Goal: Task Accomplishment & Management: Use online tool/utility

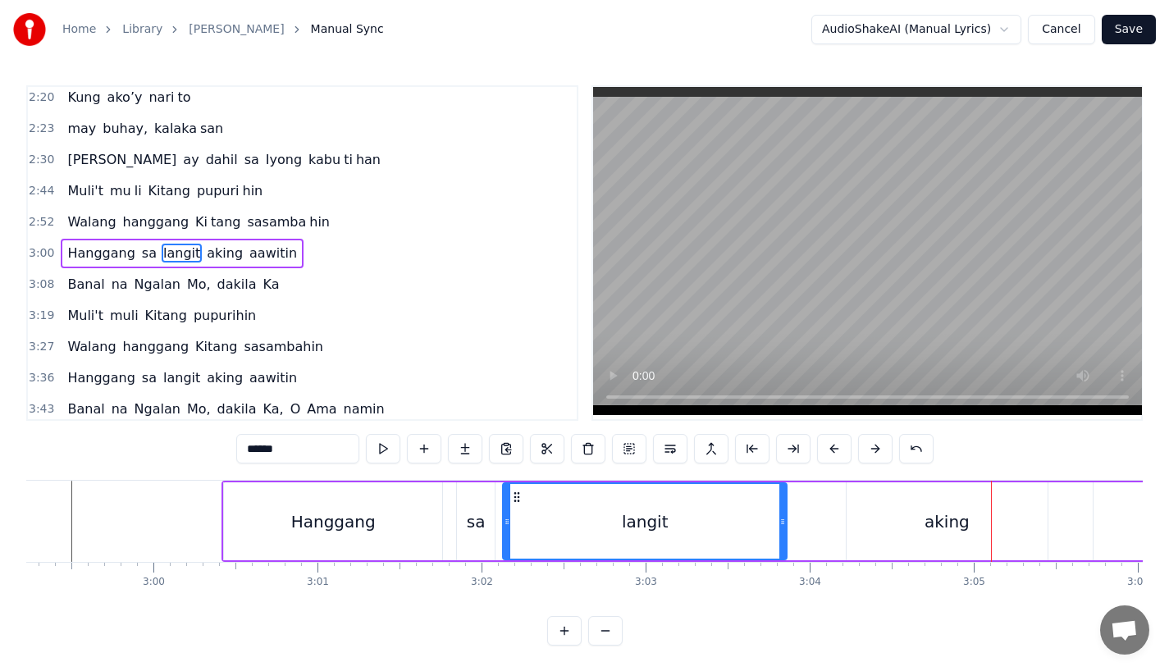
scroll to position [0, 29369]
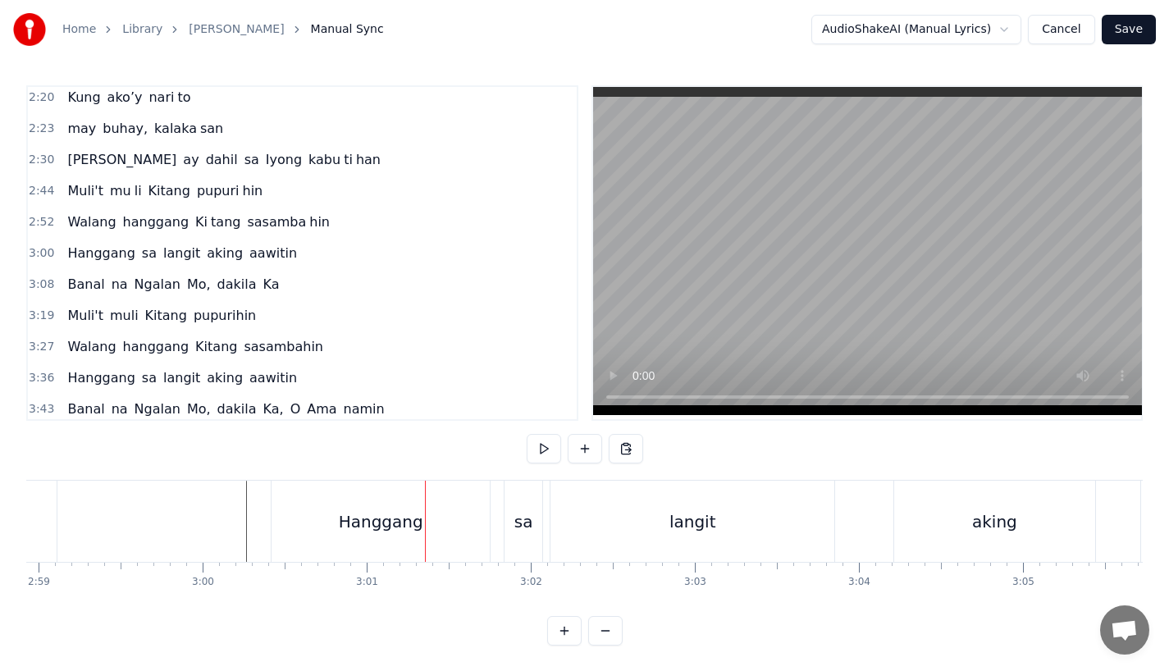
click at [359, 531] on div "Hanggang" at bounding box center [381, 522] width 85 height 25
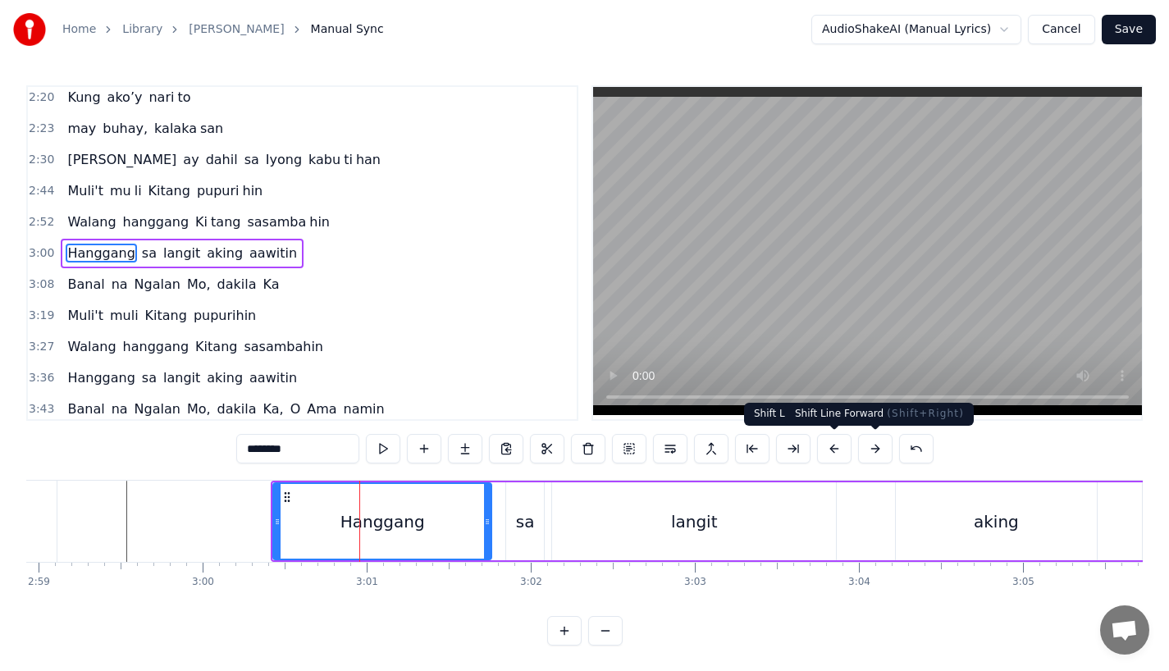
click at [871, 450] on button at bounding box center [875, 449] width 34 height 30
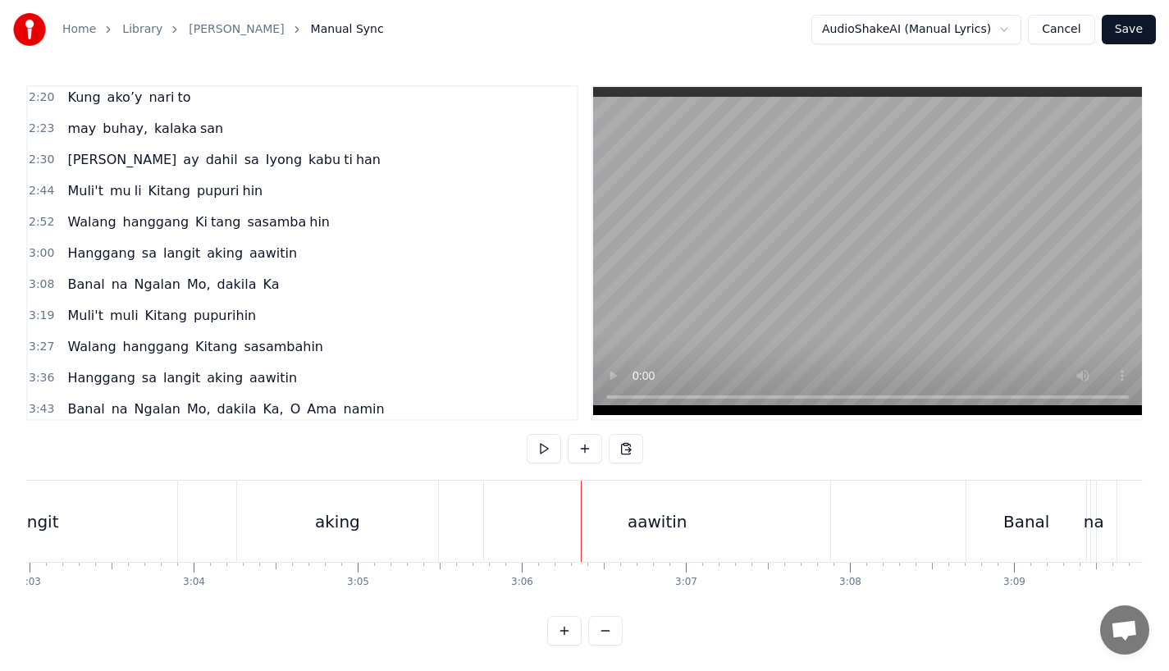
scroll to position [0, 29896]
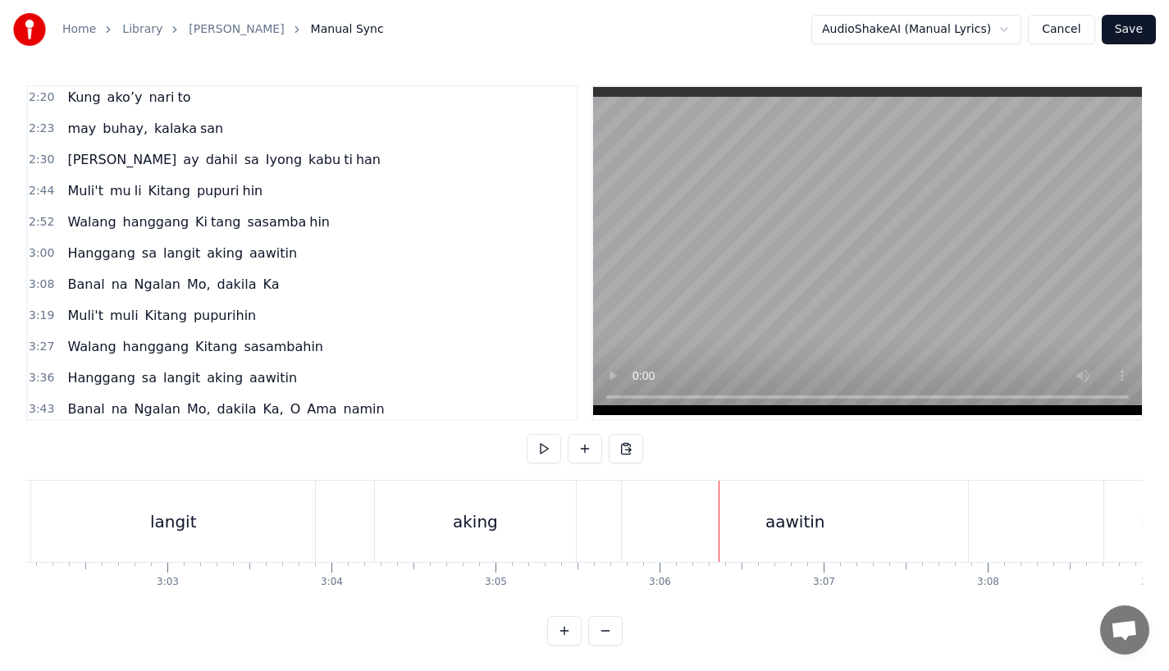
click at [270, 504] on div "langit" at bounding box center [173, 521] width 284 height 81
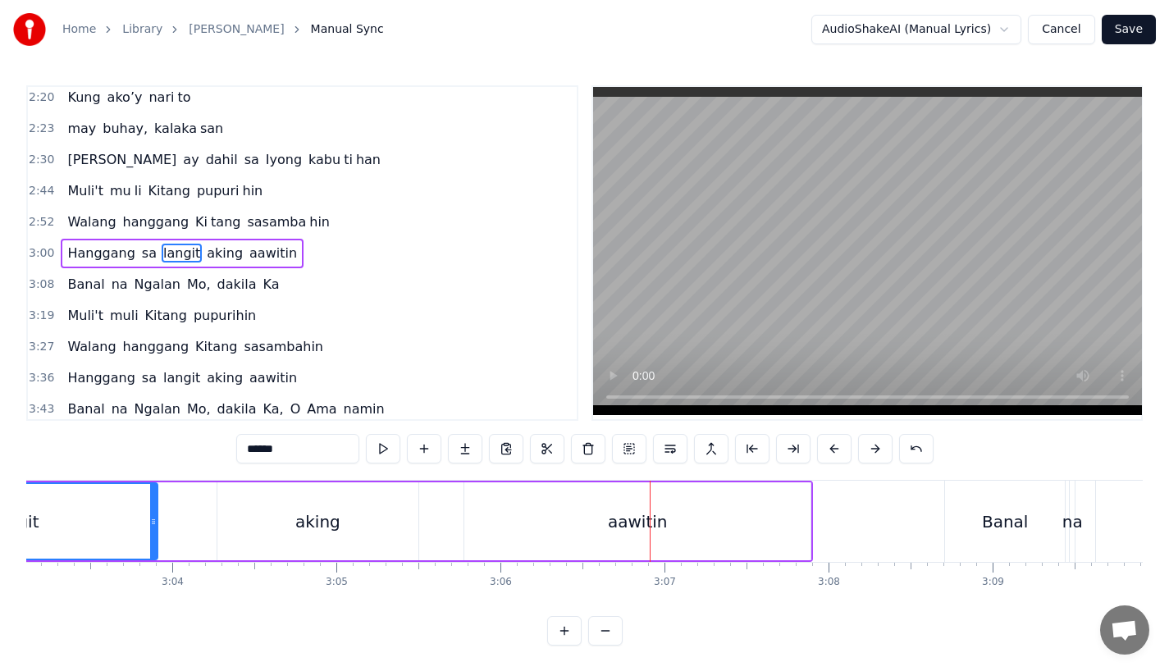
scroll to position [0, 30057]
click at [806, 524] on div "aawitin" at bounding box center [636, 522] width 346 height 78
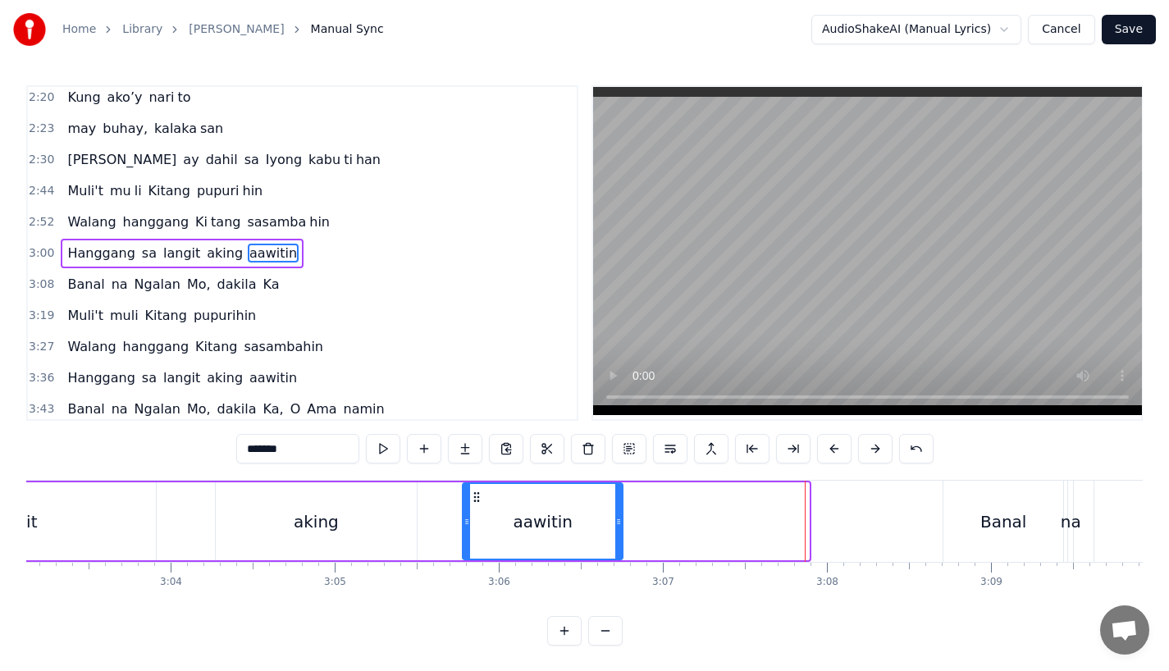
drag, startPoint x: 806, startPoint y: 524, endPoint x: 620, endPoint y: 524, distance: 186.3
click at [620, 524] on icon at bounding box center [619, 521] width 7 height 13
click at [313, 451] on input "*******" at bounding box center [297, 449] width 123 height 30
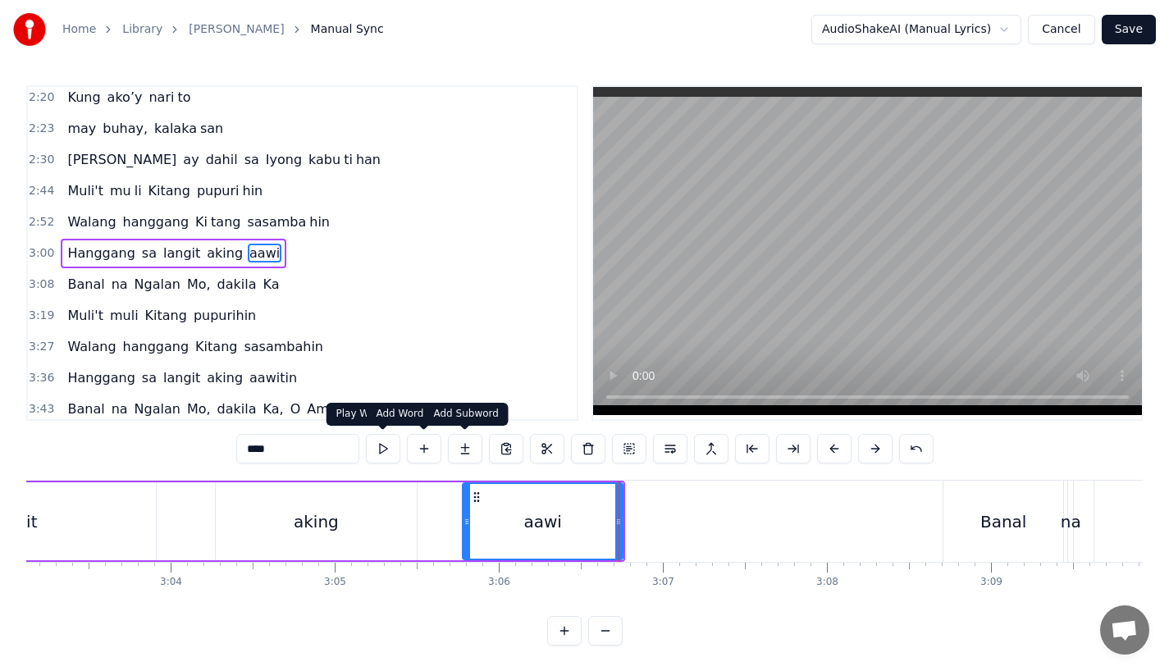
type input "****"
click at [470, 452] on button at bounding box center [465, 449] width 34 height 30
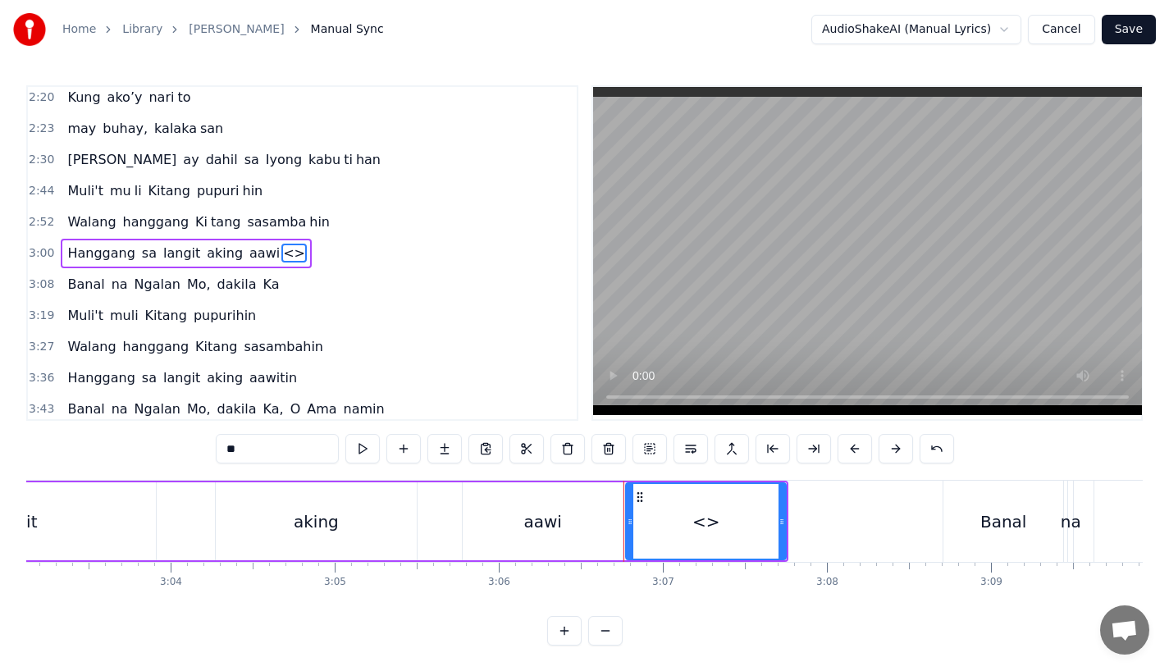
drag, startPoint x: 254, startPoint y: 445, endPoint x: 160, endPoint y: 443, distance: 93.6
click at [160, 443] on div "0:31 Bawat bukang liwayway 0:35 na aking nasila yan 0:42 Huni ng mga ibong 0:47…" at bounding box center [584, 365] width 1117 height 561
drag, startPoint x: 783, startPoint y: 531, endPoint x: 830, endPoint y: 531, distance: 46.8
click at [830, 531] on div at bounding box center [828, 521] width 7 height 75
click at [555, 504] on div "aawi" at bounding box center [543, 522] width 160 height 78
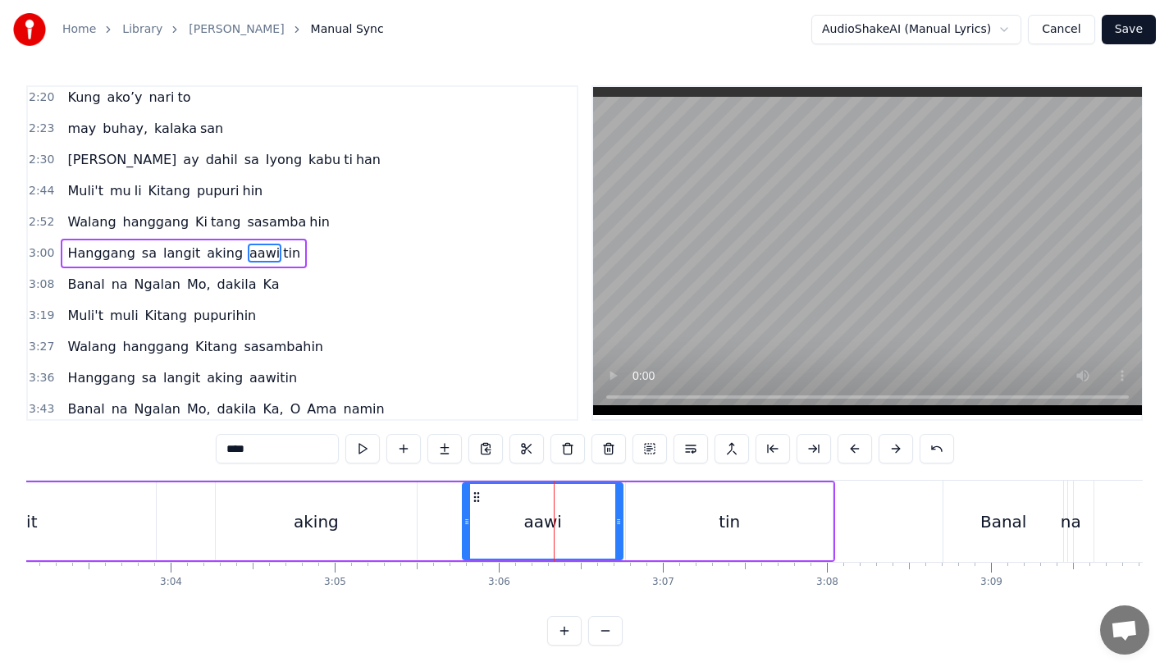
click at [348, 515] on div "aking" at bounding box center [316, 522] width 201 height 78
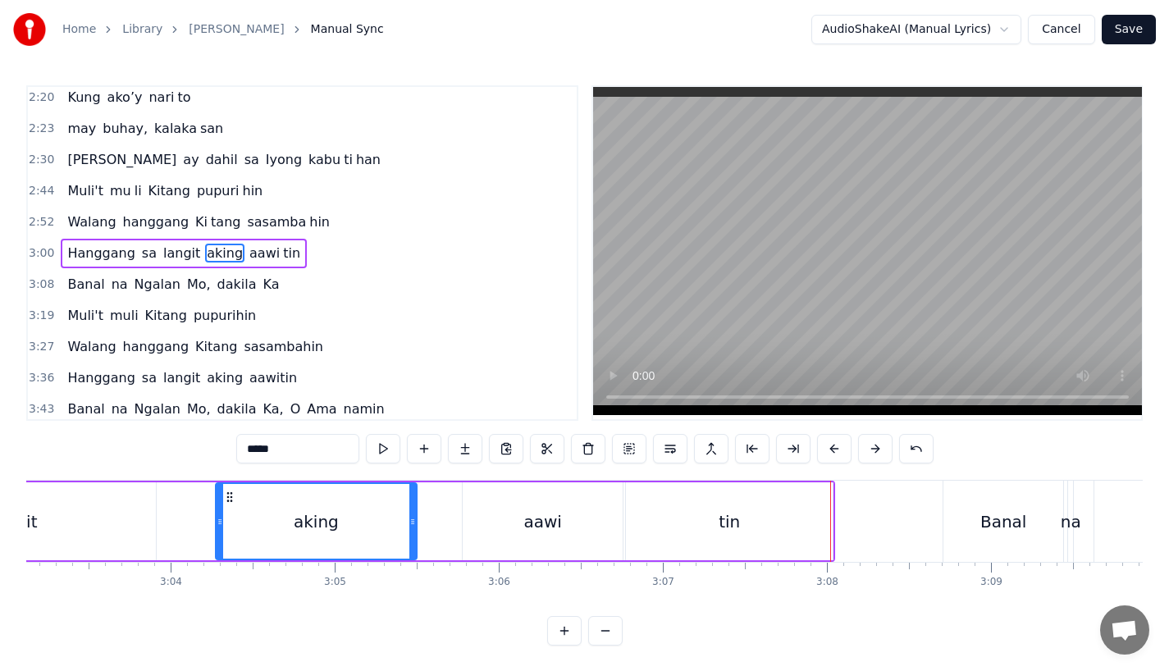
click at [286, 526] on div "aking" at bounding box center [316, 521] width 199 height 75
click at [513, 526] on div "aawi" at bounding box center [543, 522] width 160 height 78
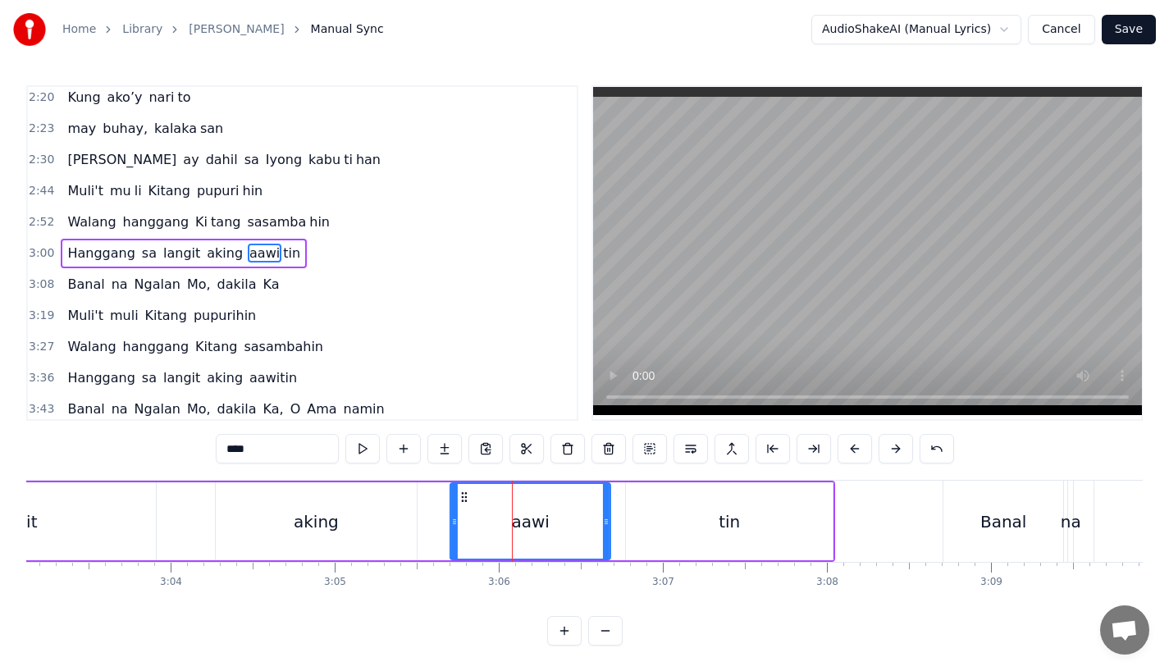
drag, startPoint x: 473, startPoint y: 496, endPoint x: 460, endPoint y: 498, distance: 12.6
click at [460, 498] on icon at bounding box center [464, 497] width 13 height 13
click at [455, 498] on icon at bounding box center [460, 497] width 13 height 13
click at [326, 533] on div "aking" at bounding box center [316, 522] width 201 height 78
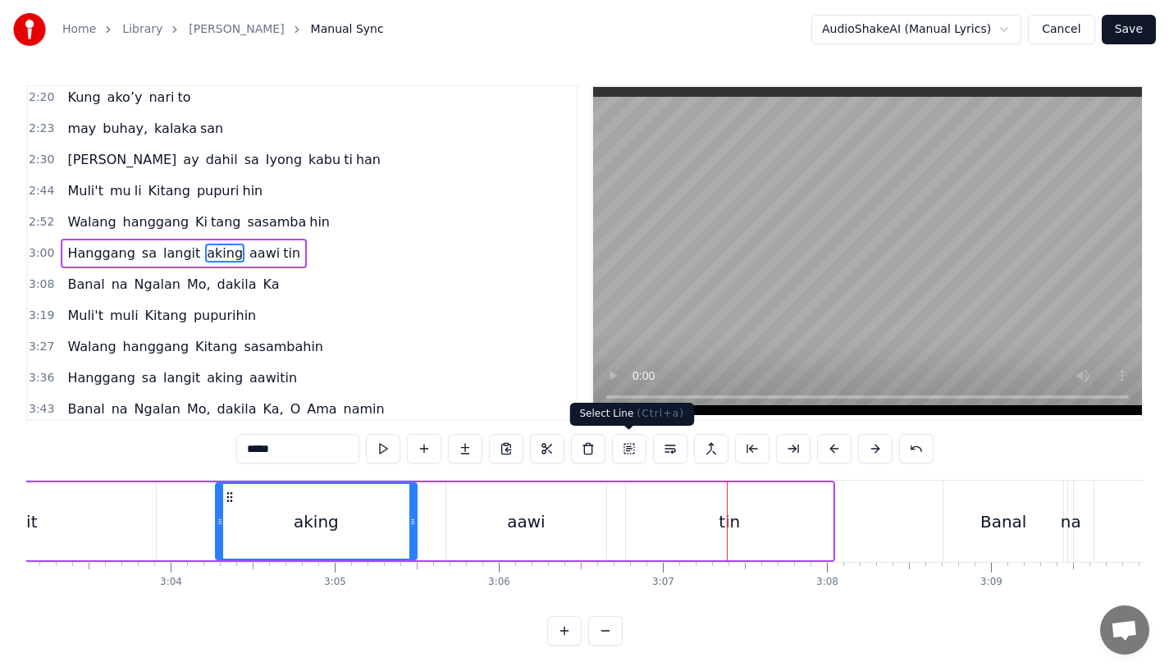
click at [661, 506] on div "tin" at bounding box center [729, 522] width 207 height 78
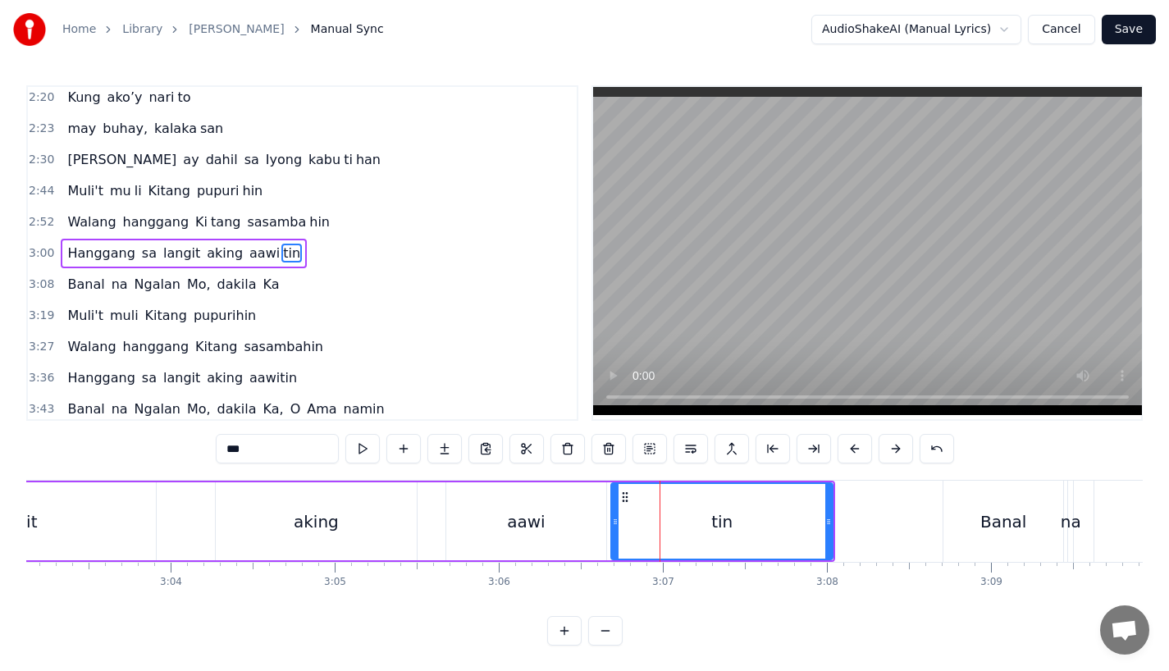
drag, startPoint x: 629, startPoint y: 524, endPoint x: 610, endPoint y: 527, distance: 20.0
click at [612, 527] on icon at bounding box center [615, 521] width 7 height 13
click at [289, 530] on div "aking" at bounding box center [316, 522] width 201 height 78
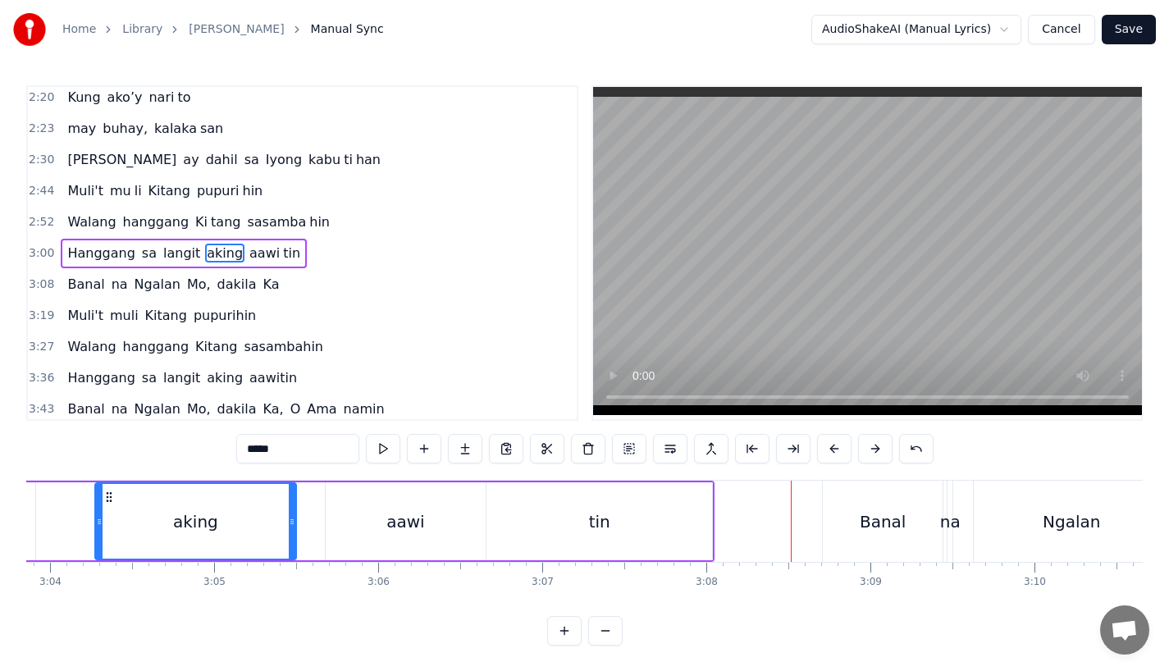
scroll to position [0, 30196]
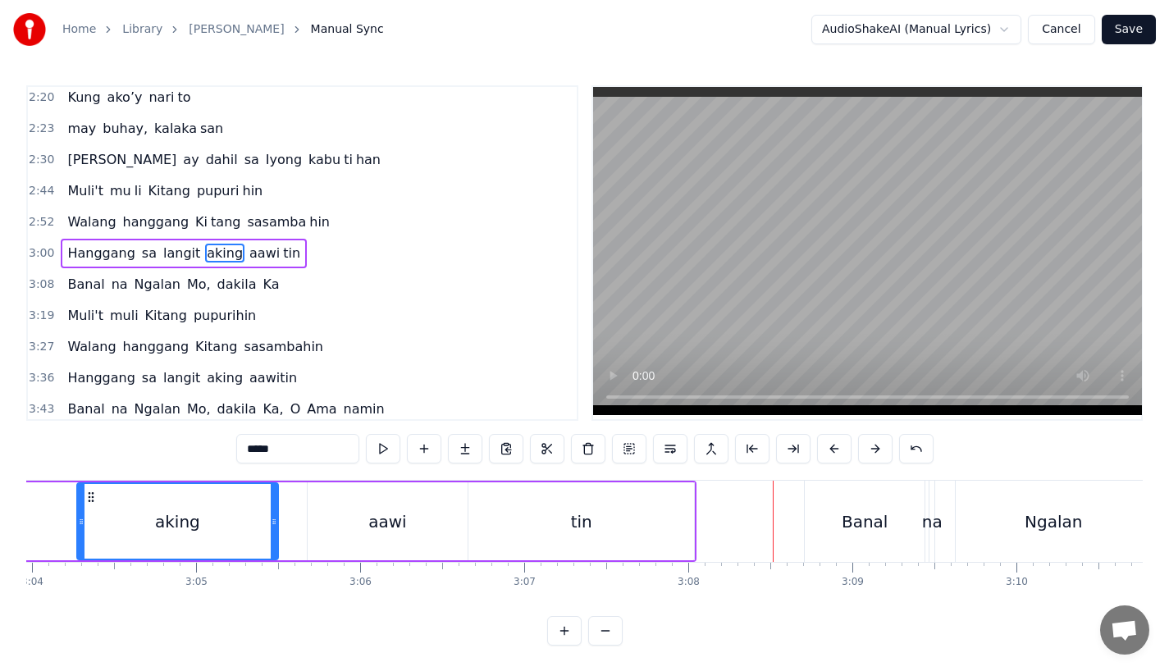
click at [833, 515] on div "Banal" at bounding box center [865, 521] width 120 height 81
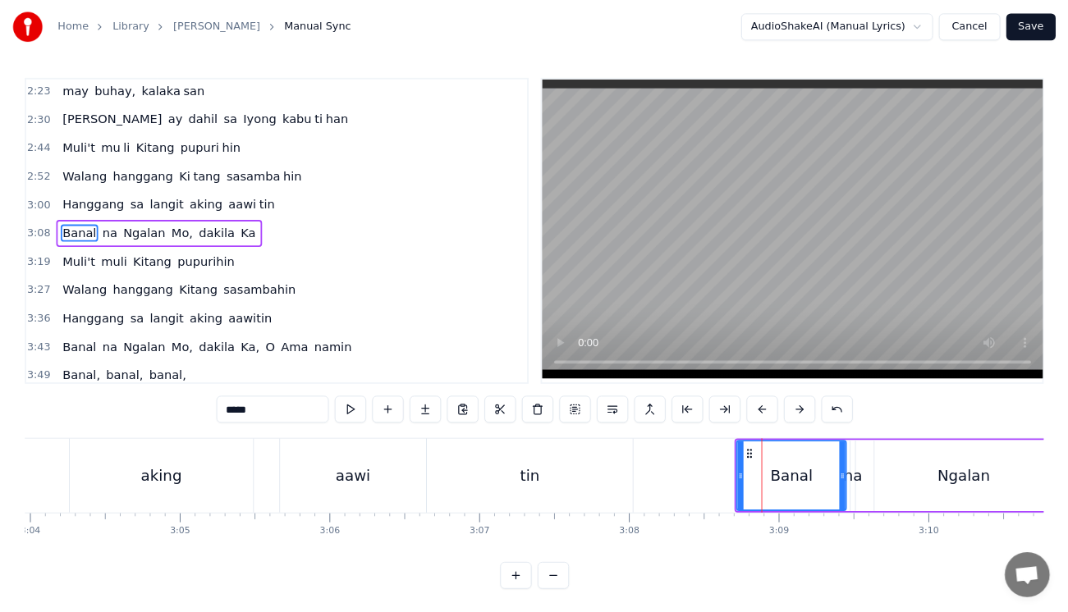
scroll to position [566, 0]
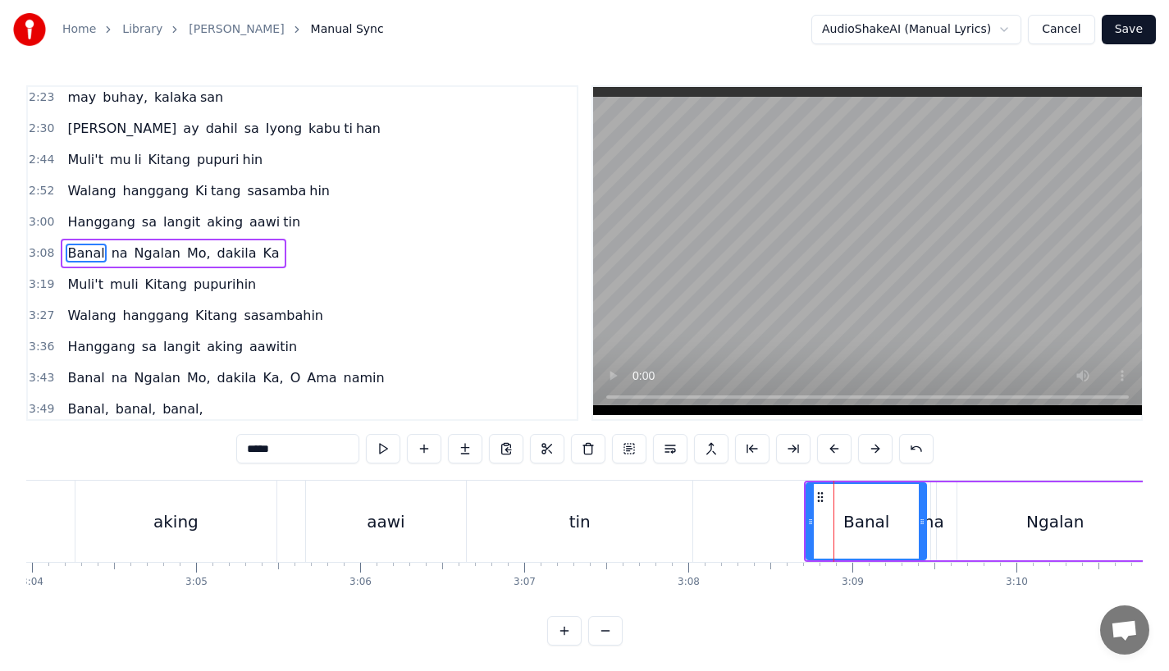
click at [935, 527] on div "na" at bounding box center [934, 522] width 21 height 25
type input "**"
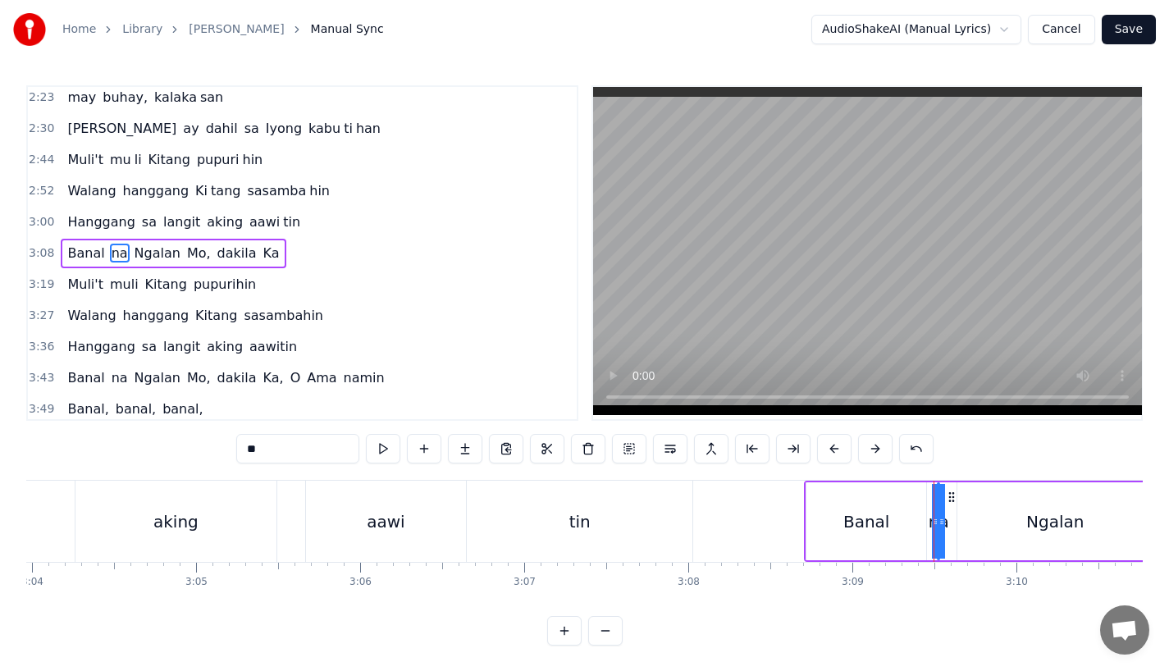
drag, startPoint x: 935, startPoint y: 527, endPoint x: 961, endPoint y: 528, distance: 26.3
click at [933, 529] on div "na" at bounding box center [934, 522] width 21 height 25
drag, startPoint x: 937, startPoint y: 524, endPoint x: 954, endPoint y: 524, distance: 16.4
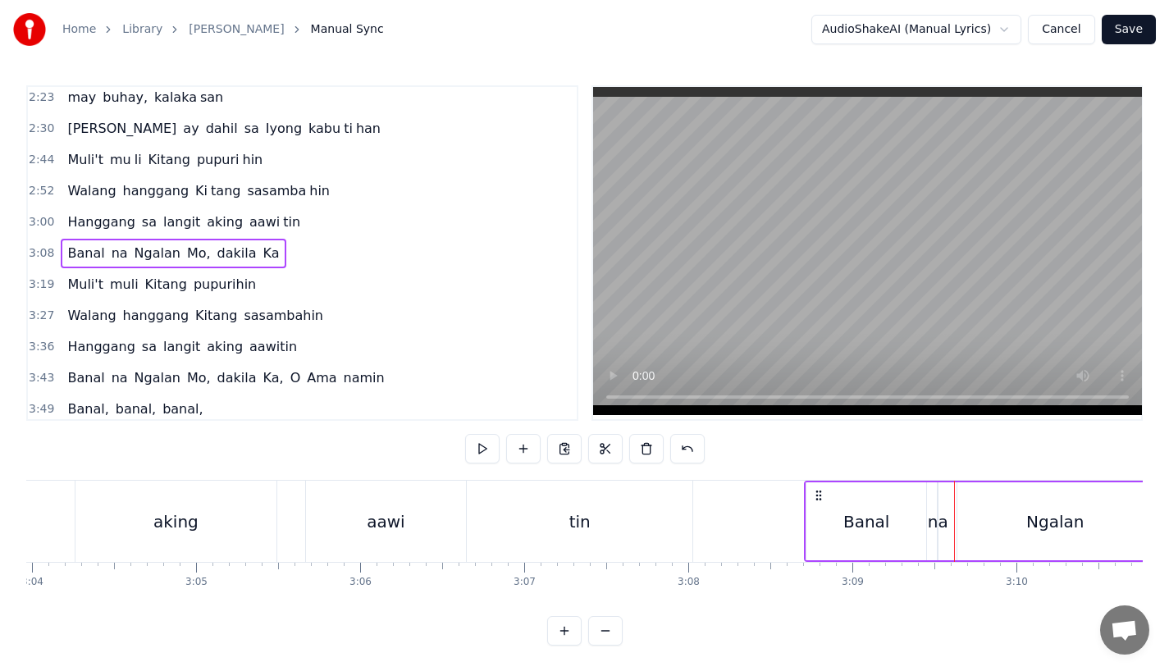
click at [933, 520] on div "na" at bounding box center [938, 522] width 21 height 25
drag, startPoint x: 938, startPoint y: 521, endPoint x: 959, endPoint y: 521, distance: 21.3
click at [931, 524] on div "na" at bounding box center [934, 522] width 21 height 25
drag, startPoint x: 930, startPoint y: 524, endPoint x: 913, endPoint y: 524, distance: 17.2
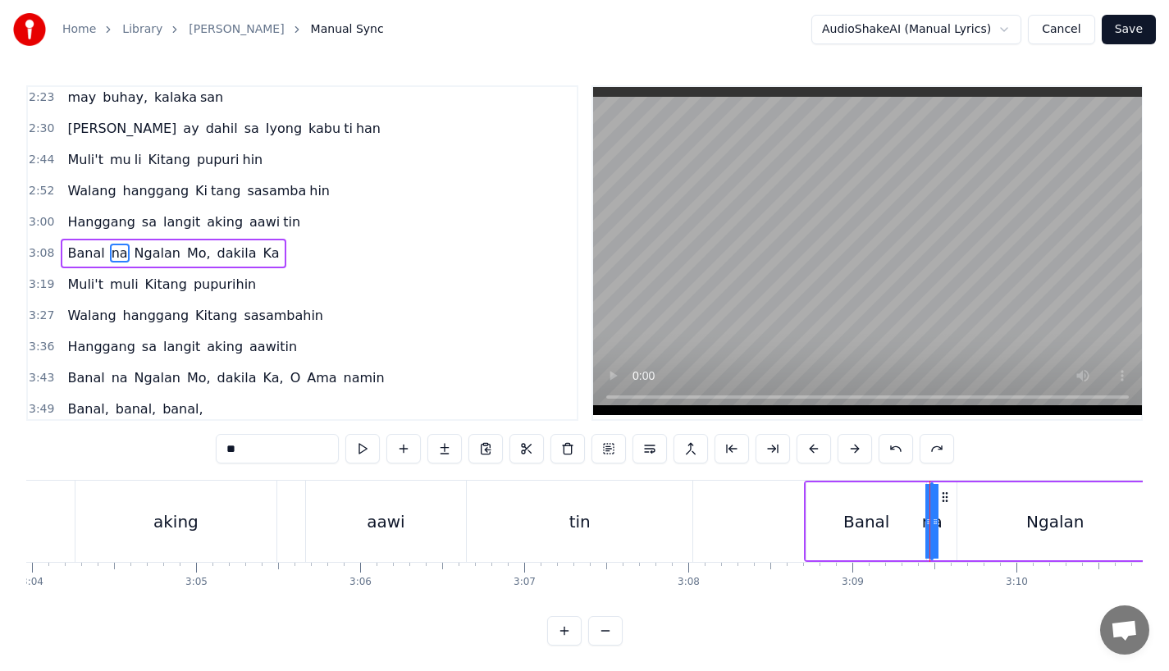
click at [933, 523] on div "na" at bounding box center [932, 522] width 21 height 25
click at [939, 523] on div "na" at bounding box center [932, 522] width 21 height 25
drag, startPoint x: 936, startPoint y: 523, endPoint x: 981, endPoint y: 524, distance: 45.2
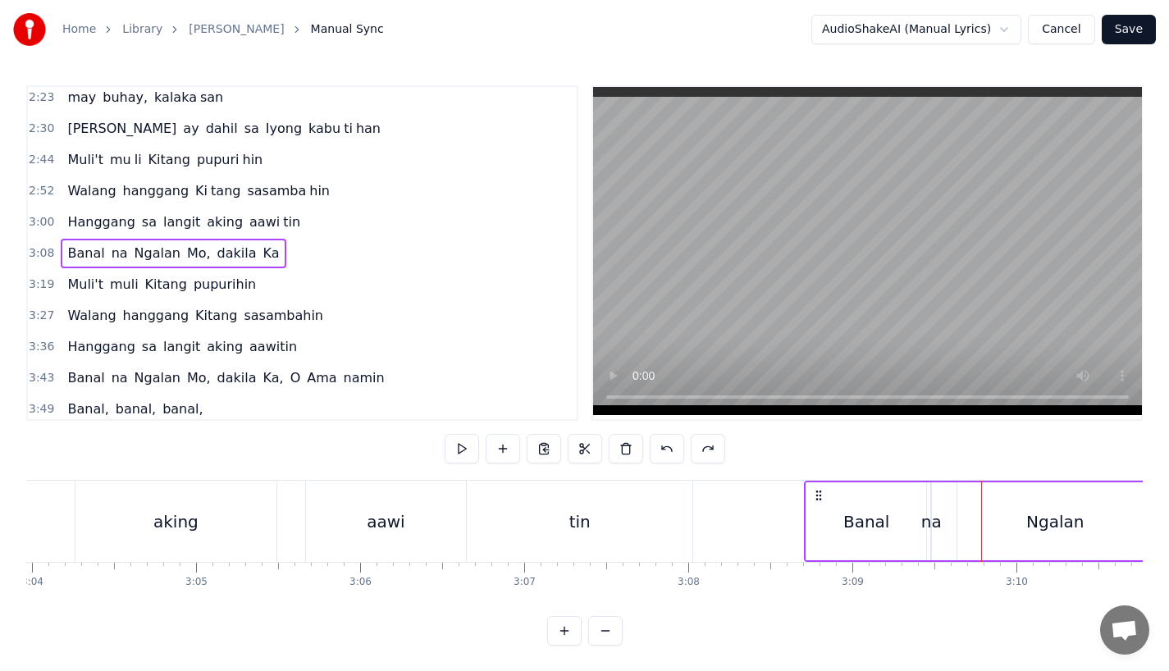
click at [932, 524] on div "na" at bounding box center [932, 522] width 21 height 25
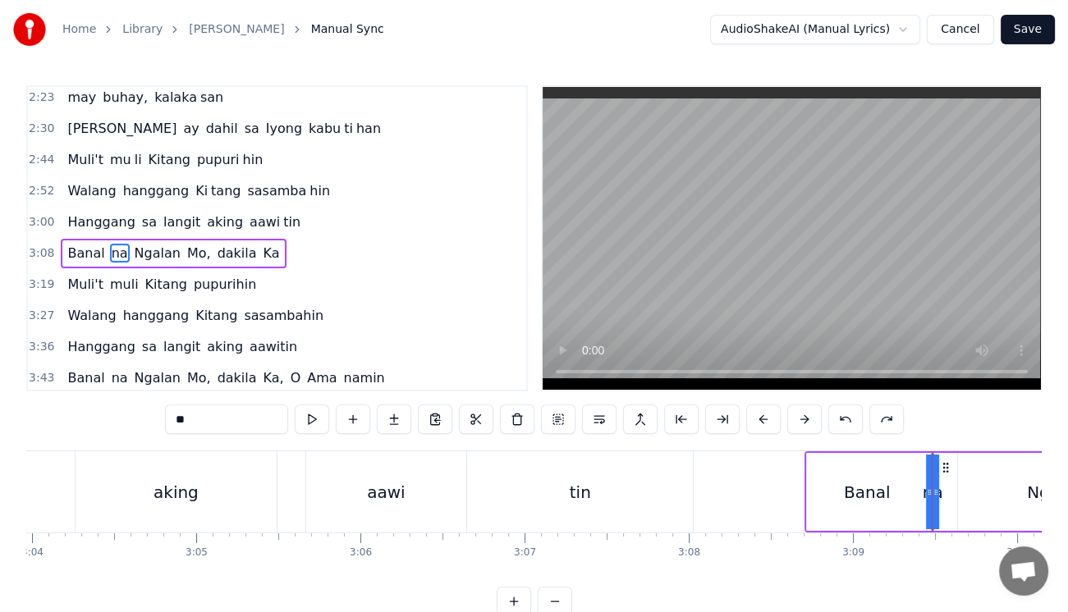
scroll to position [0, 30268]
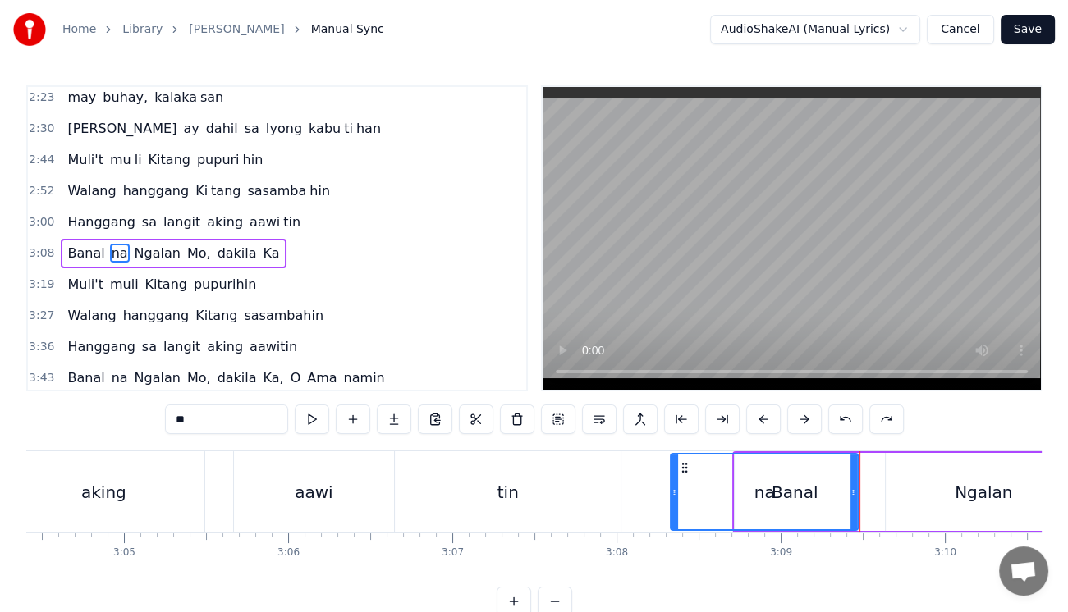
drag, startPoint x: 864, startPoint y: 493, endPoint x: 682, endPoint y: 488, distance: 182.3
click at [678, 488] on icon at bounding box center [674, 492] width 7 height 13
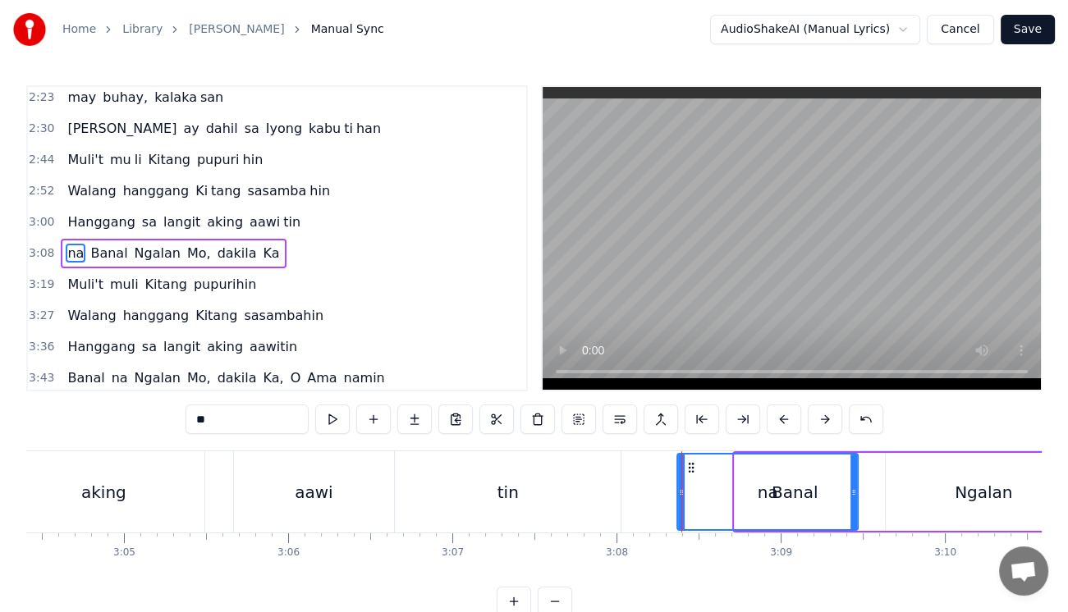
scroll to position [570, 0]
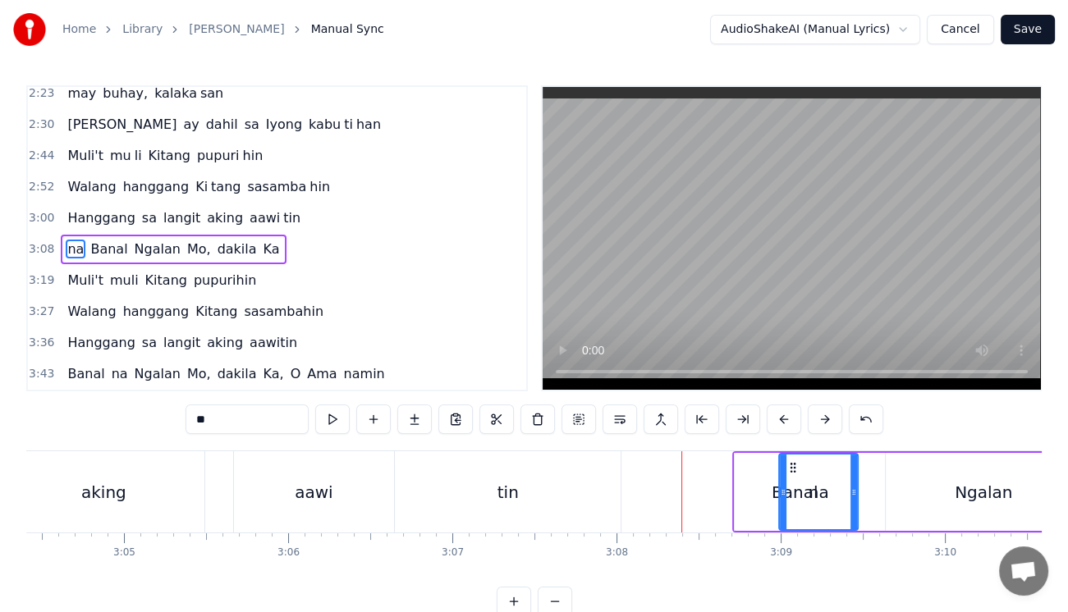
drag, startPoint x: 678, startPoint y: 503, endPoint x: 780, endPoint y: 503, distance: 101.8
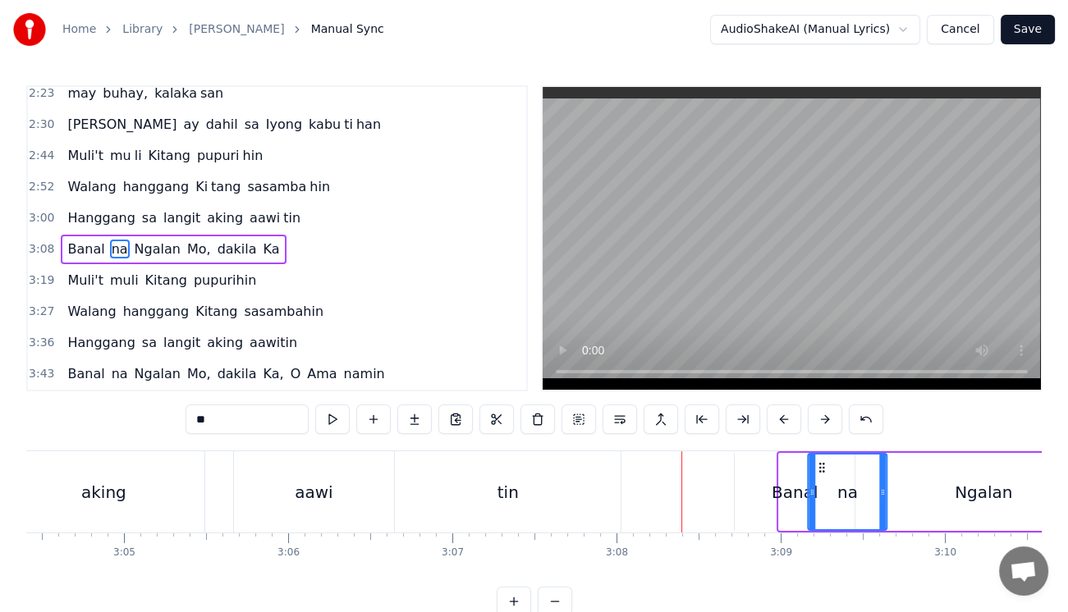
drag, startPoint x: 791, startPoint y: 464, endPoint x: 820, endPoint y: 465, distance: 28.8
click at [820, 465] on icon at bounding box center [822, 467] width 13 height 13
drag, startPoint x: 809, startPoint y: 493, endPoint x: 856, endPoint y: 492, distance: 46.8
click at [856, 492] on icon at bounding box center [858, 492] width 7 height 13
click at [774, 493] on div "Banal" at bounding box center [794, 492] width 46 height 25
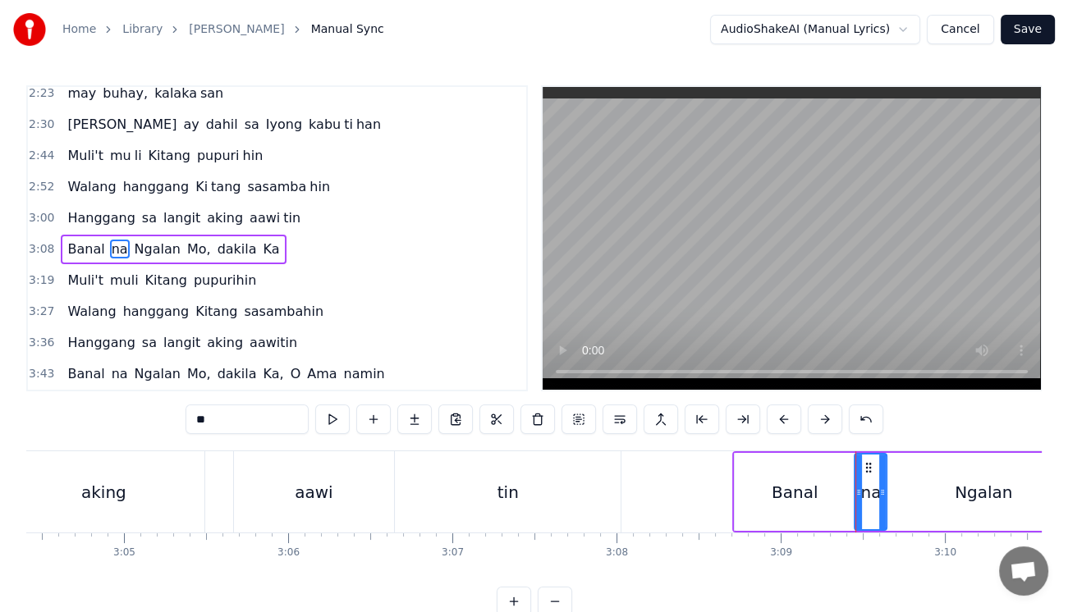
type input "*****"
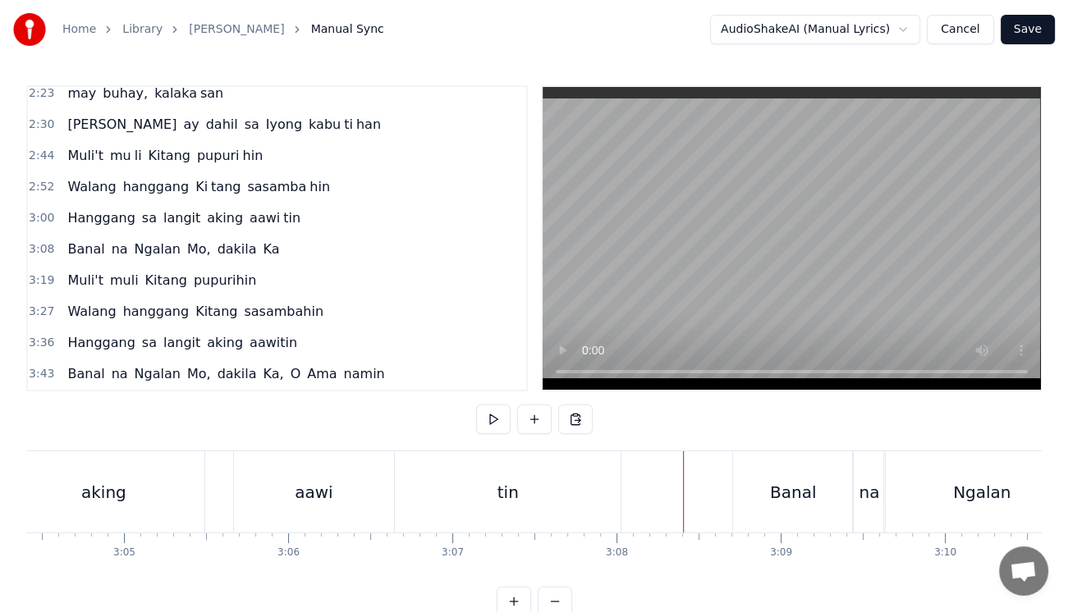
click at [773, 486] on div "Banal" at bounding box center [793, 492] width 46 height 25
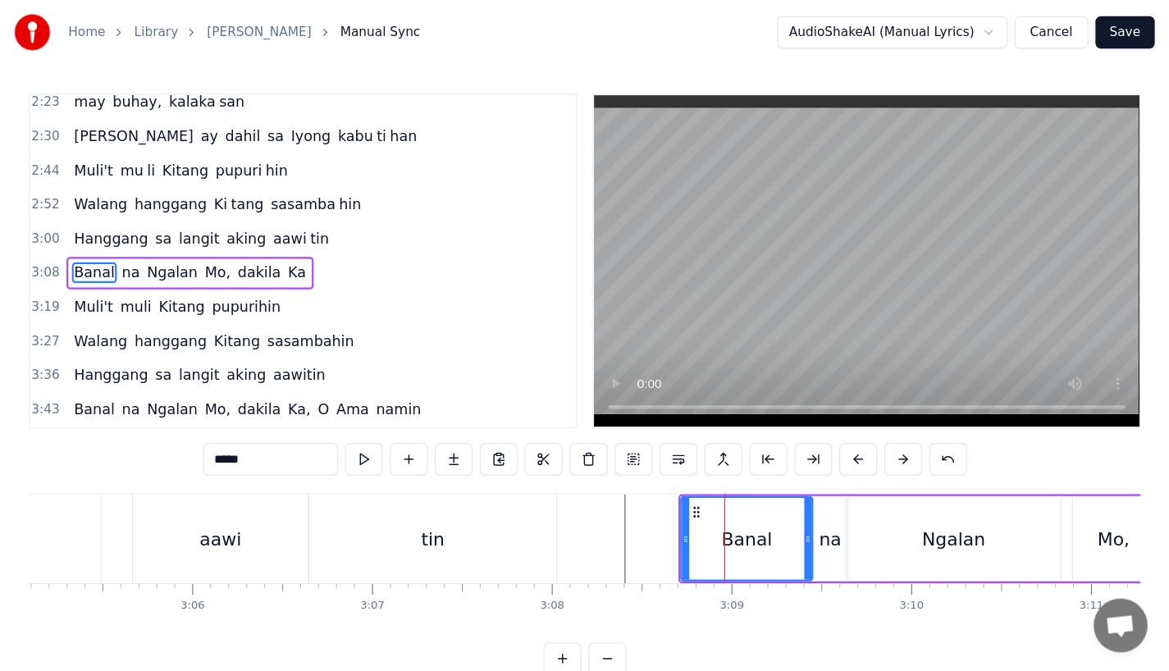
scroll to position [0, 30381]
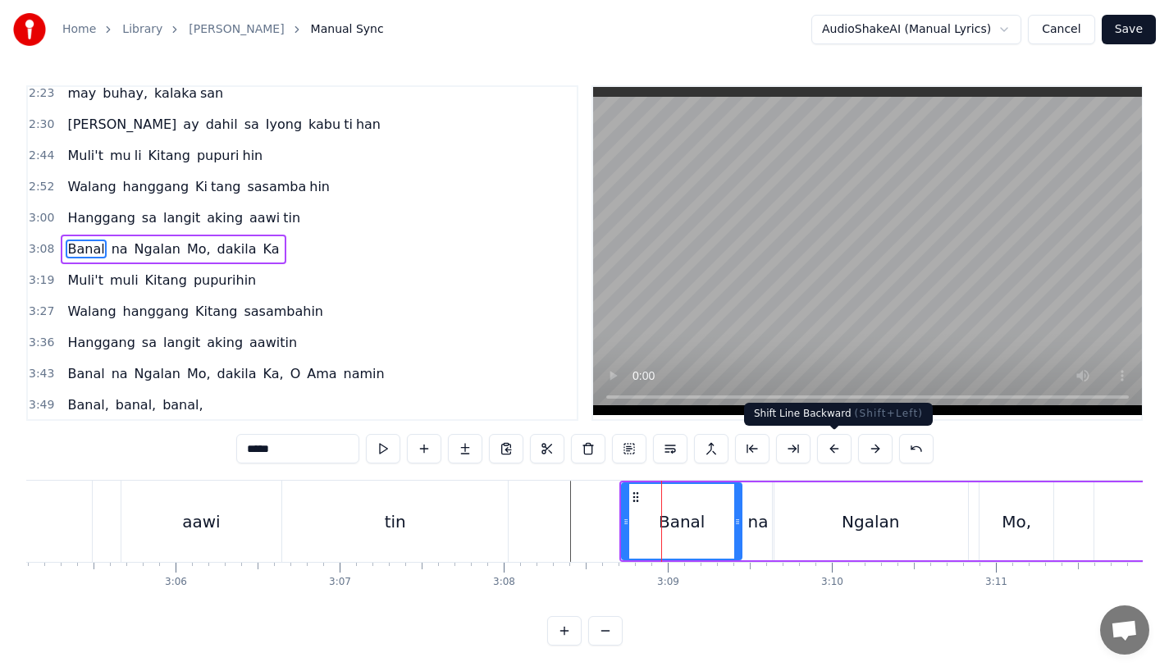
click at [828, 448] on button at bounding box center [834, 449] width 34 height 30
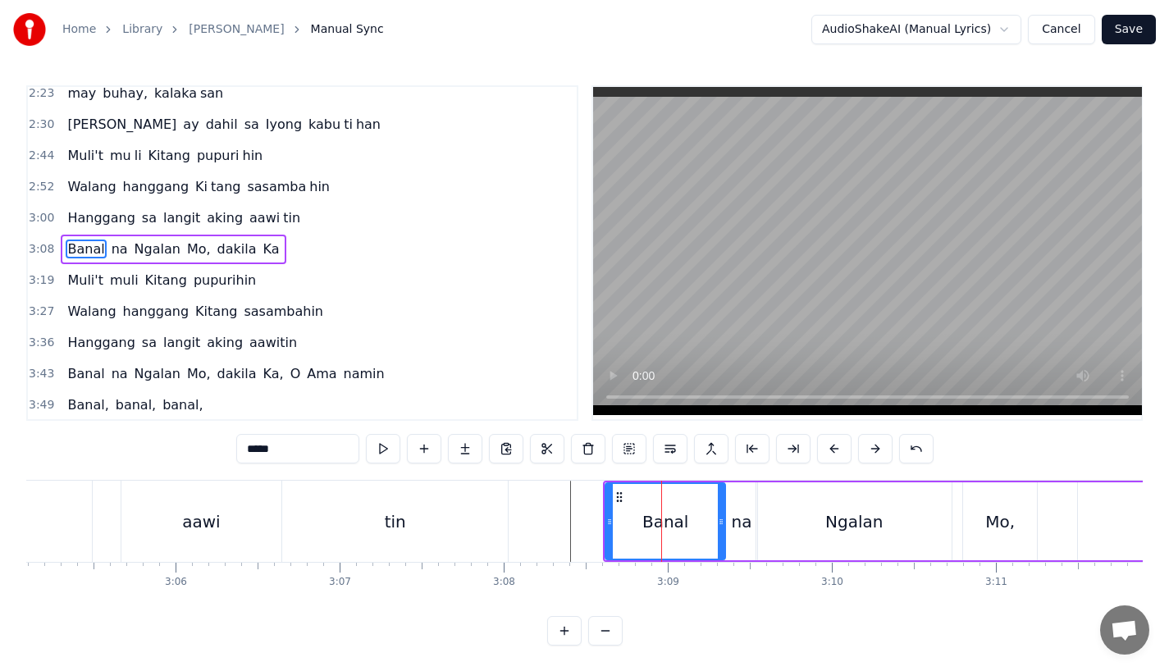
click at [828, 448] on button at bounding box center [834, 449] width 34 height 30
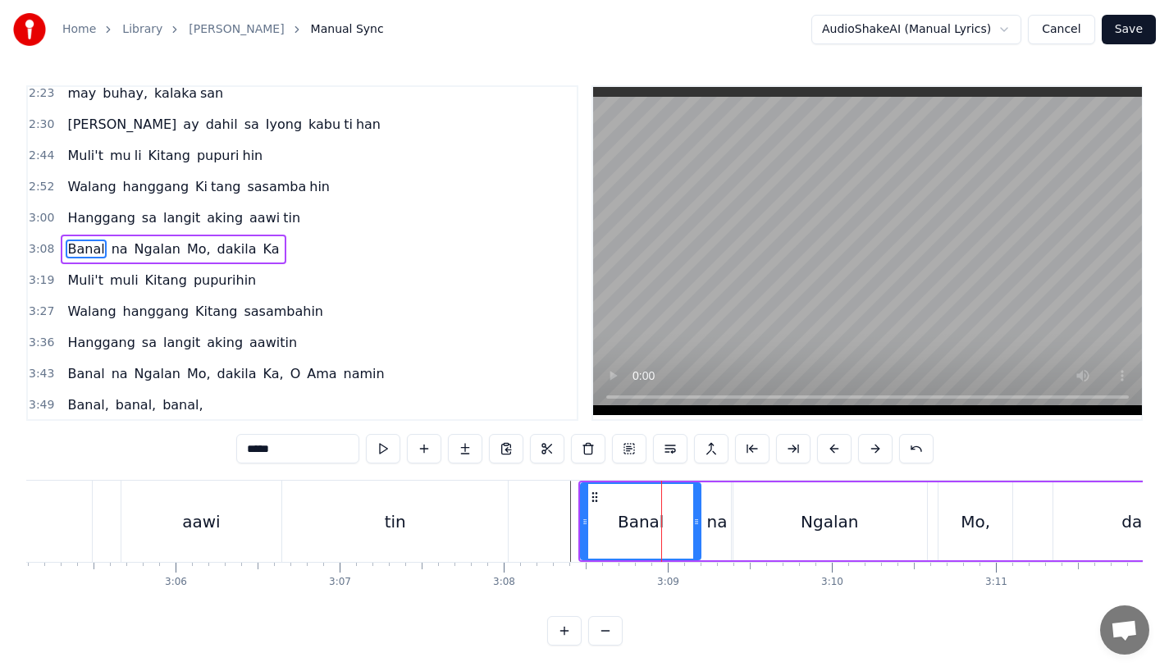
click at [828, 448] on button at bounding box center [834, 449] width 34 height 30
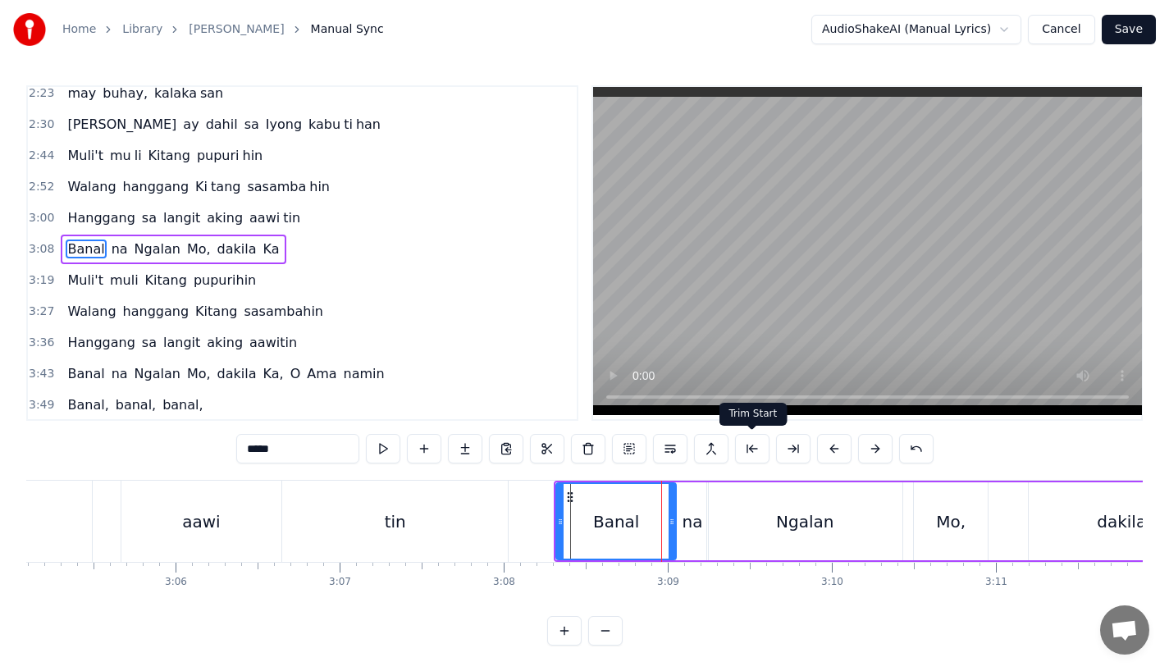
click at [442, 501] on div "tin" at bounding box center [395, 521] width 226 height 81
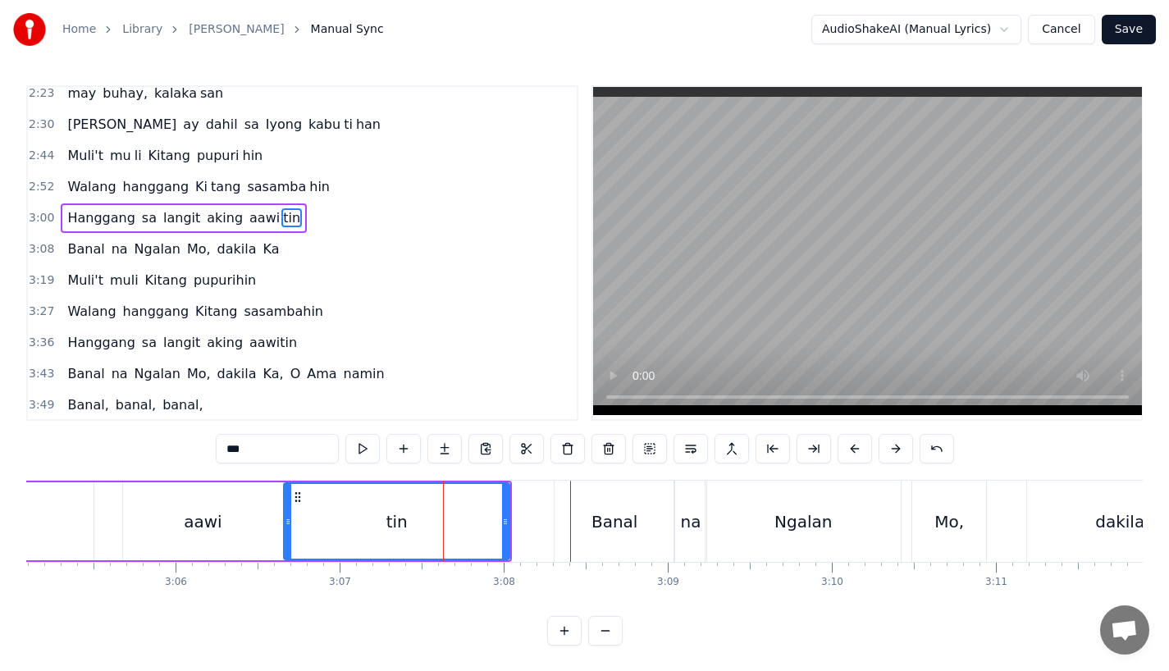
scroll to position [535, 0]
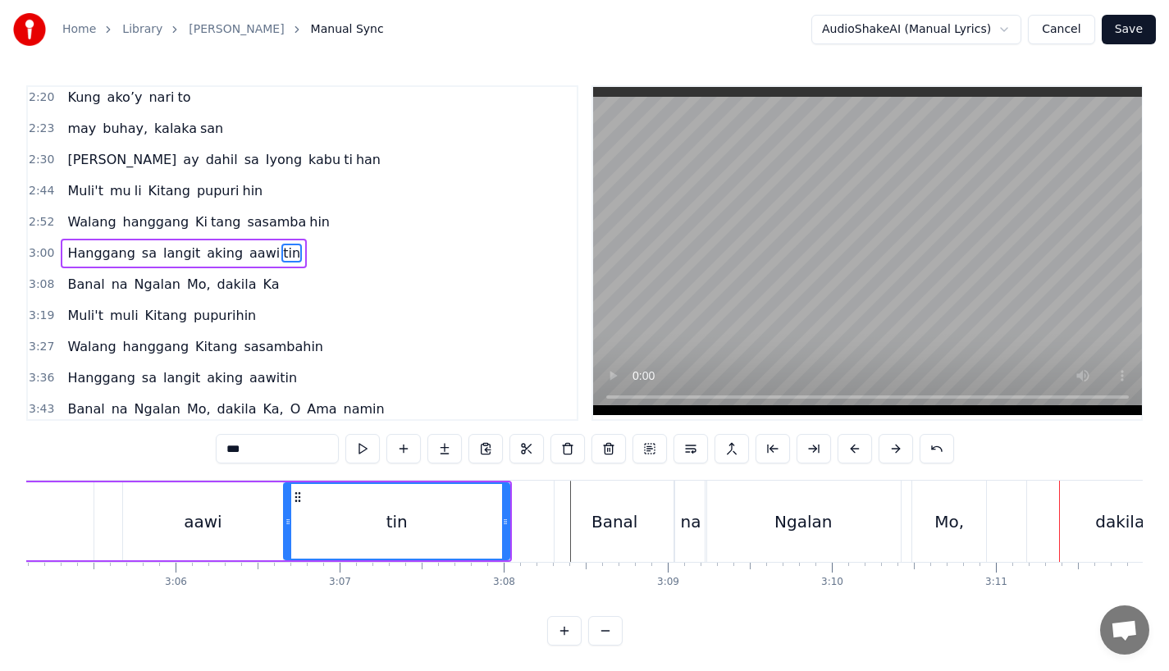
click at [235, 538] on div "aawi" at bounding box center [203, 522] width 160 height 78
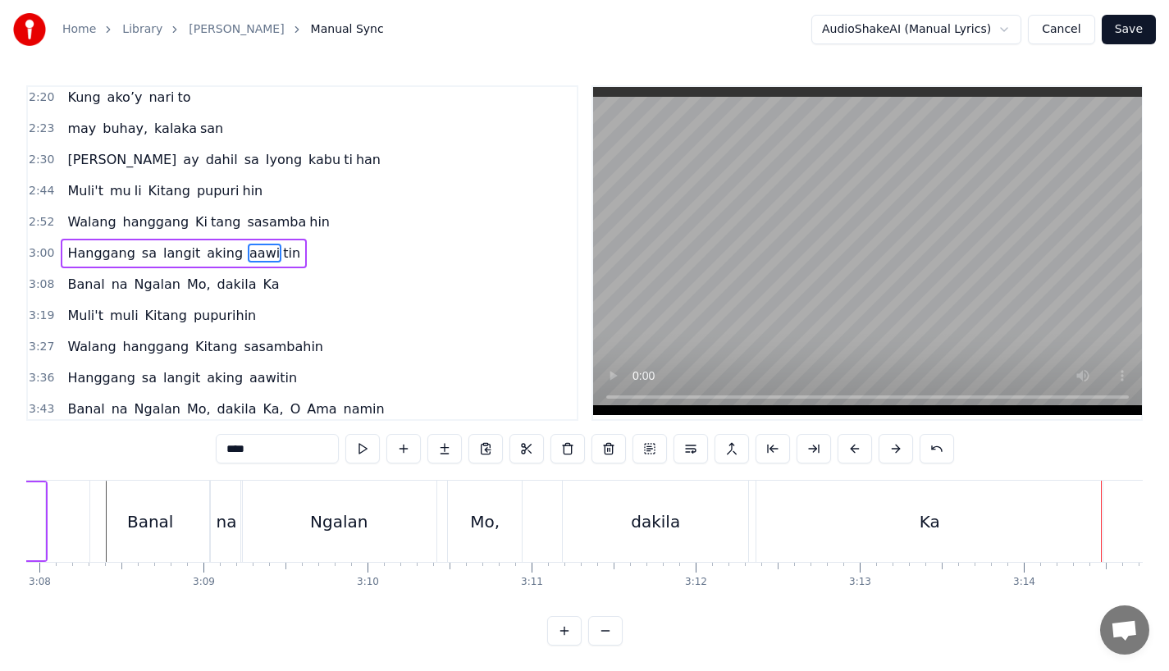
scroll to position [0, 30797]
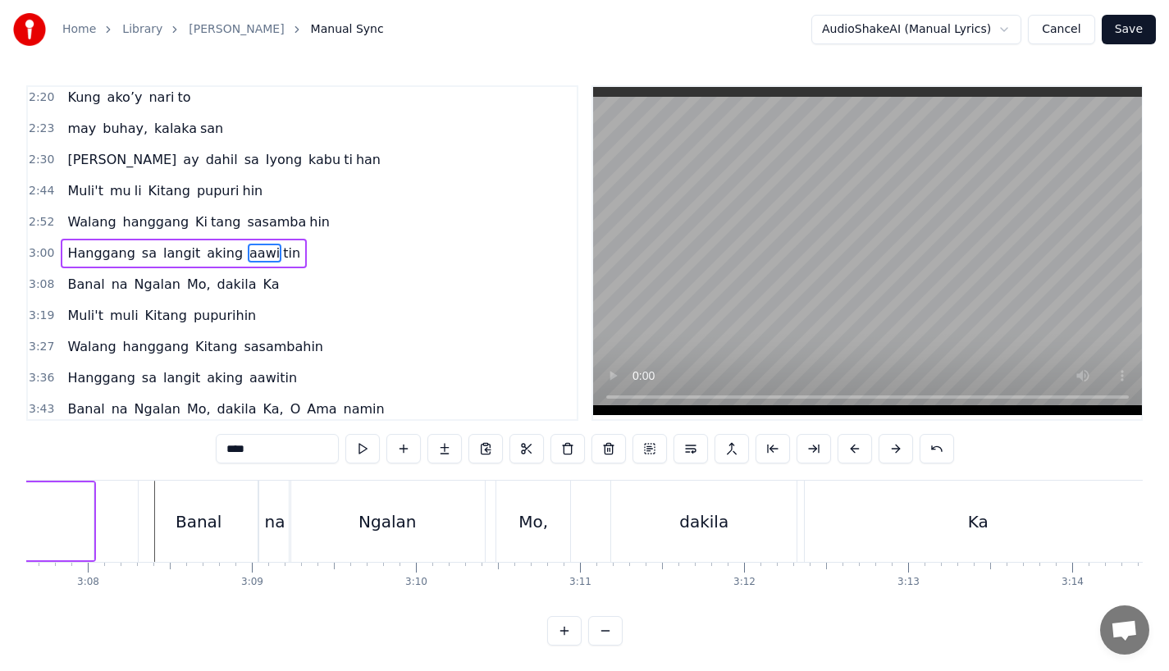
click at [441, 506] on div "Ngalan" at bounding box center [387, 521] width 195 height 81
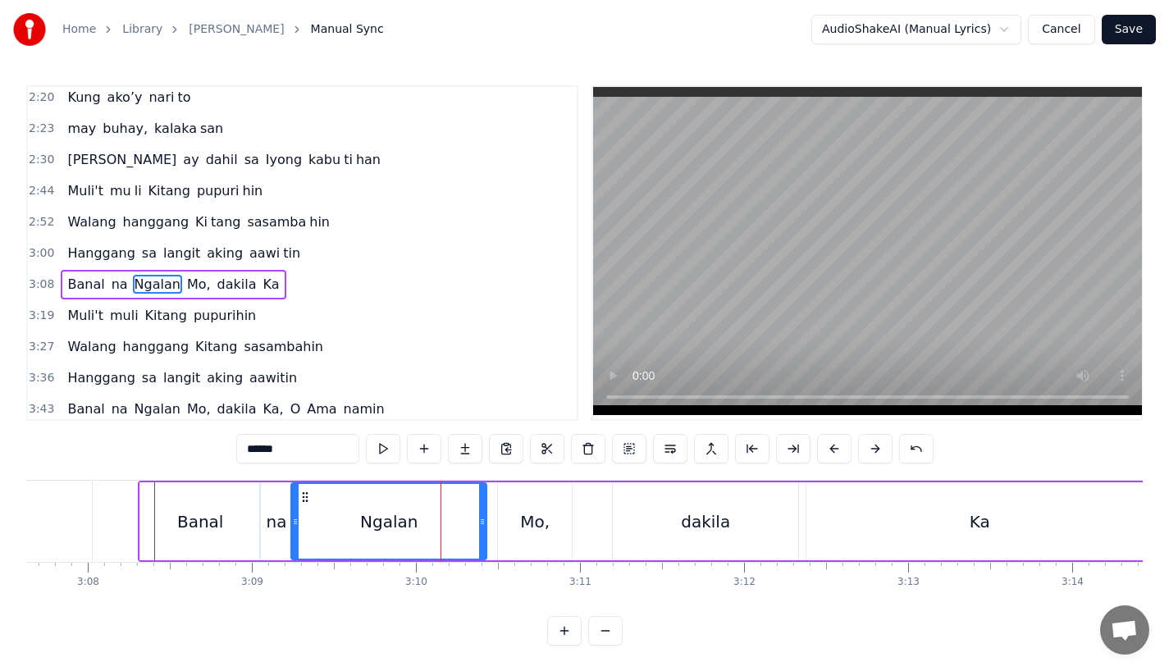
scroll to position [566, 0]
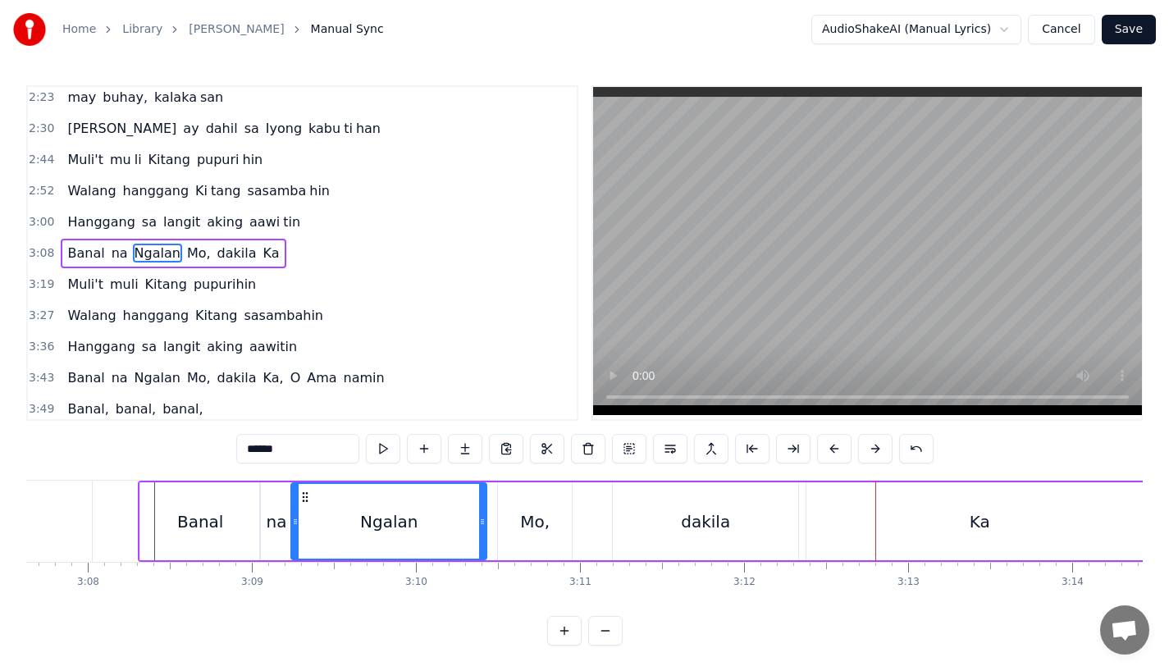
click at [409, 538] on div "Ngalan" at bounding box center [389, 521] width 194 height 75
click at [664, 556] on div "dakila" at bounding box center [705, 522] width 185 height 78
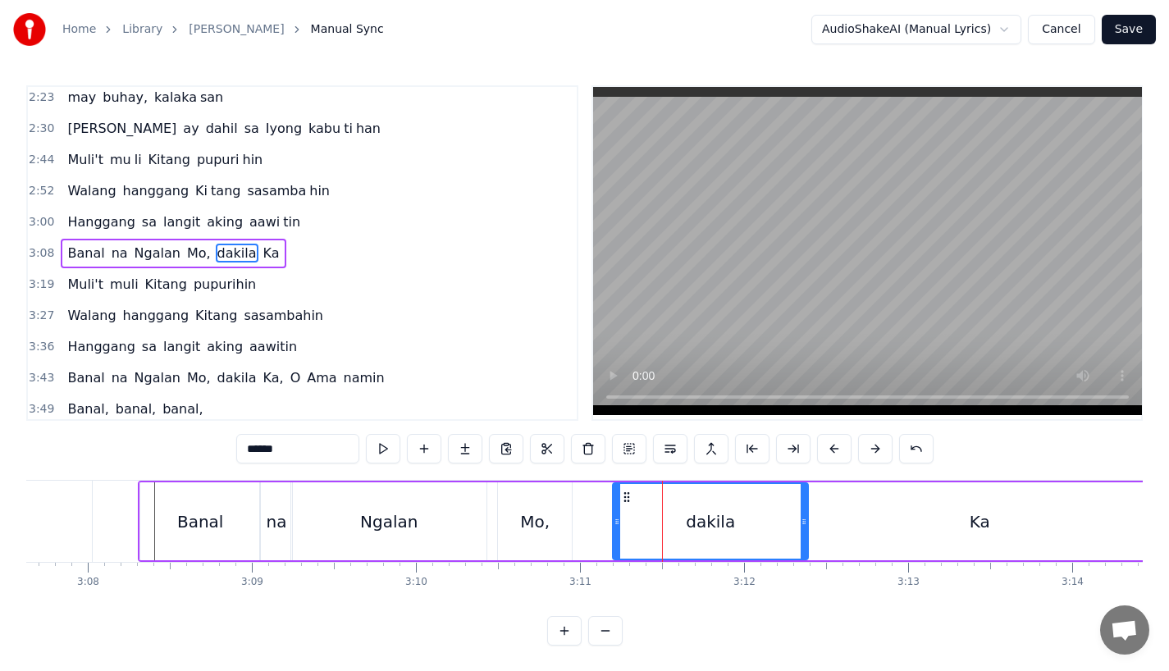
drag, startPoint x: 793, startPoint y: 532, endPoint x: 812, endPoint y: 532, distance: 19.7
click at [808, 532] on div at bounding box center [804, 521] width 7 height 75
click at [855, 526] on div "Ka" at bounding box center [980, 522] width 346 height 78
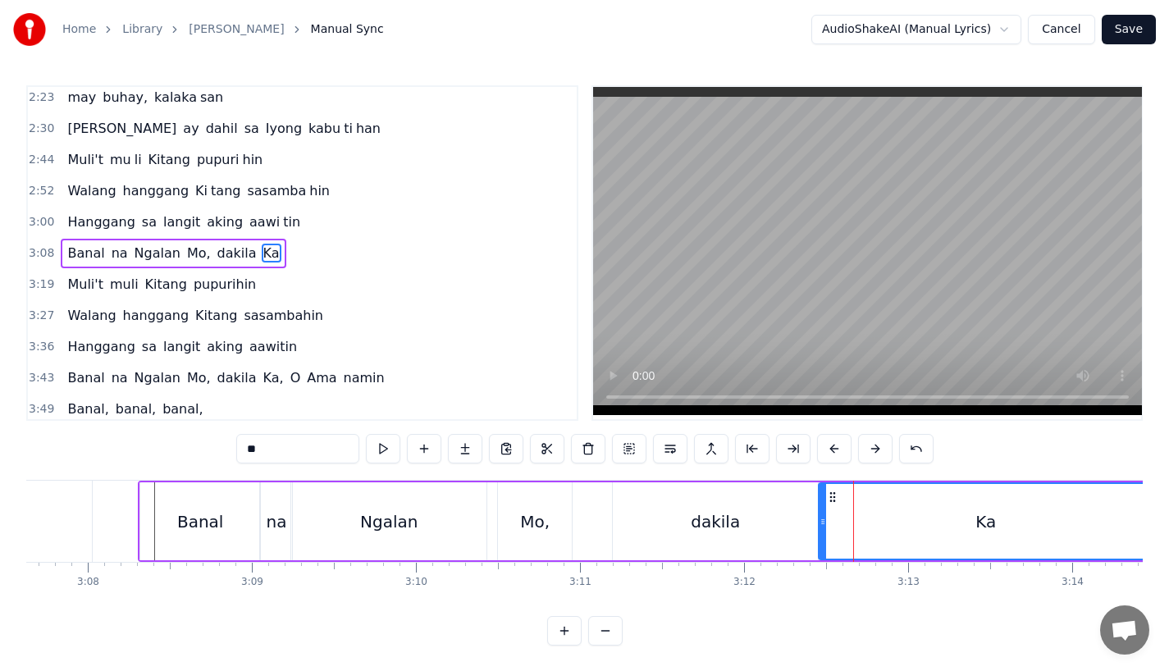
drag, startPoint x: 810, startPoint y: 522, endPoint x: 824, endPoint y: 520, distance: 14.0
click at [824, 520] on icon at bounding box center [823, 521] width 7 height 13
click at [485, 522] on div "Ngalan" at bounding box center [388, 522] width 195 height 78
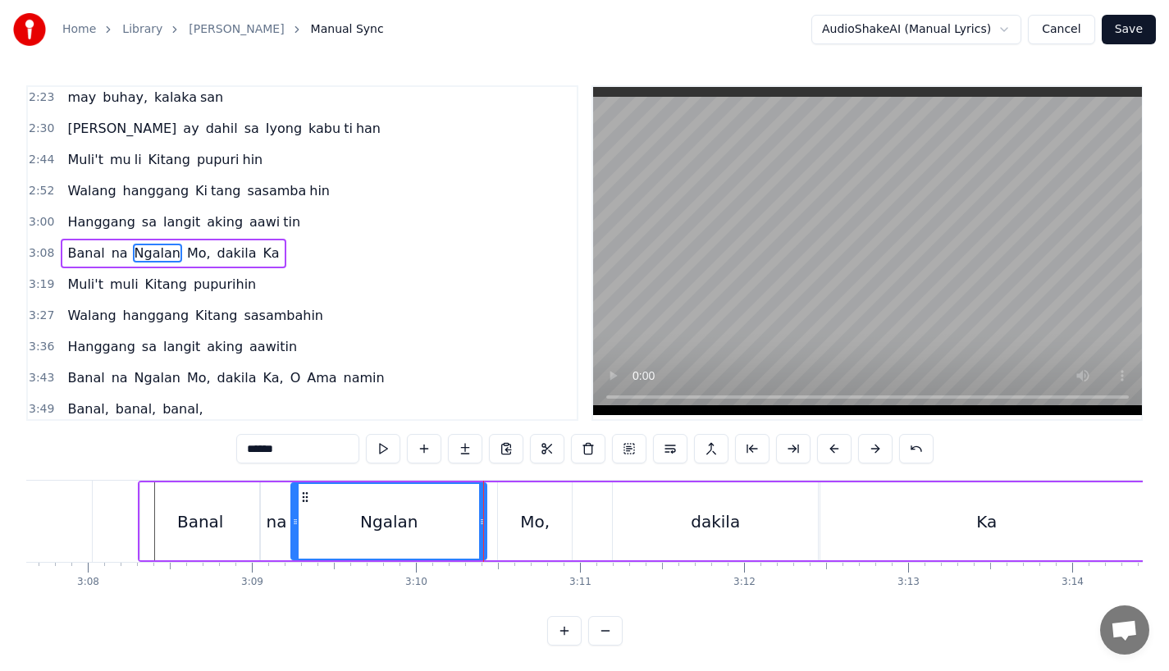
click at [538, 510] on div "Mo," at bounding box center [535, 522] width 30 height 25
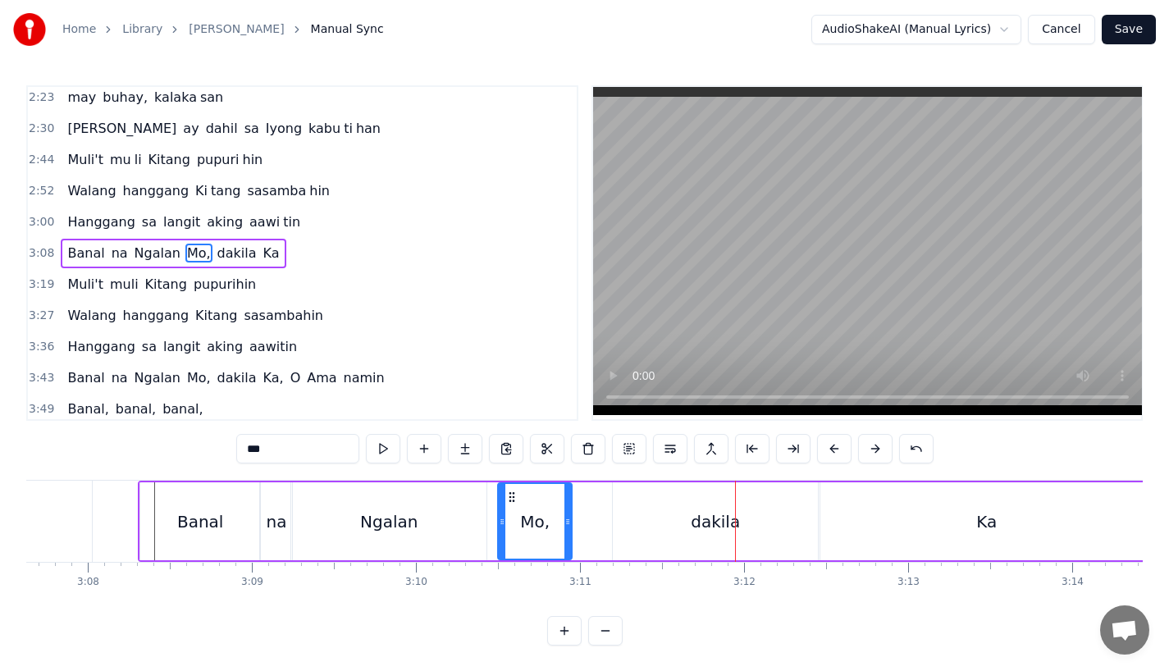
click at [638, 536] on div "dakila" at bounding box center [715, 522] width 205 height 78
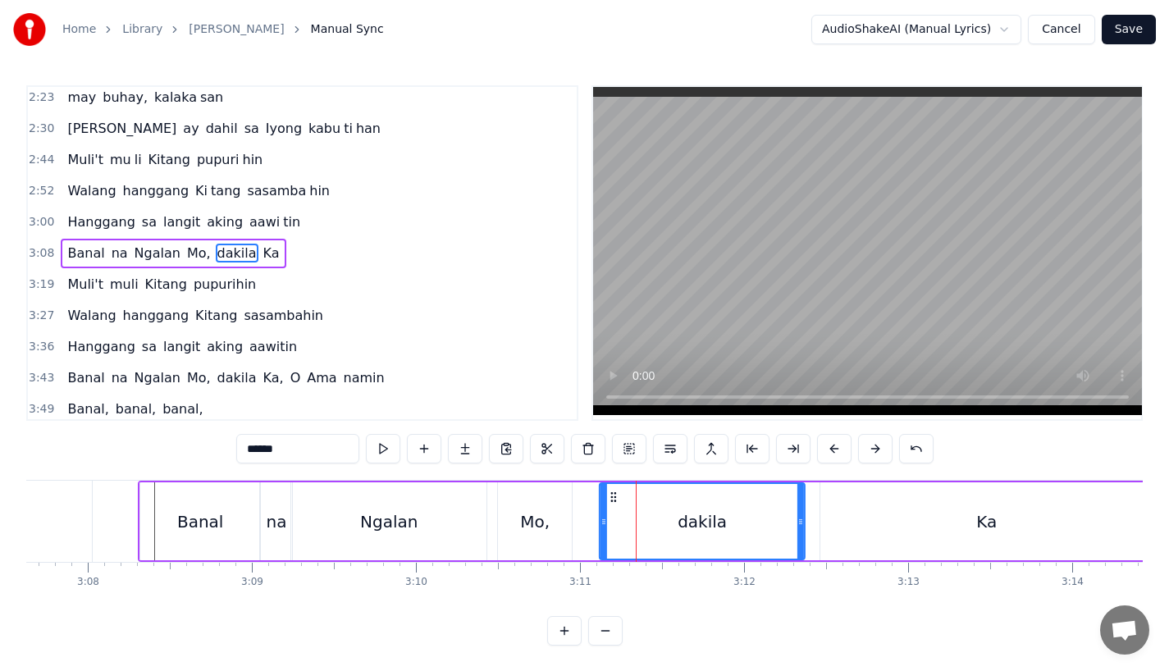
drag, startPoint x: 627, startPoint y: 494, endPoint x: 614, endPoint y: 495, distance: 13.2
click at [614, 495] on icon at bounding box center [613, 497] width 13 height 13
click at [512, 528] on div "Mo," at bounding box center [535, 522] width 74 height 78
type input "***"
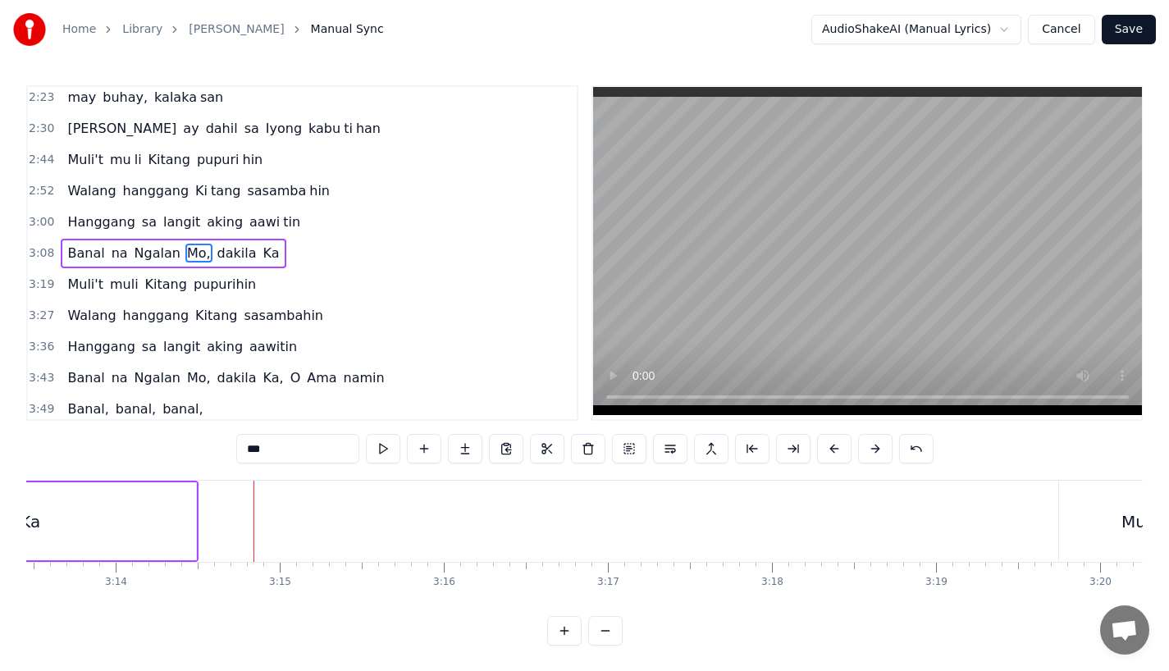
scroll to position [13, 0]
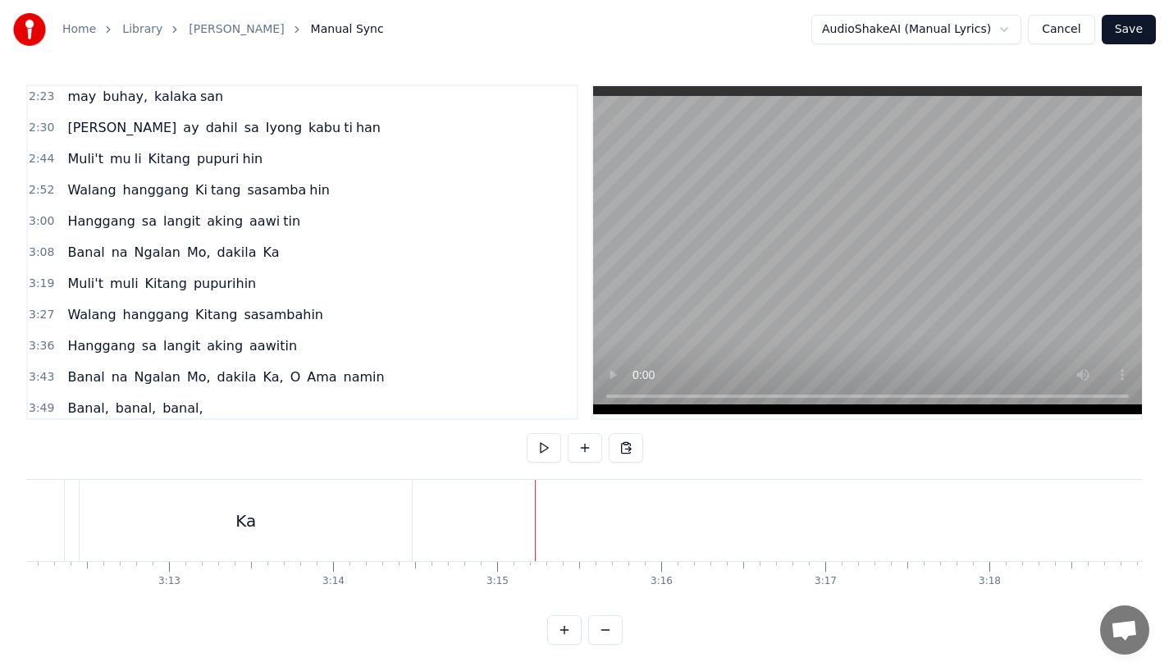
scroll to position [0, 31576]
click at [581, 433] on button at bounding box center [585, 448] width 34 height 30
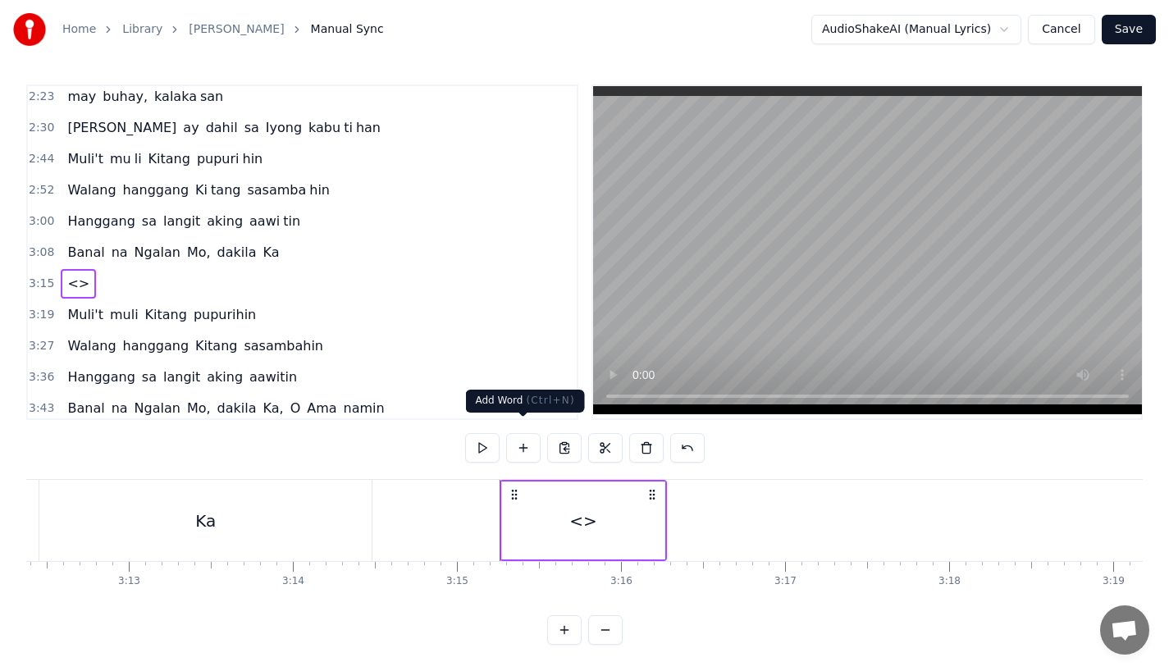
click at [529, 436] on button at bounding box center [523, 448] width 34 height 30
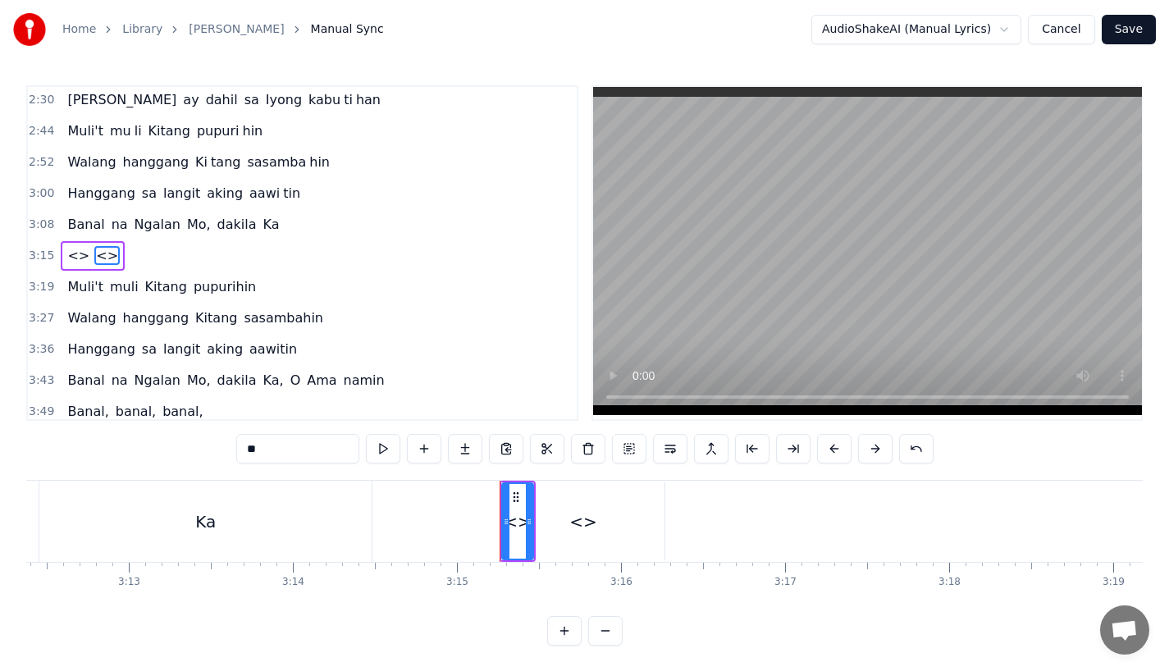
scroll to position [597, 0]
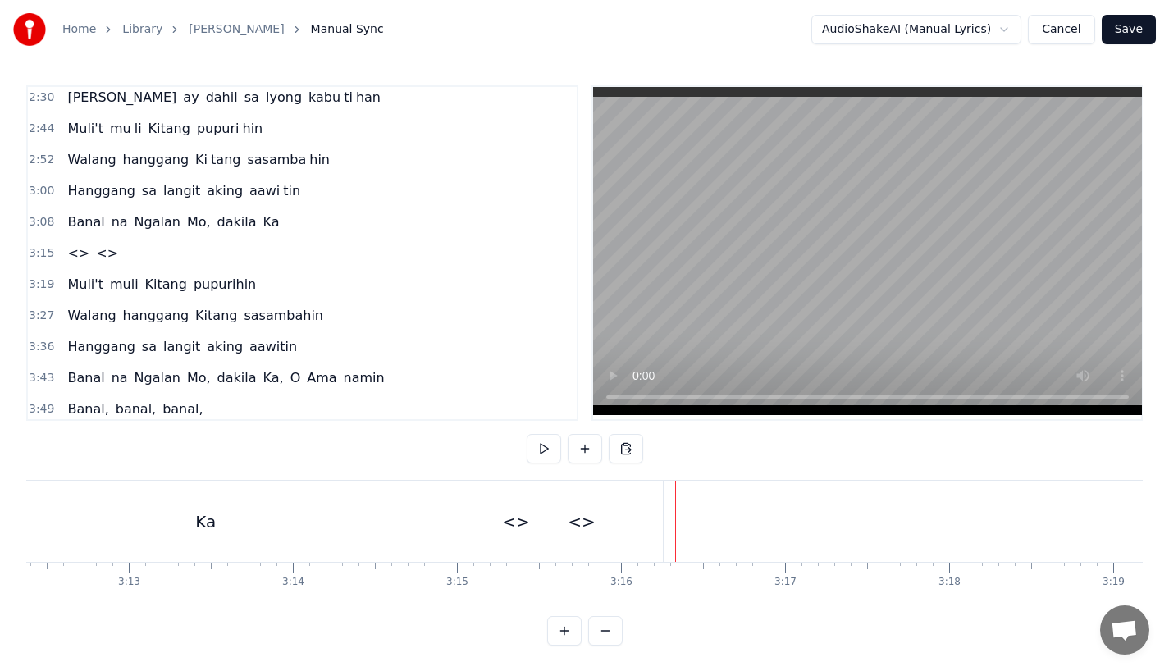
click at [524, 510] on div "<>" at bounding box center [516, 522] width 28 height 25
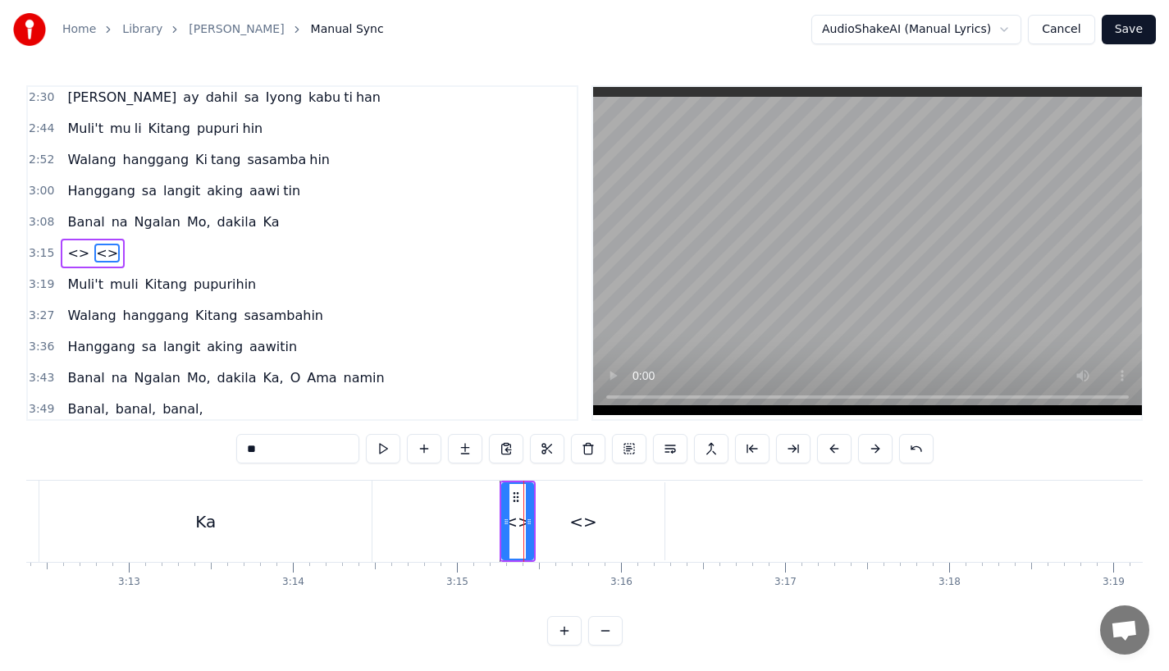
click at [551, 511] on div "<>" at bounding box center [583, 522] width 162 height 78
click at [520, 506] on div "<>" at bounding box center [583, 521] width 161 height 75
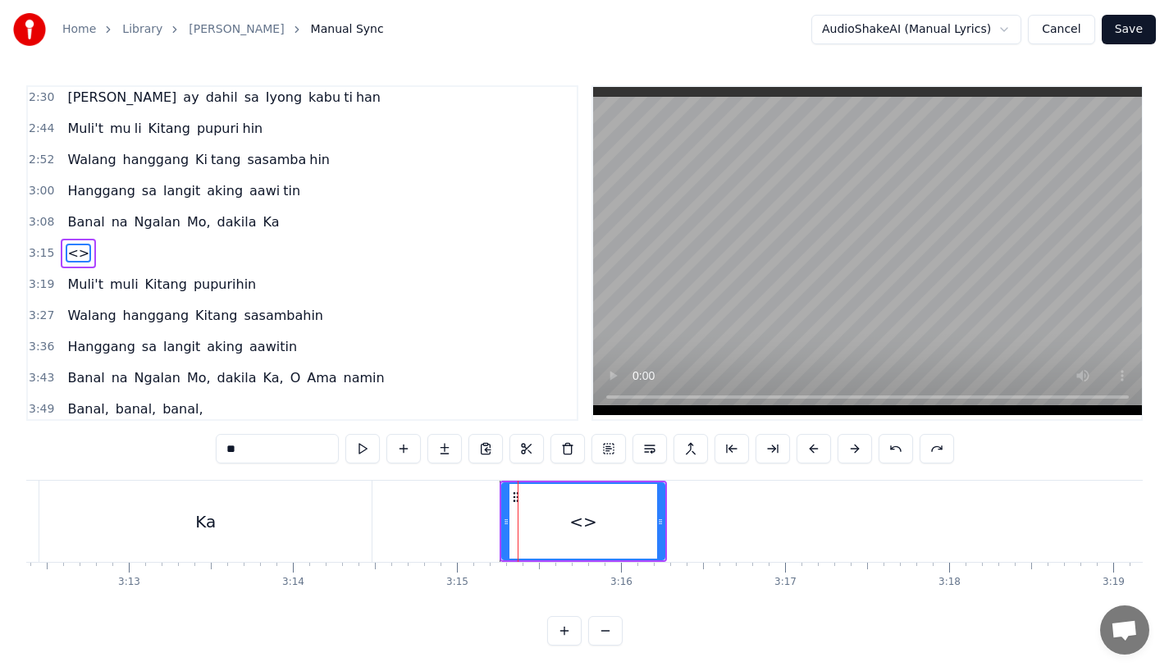
click at [565, 518] on div "<>" at bounding box center [583, 521] width 161 height 75
click at [245, 449] on input "**" at bounding box center [277, 449] width 123 height 30
type input "*"
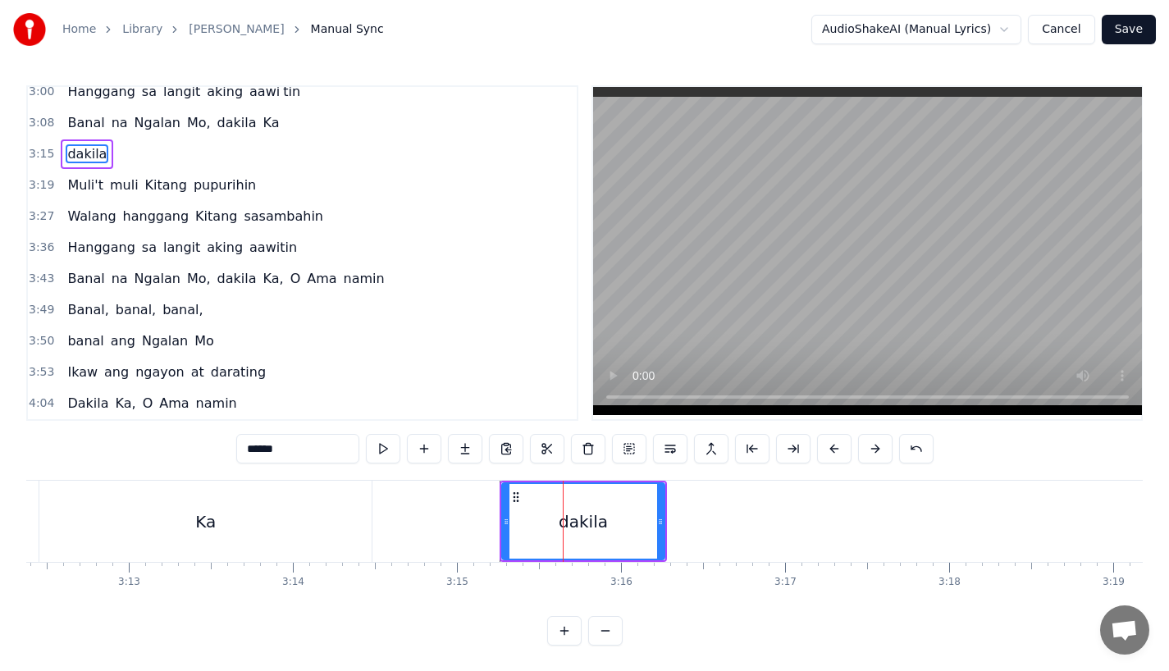
scroll to position [579, 0]
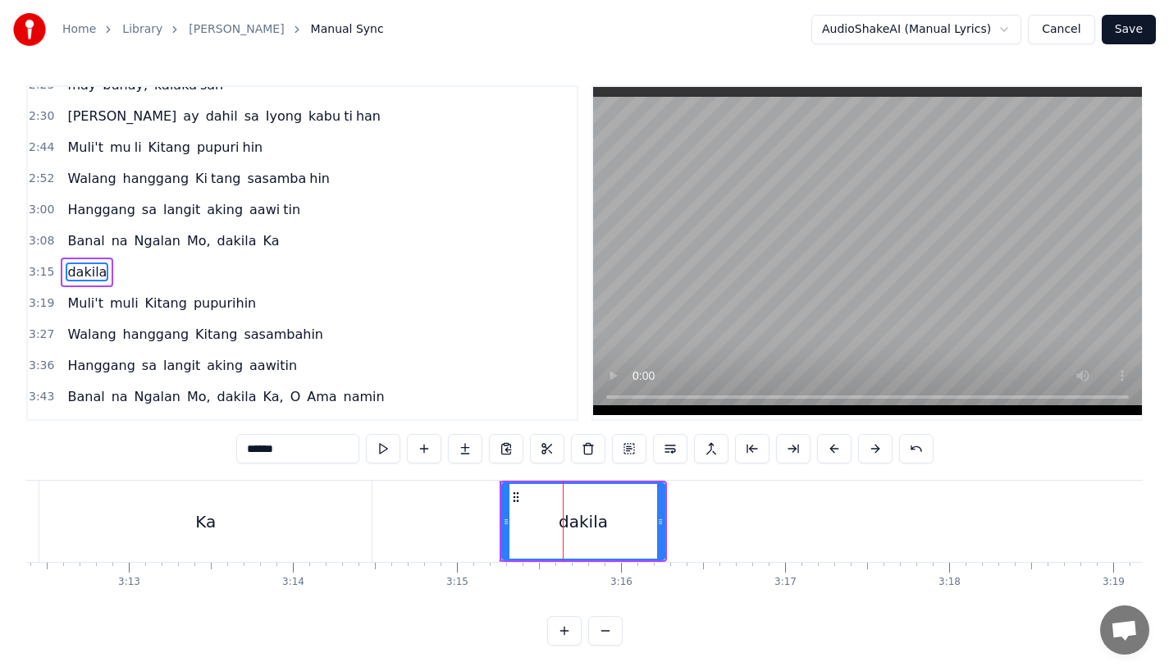
click at [85, 272] on span "dakila" at bounding box center [87, 272] width 43 height 19
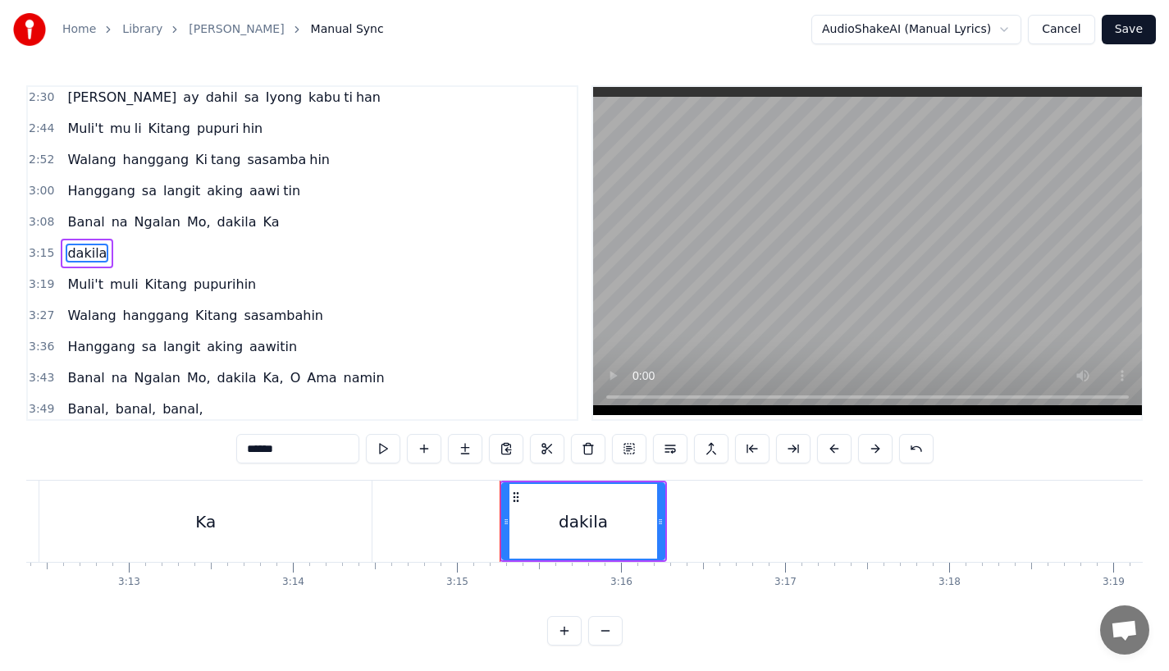
click at [255, 450] on input "******" at bounding box center [297, 449] width 123 height 30
click at [259, 451] on input "******" at bounding box center [297, 449] width 123 height 30
type input "*********"
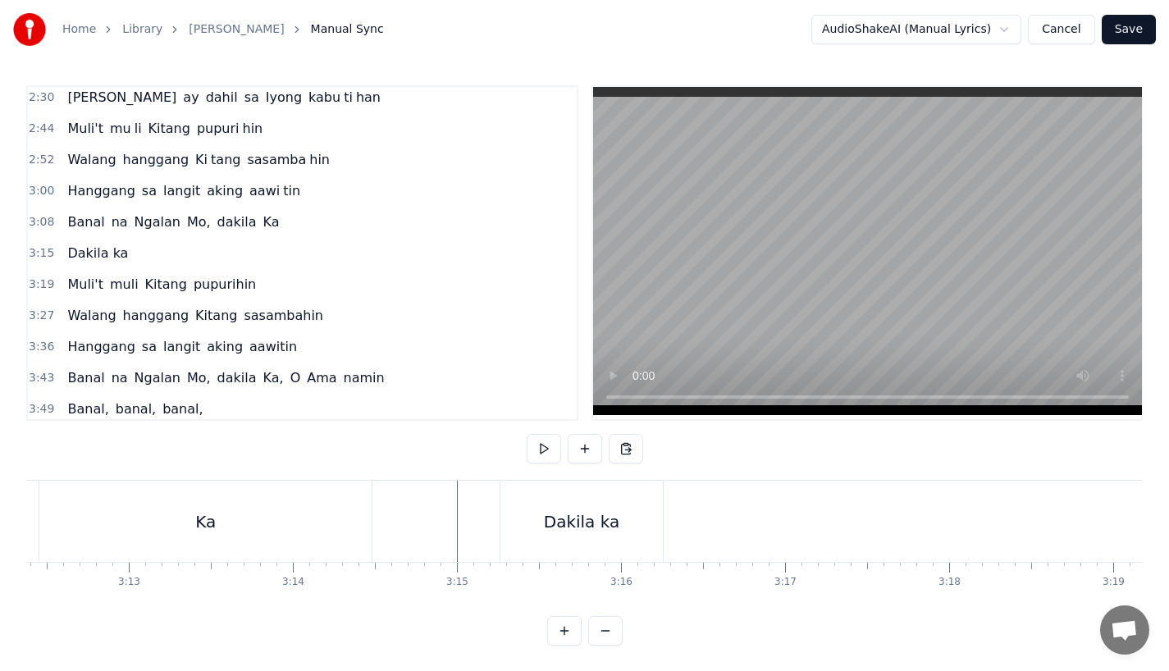
click at [597, 523] on div "Dakila ka" at bounding box center [582, 522] width 76 height 25
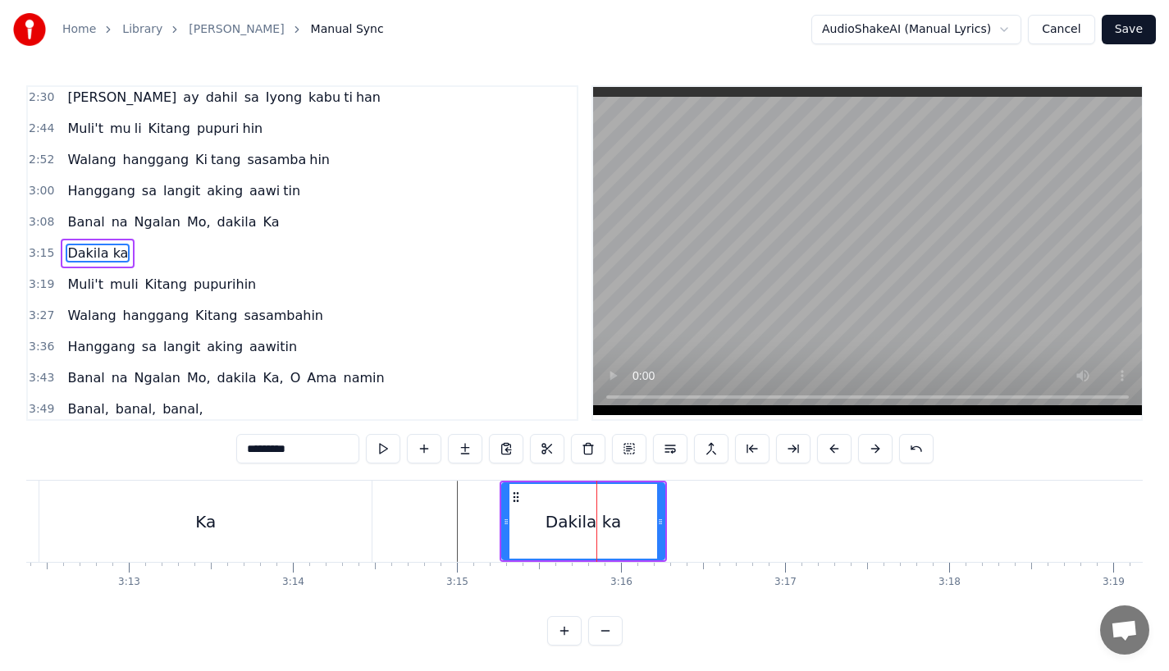
click at [295, 442] on input "*********" at bounding box center [297, 449] width 123 height 30
type input "******"
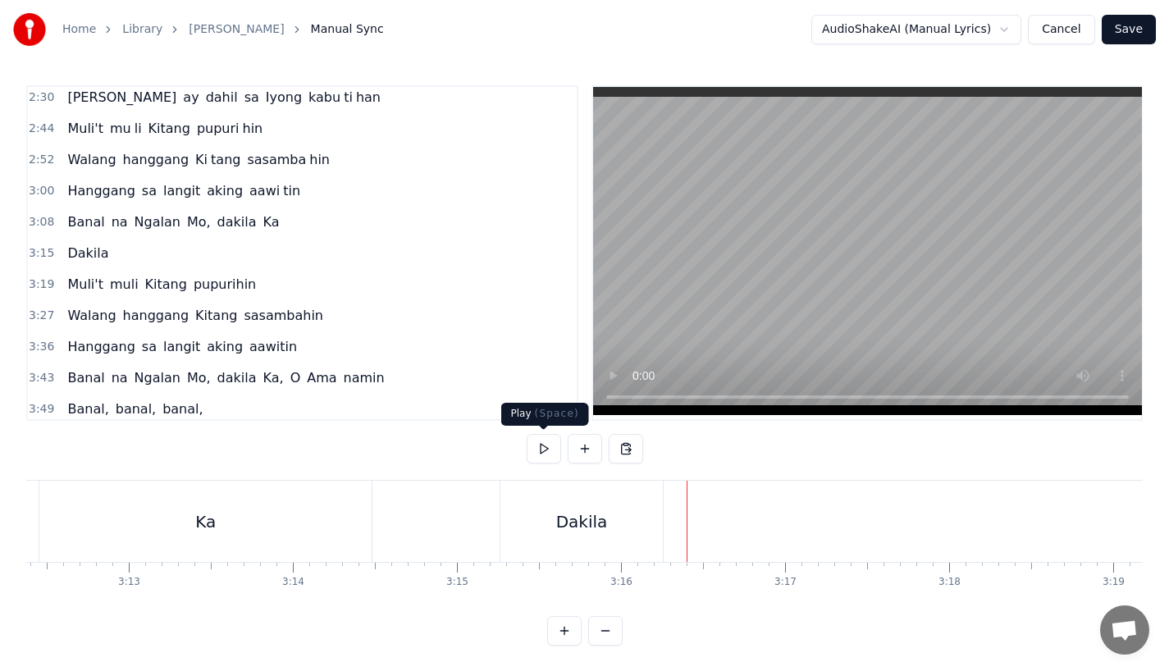
click at [603, 515] on div "Dakila" at bounding box center [582, 522] width 52 height 25
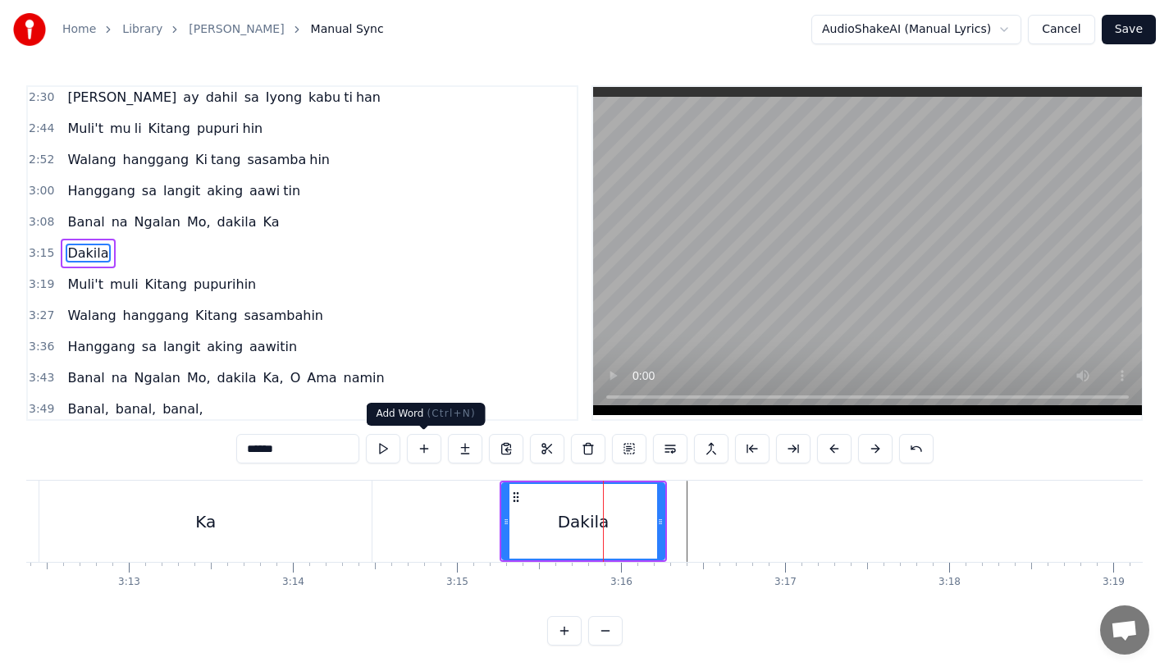
click at [432, 447] on button at bounding box center [424, 449] width 34 height 30
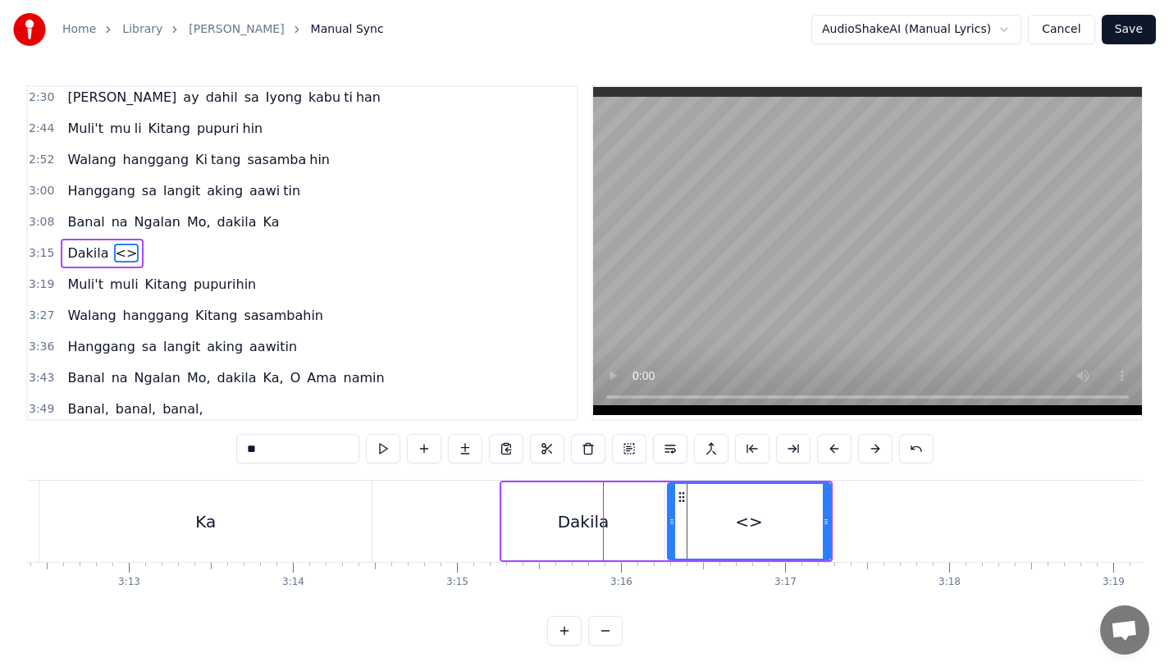
click at [291, 457] on input "**" at bounding box center [297, 449] width 123 height 30
type input "**"
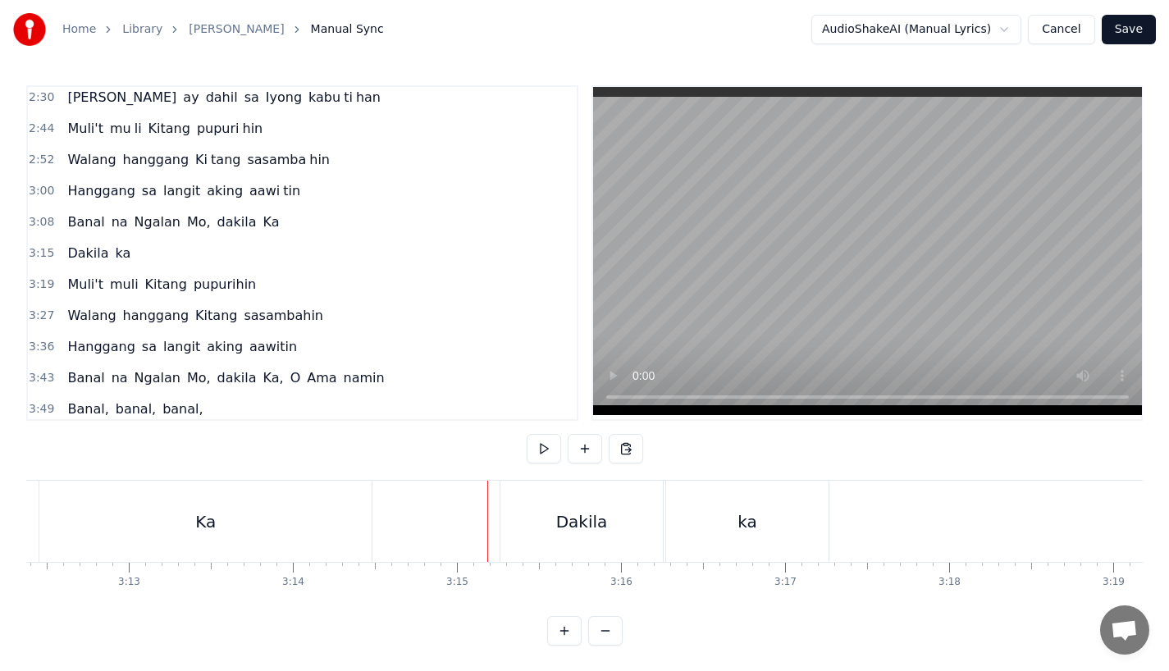
click at [345, 518] on div "Ka" at bounding box center [205, 521] width 332 height 81
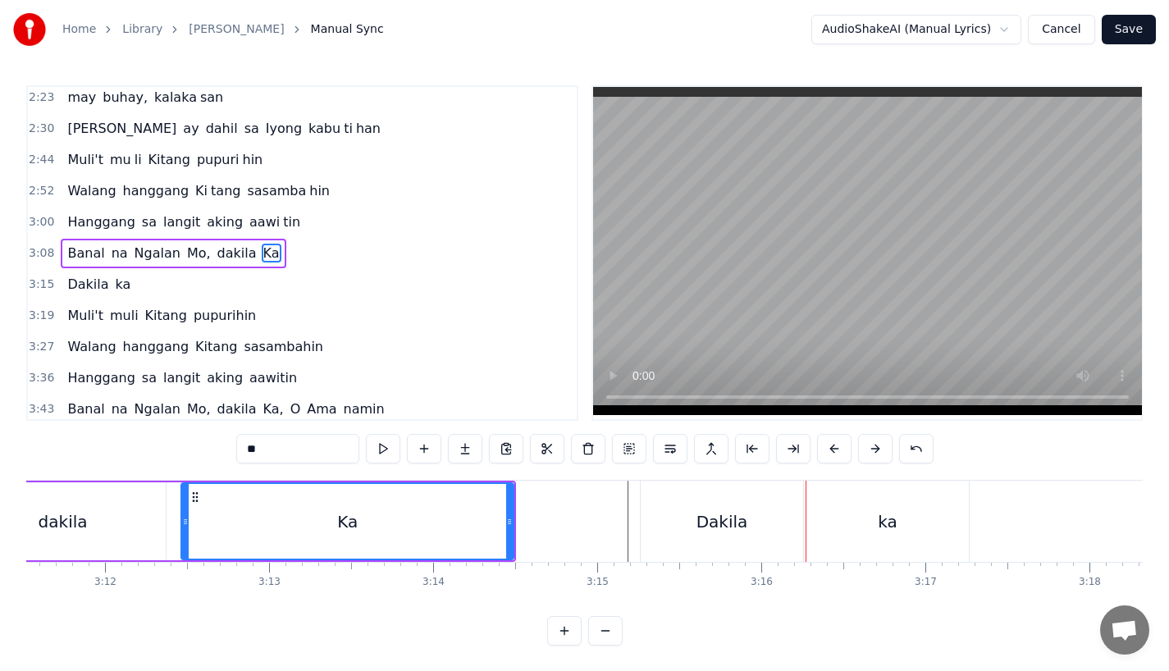
scroll to position [0, 31178]
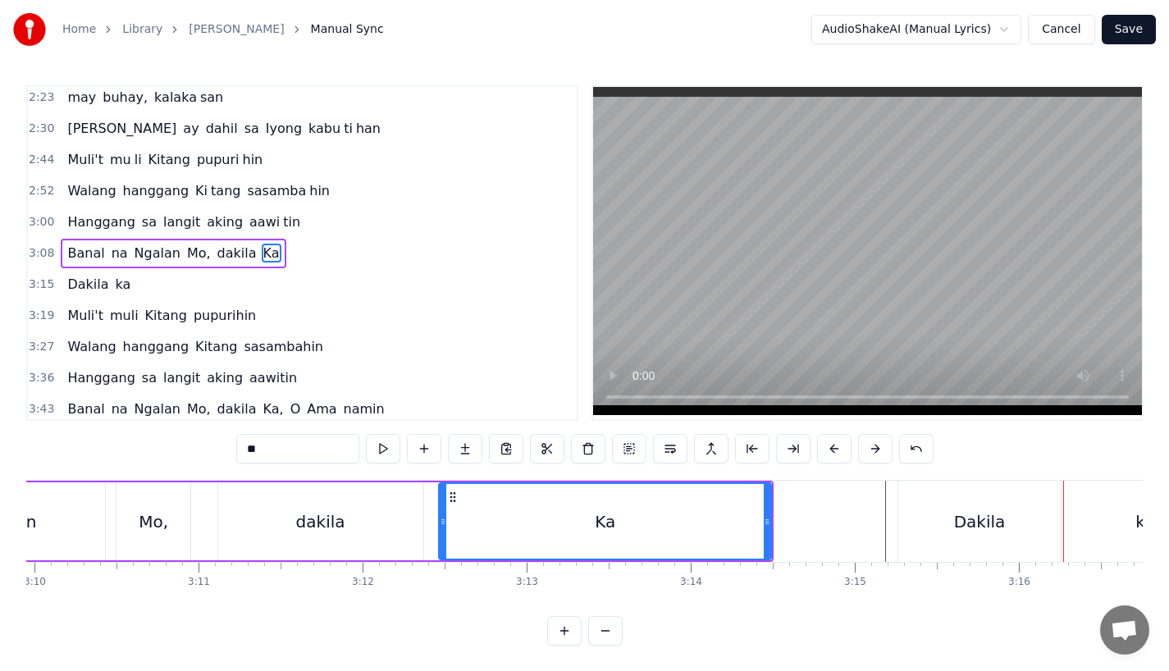
click at [310, 518] on div "dakila" at bounding box center [320, 522] width 49 height 25
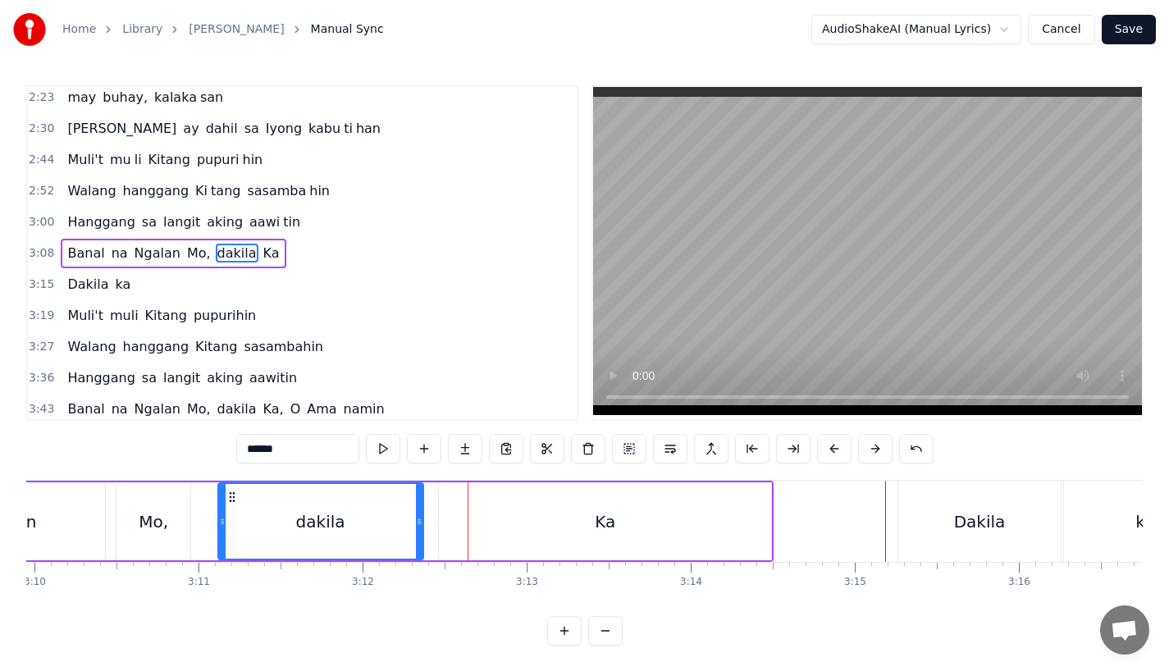
click at [176, 515] on div "Mo," at bounding box center [154, 522] width 74 height 78
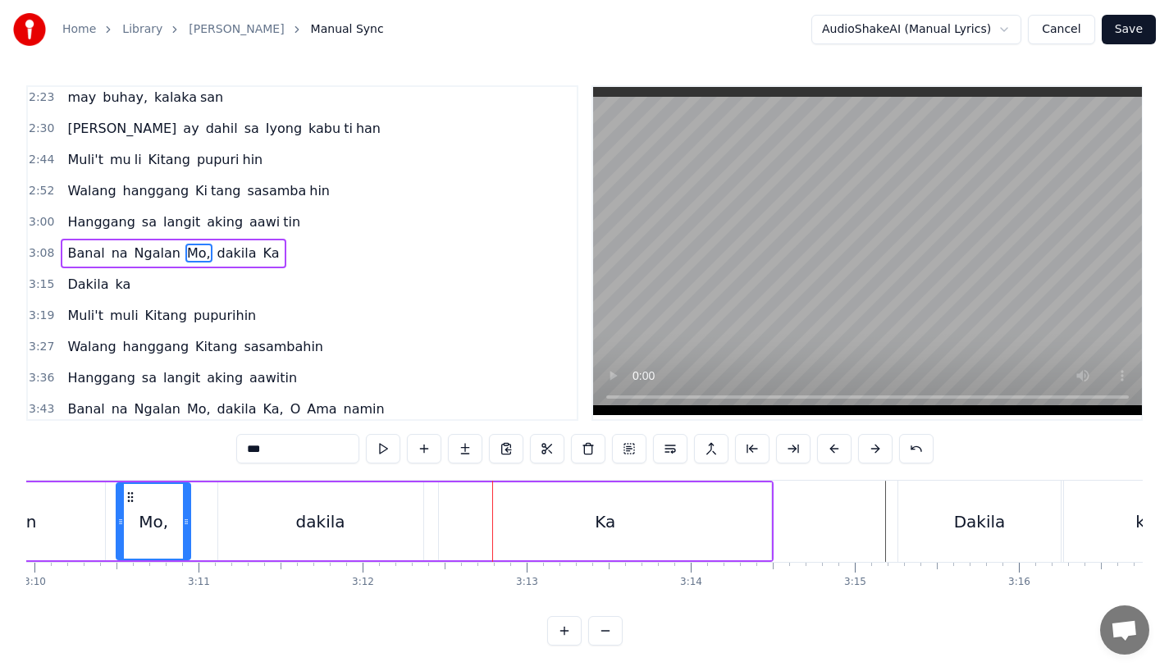
click at [313, 529] on div "dakila" at bounding box center [320, 522] width 49 height 25
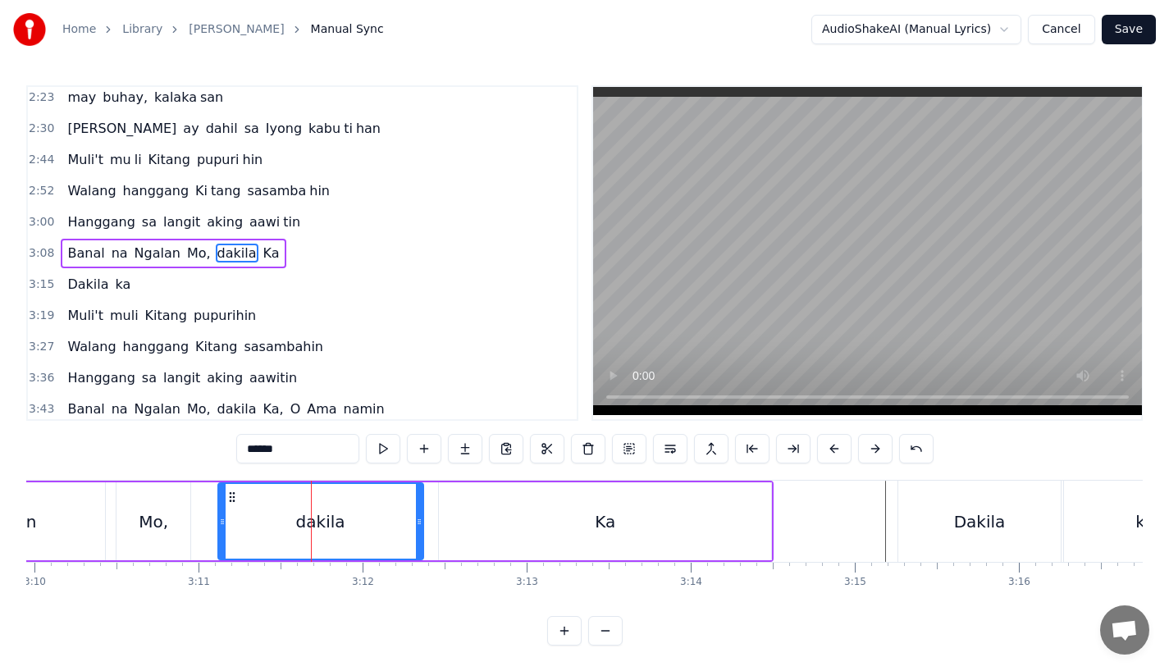
click at [117, 538] on div "Mo," at bounding box center [154, 522] width 76 height 78
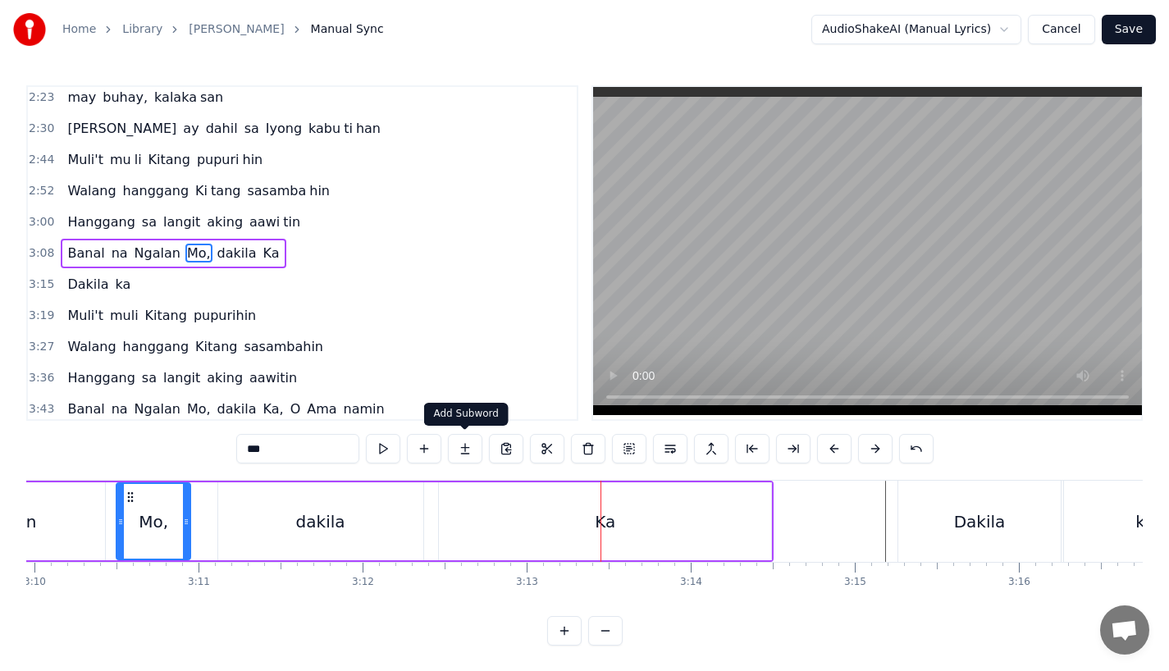
click at [396, 503] on div "dakila" at bounding box center [320, 522] width 205 height 78
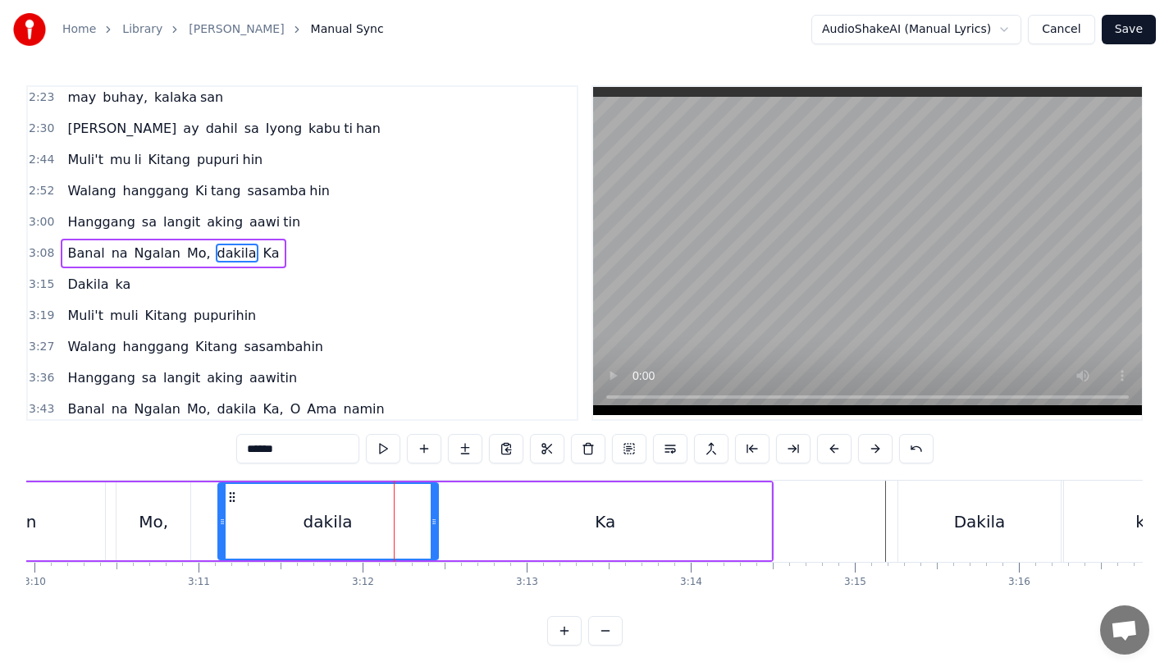
drag, startPoint x: 417, startPoint y: 515, endPoint x: 433, endPoint y: 515, distance: 16.4
click at [433, 515] on icon at bounding box center [434, 521] width 7 height 13
click at [309, 515] on div "dakila" at bounding box center [328, 522] width 49 height 25
click at [943, 507] on div "Dakila" at bounding box center [980, 521] width 162 height 81
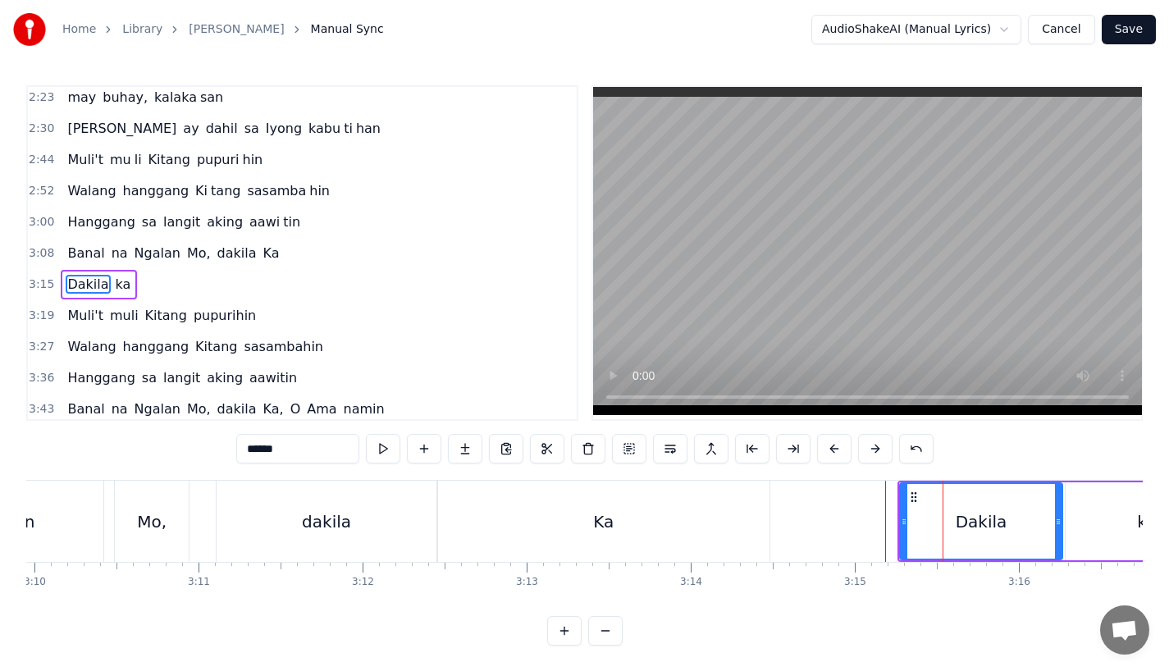
scroll to position [597, 0]
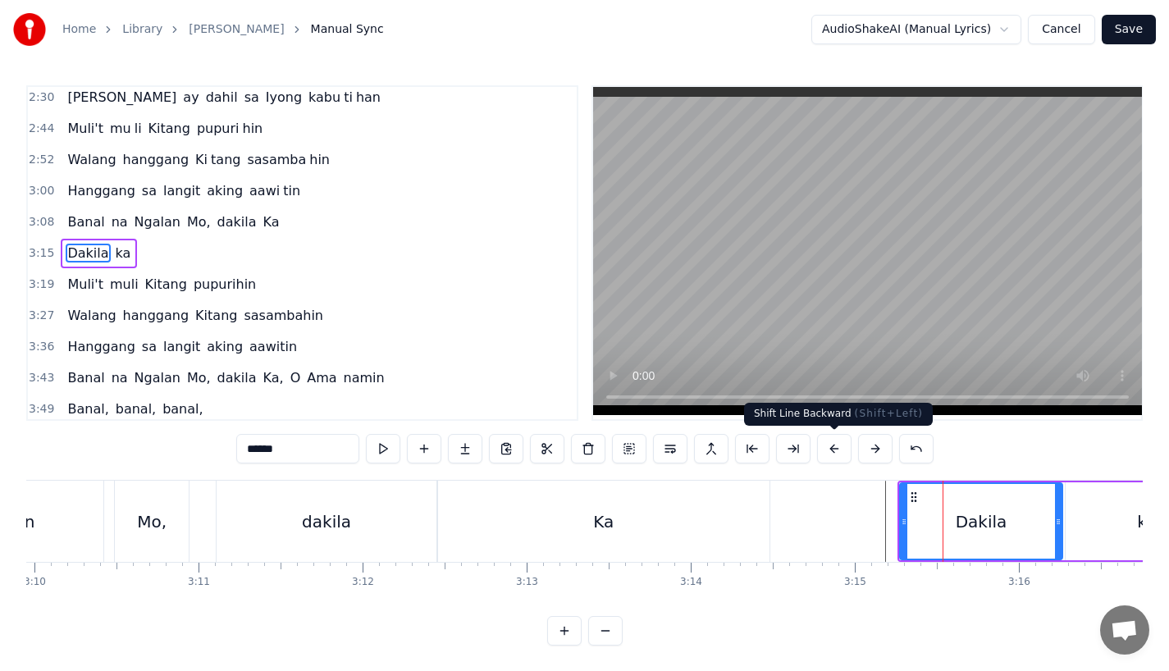
click at [831, 446] on button at bounding box center [834, 449] width 34 height 30
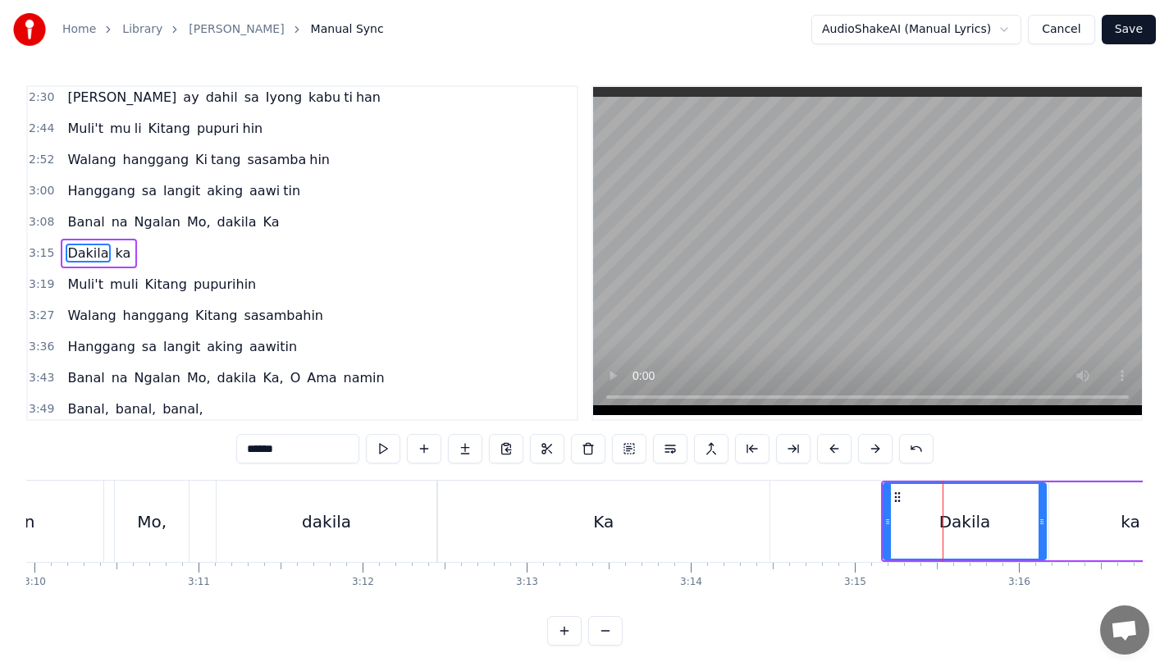
click at [831, 446] on button at bounding box center [834, 449] width 34 height 30
click at [686, 514] on div "Ka" at bounding box center [603, 521] width 332 height 81
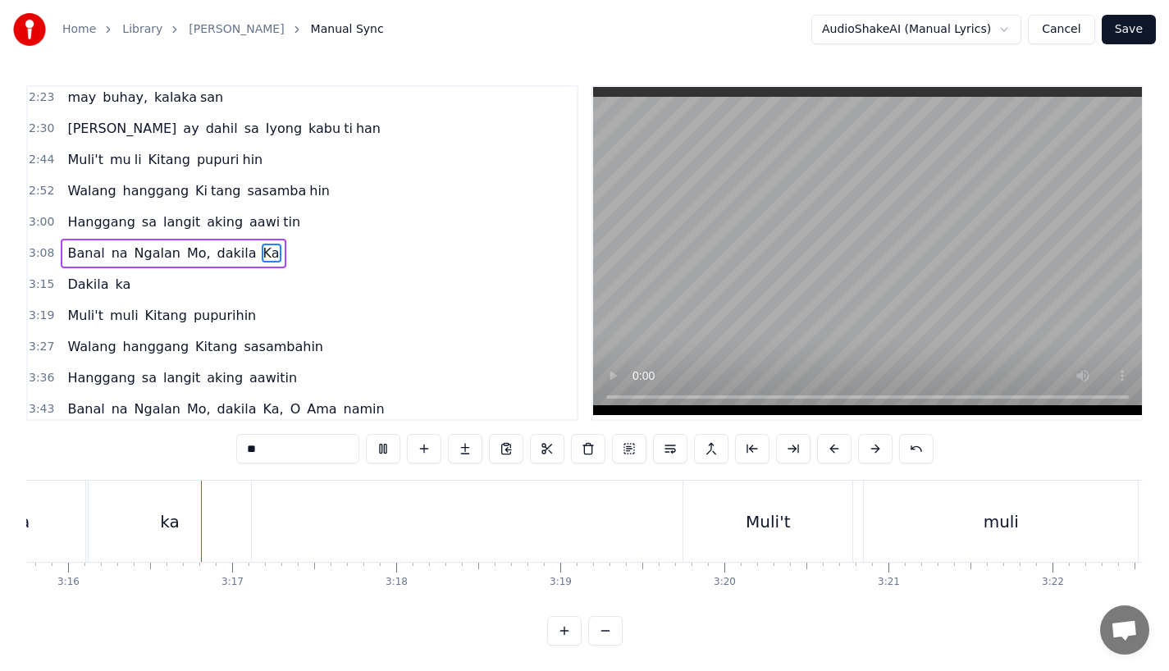
scroll to position [0, 32134]
click at [748, 524] on div "Muli't" at bounding box center [764, 522] width 44 height 25
type input "******"
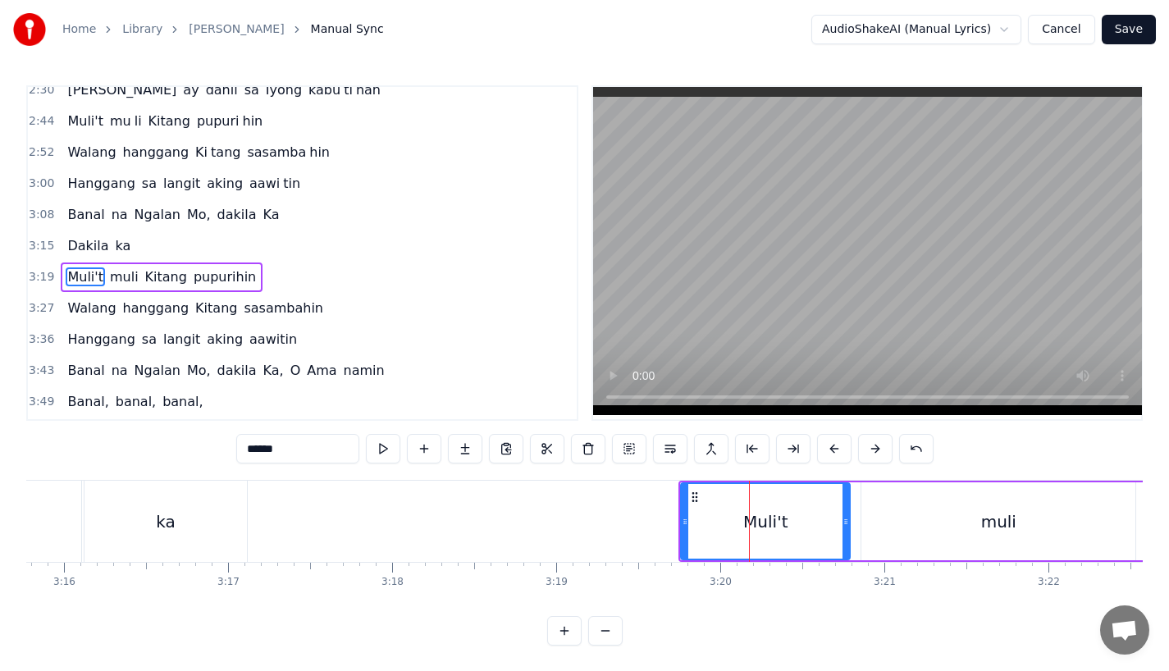
scroll to position [629, 0]
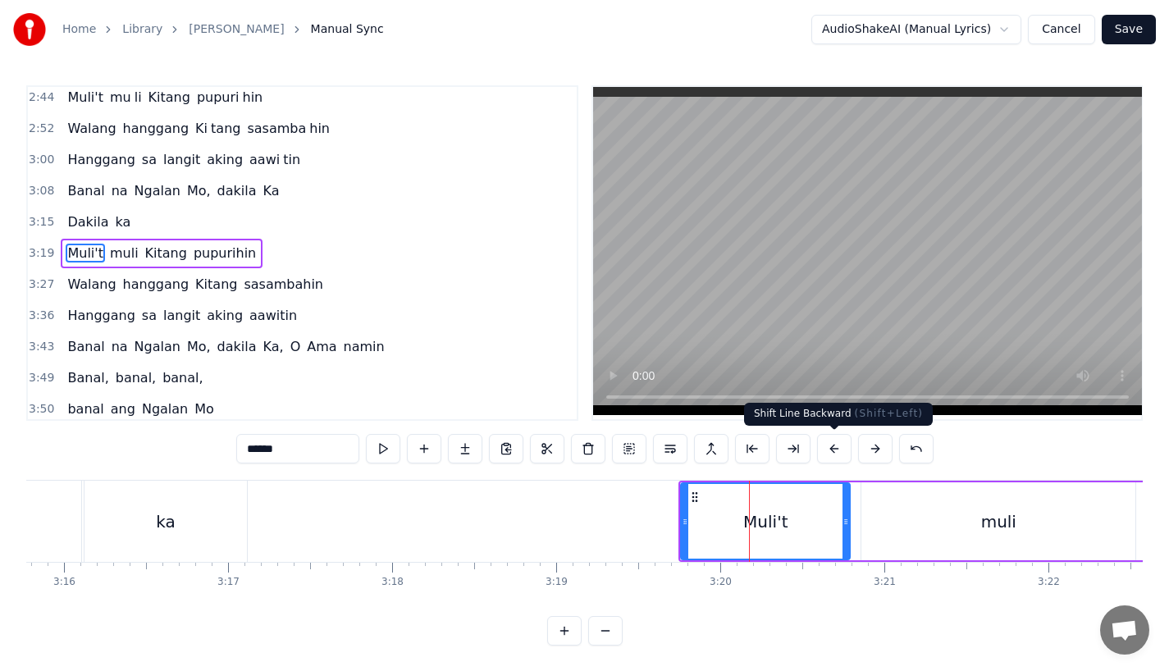
click at [833, 456] on button at bounding box center [834, 449] width 34 height 30
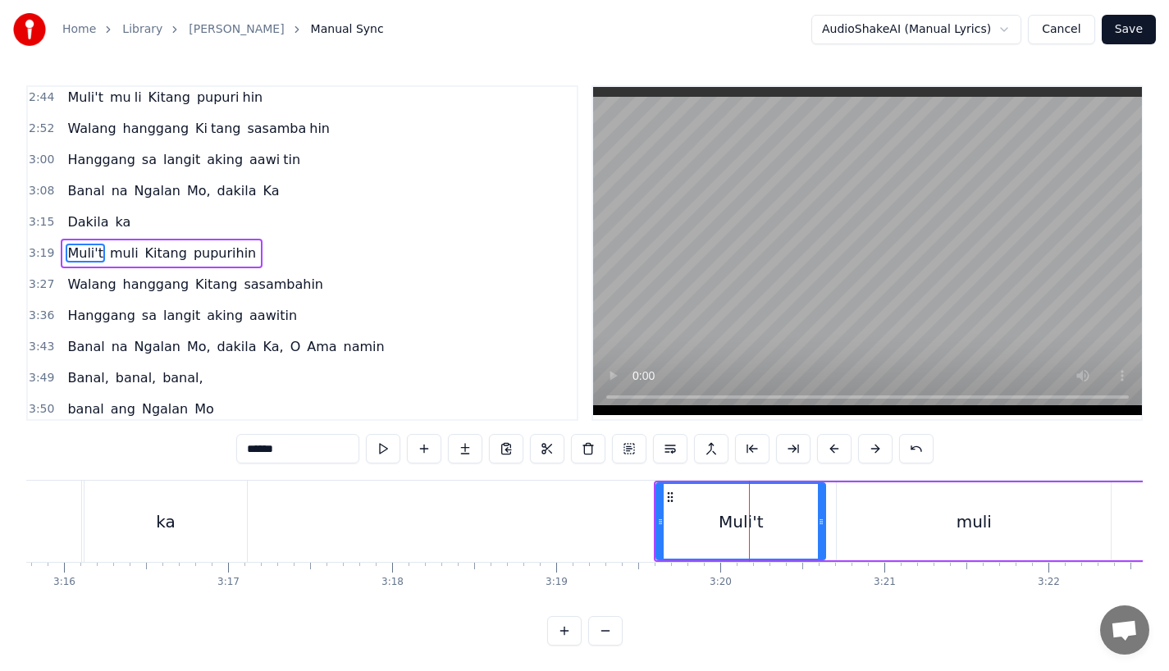
click at [833, 456] on button at bounding box center [834, 449] width 34 height 30
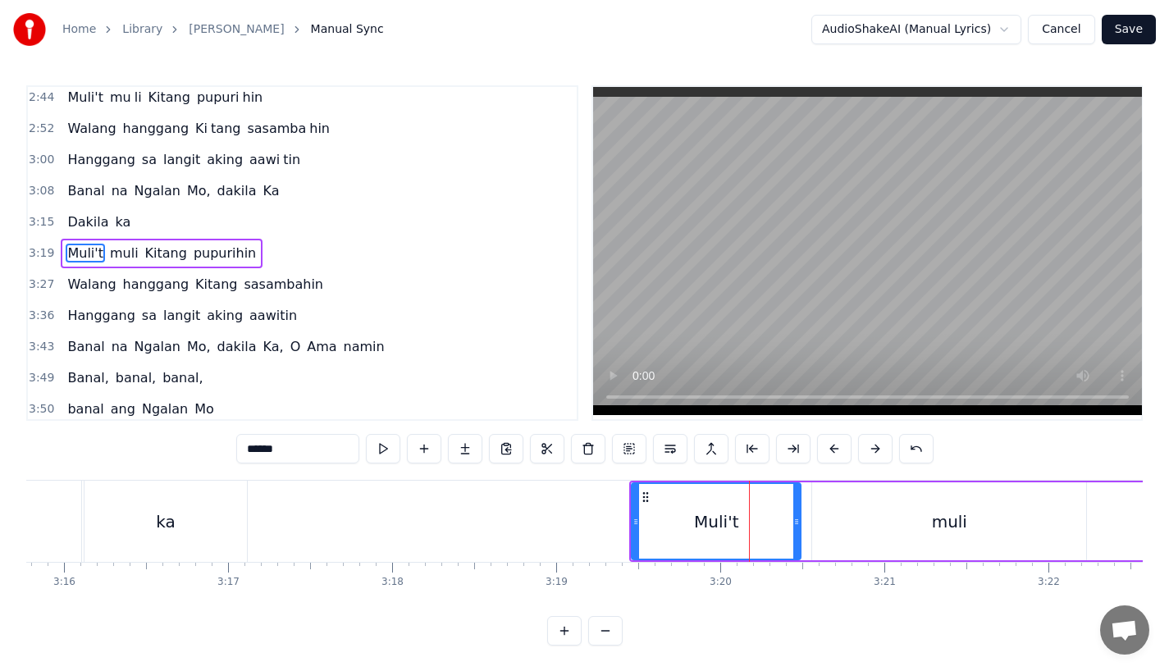
click at [833, 456] on button at bounding box center [834, 449] width 34 height 30
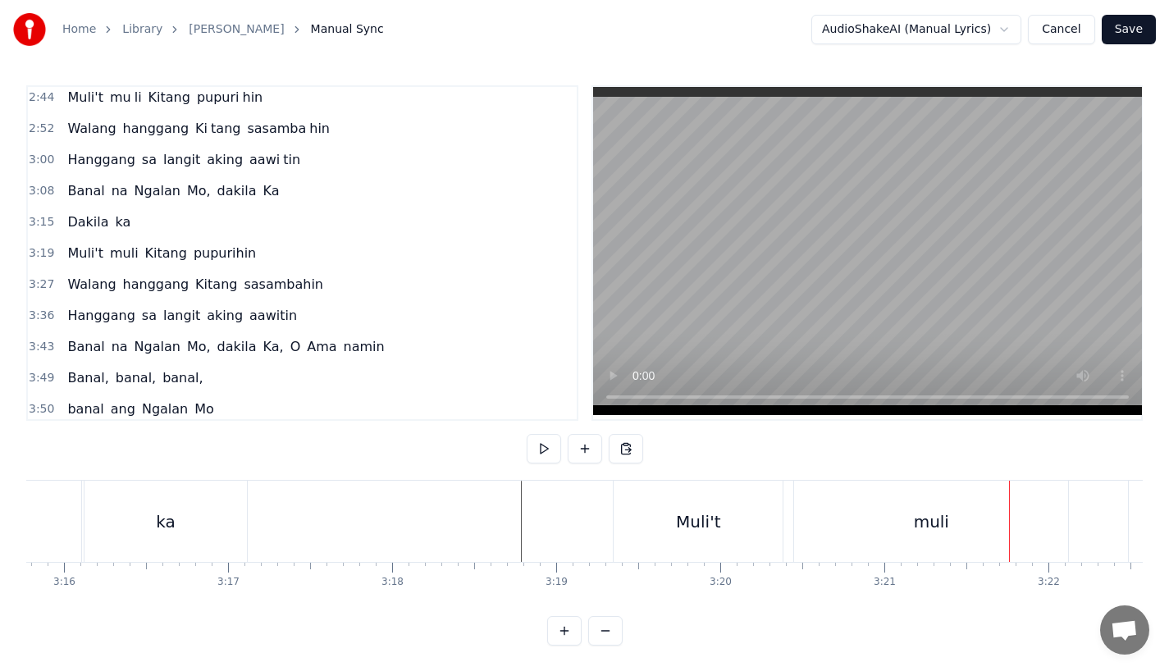
click at [744, 520] on div "muli" at bounding box center [741, 522] width 35 height 25
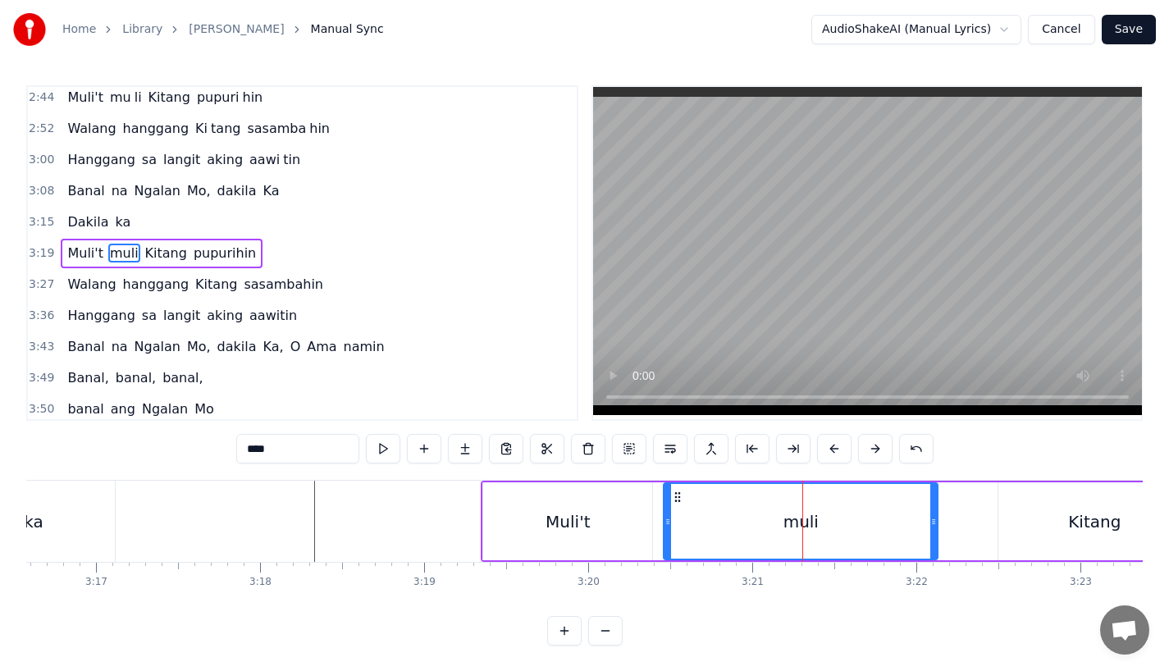
scroll to position [0, 32263]
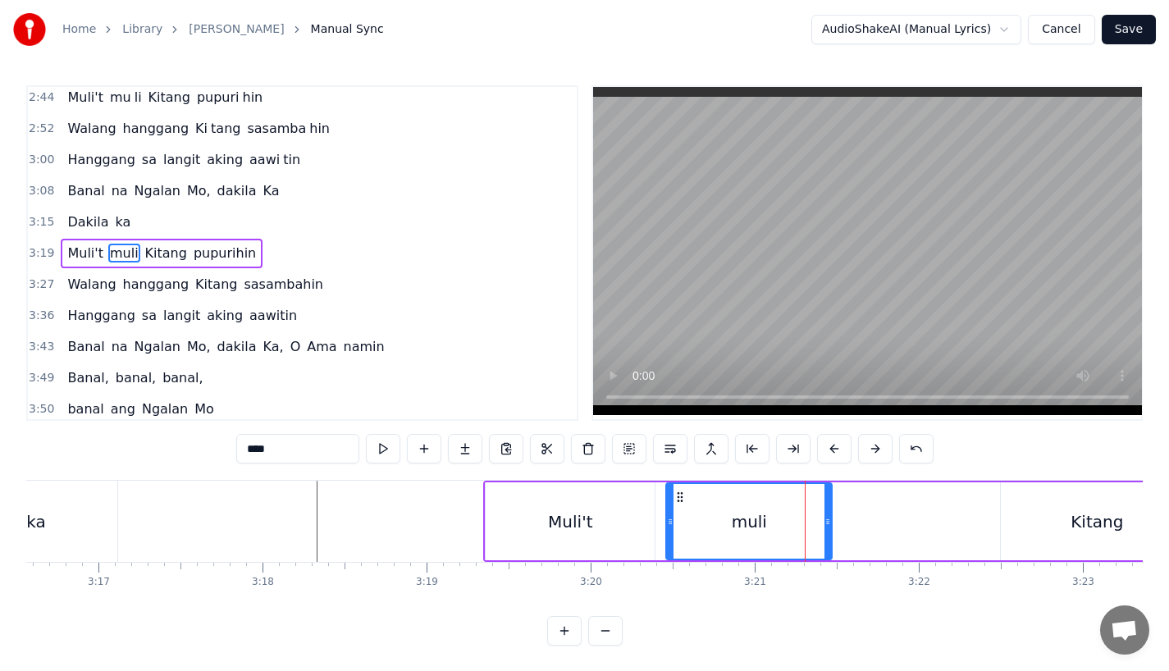
drag, startPoint x: 934, startPoint y: 522, endPoint x: 812, endPoint y: 522, distance: 122.3
click at [825, 522] on icon at bounding box center [828, 521] width 7 height 13
drag, startPoint x: 811, startPoint y: 525, endPoint x: 740, endPoint y: 527, distance: 70.6
click at [751, 527] on icon at bounding box center [754, 521] width 7 height 13
click at [292, 453] on input "****" at bounding box center [297, 449] width 123 height 30
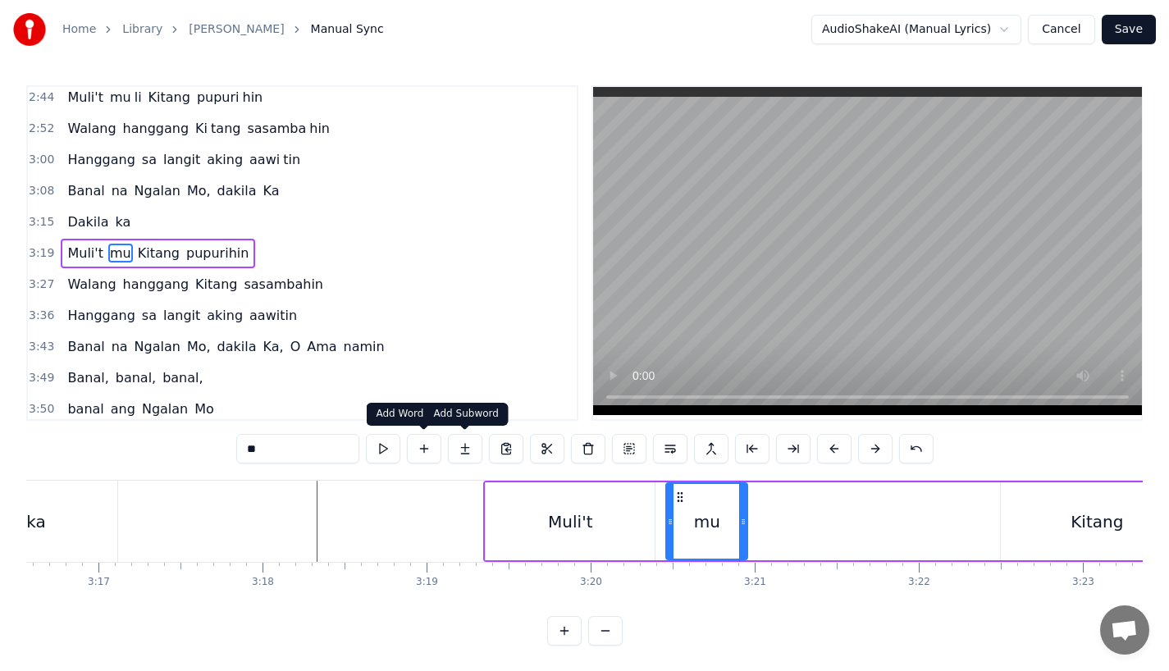
type input "**"
click at [460, 452] on button at bounding box center [465, 449] width 34 height 30
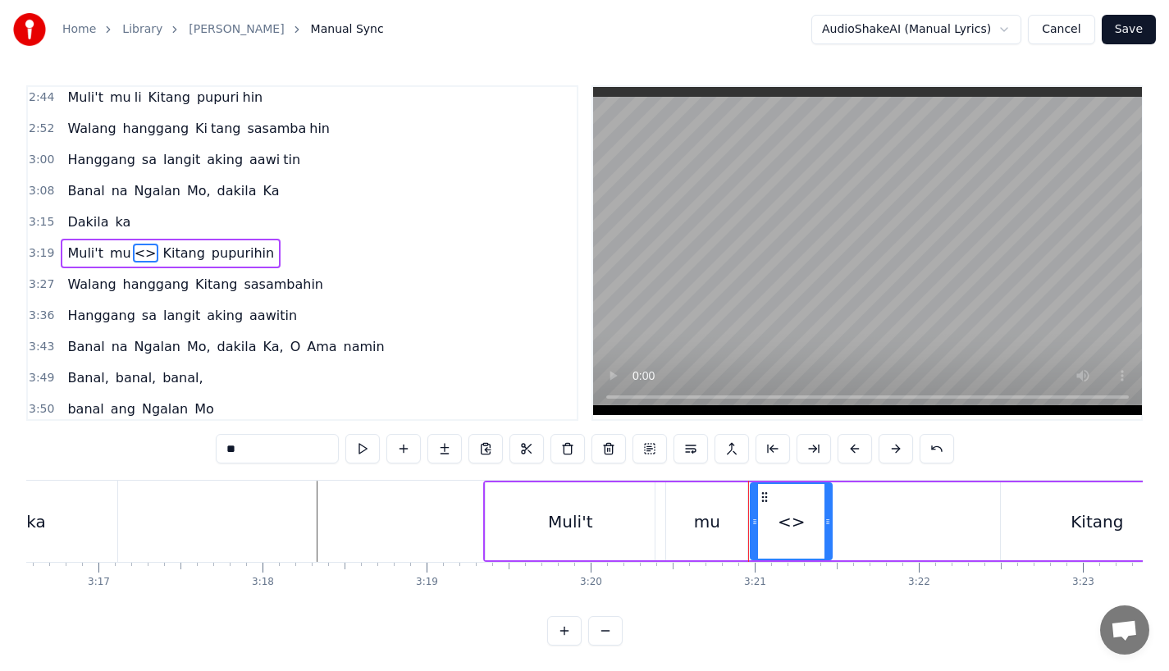
drag, startPoint x: 259, startPoint y: 452, endPoint x: 162, endPoint y: 452, distance: 96.8
click at [162, 452] on div "0:31 Bawat bukang liwayway 0:35 na aking nasila yan 0:42 Huni ng mga ibong 0:47…" at bounding box center [584, 365] width 1117 height 561
drag, startPoint x: 825, startPoint y: 524, endPoint x: 946, endPoint y: 524, distance: 121.5
click at [947, 524] on icon at bounding box center [950, 521] width 7 height 13
click at [704, 529] on div "mu" at bounding box center [707, 522] width 26 height 25
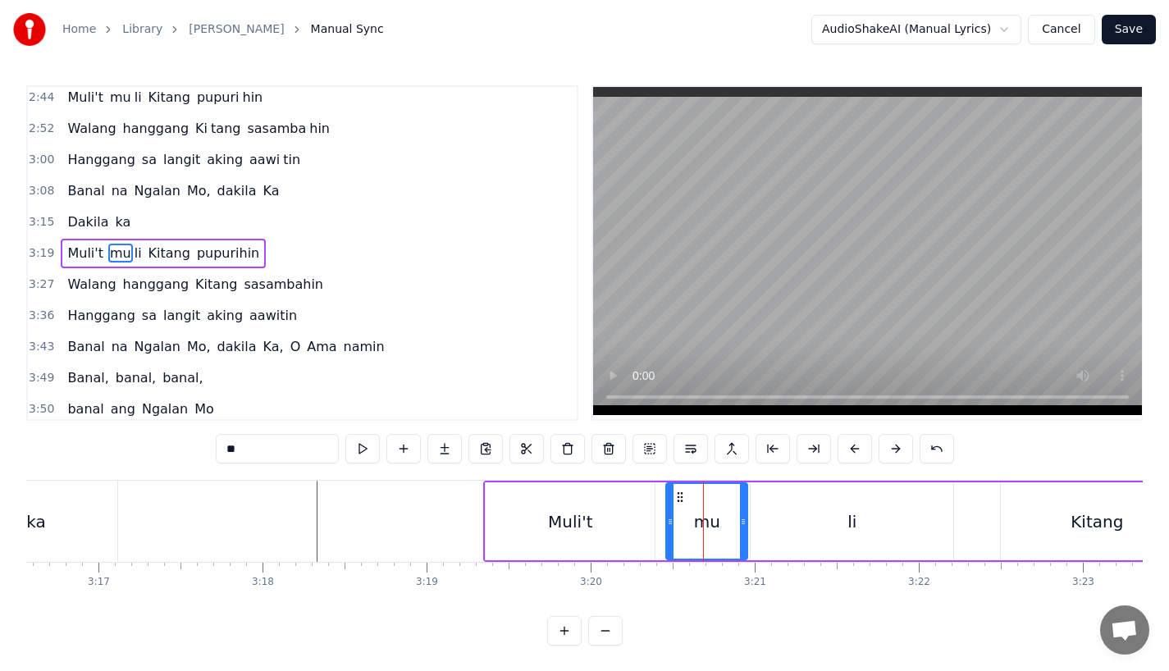
click at [490, 520] on div "Muli't" at bounding box center [570, 522] width 169 height 78
type input "******"
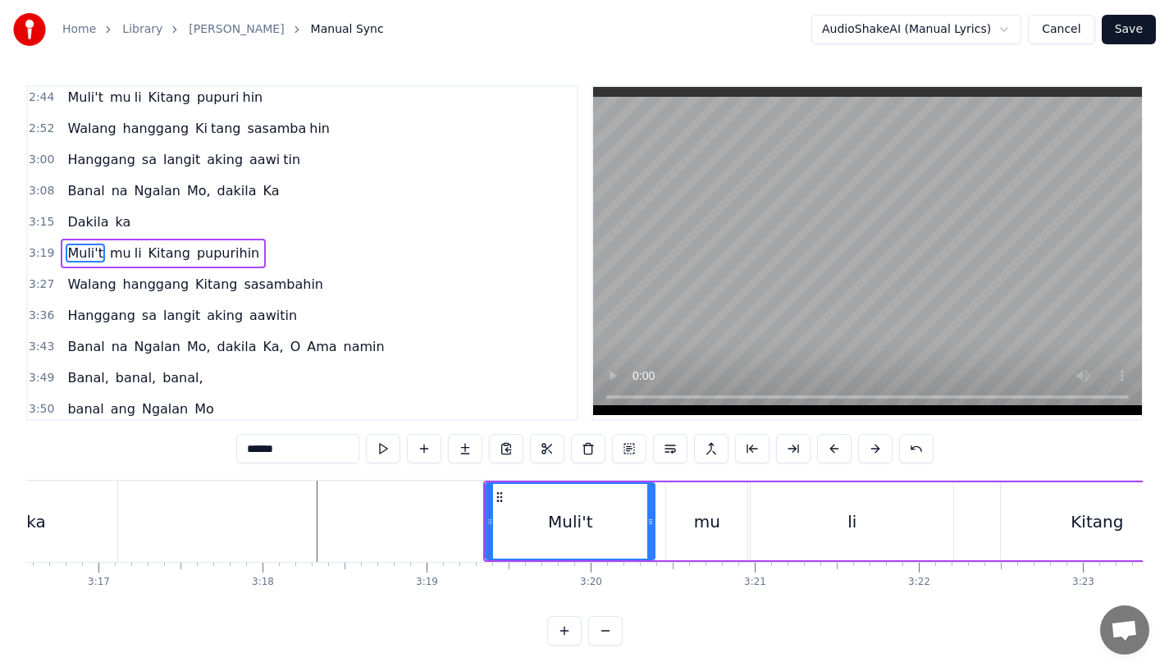
click at [524, 477] on div "0:31 Bawat bukang liwayway 0:35 na aking nasila yan 0:42 Huni ng mga ibong 0:47…" at bounding box center [584, 365] width 1117 height 561
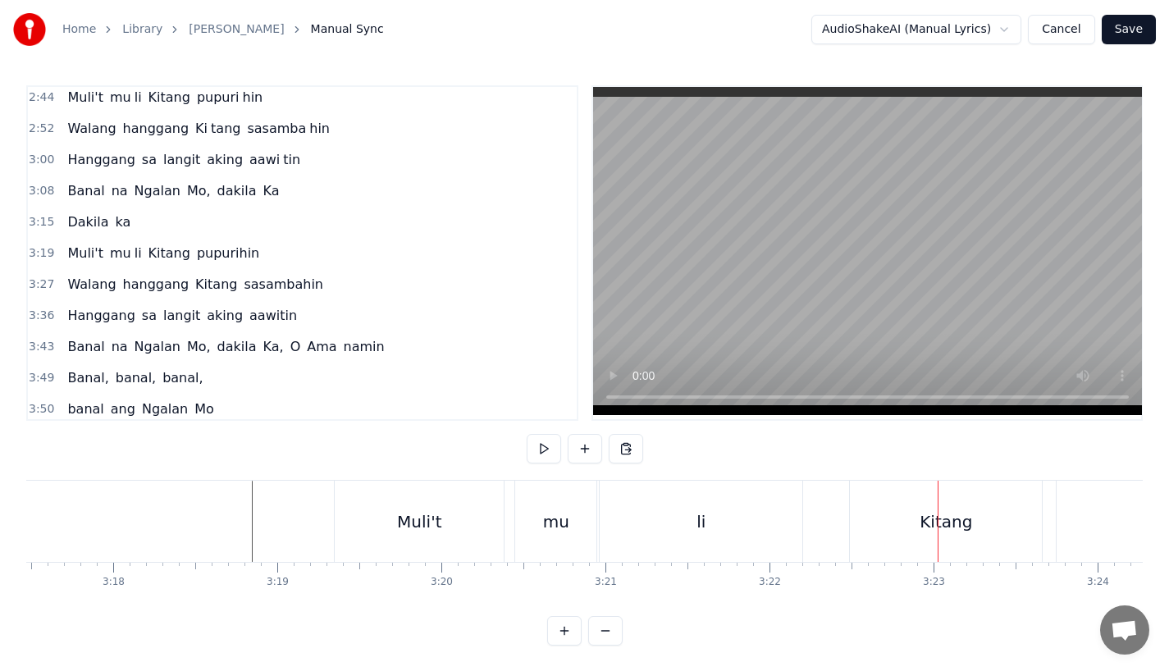
scroll to position [0, 32257]
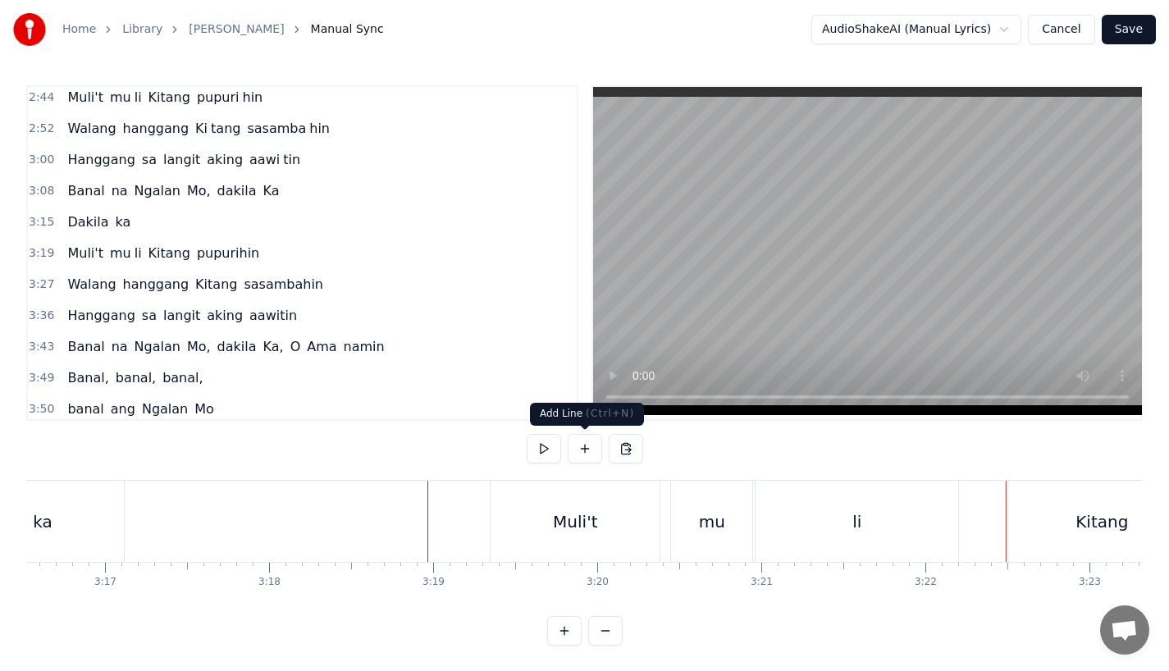
click at [681, 497] on div "mu" at bounding box center [711, 521] width 81 height 81
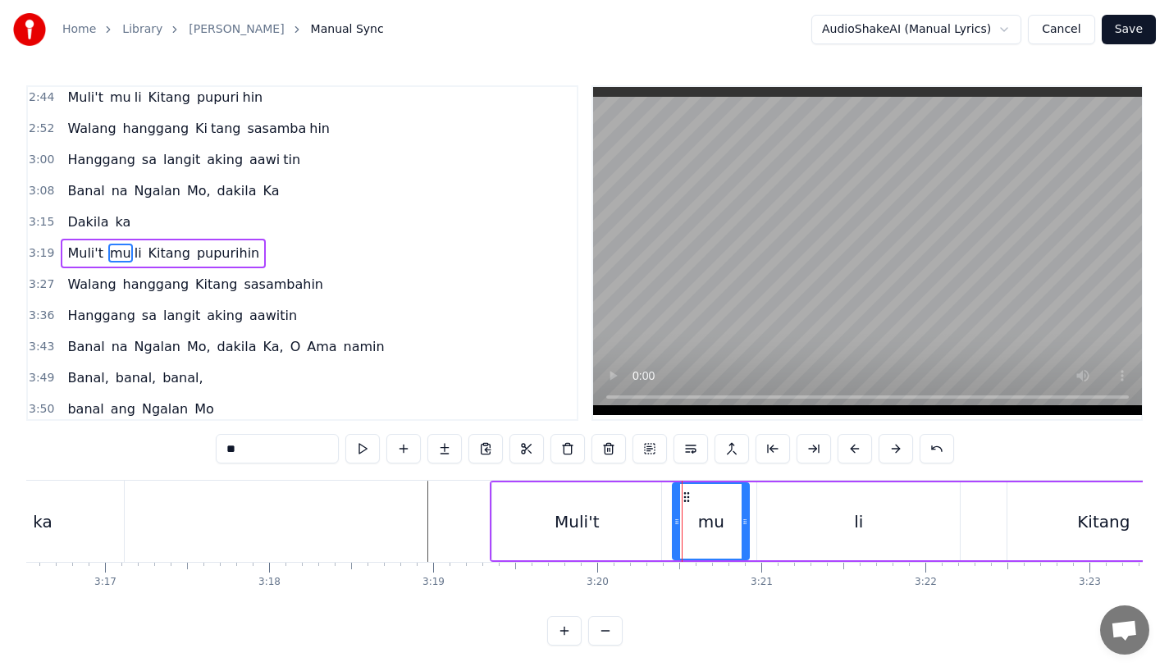
drag, startPoint x: 746, startPoint y: 524, endPoint x: 734, endPoint y: 526, distance: 12.4
click at [734, 526] on div "mu" at bounding box center [711, 521] width 75 height 75
click at [793, 523] on div "li" at bounding box center [859, 522] width 203 height 78
type input "**"
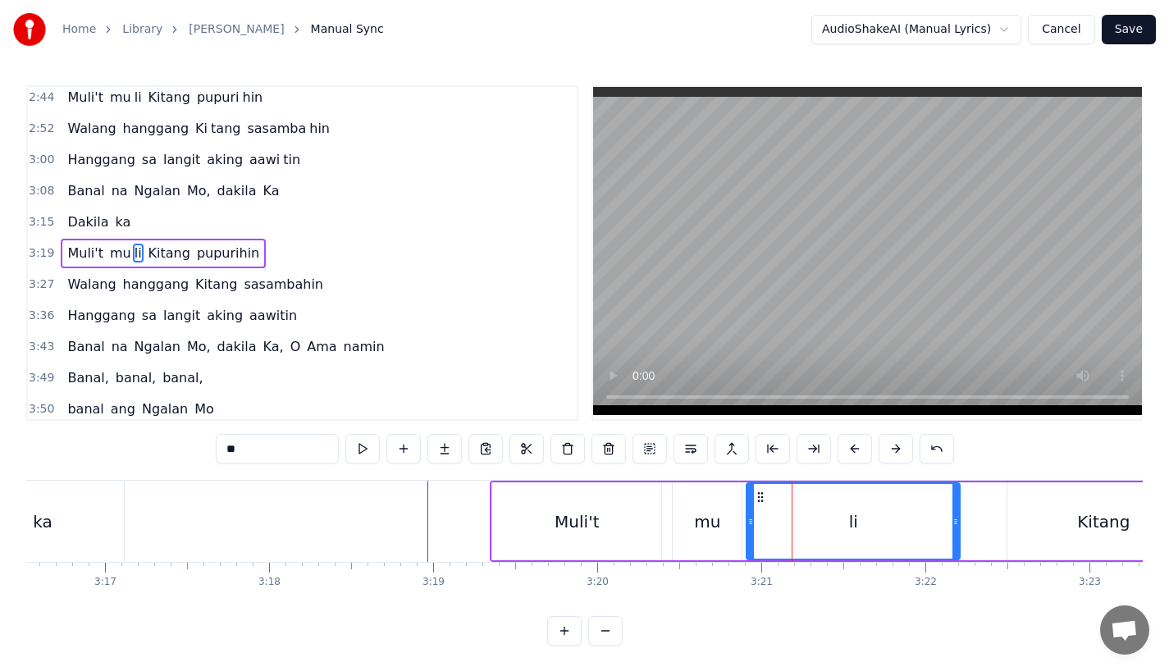
drag, startPoint x: 760, startPoint y: 523, endPoint x: 748, endPoint y: 524, distance: 12.4
click at [748, 524] on icon at bounding box center [751, 521] width 7 height 13
drag, startPoint x: 958, startPoint y: 532, endPoint x: 919, endPoint y: 532, distance: 38.6
click at [928, 532] on div at bounding box center [931, 521] width 7 height 75
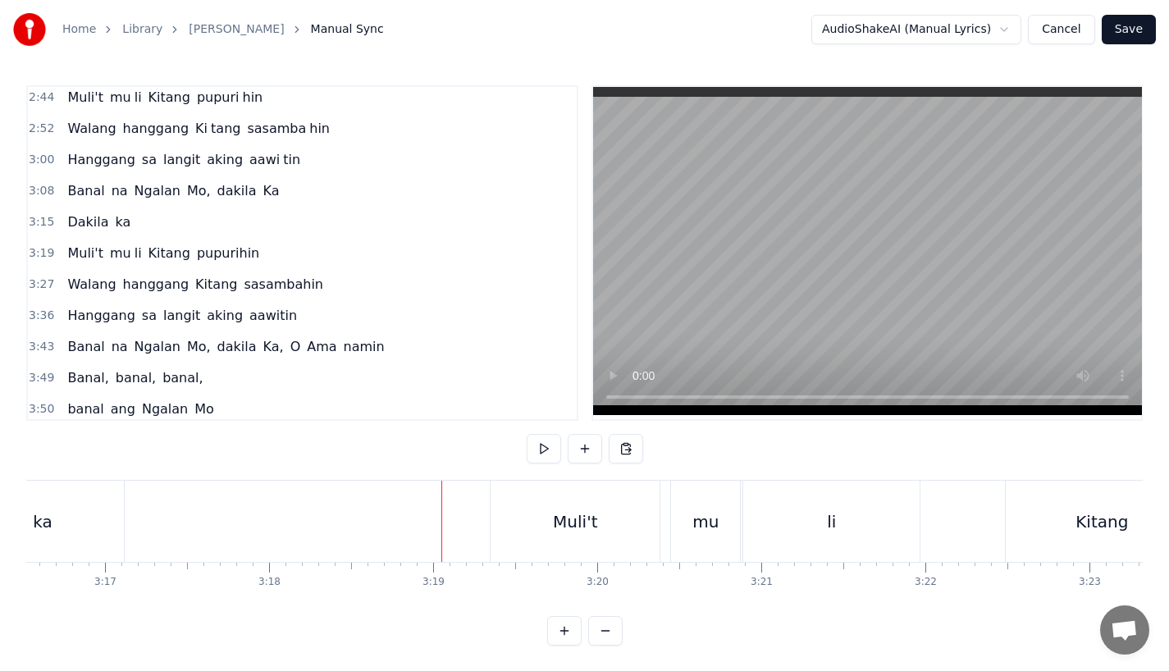
click at [617, 353] on video at bounding box center [867, 251] width 549 height 328
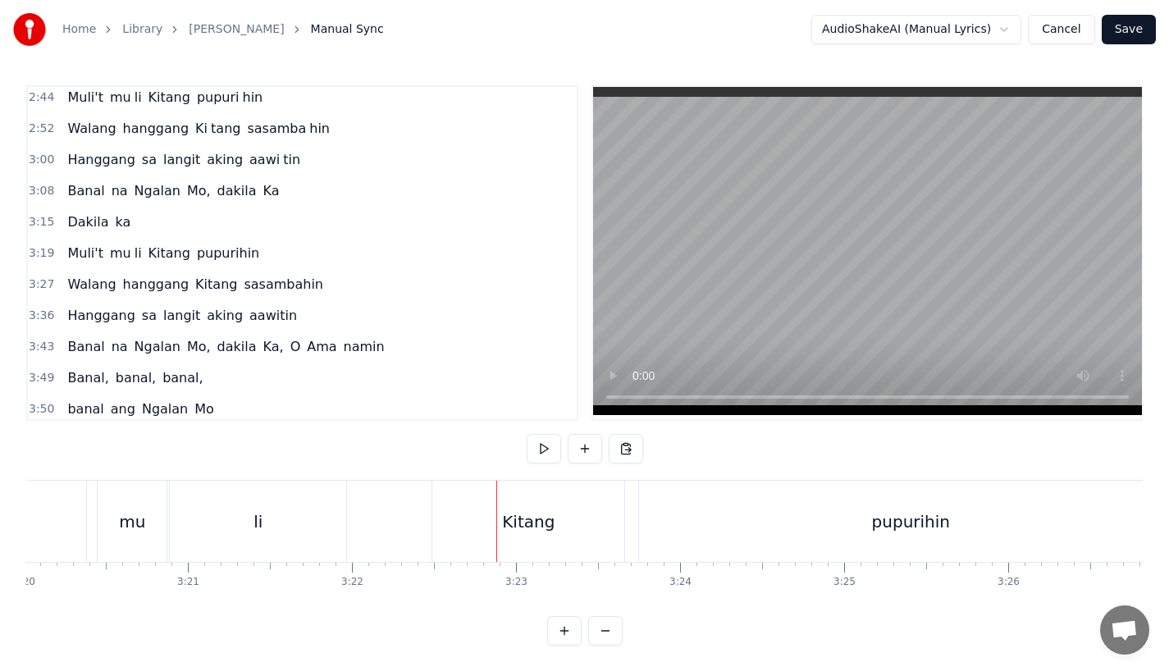
scroll to position [0, 32750]
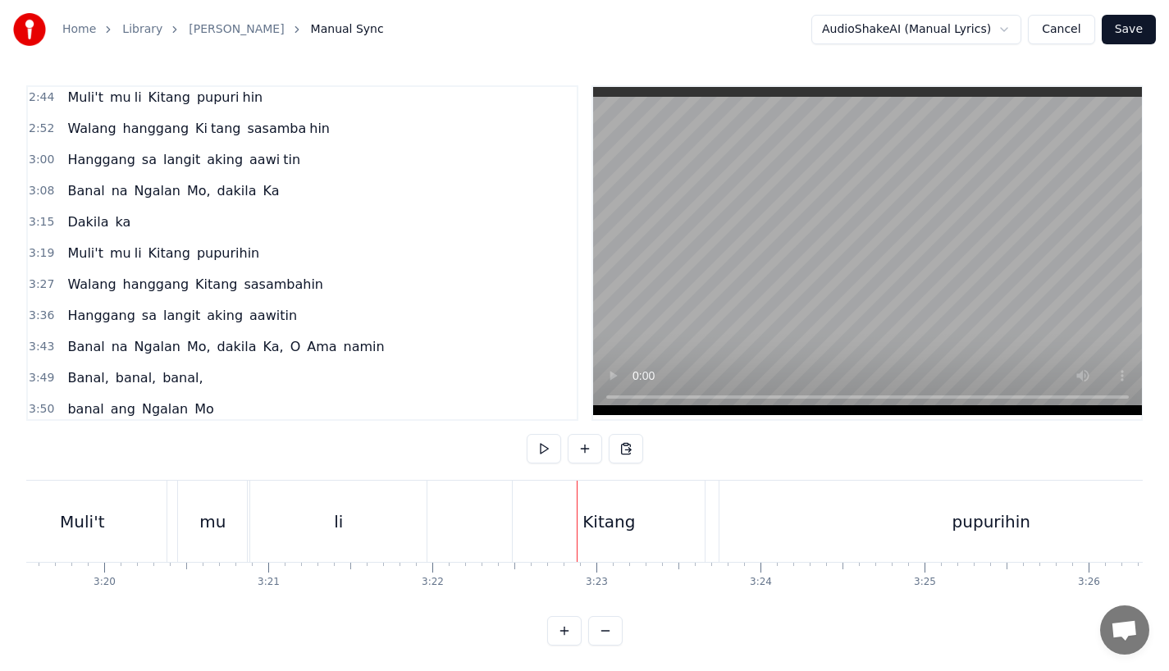
click at [611, 539] on div "Kitang" at bounding box center [609, 521] width 192 height 81
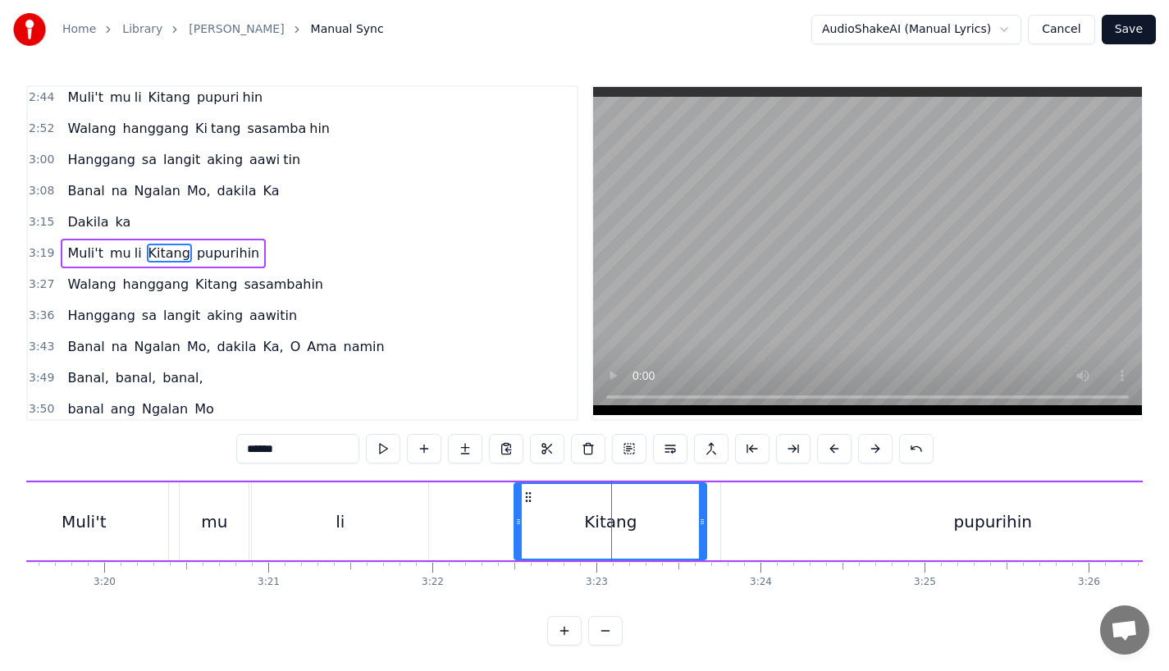
click at [405, 528] on div "li" at bounding box center [340, 522] width 176 height 78
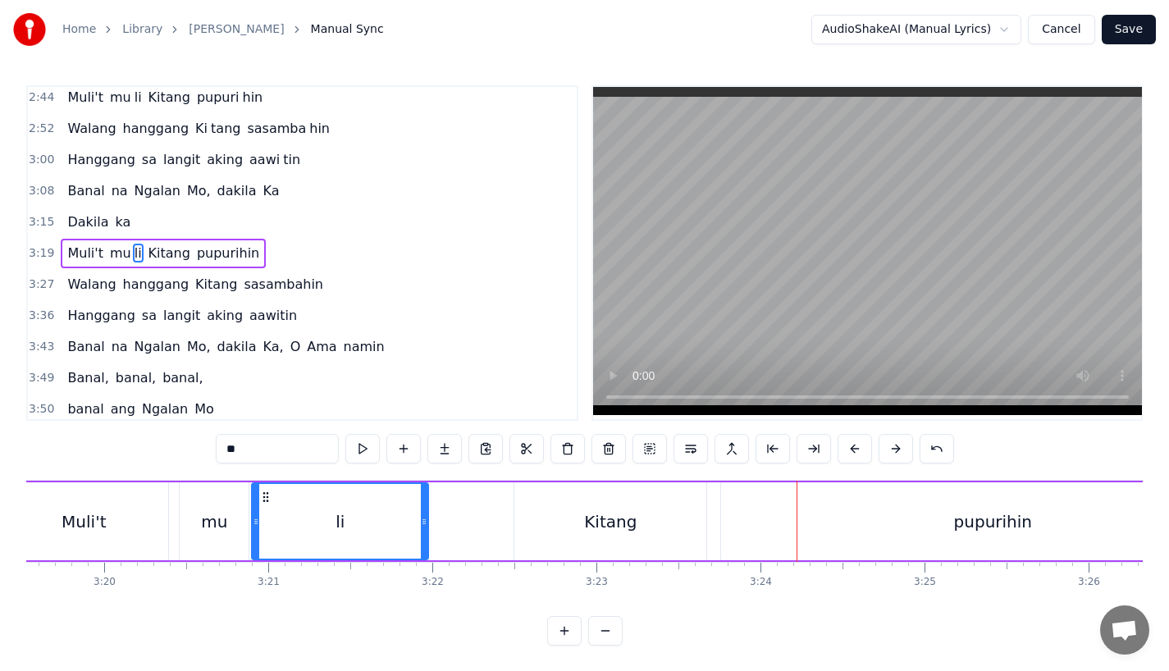
click at [363, 509] on div "li" at bounding box center [340, 521] width 175 height 75
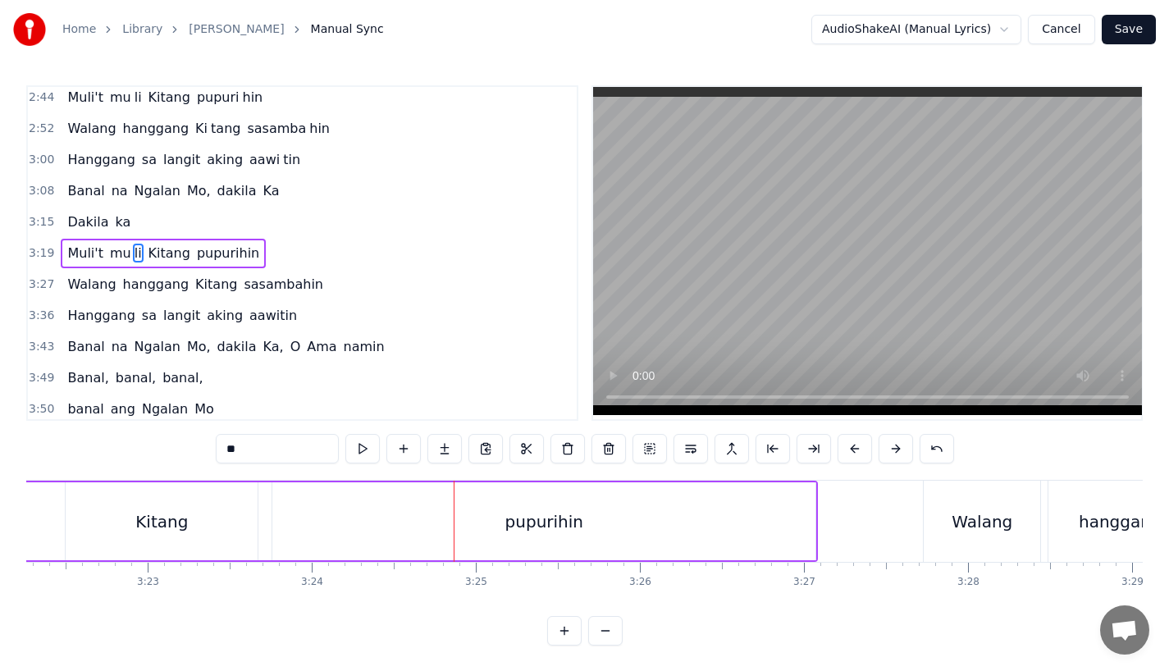
click at [720, 546] on div "pupurihin" at bounding box center [543, 522] width 543 height 78
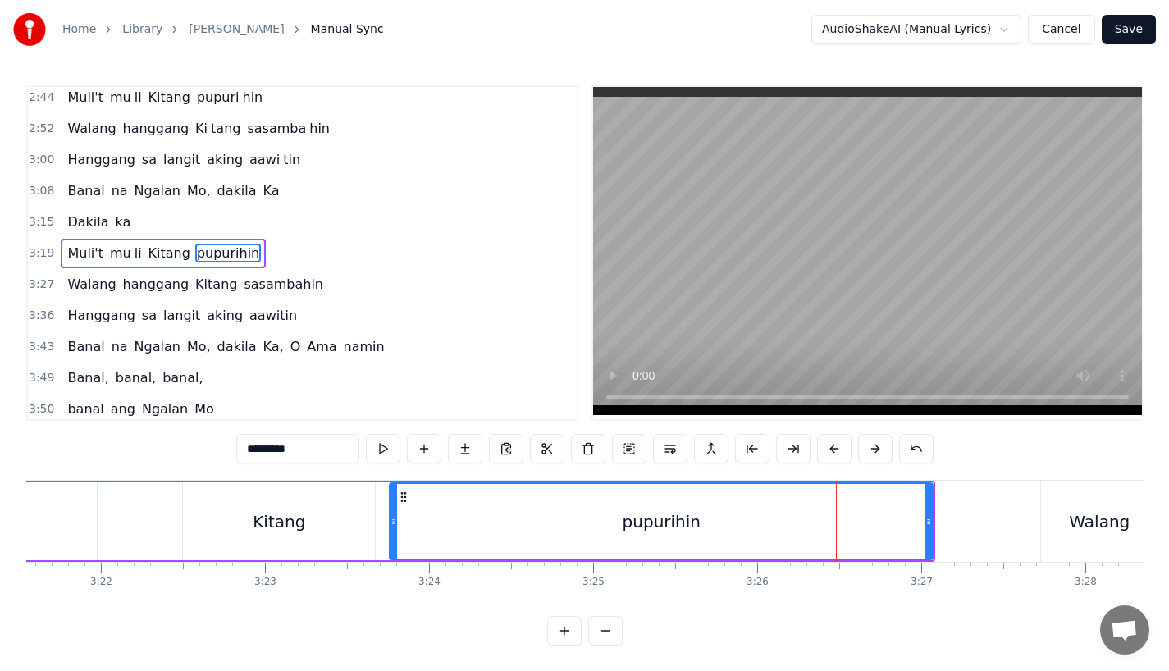
scroll to position [0, 33079]
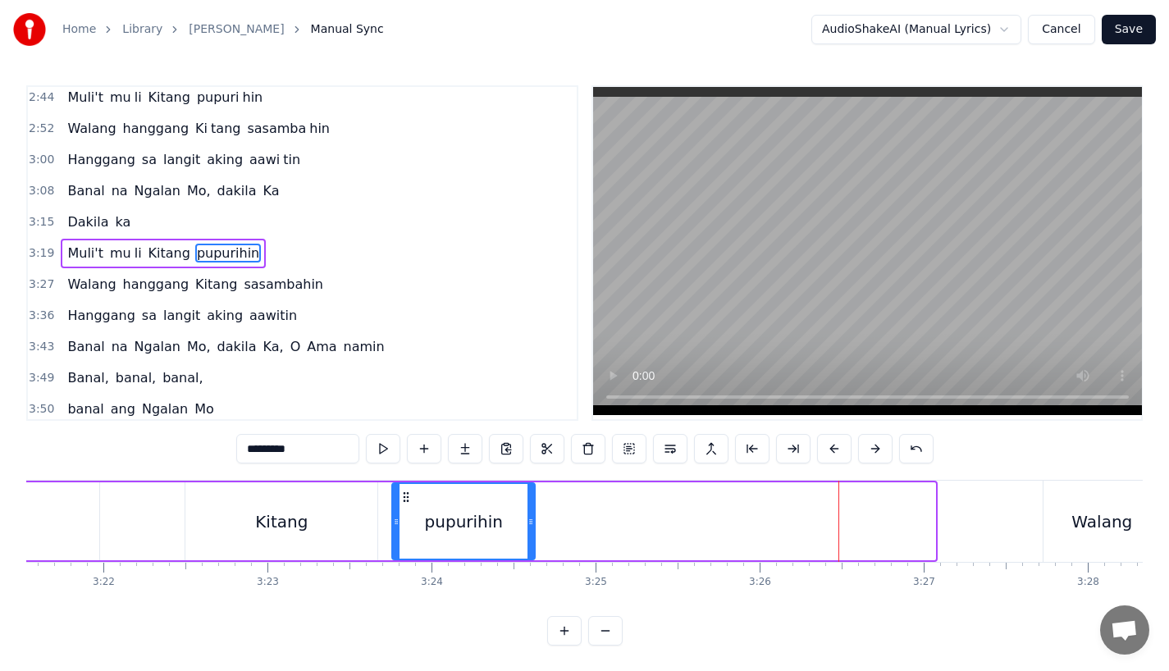
drag, startPoint x: 930, startPoint y: 520, endPoint x: 527, endPoint y: 515, distance: 403.0
click at [528, 515] on icon at bounding box center [531, 521] width 7 height 13
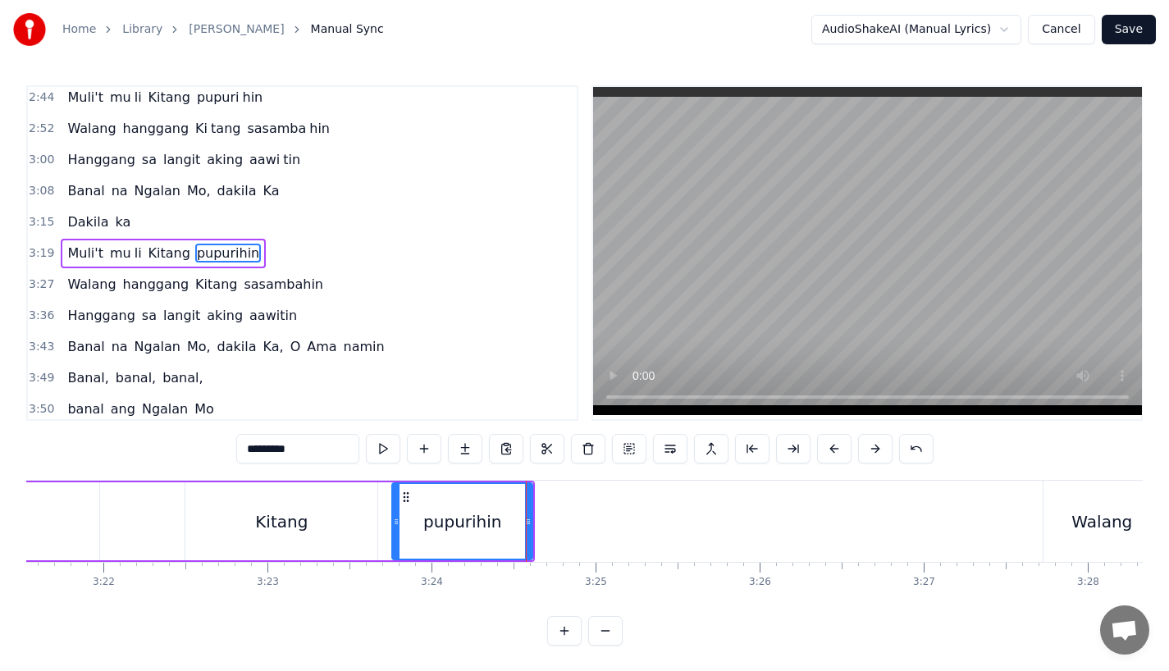
click at [310, 433] on div "0:31 Bawat bukang liwayway 0:35 na aking nasila yan 0:42 Huni ng mga ibong 0:47…" at bounding box center [584, 365] width 1117 height 561
click at [312, 450] on input "*********" at bounding box center [297, 449] width 123 height 30
type input "******"
click at [459, 452] on button at bounding box center [465, 449] width 34 height 30
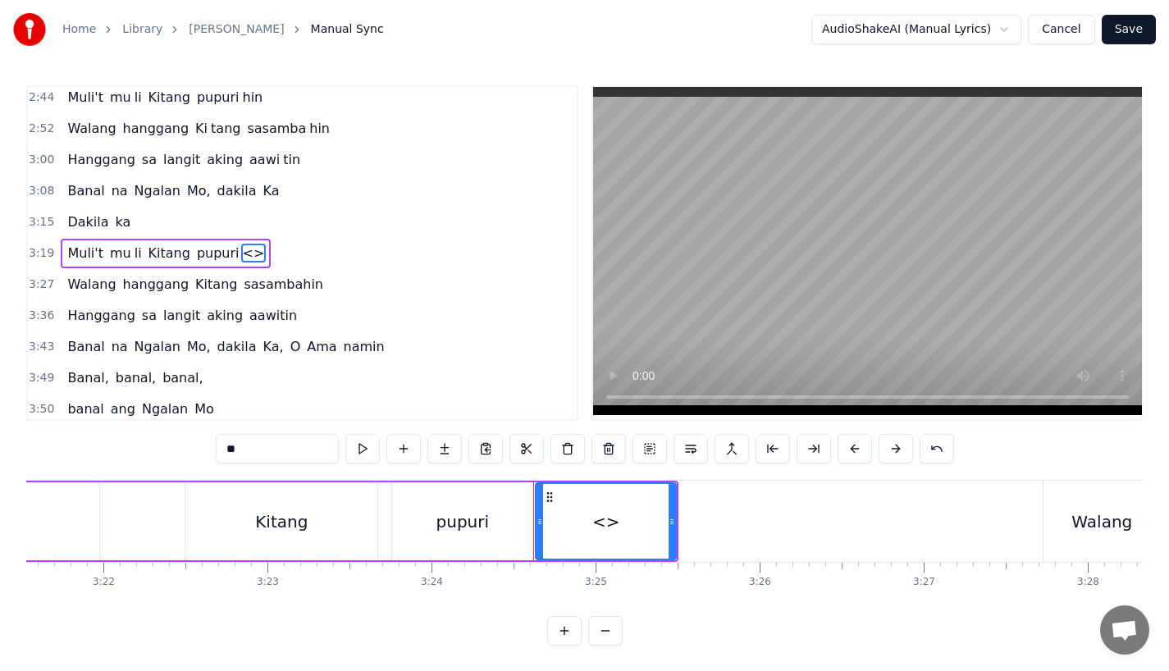
drag, startPoint x: 284, startPoint y: 457, endPoint x: 130, endPoint y: 443, distance: 154.1
click at [130, 452] on div "0:31 Bawat bukang liwayway 0:35 na aking nasila yan 0:42 Huni ng mga ibong 0:47…" at bounding box center [584, 365] width 1117 height 561
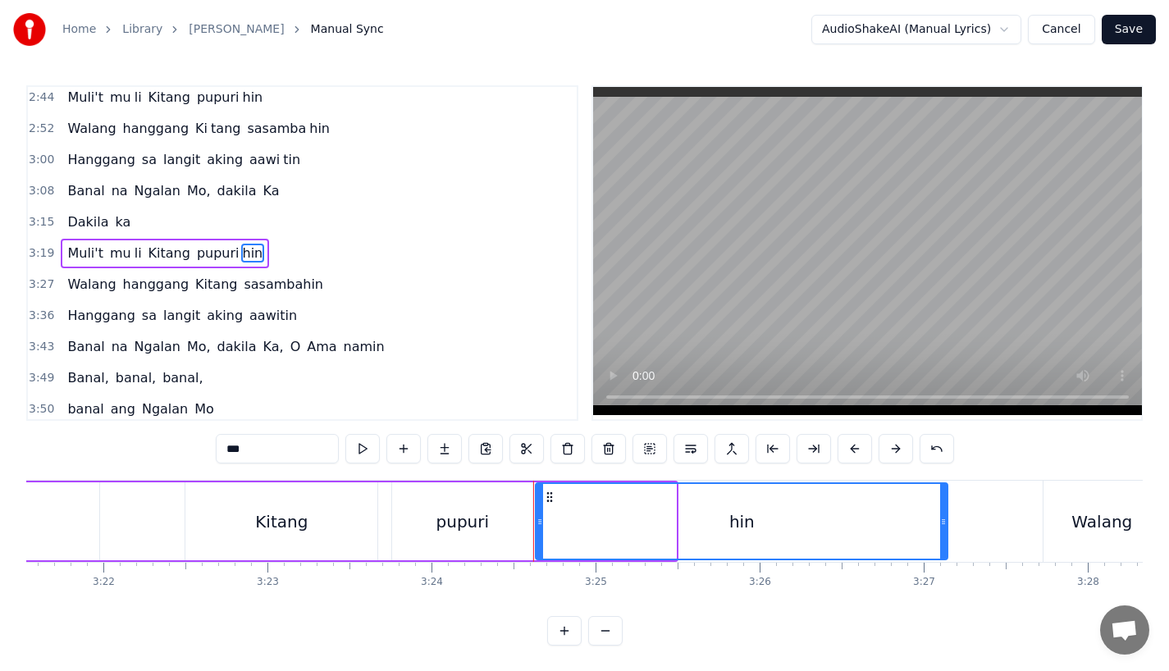
drag, startPoint x: 671, startPoint y: 516, endPoint x: 941, endPoint y: 515, distance: 270.0
click at [941, 515] on icon at bounding box center [944, 521] width 7 height 13
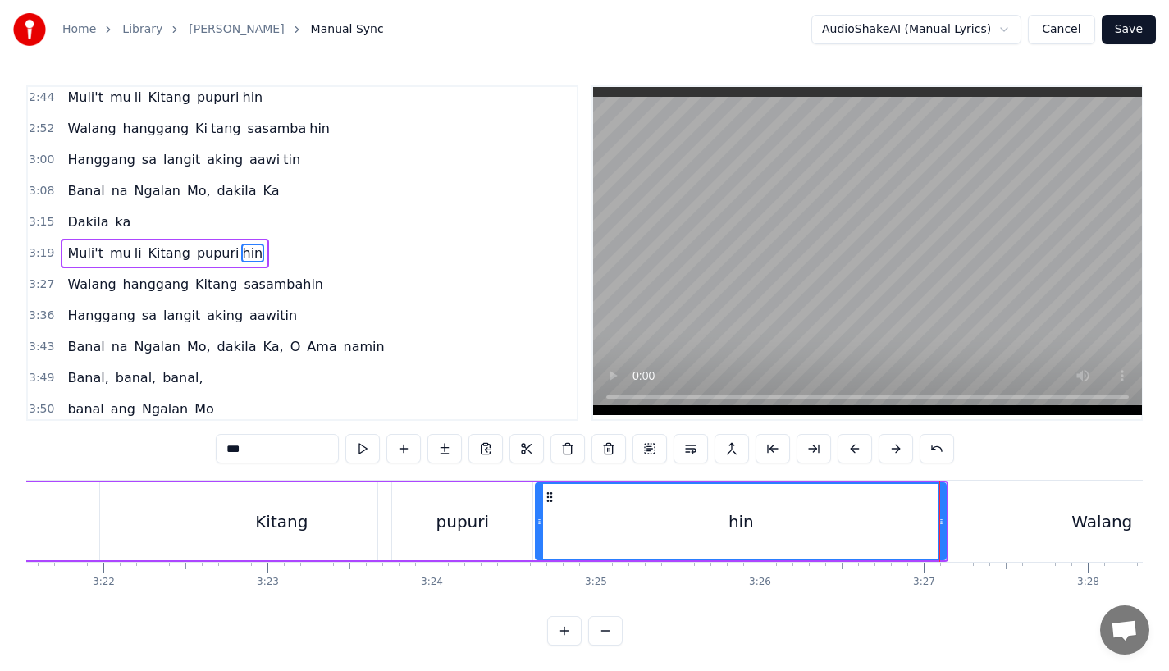
click at [277, 542] on div "Kitang" at bounding box center [281, 522] width 192 height 78
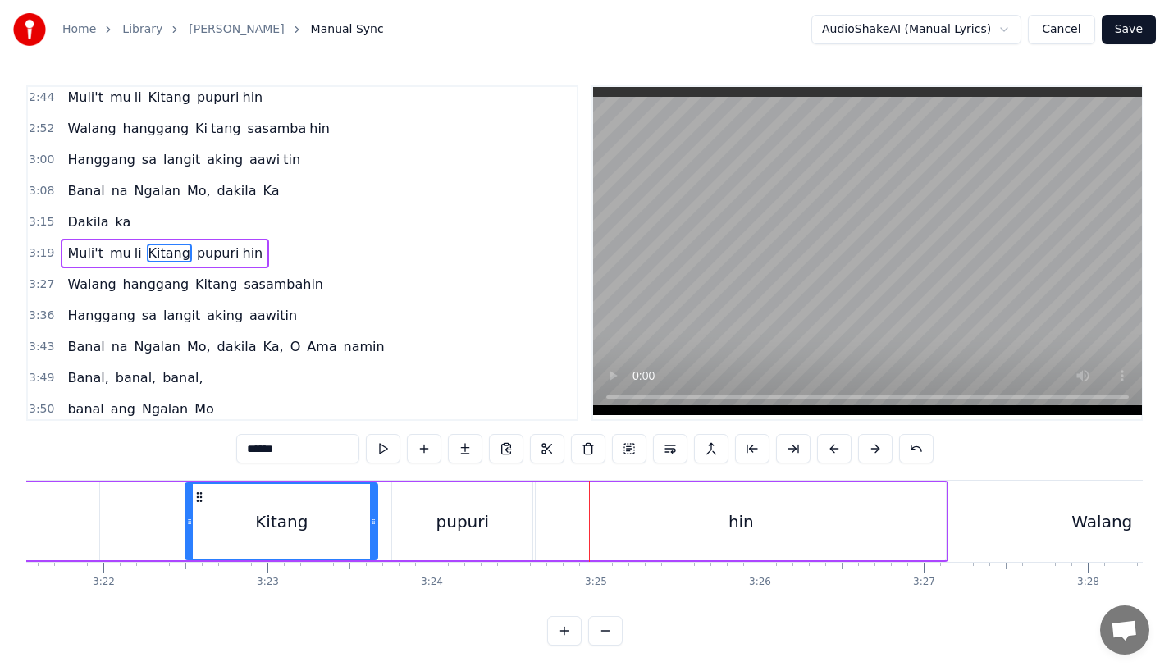
click at [308, 531] on div "Kitang" at bounding box center [281, 521] width 190 height 75
click at [564, 526] on div "hin" at bounding box center [741, 522] width 410 height 78
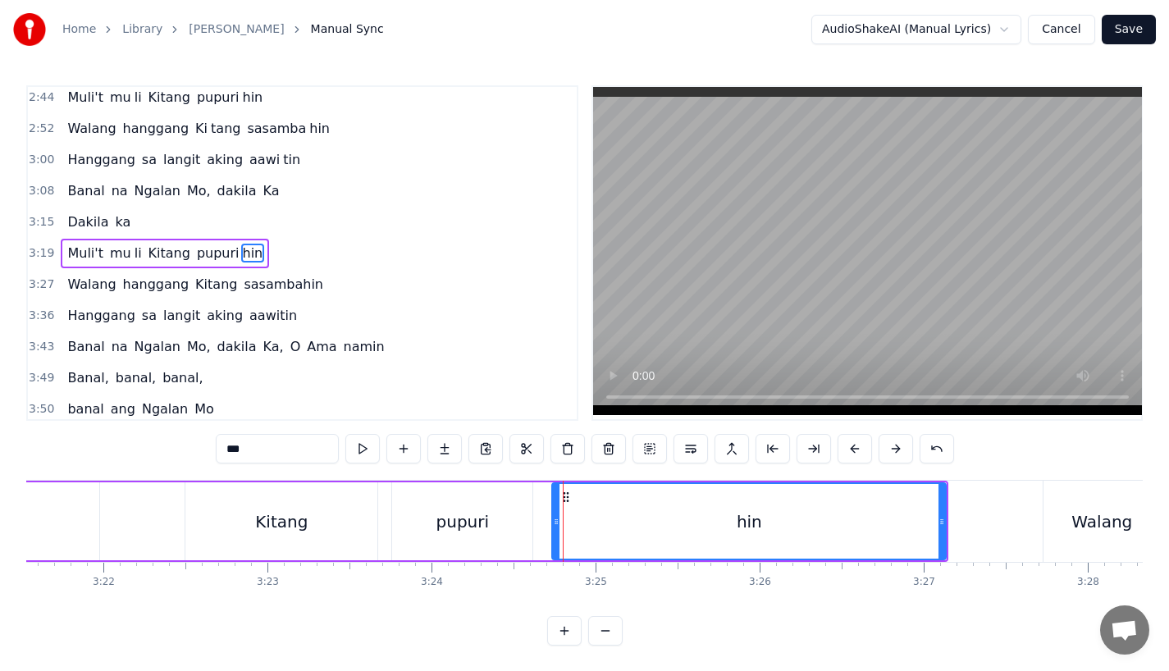
drag, startPoint x: 542, startPoint y: 528, endPoint x: 559, endPoint y: 528, distance: 16.4
click at [559, 528] on div "hin" at bounding box center [749, 521] width 392 height 75
click at [513, 530] on div "pupuri" at bounding box center [462, 522] width 140 height 78
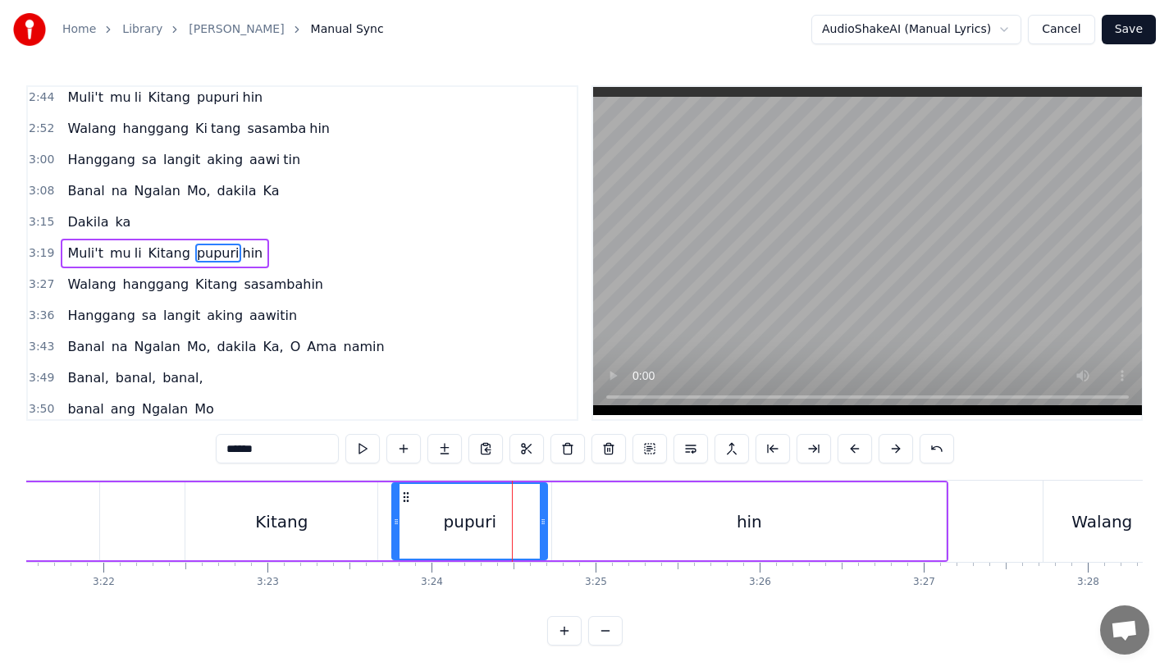
drag, startPoint x: 529, startPoint y: 529, endPoint x: 544, endPoint y: 529, distance: 15.6
click at [544, 529] on div at bounding box center [543, 521] width 7 height 75
click at [200, 532] on div "Kitang" at bounding box center [281, 522] width 192 height 78
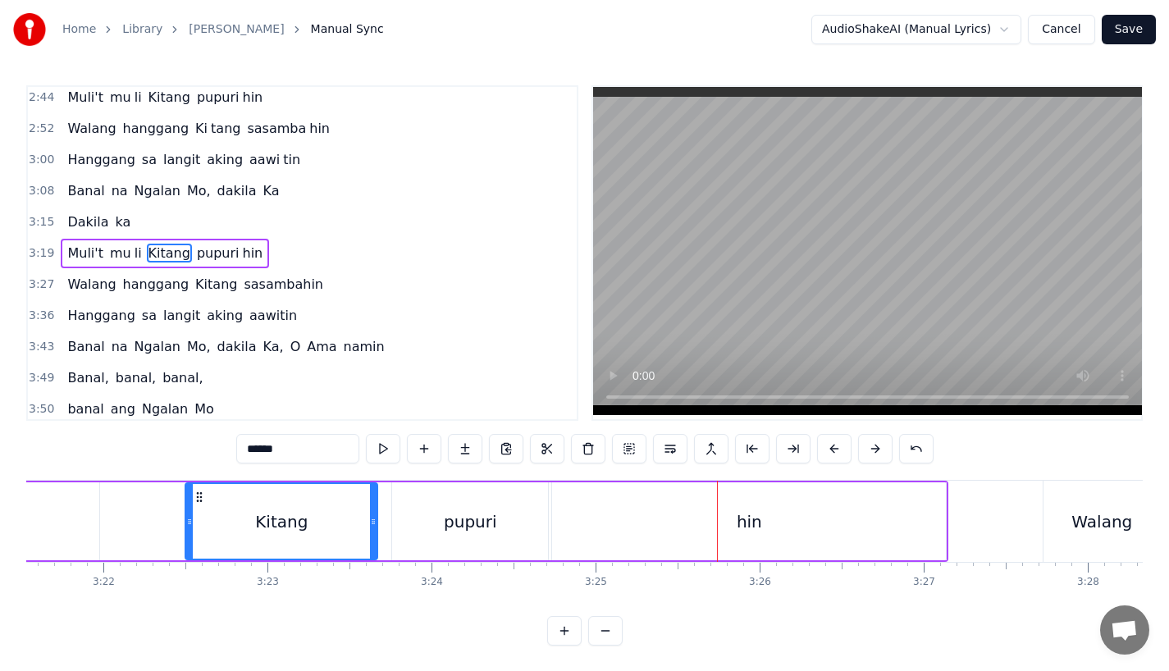
click at [479, 518] on div "pupuri" at bounding box center [470, 522] width 53 height 25
type input "******"
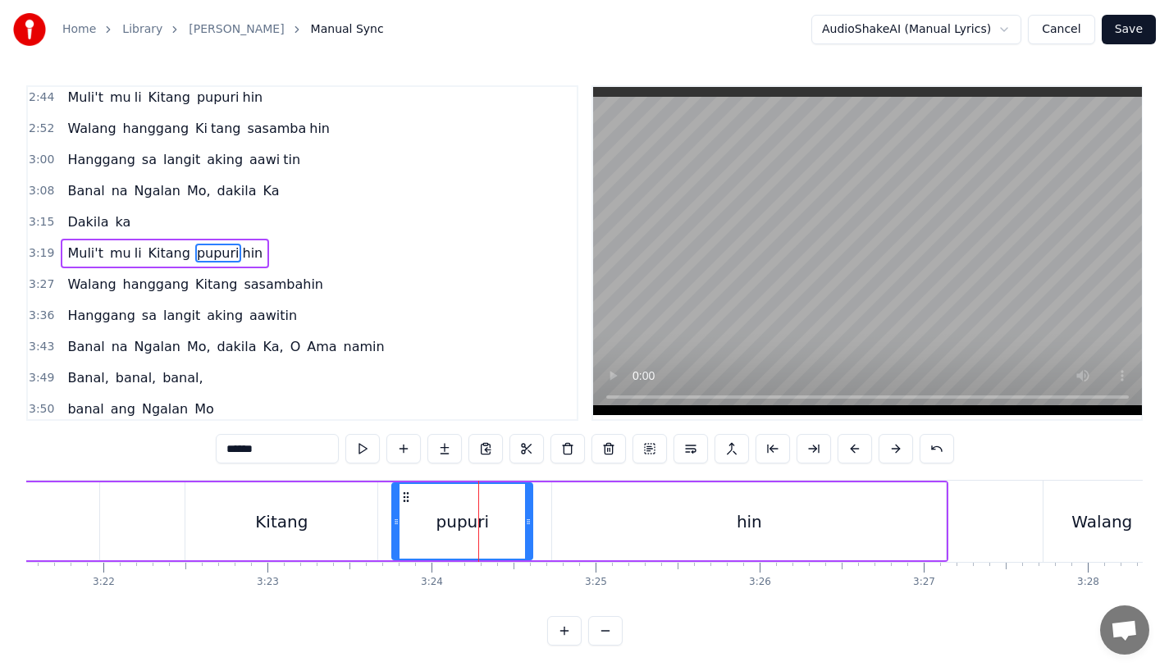
drag, startPoint x: 543, startPoint y: 525, endPoint x: 528, endPoint y: 526, distance: 15.6
click at [528, 526] on icon at bounding box center [528, 521] width 7 height 13
click at [378, 542] on div "Muli't mu li Kitang pupuri hin" at bounding box center [308, 521] width 1281 height 81
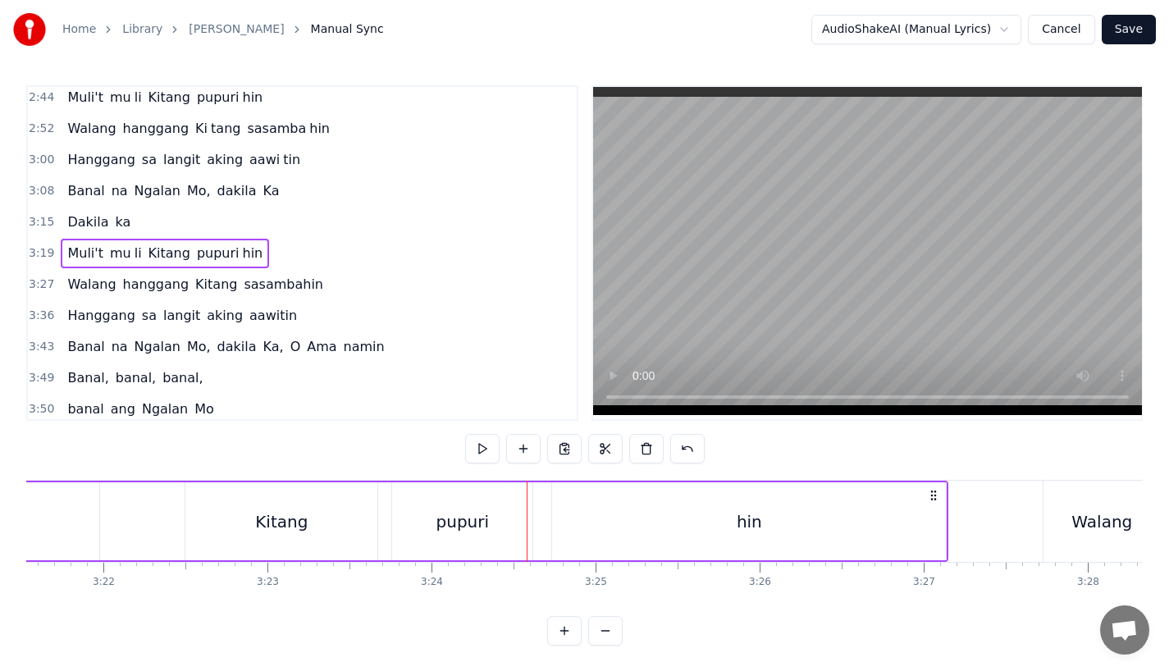
click at [329, 520] on div "Kitang" at bounding box center [281, 522] width 192 height 78
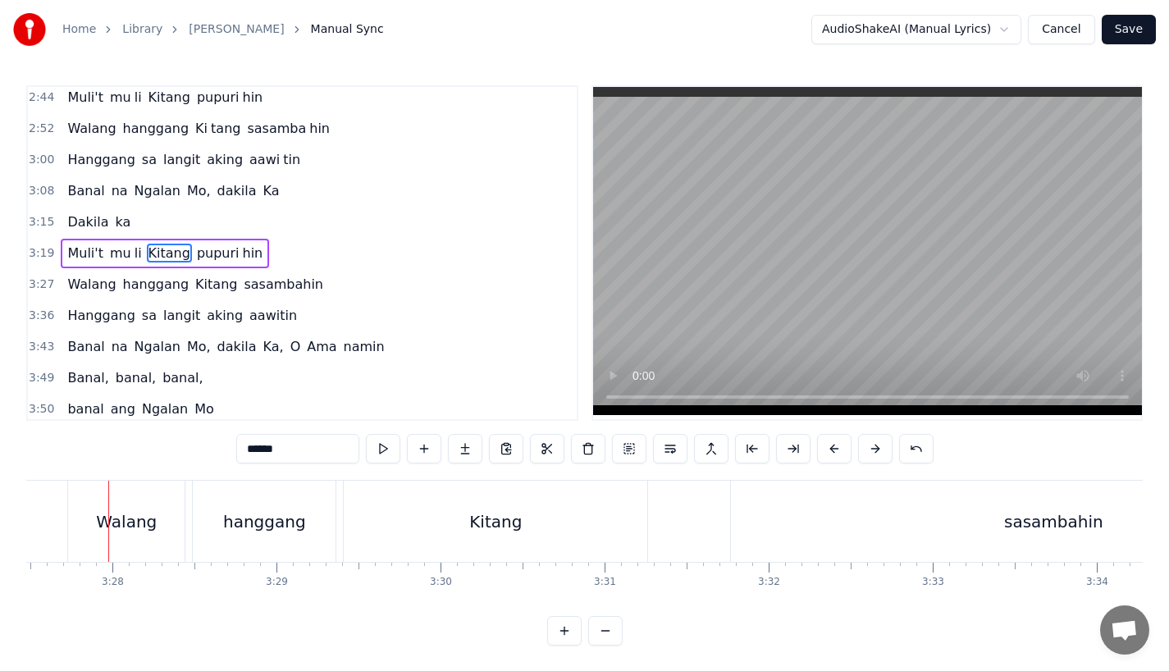
scroll to position [0, 33848]
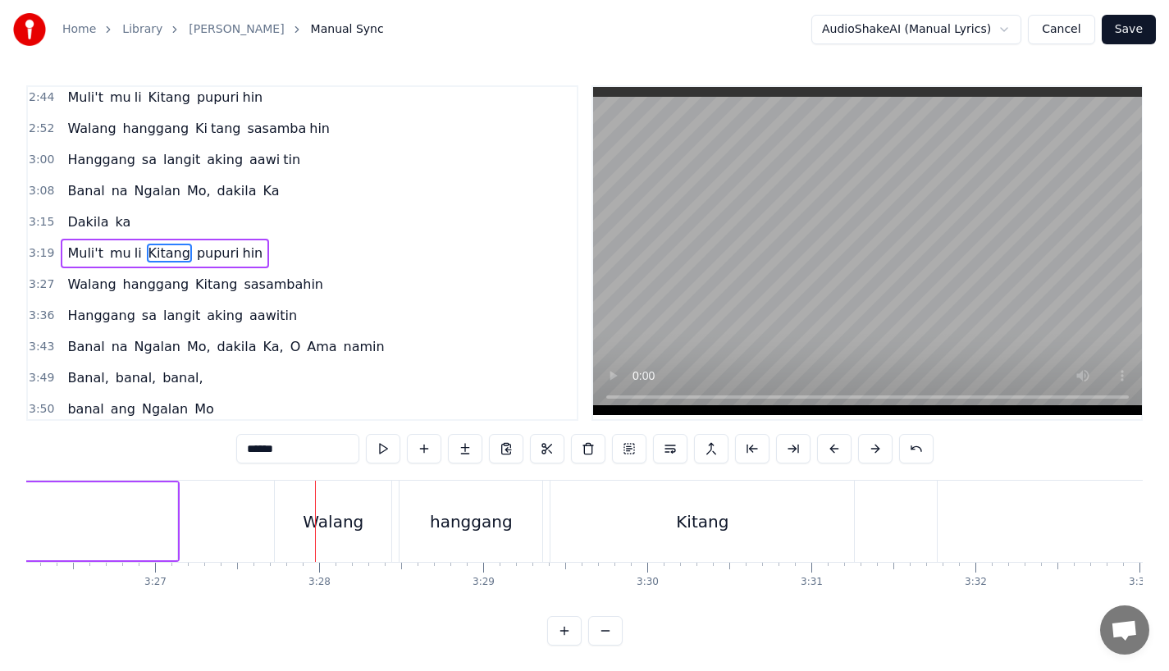
click at [330, 492] on div "Walang" at bounding box center [333, 521] width 117 height 81
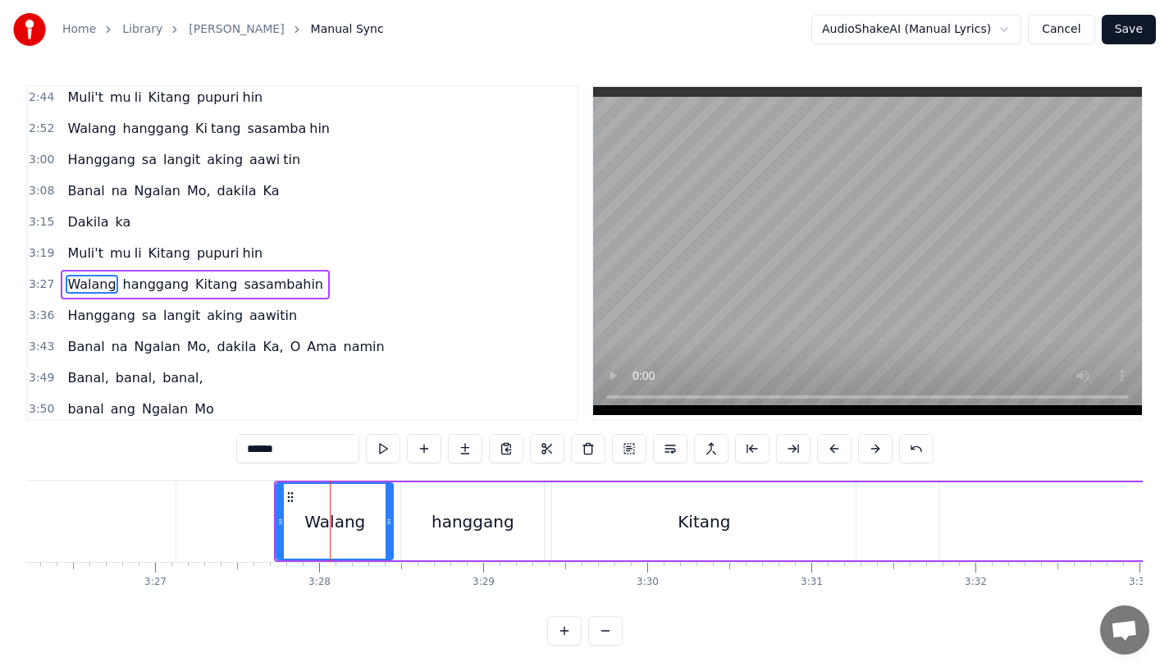
scroll to position [660, 0]
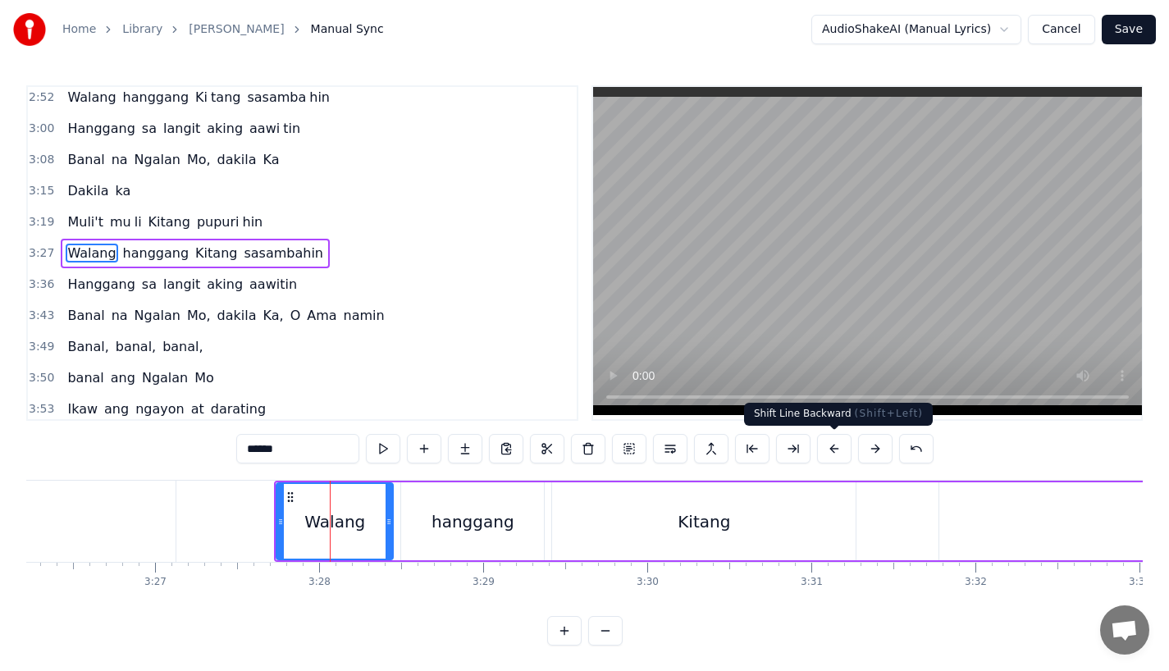
click at [834, 447] on button at bounding box center [834, 449] width 34 height 30
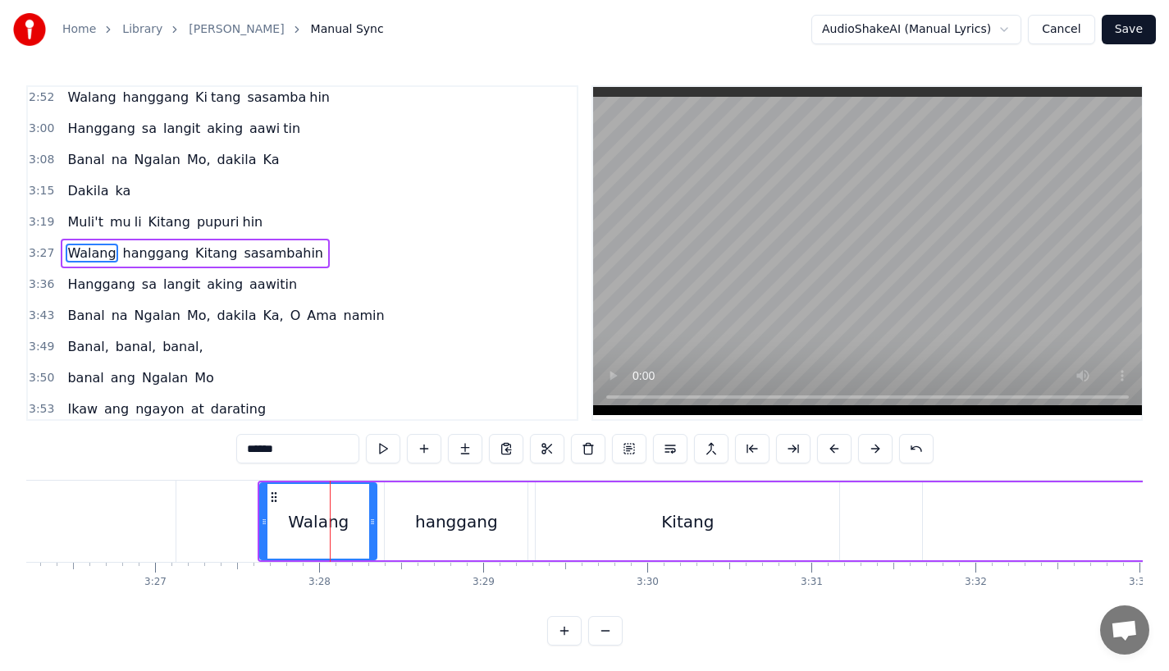
click at [834, 447] on button at bounding box center [834, 449] width 34 height 30
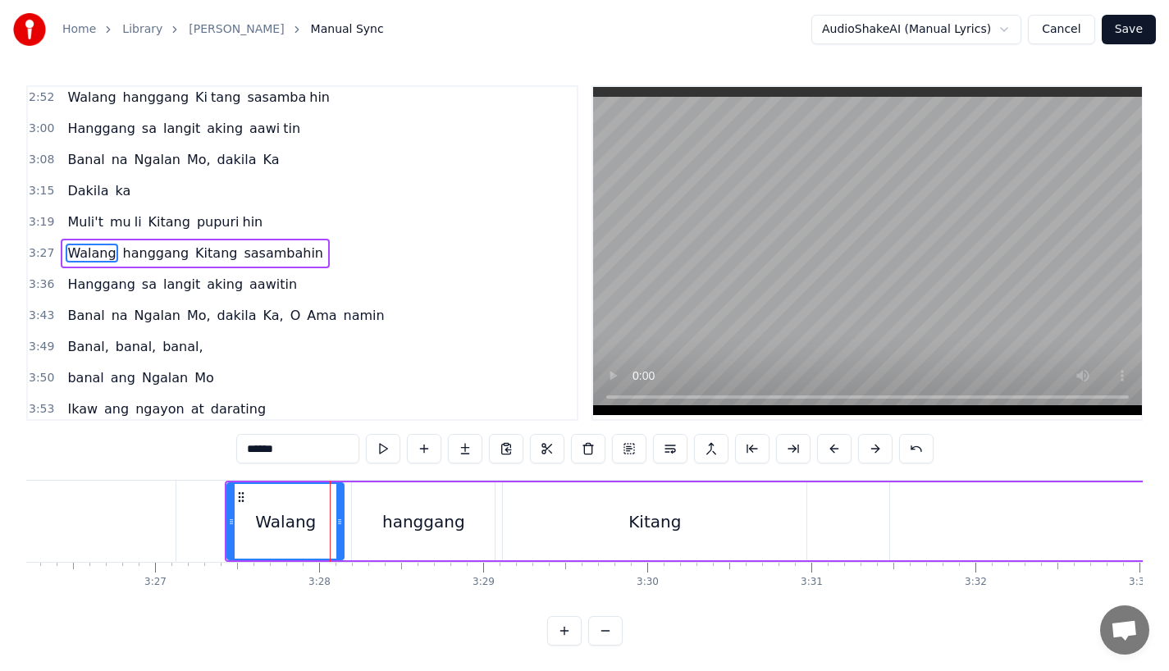
click at [834, 447] on button at bounding box center [834, 449] width 34 height 30
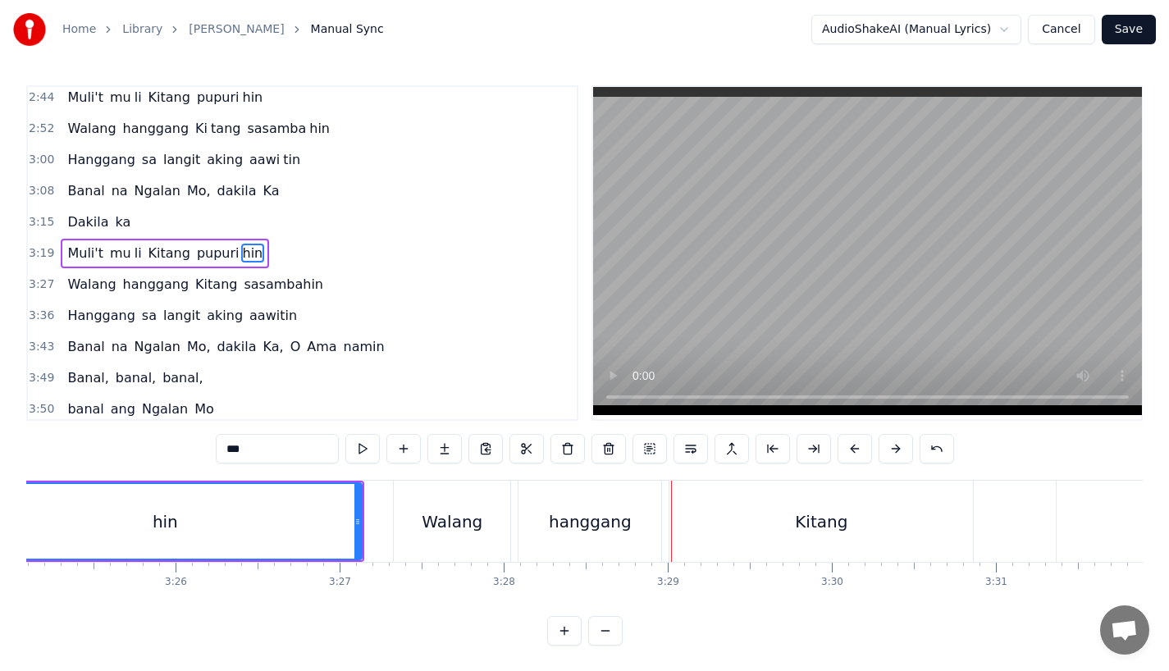
scroll to position [0, 33626]
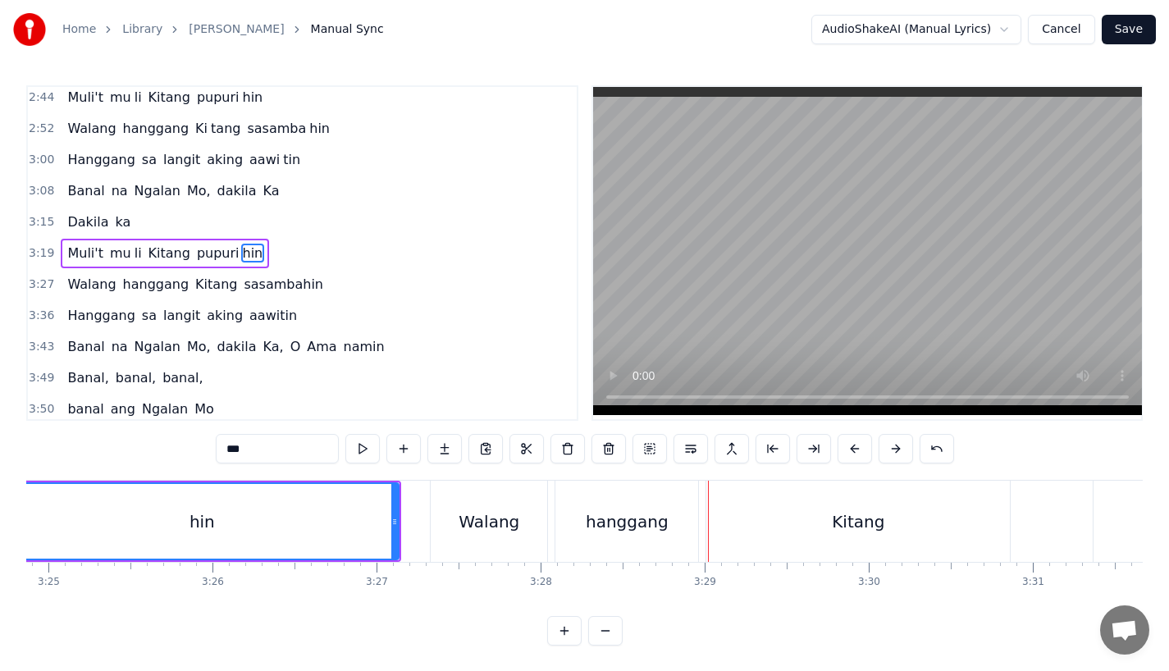
click at [183, 516] on div "hin" at bounding box center [202, 521] width 392 height 75
click at [839, 504] on div "Kitang" at bounding box center [859, 521] width 304 height 81
type input "******"
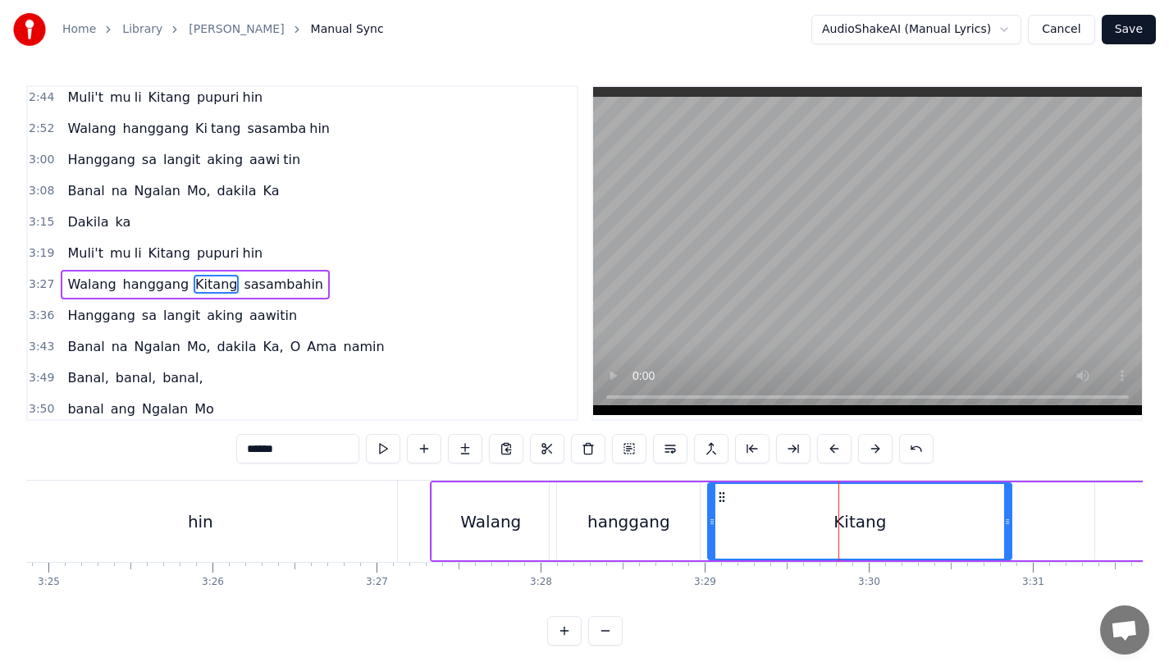
scroll to position [660, 0]
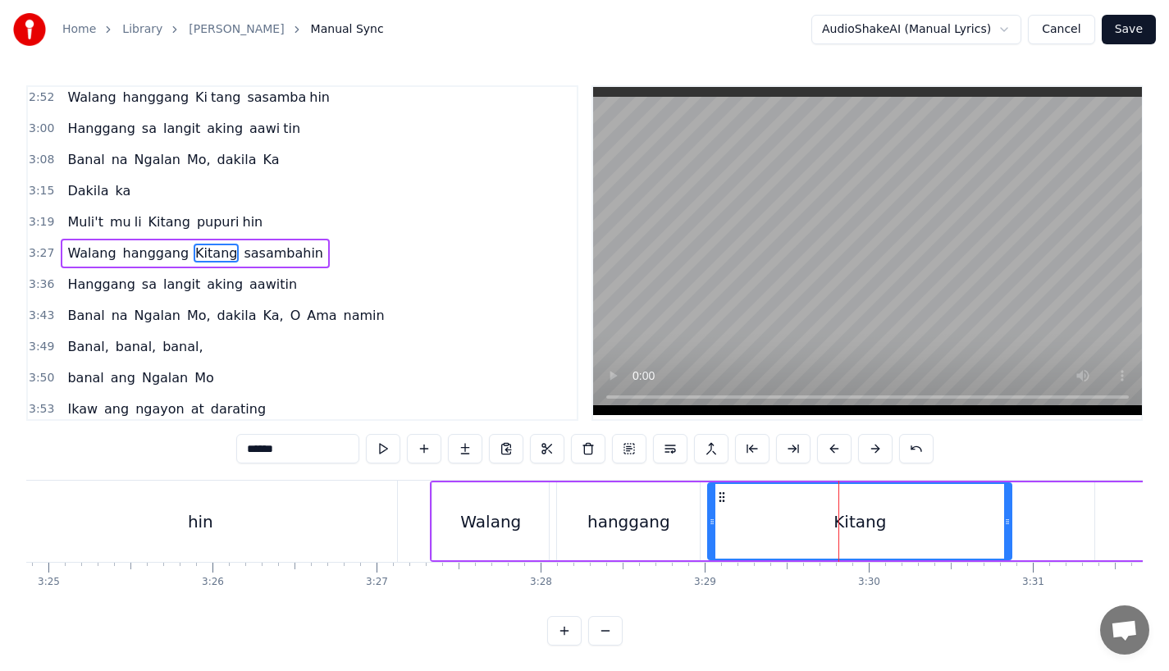
click at [554, 541] on div "Walang hanggang Kitang sasambahin" at bounding box center [1086, 521] width 1313 height 81
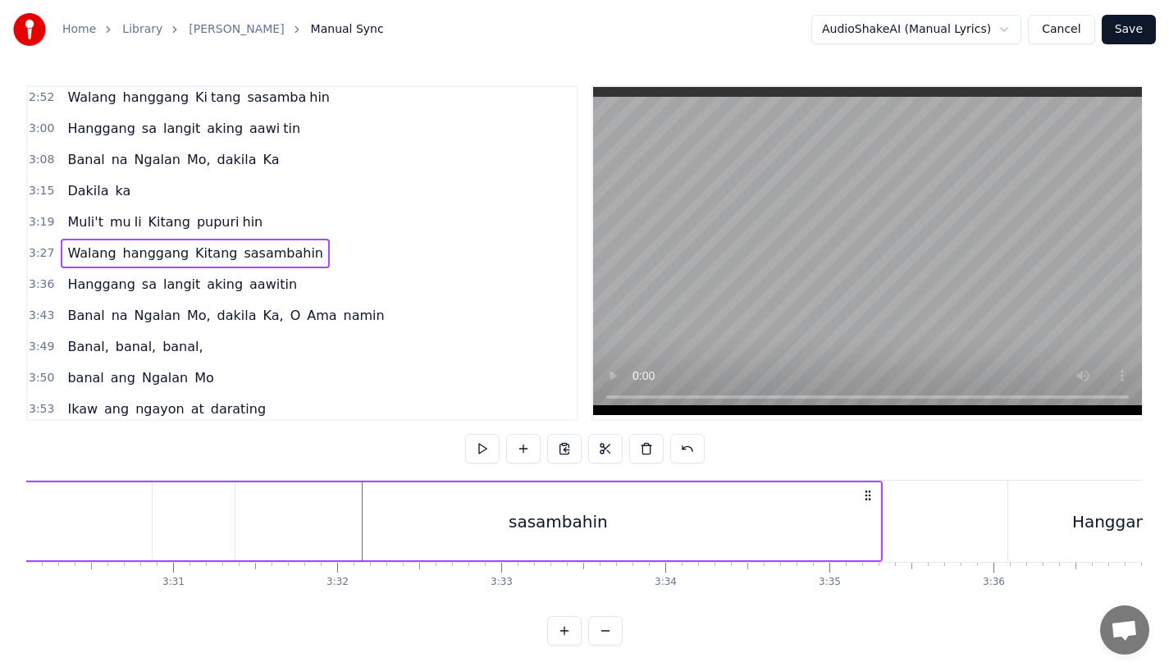
scroll to position [0, 34455]
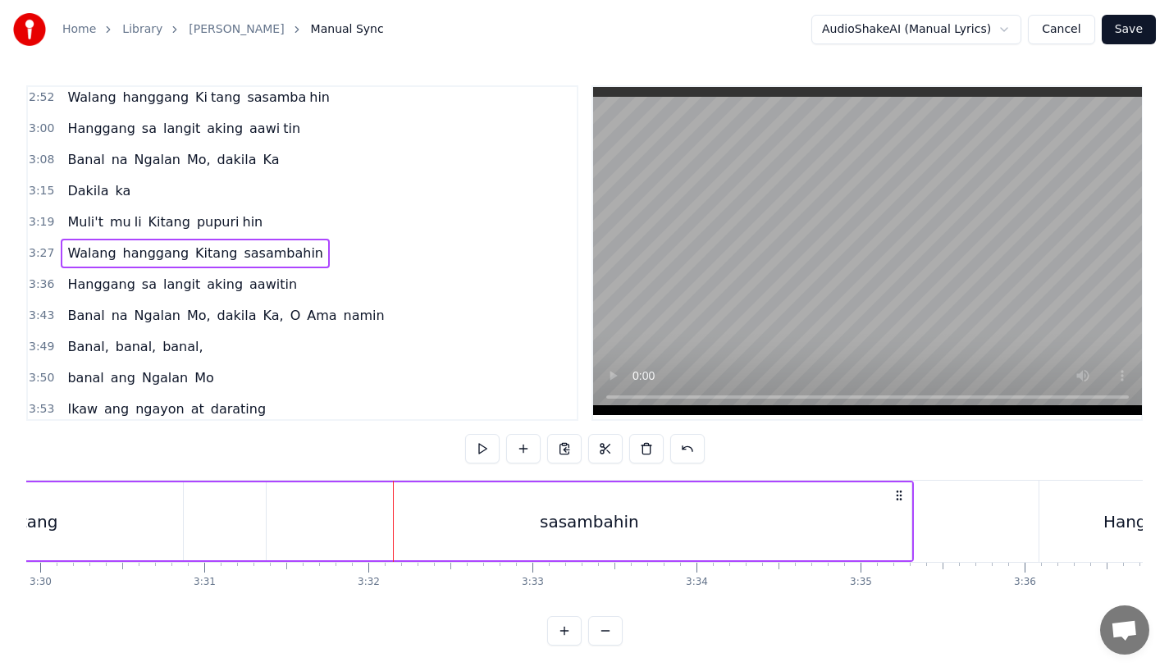
click at [762, 523] on div "sasambahin" at bounding box center [589, 522] width 645 height 78
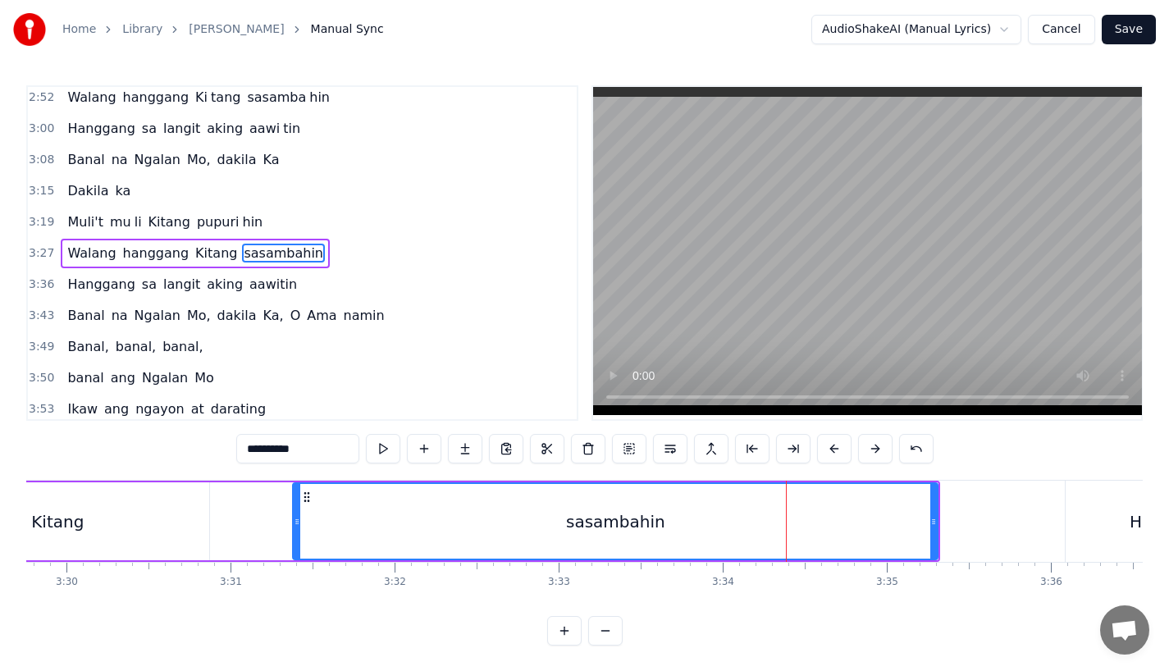
scroll to position [0, 34427]
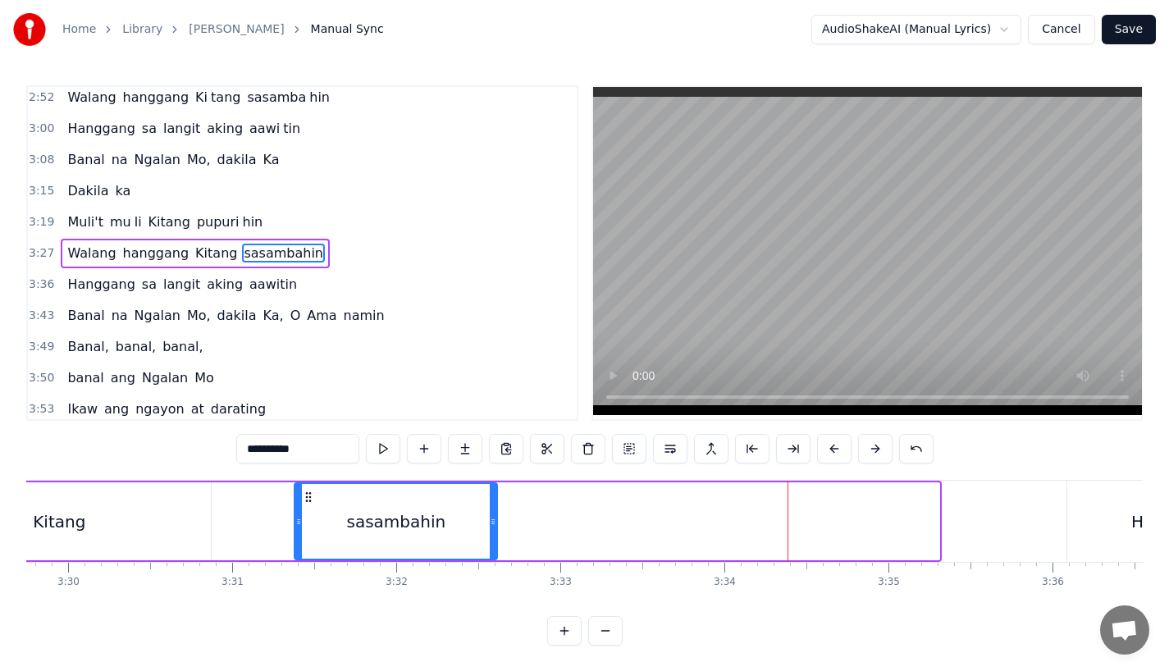
drag, startPoint x: 936, startPoint y: 527, endPoint x: 483, endPoint y: 533, distance: 452.2
click at [490, 533] on div at bounding box center [493, 521] width 7 height 75
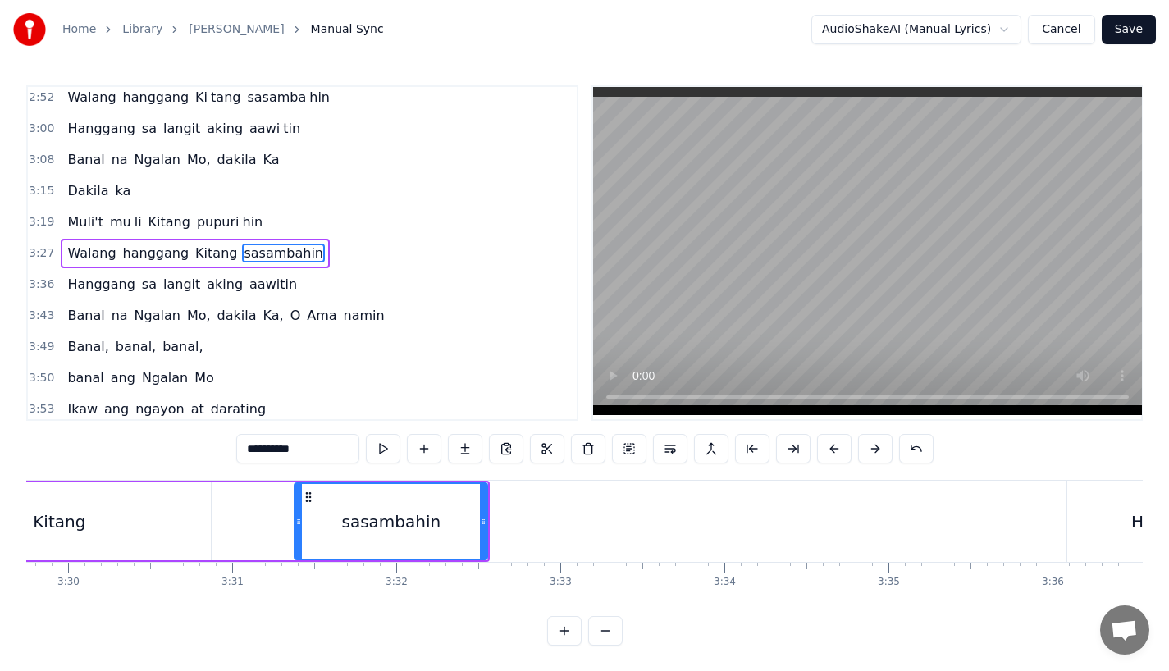
click at [327, 442] on input "**********" at bounding box center [297, 449] width 123 height 30
type input "*******"
click at [460, 446] on button at bounding box center [465, 449] width 34 height 30
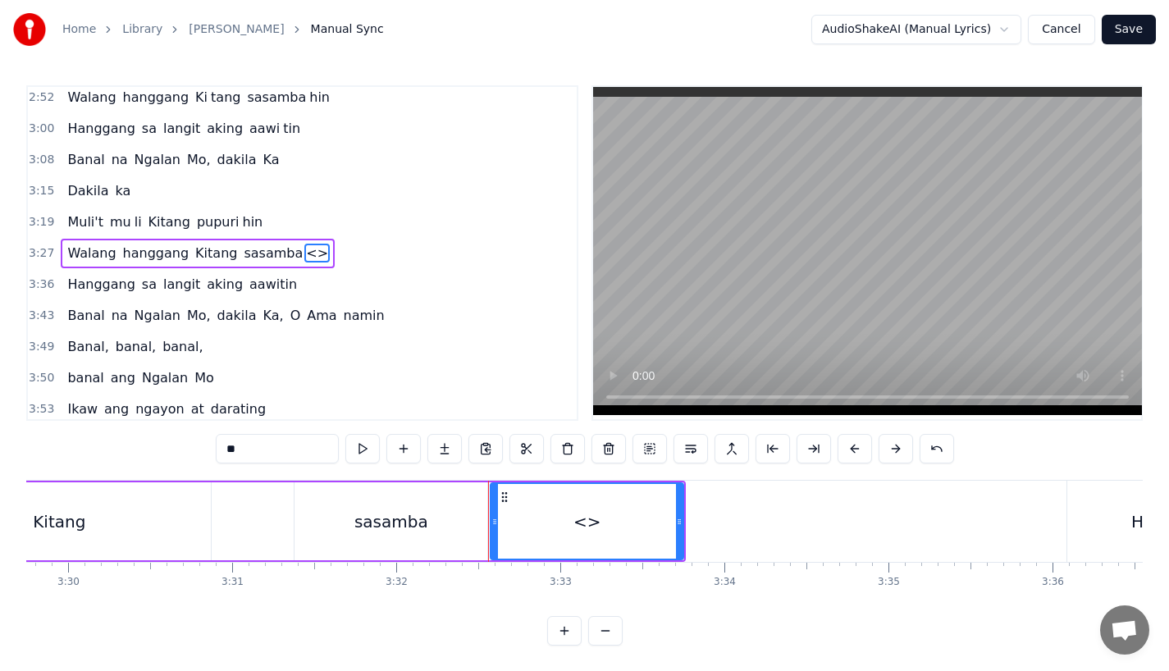
drag, startPoint x: 287, startPoint y: 451, endPoint x: 103, endPoint y: 451, distance: 183.8
click at [103, 451] on div "0:31 Bawat bukang liwayway 0:35 na aking nasila yan 0:42 Huni ng mga ibong 0:47…" at bounding box center [584, 365] width 1117 height 561
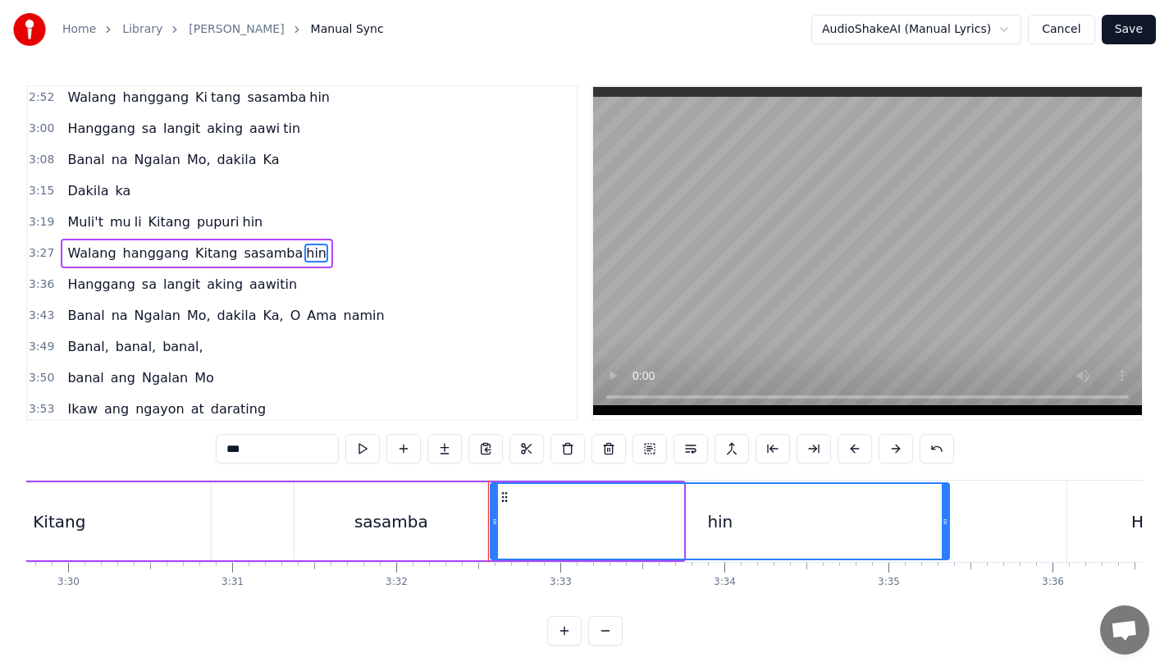
drag, startPoint x: 681, startPoint y: 531, endPoint x: 947, endPoint y: 522, distance: 266.1
click at [948, 522] on div at bounding box center [945, 521] width 7 height 75
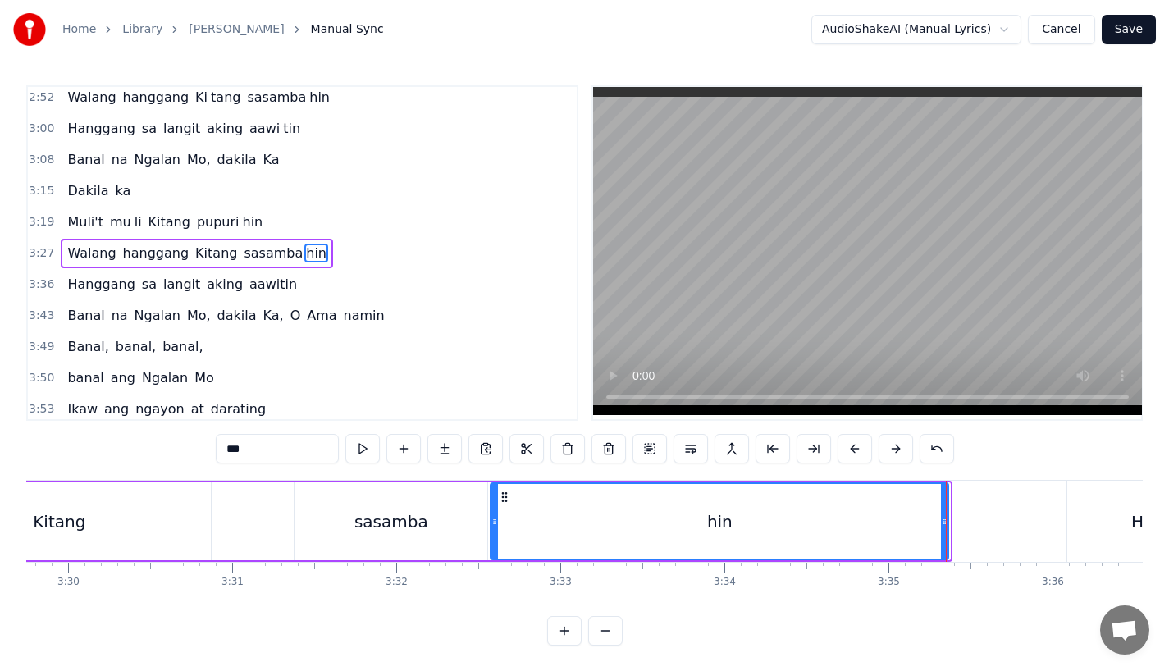
click at [941, 520] on icon at bounding box center [944, 521] width 7 height 13
click at [131, 515] on div "Kitang" at bounding box center [59, 522] width 304 height 78
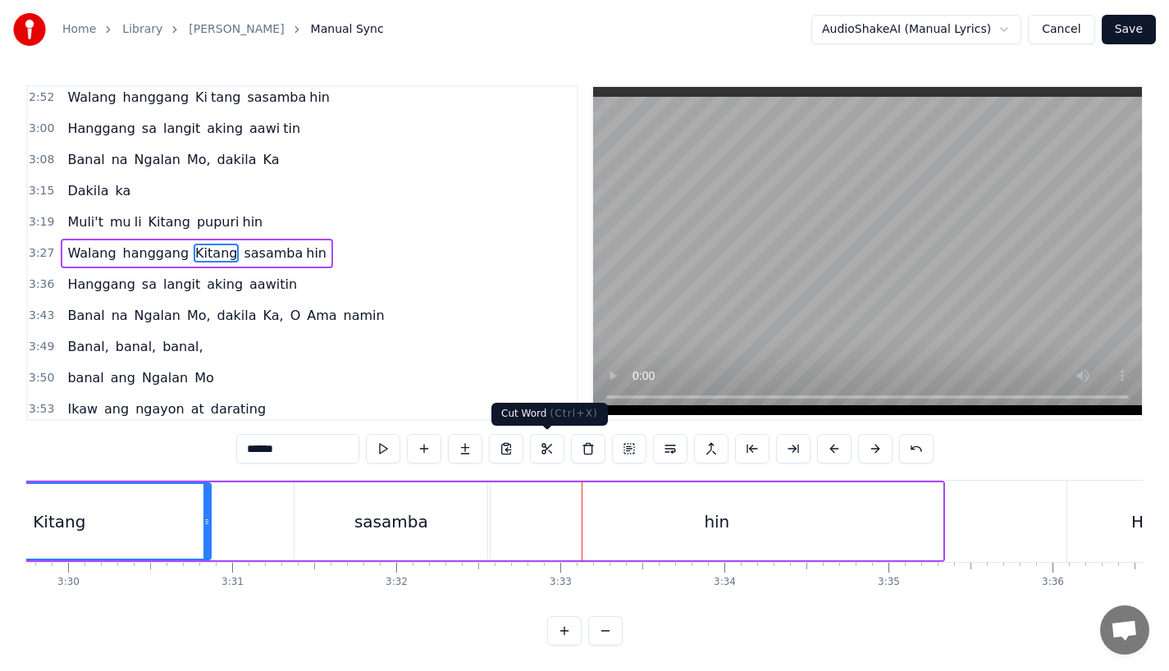
click at [454, 535] on div "sasamba" at bounding box center [391, 522] width 193 height 78
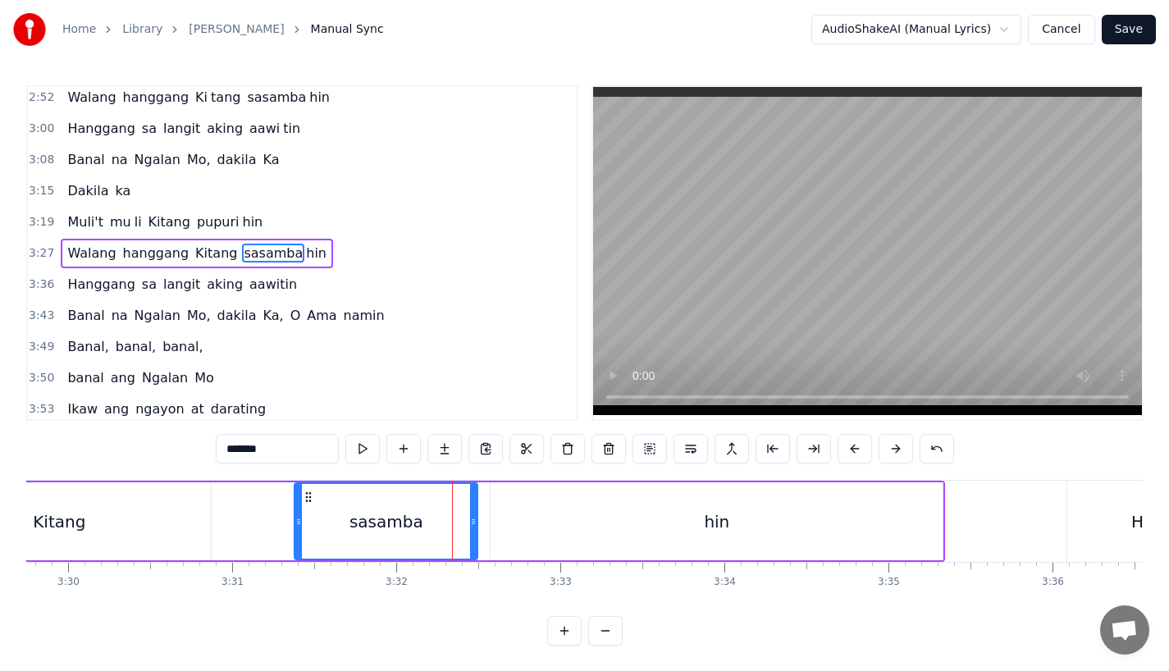
drag, startPoint x: 483, startPoint y: 535, endPoint x: 467, endPoint y: 537, distance: 15.7
click at [470, 537] on div at bounding box center [473, 521] width 7 height 75
click at [515, 540] on div "hin" at bounding box center [717, 522] width 452 height 78
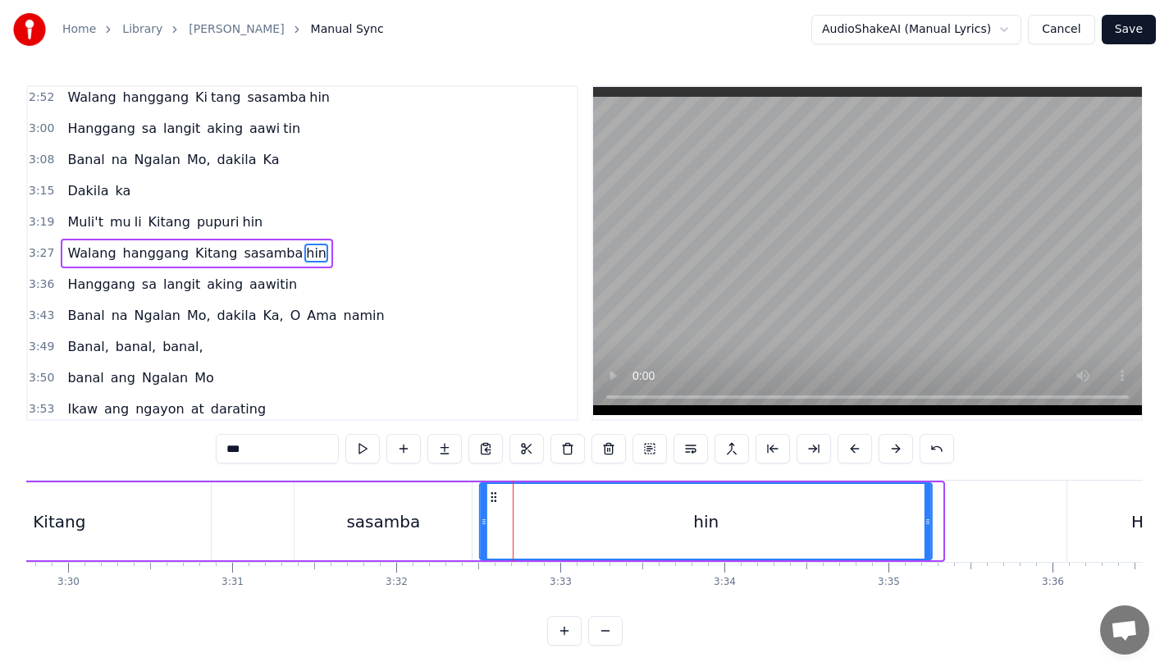
drag, startPoint x: 506, startPoint y: 492, endPoint x: 493, endPoint y: 492, distance: 12.3
click at [493, 492] on icon at bounding box center [493, 497] width 13 height 13
click at [180, 498] on div "Kitang" at bounding box center [59, 522] width 304 height 78
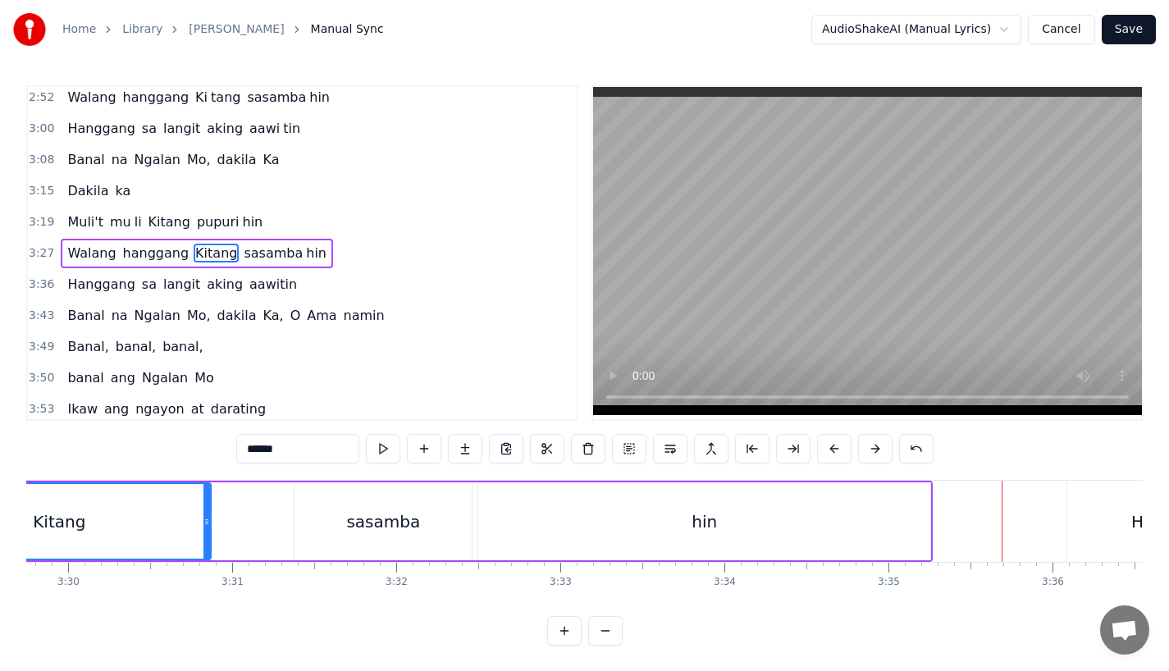
click at [405, 510] on div "sasamba" at bounding box center [383, 522] width 74 height 25
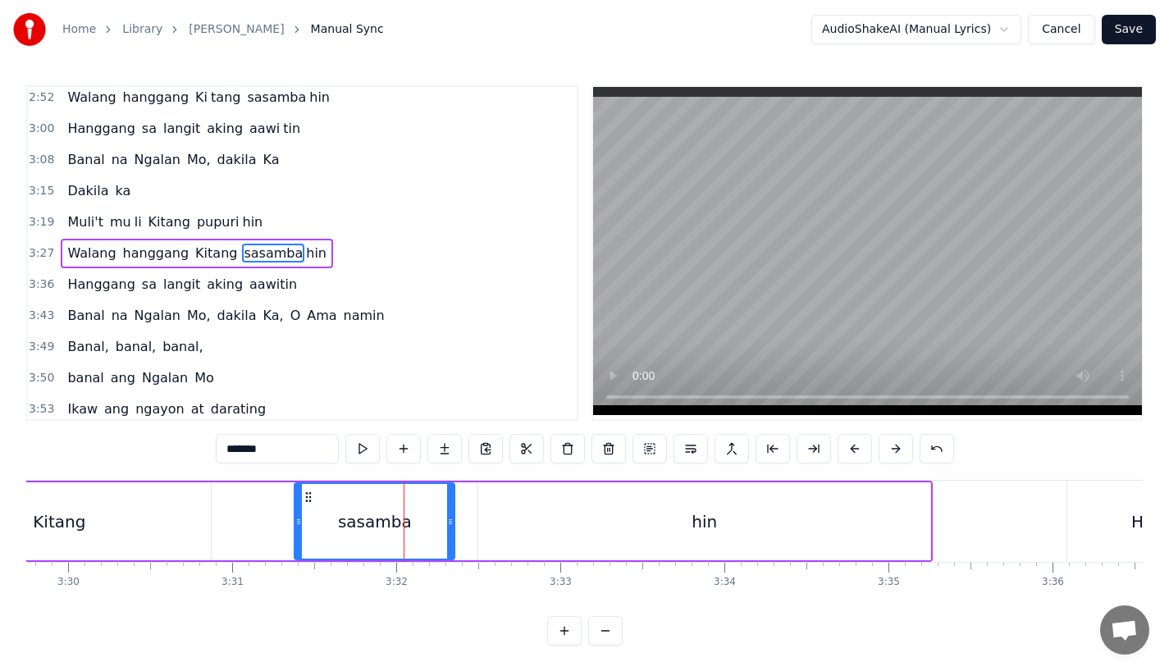
drag, startPoint x: 465, startPoint y: 538, endPoint x: 447, endPoint y: 538, distance: 17.2
click at [447, 538] on div at bounding box center [450, 521] width 7 height 75
click at [180, 525] on div "Kitang" at bounding box center [59, 522] width 304 height 78
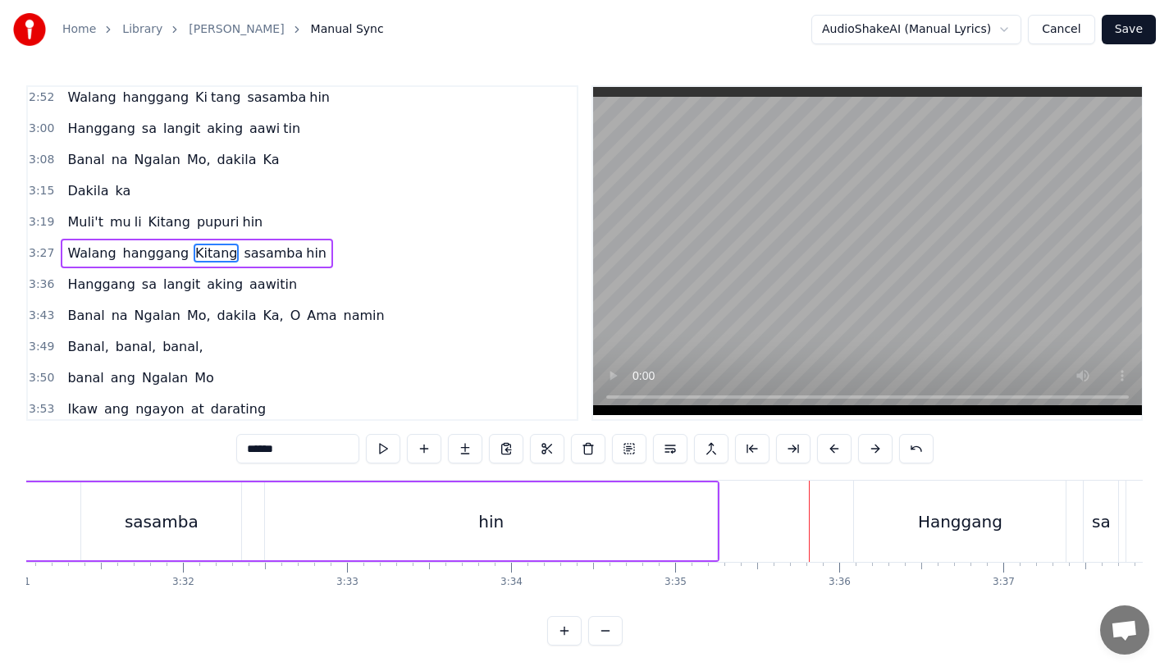
scroll to position [0, 34674]
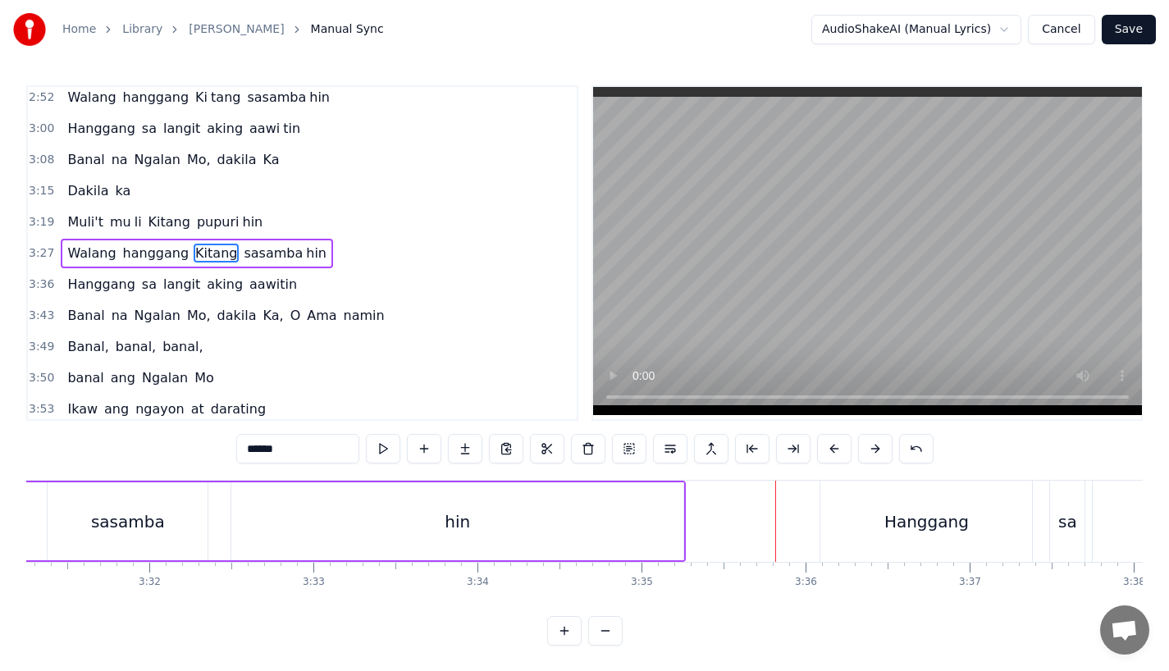
click at [857, 523] on div "Hanggang" at bounding box center [927, 521] width 212 height 81
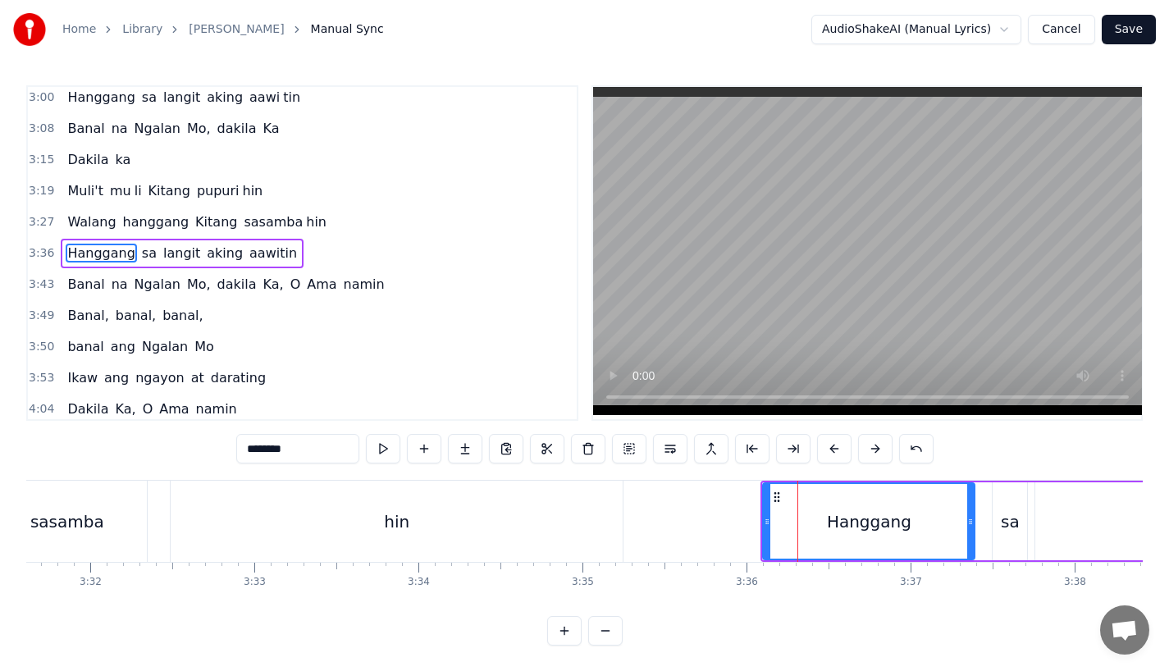
scroll to position [0, 34769]
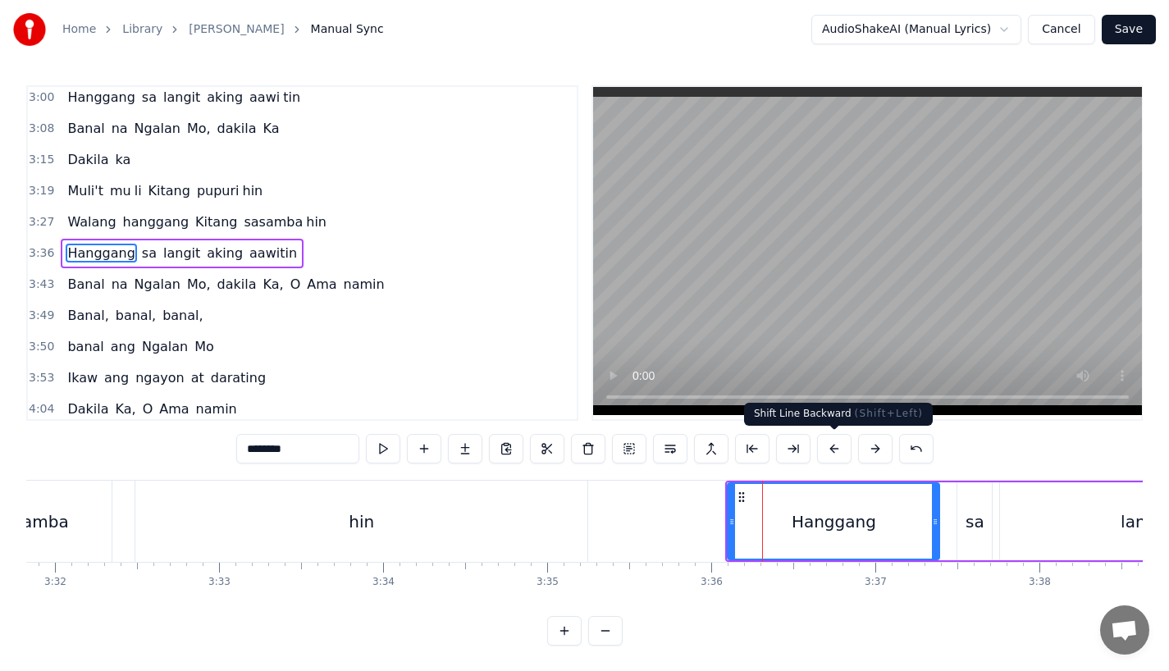
click at [831, 455] on button at bounding box center [834, 449] width 34 height 30
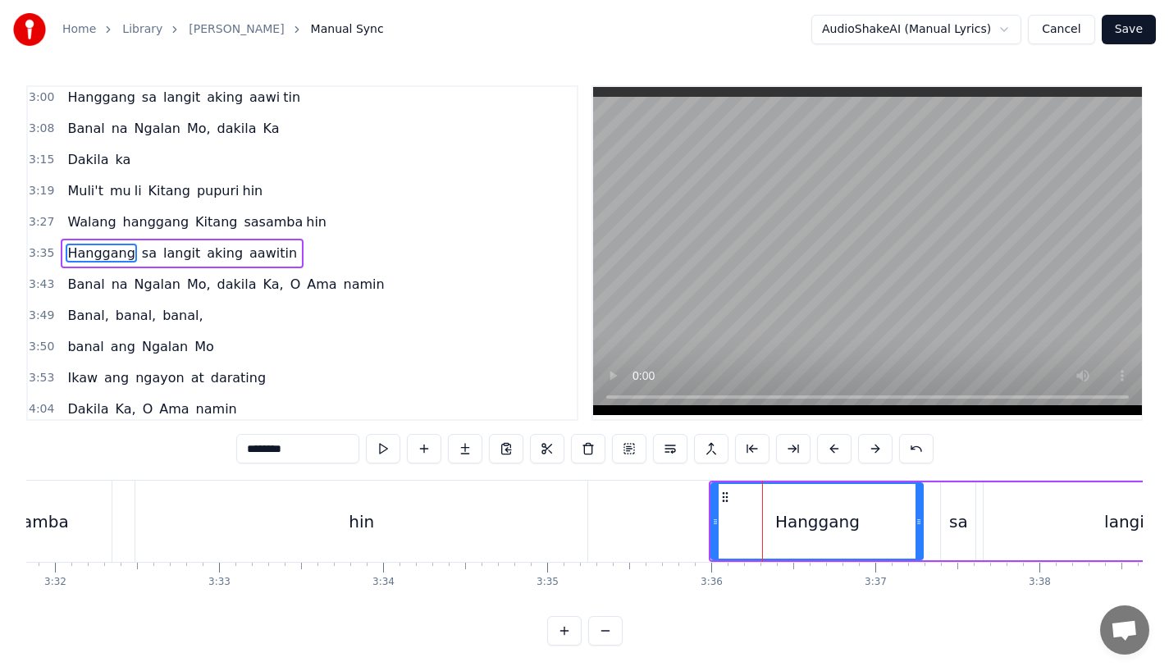
click at [831, 455] on button at bounding box center [834, 449] width 34 height 30
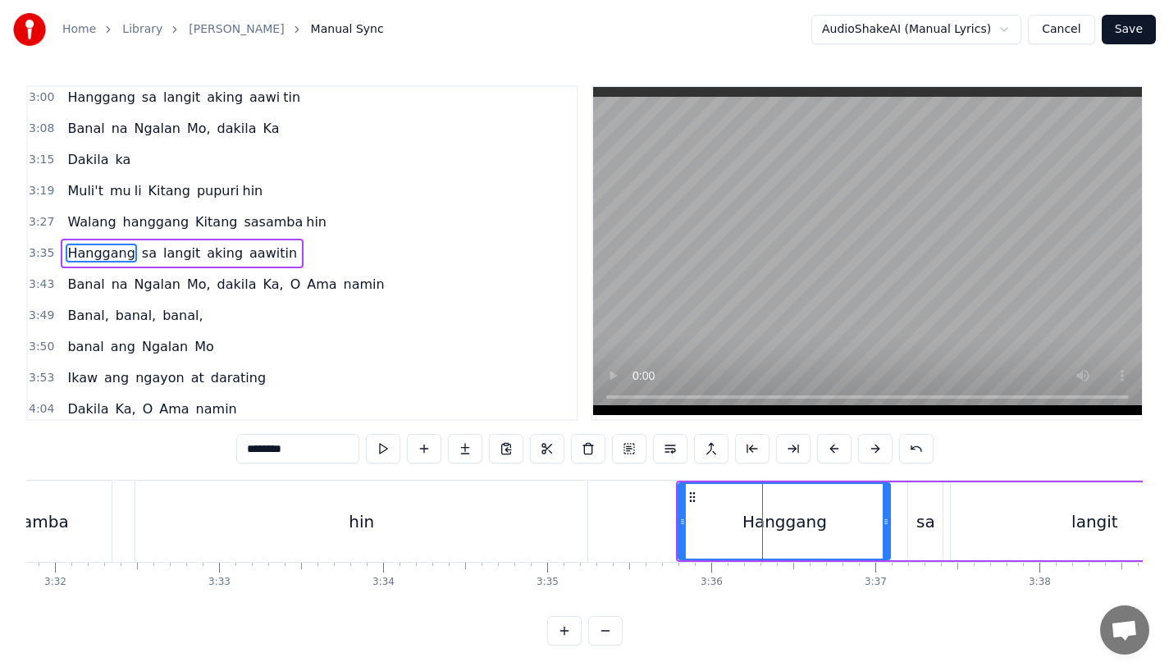
click at [831, 455] on button at bounding box center [834, 449] width 34 height 30
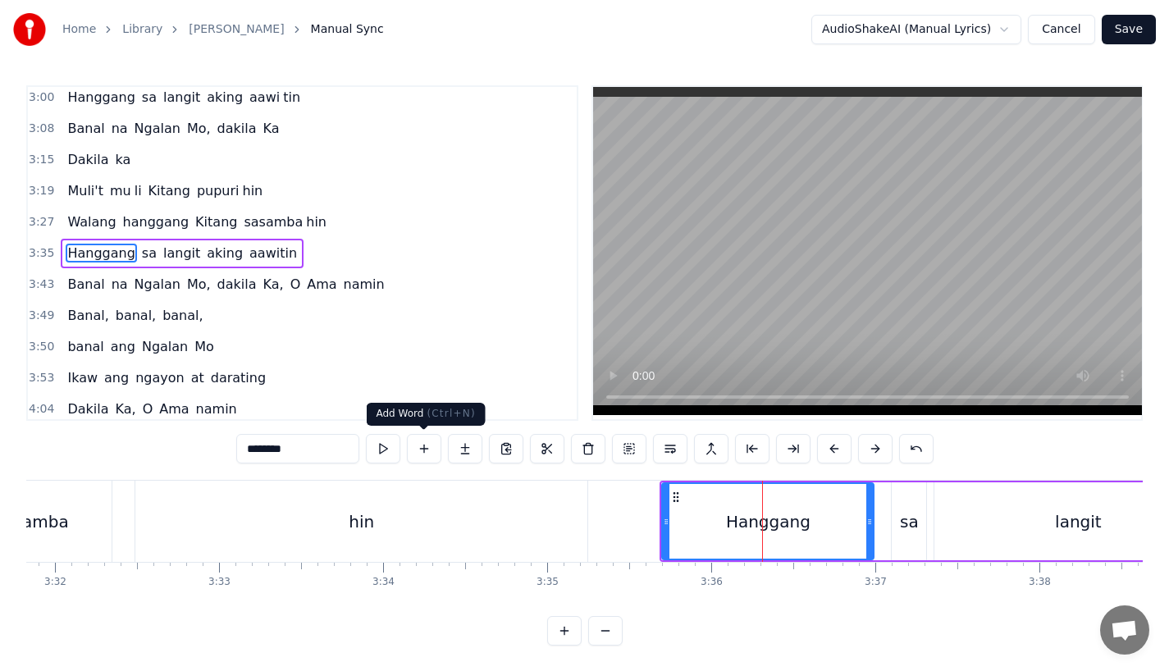
click at [506, 479] on div "0:31 Bawat bukang liwayway 0:35 na aking nasila yan 0:42 Huni ng mga ibong 0:47…" at bounding box center [584, 365] width 1117 height 561
click at [533, 488] on div "hin" at bounding box center [361, 521] width 452 height 81
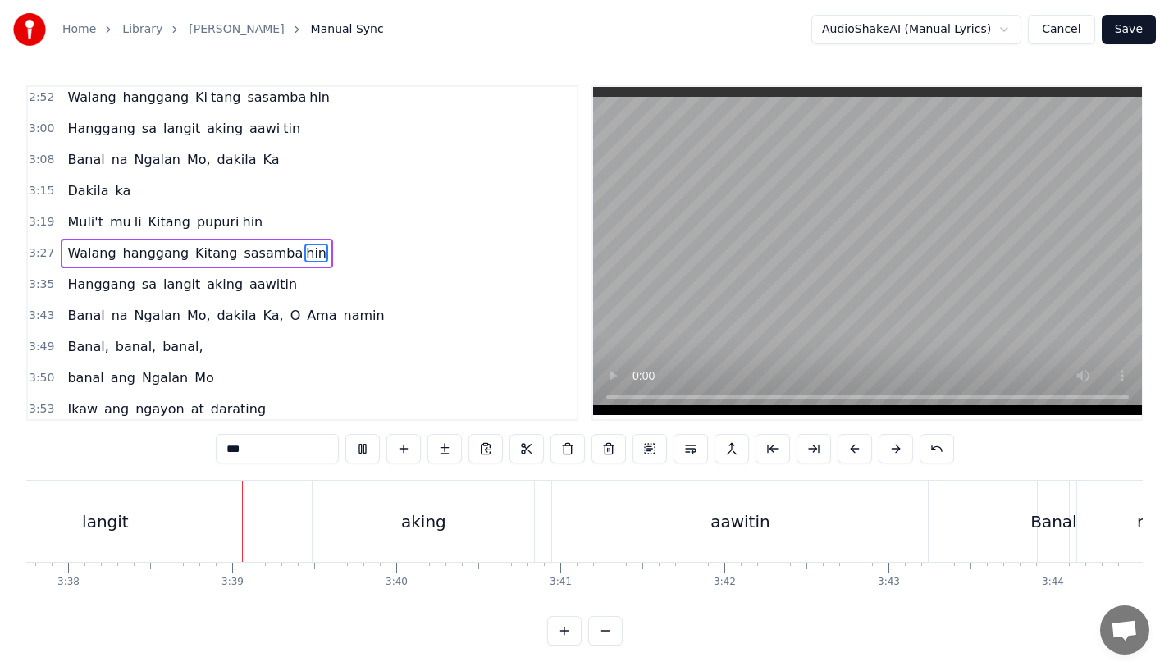
scroll to position [0, 35745]
click at [45, 541] on div "langit" at bounding box center [100, 521] width 287 height 81
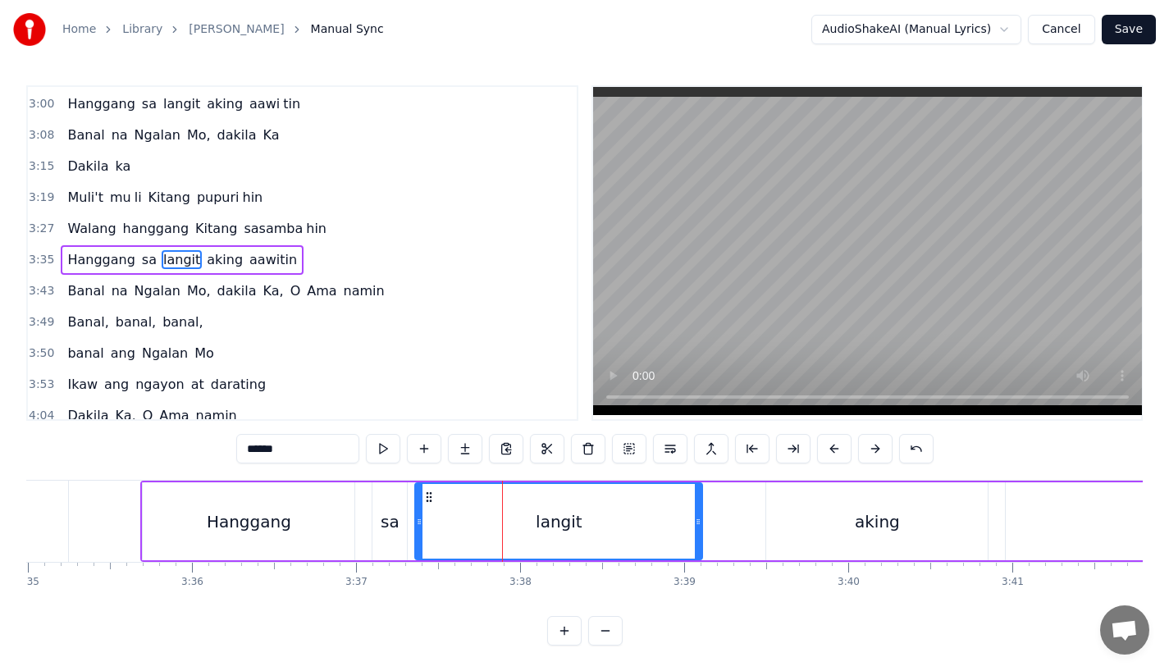
scroll to position [0, 35057]
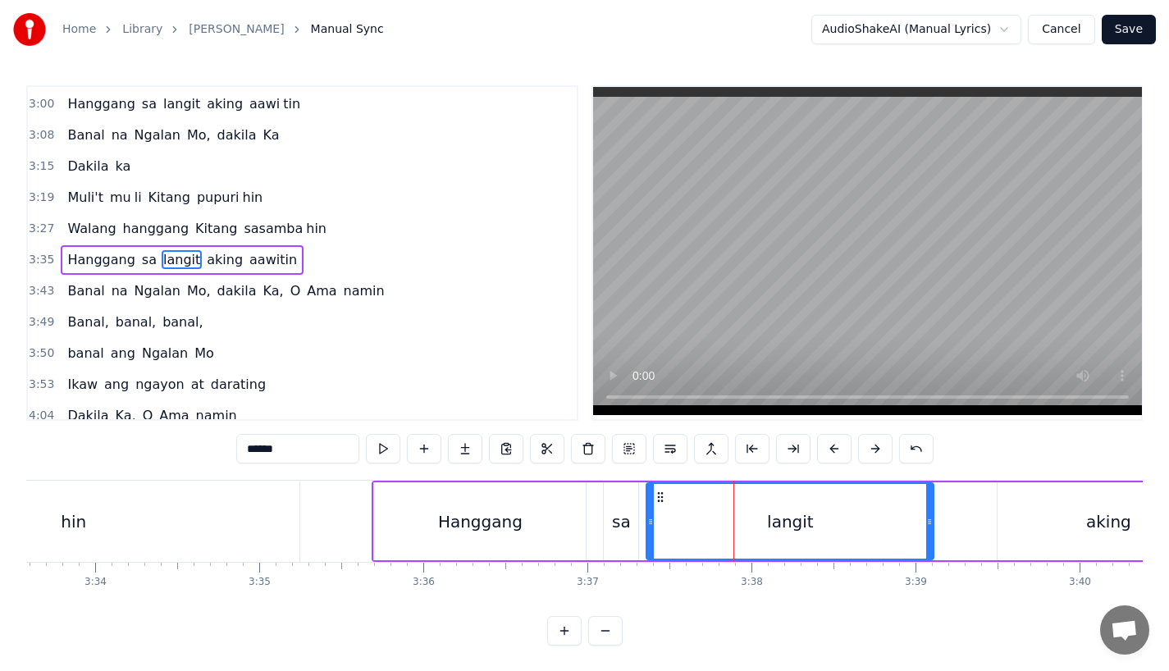
click at [271, 492] on div "hin" at bounding box center [73, 521] width 452 height 81
type input "***"
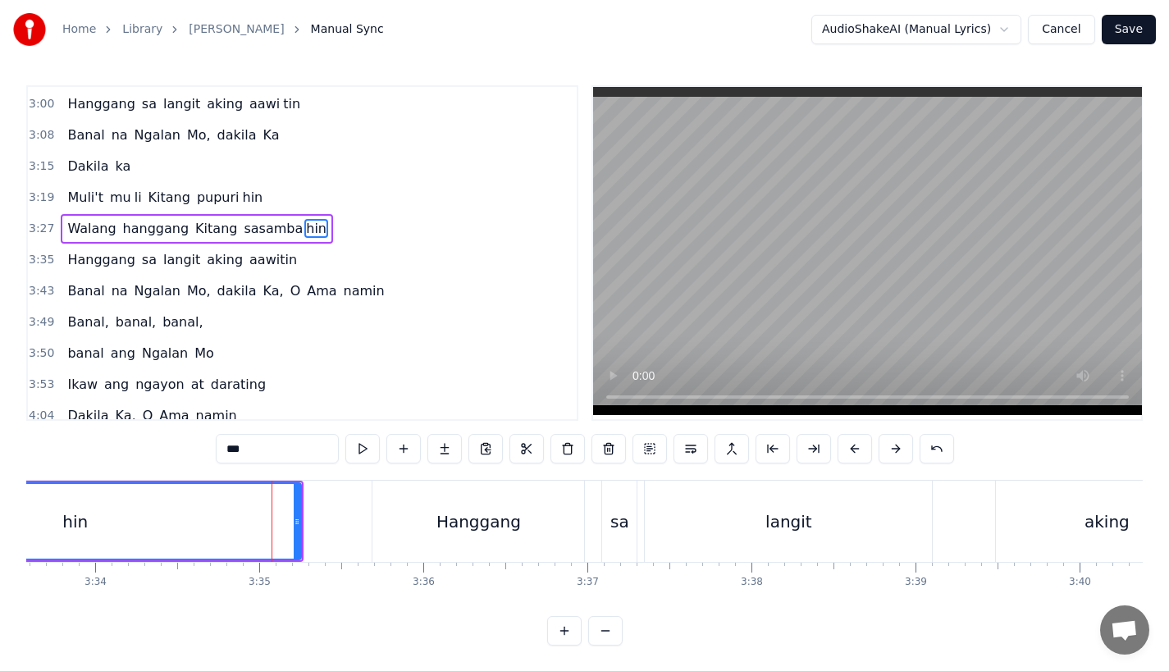
scroll to position [660, 0]
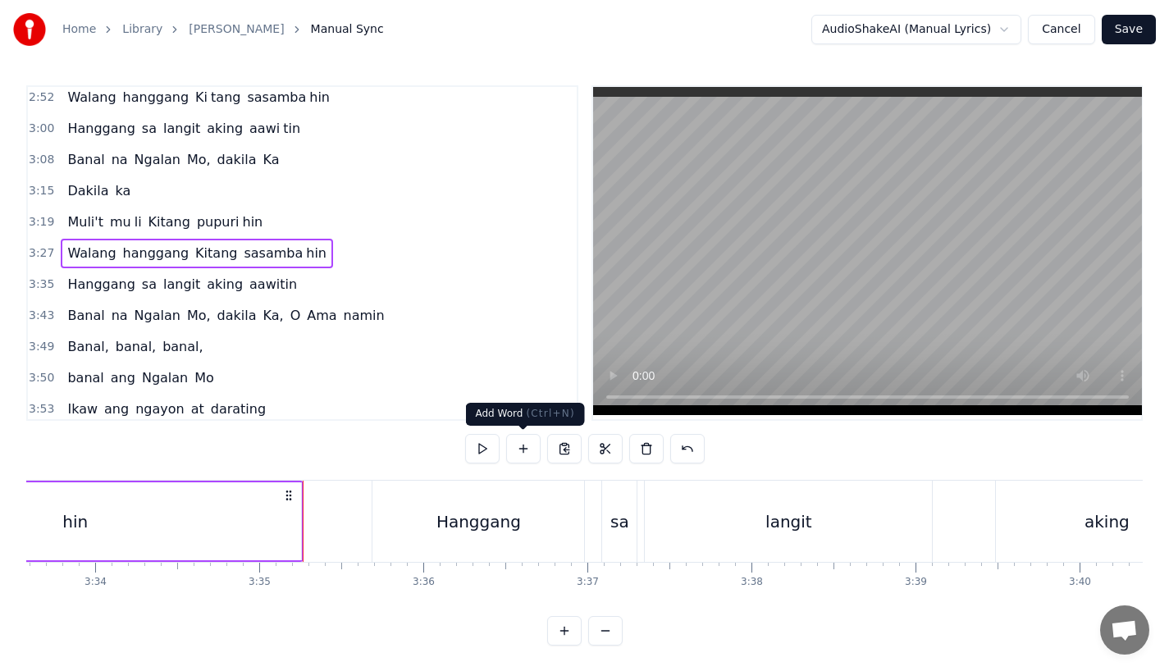
click at [229, 523] on div "hin" at bounding box center [75, 522] width 452 height 78
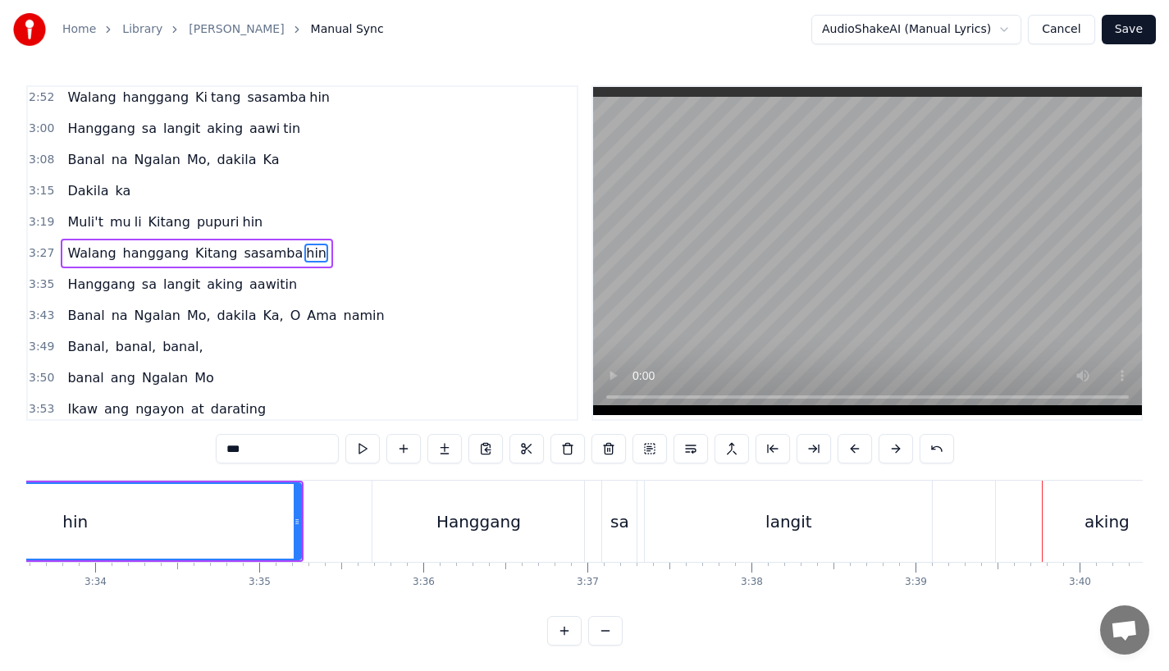
click at [1014, 534] on div "aking" at bounding box center [1107, 521] width 222 height 81
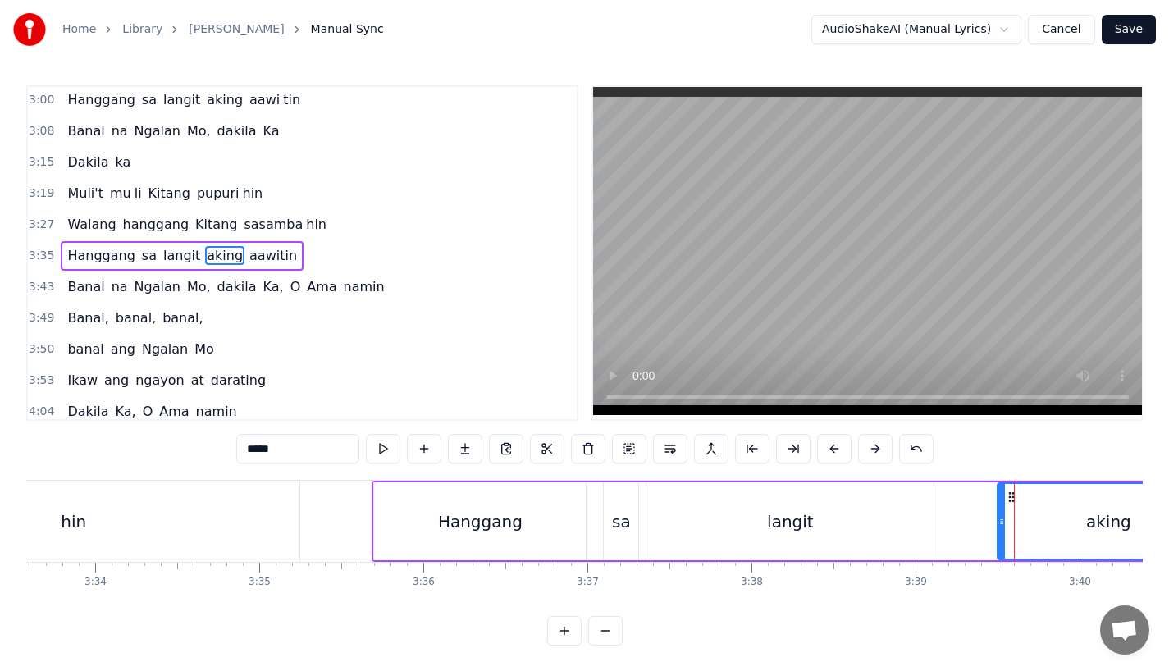
scroll to position [691, 0]
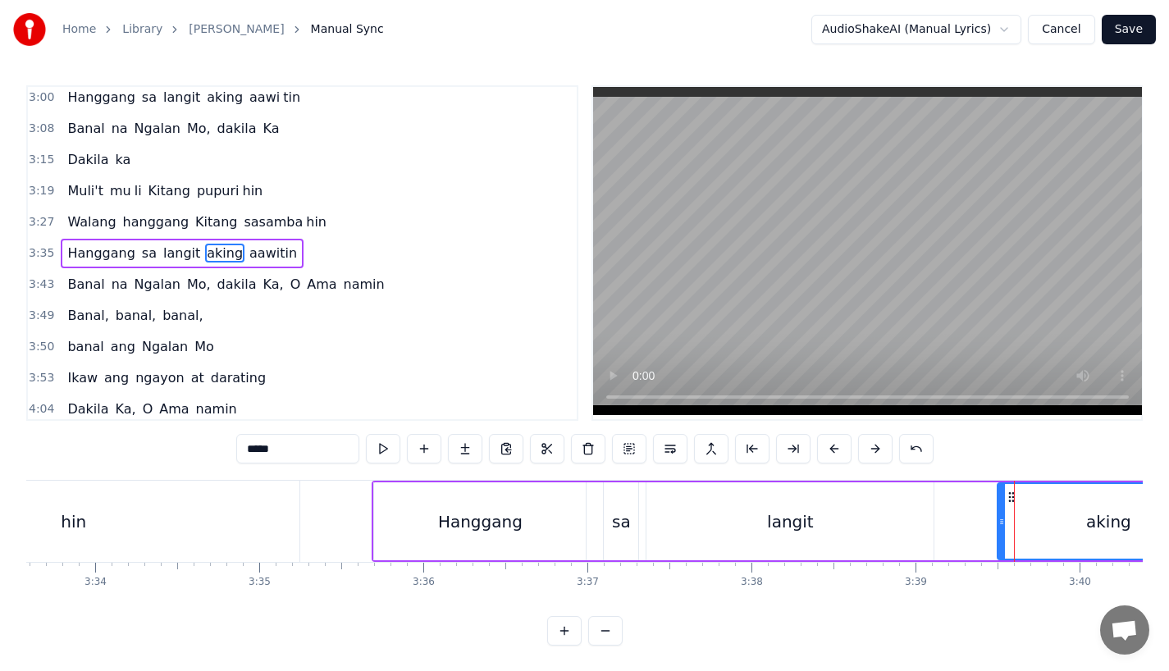
click at [896, 501] on div "langit" at bounding box center [790, 522] width 287 height 78
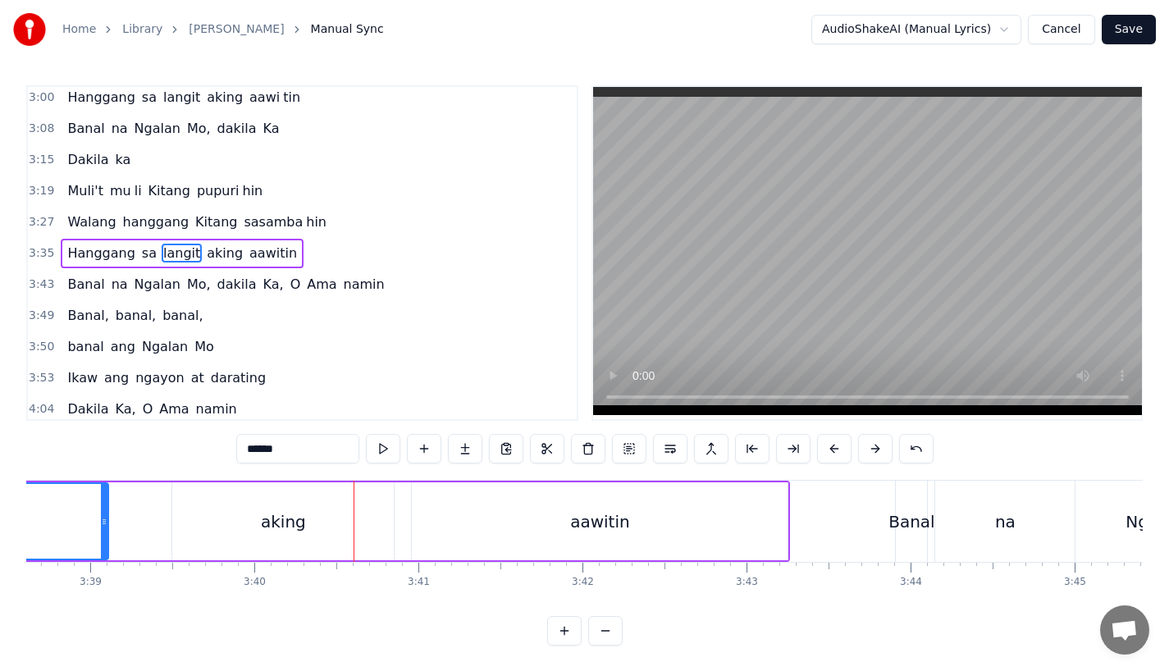
scroll to position [0, 35805]
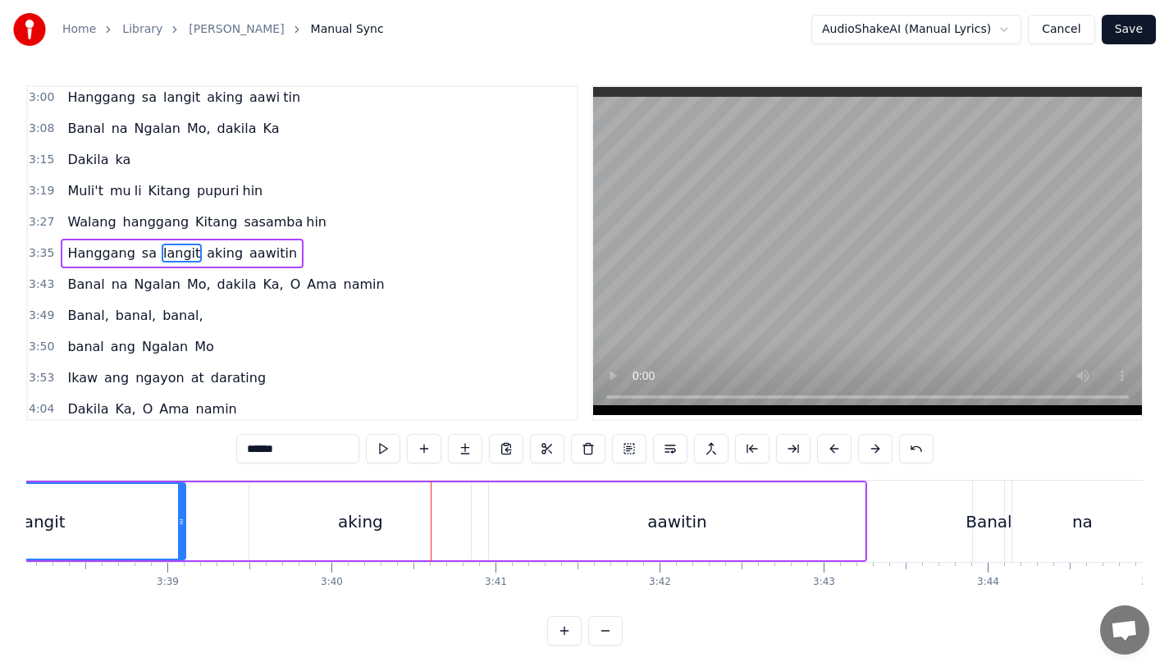
click at [309, 529] on div "aking" at bounding box center [360, 522] width 222 height 78
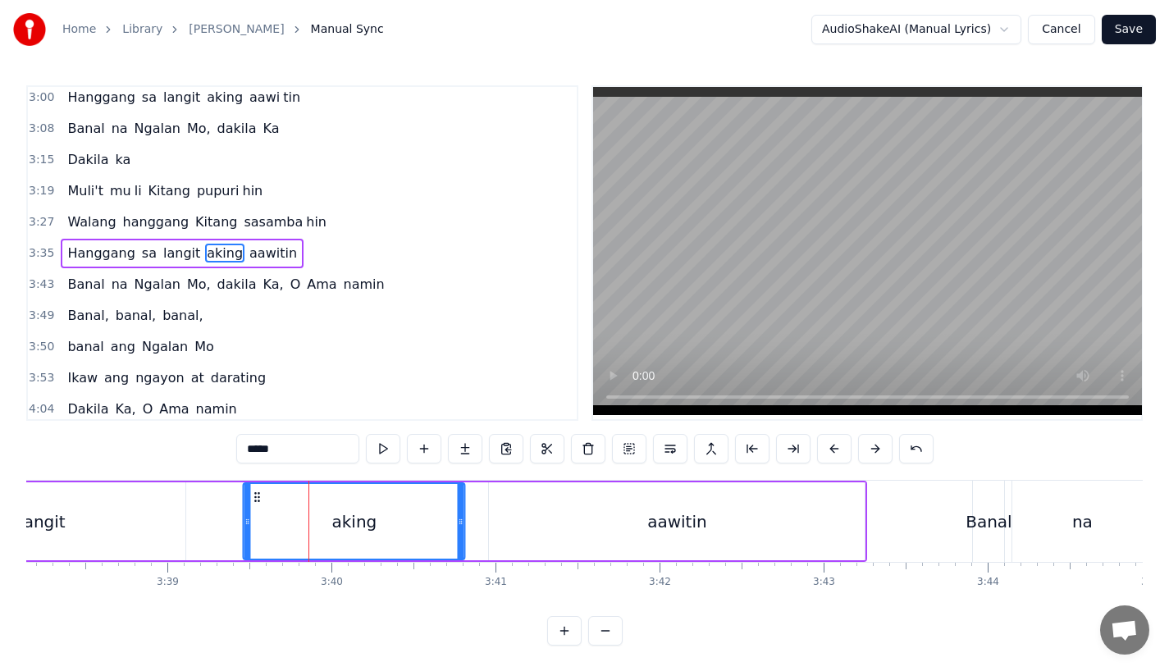
click at [254, 495] on icon at bounding box center [257, 497] width 13 height 13
click at [127, 515] on div "langit" at bounding box center [41, 522] width 287 height 78
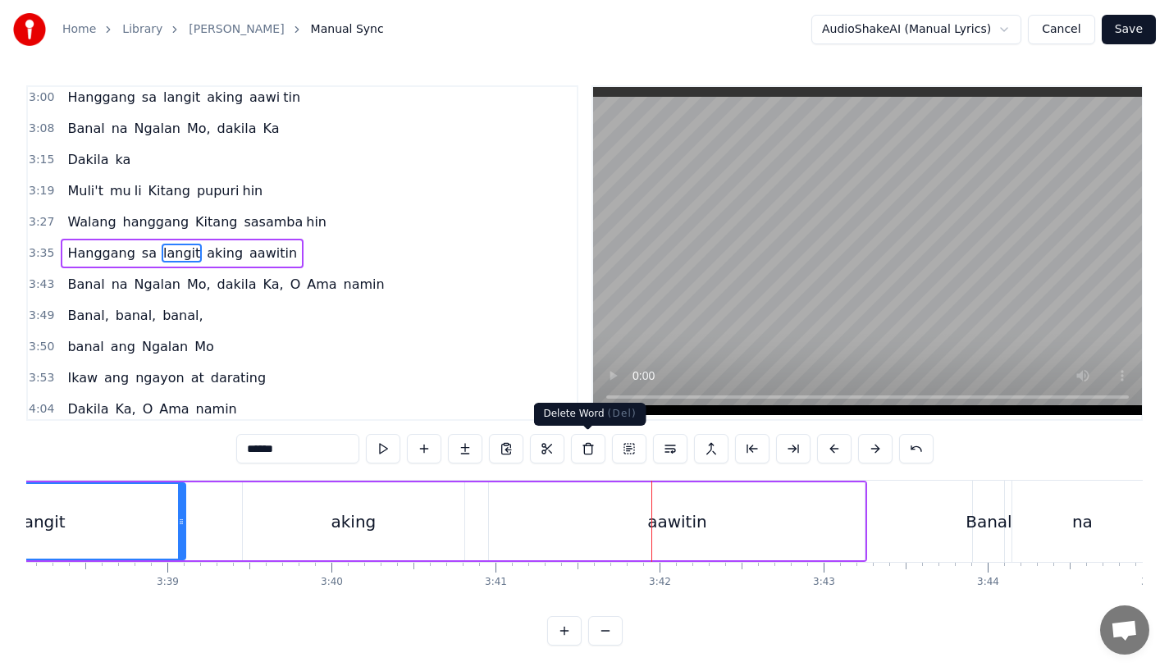
click at [585, 502] on div "aawitin" at bounding box center [677, 522] width 376 height 78
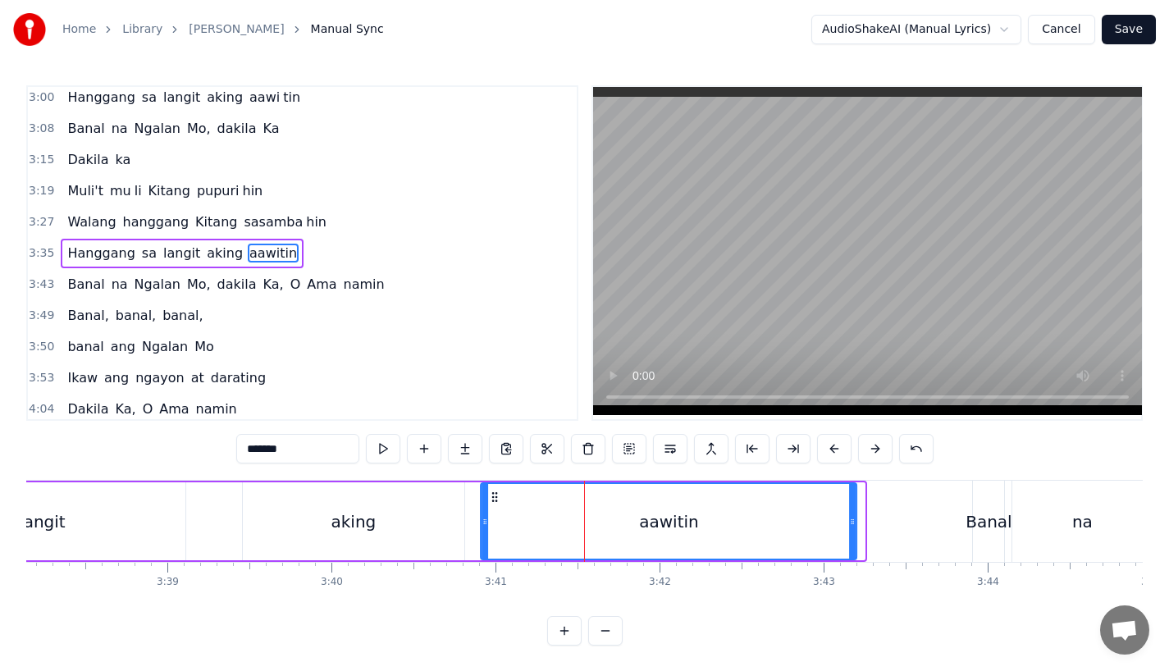
drag, startPoint x: 502, startPoint y: 497, endPoint x: 493, endPoint y: 498, distance: 9.1
click at [493, 498] on icon at bounding box center [494, 497] width 13 height 13
click at [355, 513] on div "aking" at bounding box center [353, 522] width 45 height 25
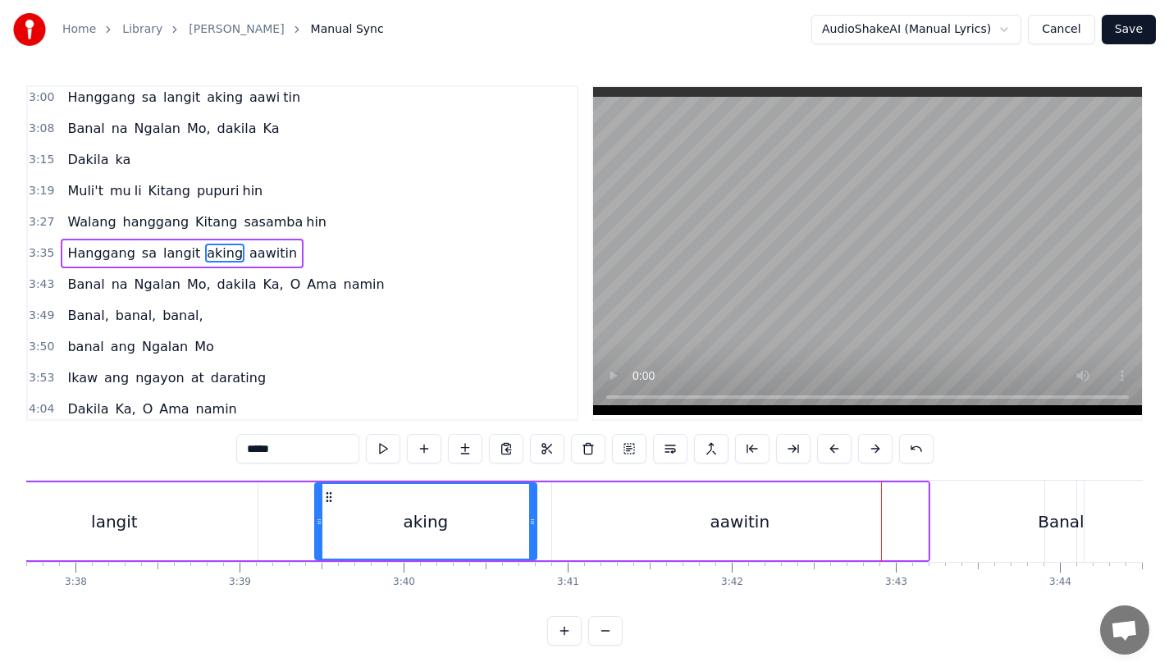
scroll to position [0, 35731]
click at [808, 535] on div "aawitin" at bounding box center [743, 522] width 376 height 78
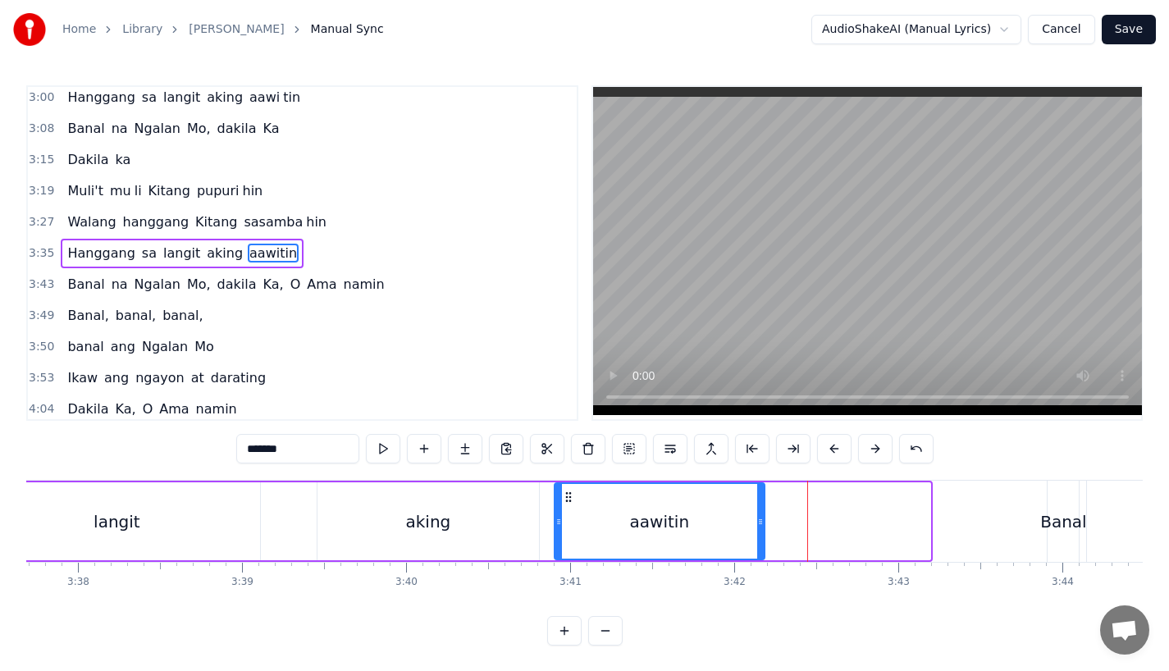
drag, startPoint x: 924, startPoint y: 532, endPoint x: 749, endPoint y: 532, distance: 174.8
click at [758, 532] on div at bounding box center [761, 521] width 7 height 75
click at [286, 437] on input "*******" at bounding box center [297, 449] width 123 height 30
click at [291, 455] on input "*******" at bounding box center [297, 449] width 123 height 30
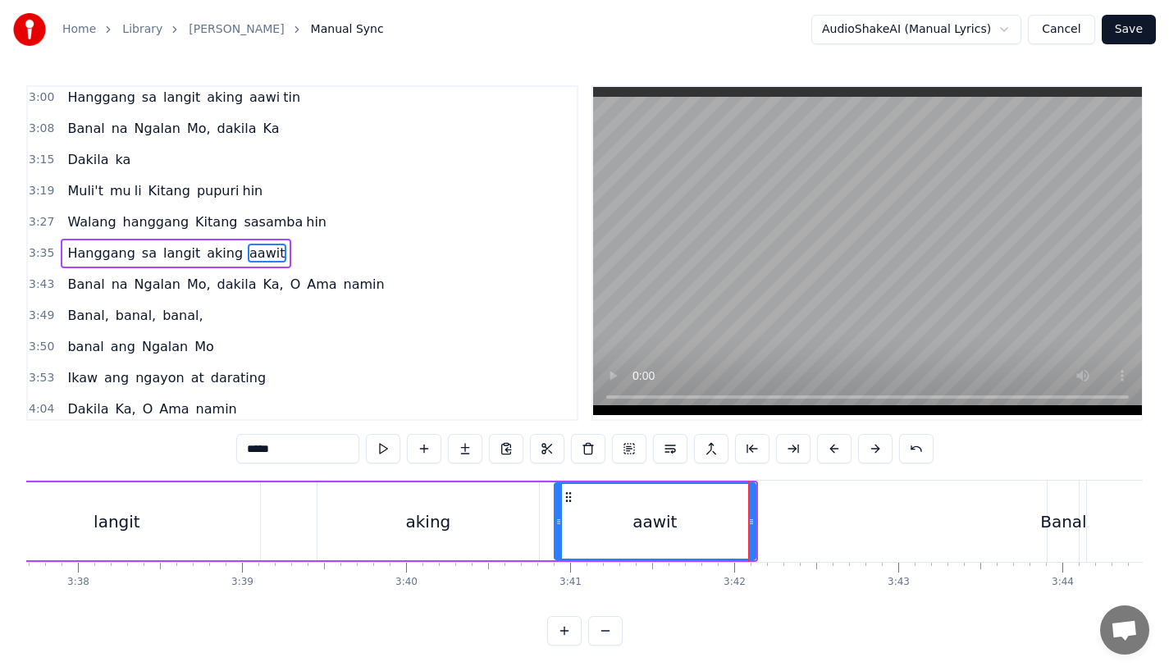
type input "****"
click at [455, 452] on button at bounding box center [465, 449] width 34 height 30
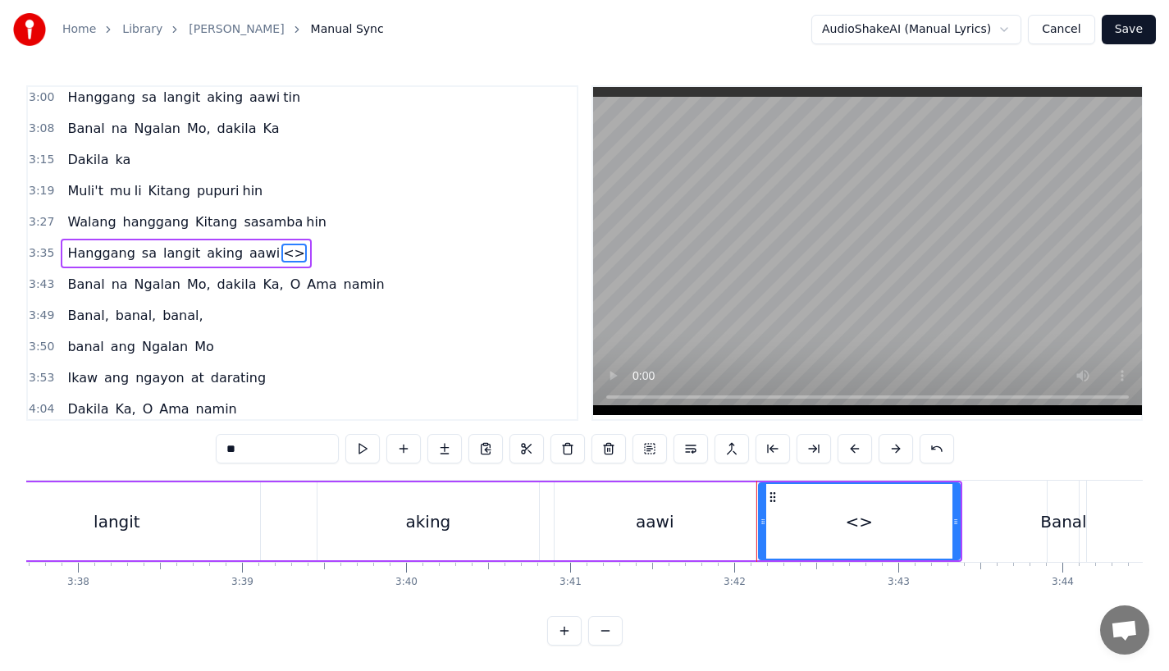
drag, startPoint x: 271, startPoint y: 446, endPoint x: 103, endPoint y: 446, distance: 168.2
click at [103, 446] on div "0:31 Bawat bukang liwayway 0:35 na aking nasila yan 0:42 Huni ng mga ibong 0:47…" at bounding box center [584, 365] width 1117 height 561
drag, startPoint x: 959, startPoint y: 531, endPoint x: 948, endPoint y: 531, distance: 10.7
click at [948, 531] on div "tin" at bounding box center [859, 522] width 203 height 78
click at [948, 530] on div at bounding box center [949, 521] width 7 height 75
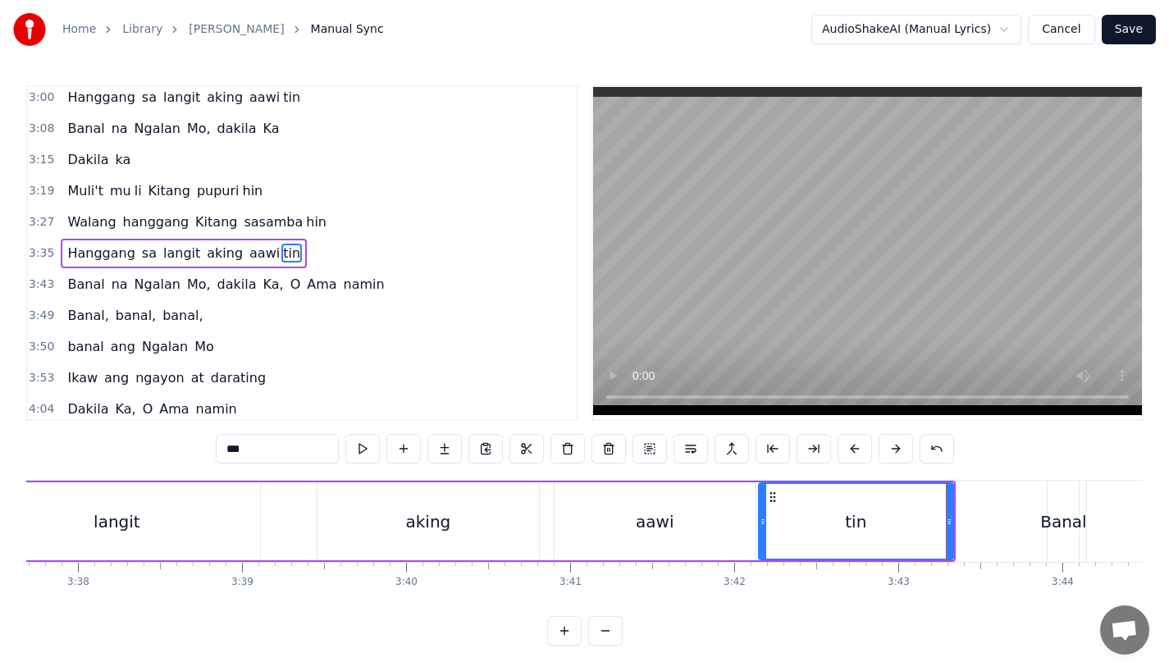
click at [688, 538] on div "aawi" at bounding box center [655, 522] width 201 height 78
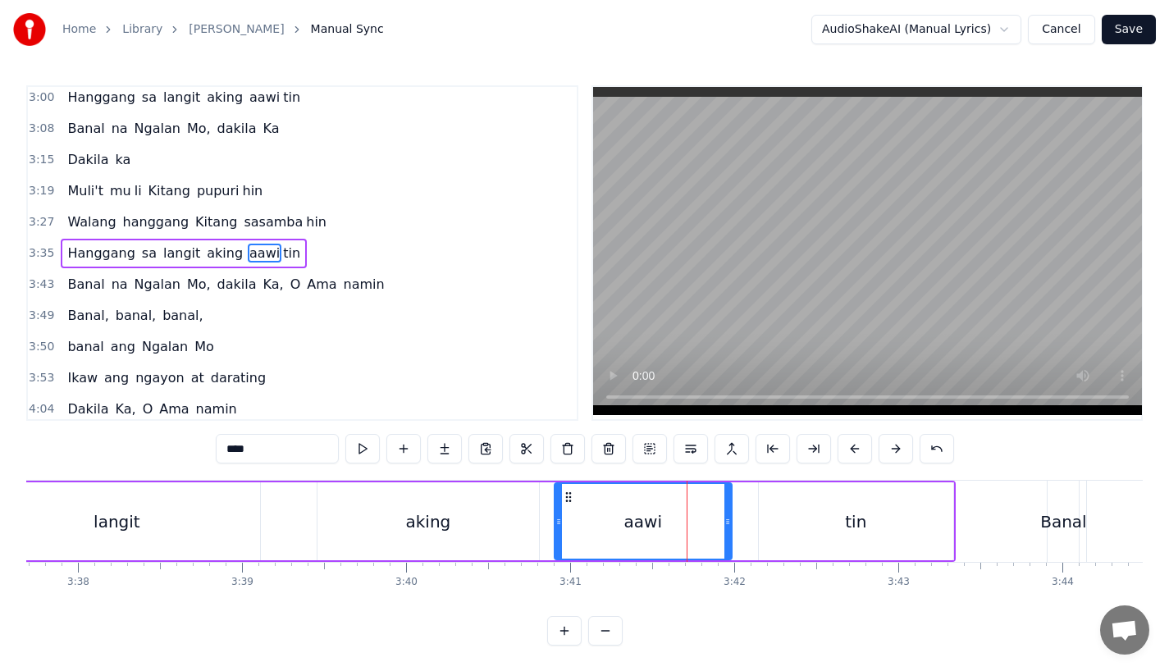
drag, startPoint x: 753, startPoint y: 534, endPoint x: 728, endPoint y: 535, distance: 24.6
click at [728, 535] on div at bounding box center [728, 521] width 7 height 75
click at [782, 536] on div "tin" at bounding box center [856, 522] width 195 height 78
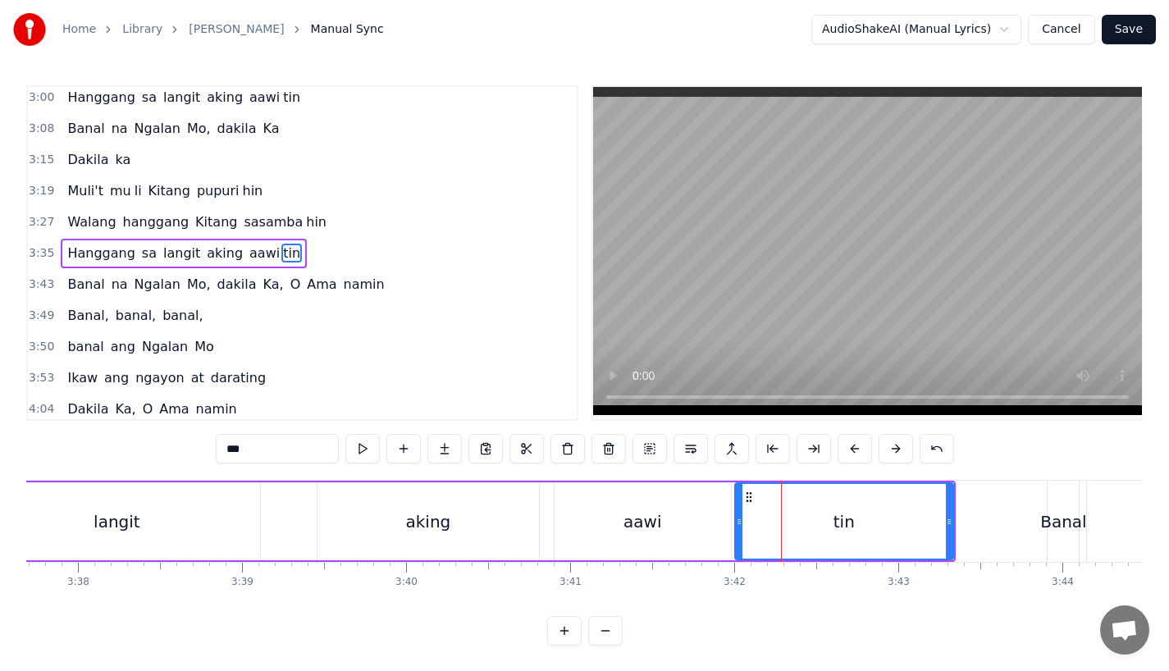
drag, startPoint x: 761, startPoint y: 532, endPoint x: 737, endPoint y: 533, distance: 23.9
click at [737, 533] on div at bounding box center [739, 521] width 7 height 75
click at [487, 515] on div "aking" at bounding box center [429, 522] width 222 height 78
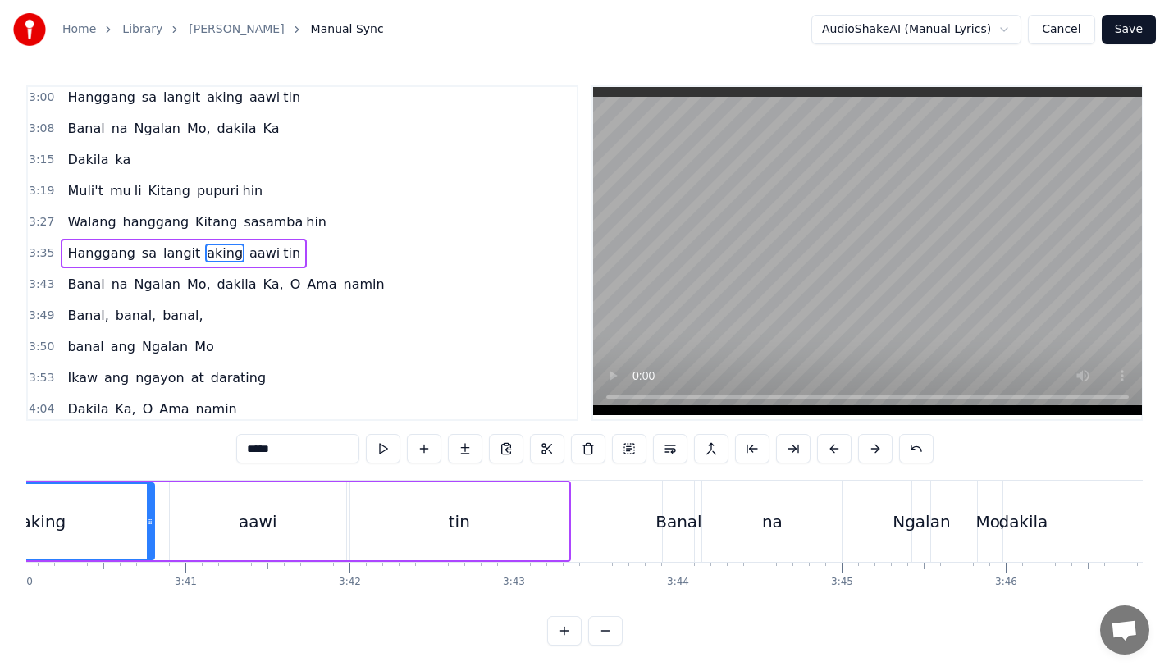
scroll to position [0, 36088]
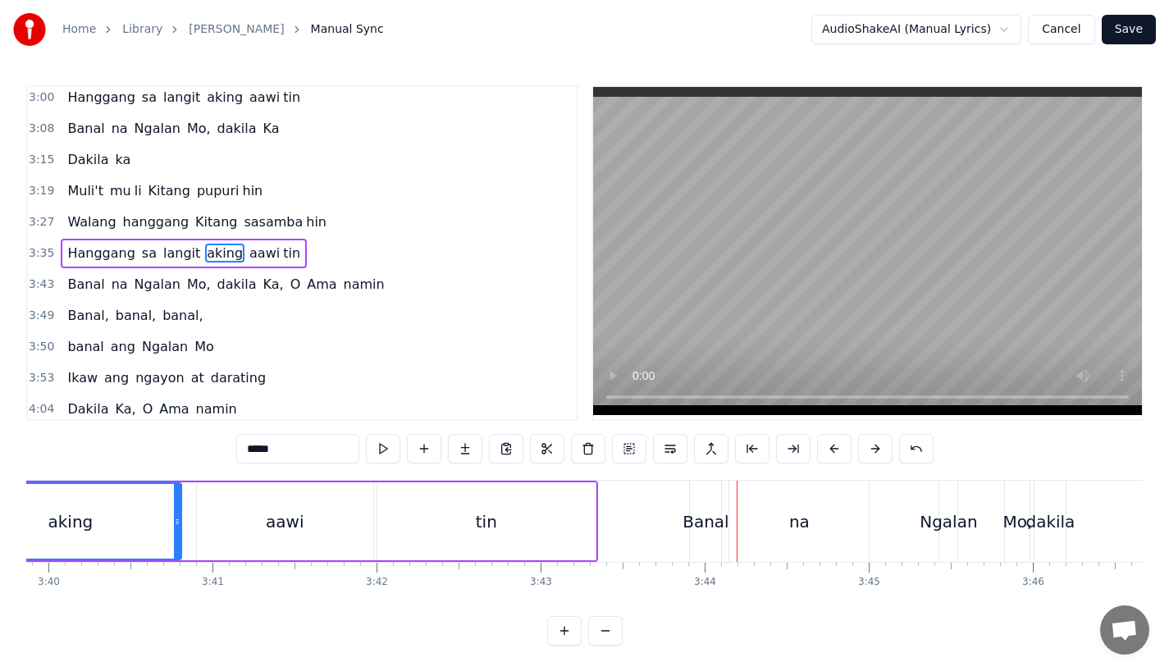
click at [567, 516] on div "tin" at bounding box center [487, 522] width 218 height 78
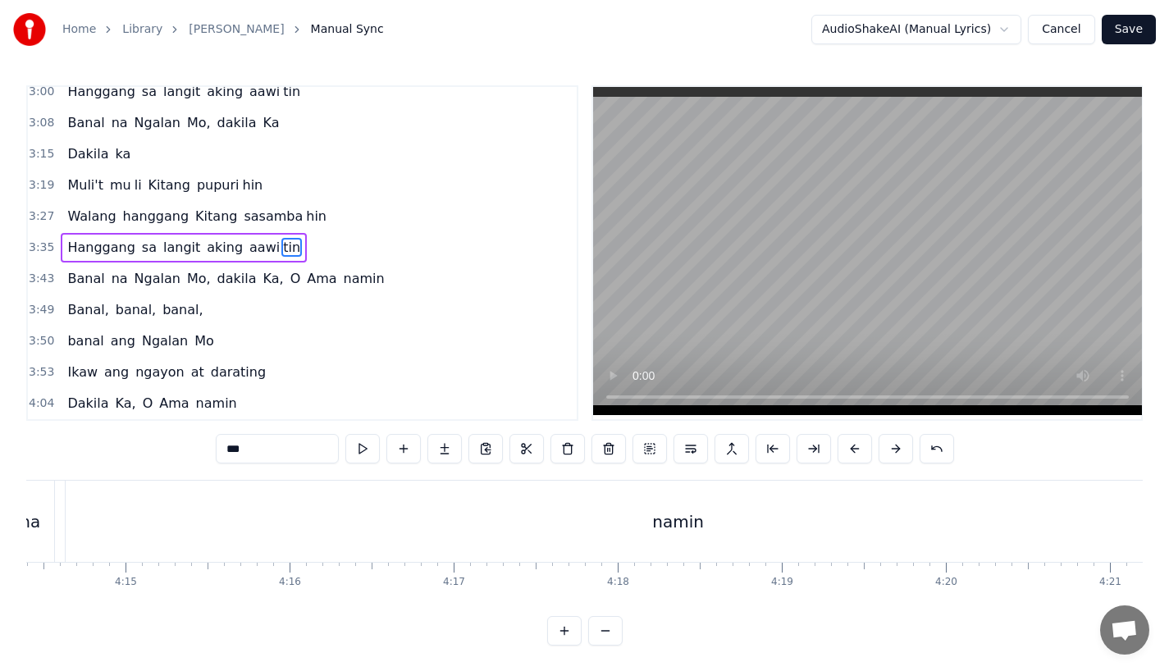
scroll to position [0, 41559]
click at [81, 239] on span "Hanggang" at bounding box center [101, 247] width 71 height 19
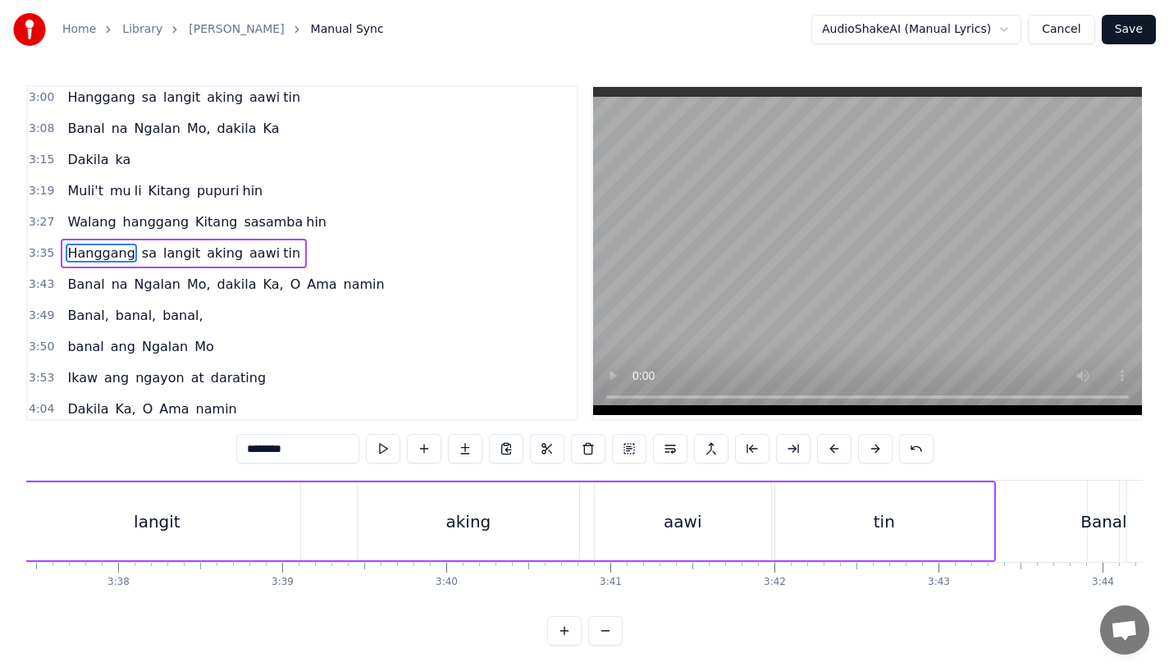
scroll to position [0, 35841]
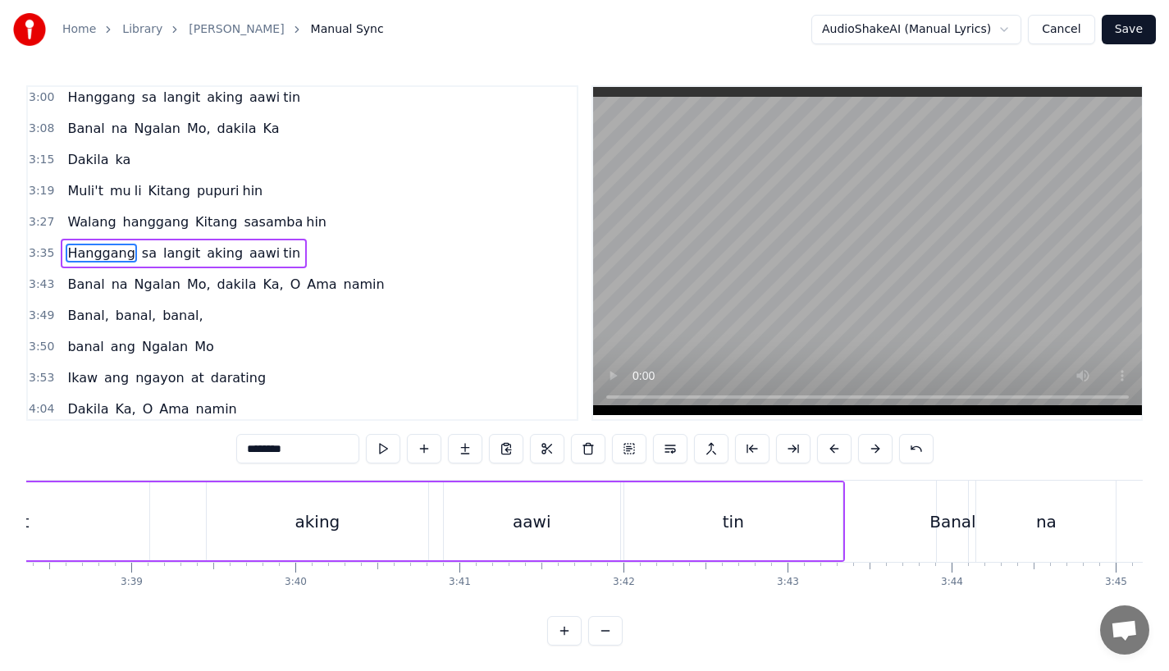
click at [648, 510] on div "tin" at bounding box center [734, 522] width 218 height 78
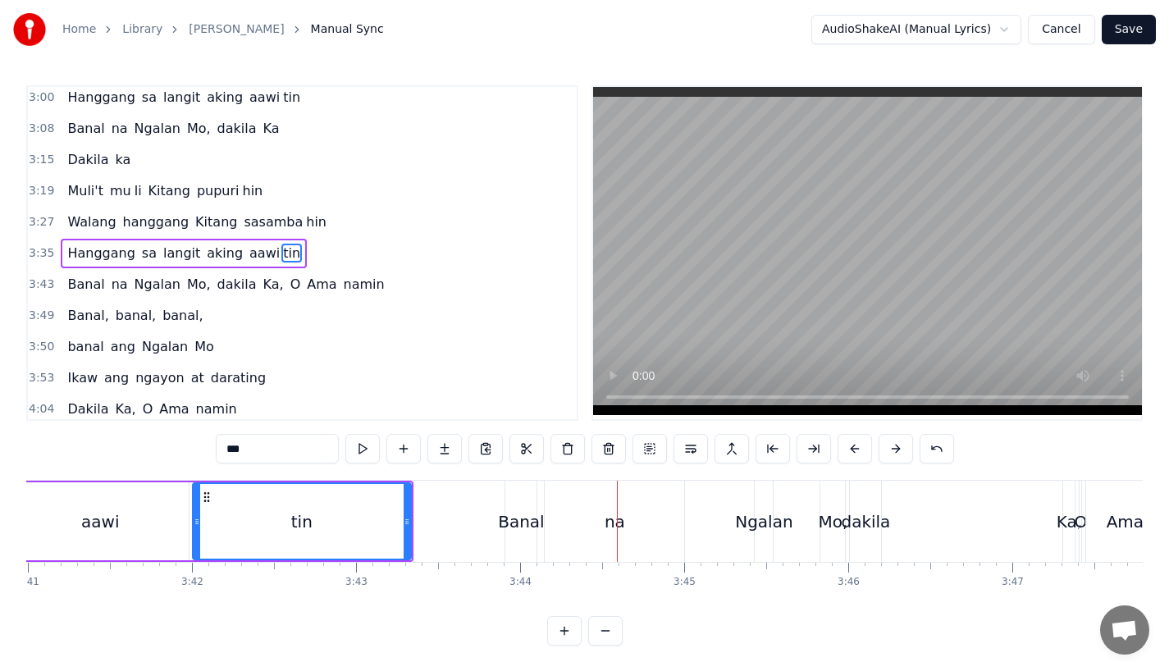
scroll to position [0, 36309]
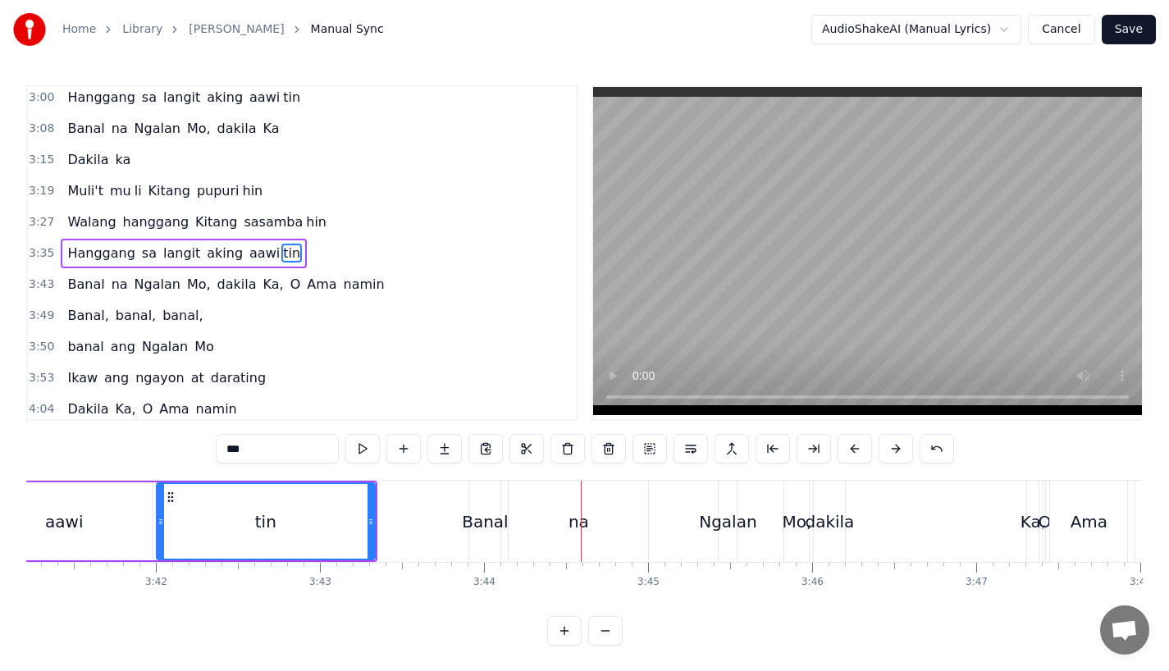
click at [486, 521] on div "Banal" at bounding box center [485, 522] width 46 height 25
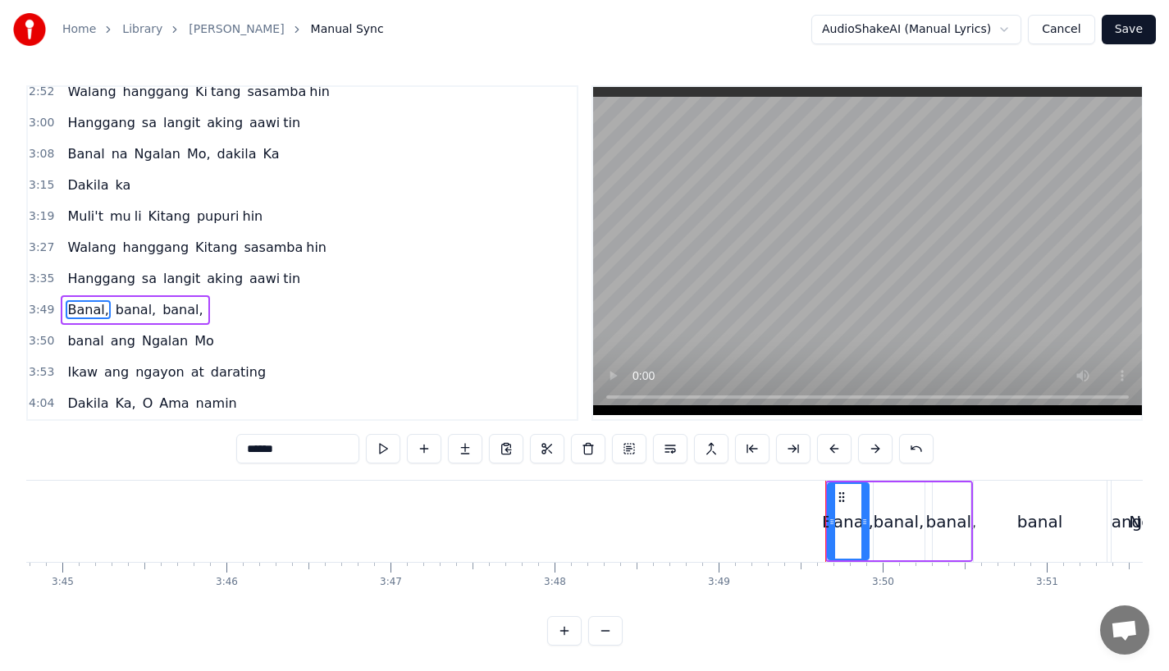
scroll to position [0, 36873]
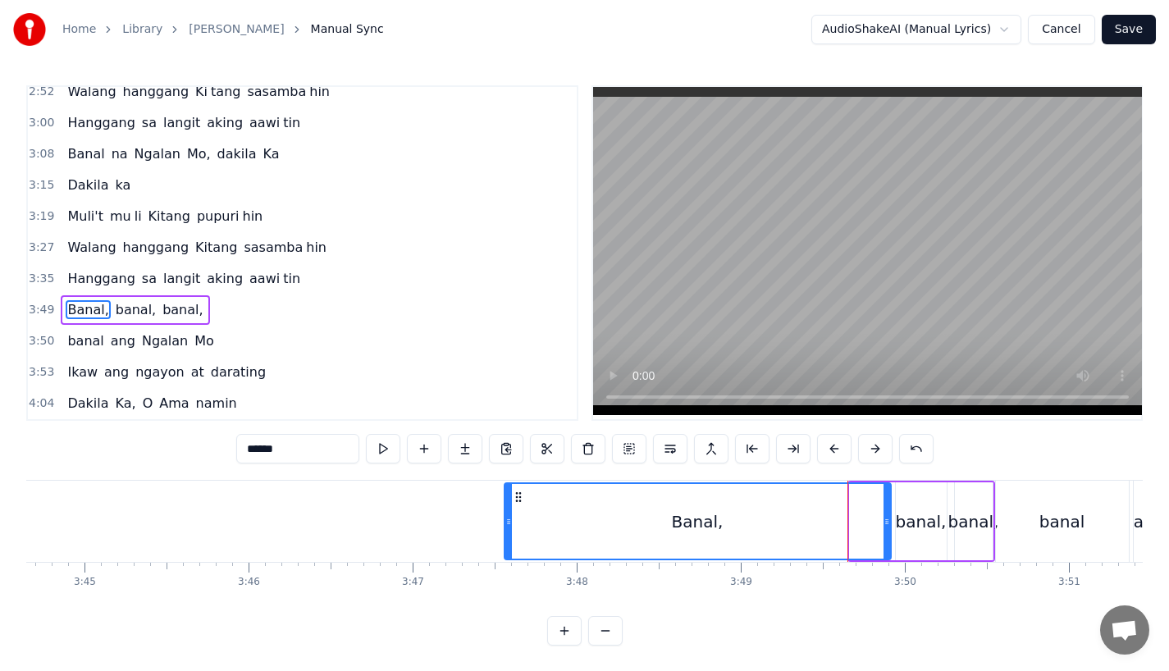
drag, startPoint x: 851, startPoint y: 515, endPoint x: 492, endPoint y: 533, distance: 359.1
click at [506, 533] on div at bounding box center [509, 521] width 7 height 75
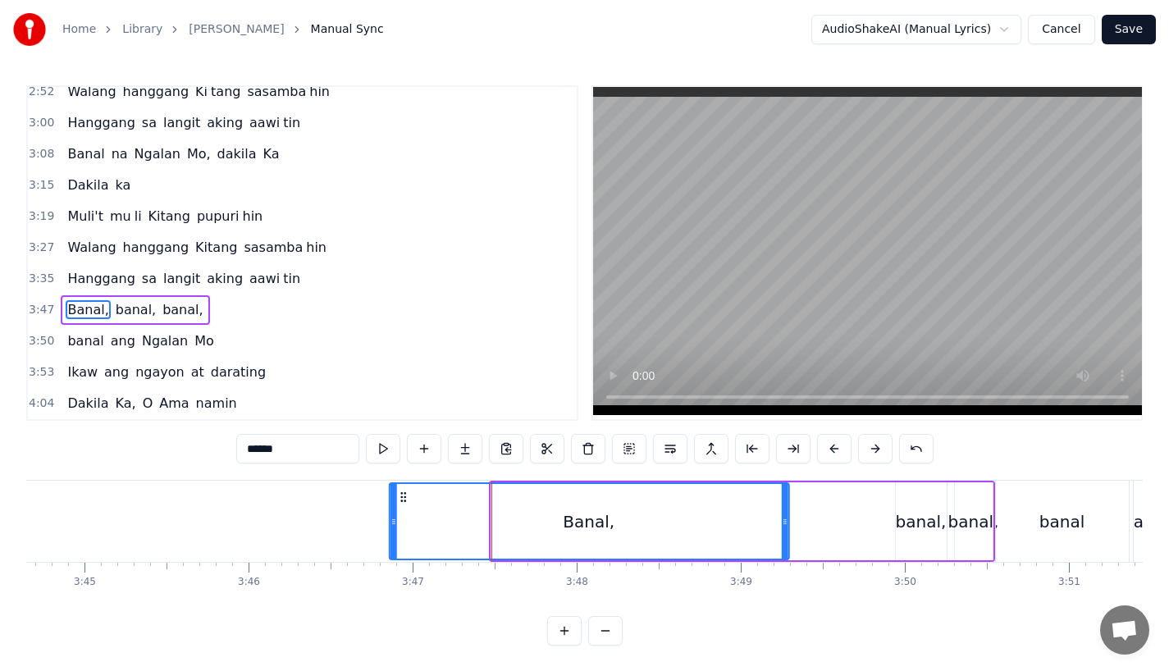
drag, startPoint x: 501, startPoint y: 496, endPoint x: 400, endPoint y: 496, distance: 100.1
click at [400, 496] on icon at bounding box center [402, 497] width 13 height 13
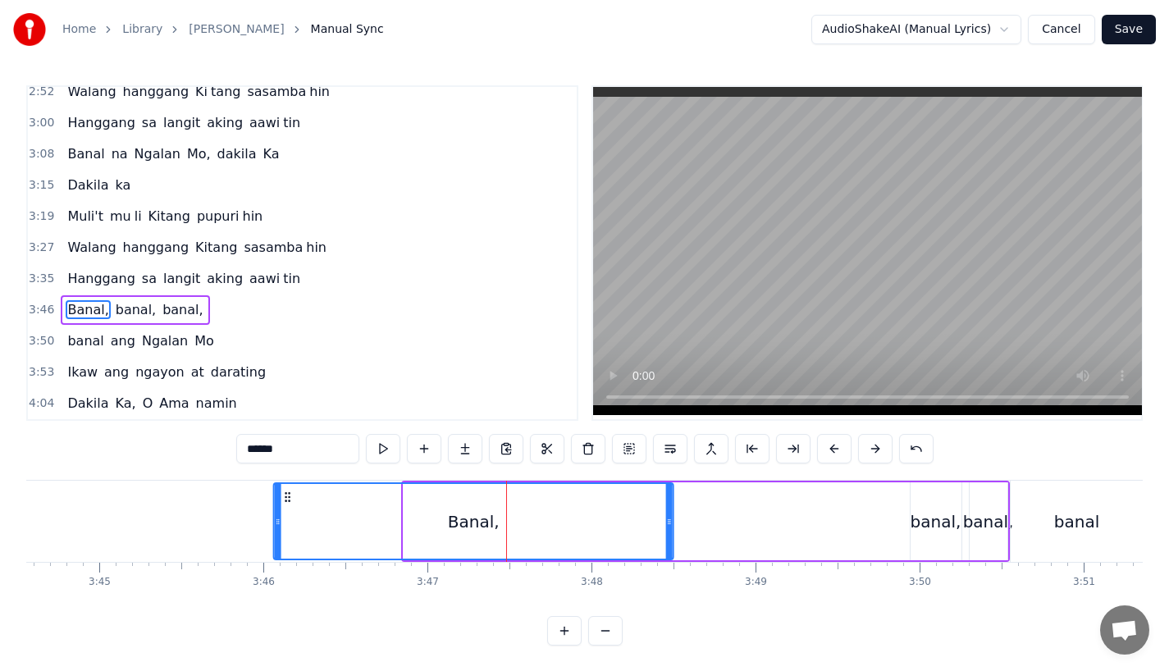
drag, startPoint x: 401, startPoint y: 494, endPoint x: 210, endPoint y: 506, distance: 191.6
click at [275, 506] on div "Banal," at bounding box center [474, 521] width 398 height 75
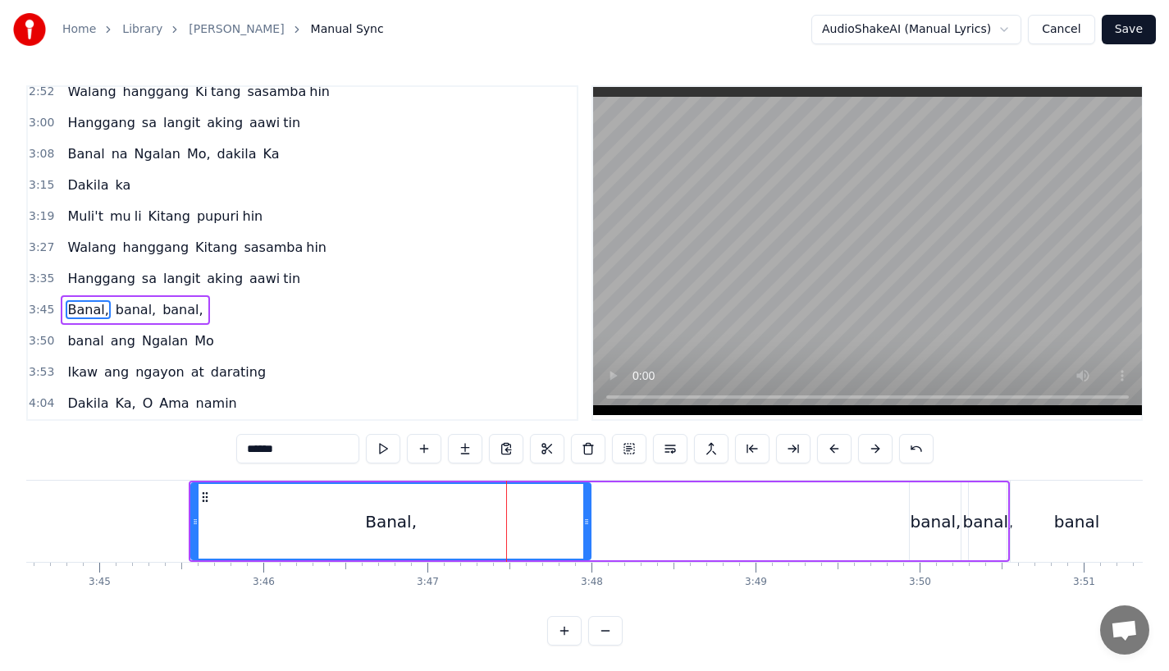
scroll to position [0, 36848]
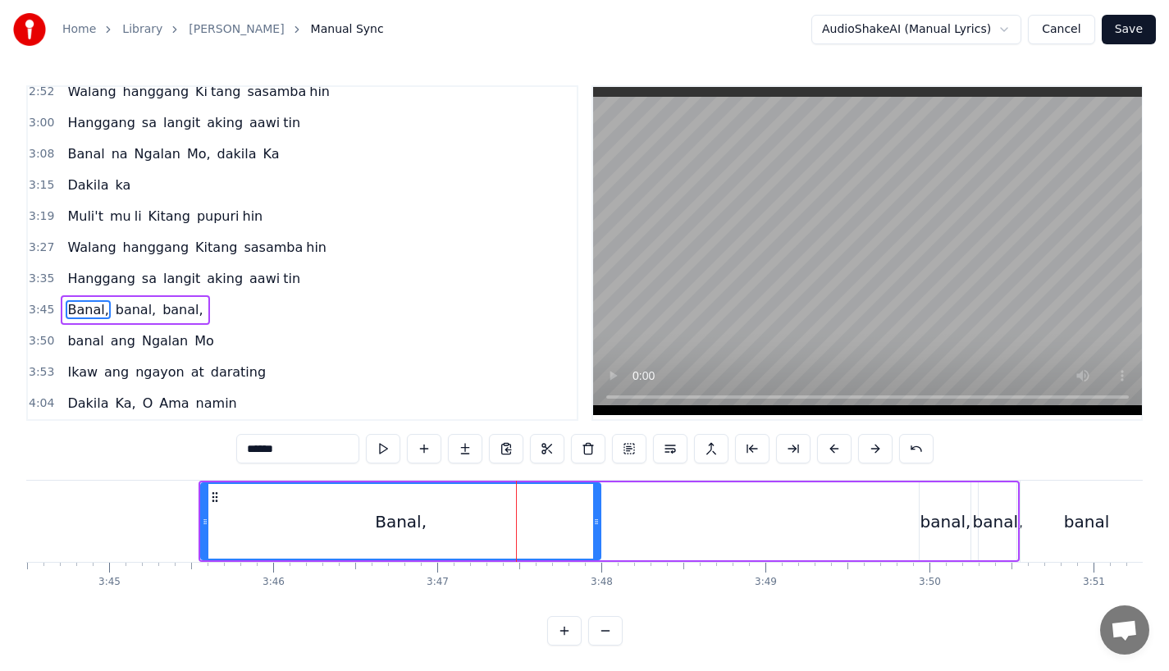
click at [936, 530] on div "banal," at bounding box center [946, 522] width 51 height 25
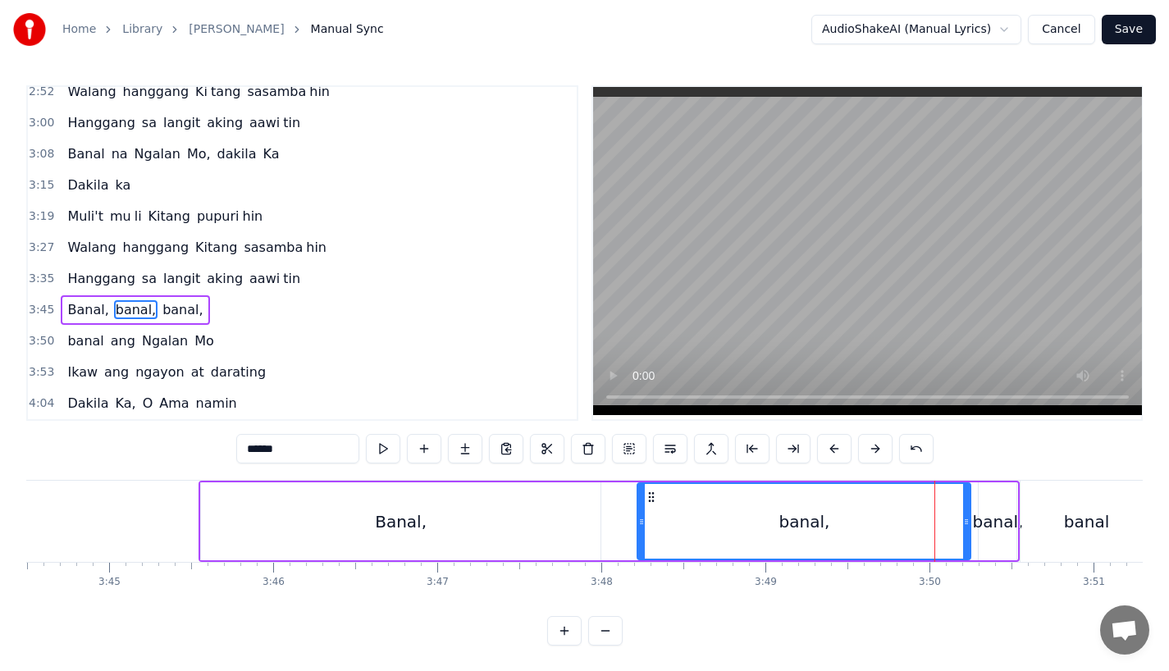
drag, startPoint x: 927, startPoint y: 530, endPoint x: 627, endPoint y: 529, distance: 299.6
click at [639, 529] on div at bounding box center [642, 521] width 7 height 75
click at [209, 492] on div "Banal," at bounding box center [401, 522] width 400 height 78
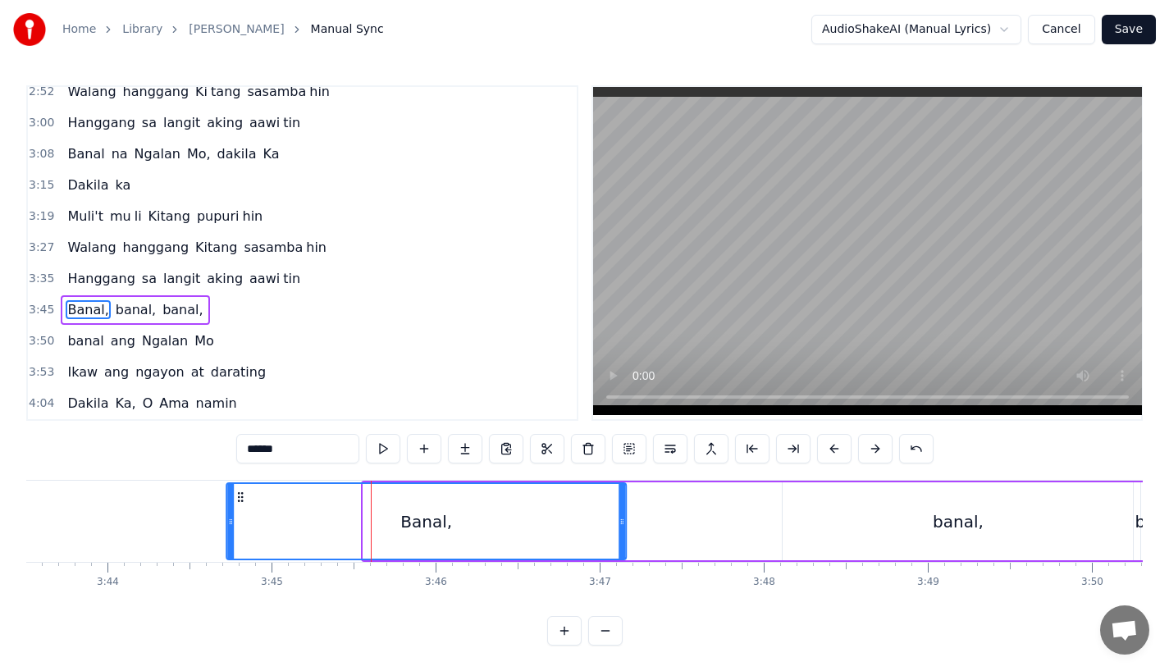
drag, startPoint x: 216, startPoint y: 499, endPoint x: 101, endPoint y: 499, distance: 114.9
click at [227, 499] on div "Banal," at bounding box center [426, 521] width 398 height 75
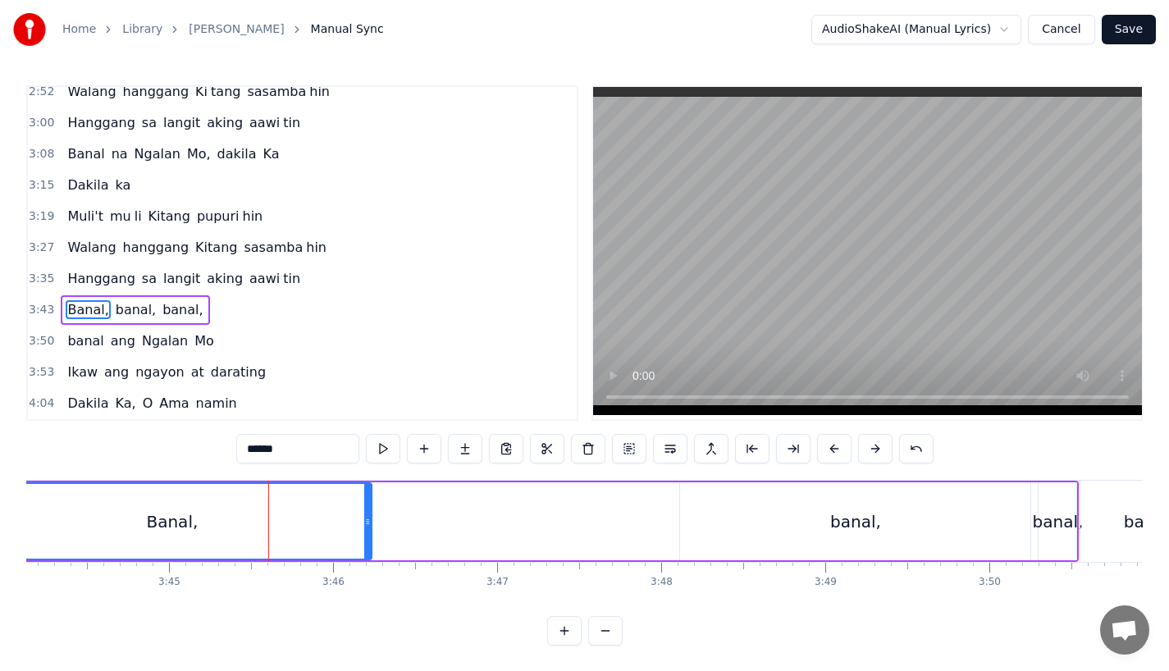
scroll to position [0, 36828]
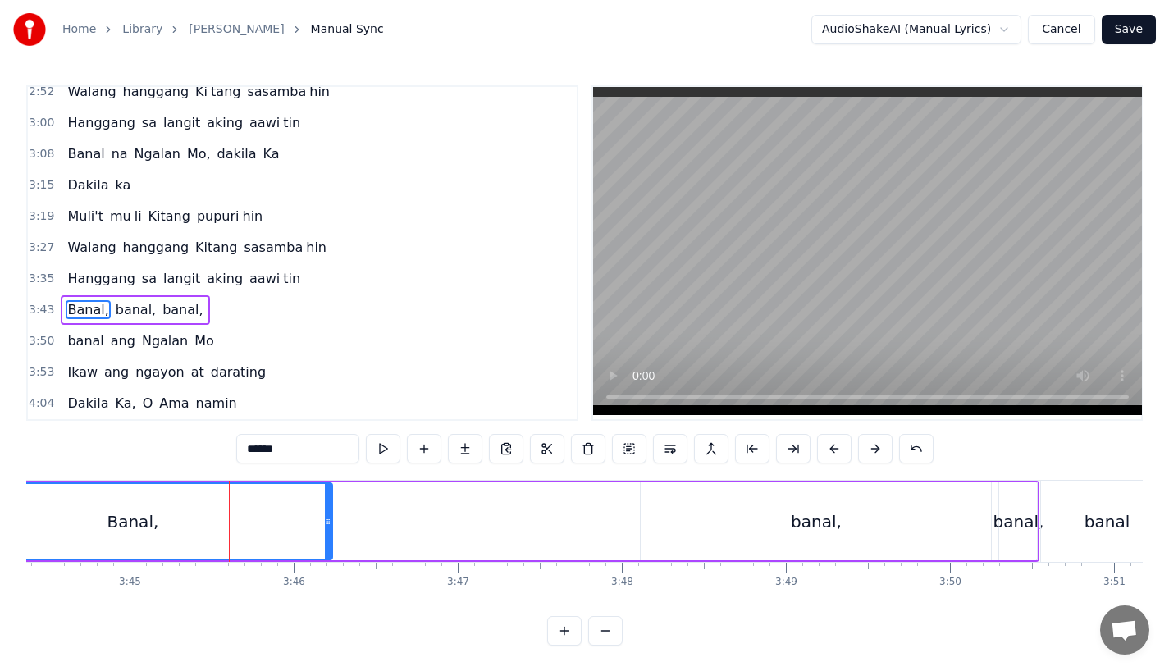
click at [754, 520] on div "banal," at bounding box center [816, 522] width 350 height 78
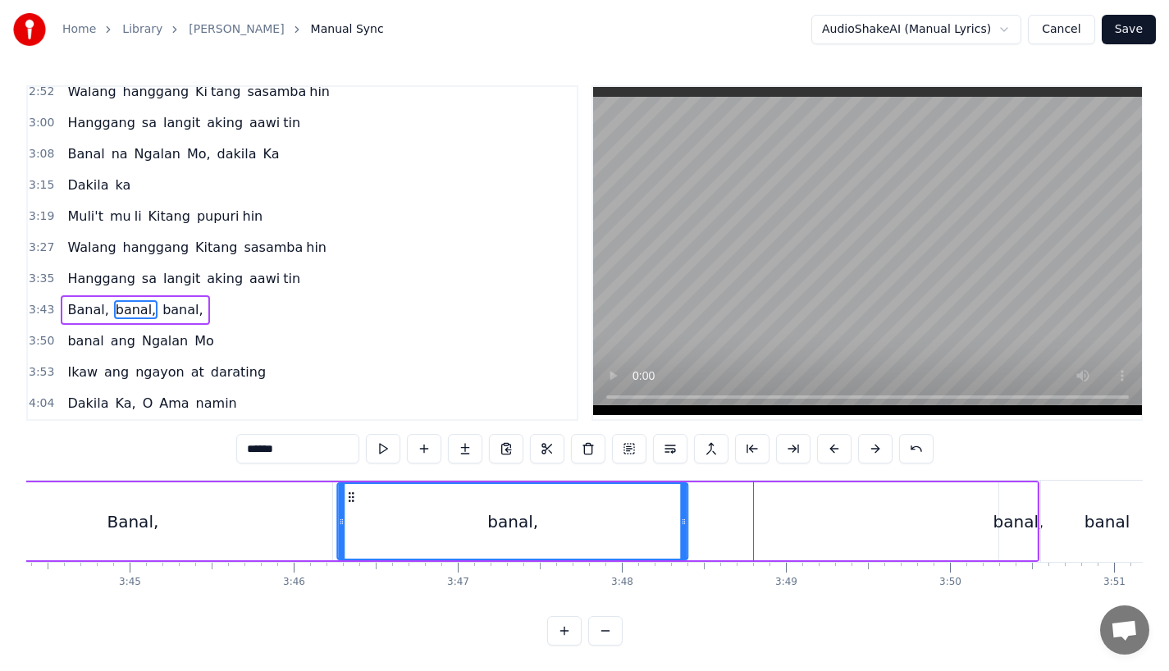
drag, startPoint x: 656, startPoint y: 497, endPoint x: 350, endPoint y: 507, distance: 305.5
click at [350, 507] on div "banal," at bounding box center [513, 521] width 349 height 75
click at [1016, 528] on div "banal," at bounding box center [1019, 522] width 51 height 25
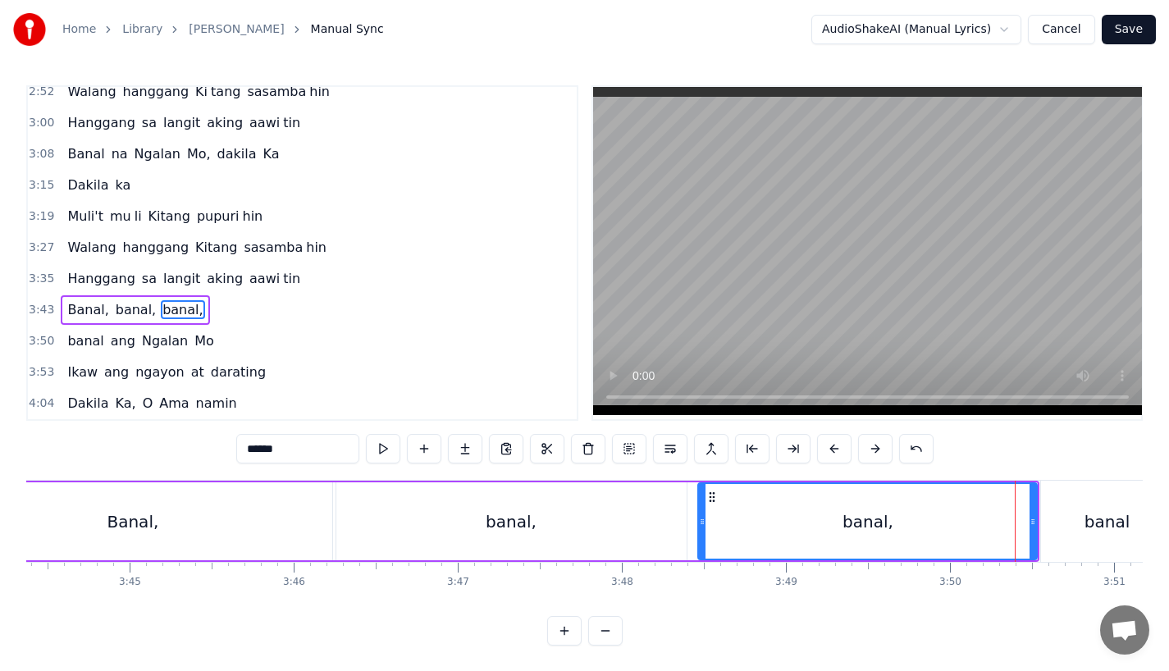
drag, startPoint x: 1003, startPoint y: 529, endPoint x: 701, endPoint y: 533, distance: 302.0
click at [700, 533] on div at bounding box center [702, 521] width 7 height 75
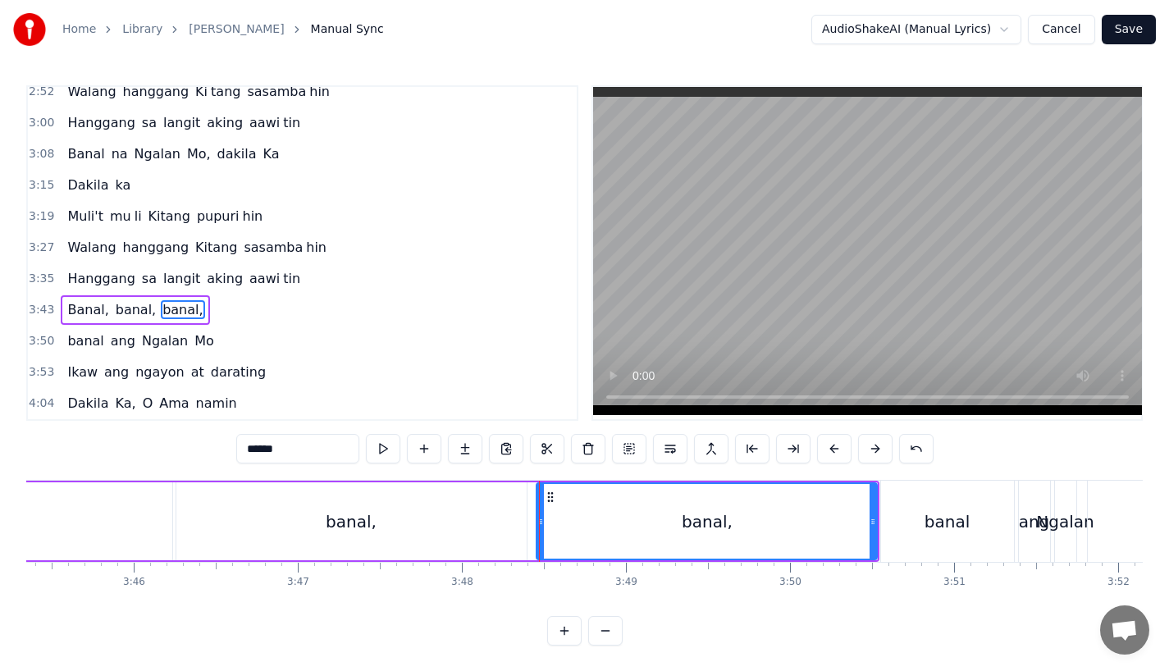
scroll to position [0, 37001]
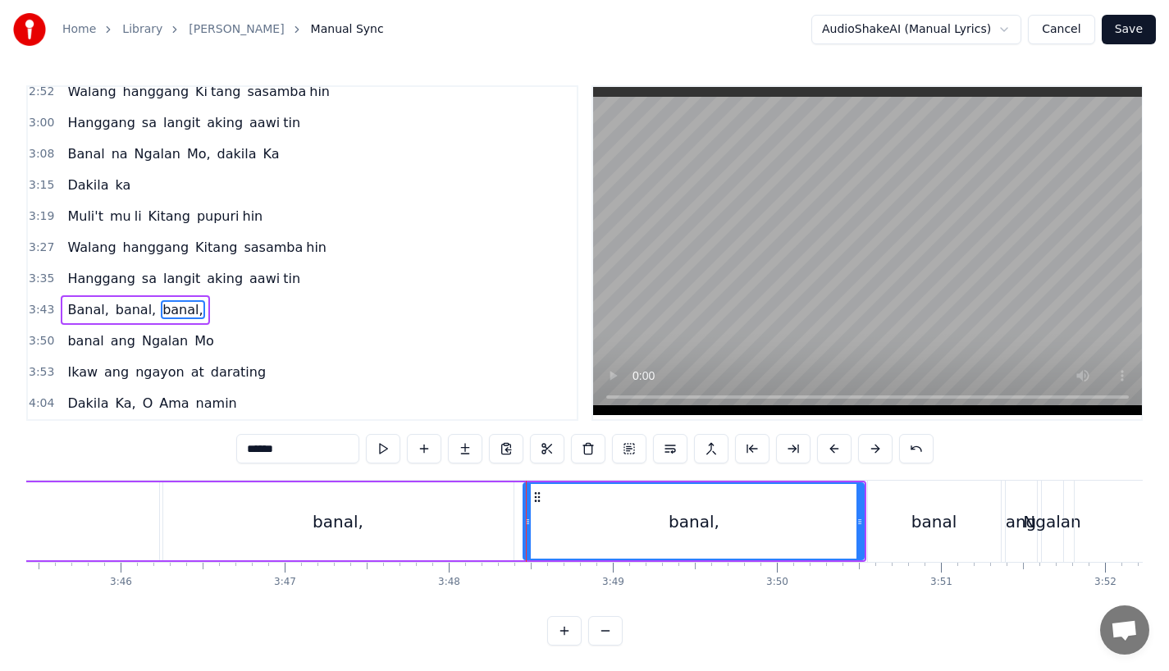
click at [778, 506] on div "banal," at bounding box center [693, 521] width 339 height 75
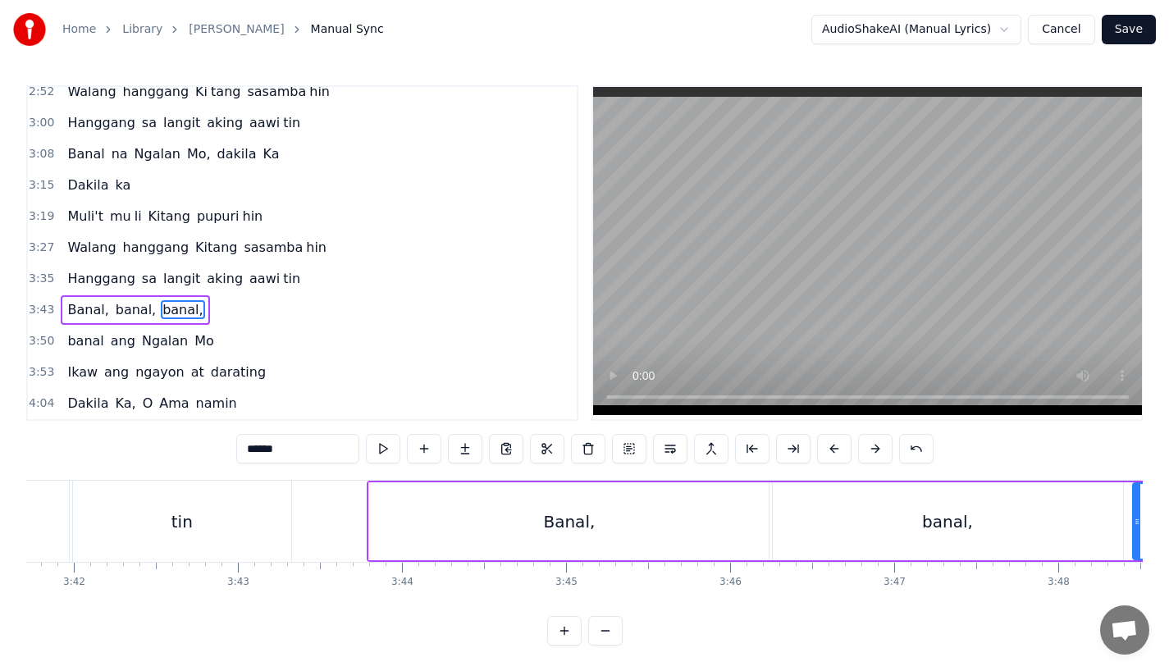
scroll to position [0, 36279]
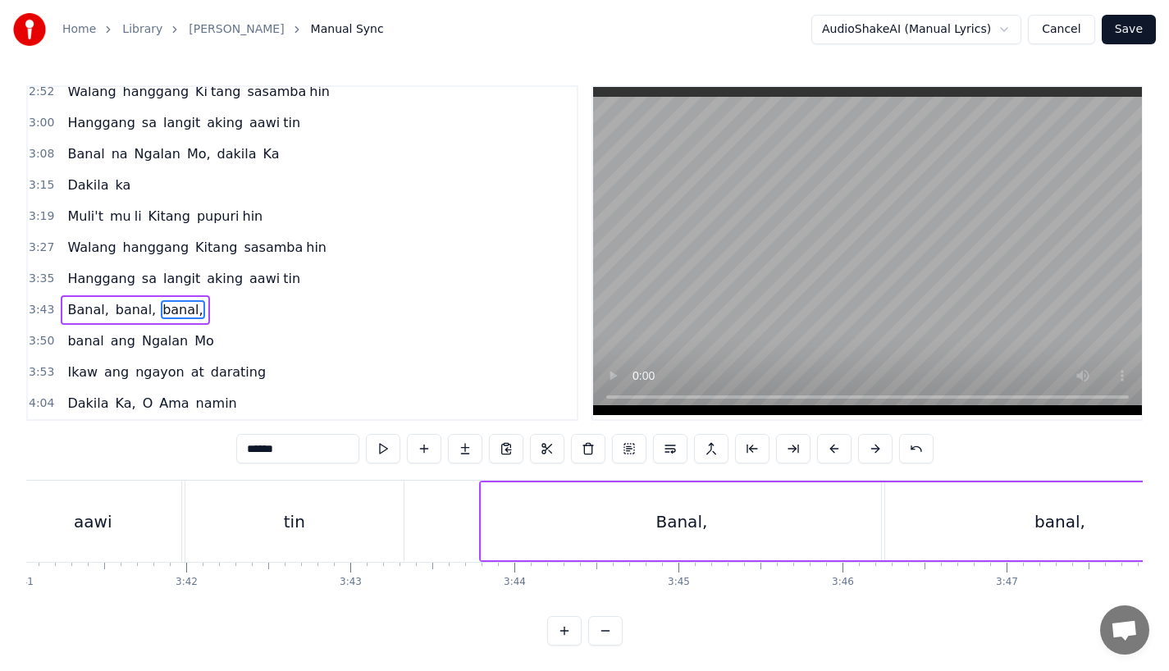
click at [302, 520] on div "tin" at bounding box center [294, 522] width 21 height 25
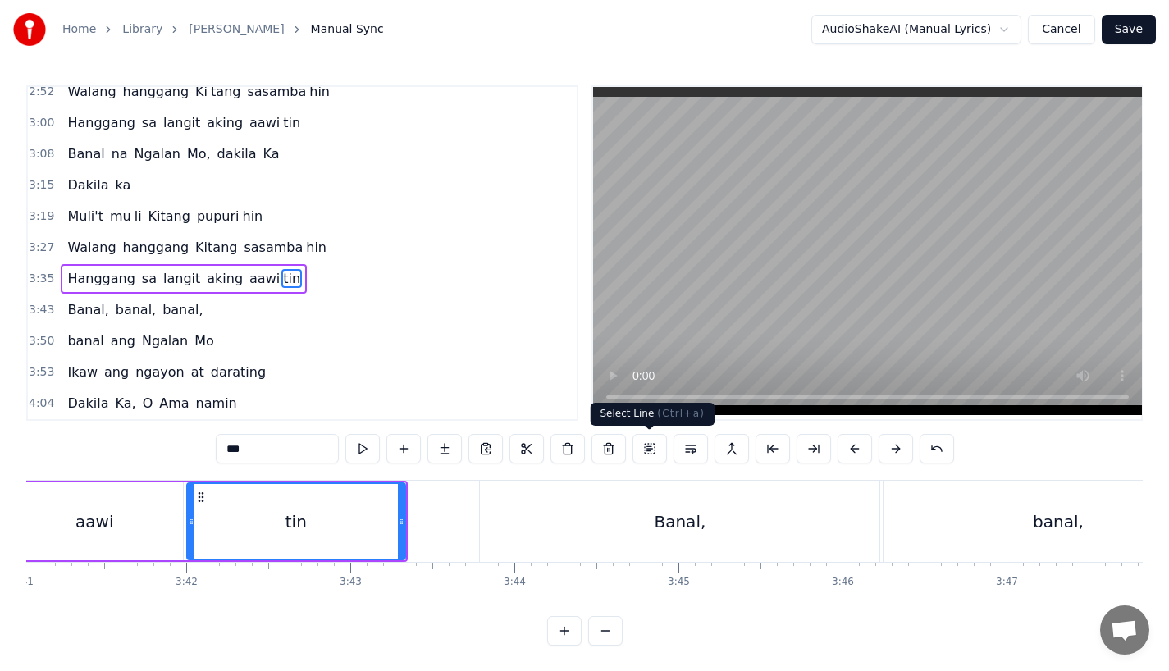
click at [696, 549] on div "Banal," at bounding box center [680, 521] width 400 height 81
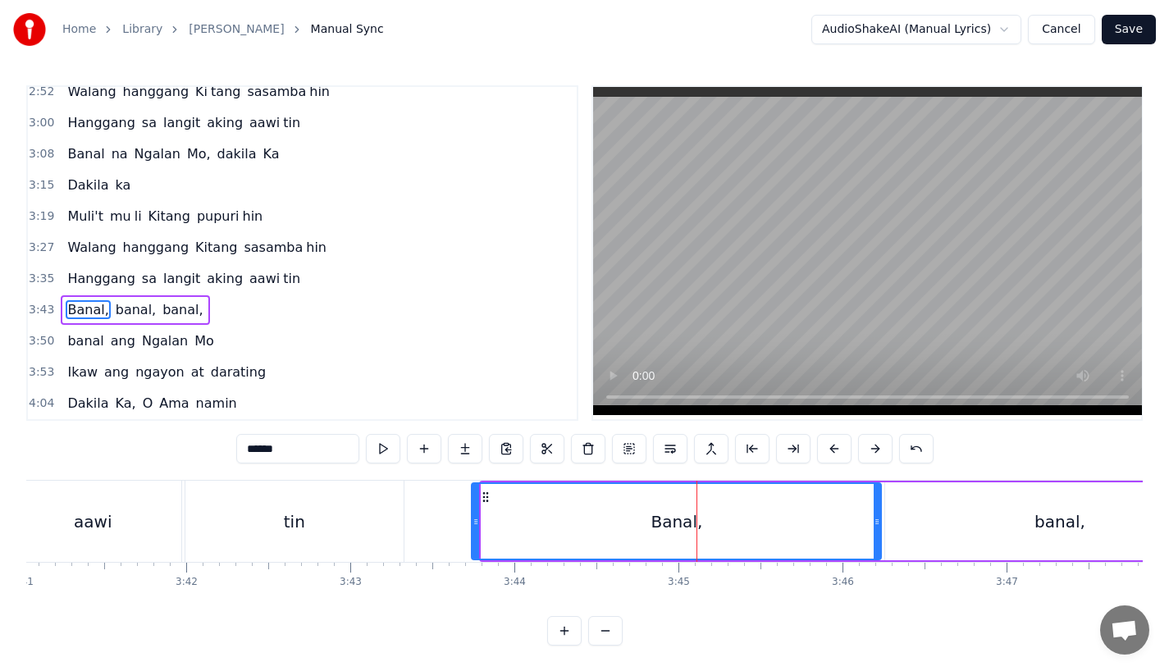
drag, startPoint x: 487, startPoint y: 495, endPoint x: 478, endPoint y: 495, distance: 9.8
click at [478, 495] on div at bounding box center [476, 521] width 7 height 75
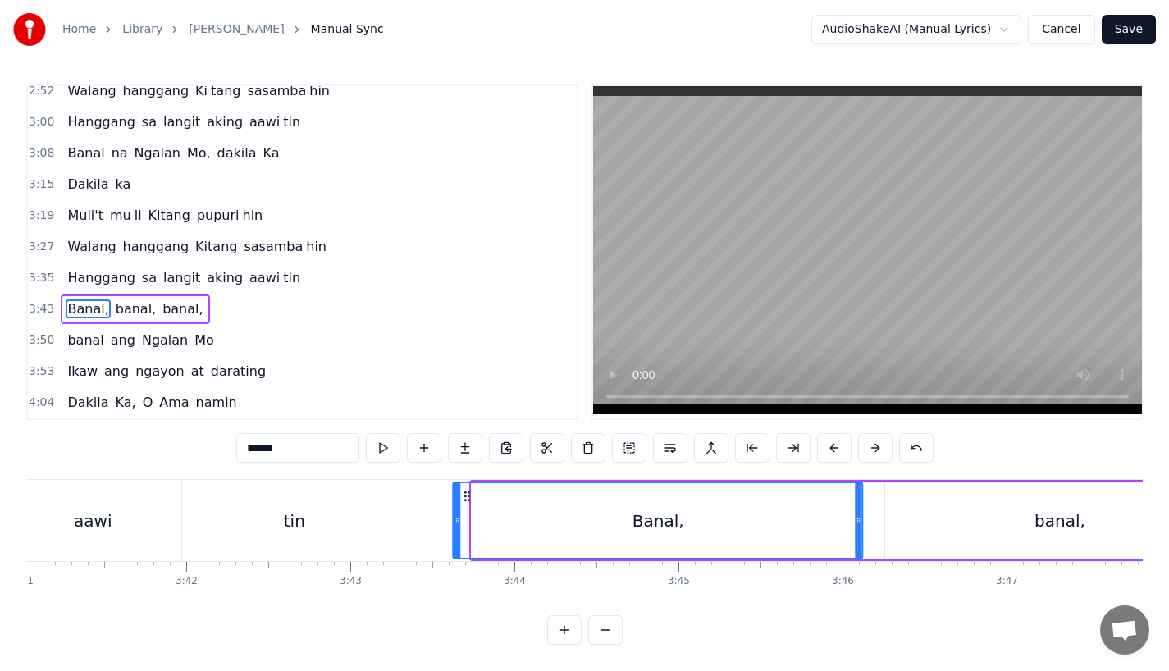
drag, startPoint x: 487, startPoint y: 485, endPoint x: 468, endPoint y: 491, distance: 19.7
click at [468, 491] on div "Banal," at bounding box center [659, 520] width 408 height 75
click at [382, 494] on div "tin" at bounding box center [294, 520] width 218 height 81
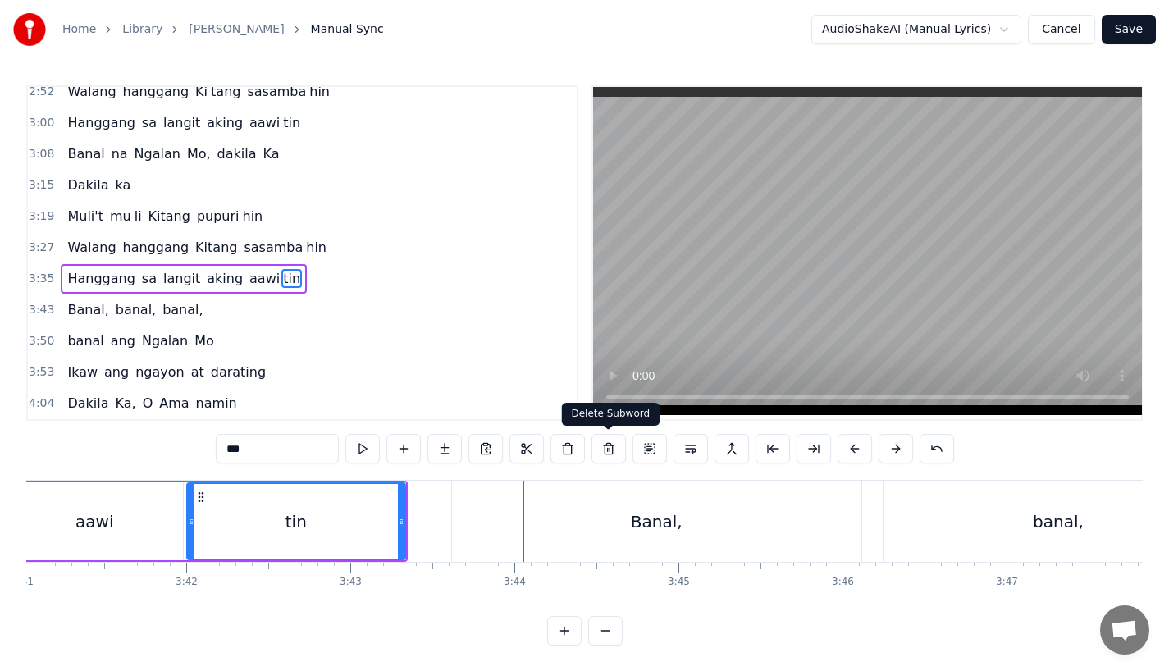
click at [554, 541] on div "Banal," at bounding box center [657, 521] width 410 height 81
type input "******"
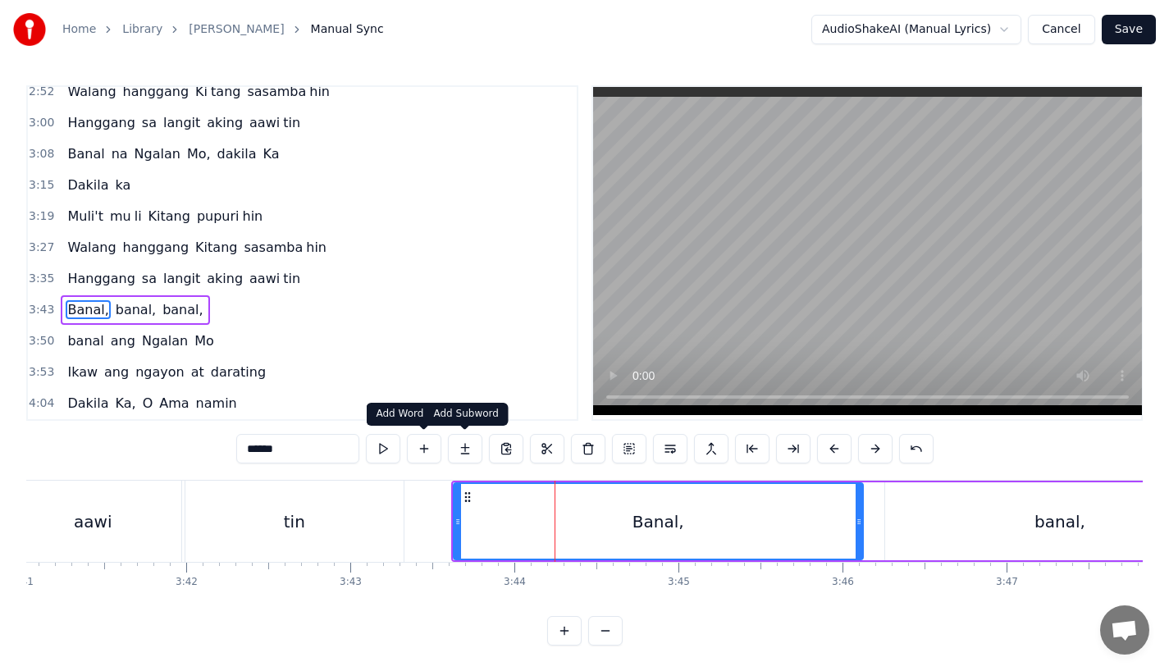
click at [461, 446] on button at bounding box center [465, 449] width 34 height 30
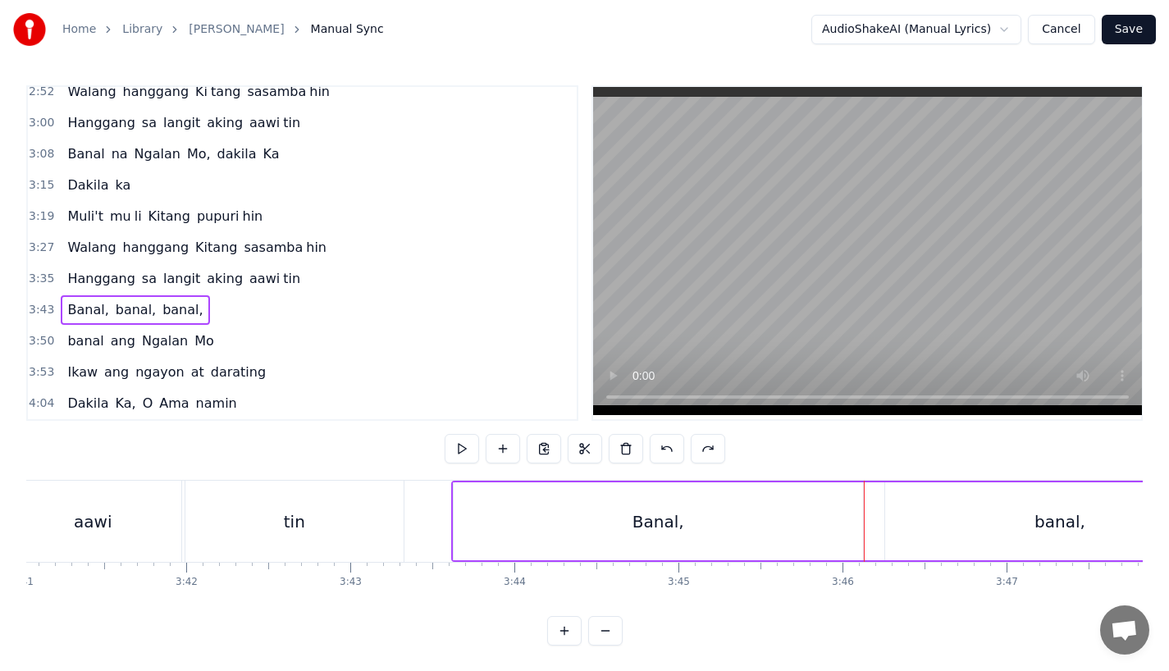
click at [675, 547] on div "Banal," at bounding box center [659, 522] width 410 height 78
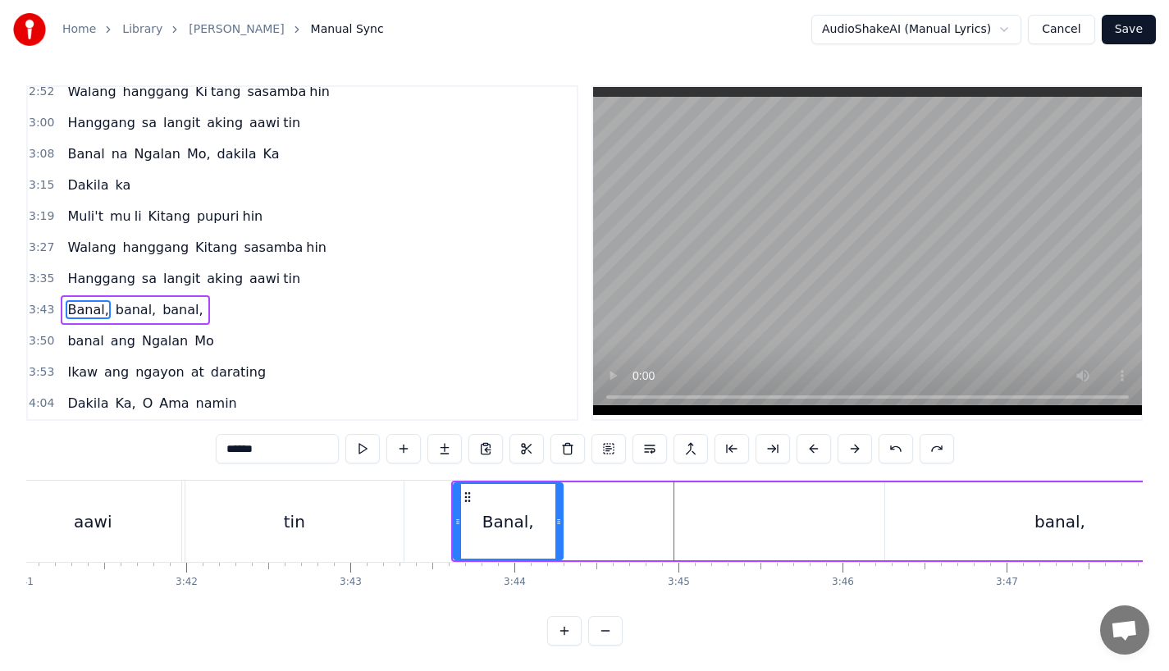
drag, startPoint x: 857, startPoint y: 532, endPoint x: 529, endPoint y: 546, distance: 328.6
click at [541, 538] on div "Banal," at bounding box center [509, 521] width 108 height 75
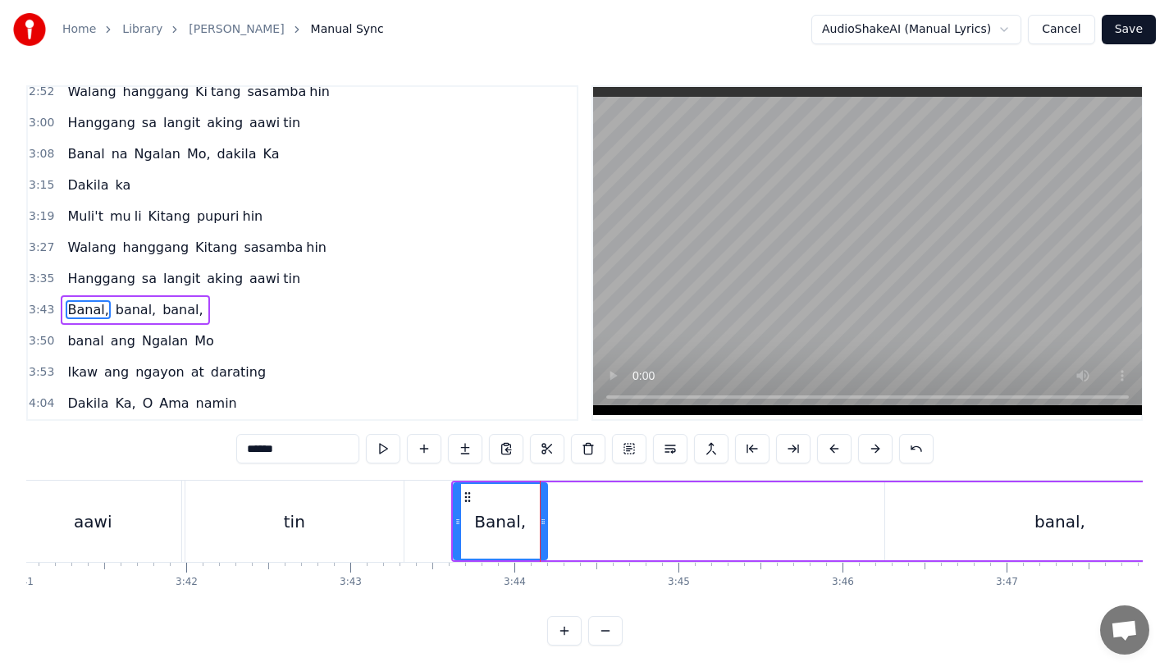
drag, startPoint x: 262, startPoint y: 451, endPoint x: 339, endPoint y: 451, distance: 77.1
click at [339, 451] on input "******" at bounding box center [297, 449] width 123 height 30
type input "**"
click at [421, 449] on button at bounding box center [424, 449] width 34 height 30
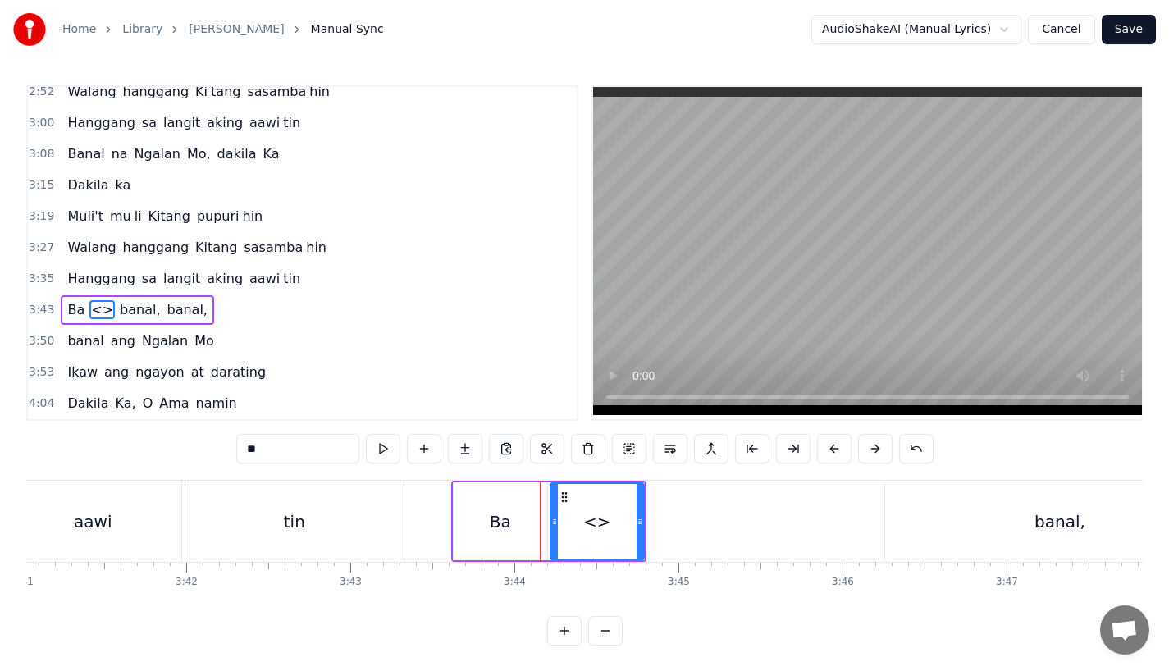
drag, startPoint x: 266, startPoint y: 449, endPoint x: 168, endPoint y: 448, distance: 97.7
click at [168, 448] on div "0:31 Bawat bukang liwayway 0:35 na aking nasila yan 0:42 Huni ng mga ibong 0:47…" at bounding box center [584, 365] width 1117 height 561
paste input "**"
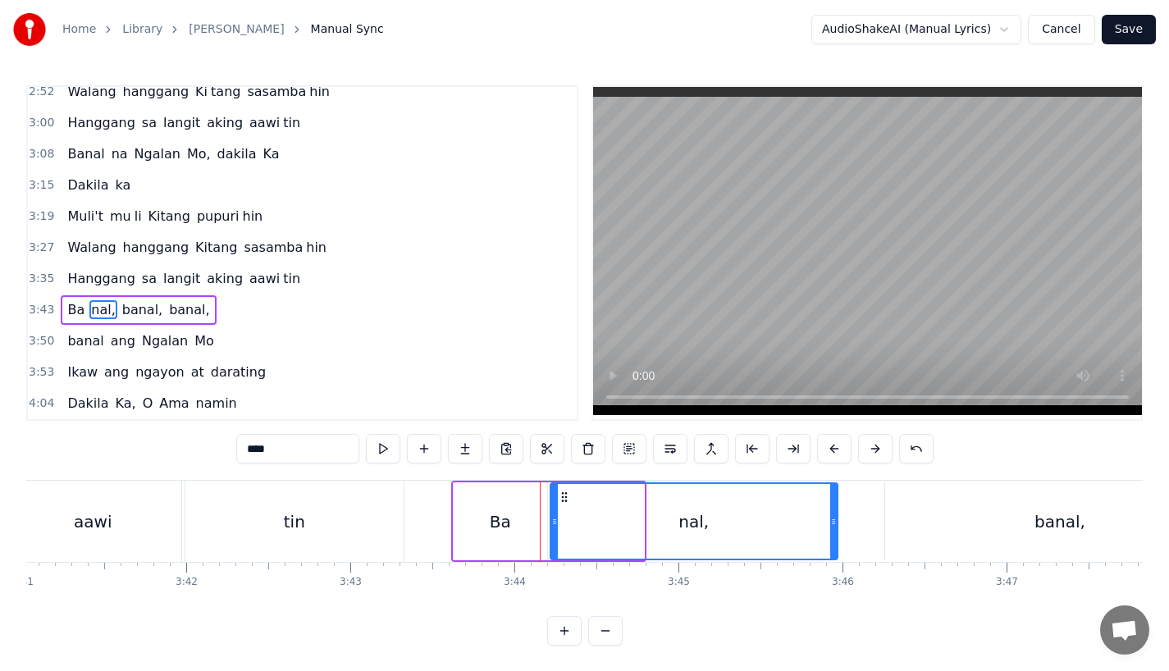
drag, startPoint x: 643, startPoint y: 531, endPoint x: 835, endPoint y: 528, distance: 192.9
click at [836, 528] on div "nal," at bounding box center [694, 522] width 289 height 78
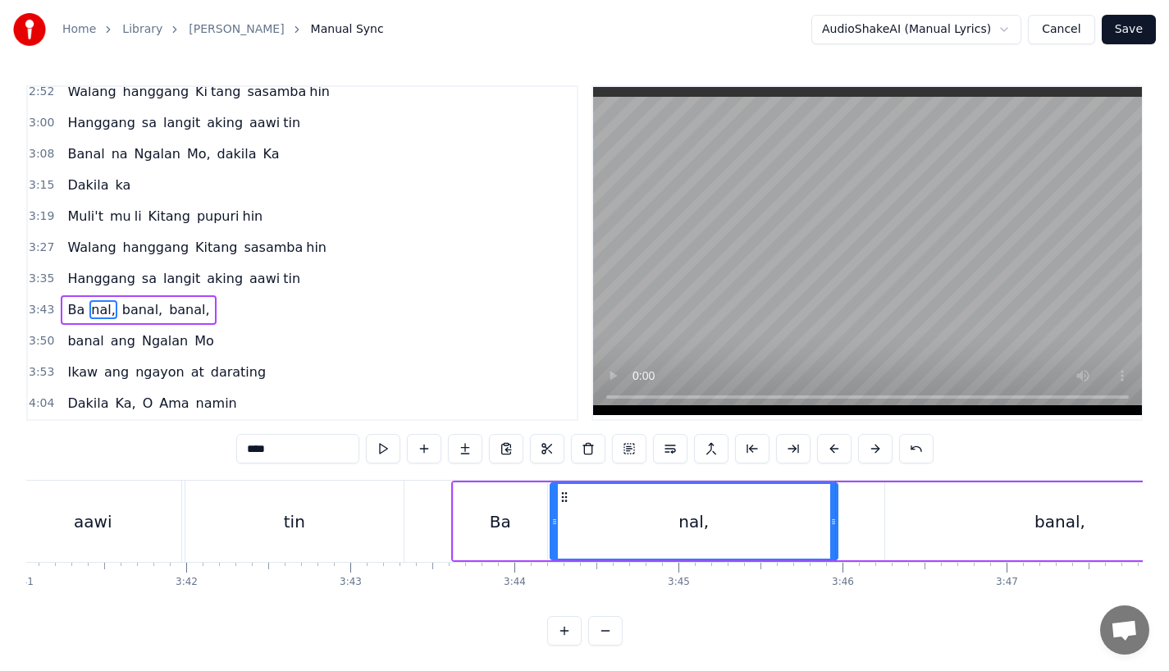
click at [368, 520] on div "tin" at bounding box center [294, 521] width 218 height 81
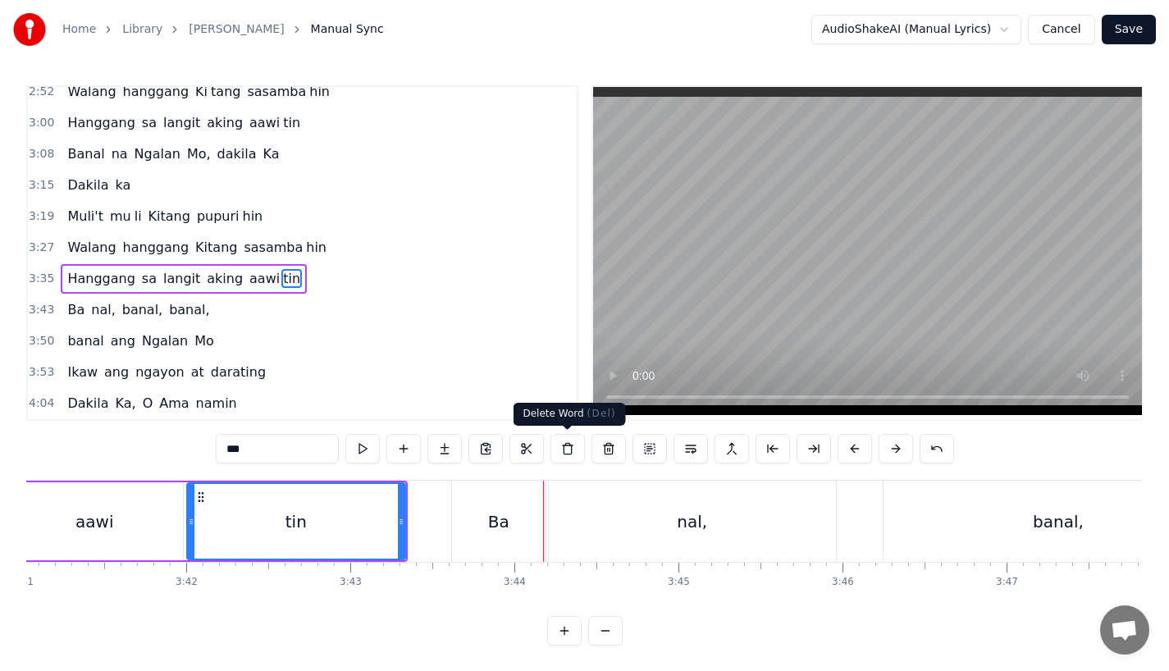
click at [629, 517] on div "nal," at bounding box center [692, 521] width 287 height 81
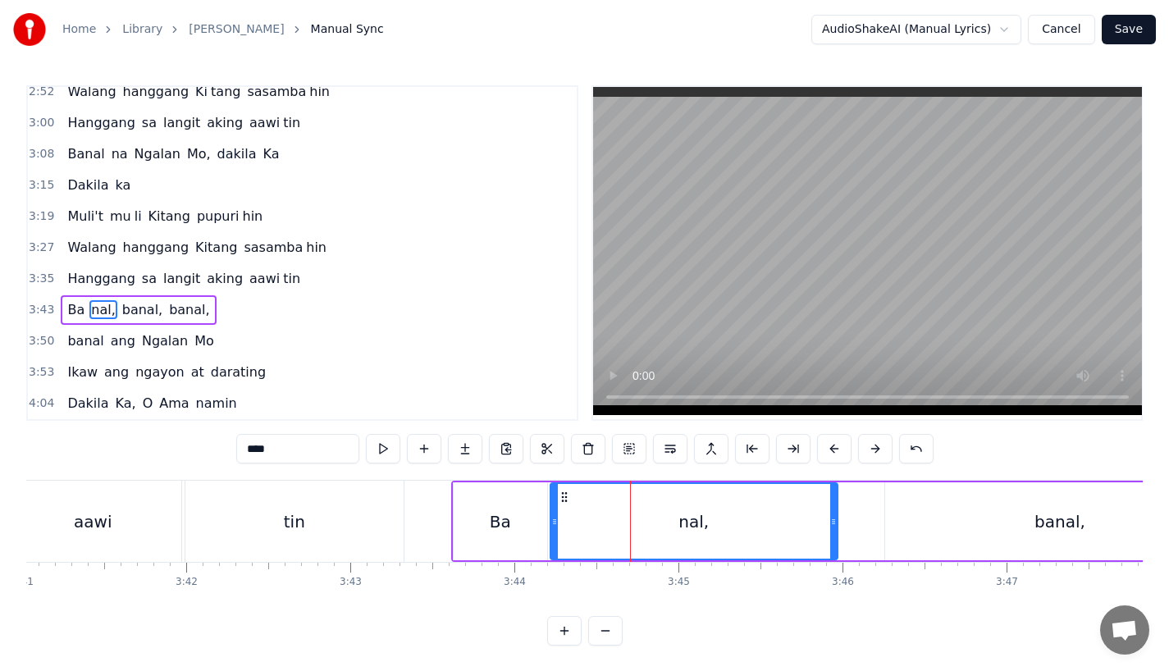
type input "******"
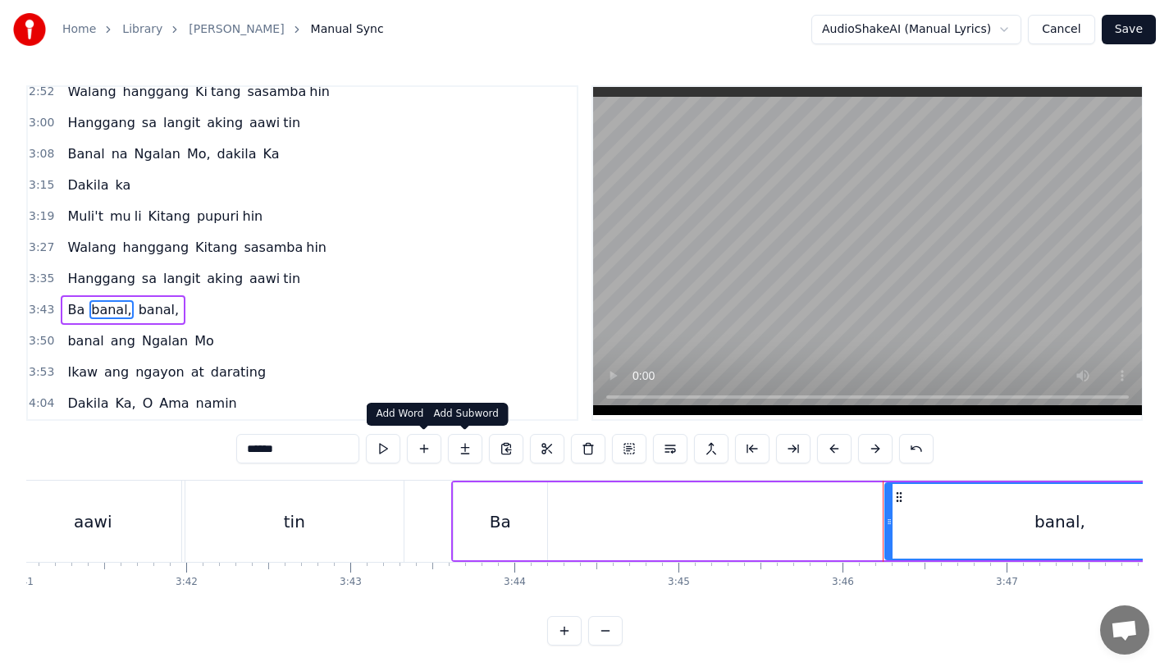
click at [465, 451] on button at bounding box center [465, 449] width 34 height 30
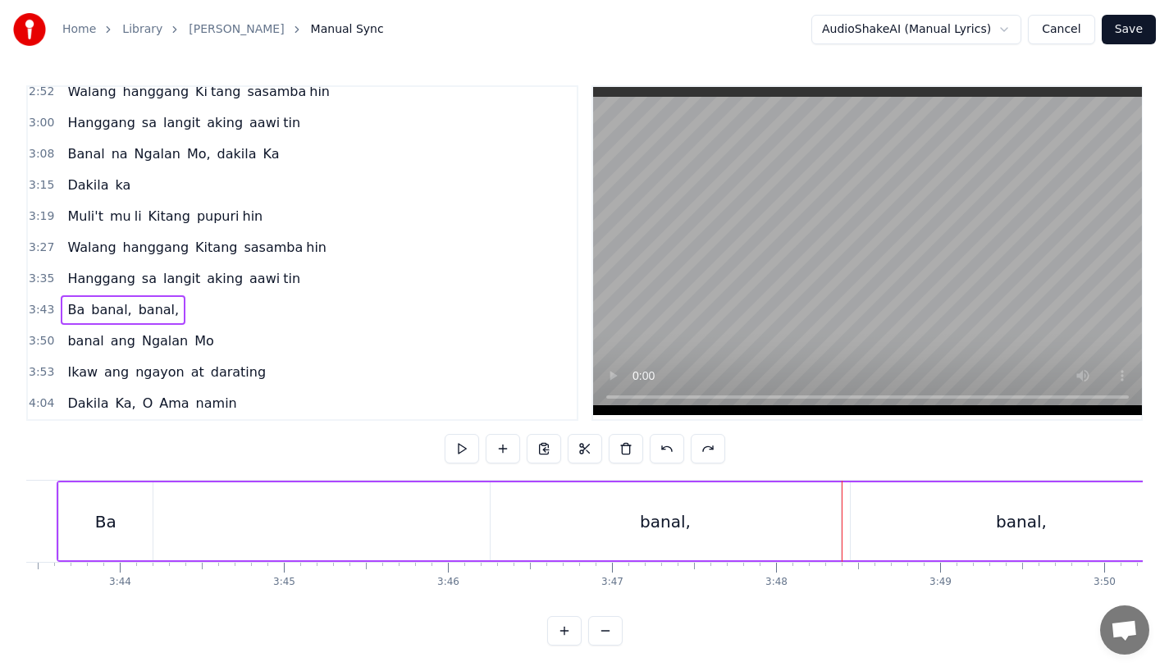
click at [94, 527] on div "Ba" at bounding box center [106, 522] width 94 height 78
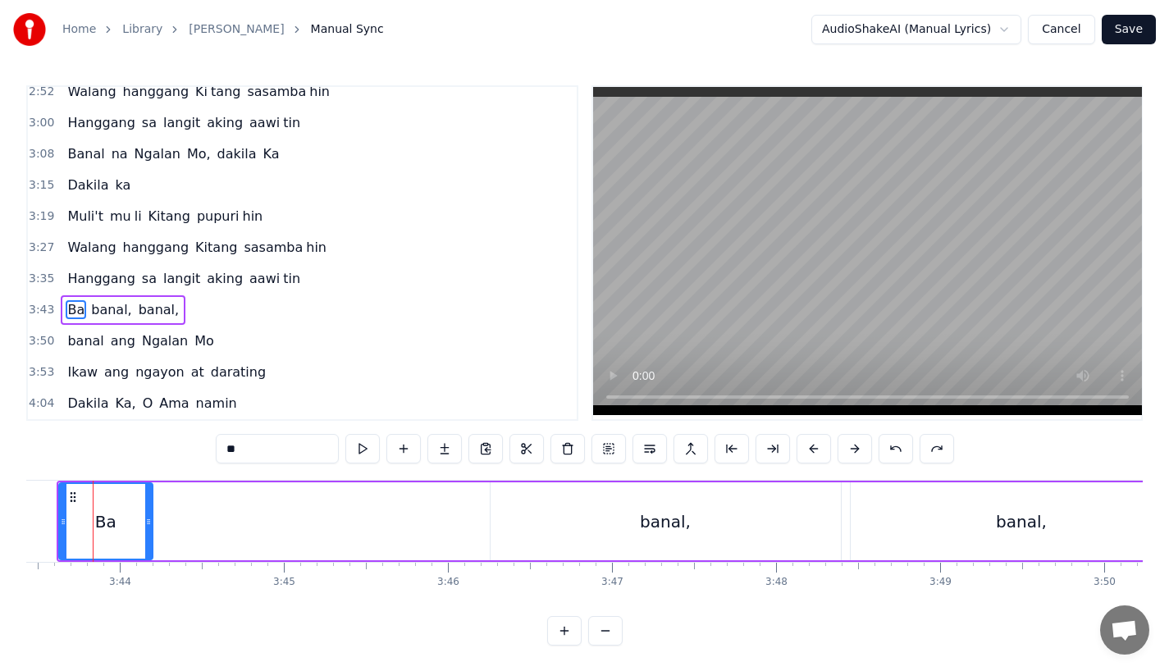
scroll to position [0, 36657]
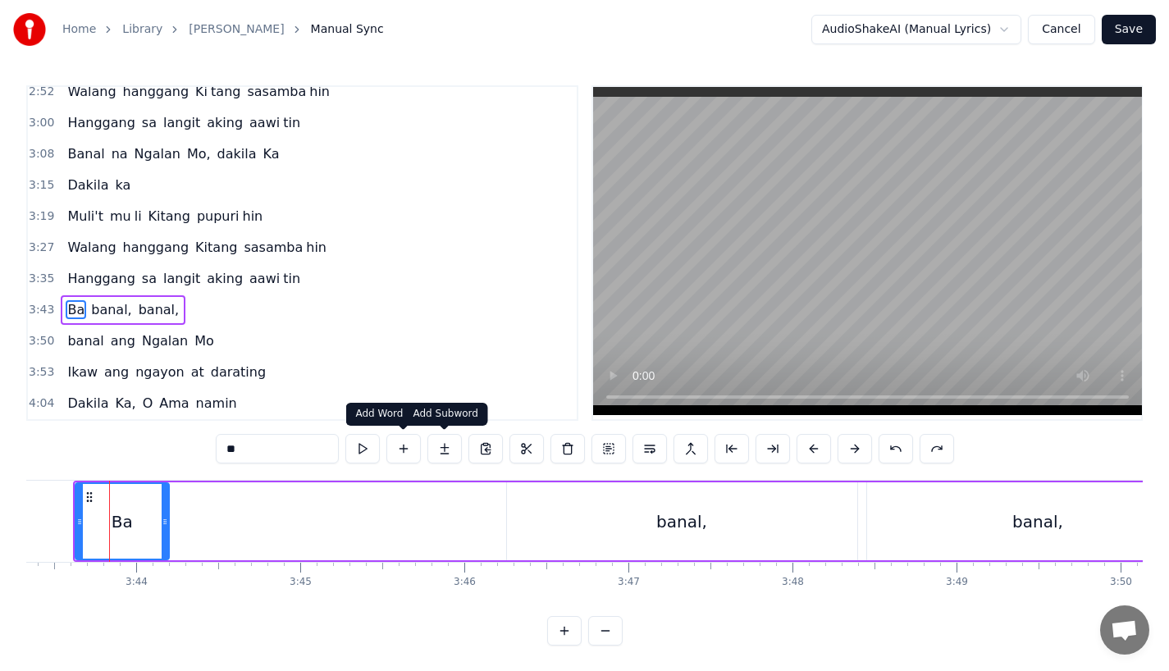
click at [452, 451] on button at bounding box center [445, 449] width 34 height 30
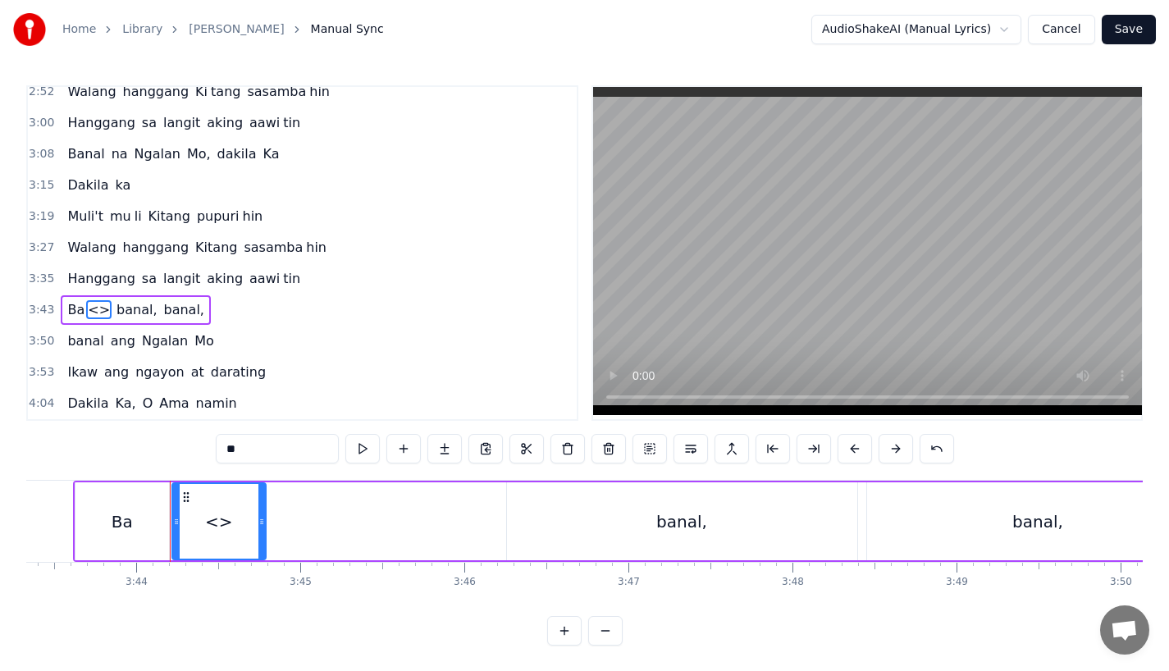
drag, startPoint x: 268, startPoint y: 450, endPoint x: 131, endPoint y: 450, distance: 137.1
click at [131, 450] on div "0:31 Bawat bukang liwayway 0:35 na aking nasila yan 0:42 Huni ng mga ibong 0:47…" at bounding box center [584, 365] width 1117 height 561
type input "*"
type input "****"
click at [226, 551] on div "nal," at bounding box center [219, 521] width 92 height 75
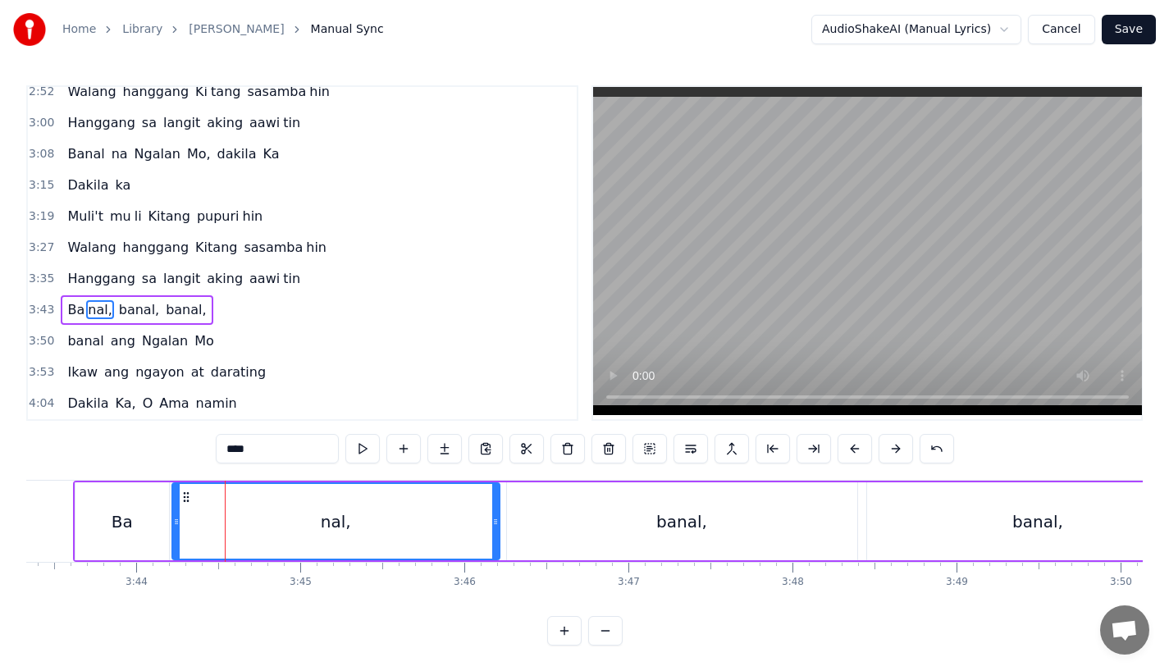
drag, startPoint x: 260, startPoint y: 532, endPoint x: 491, endPoint y: 533, distance: 230.6
click at [492, 533] on div at bounding box center [495, 521] width 7 height 75
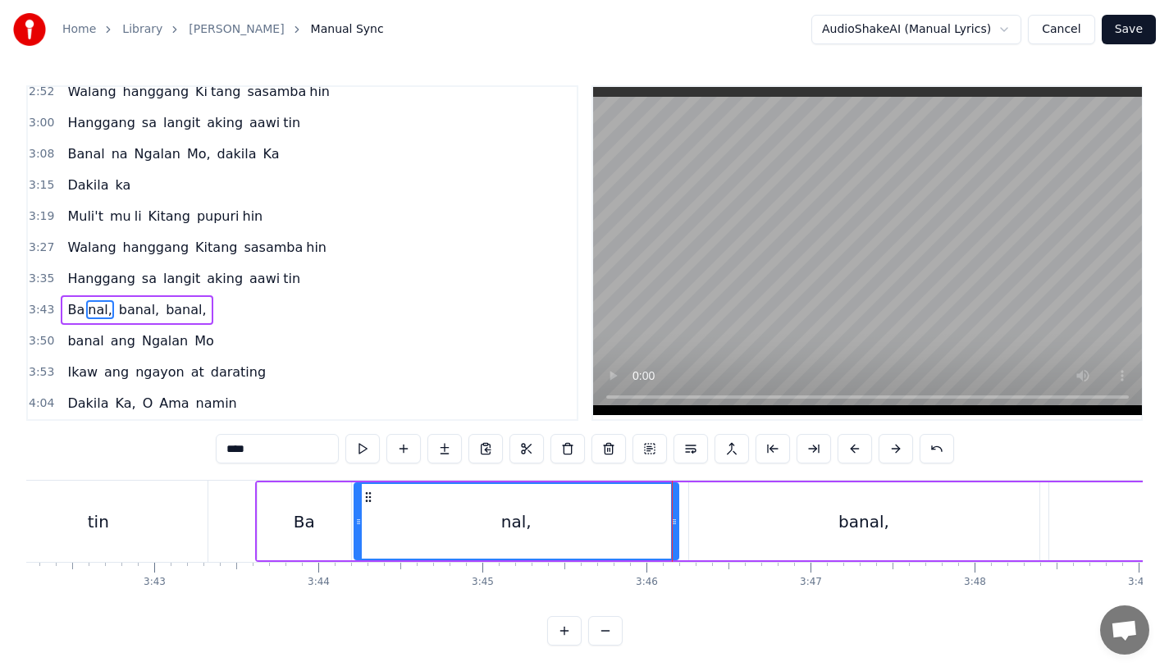
scroll to position [0, 36372]
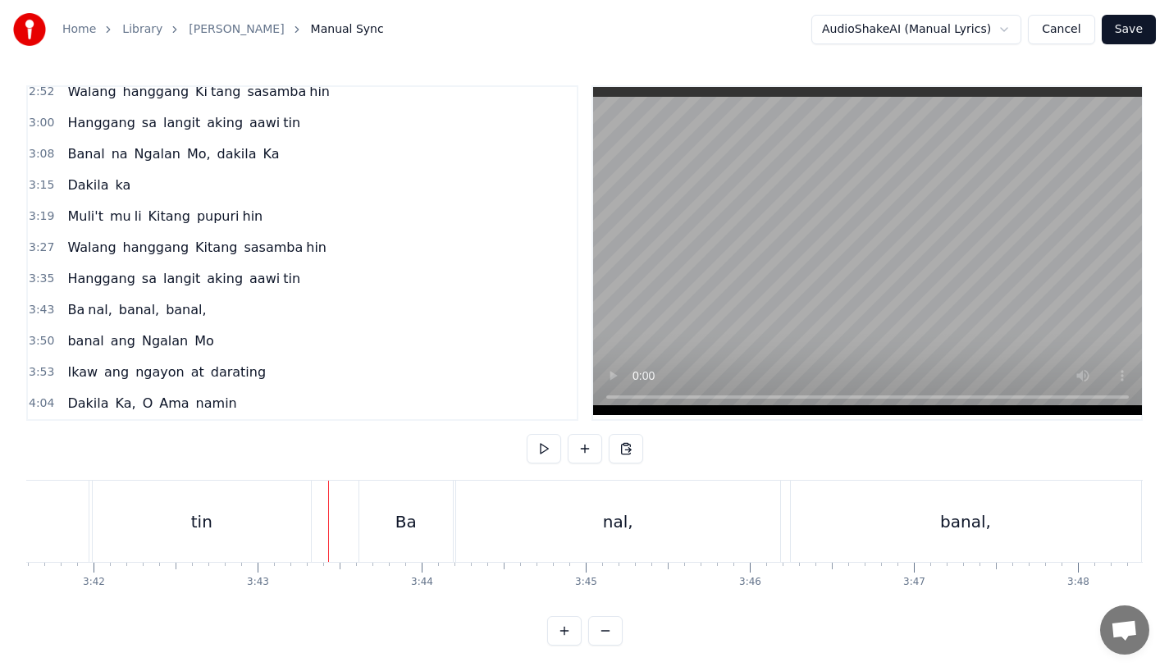
click at [299, 517] on div "tin" at bounding box center [202, 521] width 218 height 81
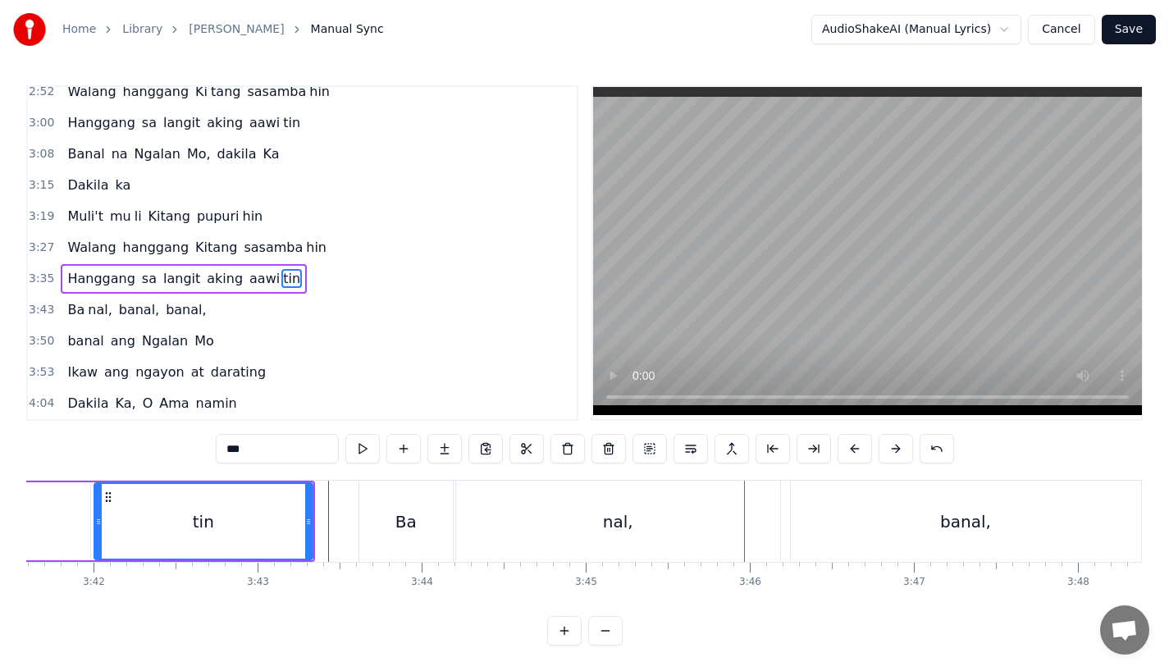
click at [398, 531] on div "Ba" at bounding box center [406, 522] width 21 height 25
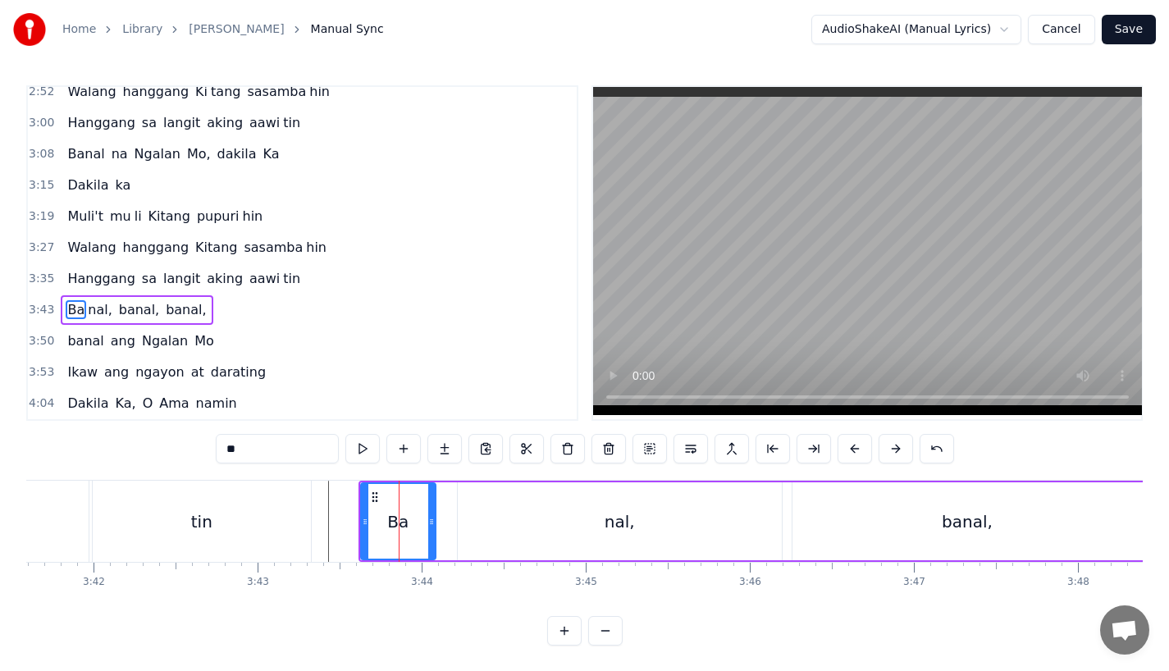
drag, startPoint x: 451, startPoint y: 525, endPoint x: 433, endPoint y: 525, distance: 18.9
click at [433, 525] on icon at bounding box center [431, 521] width 7 height 13
click at [493, 525] on div "nal," at bounding box center [620, 522] width 324 height 78
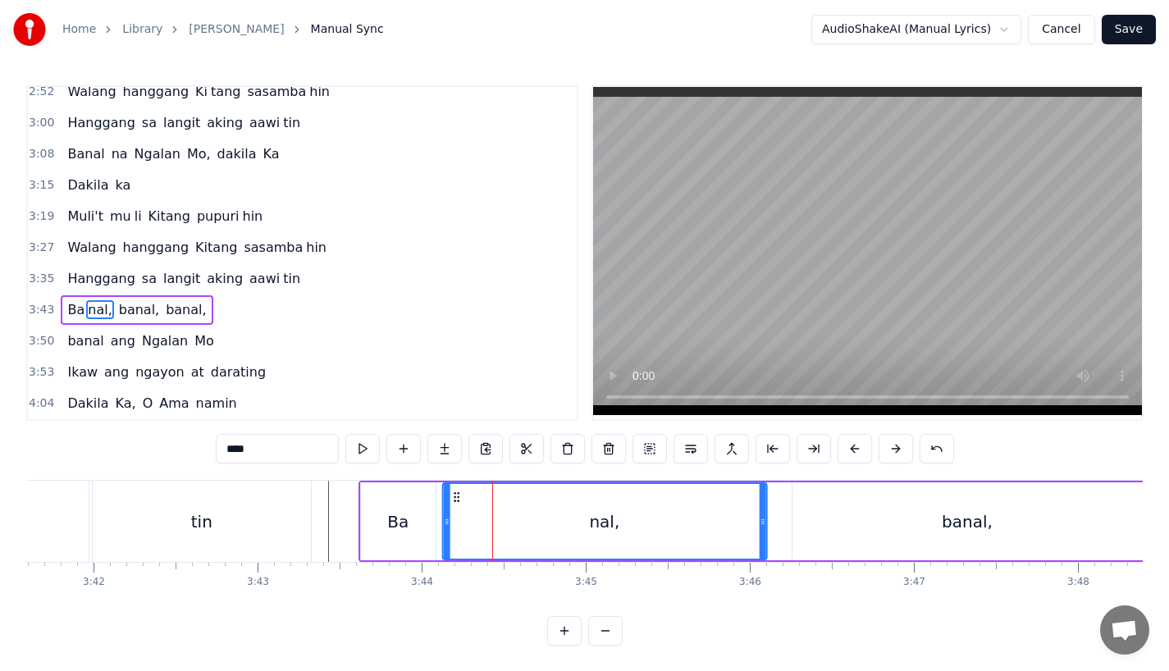
drag, startPoint x: 472, startPoint y: 490, endPoint x: 453, endPoint y: 492, distance: 18.9
click at [453, 492] on icon at bounding box center [456, 497] width 13 height 13
drag, startPoint x: 760, startPoint y: 536, endPoint x: 683, endPoint y: 529, distance: 77.4
click at [683, 529] on div at bounding box center [682, 521] width 7 height 75
click at [304, 518] on div "tin" at bounding box center [202, 521] width 218 height 81
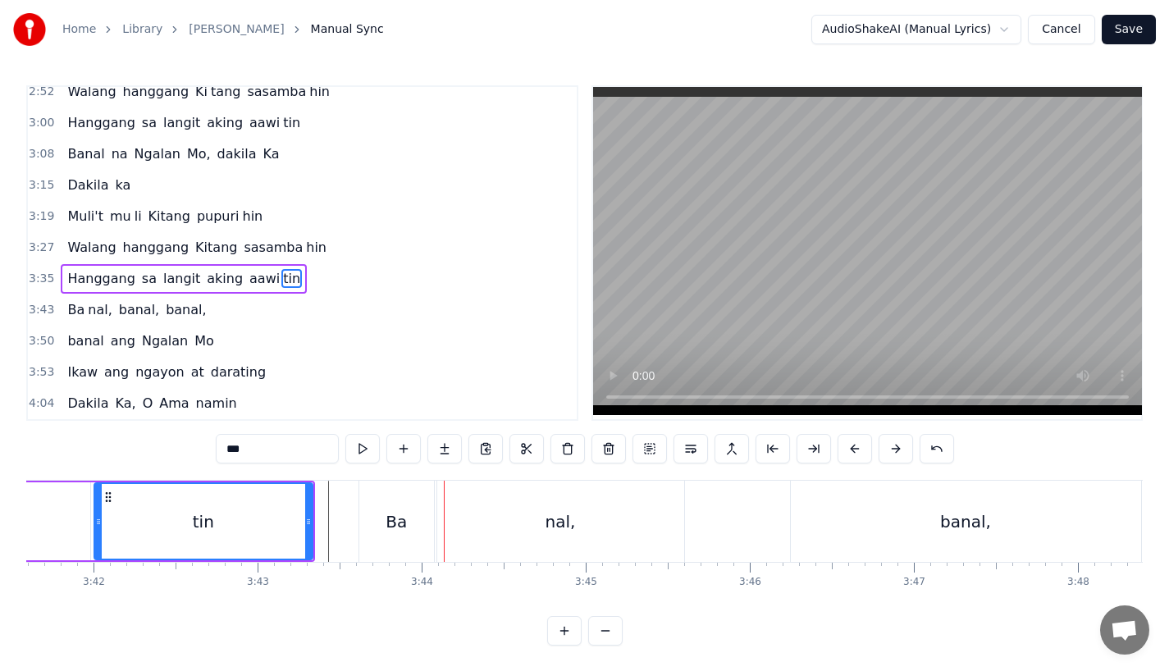
click at [264, 532] on div "tin" at bounding box center [203, 521] width 217 height 75
click at [391, 549] on div "Ba" at bounding box center [396, 521] width 75 height 81
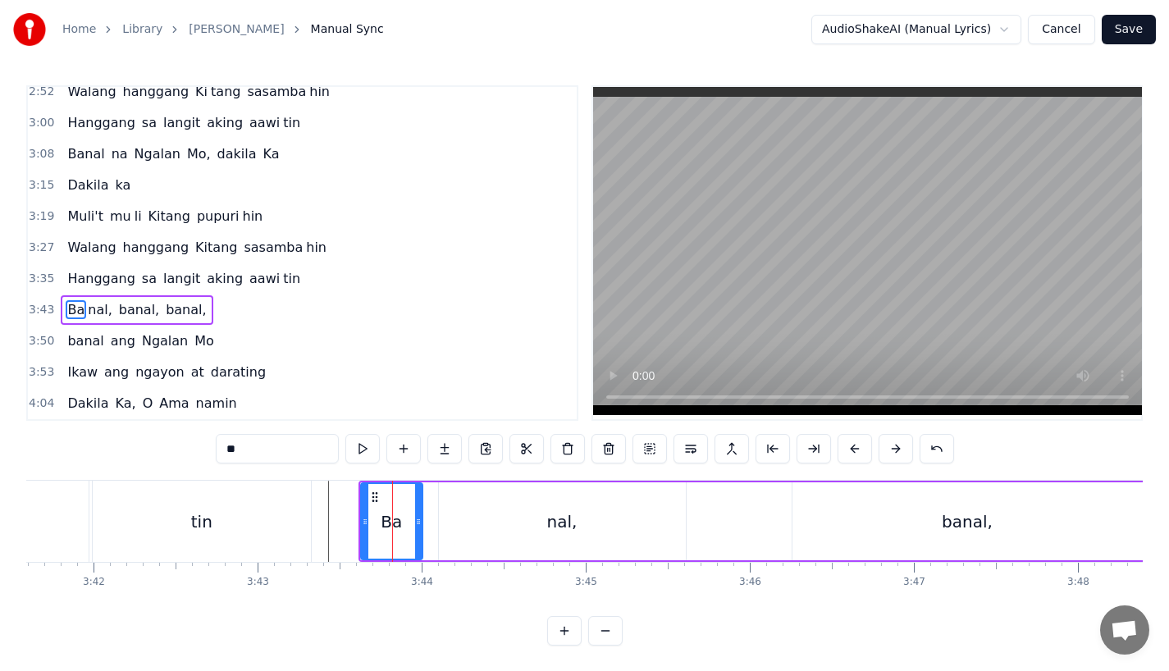
drag, startPoint x: 429, startPoint y: 534, endPoint x: 415, endPoint y: 534, distance: 14.0
click at [415, 534] on div at bounding box center [418, 521] width 7 height 75
click at [469, 532] on div "nal," at bounding box center [562, 522] width 247 height 78
type input "****"
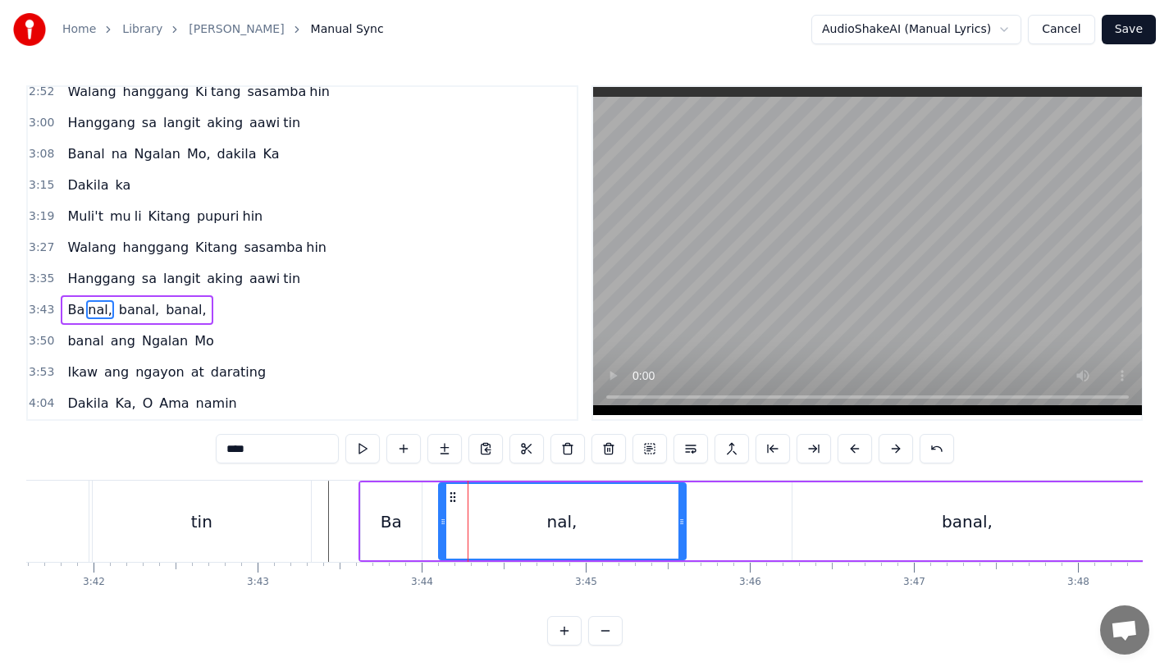
drag, startPoint x: 451, startPoint y: 488, endPoint x: 429, endPoint y: 488, distance: 21.3
click at [429, 488] on div "Ba nal," at bounding box center [523, 522] width 327 height 78
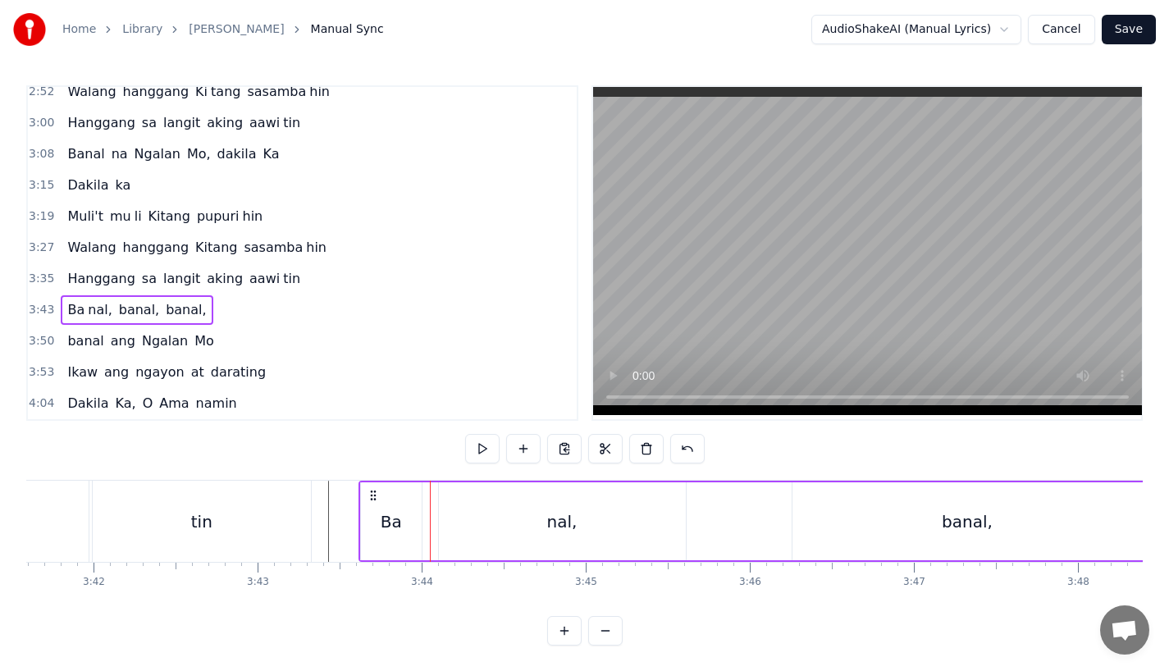
click at [471, 502] on div "nal," at bounding box center [562, 522] width 247 height 78
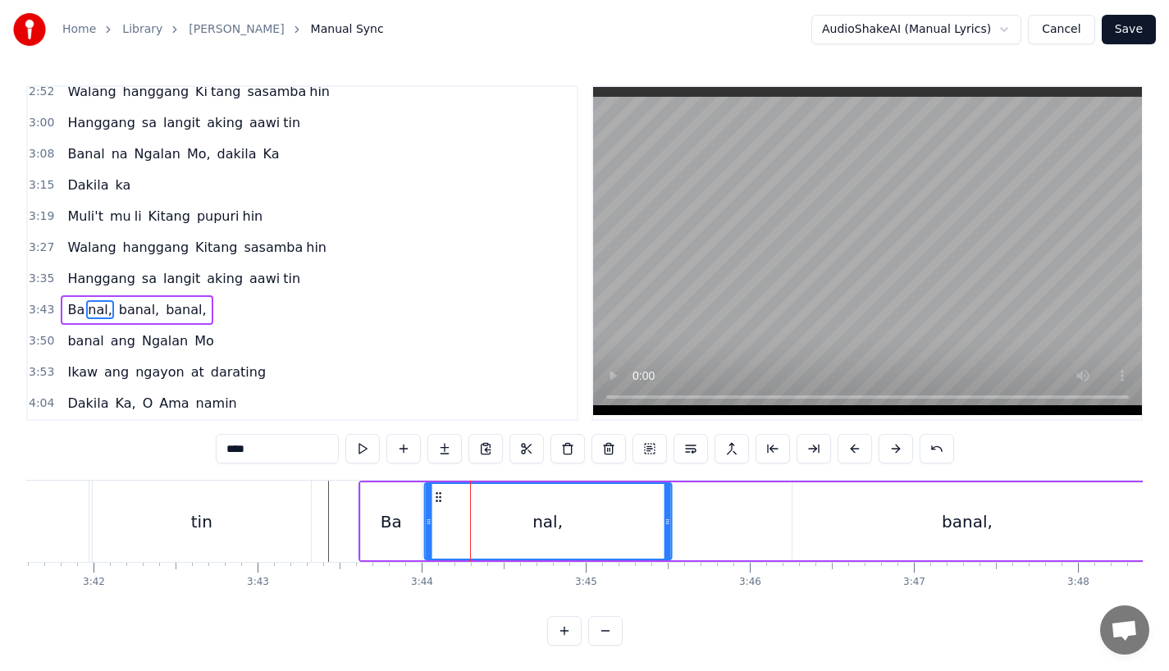
drag, startPoint x: 452, startPoint y: 497, endPoint x: 437, endPoint y: 496, distance: 14.9
click at [437, 496] on icon at bounding box center [438, 497] width 13 height 13
click at [247, 499] on div "tin" at bounding box center [202, 521] width 218 height 81
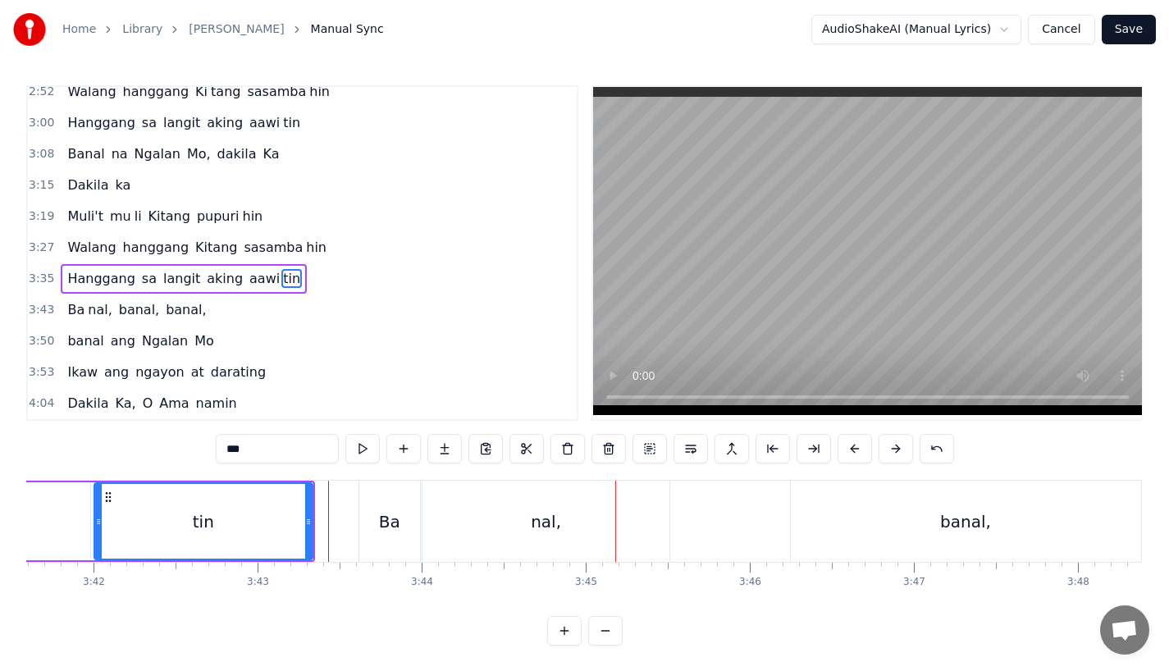
click at [406, 521] on div "Ba" at bounding box center [389, 521] width 61 height 81
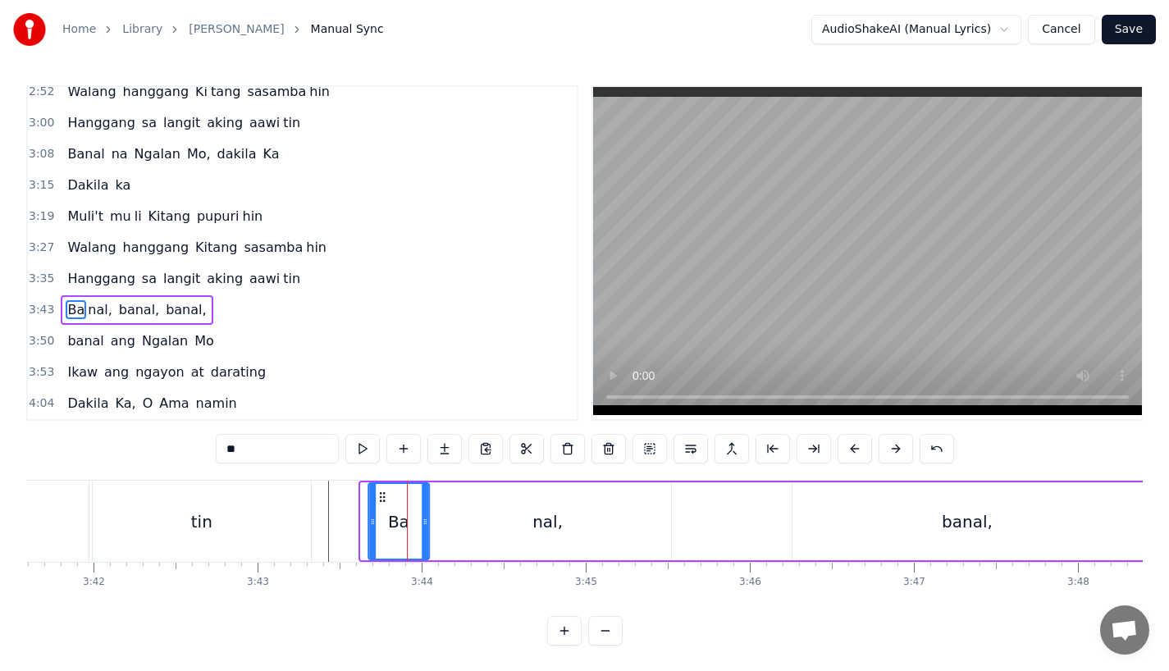
click at [381, 497] on circle at bounding box center [380, 497] width 1 height 1
click at [262, 514] on div "tin" at bounding box center [202, 521] width 218 height 81
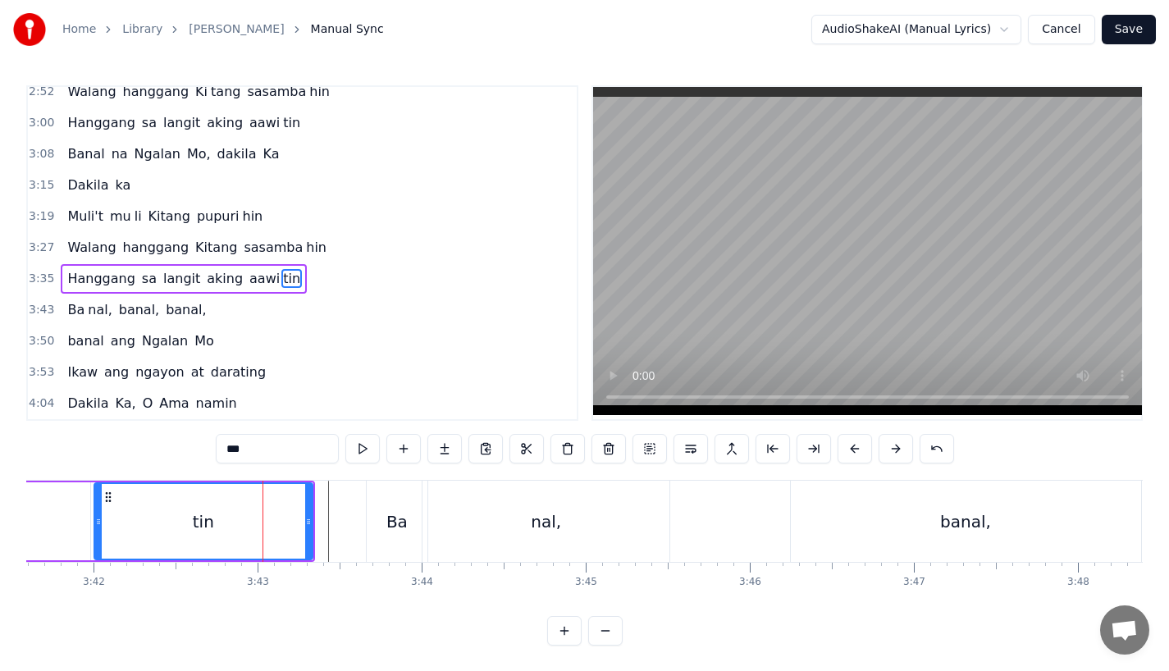
click at [428, 523] on div "nal," at bounding box center [546, 521] width 247 height 81
type input "****"
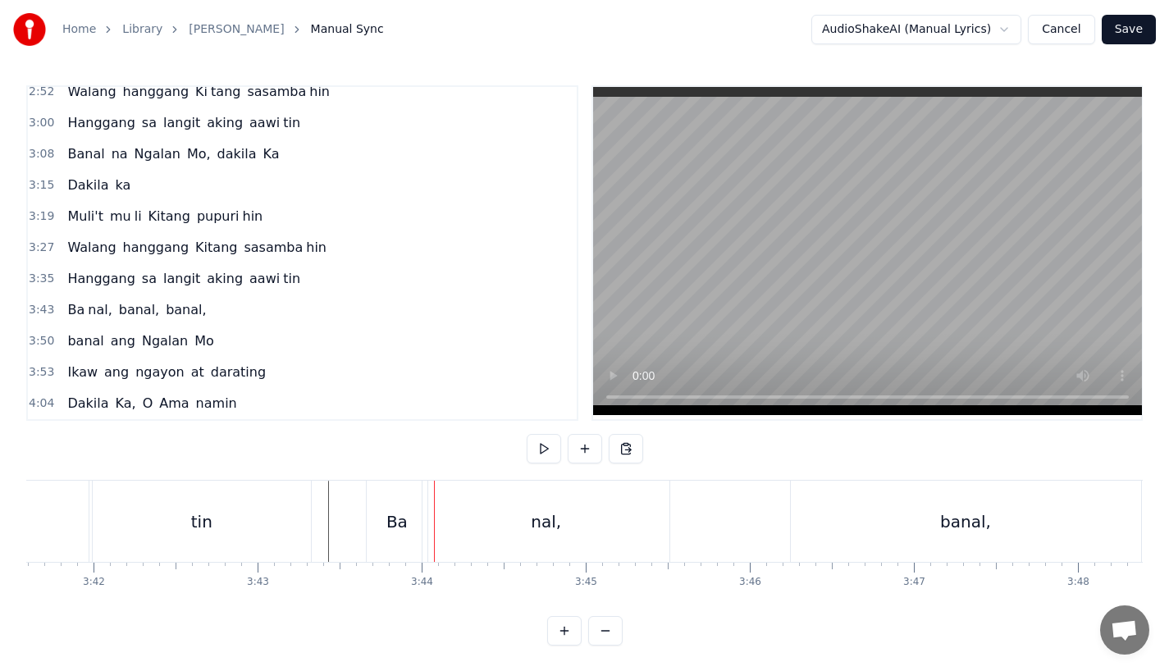
click at [446, 533] on div "nal," at bounding box center [546, 521] width 247 height 81
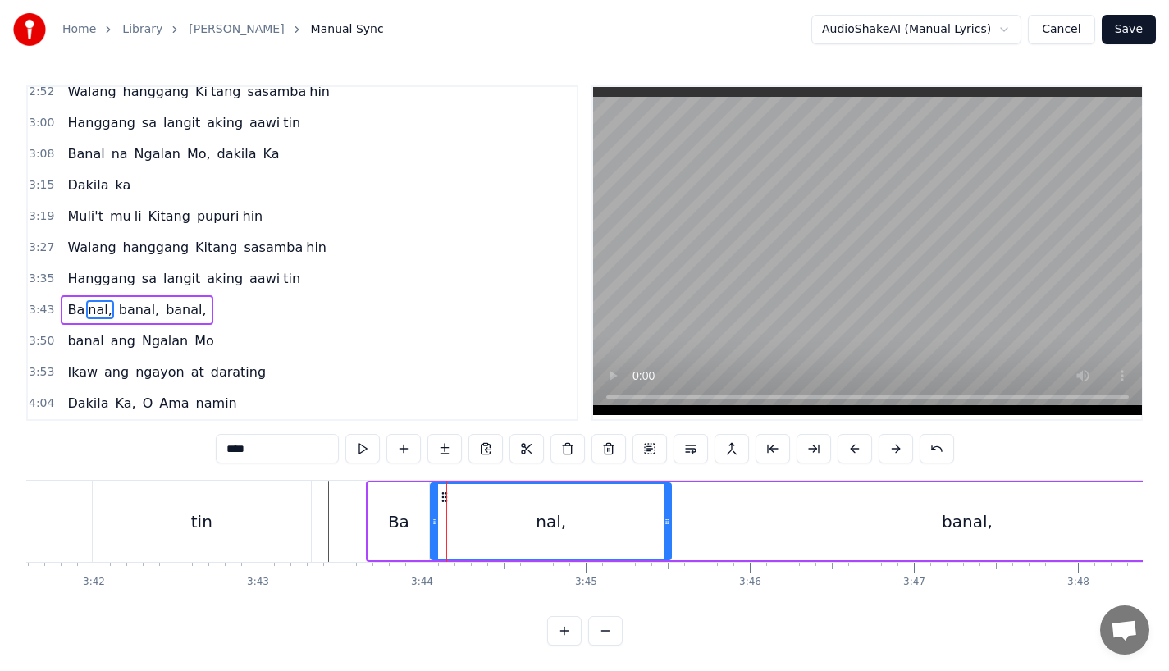
click at [433, 530] on div at bounding box center [435, 521] width 7 height 75
click at [431, 532] on div at bounding box center [433, 521] width 7 height 75
click at [191, 508] on div "tin" at bounding box center [202, 521] width 218 height 81
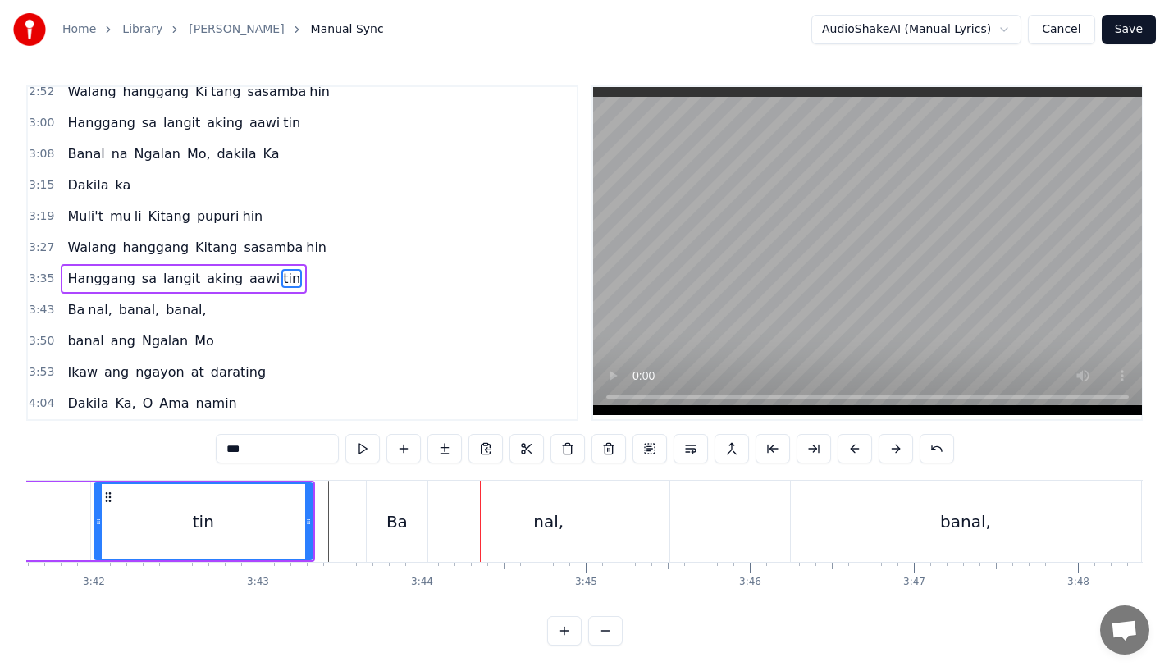
click at [403, 533] on div "Ba" at bounding box center [397, 521] width 61 height 81
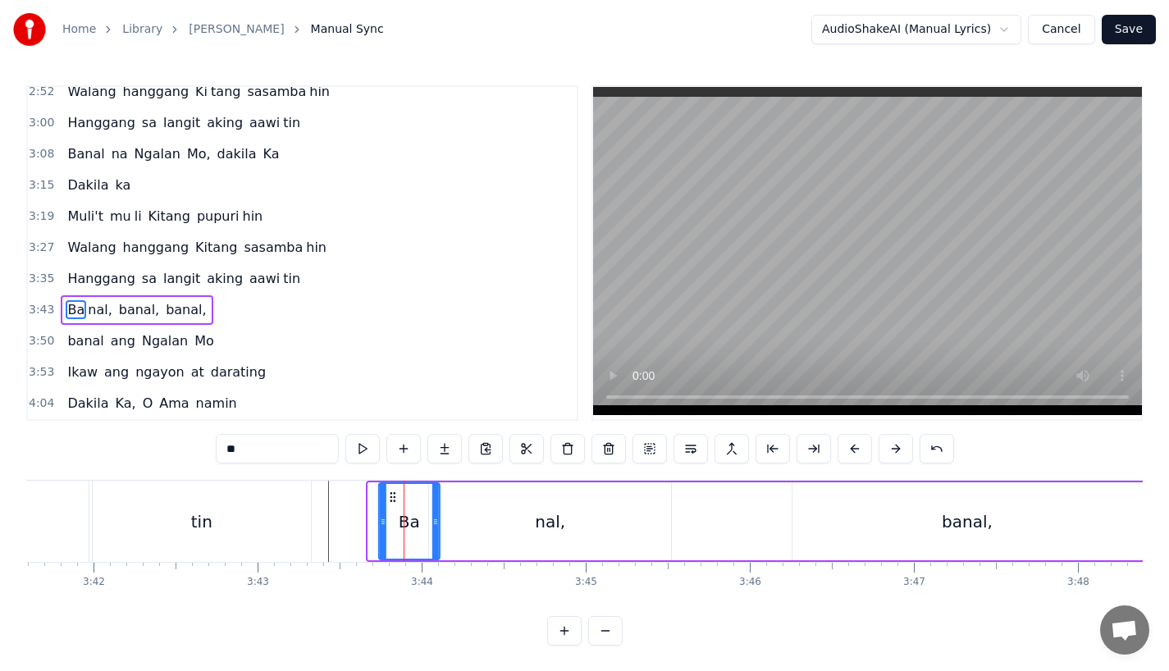
drag, startPoint x: 382, startPoint y: 497, endPoint x: 394, endPoint y: 497, distance: 11.5
click at [394, 497] on circle at bounding box center [394, 497] width 1 height 1
click at [307, 516] on div "tin" at bounding box center [202, 521] width 218 height 81
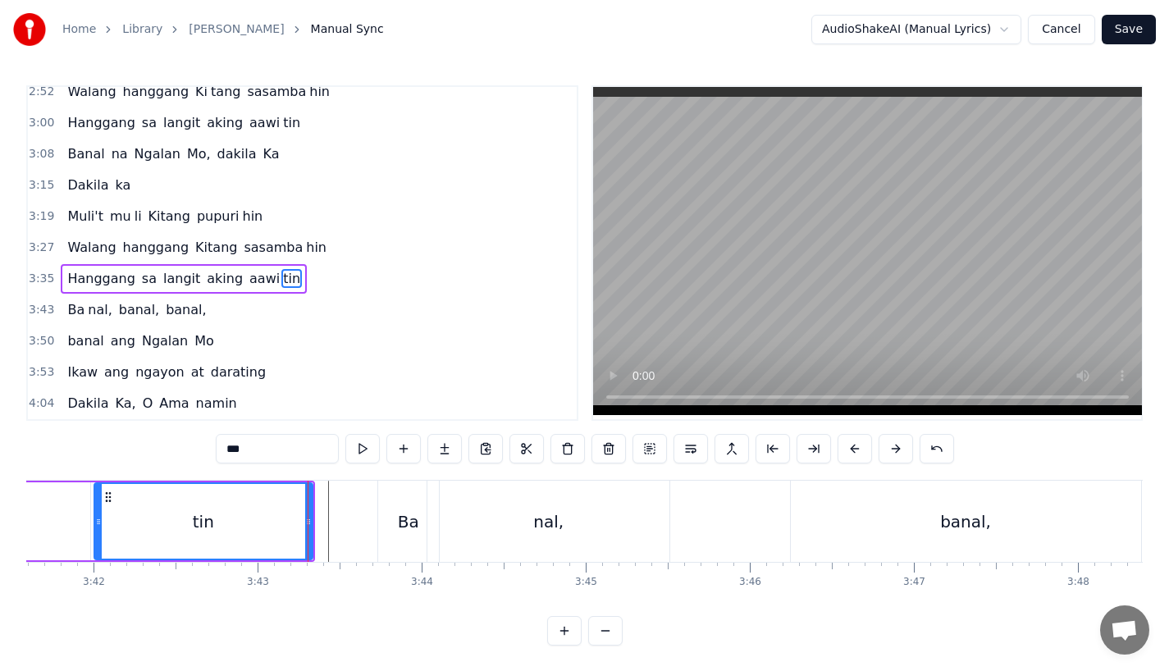
click at [556, 500] on div "nal," at bounding box center [549, 521] width 242 height 81
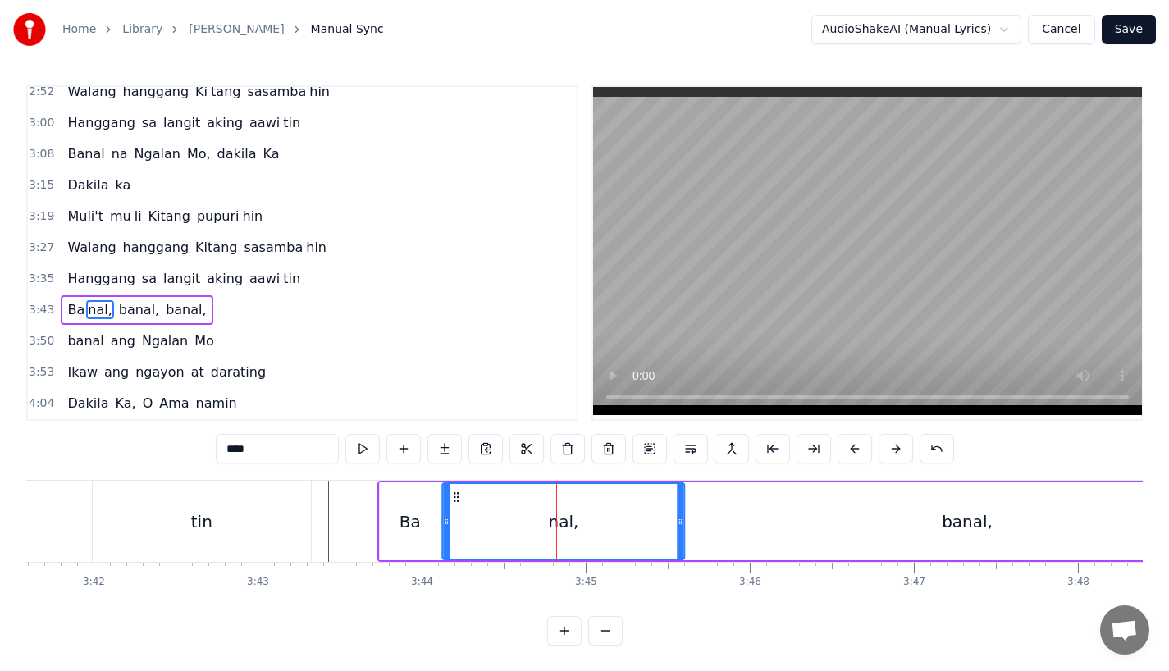
drag, startPoint x: 444, startPoint y: 494, endPoint x: 460, endPoint y: 495, distance: 15.6
click at [460, 495] on icon at bounding box center [456, 497] width 13 height 13
click at [295, 497] on div "tin" at bounding box center [202, 521] width 218 height 81
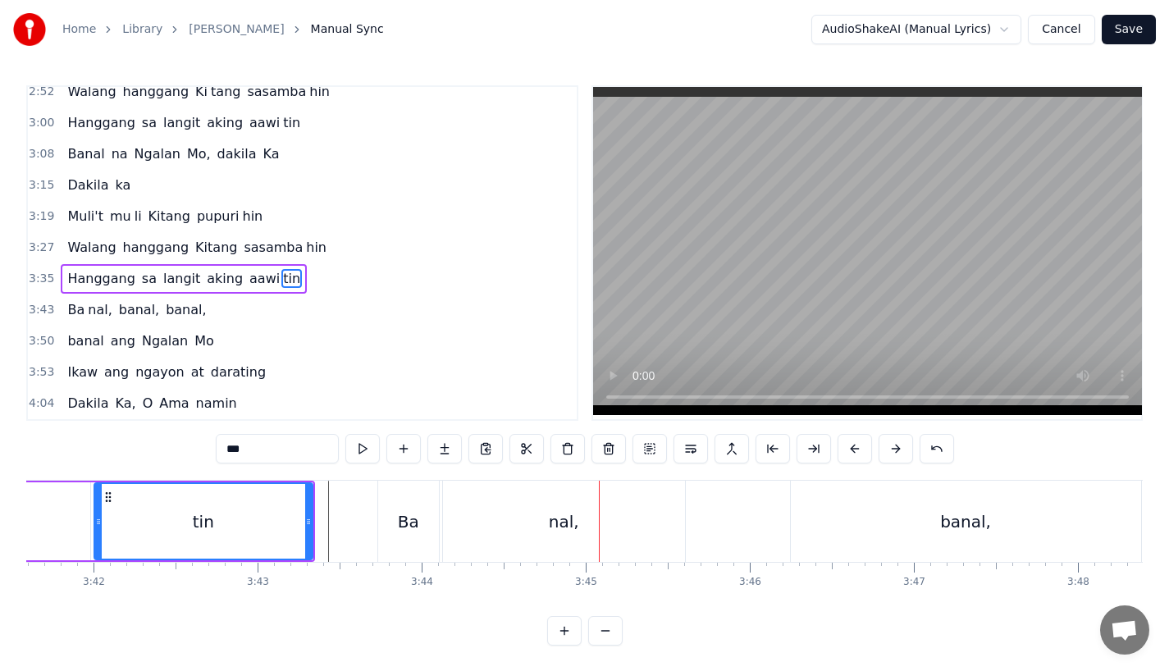
click at [275, 538] on div "tin" at bounding box center [203, 521] width 217 height 75
click at [426, 538] on div "Ba" at bounding box center [408, 521] width 61 height 81
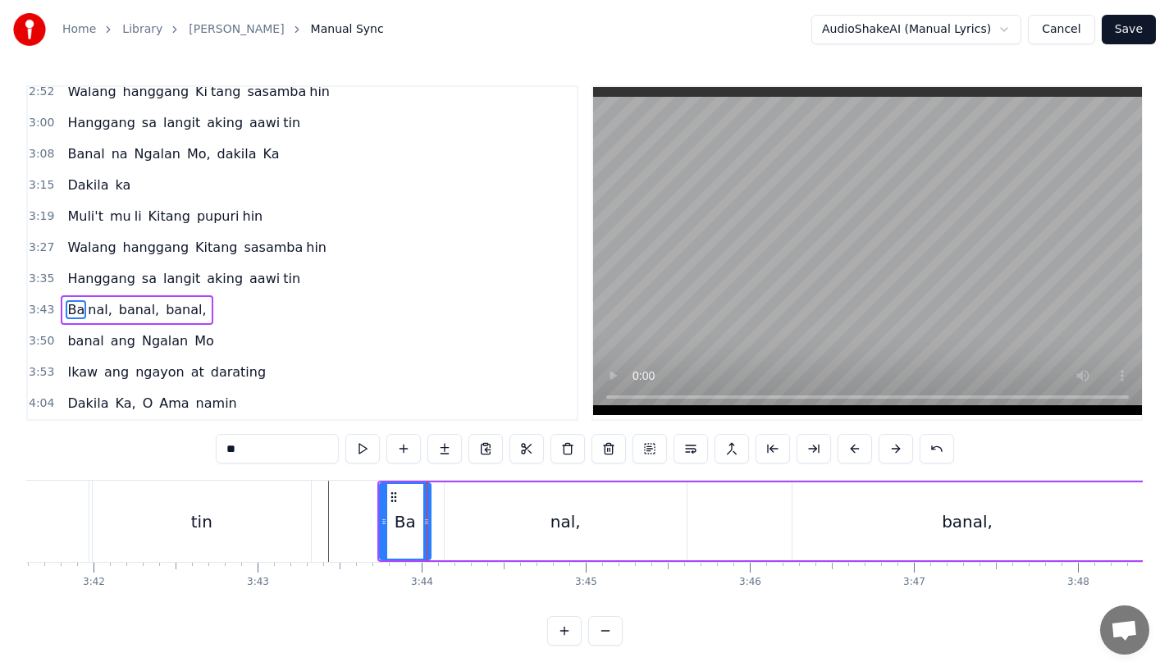
drag, startPoint x: 437, startPoint y: 533, endPoint x: 427, endPoint y: 533, distance: 9.8
click at [427, 533] on div at bounding box center [426, 521] width 7 height 75
click at [483, 536] on div "nal," at bounding box center [566, 522] width 242 height 78
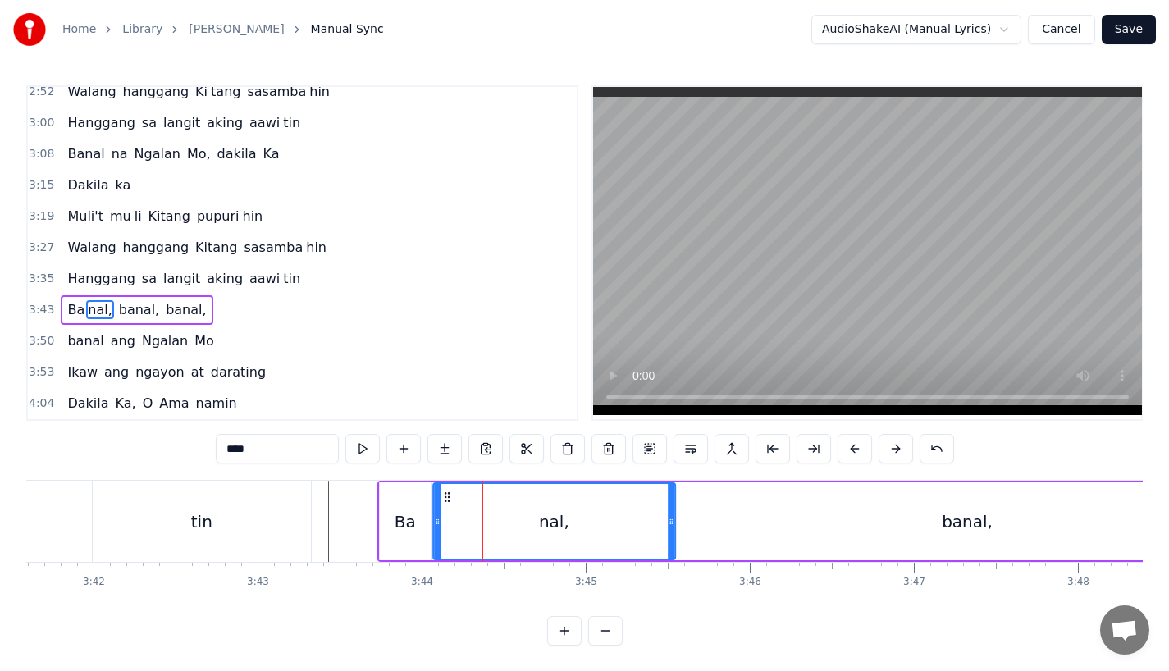
drag, startPoint x: 453, startPoint y: 491, endPoint x: 442, endPoint y: 490, distance: 11.5
click at [442, 491] on icon at bounding box center [447, 497] width 13 height 13
click at [277, 496] on div "tin" at bounding box center [202, 521] width 218 height 81
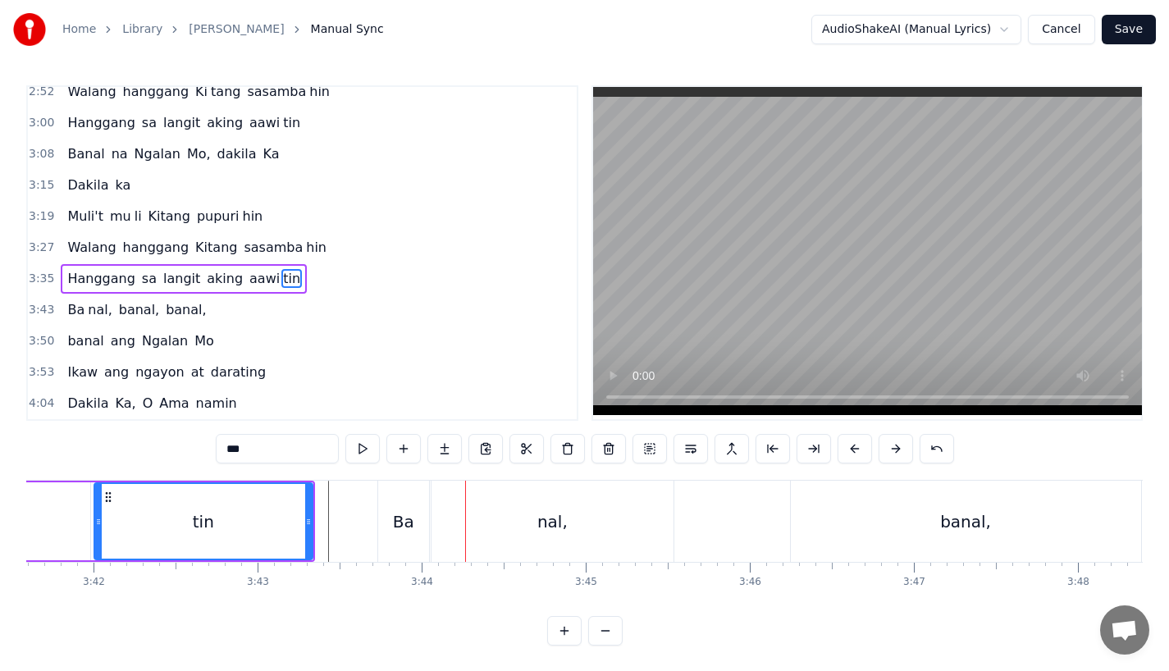
click at [309, 520] on icon at bounding box center [308, 521] width 7 height 13
click at [281, 510] on div "tin" at bounding box center [203, 521] width 217 height 75
click at [400, 519] on div "Ba" at bounding box center [403, 522] width 21 height 25
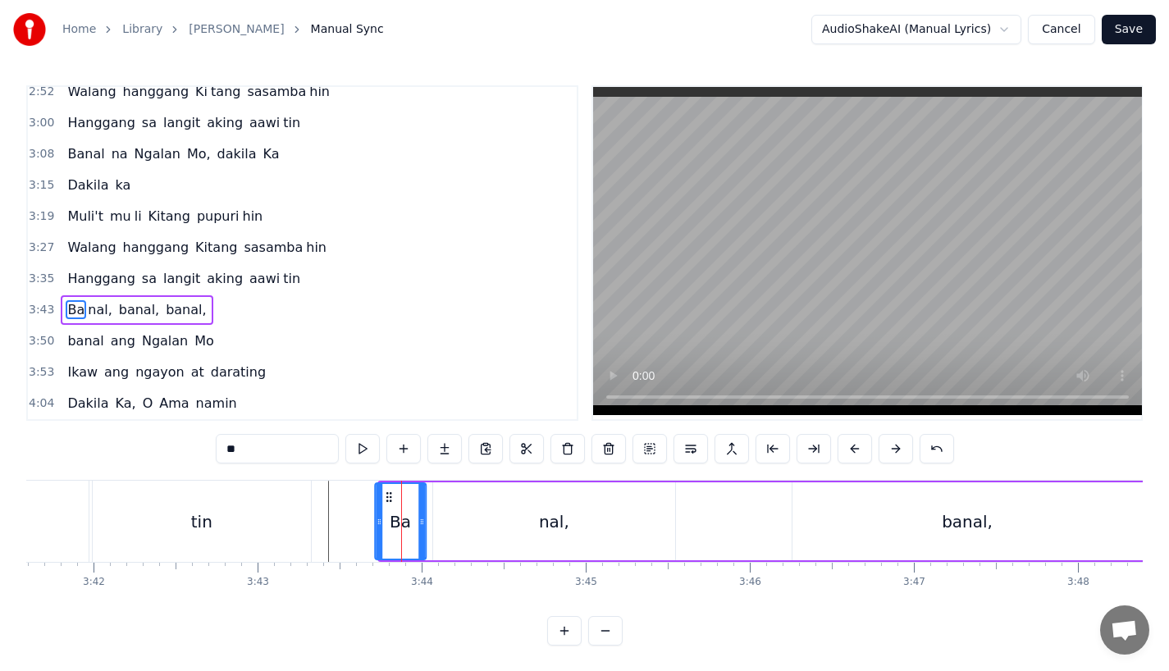
click at [387, 492] on icon at bounding box center [388, 497] width 13 height 13
click at [508, 524] on div "nal," at bounding box center [554, 522] width 242 height 78
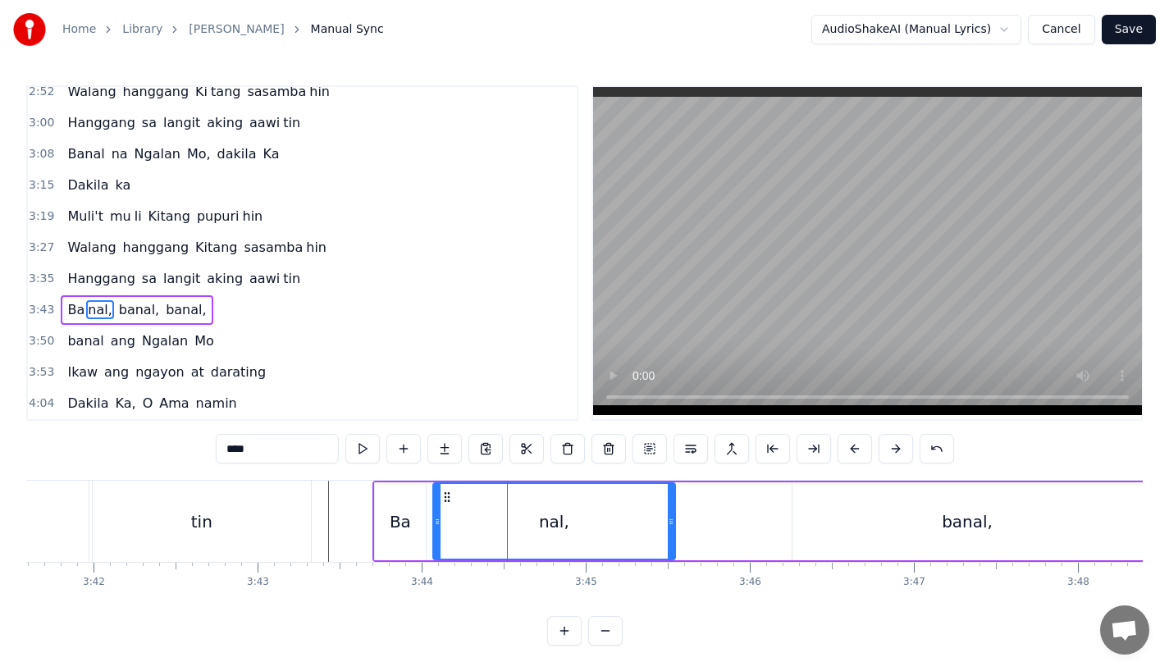
click at [291, 532] on div "tin" at bounding box center [202, 521] width 218 height 81
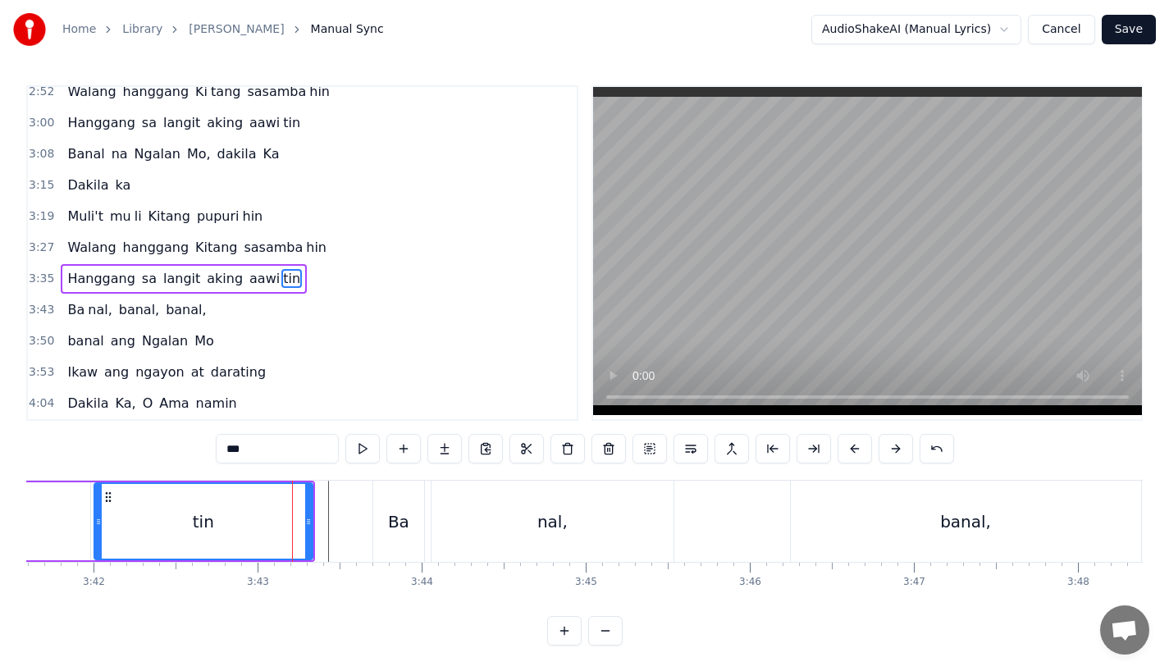
click at [384, 529] on div "Ba" at bounding box center [398, 521] width 51 height 81
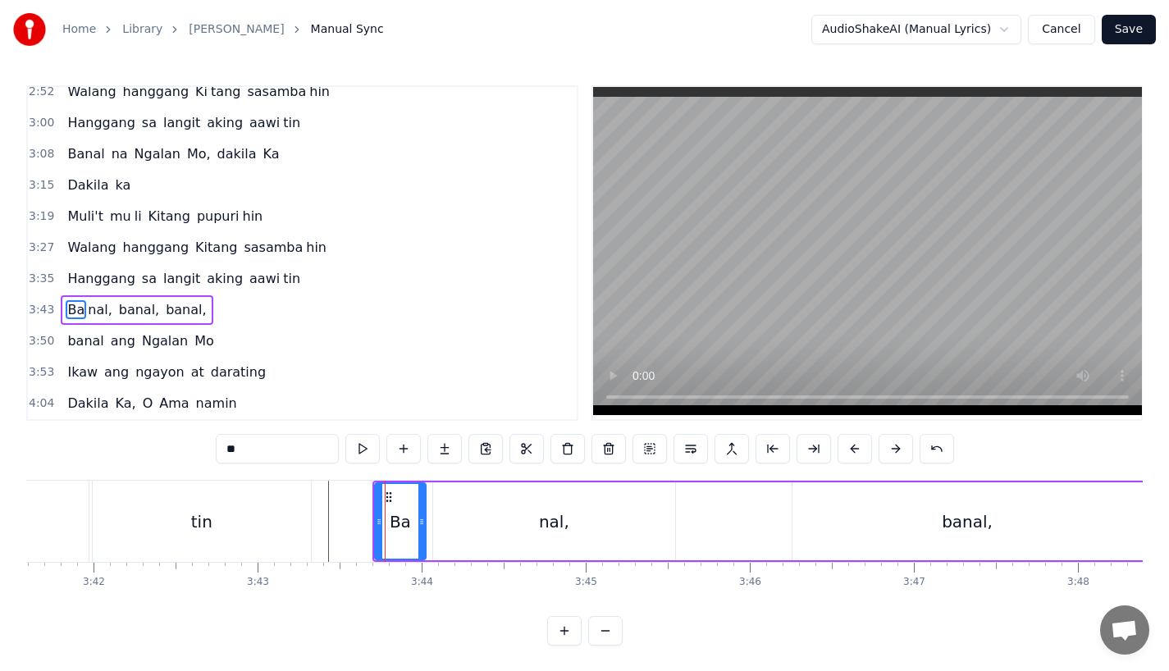
click at [292, 531] on div "tin" at bounding box center [202, 521] width 218 height 81
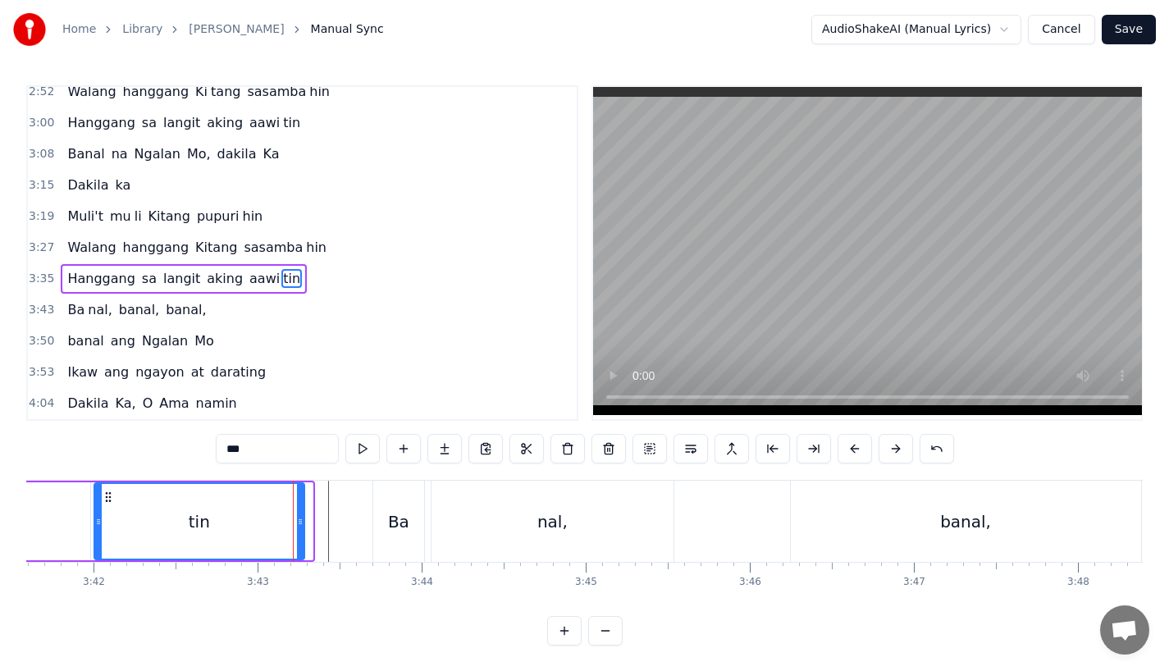
drag, startPoint x: 309, startPoint y: 529, endPoint x: 300, endPoint y: 529, distance: 9.8
click at [300, 529] on div at bounding box center [300, 521] width 7 height 75
click at [305, 529] on div at bounding box center [304, 521] width 7 height 75
click at [275, 515] on div "tin" at bounding box center [201, 521] width 213 height 75
click at [235, 524] on div "tin" at bounding box center [201, 521] width 213 height 75
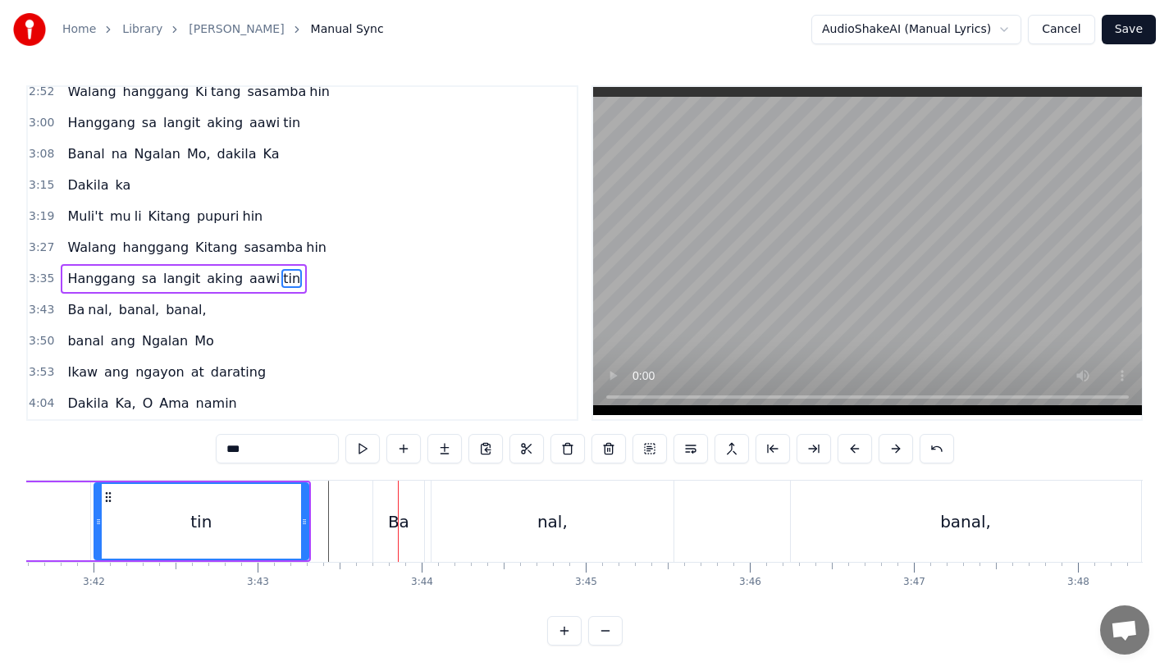
click at [395, 531] on div "Ba" at bounding box center [398, 522] width 21 height 25
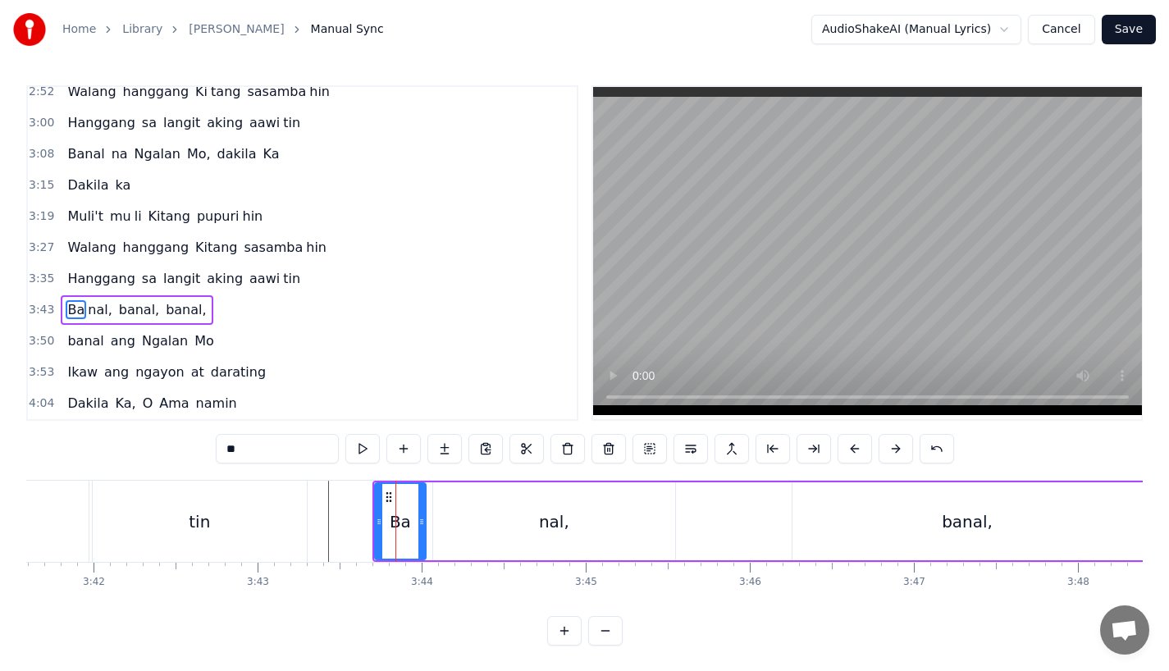
click at [448, 516] on div "nal," at bounding box center [554, 522] width 242 height 78
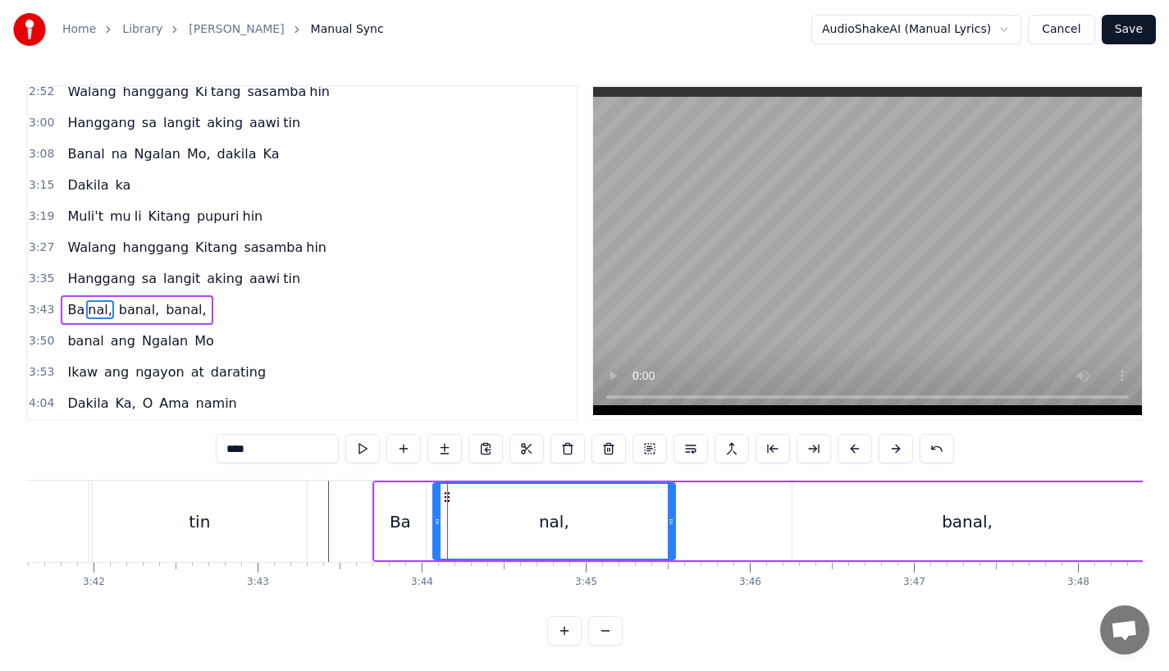
click at [404, 503] on div "Ba" at bounding box center [400, 522] width 51 height 78
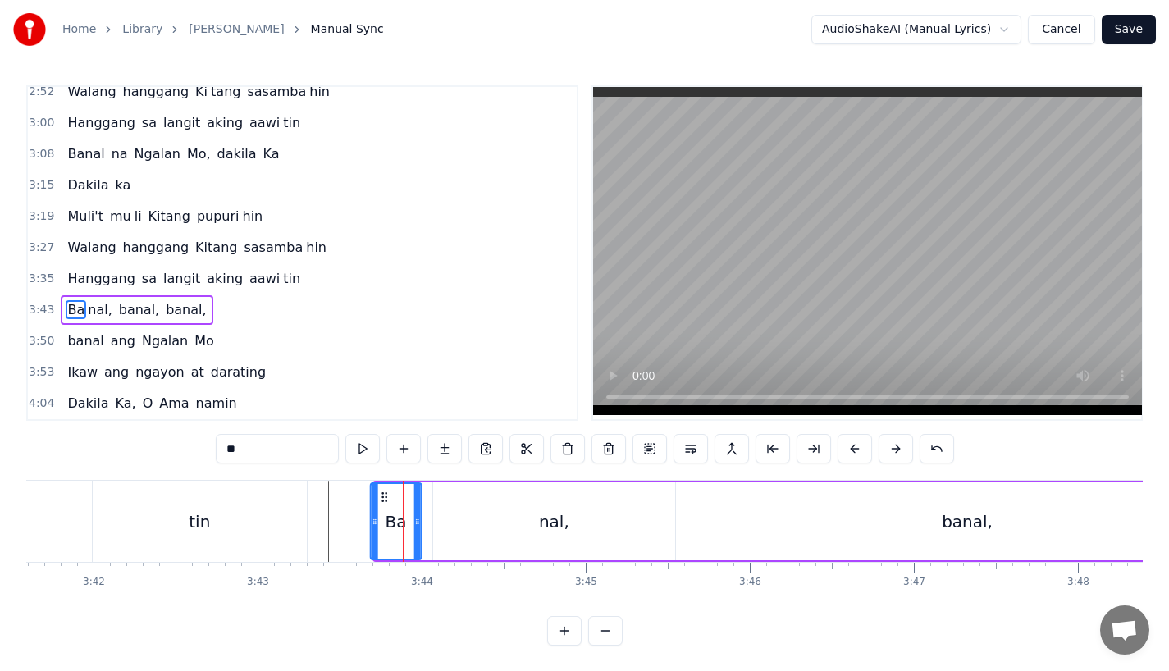
click at [382, 492] on icon at bounding box center [384, 497] width 13 height 13
click at [273, 526] on div "tin" at bounding box center [200, 521] width 214 height 81
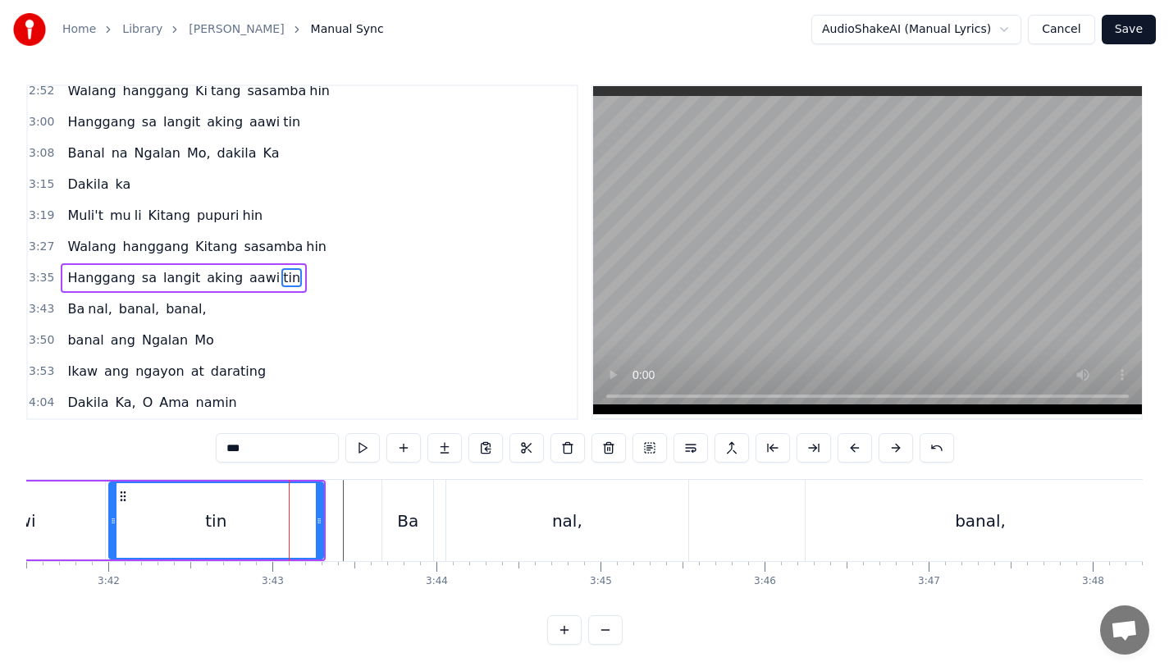
scroll to position [0, 36355]
click at [323, 516] on div at bounding box center [321, 520] width 7 height 75
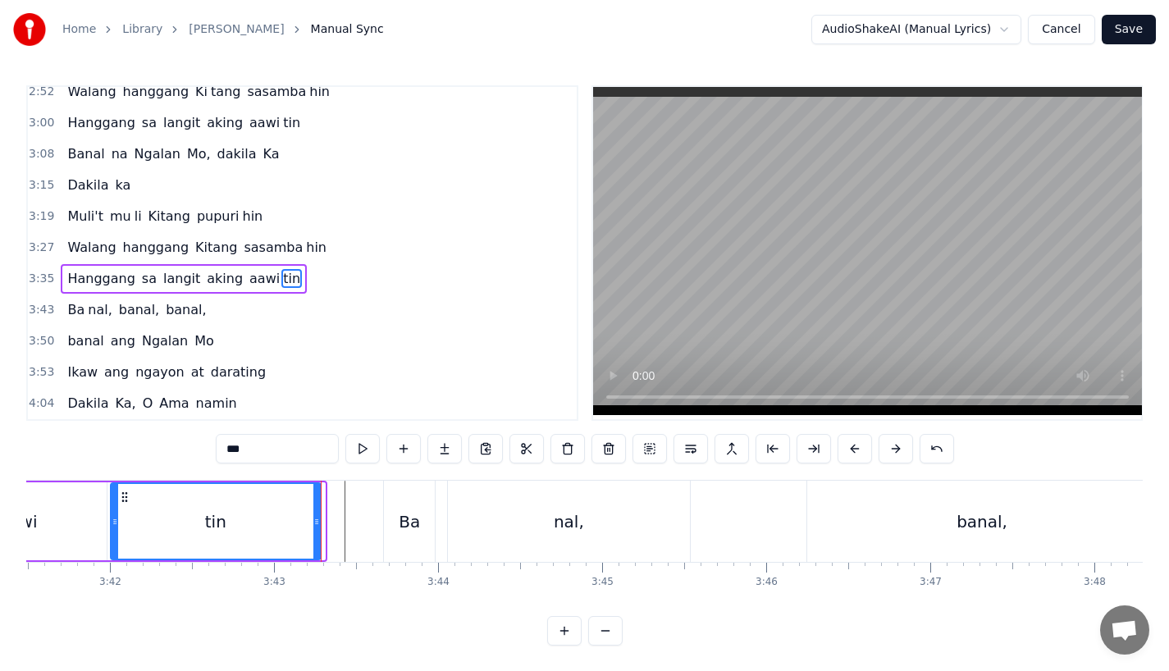
click at [315, 519] on icon at bounding box center [317, 521] width 7 height 13
click at [301, 520] on div "tin" at bounding box center [214, 521] width 205 height 75
click at [552, 506] on div "nal," at bounding box center [569, 521] width 242 height 81
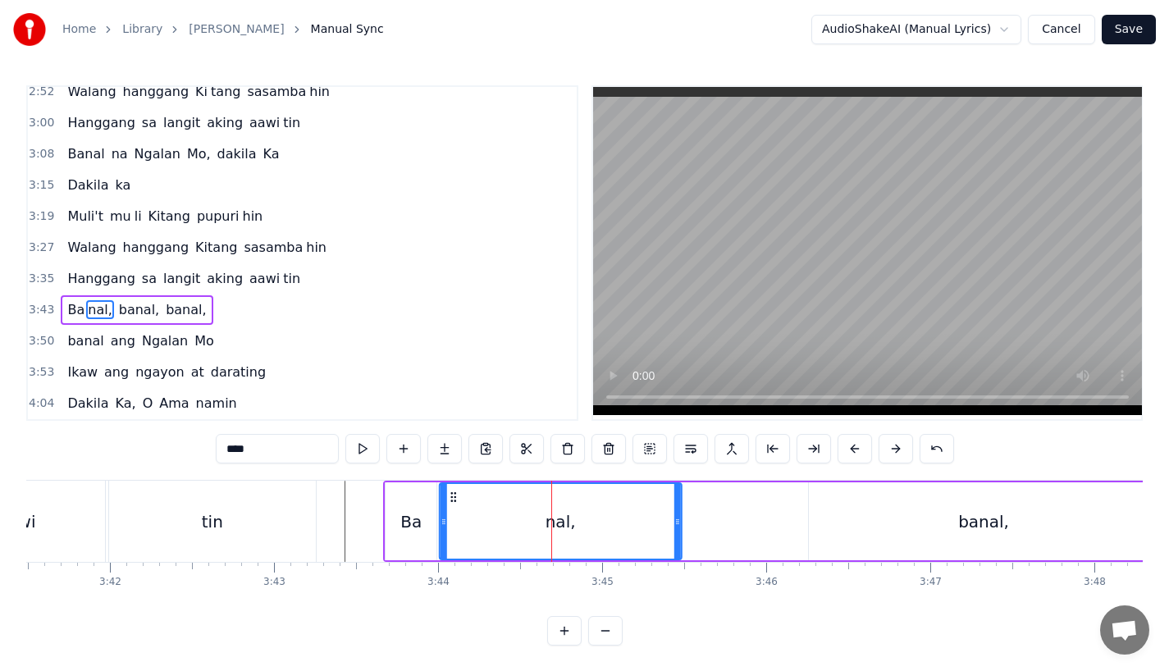
drag, startPoint x: 461, startPoint y: 493, endPoint x: 451, endPoint y: 493, distance: 10.7
click at [451, 493] on circle at bounding box center [451, 493] width 1 height 1
drag, startPoint x: 674, startPoint y: 523, endPoint x: 629, endPoint y: 525, distance: 44.4
click at [630, 525] on icon at bounding box center [633, 521] width 7 height 13
click at [194, 508] on div "tin" at bounding box center [212, 521] width 207 height 81
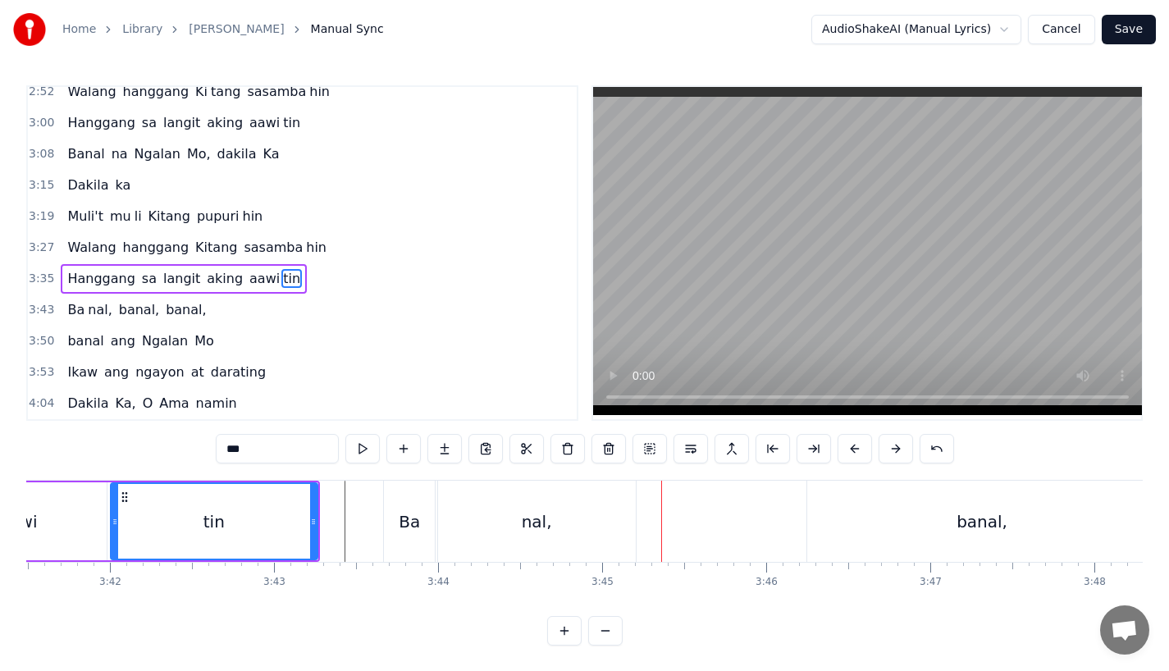
click at [318, 520] on div "tin" at bounding box center [214, 522] width 208 height 78
click at [291, 516] on div "tin" at bounding box center [214, 521] width 205 height 75
click at [405, 512] on div "Ba" at bounding box center [409, 522] width 21 height 25
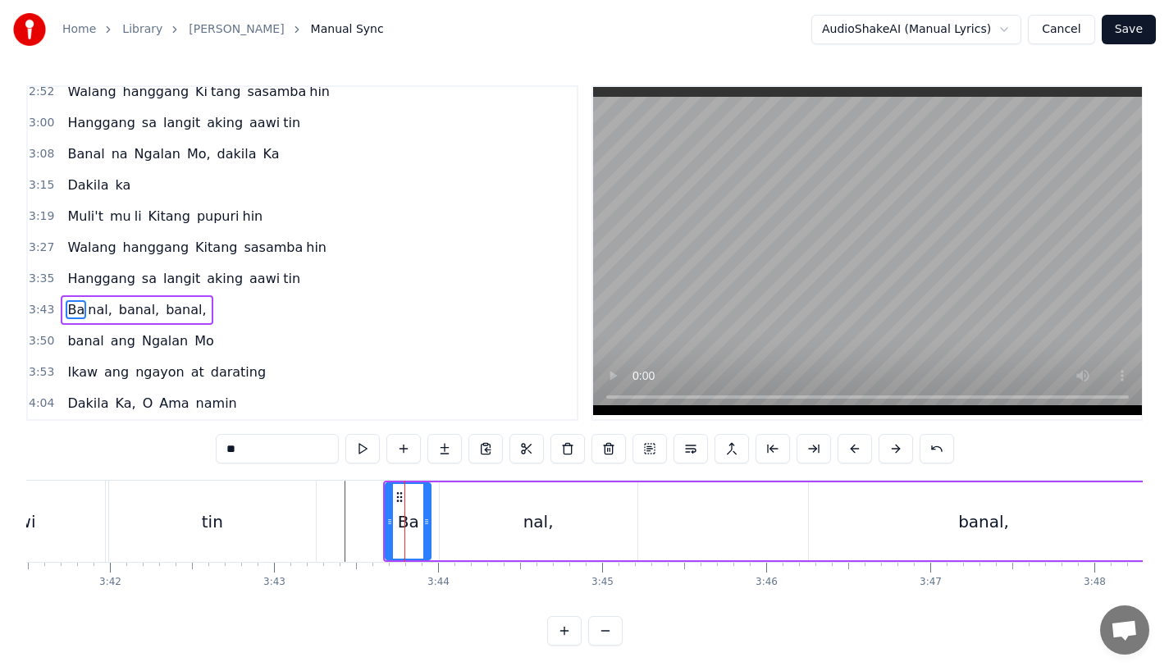
drag, startPoint x: 433, startPoint y: 535, endPoint x: 424, endPoint y: 536, distance: 8.2
click at [424, 536] on div at bounding box center [426, 521] width 7 height 75
click at [461, 536] on div "nal," at bounding box center [539, 522] width 198 height 78
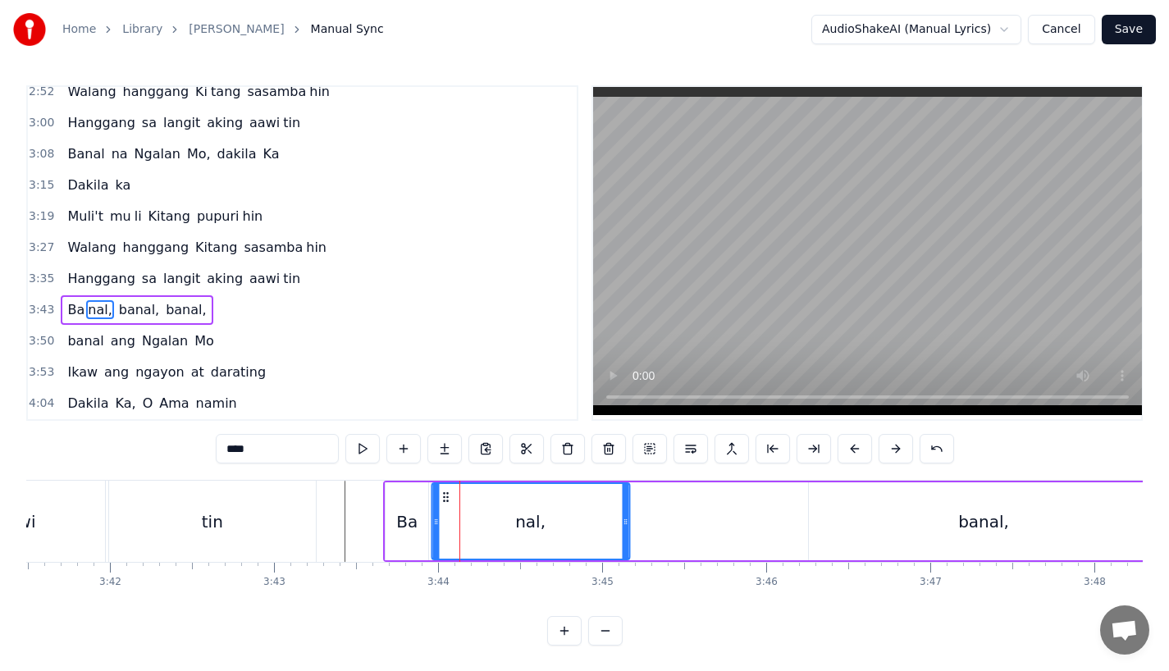
drag, startPoint x: 453, startPoint y: 500, endPoint x: 444, endPoint y: 501, distance: 9.2
click at [444, 501] on icon at bounding box center [445, 497] width 13 height 13
click at [279, 521] on div "tin" at bounding box center [212, 521] width 207 height 81
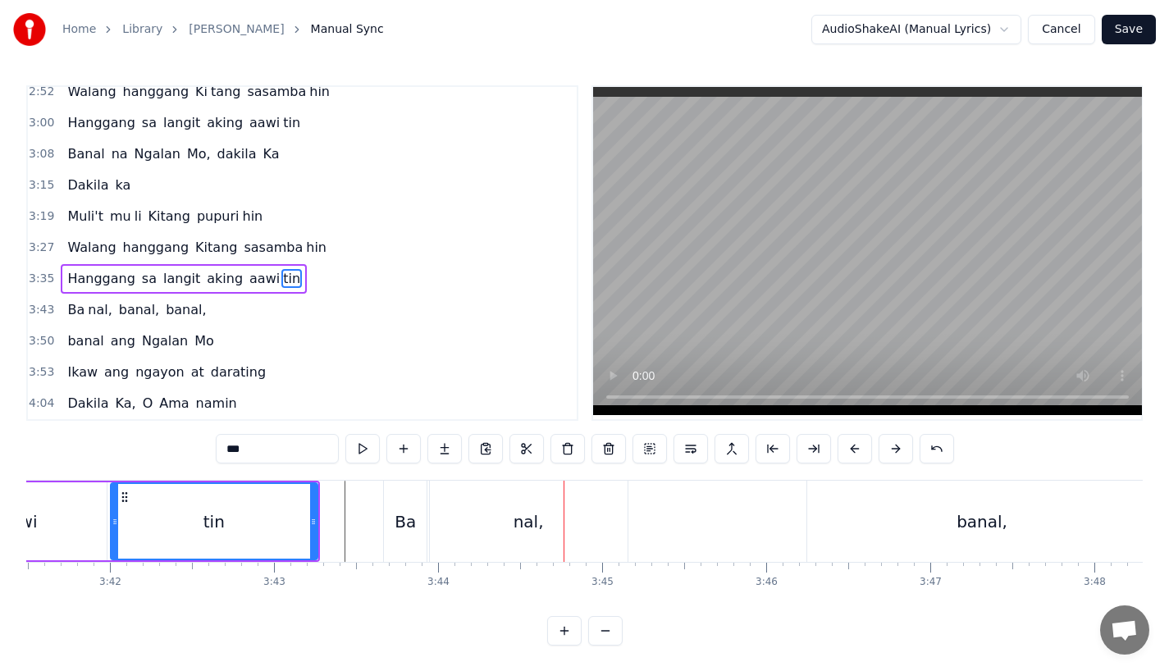
click at [401, 530] on div "Ba" at bounding box center [405, 522] width 21 height 25
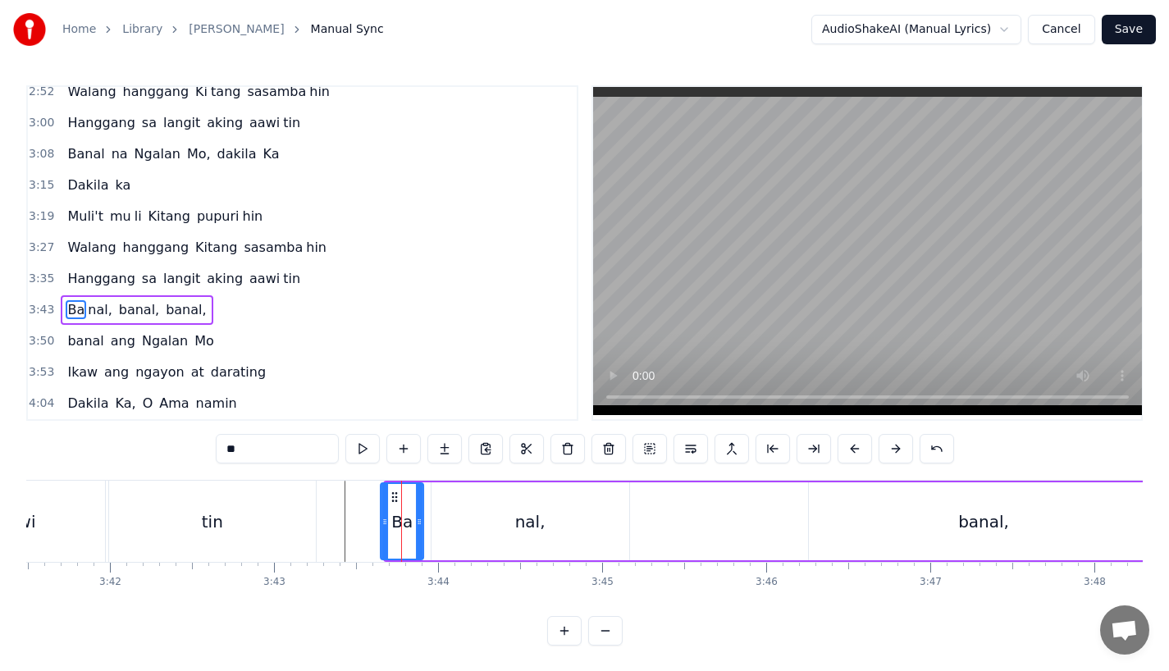
click at [394, 498] on icon at bounding box center [394, 497] width 13 height 13
click at [452, 510] on div "nal," at bounding box center [531, 522] width 198 height 78
type input "****"
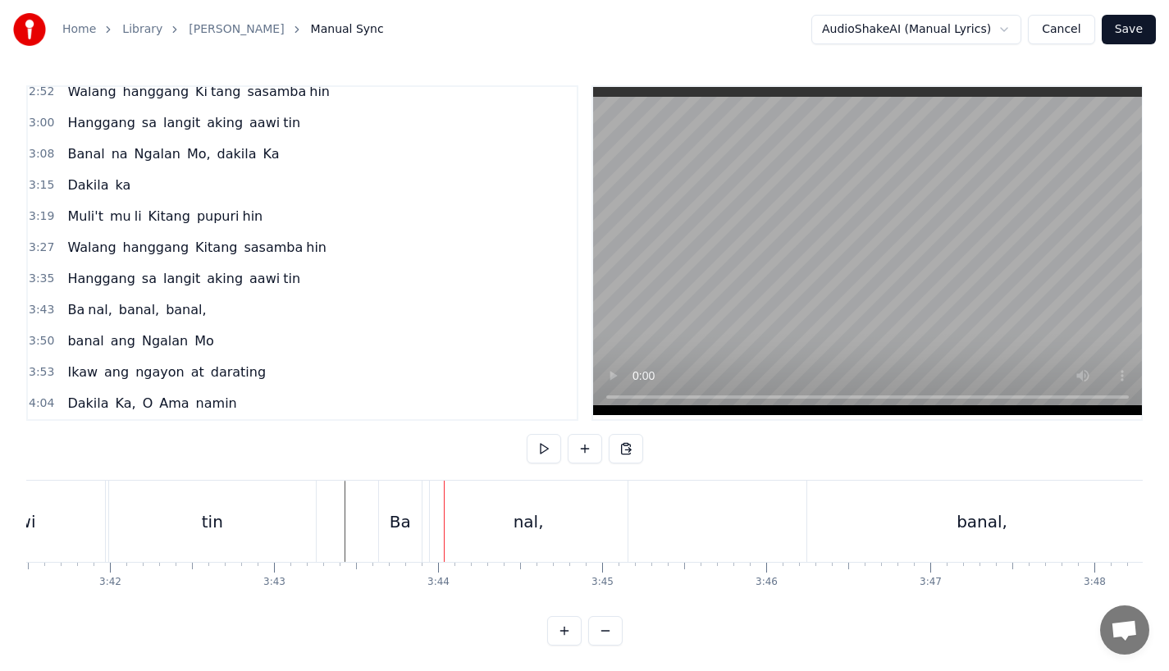
click at [437, 516] on div "nal," at bounding box center [529, 521] width 198 height 81
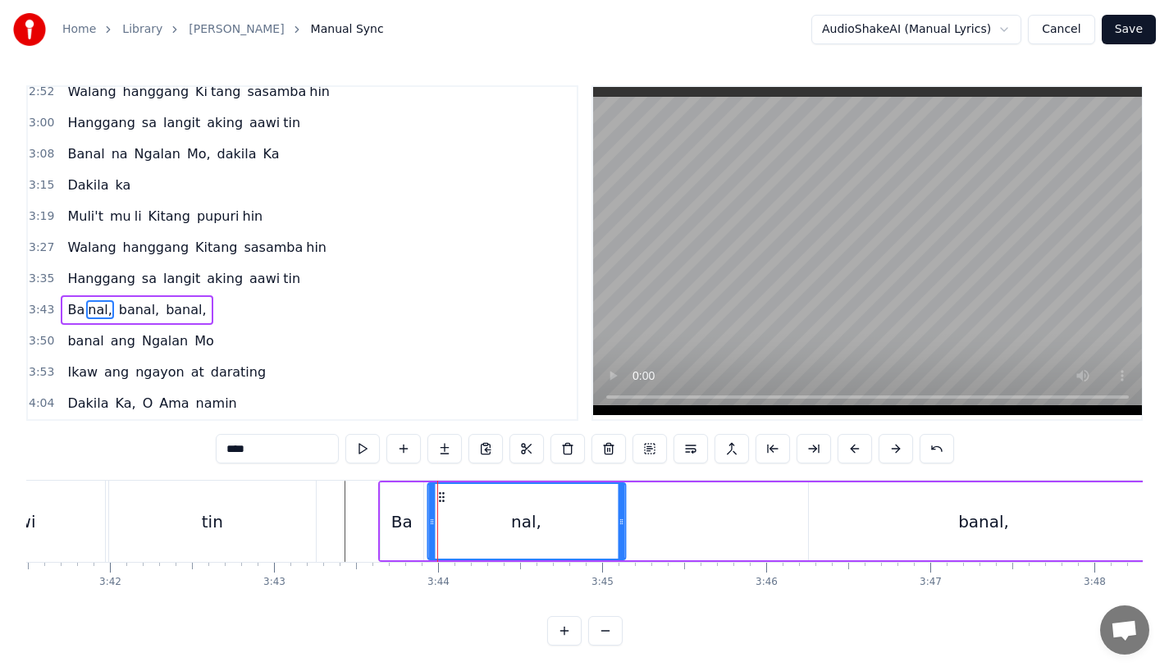
click at [442, 498] on icon at bounding box center [441, 497] width 13 height 13
click at [279, 522] on div "tin" at bounding box center [212, 521] width 207 height 81
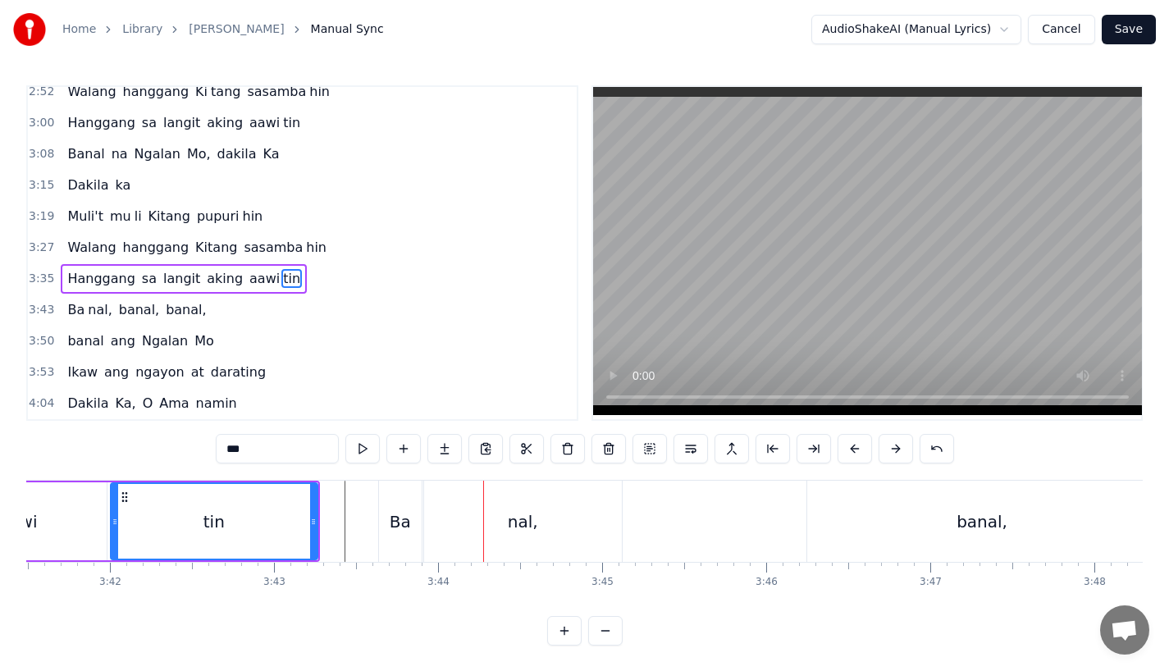
click at [302, 514] on div "tin" at bounding box center [214, 521] width 205 height 75
click at [381, 515] on div "Ba" at bounding box center [400, 521] width 43 height 81
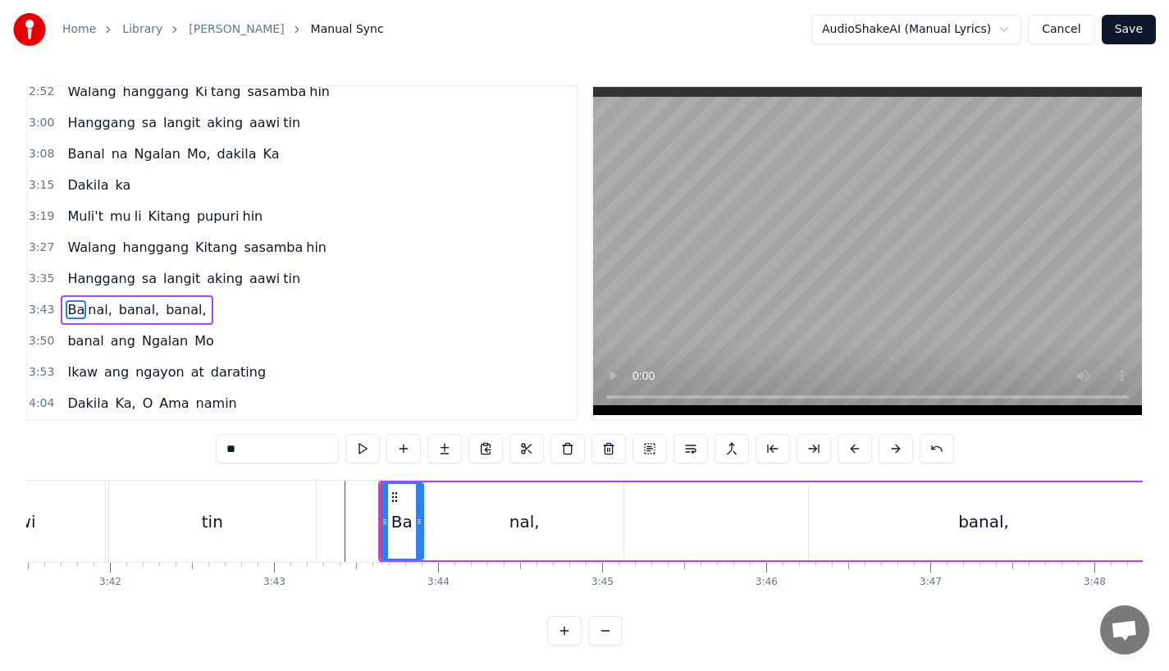
click at [307, 524] on div "tin" at bounding box center [212, 521] width 207 height 81
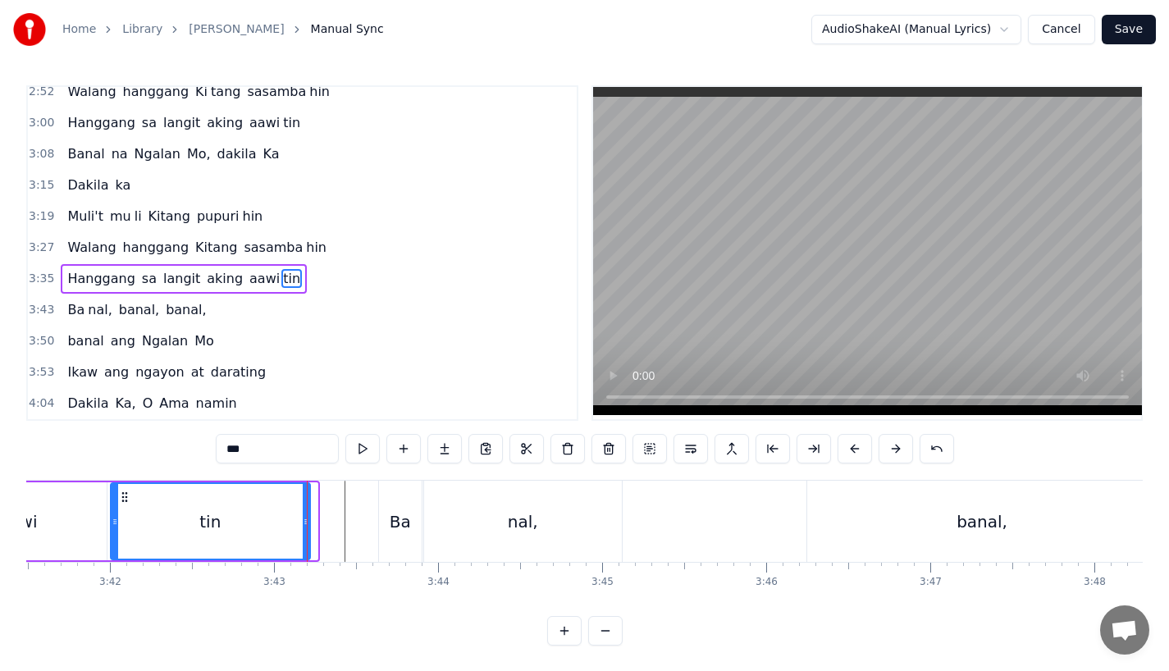
click at [308, 525] on icon at bounding box center [306, 521] width 7 height 13
click at [860, 531] on div "banal," at bounding box center [983, 521] width 350 height 81
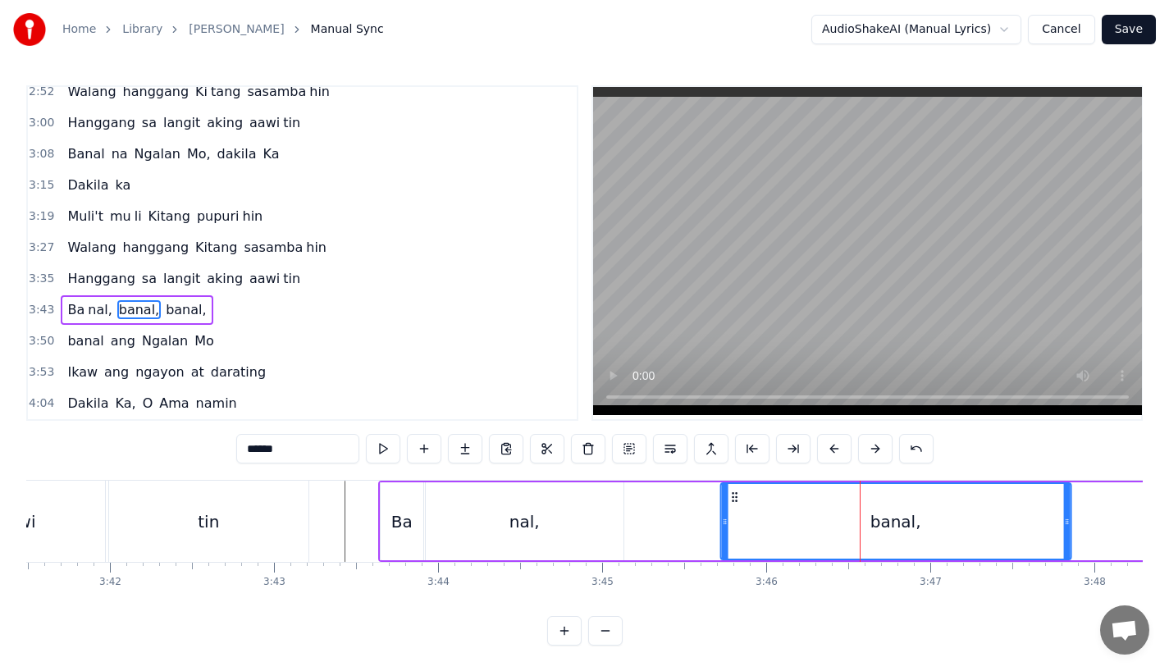
drag, startPoint x: 823, startPoint y: 496, endPoint x: 735, endPoint y: 500, distance: 87.9
click at [735, 500] on icon at bounding box center [734, 497] width 13 height 13
drag, startPoint x: 735, startPoint y: 500, endPoint x: 716, endPoint y: 501, distance: 18.9
click at [716, 501] on icon at bounding box center [717, 497] width 13 height 13
drag, startPoint x: 716, startPoint y: 500, endPoint x: 706, endPoint y: 500, distance: 10.7
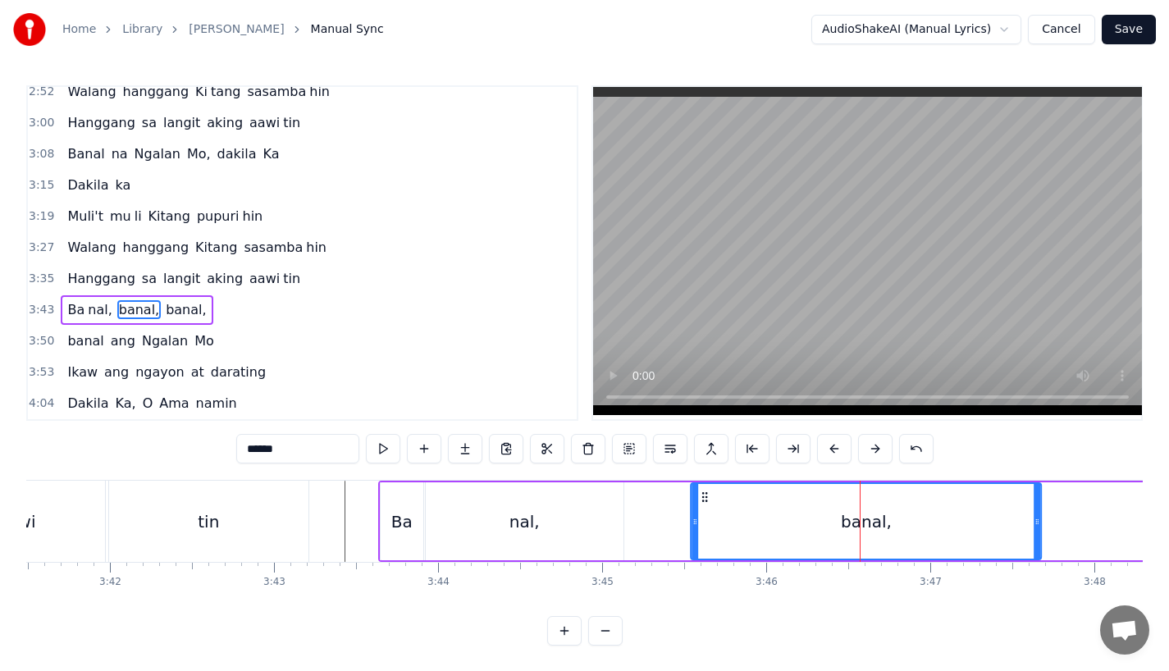
click at [706, 500] on icon at bounding box center [704, 497] width 13 height 13
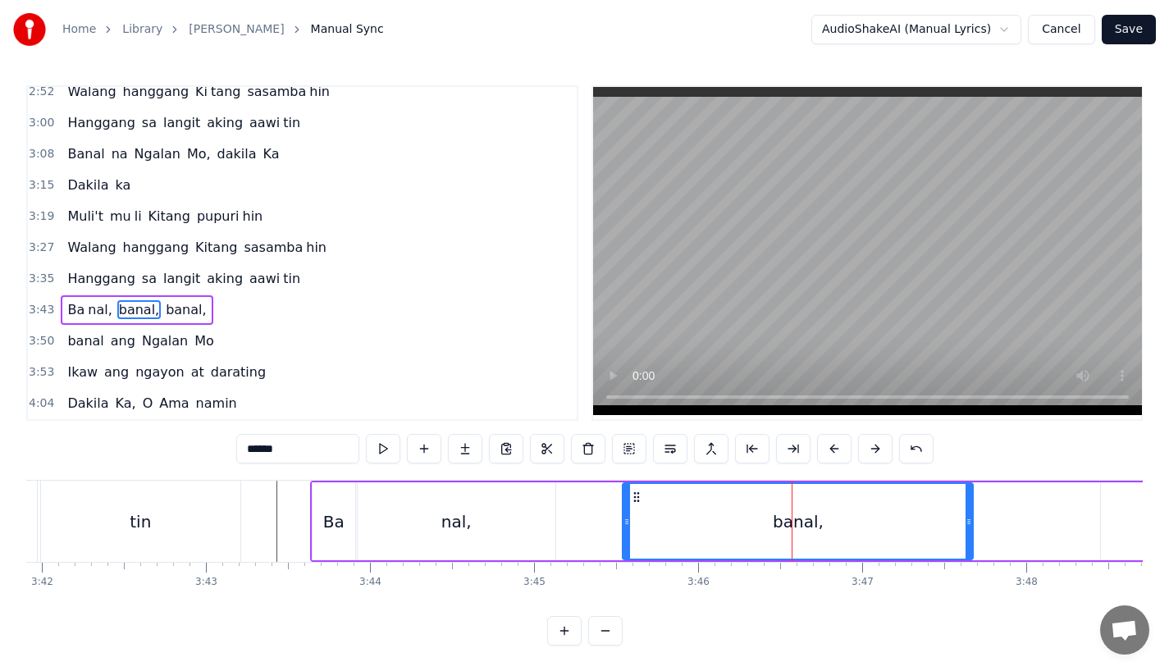
scroll to position [0, 36493]
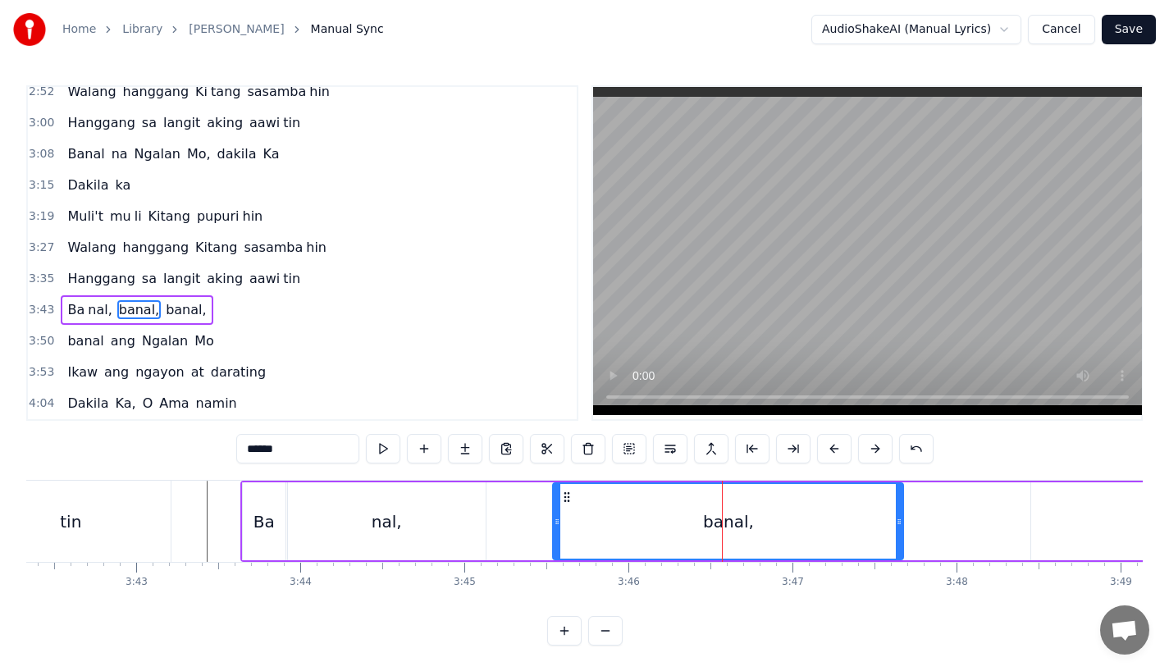
drag, startPoint x: 903, startPoint y: 537, endPoint x: 668, endPoint y: 538, distance: 234.7
click at [668, 538] on div "banal," at bounding box center [728, 522] width 352 height 78
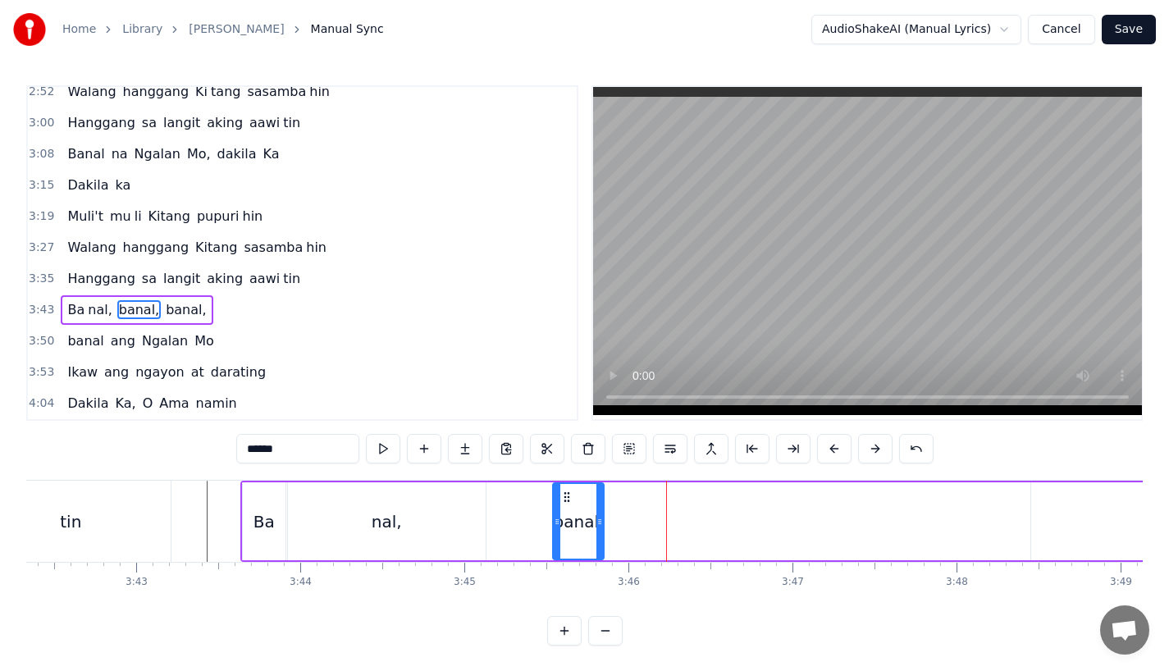
drag, startPoint x: 903, startPoint y: 531, endPoint x: 603, endPoint y: 534, distance: 299.6
click at [603, 534] on div at bounding box center [600, 521] width 7 height 75
drag, startPoint x: 259, startPoint y: 451, endPoint x: 392, endPoint y: 451, distance: 133.0
click at [392, 451] on div "******" at bounding box center [585, 449] width 698 height 30
type input "**"
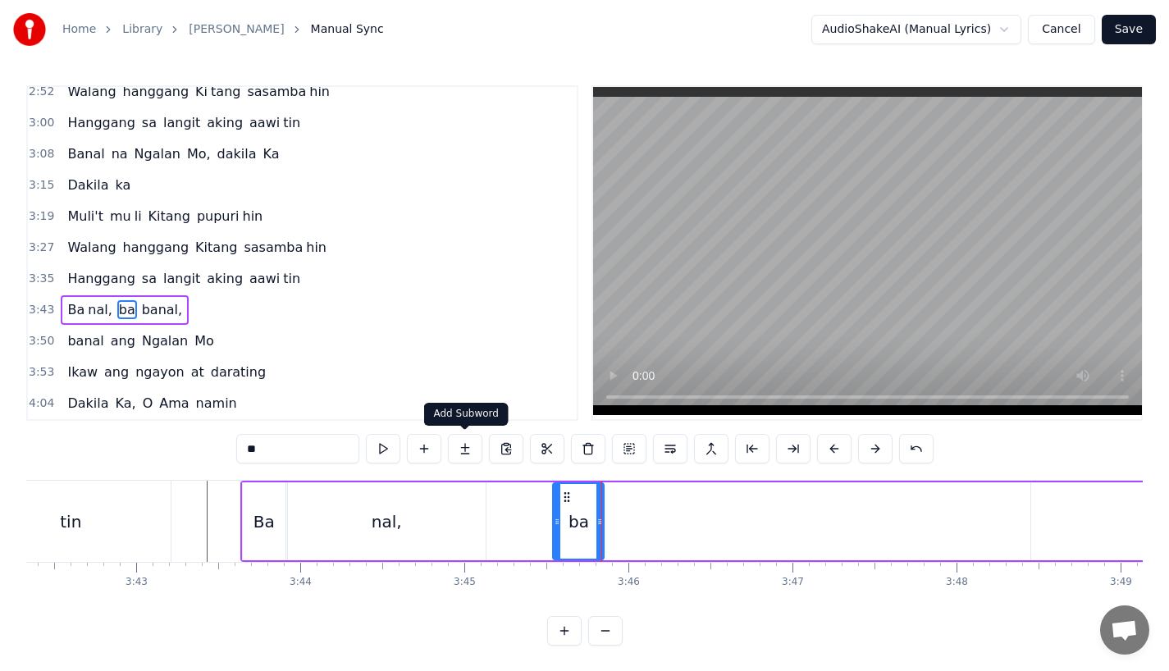
click at [465, 458] on button at bounding box center [465, 449] width 34 height 30
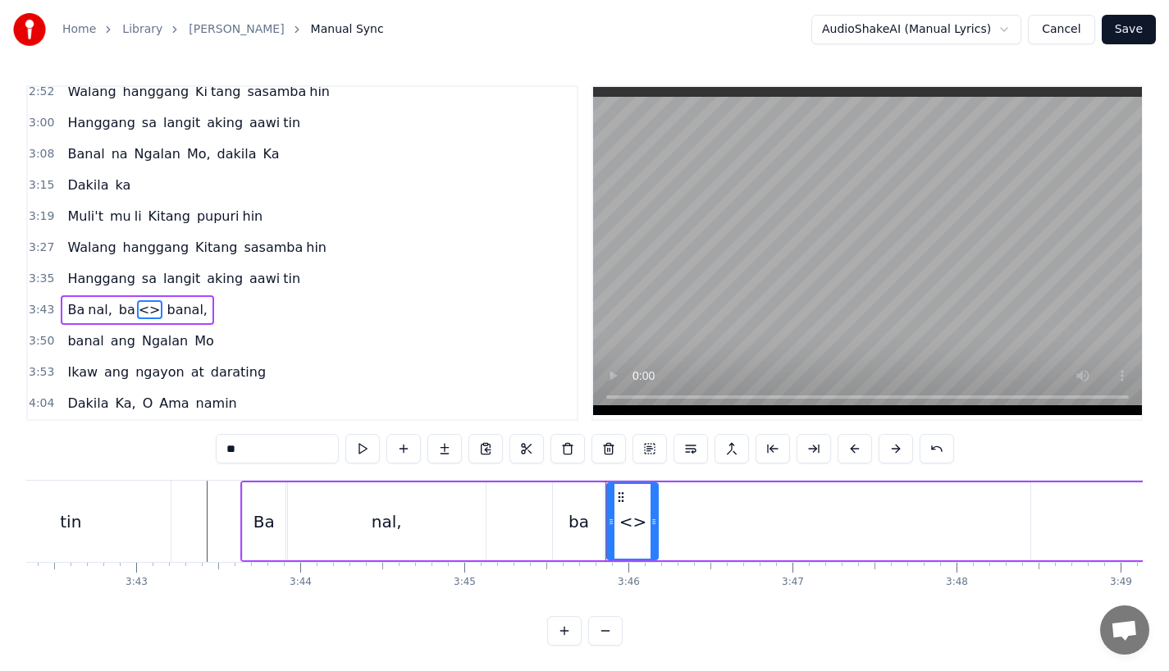
drag, startPoint x: 269, startPoint y: 447, endPoint x: 206, endPoint y: 446, distance: 63.2
click at [204, 447] on div "0:31 Bawat bukang liwayway 0:35 na aking nasila yan 0:42 Huni ng mga ibong 0:47…" at bounding box center [584, 365] width 1117 height 561
paste input "**"
drag, startPoint x: 656, startPoint y: 529, endPoint x: 817, endPoint y: 528, distance: 160.9
click at [811, 528] on div at bounding box center [807, 521] width 7 height 75
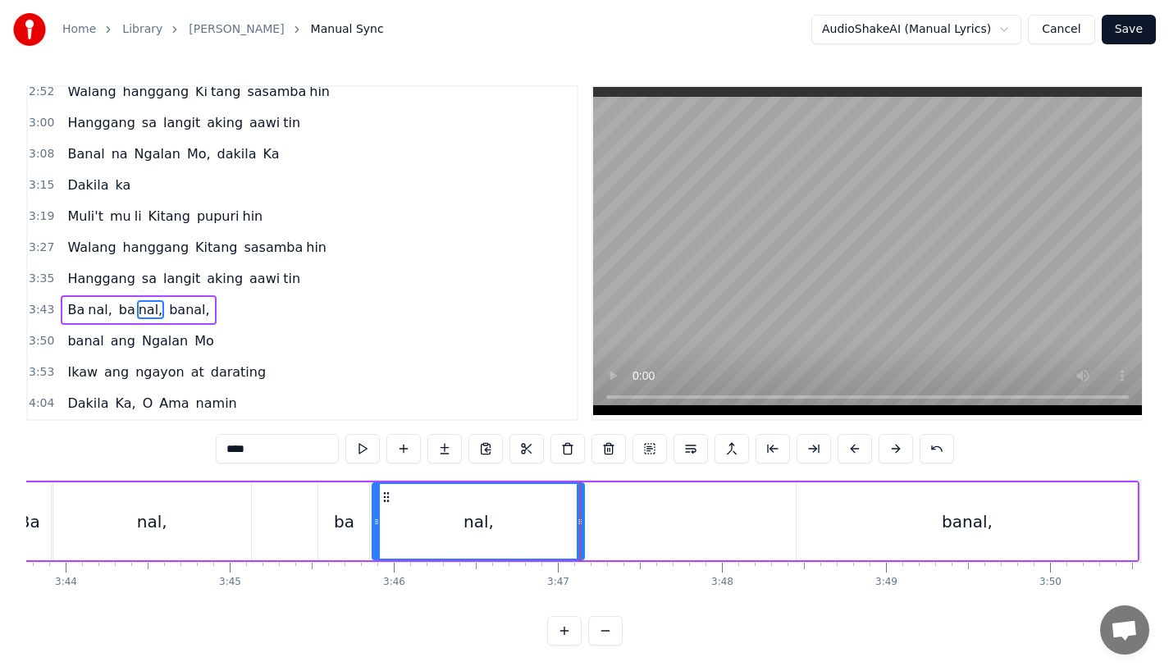
scroll to position [0, 36803]
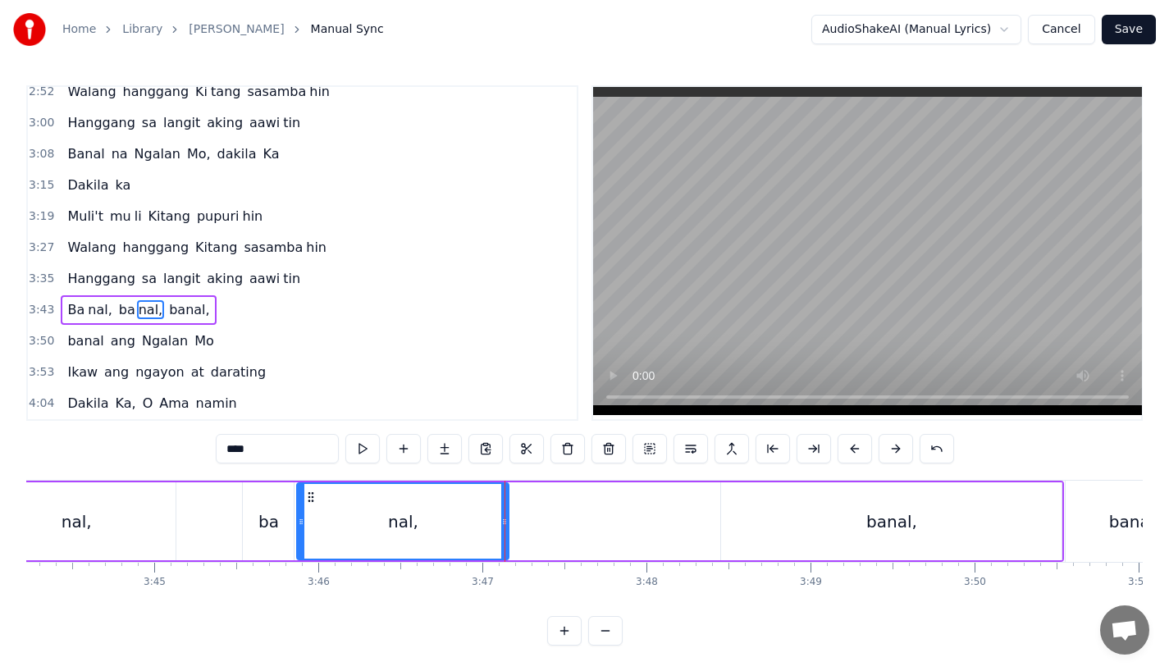
click at [829, 525] on div "banal," at bounding box center [891, 522] width 341 height 78
type input "******"
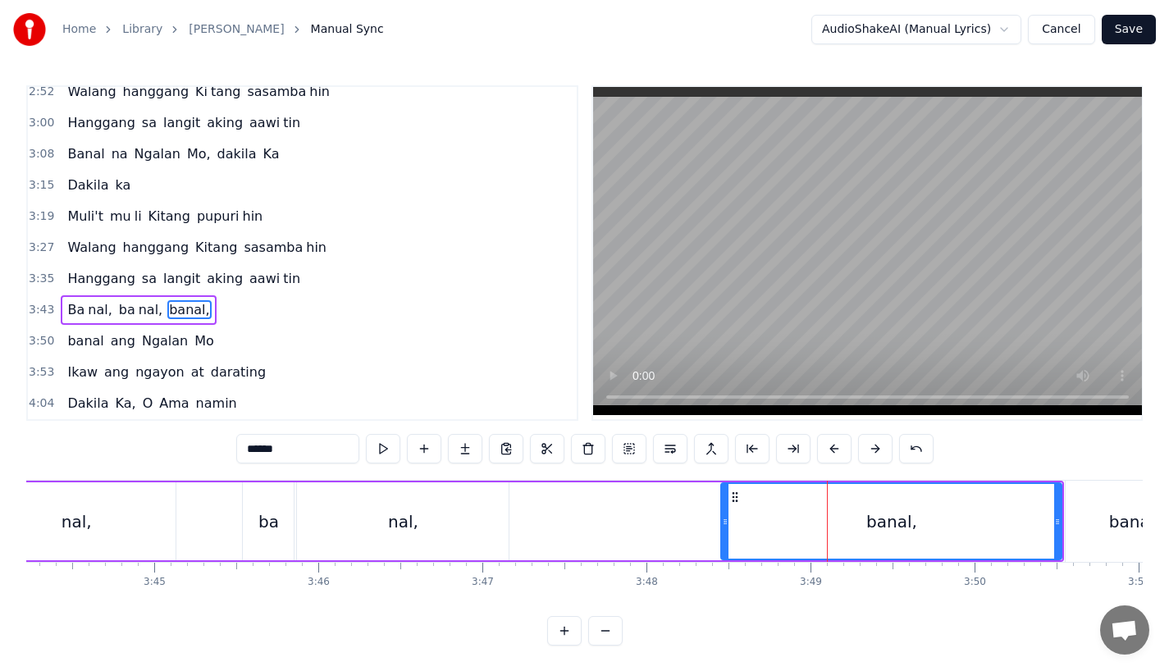
drag, startPoint x: 736, startPoint y: 489, endPoint x: 570, endPoint y: 499, distance: 166.9
click at [570, 498] on div "Ba nal, ba nal, banal," at bounding box center [497, 521] width 1135 height 81
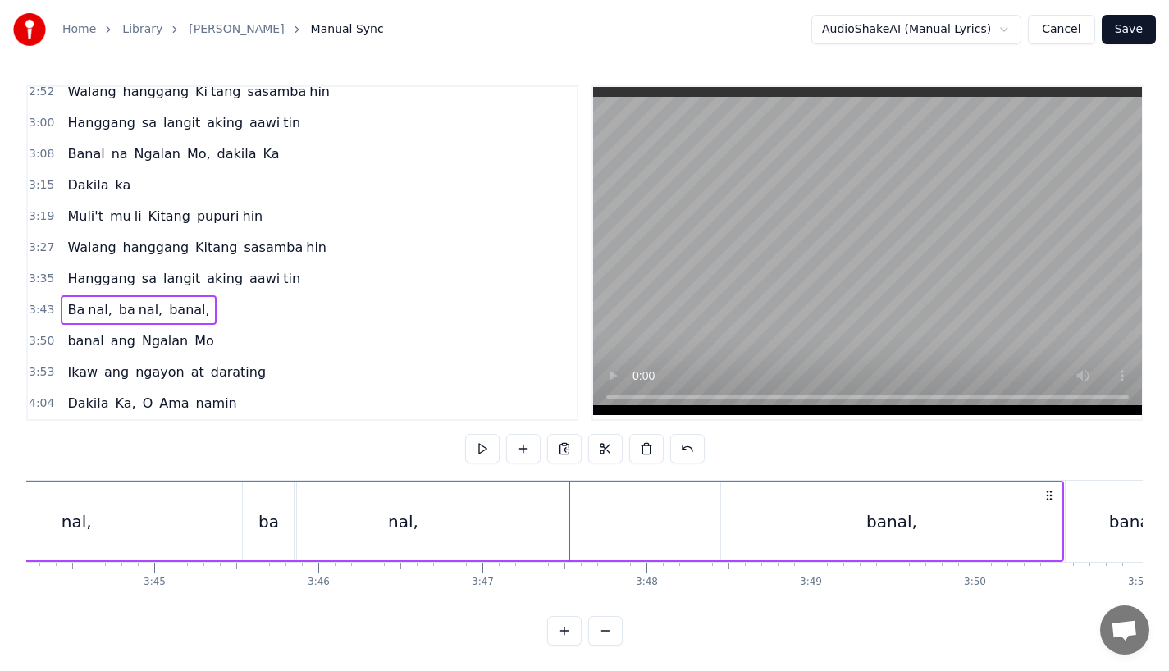
click at [746, 510] on div "banal," at bounding box center [891, 522] width 341 height 78
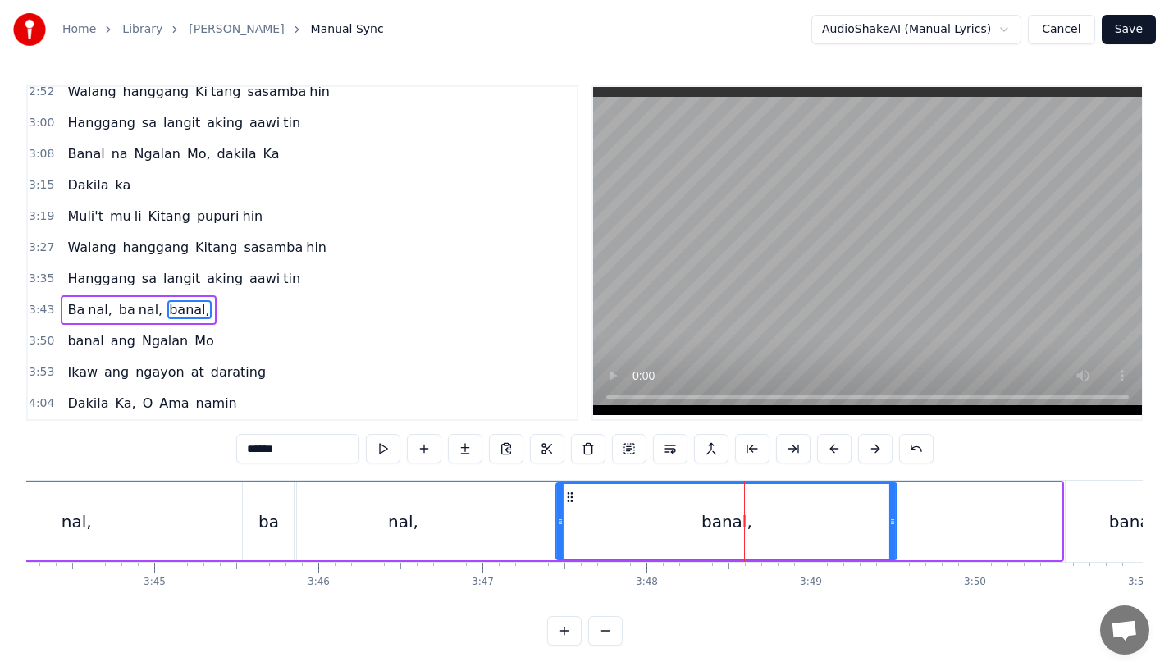
drag, startPoint x: 735, startPoint y: 499, endPoint x: 569, endPoint y: 509, distance: 166.1
click at [569, 509] on div "banal," at bounding box center [726, 521] width 339 height 75
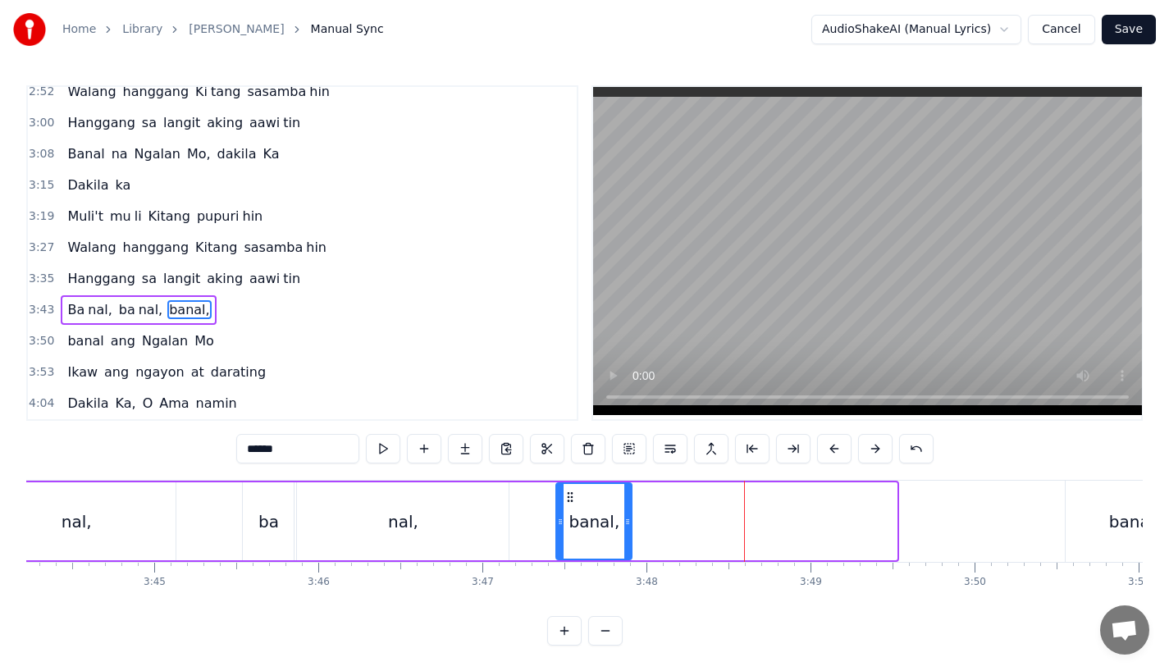
drag, startPoint x: 893, startPoint y: 533, endPoint x: 628, endPoint y: 533, distance: 265.1
click at [628, 533] on div at bounding box center [628, 521] width 7 height 75
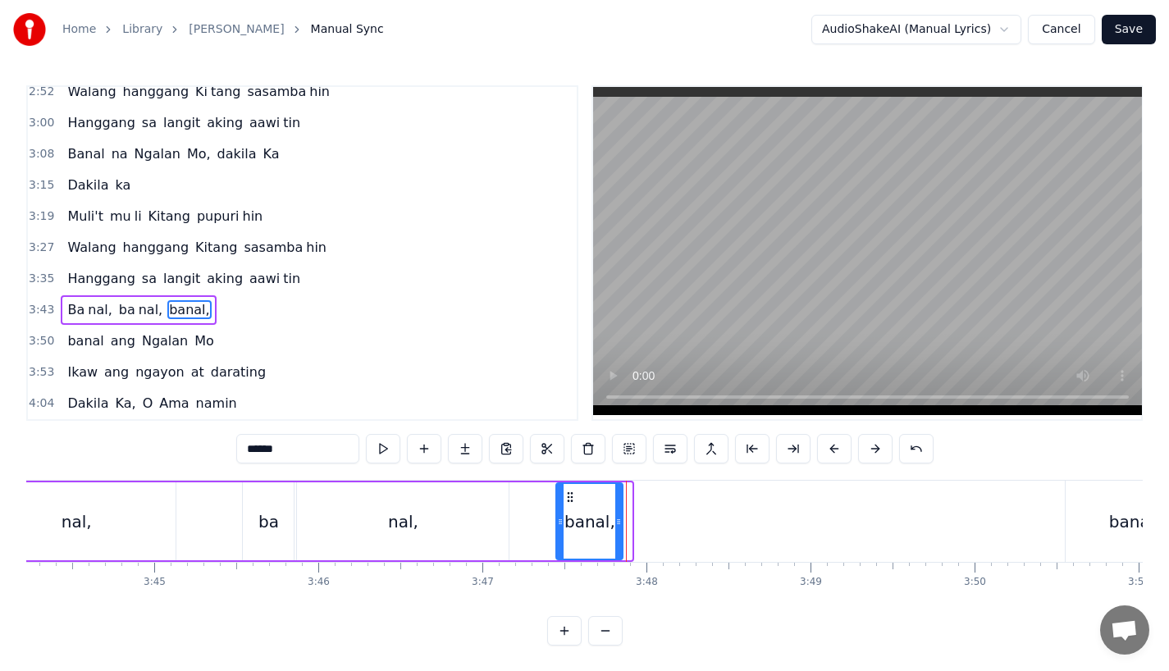
drag, startPoint x: 626, startPoint y: 524, endPoint x: 617, endPoint y: 524, distance: 9.0
click at [617, 524] on icon at bounding box center [619, 521] width 7 height 13
drag, startPoint x: 261, startPoint y: 449, endPoint x: 356, endPoint y: 449, distance: 95.2
click at [356, 449] on input "******" at bounding box center [297, 449] width 123 height 30
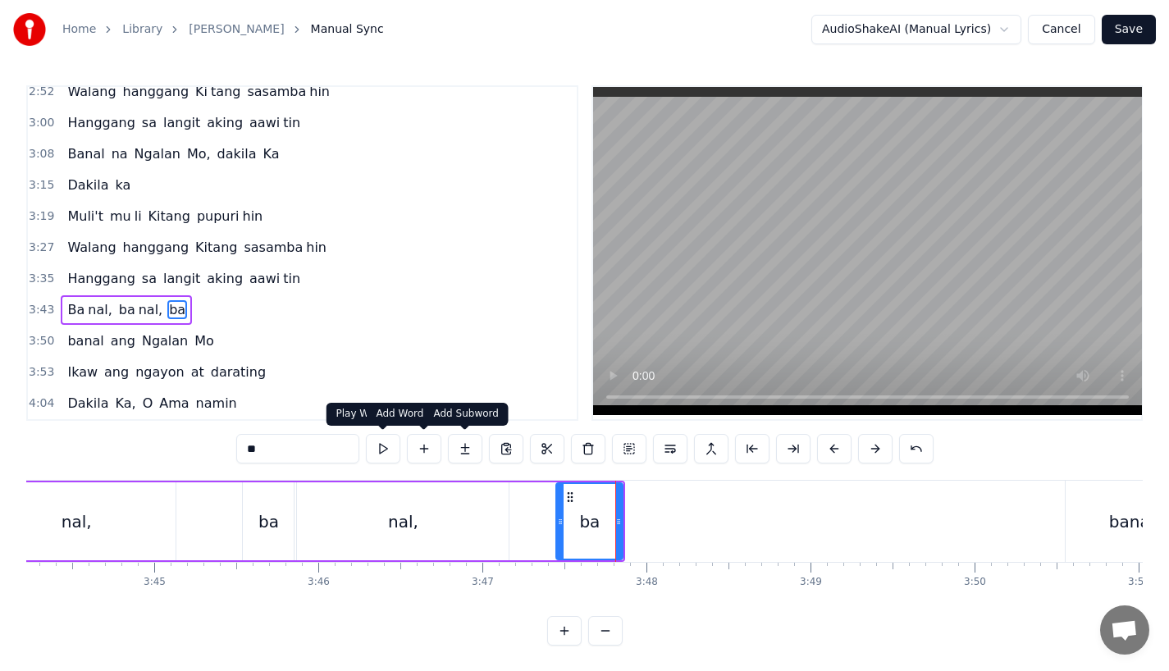
type input "**"
click at [455, 460] on button at bounding box center [465, 449] width 34 height 30
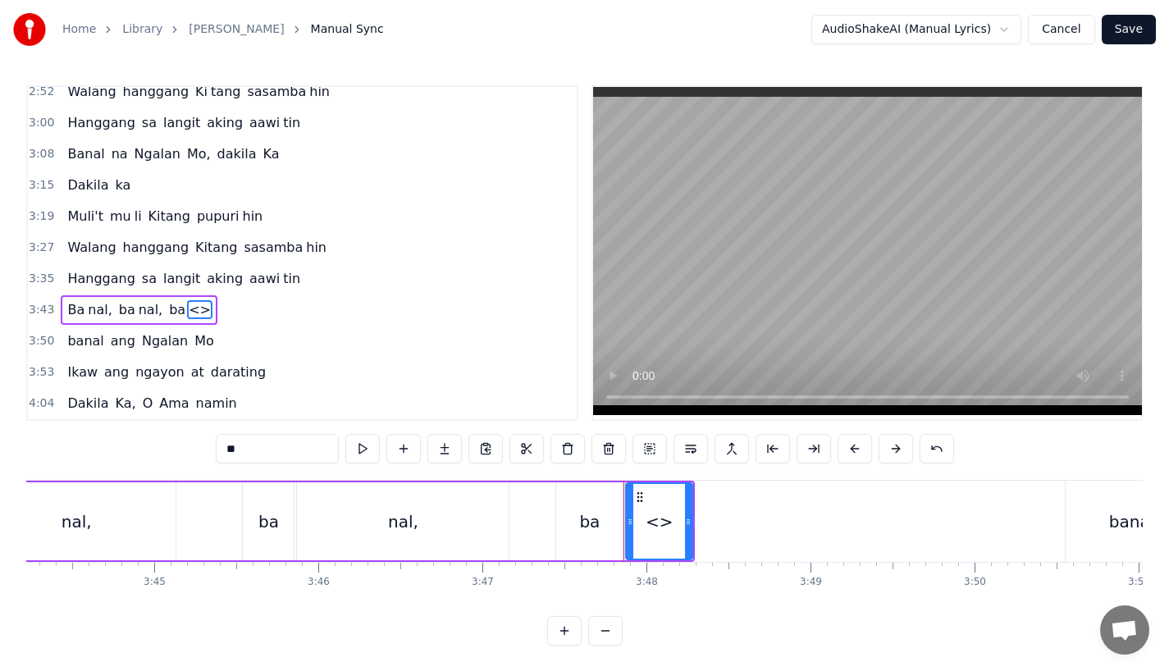
drag, startPoint x: 248, startPoint y: 446, endPoint x: 170, endPoint y: 445, distance: 78.0
click at [170, 445] on div "0:31 Bawat bukang liwayway 0:35 na aking nasila yan 0:42 Huni ng mga ibong 0:47…" at bounding box center [584, 365] width 1117 height 561
paste input "**"
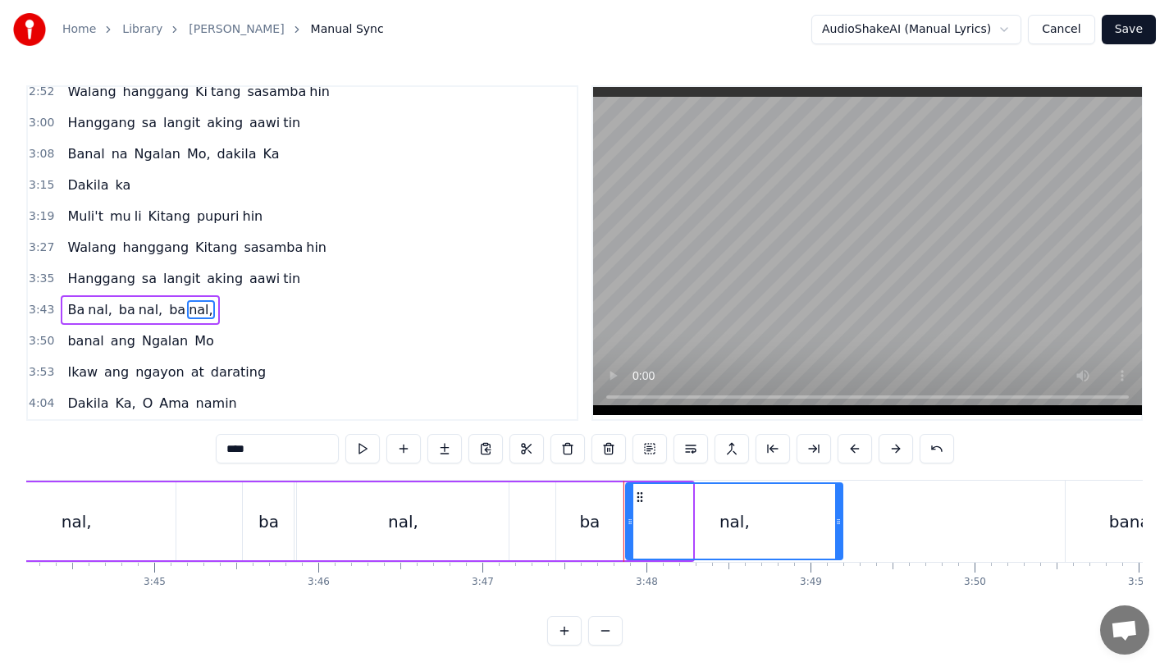
drag, startPoint x: 690, startPoint y: 514, endPoint x: 833, endPoint y: 529, distance: 143.6
click at [835, 528] on div at bounding box center [838, 521] width 7 height 75
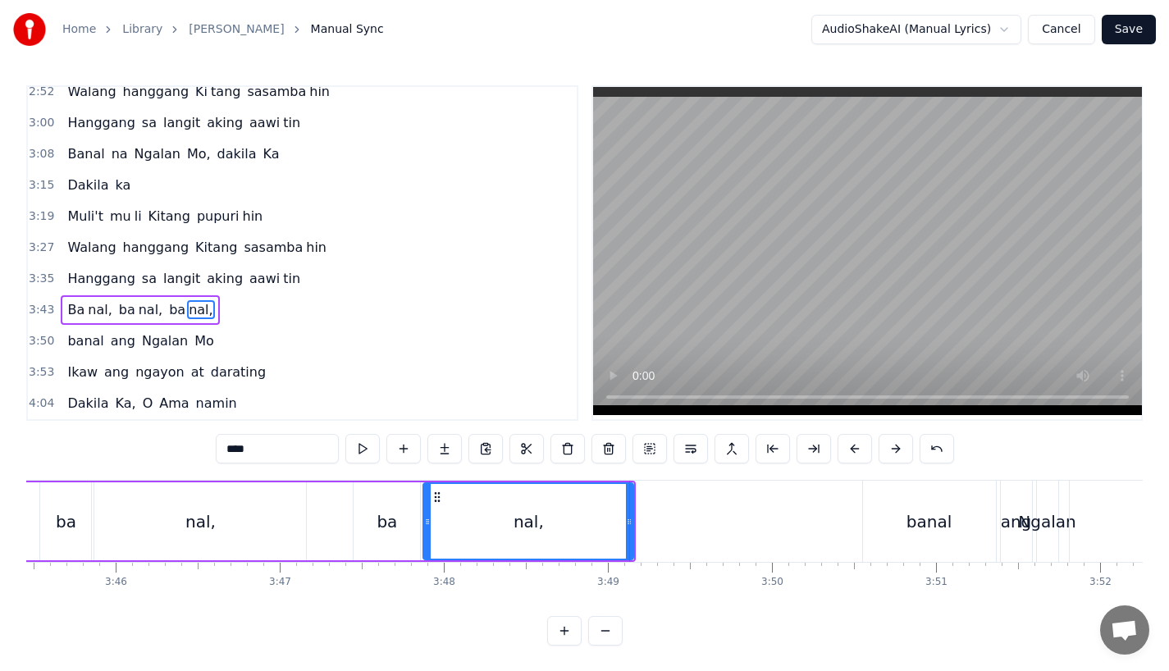
scroll to position [0, 37009]
click at [903, 515] on div "banal" at bounding box center [926, 521] width 133 height 81
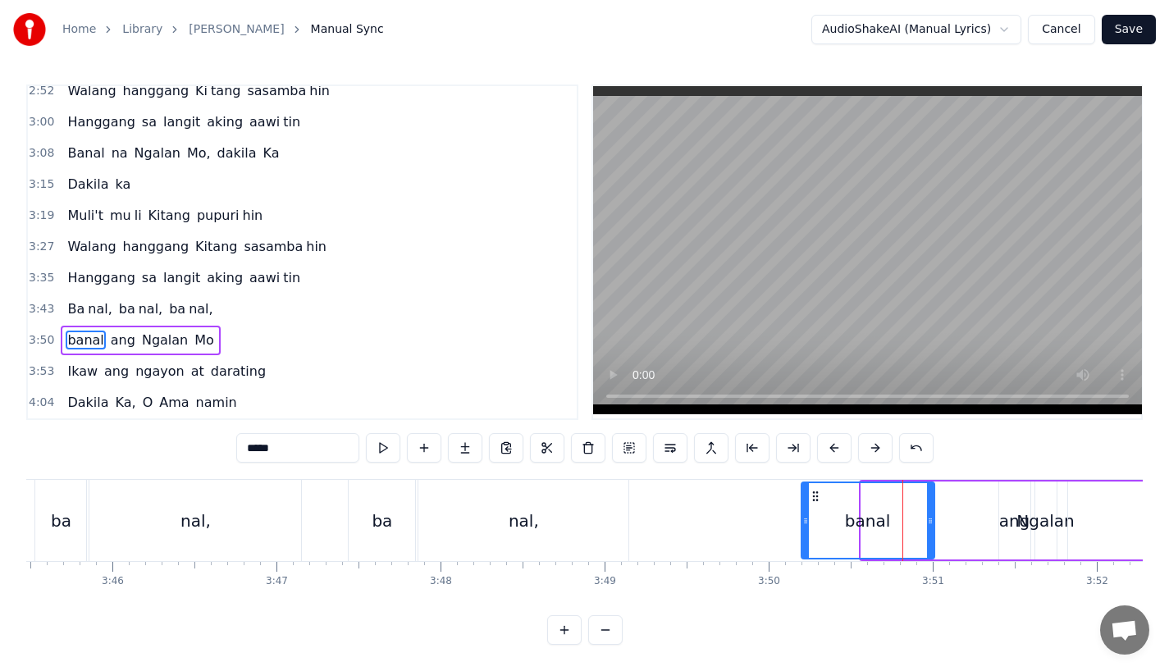
drag, startPoint x: 877, startPoint y: 494, endPoint x: 817, endPoint y: 494, distance: 59.9
click at [817, 500] on circle at bounding box center [817, 500] width 1 height 1
click at [1011, 524] on div "ang" at bounding box center [1015, 521] width 31 height 25
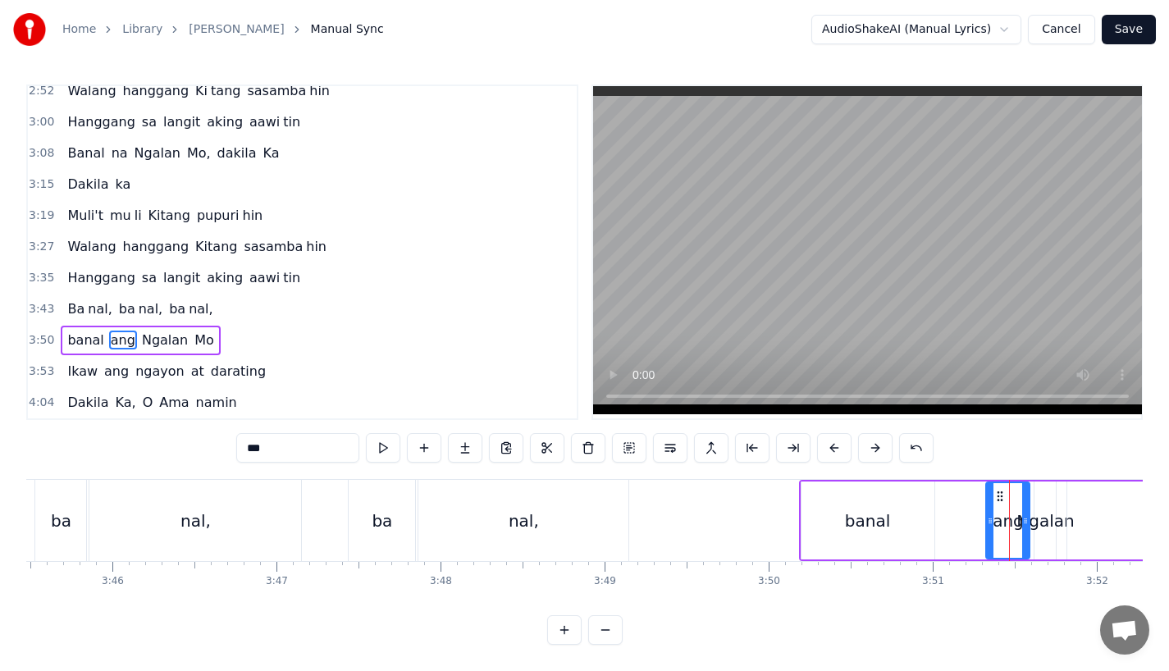
drag, startPoint x: 1005, startPoint y: 524, endPoint x: 991, endPoint y: 524, distance: 14.0
click at [991, 524] on div at bounding box center [990, 520] width 7 height 75
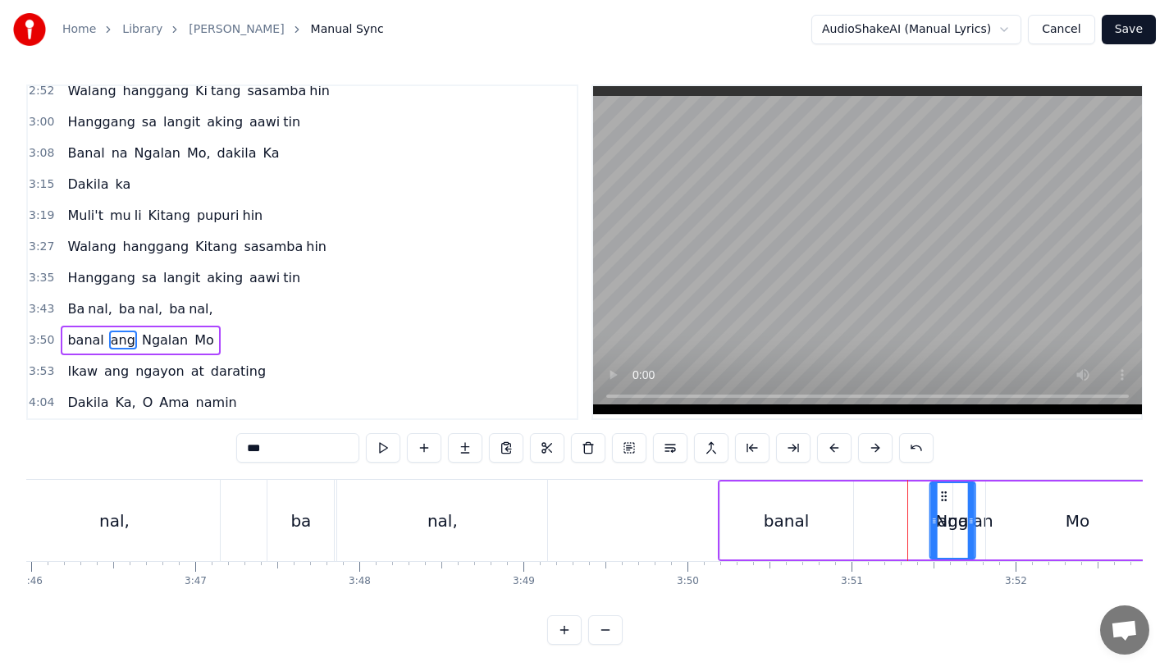
scroll to position [0, 37092]
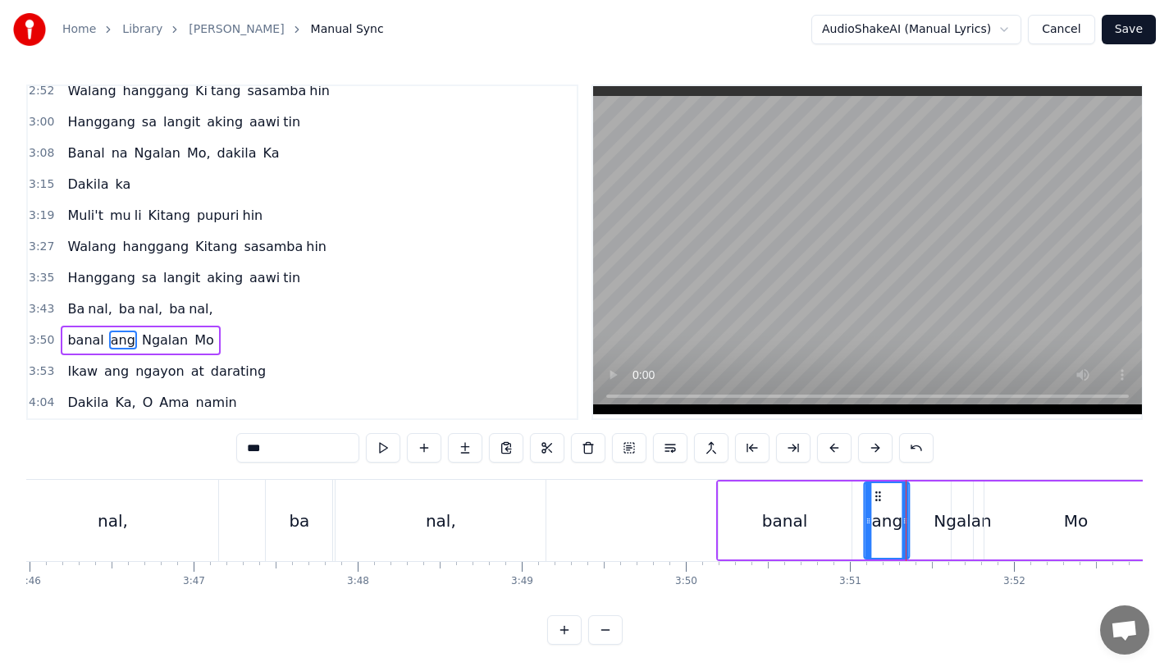
drag, startPoint x: 997, startPoint y: 487, endPoint x: 877, endPoint y: 504, distance: 121.8
click at [877, 504] on div "ang" at bounding box center [887, 520] width 43 height 75
click at [954, 523] on div "Ngalan" at bounding box center [962, 521] width 57 height 25
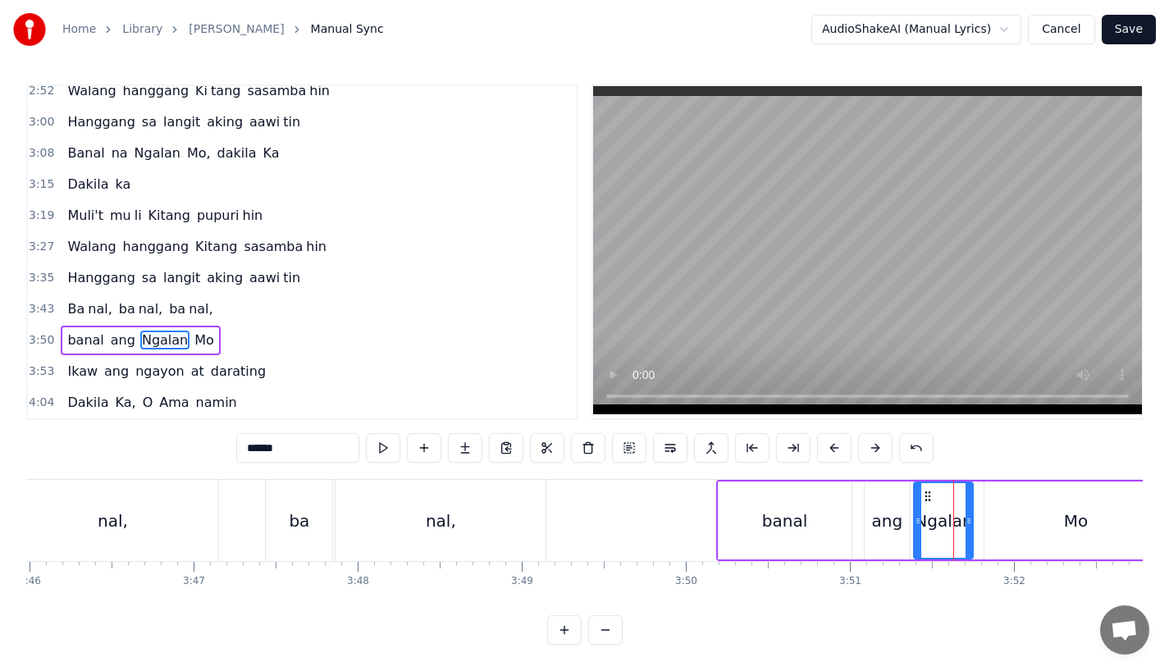
drag, startPoint x: 954, startPoint y: 515, endPoint x: 913, endPoint y: 520, distance: 40.4
click at [915, 520] on icon at bounding box center [918, 521] width 7 height 13
click at [977, 519] on icon at bounding box center [975, 521] width 7 height 13
click at [886, 515] on div "ang" at bounding box center [887, 521] width 31 height 25
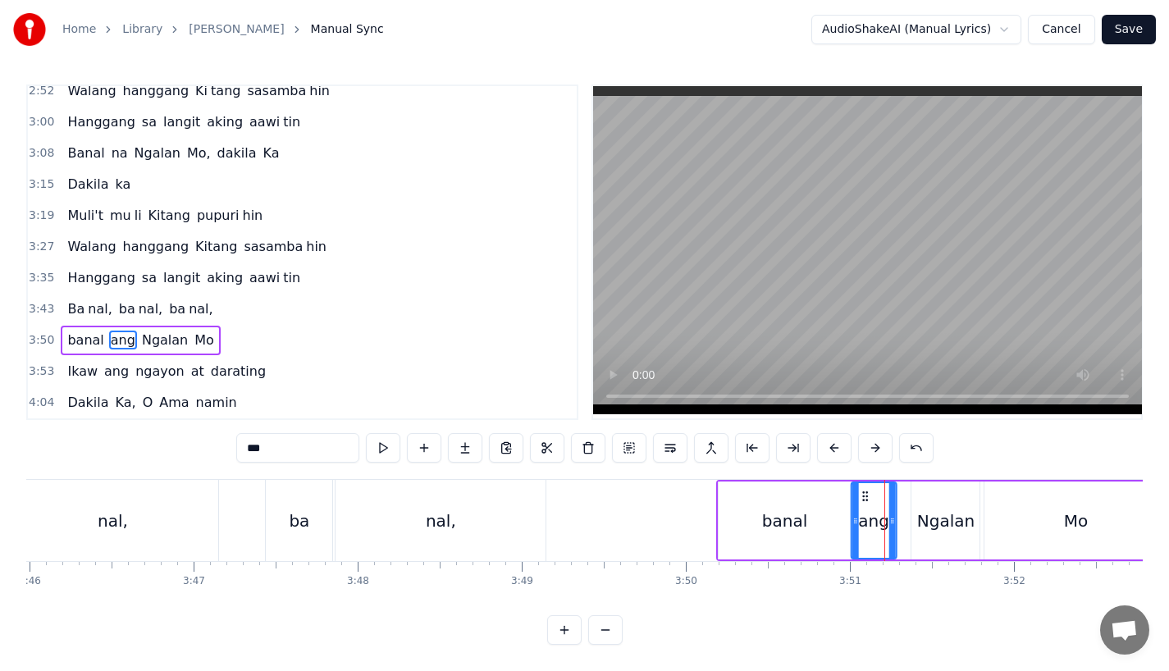
drag, startPoint x: 878, startPoint y: 492, endPoint x: 865, endPoint y: 493, distance: 13.2
click at [865, 493] on icon at bounding box center [865, 496] width 13 height 13
click at [950, 530] on div "Ngalan" at bounding box center [946, 521] width 68 height 78
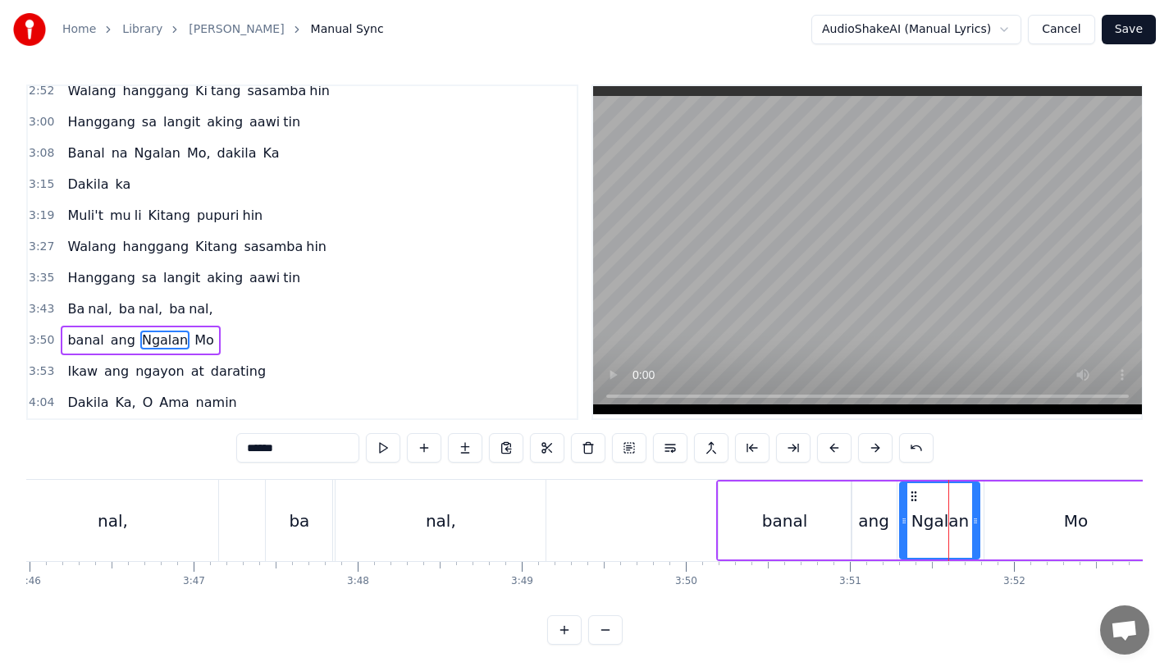
drag, startPoint x: 916, startPoint y: 523, endPoint x: 903, endPoint y: 524, distance: 13.2
click at [903, 524] on div at bounding box center [904, 520] width 7 height 75
click at [538, 529] on div "nal," at bounding box center [441, 520] width 210 height 81
type input "****"
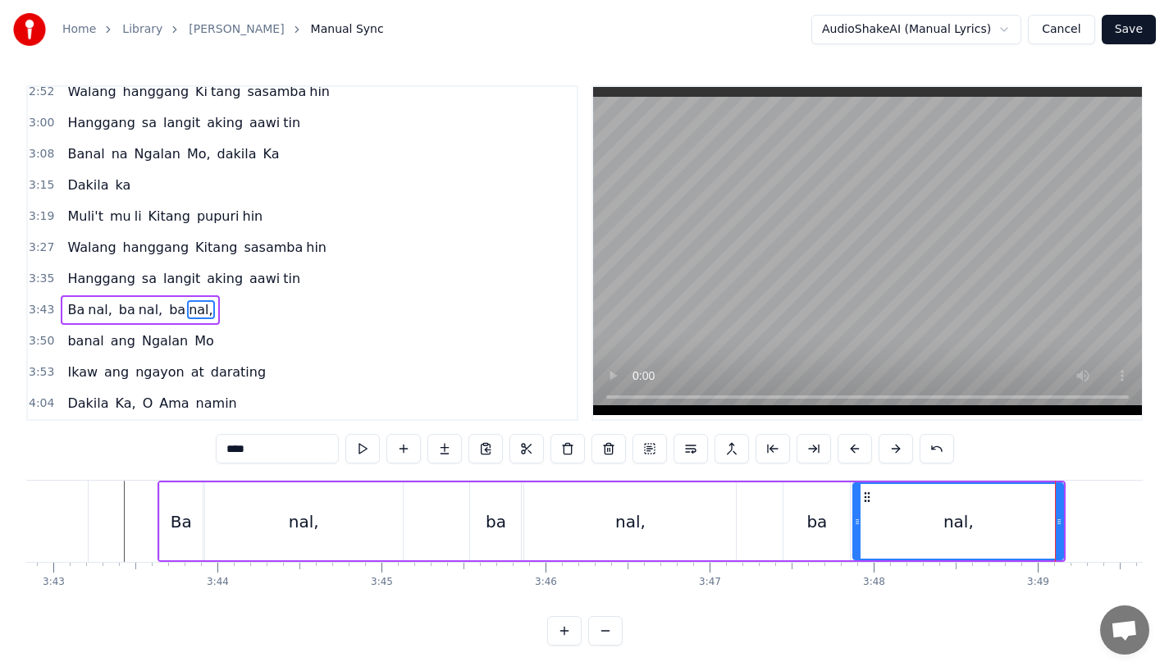
scroll to position [0, 36441]
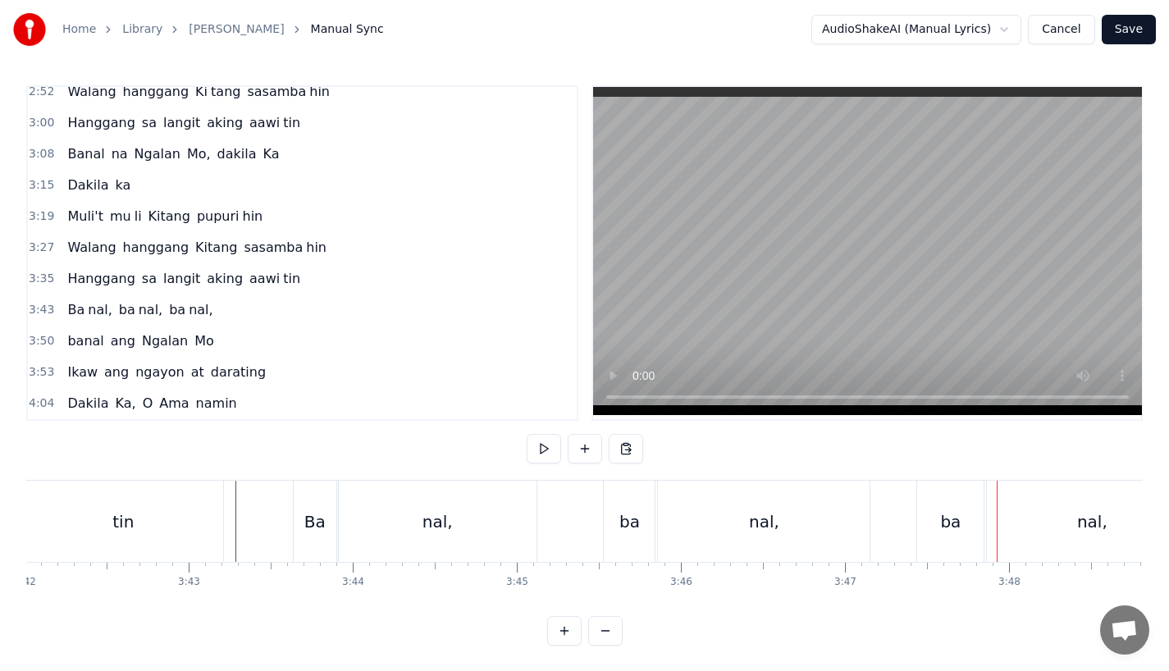
scroll to position [0, 36235]
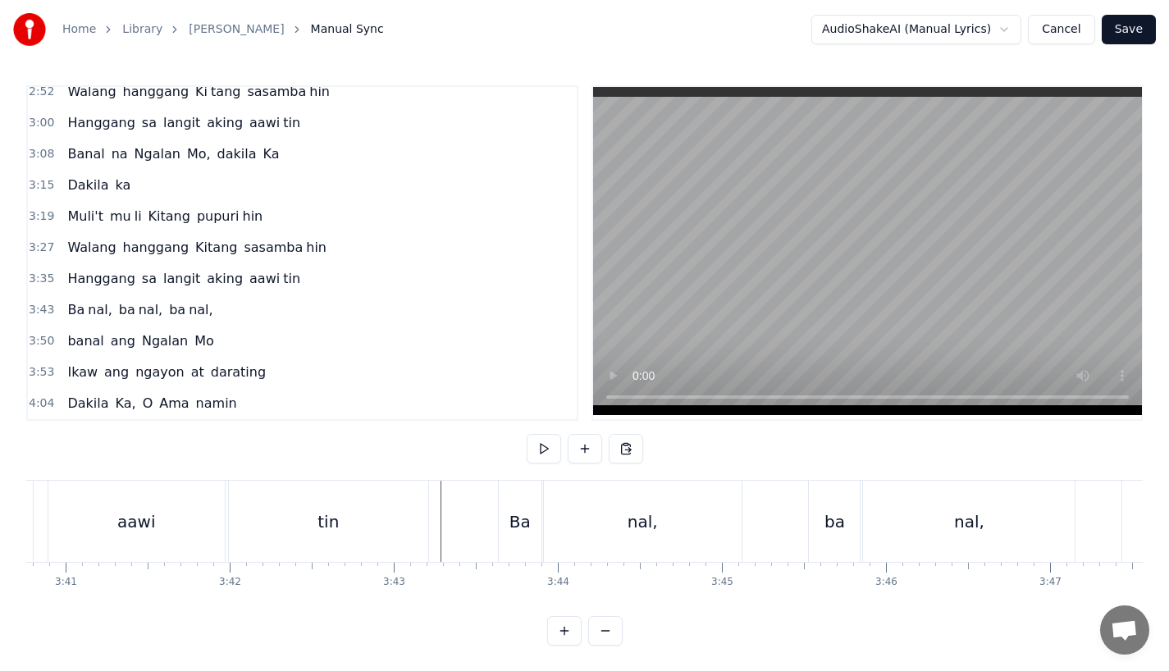
click at [388, 514] on div "tin" at bounding box center [328, 521] width 199 height 81
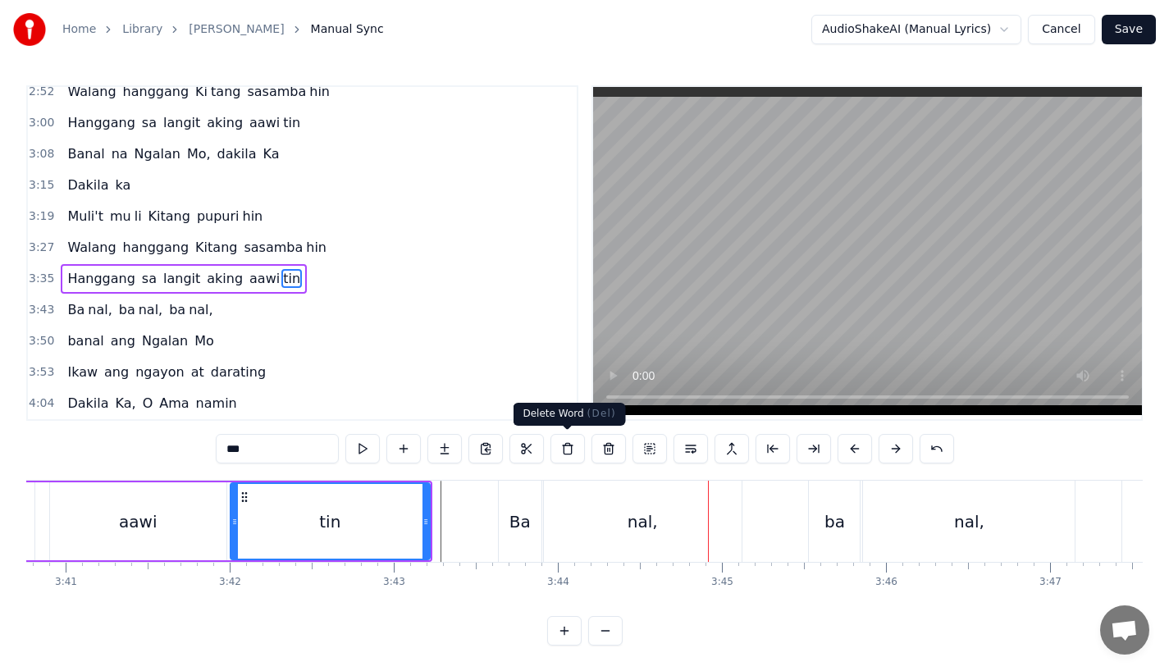
click at [520, 520] on div "Ba" at bounding box center [520, 522] width 21 height 25
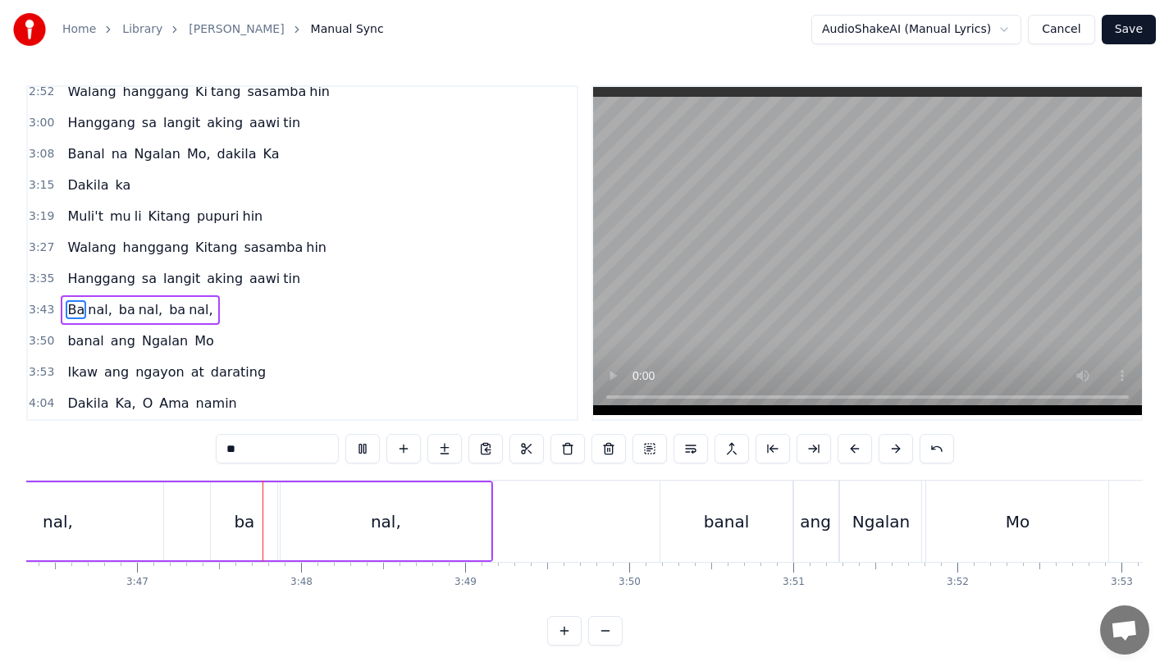
scroll to position [0, 37203]
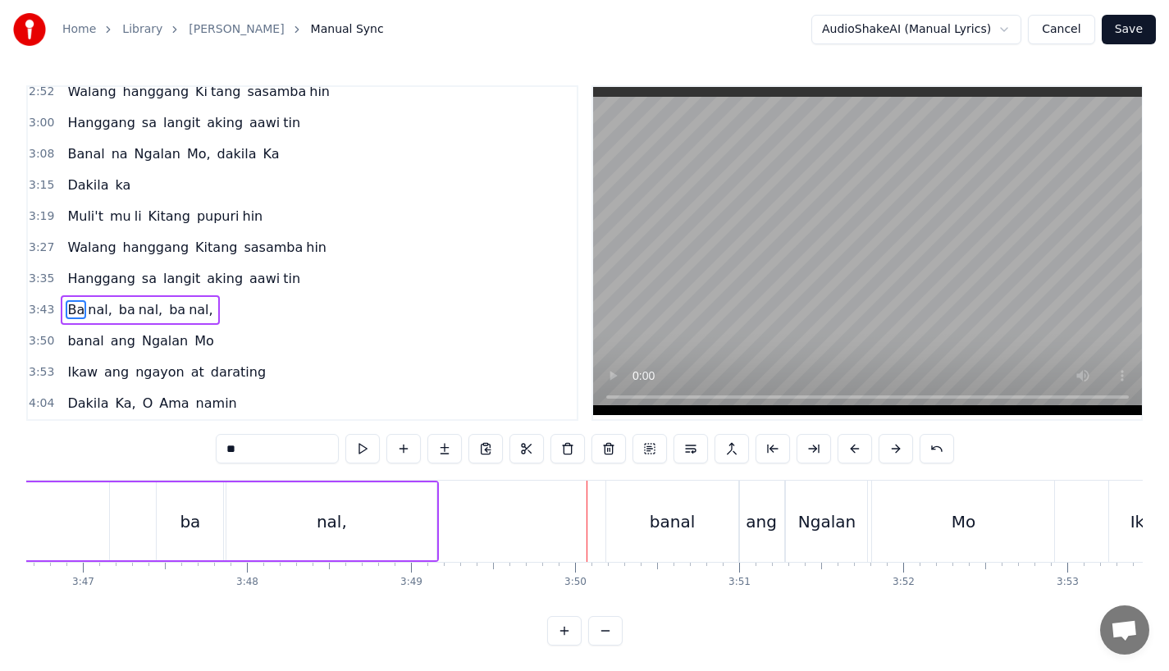
click at [645, 528] on div "banal" at bounding box center [672, 521] width 133 height 81
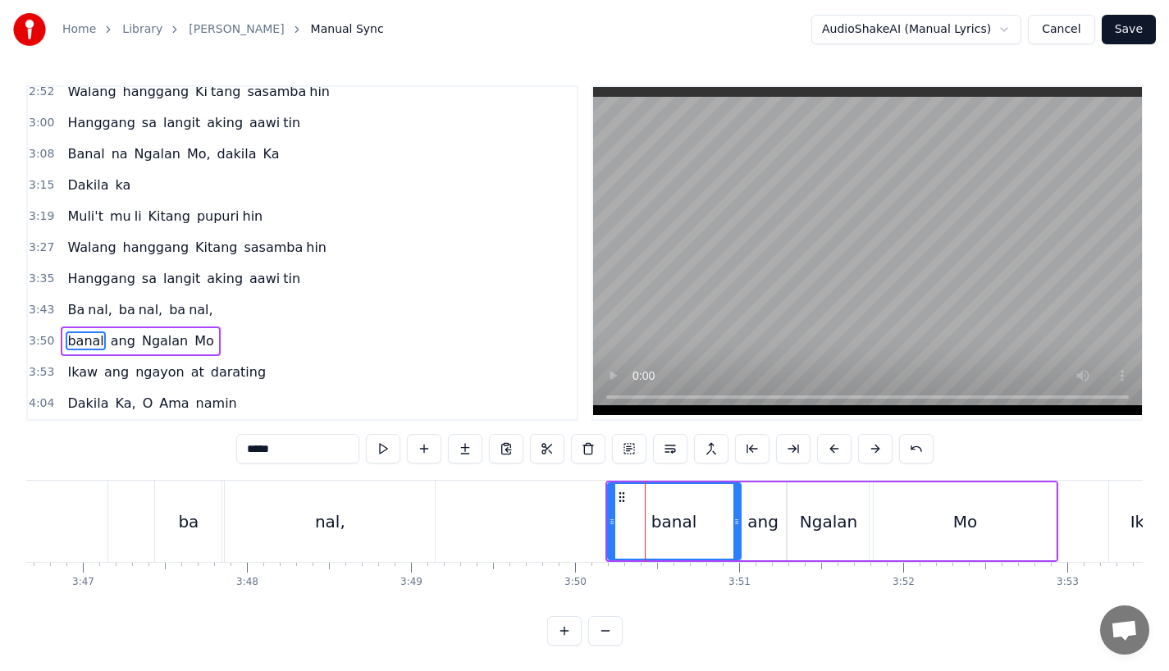
scroll to position [6, 0]
click at [346, 525] on div "nal," at bounding box center [330, 520] width 210 height 81
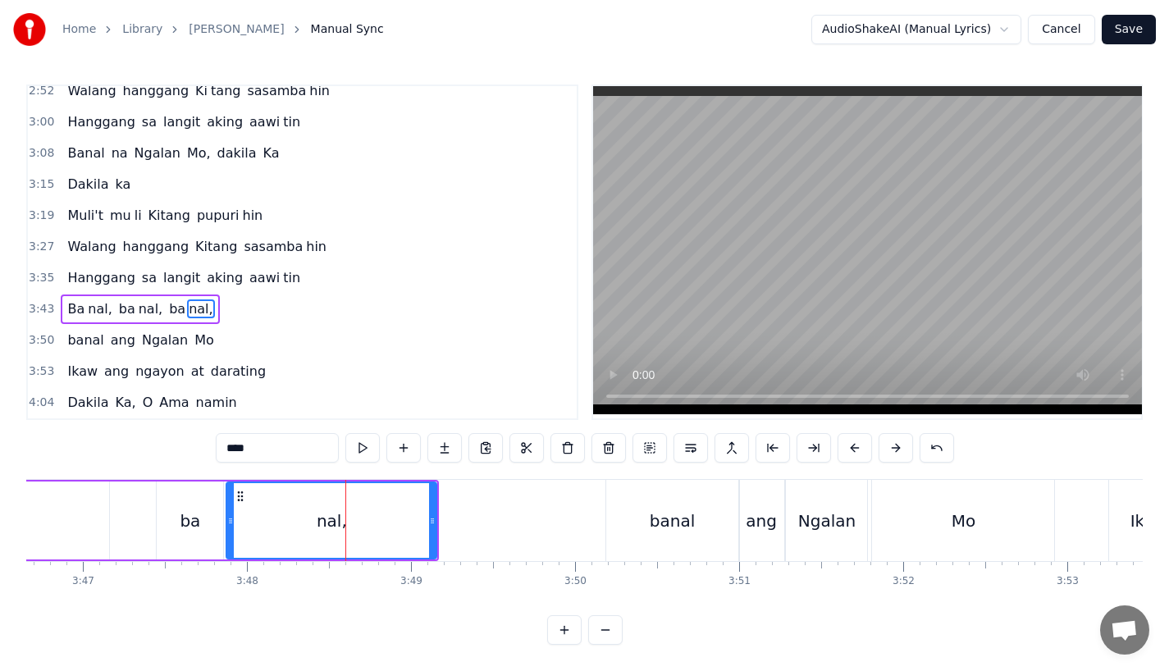
scroll to position [0, 0]
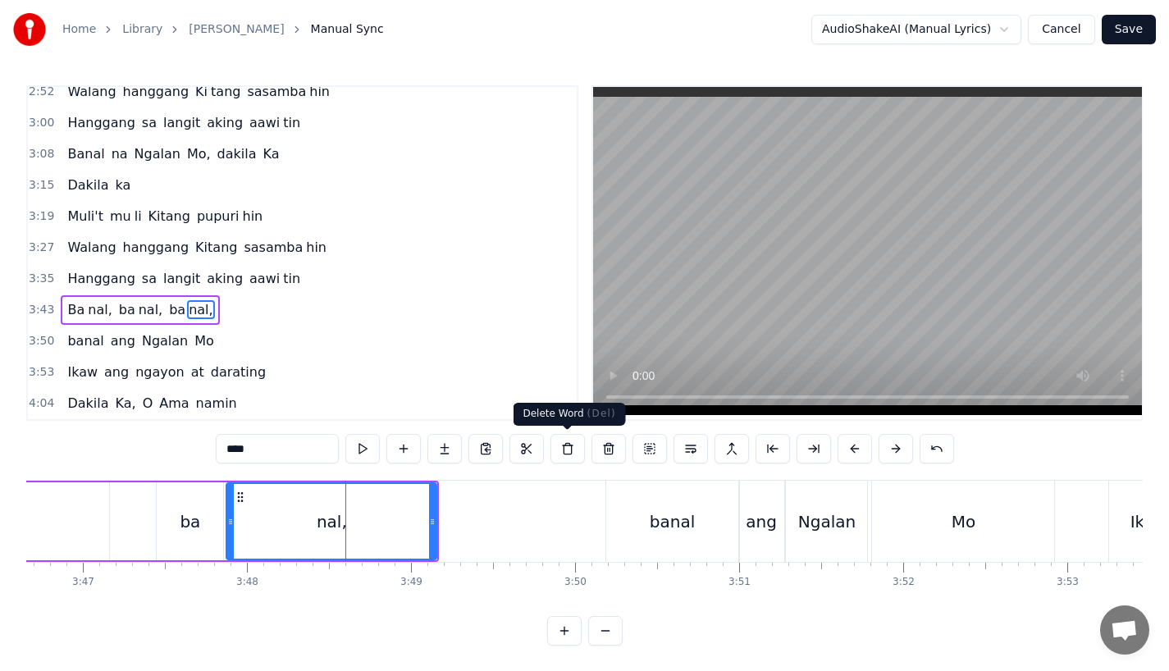
click at [589, 382] on div "0:31 Bawat bukang liwayway 0:35 na aking nasila yan 0:42 Huni ng mga ibong 0:47…" at bounding box center [584, 253] width 1117 height 336
click at [682, 519] on div "banal" at bounding box center [672, 522] width 45 height 25
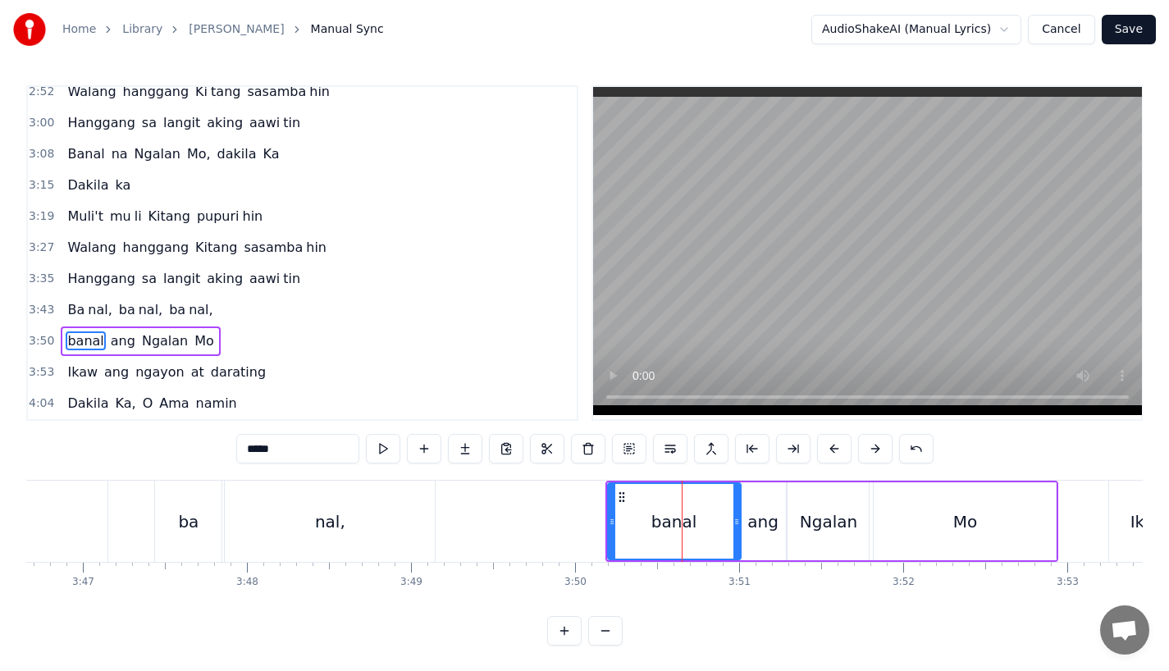
scroll to position [6, 0]
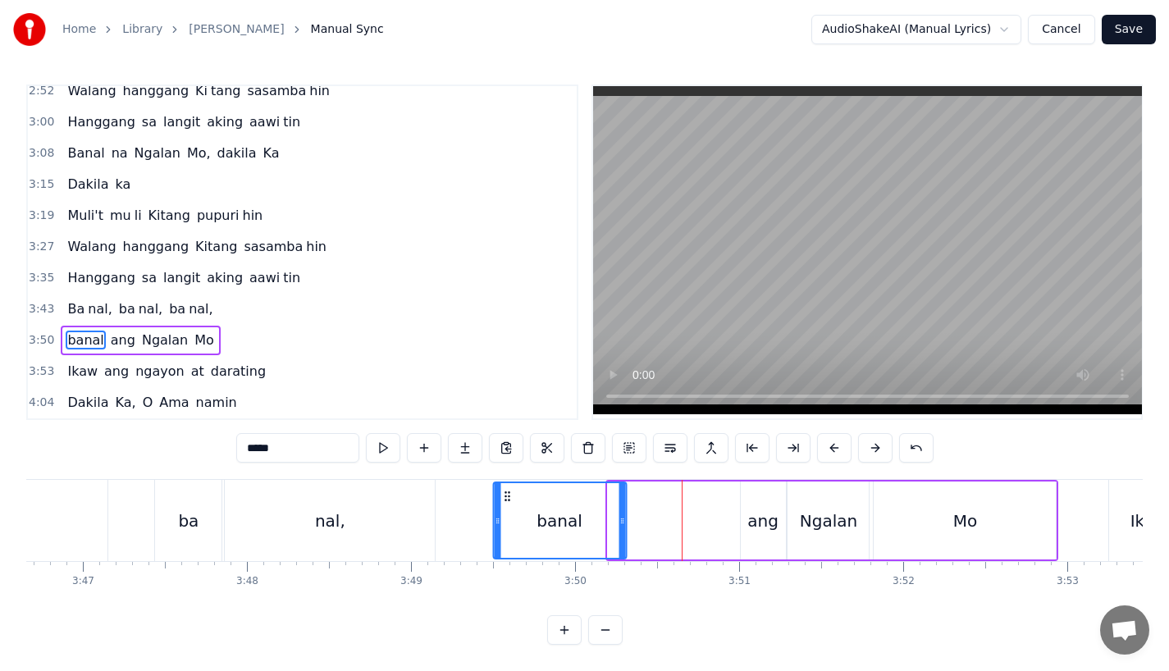
drag, startPoint x: 619, startPoint y: 492, endPoint x: 502, endPoint y: 501, distance: 116.8
click at [502, 501] on div "banal" at bounding box center [559, 520] width 131 height 75
drag, startPoint x: 620, startPoint y: 522, endPoint x: 567, endPoint y: 524, distance: 52.6
click at [570, 524] on div at bounding box center [573, 520] width 7 height 75
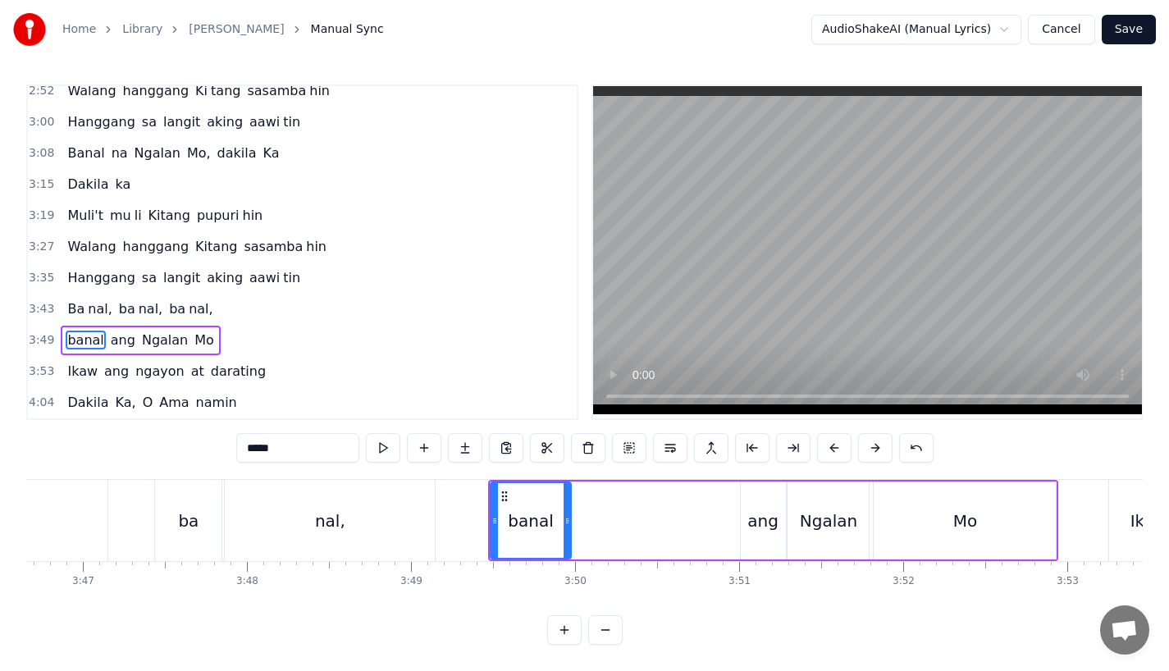
click at [740, 517] on div "ang" at bounding box center [763, 521] width 47 height 78
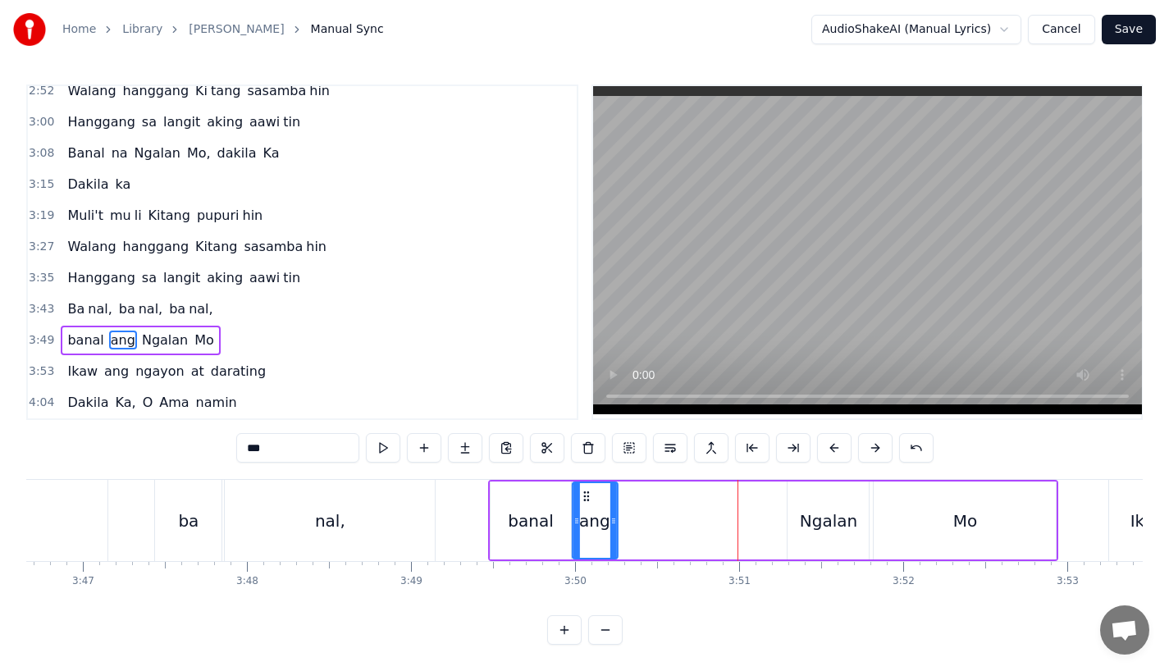
drag, startPoint x: 753, startPoint y: 487, endPoint x: 583, endPoint y: 496, distance: 170.1
click at [583, 496] on icon at bounding box center [585, 496] width 13 height 13
click at [790, 512] on div "Ngalan" at bounding box center [828, 521] width 81 height 78
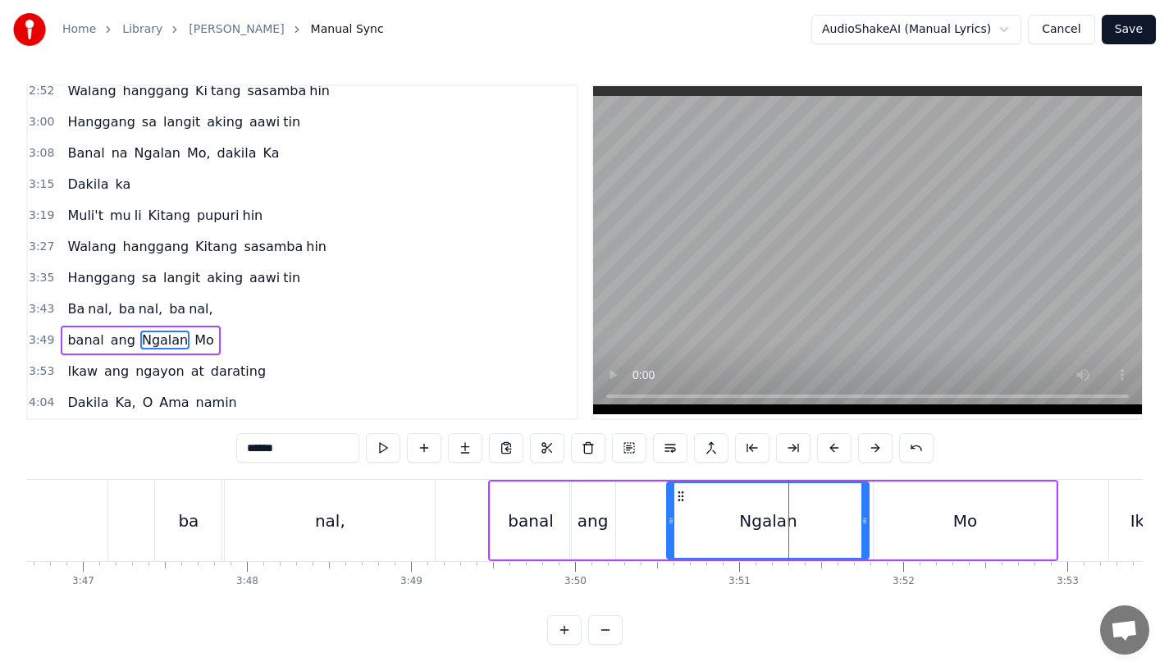
drag, startPoint x: 791, startPoint y: 516, endPoint x: 666, endPoint y: 519, distance: 125.6
click at [668, 519] on icon at bounding box center [671, 521] width 7 height 13
drag, startPoint x: 672, startPoint y: 492, endPoint x: 650, endPoint y: 492, distance: 22.2
click at [651, 496] on circle at bounding box center [651, 496] width 1 height 1
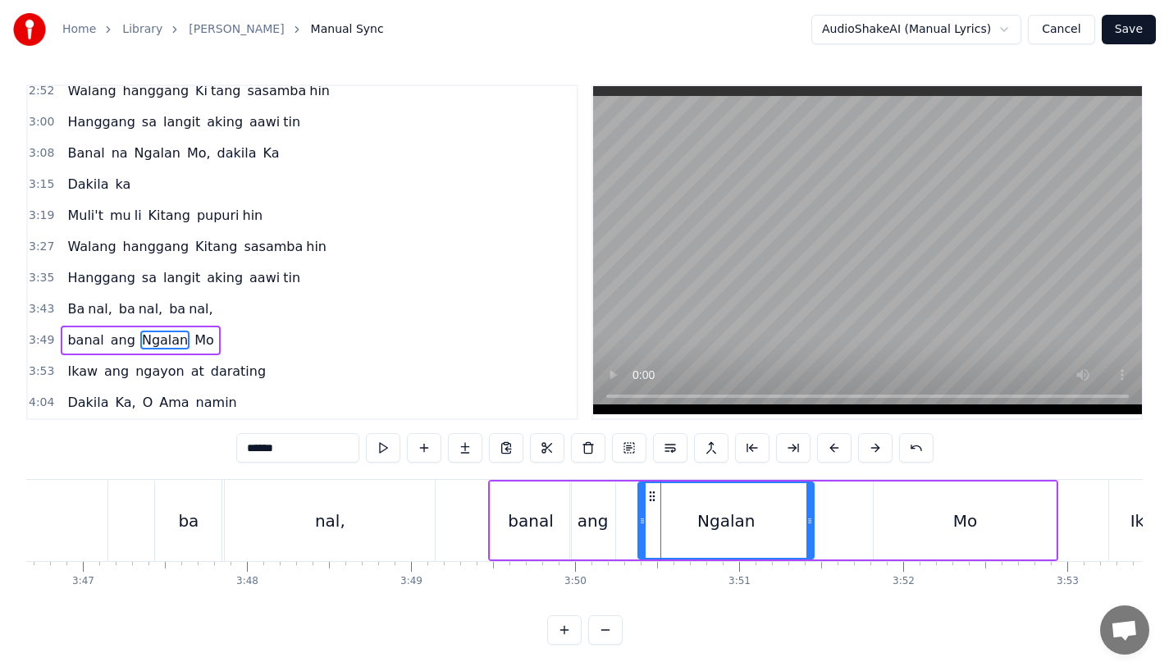
drag, startPoint x: 841, startPoint y: 518, endPoint x: 808, endPoint y: 518, distance: 33.6
click at [808, 518] on icon at bounding box center [810, 521] width 7 height 13
click at [902, 517] on div "Mo" at bounding box center [965, 521] width 182 height 78
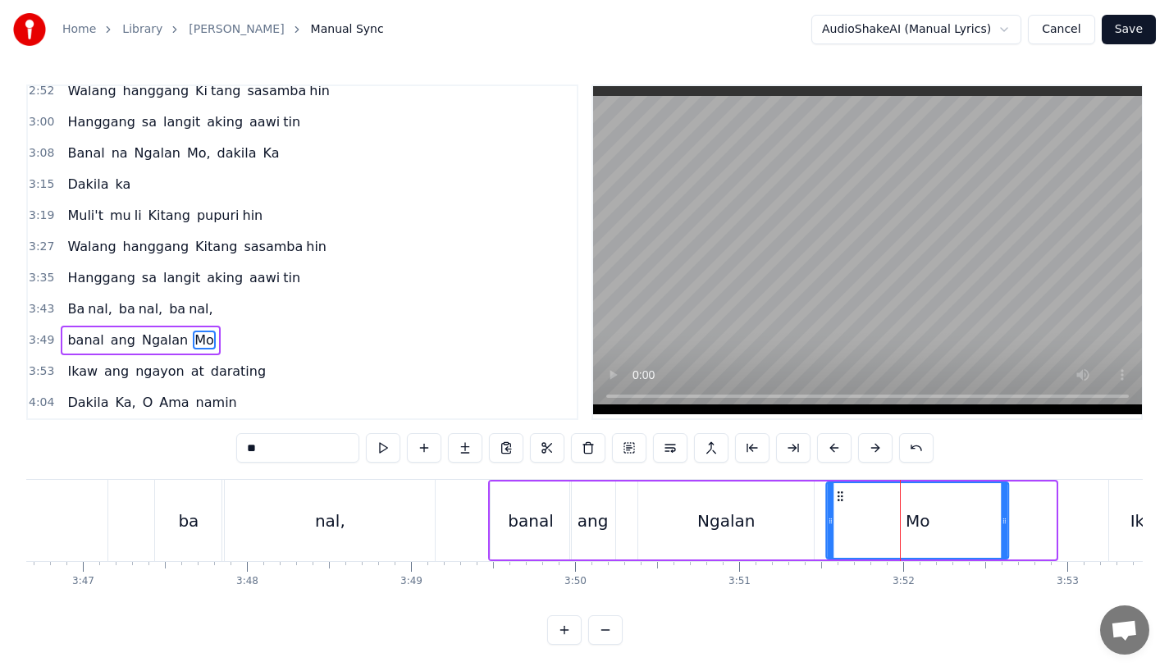
drag, startPoint x: 887, startPoint y: 490, endPoint x: 840, endPoint y: 494, distance: 47.8
click at [840, 494] on icon at bounding box center [841, 496] width 13 height 13
drag, startPoint x: 1006, startPoint y: 516, endPoint x: 1042, endPoint y: 516, distance: 36.1
click at [1042, 516] on icon at bounding box center [1040, 521] width 7 height 13
click at [598, 527] on div "ang" at bounding box center [593, 521] width 31 height 25
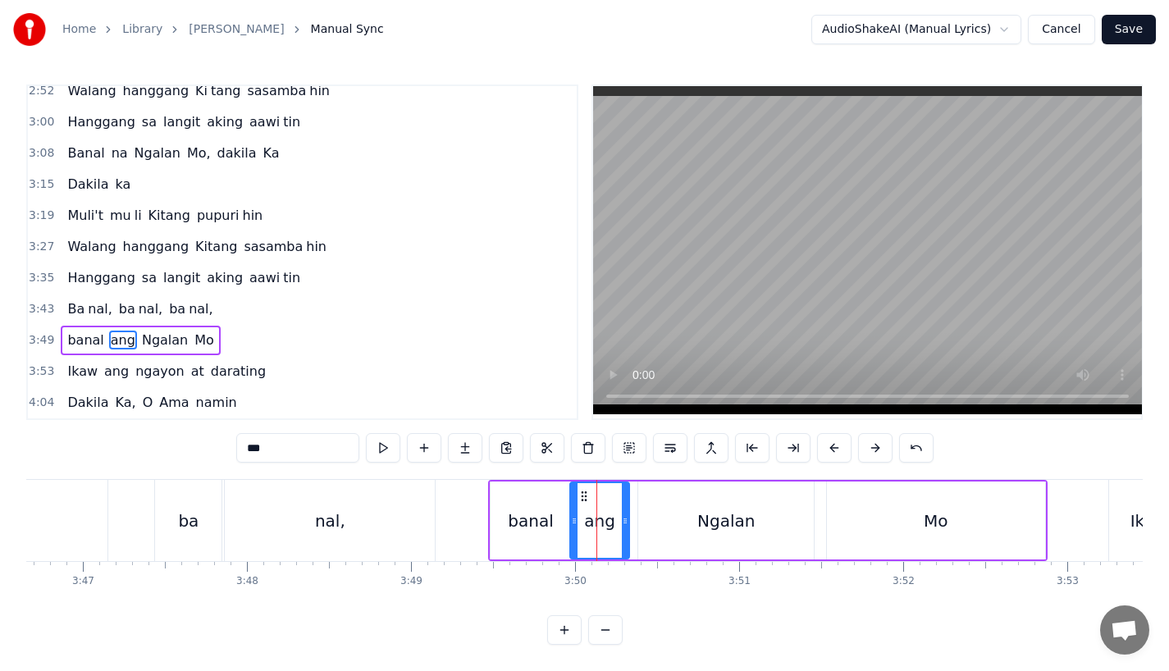
drag, startPoint x: 611, startPoint y: 521, endPoint x: 628, endPoint y: 521, distance: 16.4
click at [628, 521] on icon at bounding box center [625, 521] width 7 height 13
click at [542, 519] on div "banal" at bounding box center [530, 521] width 45 height 25
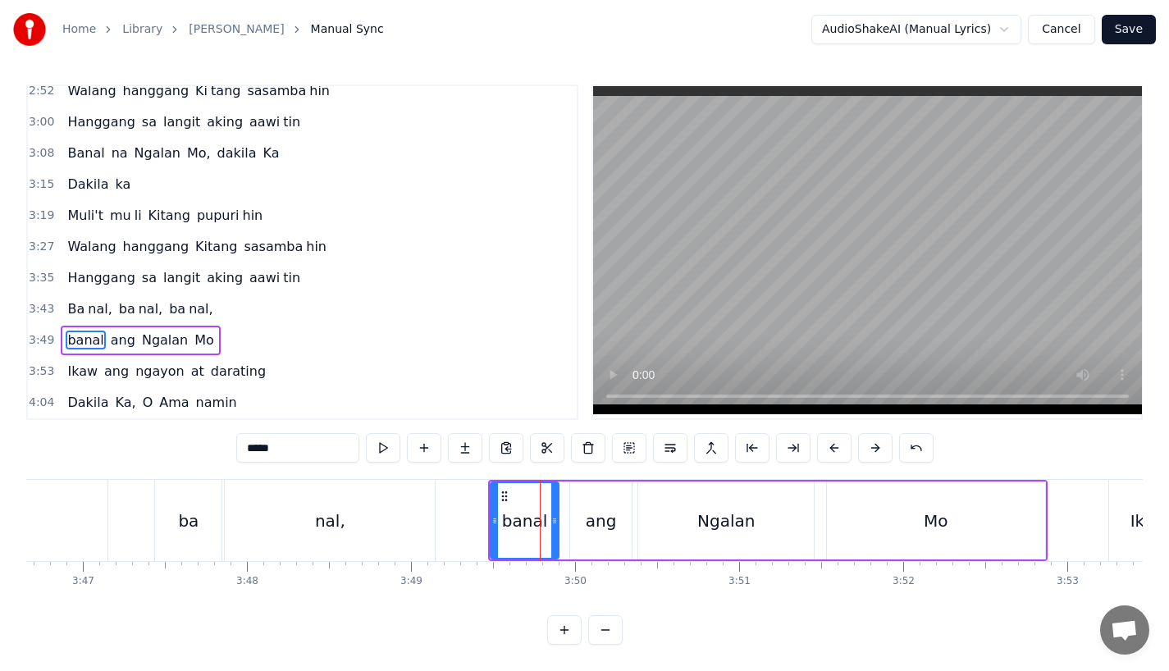
drag, startPoint x: 565, startPoint y: 520, endPoint x: 550, endPoint y: 520, distance: 15.6
click at [552, 520] on icon at bounding box center [555, 521] width 7 height 13
click at [602, 520] on div "ang" at bounding box center [601, 521] width 31 height 25
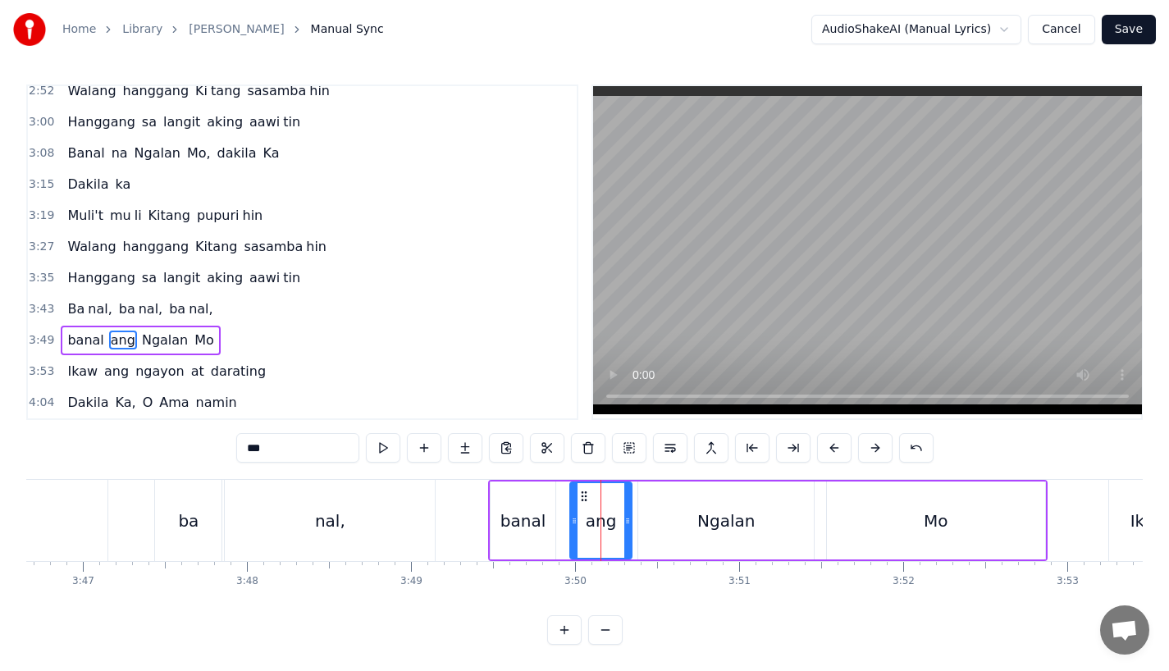
click at [579, 520] on div "ang" at bounding box center [601, 520] width 60 height 75
drag, startPoint x: 570, startPoint y: 520, endPoint x: 557, endPoint y: 524, distance: 13.5
click at [558, 524] on div at bounding box center [561, 520] width 7 height 75
drag, startPoint x: 629, startPoint y: 520, endPoint x: 615, endPoint y: 520, distance: 14.8
click at [625, 520] on icon at bounding box center [628, 521] width 7 height 13
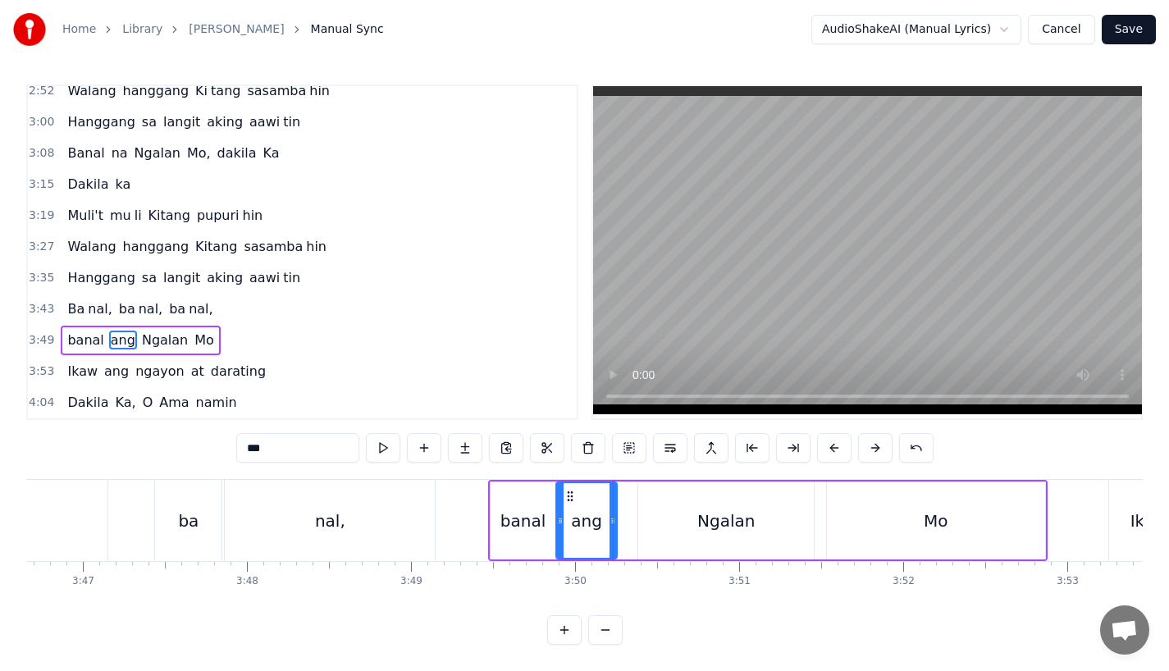
click at [651, 520] on div "Ngalan" at bounding box center [727, 521] width 176 height 78
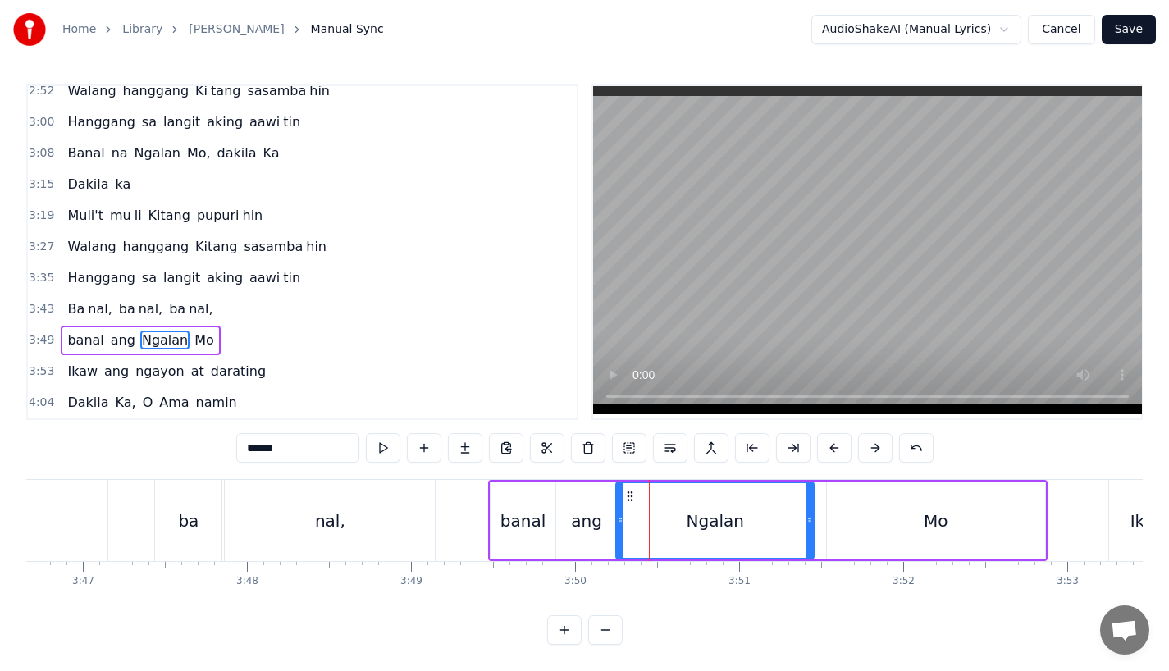
drag, startPoint x: 640, startPoint y: 515, endPoint x: 618, endPoint y: 516, distance: 22.2
click at [618, 516] on icon at bounding box center [620, 521] width 7 height 13
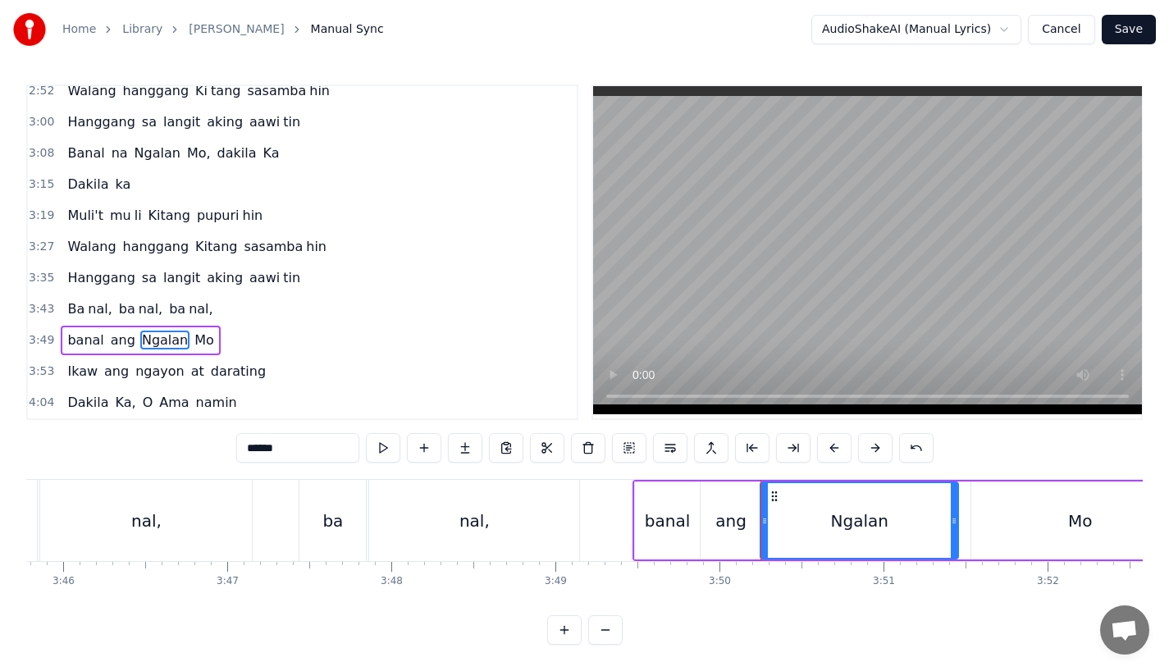
scroll to position [0, 36971]
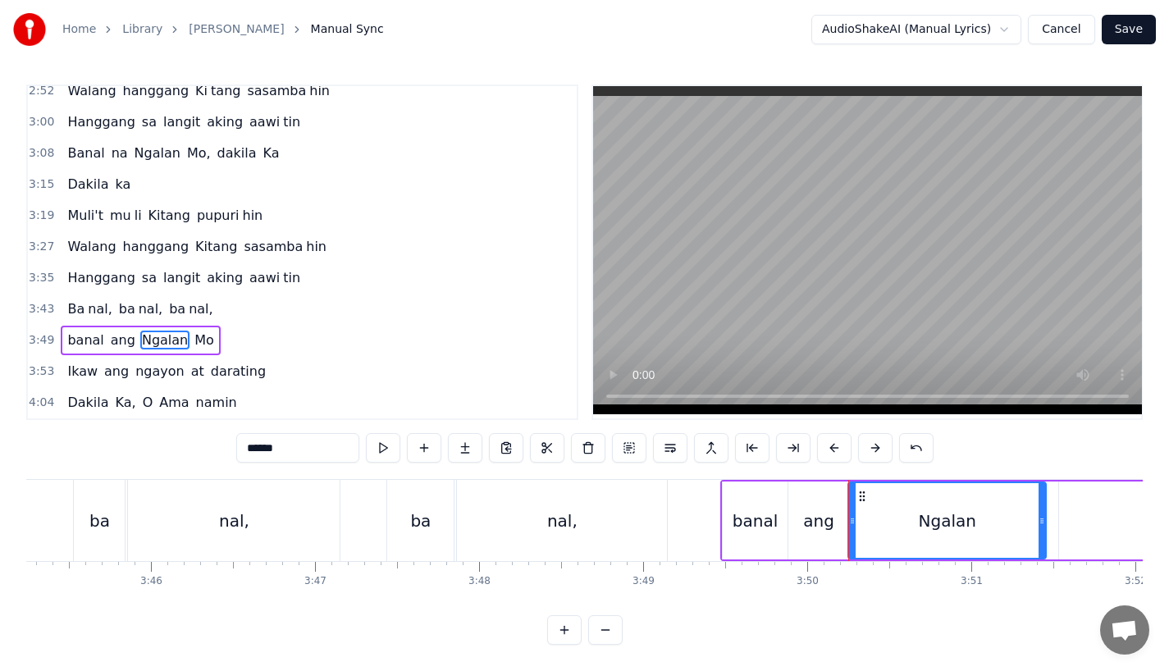
click at [313, 496] on div "nal," at bounding box center [234, 520] width 212 height 81
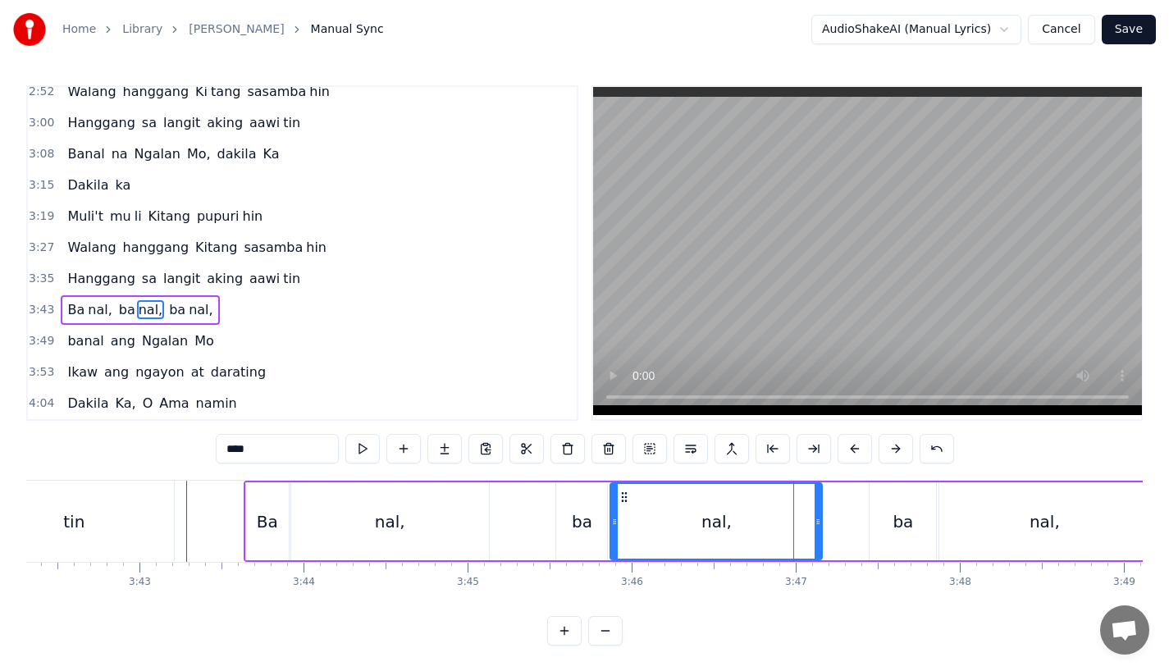
scroll to position [0, 36487]
click at [259, 498] on div "Ba" at bounding box center [270, 522] width 43 height 78
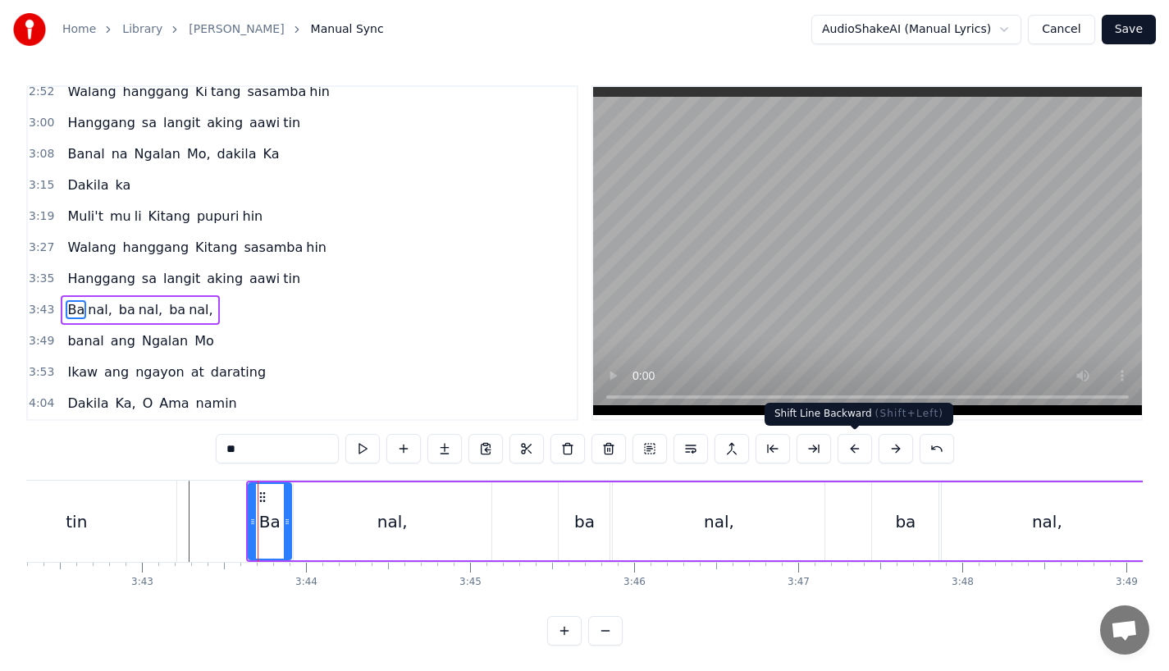
click at [848, 448] on button at bounding box center [855, 449] width 34 height 30
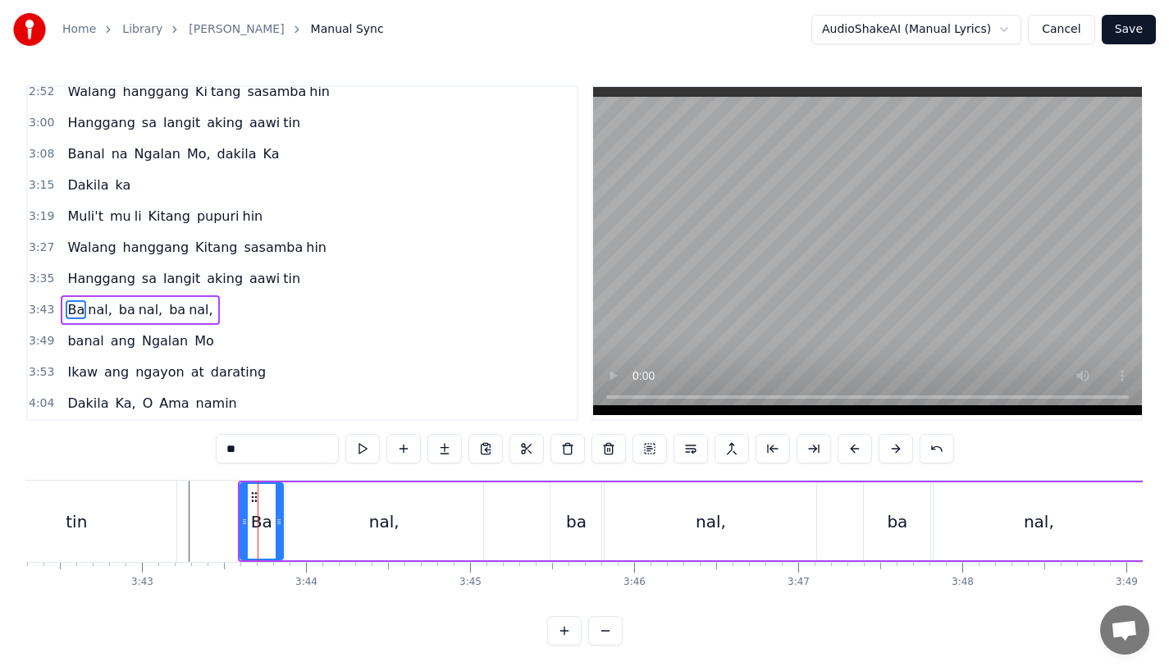
click at [848, 448] on button at bounding box center [855, 449] width 34 height 30
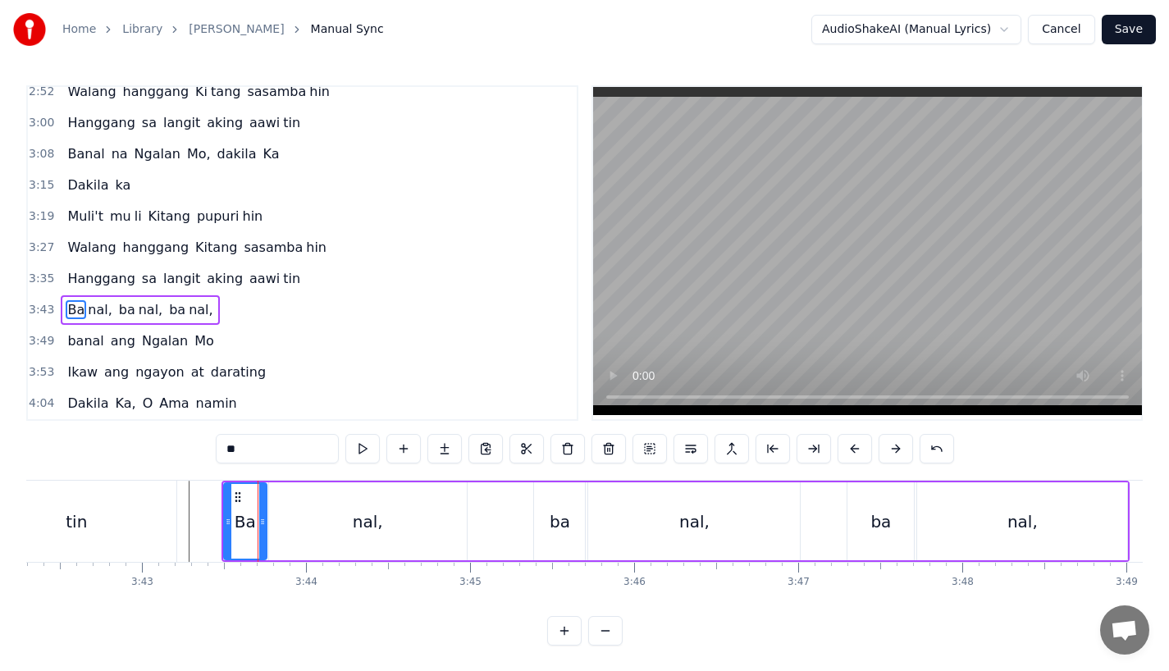
click at [144, 517] on div "tin" at bounding box center [76, 521] width 199 height 81
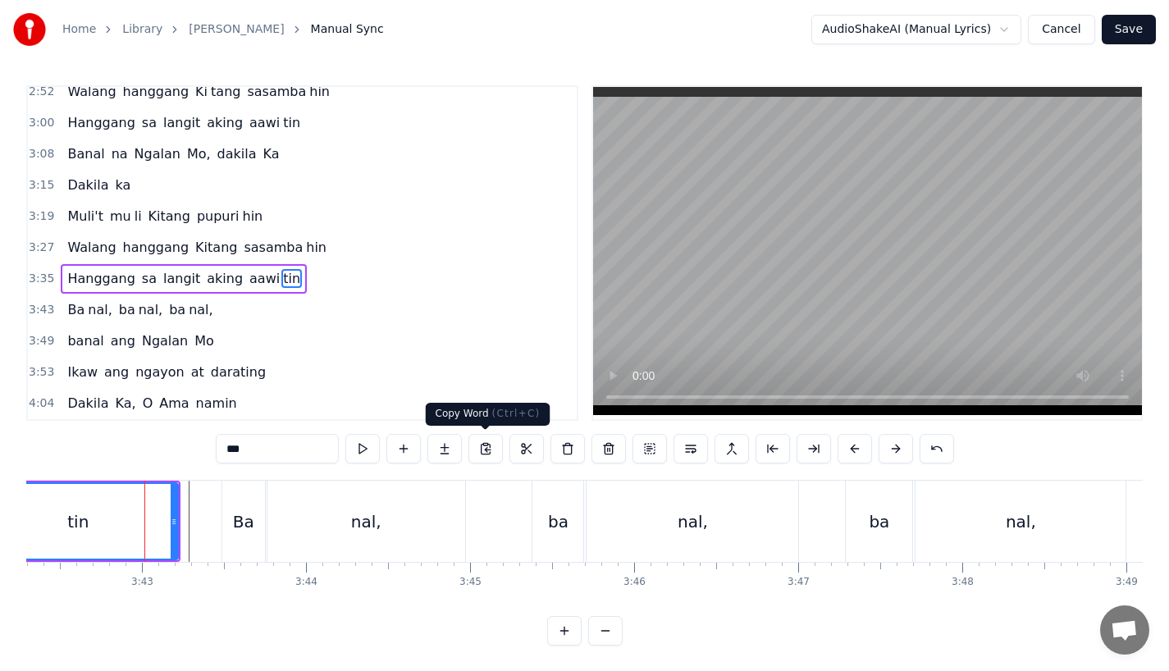
click at [463, 542] on div "nal," at bounding box center [367, 521] width 198 height 81
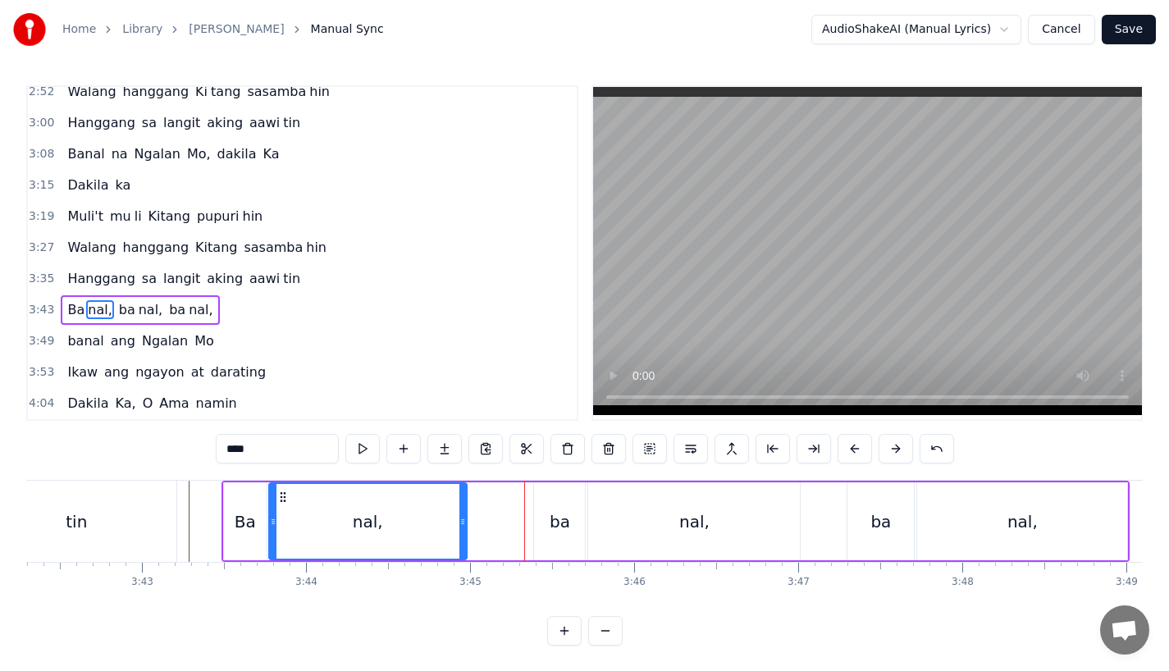
click at [91, 518] on div "tin" at bounding box center [76, 521] width 199 height 81
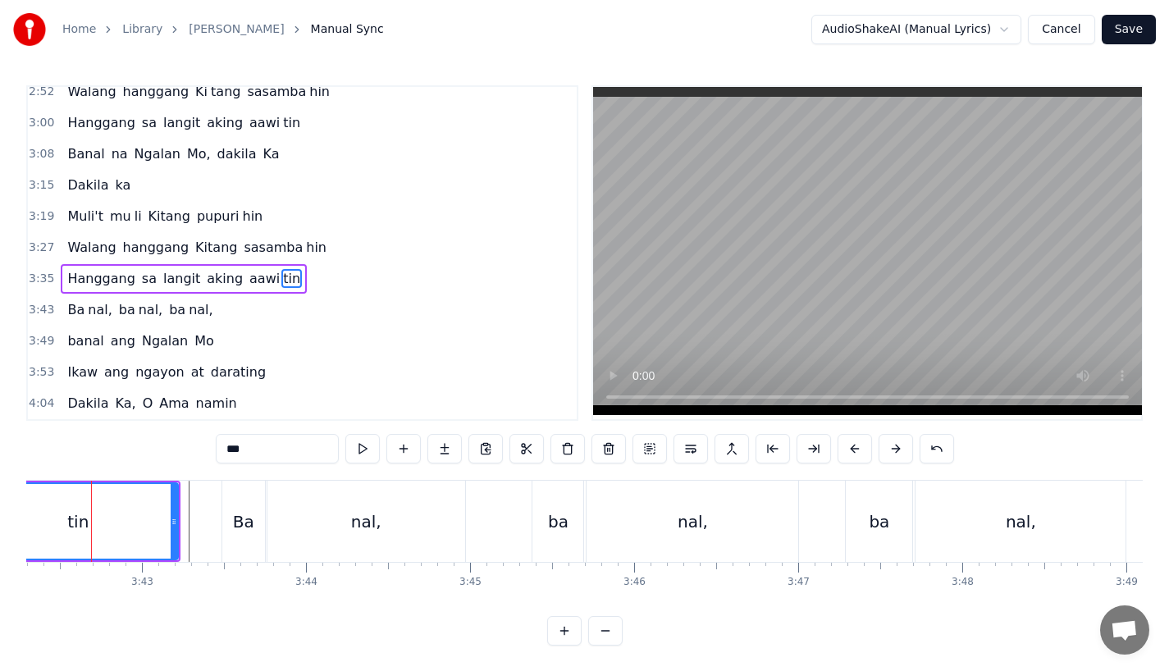
scroll to position [0, 36470]
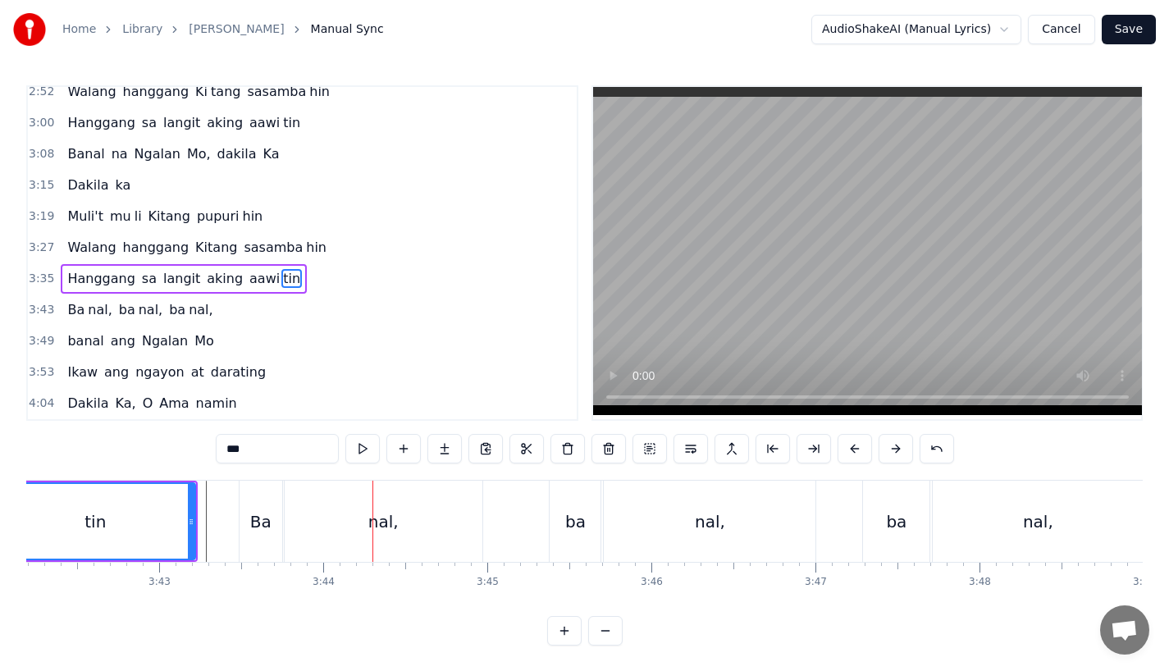
click at [136, 527] on div "tin" at bounding box center [96, 521] width 198 height 75
click at [190, 513] on div at bounding box center [191, 521] width 7 height 75
click at [105, 541] on div "tin" at bounding box center [96, 521] width 198 height 75
click at [901, 538] on div "ba" at bounding box center [901, 521] width 66 height 81
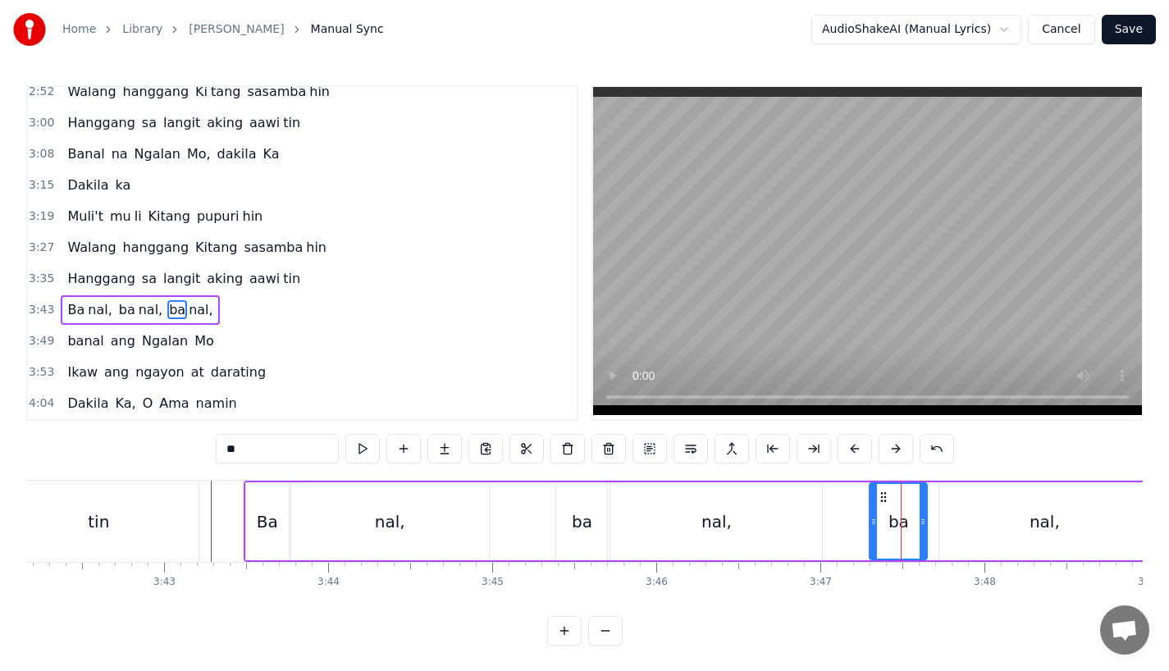
drag, startPoint x: 931, startPoint y: 538, endPoint x: 918, endPoint y: 540, distance: 12.6
click at [920, 540] on div at bounding box center [923, 521] width 7 height 75
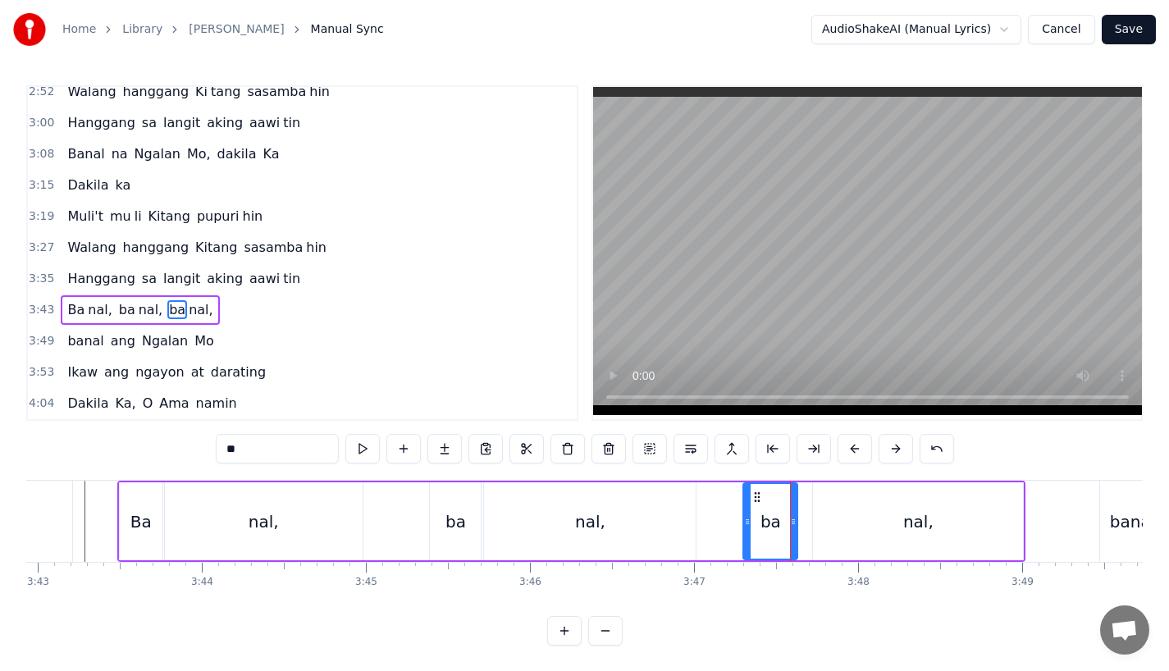
scroll to position [0, 36613]
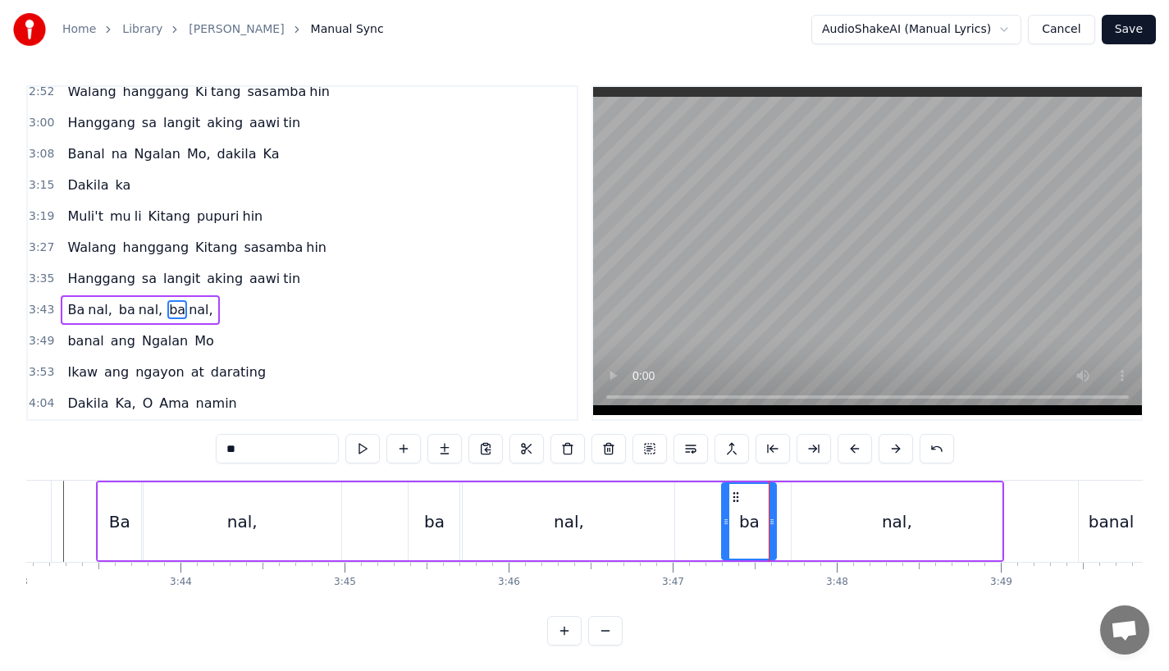
click at [833, 528] on div "nal," at bounding box center [897, 522] width 210 height 78
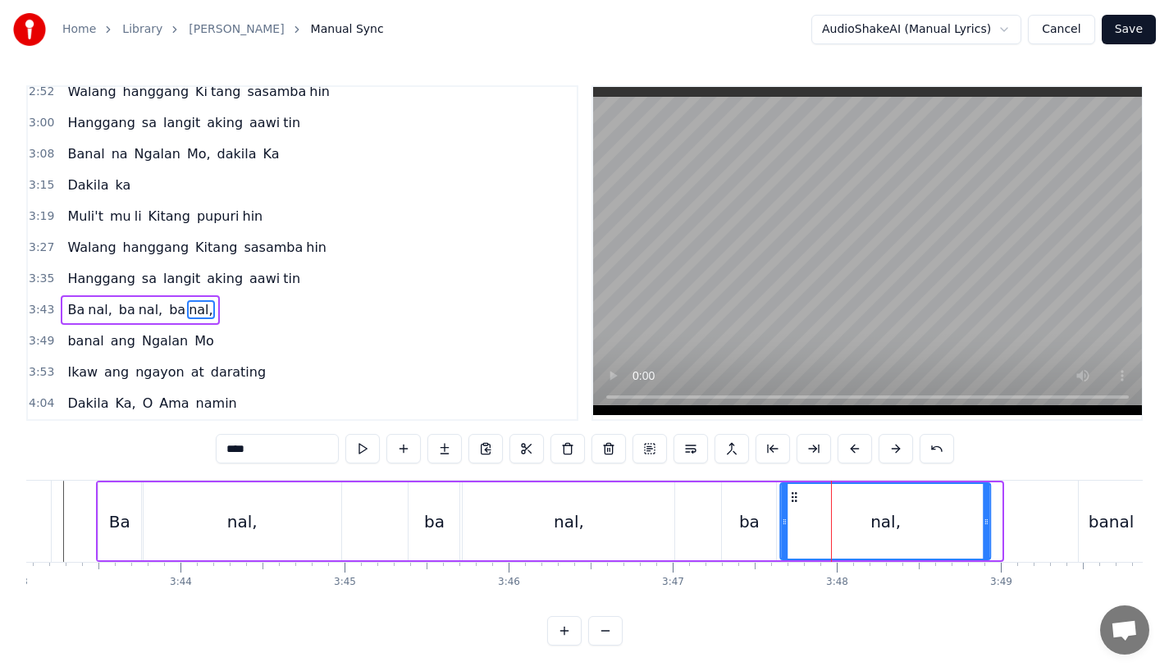
drag, startPoint x: 808, startPoint y: 494, endPoint x: 797, endPoint y: 494, distance: 10.7
click at [797, 494] on icon at bounding box center [795, 497] width 13 height 13
click at [302, 528] on div "nal," at bounding box center [243, 522] width 198 height 78
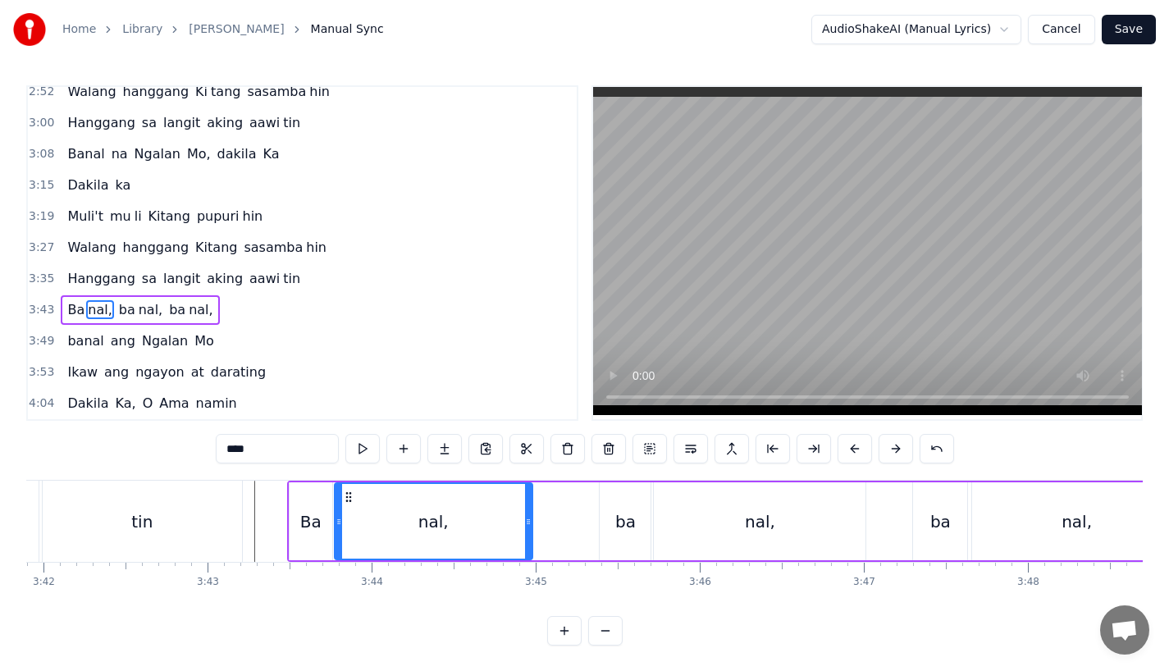
scroll to position [0, 36375]
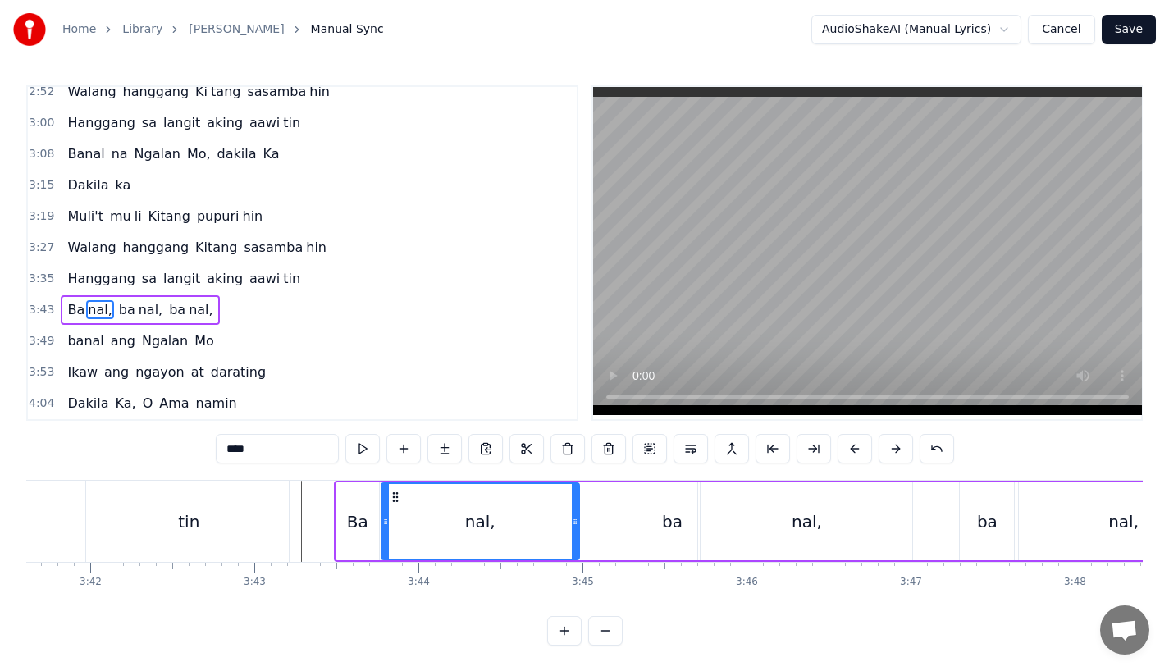
click at [202, 507] on div "tin" at bounding box center [188, 521] width 199 height 81
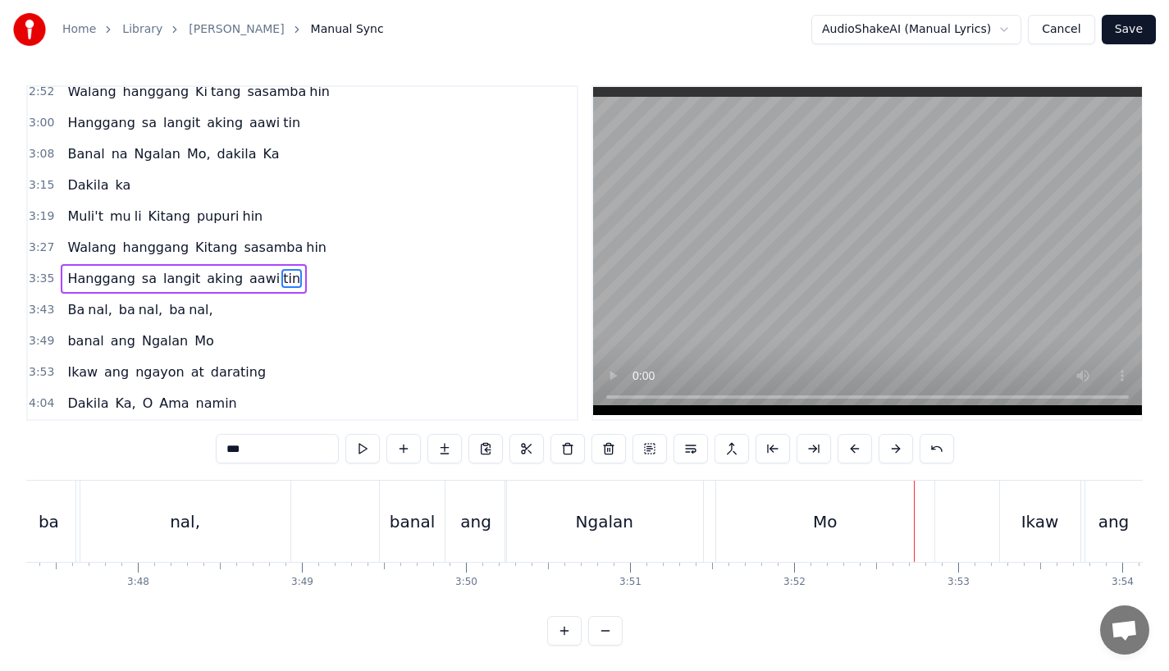
scroll to position [0, 37265]
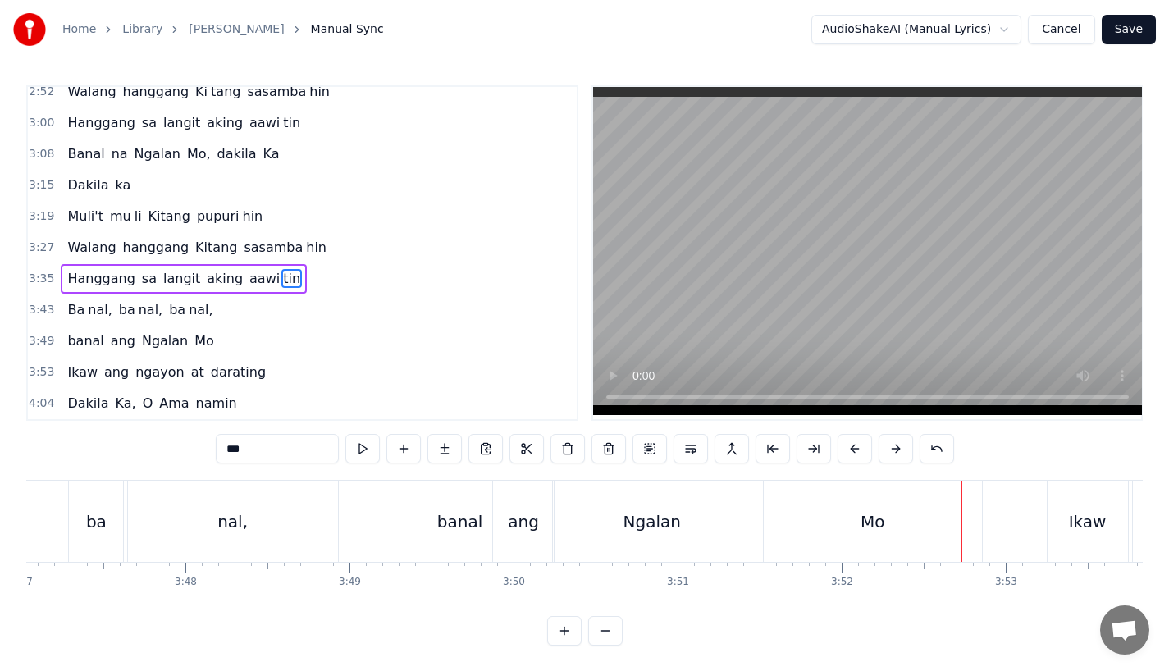
click at [217, 510] on div "nal," at bounding box center [233, 521] width 210 height 81
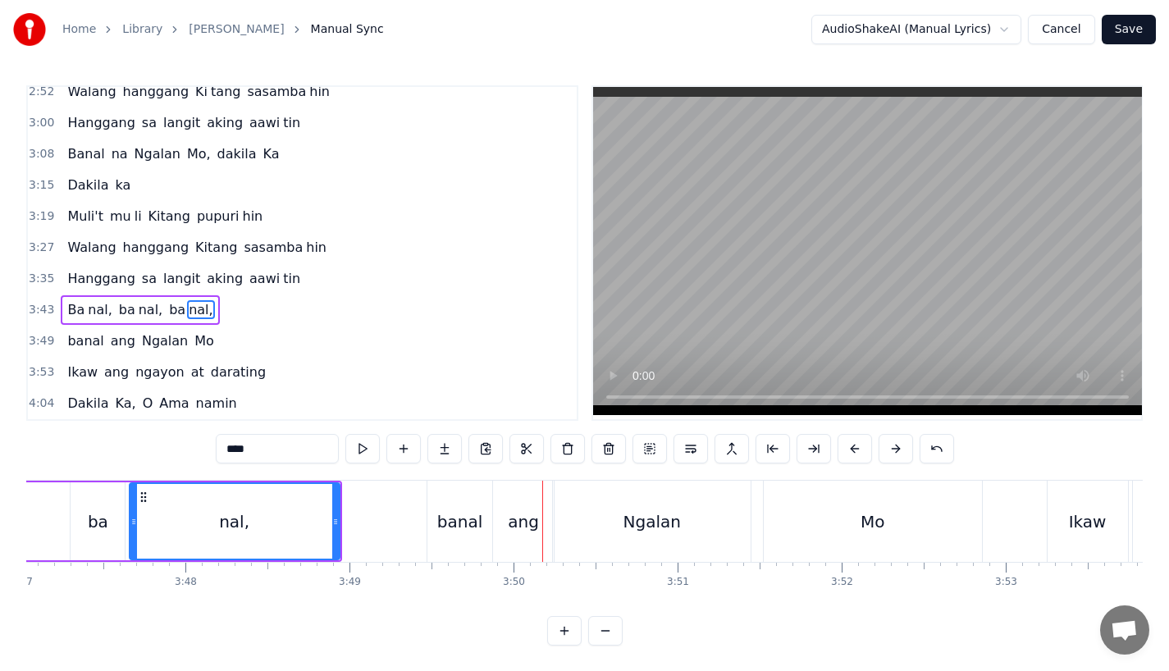
click at [467, 530] on div "banal" at bounding box center [459, 522] width 45 height 25
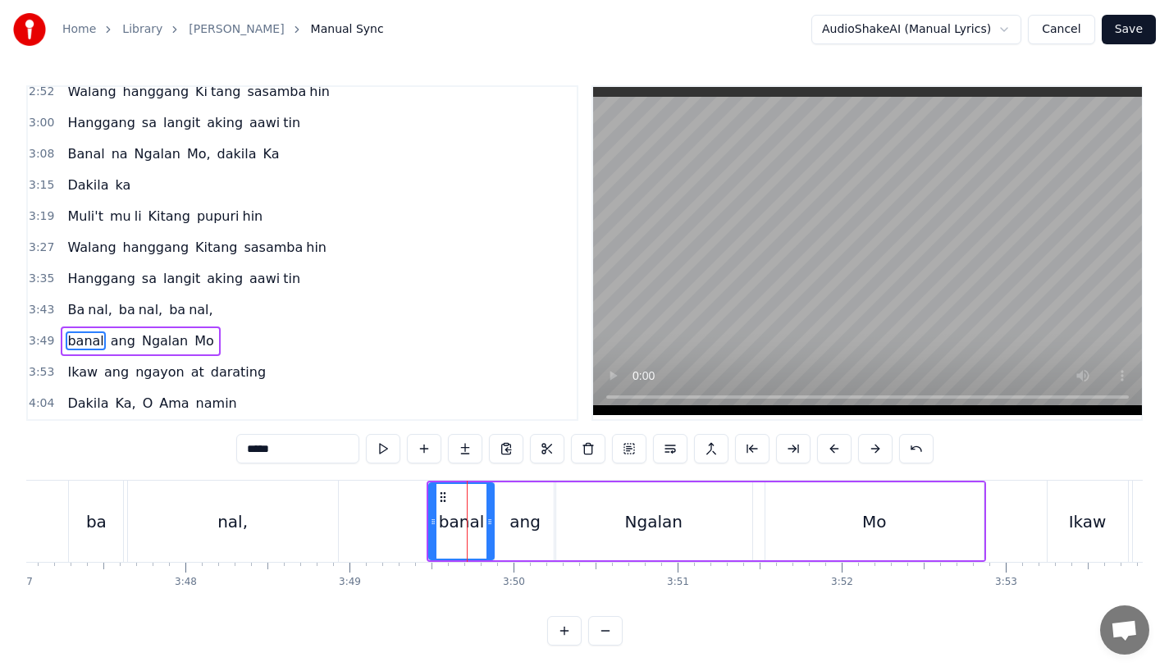
scroll to position [6, 0]
drag, startPoint x: 435, startPoint y: 522, endPoint x: 427, endPoint y: 524, distance: 8.4
click at [427, 524] on div at bounding box center [425, 520] width 7 height 75
click at [507, 523] on div "ang" at bounding box center [525, 521] width 61 height 78
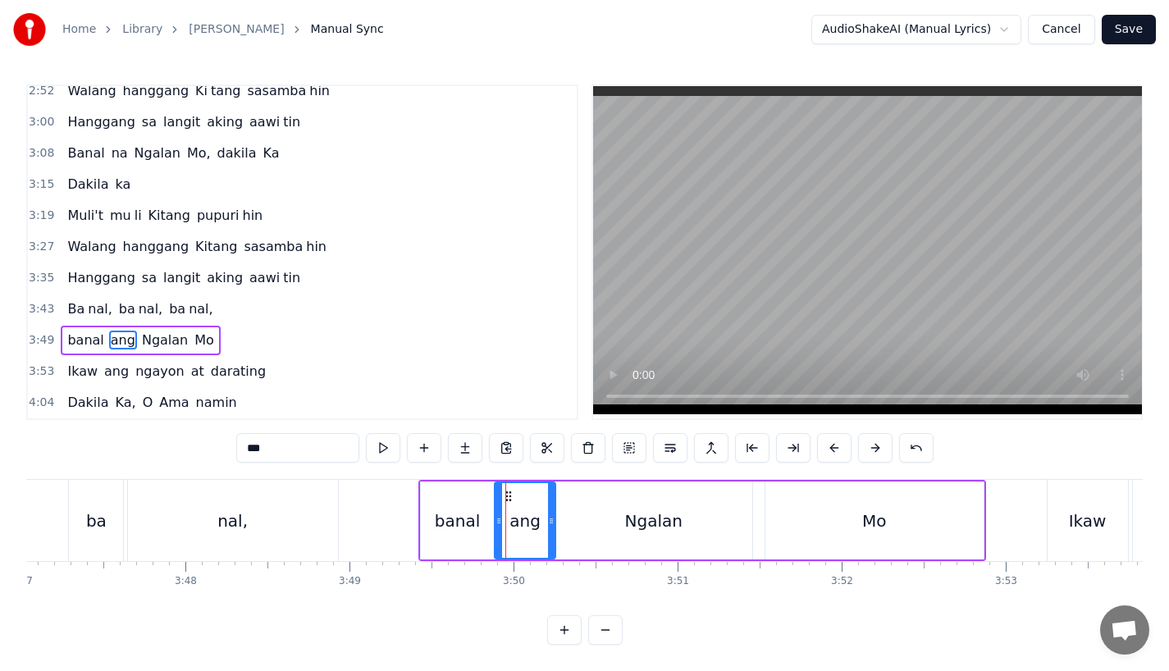
click at [291, 525] on div "nal," at bounding box center [233, 520] width 210 height 81
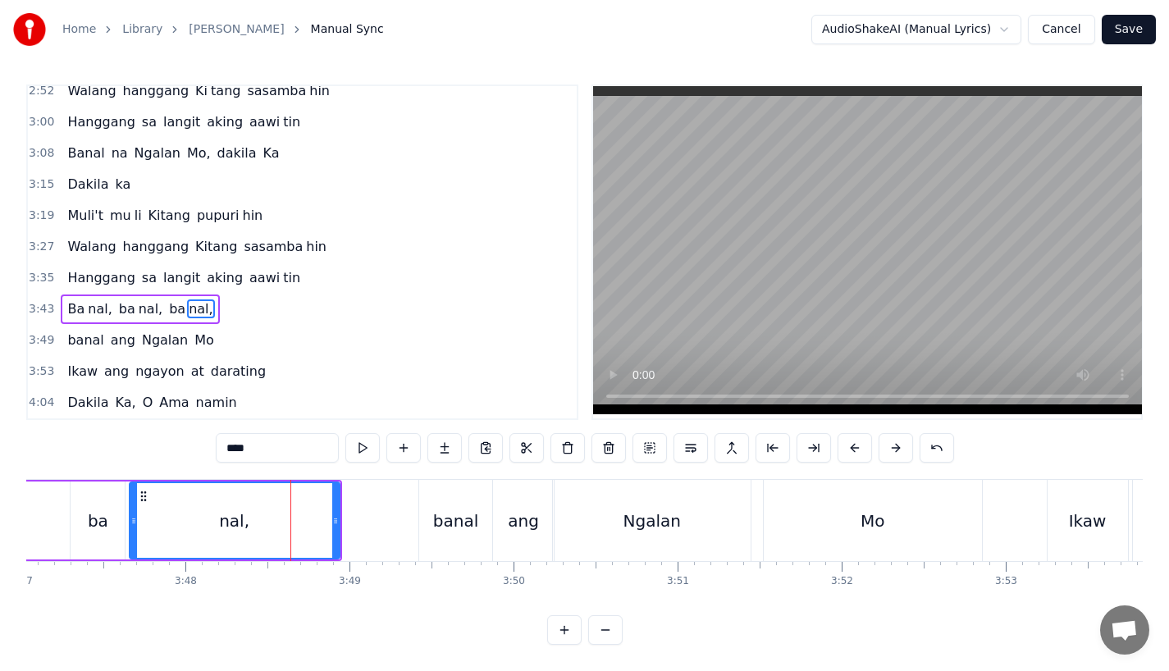
scroll to position [0, 0]
click at [228, 533] on div "nal," at bounding box center [234, 522] width 30 height 25
click at [444, 529] on div "banal" at bounding box center [455, 522] width 45 height 25
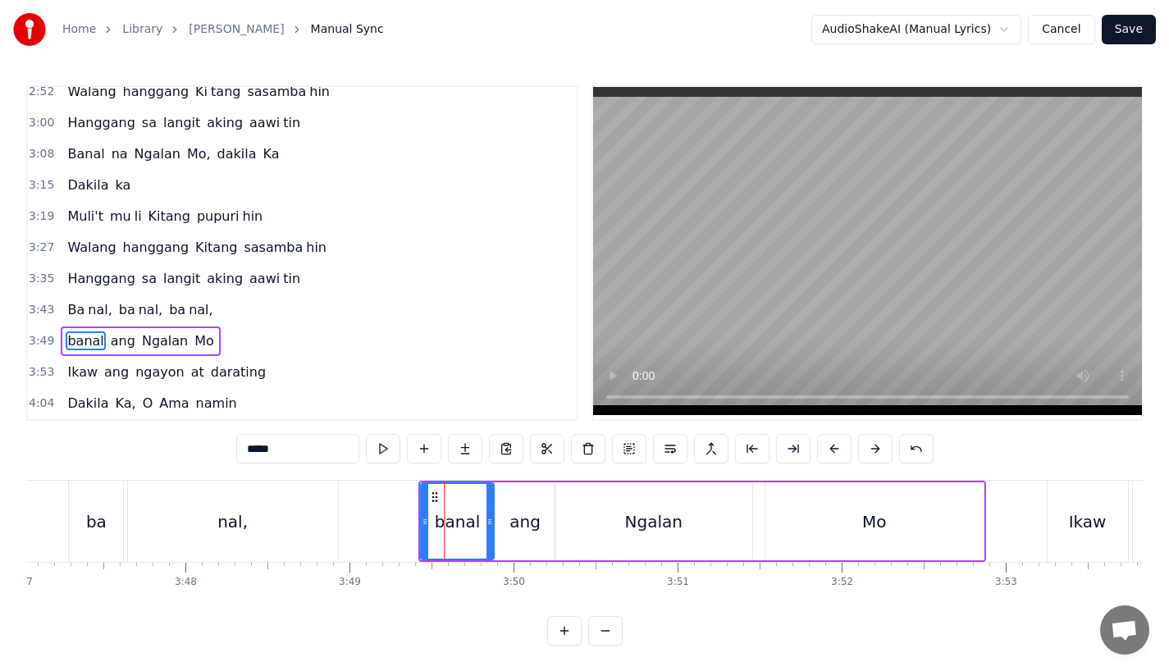
scroll to position [6, 0]
click at [831, 442] on button at bounding box center [834, 448] width 34 height 30
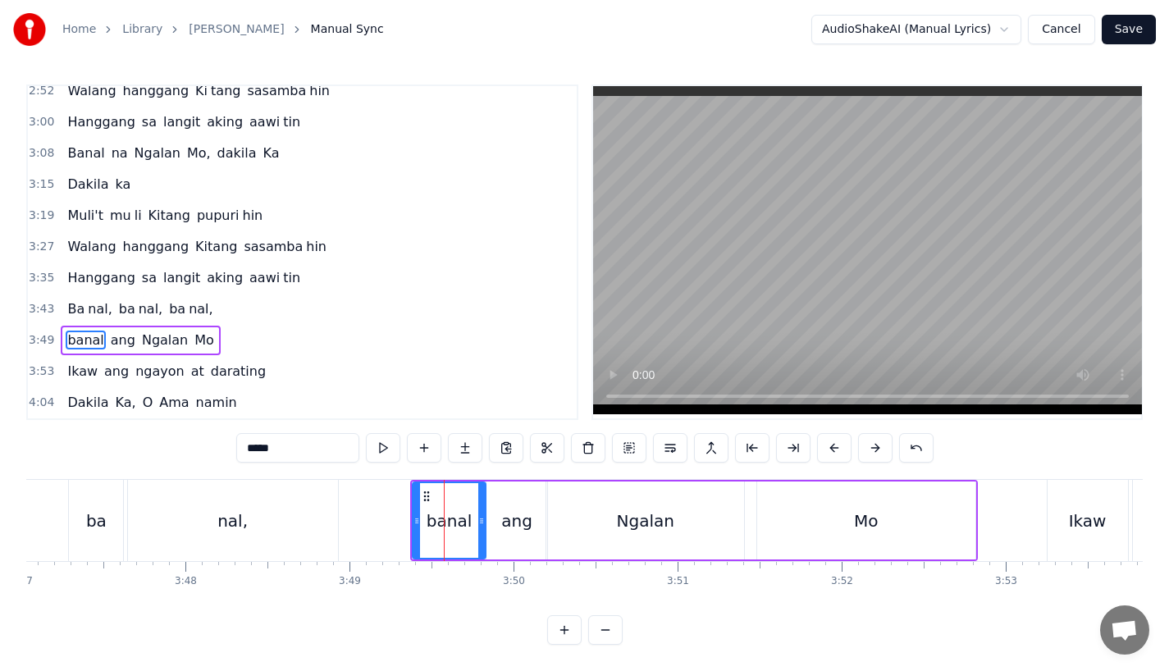
click at [275, 532] on div "nal," at bounding box center [233, 520] width 210 height 81
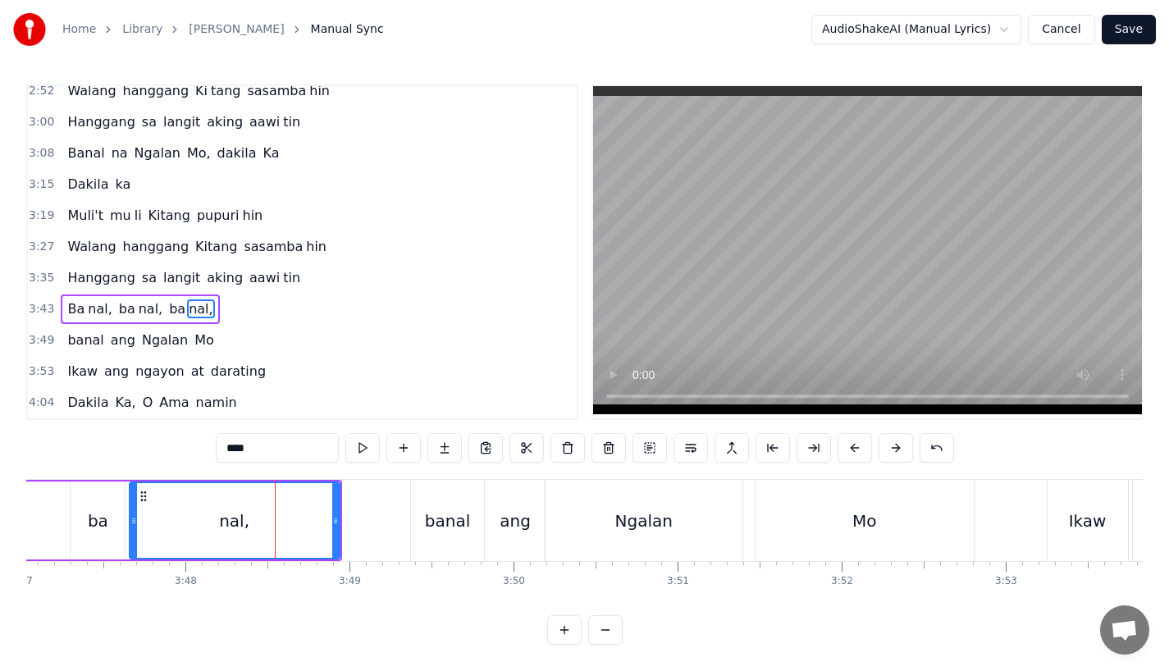
scroll to position [0, 0]
click at [436, 530] on div "banal" at bounding box center [447, 522] width 45 height 25
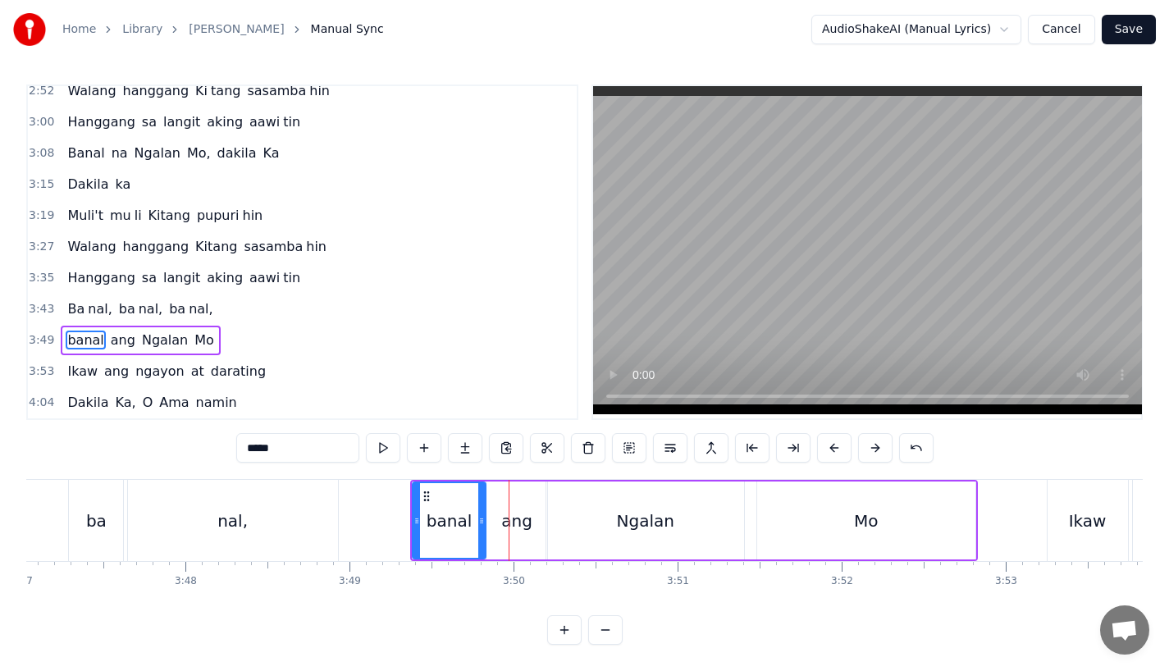
click at [497, 512] on div "ang" at bounding box center [517, 521] width 61 height 78
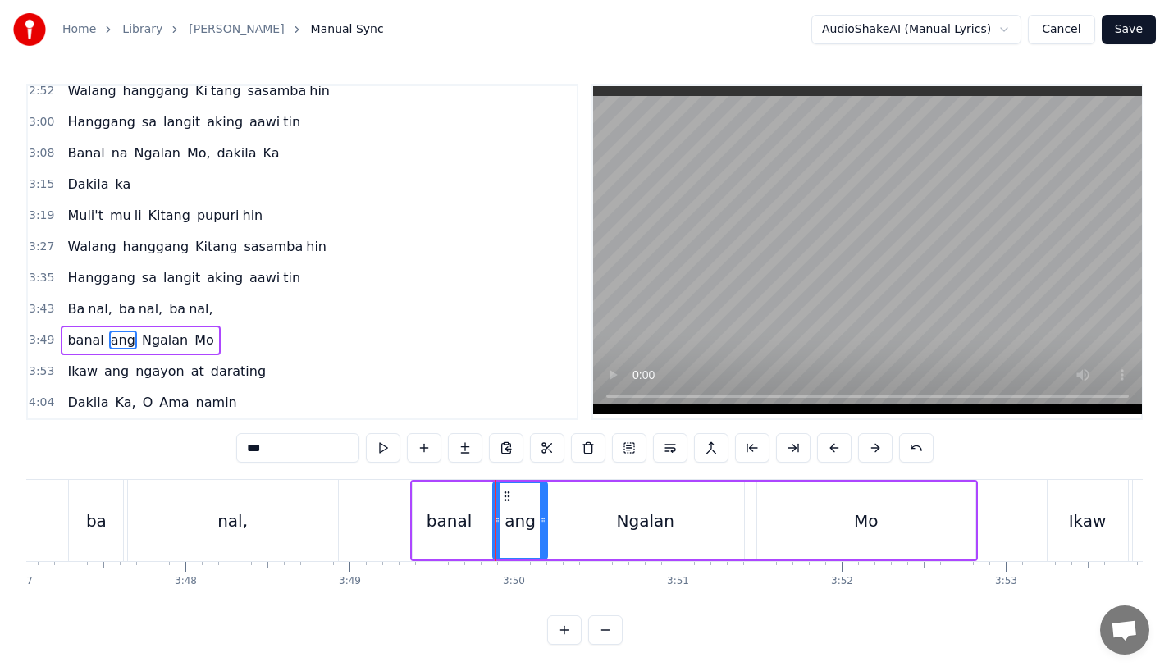
drag, startPoint x: 492, startPoint y: 516, endPoint x: 505, endPoint y: 516, distance: 12.3
click at [501, 516] on icon at bounding box center [497, 521] width 7 height 13
drag, startPoint x: 541, startPoint y: 516, endPoint x: 551, endPoint y: 516, distance: 9.8
click at [551, 516] on icon at bounding box center [547, 521] width 7 height 13
click at [482, 517] on div "banal" at bounding box center [449, 521] width 73 height 78
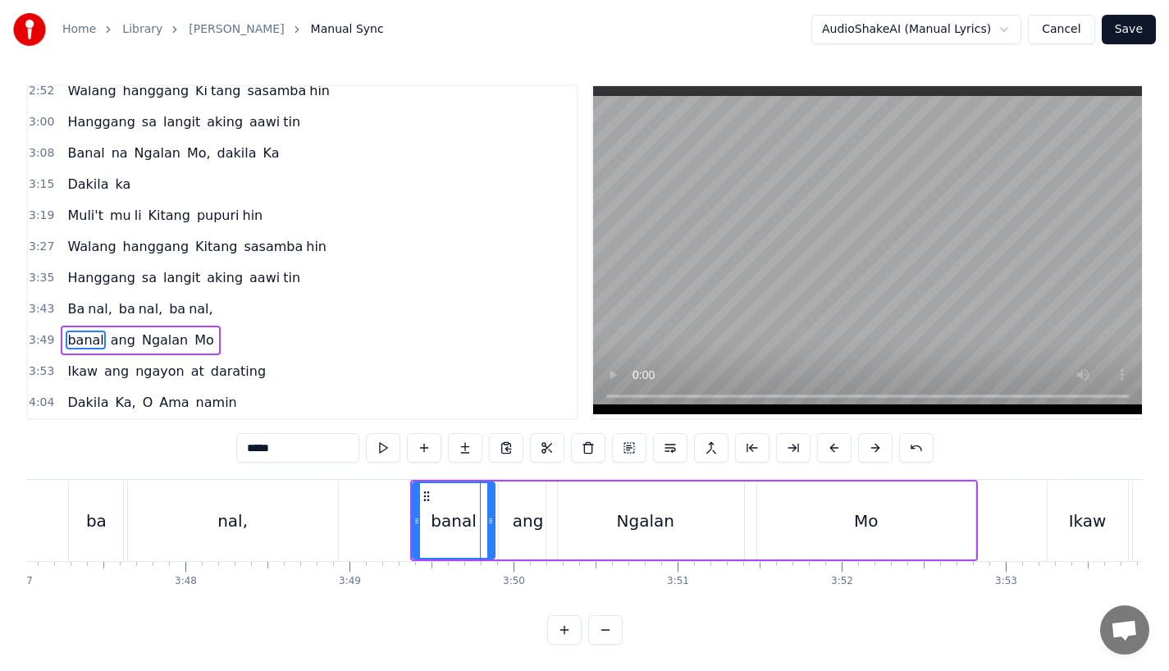
drag, startPoint x: 483, startPoint y: 520, endPoint x: 492, endPoint y: 520, distance: 9.0
click at [492, 520] on icon at bounding box center [490, 521] width 7 height 13
click at [618, 515] on div "Ngalan" at bounding box center [646, 521] width 198 height 78
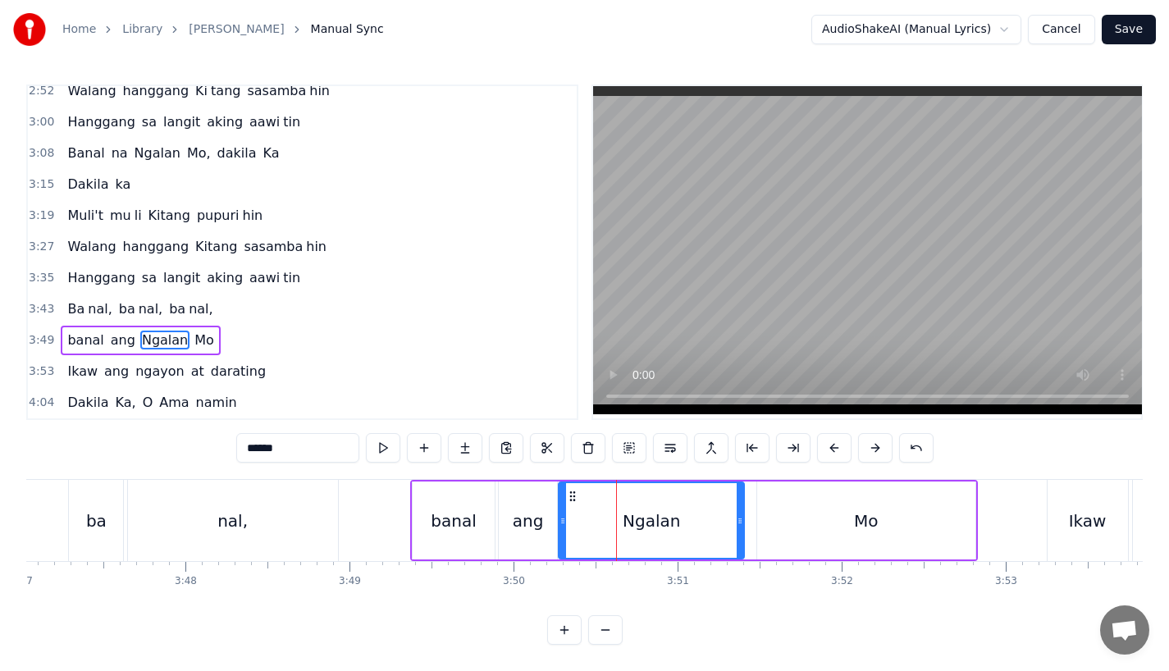
drag, startPoint x: 550, startPoint y: 516, endPoint x: 563, endPoint y: 516, distance: 13.1
click at [563, 516] on icon at bounding box center [563, 521] width 7 height 13
drag, startPoint x: 743, startPoint y: 520, endPoint x: 754, endPoint y: 520, distance: 11.5
click at [754, 520] on icon at bounding box center [751, 521] width 7 height 13
click at [310, 520] on div "nal," at bounding box center [233, 520] width 210 height 81
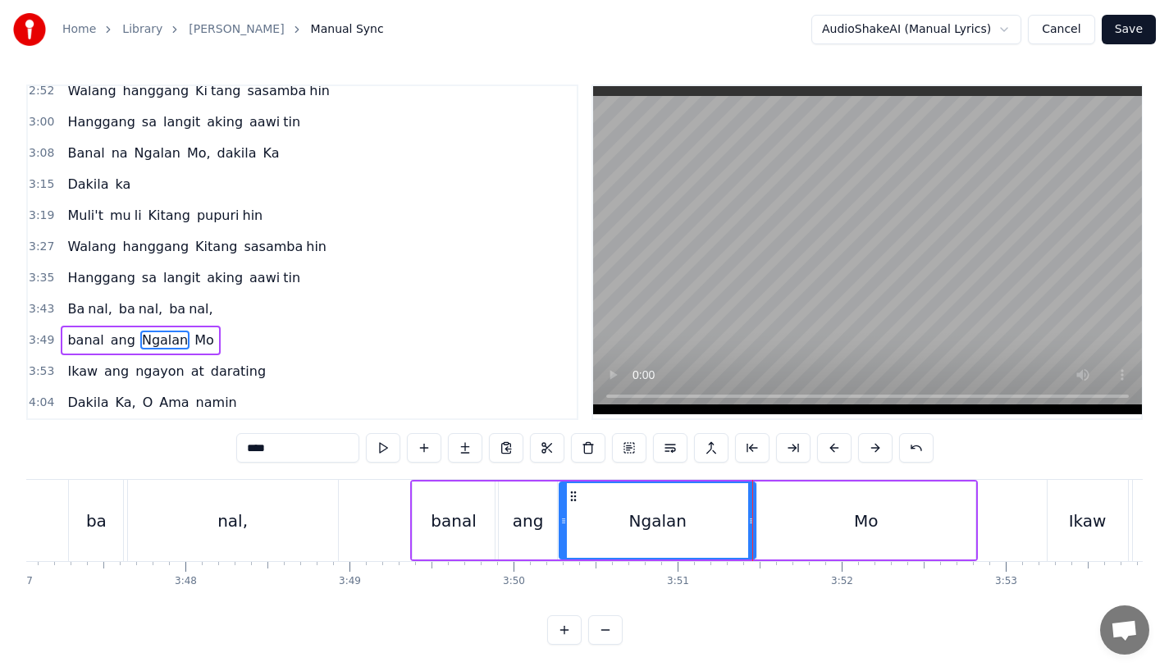
scroll to position [0, 0]
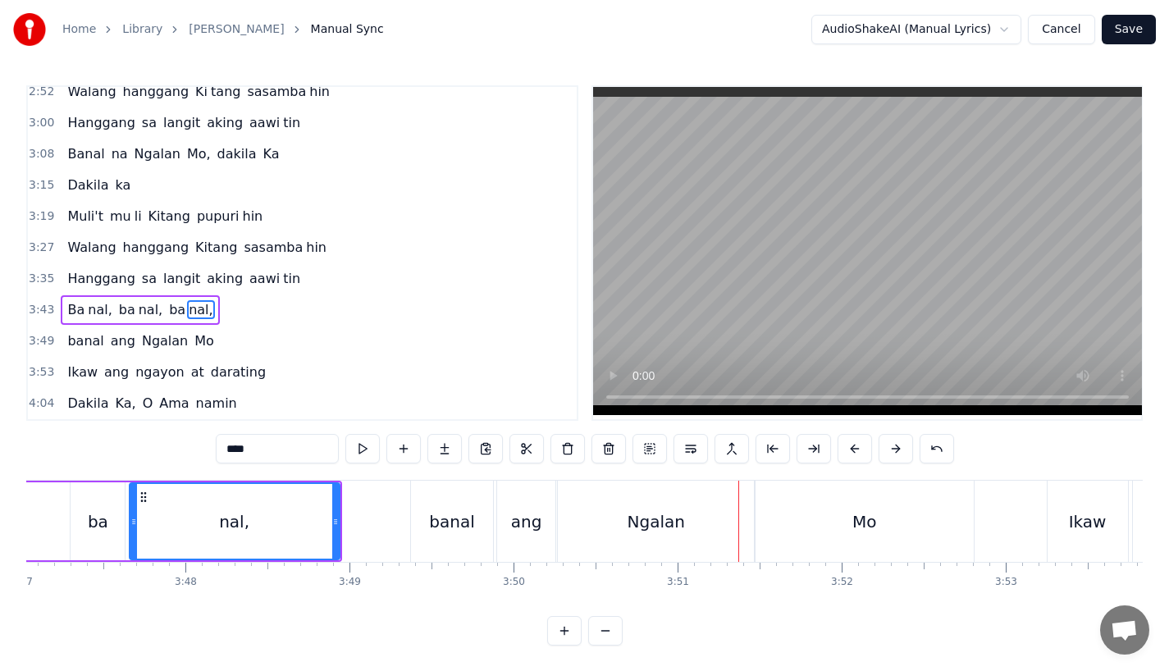
click at [667, 525] on div "Ngalan" at bounding box center [656, 522] width 57 height 25
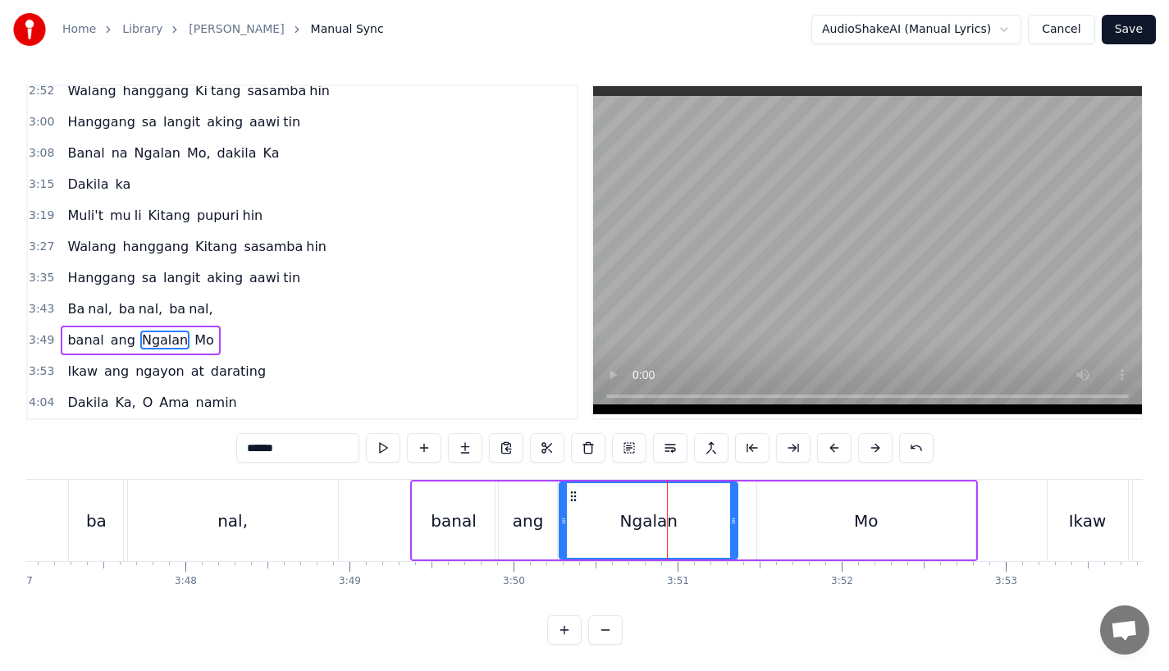
drag, startPoint x: 749, startPoint y: 525, endPoint x: 727, endPoint y: 528, distance: 22.3
click at [730, 528] on div at bounding box center [733, 520] width 7 height 75
click at [779, 520] on div "Mo" at bounding box center [867, 521] width 218 height 78
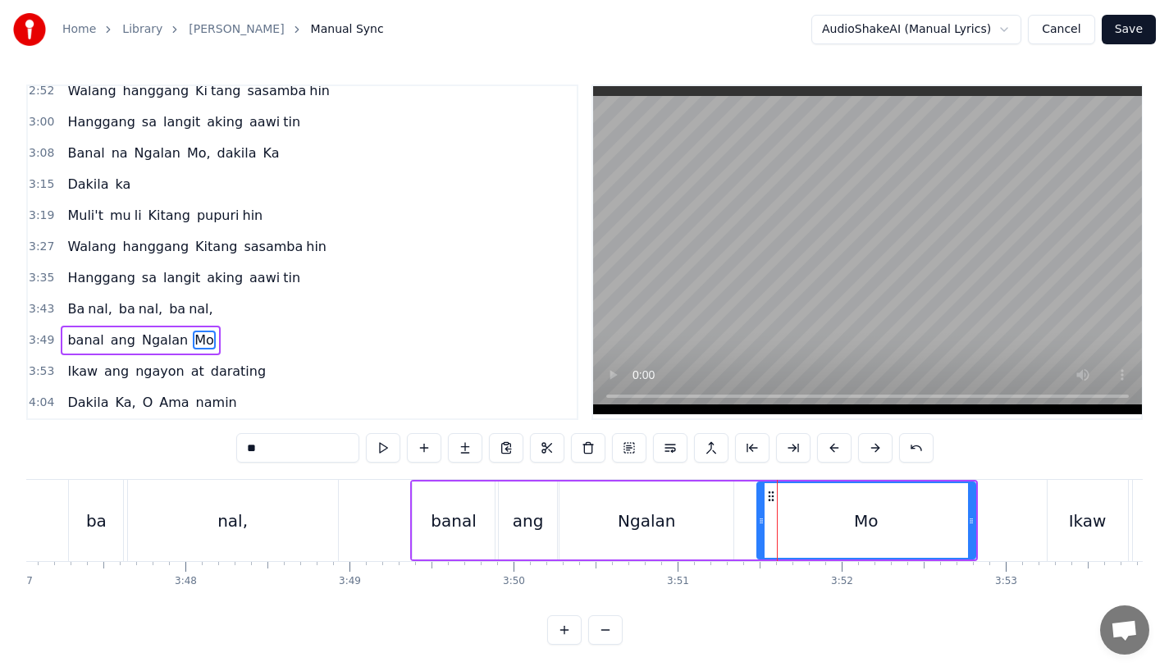
click at [259, 543] on div "nal," at bounding box center [233, 520] width 210 height 81
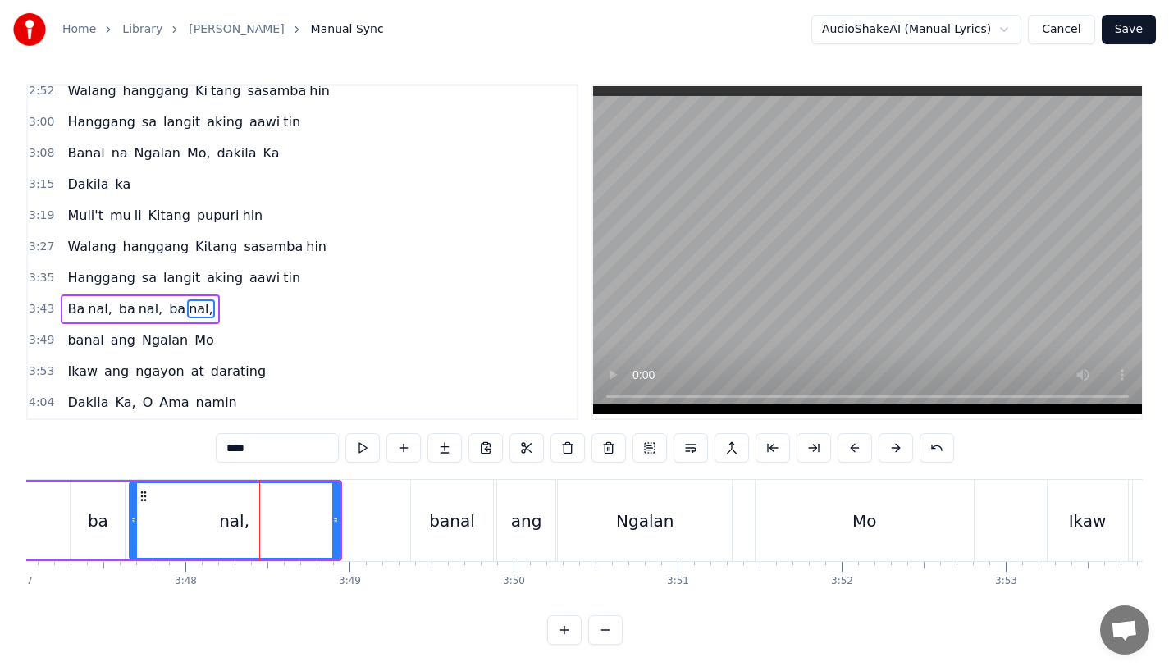
scroll to position [0, 0]
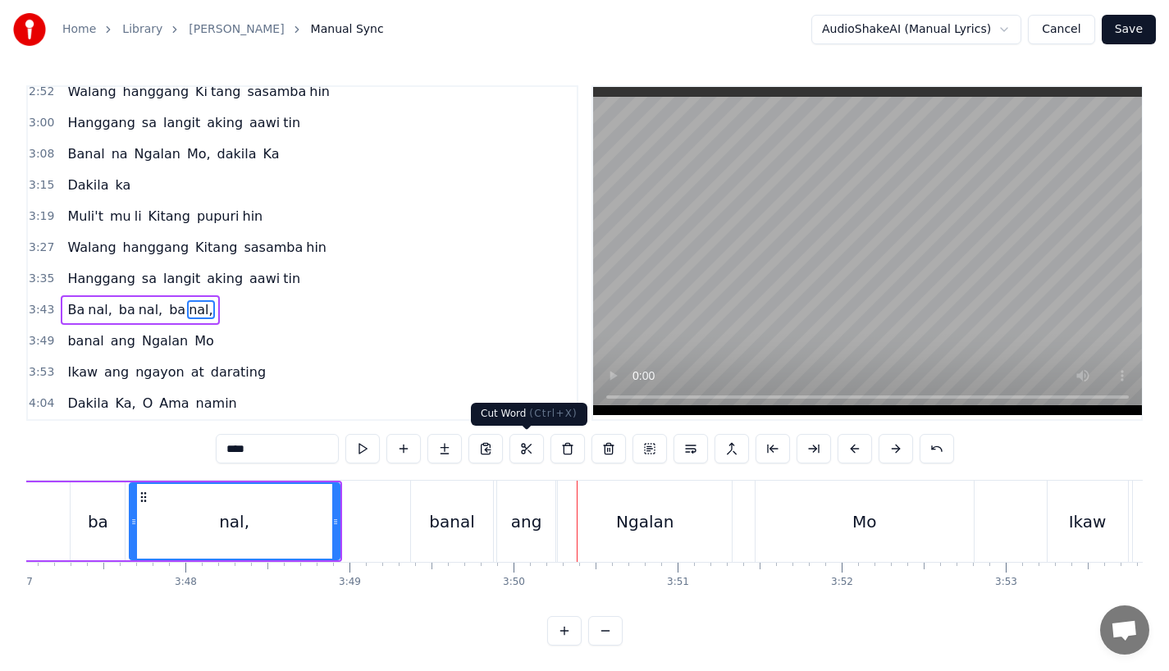
click at [443, 533] on div "banal" at bounding box center [451, 522] width 45 height 25
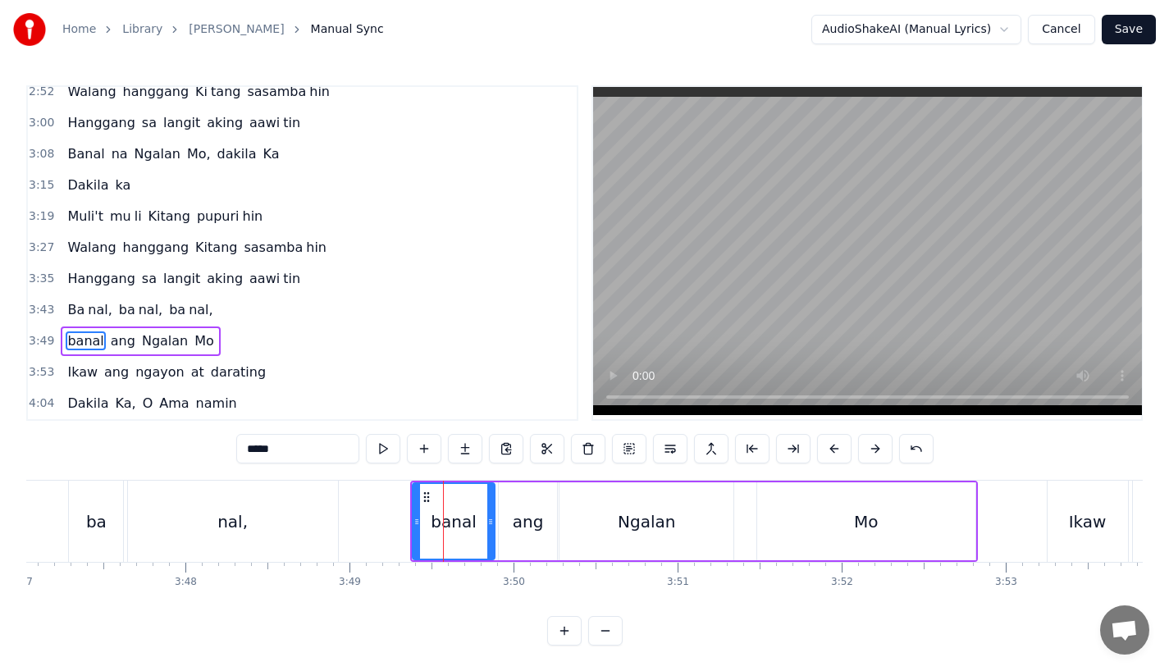
scroll to position [6, 0]
click at [820, 436] on button at bounding box center [834, 448] width 34 height 30
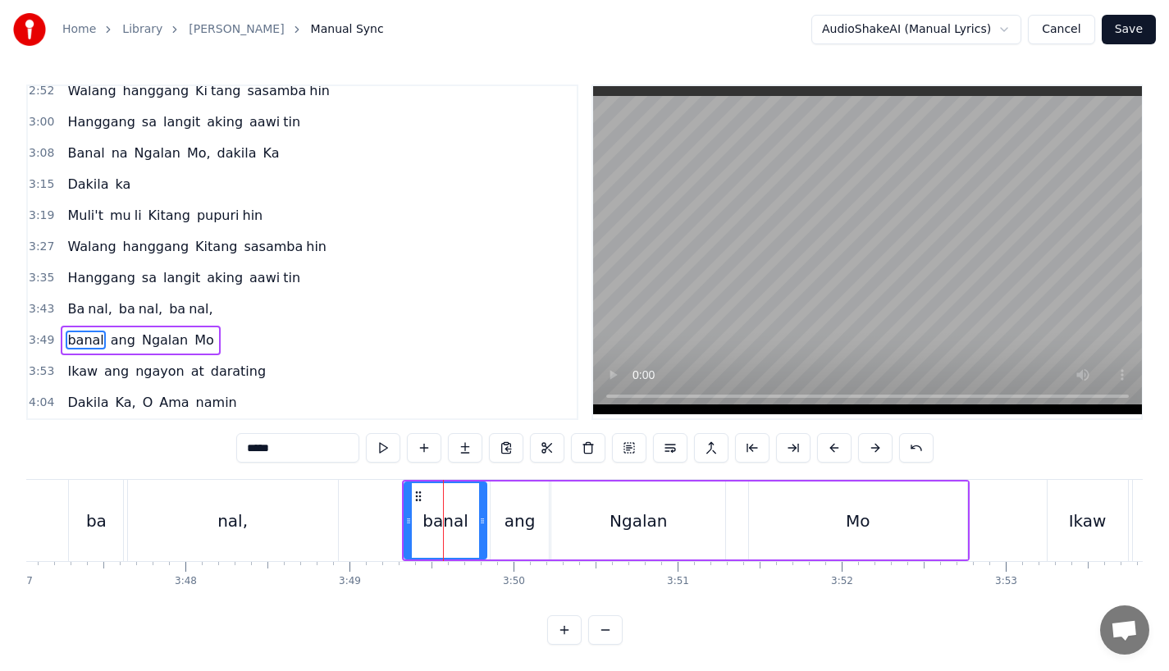
click at [297, 514] on div "nal," at bounding box center [233, 520] width 210 height 81
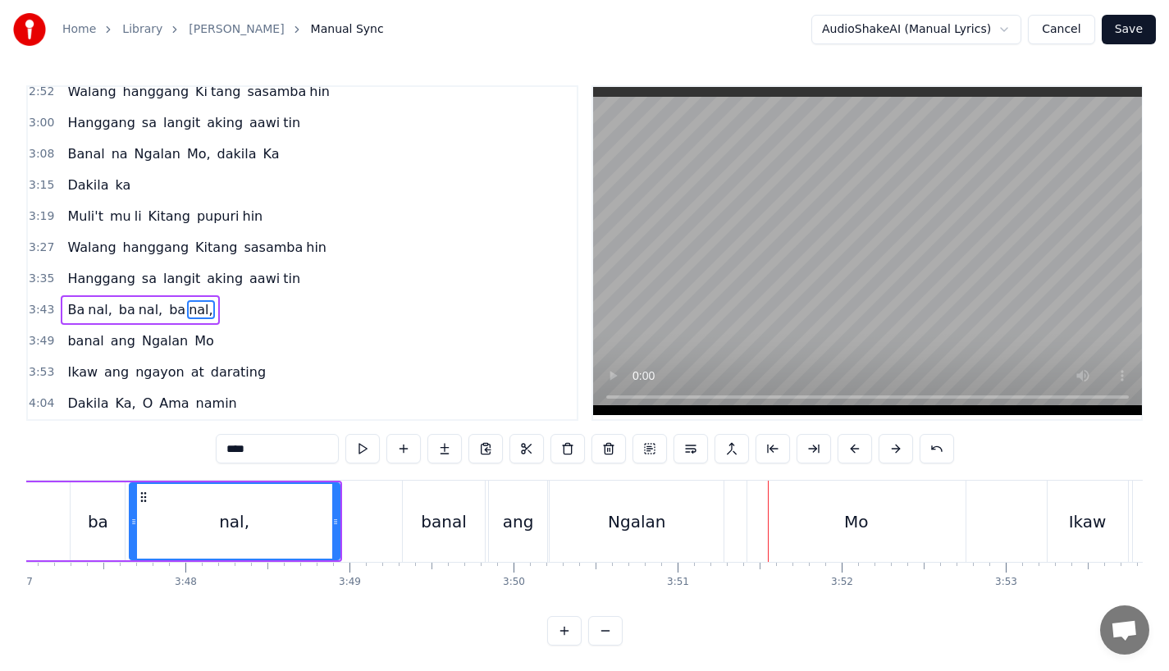
click at [441, 502] on div "banal" at bounding box center [444, 521] width 82 height 81
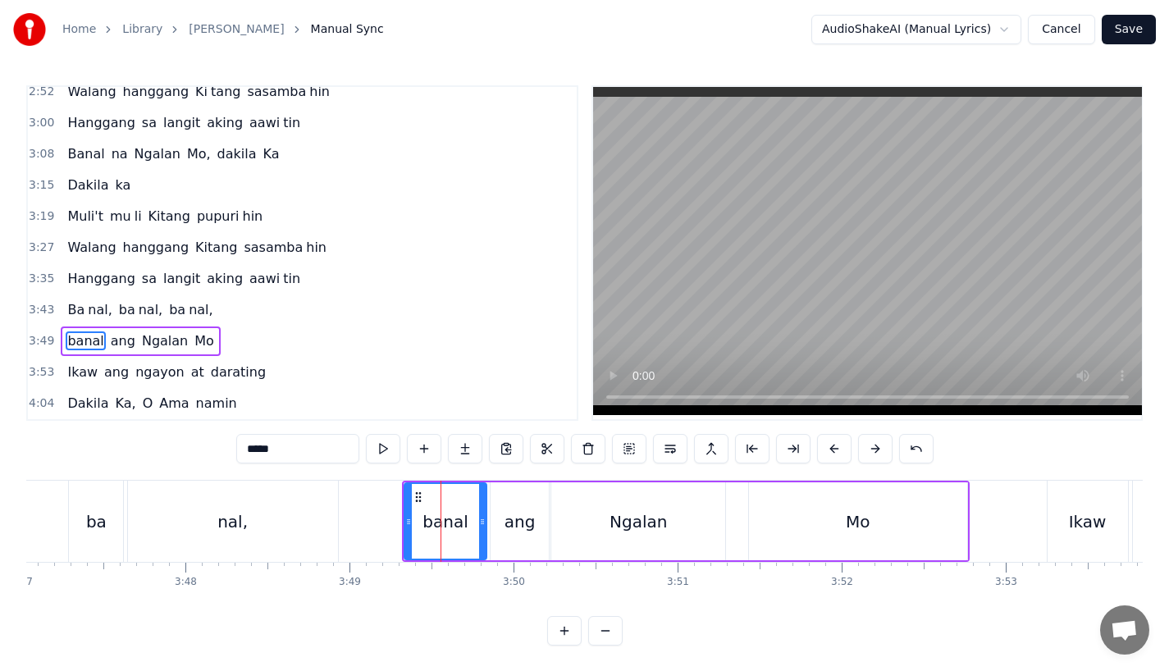
scroll to position [6, 0]
click at [498, 529] on div "ang" at bounding box center [520, 521] width 58 height 78
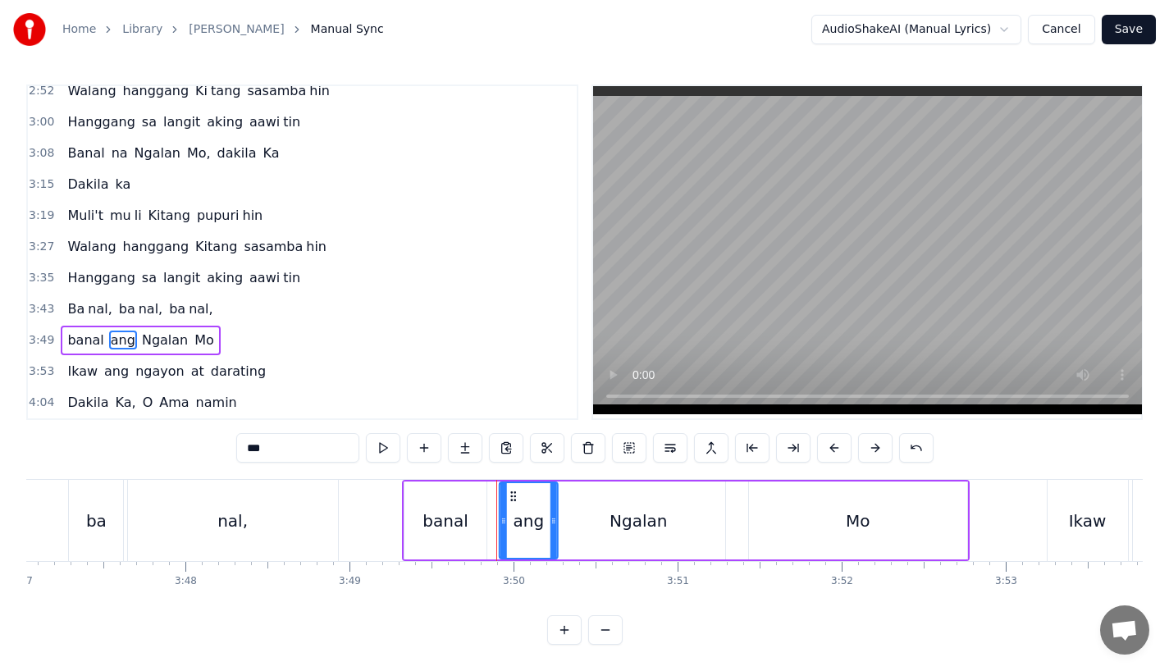
drag, startPoint x: 505, startPoint y: 491, endPoint x: 514, endPoint y: 491, distance: 9.0
click at [514, 491] on icon at bounding box center [513, 496] width 13 height 13
click at [456, 517] on div "banal" at bounding box center [445, 521] width 45 height 25
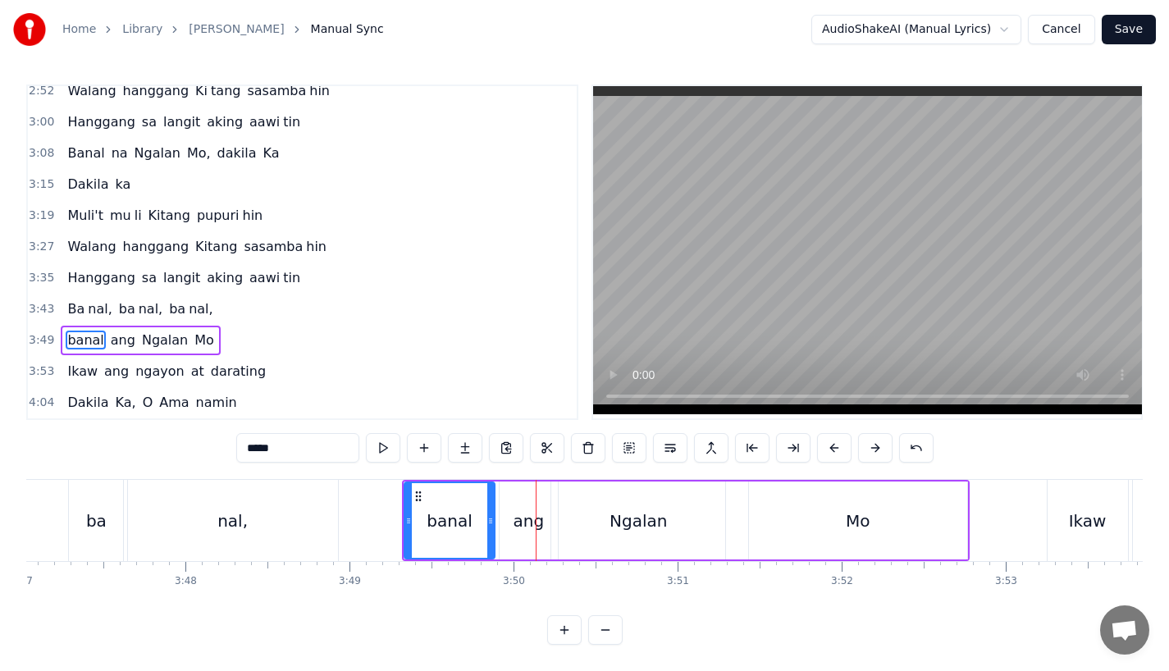
click at [489, 515] on icon at bounding box center [490, 521] width 7 height 13
click at [336, 539] on div "nal," at bounding box center [233, 520] width 210 height 81
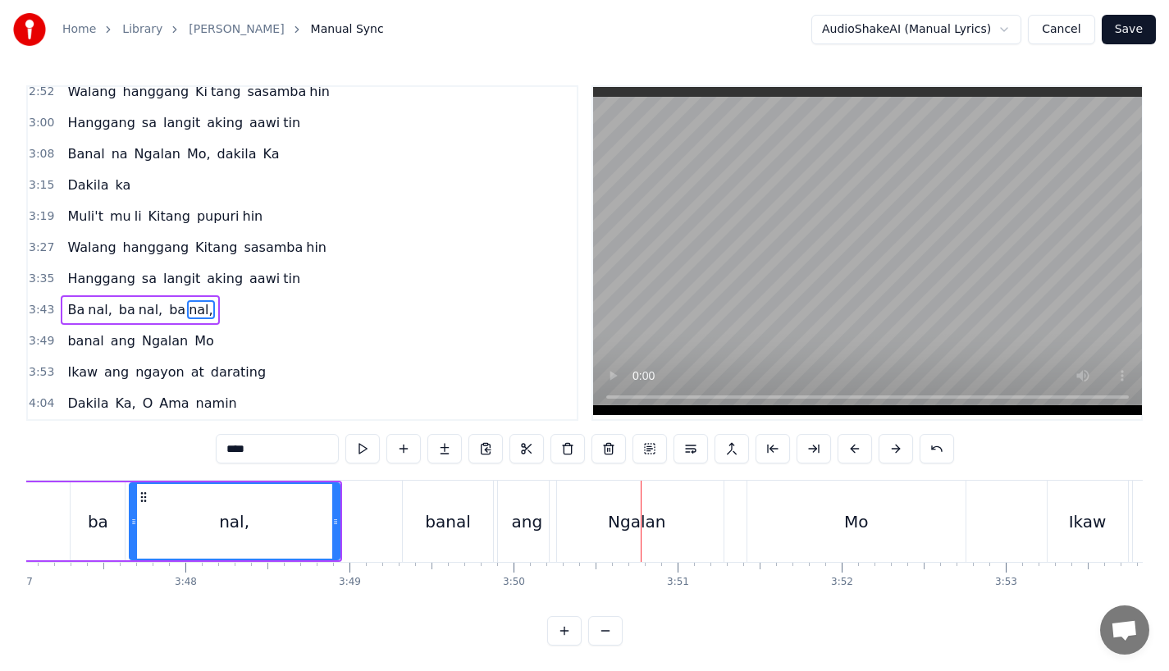
click at [579, 524] on div "Ngalan" at bounding box center [637, 521] width 174 height 81
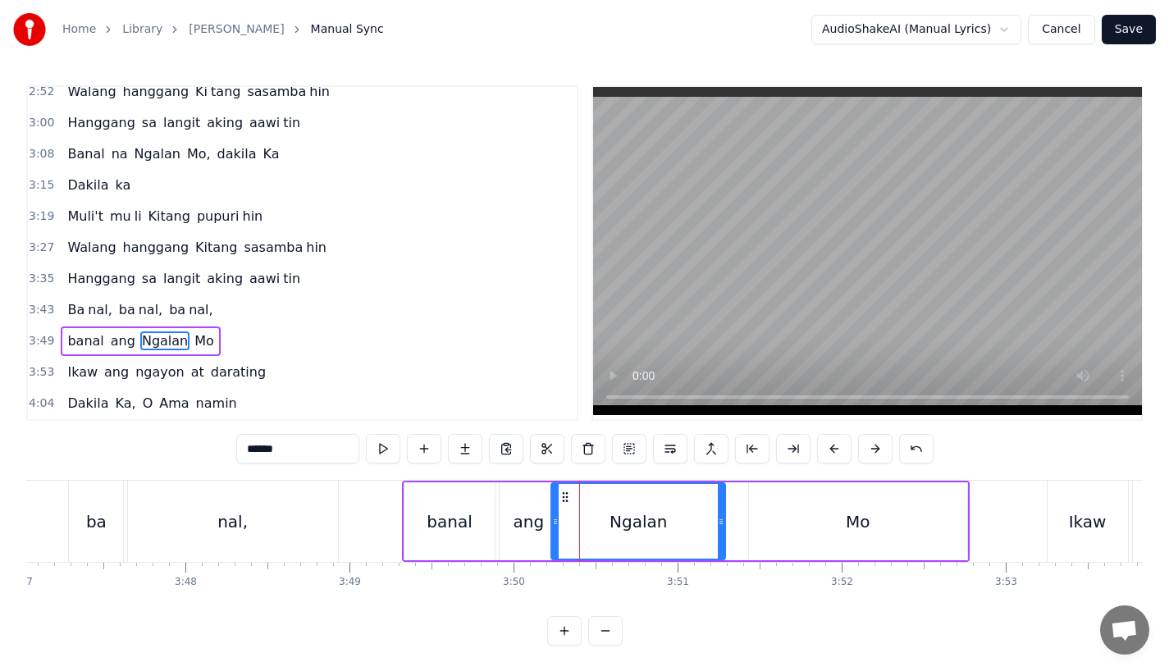
scroll to position [6, 0]
drag, startPoint x: 556, startPoint y: 521, endPoint x: 568, endPoint y: 521, distance: 12.3
click at [568, 521] on icon at bounding box center [568, 521] width 7 height 13
click at [534, 519] on div "ang" at bounding box center [529, 521] width 31 height 25
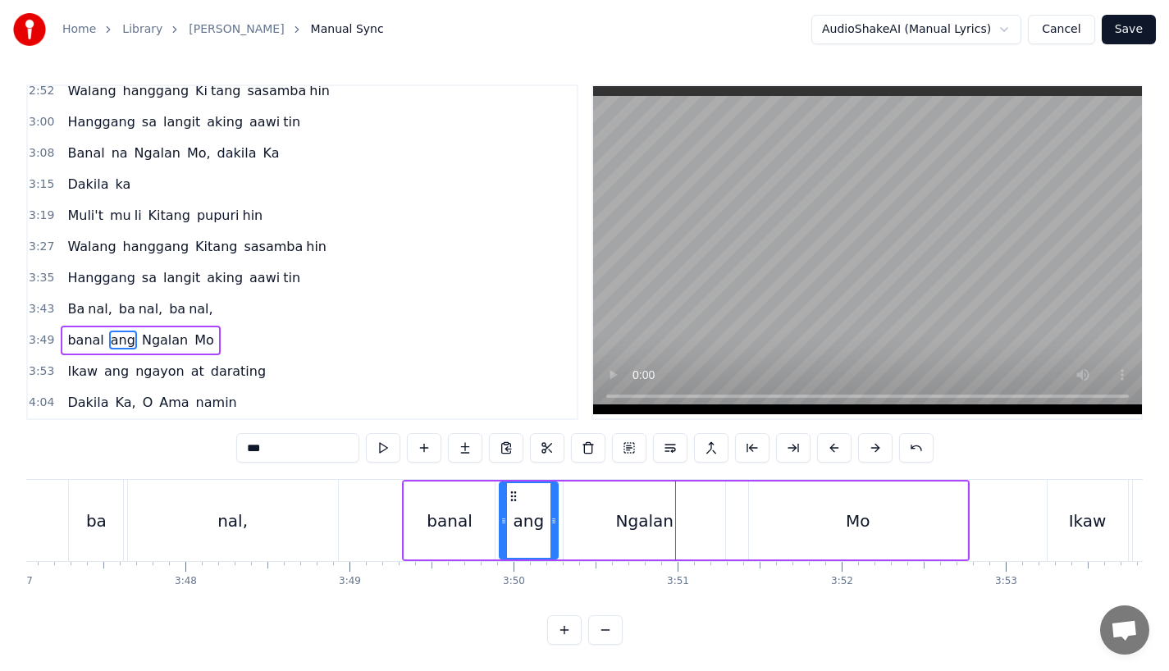
click at [673, 523] on div "Ngalan" at bounding box center [645, 521] width 162 height 78
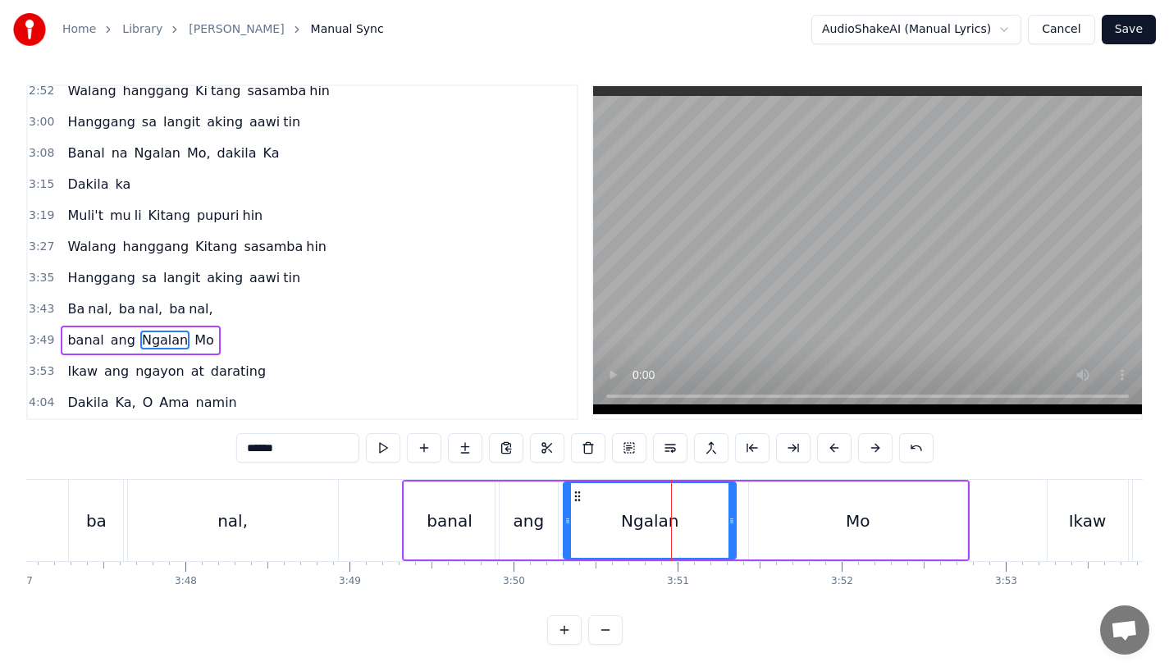
drag, startPoint x: 719, startPoint y: 520, endPoint x: 730, endPoint y: 520, distance: 11.5
click at [730, 520] on icon at bounding box center [732, 521] width 7 height 13
click at [546, 530] on div "ang" at bounding box center [529, 521] width 58 height 78
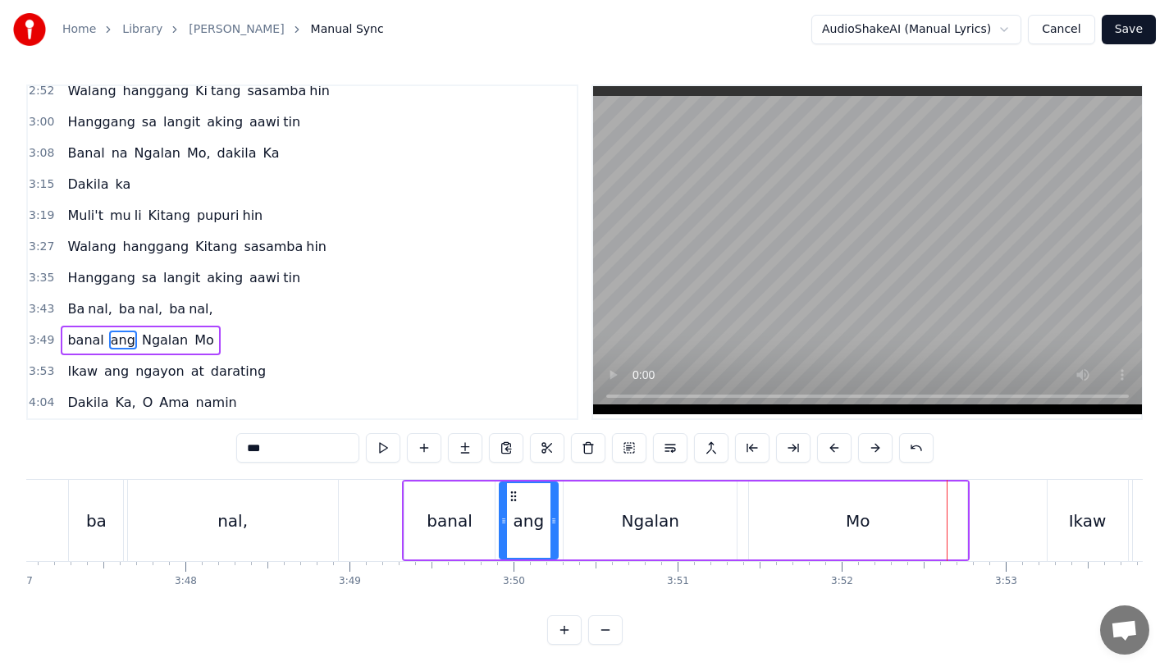
click at [223, 525] on div "nal," at bounding box center [232, 521] width 30 height 25
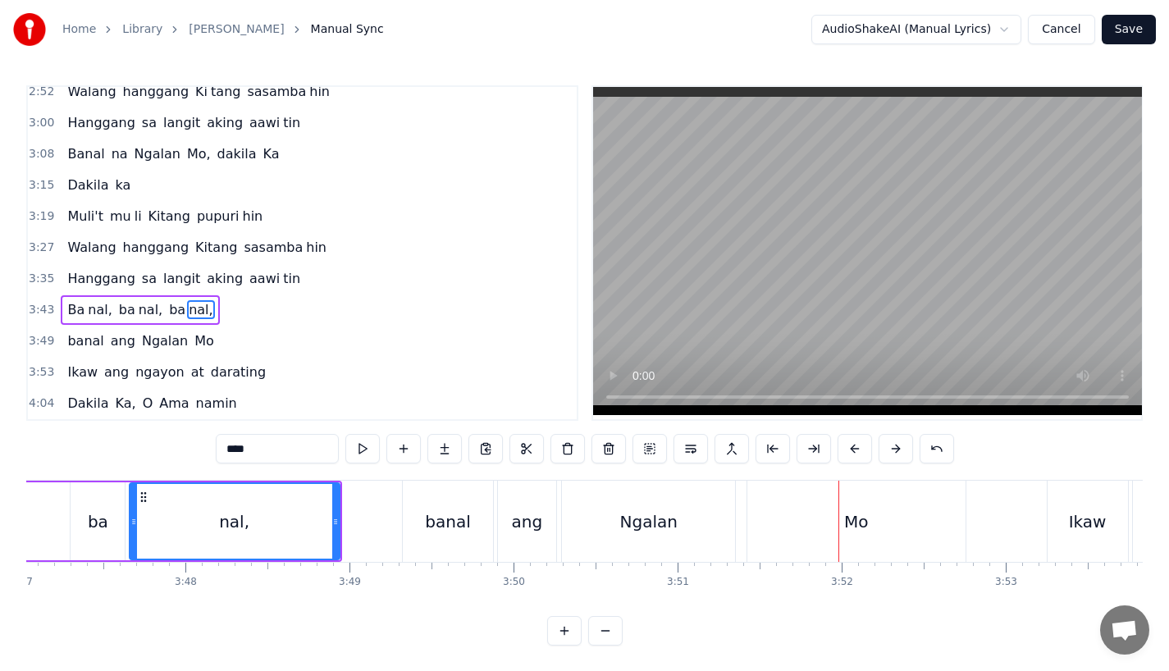
click at [656, 517] on div "Ngalan" at bounding box center [648, 522] width 57 height 25
type input "******"
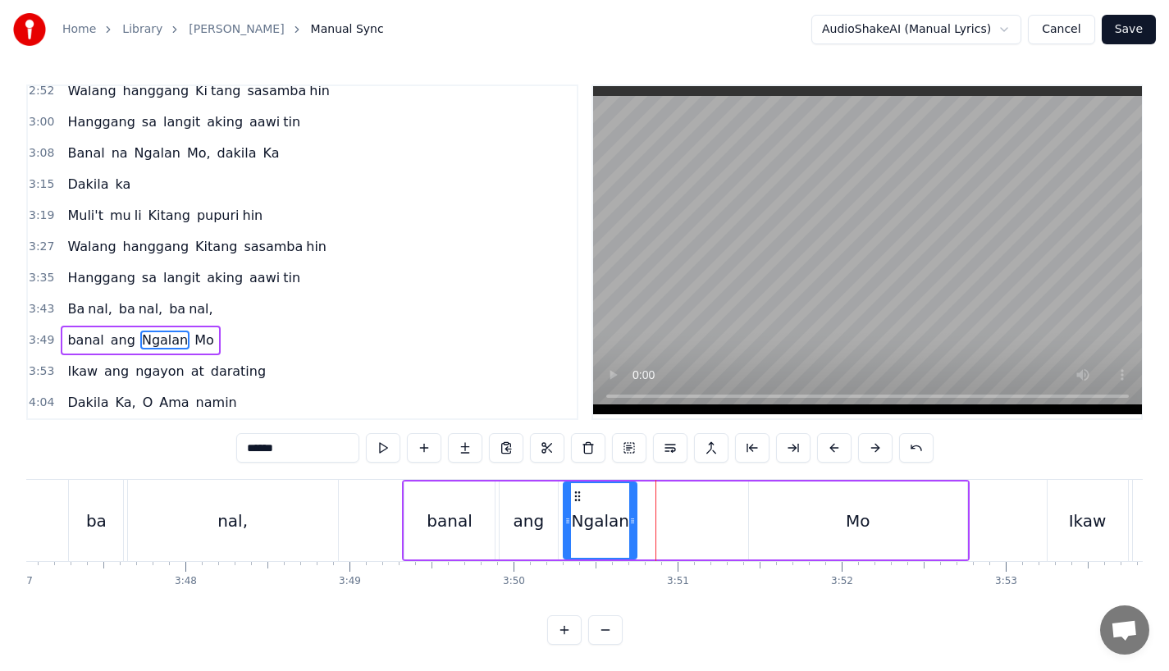
drag, startPoint x: 733, startPoint y: 522, endPoint x: 633, endPoint y: 522, distance: 100.1
click at [633, 522] on div at bounding box center [632, 520] width 7 height 75
click at [458, 440] on button at bounding box center [465, 448] width 34 height 30
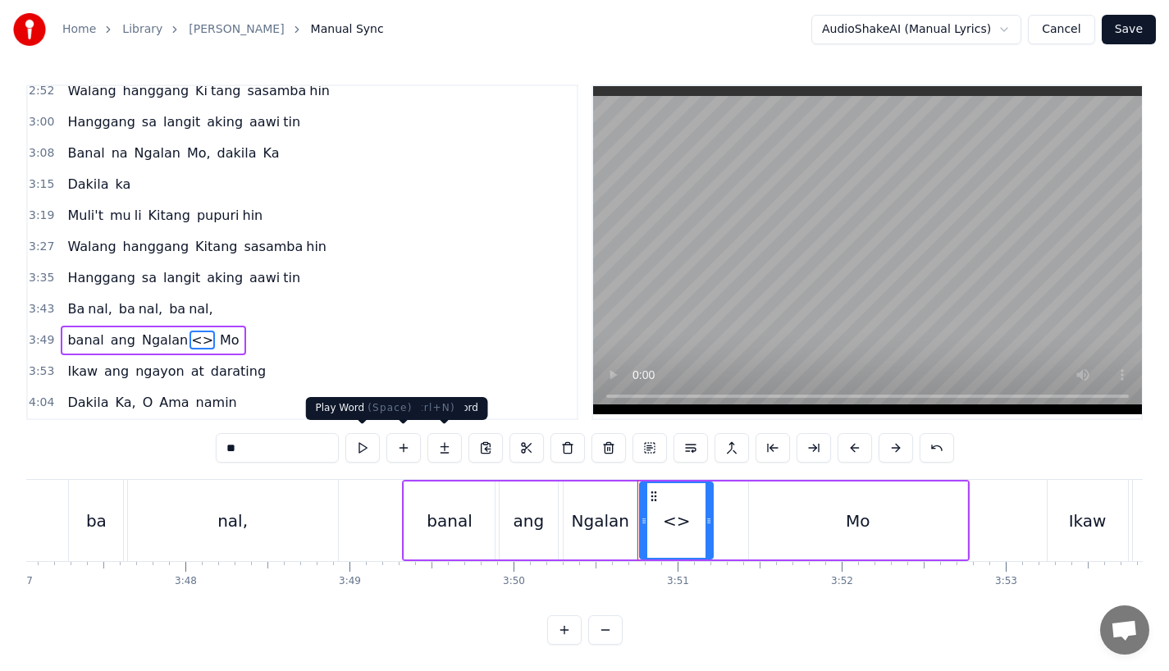
click at [287, 440] on input "**" at bounding box center [277, 448] width 123 height 30
click at [585, 526] on div "Ngalan" at bounding box center [600, 521] width 57 height 25
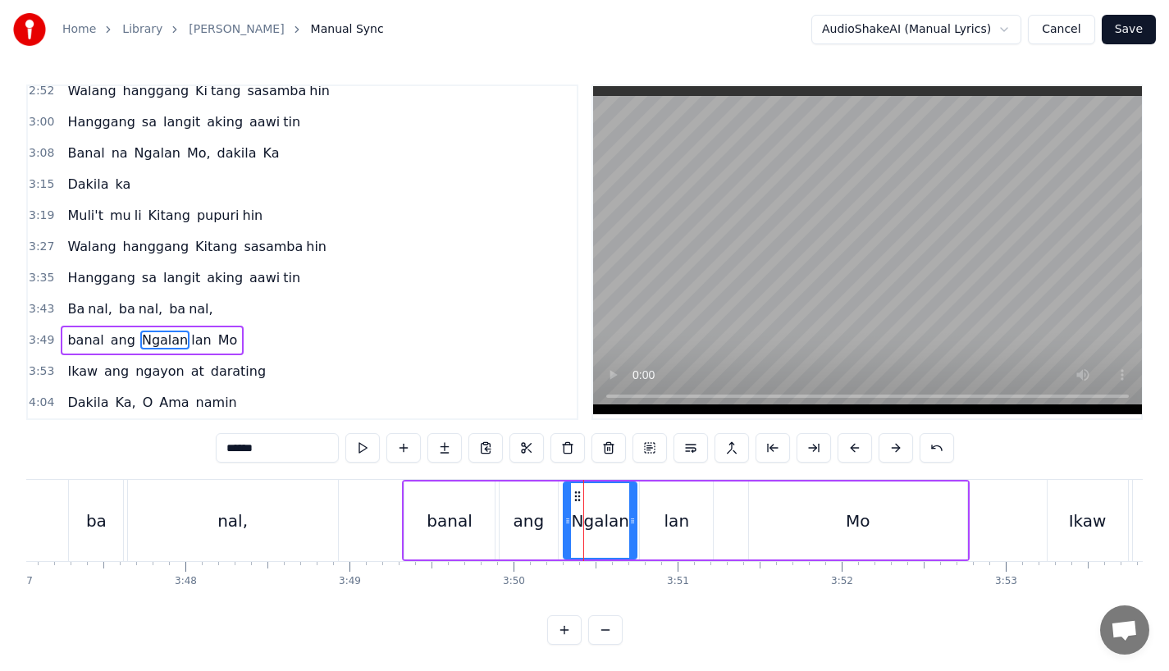
click at [291, 443] on input "******" at bounding box center [277, 448] width 123 height 30
drag, startPoint x: 635, startPoint y: 533, endPoint x: 627, endPoint y: 534, distance: 8.2
click at [627, 534] on div at bounding box center [628, 520] width 7 height 75
click at [652, 531] on div "lan" at bounding box center [676, 521] width 73 height 78
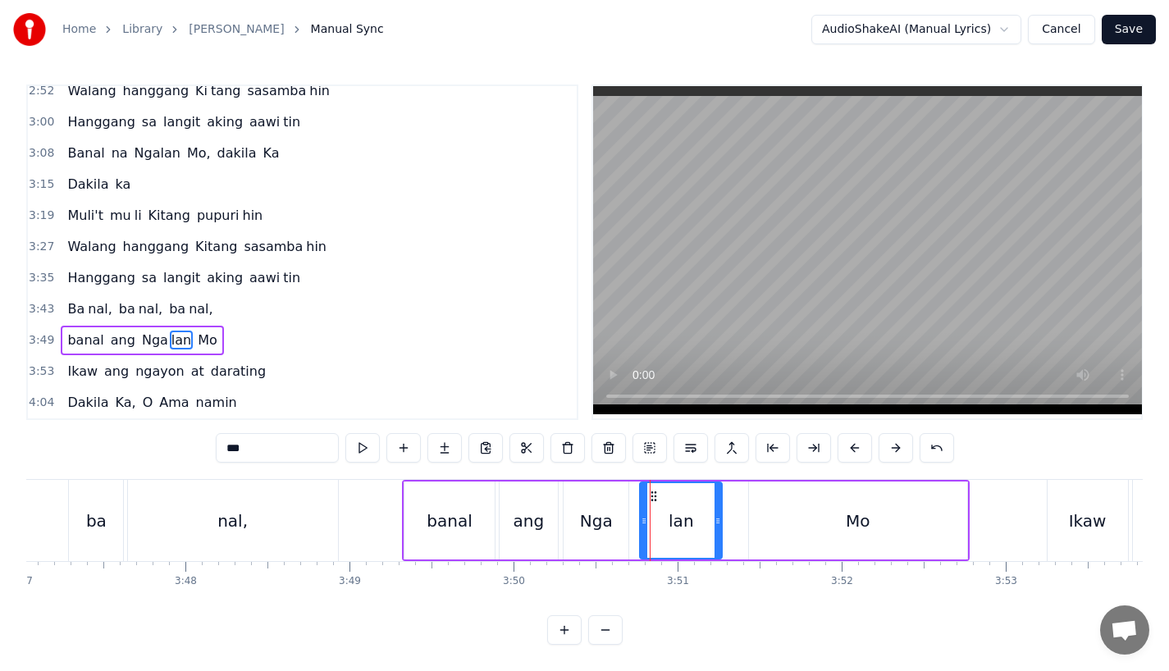
drag, startPoint x: 709, startPoint y: 520, endPoint x: 719, endPoint y: 520, distance: 9.8
click at [719, 520] on icon at bounding box center [718, 521] width 7 height 13
click at [459, 509] on div "banal" at bounding box center [449, 521] width 45 height 25
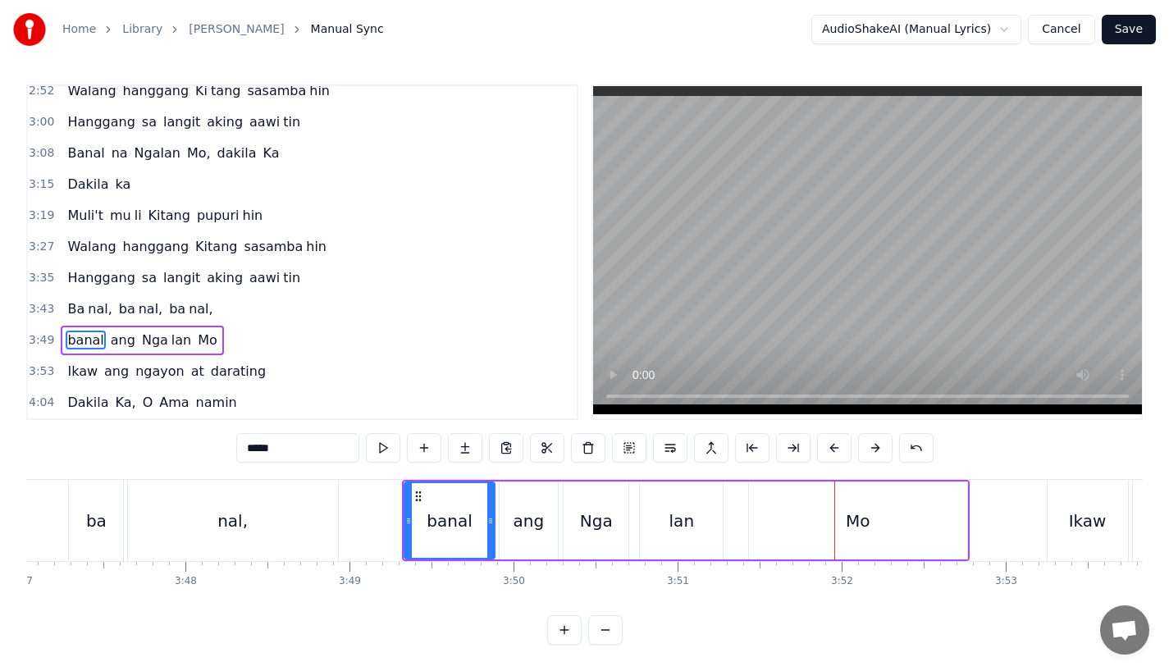
click at [611, 536] on div "Nga" at bounding box center [596, 521] width 65 height 78
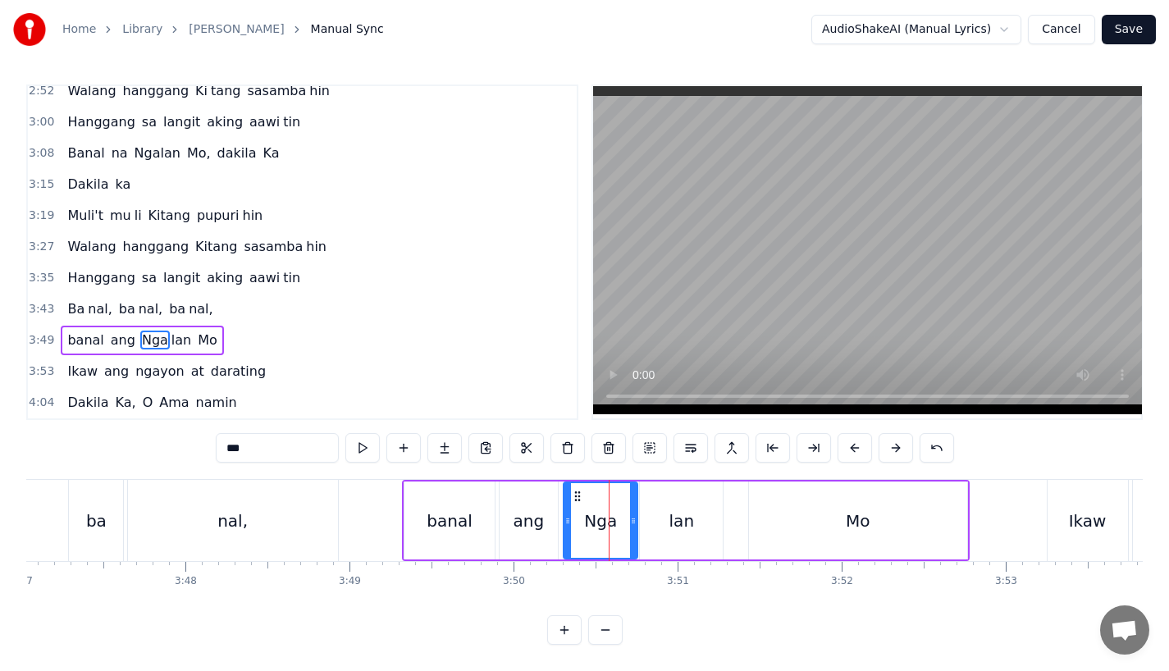
drag, startPoint x: 623, startPoint y: 519, endPoint x: 632, endPoint y: 519, distance: 9.0
click at [632, 519] on icon at bounding box center [633, 521] width 7 height 13
click at [561, 525] on div at bounding box center [564, 520] width 7 height 75
click at [434, 524] on div "banal" at bounding box center [449, 521] width 45 height 25
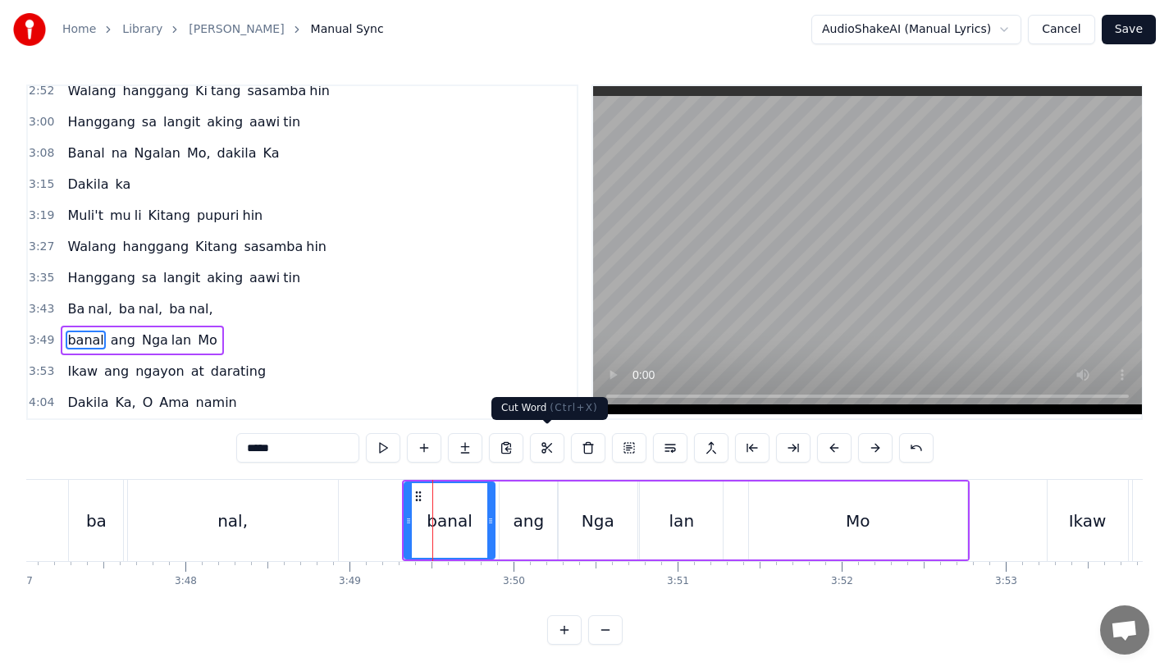
click at [592, 387] on div at bounding box center [868, 253] width 552 height 336
click at [681, 500] on div "lan" at bounding box center [681, 521] width 83 height 78
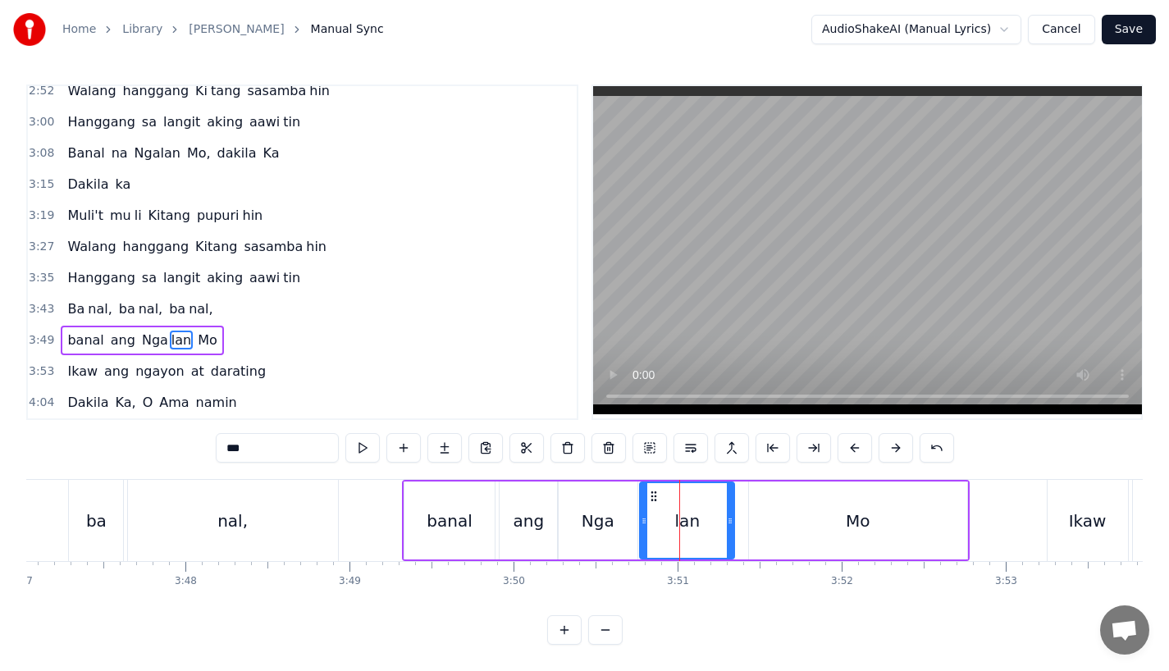
drag, startPoint x: 720, startPoint y: 521, endPoint x: 734, endPoint y: 521, distance: 14.0
click at [734, 521] on icon at bounding box center [730, 521] width 7 height 13
click at [552, 522] on div "ang" at bounding box center [529, 521] width 58 height 78
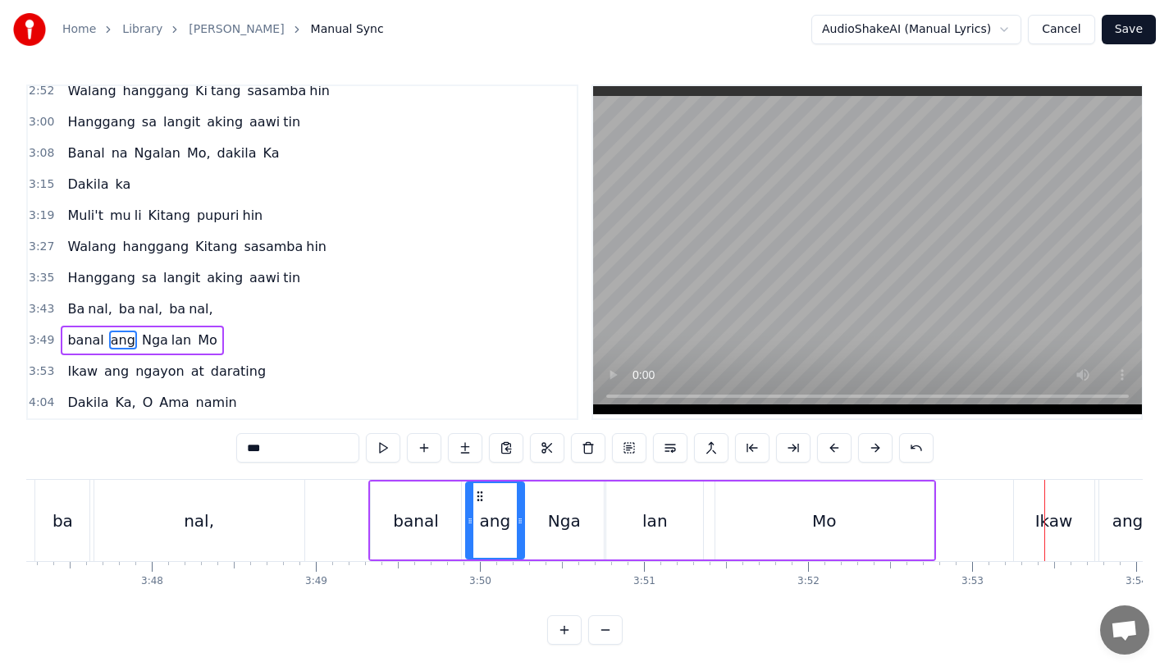
scroll to position [0, 37267]
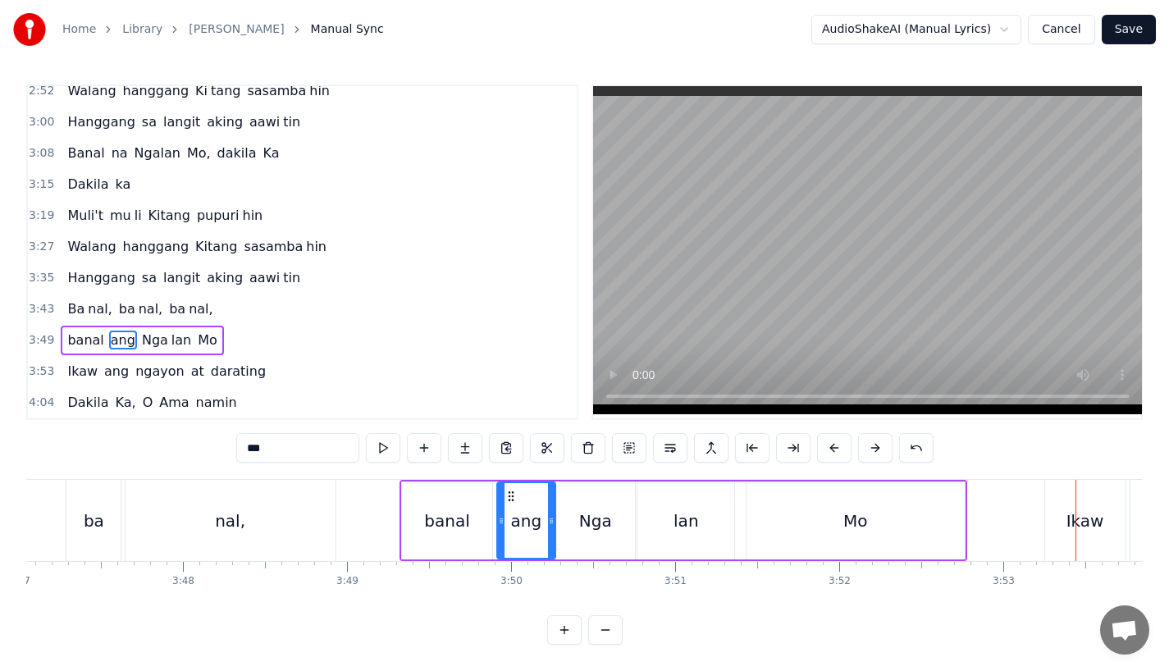
click at [217, 521] on div "nal," at bounding box center [231, 520] width 210 height 81
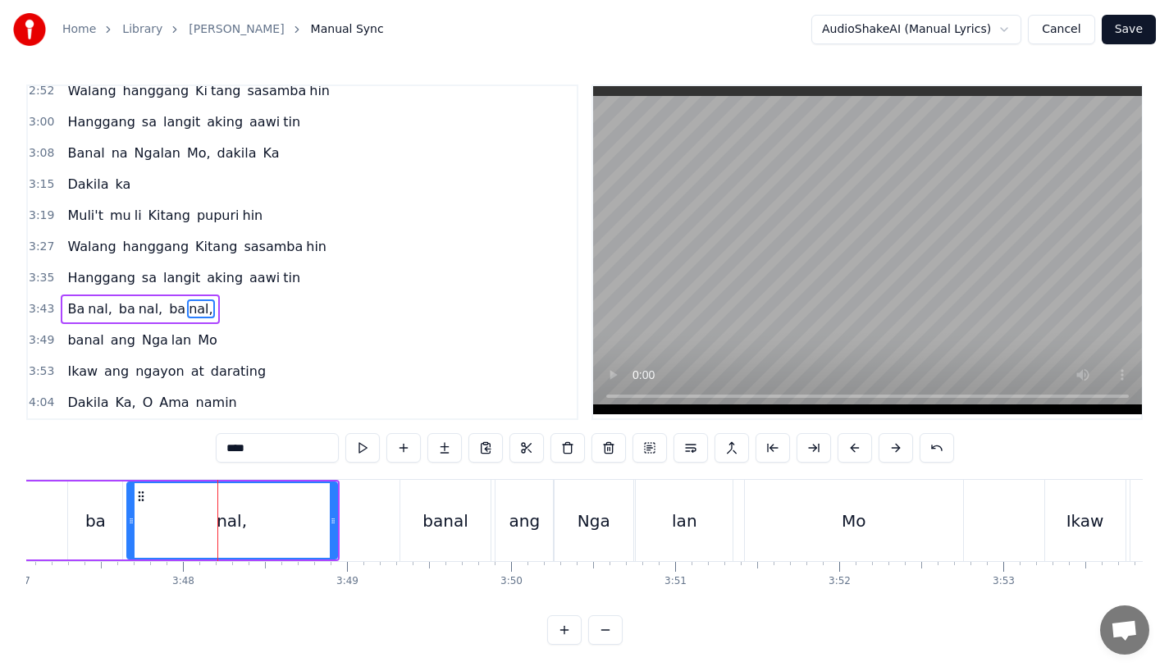
scroll to position [0, 0]
click at [915, 527] on div "Mo" at bounding box center [854, 521] width 218 height 81
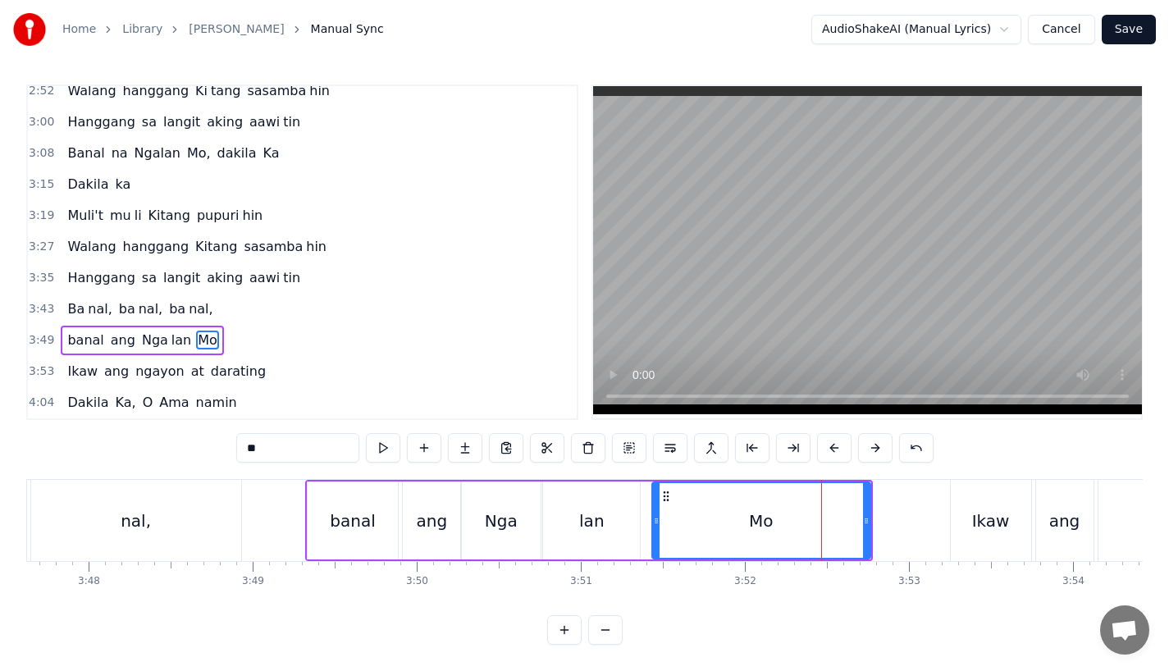
scroll to position [0, 37377]
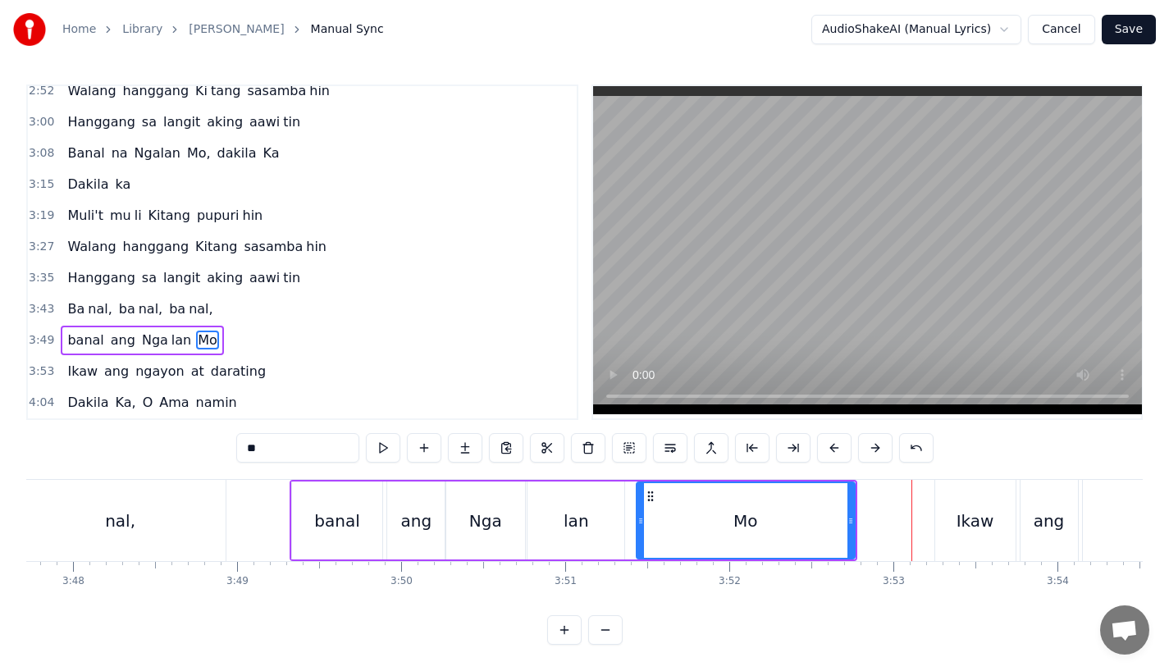
click at [985, 512] on div "Ikaw" at bounding box center [976, 521] width 38 height 25
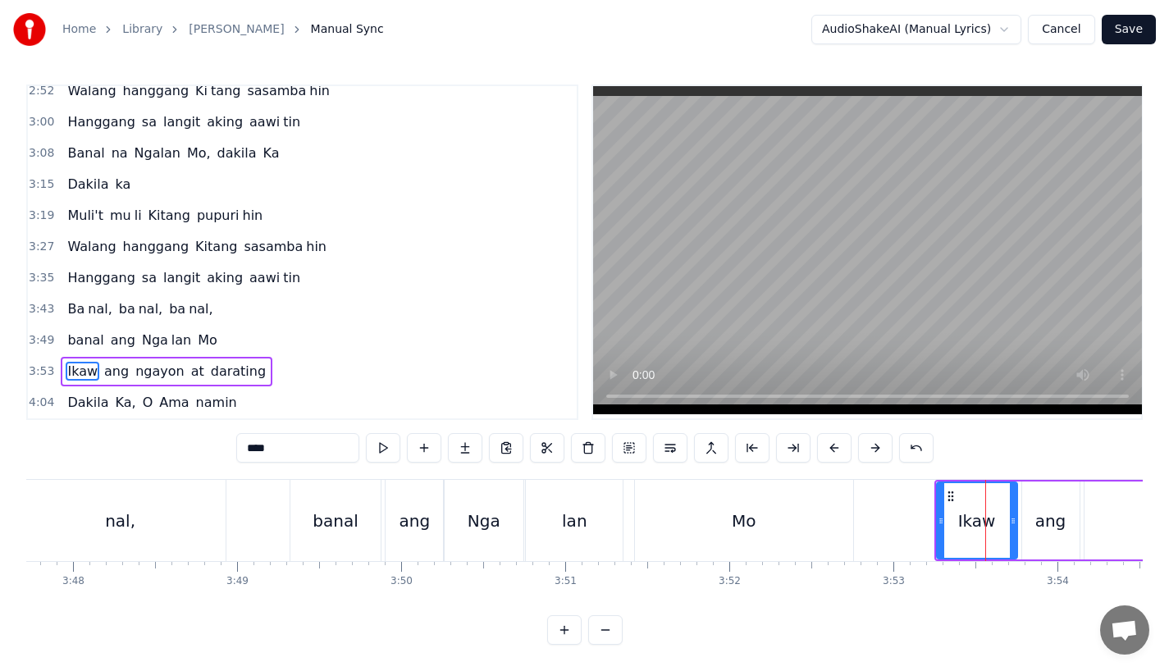
scroll to position [13, 0]
click at [828, 437] on button at bounding box center [834, 448] width 34 height 30
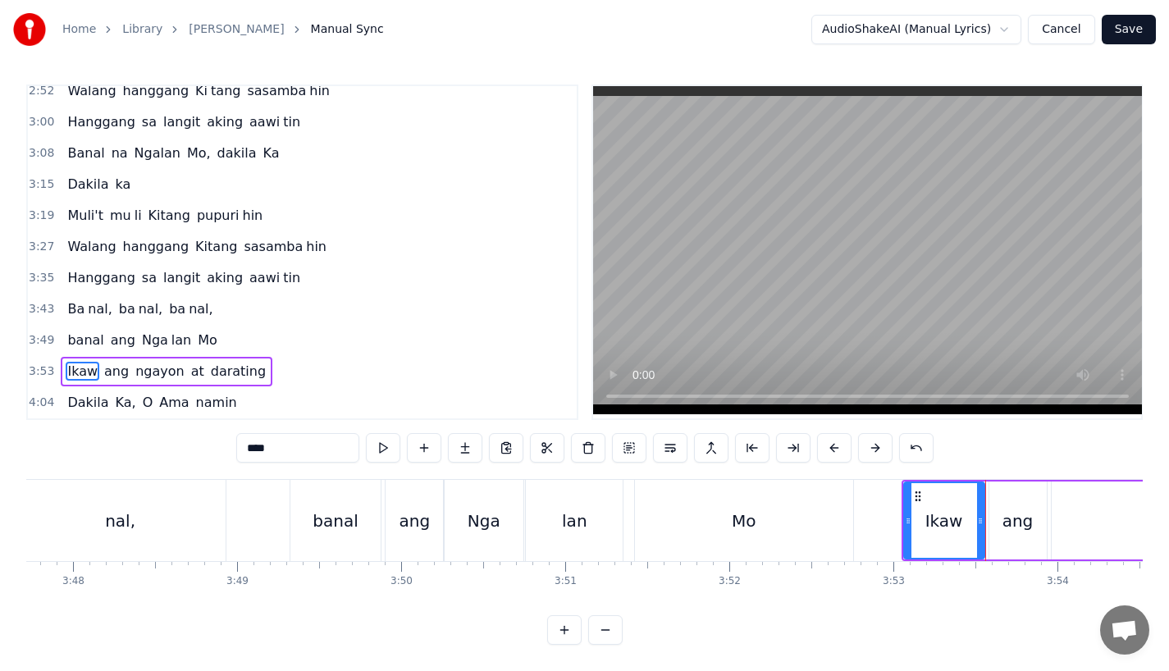
click at [828, 437] on button at bounding box center [834, 448] width 34 height 30
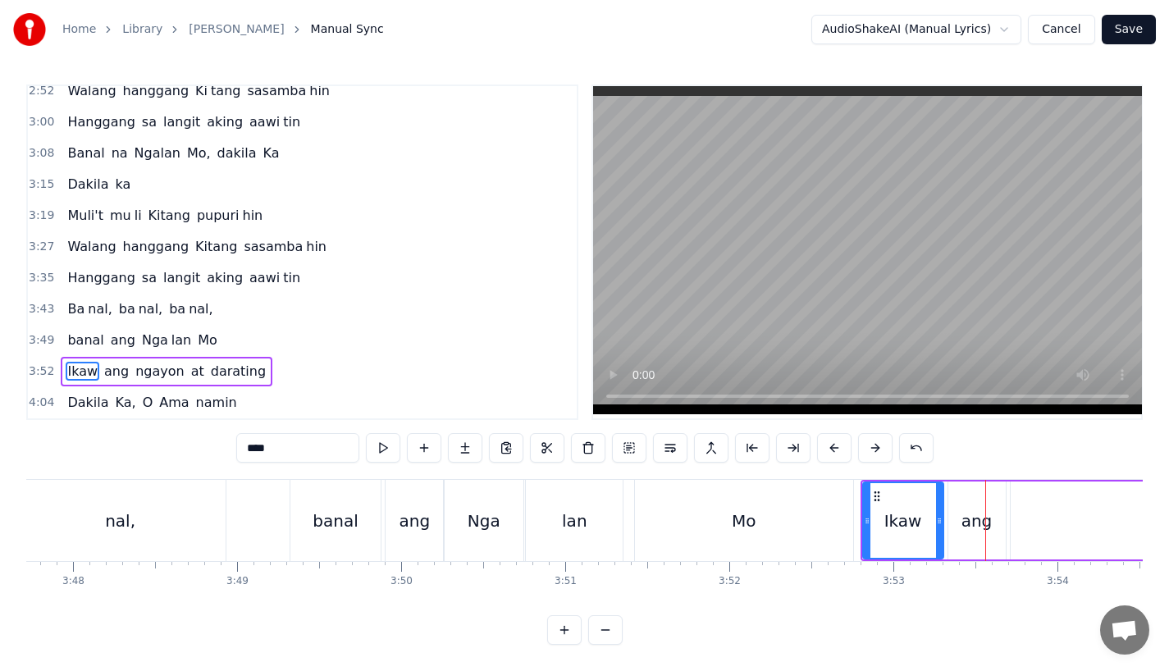
click at [558, 515] on div "lan" at bounding box center [574, 520] width 97 height 81
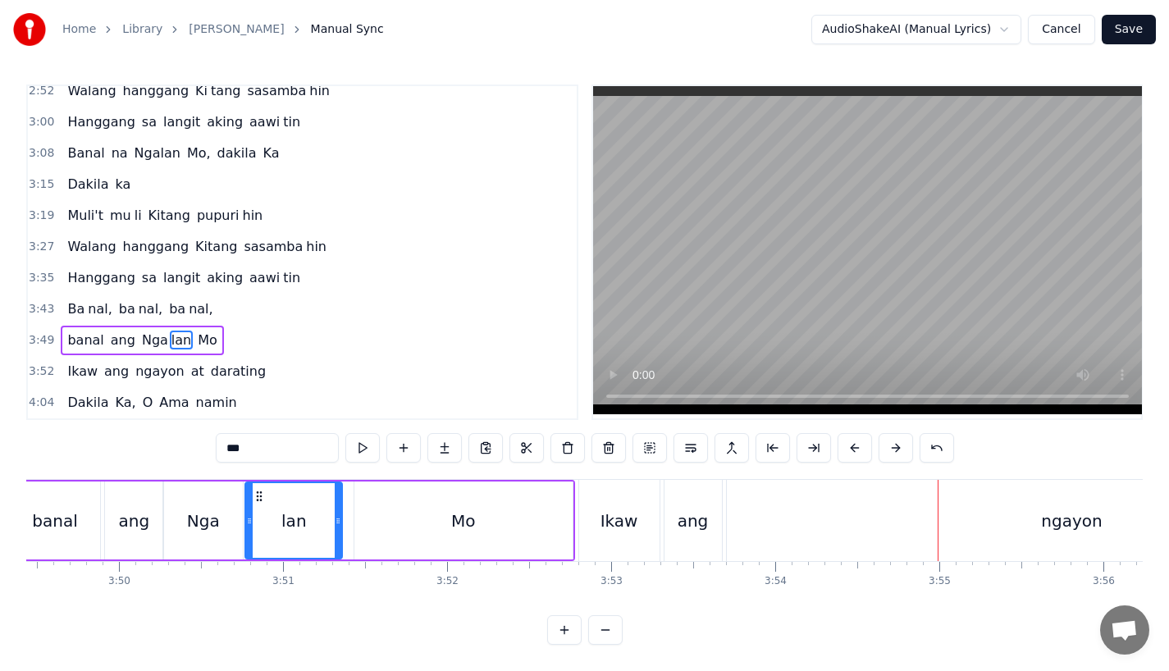
scroll to position [0, 37584]
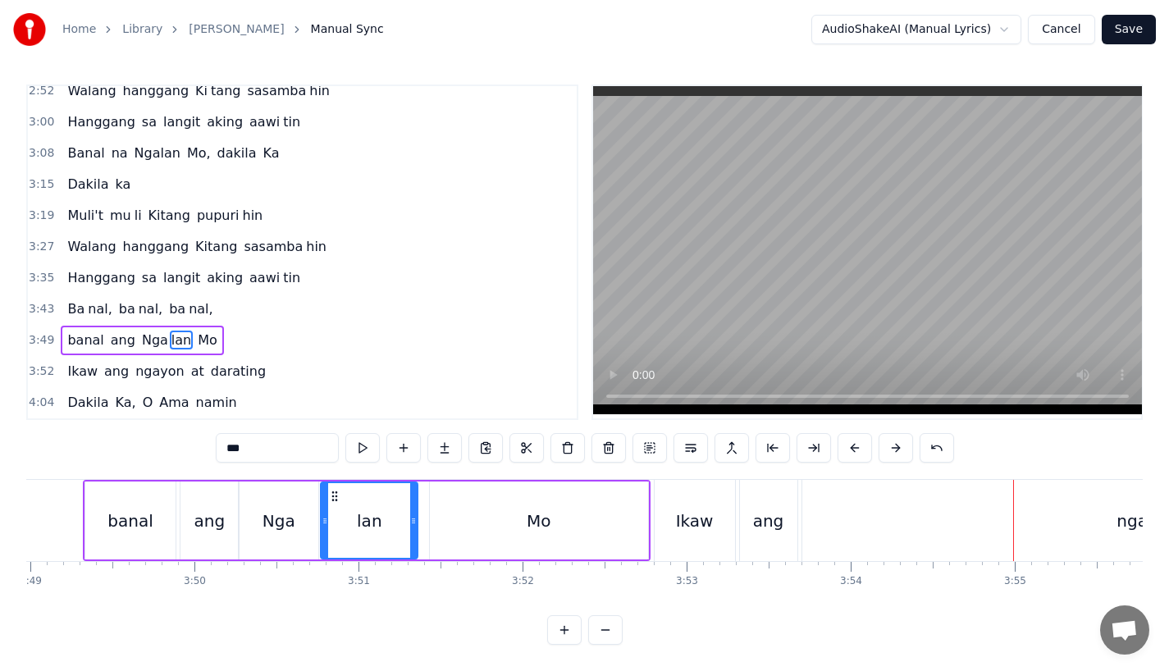
click at [570, 497] on div "Mo" at bounding box center [539, 521] width 218 height 78
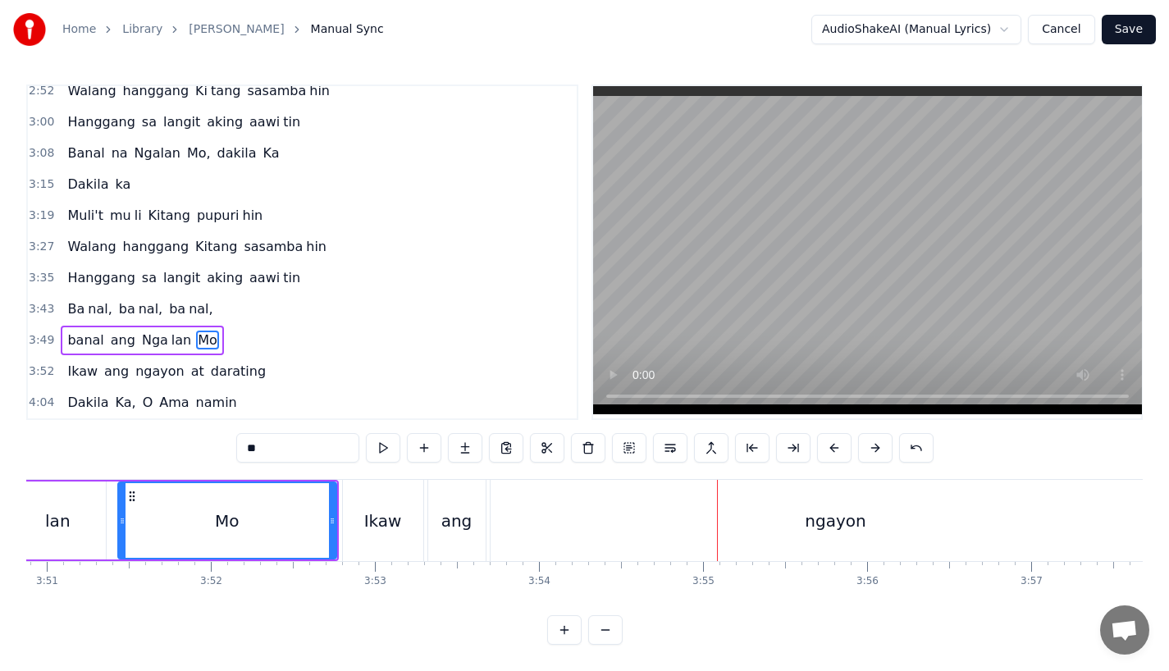
scroll to position [0, 37901]
click at [778, 520] on div "ngayon" at bounding box center [830, 520] width 691 height 81
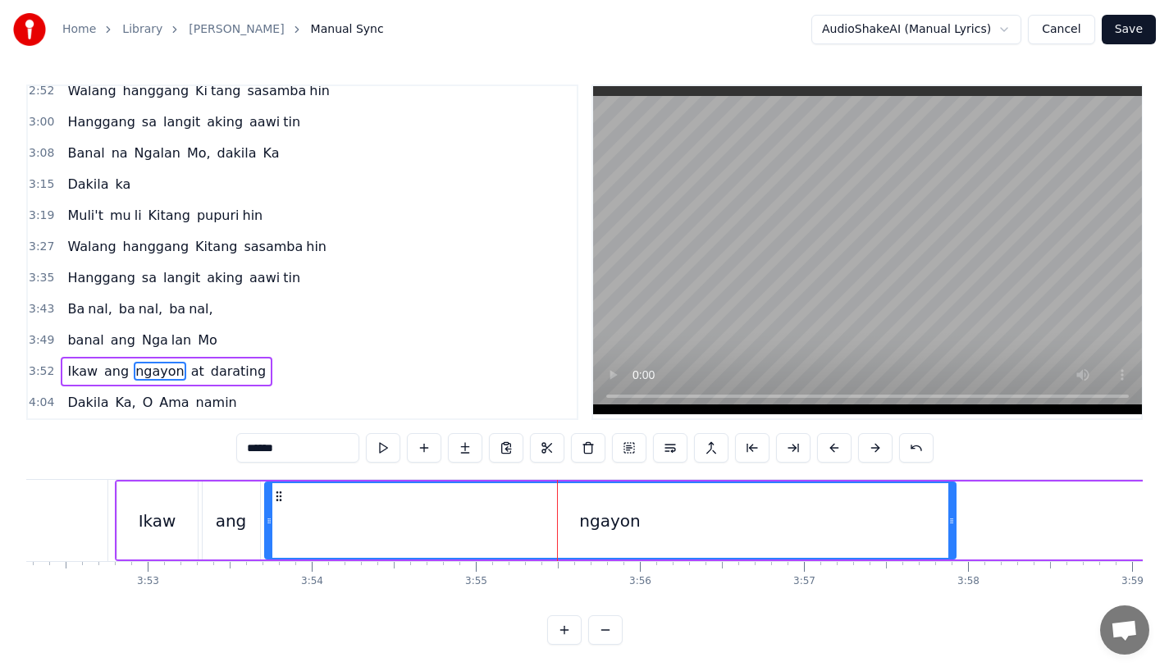
scroll to position [0, 38148]
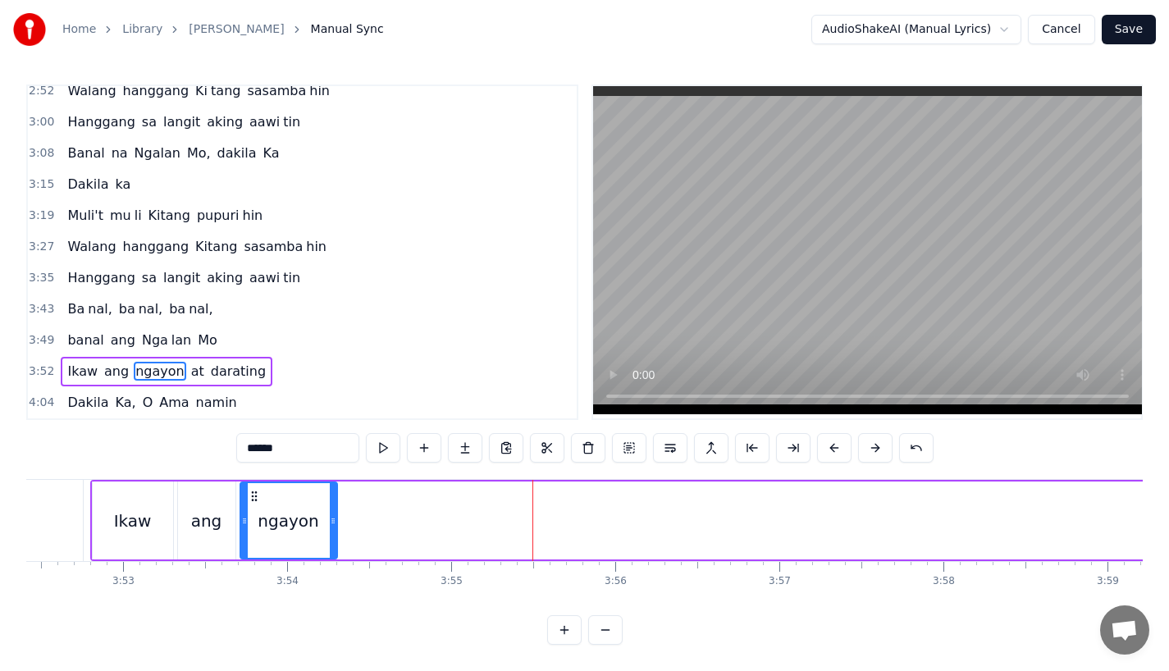
drag, startPoint x: 927, startPoint y: 515, endPoint x: 333, endPoint y: 515, distance: 594.2
click at [333, 515] on div at bounding box center [333, 520] width 7 height 75
click at [309, 433] on input "******" at bounding box center [297, 448] width 123 height 30
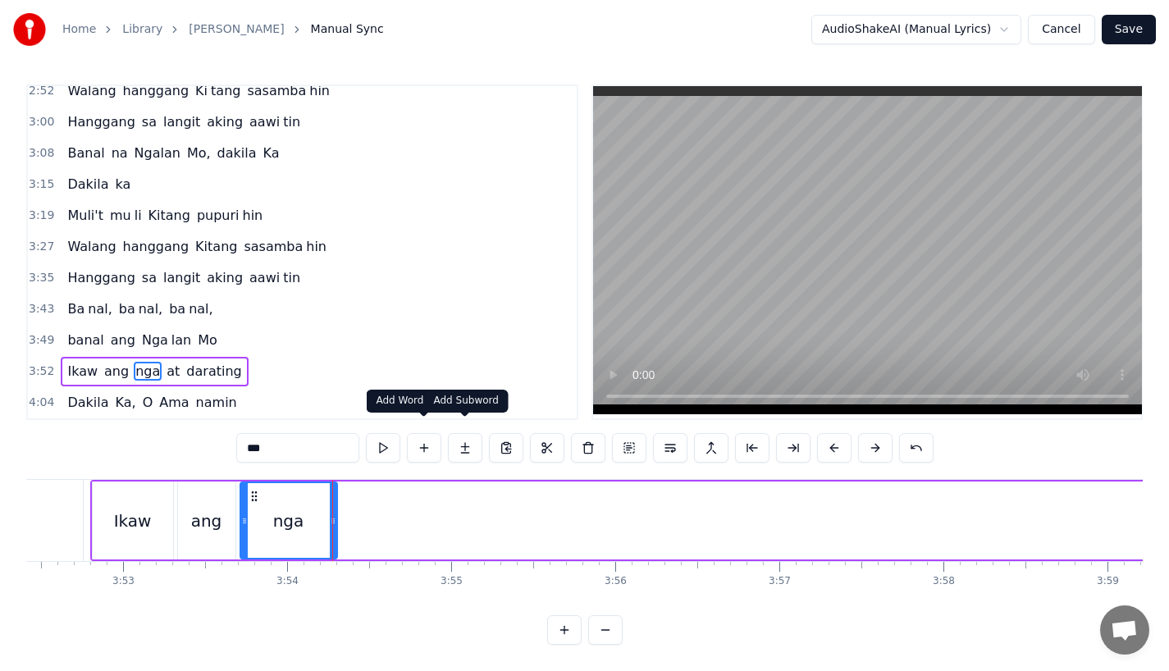
type input "***"
click at [462, 435] on button at bounding box center [465, 448] width 34 height 30
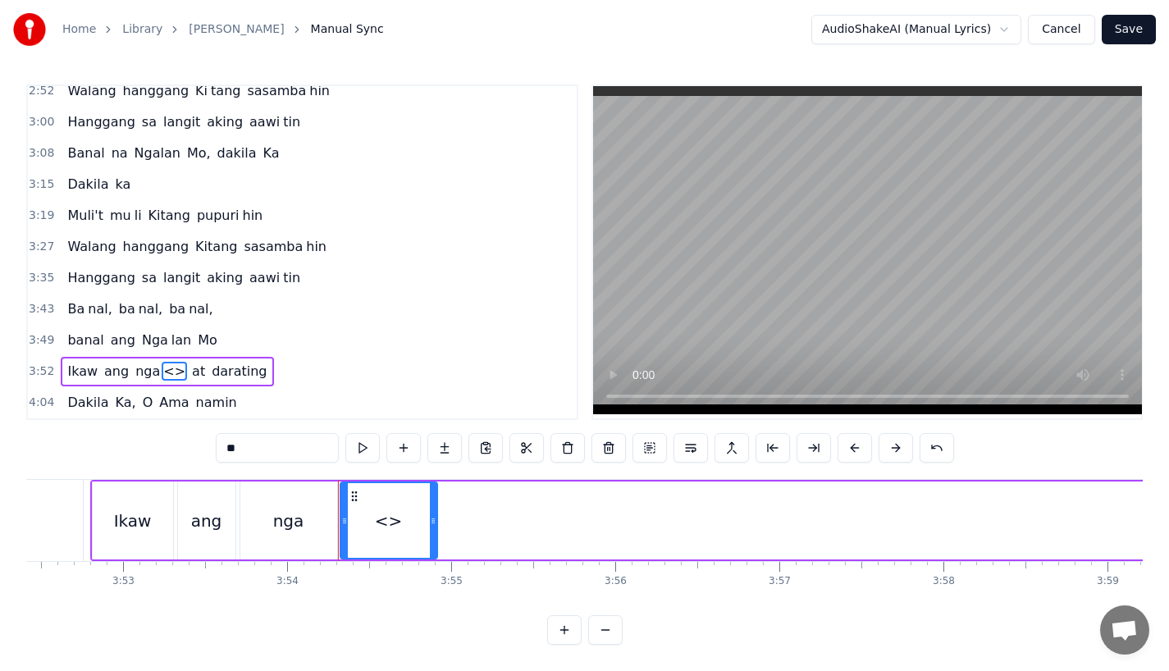
drag, startPoint x: 321, startPoint y: 433, endPoint x: 144, endPoint y: 433, distance: 176.4
click at [144, 433] on div "0:31 Bawat bukang liwayway 0:35 na aking nasila yan 0:42 Huni ng mga ibong 0:47…" at bounding box center [584, 365] width 1117 height 561
type input "***"
click at [436, 515] on div "yon" at bounding box center [389, 521] width 98 height 78
drag, startPoint x: 434, startPoint y: 515, endPoint x: 476, endPoint y: 515, distance: 41.9
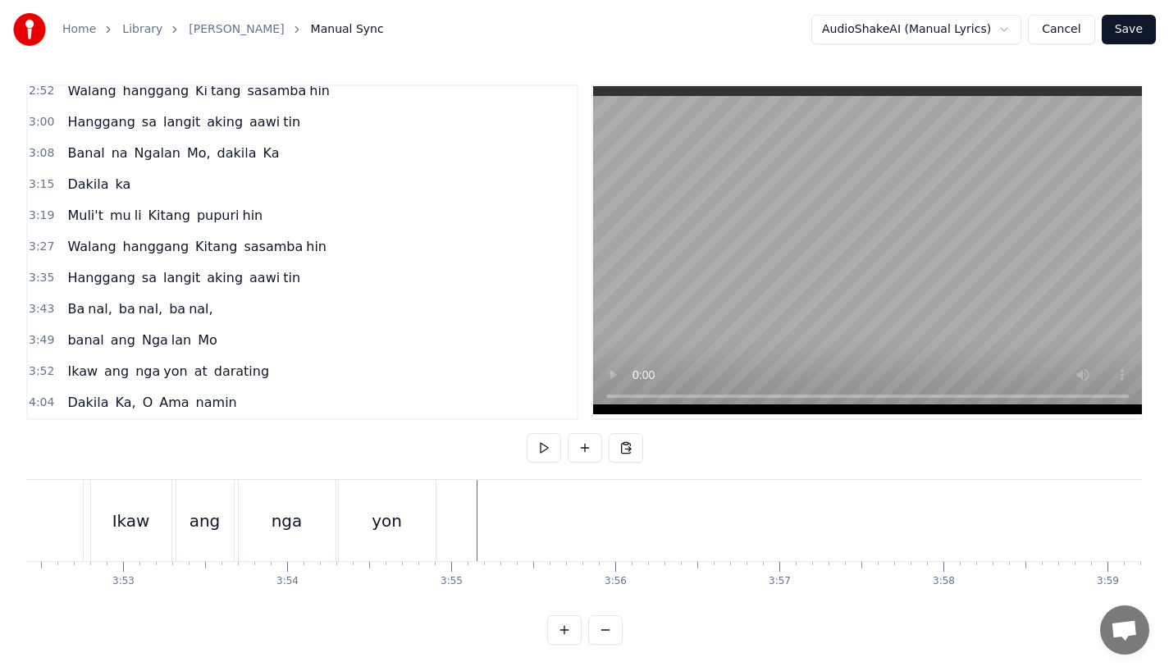
click at [401, 516] on div "yon" at bounding box center [387, 520] width 97 height 81
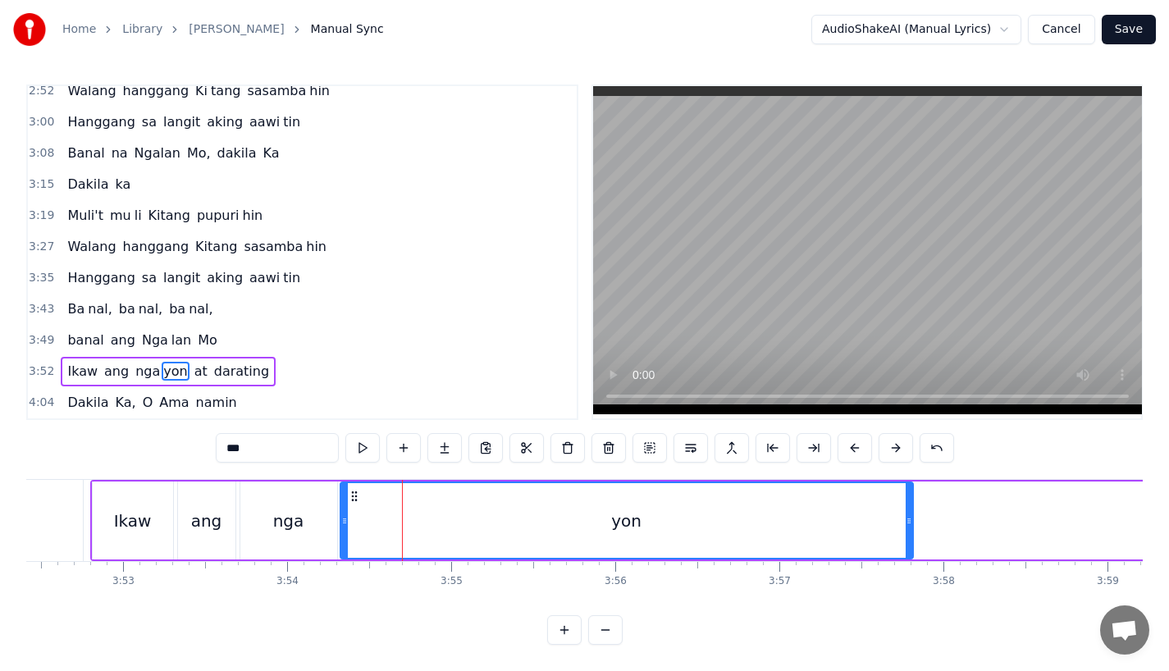
drag, startPoint x: 432, startPoint y: 516, endPoint x: 908, endPoint y: 513, distance: 476.0
click at [908, 513] on div at bounding box center [909, 520] width 7 height 75
click at [128, 510] on div "Ikaw" at bounding box center [133, 521] width 38 height 25
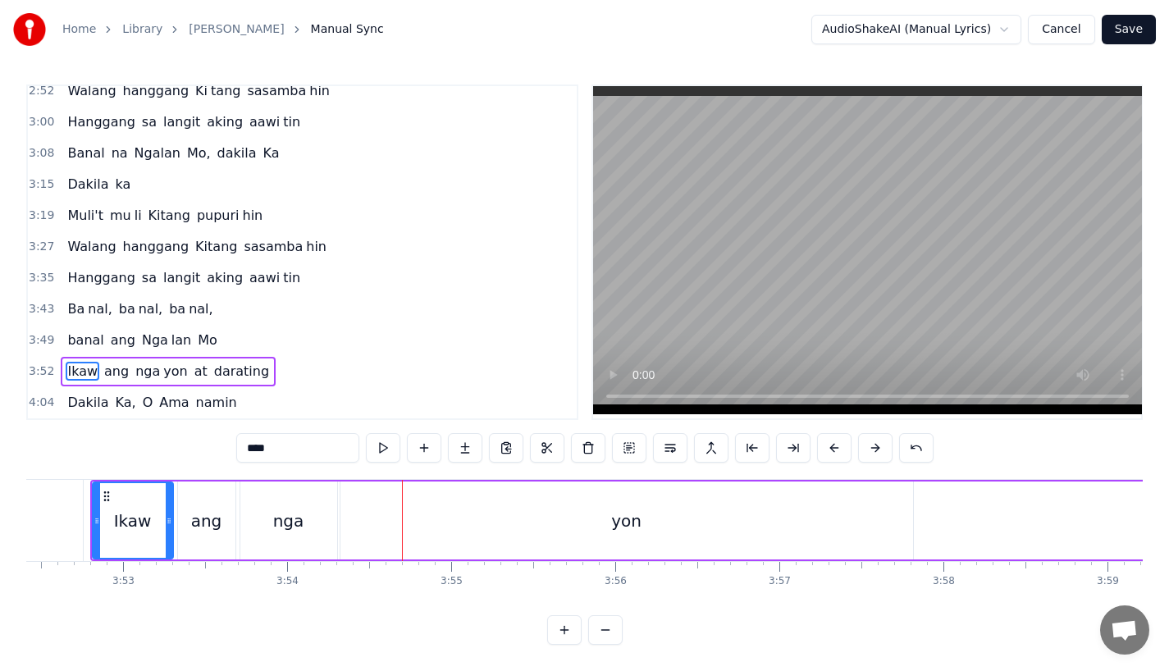
click at [312, 507] on div "nga" at bounding box center [288, 521] width 97 height 78
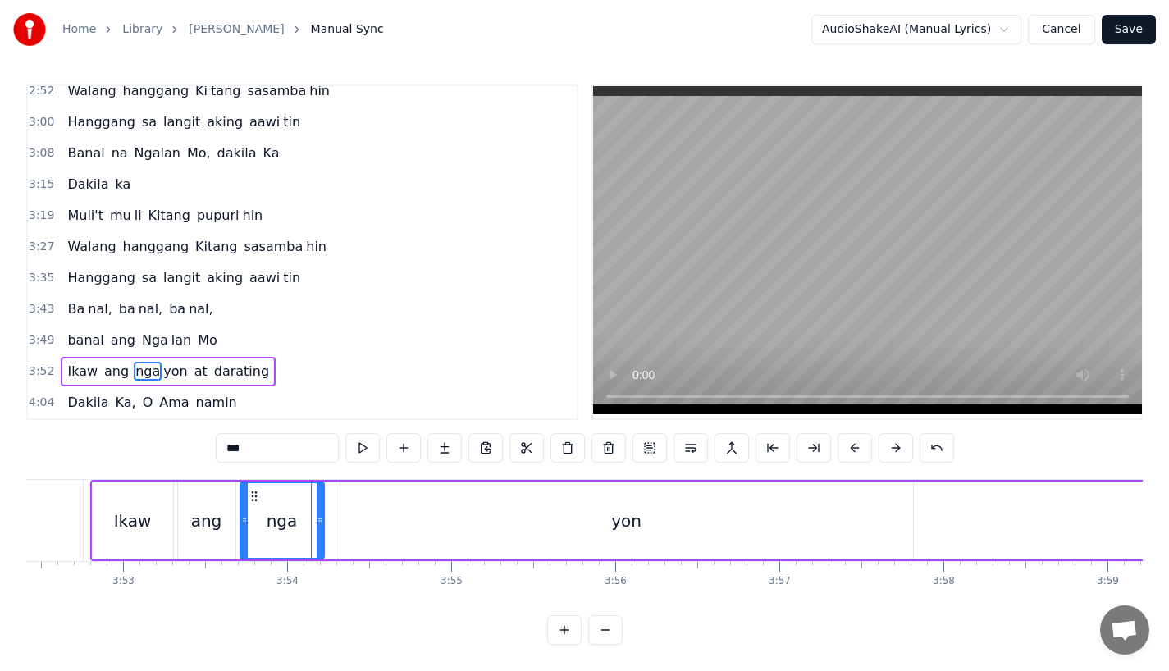
drag, startPoint x: 332, startPoint y: 511, endPoint x: 317, endPoint y: 511, distance: 14.8
click at [317, 515] on icon at bounding box center [320, 521] width 7 height 13
click at [490, 511] on div "yon" at bounding box center [627, 521] width 573 height 78
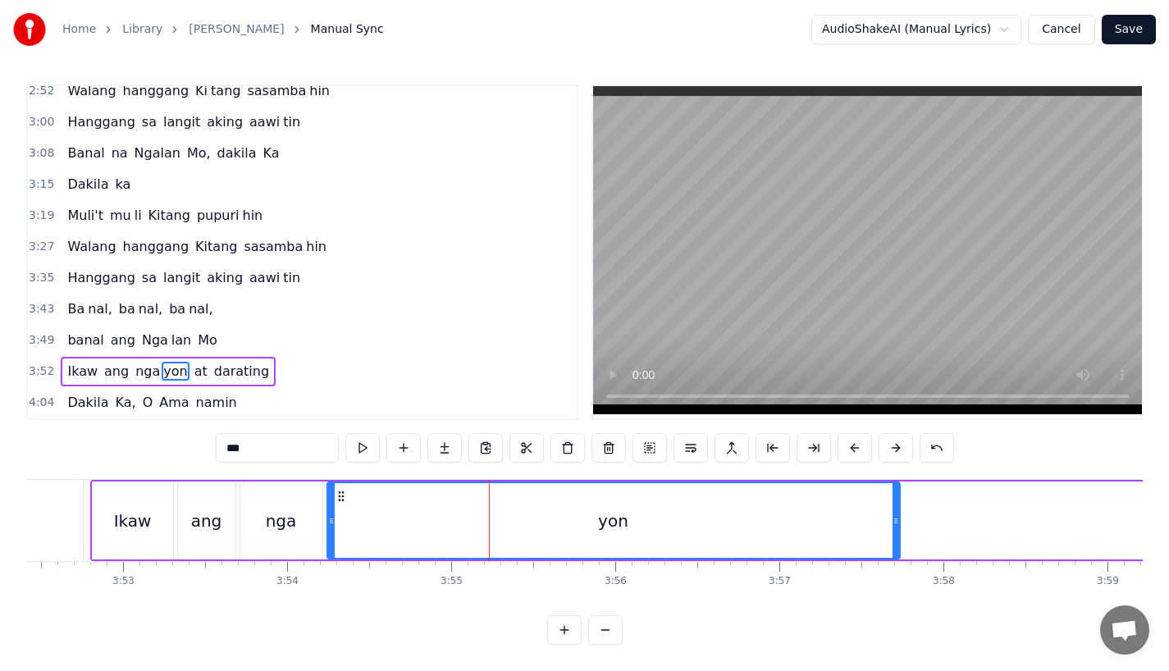
drag, startPoint x: 354, startPoint y: 483, endPoint x: 340, endPoint y: 485, distance: 14.0
click at [340, 490] on icon at bounding box center [340, 496] width 13 height 13
click at [786, 497] on div "yon" at bounding box center [612, 520] width 571 height 75
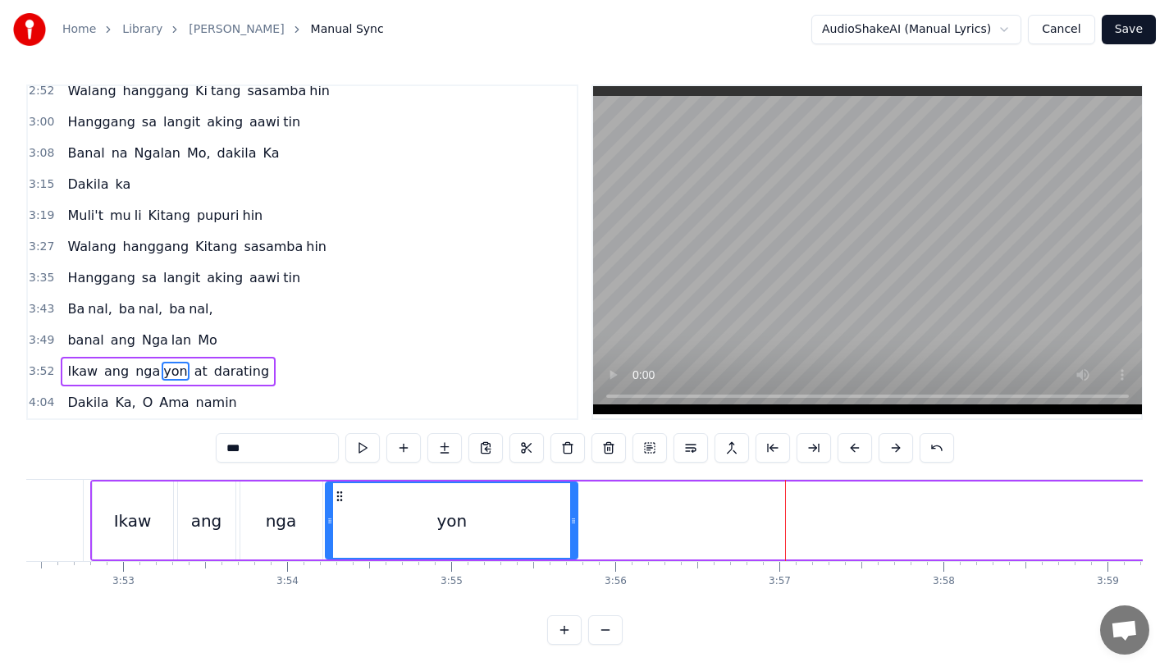
drag, startPoint x: 893, startPoint y: 505, endPoint x: 572, endPoint y: 508, distance: 320.9
click at [572, 515] on icon at bounding box center [573, 521] width 7 height 13
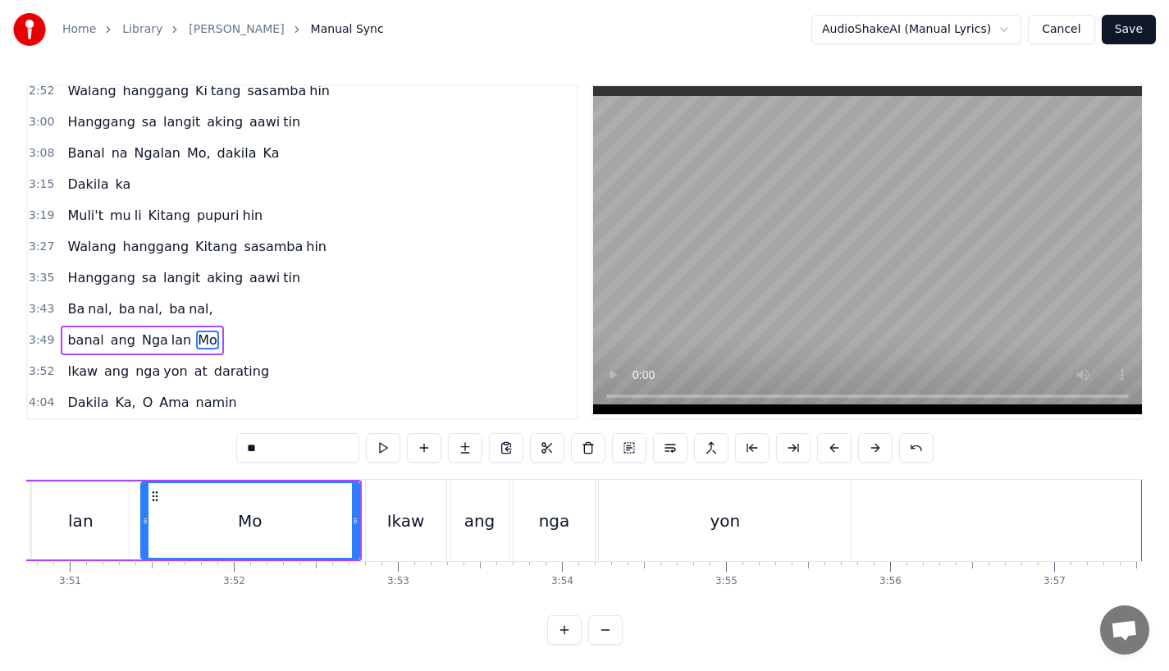
scroll to position [0, 37668]
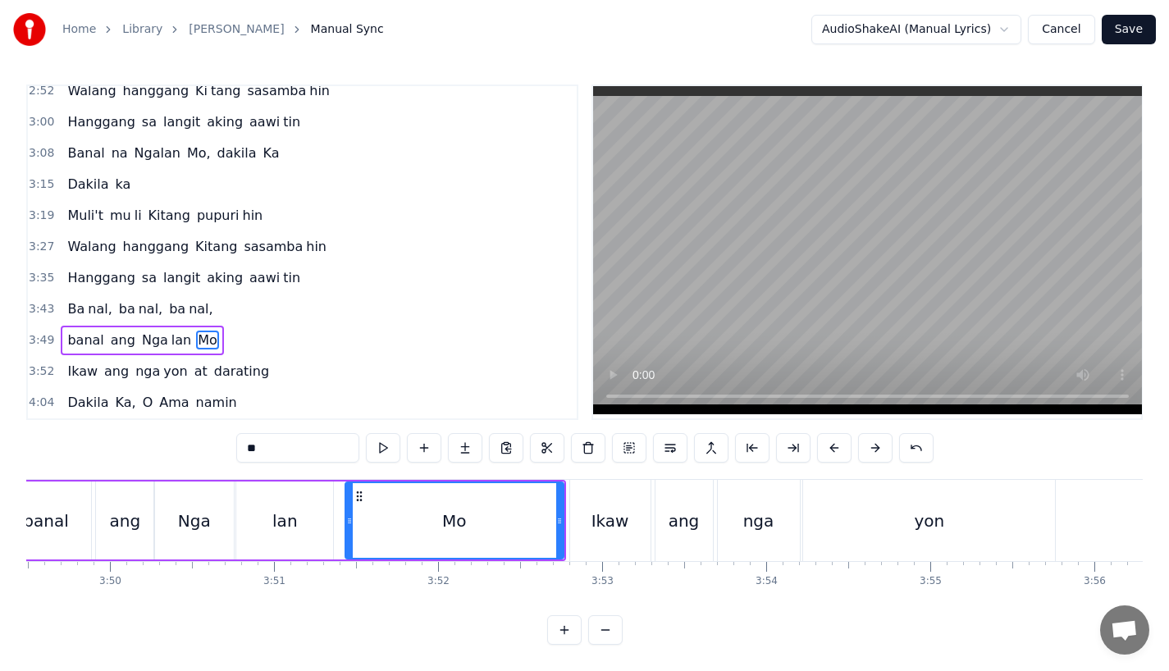
click at [263, 513] on div "lan" at bounding box center [284, 521] width 97 height 78
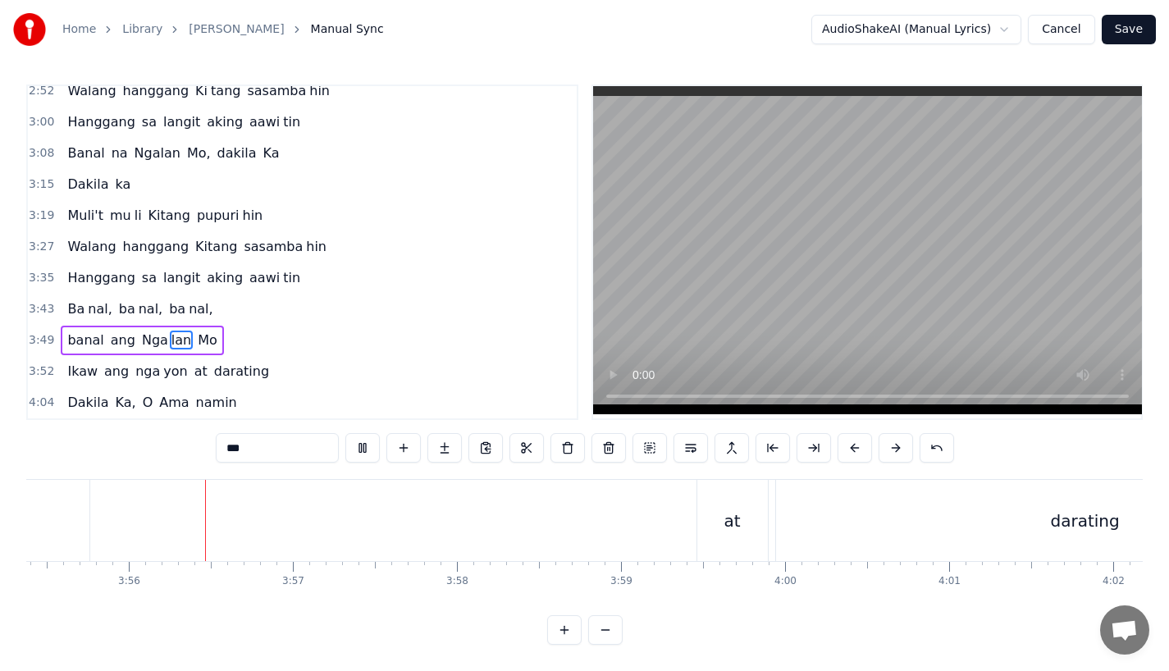
scroll to position [0, 38635]
click at [735, 497] on div "at" at bounding box center [732, 520] width 71 height 81
type input "**"
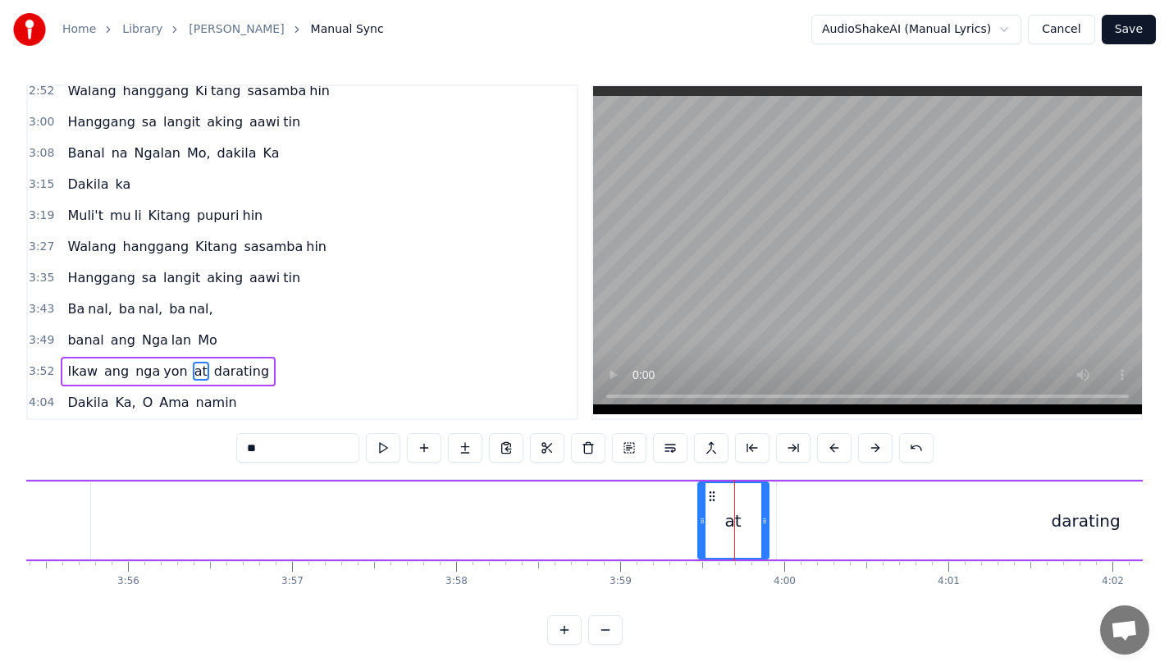
scroll to position [13, 0]
click at [612, 490] on div "Ikaw [PERSON_NAME] at darating" at bounding box center [501, 520] width 1796 height 81
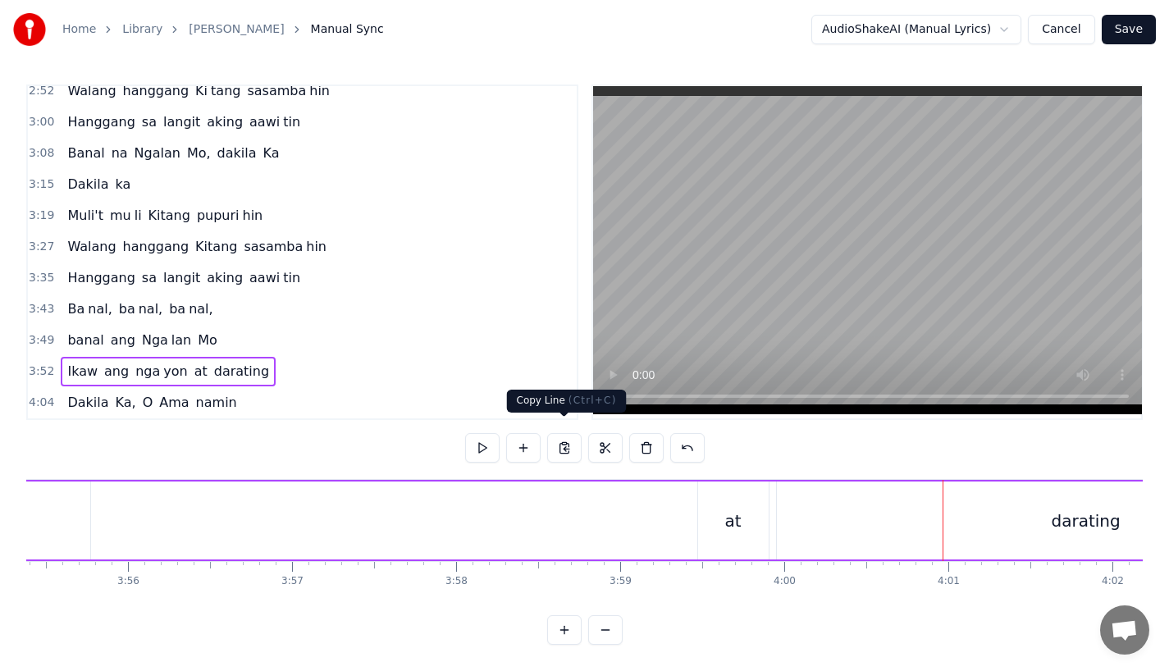
click at [628, 512] on div "Ikaw [PERSON_NAME] at darating" at bounding box center [501, 520] width 1796 height 81
click at [639, 480] on div "Ikaw [PERSON_NAME] at darating" at bounding box center [501, 520] width 1796 height 81
click at [639, 507] on div "Ikaw [PERSON_NAME] at darating" at bounding box center [501, 520] width 1796 height 81
click at [637, 562] on div at bounding box center [637, 563] width 1 height 3
click at [658, 484] on div "Ikaw [PERSON_NAME] at darating" at bounding box center [501, 520] width 1796 height 81
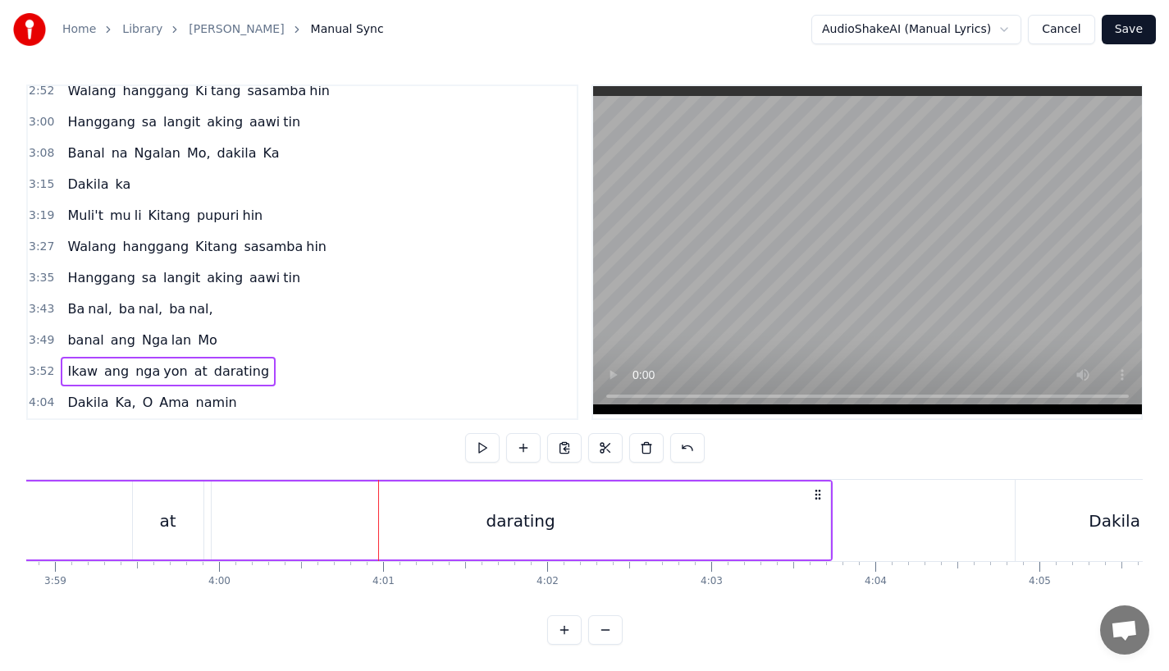
scroll to position [0, 39206]
click at [710, 519] on div "darating" at bounding box center [515, 521] width 619 height 78
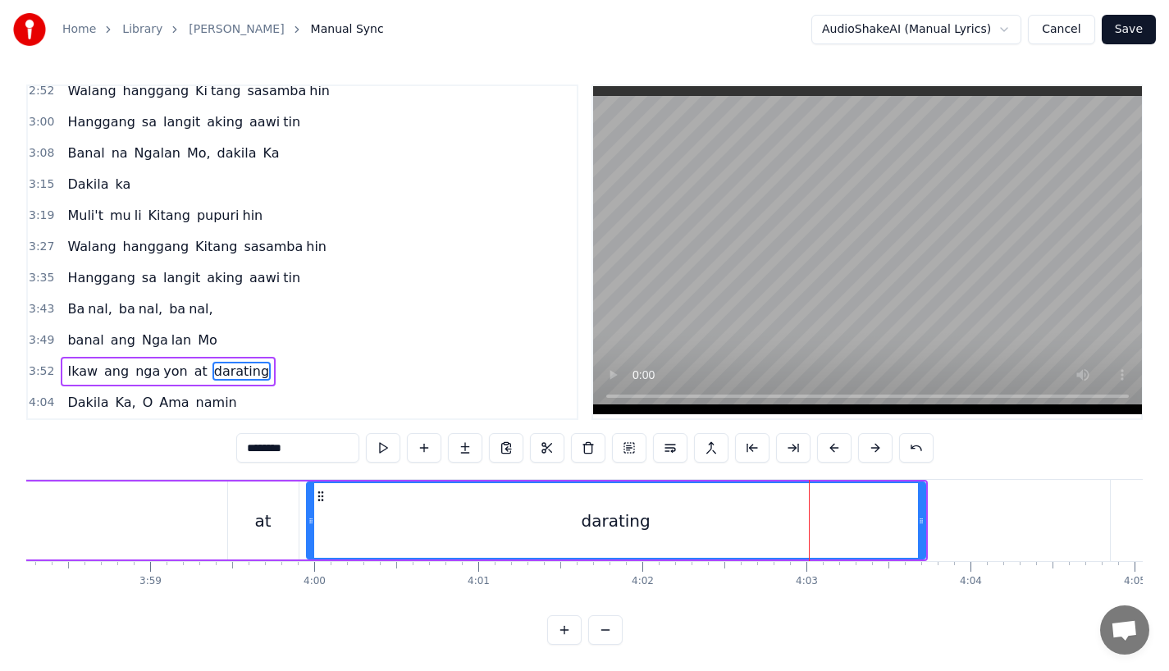
scroll to position [0, 39097]
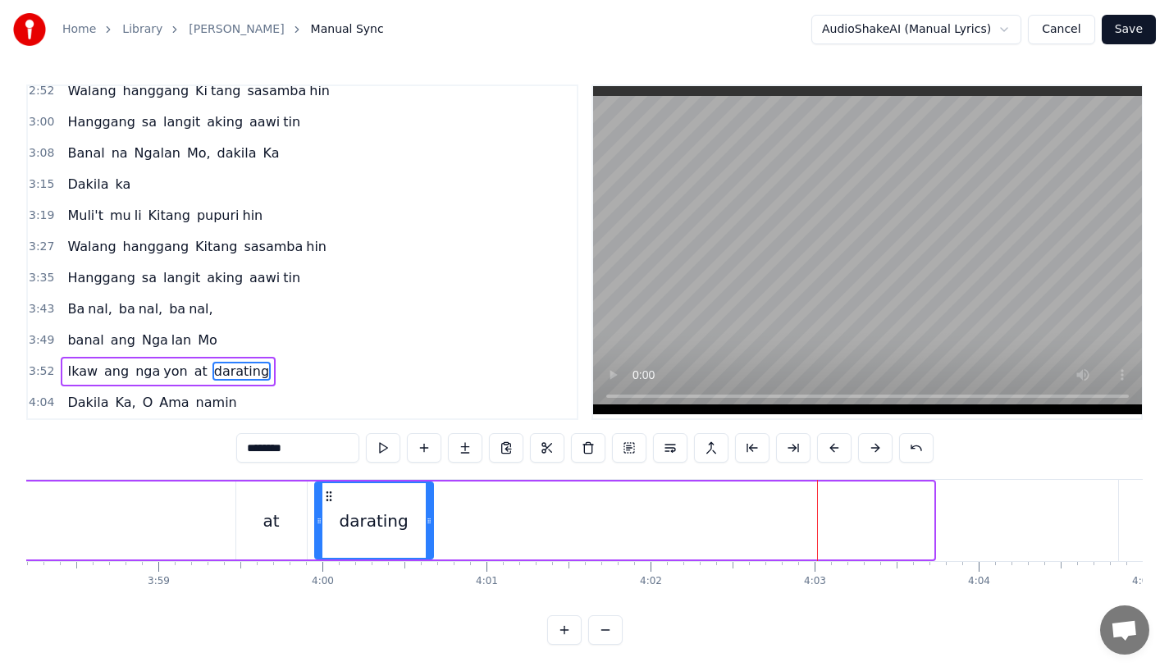
drag, startPoint x: 929, startPoint y: 520, endPoint x: 428, endPoint y: 509, distance: 500.7
click at [428, 509] on div at bounding box center [429, 520] width 7 height 75
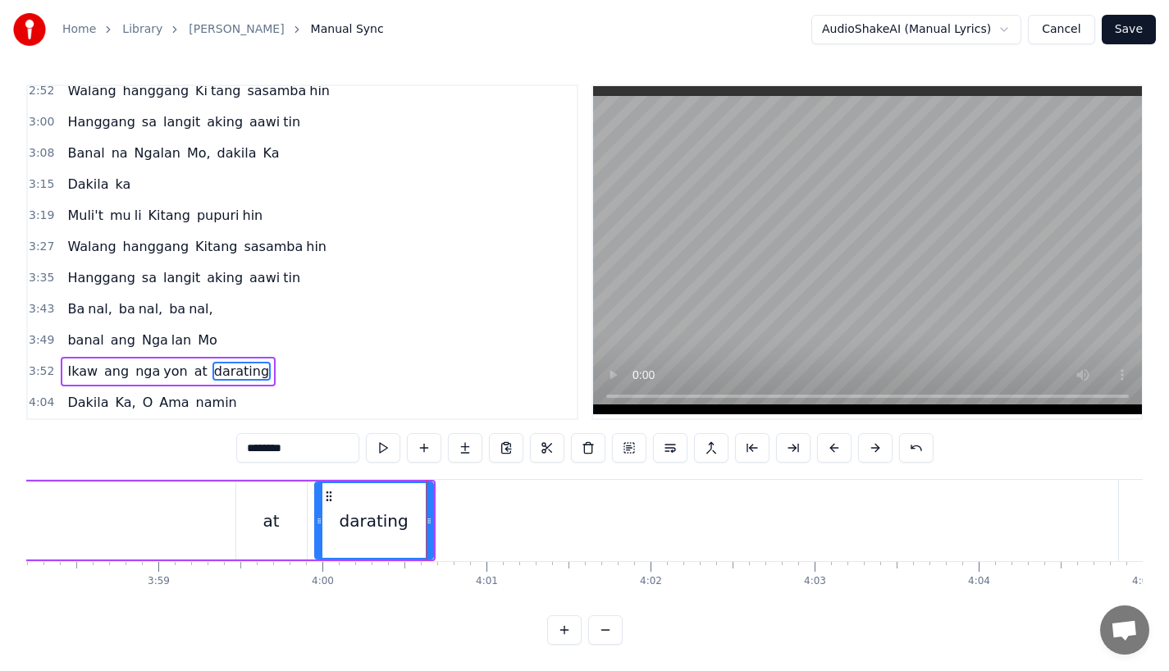
click at [295, 434] on input "********" at bounding box center [297, 448] width 123 height 30
type input "****"
click at [451, 442] on button at bounding box center [465, 448] width 34 height 30
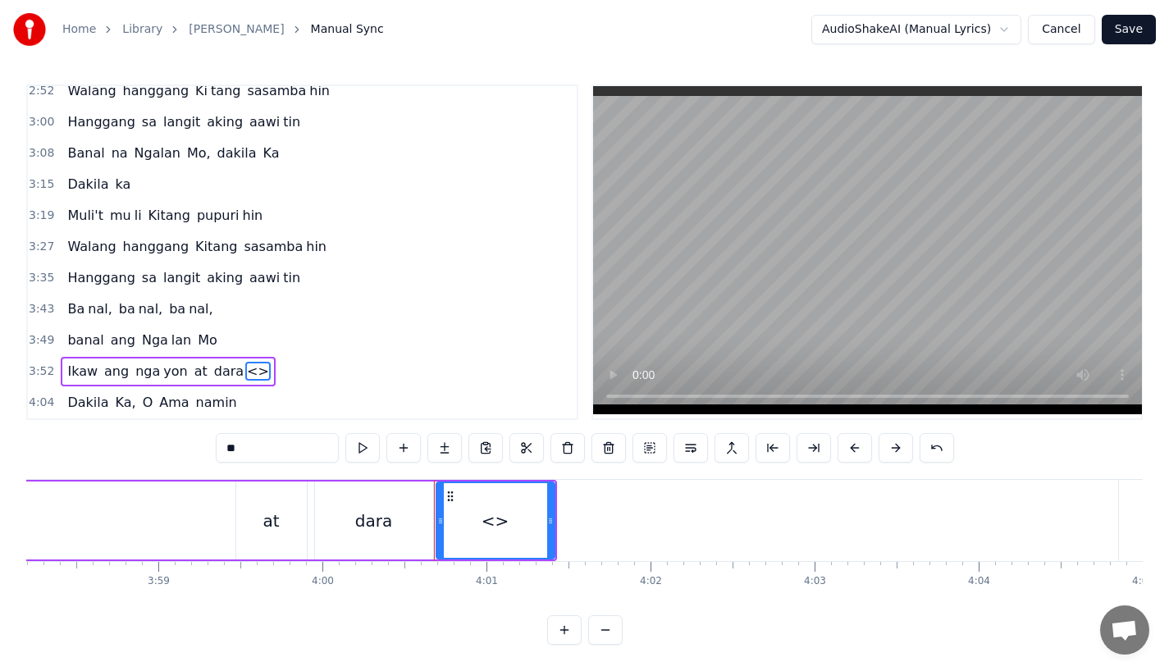
drag, startPoint x: 269, startPoint y: 448, endPoint x: 129, endPoint y: 441, distance: 140.5
click at [129, 441] on div "0:31 Bawat bukang liwayway 0:35 na aking nasila yan 0:42 Huni ng mga ibong 0:47…" at bounding box center [584, 365] width 1117 height 561
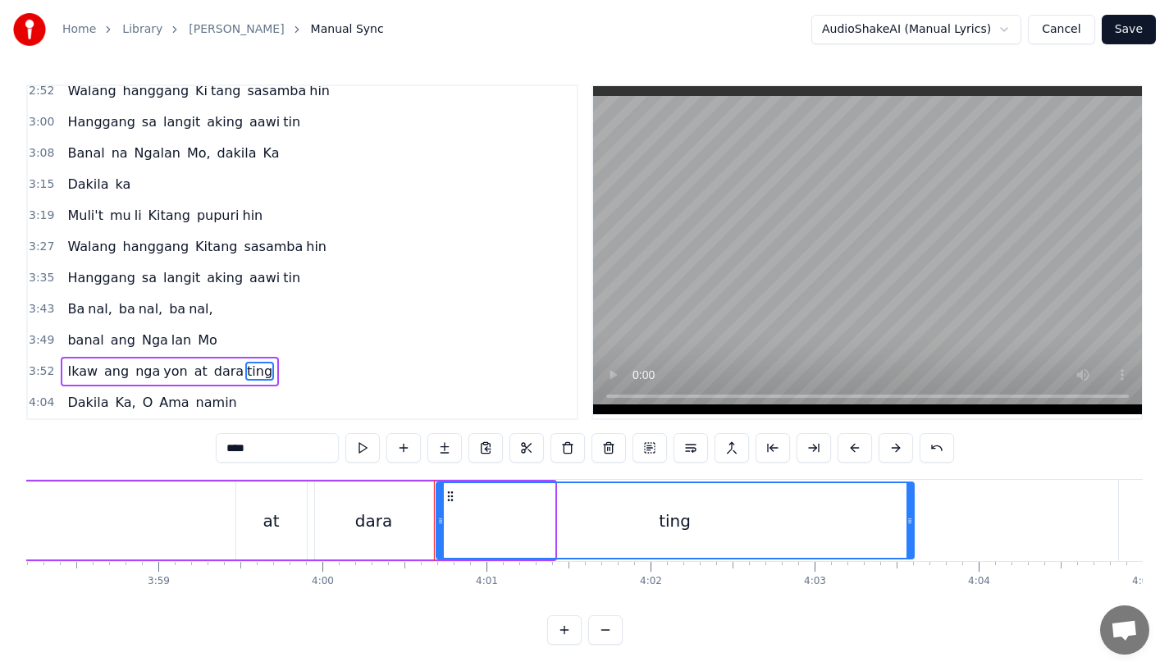
drag, startPoint x: 549, startPoint y: 510, endPoint x: 904, endPoint y: 522, distance: 354.7
click at [907, 523] on div at bounding box center [910, 520] width 7 height 75
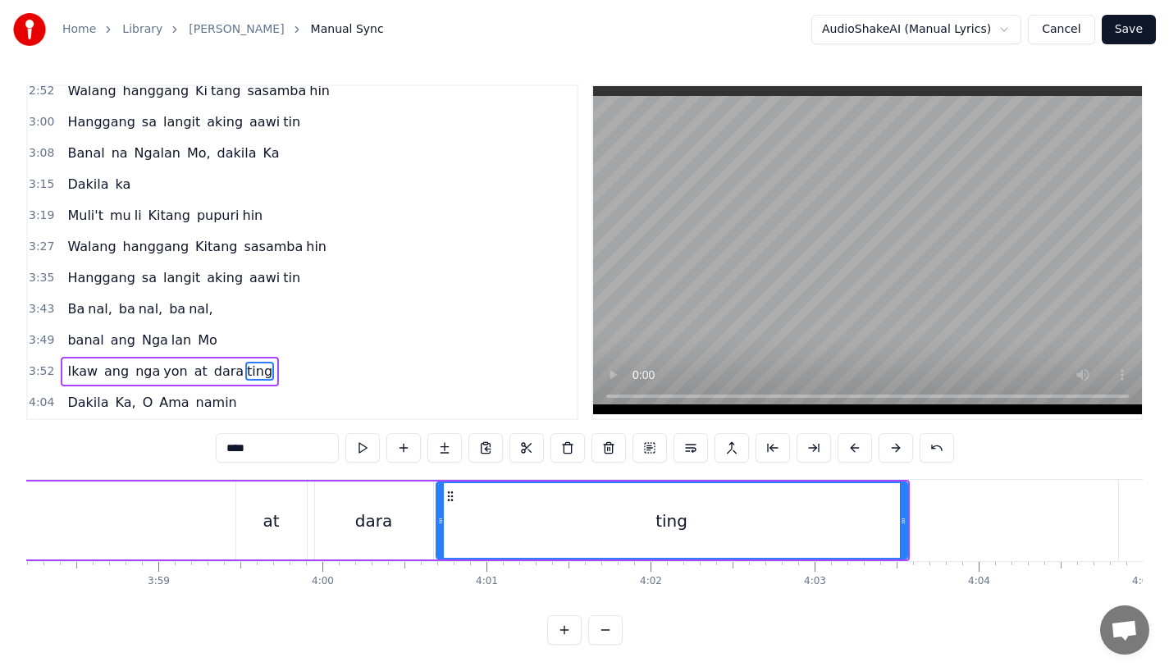
type input "****"
click at [167, 530] on div "Ikaw [PERSON_NAME] at [PERSON_NAME]" at bounding box center [25, 520] width 1769 height 81
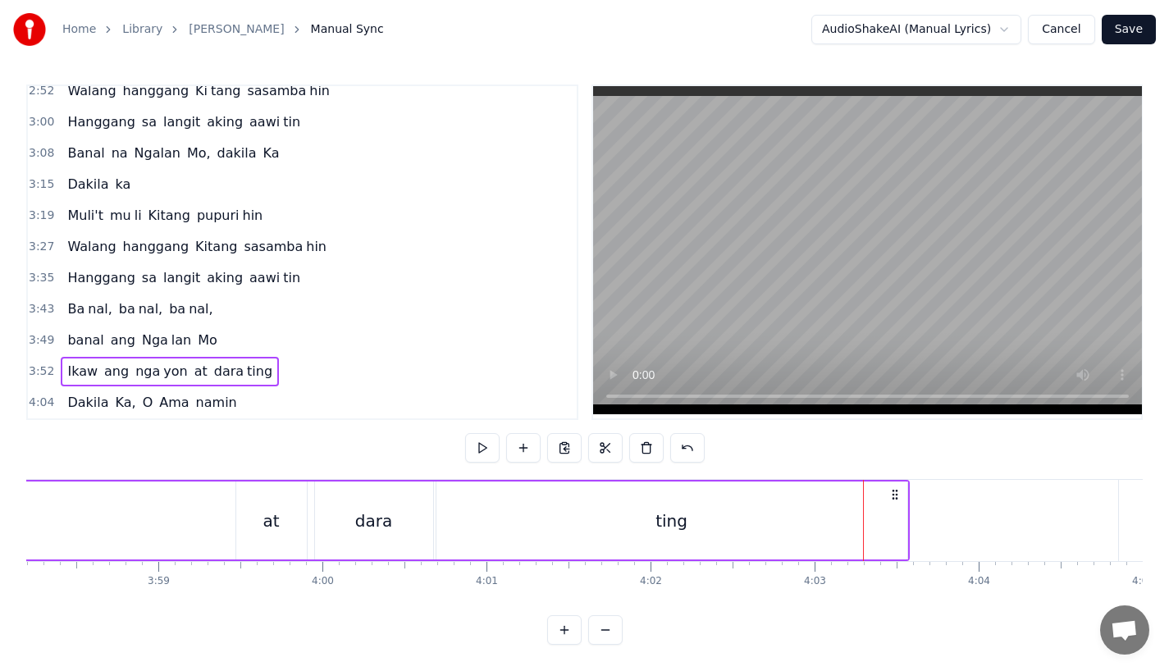
click at [403, 510] on div "dara" at bounding box center [374, 521] width 118 height 78
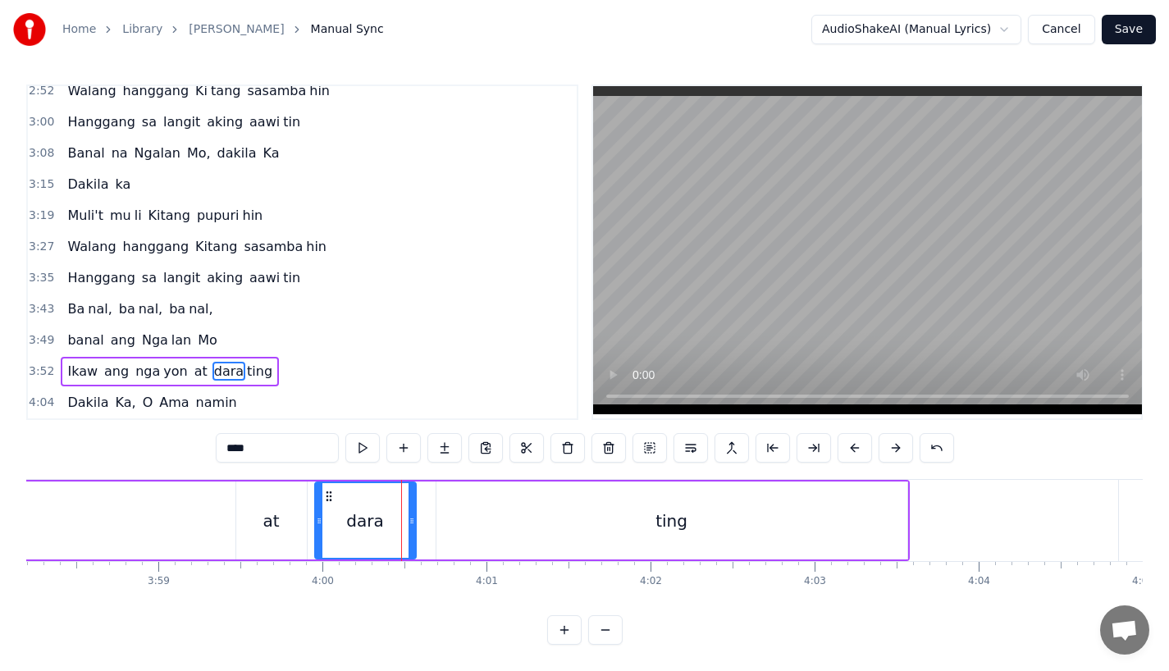
drag, startPoint x: 425, startPoint y: 510, endPoint x: 406, endPoint y: 510, distance: 18.9
click at [409, 515] on icon at bounding box center [412, 521] width 7 height 13
click at [462, 510] on div "ting" at bounding box center [672, 521] width 471 height 78
type input "****"
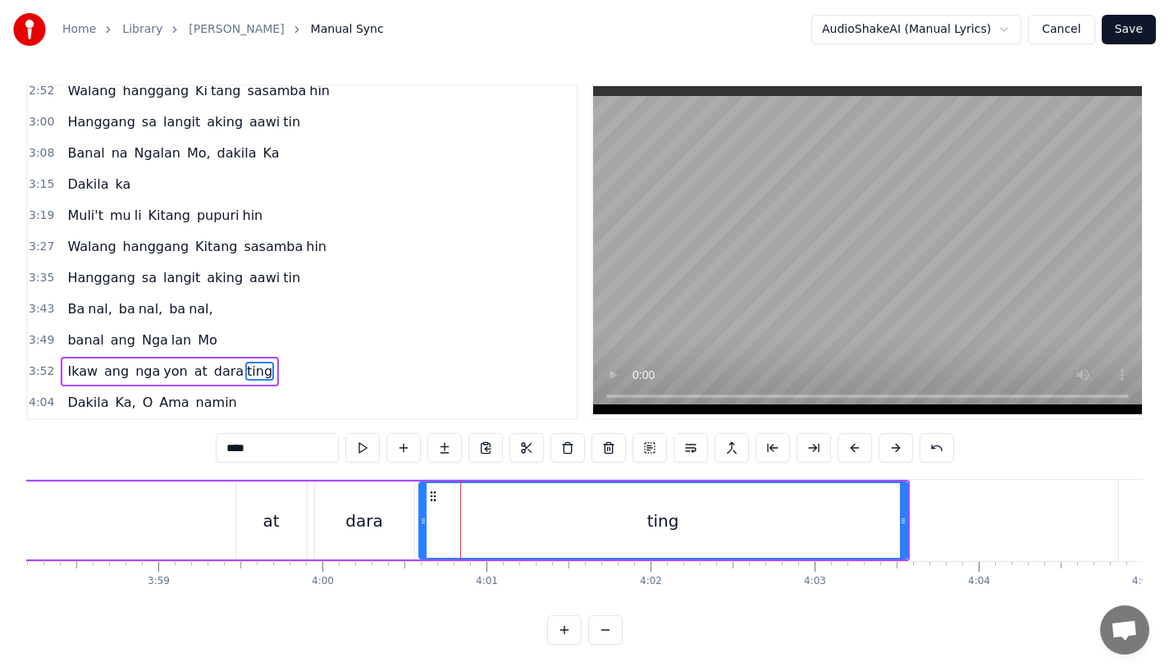
drag, startPoint x: 437, startPoint y: 510, endPoint x: 420, endPoint y: 511, distance: 17.3
click at [420, 515] on icon at bounding box center [423, 521] width 7 height 13
click at [153, 506] on div "Ikaw [PERSON_NAME] at [PERSON_NAME]" at bounding box center [25, 520] width 1769 height 81
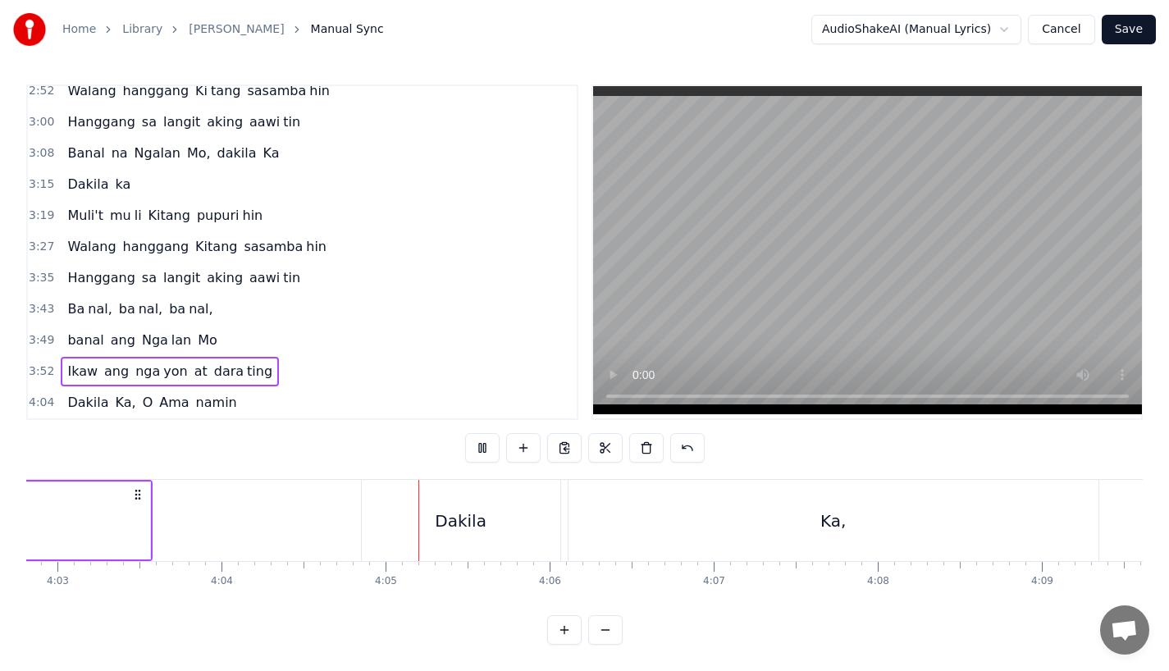
scroll to position [0, 40084]
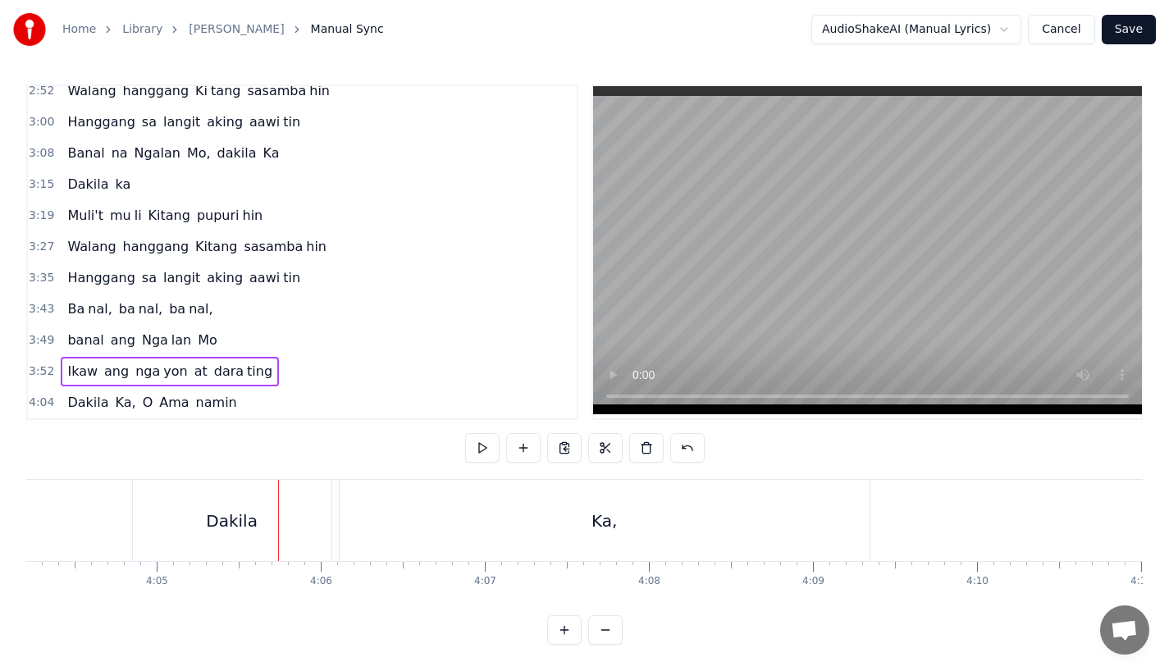
click at [181, 537] on div "Dakila" at bounding box center [232, 520] width 199 height 81
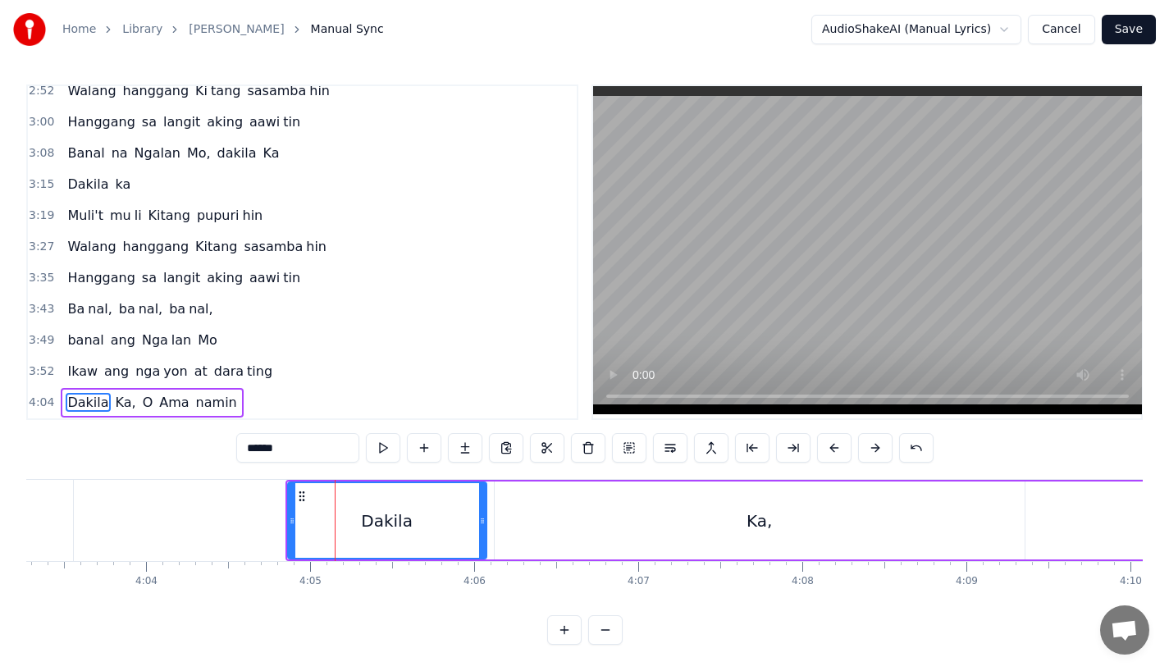
scroll to position [0, 39924]
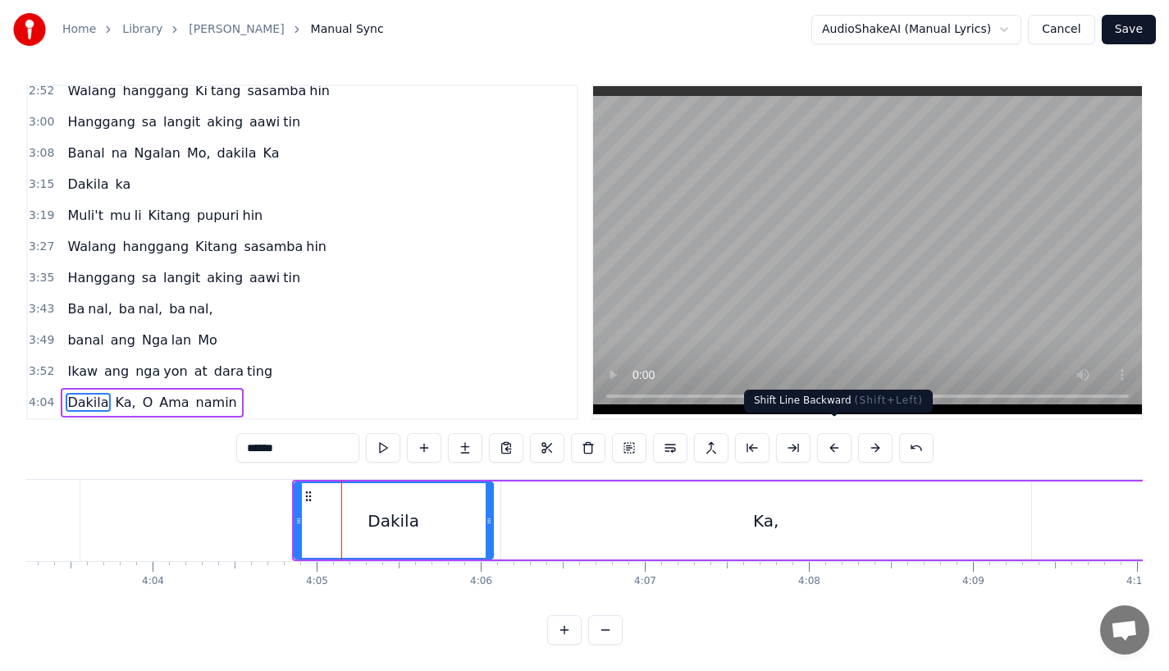
click at [836, 433] on button at bounding box center [834, 448] width 34 height 30
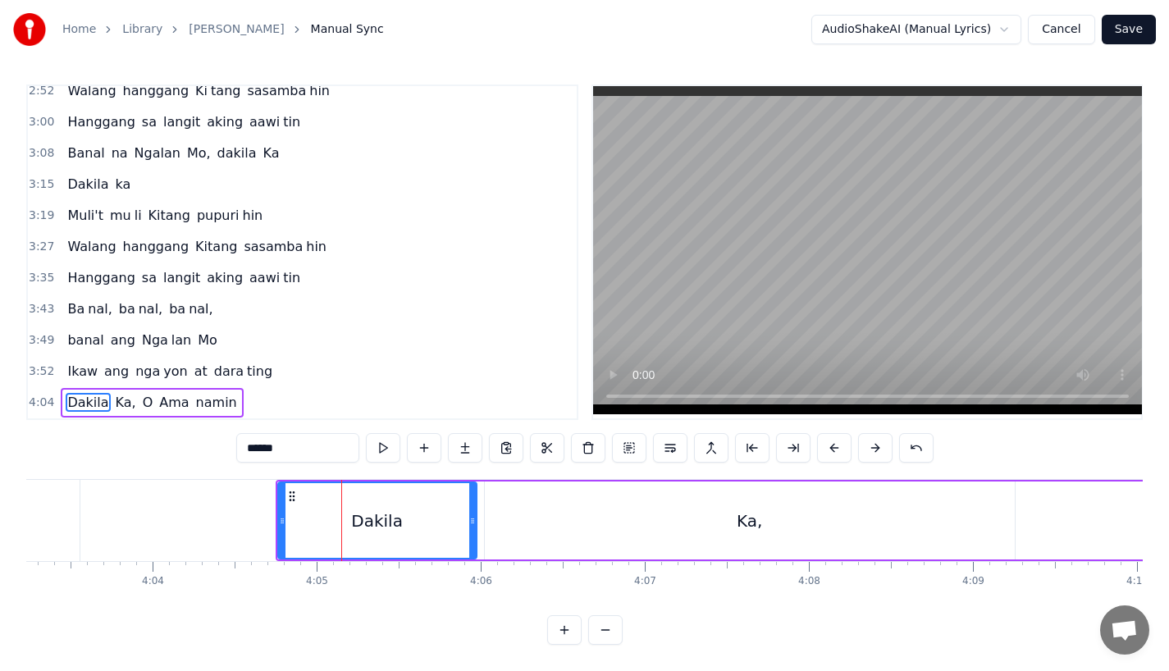
click at [836, 433] on button at bounding box center [834, 448] width 34 height 30
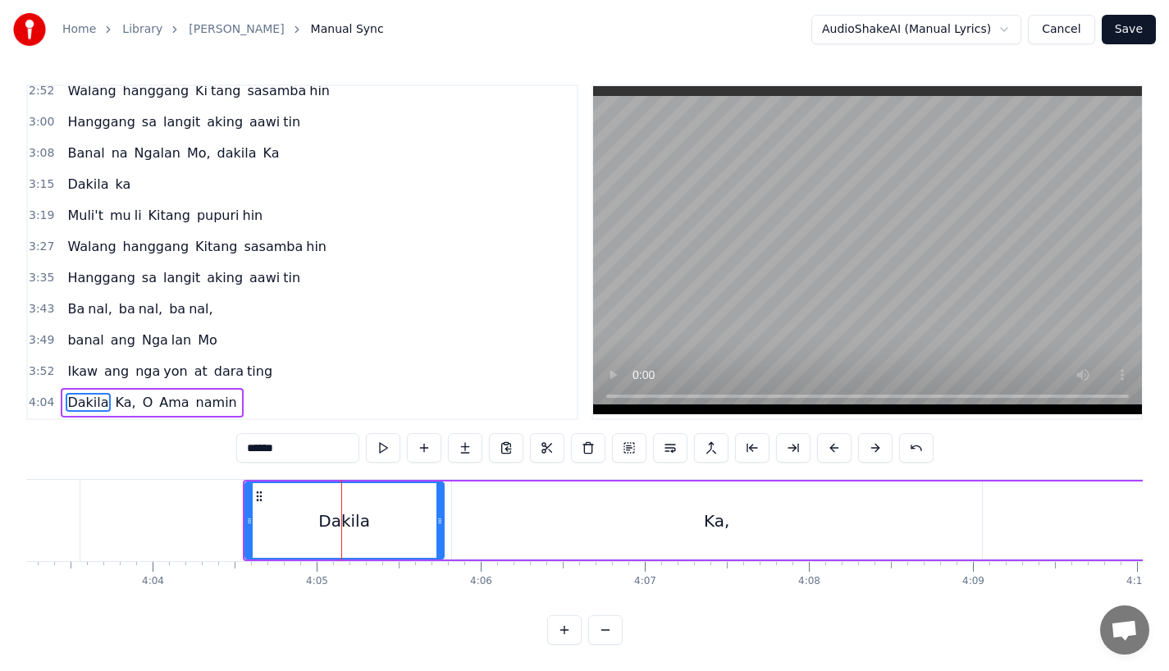
click at [836, 433] on button at bounding box center [834, 448] width 34 height 30
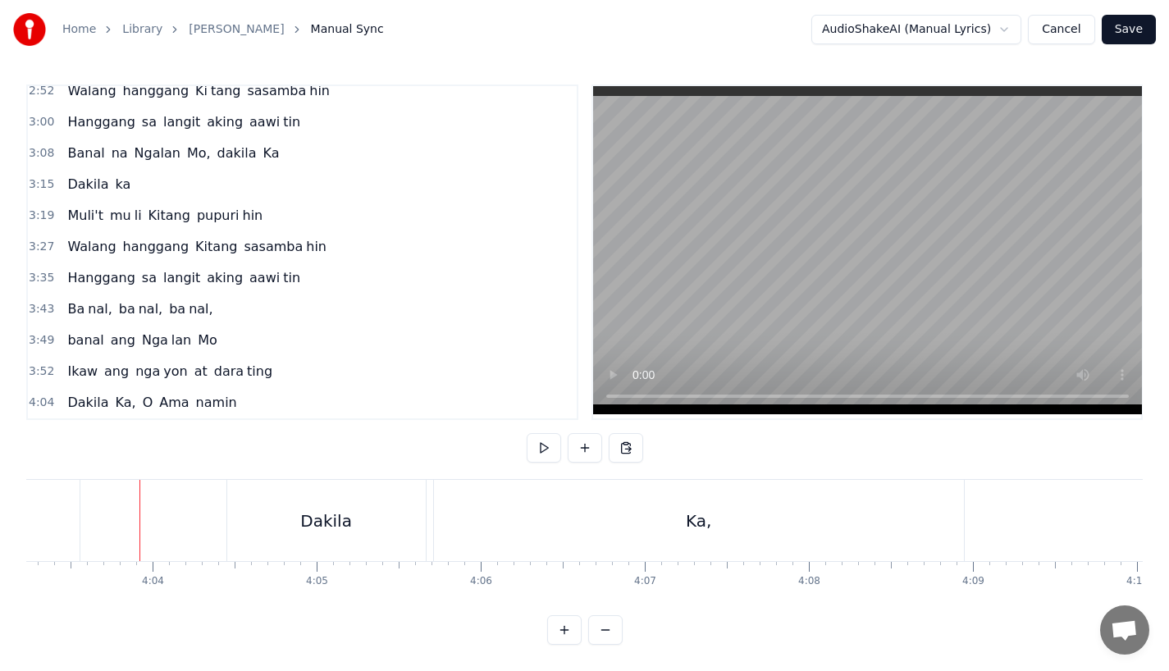
click at [625, 341] on video at bounding box center [867, 250] width 549 height 328
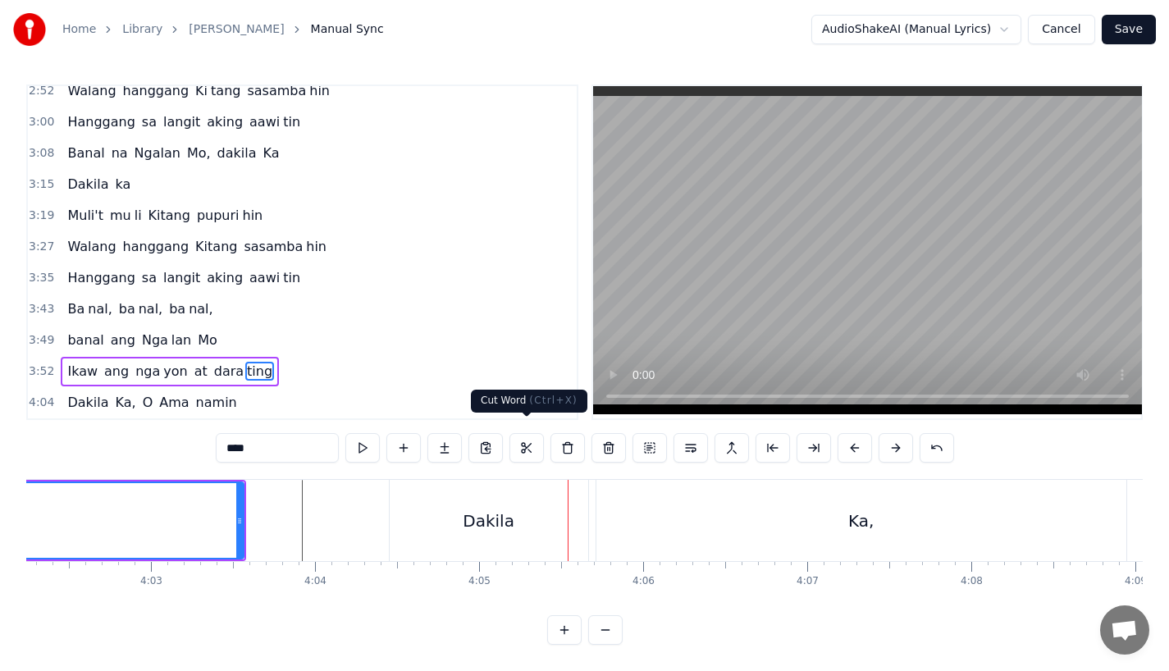
click at [527, 497] on div "Dakila" at bounding box center [489, 520] width 199 height 81
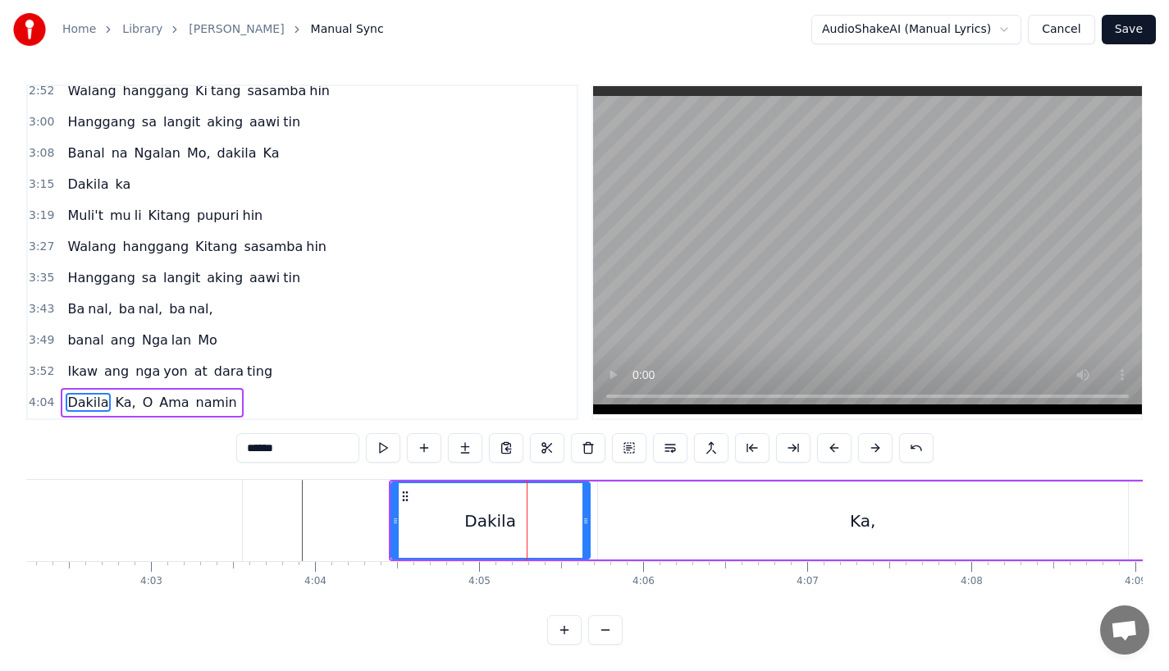
click at [882, 435] on button at bounding box center [875, 448] width 34 height 30
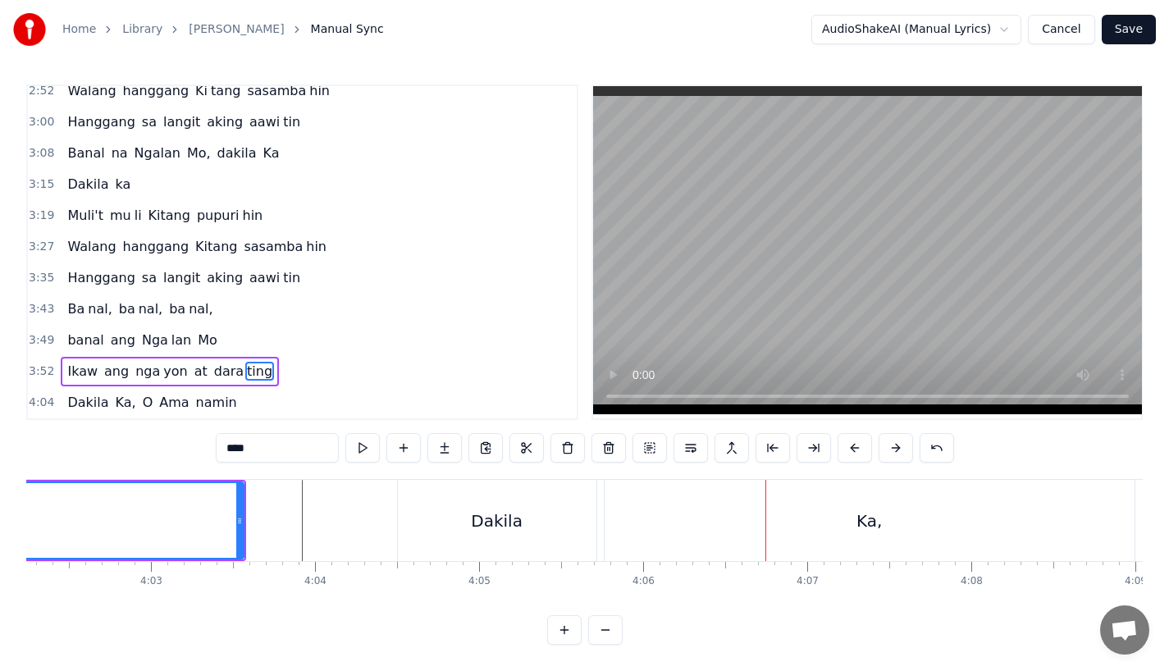
click at [111, 507] on div "ting" at bounding box center [-1, 520] width 487 height 75
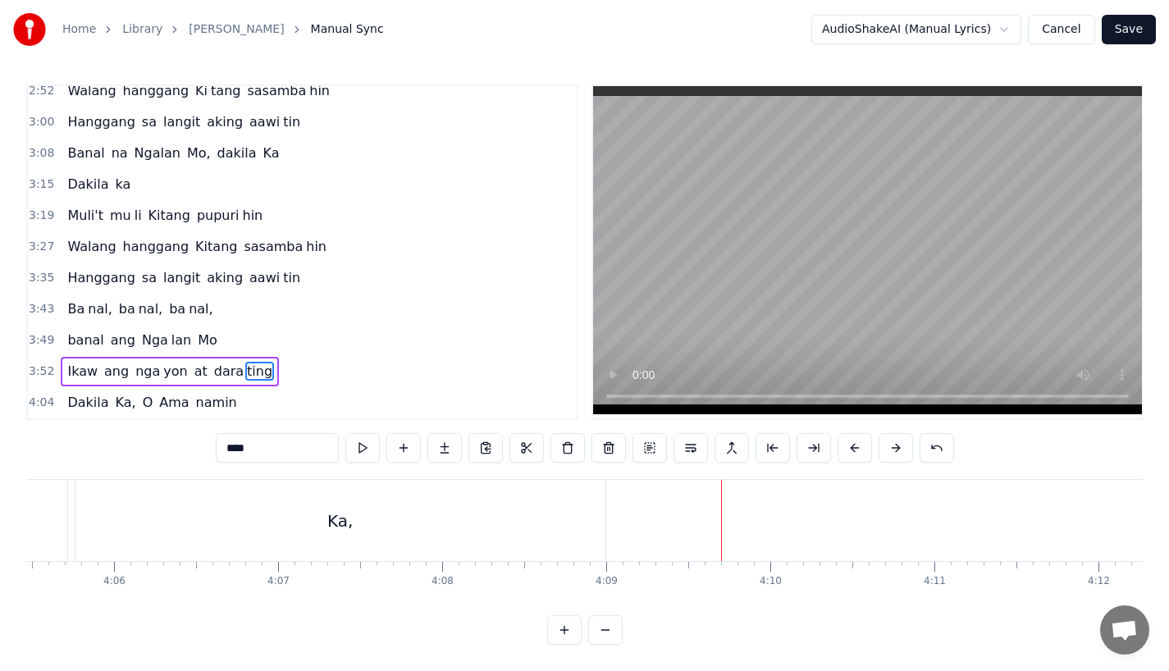
scroll to position [0, 40234]
click at [551, 521] on div "Ka," at bounding box center [397, 520] width 530 height 81
type input "***"
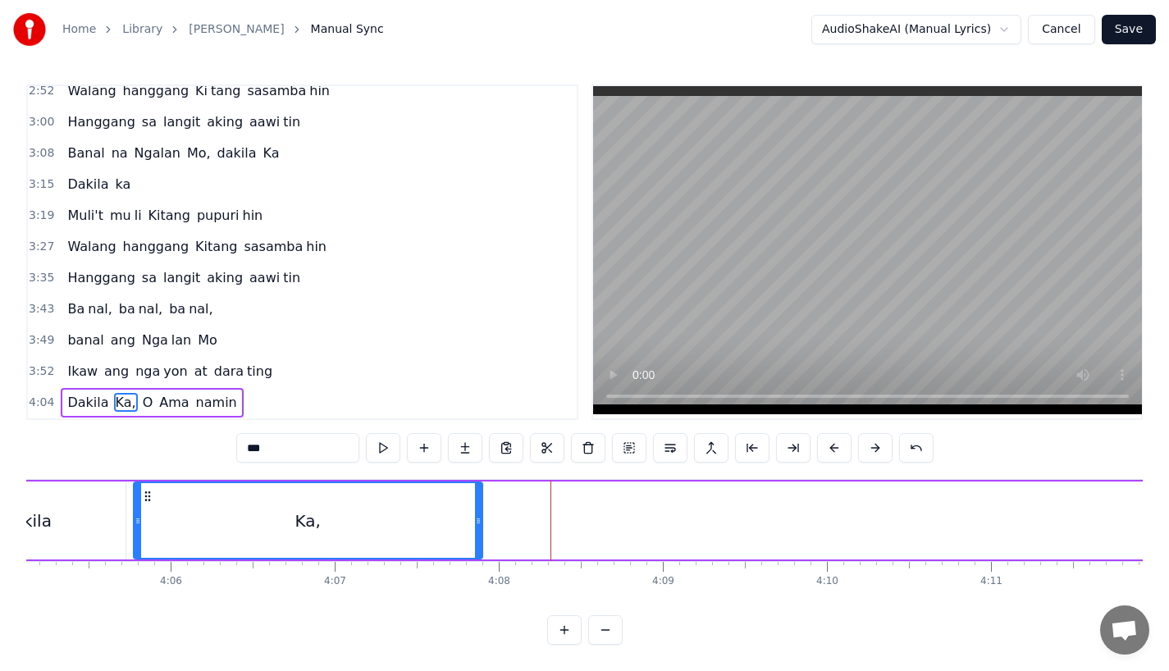
drag, startPoint x: 661, startPoint y: 515, endPoint x: 474, endPoint y: 515, distance: 187.1
click at [475, 515] on div at bounding box center [478, 520] width 7 height 75
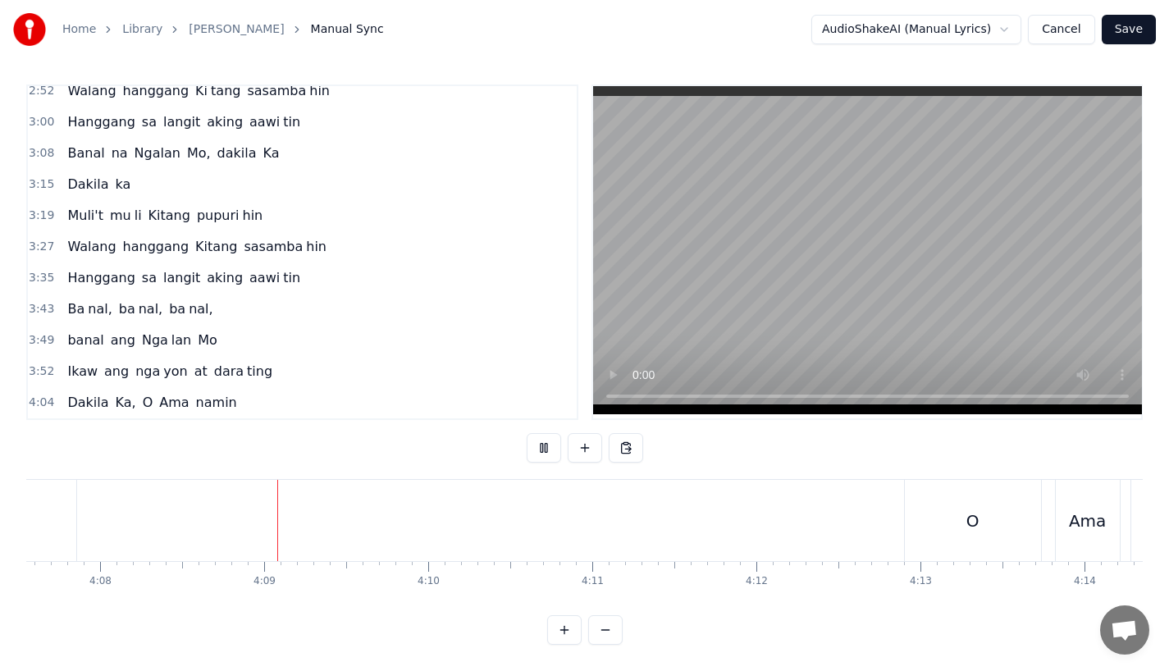
scroll to position [0, 40688]
click at [900, 528] on div "O" at bounding box center [918, 520] width 136 height 81
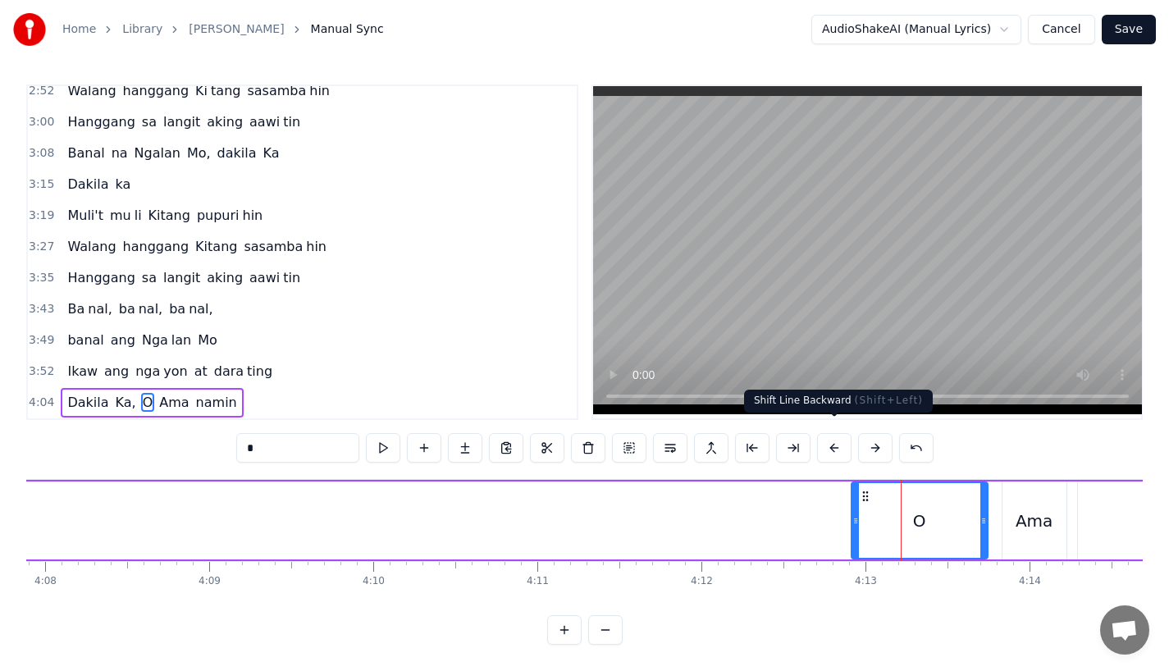
click at [833, 436] on button at bounding box center [834, 448] width 34 height 30
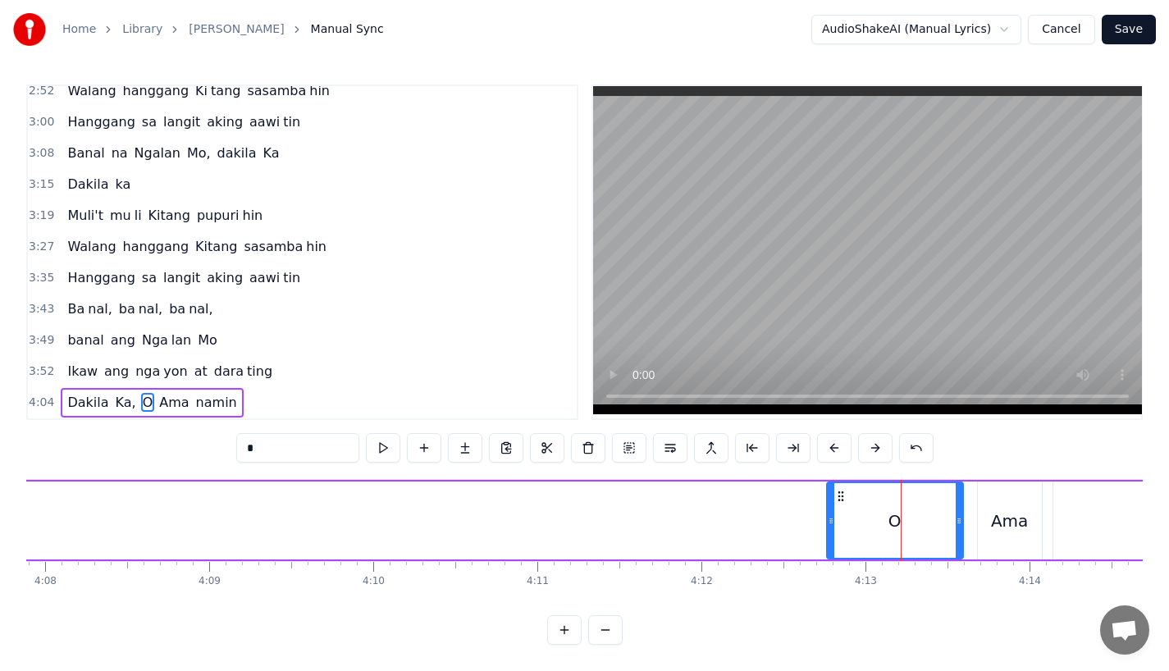
click at [833, 436] on button at bounding box center [834, 448] width 34 height 30
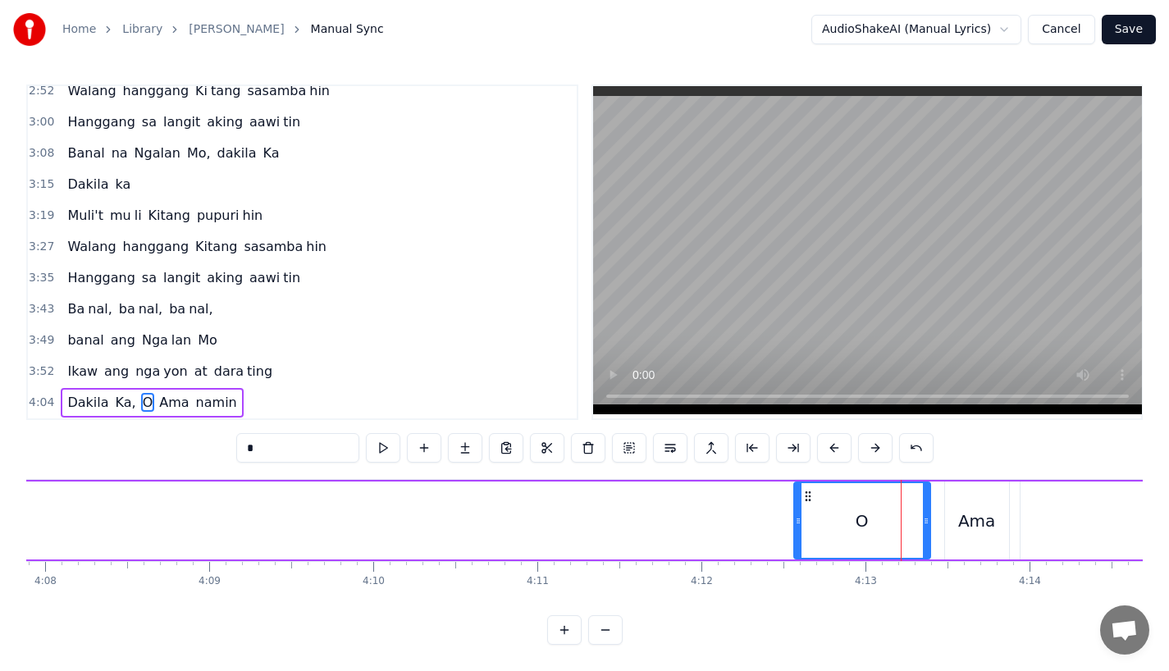
click at [833, 436] on button at bounding box center [834, 448] width 34 height 30
click at [639, 497] on div "[PERSON_NAME], O Ama namin" at bounding box center [823, 520] width 2836 height 81
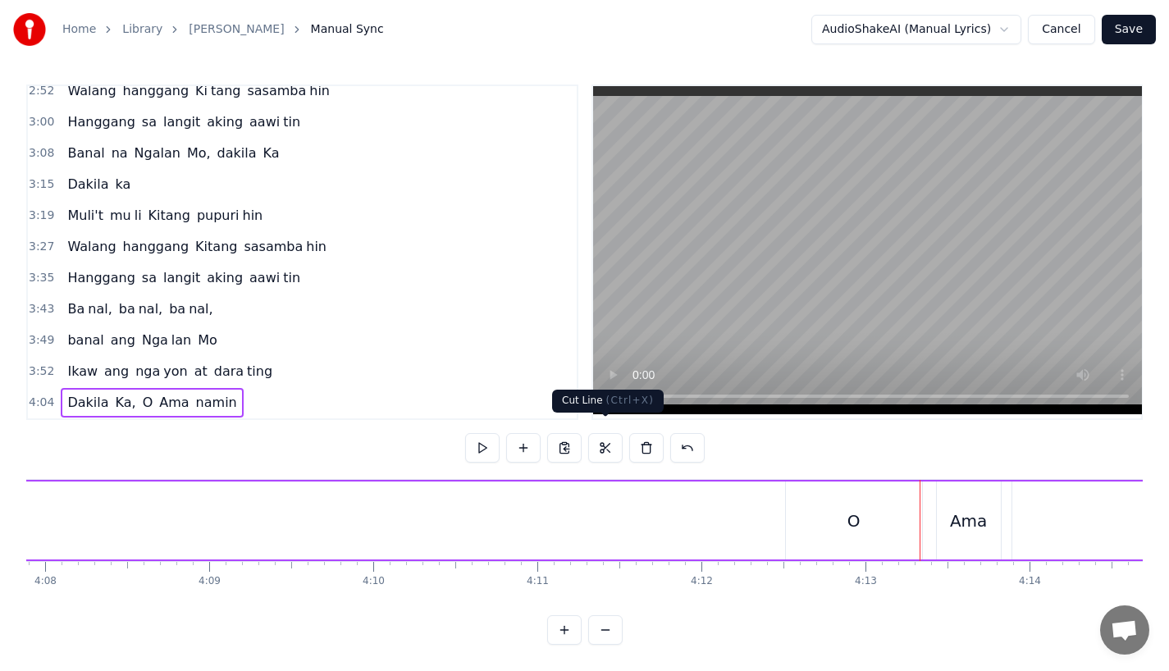
click at [823, 547] on div "[PERSON_NAME], O Ama namin" at bounding box center [823, 520] width 2836 height 81
click at [835, 482] on div "O" at bounding box center [854, 521] width 136 height 78
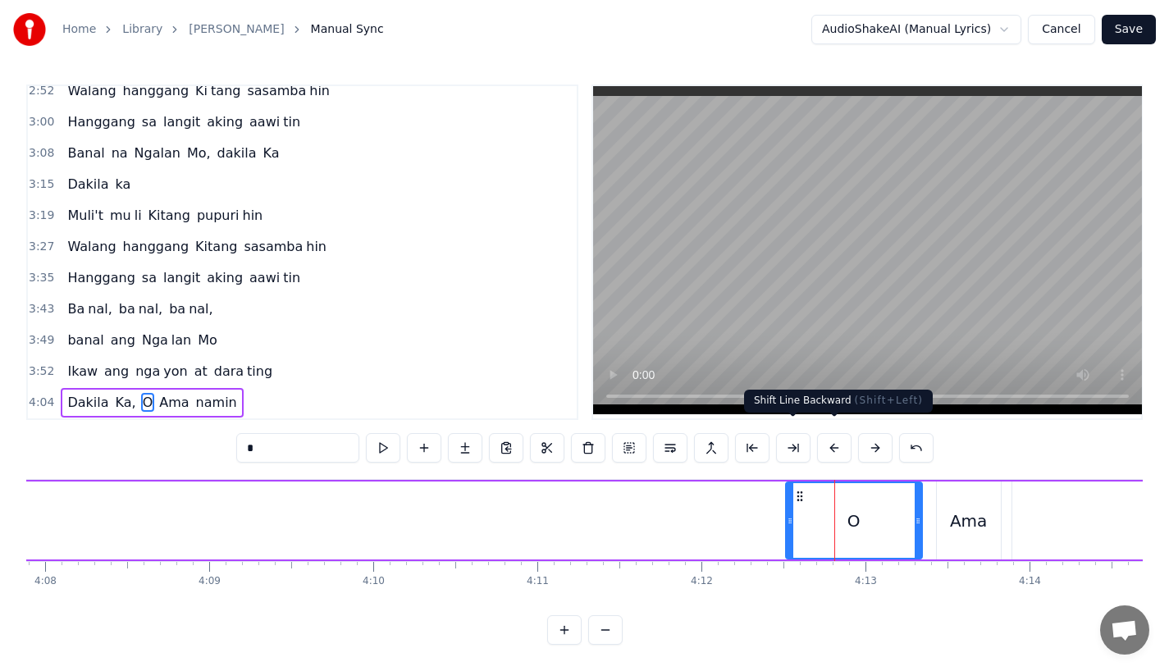
click at [865, 433] on button at bounding box center [875, 448] width 34 height 30
click at [593, 535] on div "[PERSON_NAME], O Ama namin" at bounding box center [831, 520] width 2836 height 81
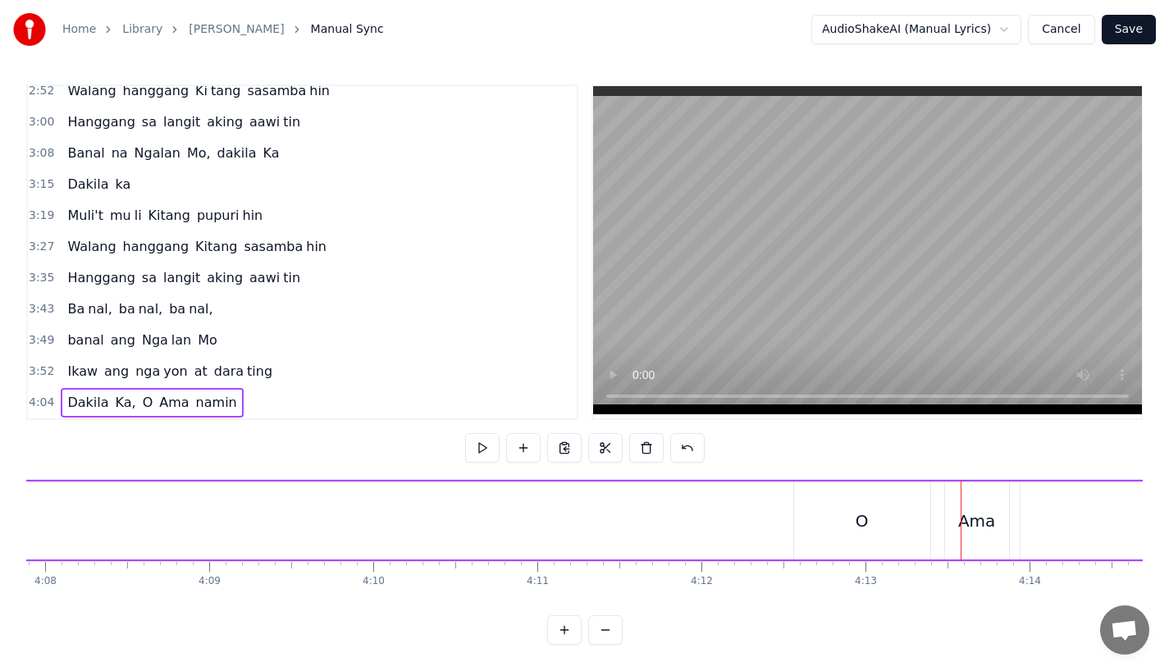
click at [851, 531] on div "O" at bounding box center [862, 521] width 136 height 78
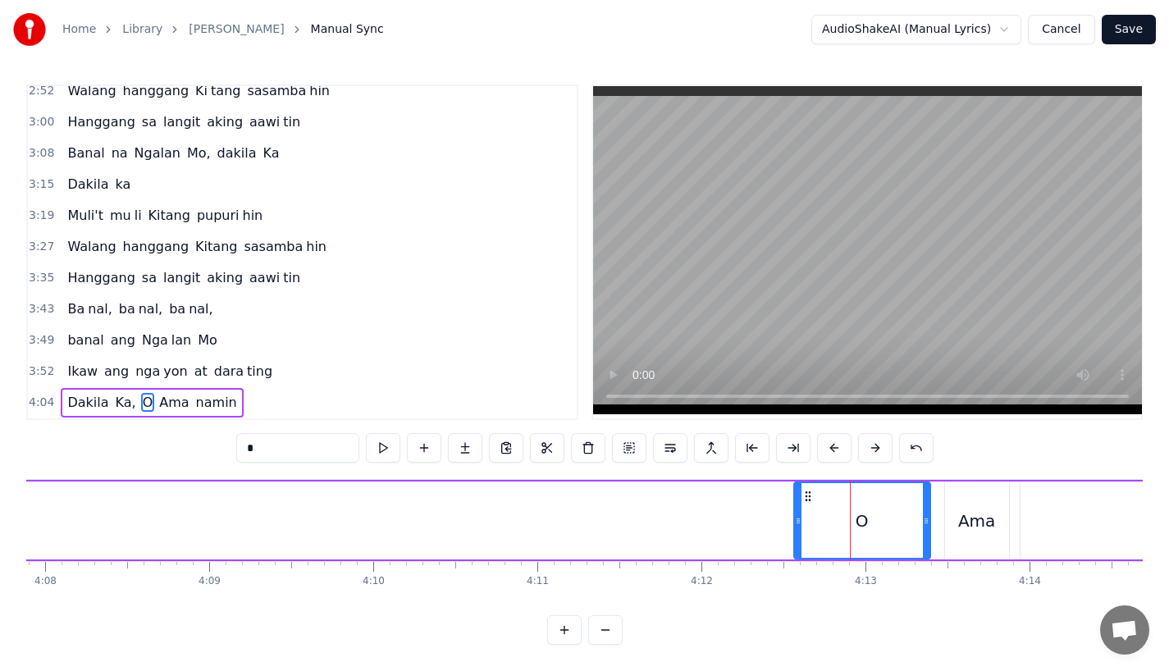
click at [866, 441] on button at bounding box center [875, 448] width 34 height 30
click at [628, 511] on div "[PERSON_NAME], O Ama namin" at bounding box center [839, 520] width 2836 height 81
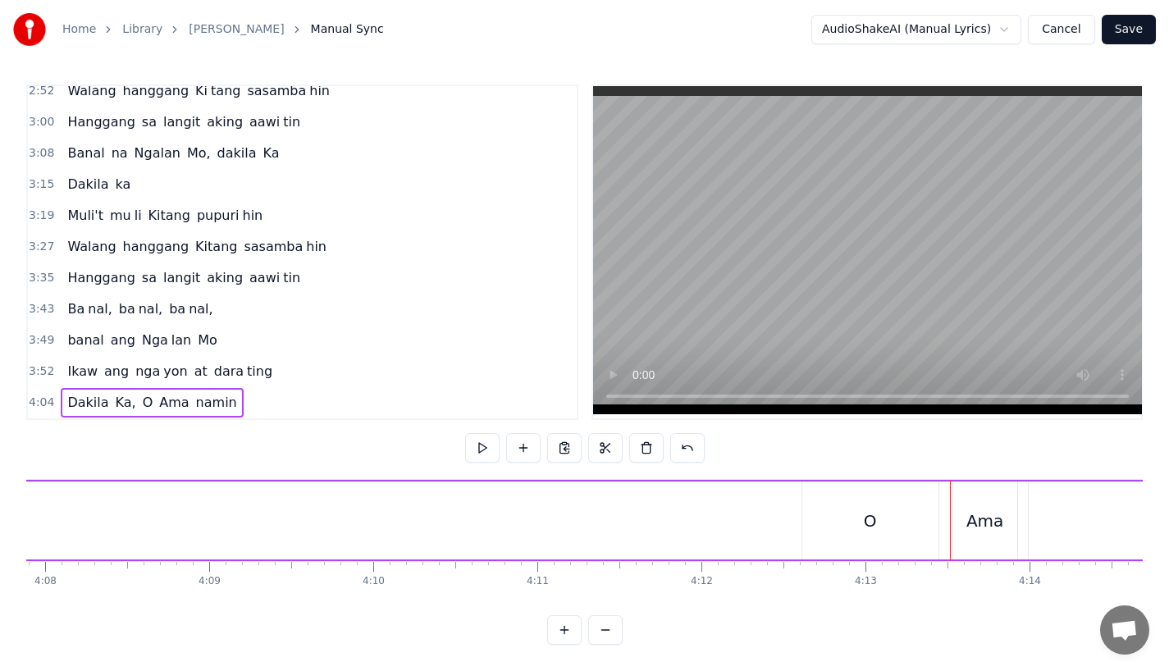
click at [903, 525] on div "O" at bounding box center [871, 521] width 136 height 78
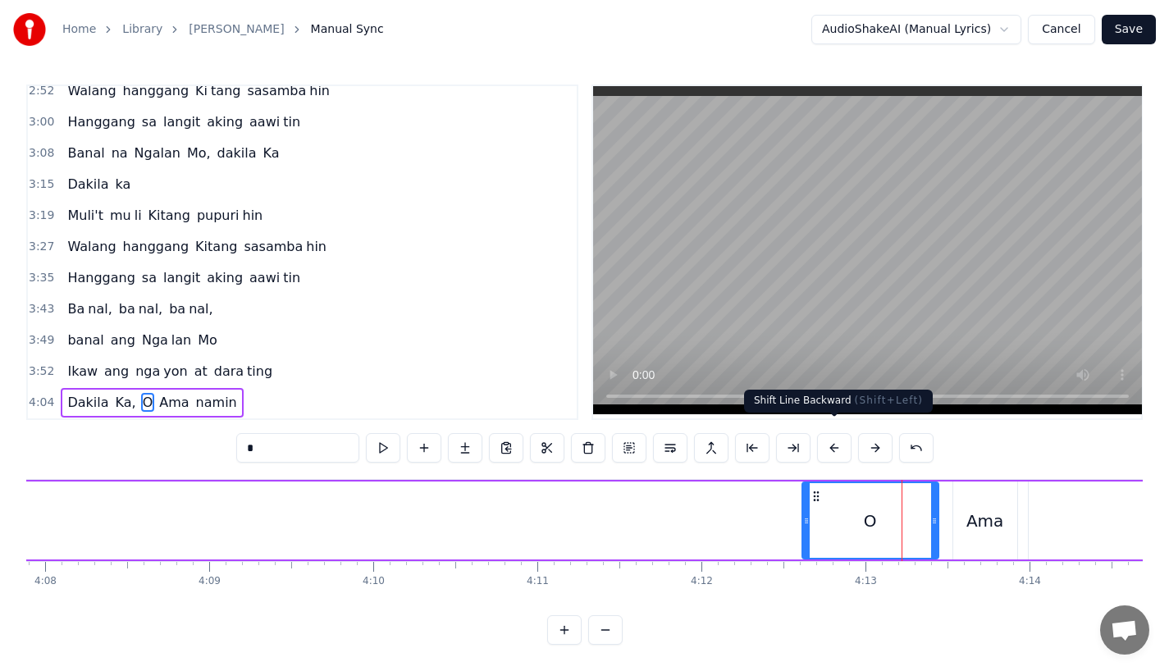
click at [869, 437] on button at bounding box center [875, 448] width 34 height 30
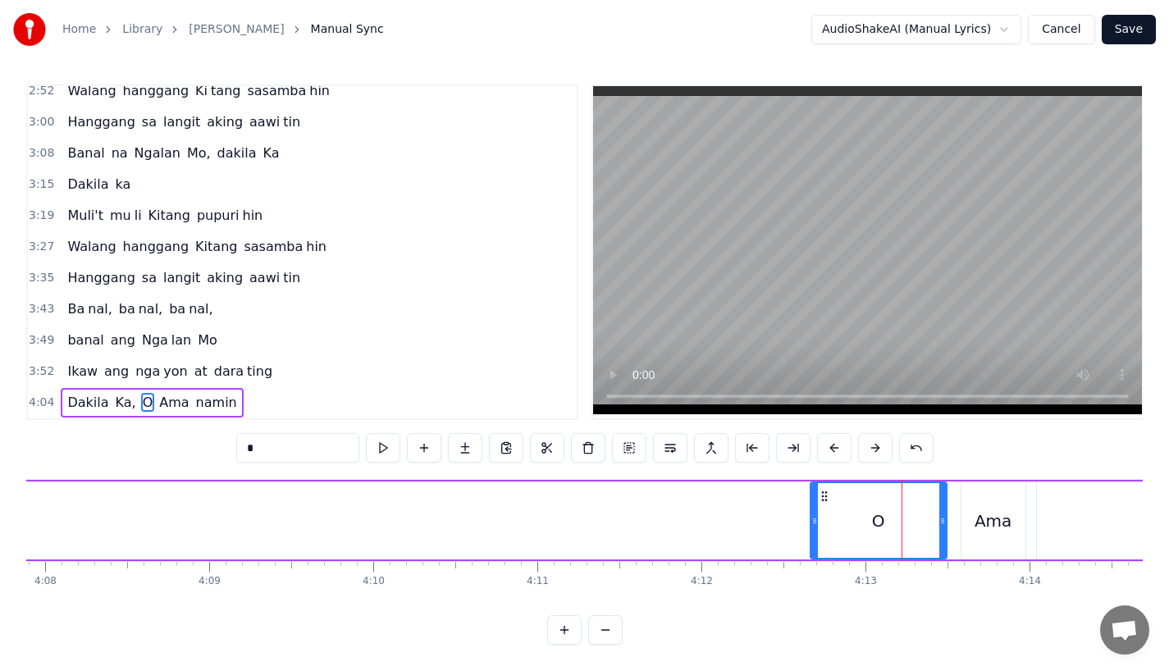
click at [869, 437] on button at bounding box center [875, 448] width 34 height 30
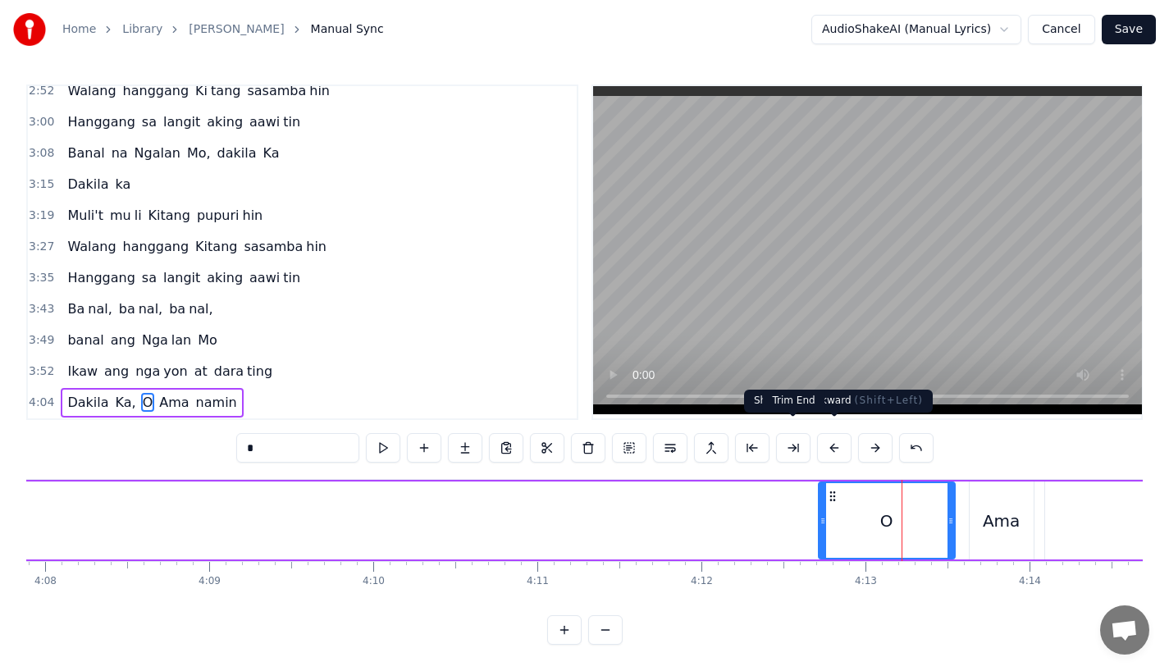
click at [566, 524] on div "[PERSON_NAME], O Ama namin" at bounding box center [856, 520] width 2836 height 81
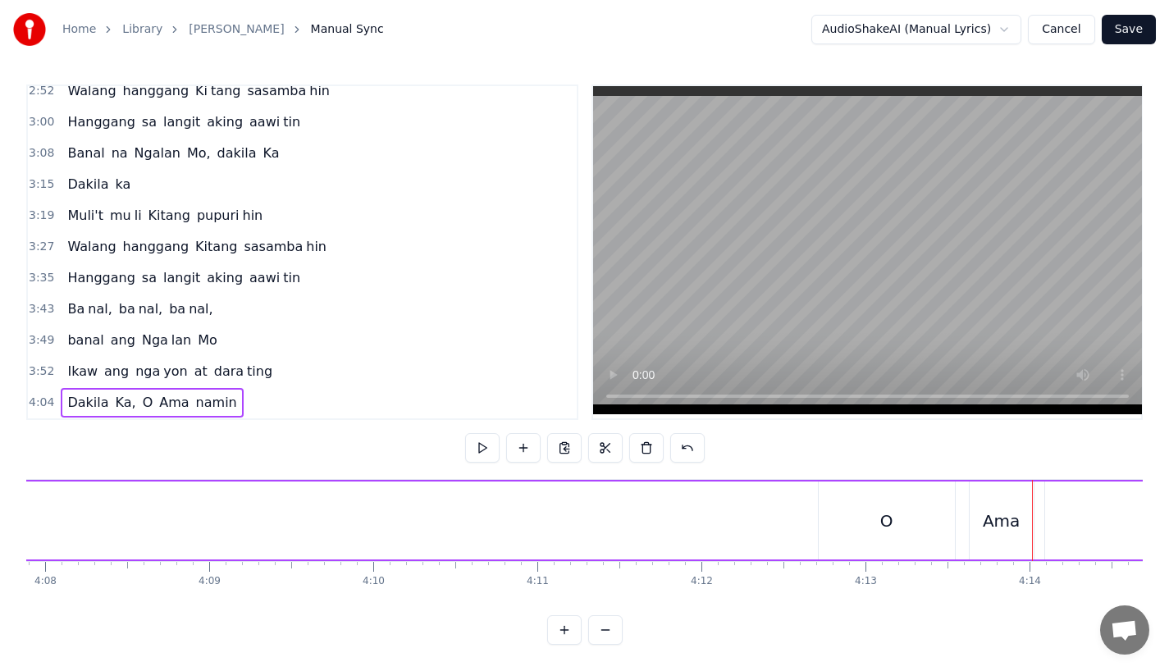
click at [762, 505] on div "[PERSON_NAME], O Ama namin" at bounding box center [856, 520] width 2836 height 81
click at [414, 494] on div "[PERSON_NAME], O Ama namin" at bounding box center [615, 520] width 2836 height 81
click at [506, 519] on div "[PERSON_NAME], O Ama namin" at bounding box center [615, 520] width 2836 height 81
click at [762, 514] on div "Ama" at bounding box center [760, 521] width 37 height 25
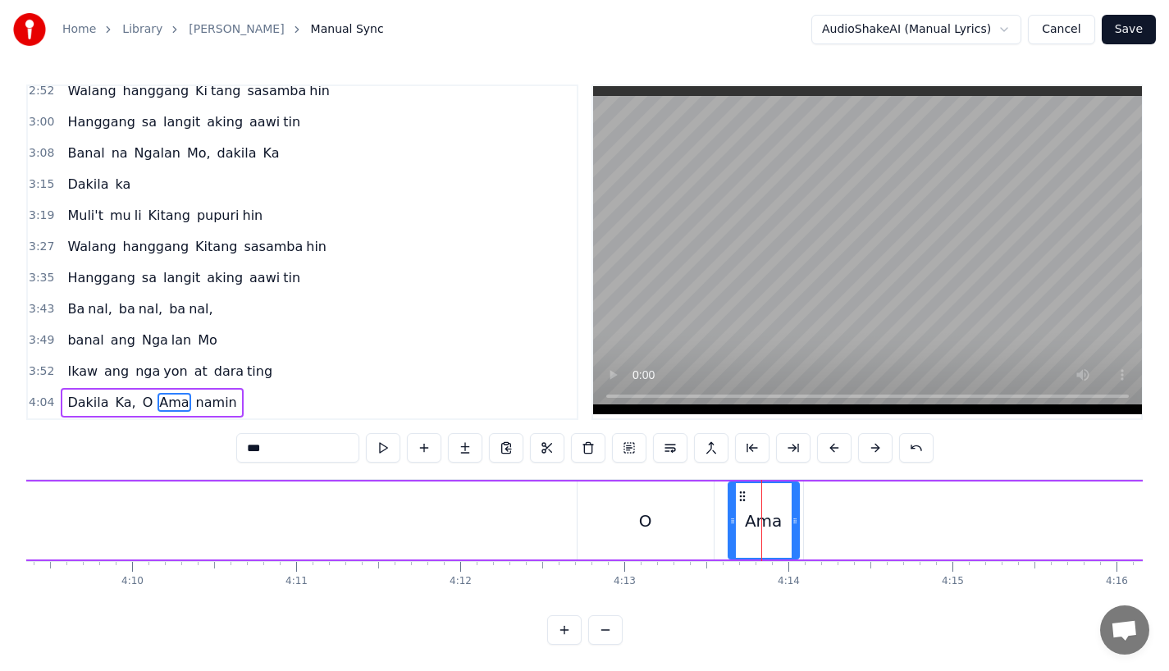
drag, startPoint x: 787, startPoint y: 509, endPoint x: 796, endPoint y: 509, distance: 9.0
click at [796, 515] on icon at bounding box center [795, 521] width 7 height 13
click at [516, 496] on div "[PERSON_NAME], O Ama namin" at bounding box center [615, 520] width 2836 height 81
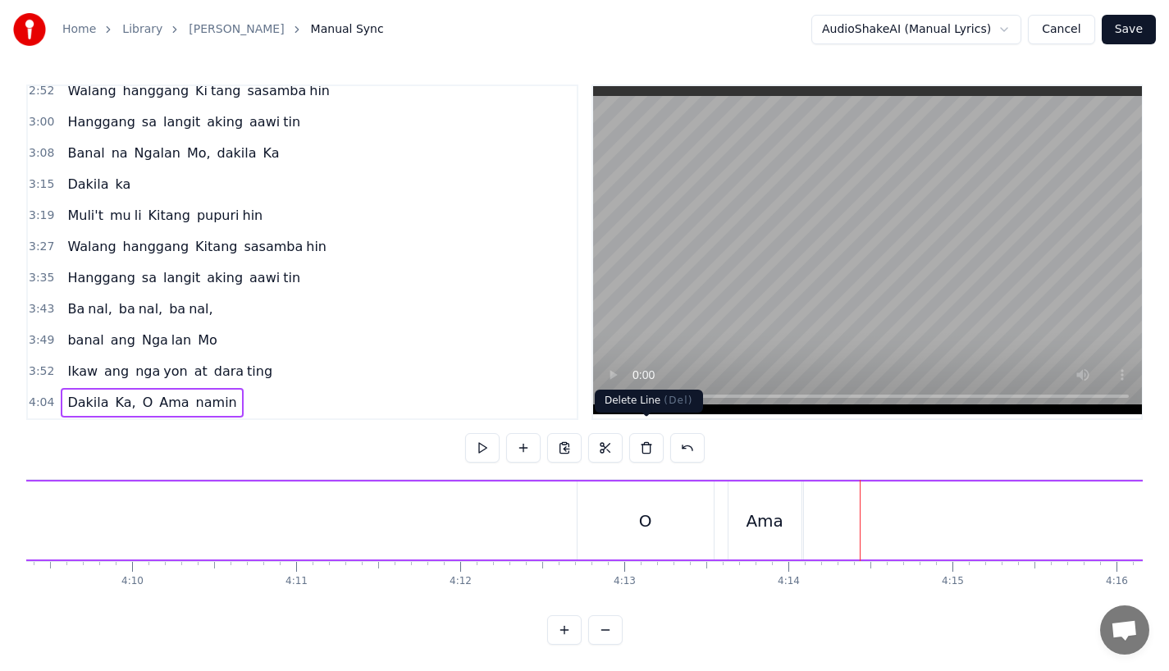
click at [742, 494] on div "Ama" at bounding box center [765, 521] width 73 height 78
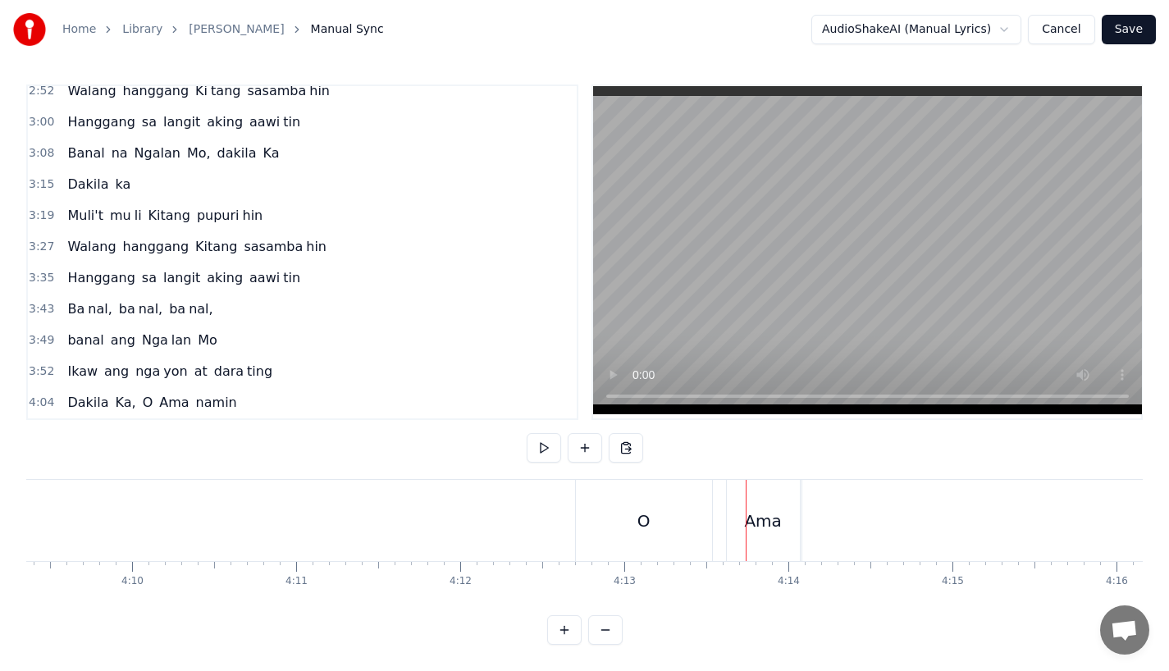
click at [739, 487] on div "Ama" at bounding box center [763, 520] width 73 height 81
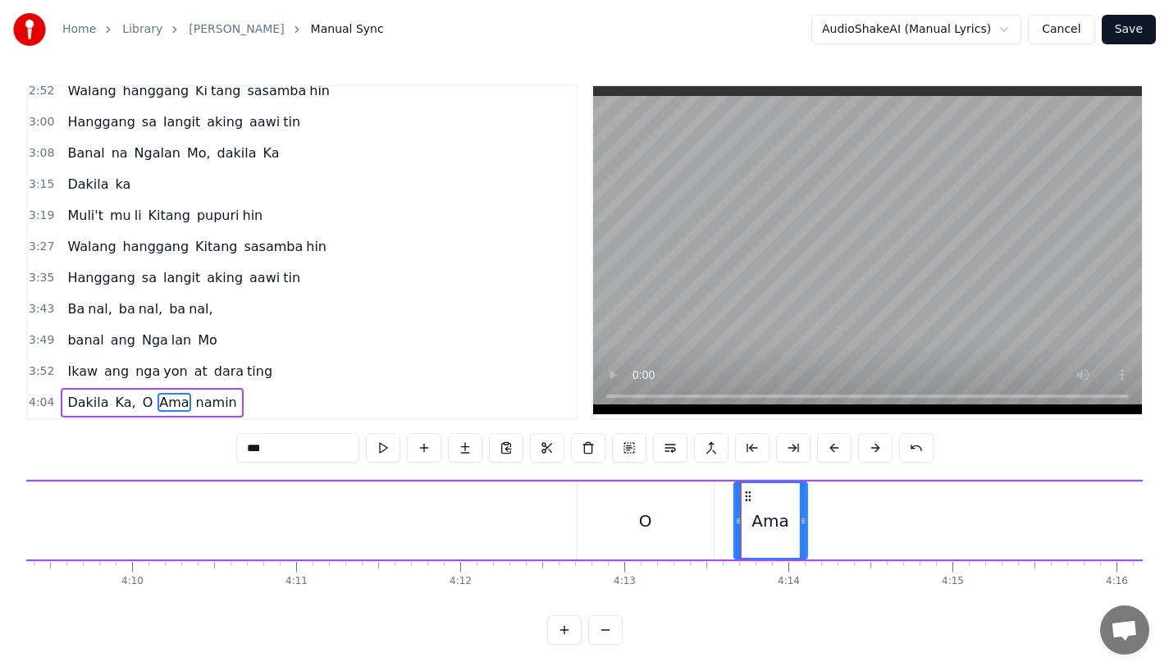
click at [748, 490] on icon at bounding box center [748, 496] width 13 height 13
click at [734, 508] on div "Ama" at bounding box center [771, 521] width 75 height 78
click at [730, 515] on icon at bounding box center [732, 521] width 7 height 13
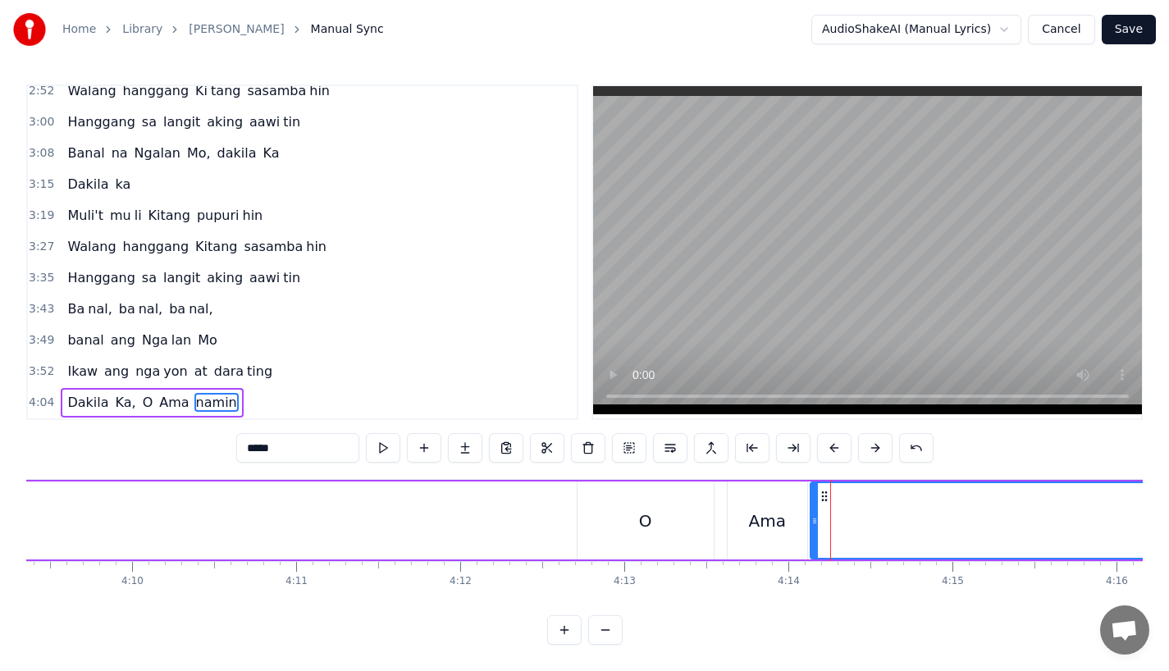
click at [813, 520] on circle at bounding box center [813, 520] width 1 height 1
click at [763, 509] on div "Ama" at bounding box center [767, 521] width 37 height 25
type input "***"
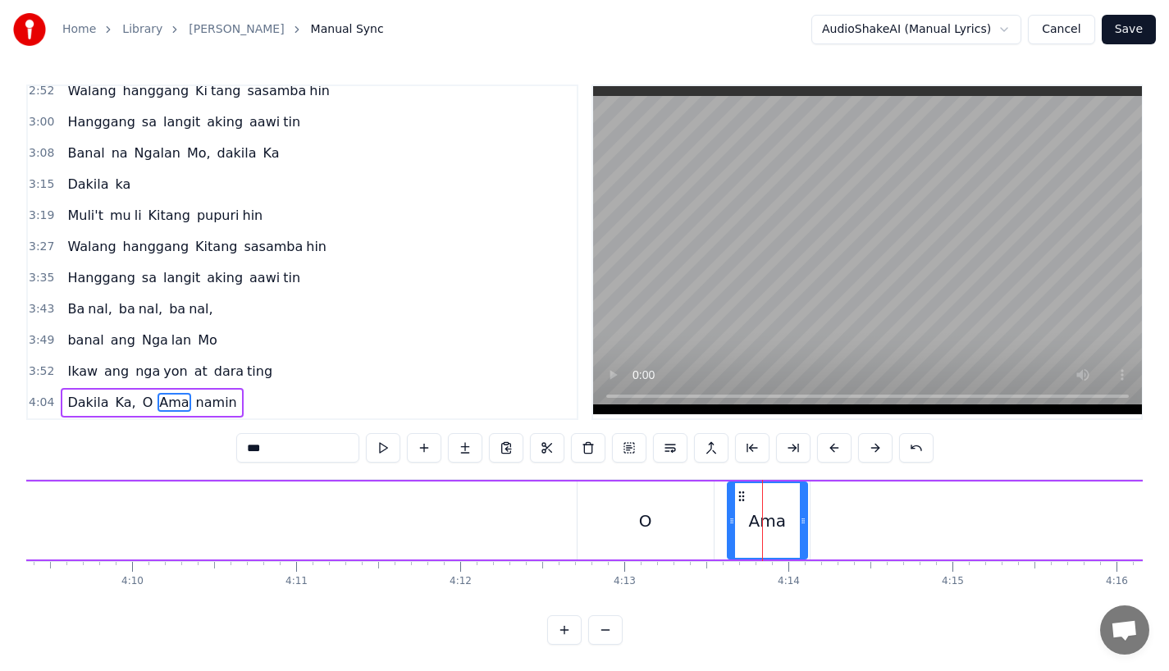
click at [478, 524] on div "[PERSON_NAME], O Ama namin" at bounding box center [615, 520] width 2836 height 81
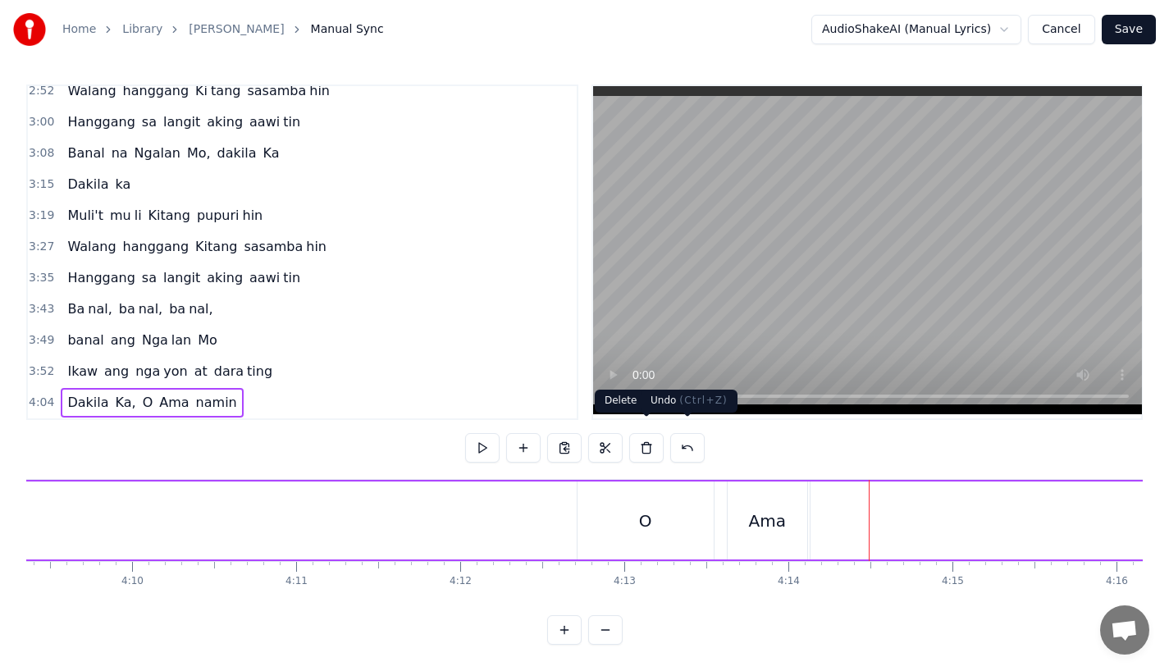
click at [772, 509] on div "Ama" at bounding box center [767, 521] width 37 height 25
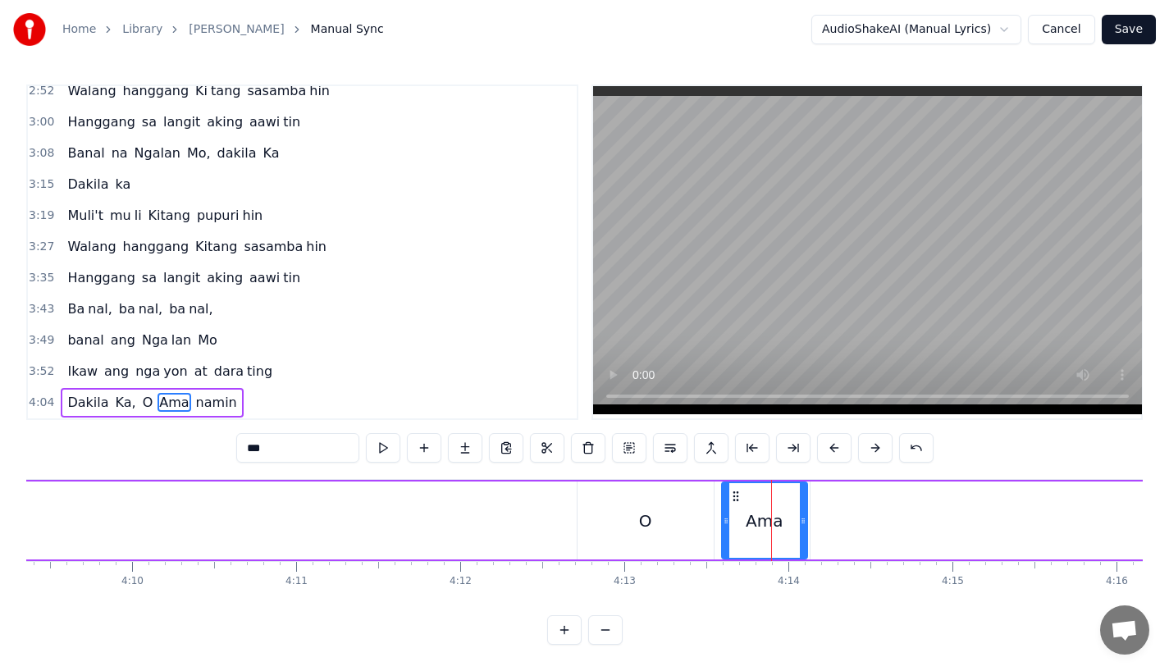
click at [725, 515] on icon at bounding box center [726, 521] width 7 height 13
click at [539, 515] on div "[PERSON_NAME], O Ama namin" at bounding box center [615, 520] width 2836 height 81
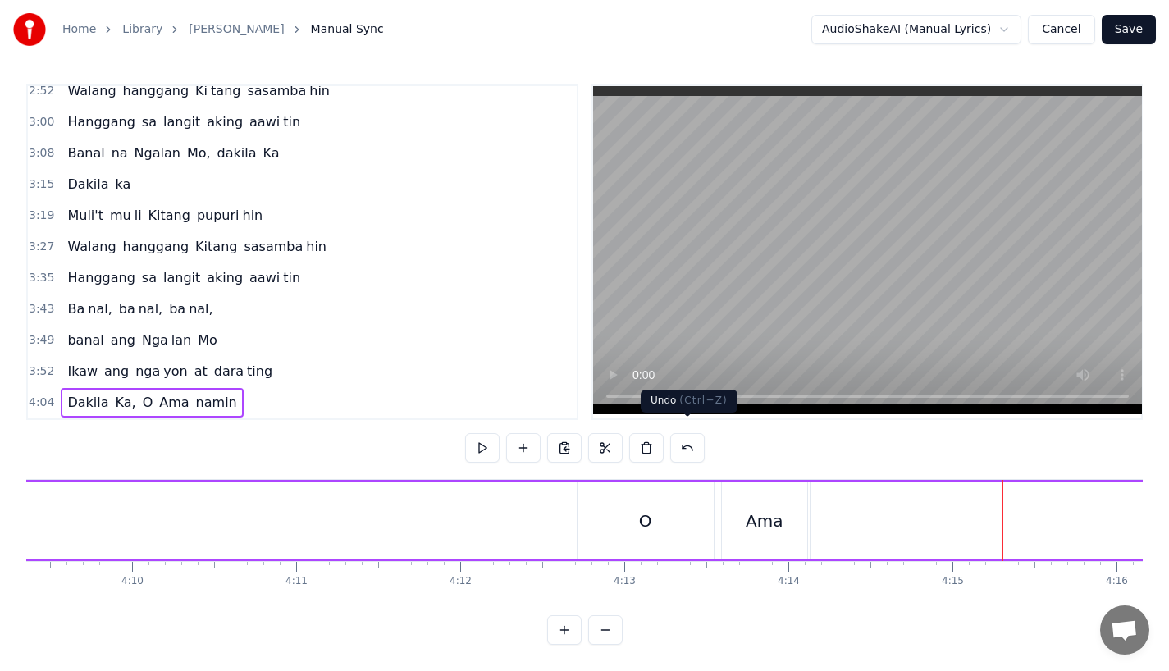
click at [750, 509] on div "Ama" at bounding box center [764, 521] width 37 height 25
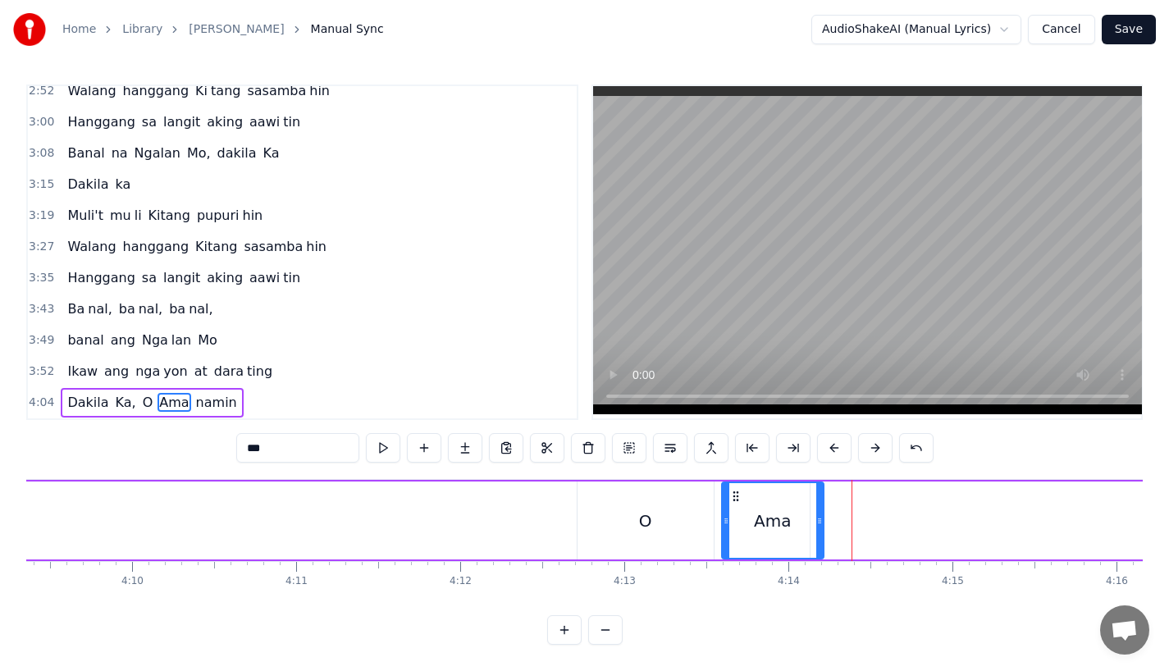
drag, startPoint x: 801, startPoint y: 520, endPoint x: 823, endPoint y: 520, distance: 22.2
click at [823, 520] on div at bounding box center [820, 520] width 7 height 75
type input "*****"
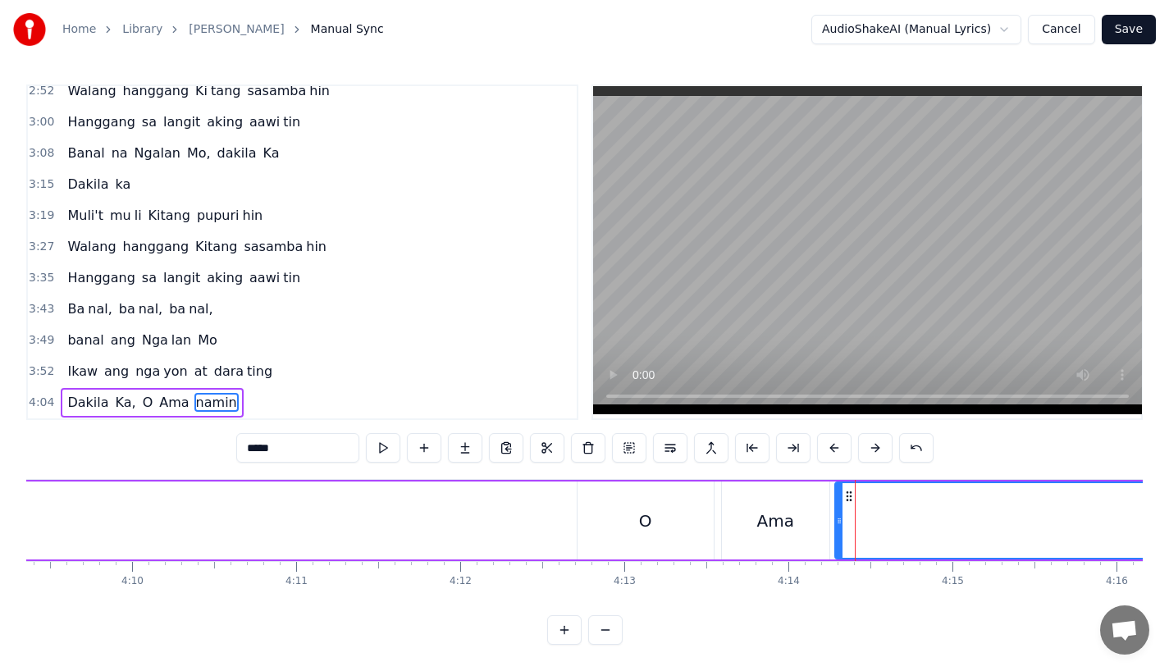
drag, startPoint x: 814, startPoint y: 516, endPoint x: 839, endPoint y: 514, distance: 24.7
click at [839, 514] on div at bounding box center [839, 520] width 7 height 75
click at [416, 520] on div "[PERSON_NAME], O Ama namin" at bounding box center [615, 520] width 2836 height 81
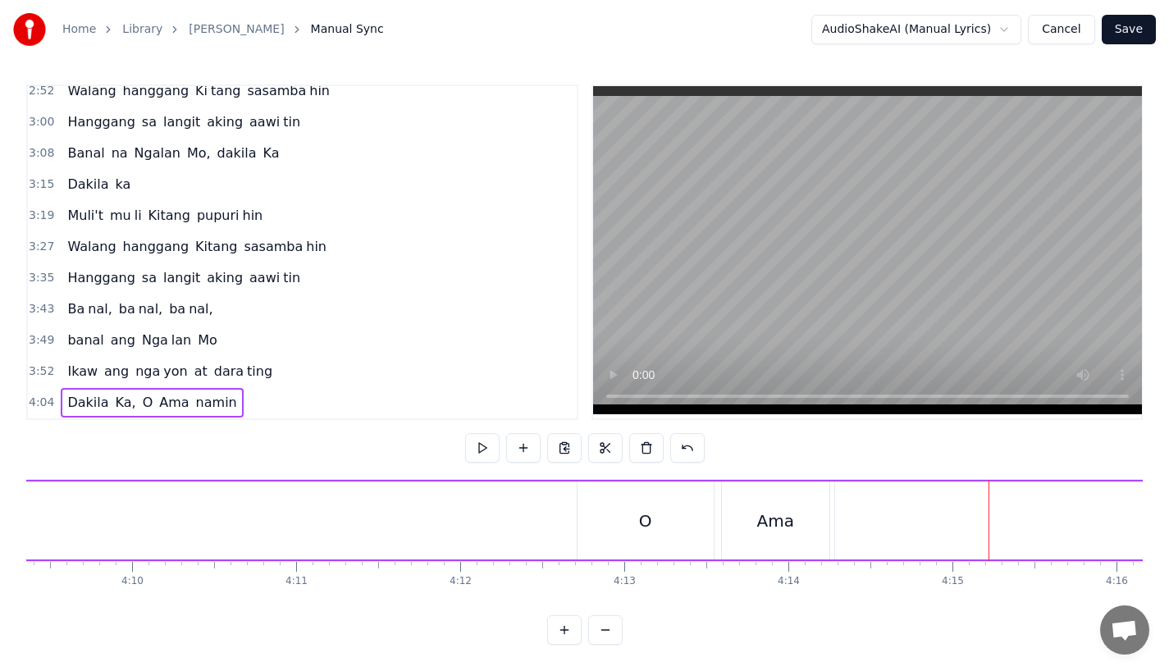
click at [459, 484] on div "[PERSON_NAME], O Ama namin" at bounding box center [615, 520] width 2836 height 81
click at [632, 510] on div "namin" at bounding box center [894, 521] width 1195 height 78
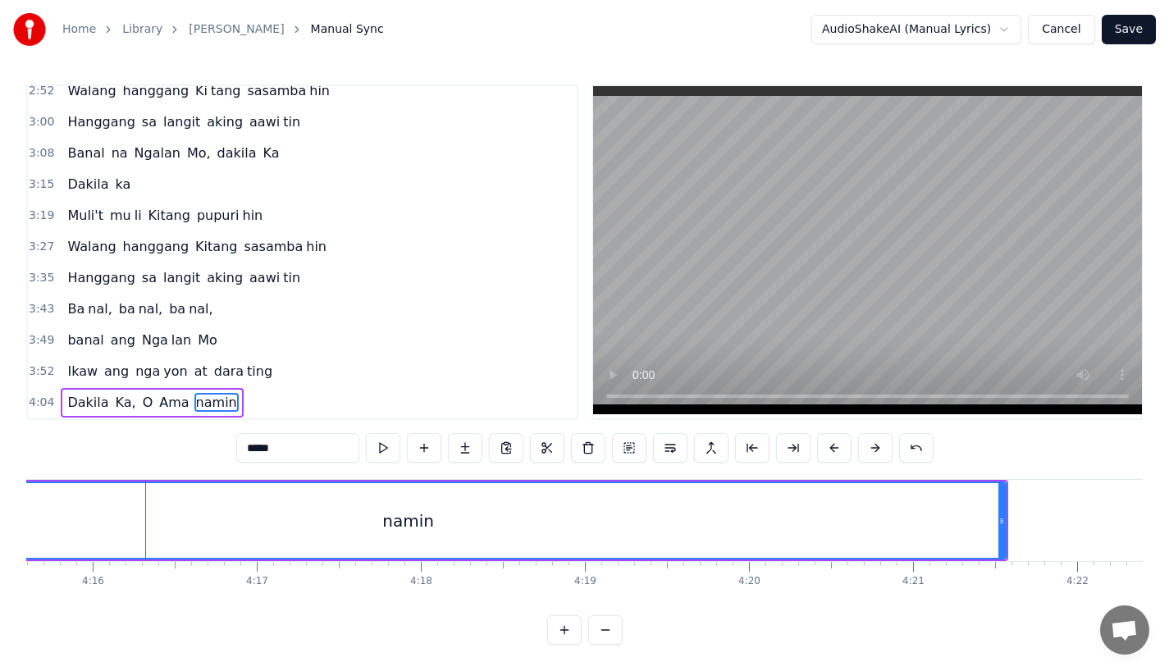
scroll to position [0, 41982]
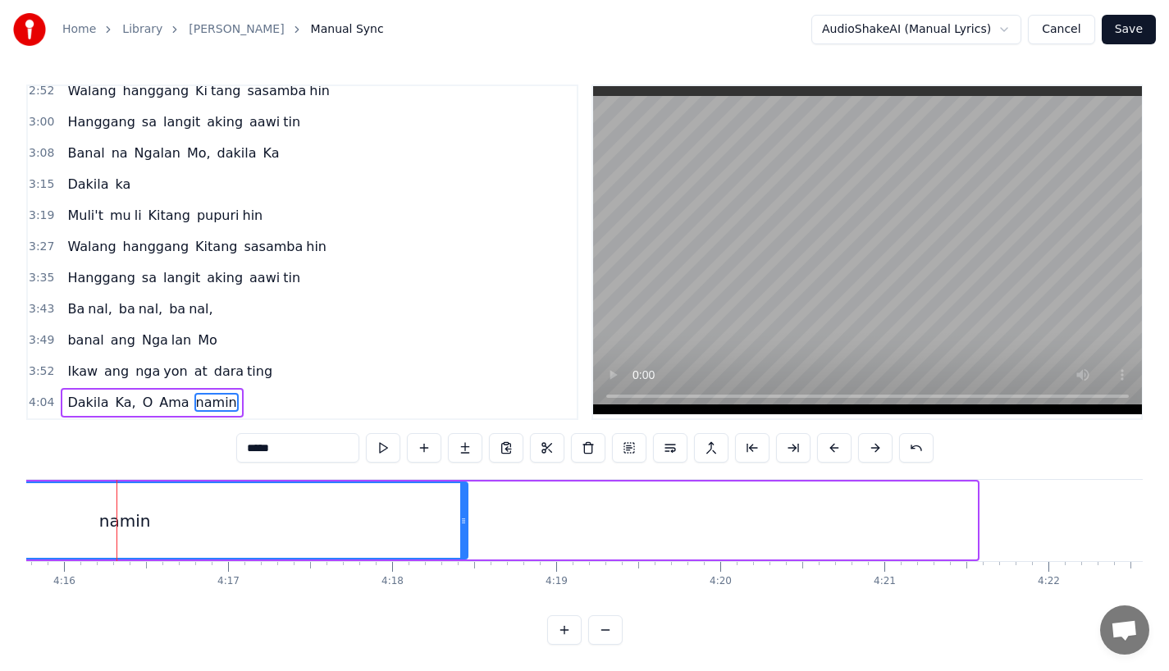
drag, startPoint x: 971, startPoint y: 518, endPoint x: 433, endPoint y: 508, distance: 537.6
click at [460, 508] on div at bounding box center [463, 520] width 7 height 75
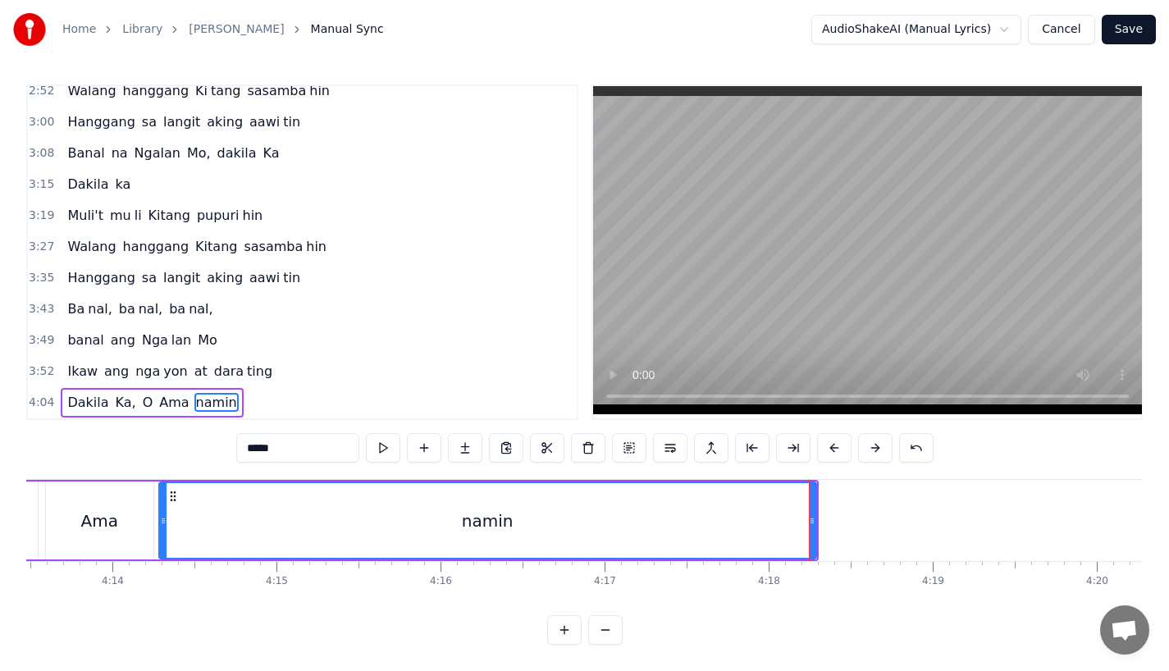
scroll to position [0, 41595]
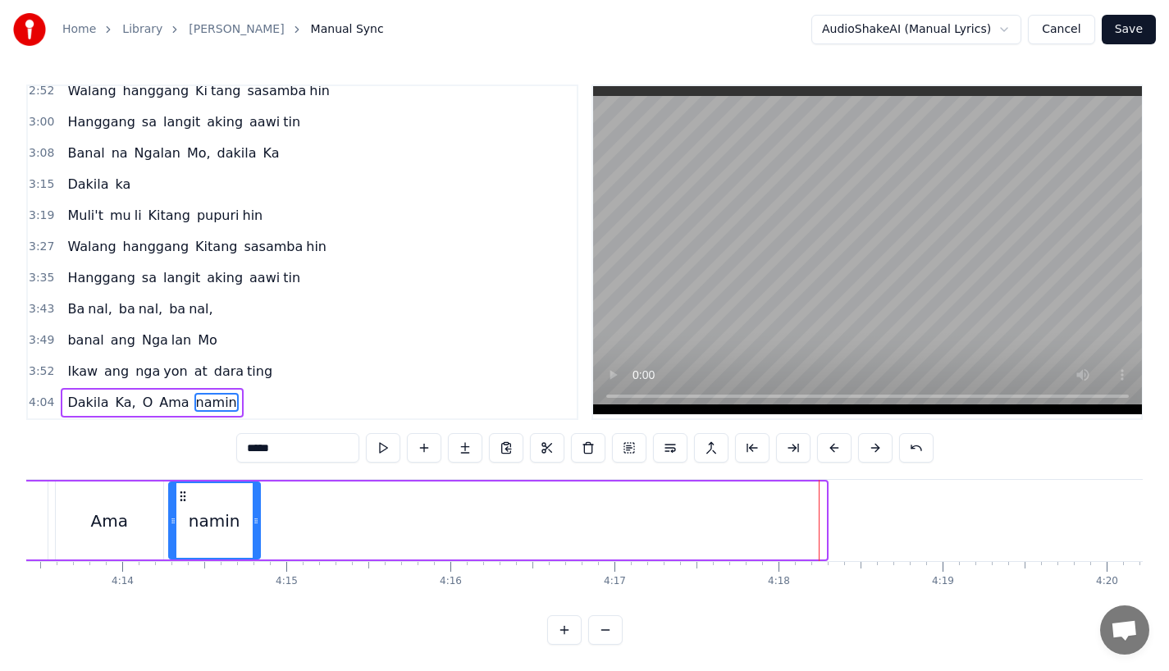
drag, startPoint x: 823, startPoint y: 511, endPoint x: 257, endPoint y: 510, distance: 566.3
click at [257, 515] on icon at bounding box center [256, 521] width 7 height 13
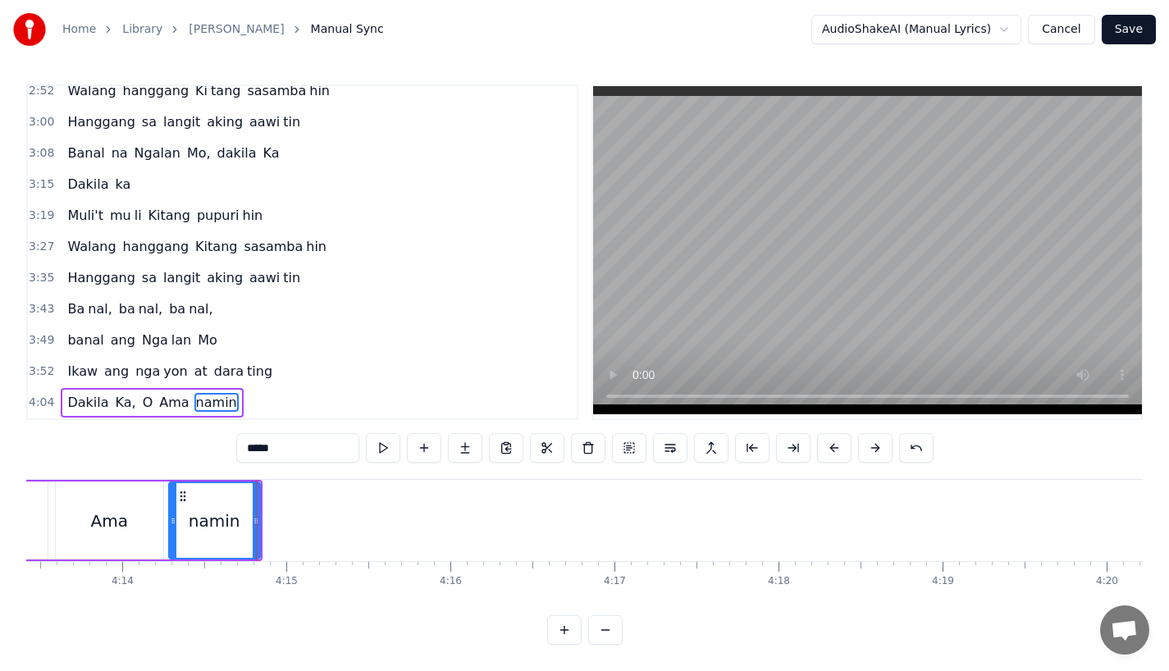
click at [301, 442] on input "*****" at bounding box center [297, 448] width 123 height 30
type input "**"
click at [463, 439] on button at bounding box center [465, 448] width 34 height 30
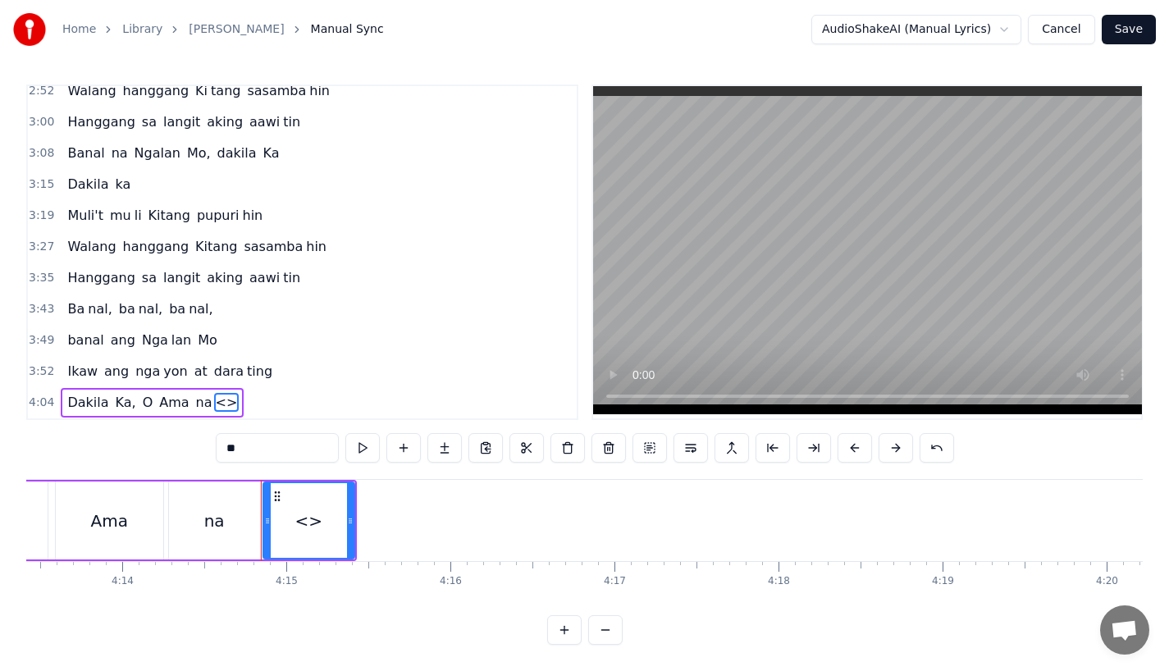
drag, startPoint x: 265, startPoint y: 438, endPoint x: 211, endPoint y: 438, distance: 54.2
click at [211, 438] on div "0:31 Bawat bukang liwayway 0:35 na aking nasila yan 0:42 Huni ng mga ibong 0:47…" at bounding box center [584, 365] width 1117 height 561
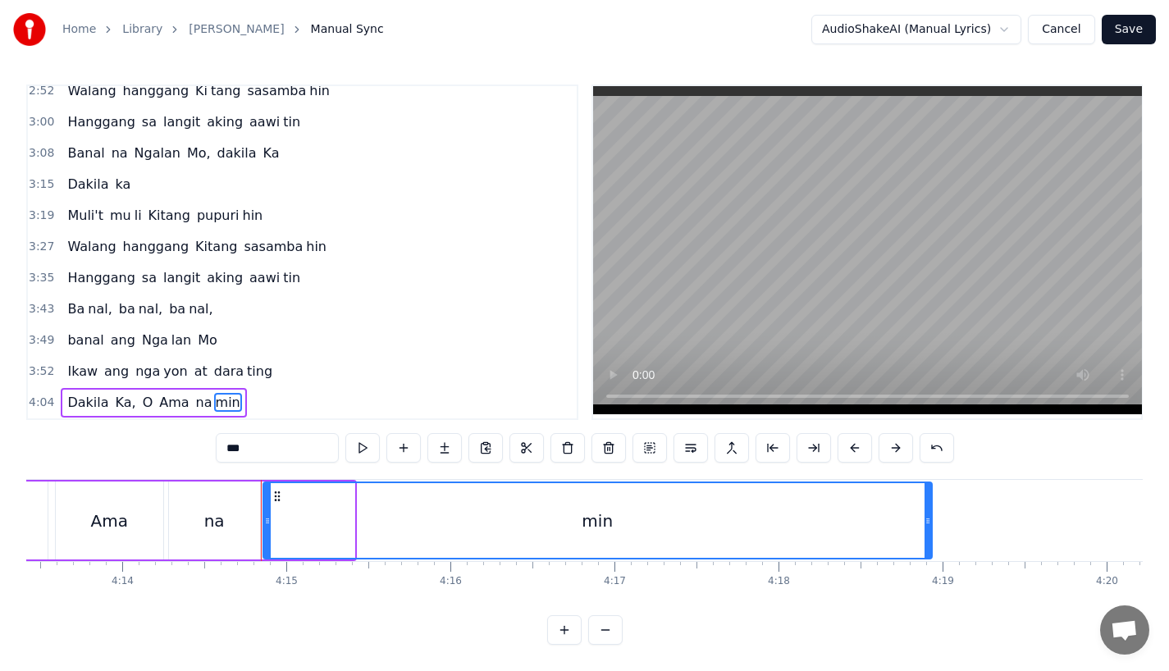
drag, startPoint x: 348, startPoint y: 521, endPoint x: 930, endPoint y: 518, distance: 581.9
click at [930, 518] on div at bounding box center [928, 520] width 7 height 75
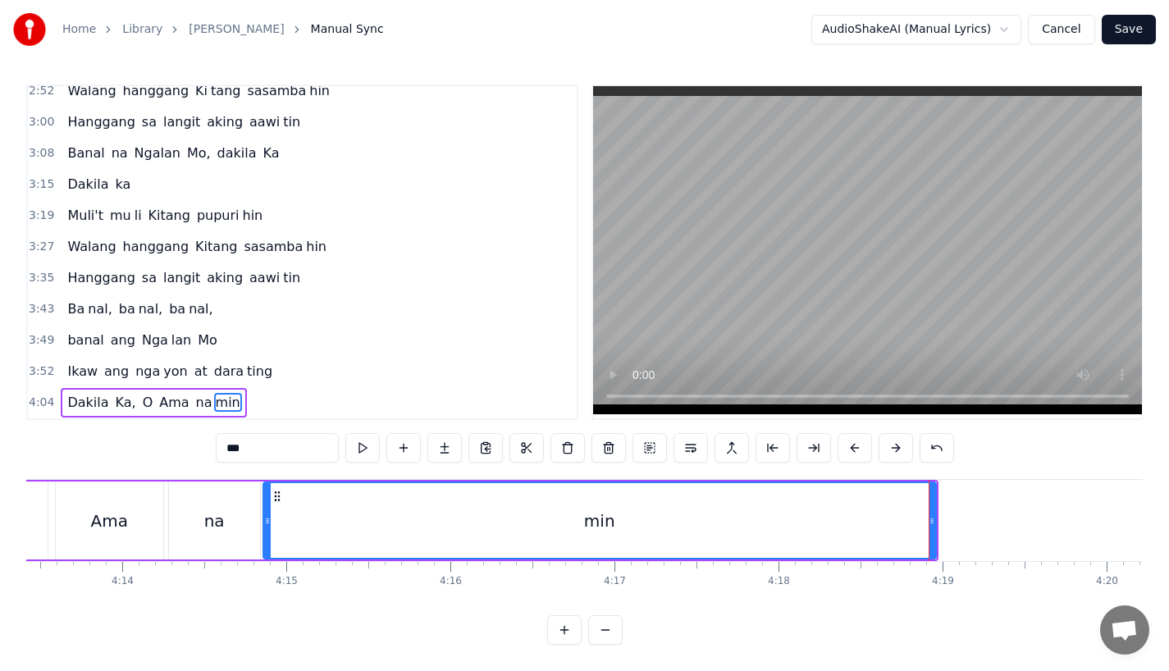
scroll to position [0, 41347]
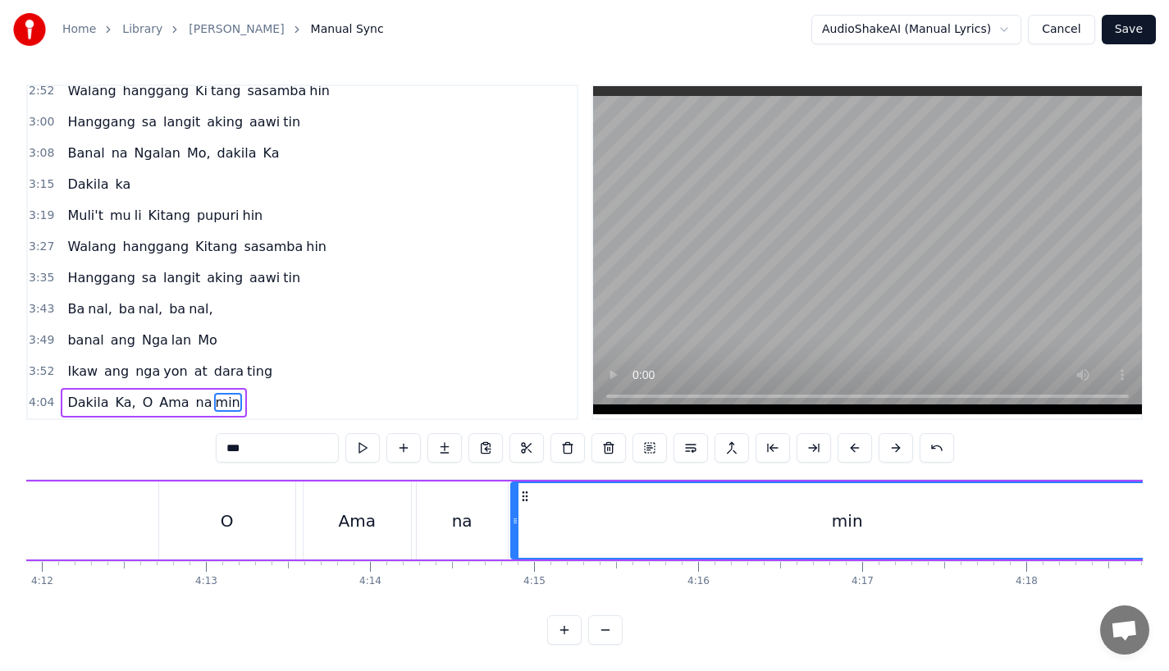
click at [246, 503] on div "O" at bounding box center [227, 521] width 136 height 78
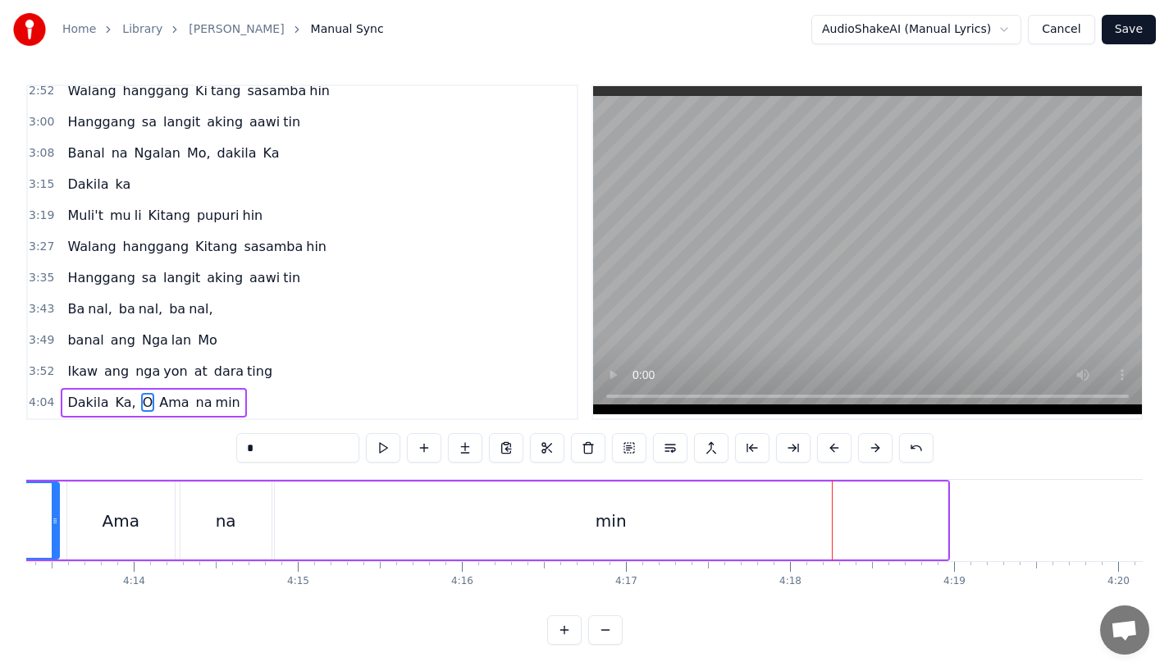
scroll to position [0, 41487]
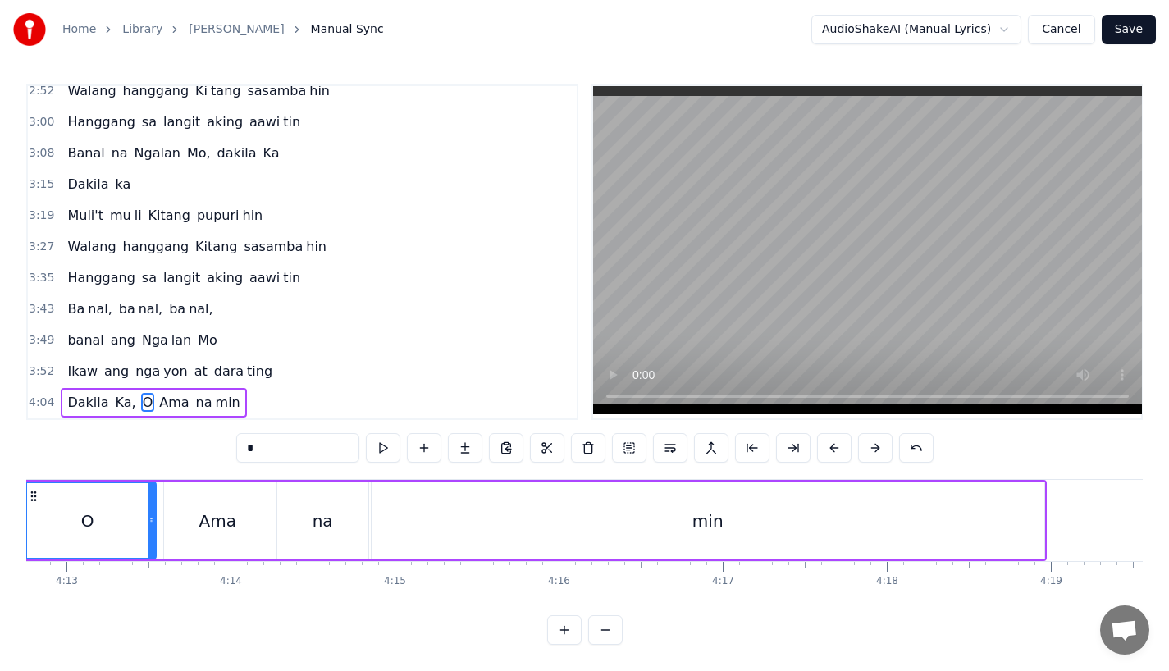
click at [306, 510] on div "na" at bounding box center [322, 521] width 91 height 78
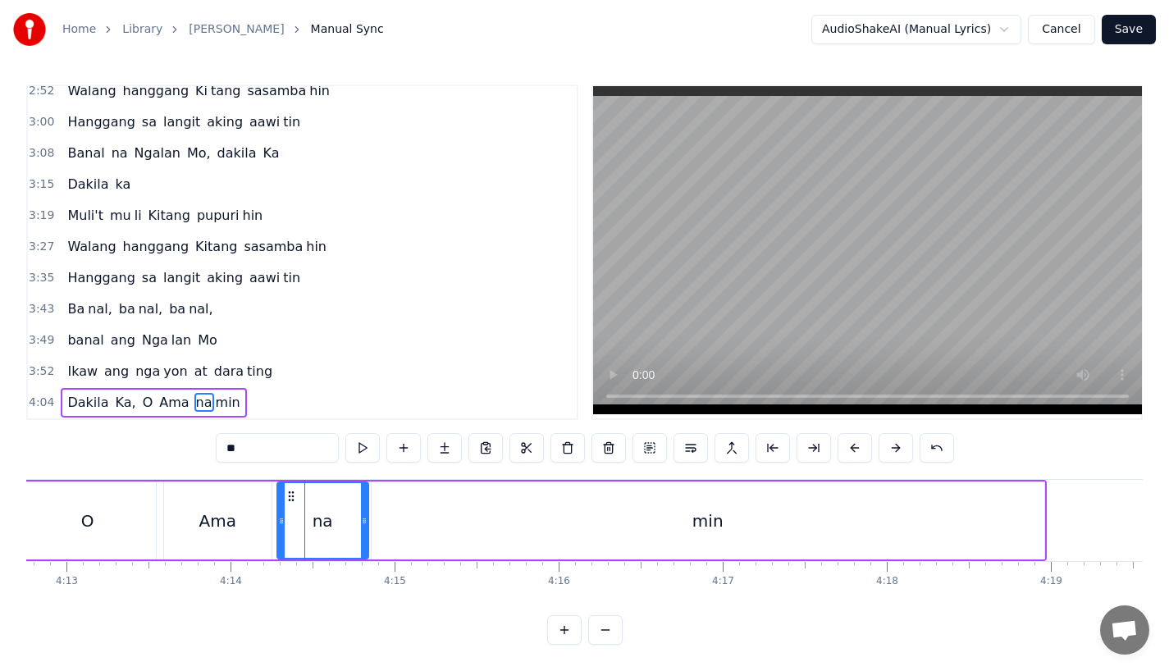
click at [289, 437] on input "**" at bounding box center [277, 448] width 123 height 30
click at [502, 509] on div "min" at bounding box center [708, 521] width 673 height 78
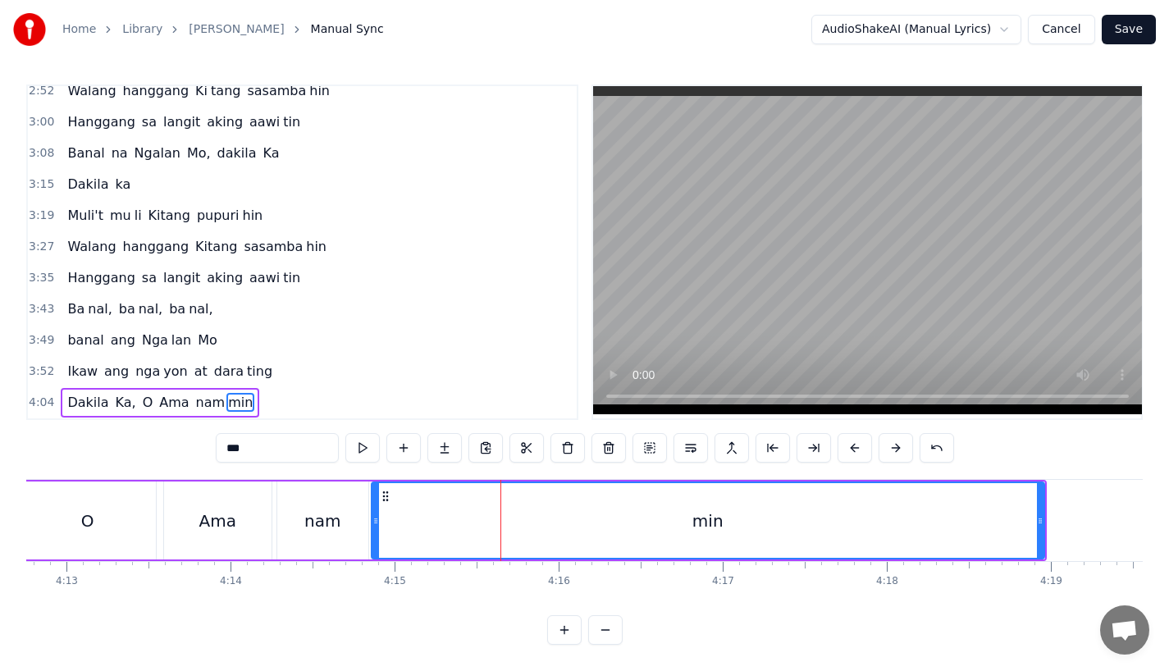
click at [232, 441] on input "***" at bounding box center [277, 448] width 123 height 30
click at [231, 509] on div "Ama" at bounding box center [217, 521] width 37 height 25
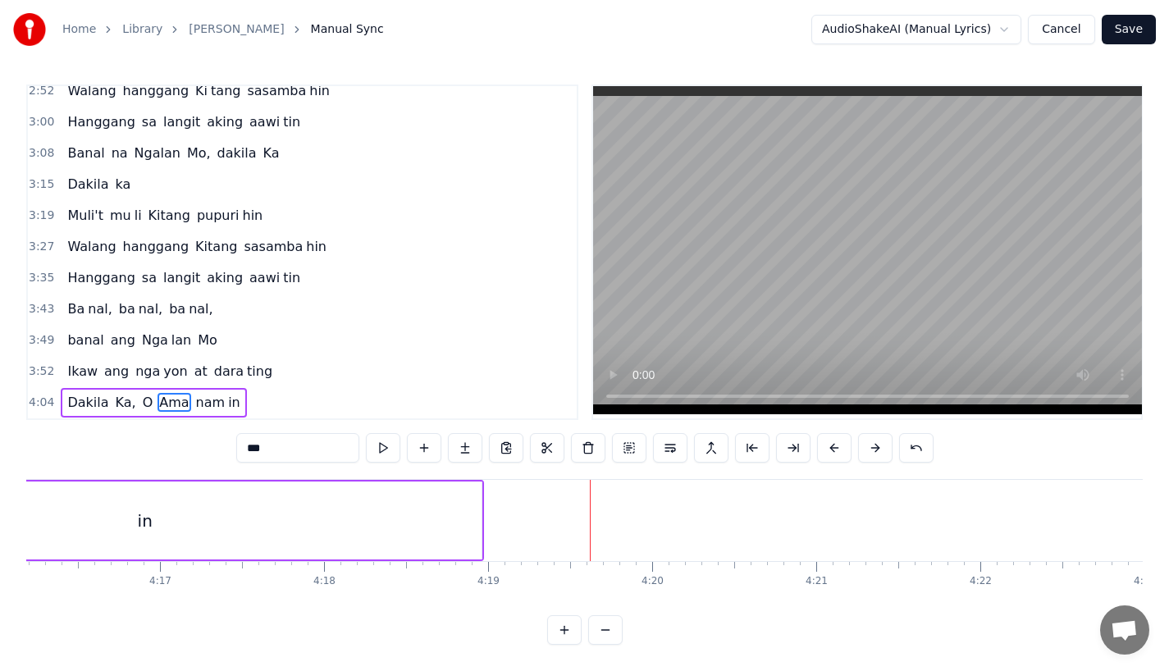
scroll to position [0, 42038]
click at [438, 482] on div "in" at bounding box center [157, 521] width 673 height 78
type input "**"
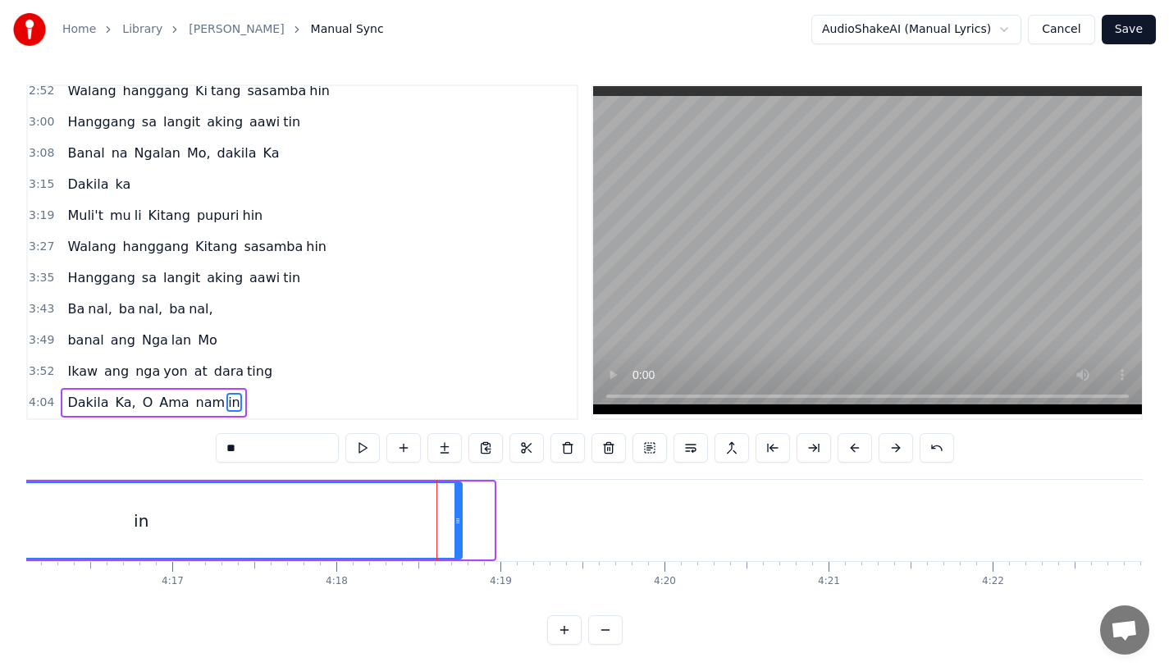
drag, startPoint x: 489, startPoint y: 510, endPoint x: 453, endPoint y: 510, distance: 36.1
click at [455, 515] on icon at bounding box center [458, 521] width 7 height 13
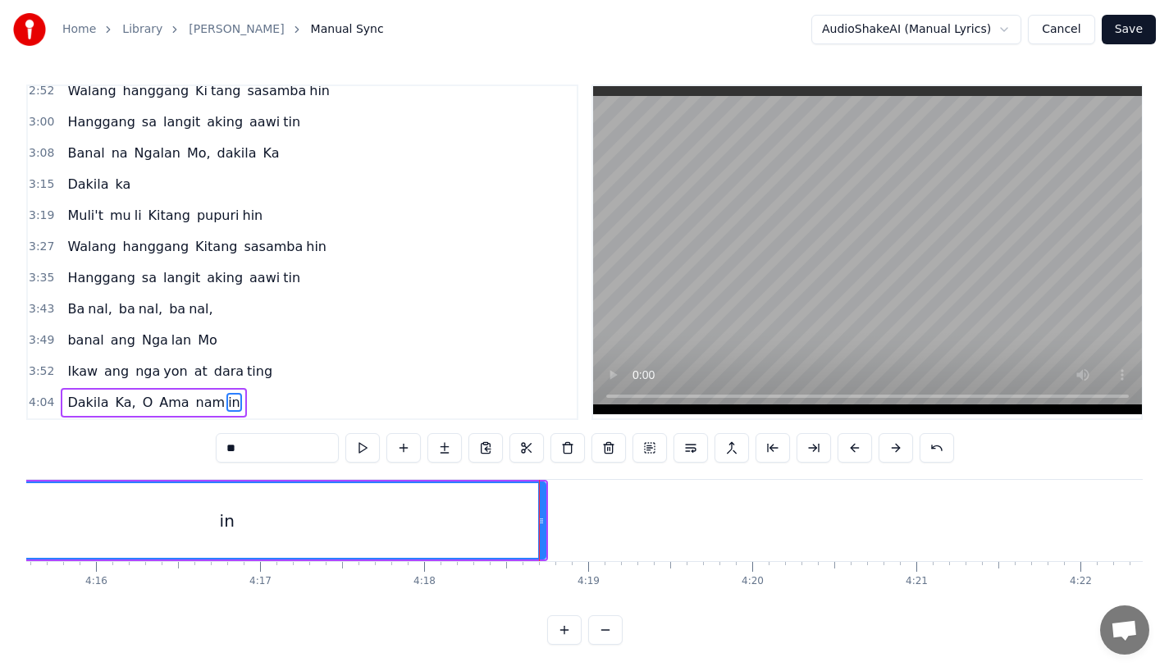
click at [143, 510] on div "in" at bounding box center [227, 520] width 635 height 75
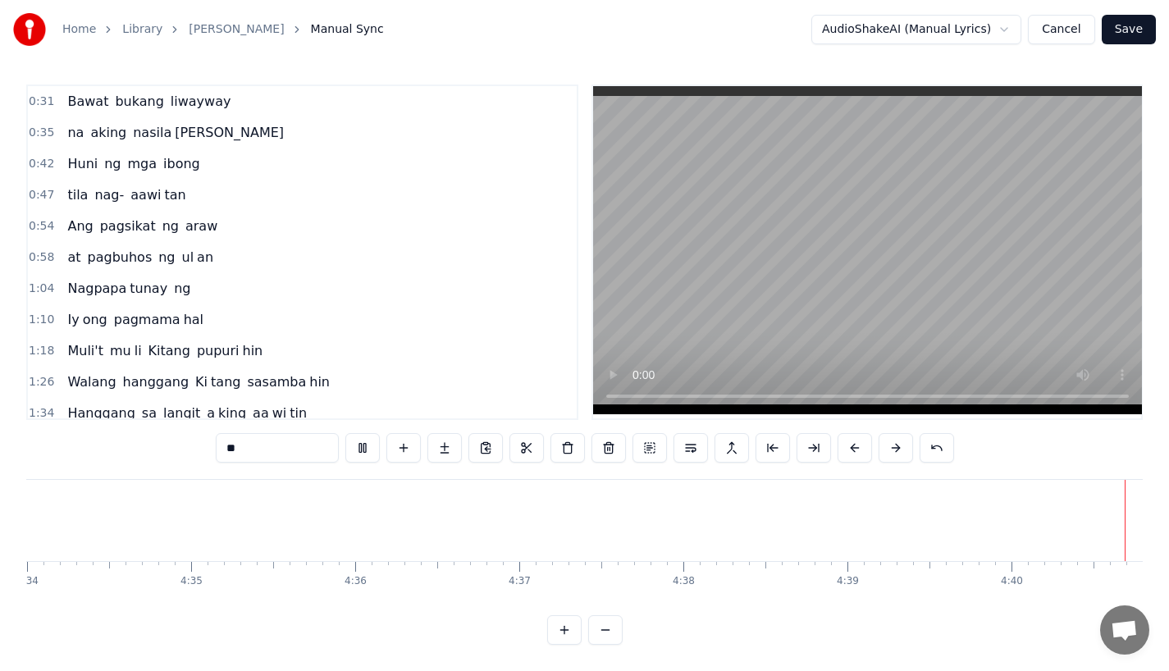
scroll to position [0, 44974]
click at [1154, 34] on button "Save" at bounding box center [1129, 30] width 54 height 30
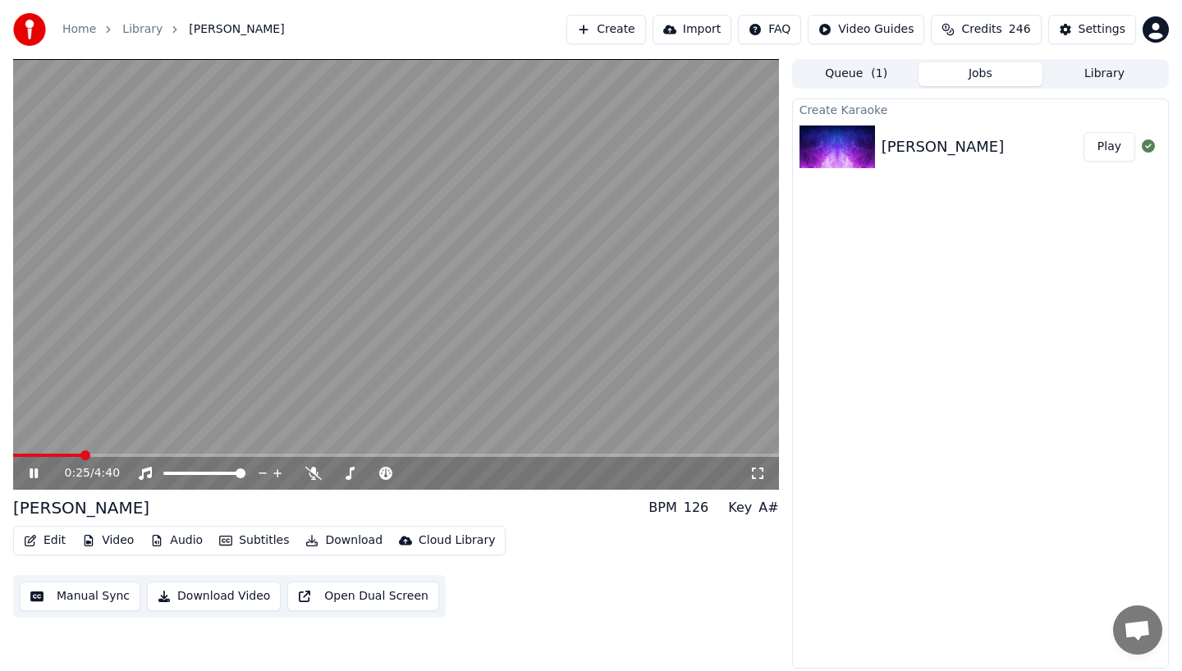
click at [80, 454] on span at bounding box center [47, 455] width 68 height 3
click at [90, 455] on span at bounding box center [82, 455] width 138 height 3
click at [71, 450] on video at bounding box center [396, 274] width 766 height 431
click at [76, 452] on video at bounding box center [396, 274] width 766 height 431
click at [81, 456] on span at bounding box center [77, 455] width 128 height 3
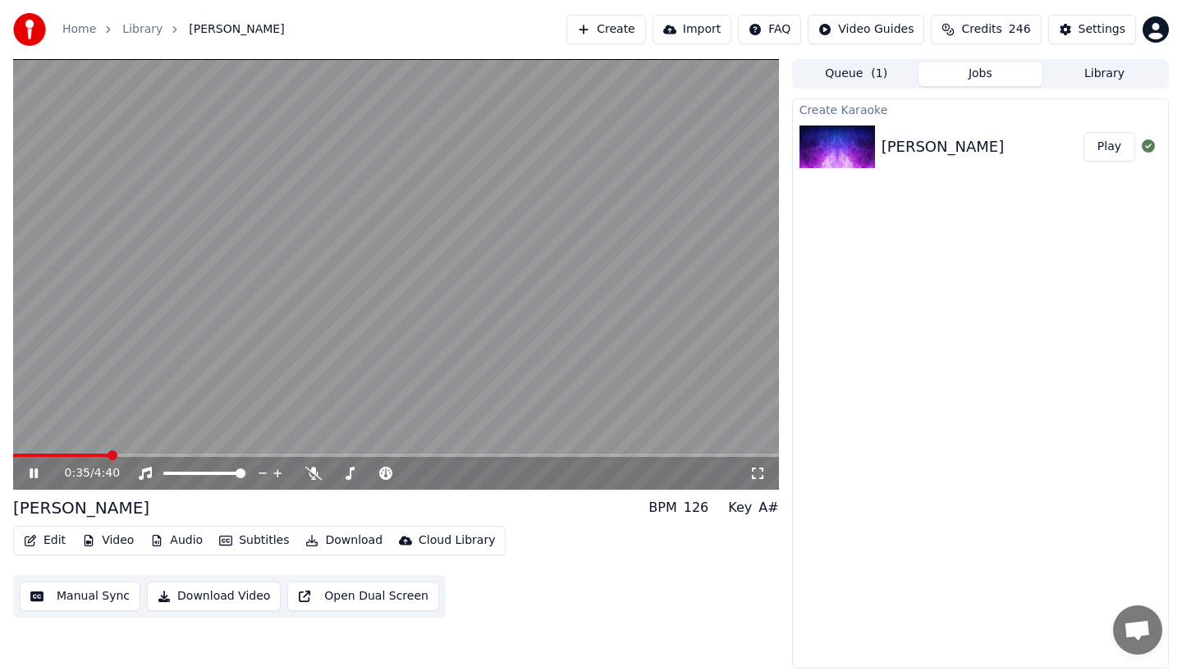
click at [30, 471] on icon at bounding box center [45, 473] width 39 height 13
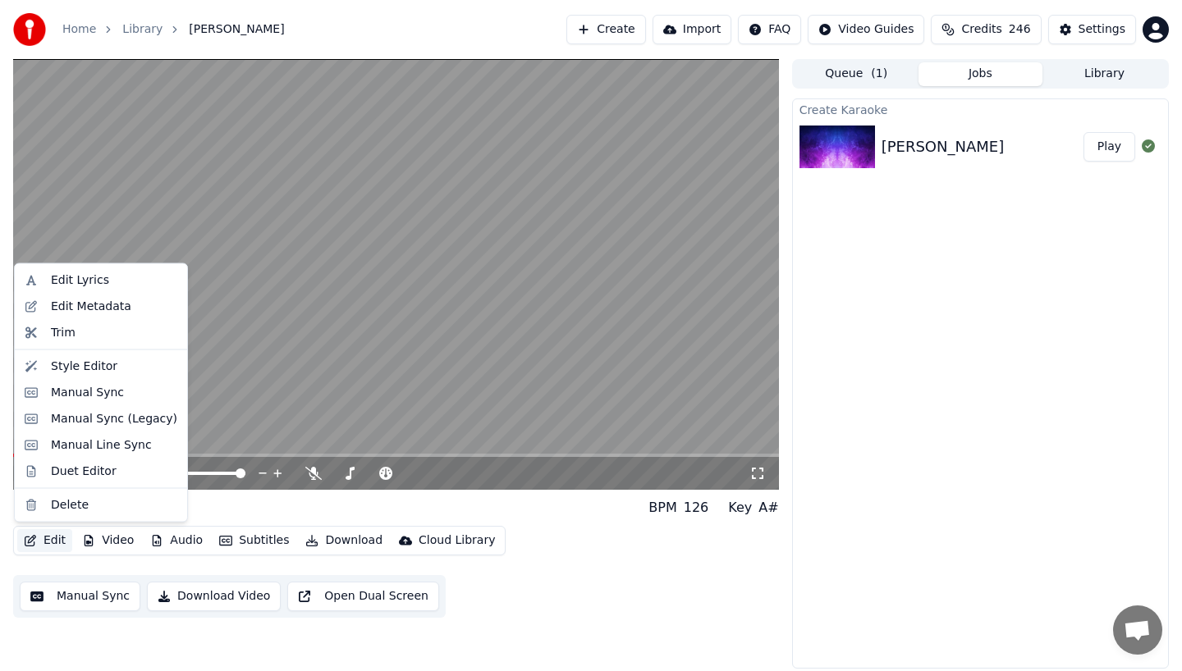
click at [49, 538] on button "Edit" at bounding box center [44, 540] width 55 height 23
click at [88, 394] on div "Manual Sync" at bounding box center [87, 392] width 73 height 16
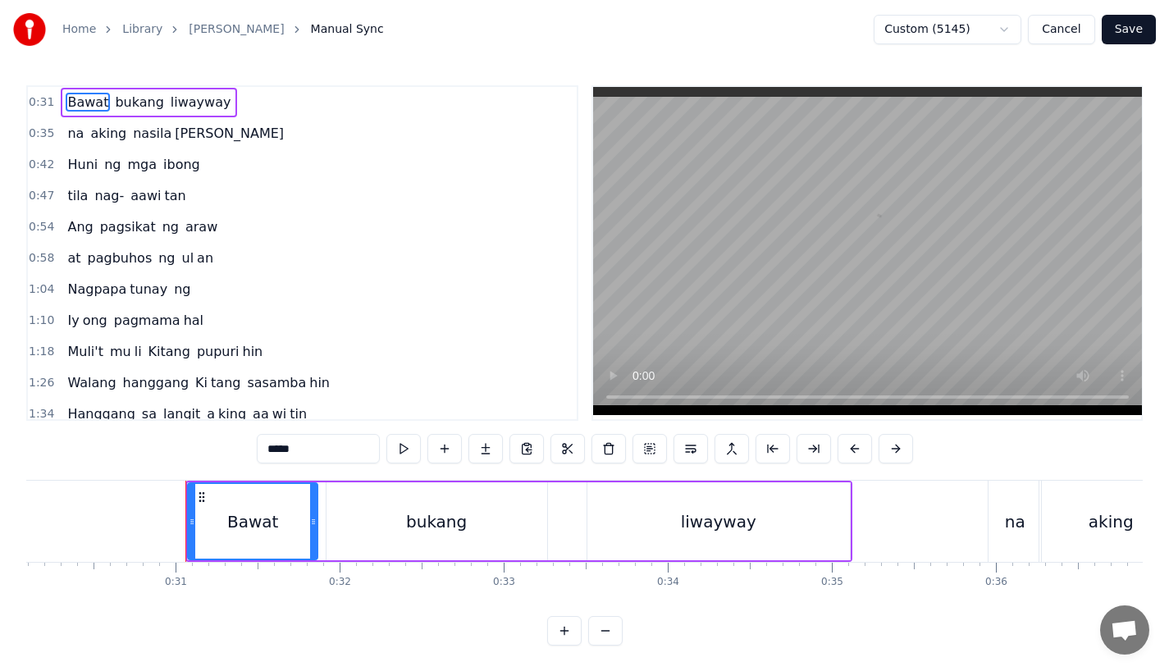
scroll to position [0, 5016]
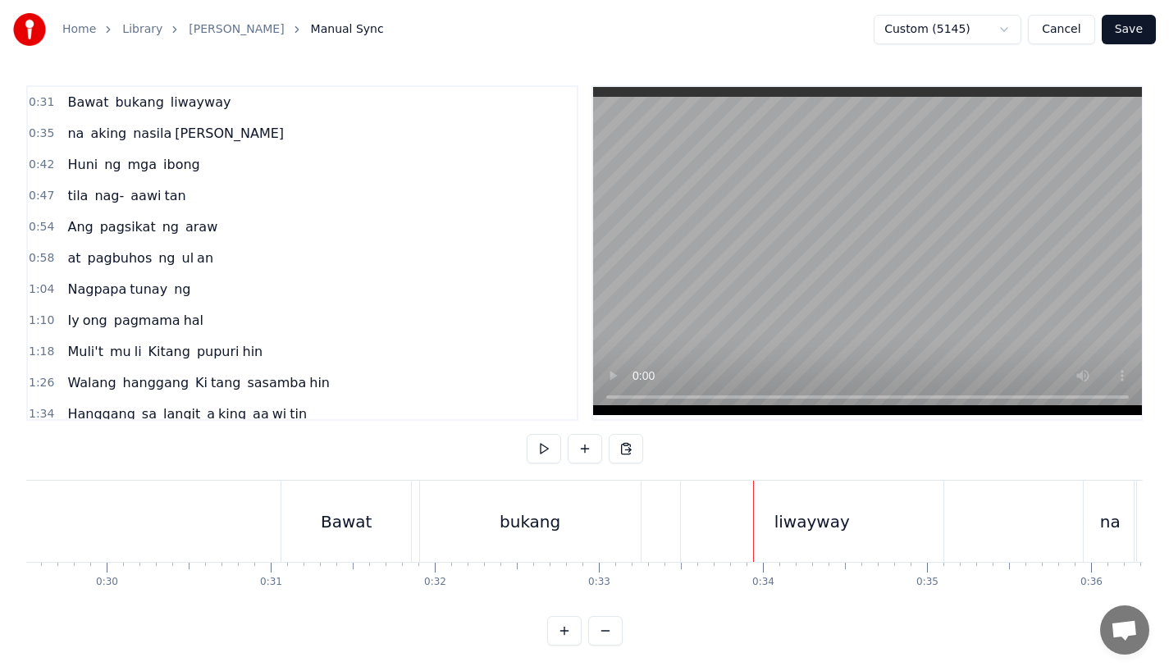
scroll to position [0, 4816]
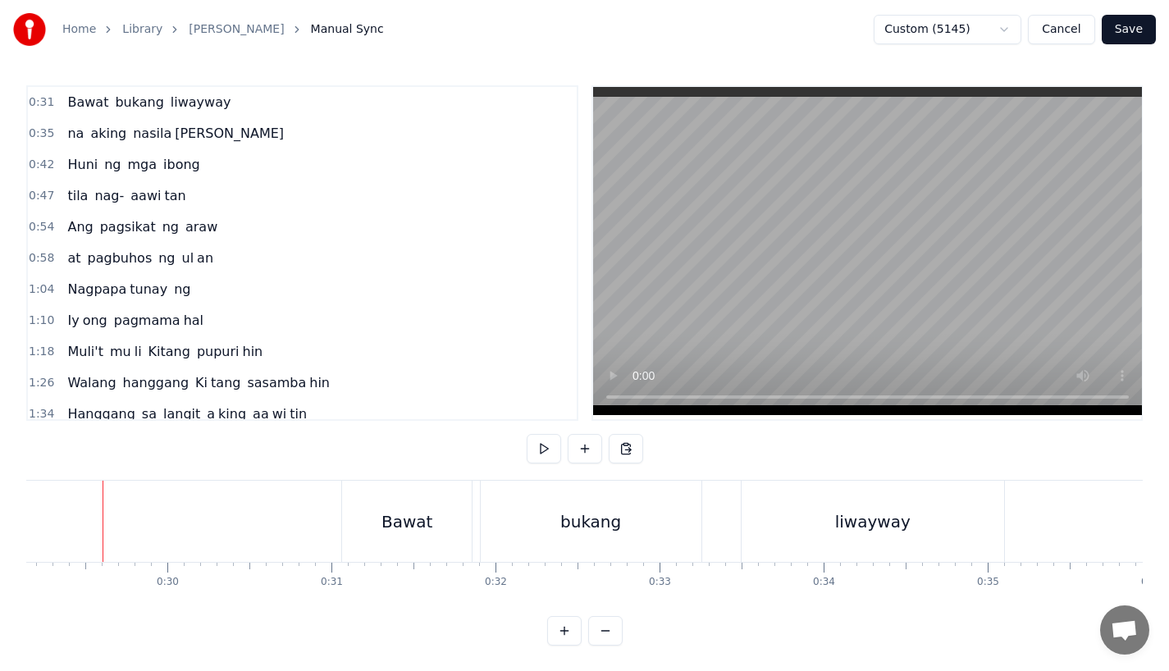
scroll to position [0, 4777]
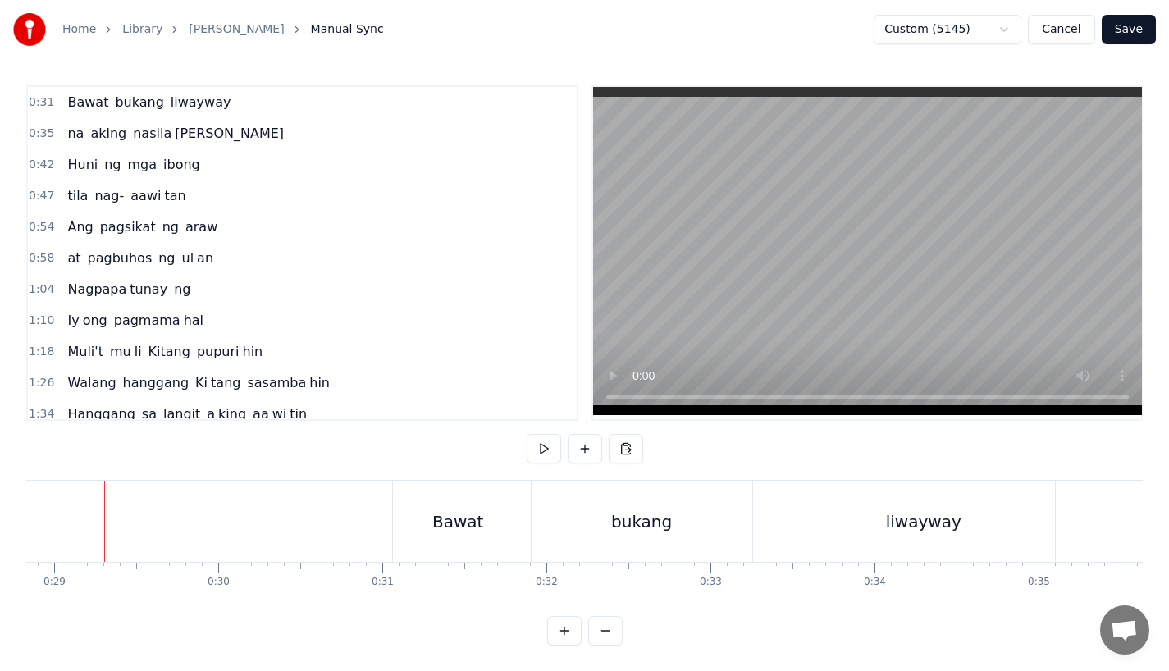
scroll to position [0, 4728]
click at [544, 516] on div "bukang" at bounding box center [646, 521] width 221 height 81
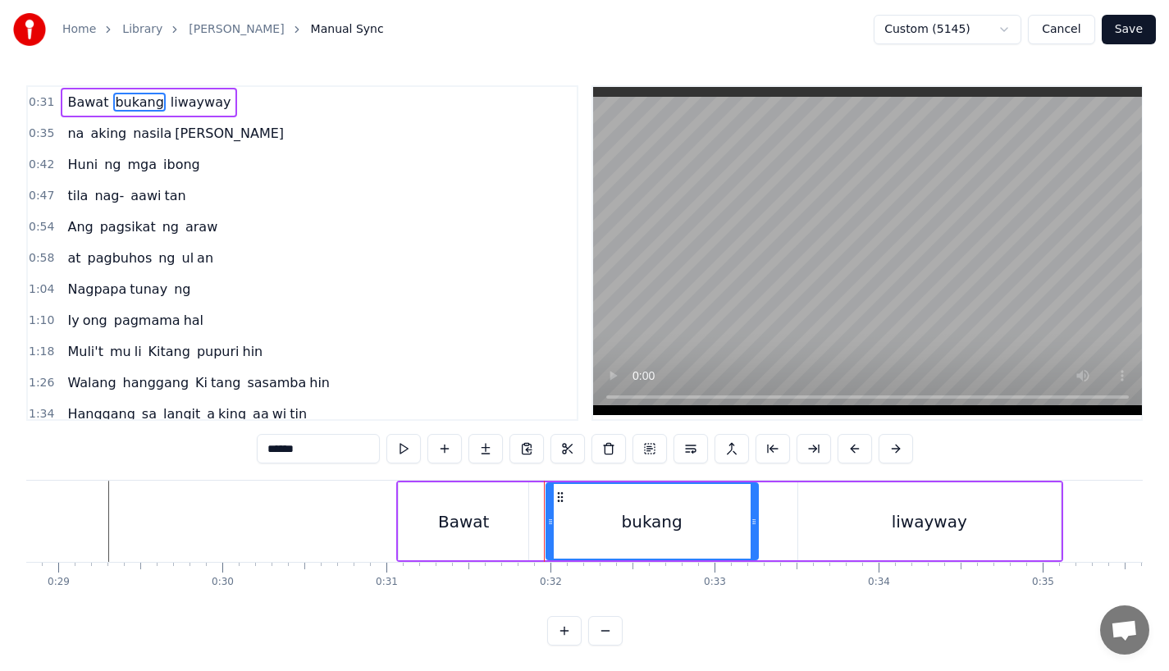
drag, startPoint x: 542, startPoint y: 520, endPoint x: 552, endPoint y: 520, distance: 10.7
click at [552, 521] on circle at bounding box center [551, 521] width 1 height 1
click at [698, 524] on div "bukang" at bounding box center [653, 521] width 208 height 75
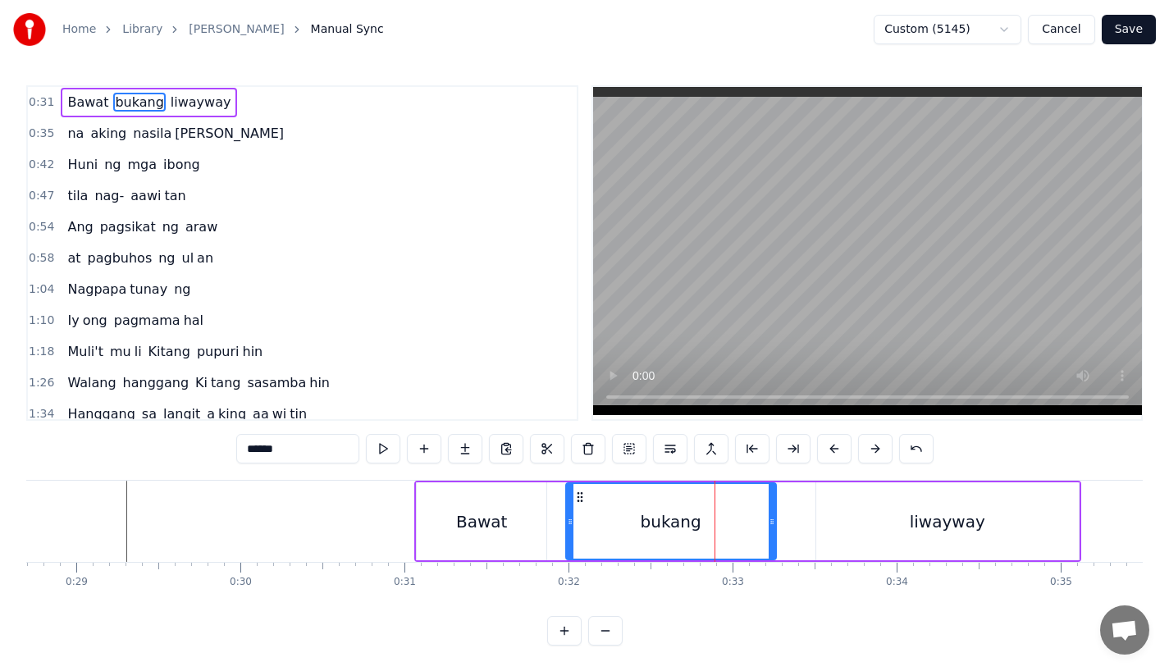
scroll to position [0, 4706]
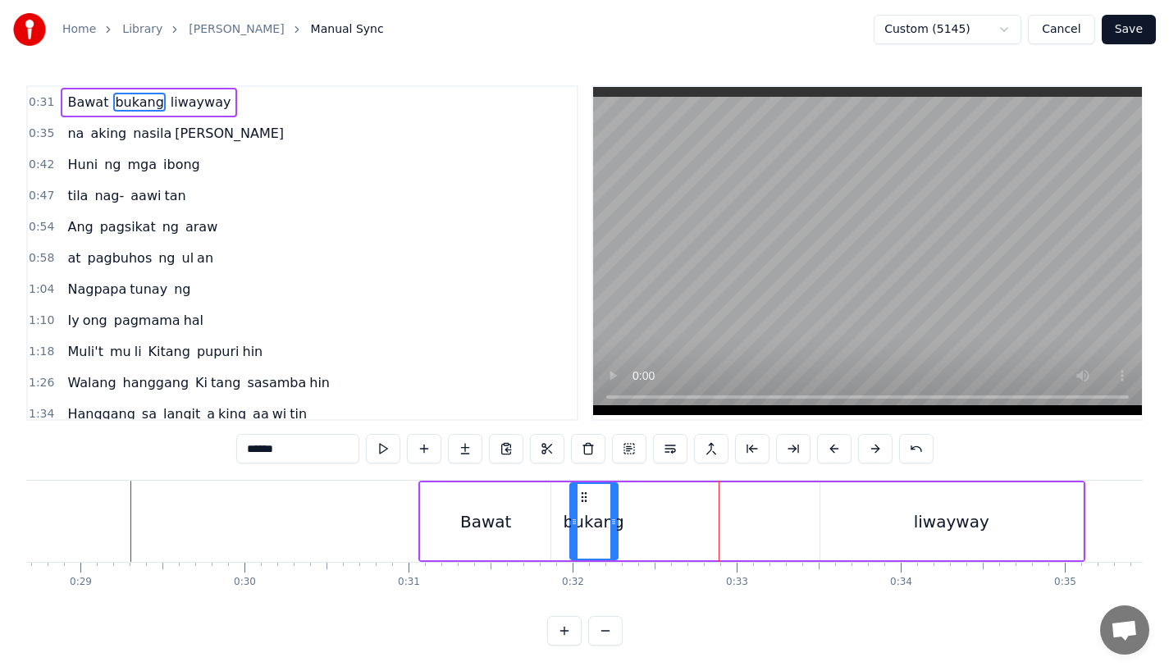
drag, startPoint x: 776, startPoint y: 522, endPoint x: 613, endPoint y: 521, distance: 163.3
click at [614, 521] on circle at bounding box center [614, 521] width 1 height 1
click at [317, 450] on input "******" at bounding box center [297, 449] width 123 height 30
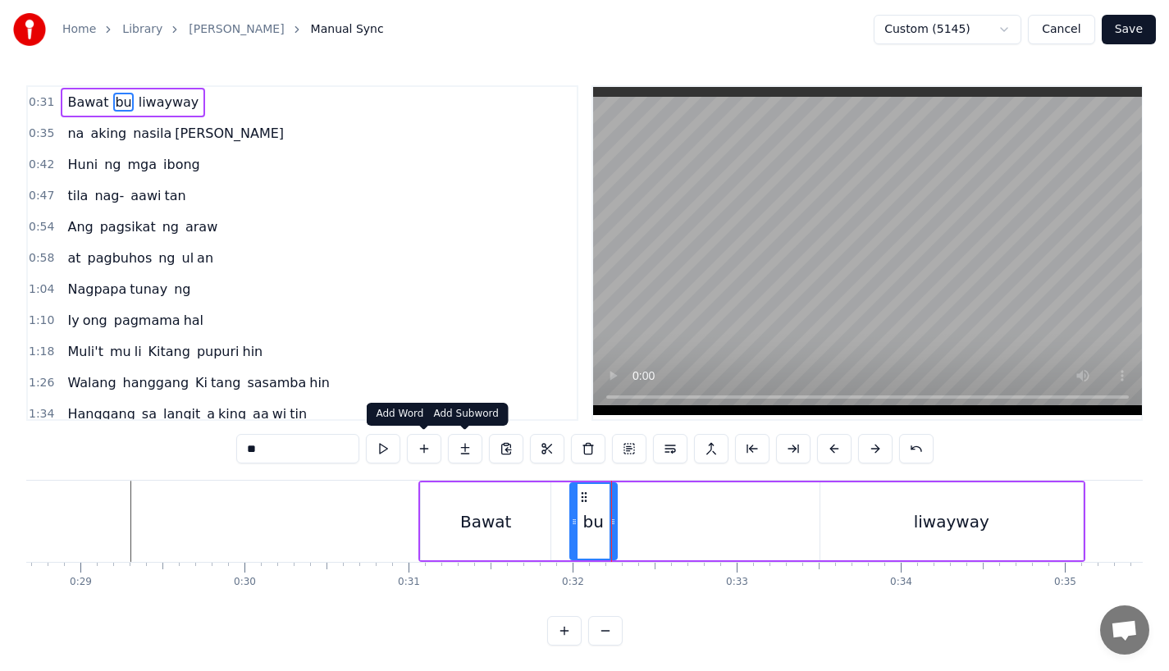
type input "**"
click at [465, 456] on button at bounding box center [465, 449] width 34 height 30
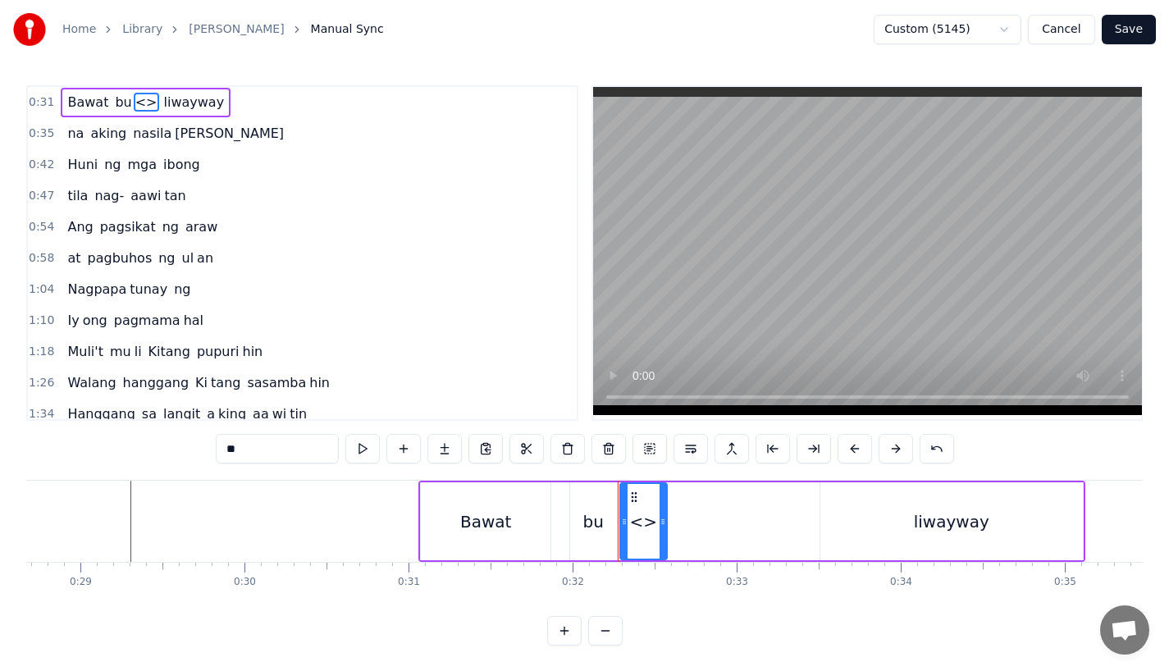
drag, startPoint x: 273, startPoint y: 449, endPoint x: 137, endPoint y: 449, distance: 136.2
click at [137, 449] on div "0:31 Bawat bu <> liwayway 0:35 na aking nasila yan 0:42 Huni ng mga ibong 0:47 …" at bounding box center [584, 365] width 1117 height 561
click at [584, 528] on div "bu" at bounding box center [593, 522] width 47 height 78
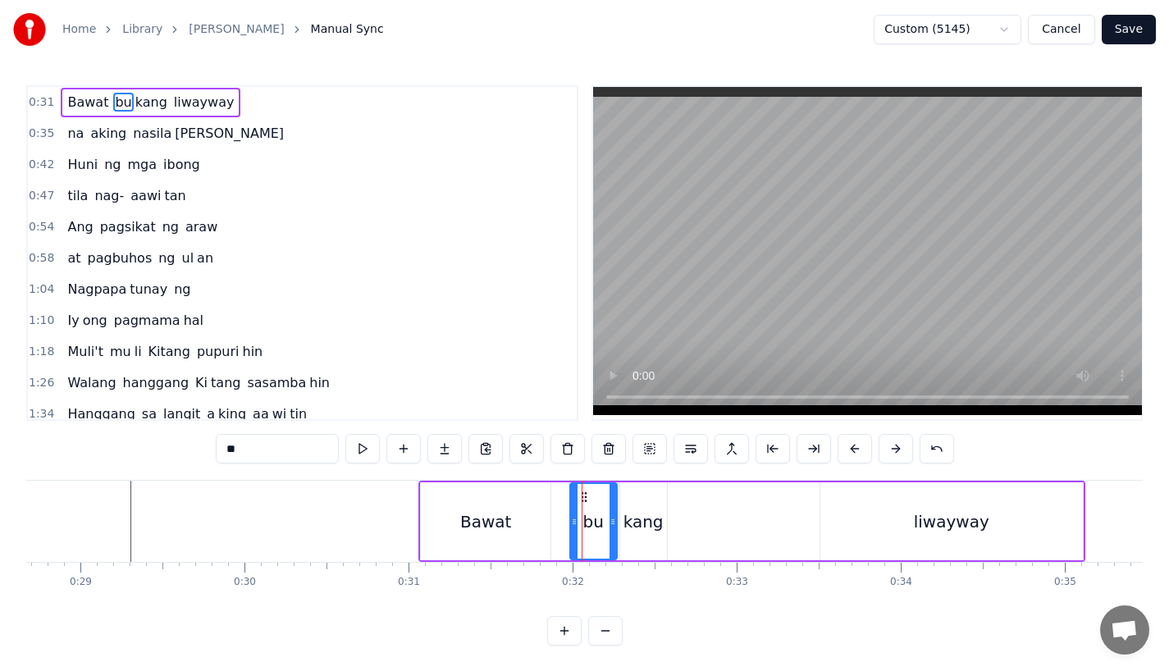
click at [250, 446] on input "**" at bounding box center [277, 449] width 123 height 30
click at [648, 522] on div "kang" at bounding box center [644, 522] width 40 height 25
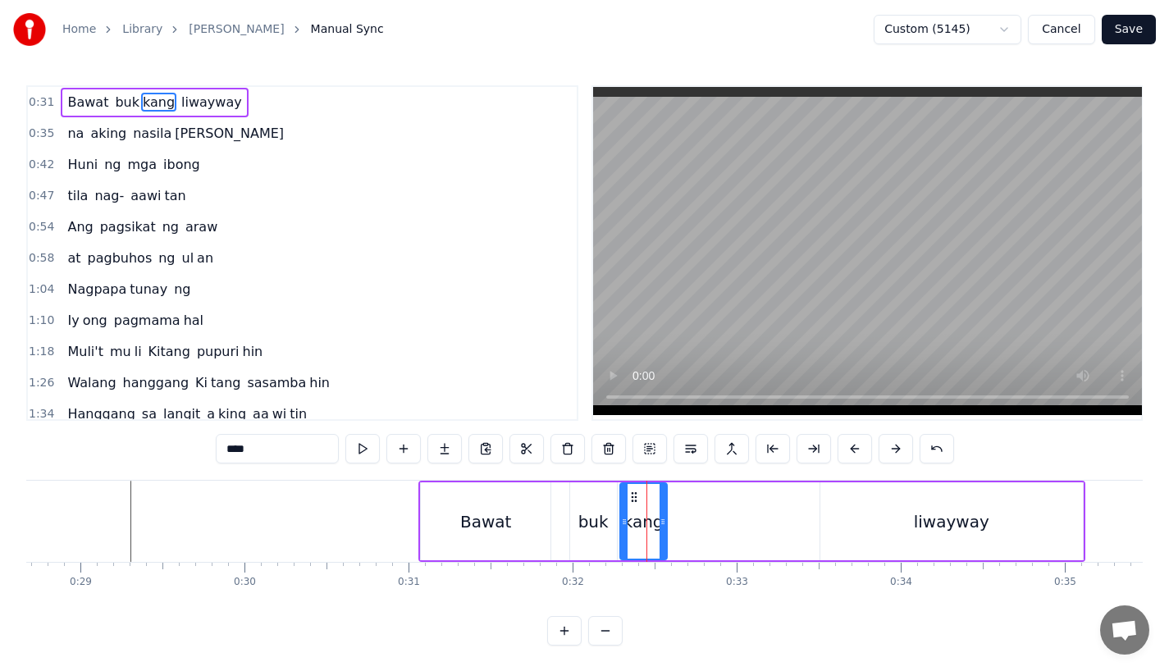
click at [231, 447] on input "****" at bounding box center [277, 449] width 123 height 30
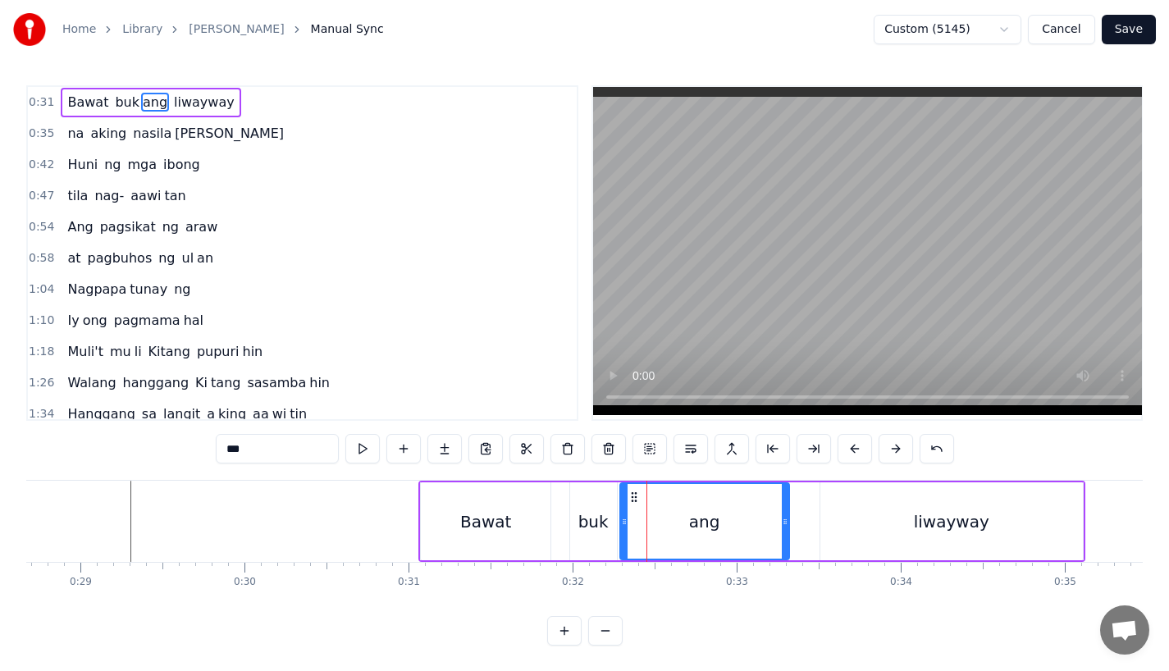
drag, startPoint x: 663, startPoint y: 529, endPoint x: 785, endPoint y: 523, distance: 122.4
click at [785, 523] on div at bounding box center [785, 521] width 7 height 75
type input "***"
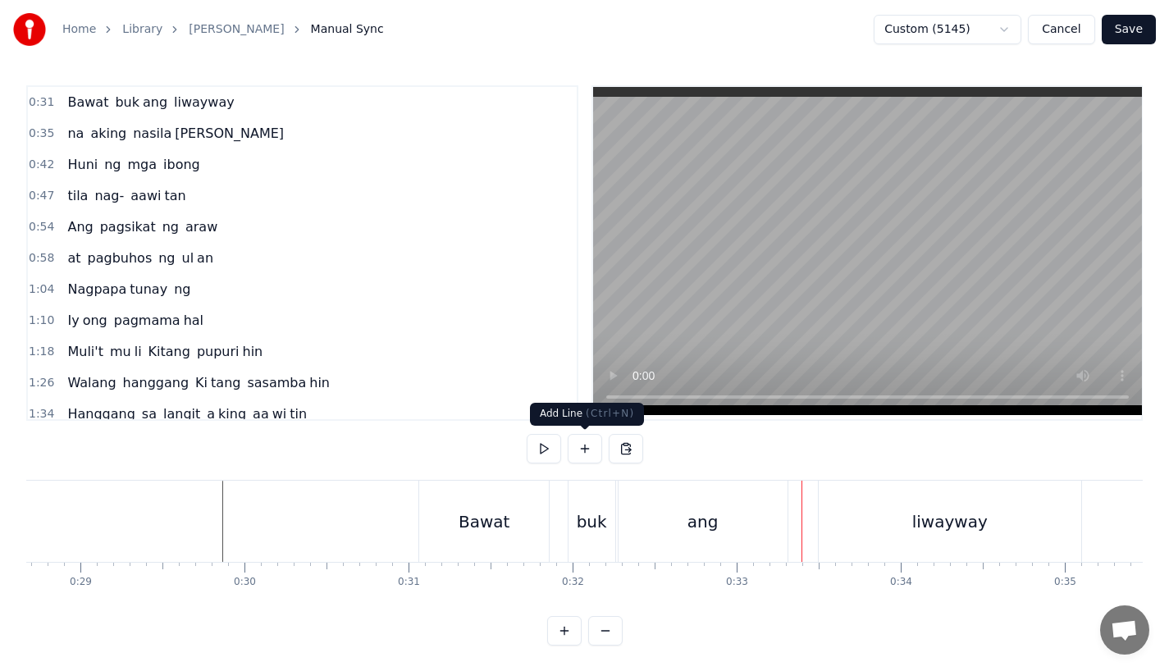
click at [639, 552] on div "ang" at bounding box center [703, 521] width 169 height 81
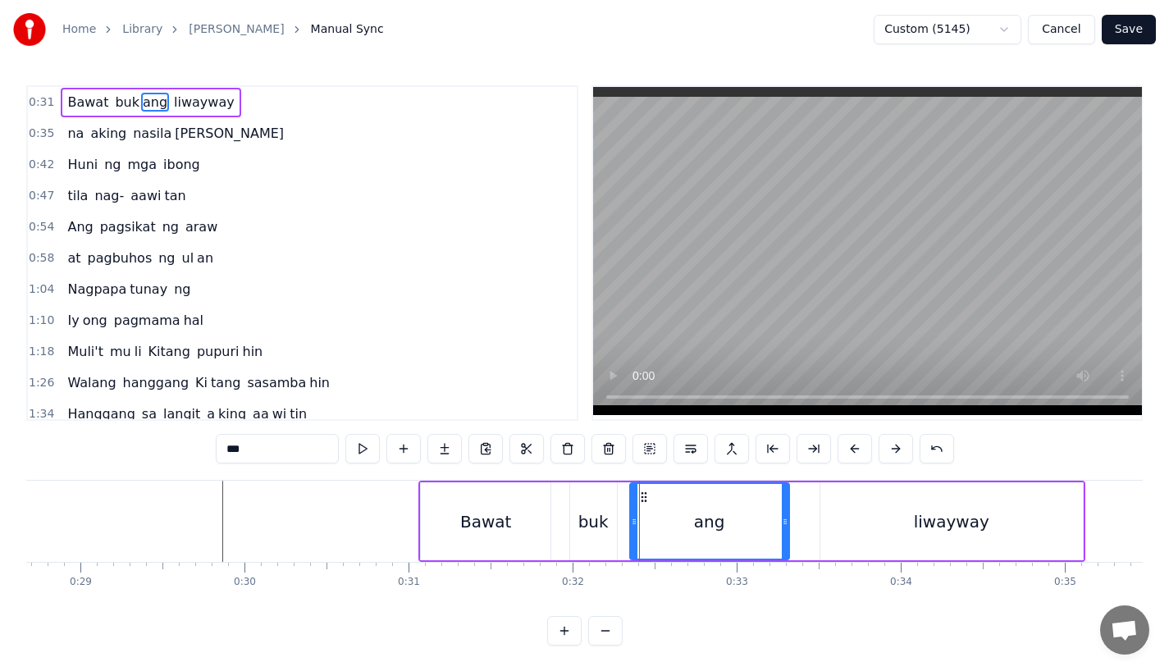
drag, startPoint x: 625, startPoint y: 533, endPoint x: 639, endPoint y: 533, distance: 14.0
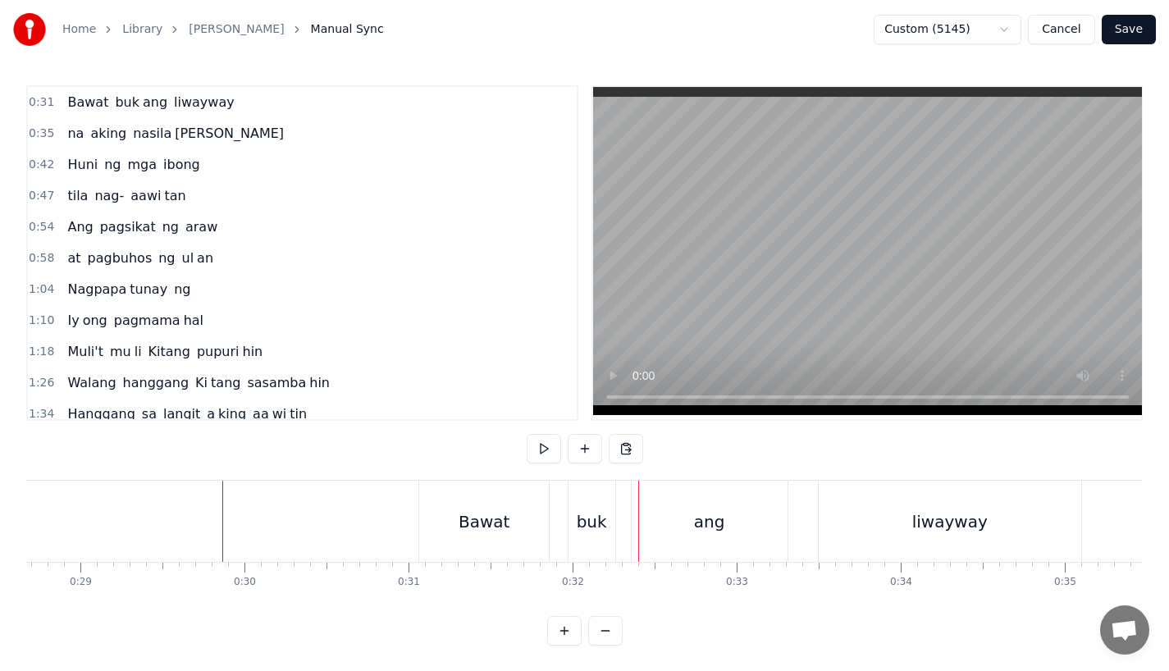
click at [598, 532] on div "buk" at bounding box center [592, 522] width 30 height 25
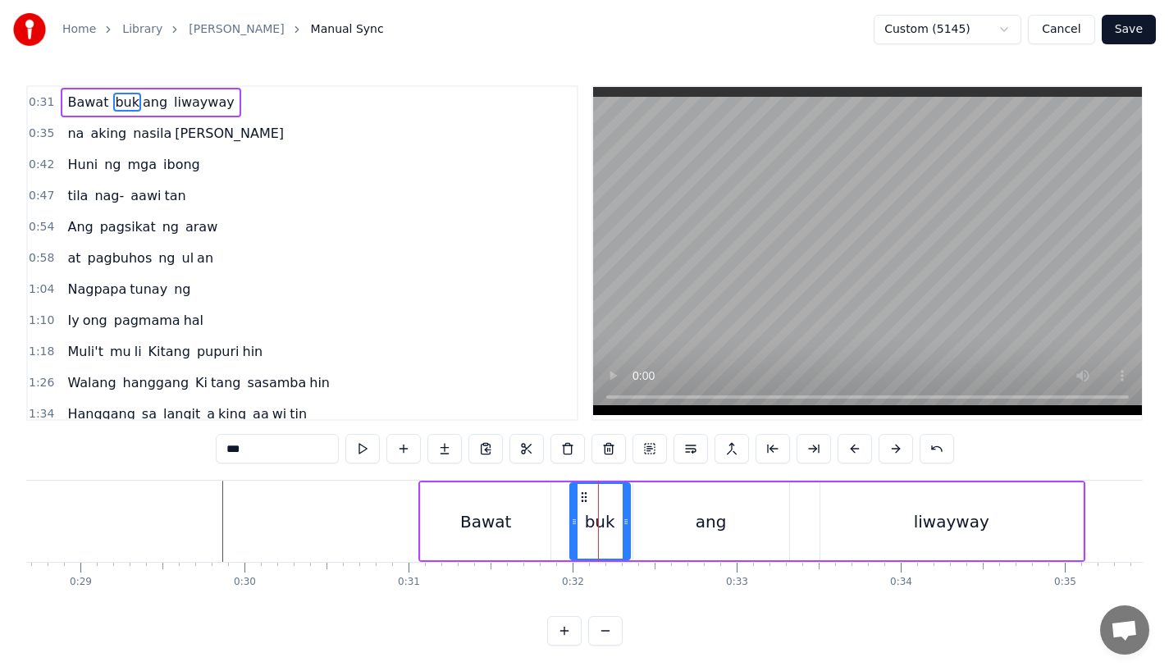
drag, startPoint x: 611, startPoint y: 532, endPoint x: 625, endPoint y: 532, distance: 13.1
click at [625, 532] on div at bounding box center [626, 521] width 7 height 75
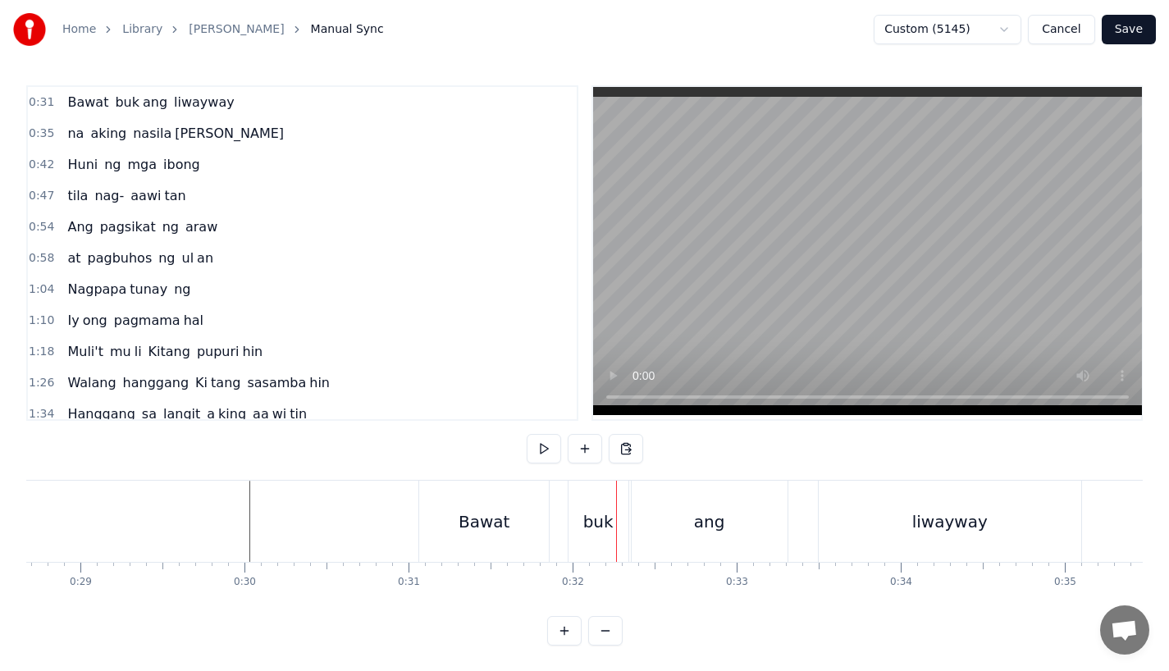
click at [493, 512] on div "Bawat" at bounding box center [484, 522] width 51 height 25
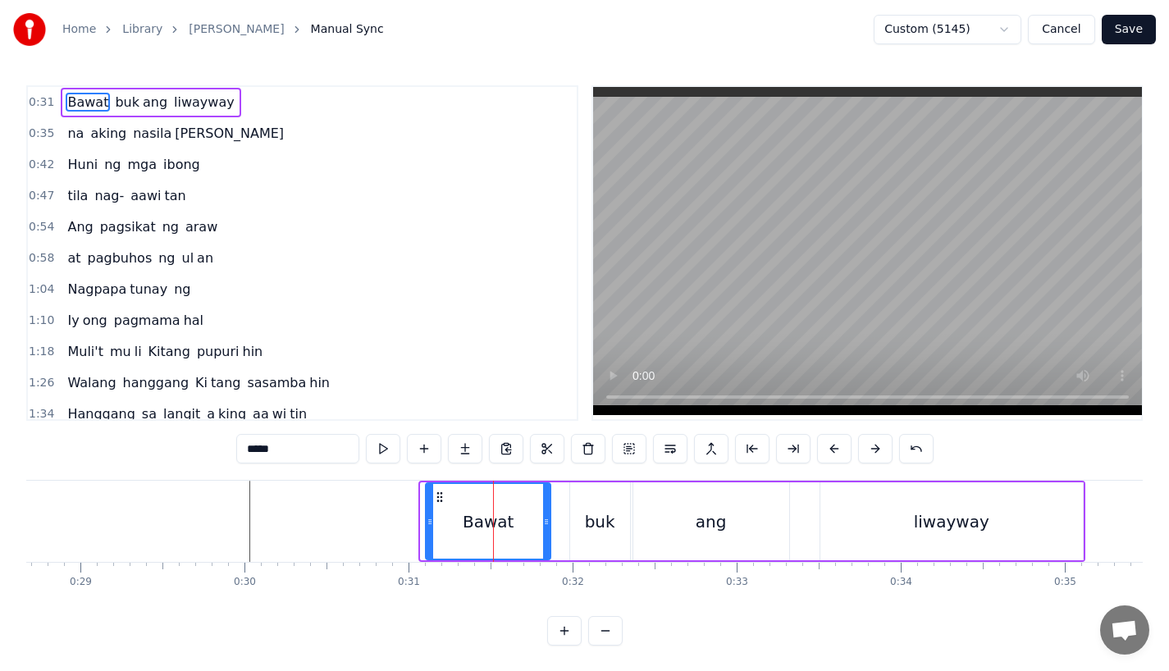
click at [430, 523] on icon at bounding box center [430, 521] width 7 height 13
click at [433, 523] on icon at bounding box center [430, 521] width 7 height 13
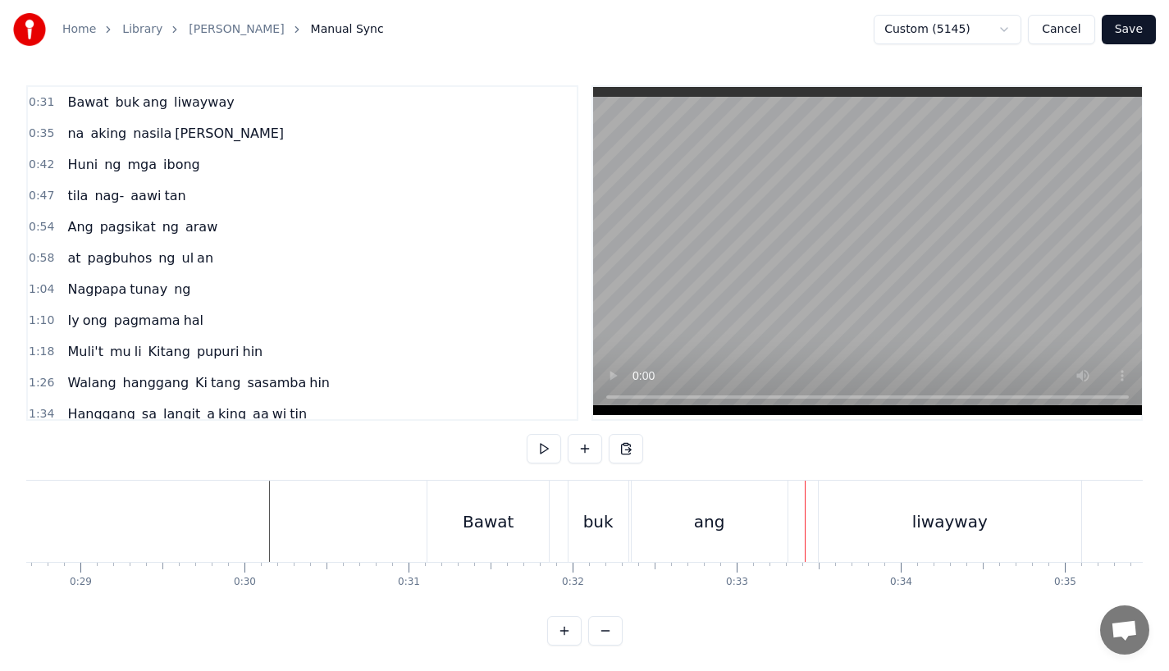
click at [607, 509] on div "buk" at bounding box center [599, 521] width 60 height 81
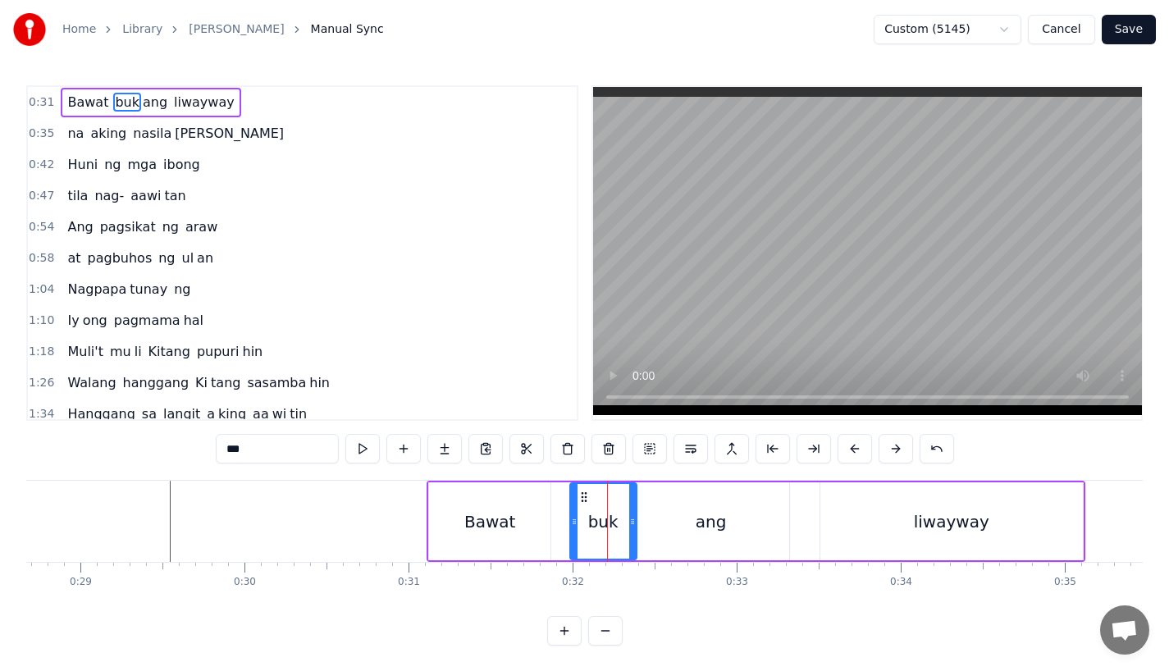
drag, startPoint x: 625, startPoint y: 528, endPoint x: 634, endPoint y: 528, distance: 9.0
click at [634, 528] on icon at bounding box center [632, 521] width 7 height 13
click at [659, 527] on div "ang" at bounding box center [712, 522] width 156 height 78
type input "***"
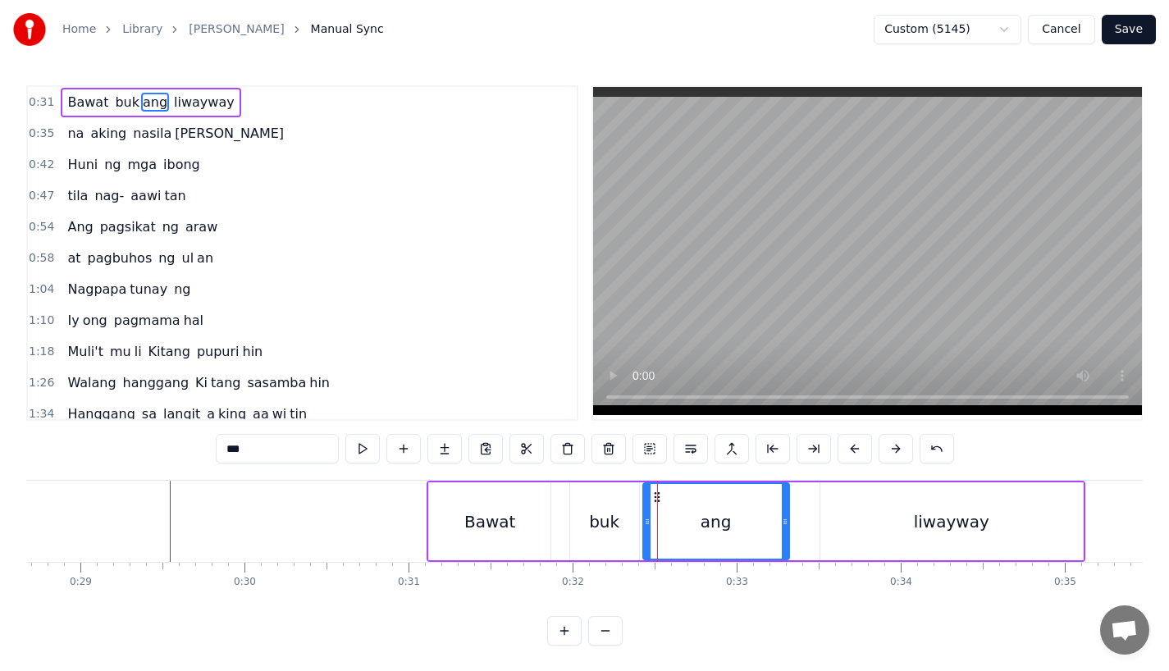
drag, startPoint x: 637, startPoint y: 528, endPoint x: 646, endPoint y: 528, distance: 9.0
click at [646, 528] on div at bounding box center [647, 521] width 7 height 75
drag, startPoint x: 785, startPoint y: 524, endPoint x: 798, endPoint y: 524, distance: 12.3
click at [798, 524] on icon at bounding box center [797, 521] width 7 height 13
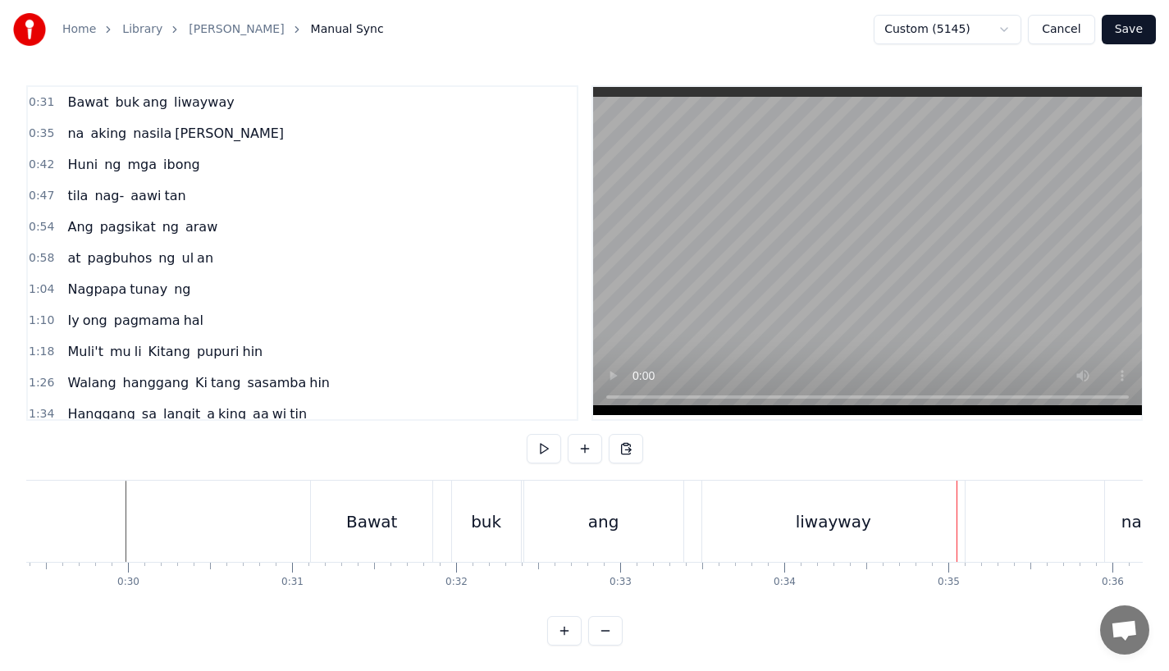
scroll to position [0, 4675]
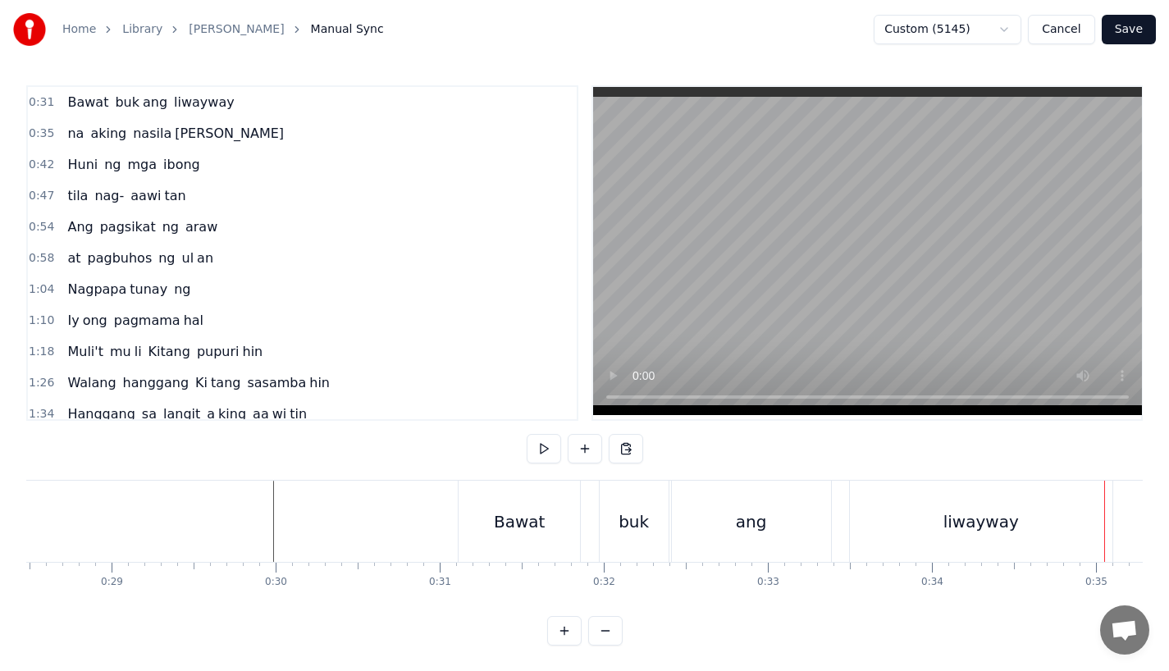
click at [751, 510] on div "ang" at bounding box center [751, 522] width 31 height 25
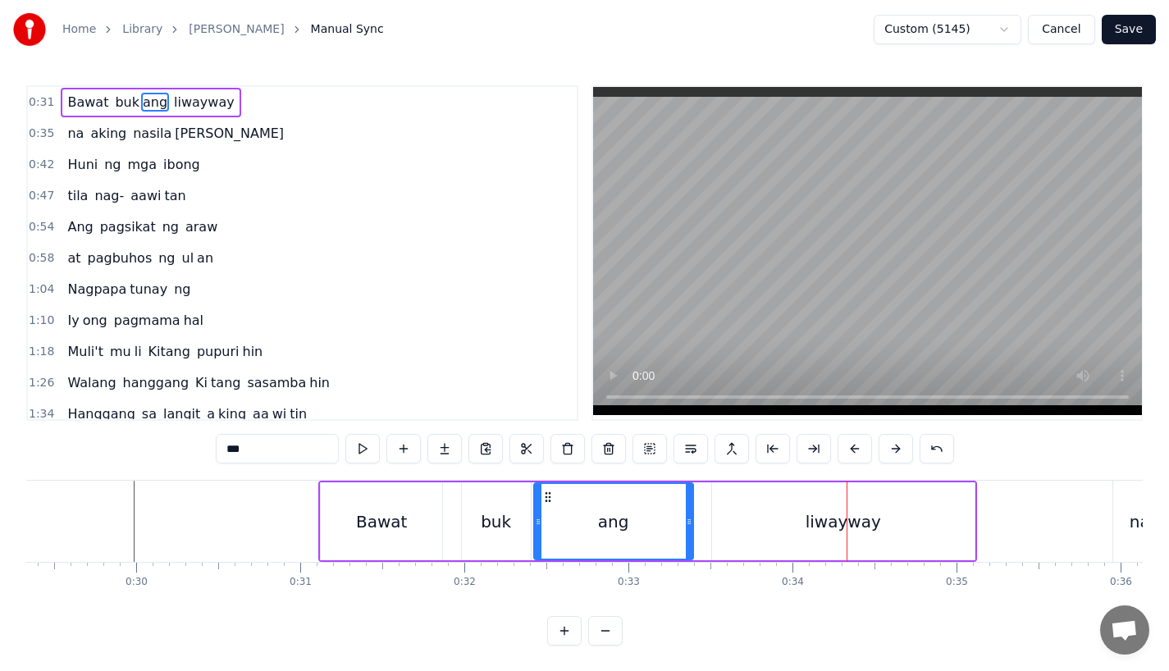
scroll to position [0, 4831]
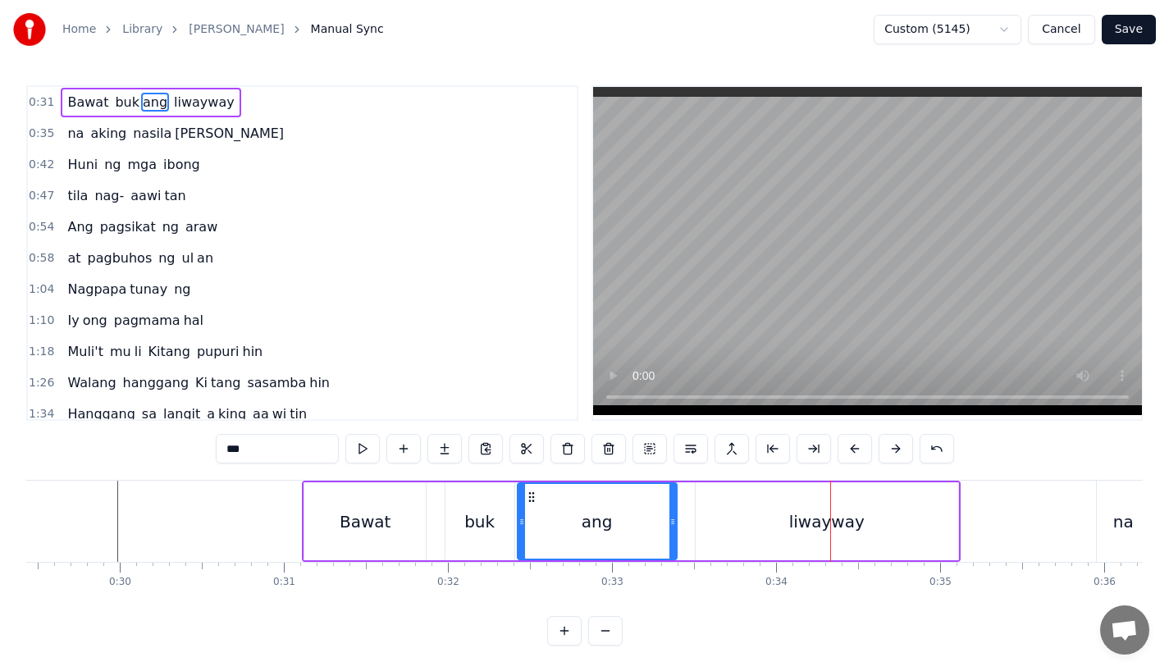
click at [798, 519] on div "liwayway" at bounding box center [828, 522] width 76 height 25
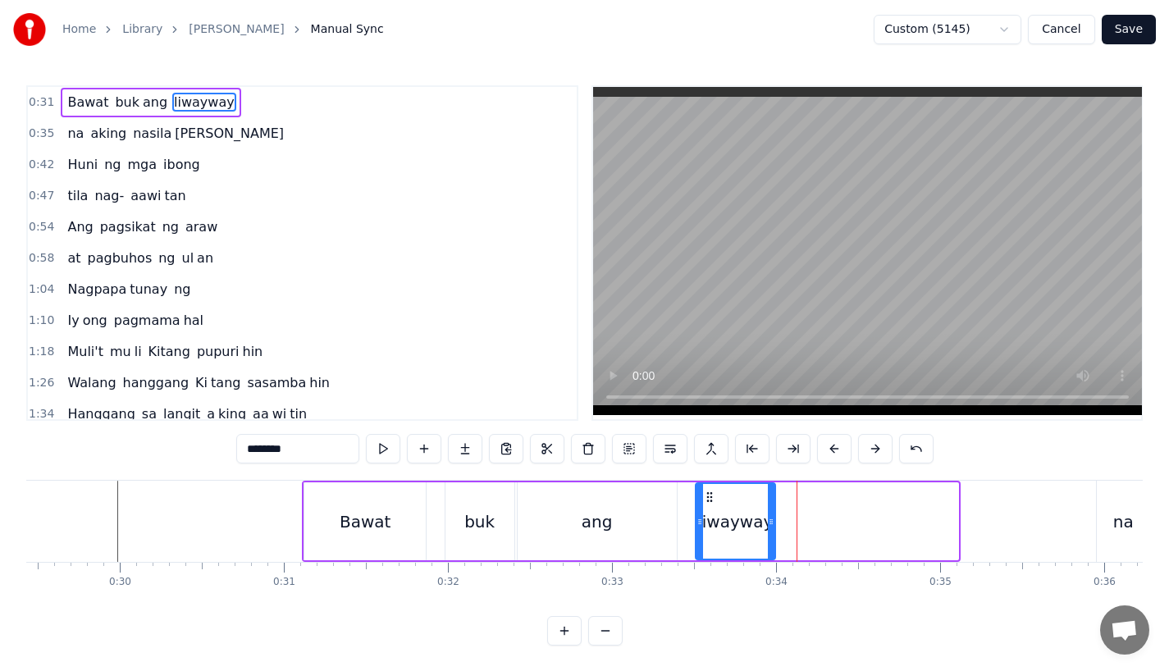
drag, startPoint x: 953, startPoint y: 524, endPoint x: 770, endPoint y: 529, distance: 183.1
click at [770, 529] on div at bounding box center [771, 521] width 7 height 75
drag, startPoint x: 274, startPoint y: 449, endPoint x: 373, endPoint y: 449, distance: 99.3
click at [373, 449] on div "********" at bounding box center [585, 449] width 698 height 30
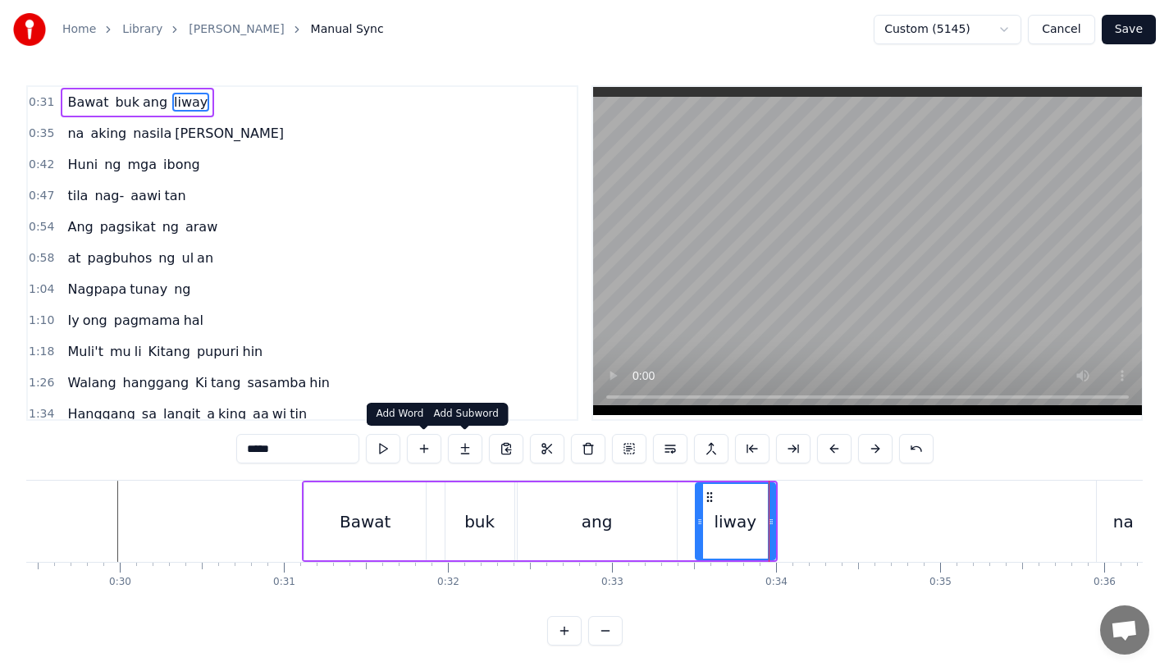
type input "*****"
click at [472, 450] on button at bounding box center [465, 449] width 34 height 30
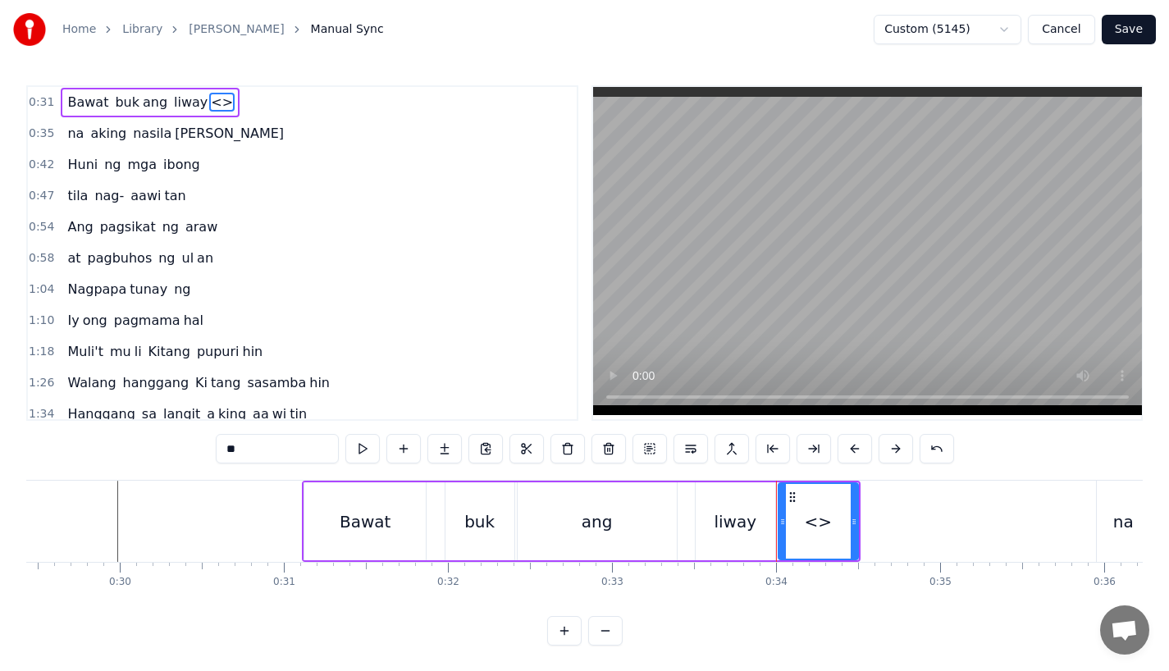
drag, startPoint x: 284, startPoint y: 458, endPoint x: 126, endPoint y: 457, distance: 157.6
click at [126, 457] on div "0:31 Bawat buk ang liway <> 0:35 na aking nasila yan 0:42 Huni ng mga ibong 0:4…" at bounding box center [584, 365] width 1117 height 561
type input "*"
paste input "***"
drag, startPoint x: 855, startPoint y: 529, endPoint x: 949, endPoint y: 524, distance: 93.6
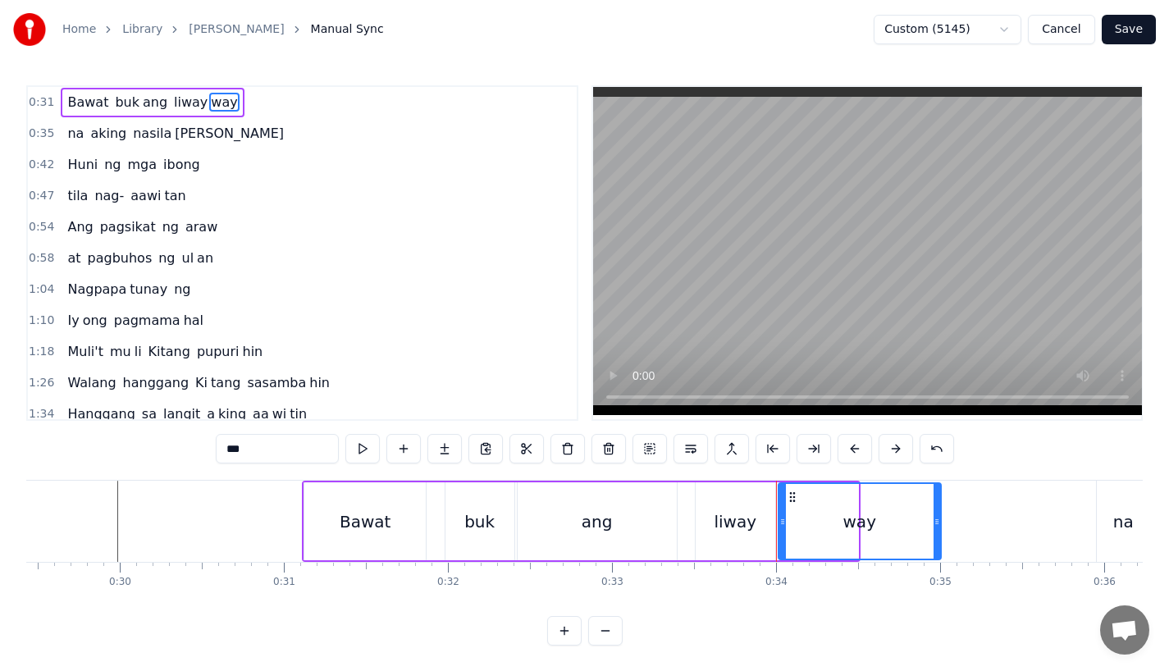
click at [941, 524] on div at bounding box center [937, 521] width 7 height 75
click at [584, 524] on div "ang" at bounding box center [597, 522] width 159 height 78
type input "***"
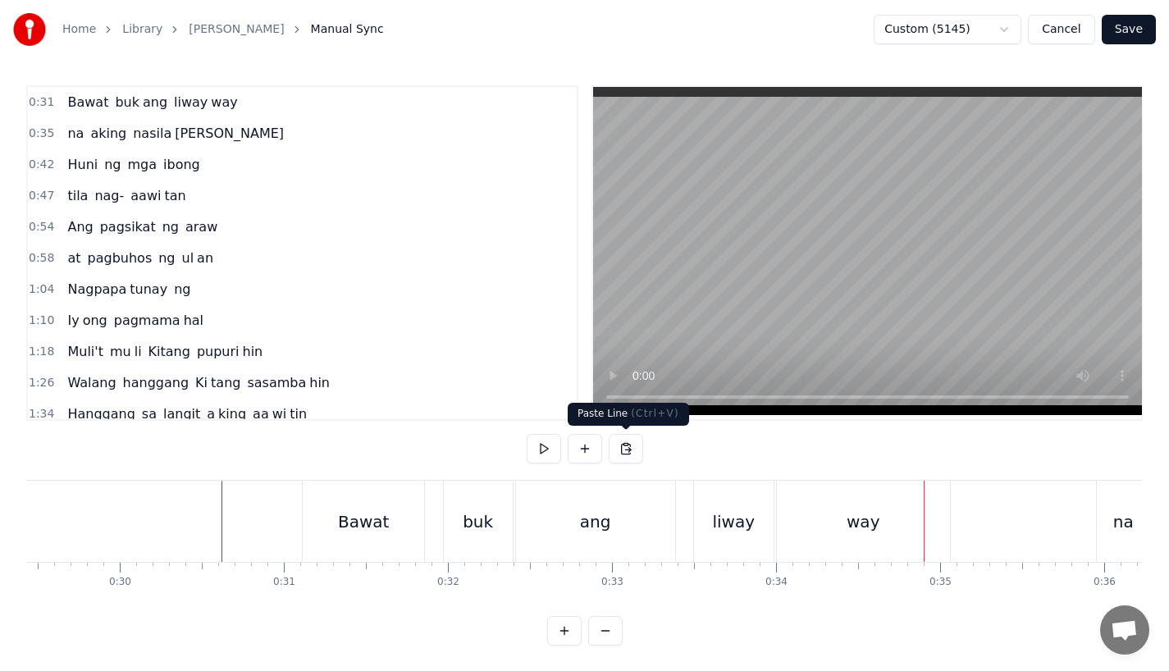
click at [620, 522] on div "ang" at bounding box center [595, 521] width 159 height 81
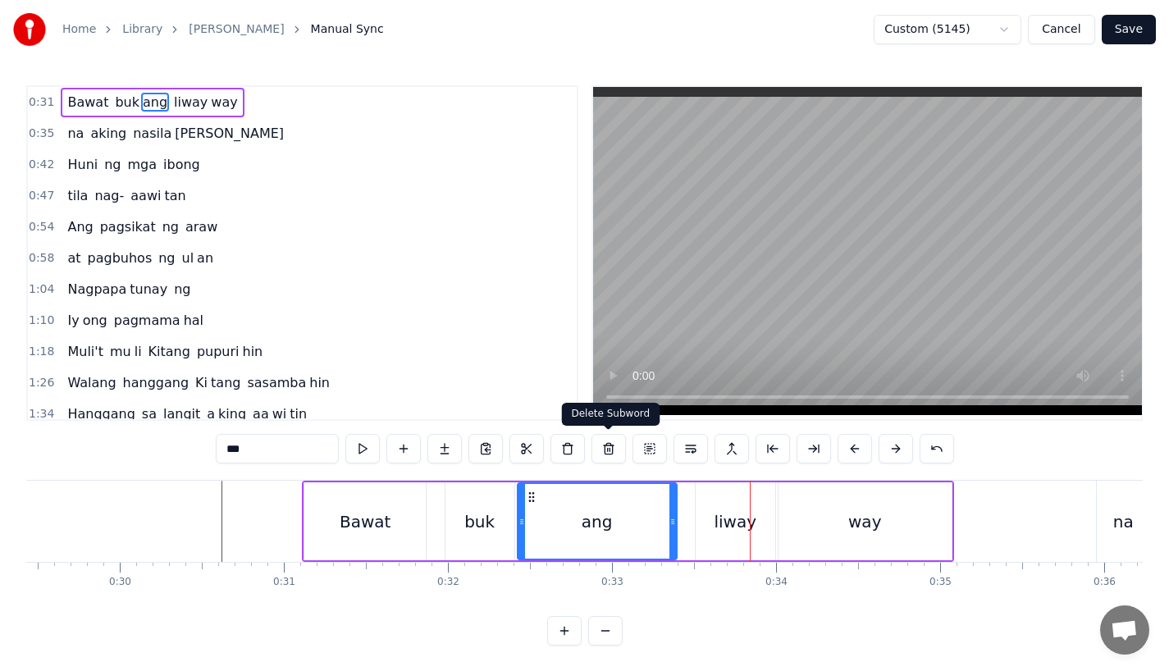
click at [730, 540] on div "liway" at bounding box center [736, 522] width 80 height 78
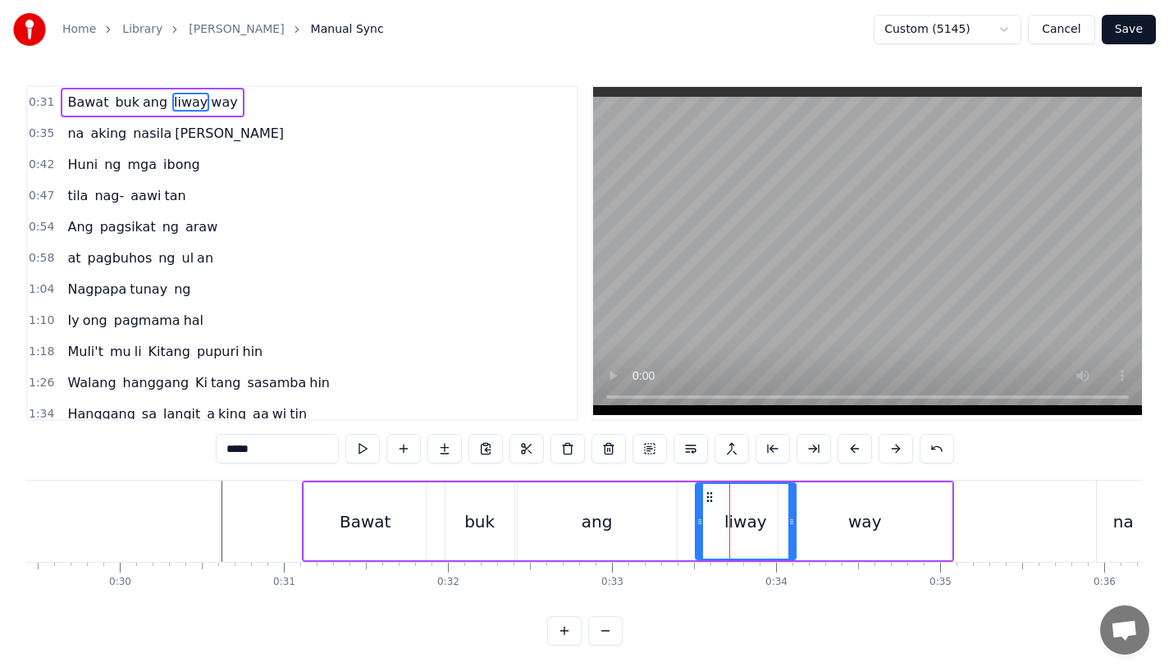
drag, startPoint x: 771, startPoint y: 530, endPoint x: 791, endPoint y: 530, distance: 20.5
click at [791, 530] on div at bounding box center [792, 521] width 7 height 75
click at [824, 526] on div "way" at bounding box center [865, 522] width 173 height 78
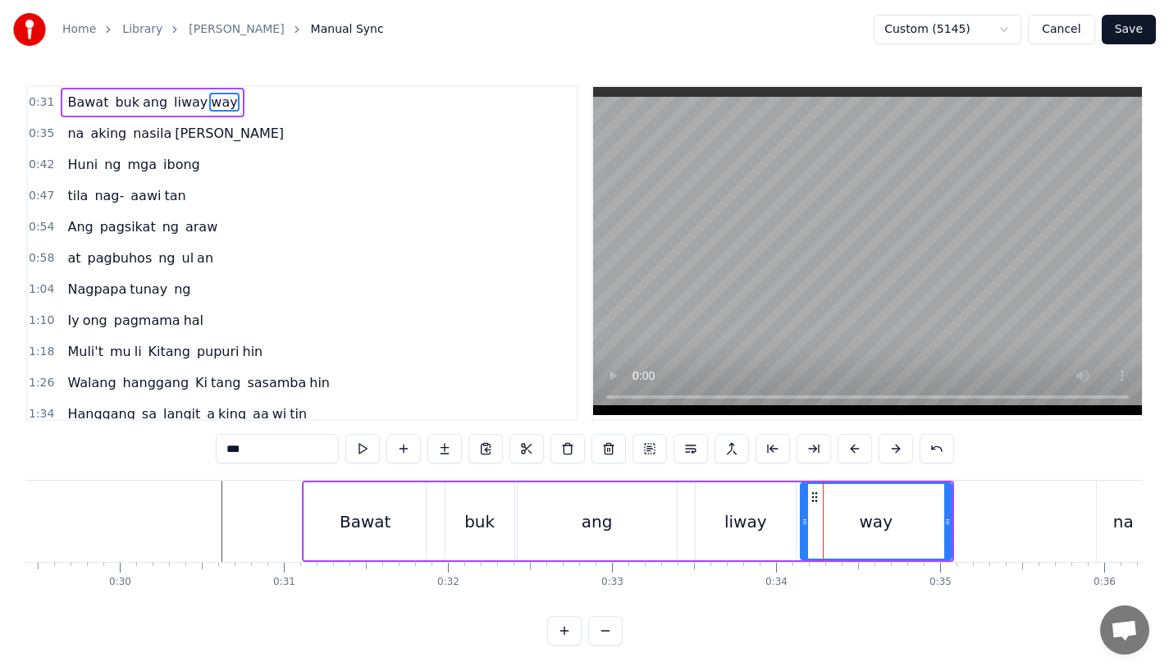
drag, startPoint x: 782, startPoint y: 527, endPoint x: 804, endPoint y: 527, distance: 22.2
click at [804, 527] on icon at bounding box center [805, 521] width 7 height 13
click at [603, 529] on div "ang" at bounding box center [597, 522] width 31 height 25
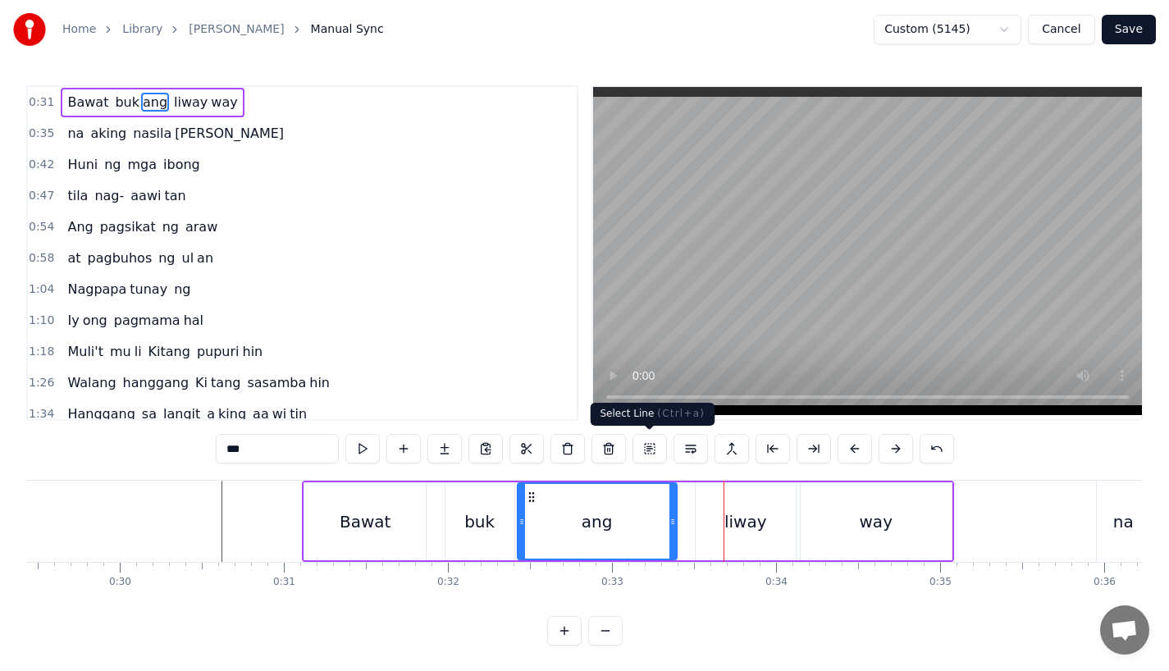
click at [739, 520] on div "liway" at bounding box center [746, 522] width 43 height 25
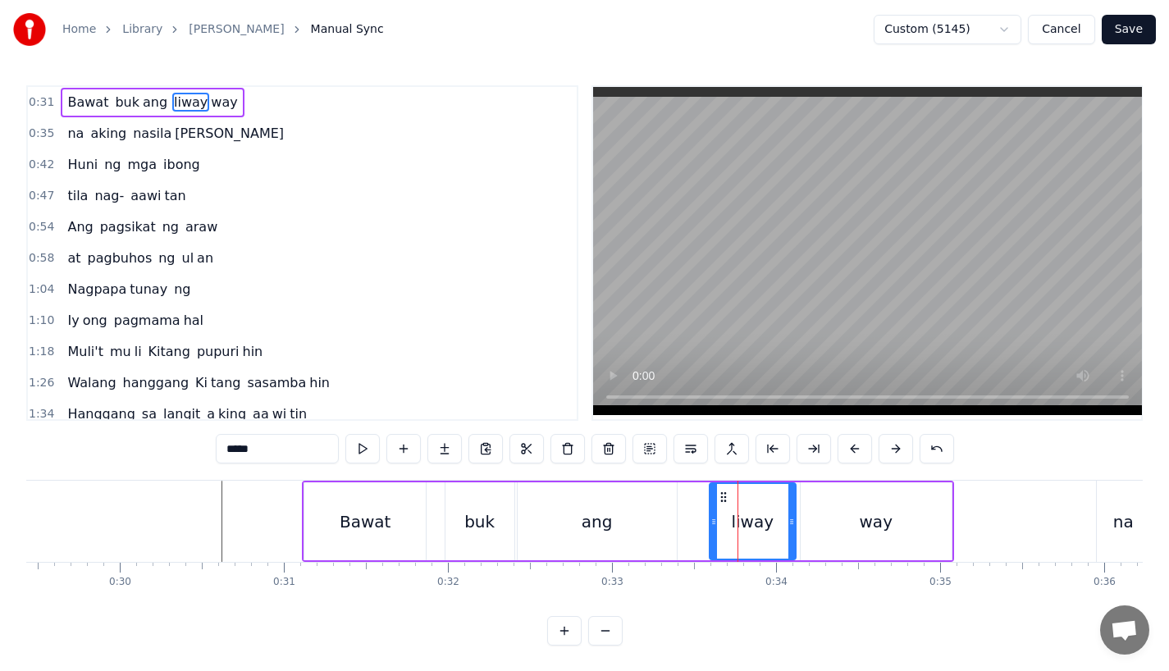
drag, startPoint x: 698, startPoint y: 524, endPoint x: 712, endPoint y: 524, distance: 14.0
click at [712, 524] on icon at bounding box center [714, 521] width 7 height 13
click at [625, 521] on div "ang" at bounding box center [597, 522] width 159 height 78
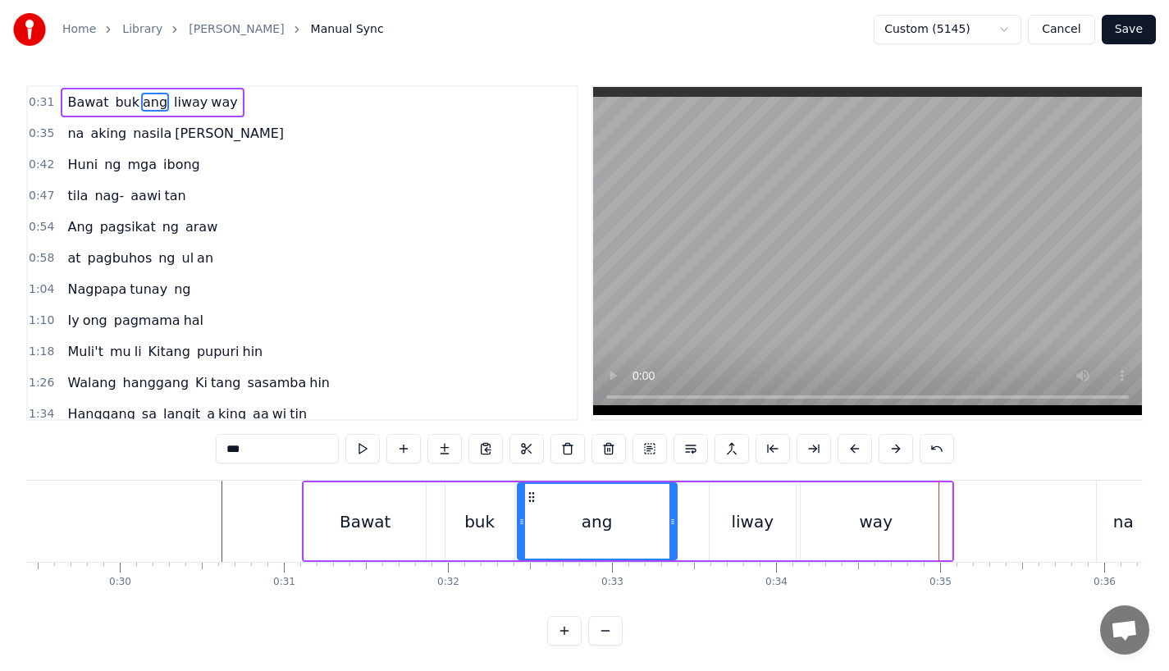
click at [771, 590] on div "Bawat buk ang liway way na aking nasila [PERSON_NAME] ng mga ibong tila nag- aa…" at bounding box center [584, 541] width 1117 height 123
click at [771, 514] on div "liway" at bounding box center [753, 522] width 86 height 78
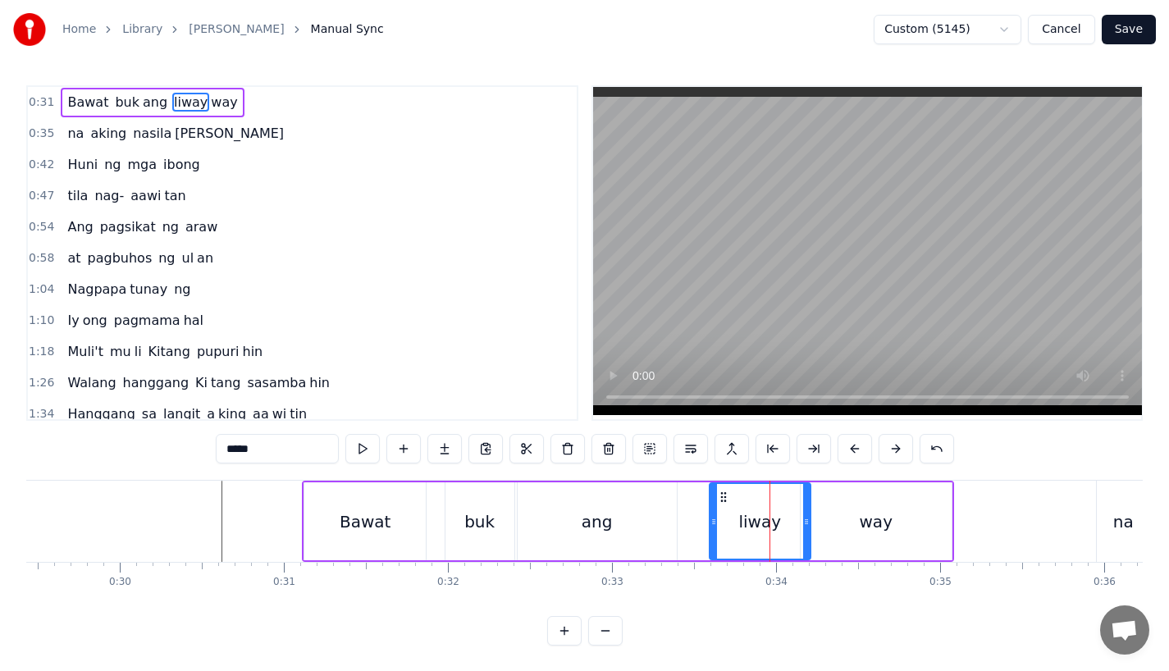
drag, startPoint x: 791, startPoint y: 519, endPoint x: 806, endPoint y: 519, distance: 14.8
click at [806, 519] on icon at bounding box center [806, 521] width 7 height 13
click at [827, 519] on div "way" at bounding box center [876, 522] width 151 height 78
type input "***"
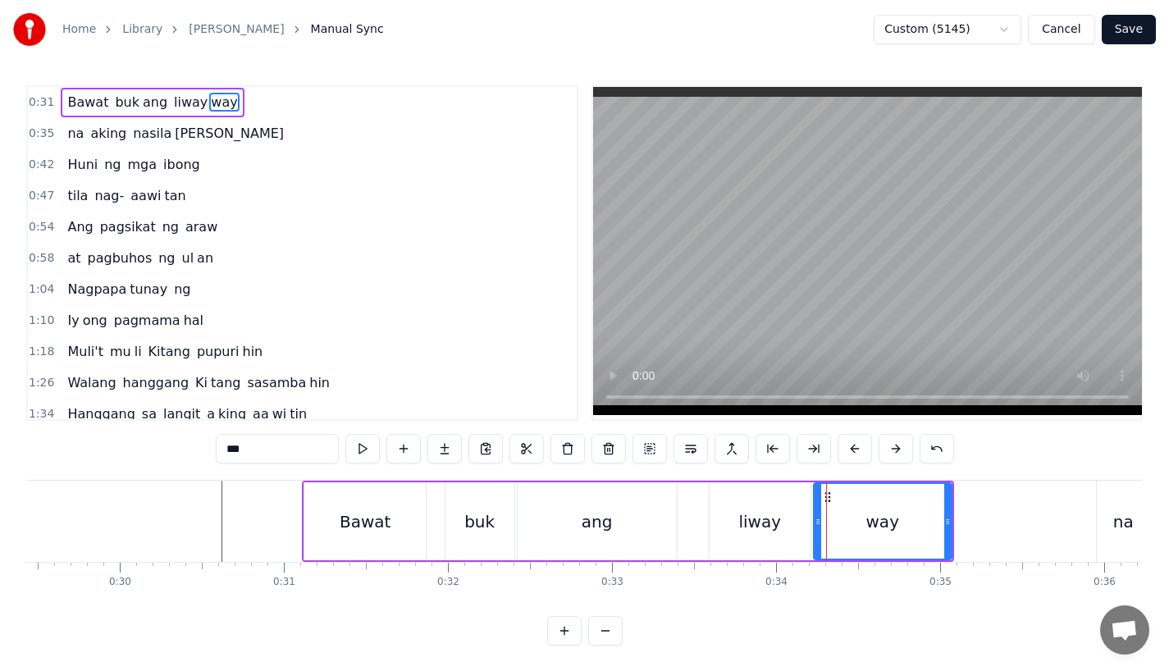
drag, startPoint x: 805, startPoint y: 521, endPoint x: 818, endPoint y: 521, distance: 13.1
click at [818, 521] on circle at bounding box center [818, 521] width 1 height 1
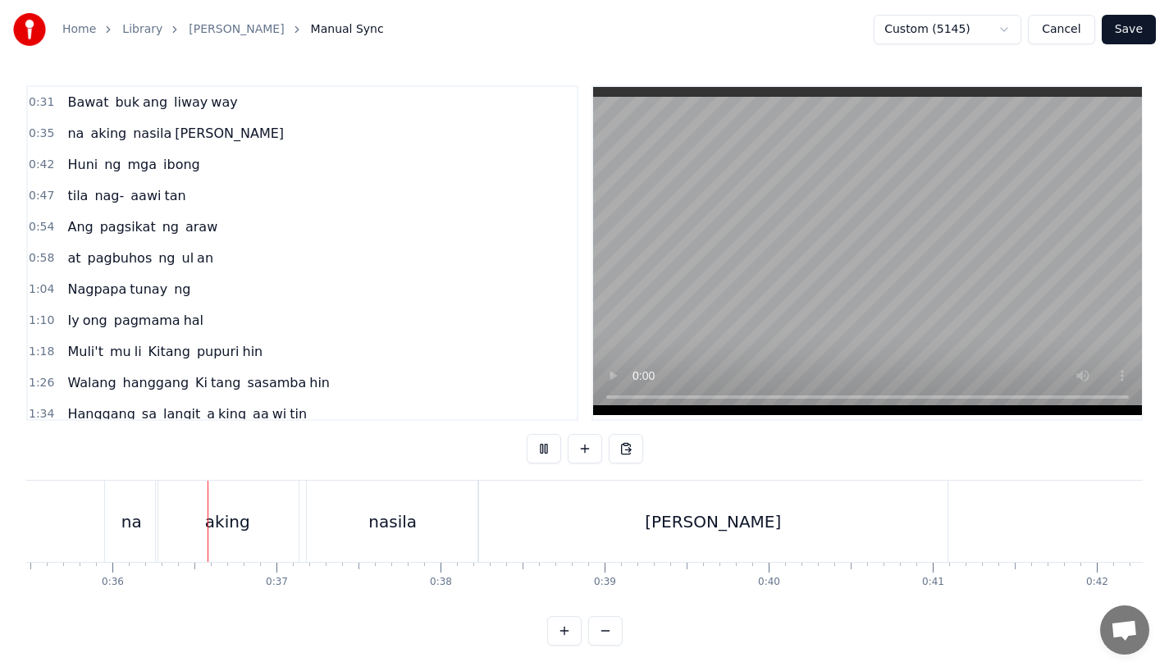
scroll to position [0, 5827]
click at [298, 495] on div "na aking nasila yan" at bounding box center [524, 521] width 848 height 81
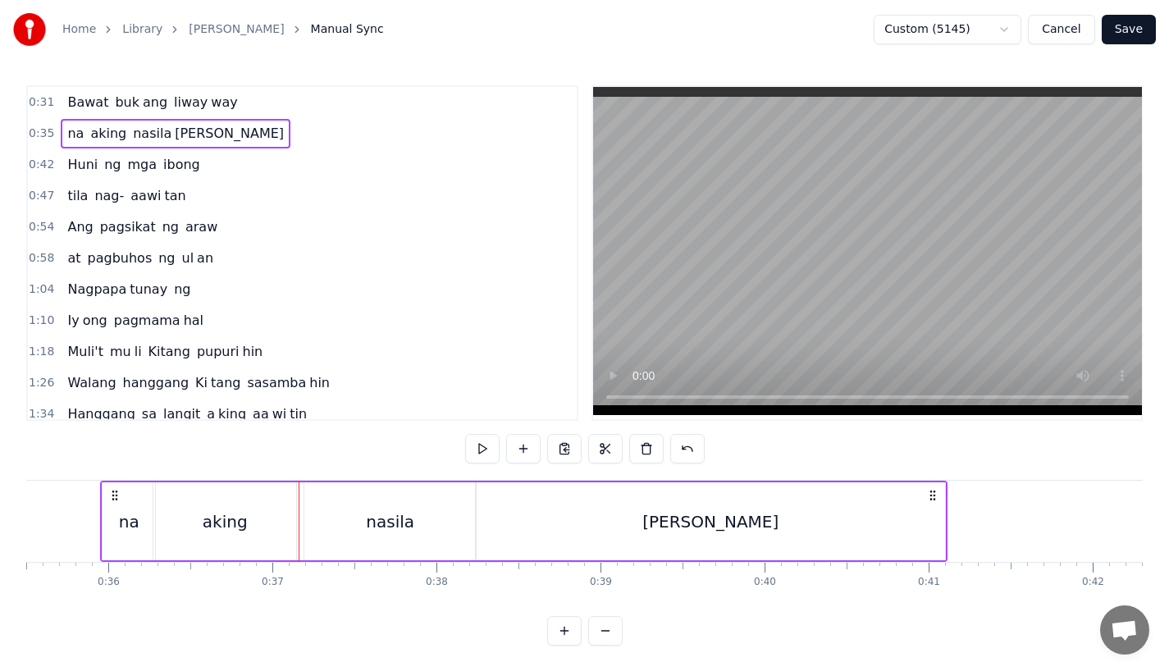
click at [252, 555] on div "aking" at bounding box center [224, 522] width 143 height 78
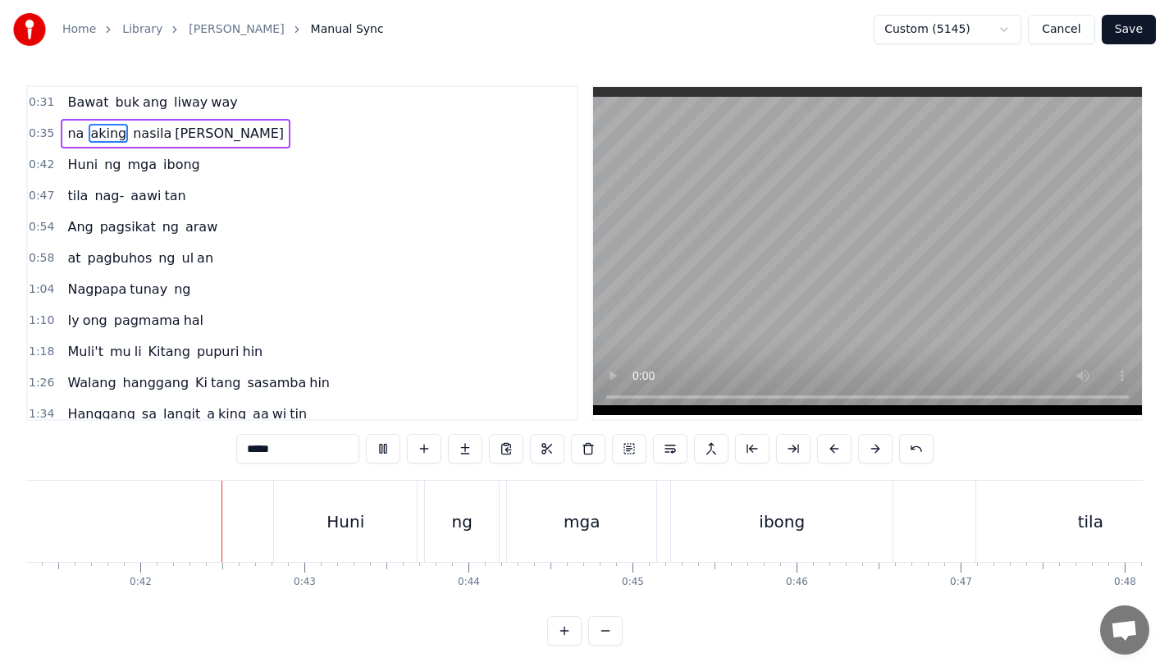
scroll to position [0, 6785]
click at [1142, 34] on button "Save" at bounding box center [1129, 30] width 54 height 30
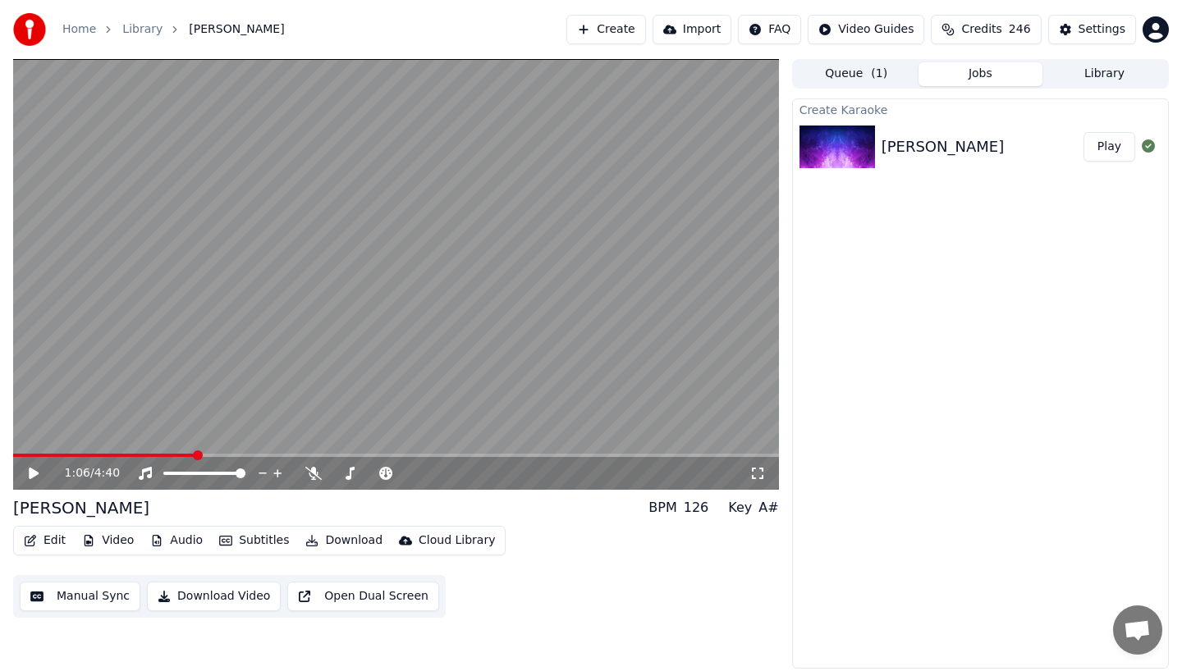
click at [185, 452] on video at bounding box center [396, 274] width 766 height 431
click at [184, 455] on span at bounding box center [99, 455] width 172 height 3
click at [195, 455] on span at bounding box center [104, 455] width 183 height 3
click at [181, 454] on span at bounding box center [105, 455] width 185 height 3
click at [167, 454] on span at bounding box center [97, 455] width 169 height 3
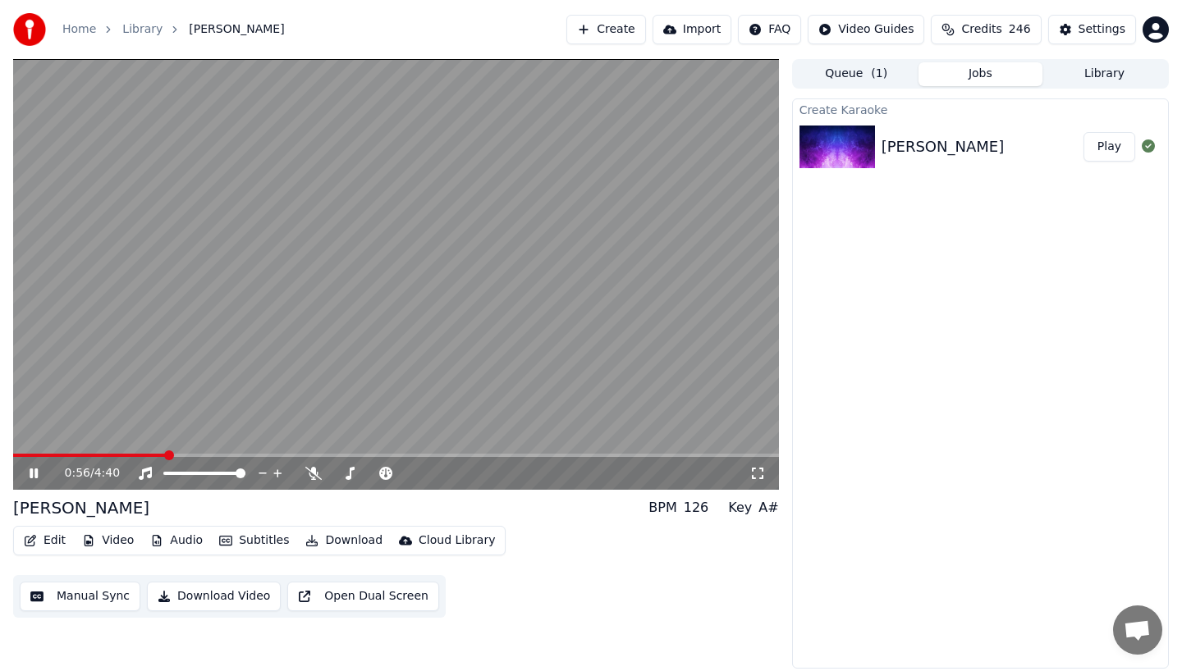
click at [33, 473] on icon at bounding box center [45, 473] width 39 height 13
click at [33, 473] on icon at bounding box center [34, 473] width 10 height 11
click at [33, 473] on icon at bounding box center [45, 473] width 39 height 13
click at [43, 538] on button "Edit" at bounding box center [44, 540] width 55 height 23
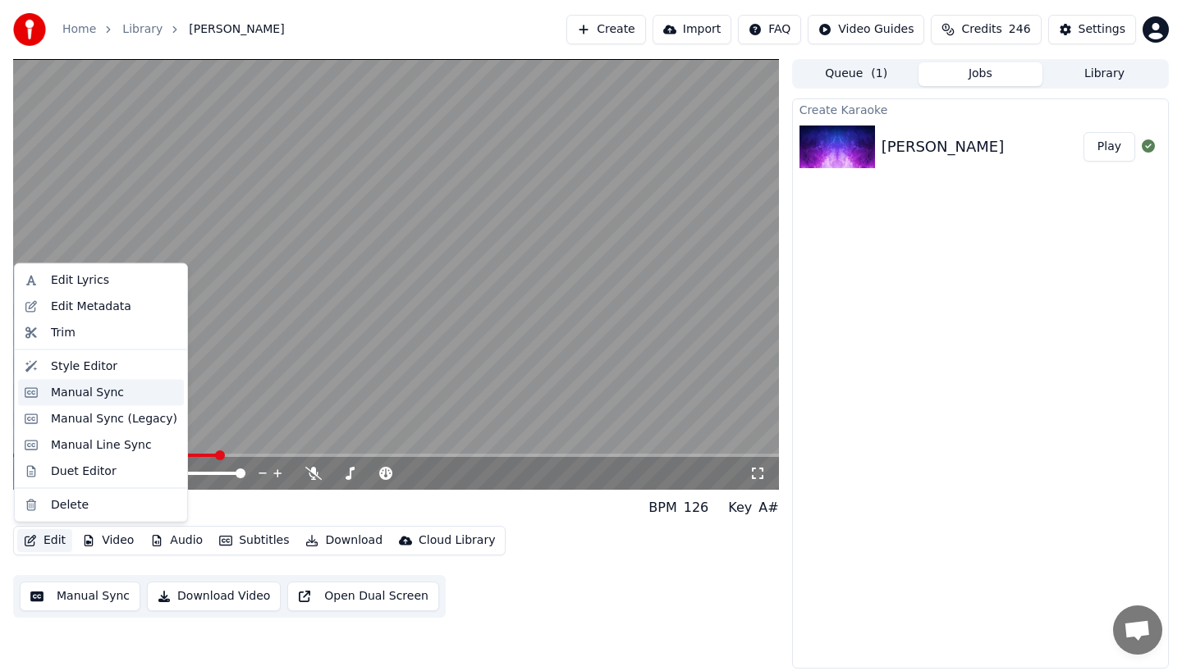
click at [60, 401] on div "Manual Sync" at bounding box center [101, 392] width 166 height 26
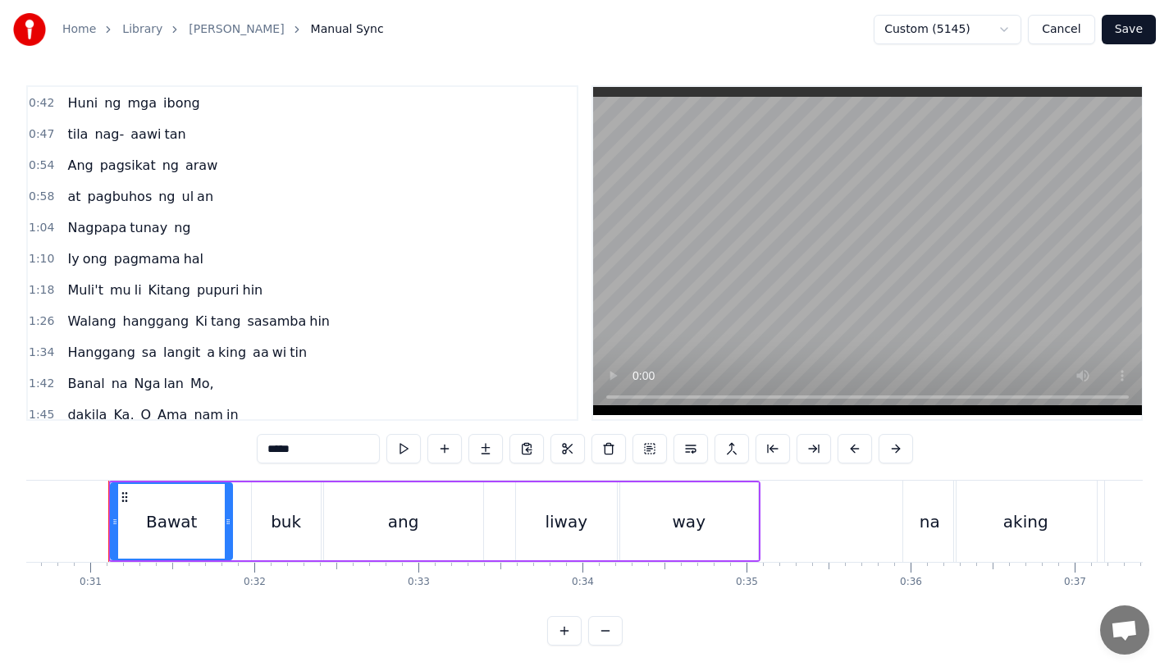
scroll to position [79, 0]
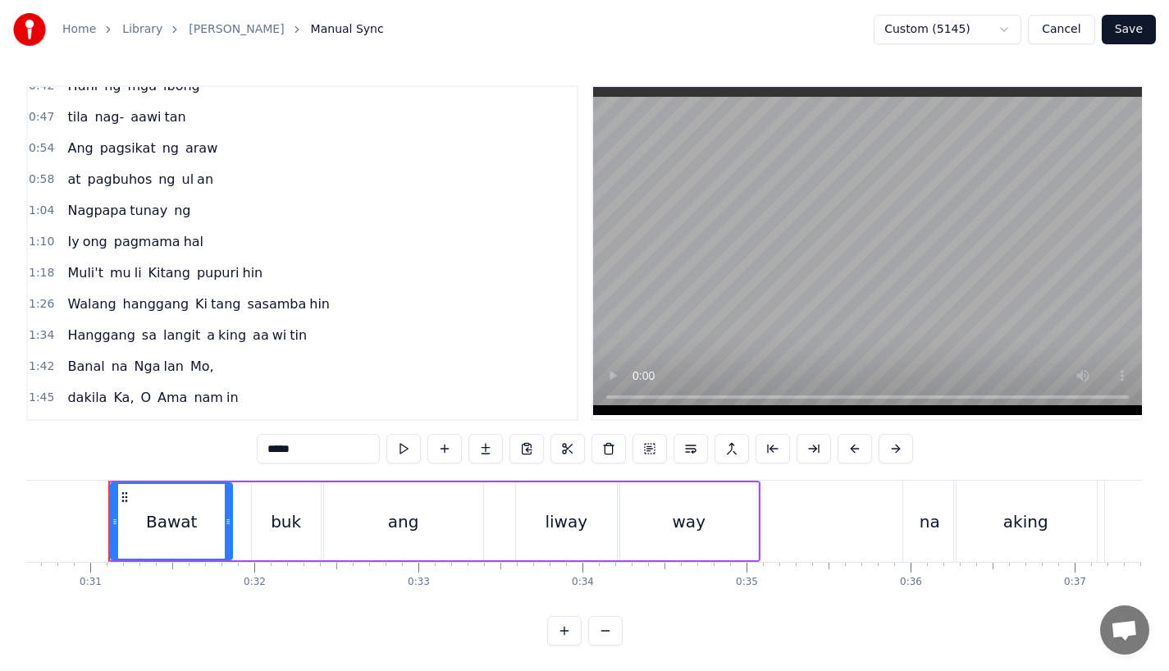
click at [76, 208] on span "Nagpapa" at bounding box center [97, 210] width 62 height 19
type input "*******"
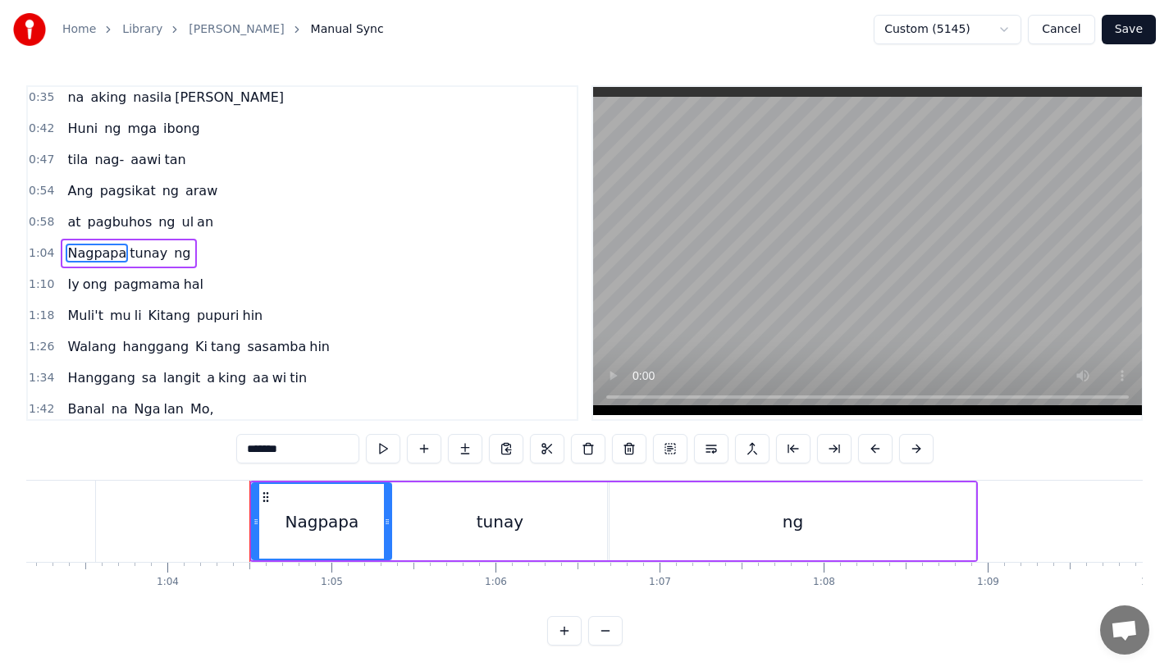
scroll to position [0, 10322]
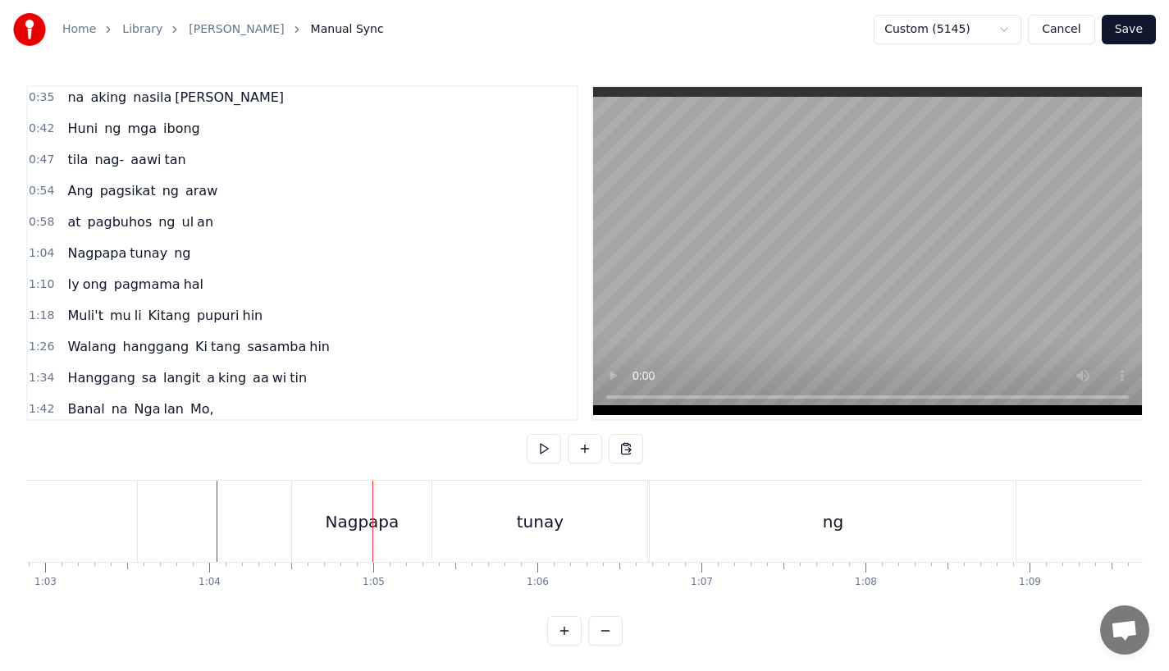
click at [352, 538] on div "Nagpapa" at bounding box center [362, 521] width 140 height 81
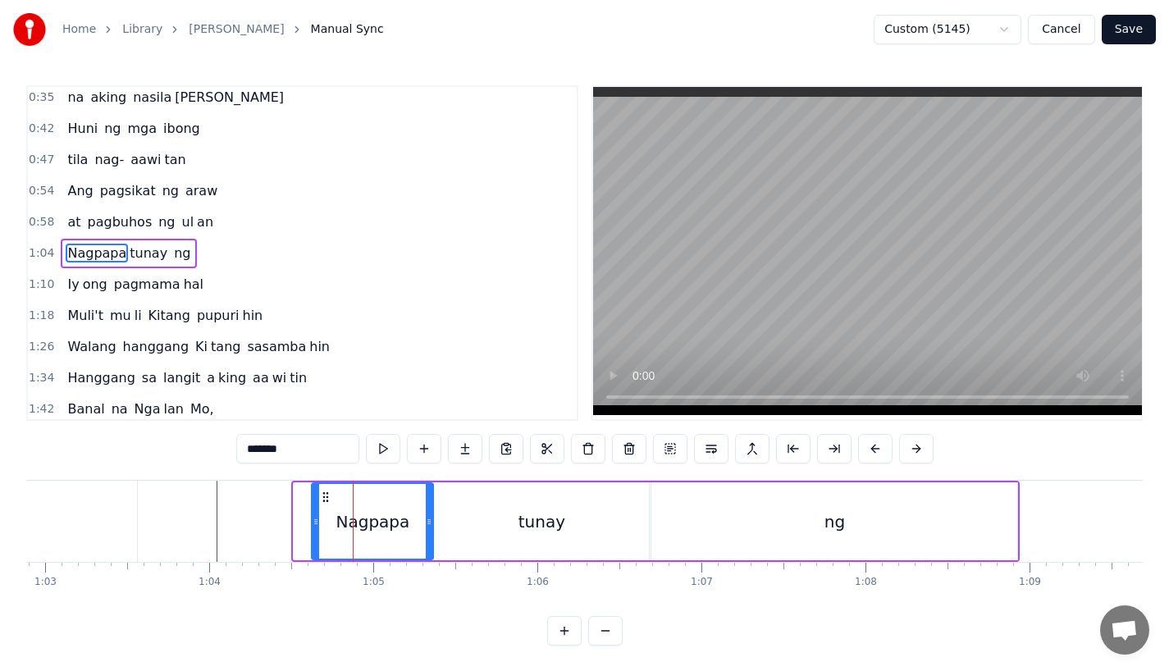
drag, startPoint x: 298, startPoint y: 521, endPoint x: 316, endPoint y: 524, distance: 18.2
click at [316, 524] on icon at bounding box center [316, 521] width 7 height 13
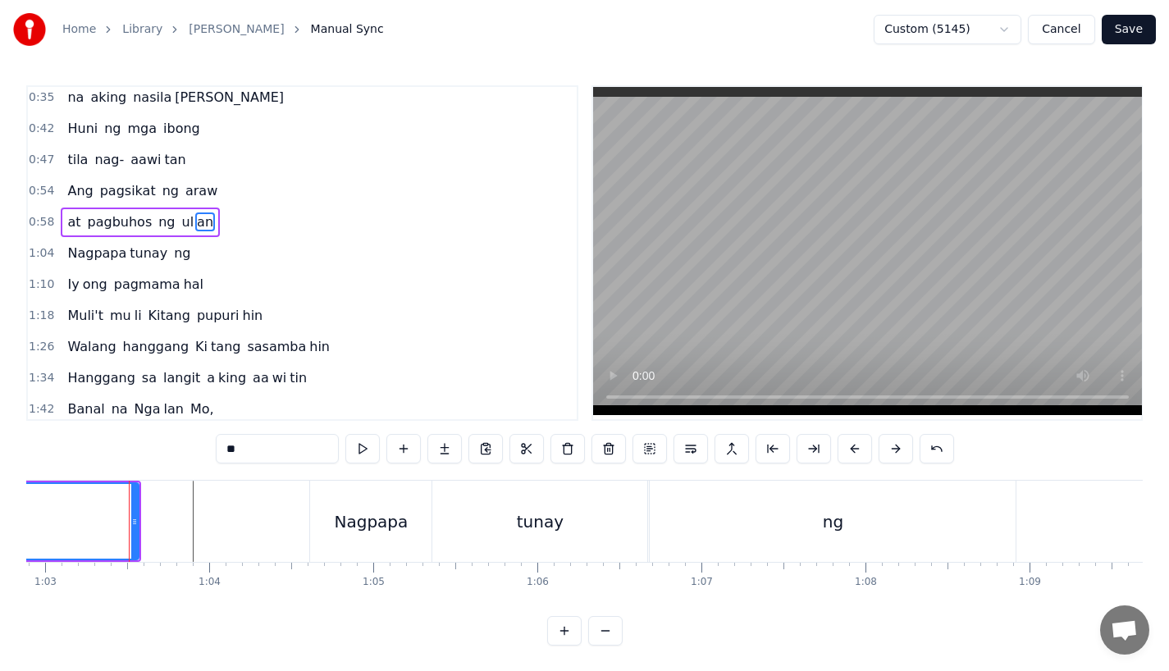
scroll to position [5, 0]
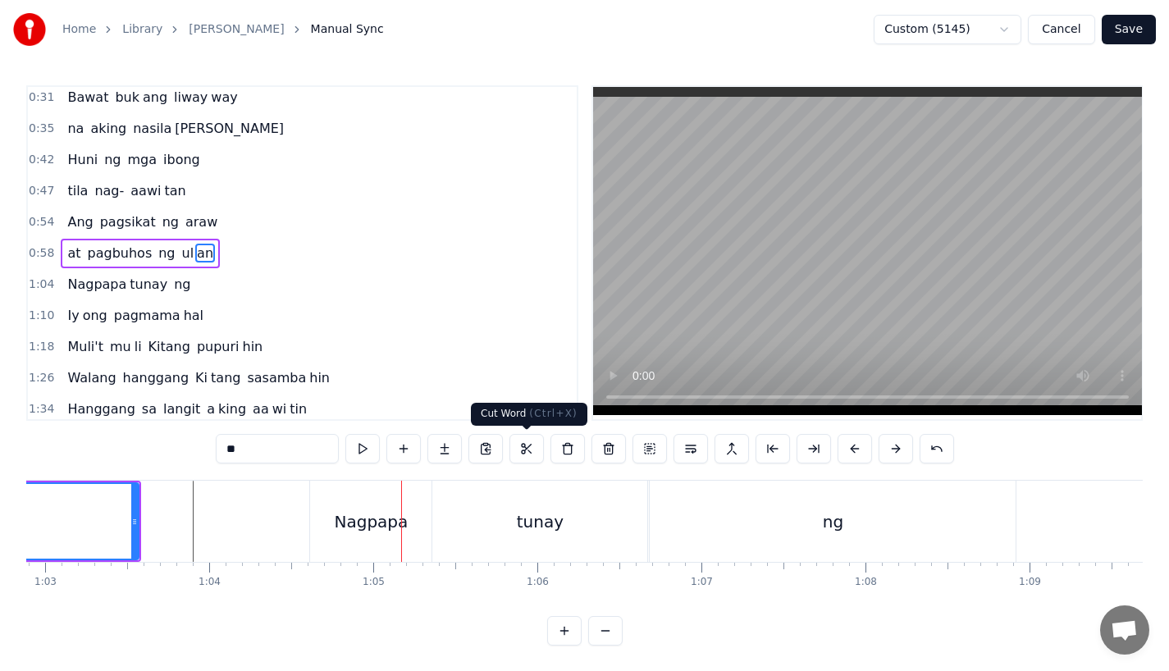
click at [381, 541] on div "Nagpapa" at bounding box center [370, 521] width 121 height 81
type input "*******"
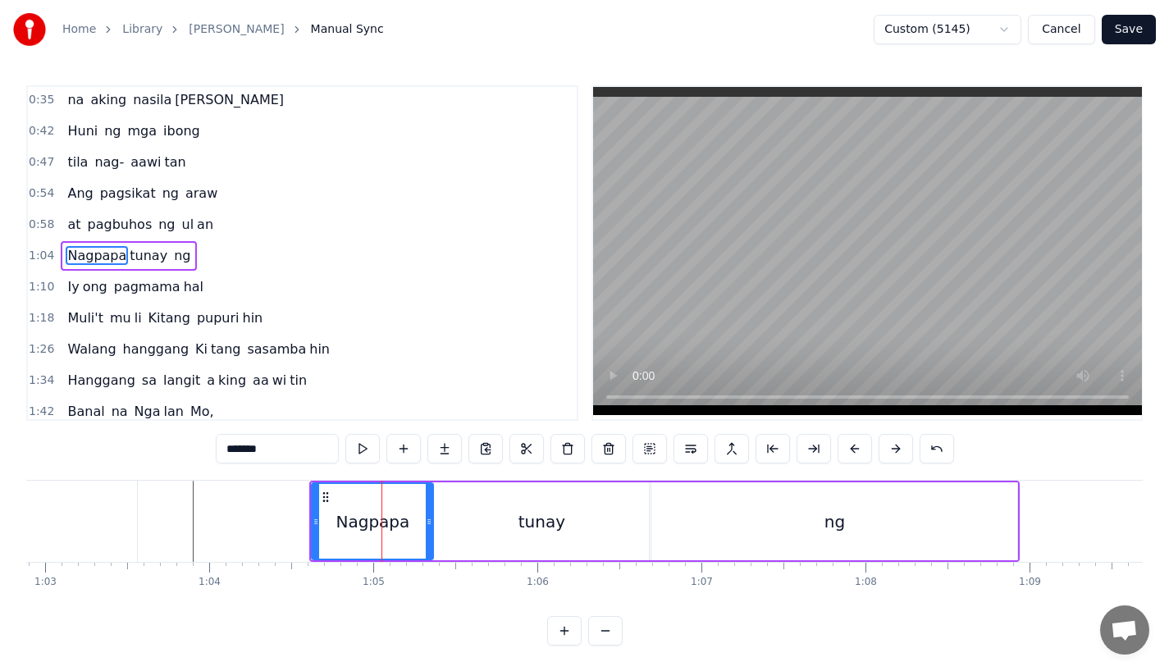
scroll to position [36, 0]
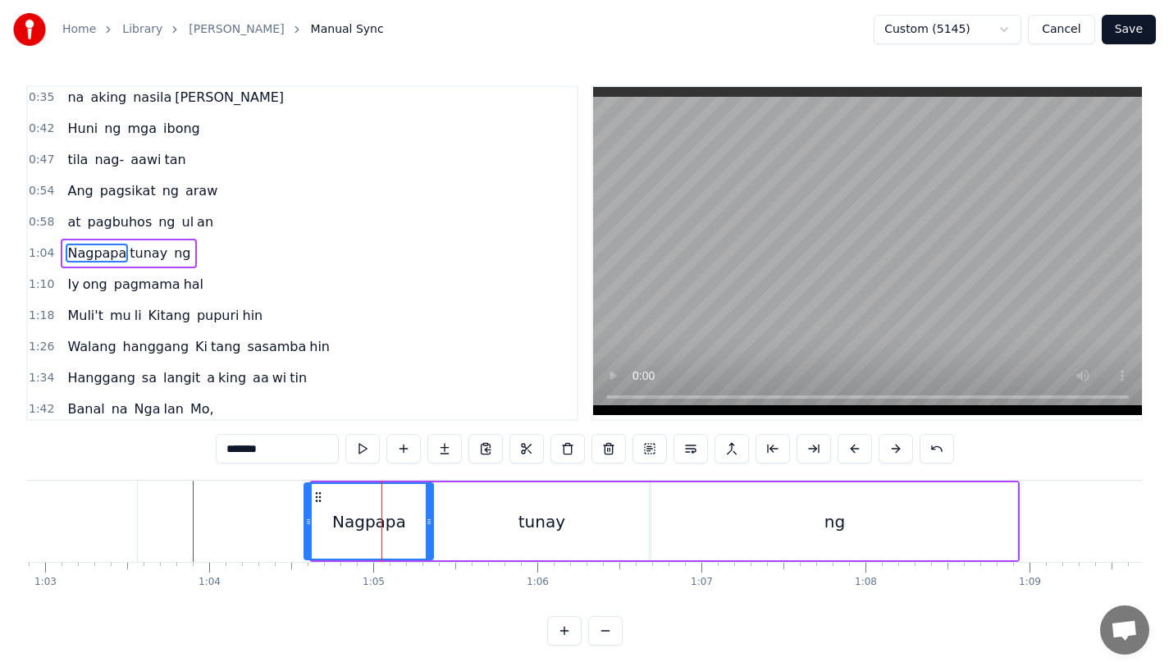
drag, startPoint x: 313, startPoint y: 529, endPoint x: 303, endPoint y: 530, distance: 10.0
click at [305, 530] on div at bounding box center [308, 521] width 7 height 75
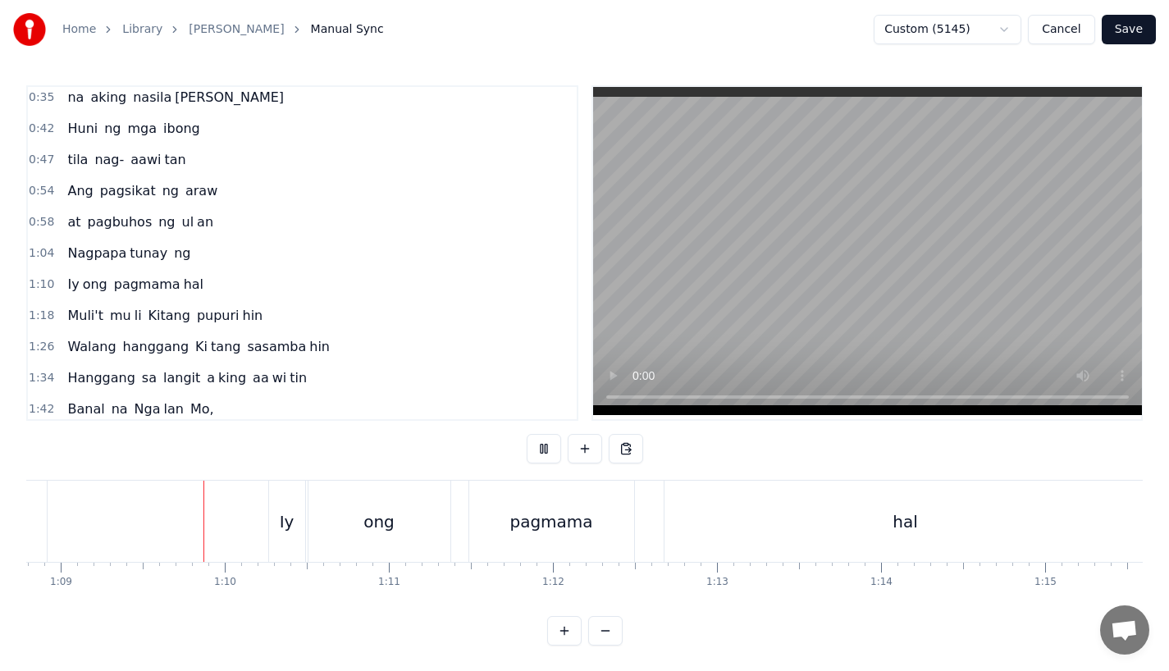
scroll to position [0, 11295]
click at [280, 533] on div "Iy" at bounding box center [283, 522] width 15 height 25
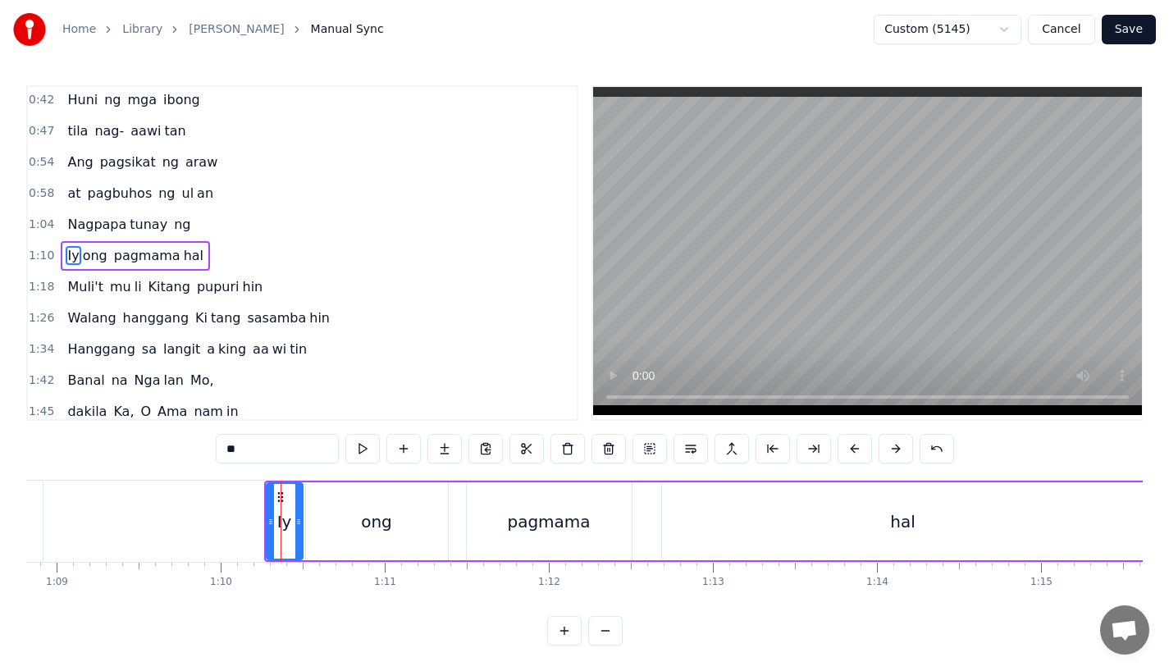
scroll to position [67, 0]
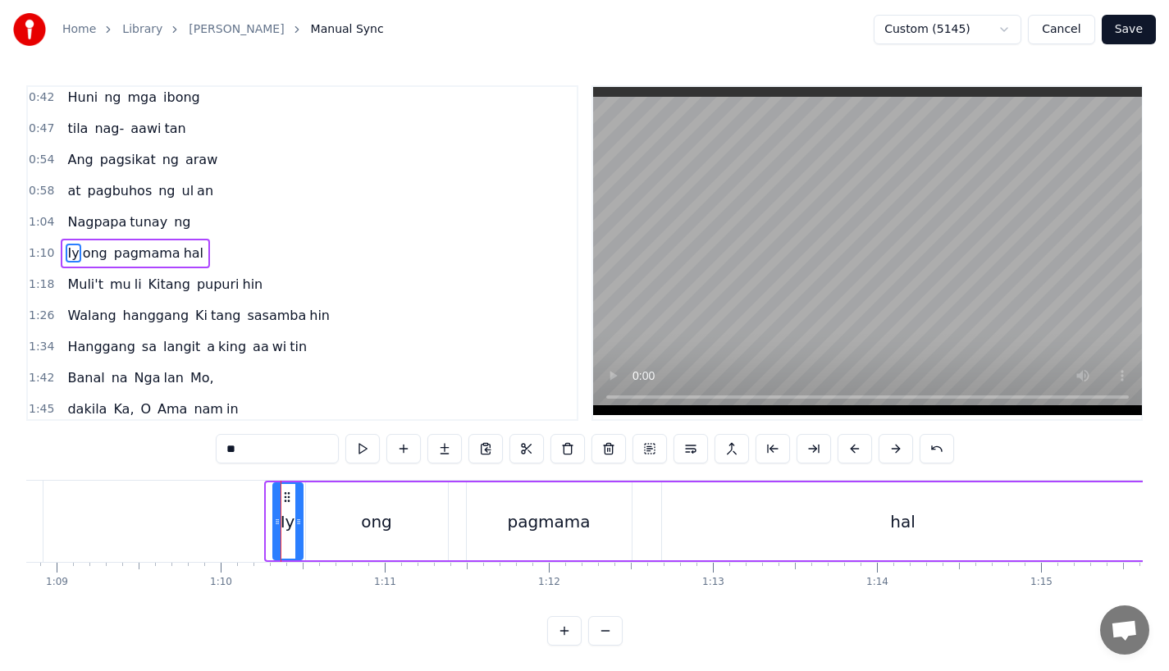
click at [279, 523] on icon at bounding box center [277, 521] width 7 height 13
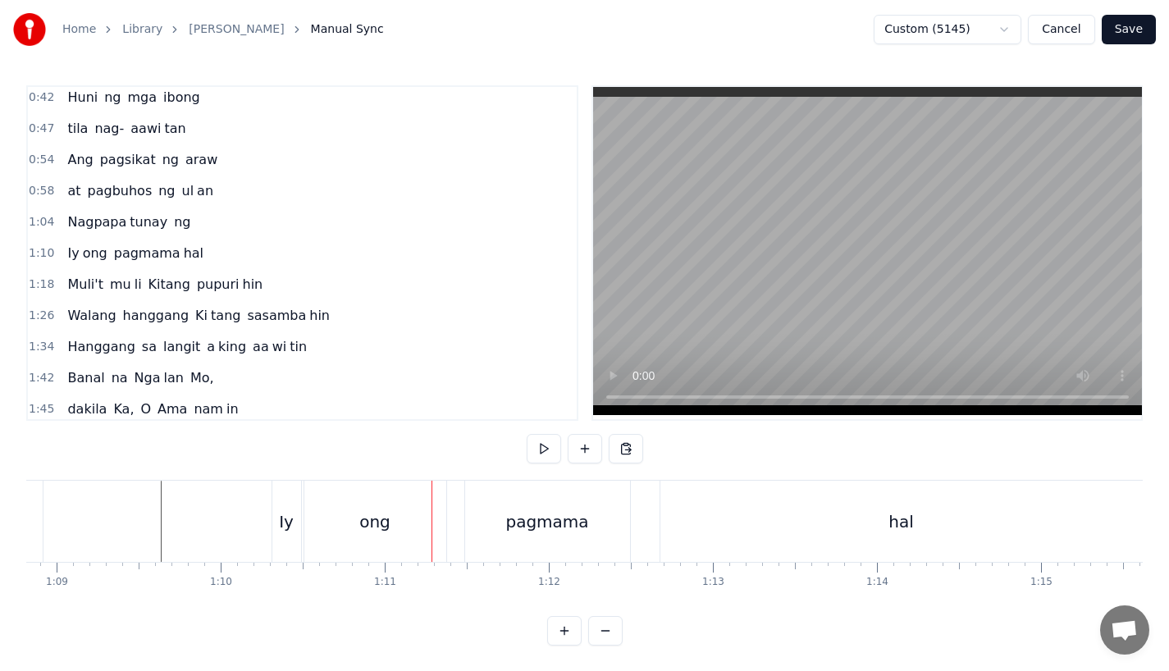
click at [291, 546] on div "Iy" at bounding box center [286, 521] width 29 height 81
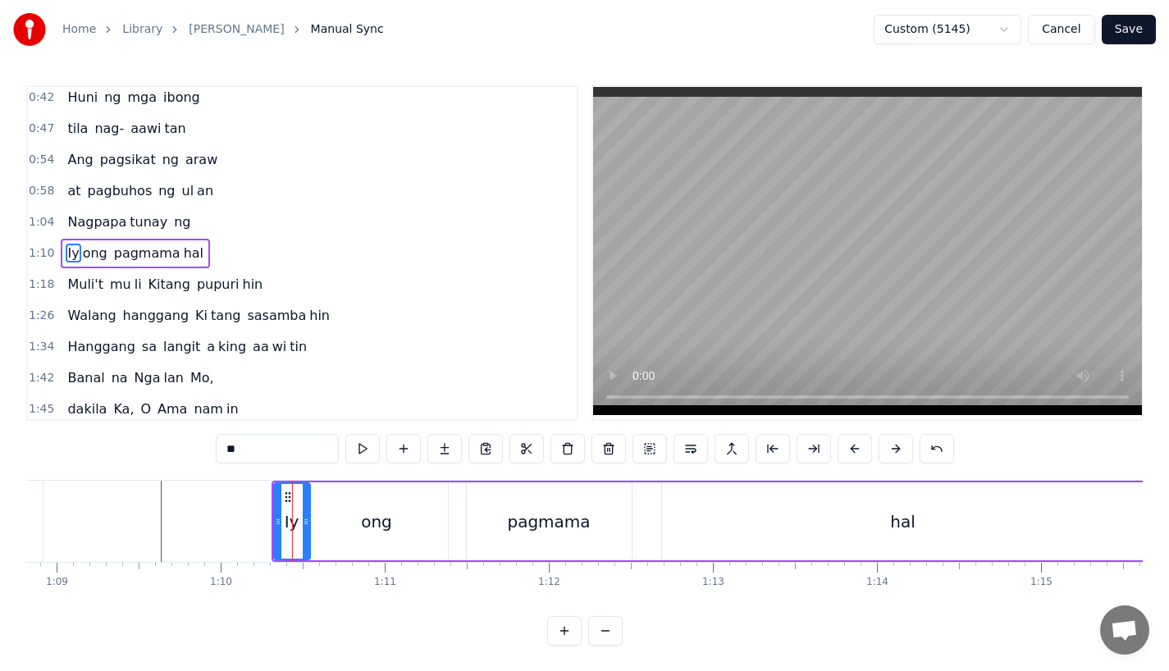
drag, startPoint x: 300, startPoint y: 542, endPoint x: 315, endPoint y: 542, distance: 15.6
click at [309, 542] on div at bounding box center [306, 521] width 7 height 75
click at [355, 538] on div "ong" at bounding box center [377, 522] width 142 height 78
type input "***"
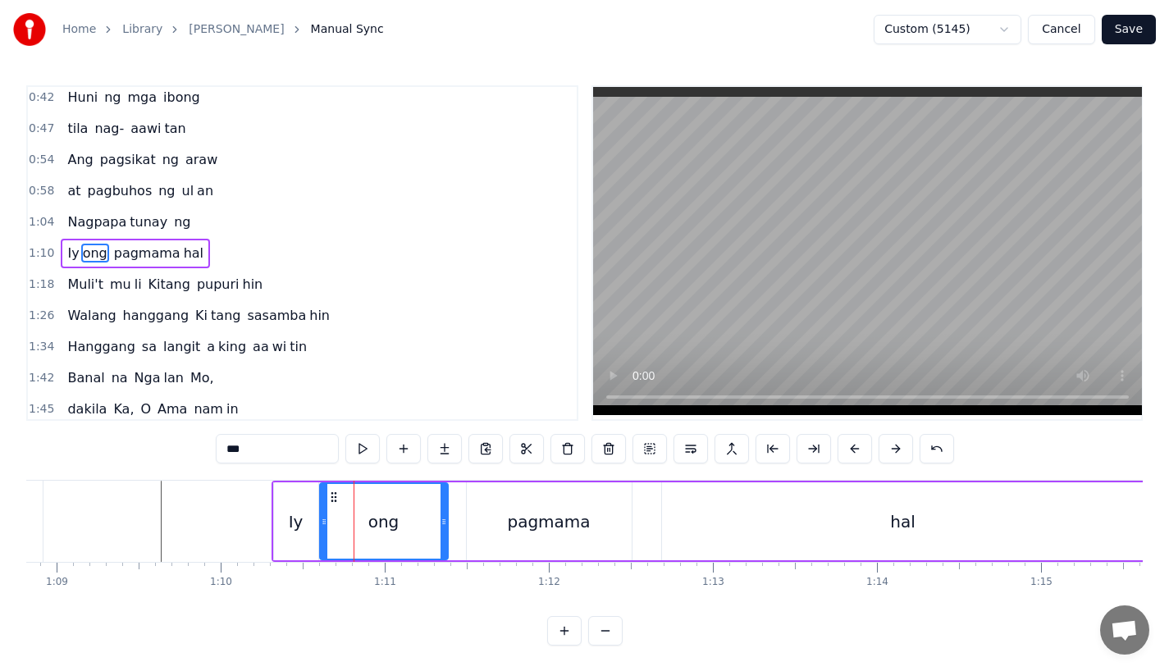
drag, startPoint x: 309, startPoint y: 533, endPoint x: 323, endPoint y: 533, distance: 14.0
click at [323, 533] on div at bounding box center [324, 521] width 7 height 75
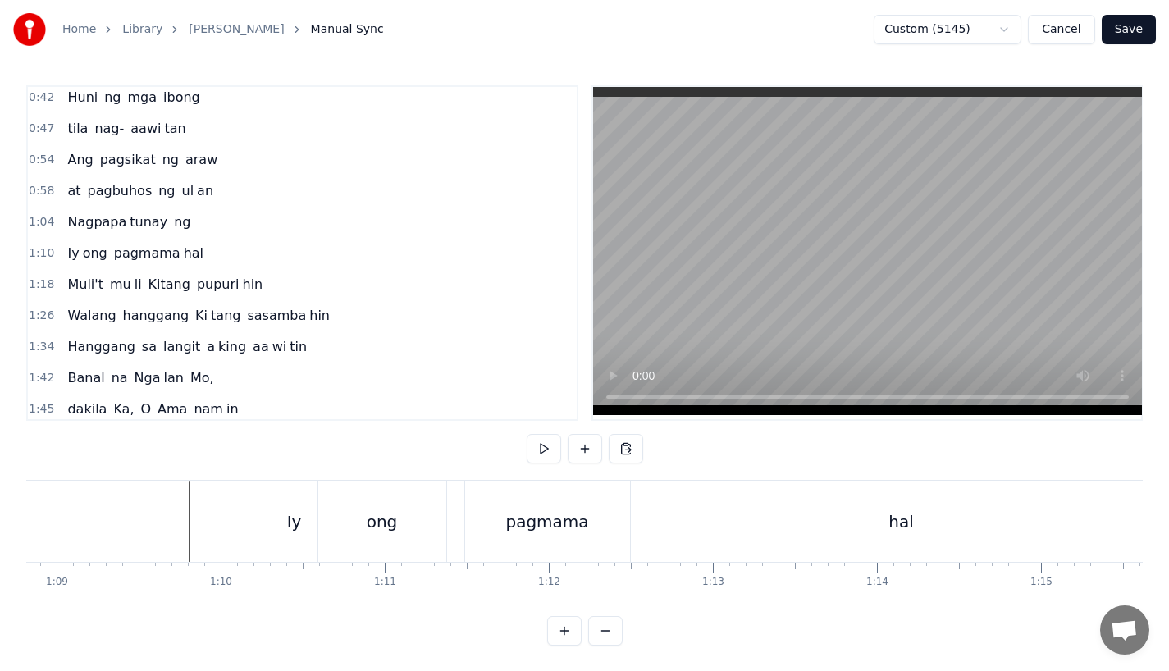
click at [592, 378] on div at bounding box center [868, 253] width 552 height 336
click at [1133, 15] on button "Save" at bounding box center [1129, 30] width 54 height 30
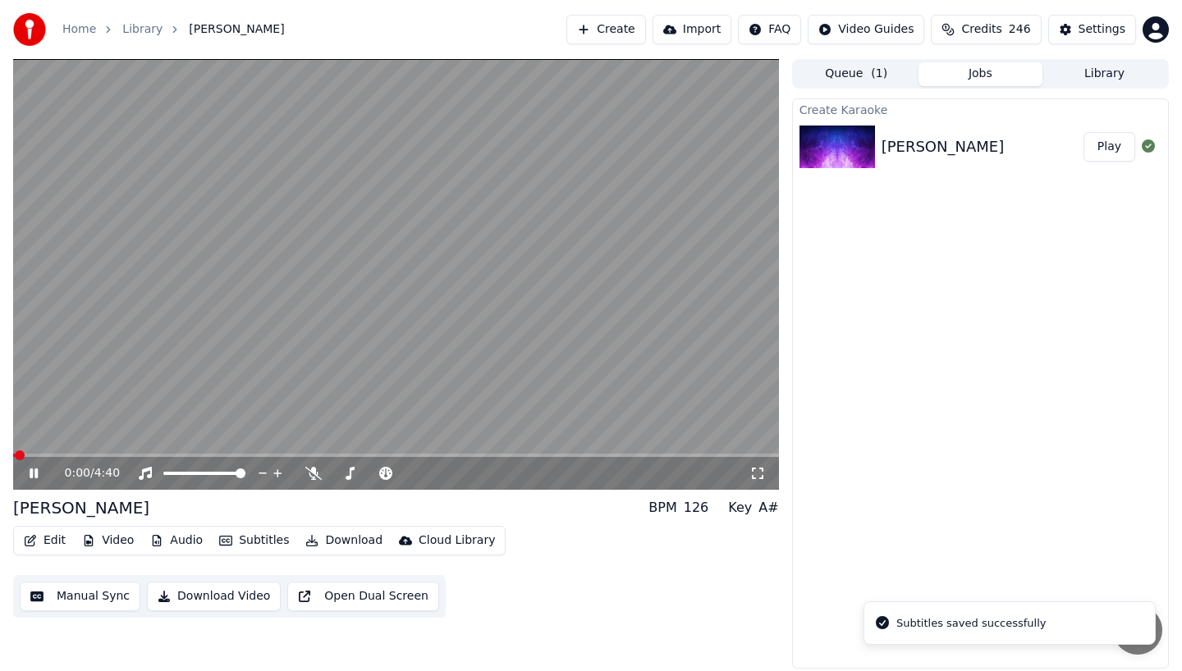
click at [93, 457] on div "0:00 / 4:40" at bounding box center [396, 473] width 766 height 33
click at [89, 454] on span at bounding box center [396, 455] width 766 height 3
click at [122, 454] on span at bounding box center [69, 455] width 112 height 3
click at [112, 454] on span at bounding box center [67, 455] width 109 height 3
click at [99, 454] on span at bounding box center [64, 455] width 103 height 3
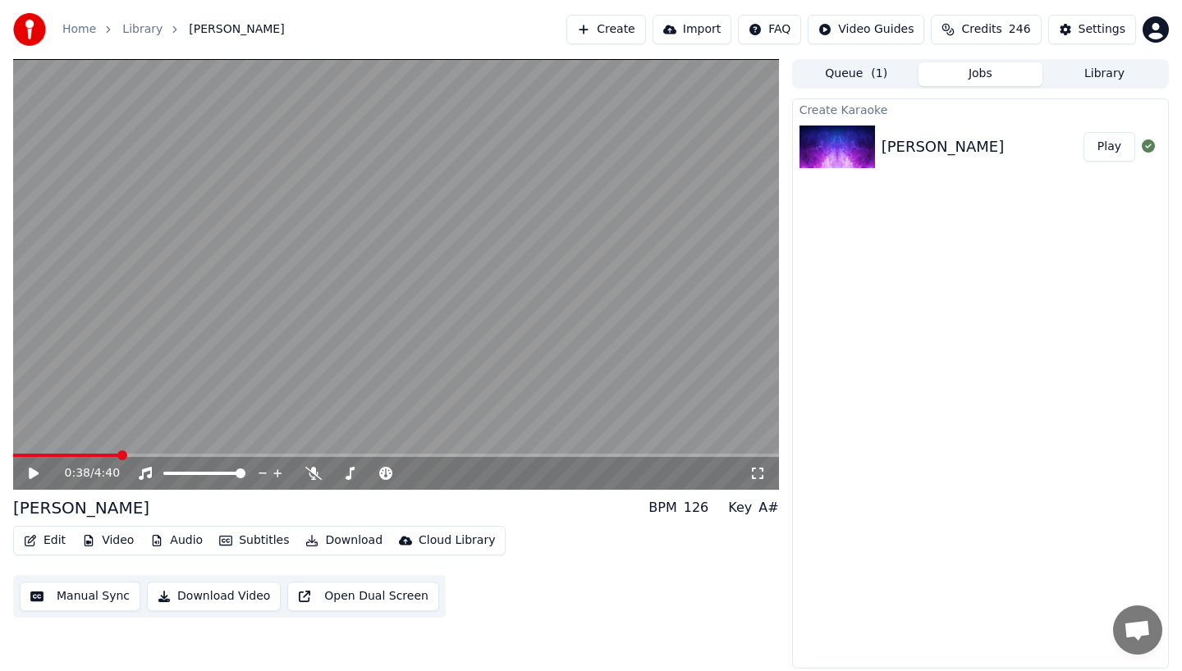
click at [48, 542] on button "Edit" at bounding box center [44, 540] width 55 height 23
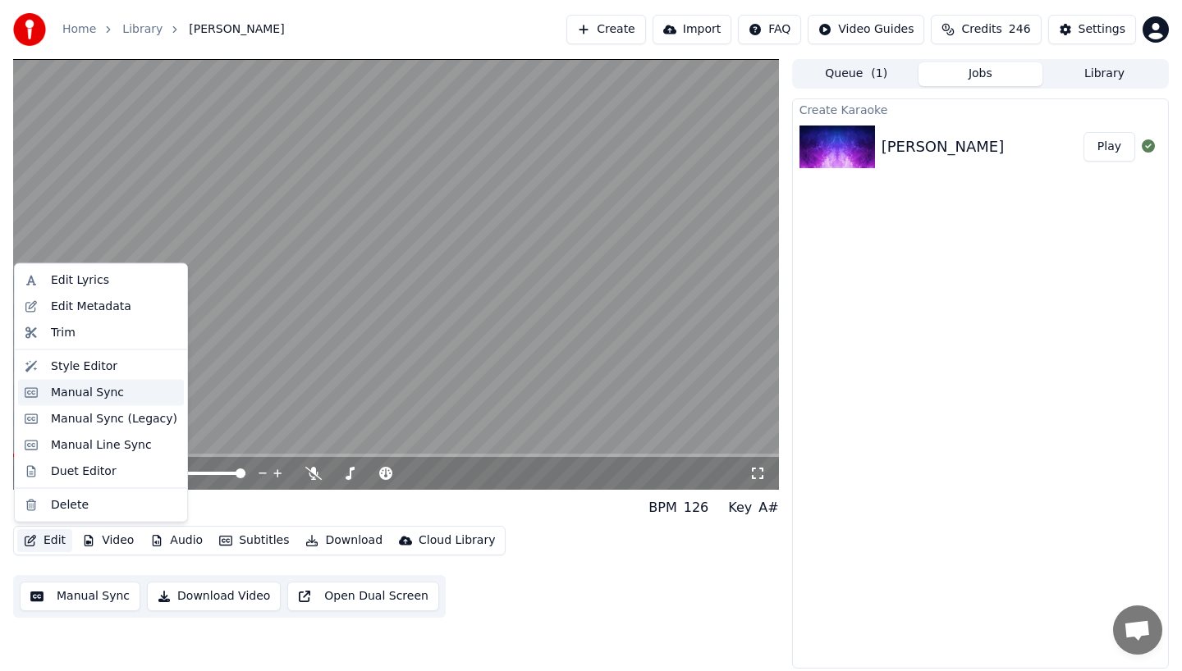
click at [51, 396] on div "Manual Sync" at bounding box center [87, 392] width 73 height 16
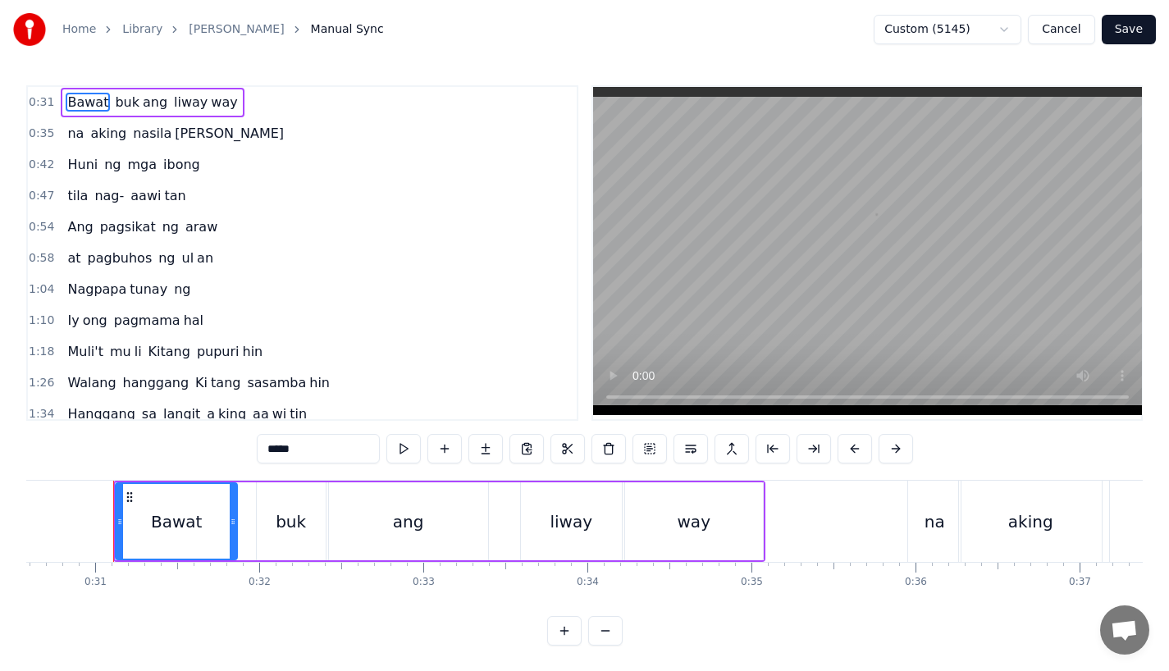
scroll to position [0, 5024]
click at [142, 132] on span "nasila" at bounding box center [152, 133] width 42 height 19
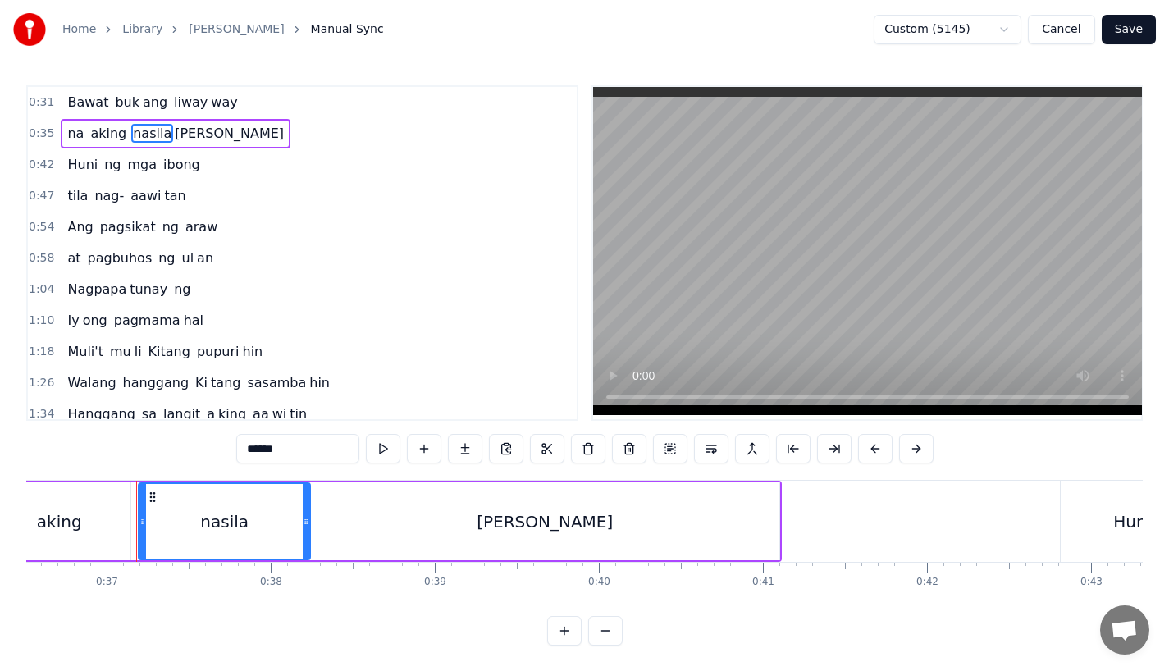
scroll to position [0, 6021]
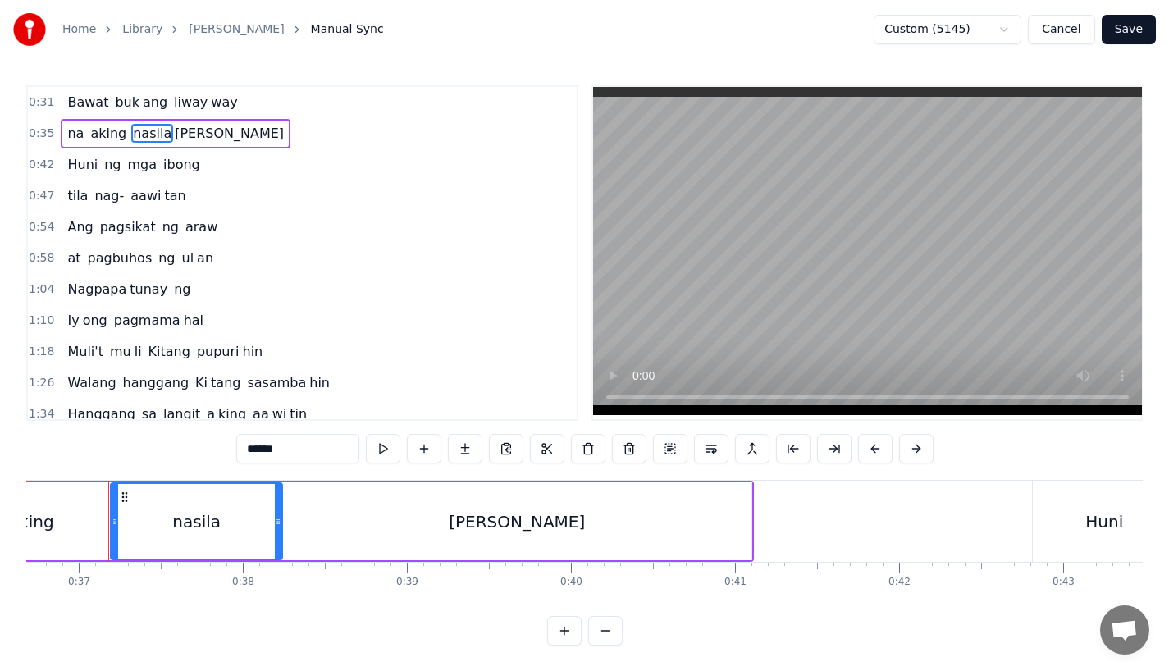
click at [259, 524] on div "nasila" at bounding box center [197, 521] width 170 height 75
drag, startPoint x: 277, startPoint y: 524, endPoint x: 314, endPoint y: 525, distance: 37.8
click at [314, 525] on icon at bounding box center [313, 521] width 7 height 13
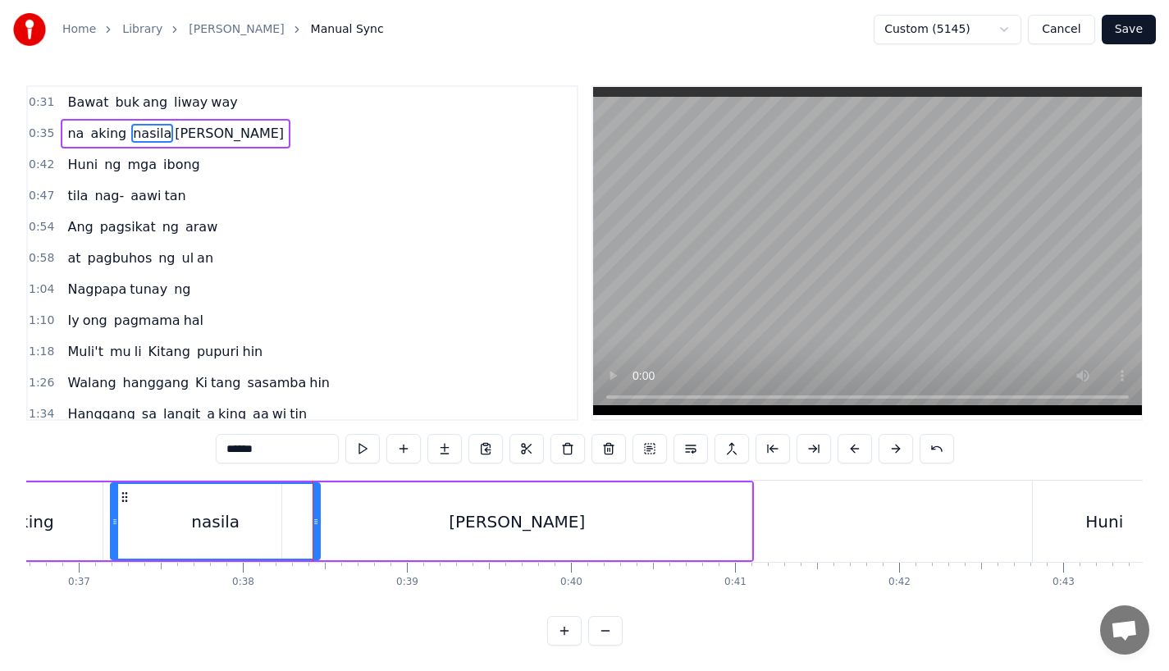
click at [345, 525] on div "[PERSON_NAME]" at bounding box center [516, 522] width 469 height 78
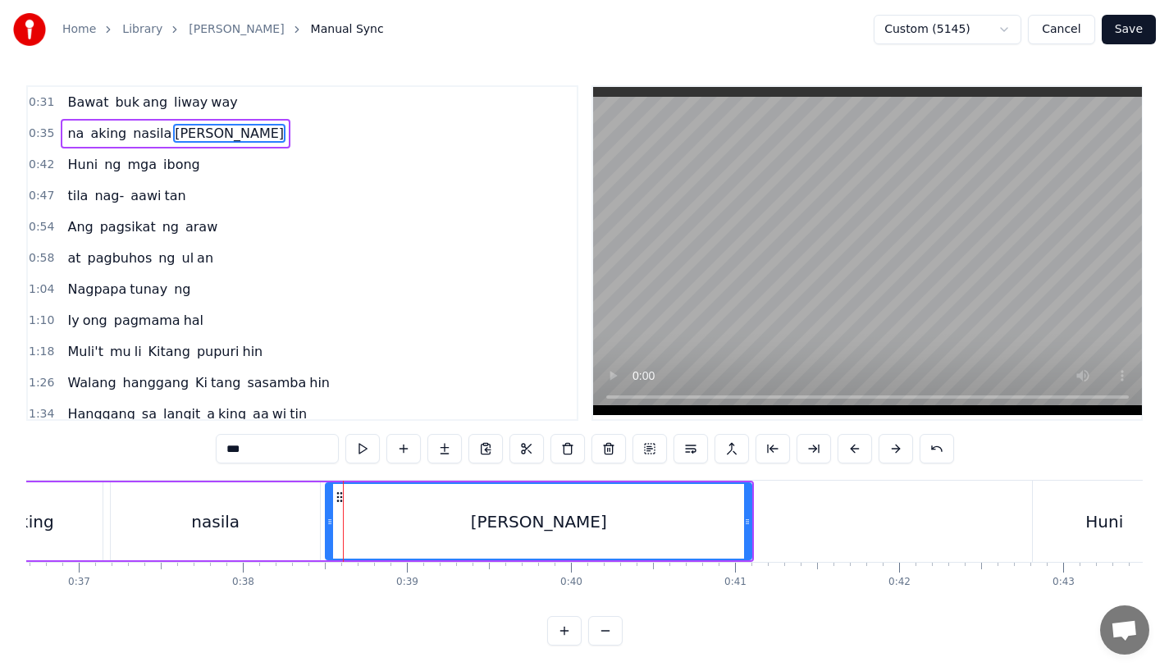
drag, startPoint x: 282, startPoint y: 525, endPoint x: 326, endPoint y: 528, distance: 43.6
click at [327, 528] on div at bounding box center [330, 521] width 7 height 75
click at [296, 526] on div "nasila" at bounding box center [215, 522] width 209 height 78
type input "******"
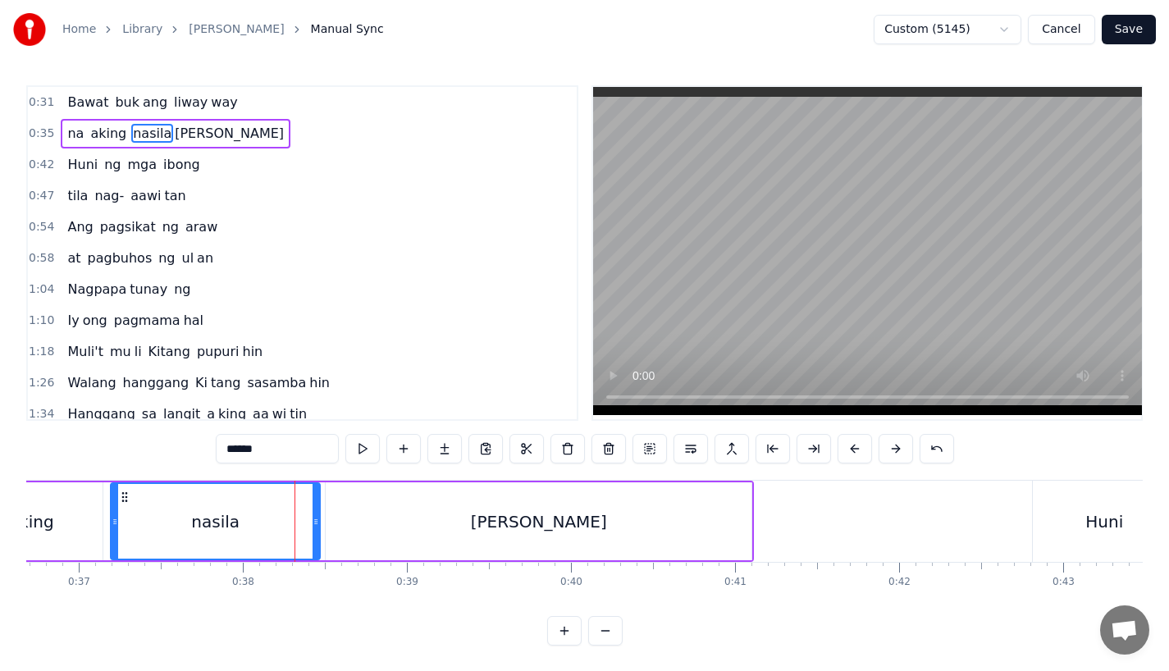
click at [313, 526] on icon at bounding box center [316, 521] width 7 height 13
click at [1119, 32] on button "Save" at bounding box center [1129, 30] width 54 height 30
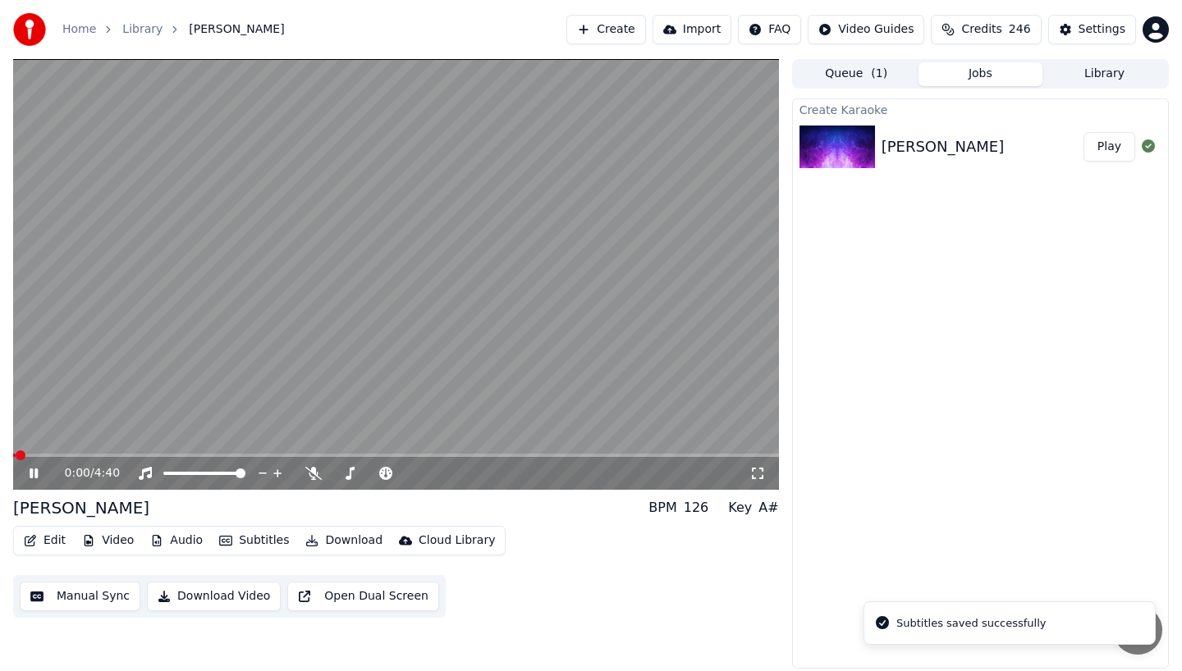
click at [76, 455] on span at bounding box center [396, 455] width 766 height 3
click at [98, 451] on video at bounding box center [396, 274] width 766 height 431
click at [107, 454] on span at bounding box center [396, 455] width 766 height 3
click at [30, 478] on icon at bounding box center [45, 473] width 39 height 13
click at [77, 454] on span at bounding box center [46, 455] width 66 height 3
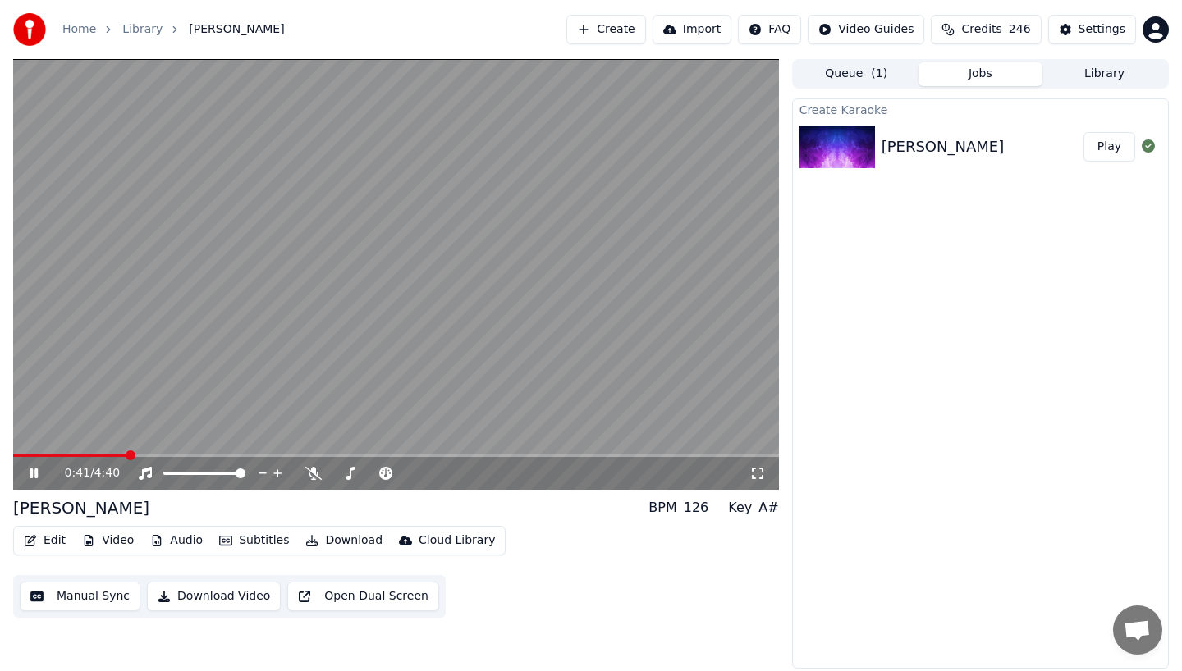
click at [26, 478] on icon at bounding box center [45, 473] width 39 height 13
click at [110, 455] on span at bounding box center [62, 455] width 98 height 3
click at [32, 474] on icon at bounding box center [34, 473] width 10 height 11
click at [101, 455] on span at bounding box center [66, 455] width 107 height 3
click at [31, 482] on div "0:32 / 4:40" at bounding box center [396, 473] width 766 height 33
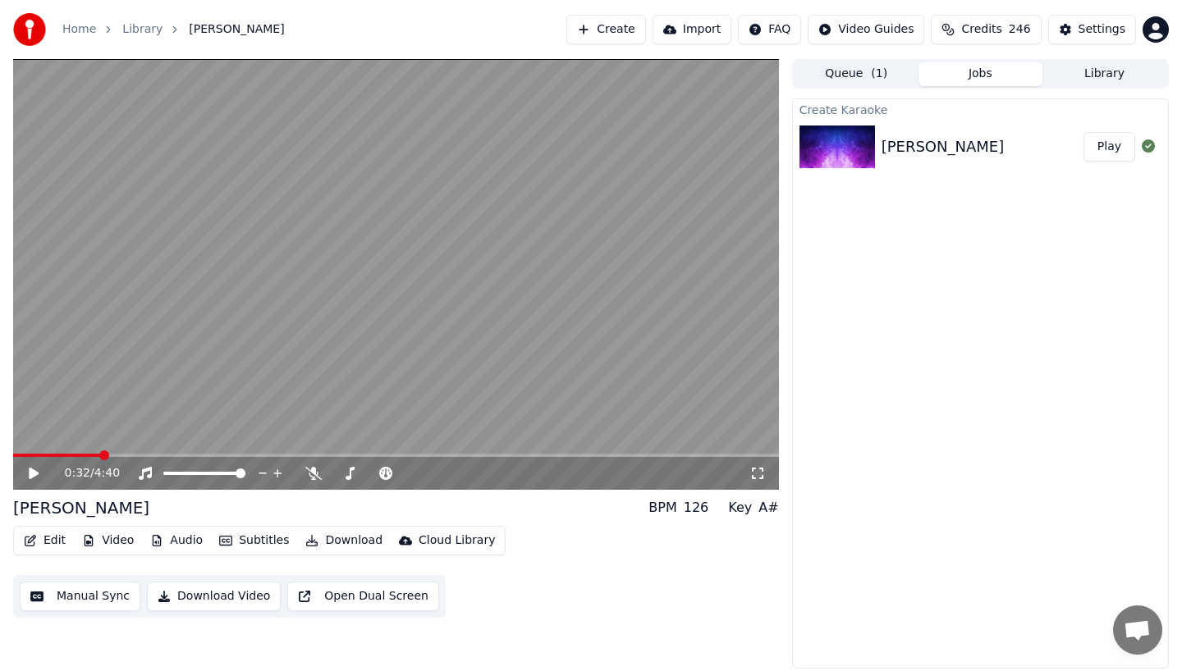
click at [31, 474] on icon at bounding box center [34, 473] width 10 height 11
click at [76, 455] on span at bounding box center [44, 455] width 62 height 3
click at [88, 456] on span at bounding box center [51, 455] width 76 height 3
click at [27, 476] on icon at bounding box center [45, 473] width 39 height 13
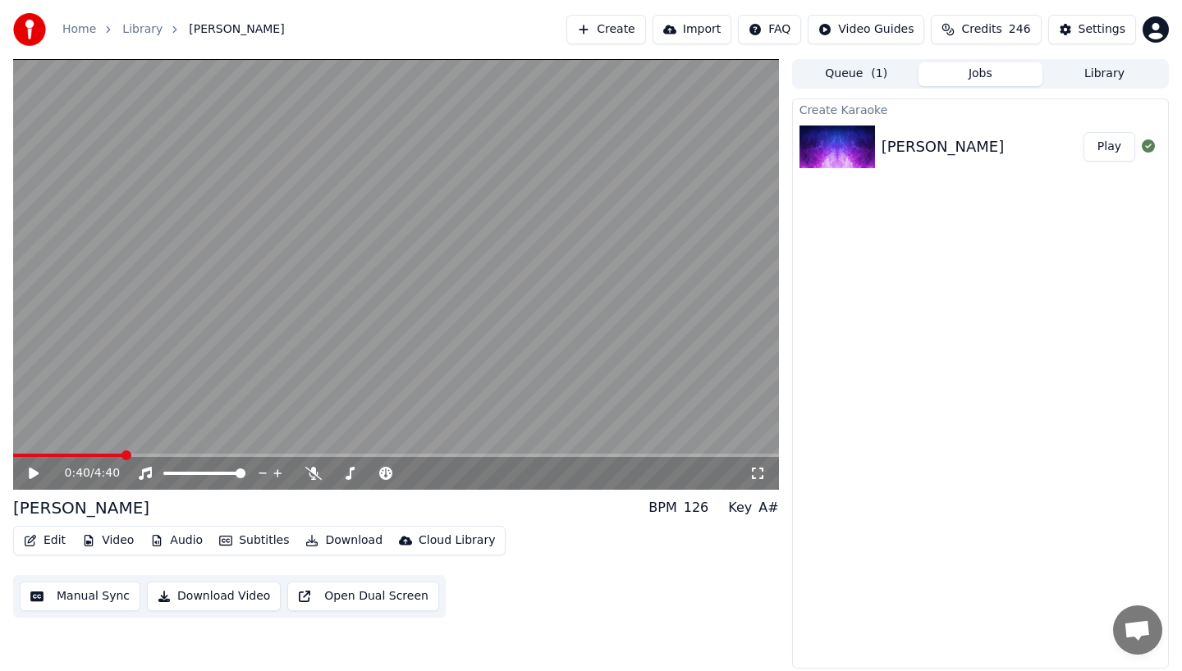
click at [112, 456] on span at bounding box center [68, 455] width 110 height 3
click at [25, 473] on div "0:37 / 4:40" at bounding box center [396, 473] width 753 height 16
click at [33, 477] on icon at bounding box center [34, 473] width 10 height 11
click at [103, 451] on video at bounding box center [396, 274] width 766 height 431
click at [94, 458] on div "0:38 / 4:40" at bounding box center [396, 473] width 766 height 33
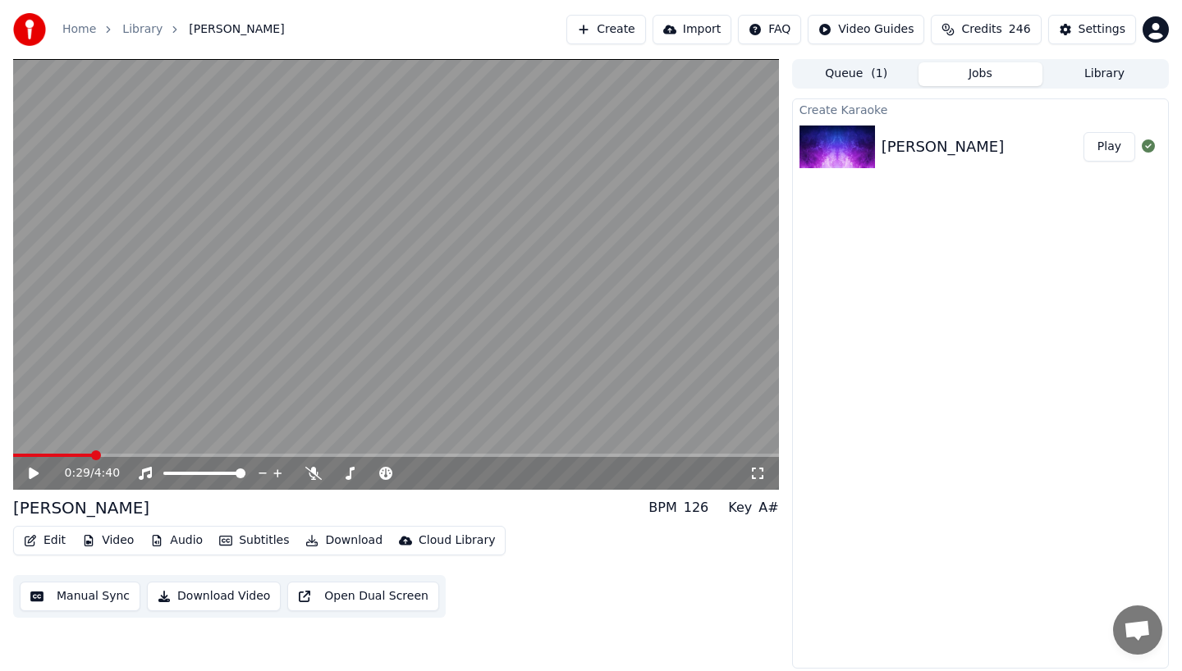
click at [91, 455] on span at bounding box center [52, 455] width 79 height 3
click at [34, 473] on icon at bounding box center [34, 473] width 10 height 11
click at [91, 455] on span at bounding box center [60, 455] width 95 height 3
click at [108, 455] on span at bounding box center [60, 455] width 95 height 3
click at [87, 455] on span at bounding box center [65, 455] width 105 height 3
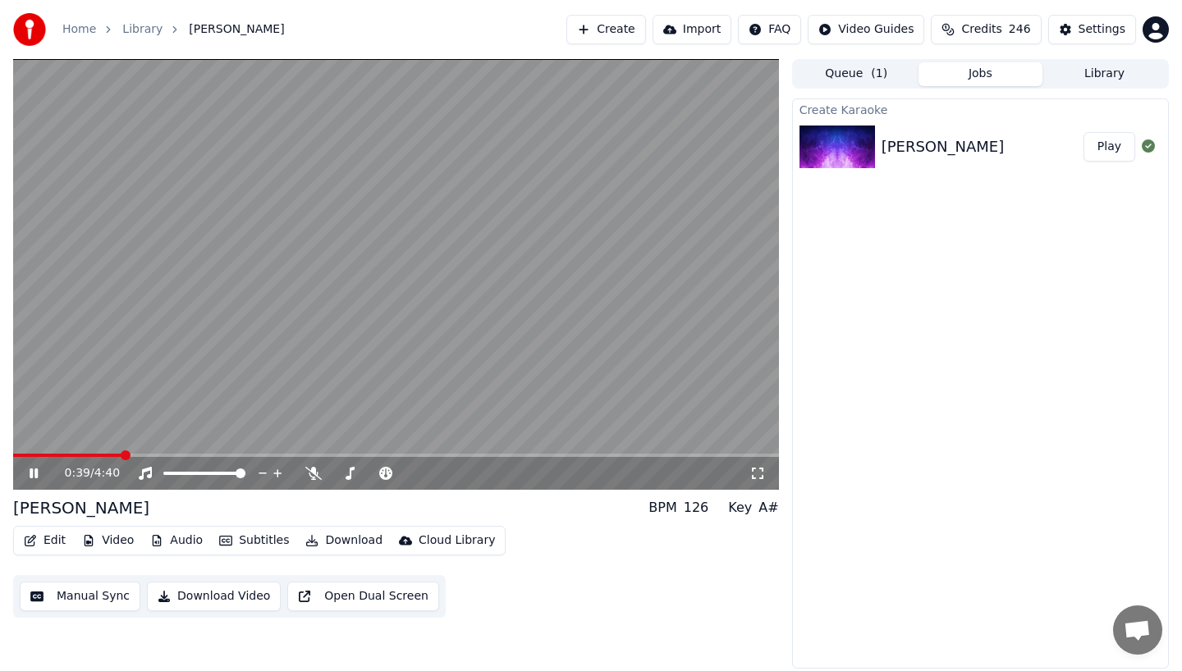
click at [33, 472] on icon at bounding box center [34, 474] width 8 height 10
click at [40, 537] on button "Edit" at bounding box center [44, 540] width 55 height 23
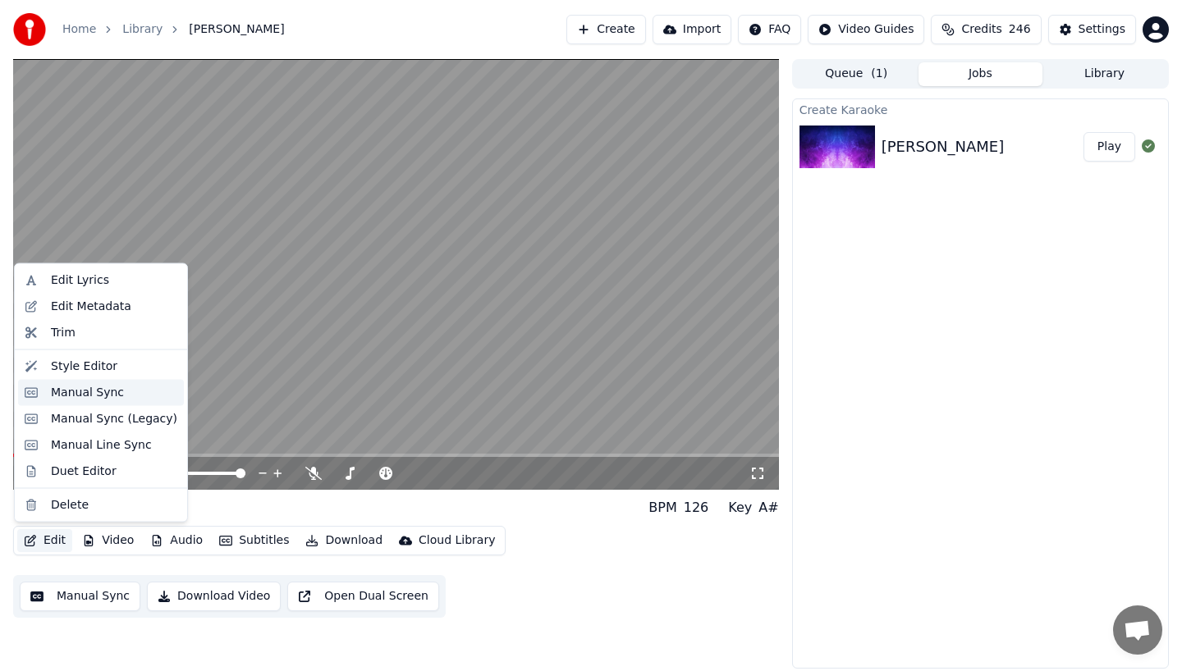
click at [42, 387] on div "Manual Sync" at bounding box center [101, 392] width 166 height 26
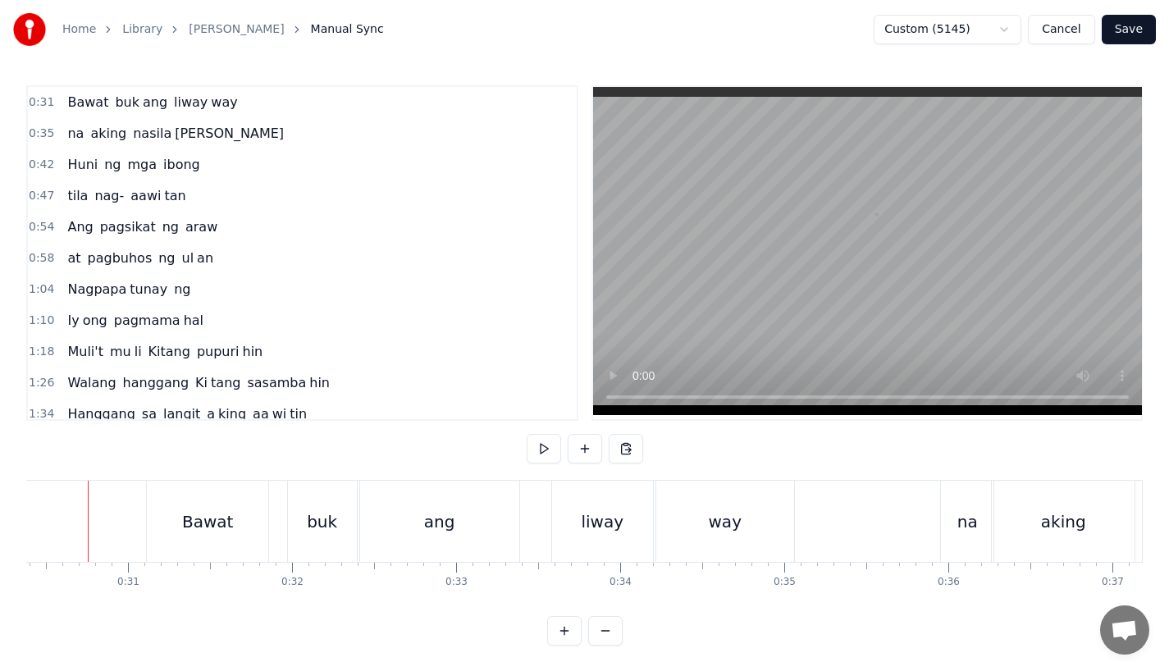
scroll to position [0, 4966]
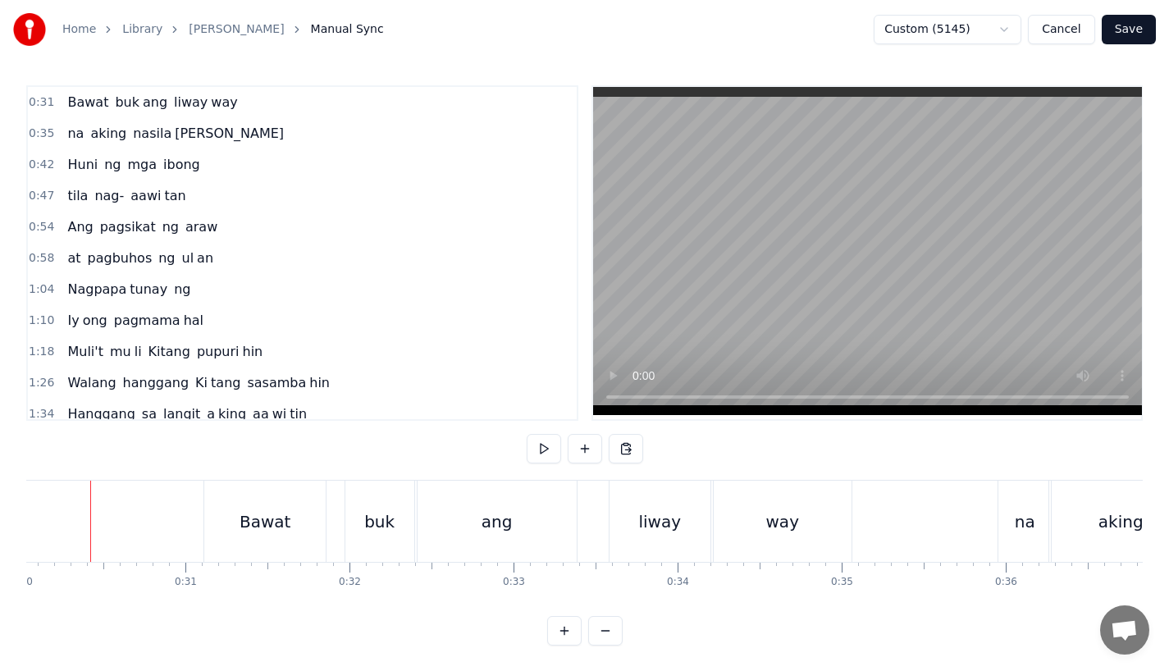
scroll to position [0, 4911]
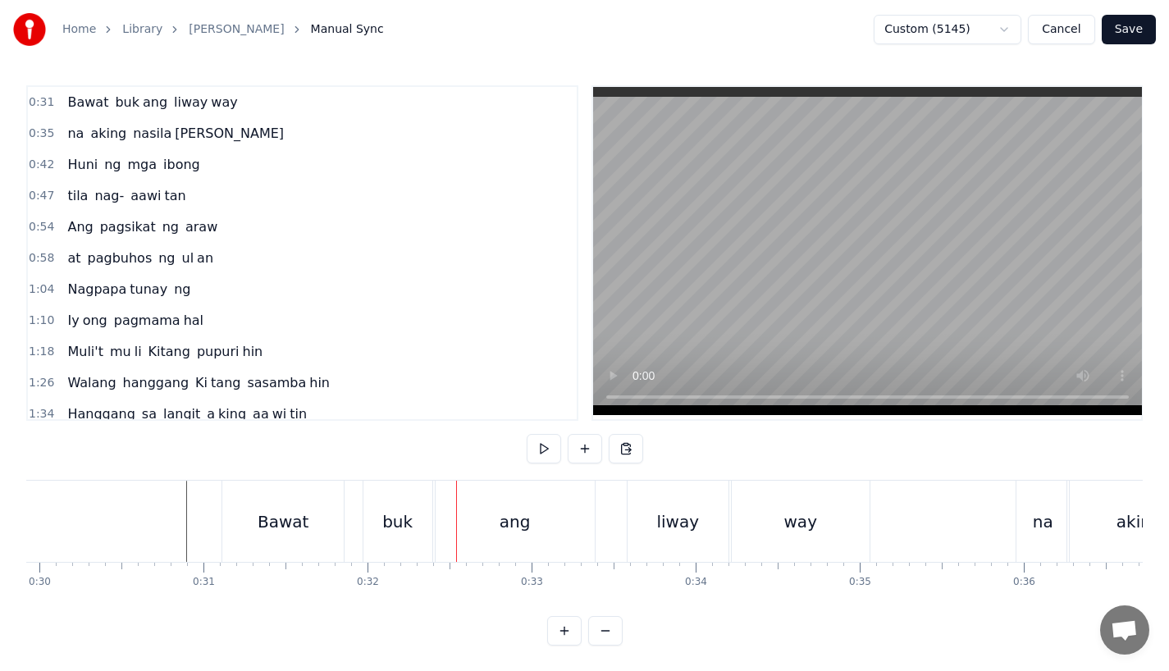
click at [387, 535] on div "buk" at bounding box center [398, 521] width 69 height 81
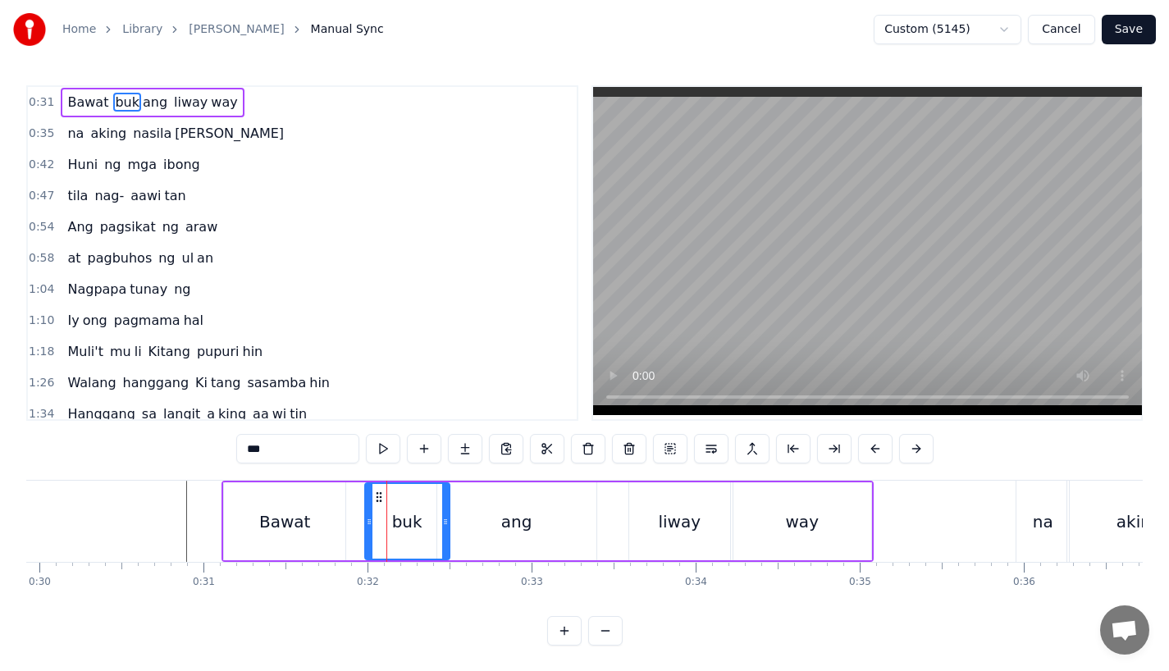
drag, startPoint x: 428, startPoint y: 532, endPoint x: 444, endPoint y: 532, distance: 15.6
click at [444, 532] on div at bounding box center [445, 521] width 7 height 75
click at [477, 529] on div "ang" at bounding box center [516, 522] width 159 height 78
type input "***"
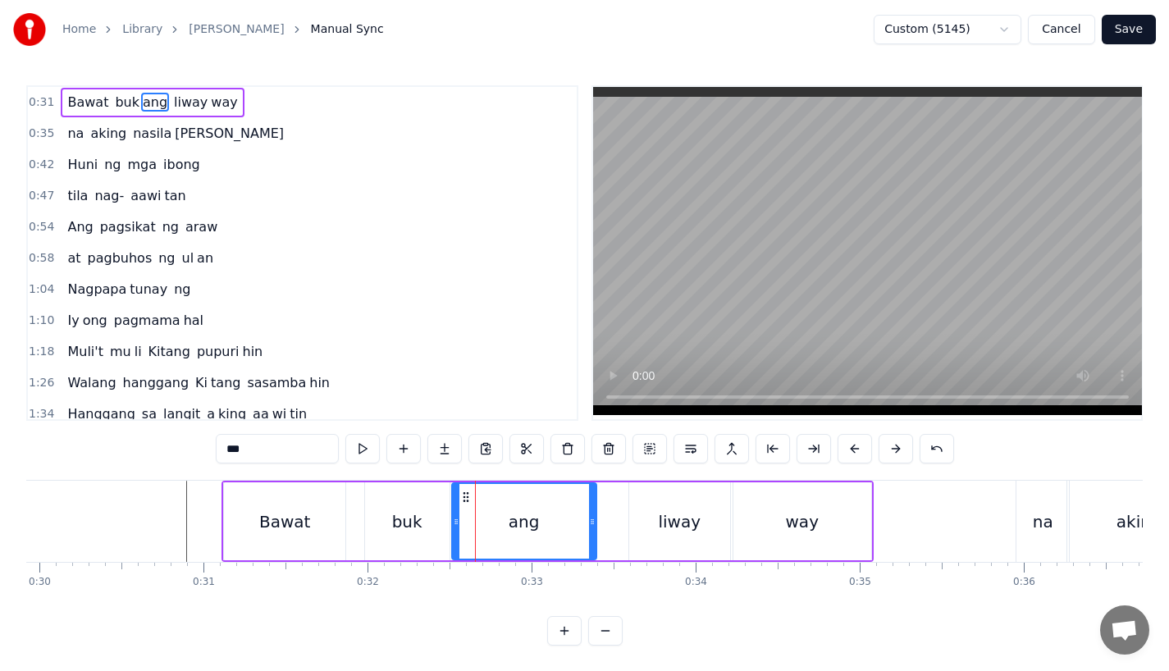
drag, startPoint x: 440, startPoint y: 529, endPoint x: 455, endPoint y: 529, distance: 15.6
click at [455, 529] on div at bounding box center [456, 521] width 7 height 75
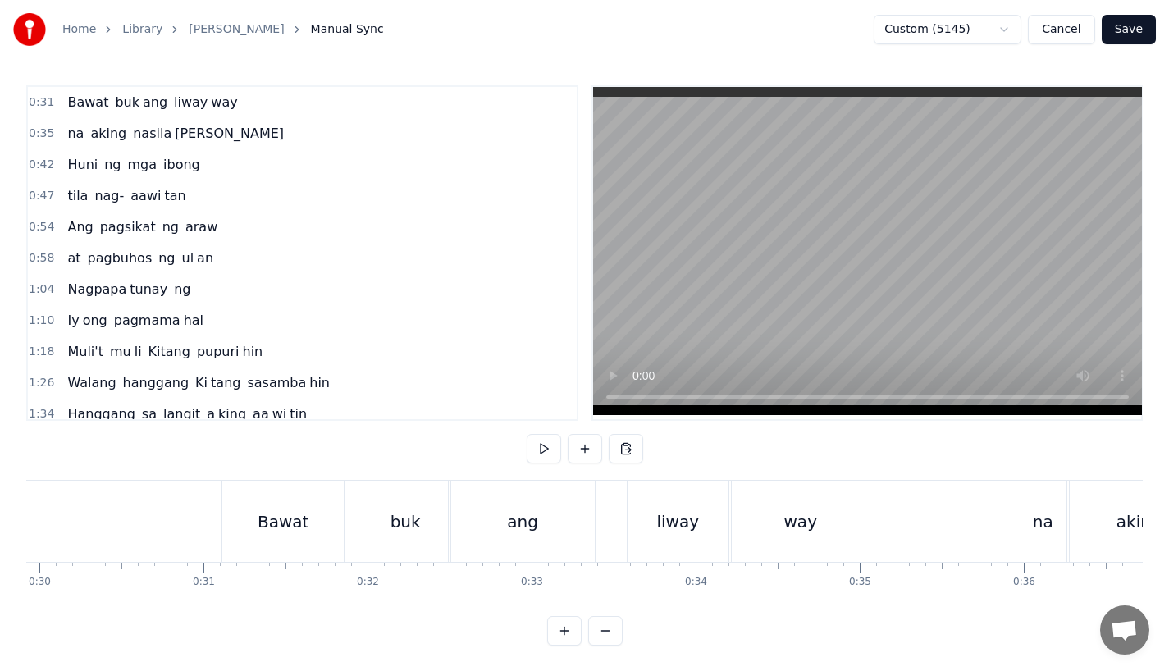
click at [255, 535] on div "Bawat" at bounding box center [282, 521] width 121 height 81
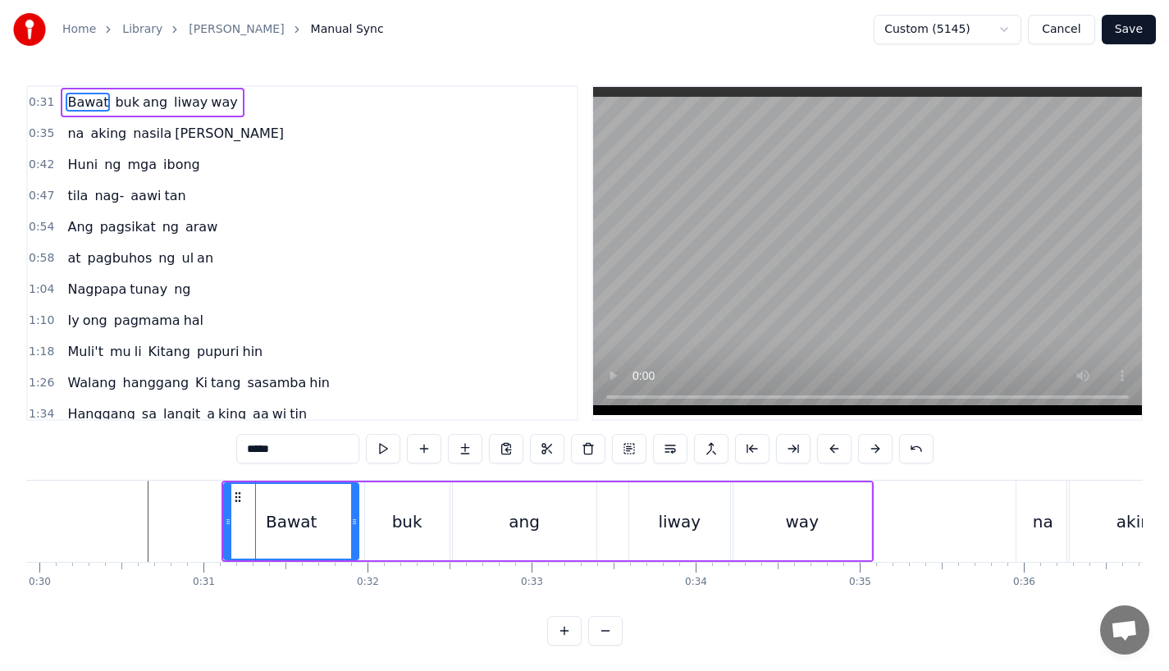
drag, startPoint x: 341, startPoint y: 535, endPoint x: 355, endPoint y: 535, distance: 14.8
click at [355, 535] on div at bounding box center [354, 521] width 7 height 75
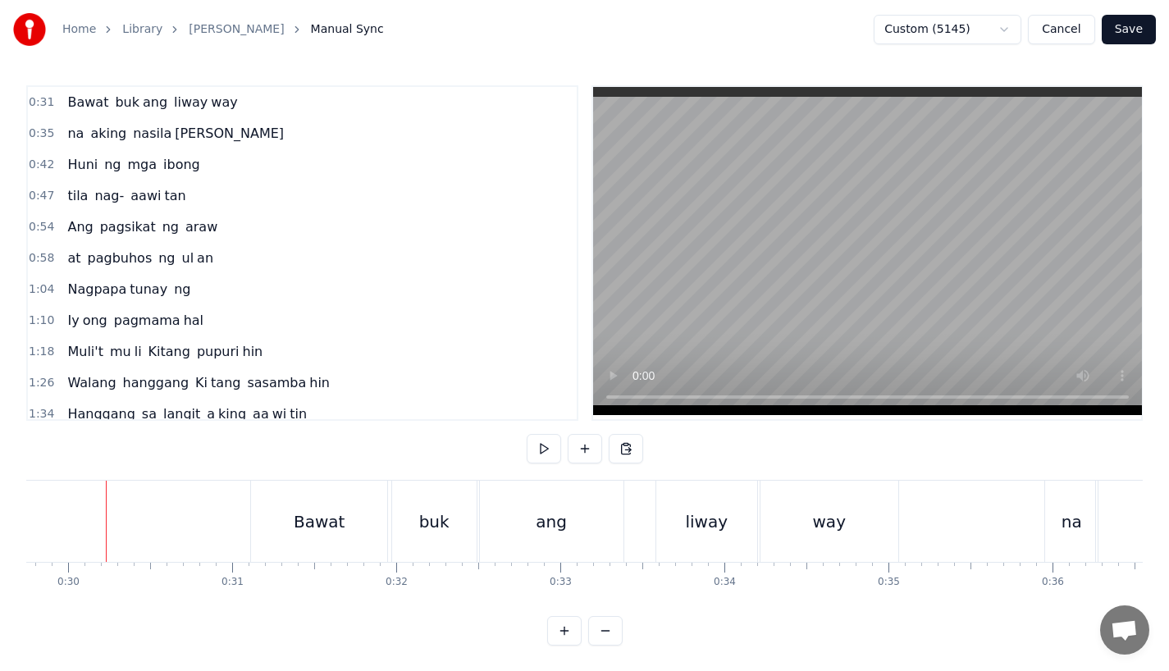
scroll to position [0, 4880]
click at [708, 529] on div "liway" at bounding box center [709, 522] width 43 height 25
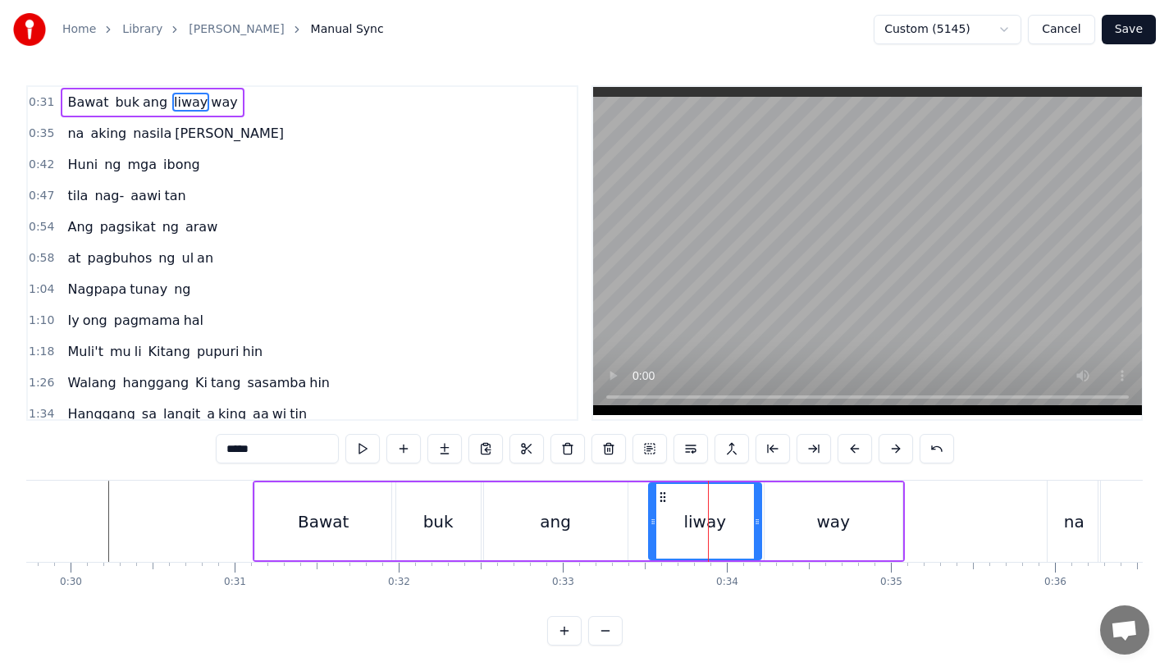
drag, startPoint x: 665, startPoint y: 530, endPoint x: 653, endPoint y: 531, distance: 11.5
click at [653, 531] on div at bounding box center [653, 521] width 7 height 75
click at [573, 533] on div "ang" at bounding box center [556, 522] width 144 height 78
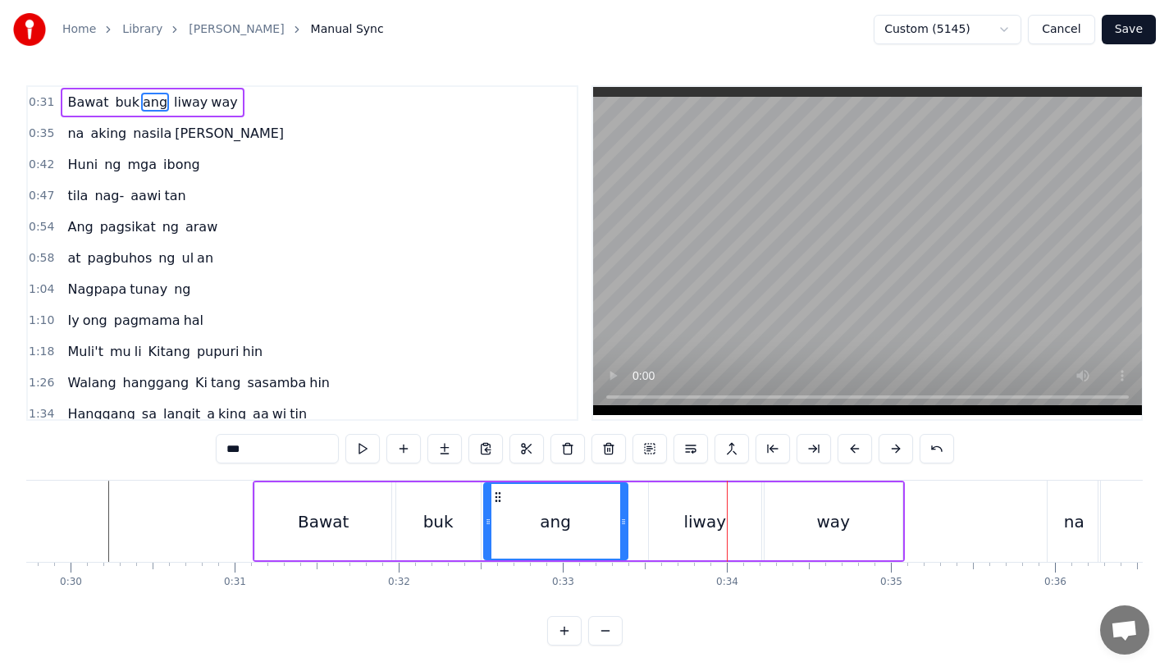
click at [658, 532] on div "liway" at bounding box center [705, 522] width 112 height 78
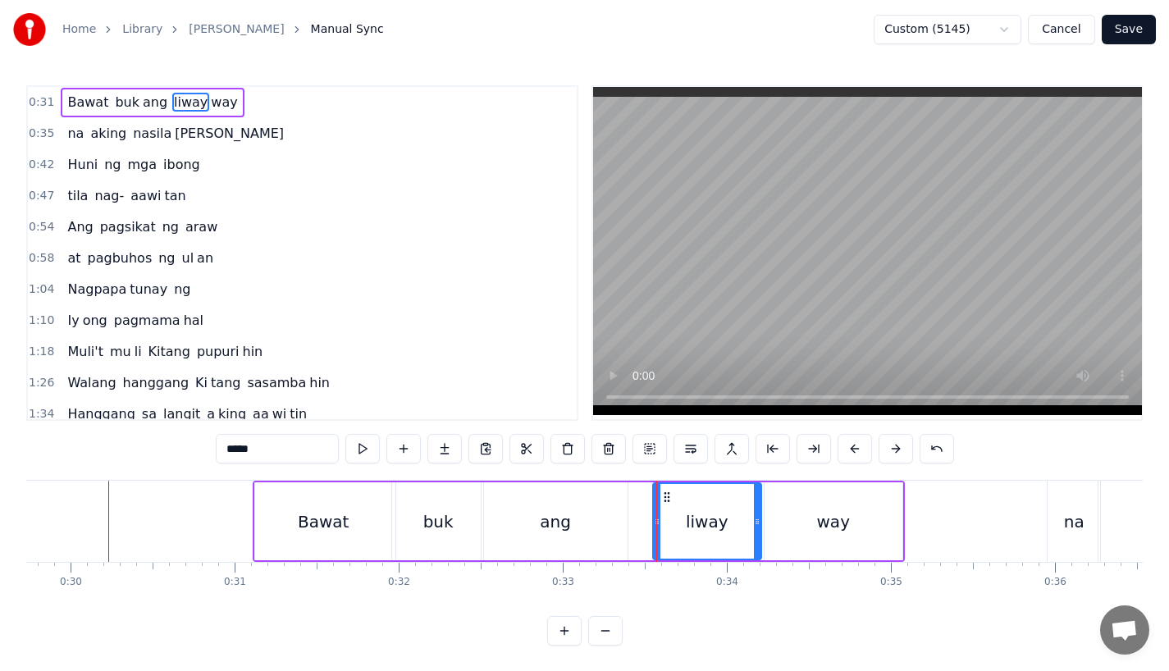
click at [659, 520] on icon at bounding box center [657, 521] width 7 height 13
drag, startPoint x: 757, startPoint y: 520, endPoint x: 768, endPoint y: 520, distance: 11.5
click at [766, 521] on circle at bounding box center [765, 521] width 1 height 1
click at [797, 520] on div "way" at bounding box center [834, 522] width 138 height 78
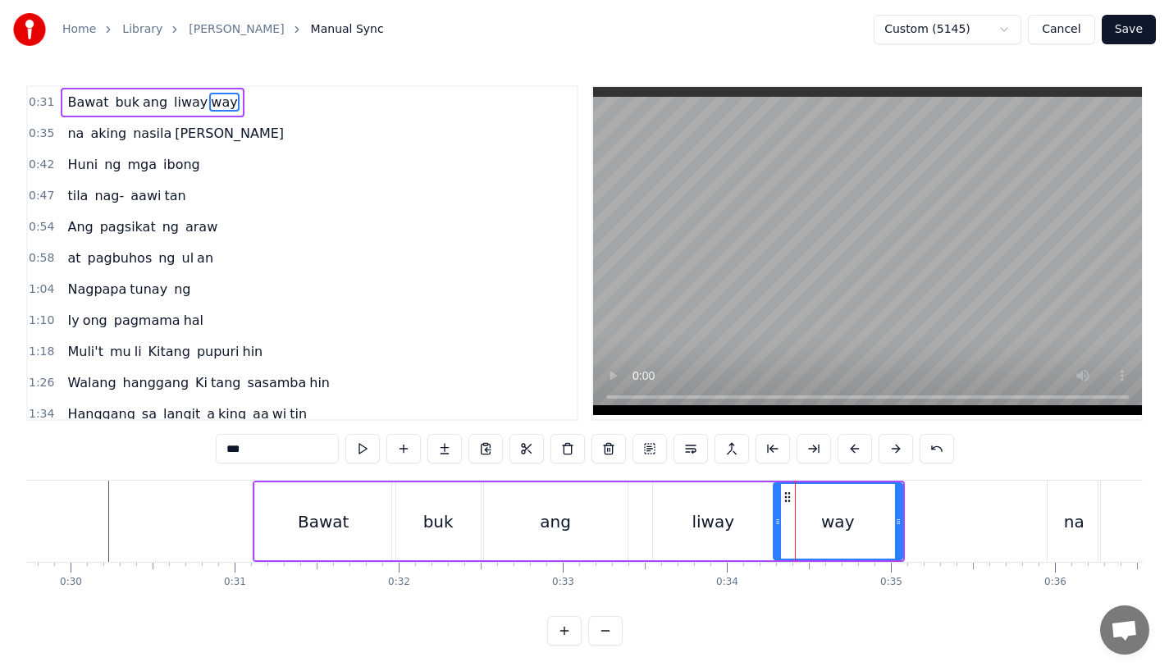
drag, startPoint x: 766, startPoint y: 524, endPoint x: 776, endPoint y: 524, distance: 9.8
click at [776, 524] on icon at bounding box center [778, 521] width 7 height 13
click at [507, 520] on div "ang" at bounding box center [556, 522] width 144 height 78
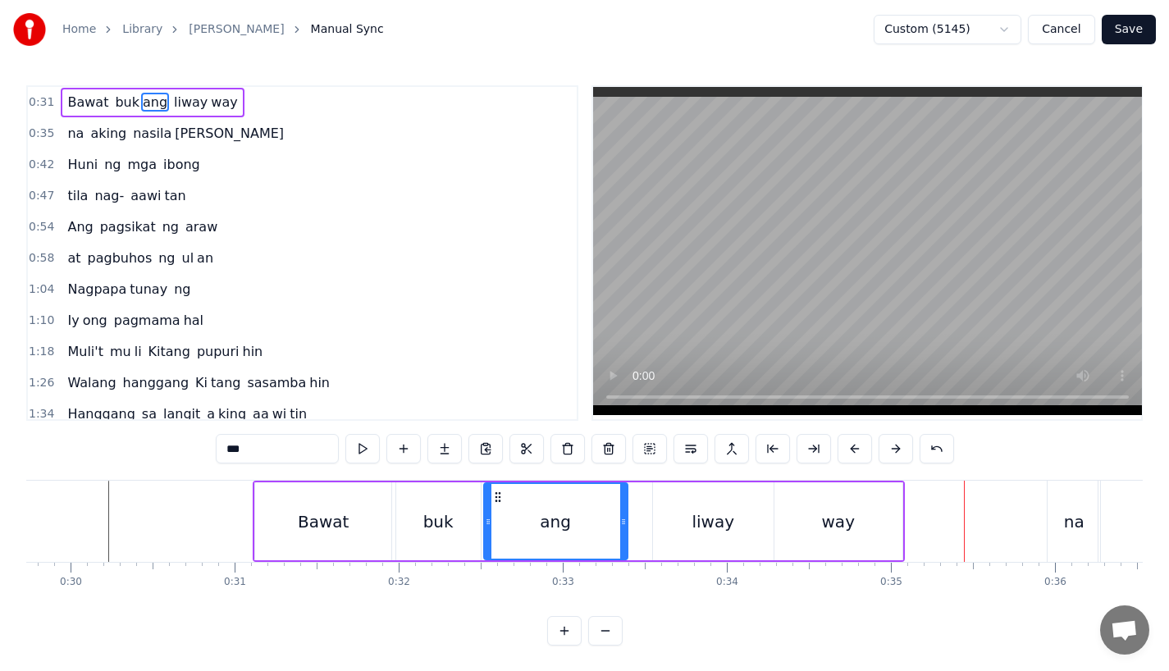
click at [857, 493] on div "way" at bounding box center [839, 522] width 128 height 78
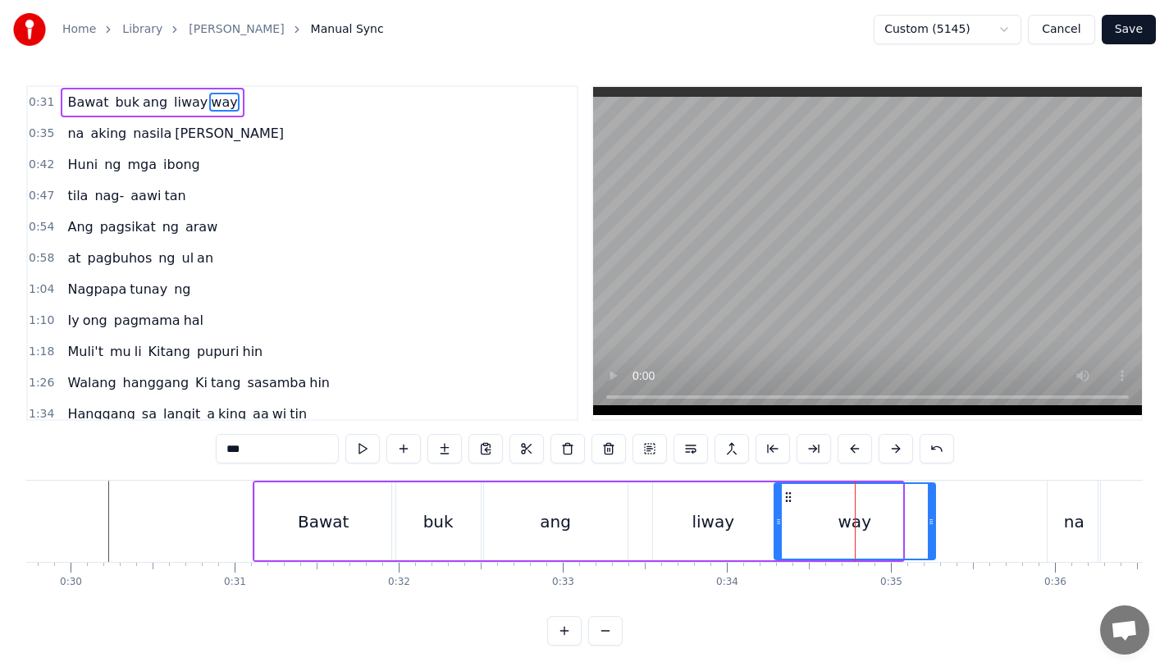
drag, startPoint x: 899, startPoint y: 524, endPoint x: 940, endPoint y: 525, distance: 41.0
click at [935, 525] on icon at bounding box center [931, 521] width 7 height 13
click at [679, 520] on div "liway" at bounding box center [713, 522] width 121 height 78
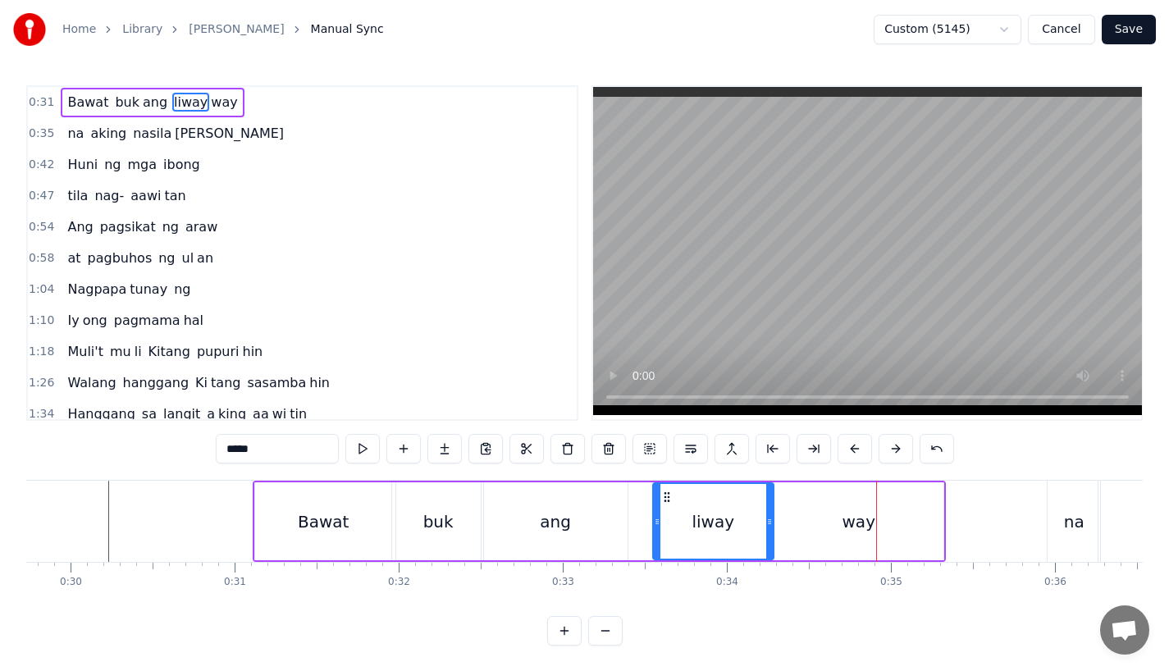
click at [872, 529] on div "way" at bounding box center [859, 522] width 33 height 25
type input "***"
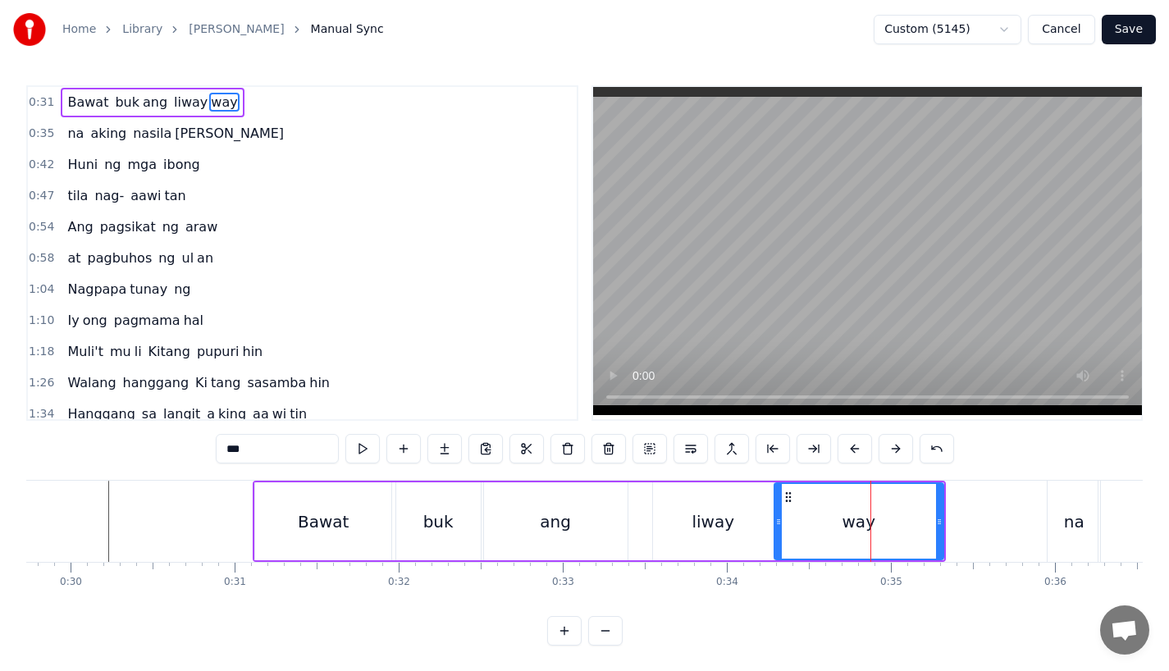
click at [945, 527] on div "Bawat buk ang liway way" at bounding box center [599, 521] width 693 height 81
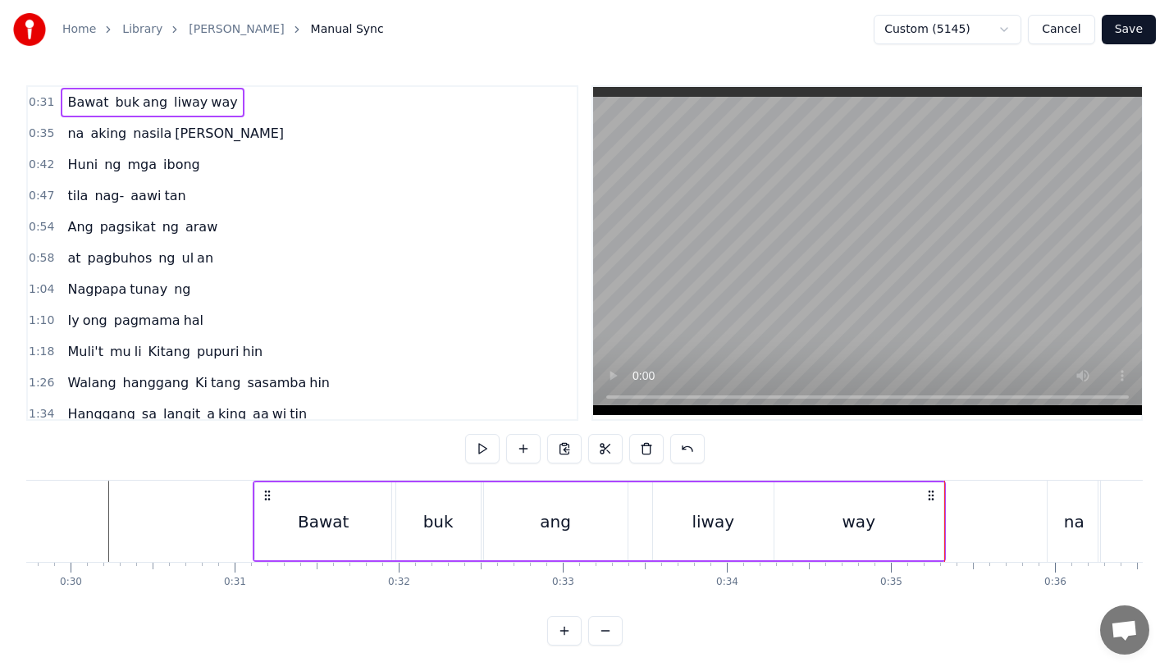
click at [935, 530] on div "way" at bounding box center [859, 522] width 169 height 78
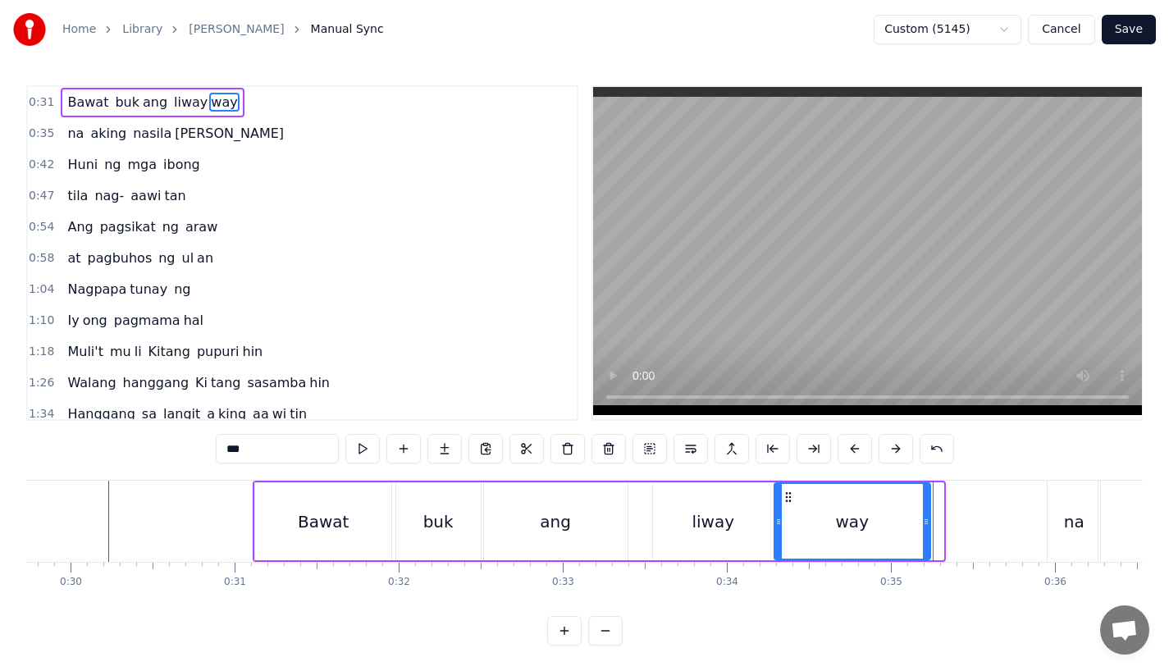
drag, startPoint x: 939, startPoint y: 532, endPoint x: 925, endPoint y: 535, distance: 14.3
click at [925, 535] on div at bounding box center [926, 521] width 7 height 75
click at [490, 519] on div "ang" at bounding box center [556, 522] width 144 height 78
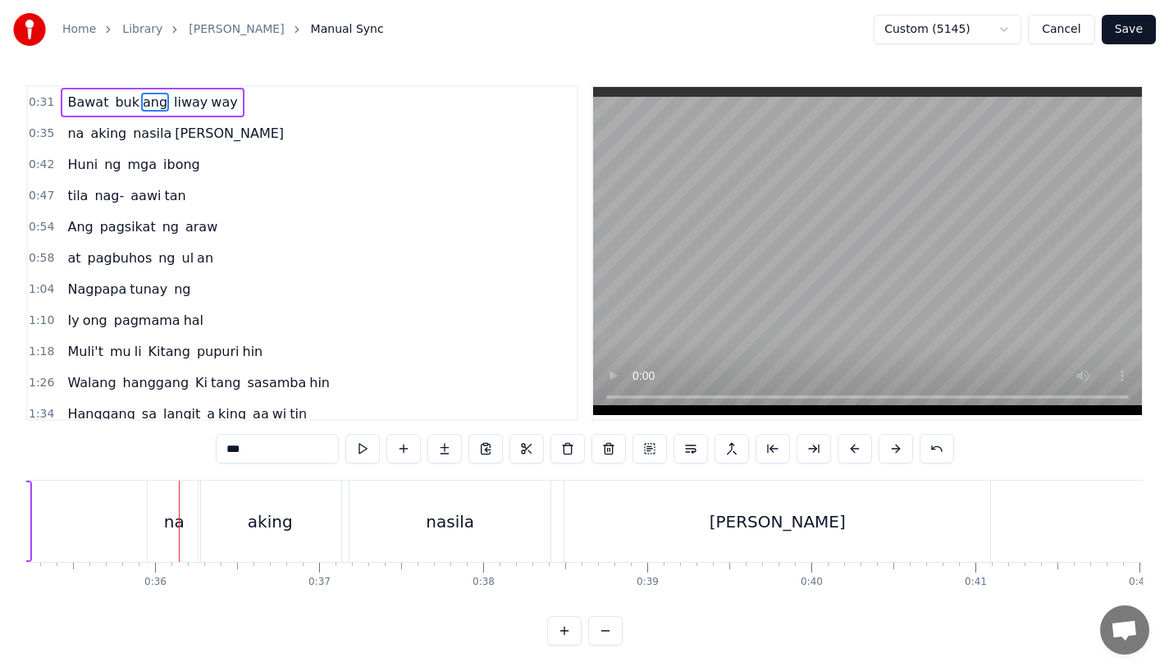
scroll to position [0, 5851]
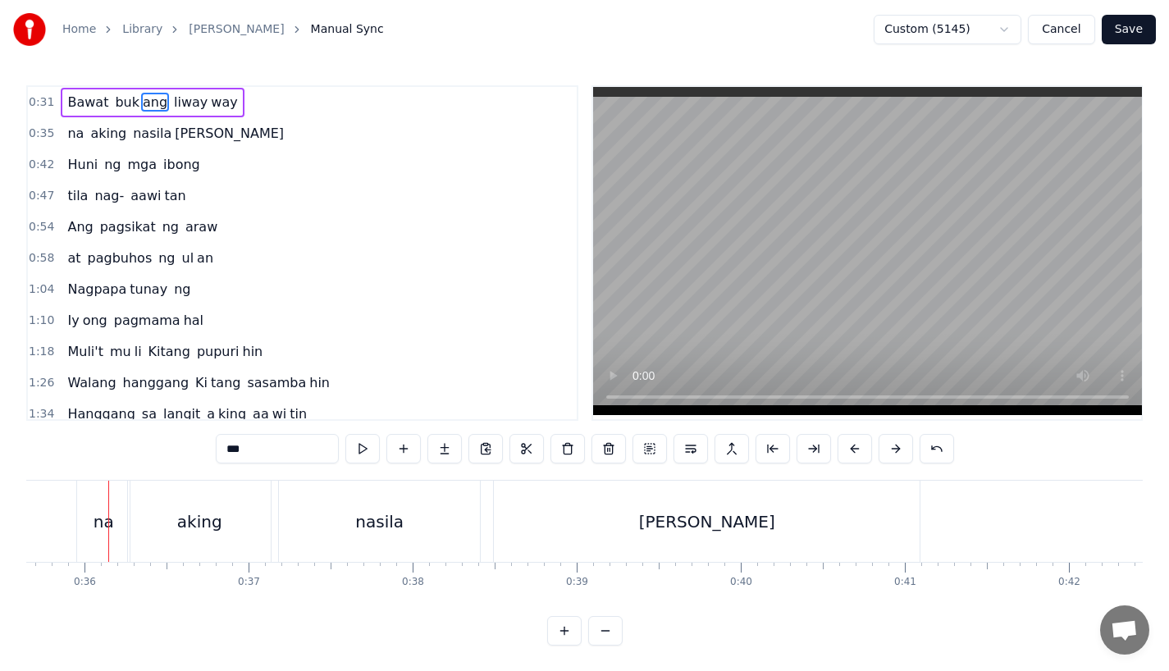
click at [114, 538] on div "na" at bounding box center [103, 521] width 53 height 81
type input "**"
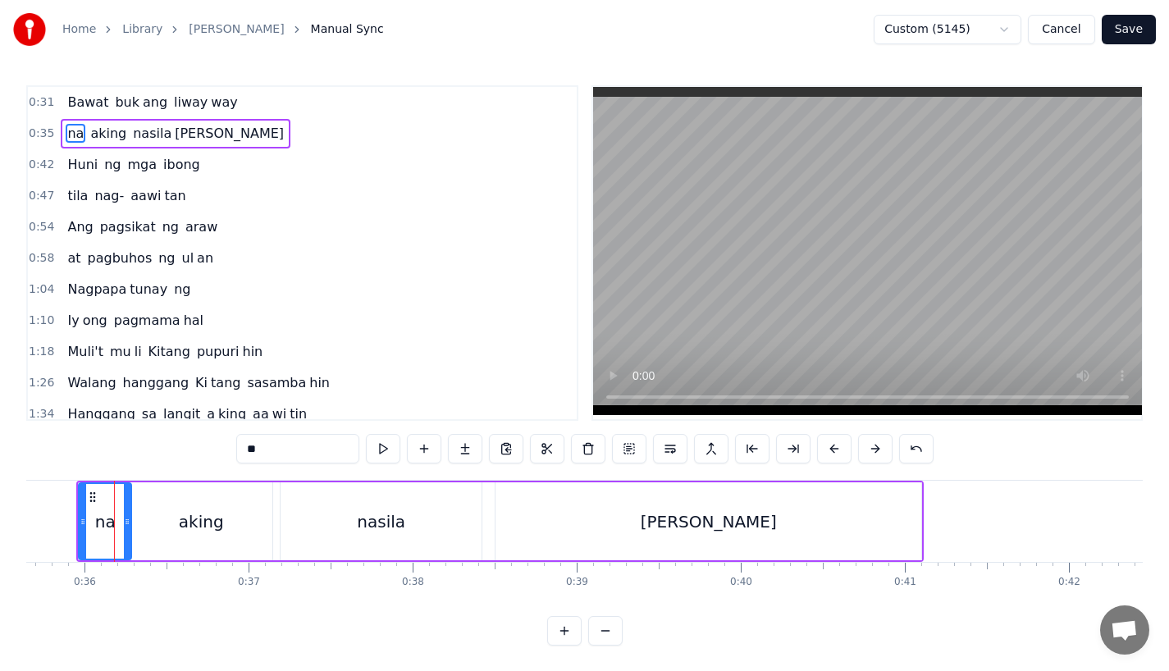
click at [126, 538] on div at bounding box center [127, 521] width 7 height 75
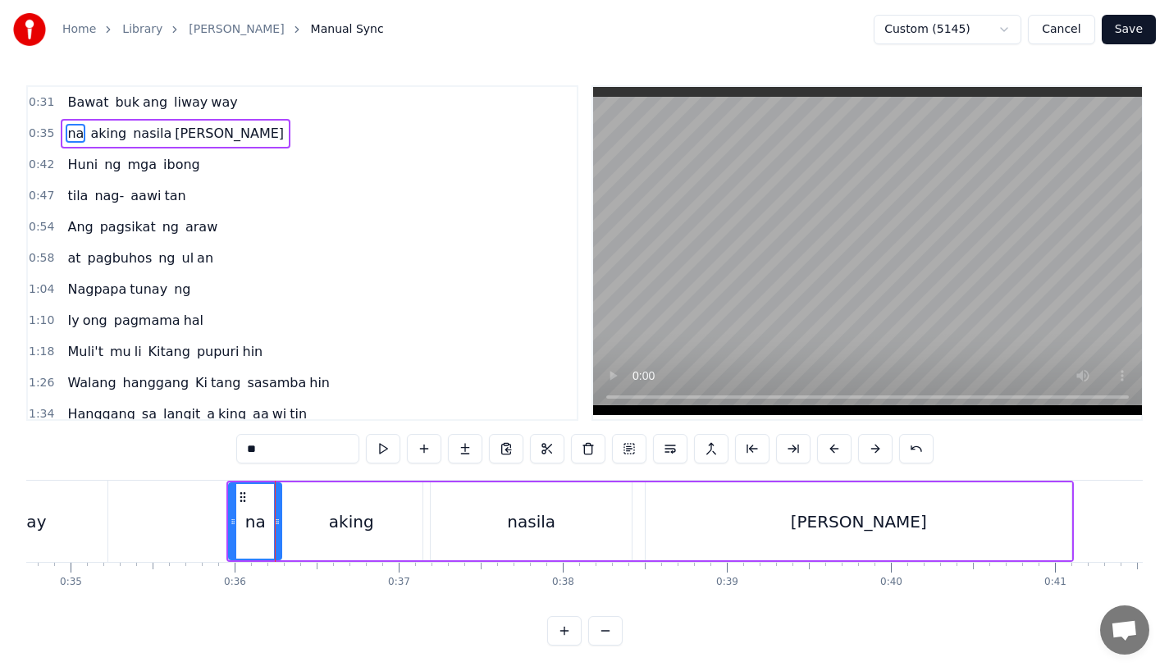
scroll to position [0, 5632]
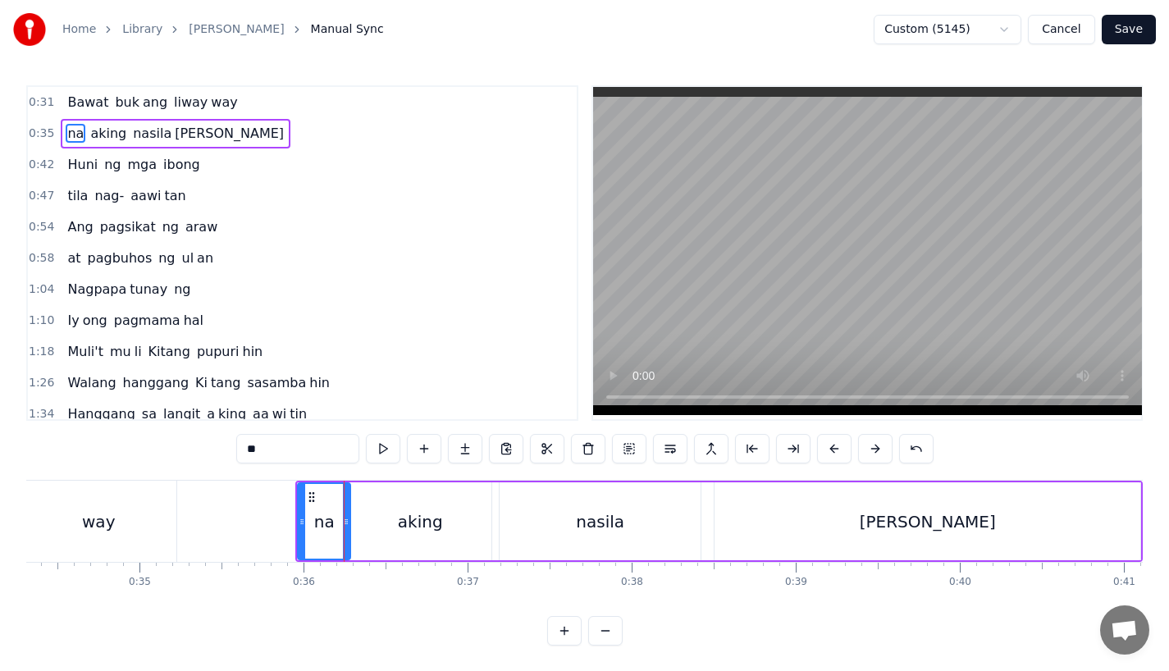
click at [314, 491] on icon at bounding box center [311, 497] width 13 height 13
click at [866, 445] on button at bounding box center [875, 449] width 34 height 30
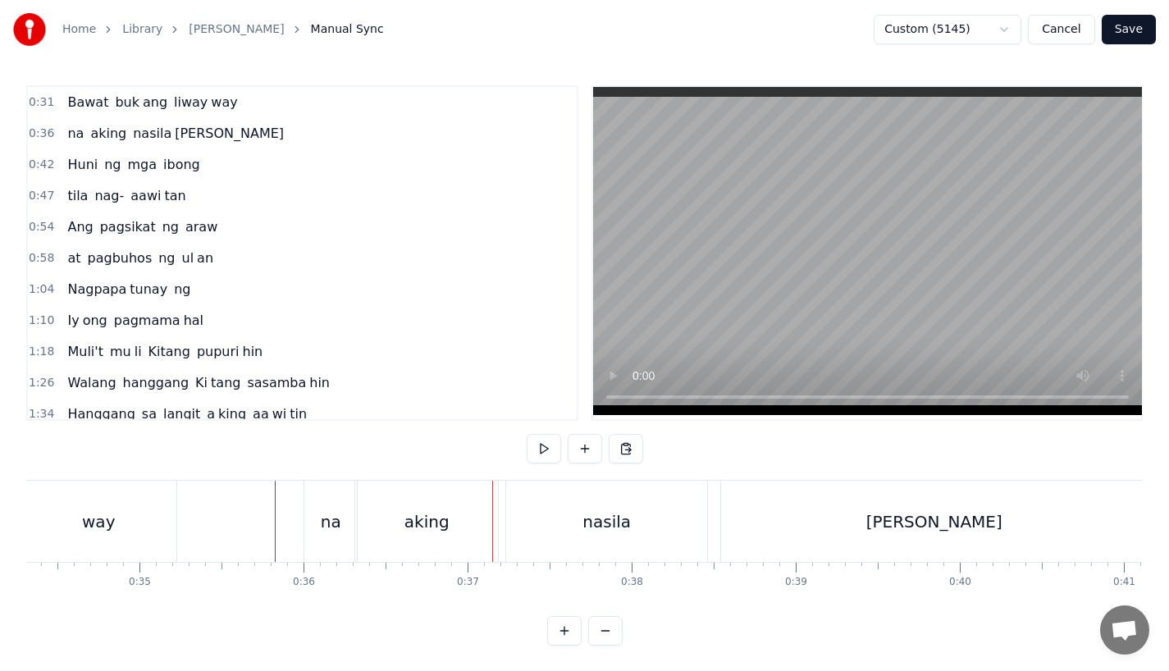
click at [329, 534] on div "na" at bounding box center [330, 521] width 53 height 81
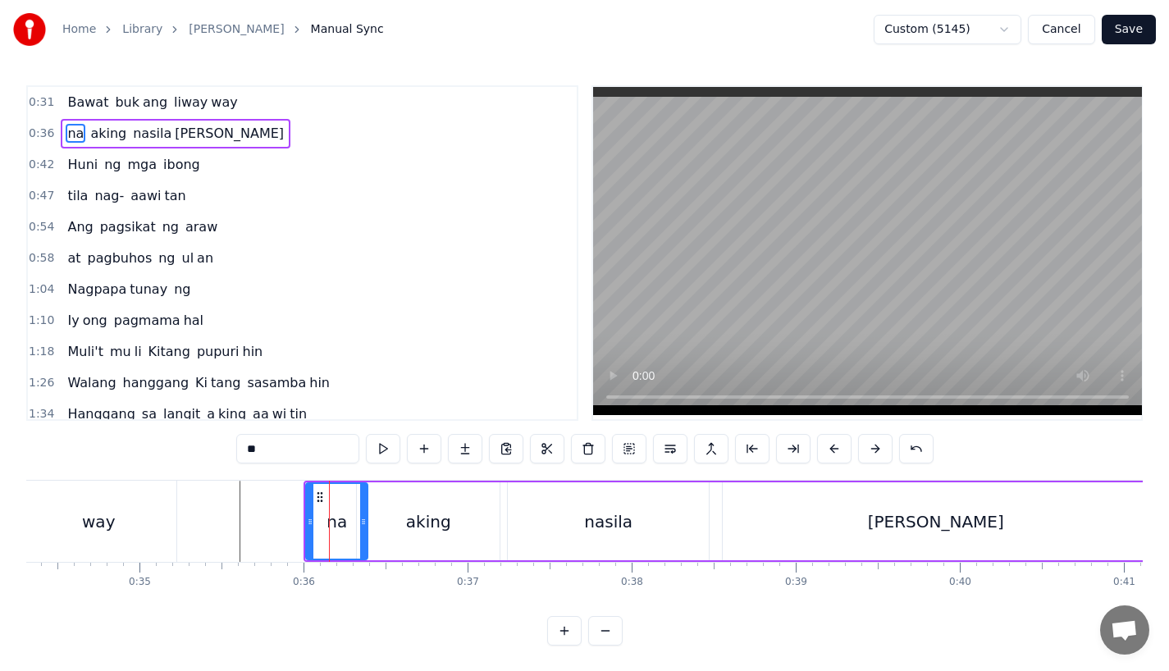
drag, startPoint x: 351, startPoint y: 533, endPoint x: 362, endPoint y: 532, distance: 10.8
click at [362, 532] on div at bounding box center [363, 521] width 7 height 75
click at [379, 531] on div "aking" at bounding box center [428, 522] width 143 height 78
type input "*****"
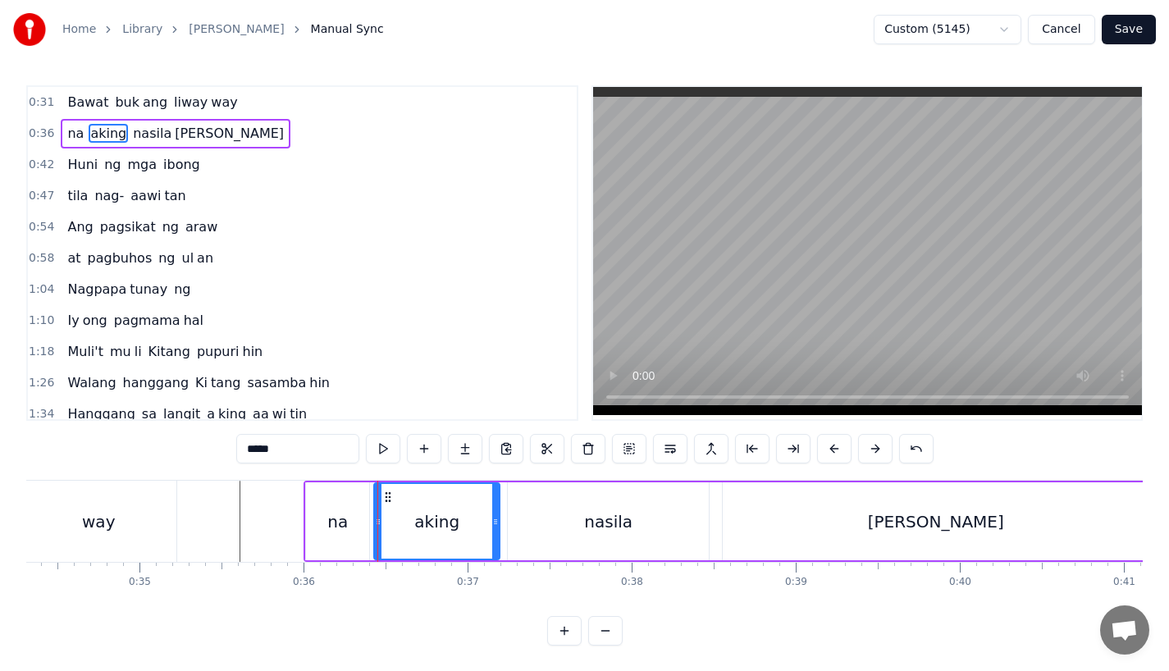
drag, startPoint x: 362, startPoint y: 532, endPoint x: 379, endPoint y: 531, distance: 17.3
click at [379, 531] on div at bounding box center [378, 521] width 7 height 75
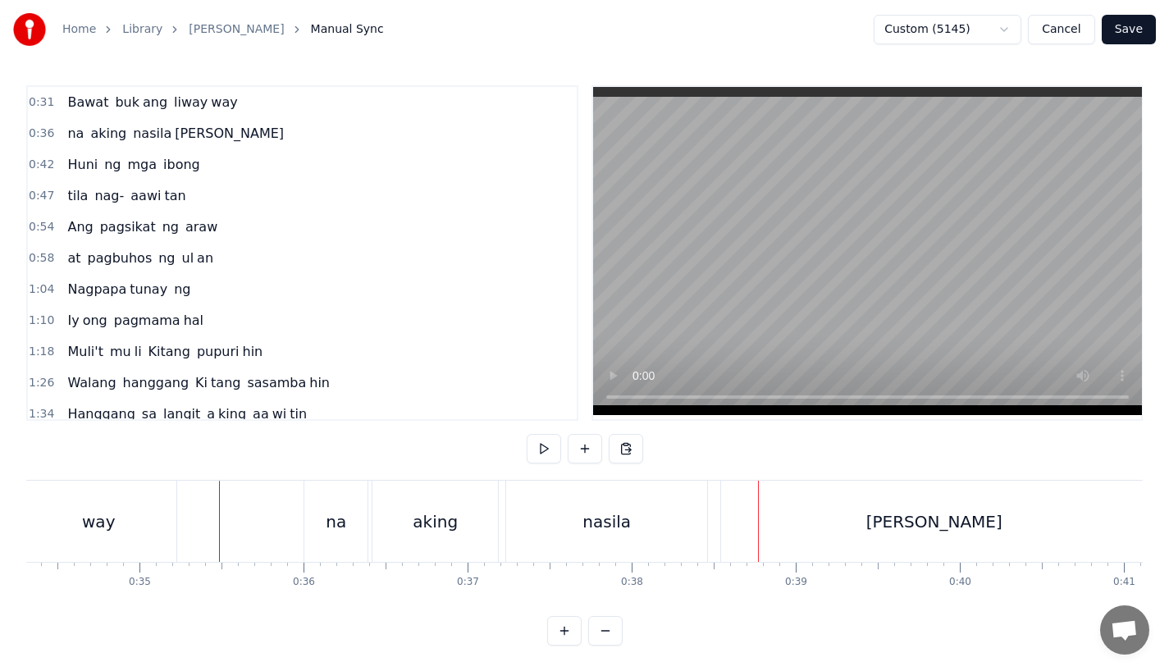
click at [649, 530] on div "nasila" at bounding box center [606, 521] width 201 height 81
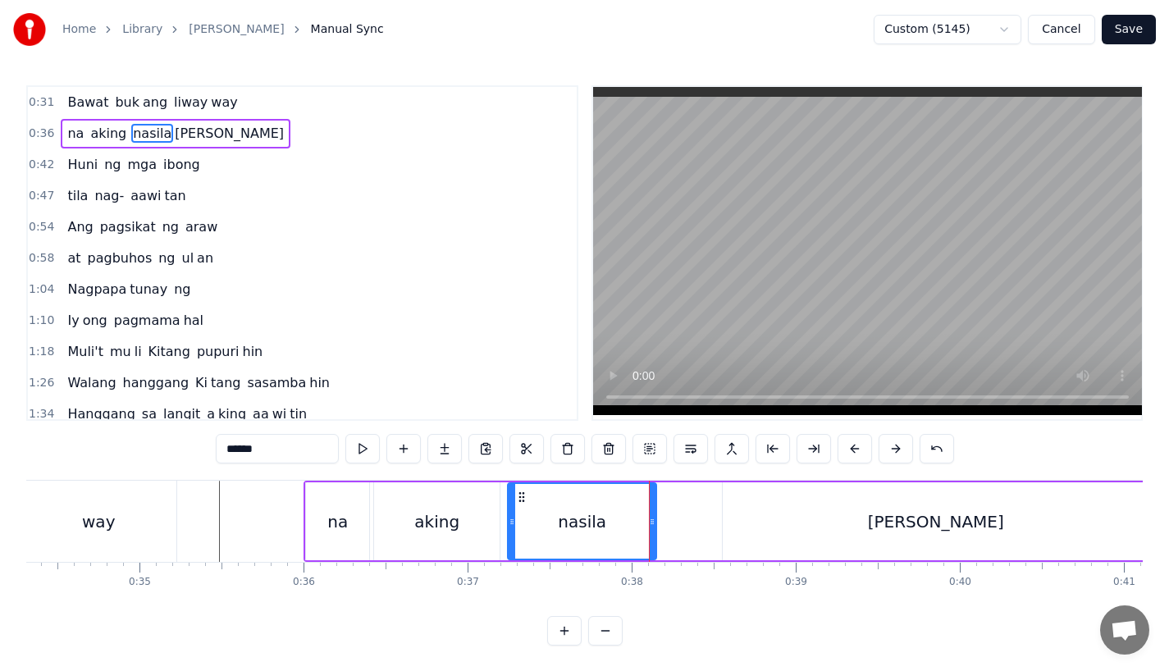
drag, startPoint x: 703, startPoint y: 520, endPoint x: 650, endPoint y: 523, distance: 52.6
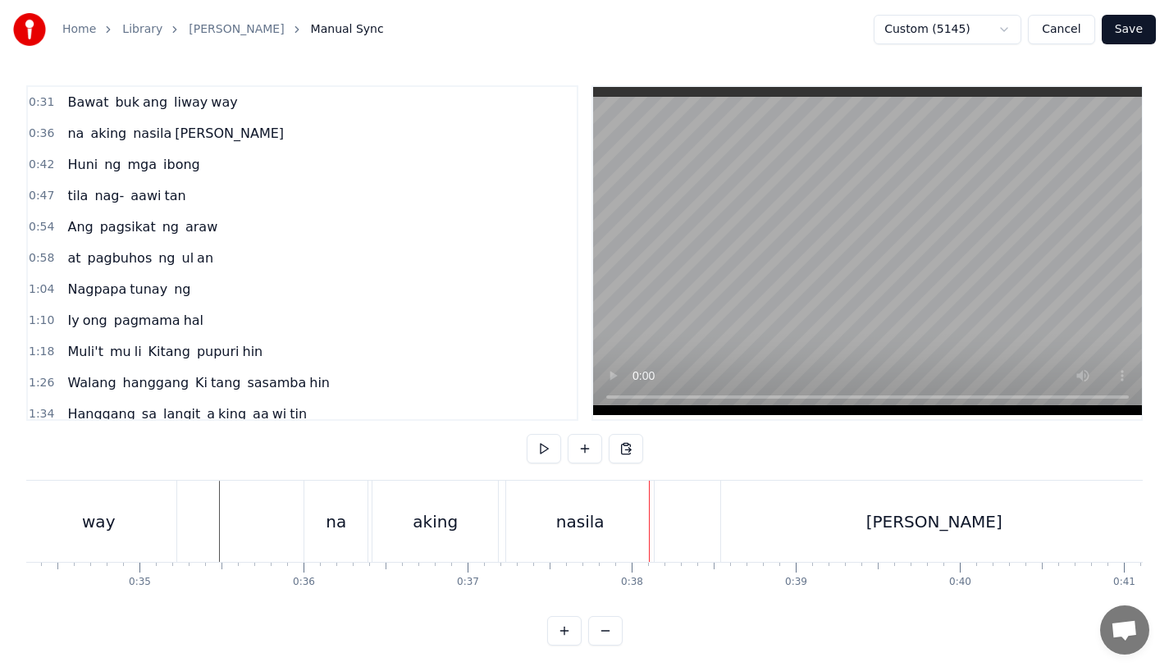
click at [582, 521] on div "nasila" at bounding box center [580, 522] width 48 height 25
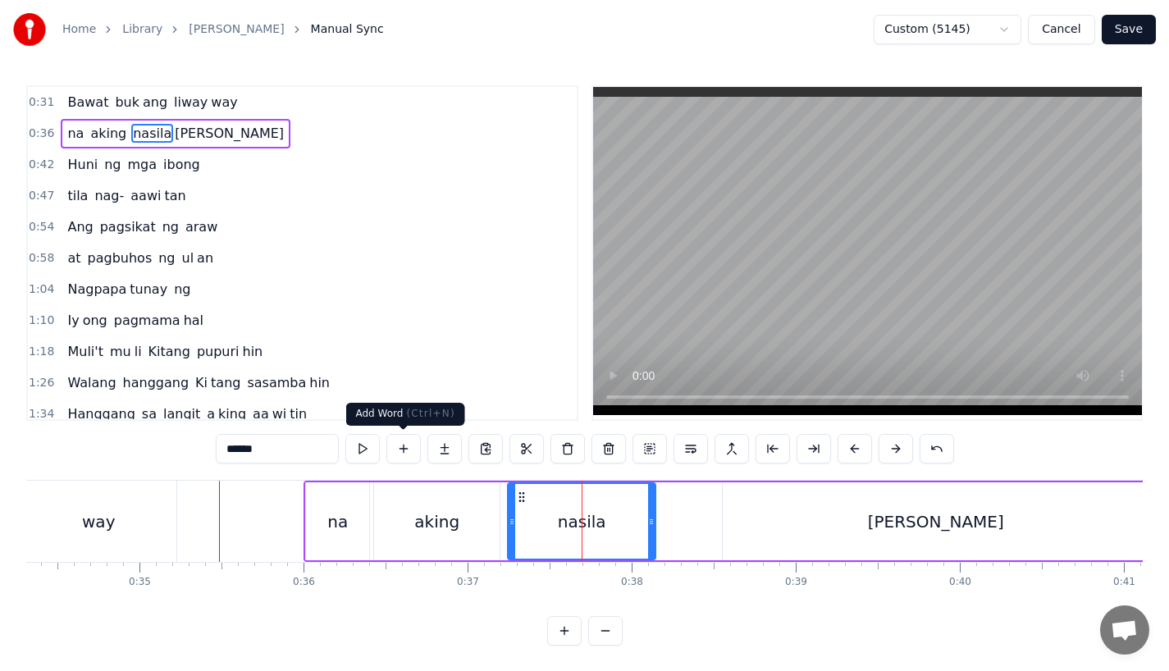
click at [438, 452] on button at bounding box center [445, 449] width 34 height 30
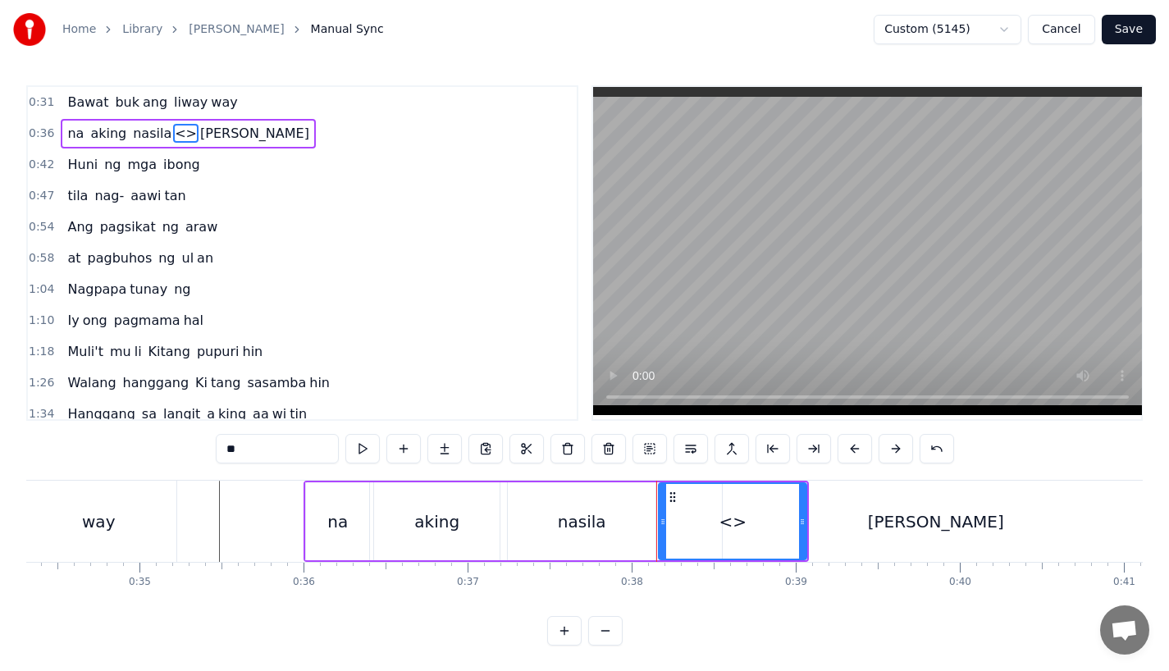
drag, startPoint x: 241, startPoint y: 448, endPoint x: 153, endPoint y: 447, distance: 87.8
click at [153, 447] on div "0:31 Bawat buk ang liway way 0:36 na aking nasila <> yan 0:42 Huni ng mga ibong…" at bounding box center [584, 365] width 1117 height 561
click at [852, 522] on div "[PERSON_NAME]" at bounding box center [936, 522] width 426 height 78
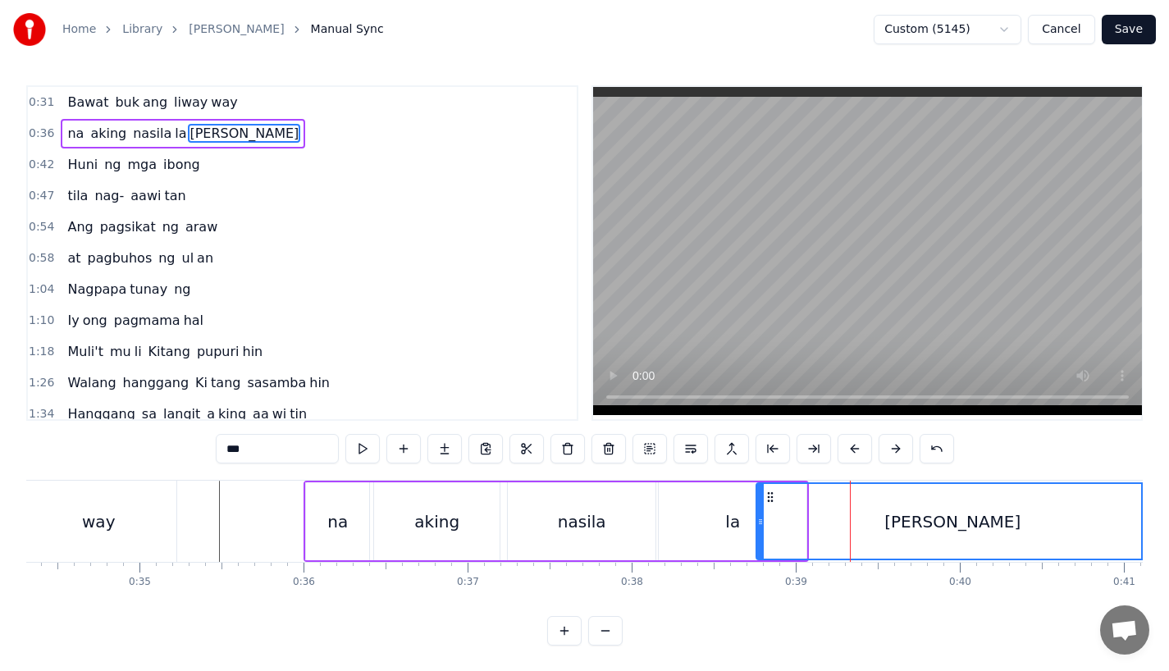
drag, startPoint x: 729, startPoint y: 522, endPoint x: 767, endPoint y: 522, distance: 38.6
click at [764, 522] on icon at bounding box center [761, 521] width 7 height 13
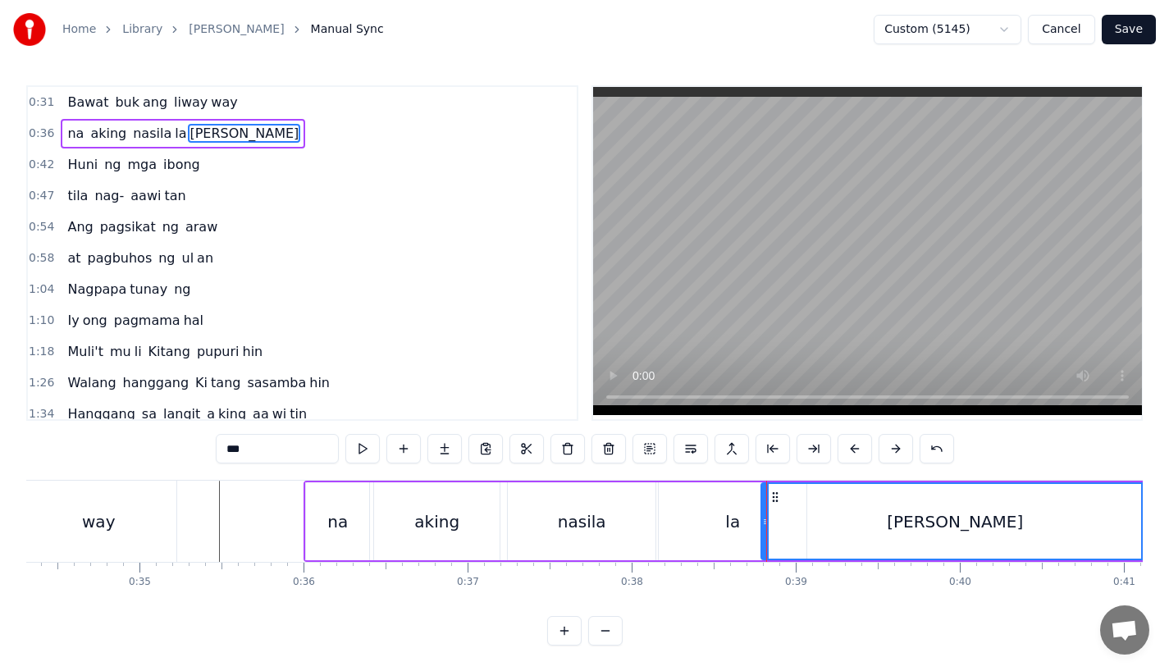
click at [721, 522] on div "la" at bounding box center [733, 522] width 148 height 78
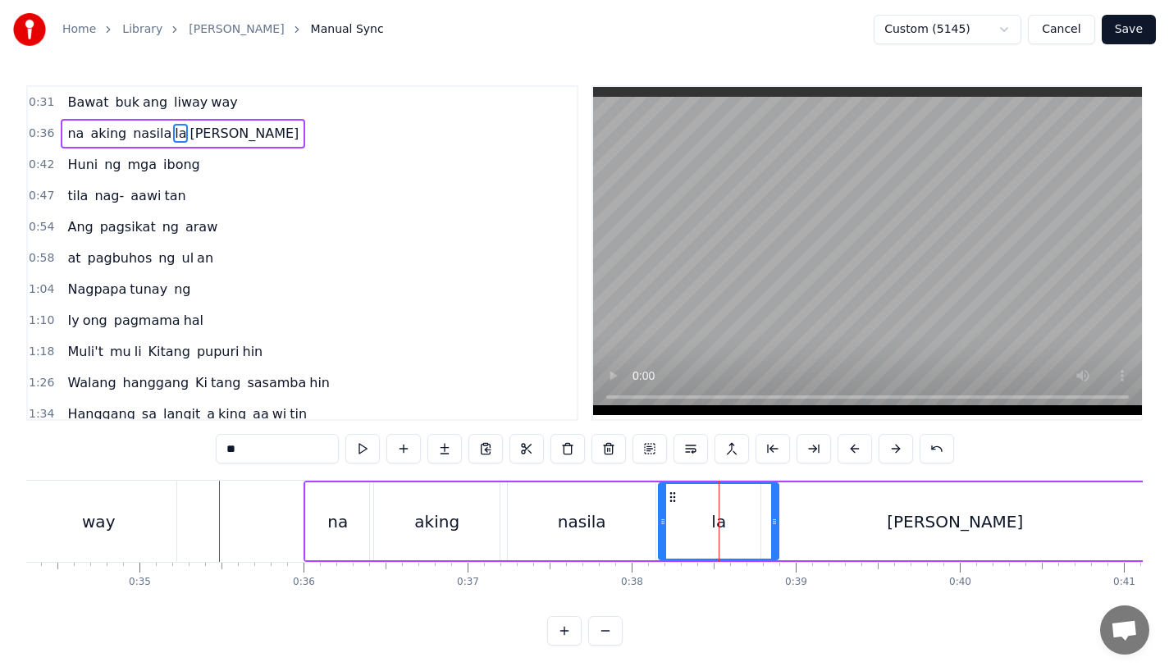
drag, startPoint x: 800, startPoint y: 523, endPoint x: 771, endPoint y: 523, distance: 29.5
click at [771, 523] on icon at bounding box center [774, 521] width 7 height 13
click at [722, 540] on div "la" at bounding box center [718, 521] width 117 height 75
click at [817, 518] on div "[PERSON_NAME]" at bounding box center [955, 522] width 387 height 78
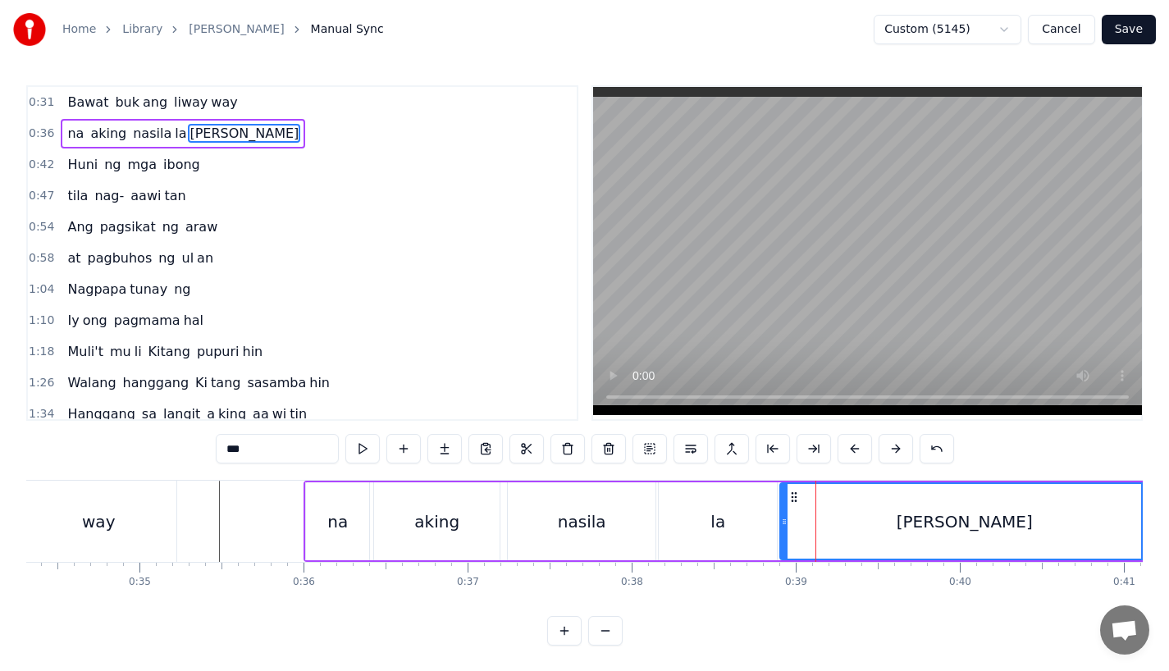
drag, startPoint x: 767, startPoint y: 523, endPoint x: 785, endPoint y: 524, distance: 18.9
click at [785, 524] on circle at bounding box center [785, 524] width 1 height 1
click at [477, 519] on div "aking" at bounding box center [437, 522] width 126 height 78
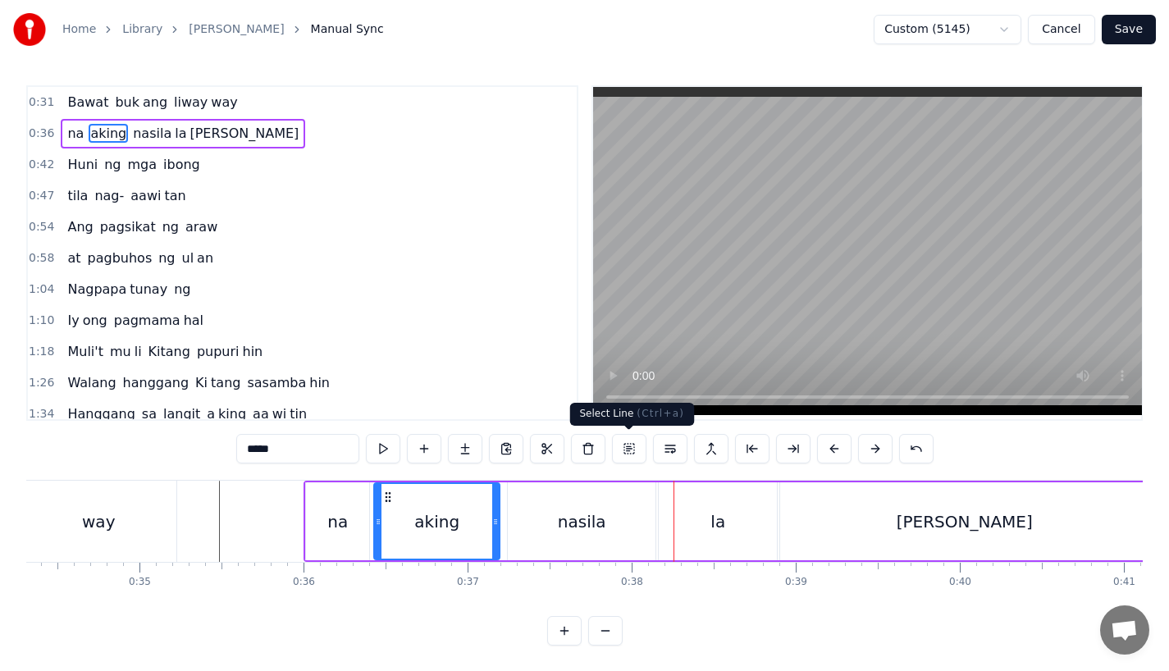
click at [608, 531] on div "nasila" at bounding box center [582, 522] width 148 height 78
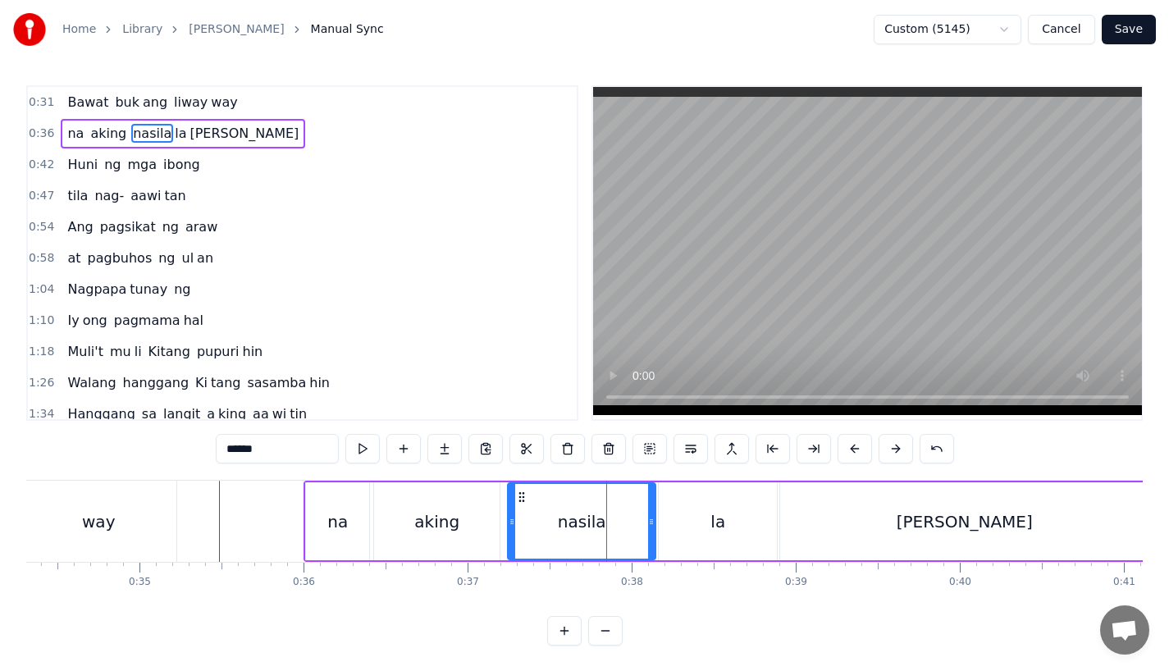
click at [277, 451] on input "******" at bounding box center [277, 449] width 123 height 30
click at [409, 511] on div "aking" at bounding box center [437, 522] width 126 height 78
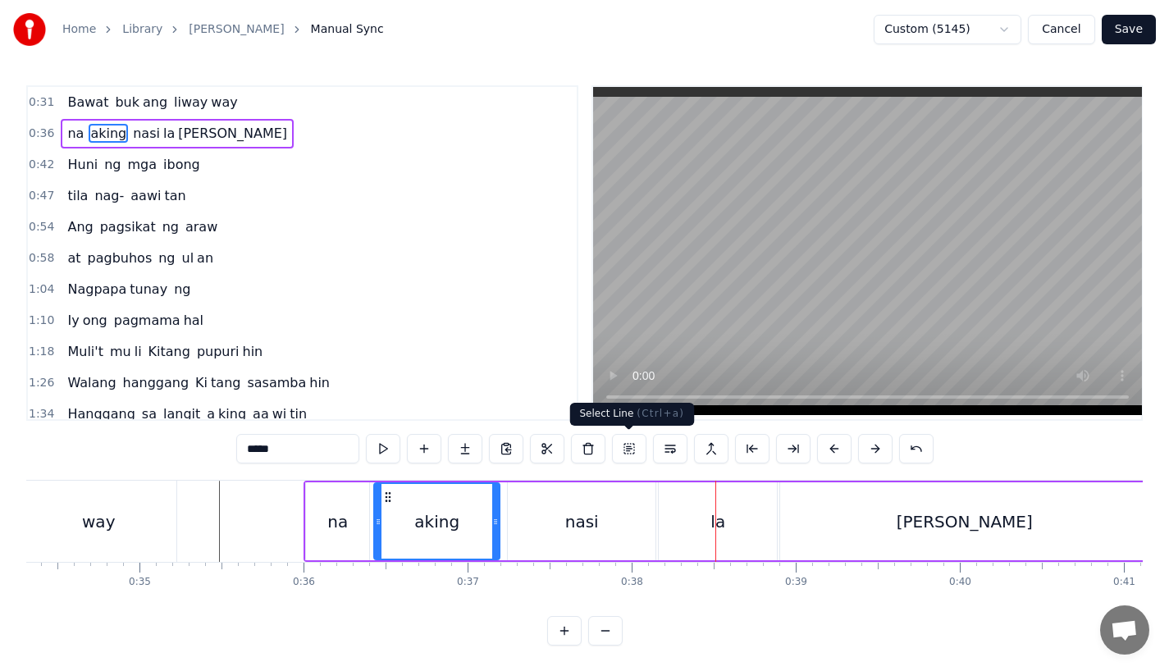
click at [593, 520] on div "nasi" at bounding box center [582, 522] width 34 height 25
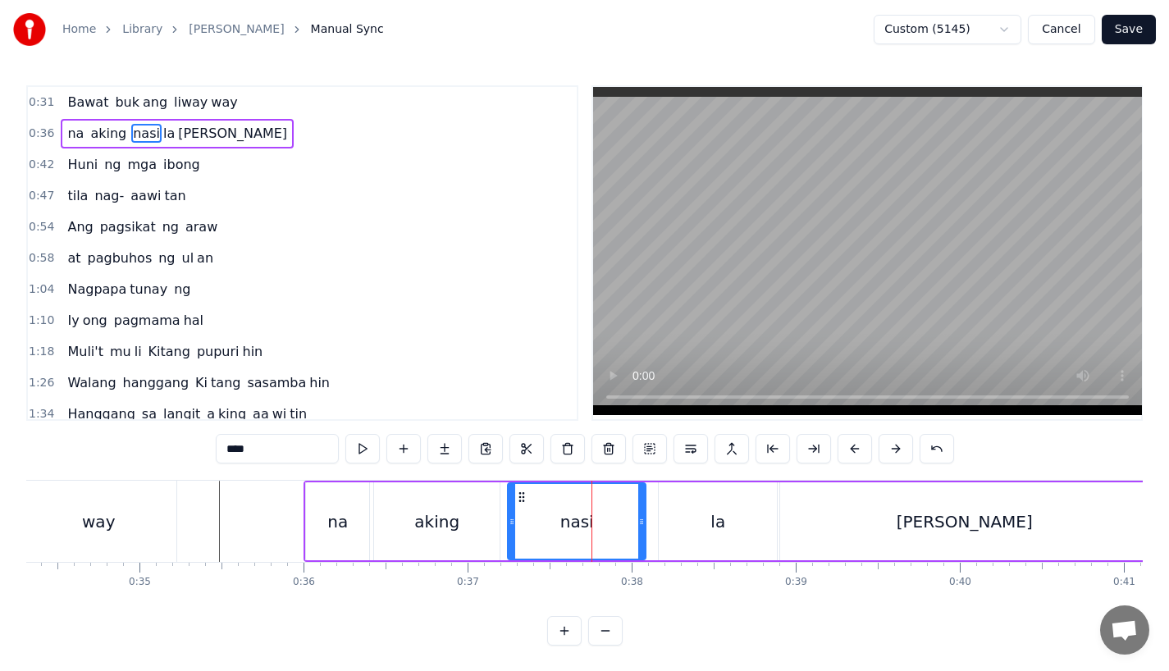
drag, startPoint x: 652, startPoint y: 529, endPoint x: 641, endPoint y: 532, distance: 11.9
click at [641, 532] on div at bounding box center [642, 521] width 7 height 75
click at [696, 532] on div "la" at bounding box center [718, 522] width 118 height 78
type input "**"
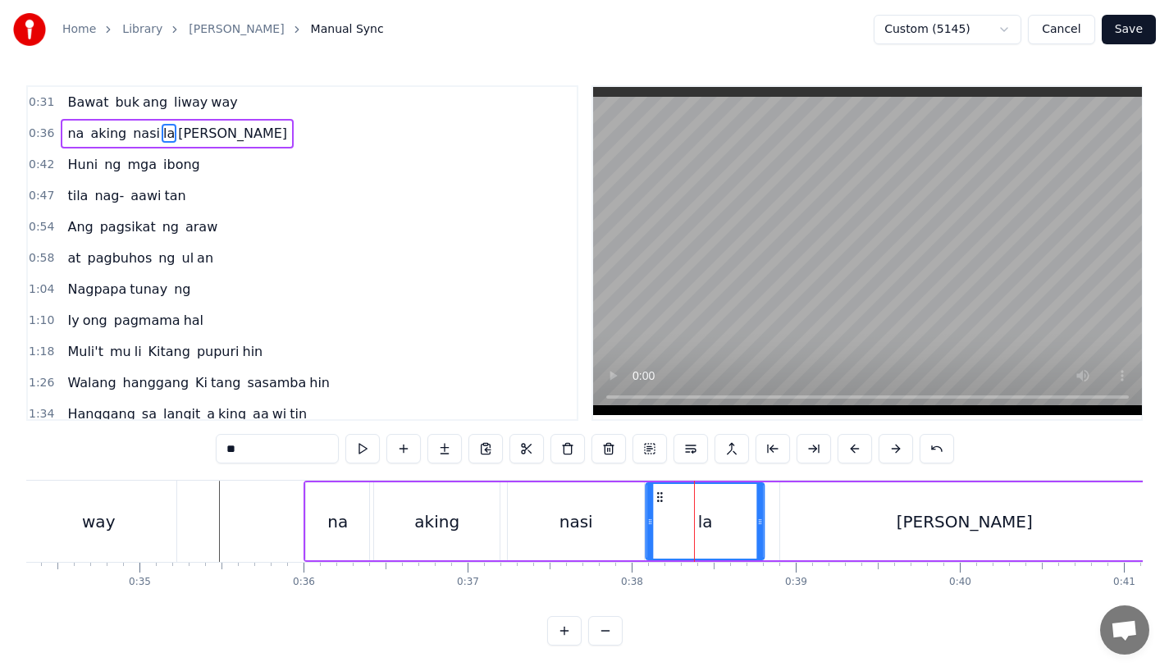
drag, startPoint x: 673, startPoint y: 503, endPoint x: 660, endPoint y: 503, distance: 13.1
click at [660, 503] on icon at bounding box center [660, 497] width 13 height 13
click at [766, 525] on div "nasi la yan" at bounding box center [828, 522] width 643 height 78
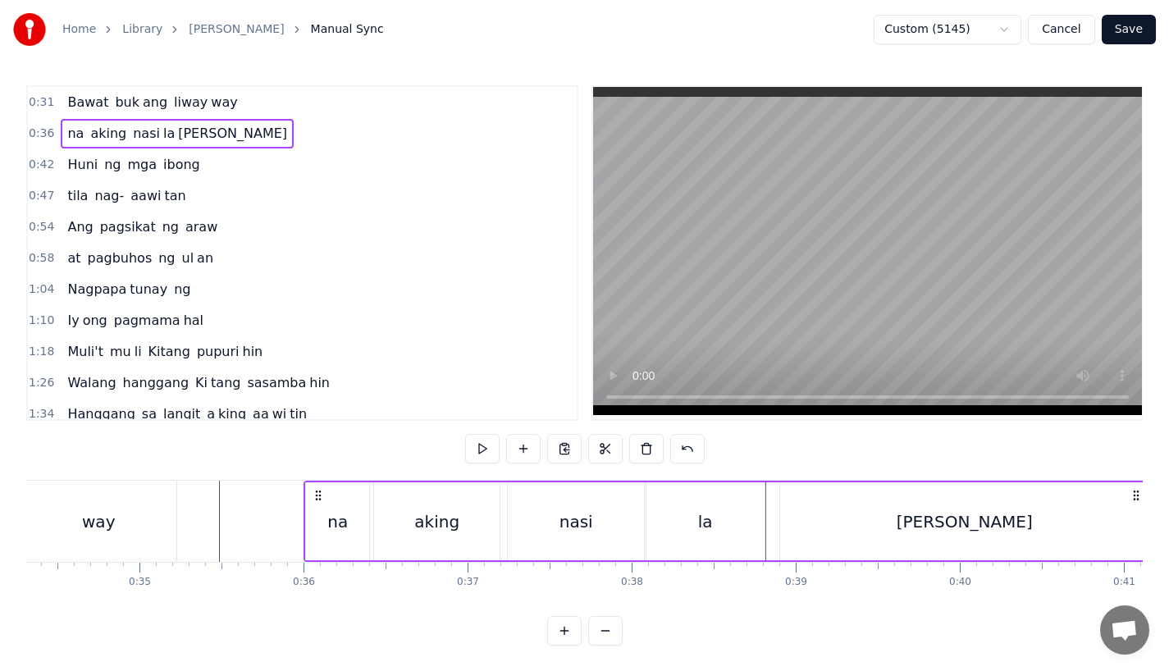
click at [748, 529] on div "la" at bounding box center [706, 522] width 118 height 78
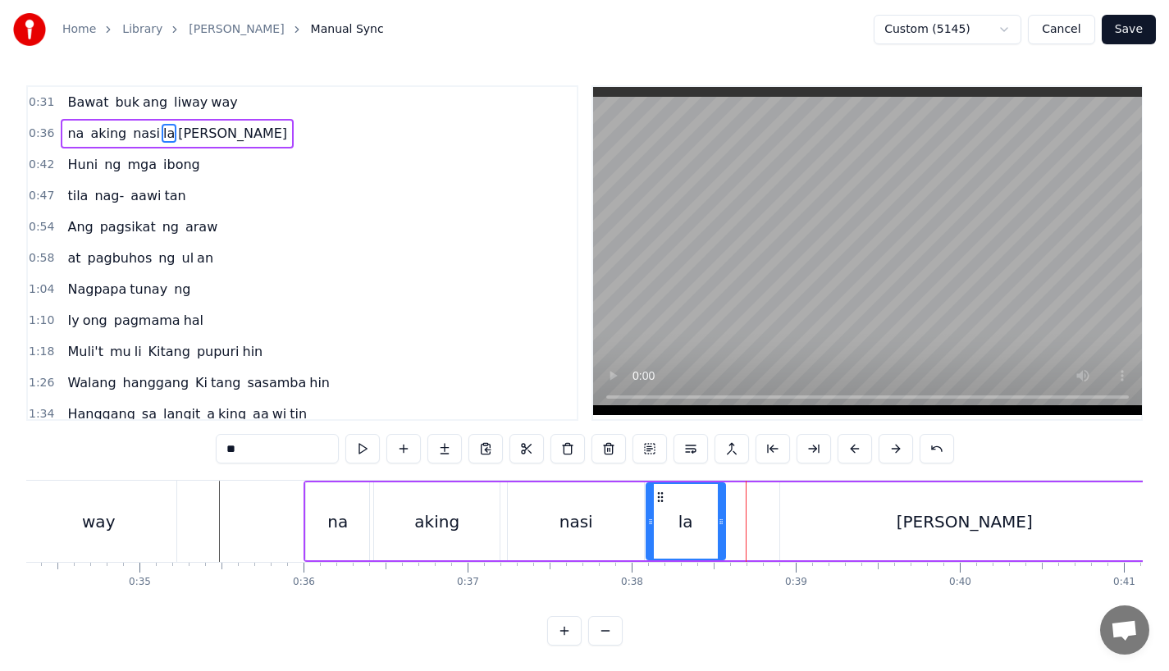
drag, startPoint x: 758, startPoint y: 528, endPoint x: 719, endPoint y: 529, distance: 39.4
click at [719, 529] on div at bounding box center [721, 521] width 7 height 75
click at [829, 524] on div "[PERSON_NAME]" at bounding box center [964, 522] width 368 height 78
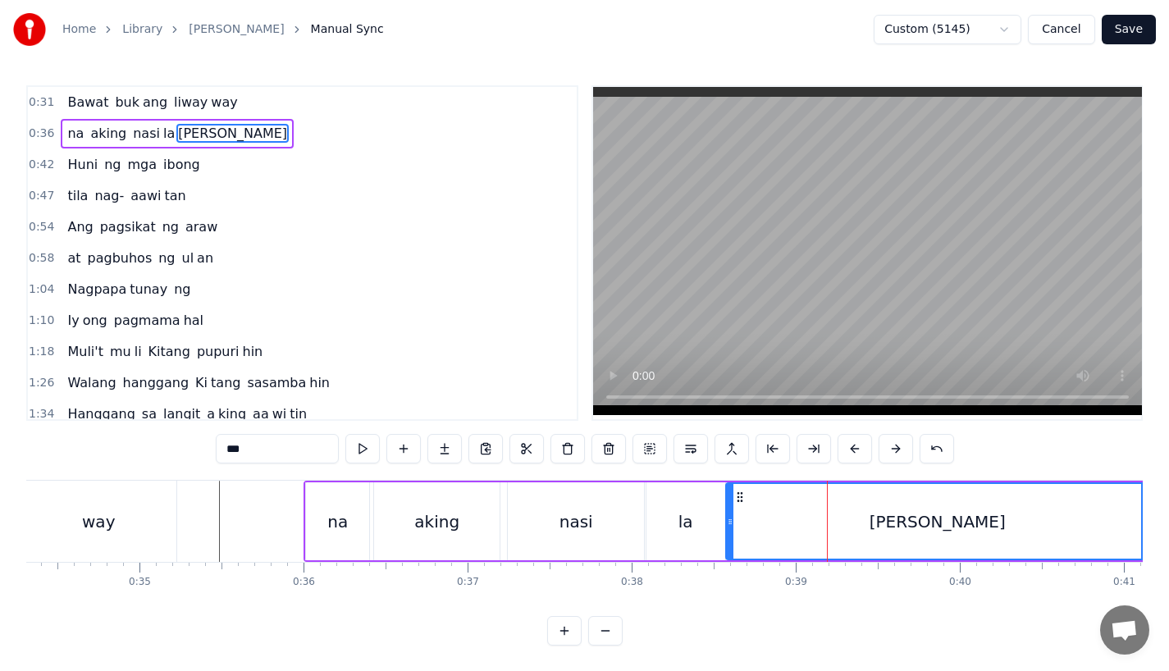
drag, startPoint x: 784, startPoint y: 524, endPoint x: 730, endPoint y: 528, distance: 54.3
click at [730, 528] on icon at bounding box center [730, 521] width 7 height 13
click at [665, 522] on div "la" at bounding box center [686, 522] width 79 height 78
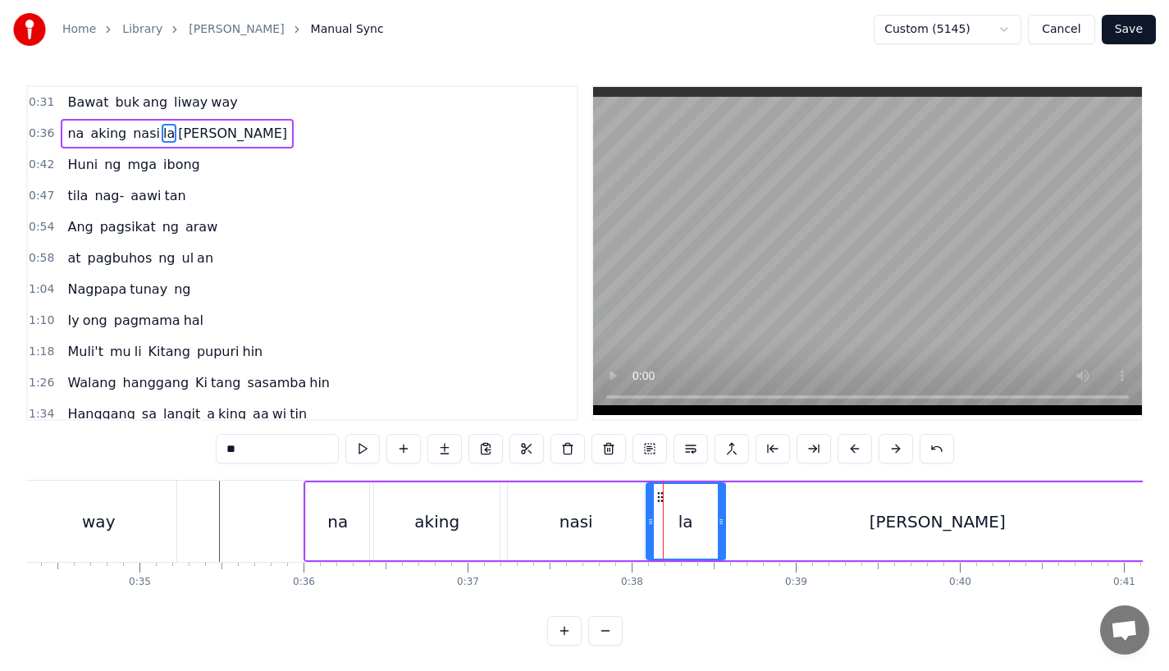
drag, startPoint x: 721, startPoint y: 524, endPoint x: 711, endPoint y: 524, distance: 9.8
click at [718, 524] on icon at bounding box center [721, 521] width 7 height 13
click at [761, 524] on div "[PERSON_NAME]" at bounding box center [937, 522] width 423 height 78
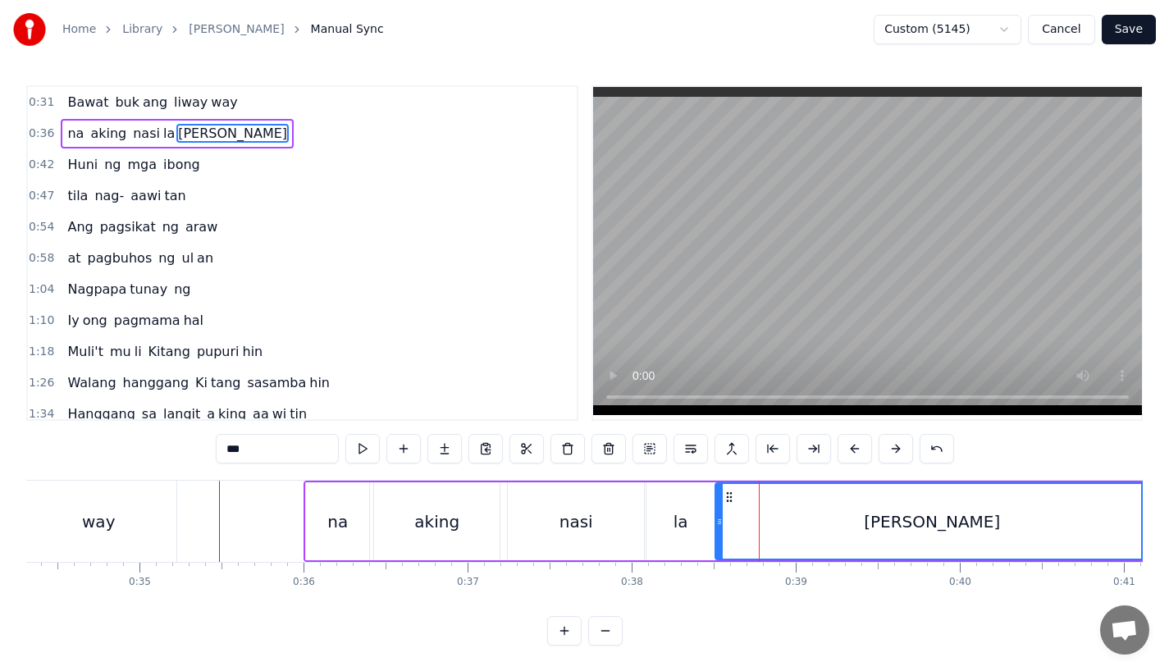
drag, startPoint x: 728, startPoint y: 524, endPoint x: 717, endPoint y: 524, distance: 10.7
click at [717, 524] on icon at bounding box center [719, 521] width 7 height 13
click at [409, 529] on div "aking" at bounding box center [437, 522] width 126 height 78
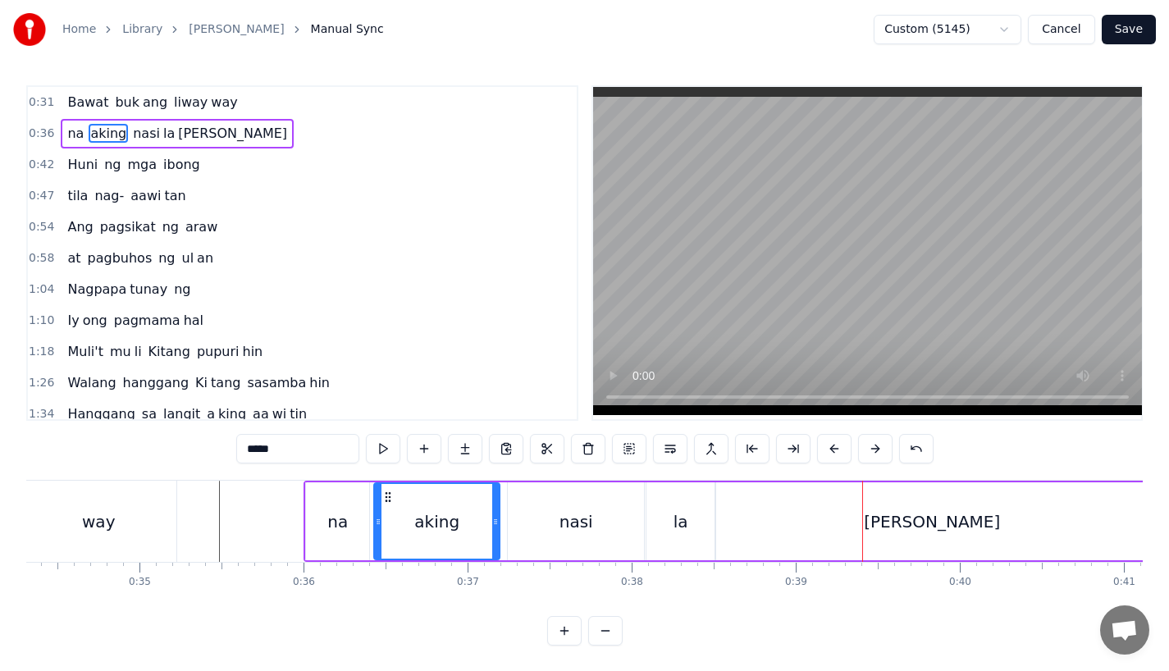
click at [552, 543] on div "nasi" at bounding box center [576, 522] width 136 height 78
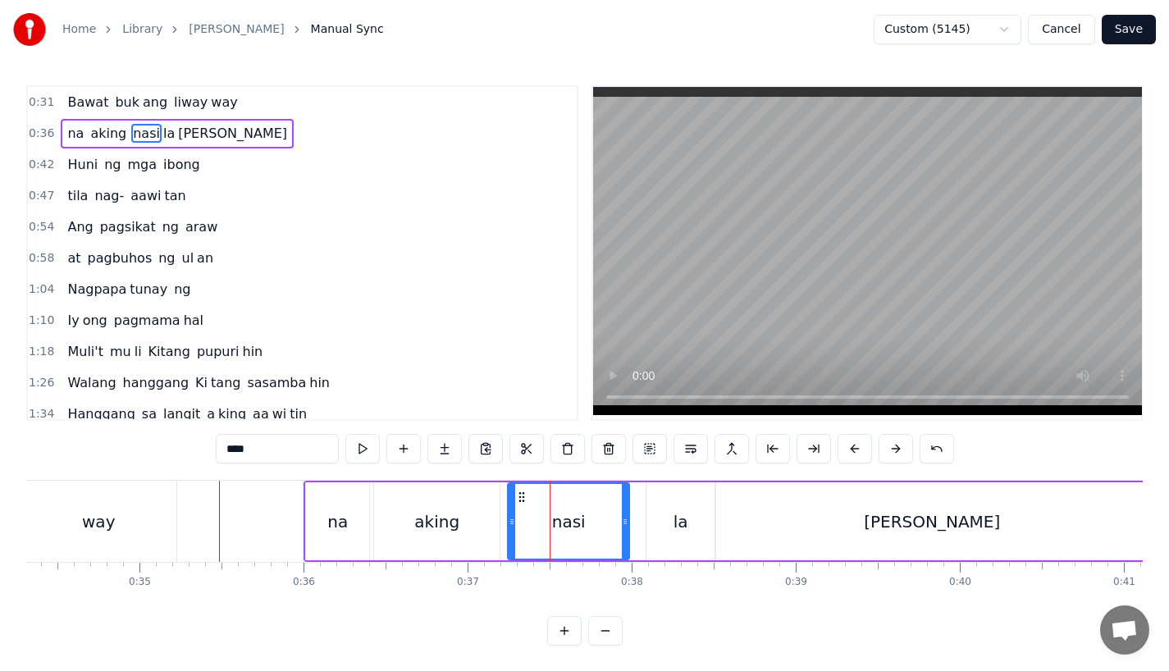
drag, startPoint x: 642, startPoint y: 518, endPoint x: 624, endPoint y: 524, distance: 18.9
click at [624, 524] on icon at bounding box center [625, 521] width 7 height 13
click at [666, 528] on div "la" at bounding box center [681, 522] width 69 height 78
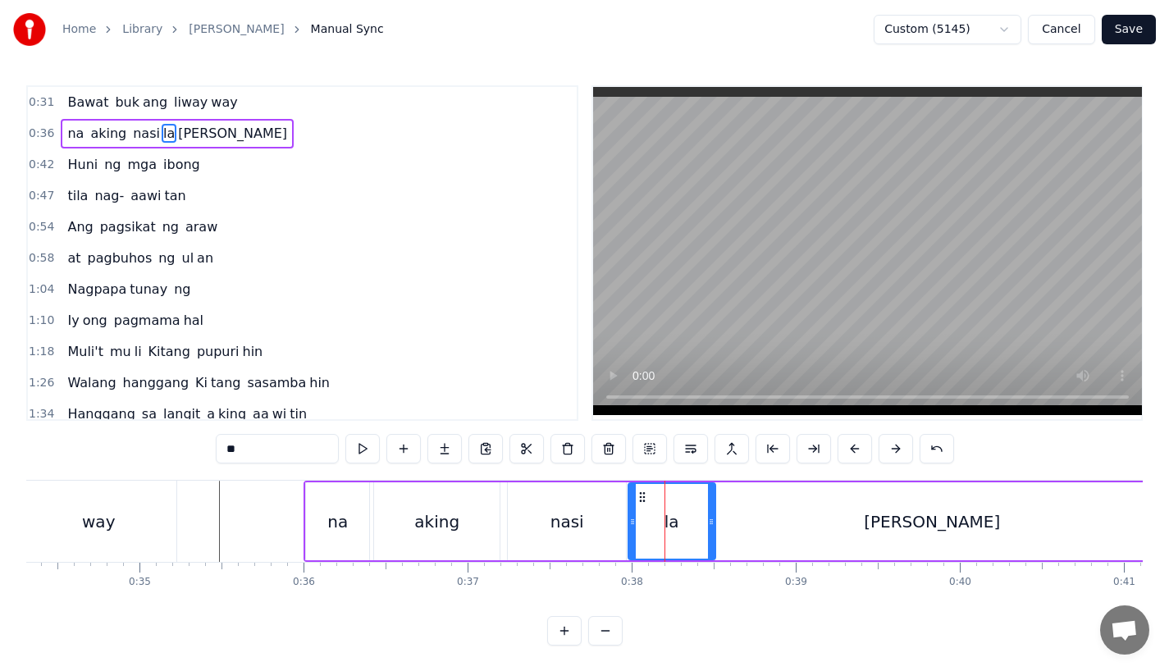
drag, startPoint x: 648, startPoint y: 528, endPoint x: 630, endPoint y: 529, distance: 18.1
click at [630, 529] on div at bounding box center [632, 521] width 7 height 75
click at [491, 531] on div "aking" at bounding box center [437, 522] width 126 height 78
type input "*****"
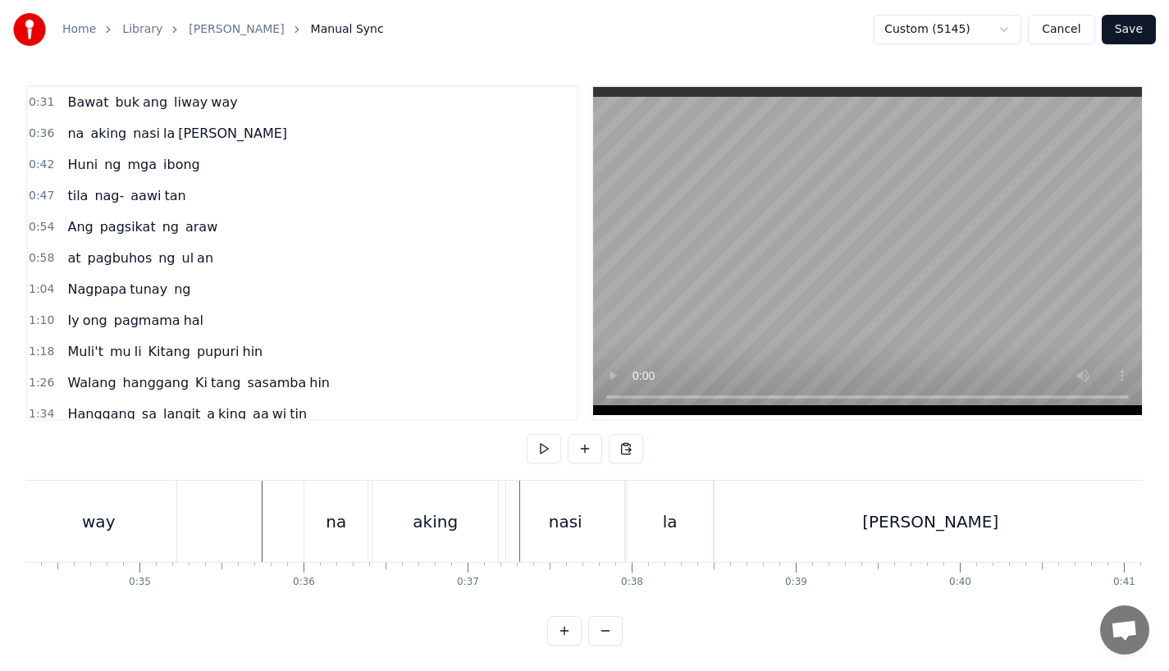
click at [437, 561] on div "aking" at bounding box center [435, 521] width 127 height 81
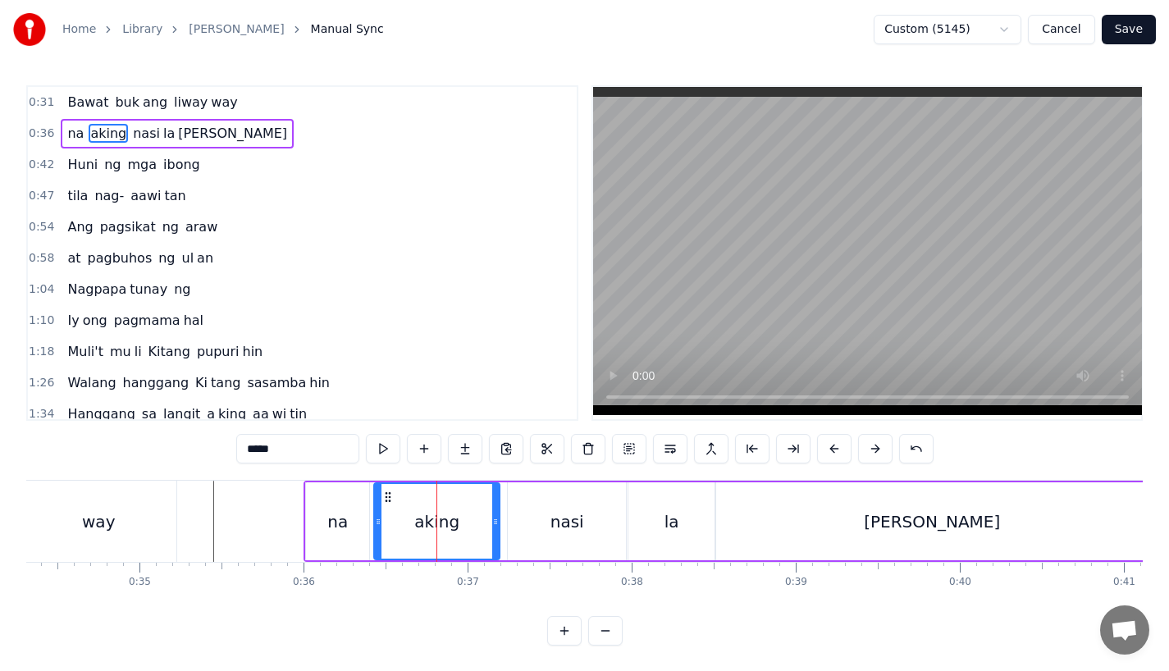
click at [364, 510] on div "na" at bounding box center [337, 522] width 63 height 78
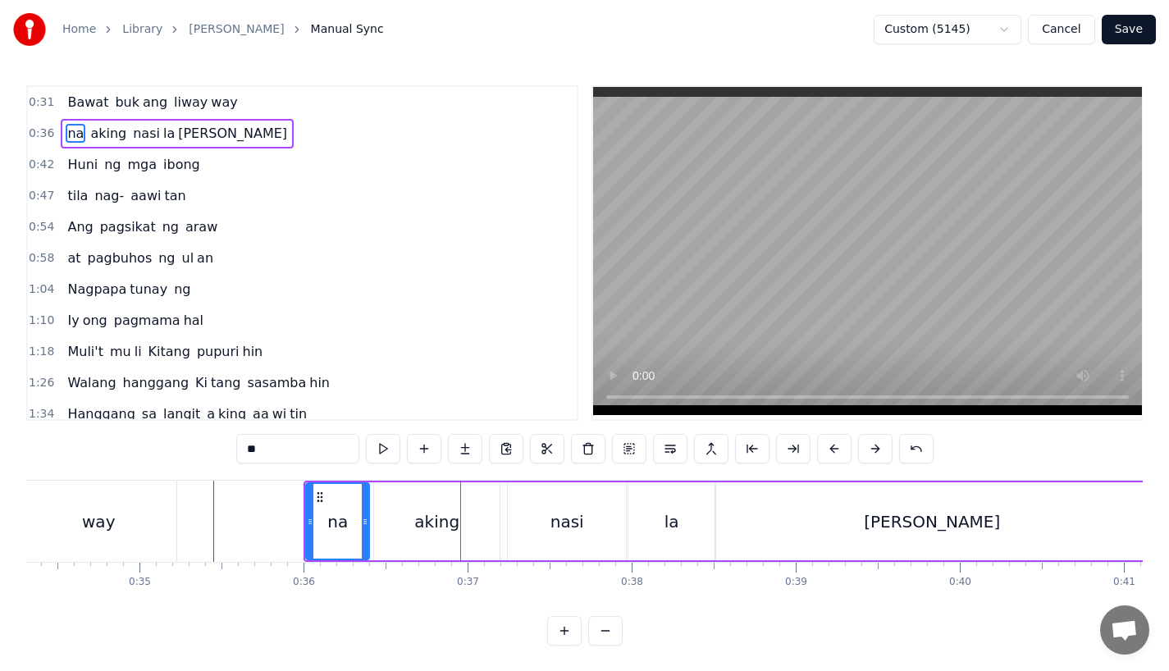
click at [490, 528] on div "aking" at bounding box center [437, 522] width 126 height 78
type input "*****"
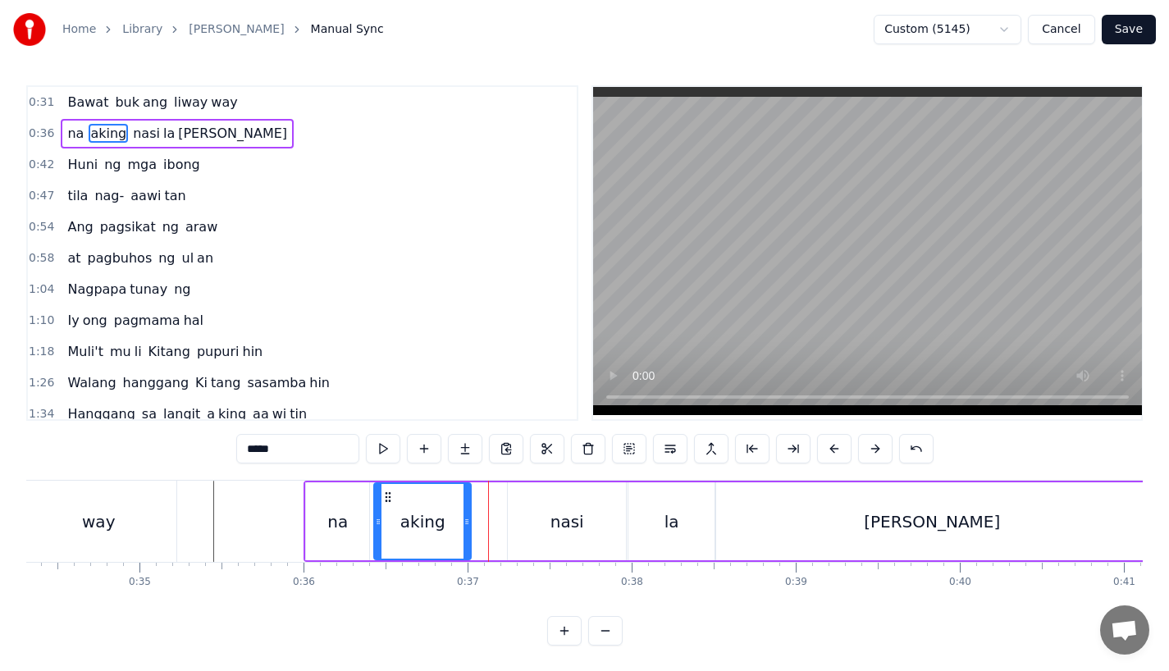
drag, startPoint x: 496, startPoint y: 532, endPoint x: 459, endPoint y: 532, distance: 36.9
click at [464, 532] on div at bounding box center [467, 521] width 7 height 75
click at [458, 442] on button at bounding box center [465, 449] width 34 height 30
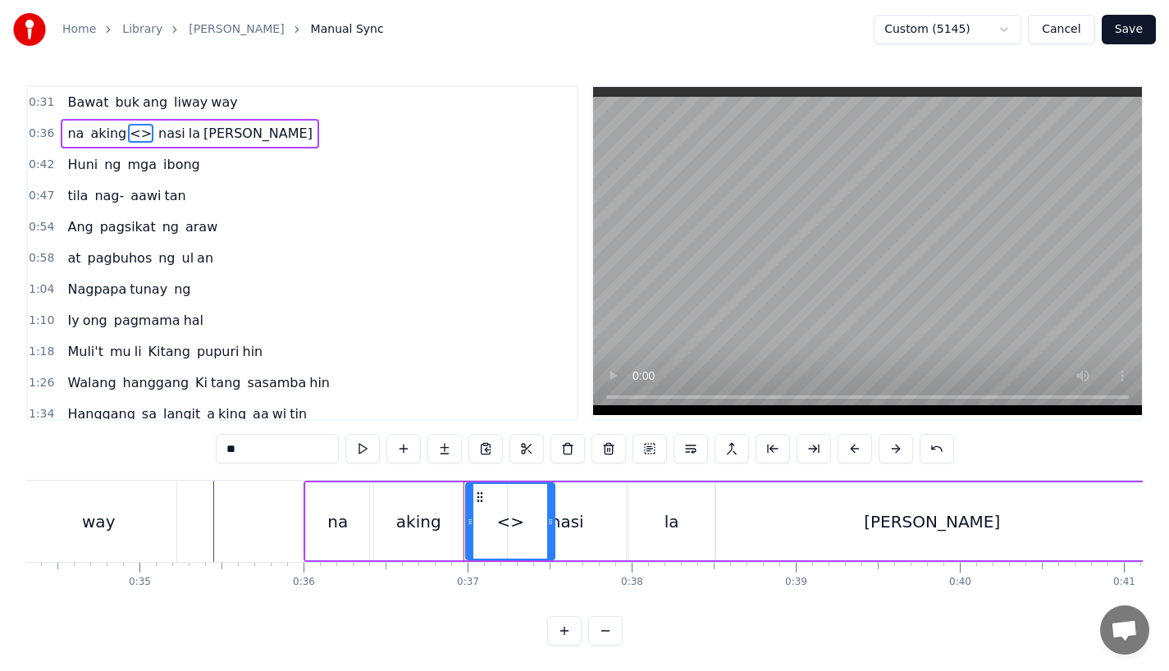
drag, startPoint x: 286, startPoint y: 457, endPoint x: 149, endPoint y: 457, distance: 137.9
click at [149, 457] on div "0:31 Bawat buk ang liway way 0:36 na aking <> nasi la yan 0:42 Huni ng mga ibon…" at bounding box center [584, 365] width 1117 height 561
type input "*"
click at [442, 548] on div "aking" at bounding box center [418, 522] width 89 height 78
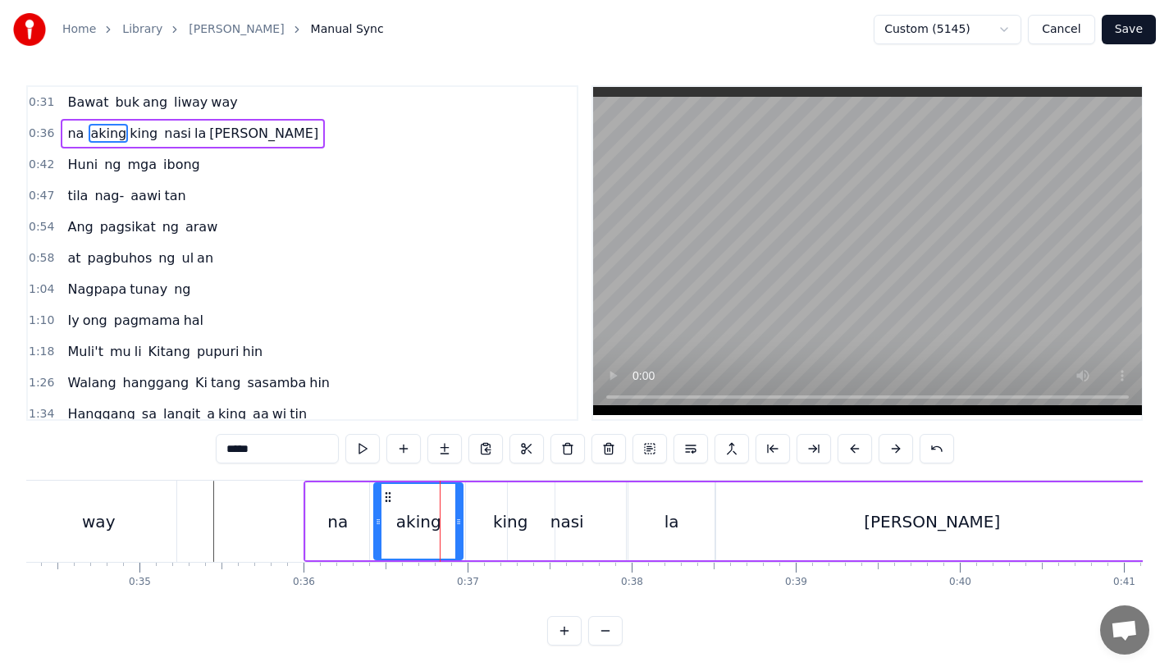
click at [275, 441] on input "*****" at bounding box center [277, 449] width 123 height 30
click at [284, 454] on input "*****" at bounding box center [277, 449] width 123 height 30
click at [457, 532] on div at bounding box center [458, 521] width 7 height 75
click at [487, 532] on div "king" at bounding box center [510, 522] width 89 height 78
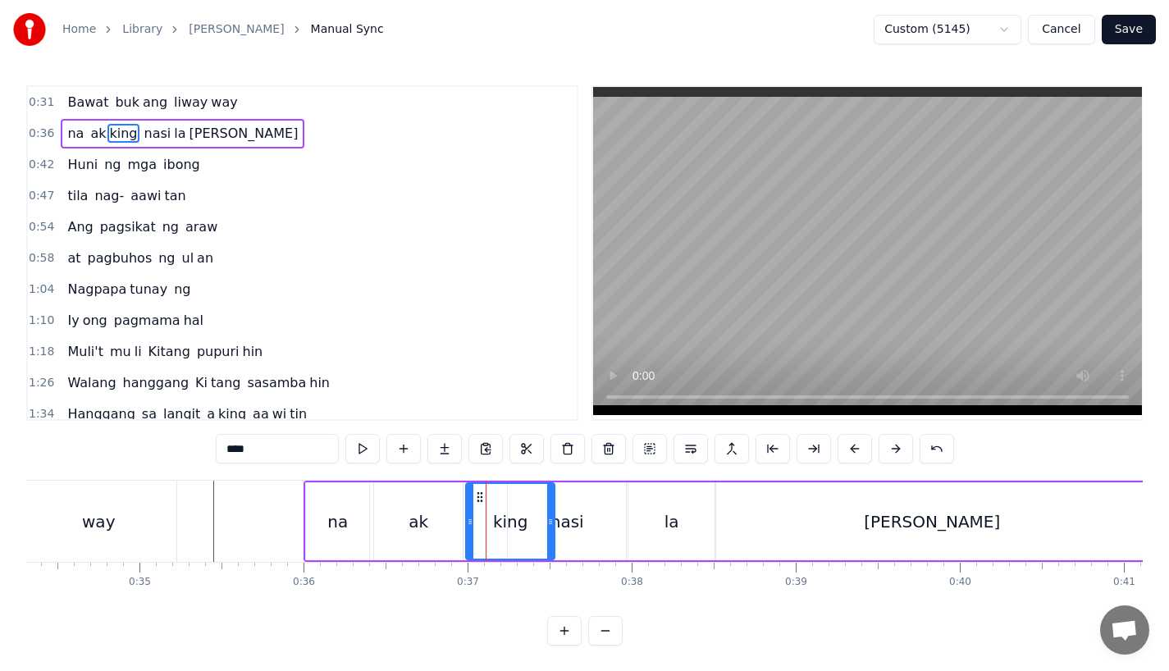
click at [232, 450] on input "****" at bounding box center [277, 449] width 123 height 30
drag, startPoint x: 548, startPoint y: 530, endPoint x: 524, endPoint y: 530, distance: 24.6
click at [525, 530] on div at bounding box center [528, 521] width 7 height 75
click at [524, 530] on div at bounding box center [526, 521] width 7 height 75
drag, startPoint x: 527, startPoint y: 526, endPoint x: 514, endPoint y: 526, distance: 13.1
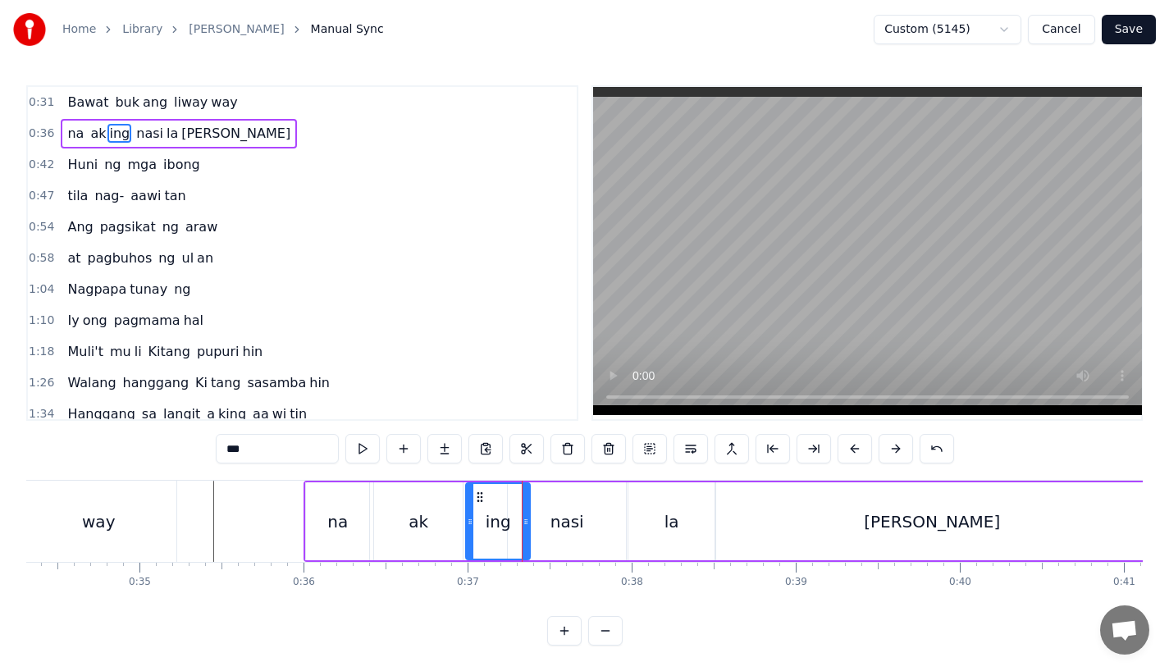
click at [523, 526] on icon at bounding box center [526, 521] width 7 height 13
click at [542, 526] on div "nasi" at bounding box center [567, 522] width 118 height 78
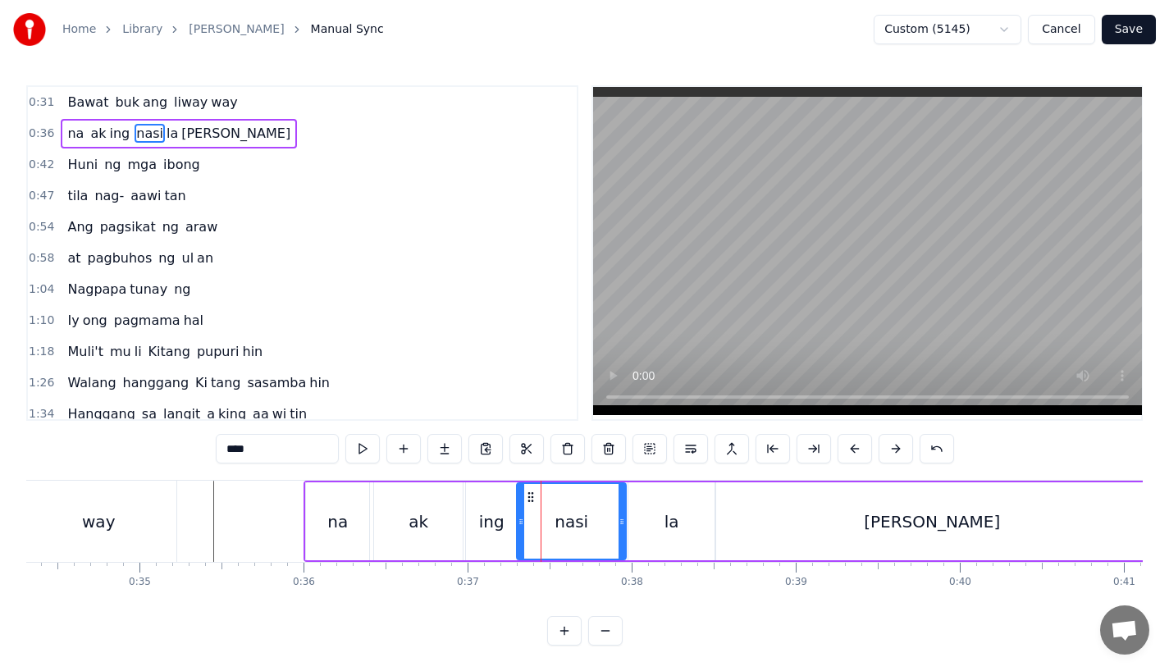
drag, startPoint x: 511, startPoint y: 526, endPoint x: 522, endPoint y: 526, distance: 10.7
click at [522, 526] on icon at bounding box center [521, 521] width 7 height 13
click at [388, 524] on div "ak" at bounding box center [418, 522] width 89 height 78
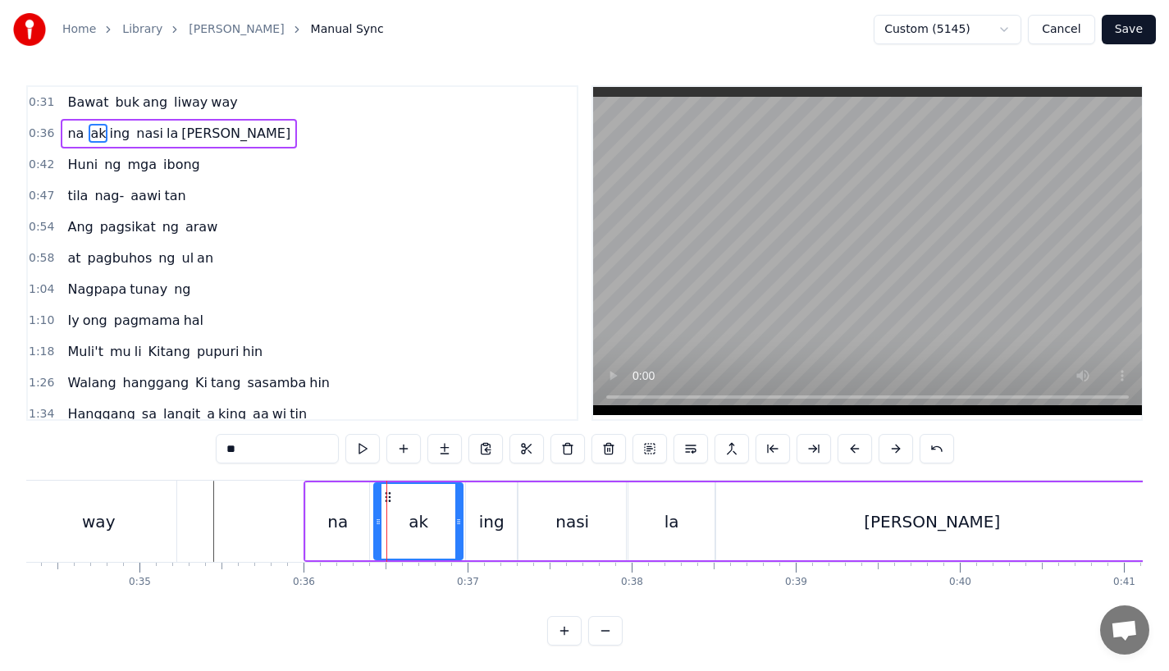
click at [337, 514] on div "na" at bounding box center [337, 522] width 21 height 25
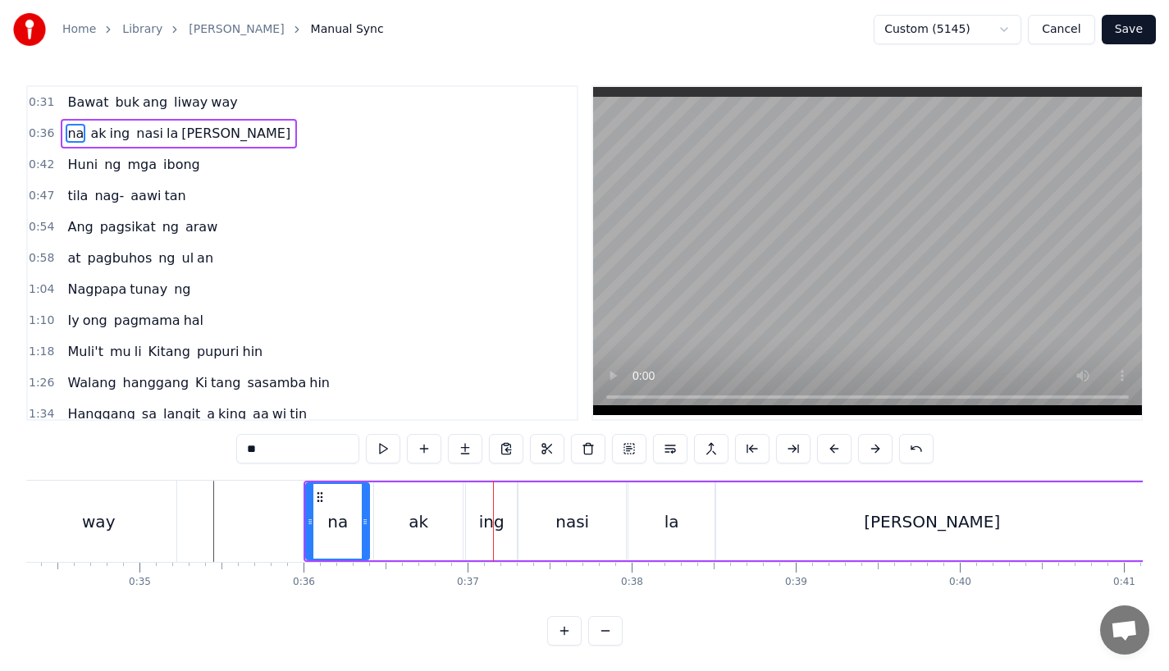
click at [408, 536] on div "ak" at bounding box center [418, 522] width 89 height 78
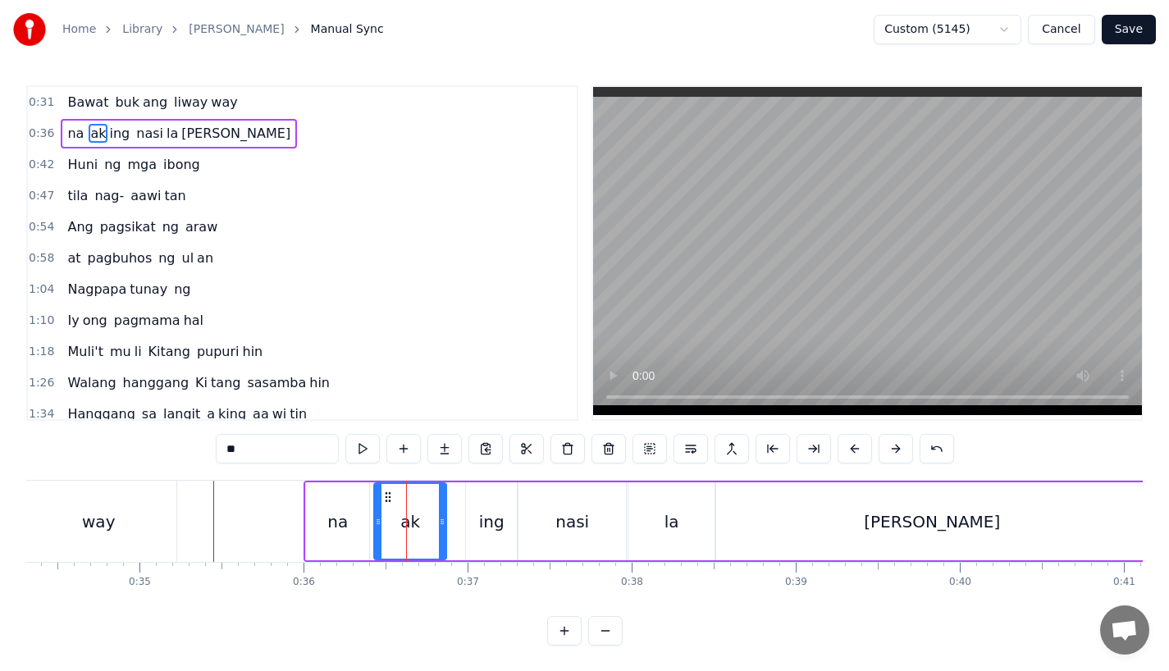
drag, startPoint x: 458, startPoint y: 532, endPoint x: 442, endPoint y: 530, distance: 16.5
click at [442, 530] on div at bounding box center [442, 521] width 7 height 75
click at [483, 529] on div "ing" at bounding box center [491, 522] width 25 height 25
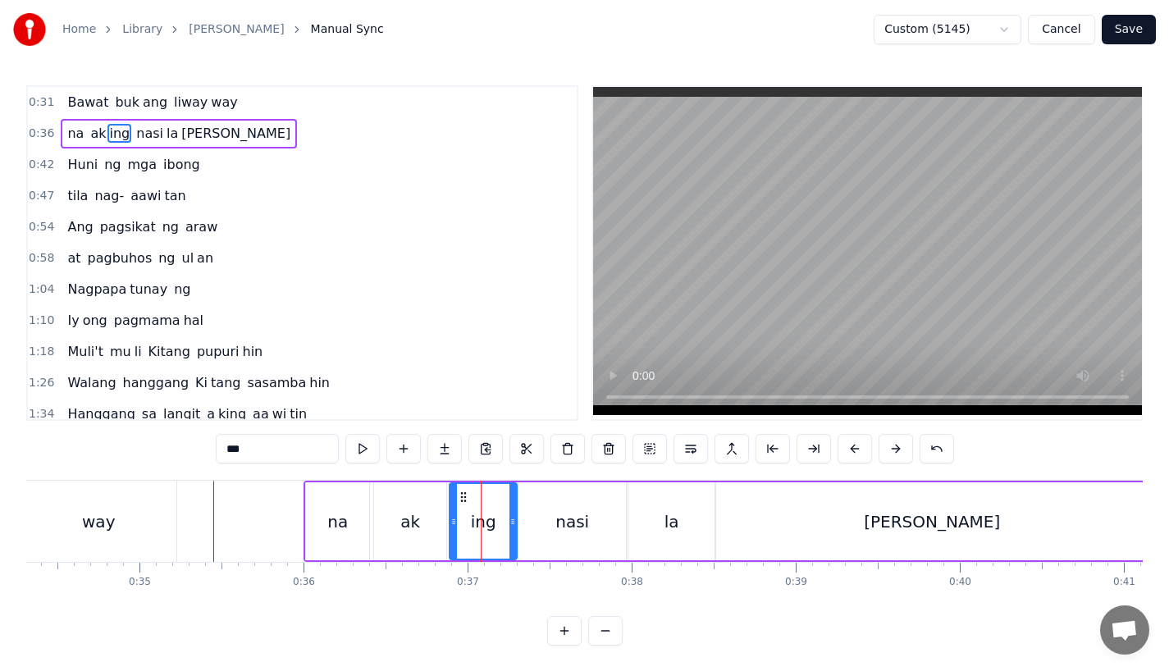
drag, startPoint x: 470, startPoint y: 529, endPoint x: 451, endPoint y: 531, distance: 18.9
click at [451, 531] on div at bounding box center [454, 521] width 7 height 75
click at [330, 528] on div "na" at bounding box center [337, 522] width 21 height 25
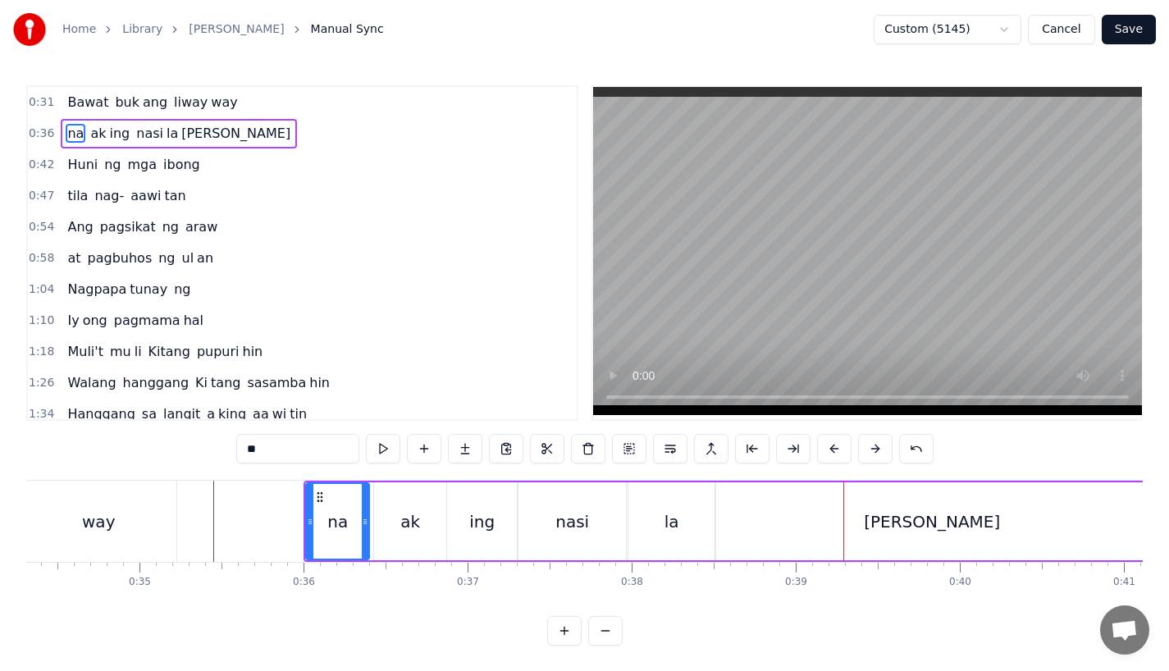
click at [419, 517] on div "ak" at bounding box center [410, 522] width 72 height 78
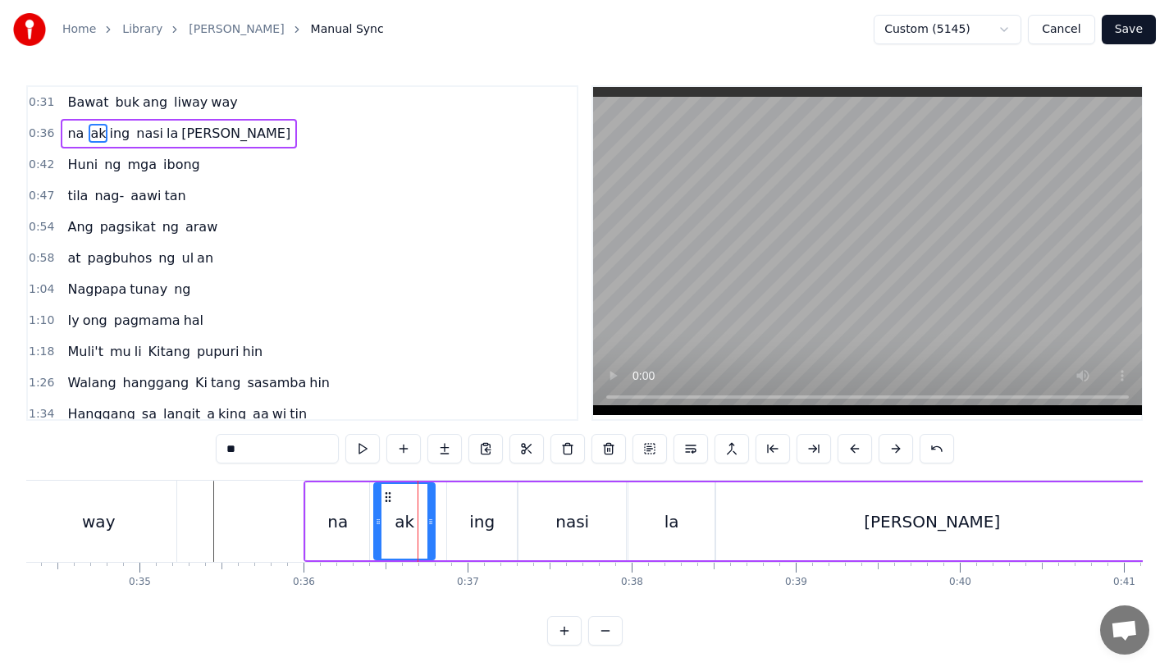
drag, startPoint x: 439, startPoint y: 526, endPoint x: 428, endPoint y: 527, distance: 11.5
click at [428, 527] on icon at bounding box center [431, 521] width 7 height 13
click at [466, 523] on div "ing" at bounding box center [482, 522] width 70 height 78
type input "***"
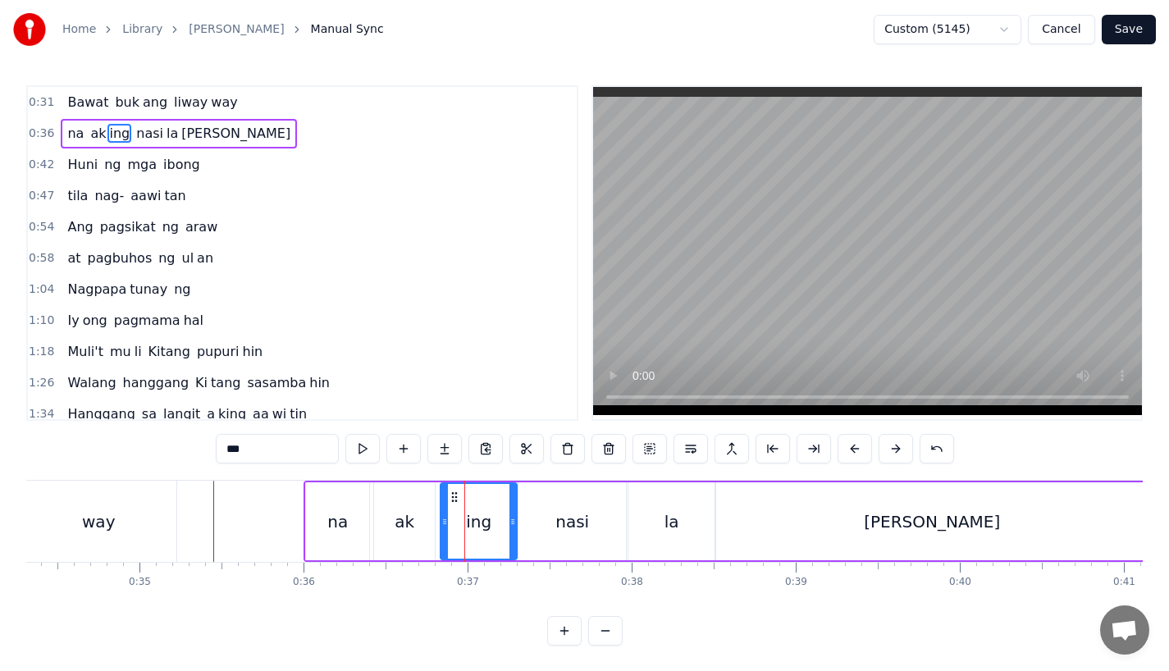
drag, startPoint x: 452, startPoint y: 524, endPoint x: 444, endPoint y: 526, distance: 8.4
click at [444, 526] on icon at bounding box center [445, 521] width 7 height 13
click at [507, 528] on icon at bounding box center [507, 521] width 7 height 13
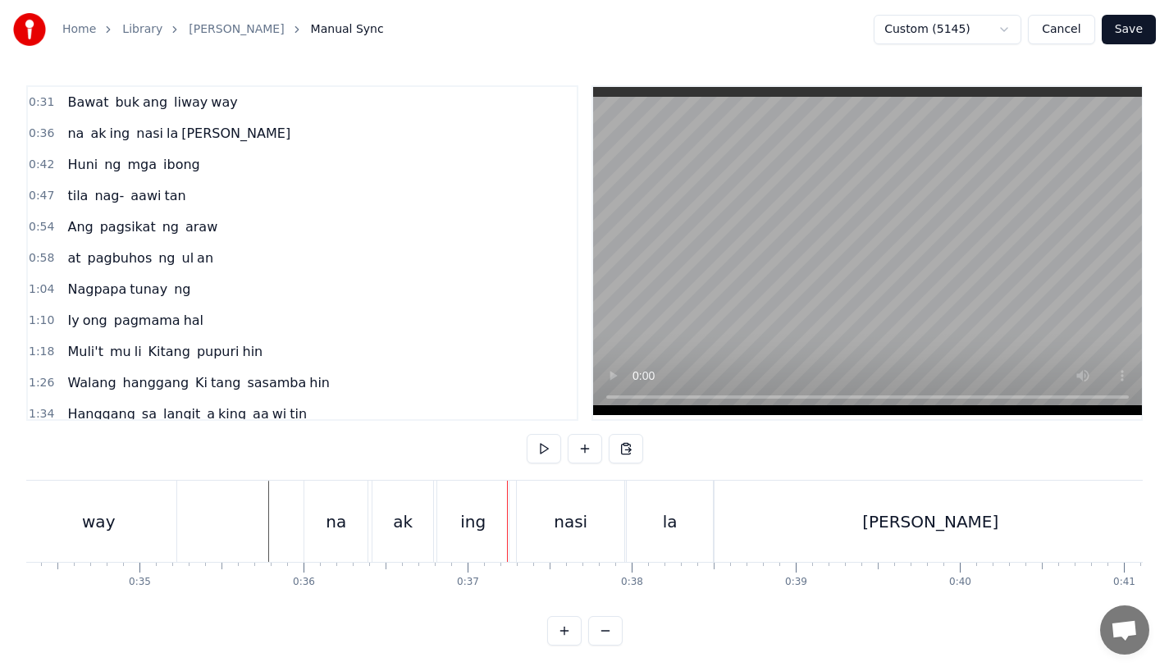
click at [123, 510] on div "way" at bounding box center [98, 521] width 155 height 81
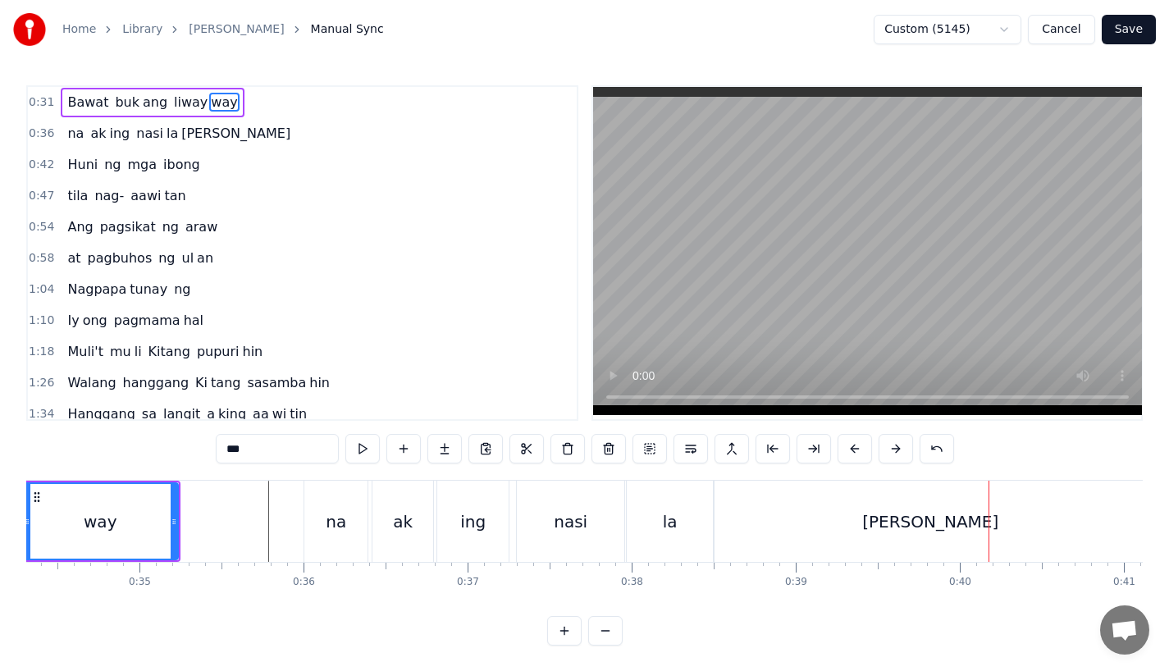
click at [93, 504] on div "way" at bounding box center [100, 521] width 153 height 75
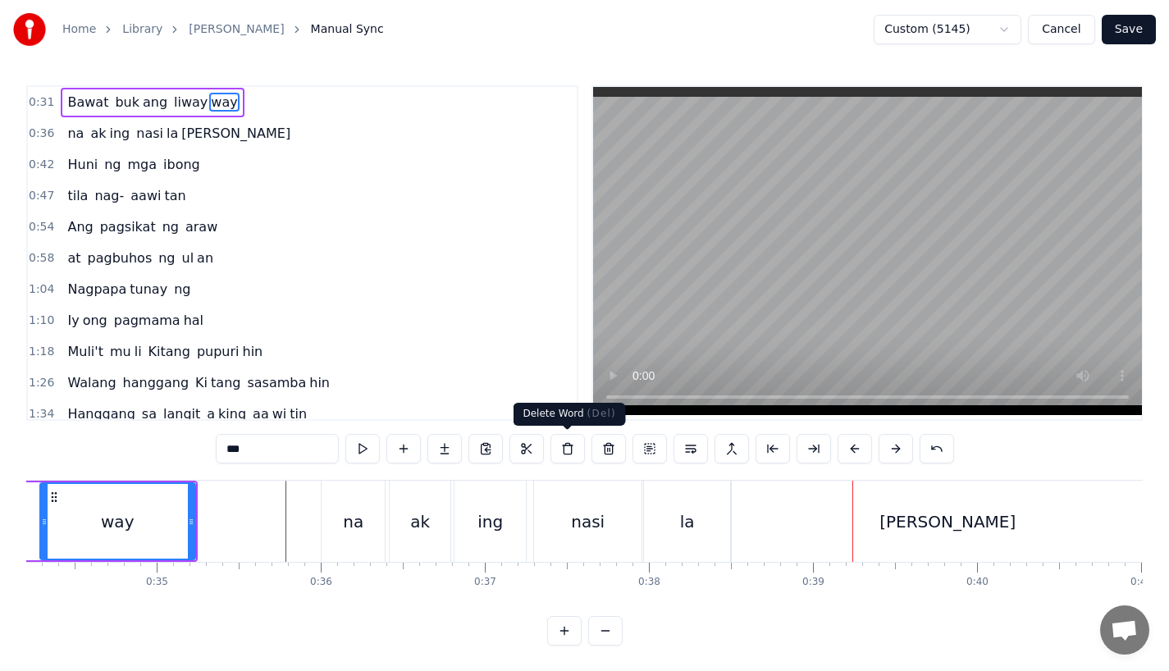
click at [602, 503] on div "nasi" at bounding box center [588, 521] width 108 height 81
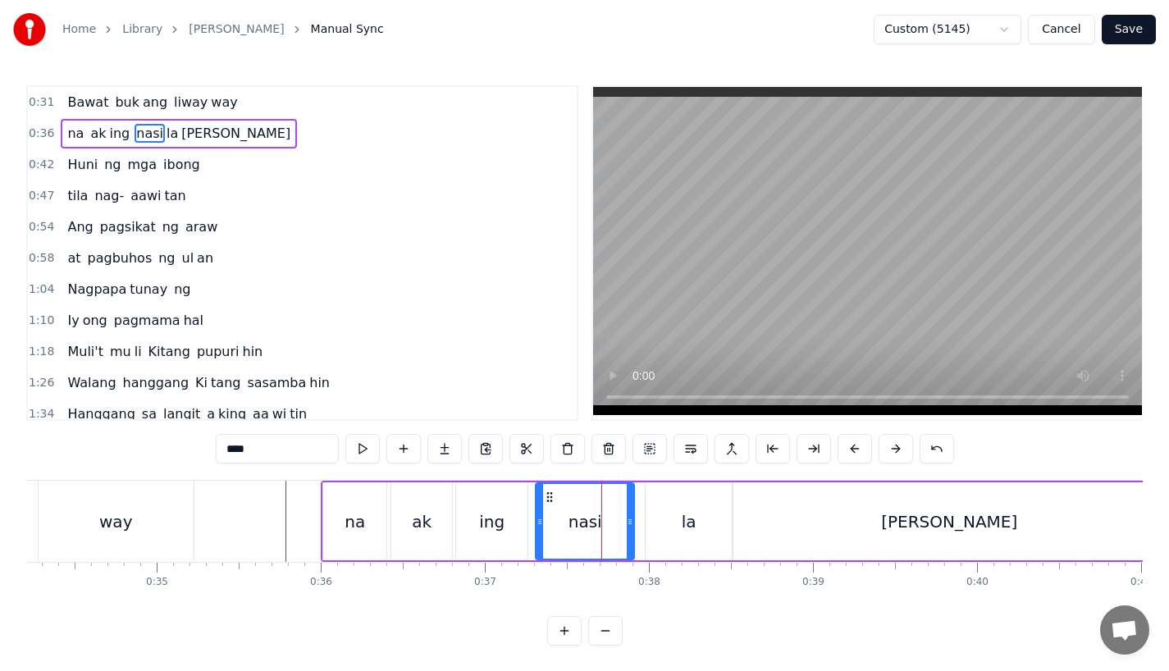
drag, startPoint x: 638, startPoint y: 526, endPoint x: 625, endPoint y: 527, distance: 13.2
click at [627, 527] on icon at bounding box center [630, 521] width 7 height 13
click at [515, 519] on div "ing" at bounding box center [491, 522] width 71 height 78
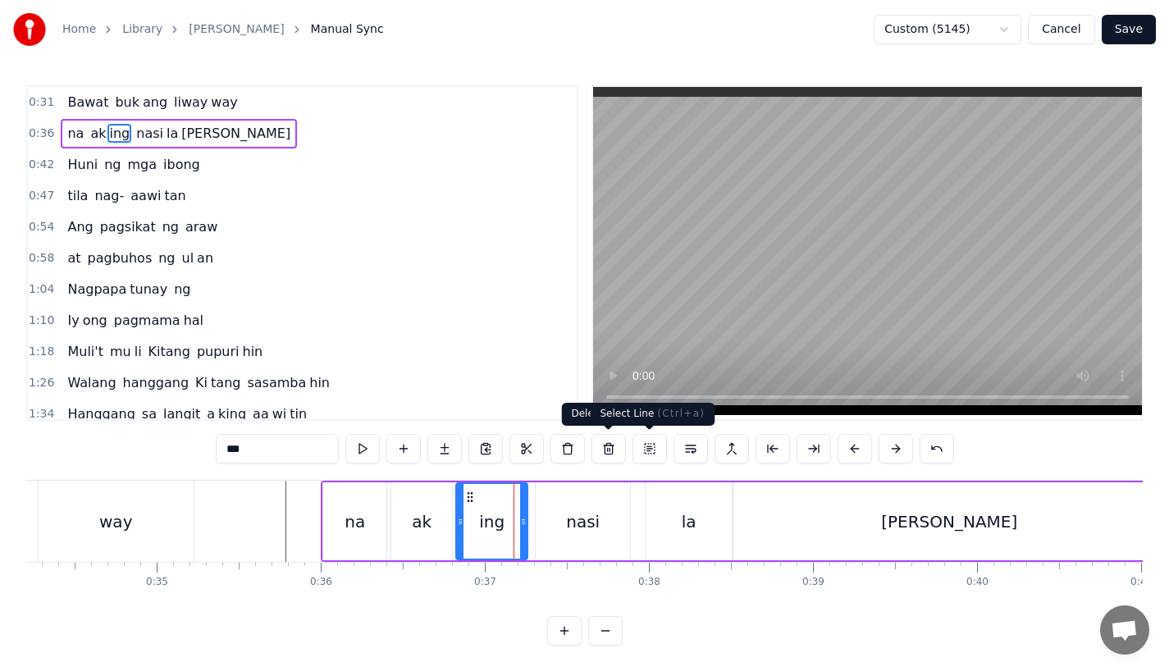
click at [670, 510] on div "la" at bounding box center [689, 522] width 87 height 78
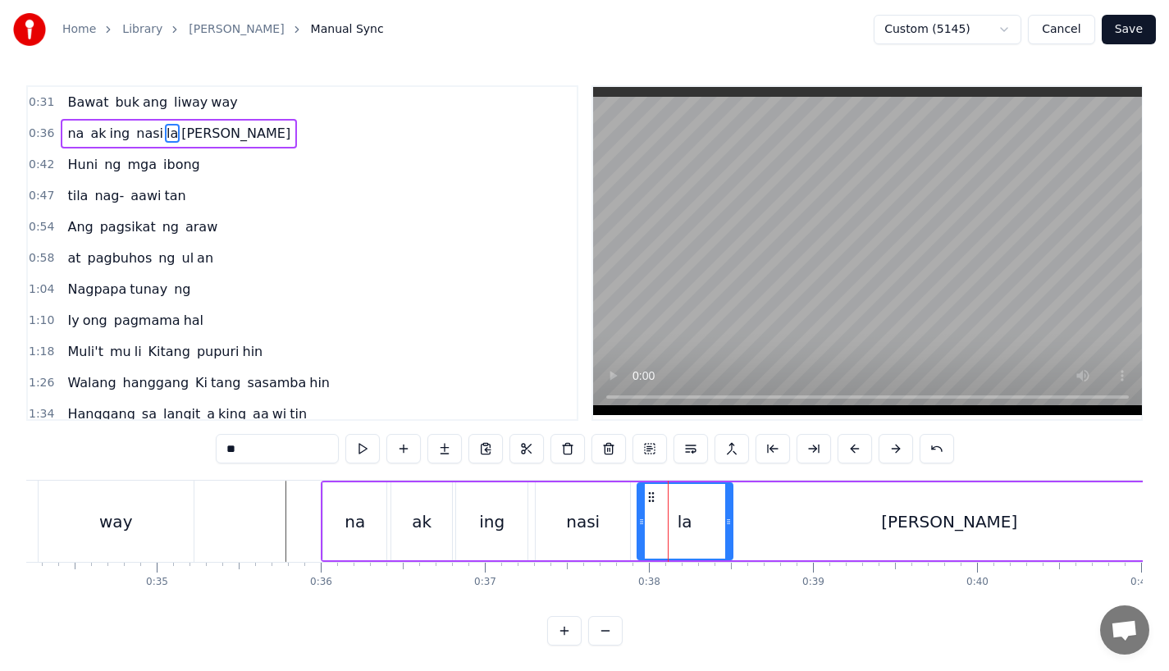
drag, startPoint x: 646, startPoint y: 530, endPoint x: 636, endPoint y: 532, distance: 10.0
click at [639, 532] on div at bounding box center [642, 521] width 7 height 75
click at [720, 532] on div at bounding box center [721, 521] width 7 height 75
click at [462, 531] on div "ing" at bounding box center [491, 522] width 71 height 78
type input "***"
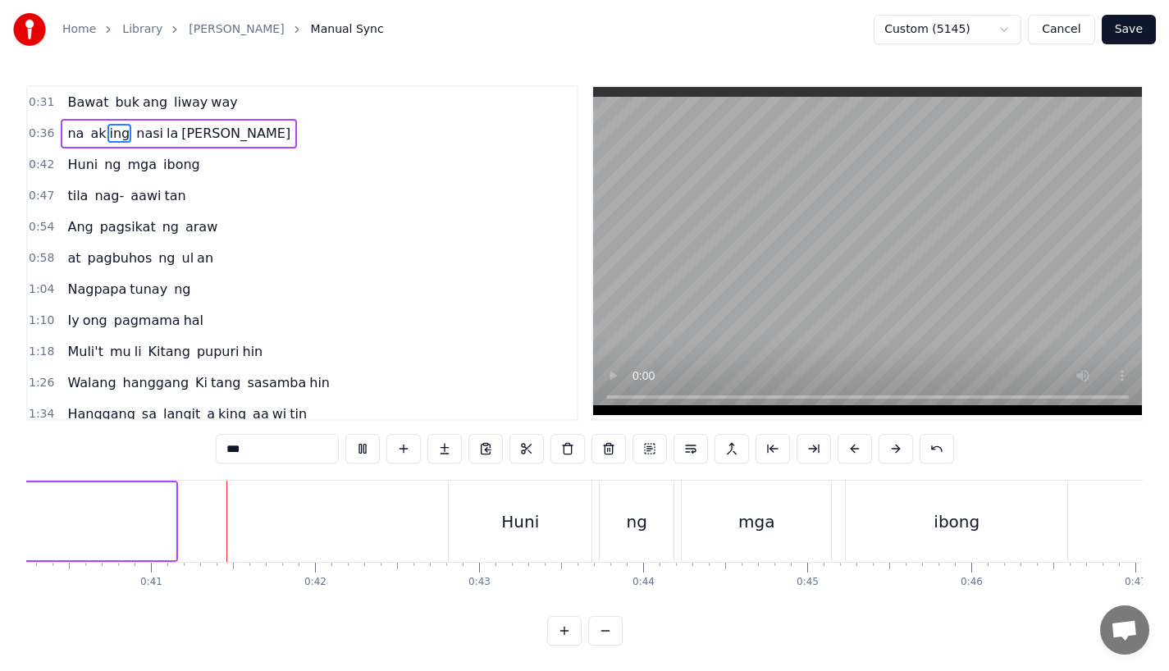
scroll to position [0, 6606]
click at [1112, 24] on button "Save" at bounding box center [1129, 30] width 54 height 30
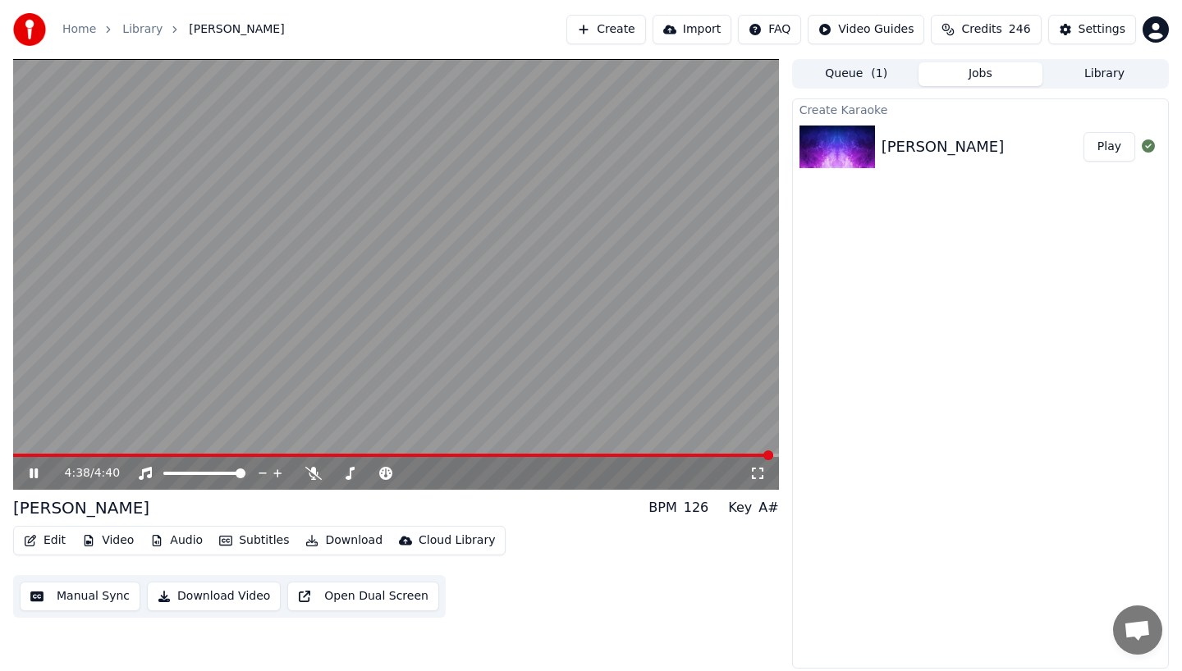
click at [31, 471] on icon at bounding box center [34, 474] width 8 height 10
click at [144, 28] on link "Library" at bounding box center [142, 29] width 40 height 16
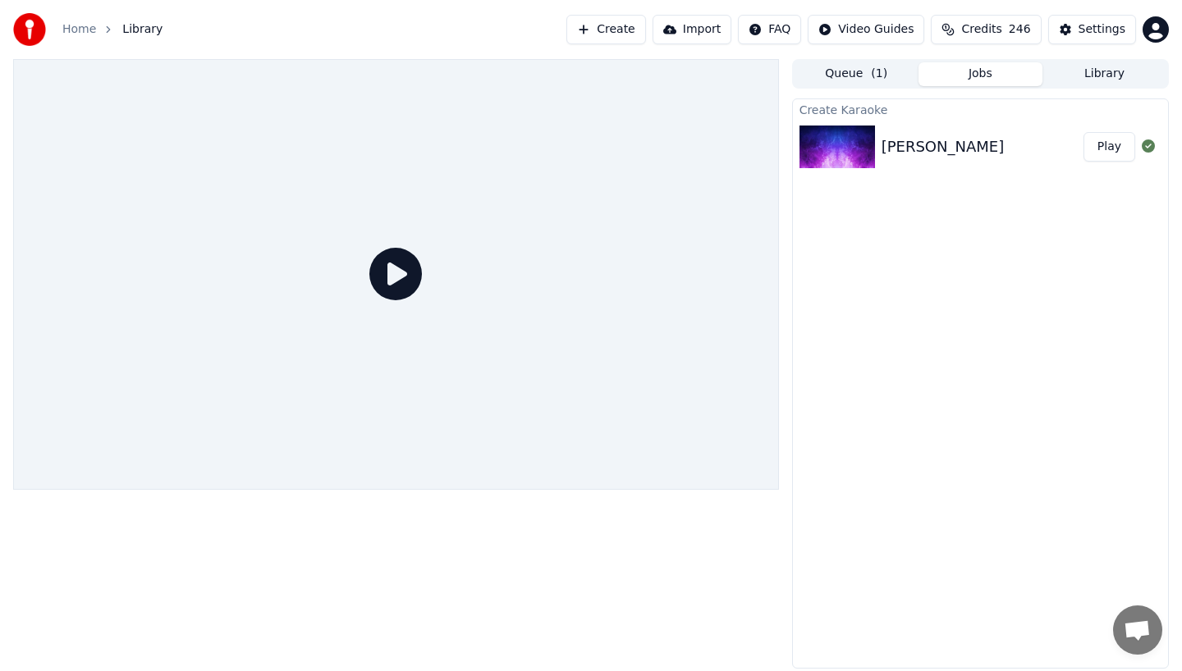
click at [850, 142] on img at bounding box center [837, 147] width 76 height 43
click at [932, 155] on div "[PERSON_NAME]" at bounding box center [942, 146] width 123 height 23
click at [1102, 131] on div "Dakila Ka Play" at bounding box center [980, 147] width 375 height 56
click at [1115, 151] on button "Play" at bounding box center [1109, 147] width 52 height 30
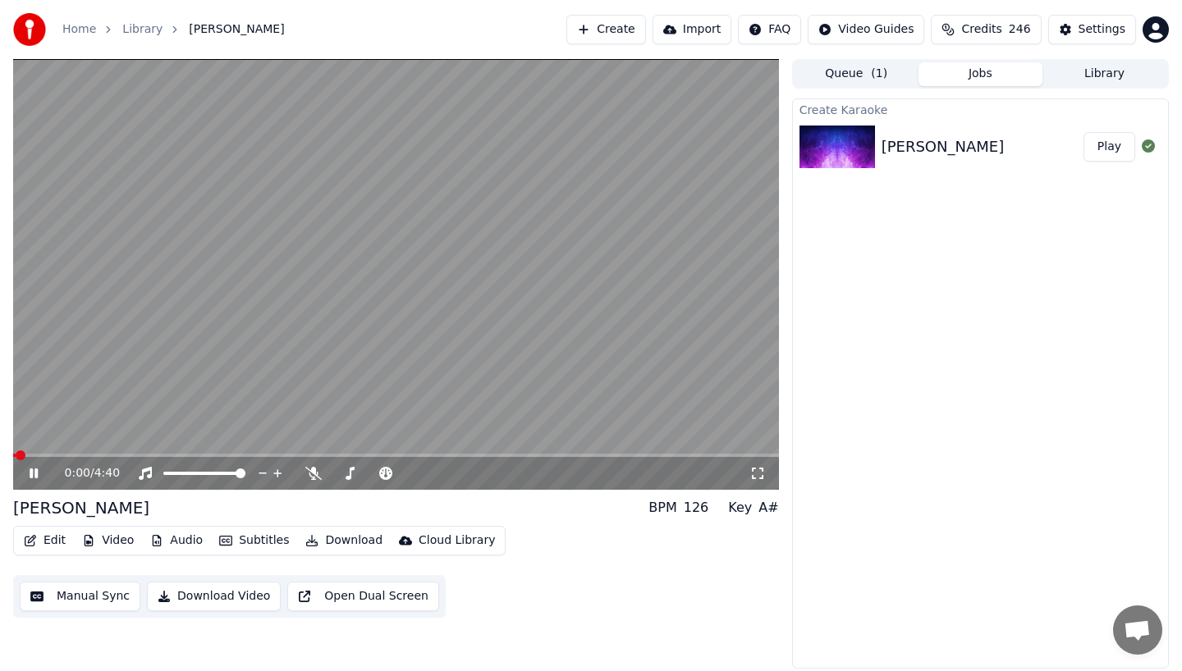
click at [45, 538] on button "Edit" at bounding box center [44, 540] width 55 height 23
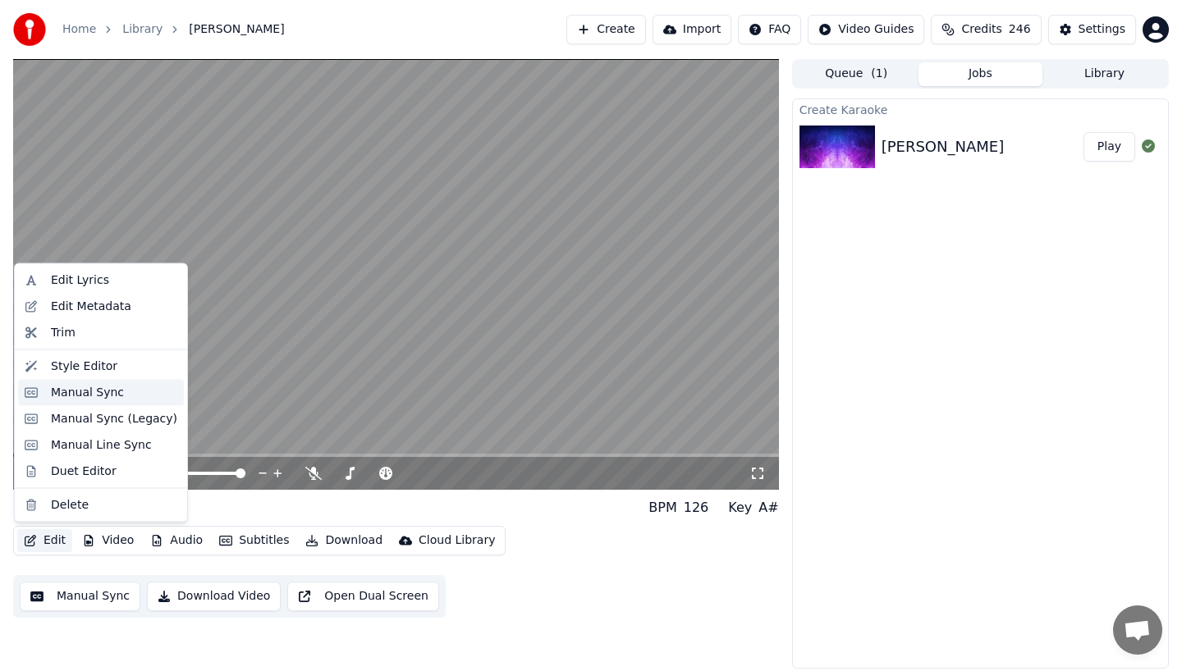
click at [52, 392] on div "Manual Sync" at bounding box center [87, 392] width 73 height 16
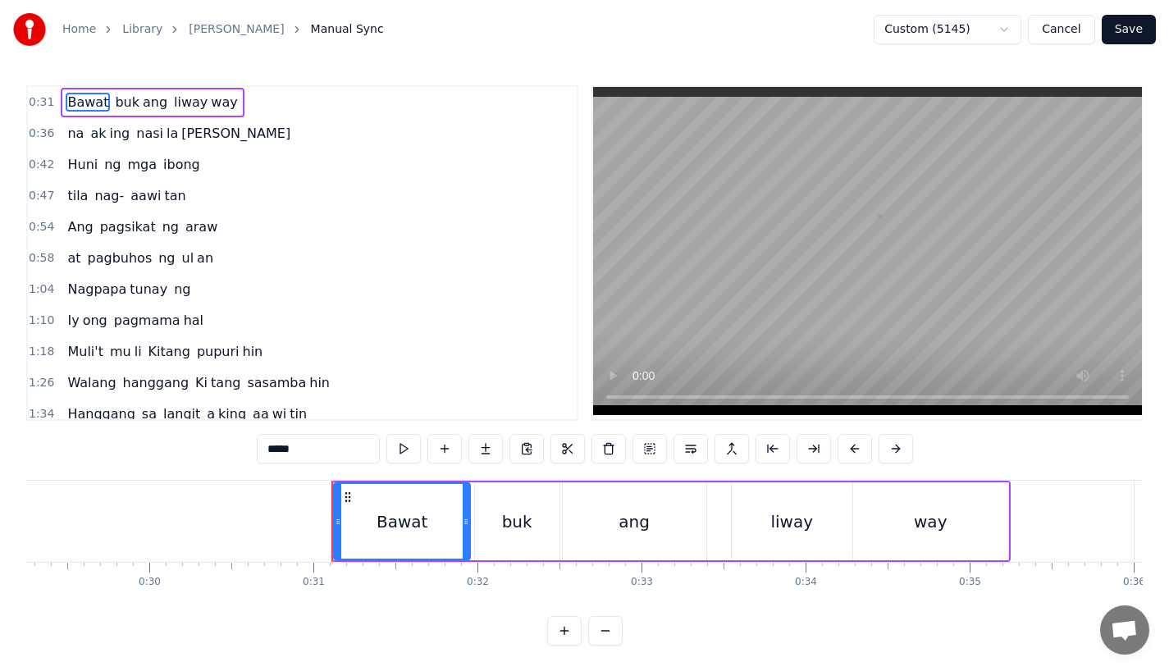
scroll to position [0, 5024]
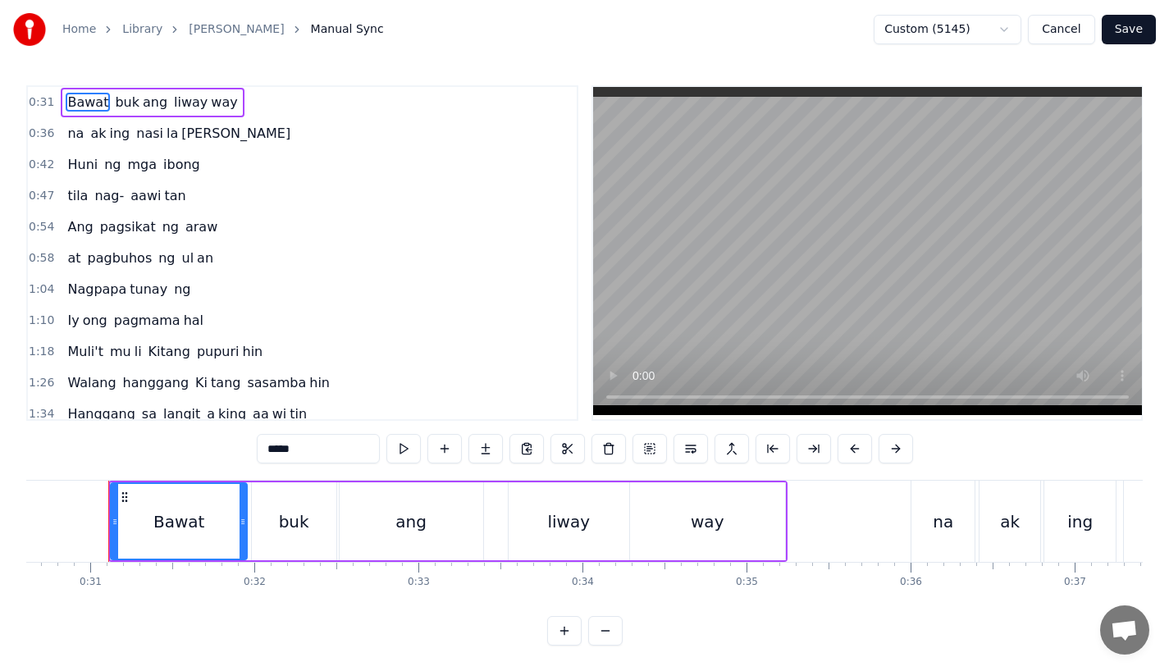
click at [186, 503] on div "Bawat" at bounding box center [179, 521] width 135 height 75
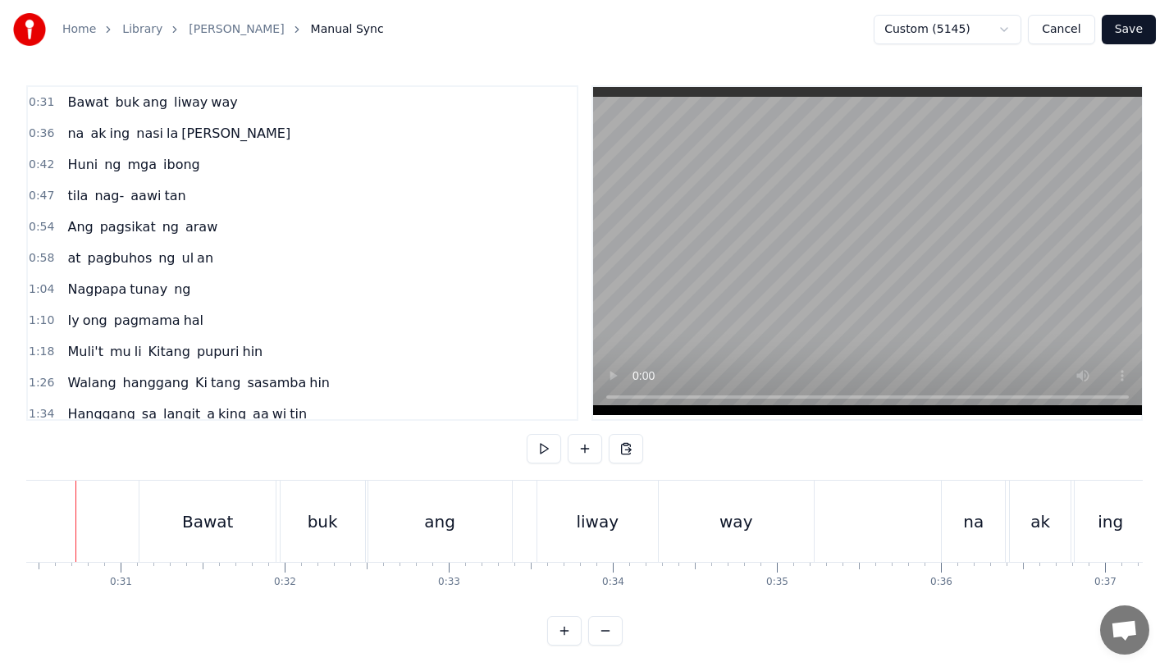
scroll to position [0, 4961]
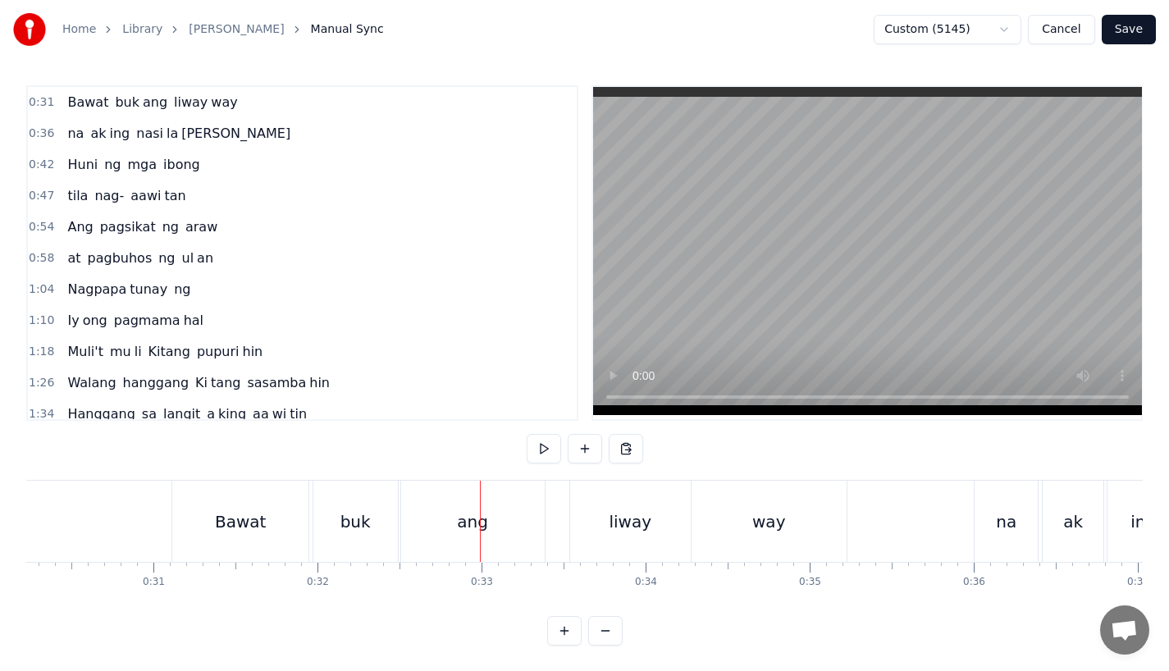
click at [279, 520] on div "Bawat" at bounding box center [240, 521] width 136 height 81
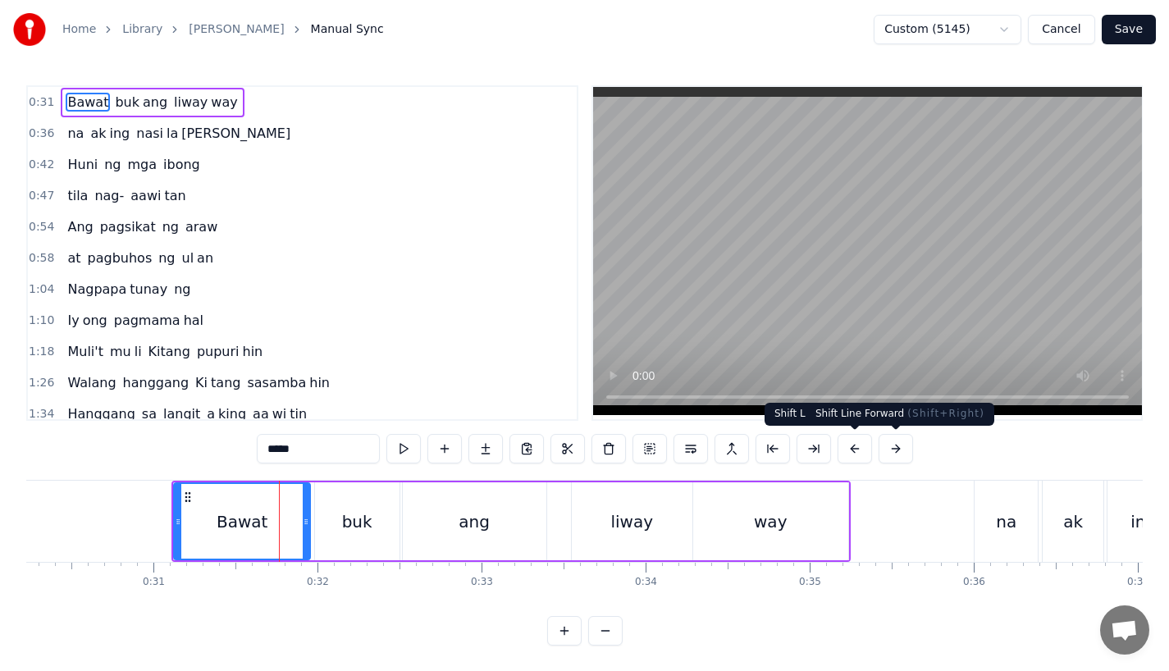
click at [885, 453] on button at bounding box center [896, 449] width 34 height 30
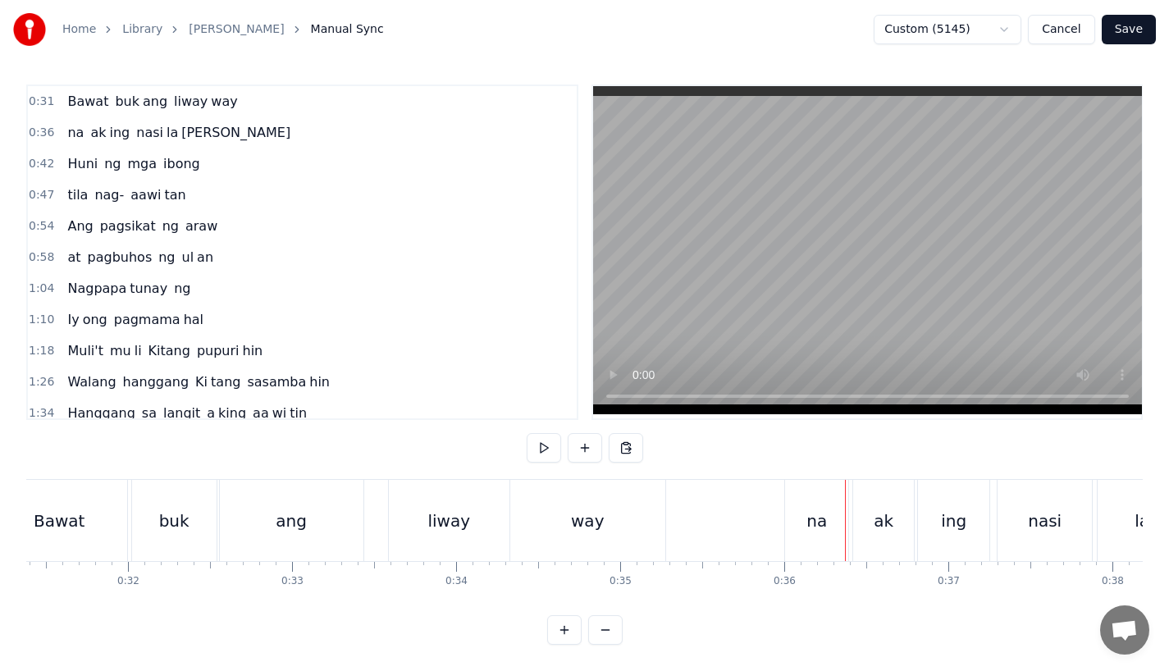
scroll to position [0, 5154]
click at [812, 526] on div "na" at bounding box center [813, 520] width 63 height 81
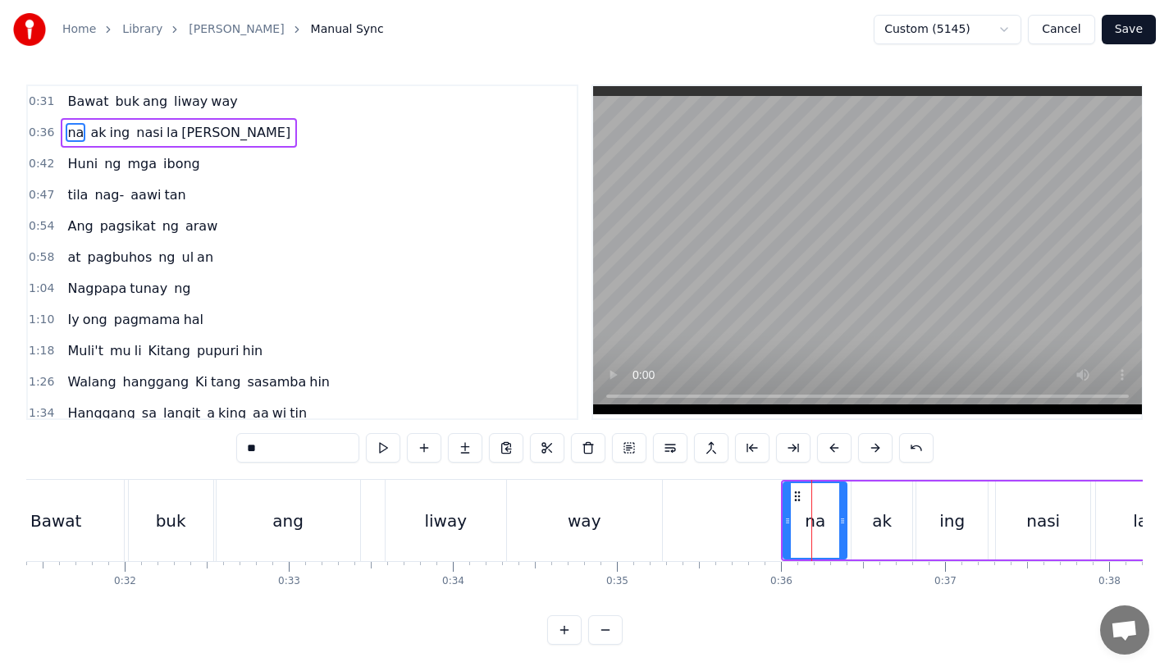
scroll to position [0, 0]
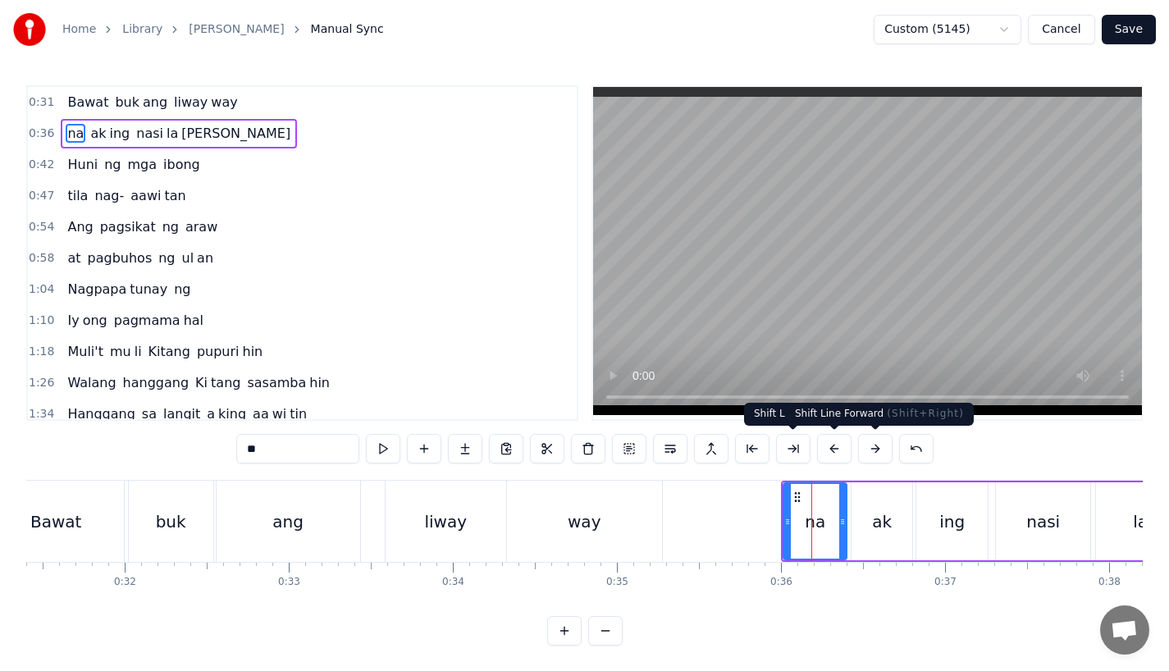
click at [869, 451] on button at bounding box center [875, 449] width 34 height 30
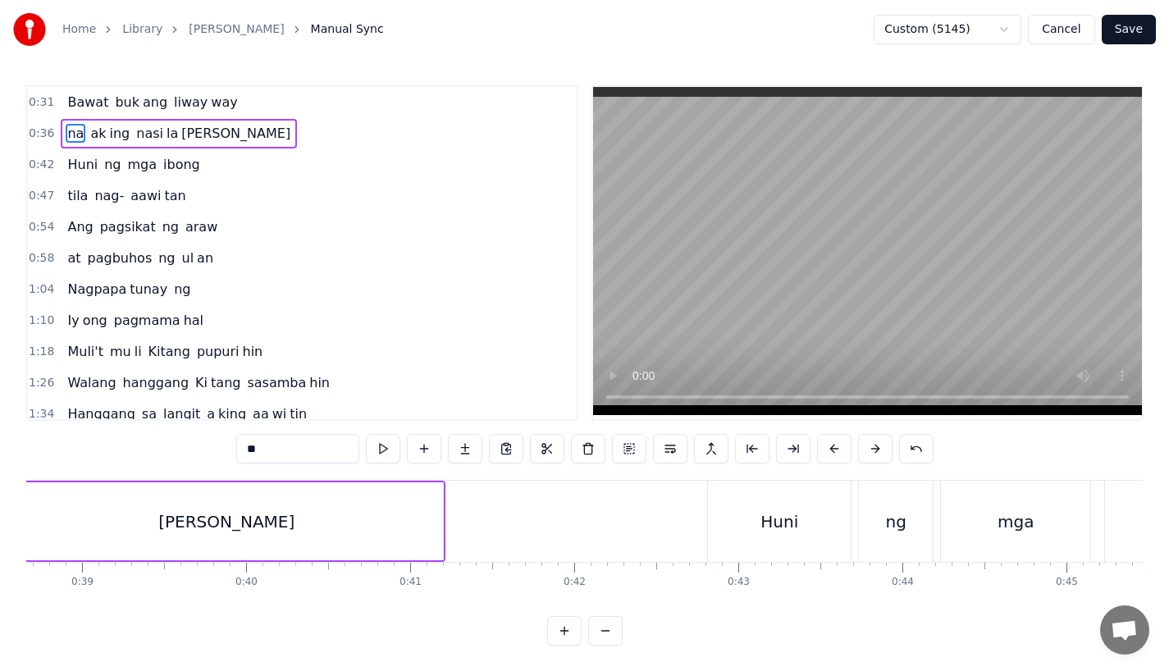
click at [780, 529] on div "Huni" at bounding box center [780, 522] width 38 height 25
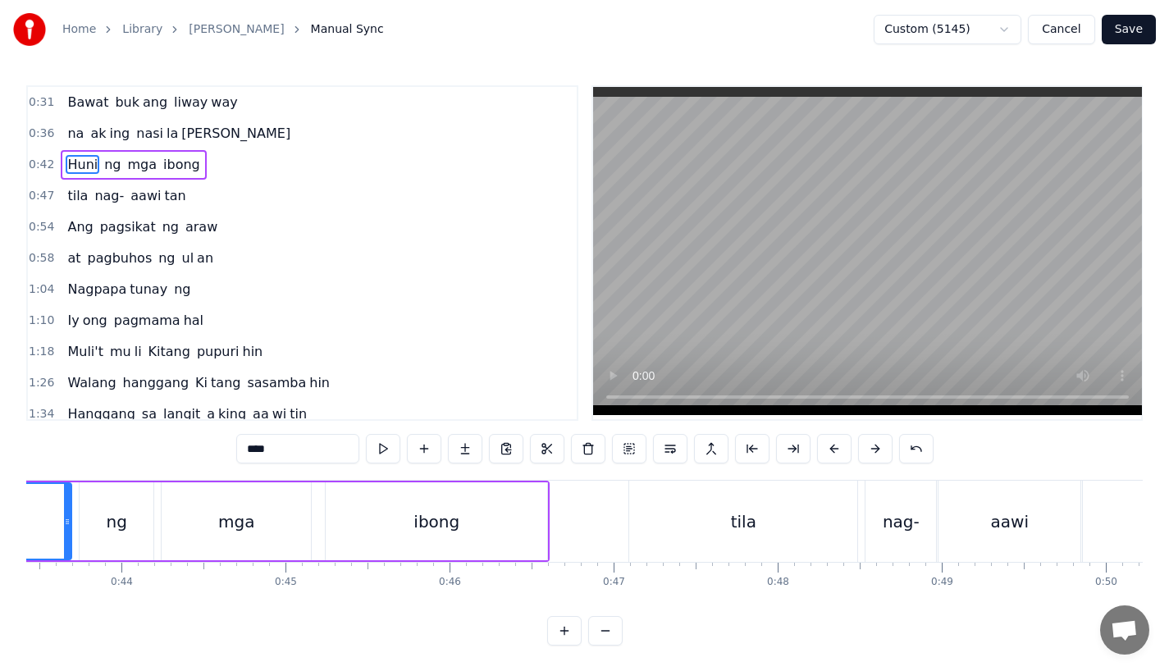
scroll to position [0, 7147]
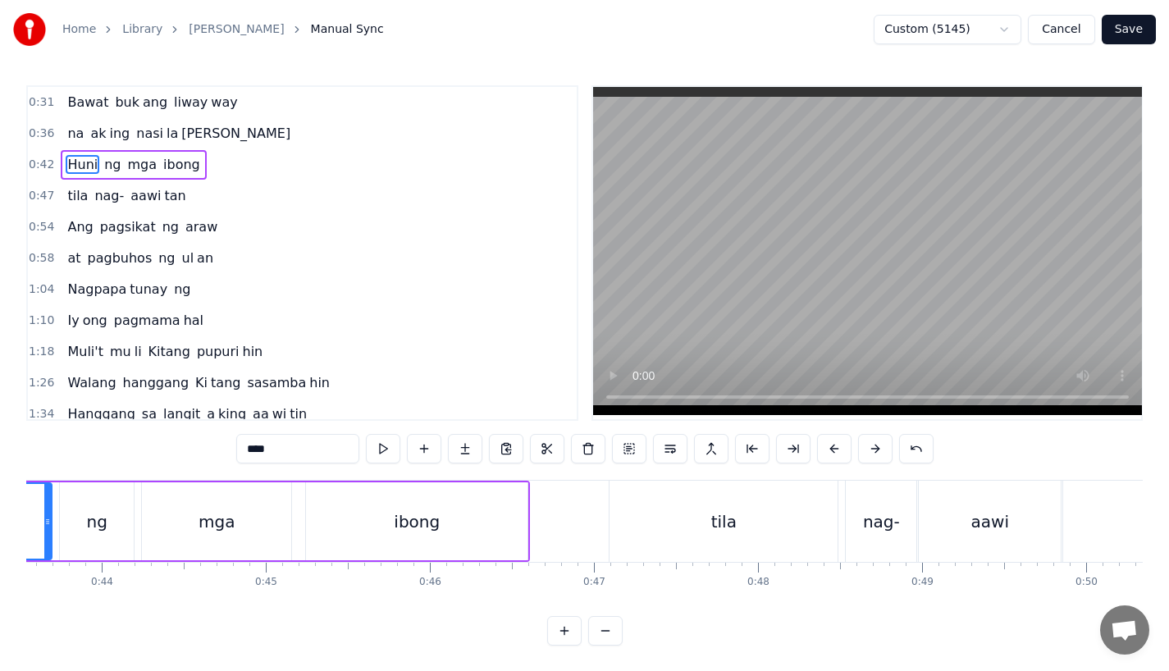
click at [689, 523] on div "tila" at bounding box center [724, 521] width 228 height 81
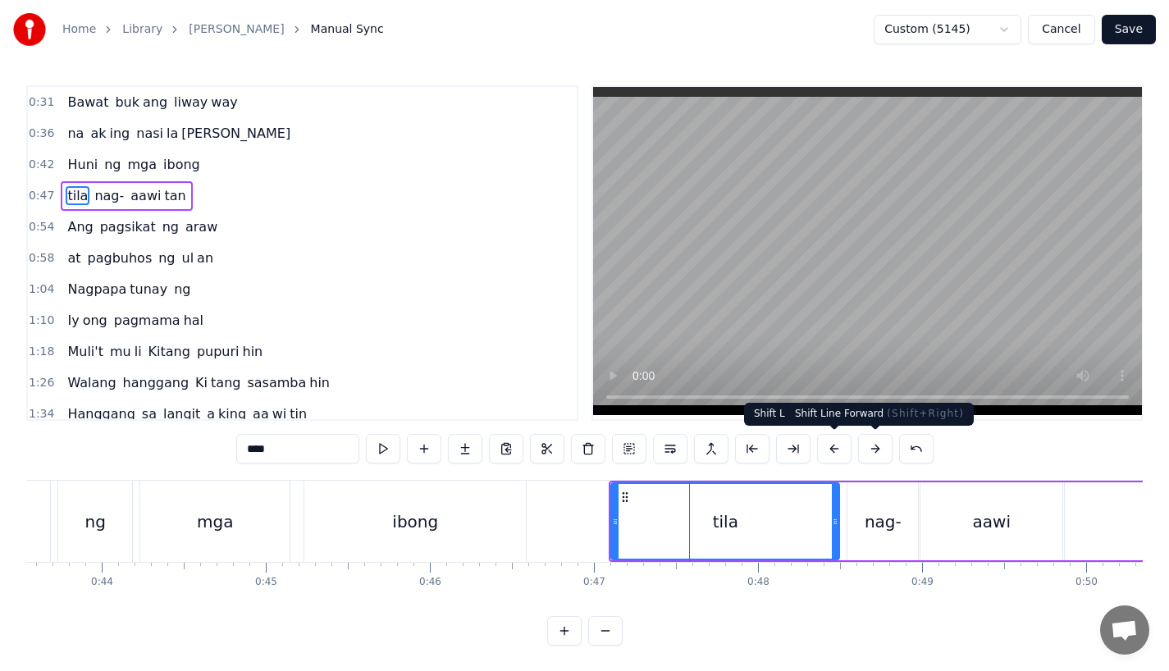
click at [867, 447] on button at bounding box center [875, 449] width 34 height 30
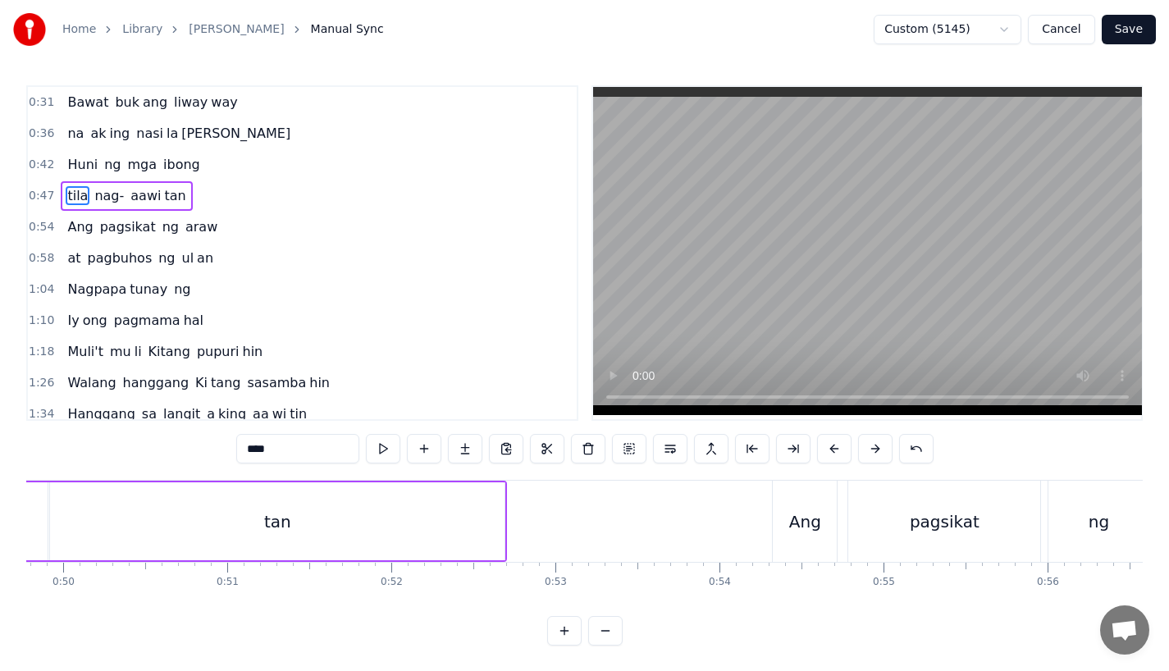
scroll to position [0, 8237]
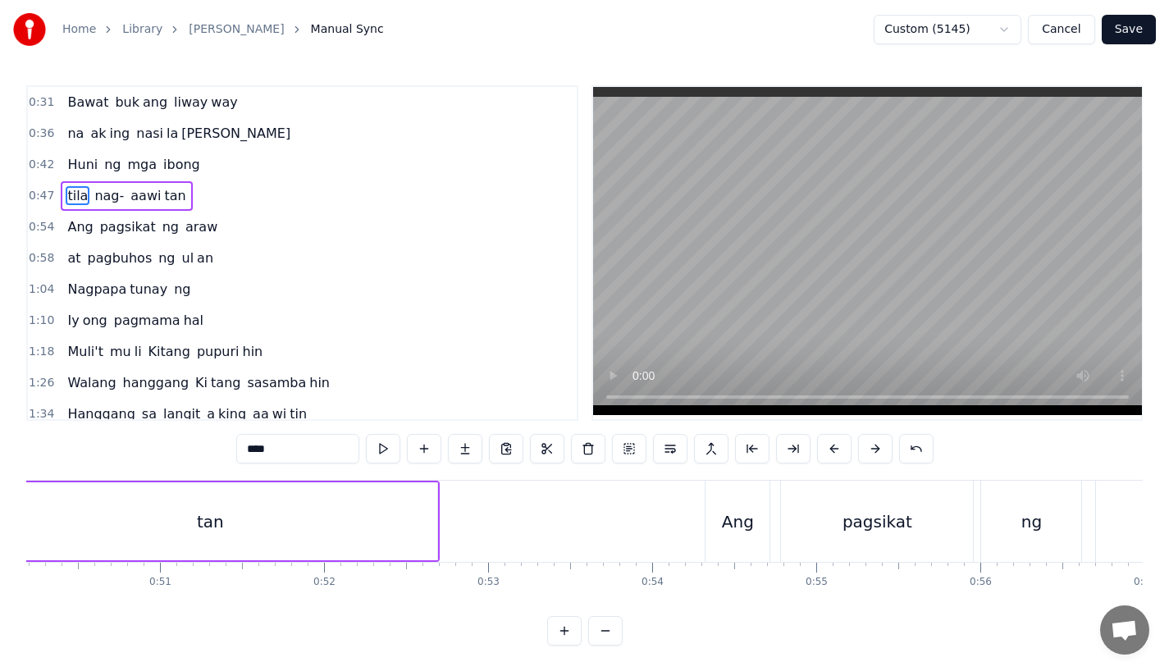
click at [744, 541] on div "Ang" at bounding box center [738, 521] width 64 height 81
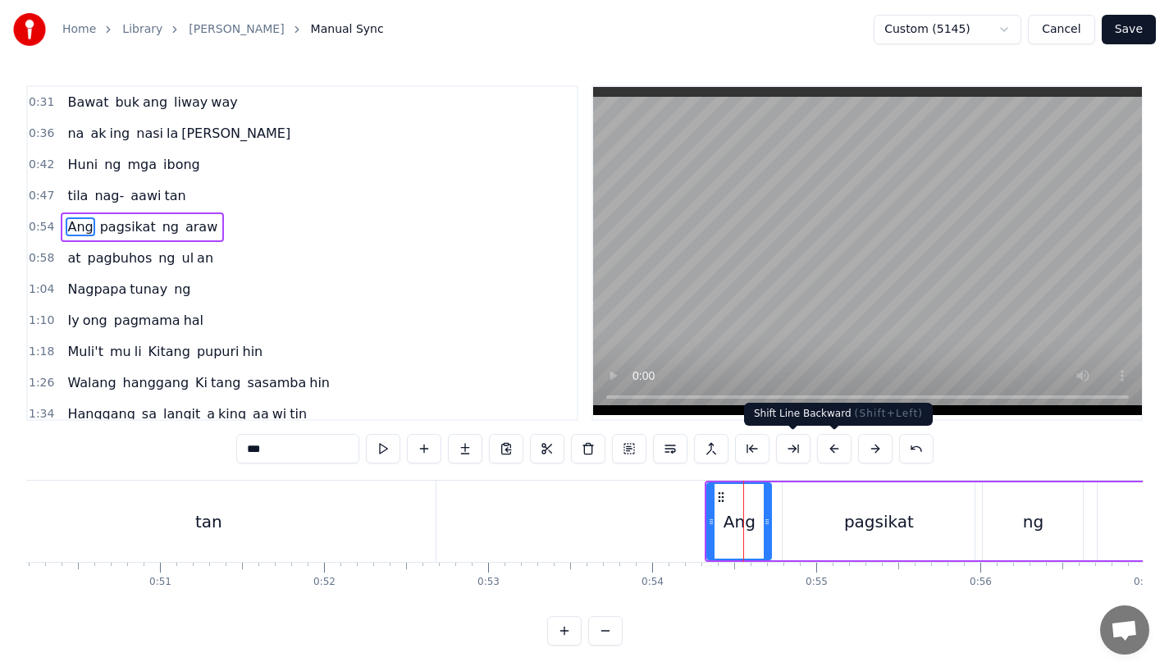
click at [878, 448] on button at bounding box center [875, 449] width 34 height 30
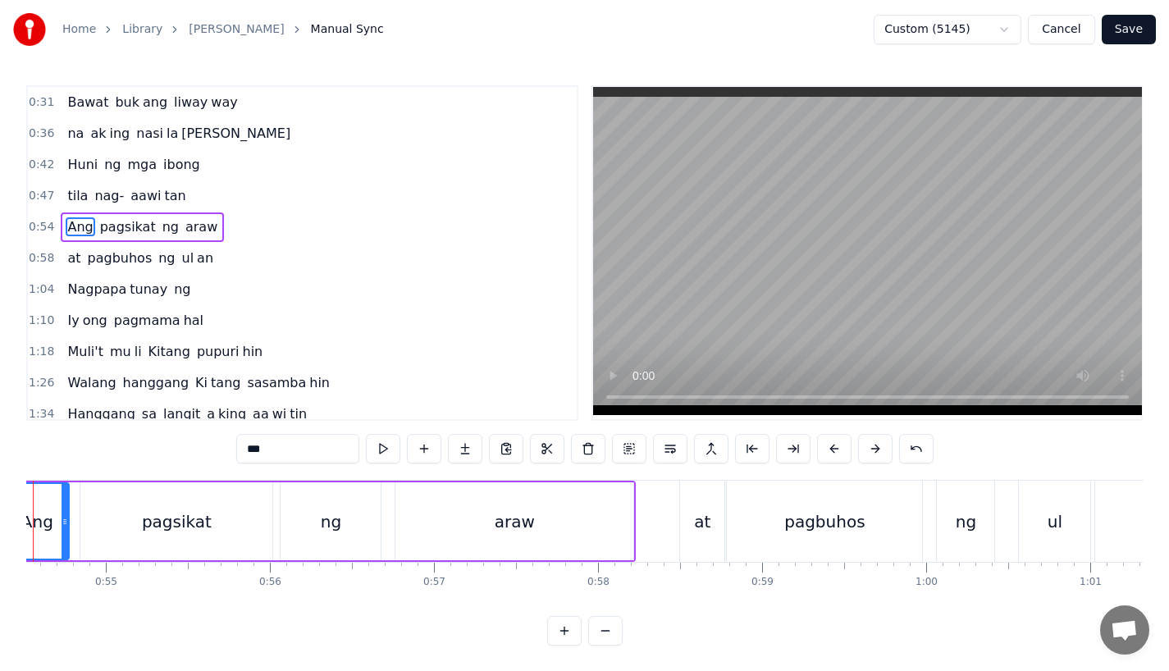
scroll to position [0, 8951]
click at [691, 512] on div "at" at bounding box center [699, 521] width 44 height 81
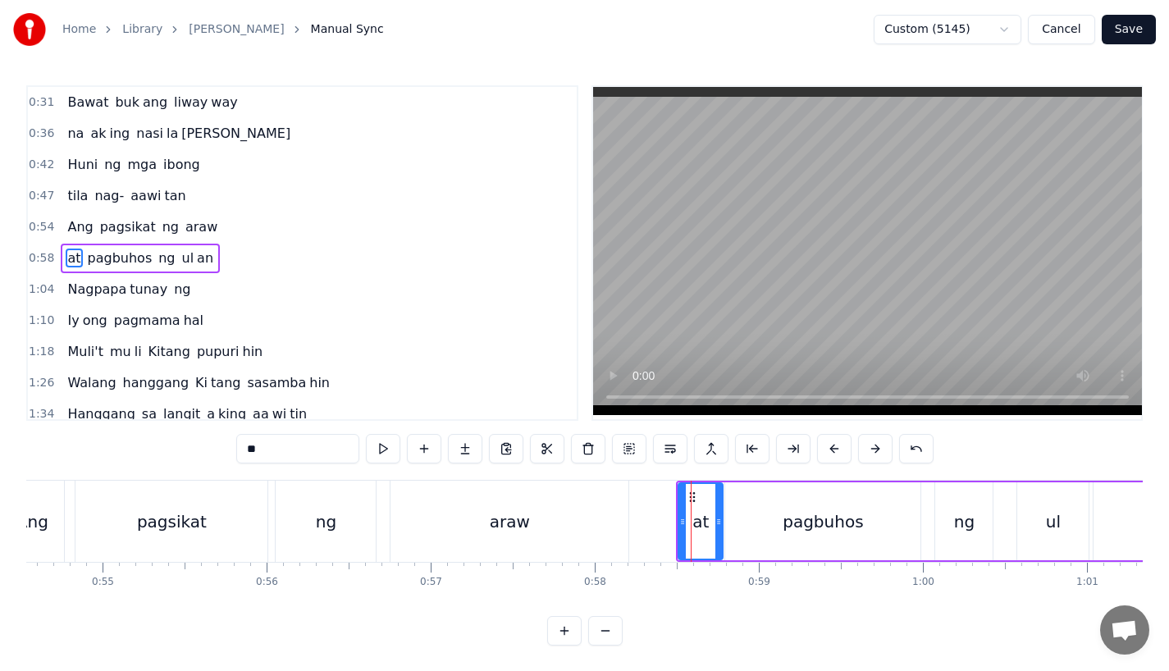
scroll to position [5, 0]
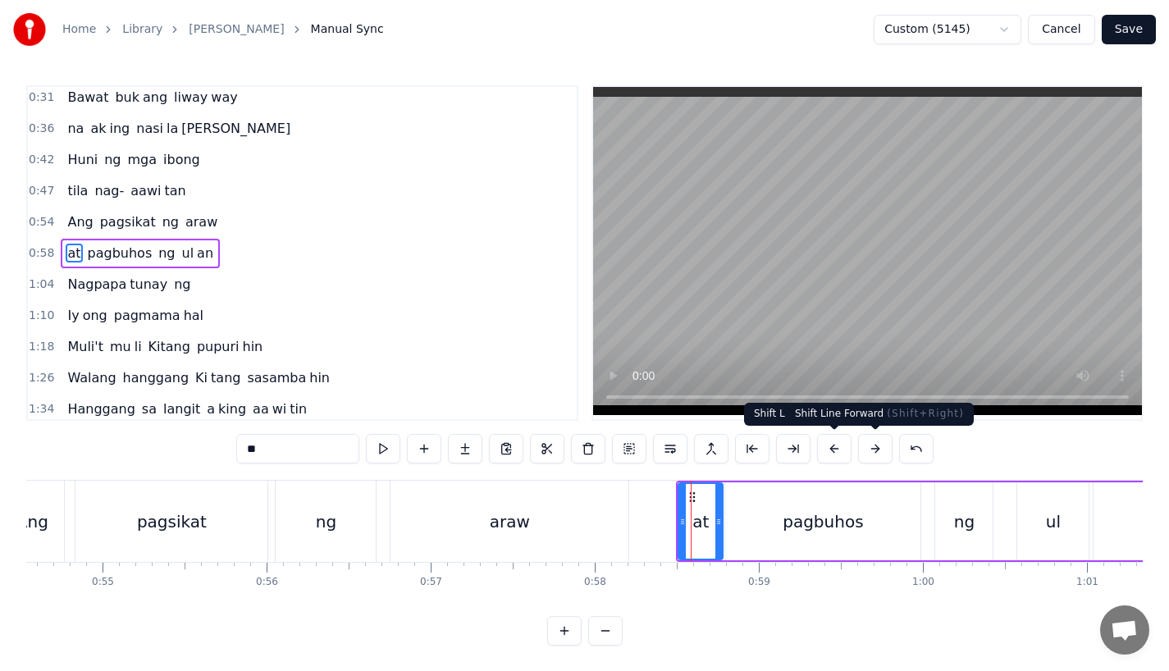
click at [877, 450] on button at bounding box center [875, 449] width 34 height 30
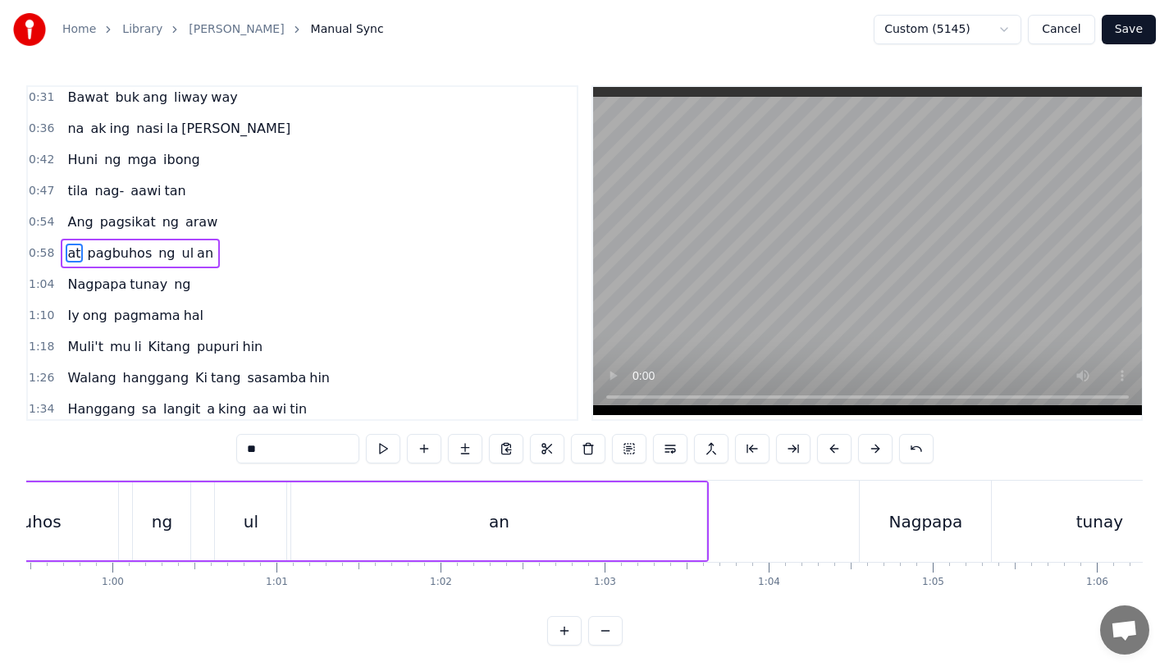
scroll to position [0, 9846]
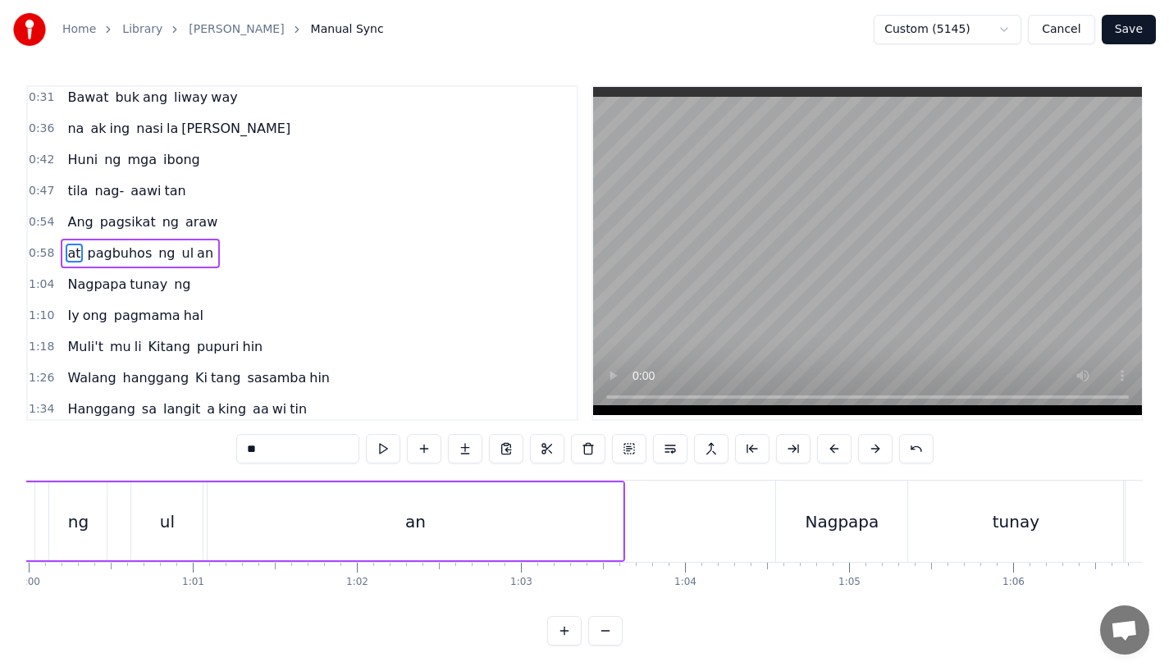
click at [826, 529] on div "Nagpapa" at bounding box center [842, 522] width 74 height 25
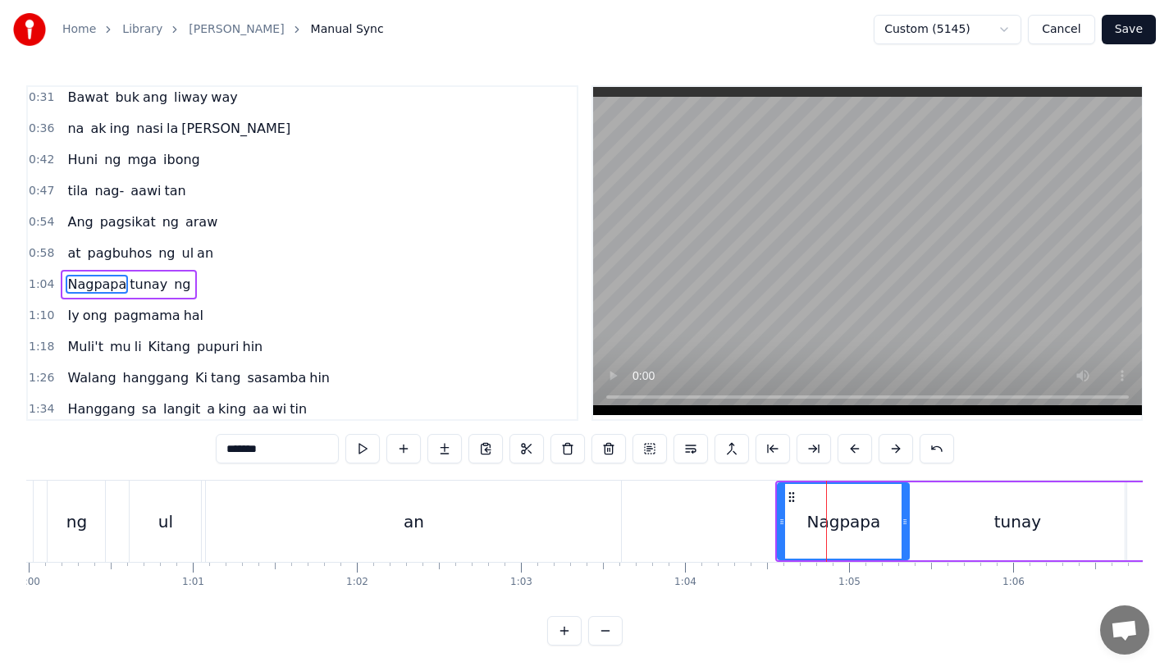
scroll to position [36, 0]
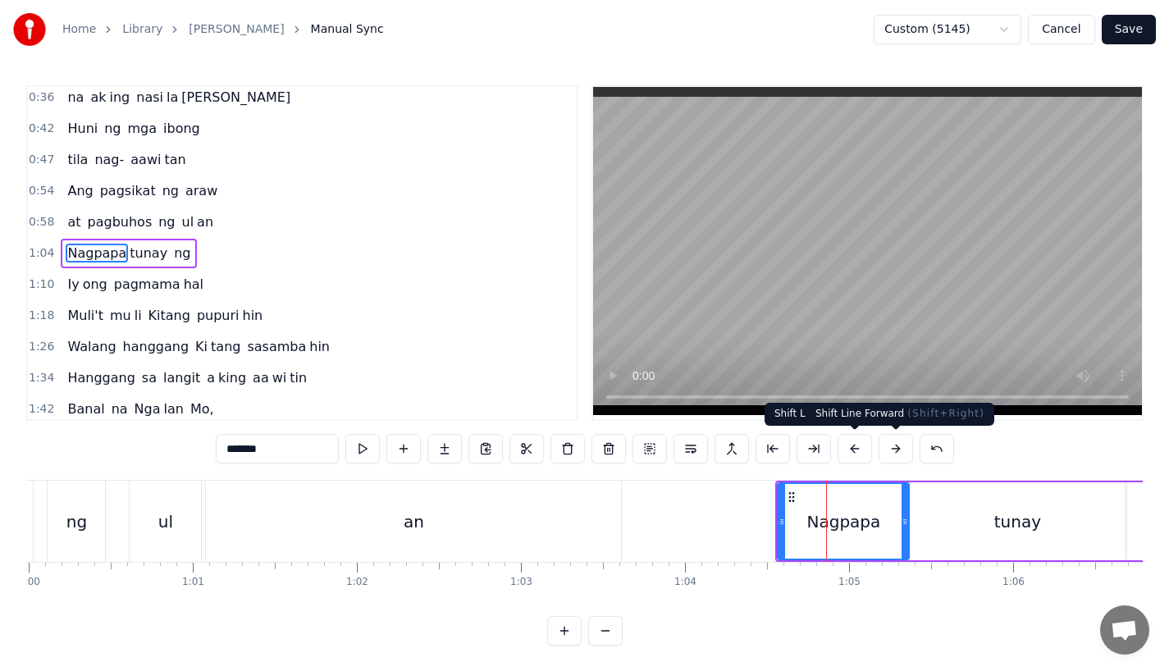
click at [897, 448] on button at bounding box center [896, 449] width 34 height 30
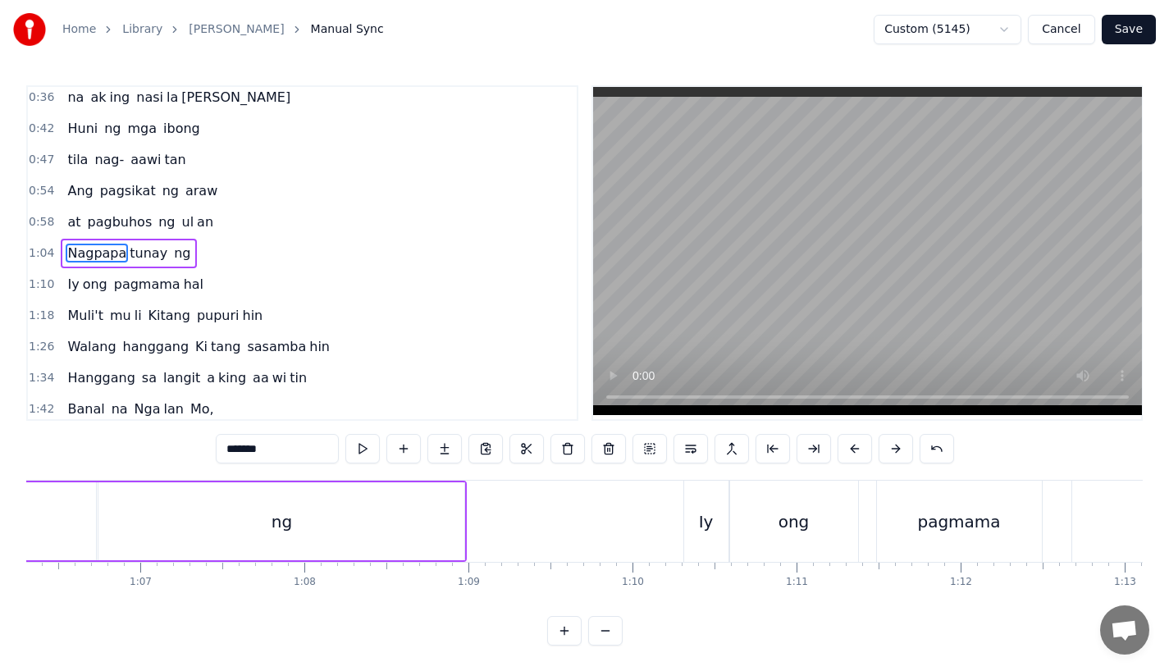
scroll to position [0, 10957]
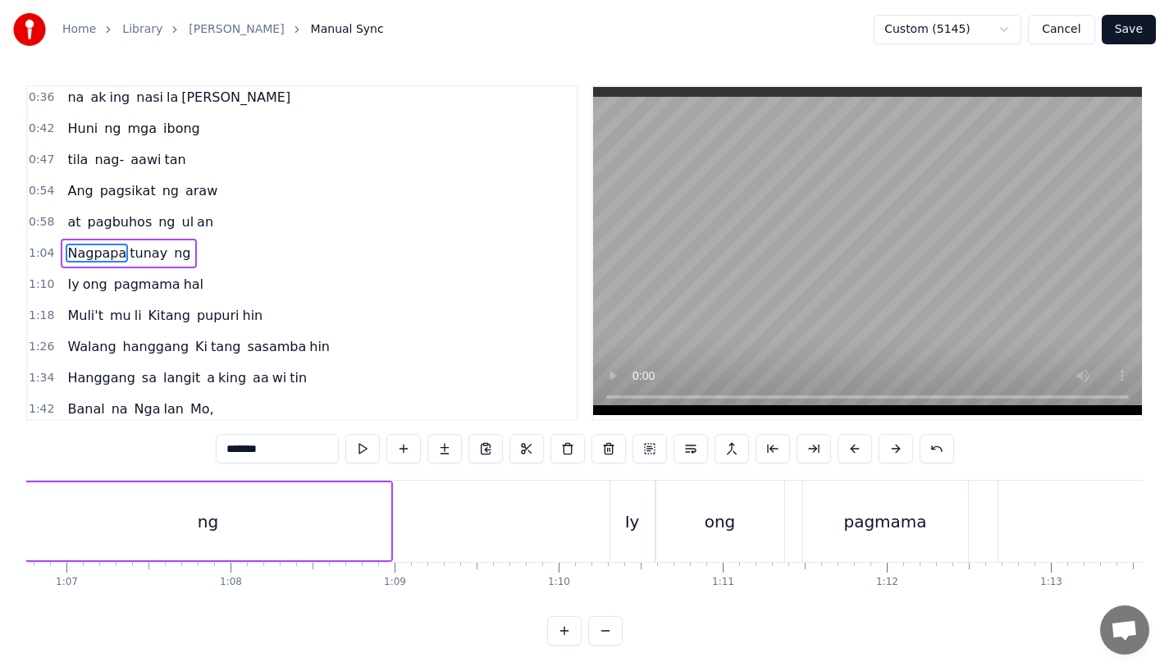
click at [636, 538] on div "Iy" at bounding box center [633, 521] width 44 height 81
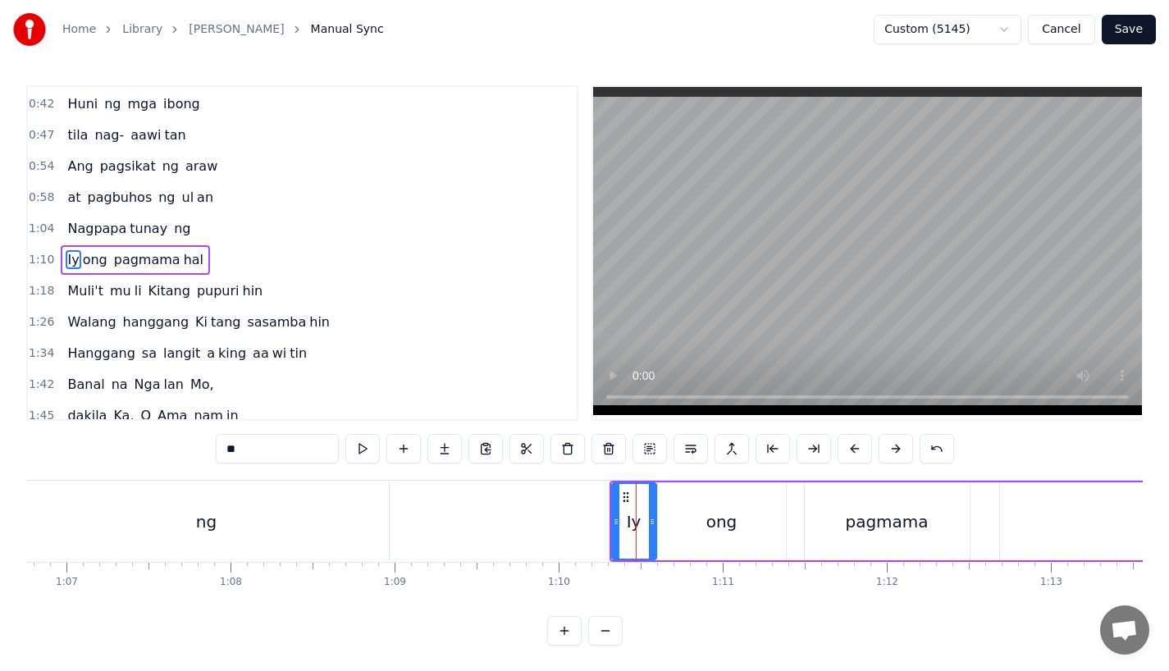
scroll to position [67, 0]
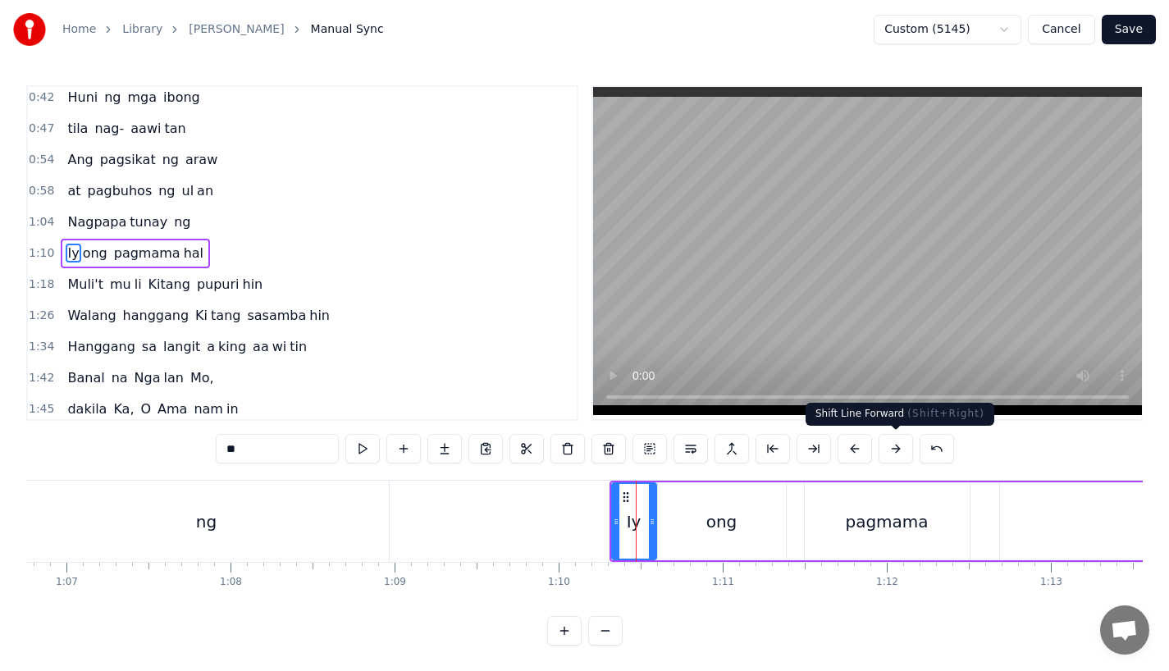
click at [897, 447] on button at bounding box center [896, 449] width 34 height 30
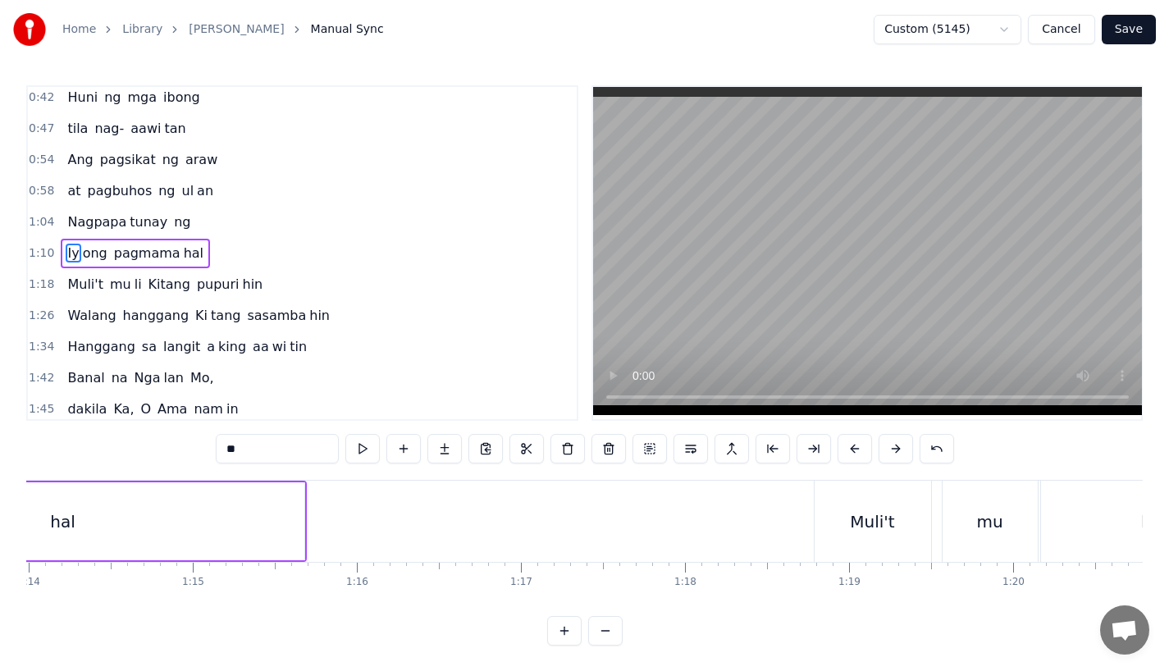
scroll to position [0, 12361]
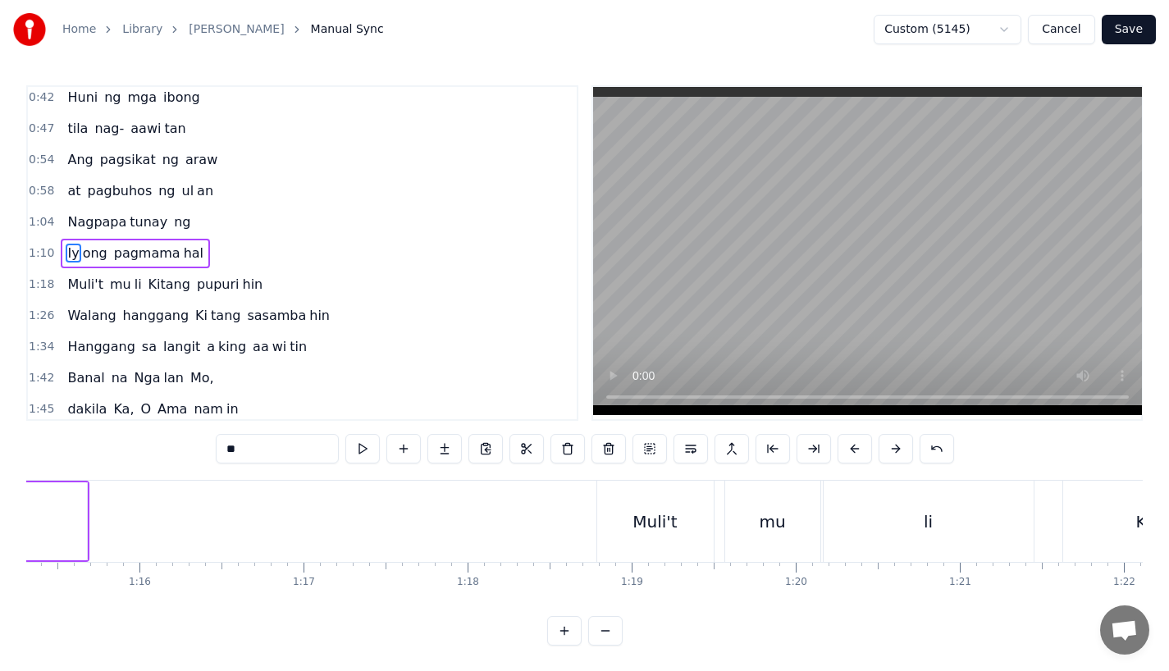
click at [637, 530] on div "Muli't" at bounding box center [655, 522] width 44 height 25
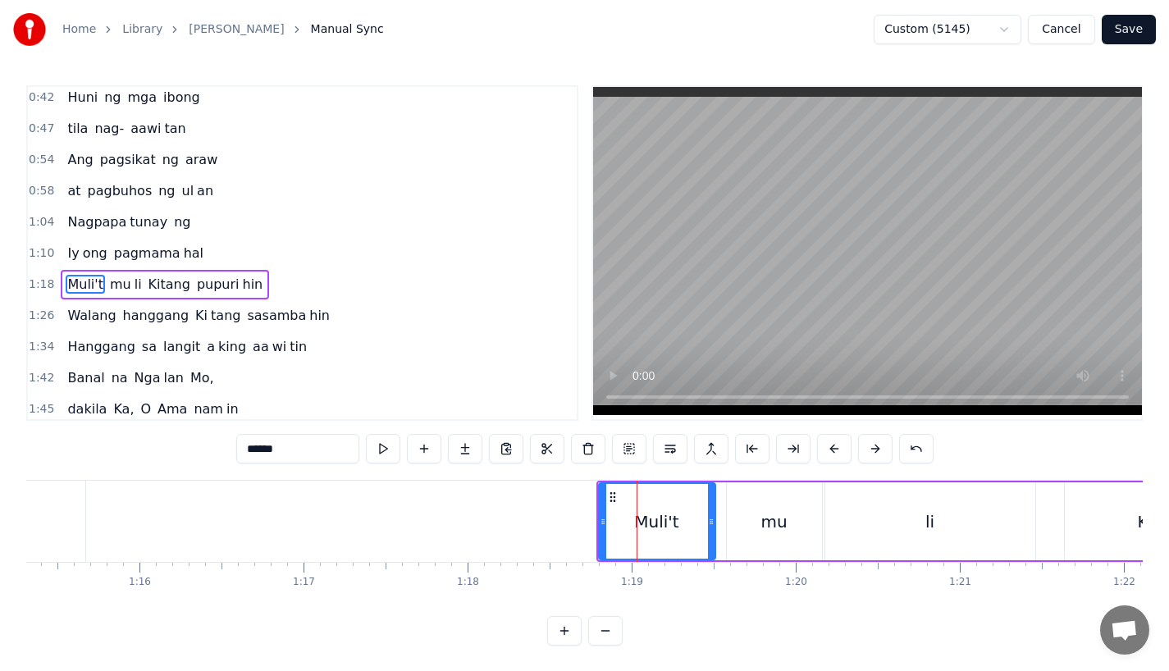
scroll to position [98, 0]
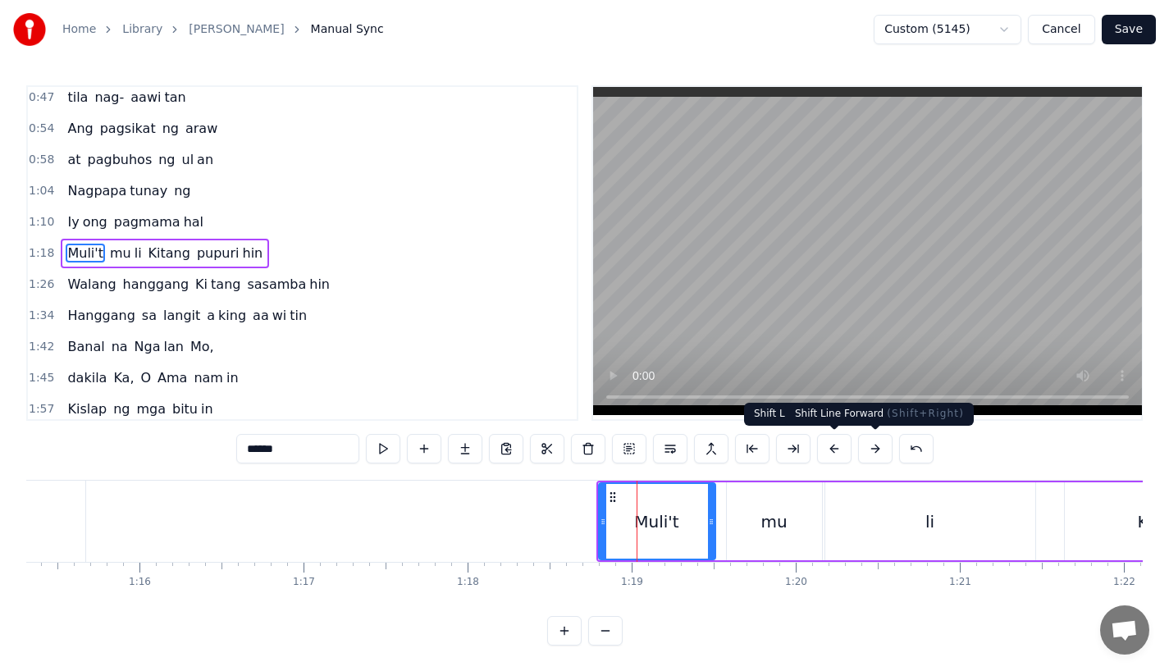
click at [877, 452] on button at bounding box center [875, 449] width 34 height 30
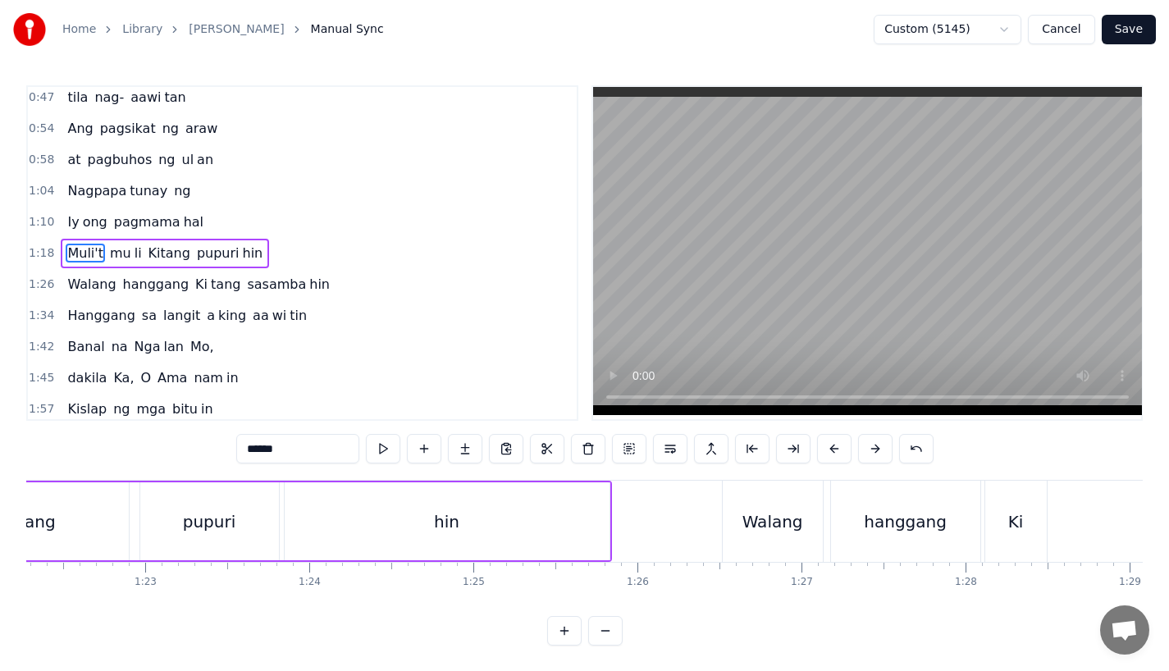
scroll to position [0, 13509]
click at [779, 533] on div "Walang" at bounding box center [768, 521] width 100 height 81
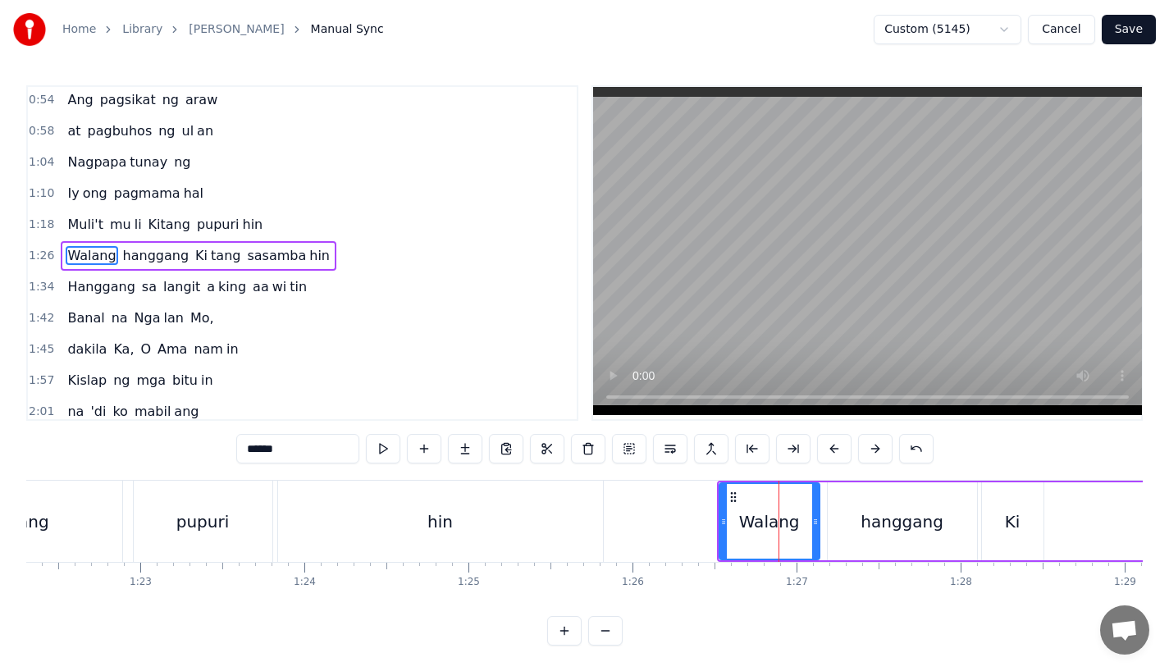
scroll to position [130, 0]
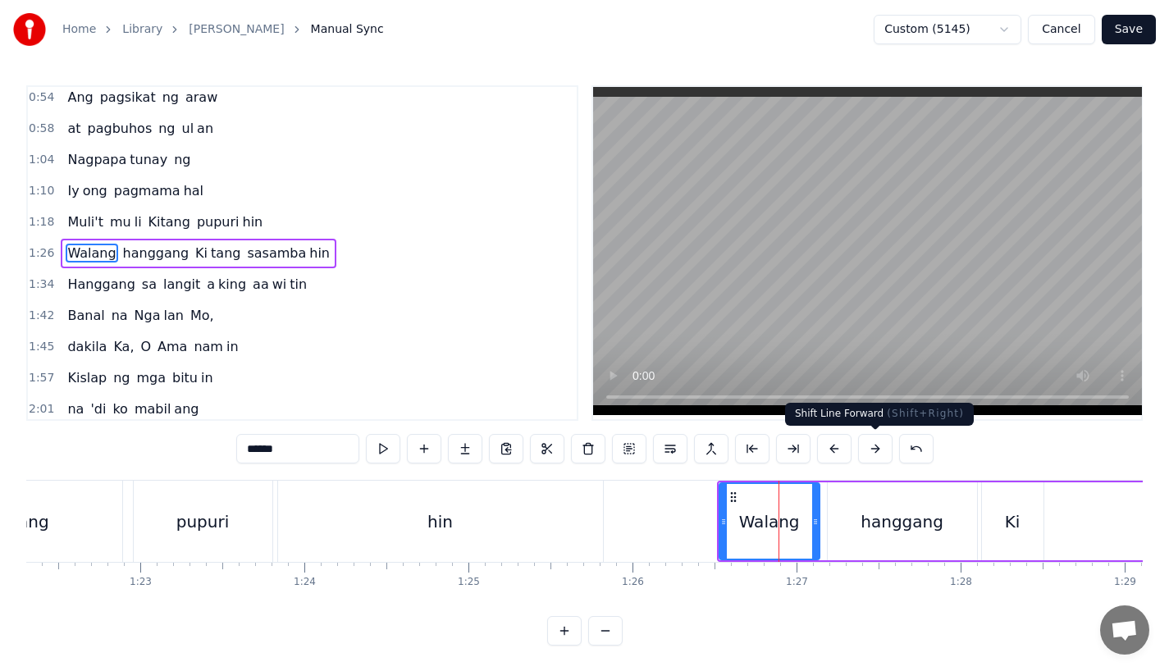
click at [875, 449] on button at bounding box center [875, 449] width 34 height 30
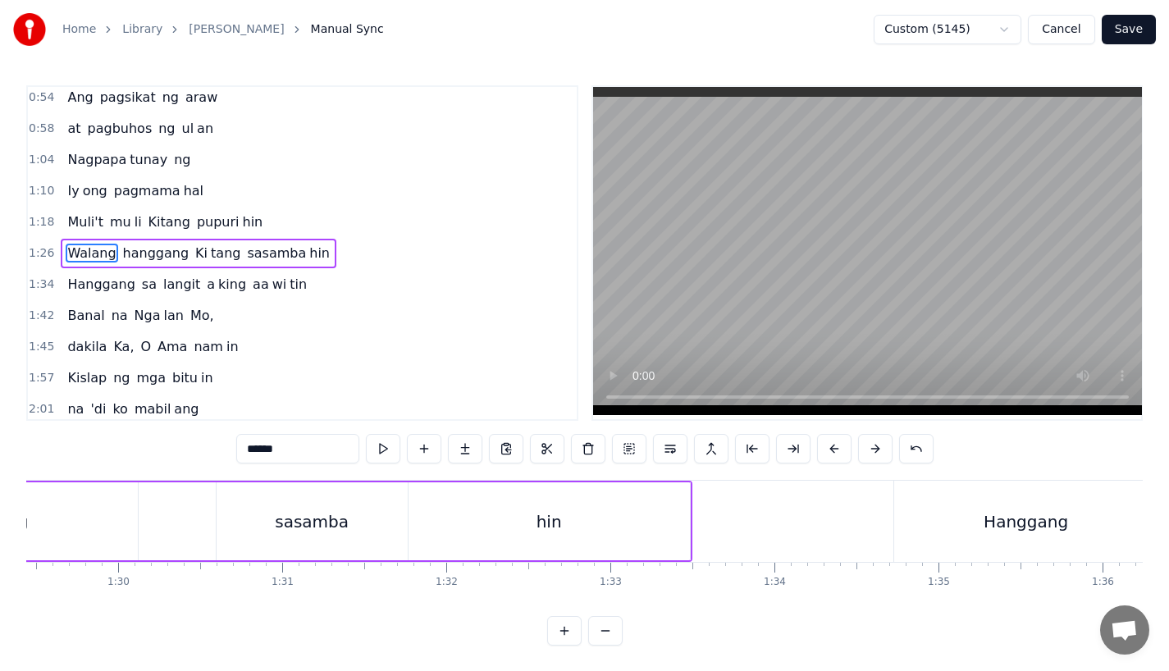
scroll to position [0, 14727]
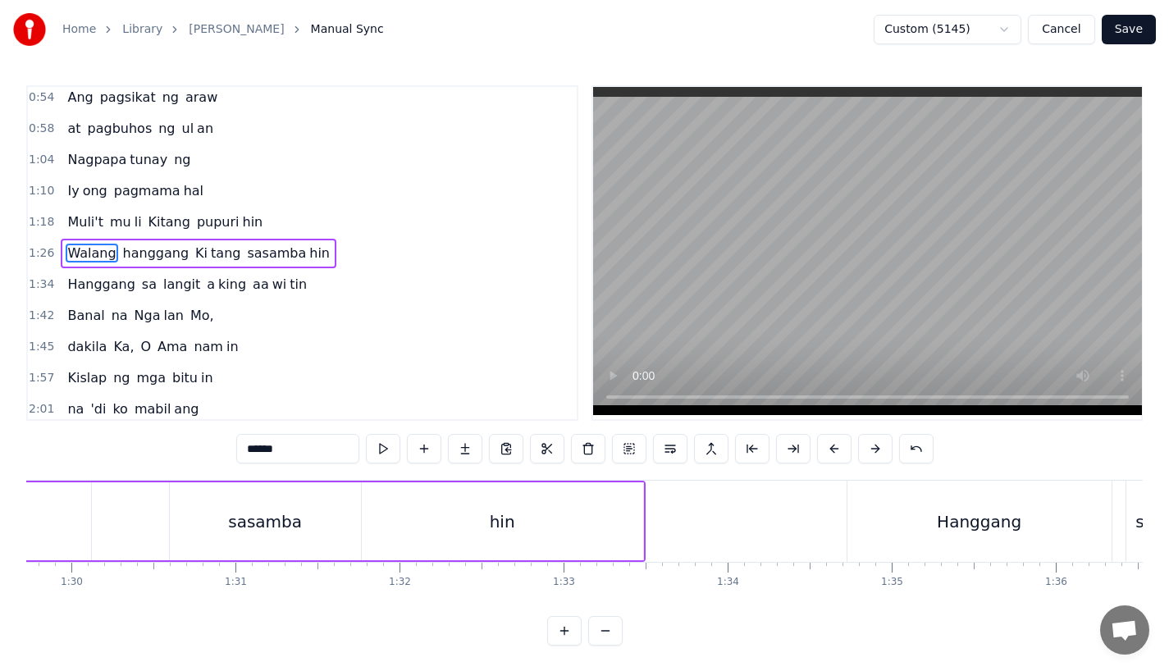
click at [939, 517] on div "Hanggang" at bounding box center [980, 521] width 264 height 81
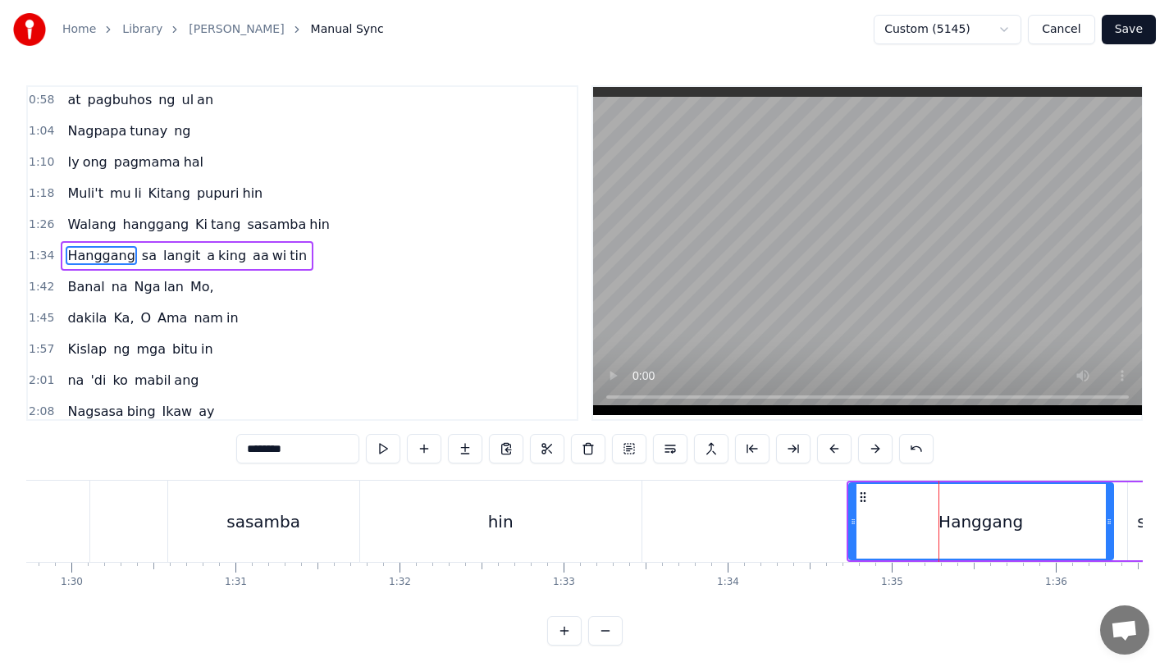
scroll to position [161, 0]
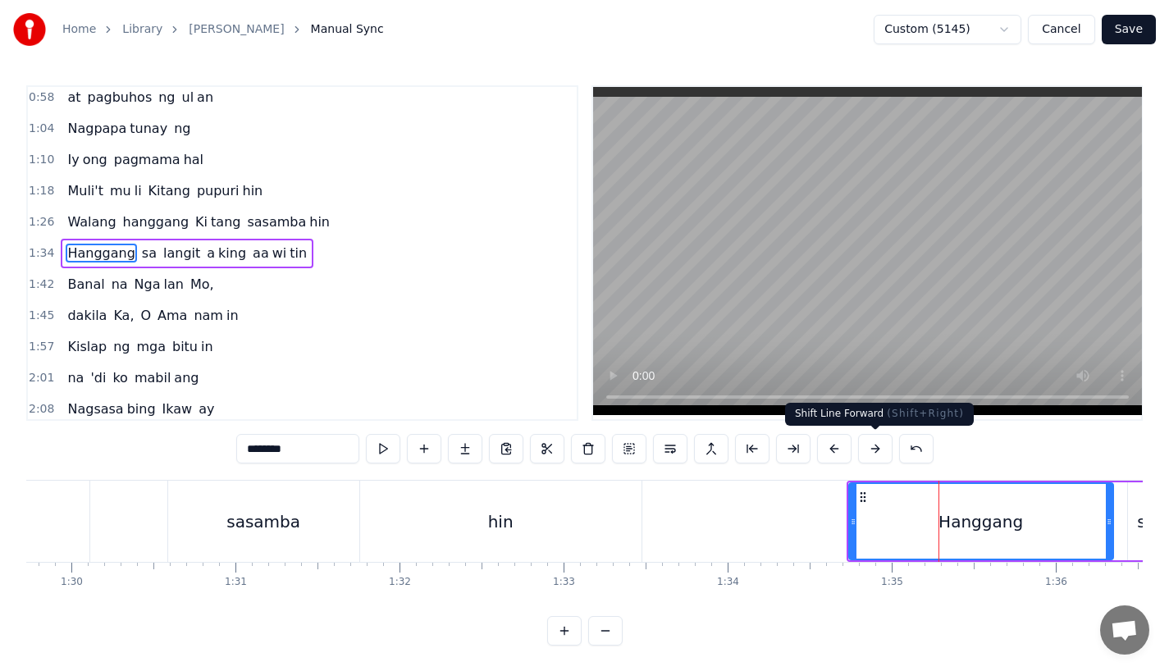
click at [877, 451] on button at bounding box center [875, 449] width 34 height 30
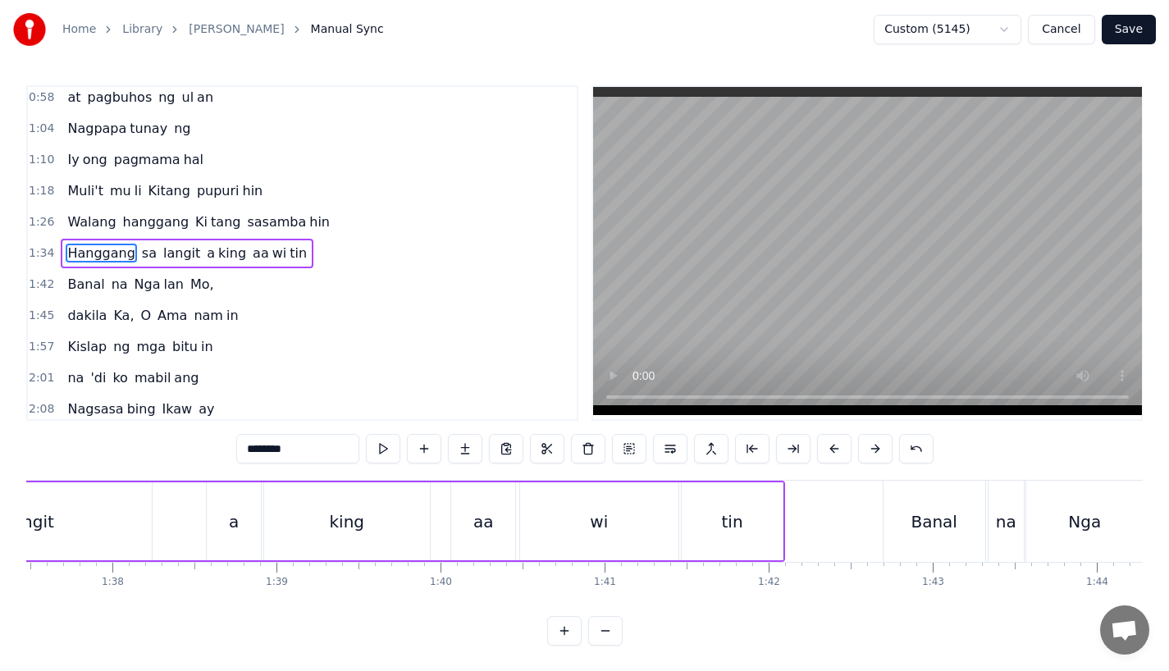
scroll to position [0, 16016]
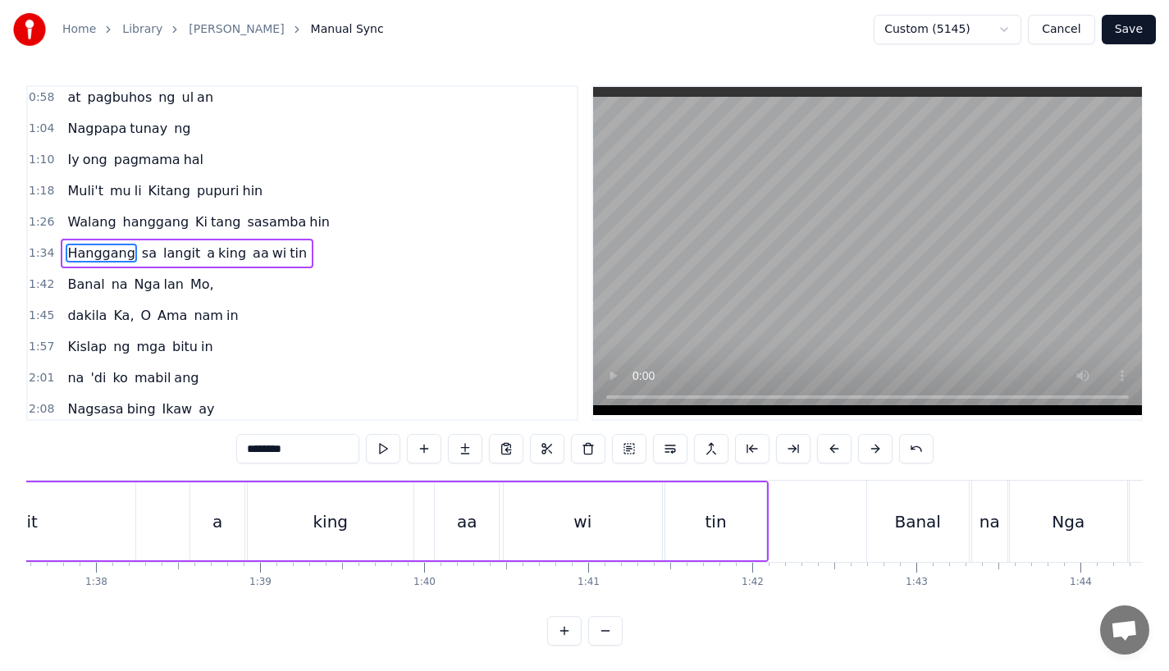
click at [909, 522] on div "Banal" at bounding box center [918, 522] width 46 height 25
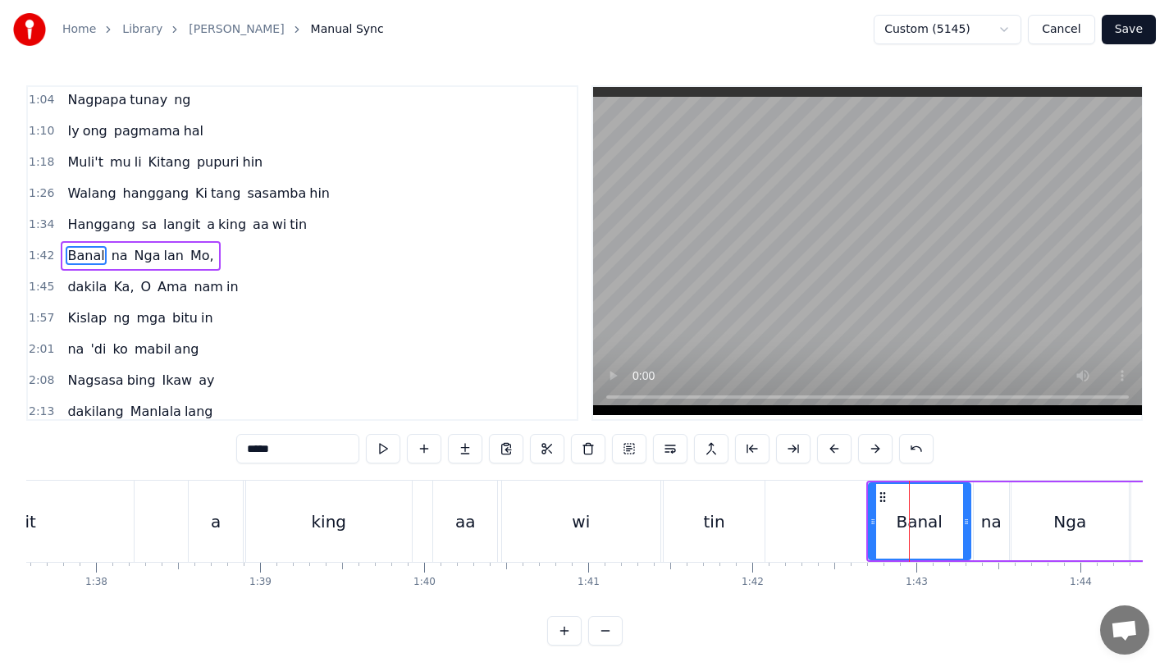
scroll to position [192, 0]
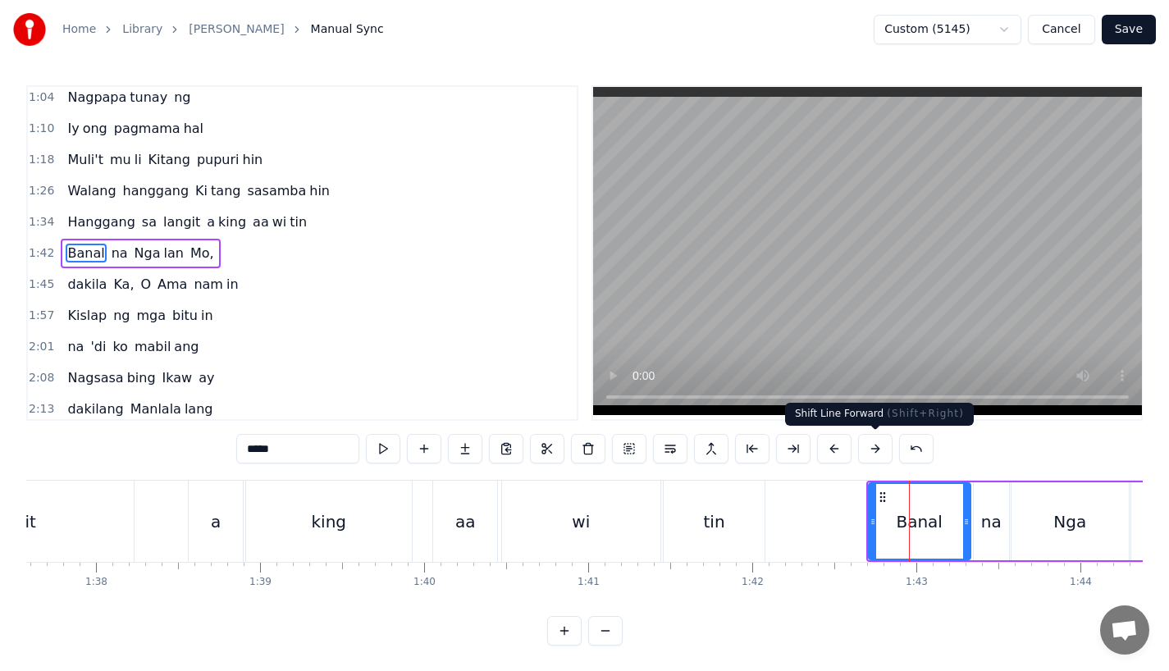
click at [873, 450] on button at bounding box center [875, 449] width 34 height 30
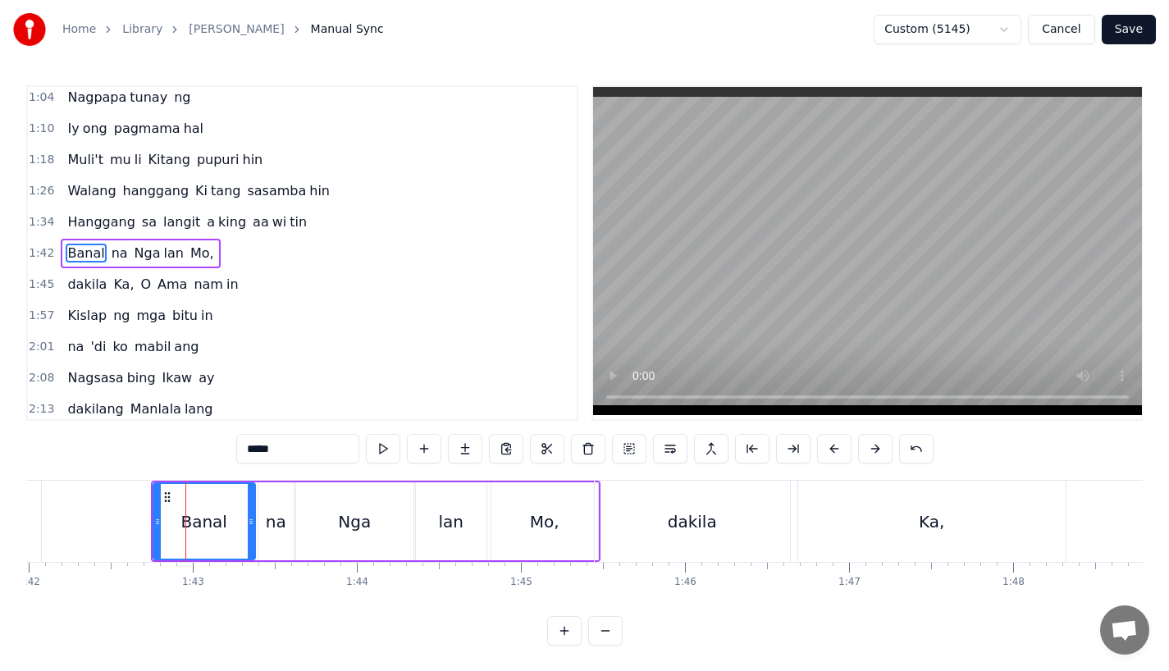
scroll to position [0, 16747]
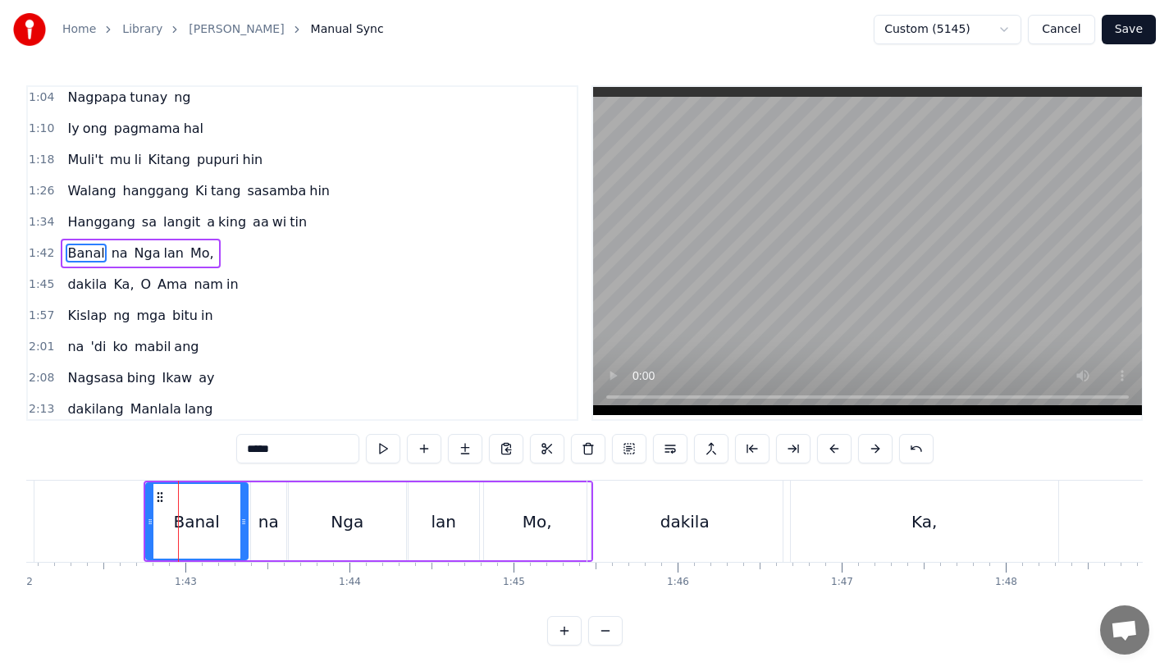
click at [892, 516] on div "Ka," at bounding box center [925, 521] width 268 height 81
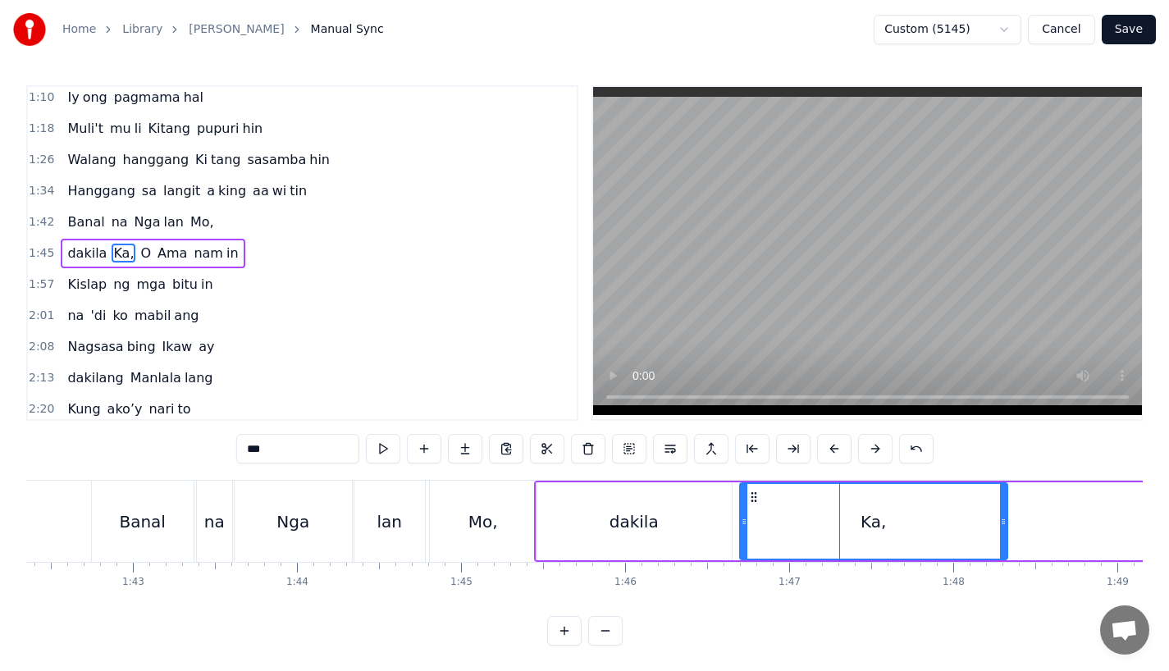
scroll to position [0, 16812]
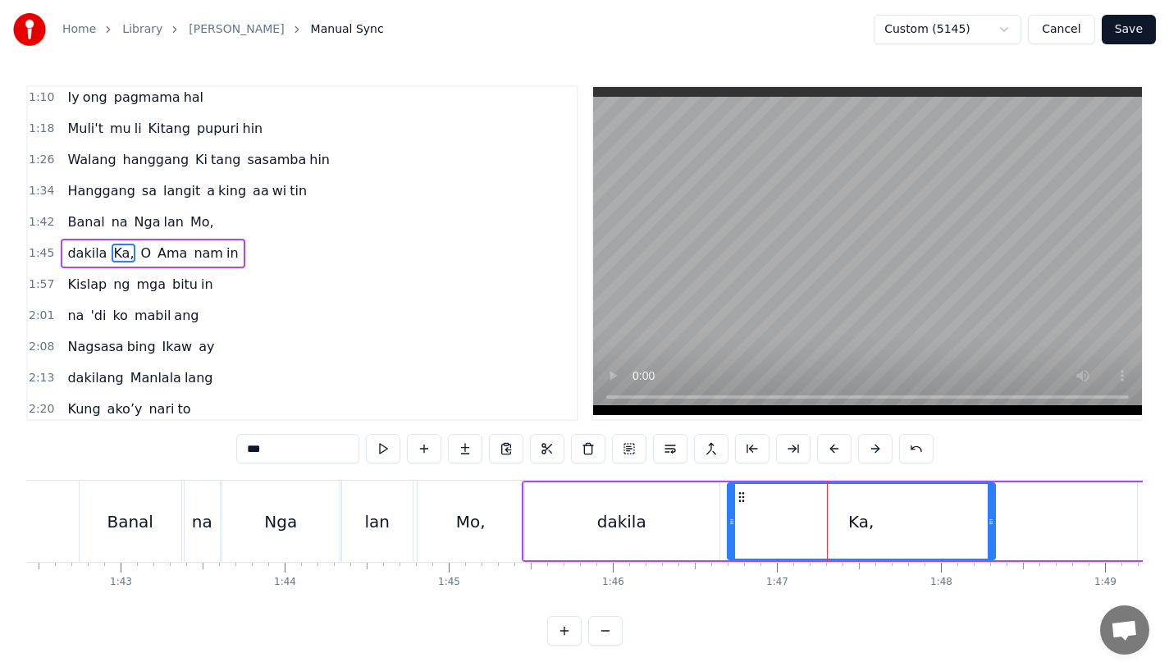
click at [457, 518] on div "Mo," at bounding box center [471, 522] width 30 height 25
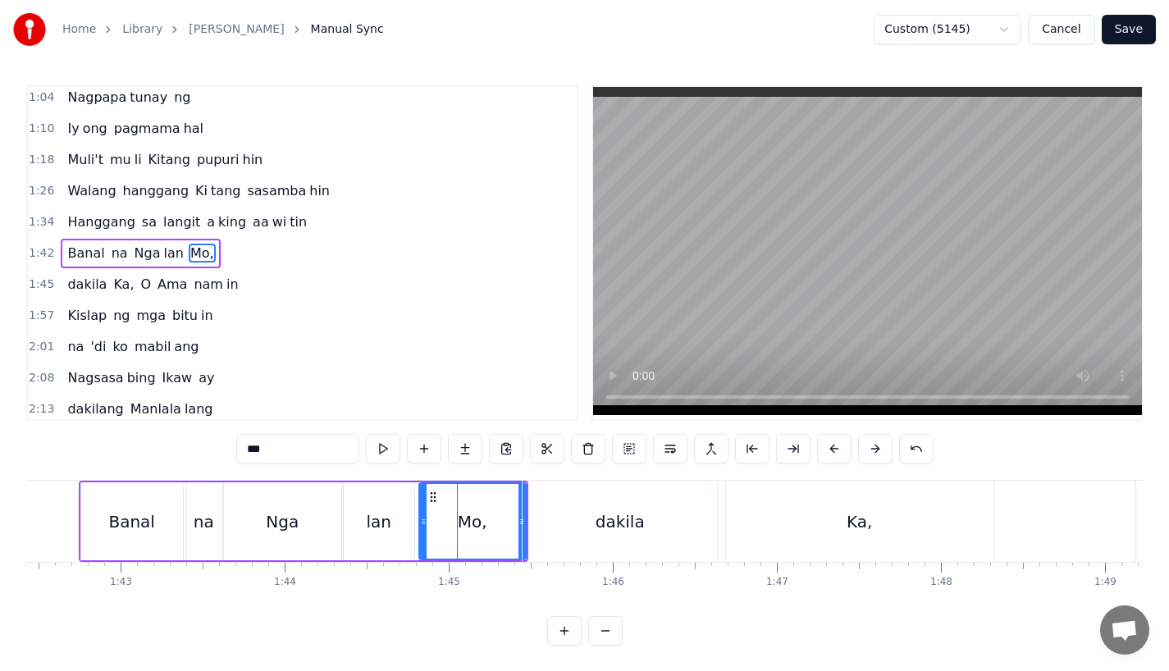
click at [593, 520] on div "dakila" at bounding box center [620, 521] width 195 height 81
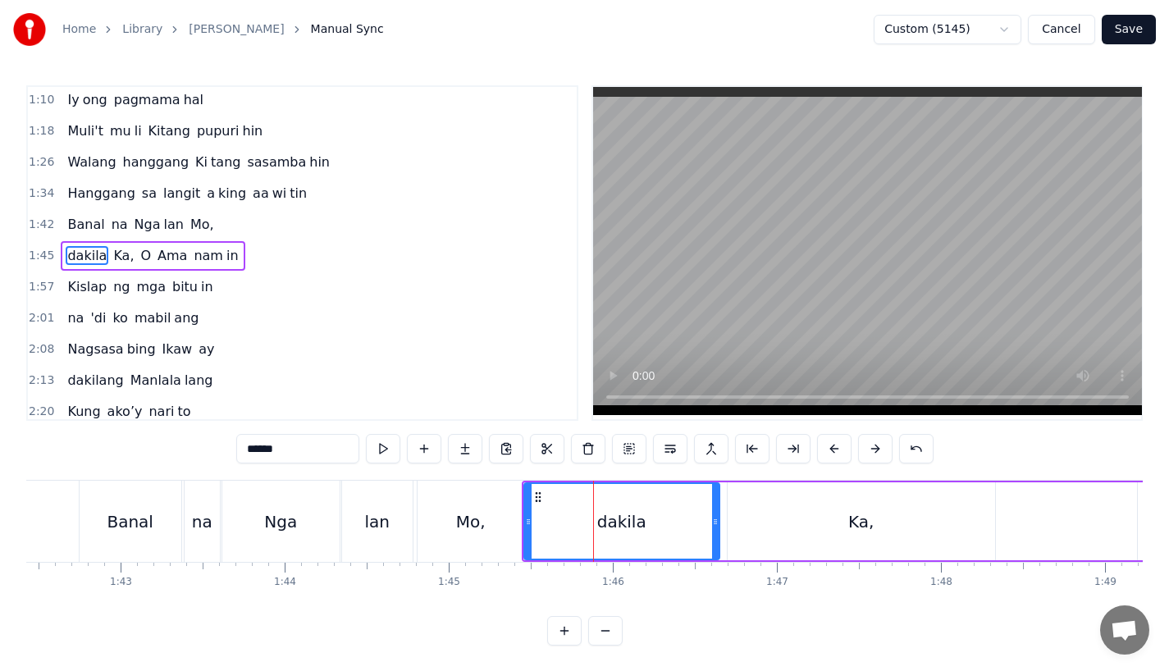
scroll to position [223, 0]
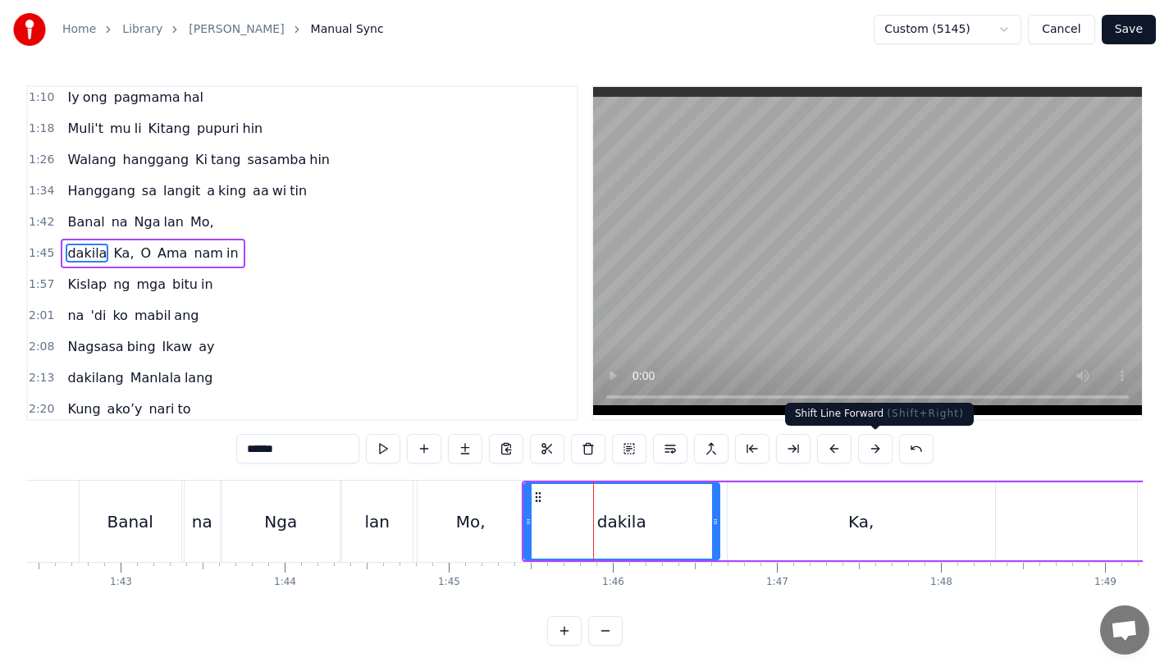
click at [874, 450] on button at bounding box center [875, 449] width 34 height 30
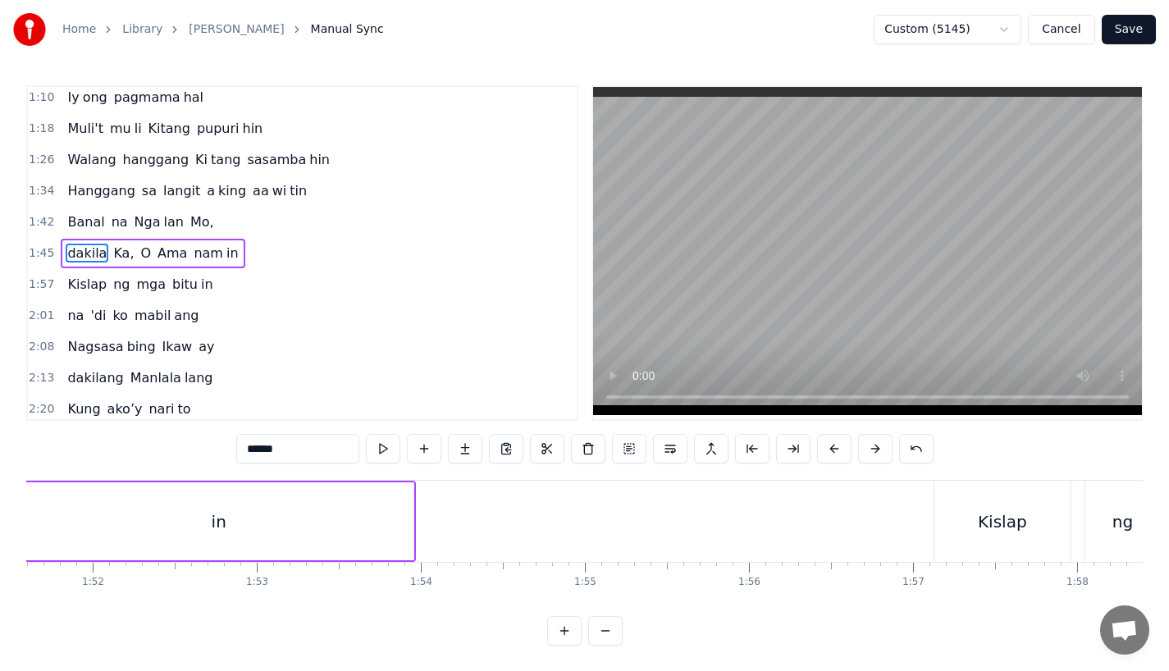
scroll to position [0, 18347]
click at [980, 510] on div "Kislap" at bounding box center [973, 522] width 49 height 25
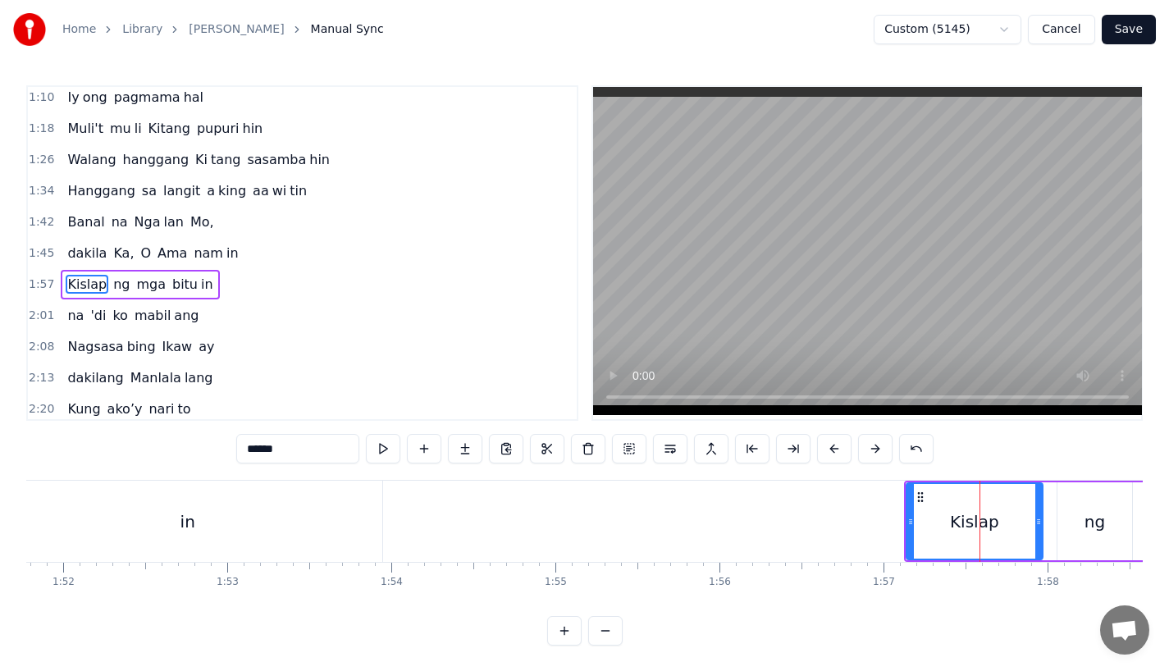
scroll to position [254, 0]
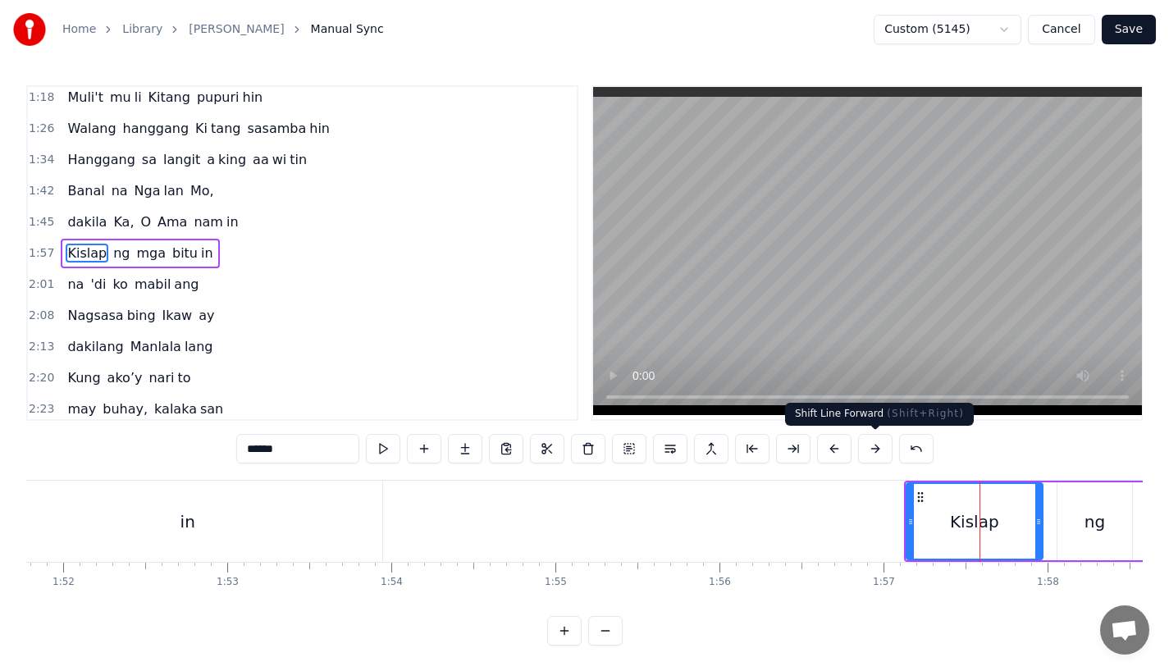
click at [875, 454] on button at bounding box center [875, 449] width 34 height 30
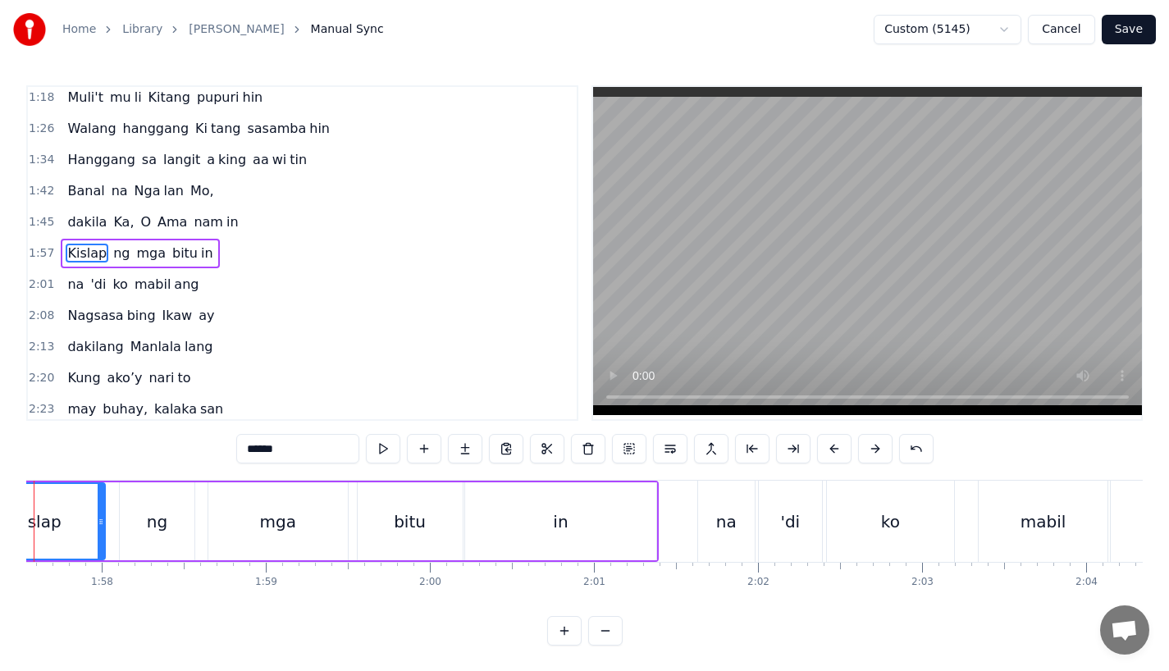
scroll to position [0, 19327]
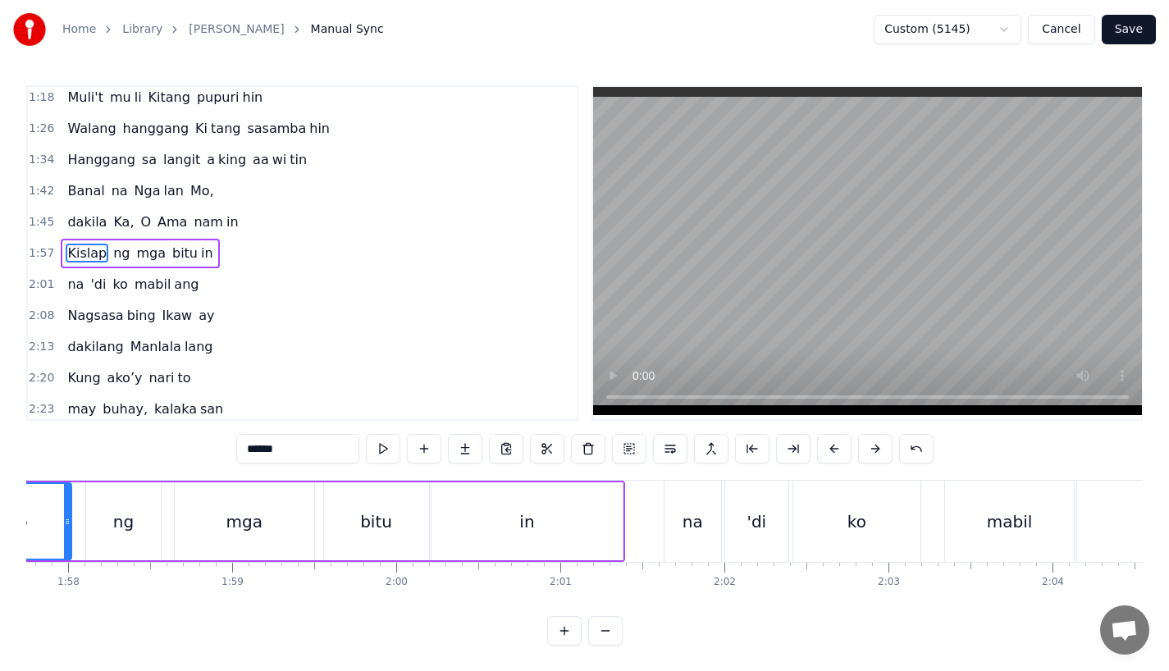
click at [712, 536] on div "na" at bounding box center [693, 521] width 57 height 81
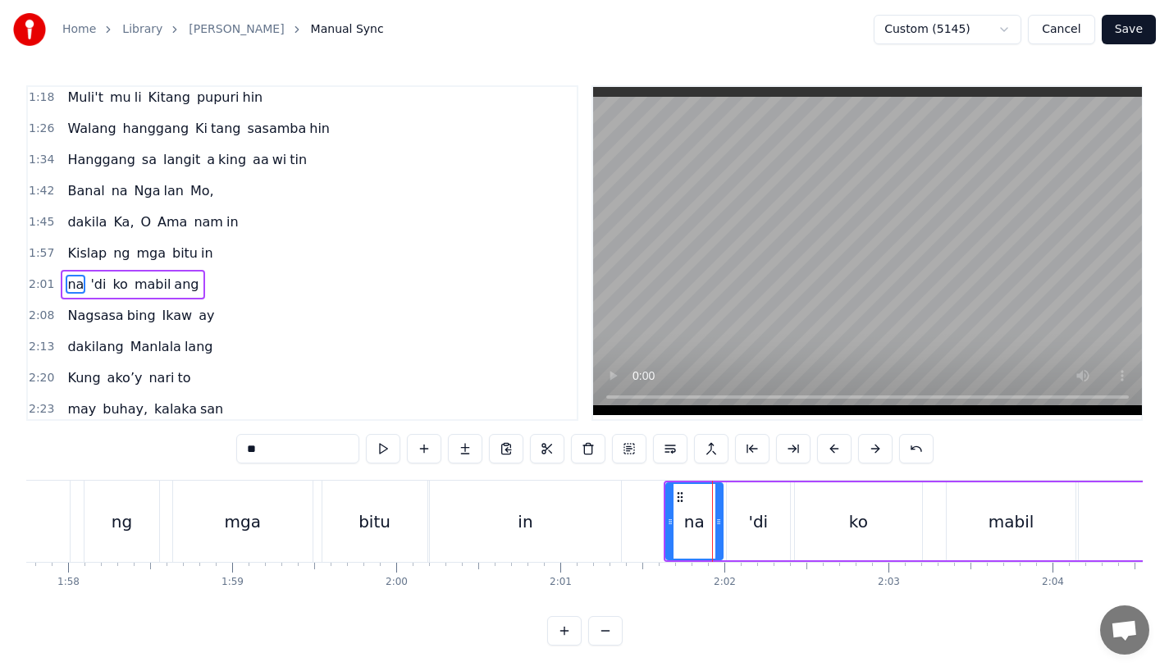
scroll to position [286, 0]
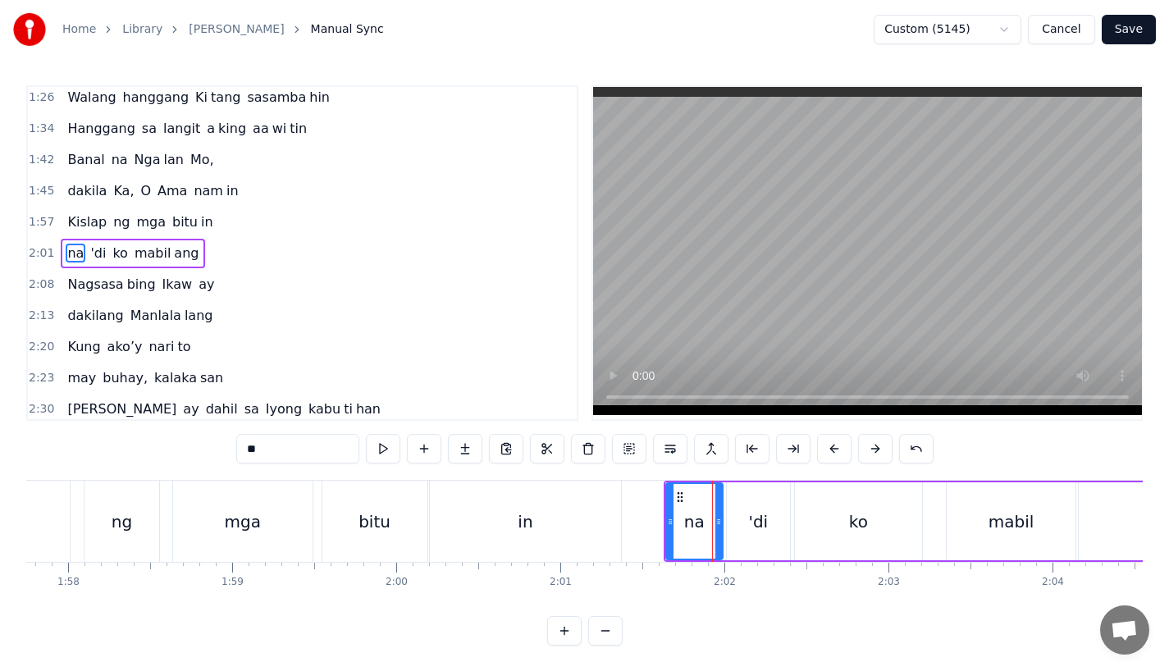
click at [869, 463] on button at bounding box center [875, 449] width 34 height 30
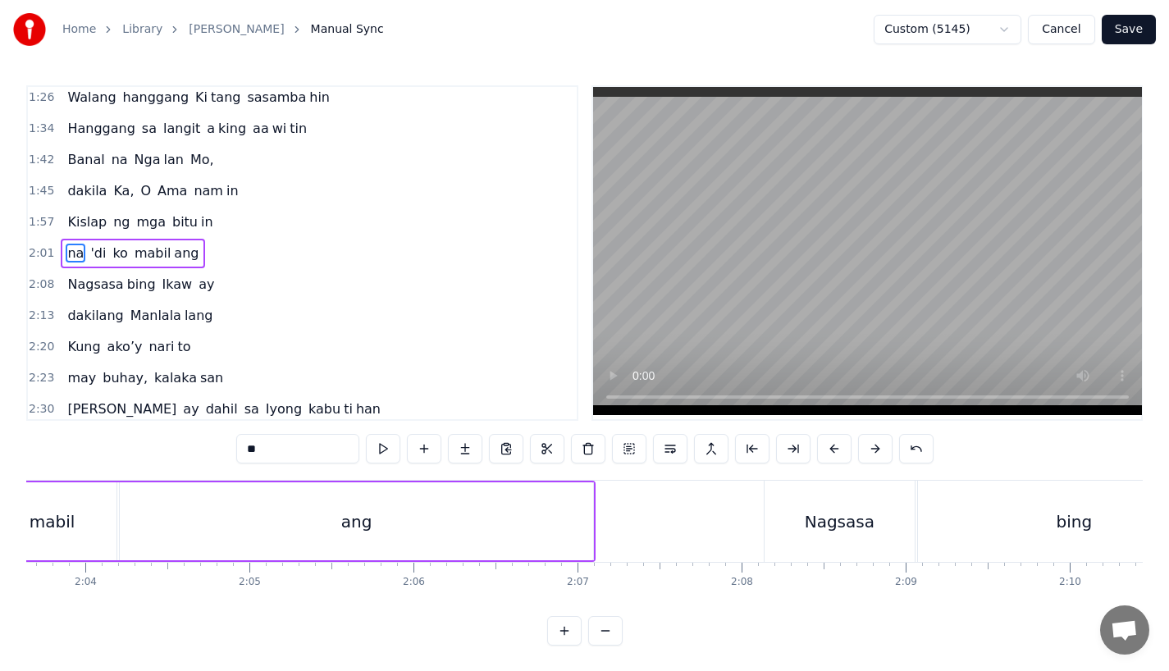
scroll to position [0, 20389]
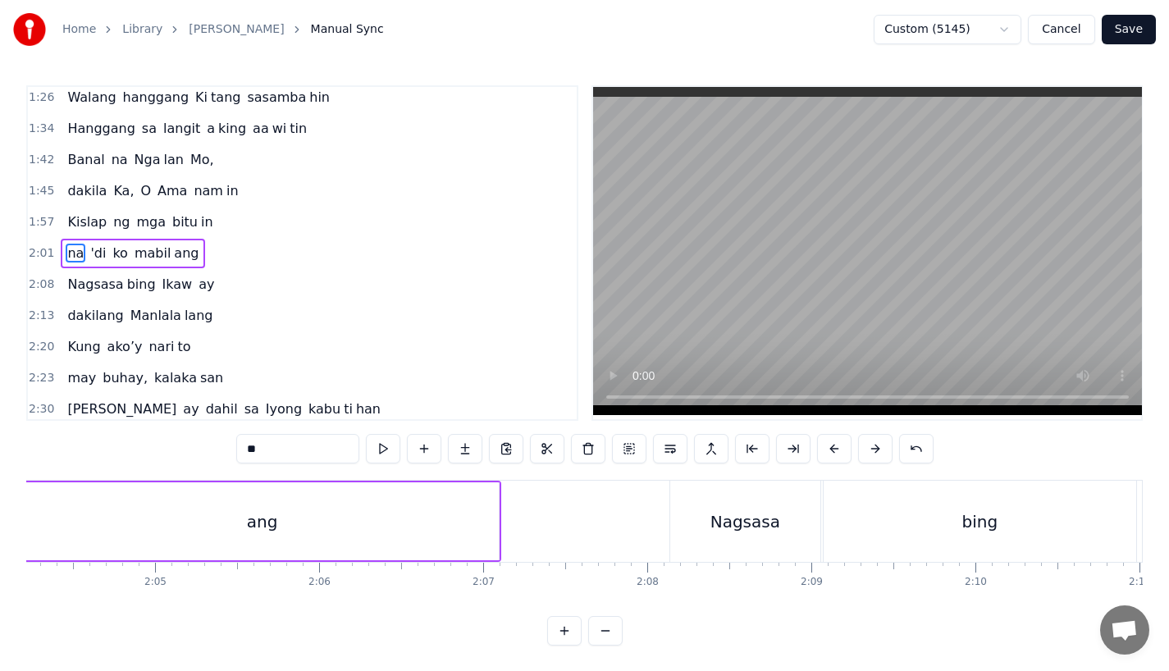
click at [794, 525] on div "Nagsasa" at bounding box center [746, 521] width 150 height 81
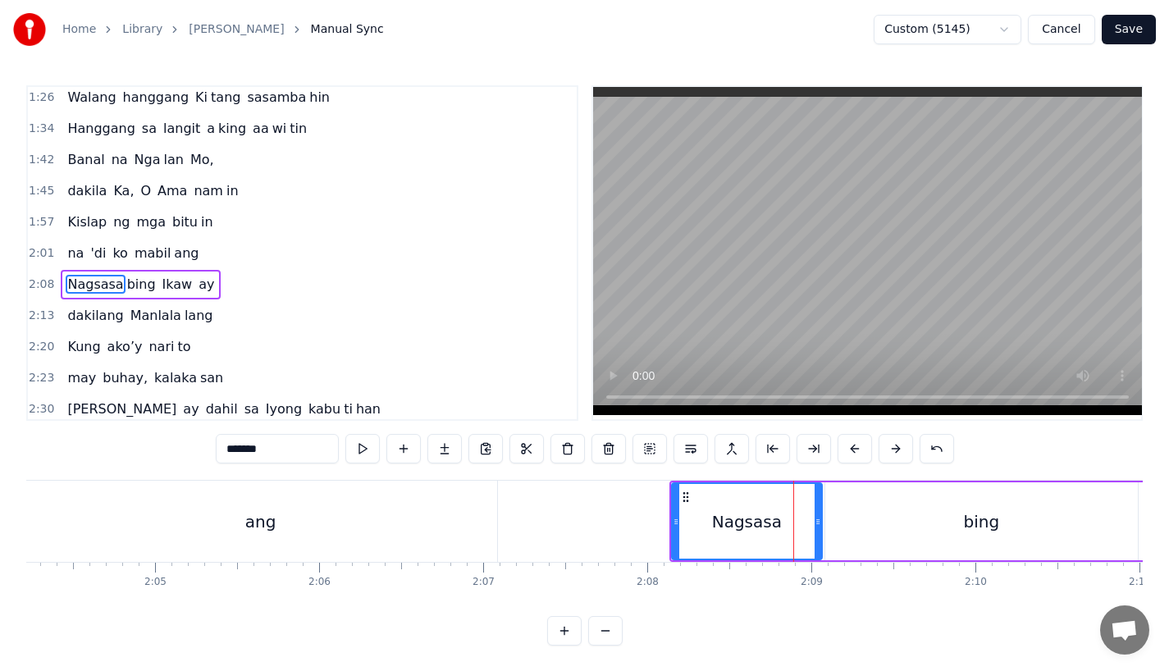
scroll to position [0, 0]
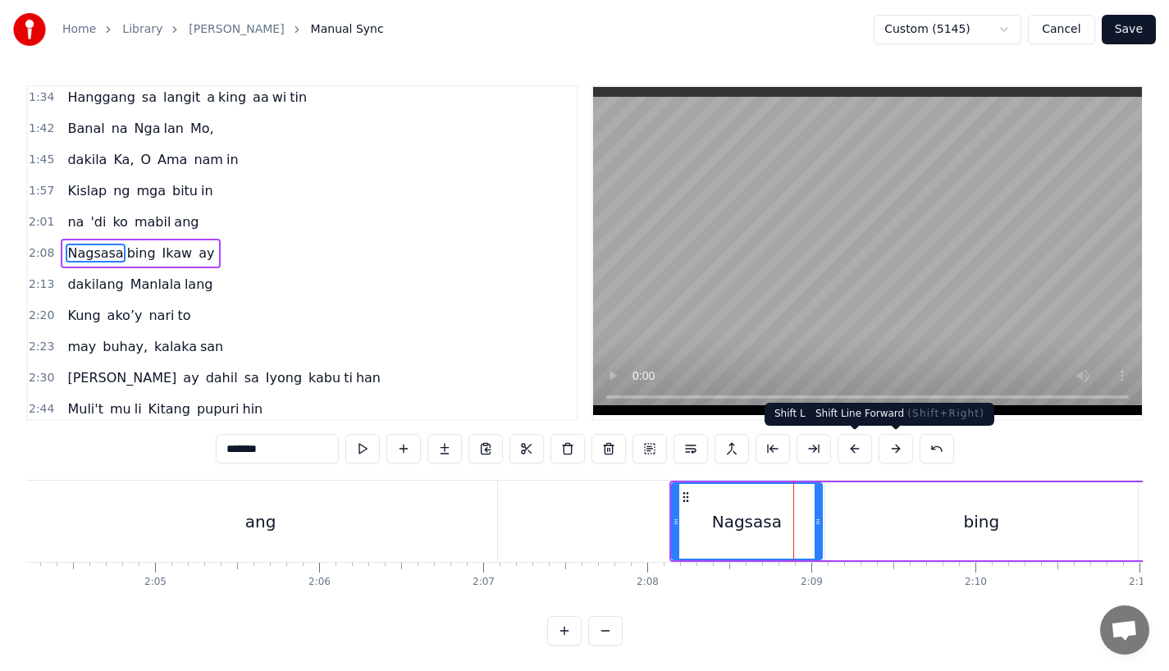
click at [902, 444] on button at bounding box center [896, 449] width 34 height 30
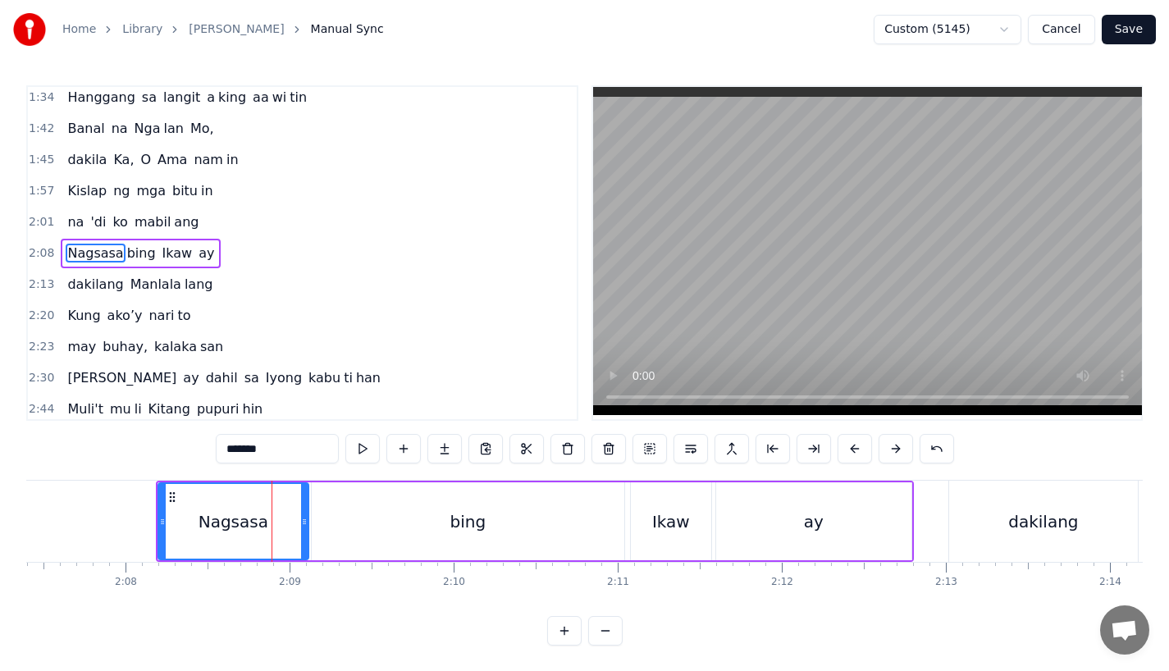
click at [992, 517] on div "dakilang" at bounding box center [1044, 521] width 189 height 81
type input "********"
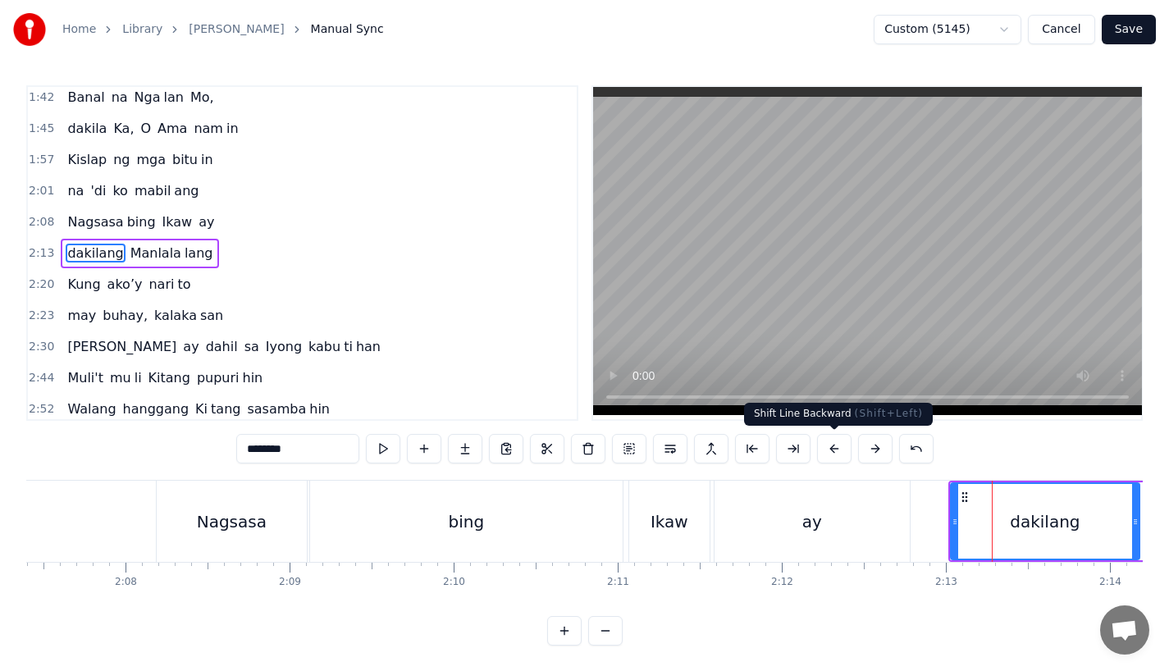
click at [861, 449] on button at bounding box center [875, 449] width 34 height 30
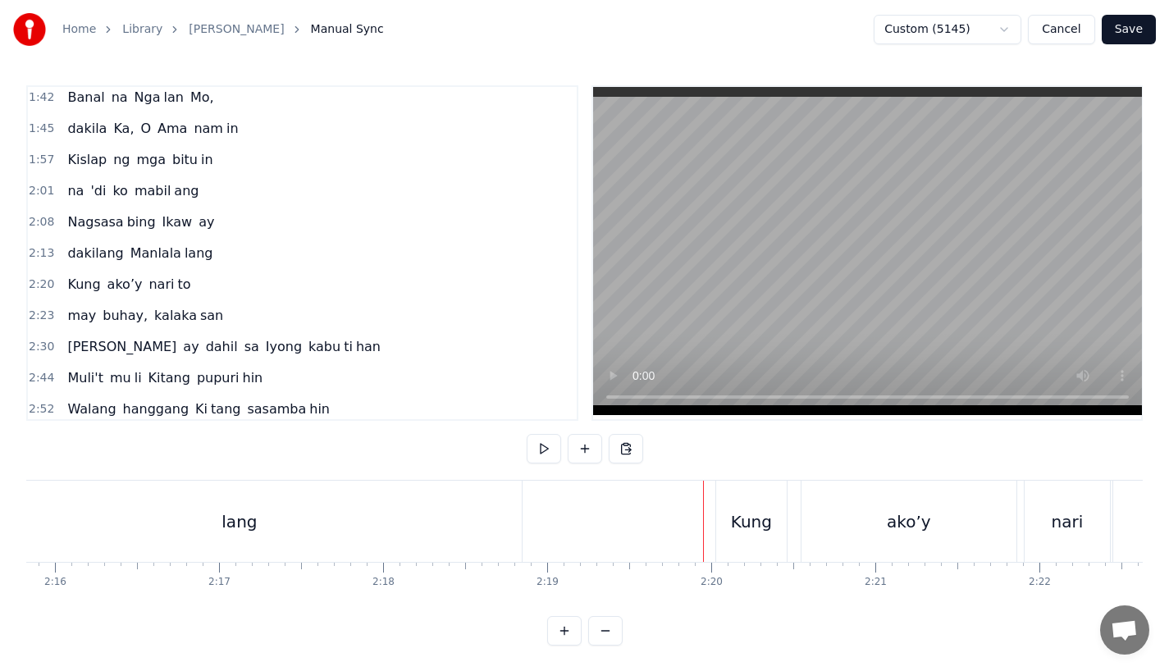
click at [749, 511] on div "Kung" at bounding box center [751, 522] width 41 height 25
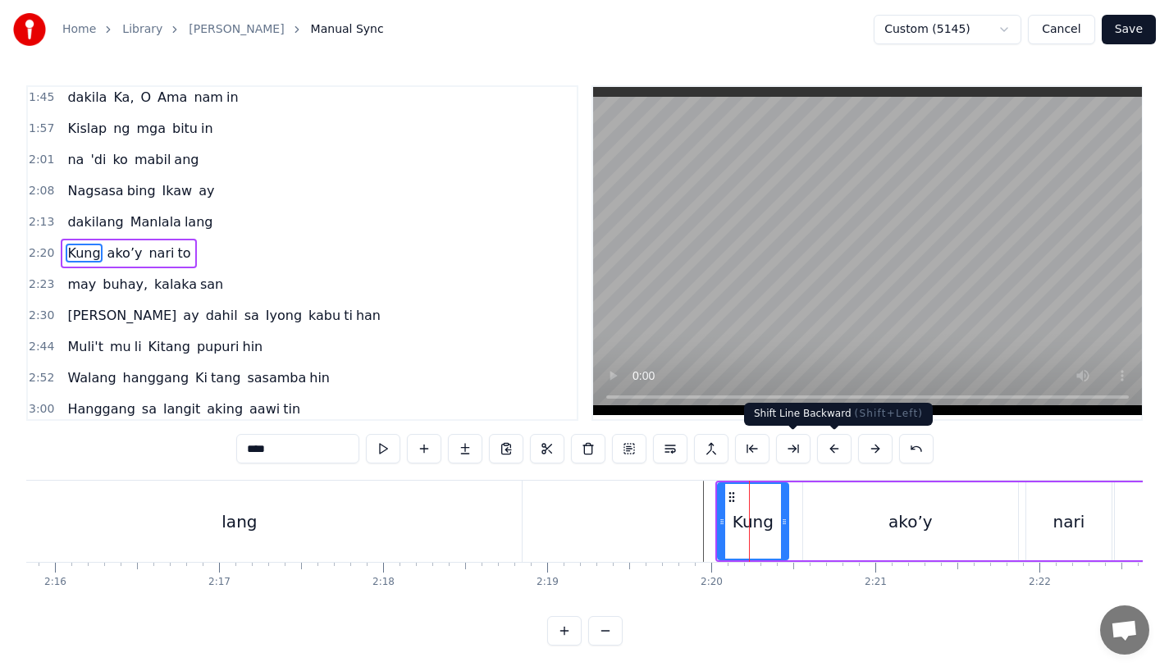
click at [877, 448] on button at bounding box center [875, 449] width 34 height 30
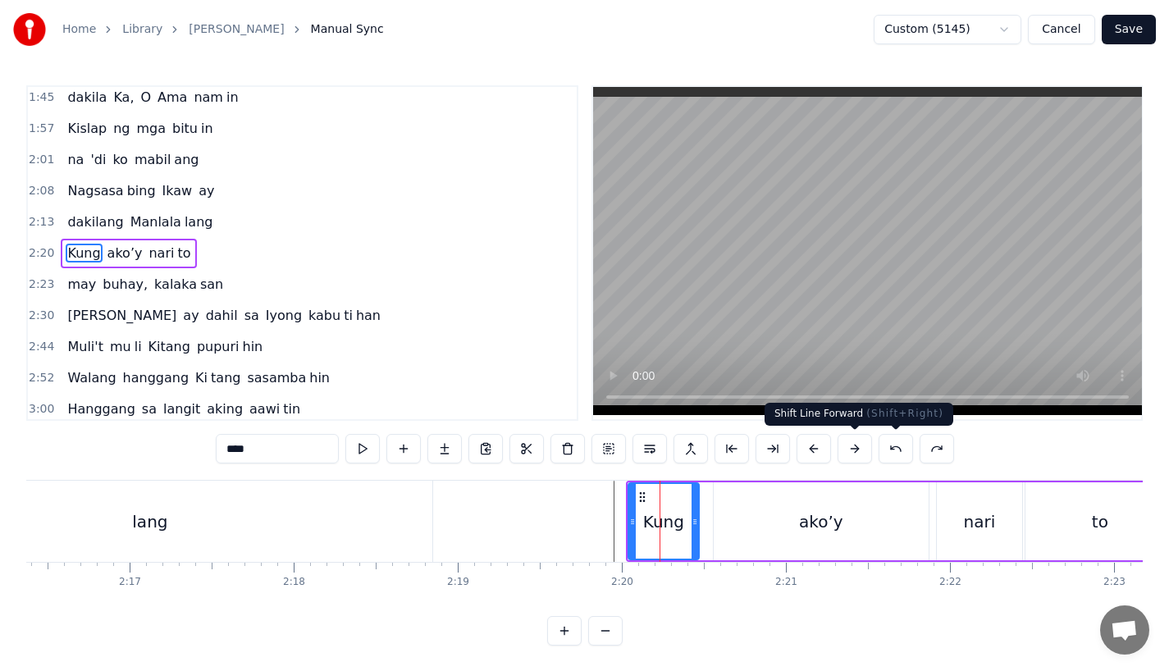
click at [861, 451] on button at bounding box center [855, 449] width 34 height 30
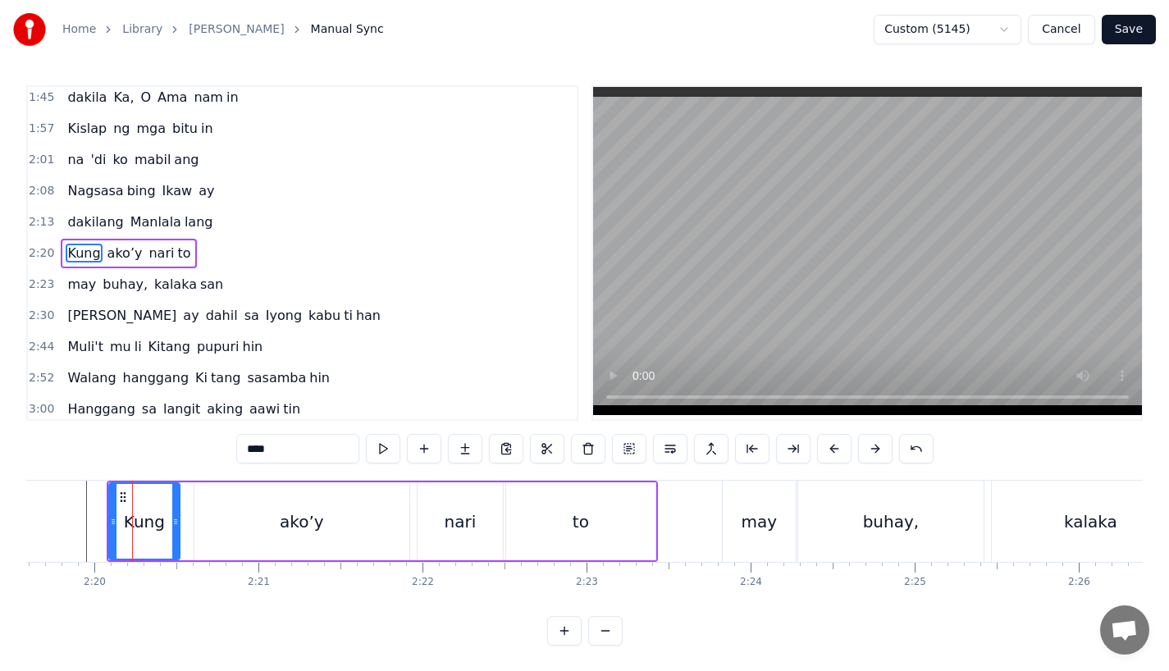
click at [758, 531] on div "may" at bounding box center [760, 522] width 36 height 25
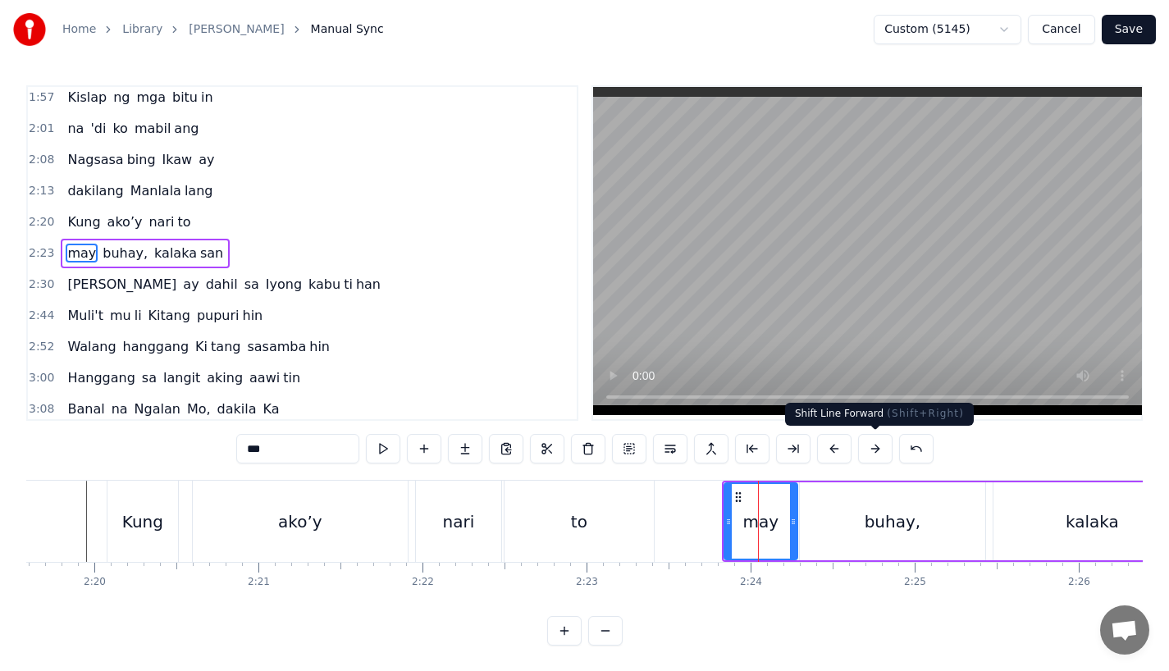
click at [870, 443] on button at bounding box center [875, 449] width 34 height 30
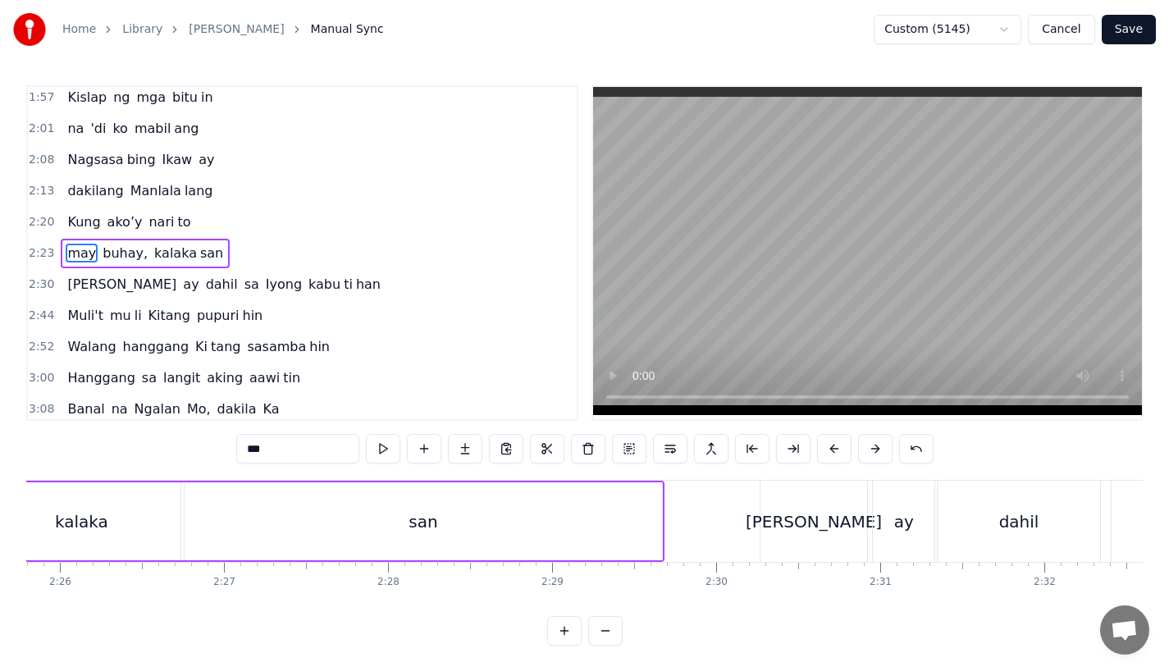
click at [806, 530] on div "[PERSON_NAME]" at bounding box center [814, 522] width 136 height 25
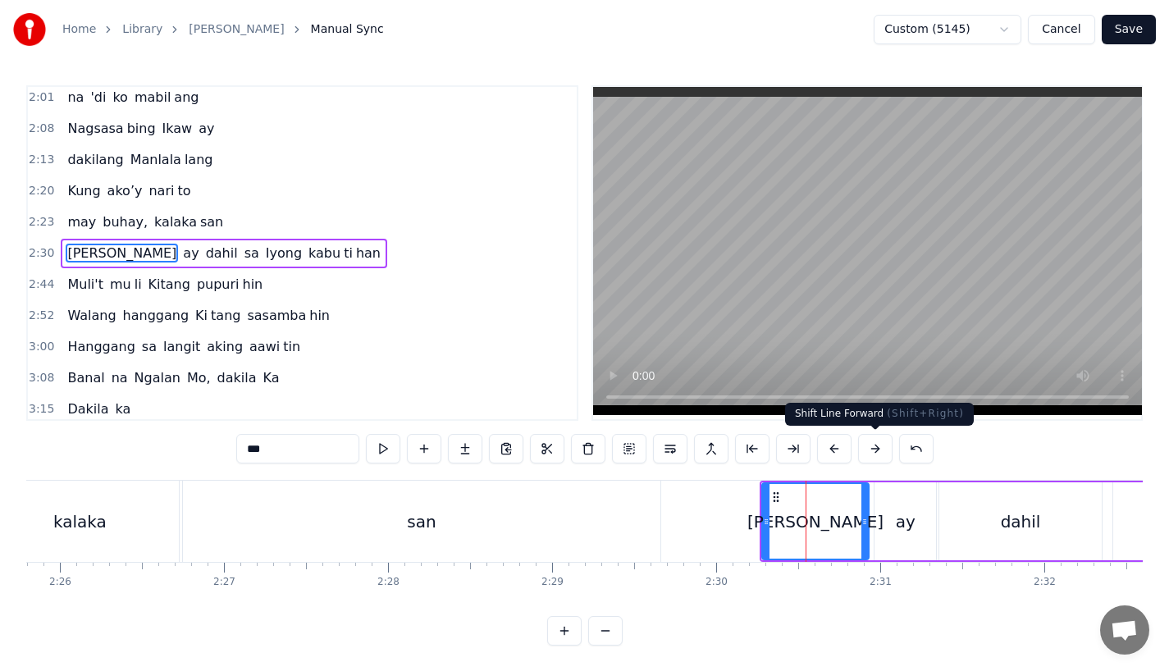
click at [872, 446] on button at bounding box center [875, 449] width 34 height 30
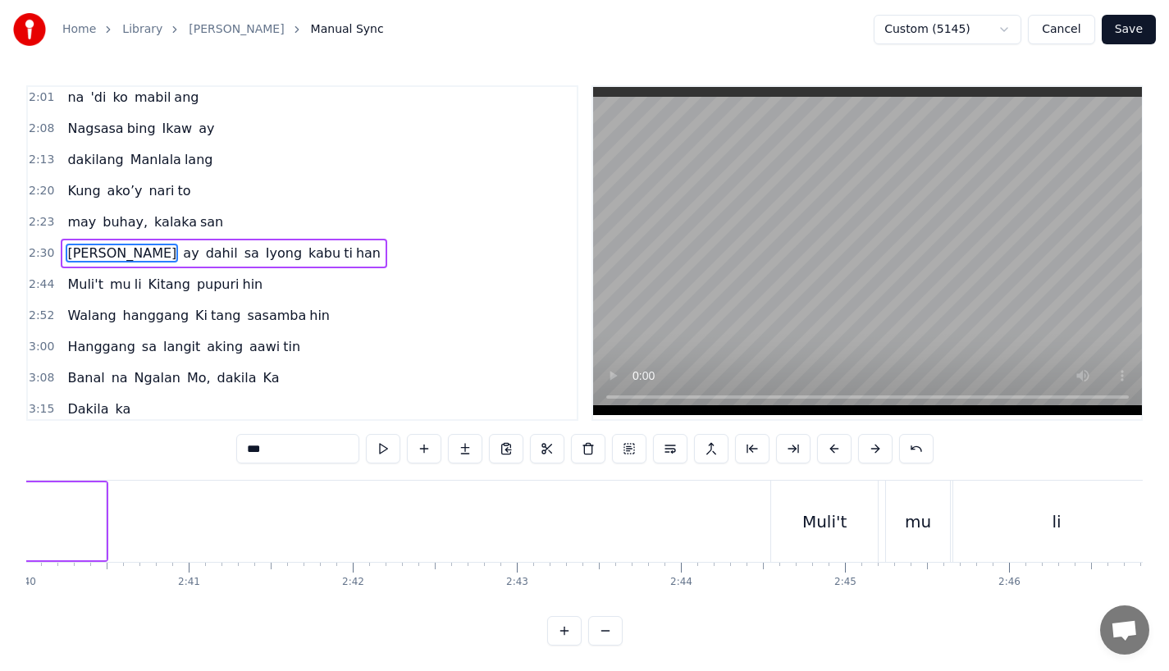
click at [826, 510] on div "Muli't" at bounding box center [825, 522] width 44 height 25
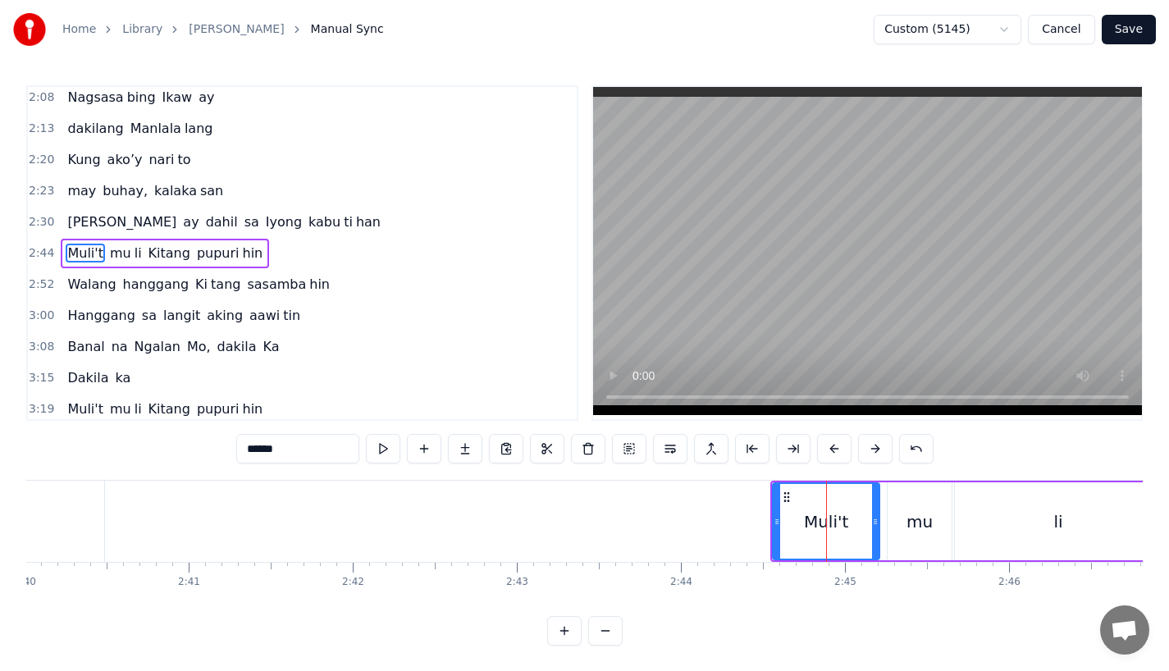
click at [872, 445] on button at bounding box center [875, 449] width 34 height 30
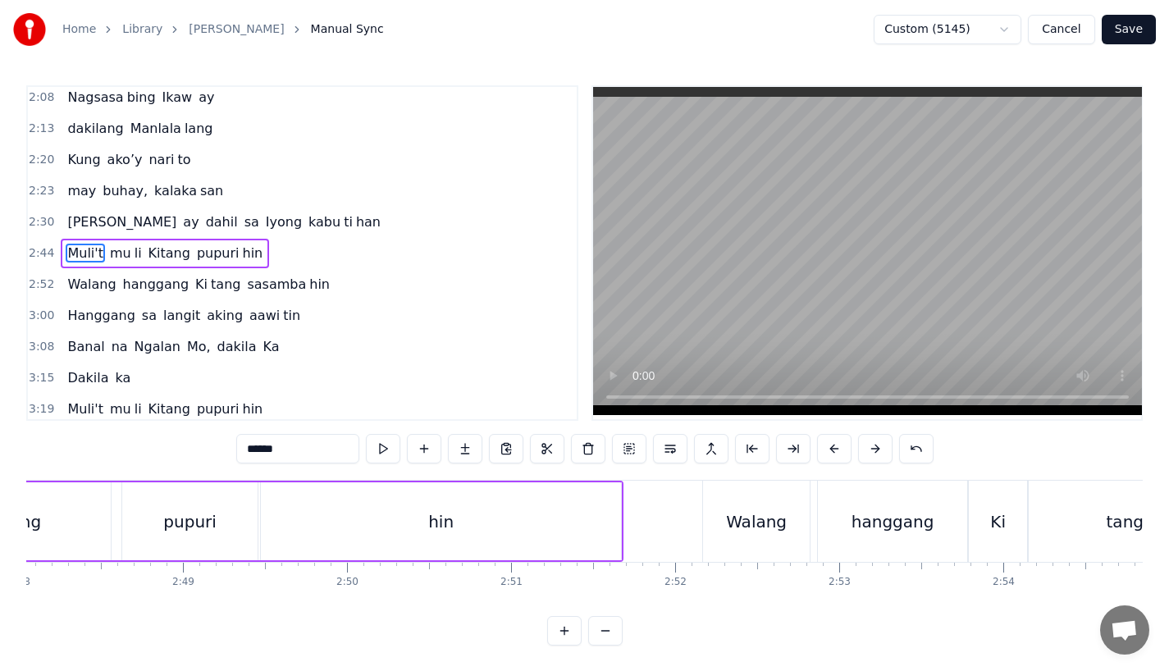
click at [747, 515] on div "Walang" at bounding box center [756, 522] width 61 height 25
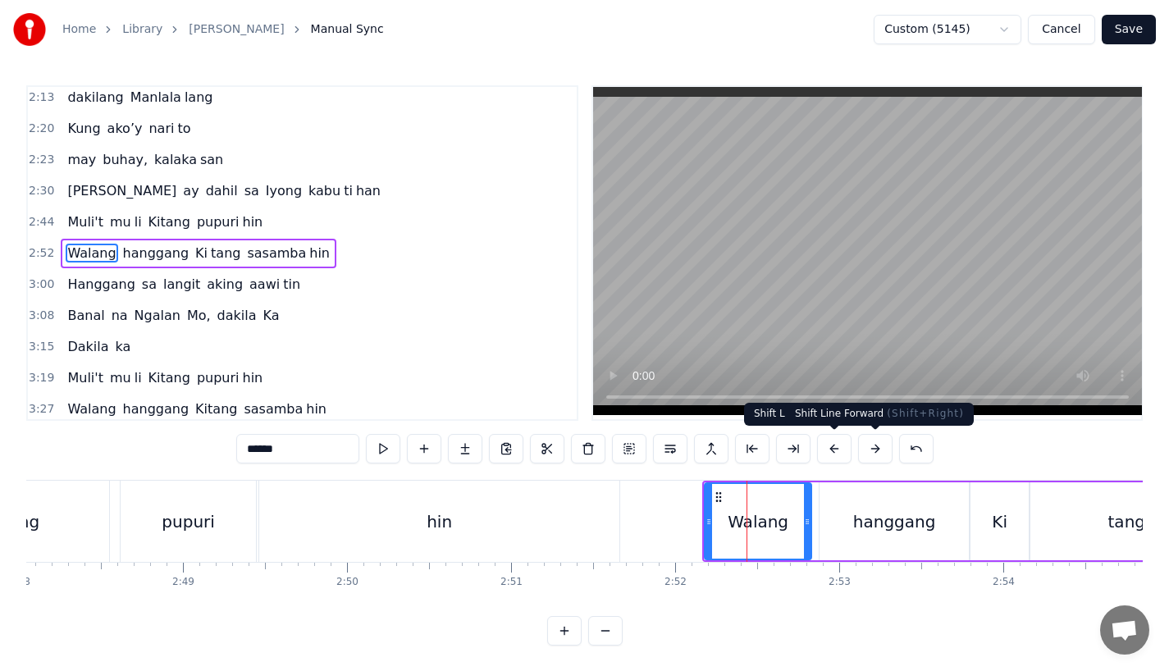
click at [877, 448] on button at bounding box center [875, 449] width 34 height 30
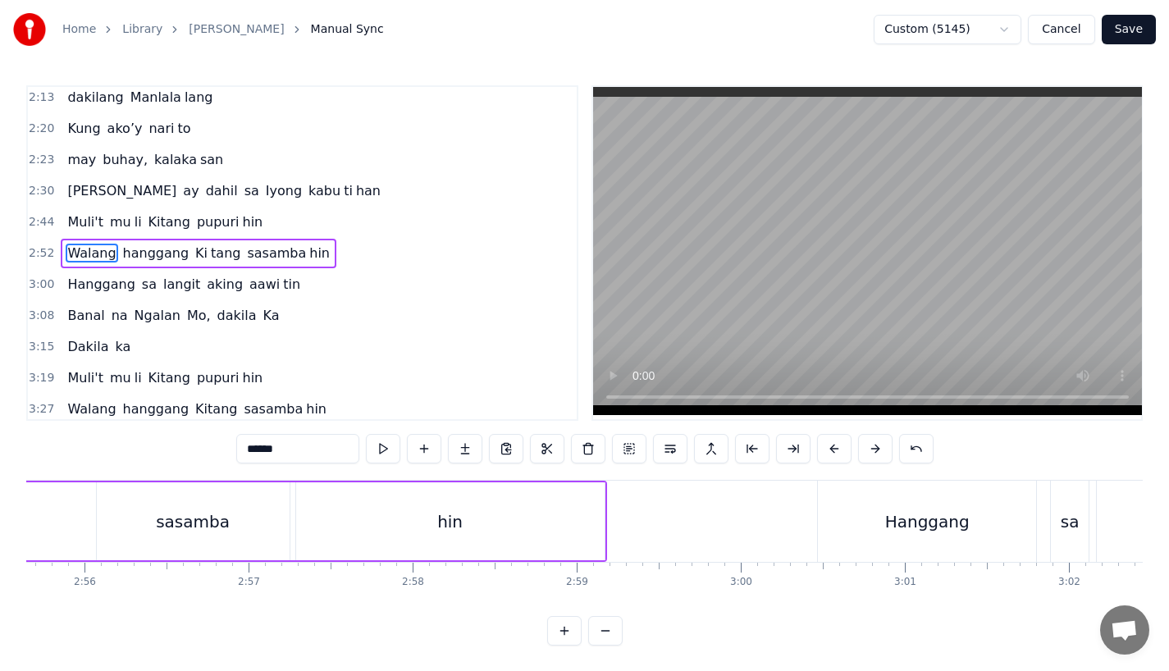
click at [904, 519] on div "Hanggang" at bounding box center [928, 522] width 85 height 25
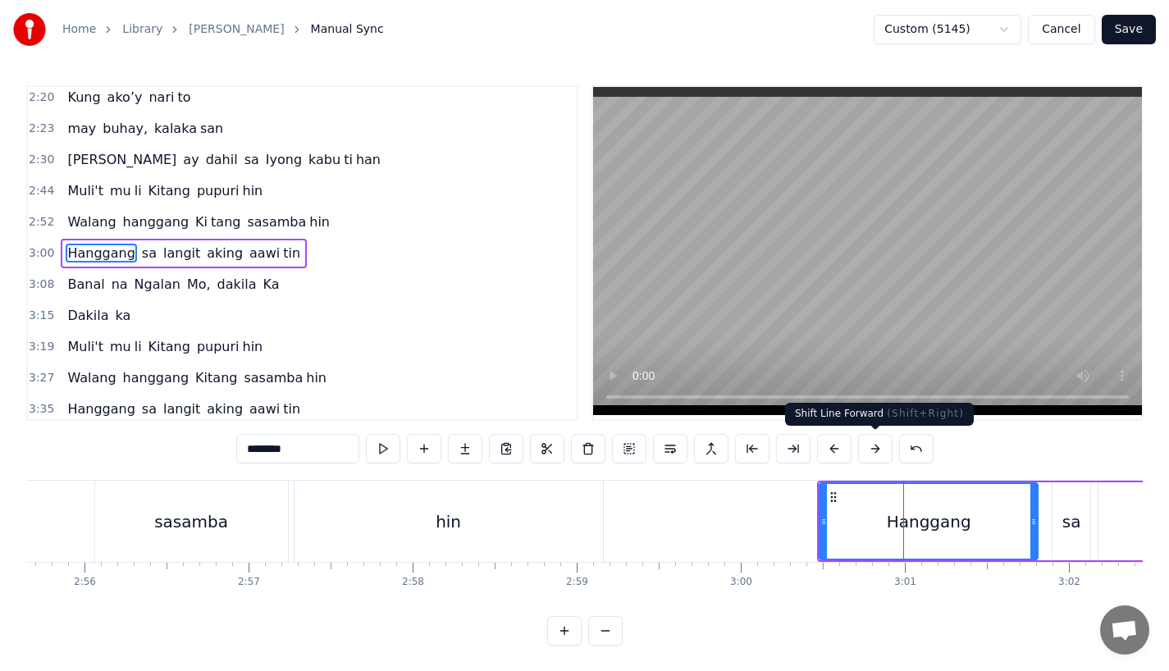
click at [880, 454] on button at bounding box center [875, 449] width 34 height 30
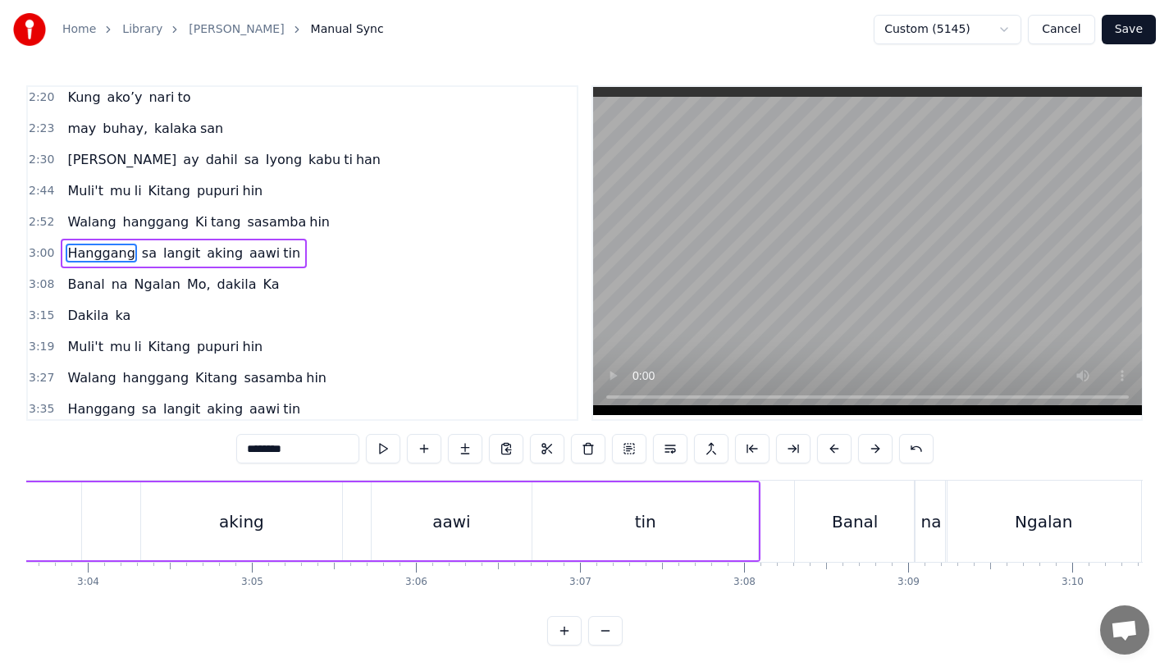
click at [846, 530] on div "Banal" at bounding box center [855, 522] width 46 height 25
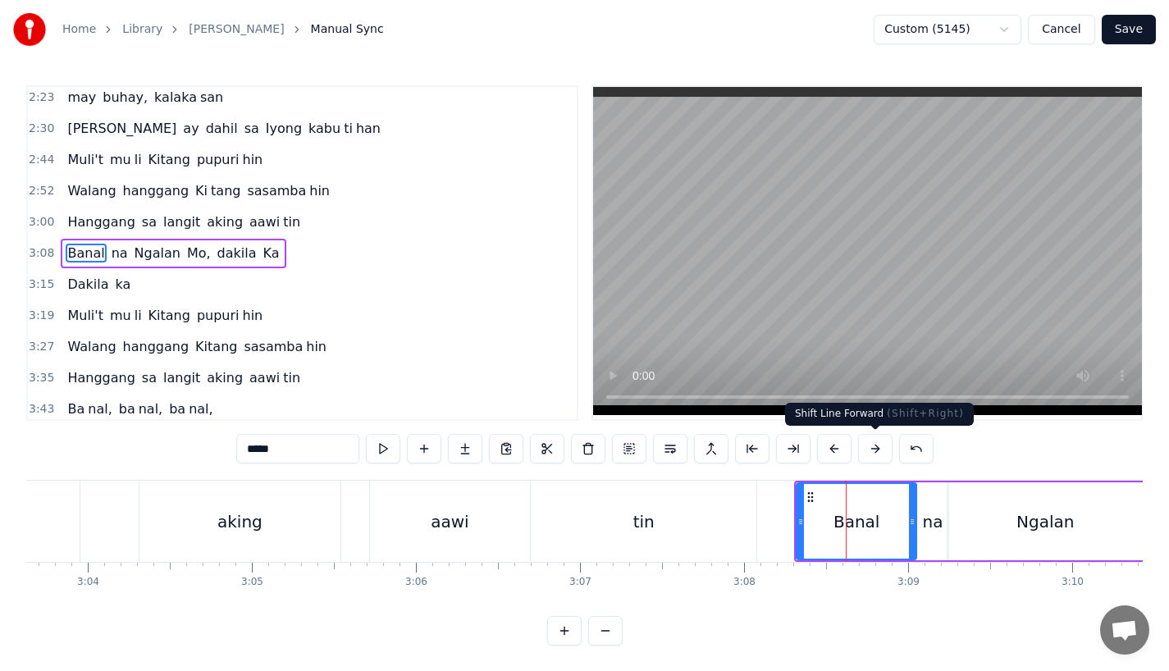
click at [870, 462] on button at bounding box center [875, 449] width 34 height 30
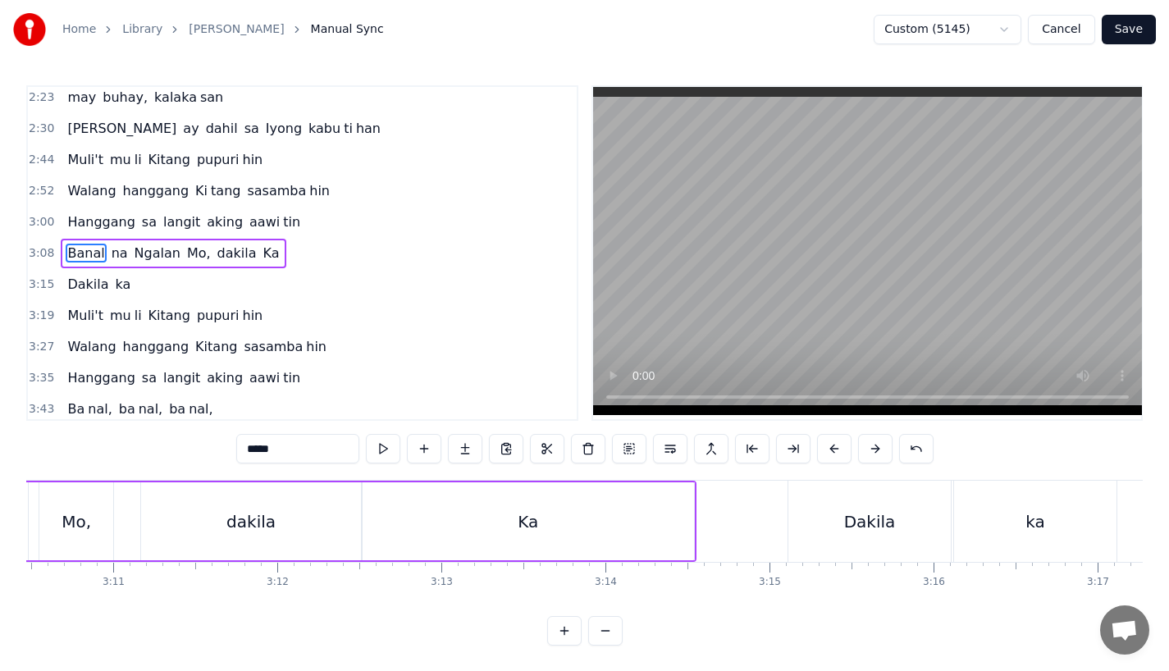
click at [799, 510] on div "Dakila" at bounding box center [870, 521] width 162 height 81
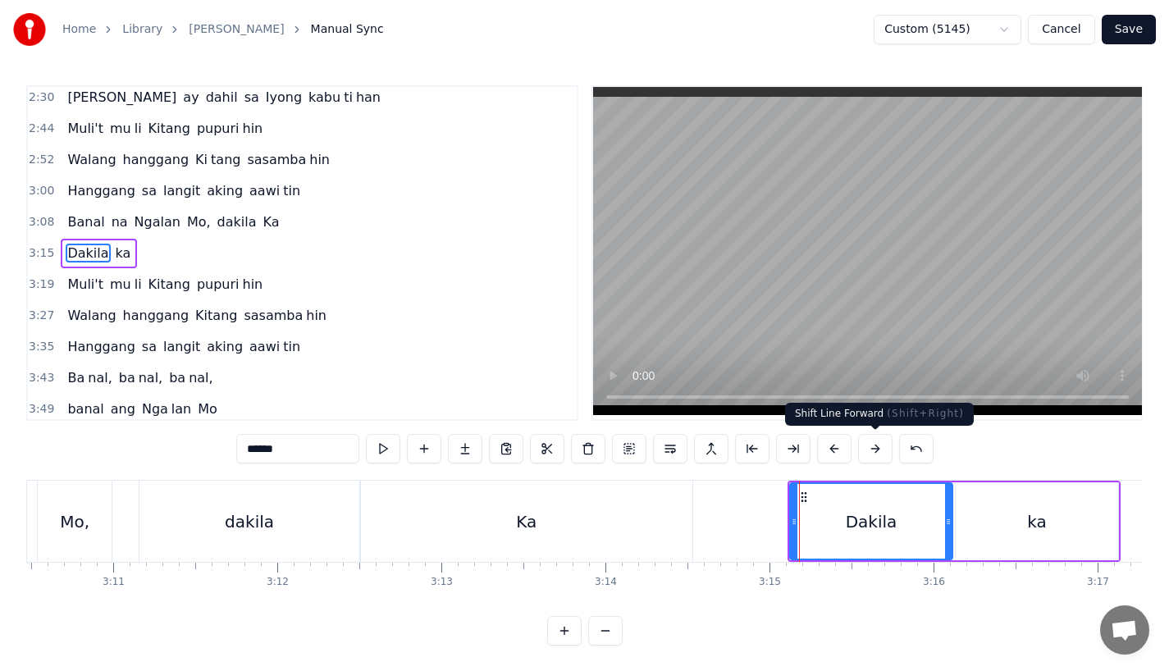
click at [877, 450] on button at bounding box center [875, 449] width 34 height 30
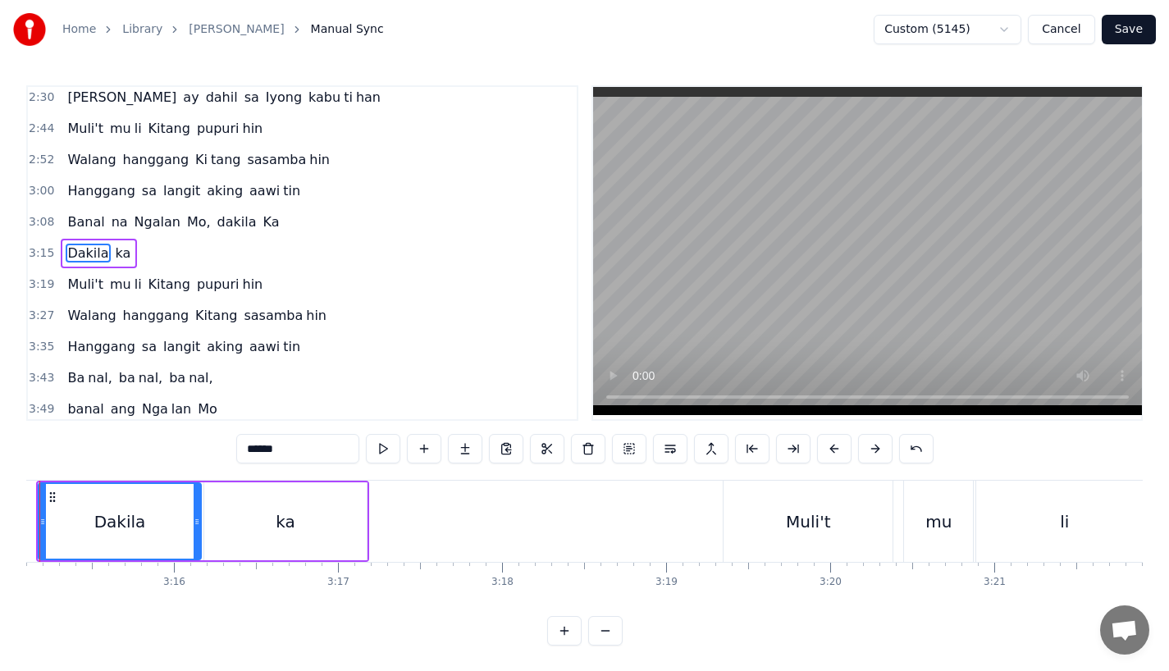
click at [822, 500] on div "Muli't" at bounding box center [808, 521] width 169 height 81
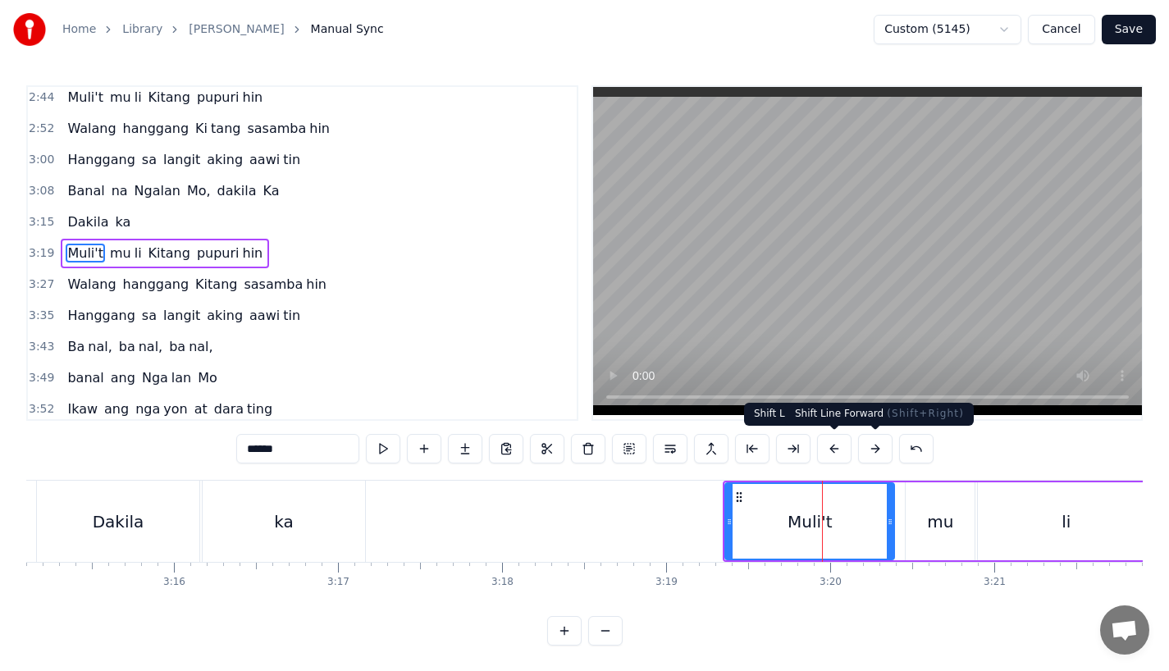
click at [875, 437] on button at bounding box center [875, 449] width 34 height 30
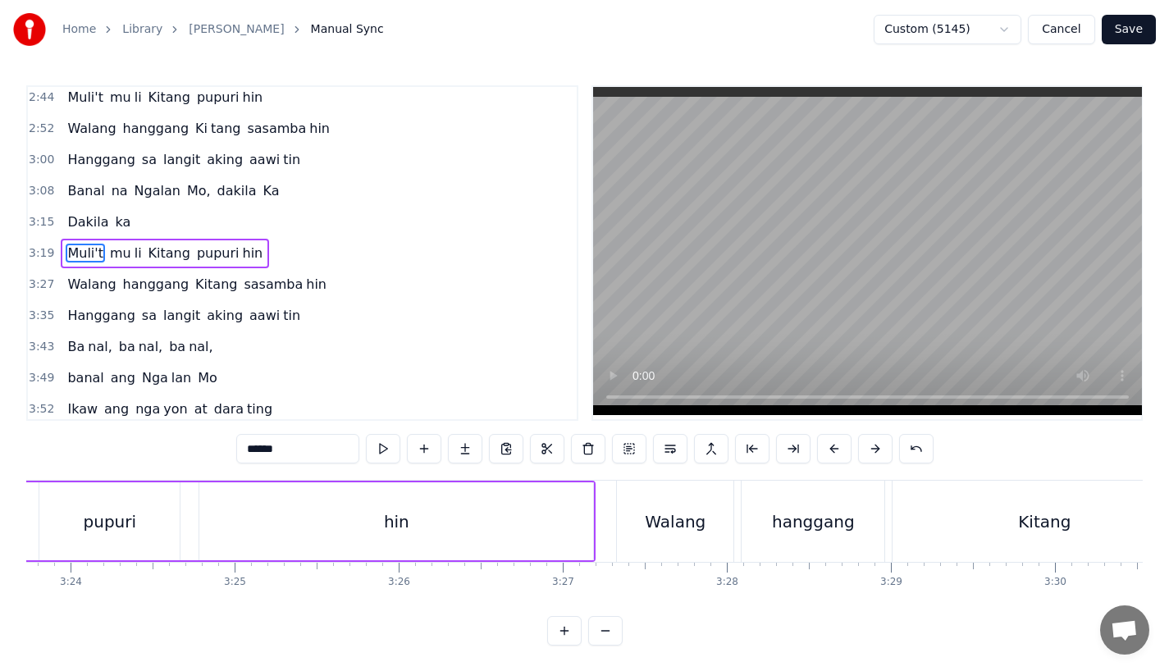
click at [704, 519] on div "Walang" at bounding box center [675, 521] width 117 height 81
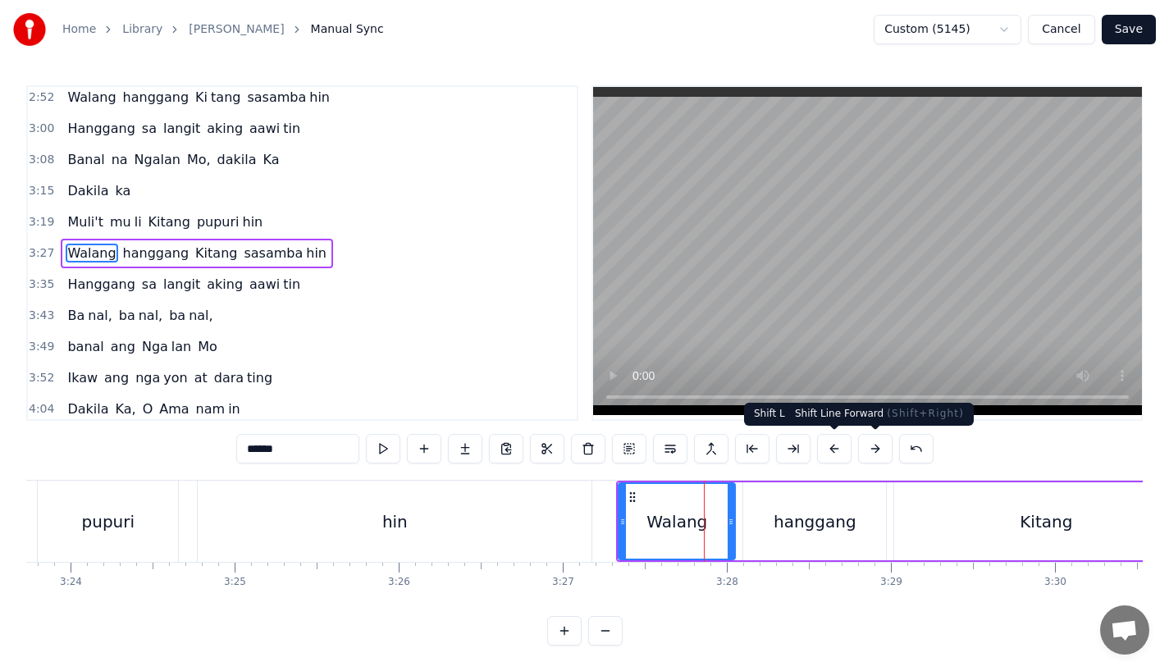
click at [877, 448] on button at bounding box center [875, 449] width 34 height 30
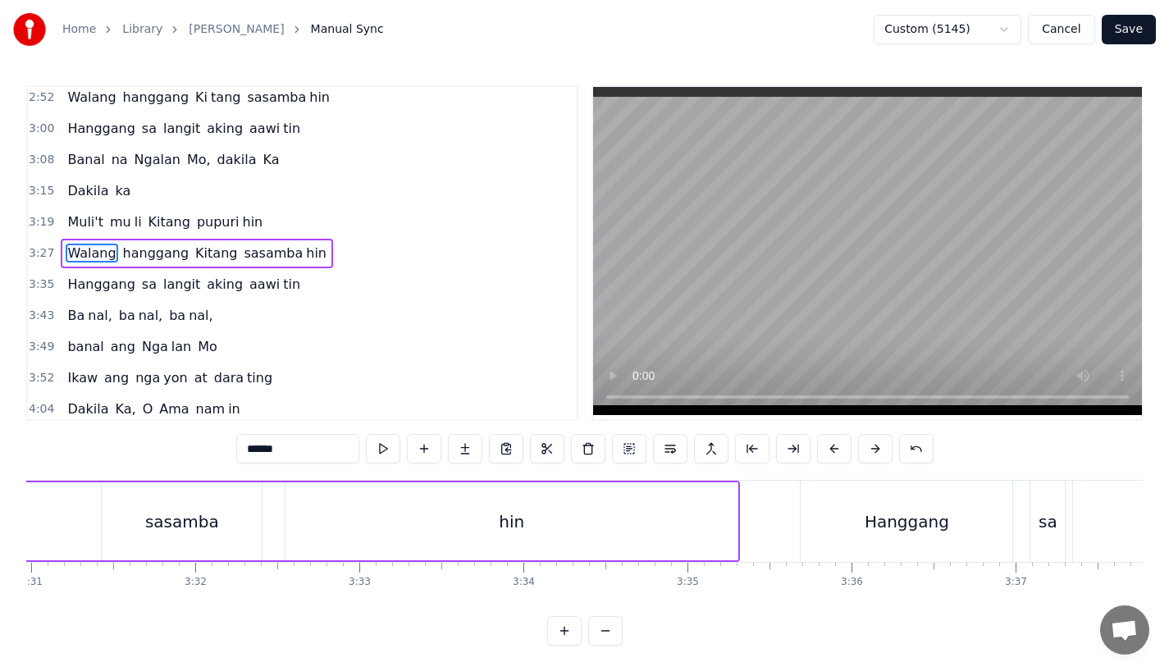
click at [840, 521] on div "Hanggang" at bounding box center [907, 521] width 212 height 81
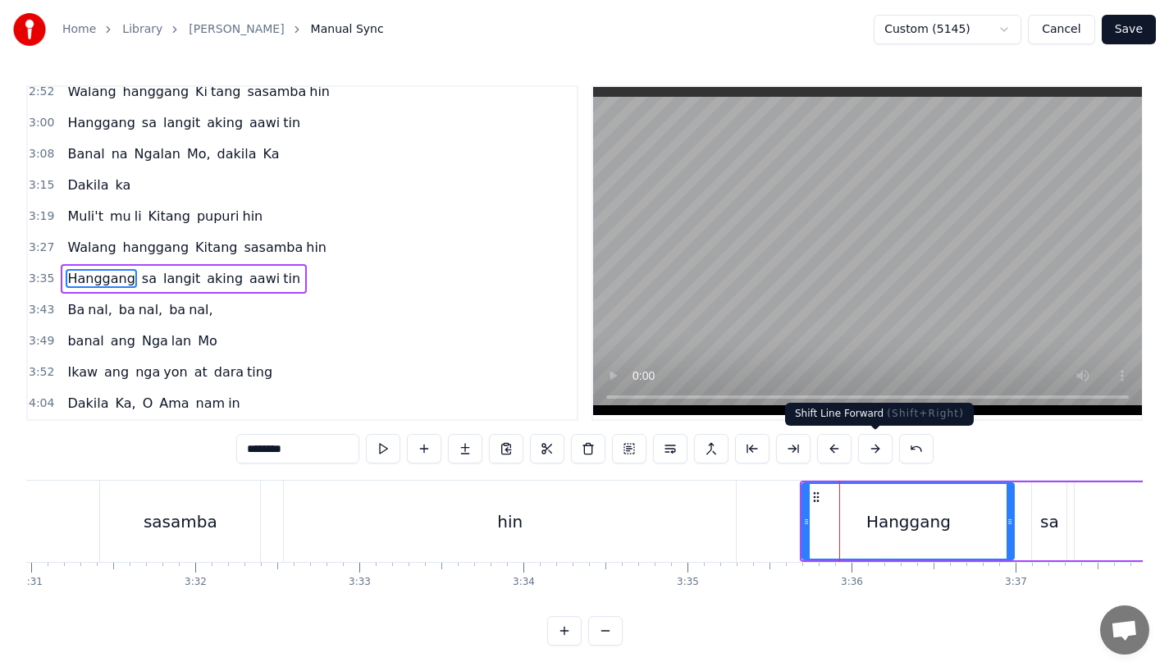
click at [881, 442] on button at bounding box center [875, 449] width 34 height 30
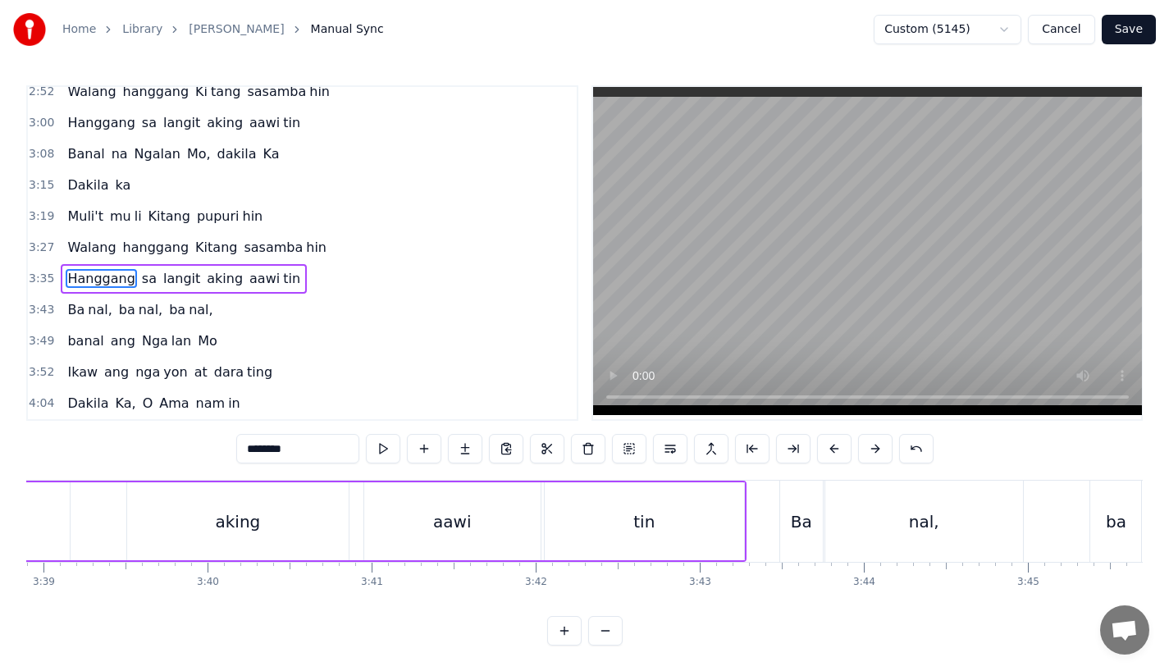
click at [803, 519] on div "Ba" at bounding box center [801, 522] width 21 height 25
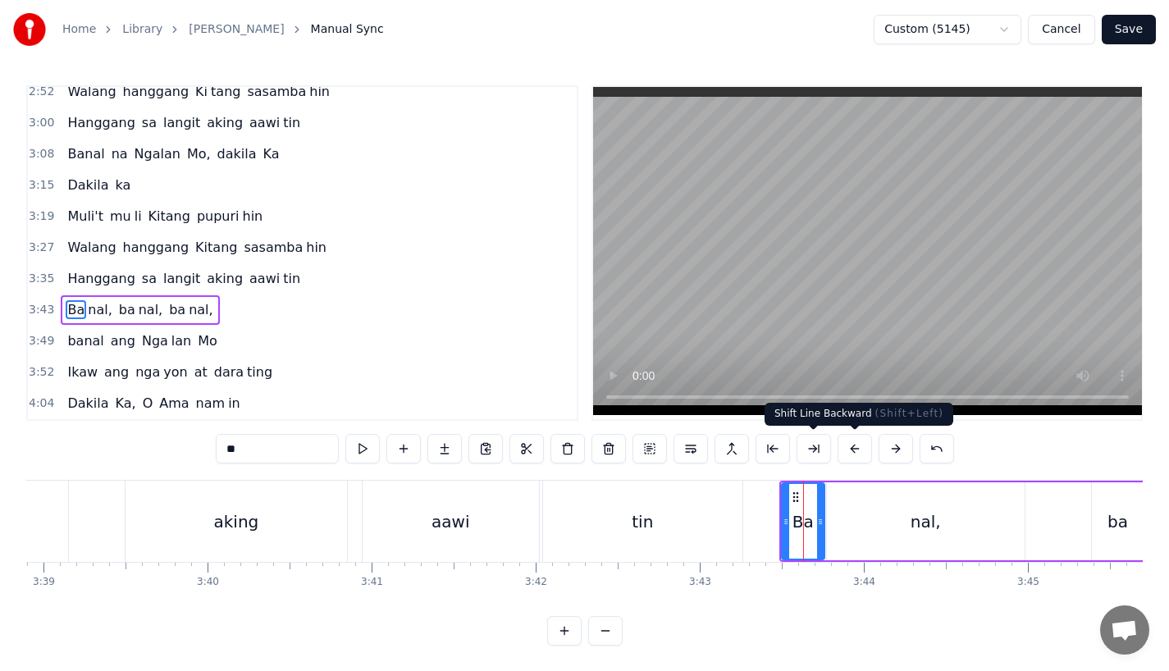
click at [903, 451] on button at bounding box center [896, 449] width 34 height 30
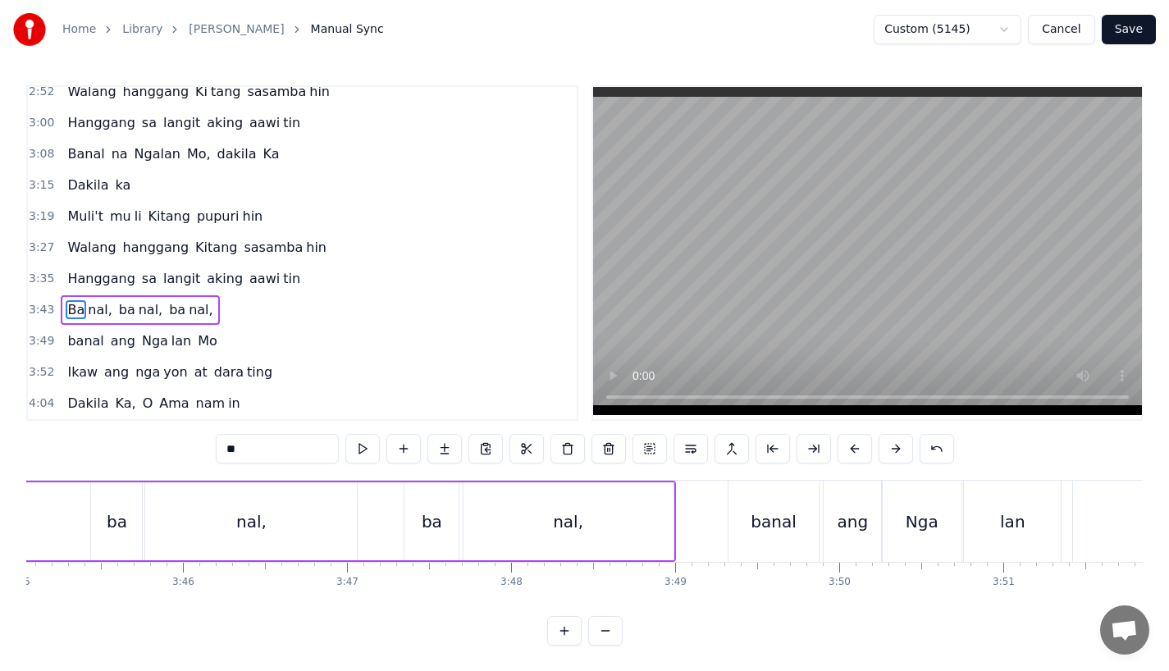
click at [763, 524] on div "banal" at bounding box center [773, 522] width 45 height 25
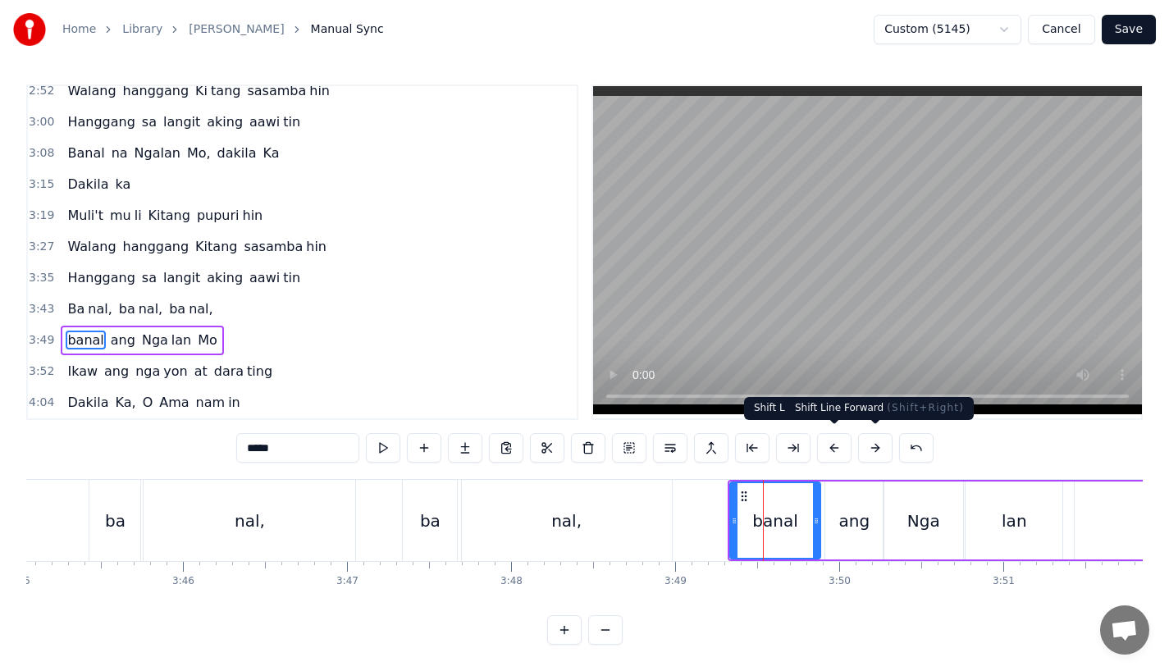
click at [886, 441] on button at bounding box center [875, 448] width 34 height 30
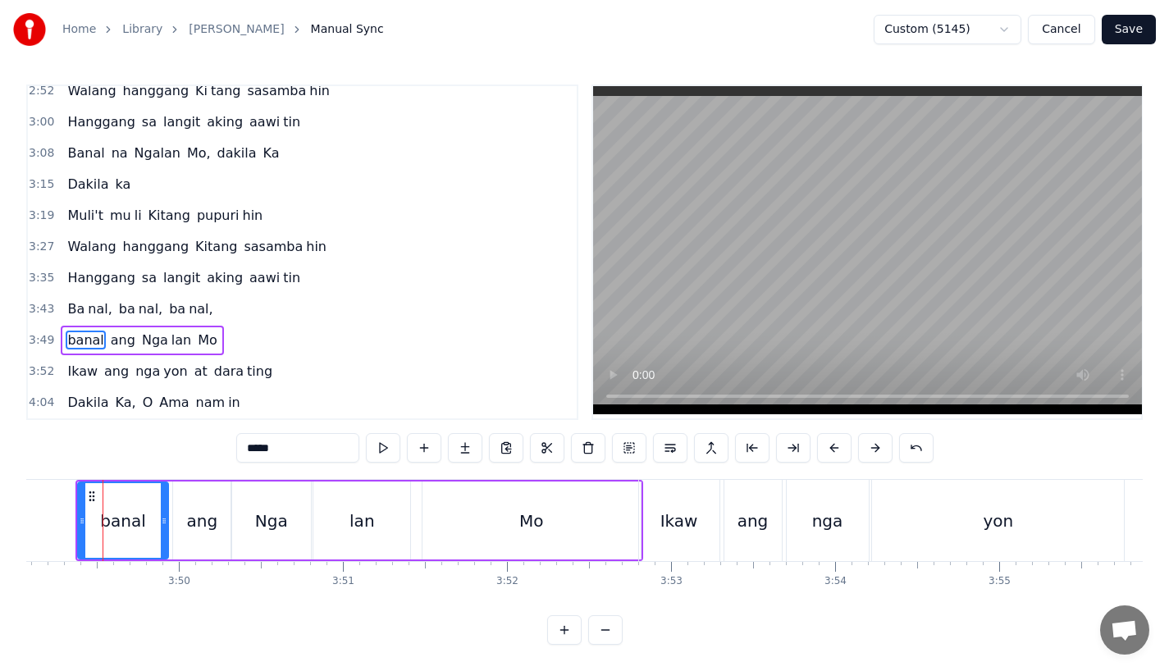
click at [684, 515] on div "Ikaw" at bounding box center [680, 521] width 38 height 25
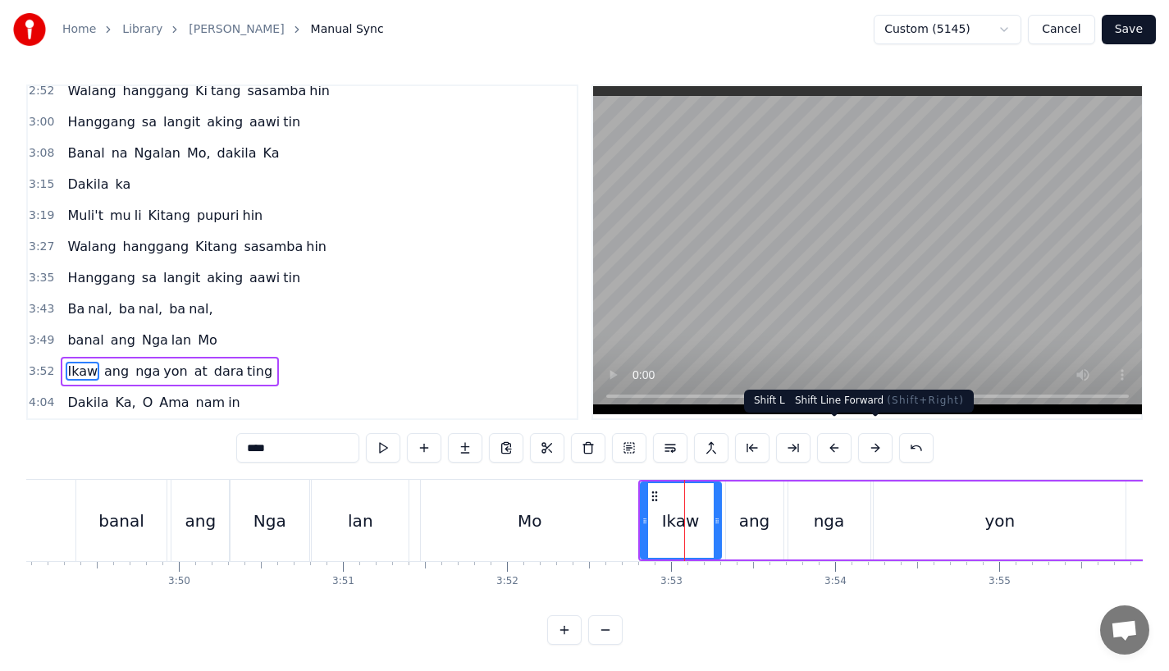
click at [872, 433] on button at bounding box center [875, 448] width 34 height 30
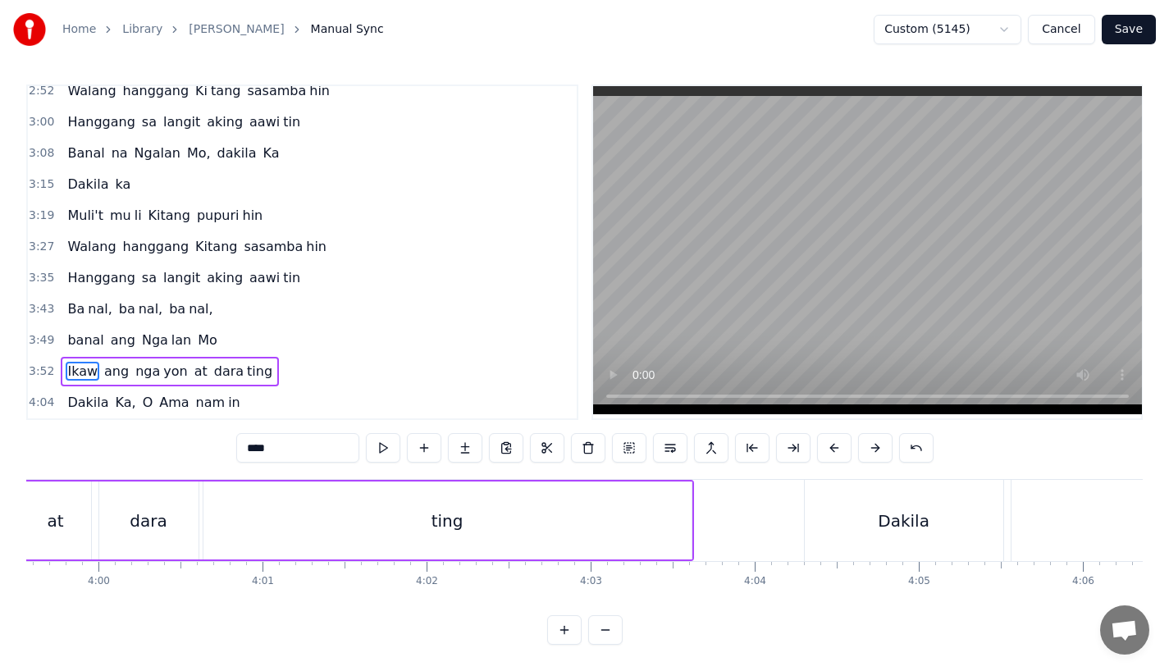
click at [861, 517] on div "Dakila" at bounding box center [904, 520] width 199 height 81
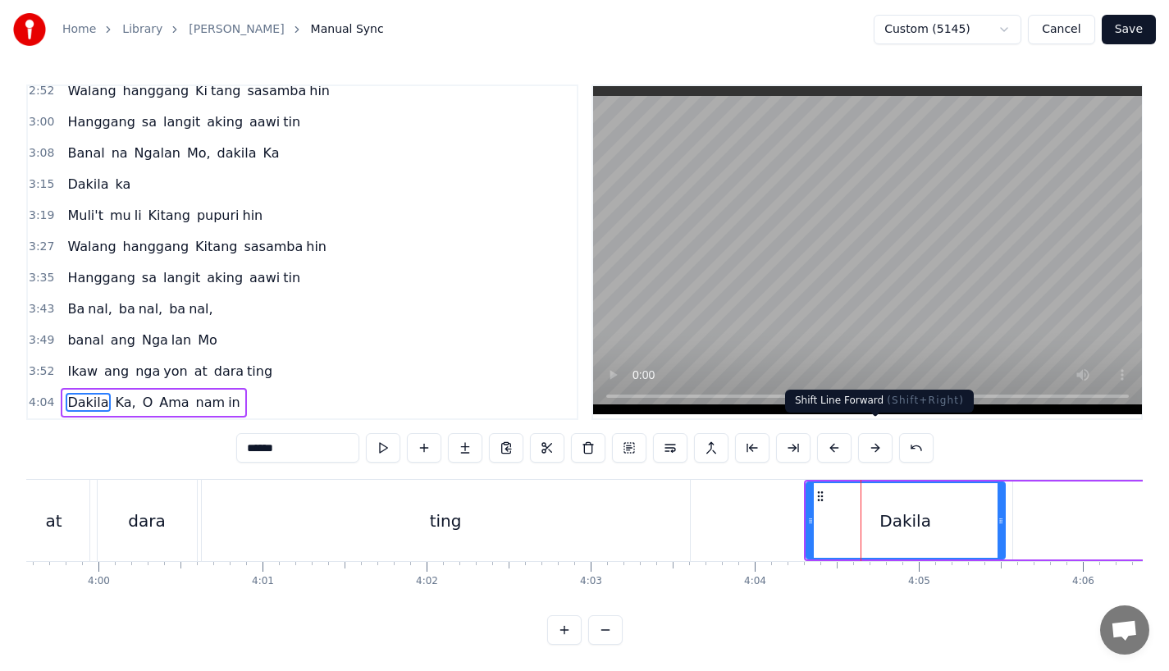
click at [885, 442] on button at bounding box center [875, 448] width 34 height 30
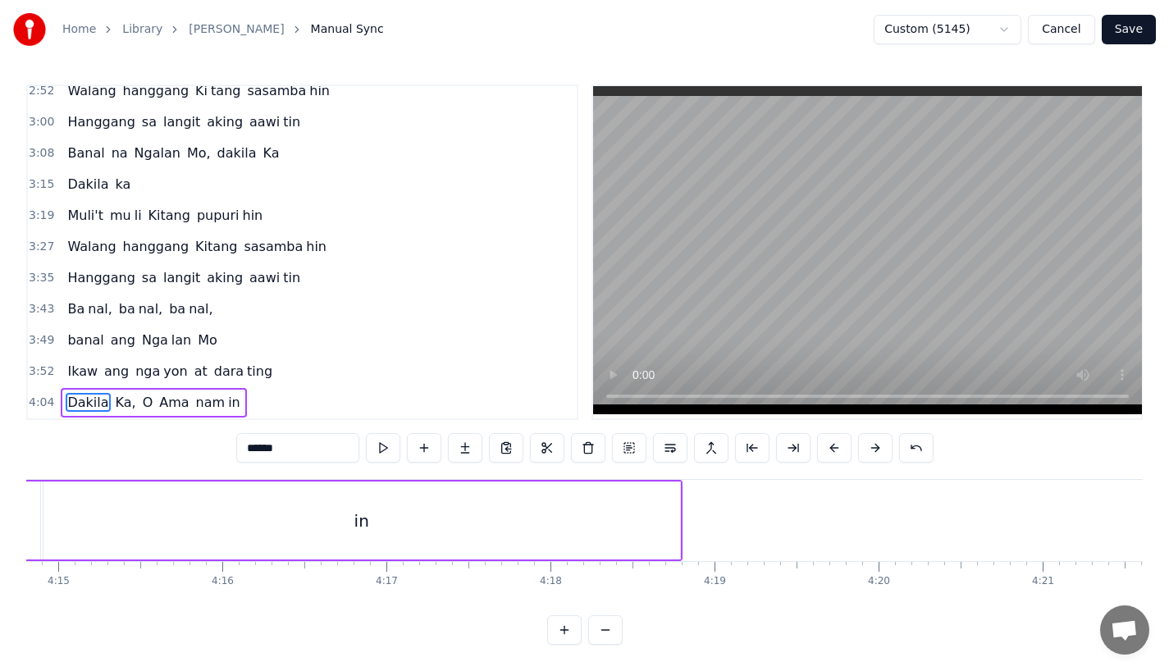
click at [357, 516] on div "in" at bounding box center [362, 521] width 15 height 25
type input "**"
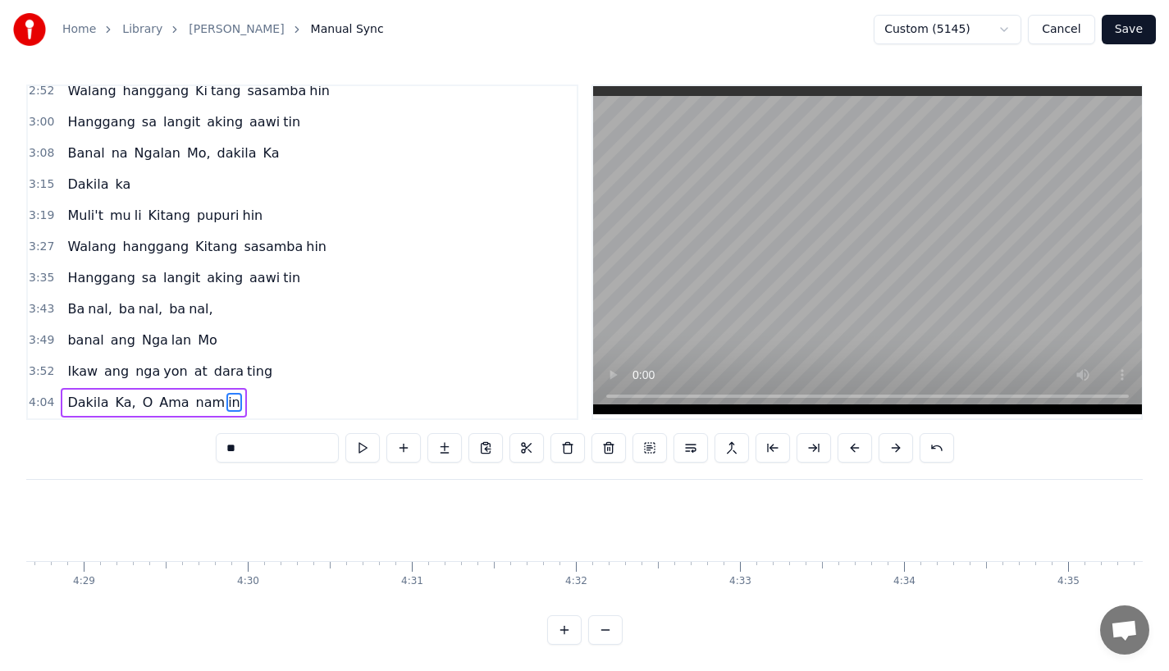
click at [1137, 21] on button "Save" at bounding box center [1129, 30] width 54 height 30
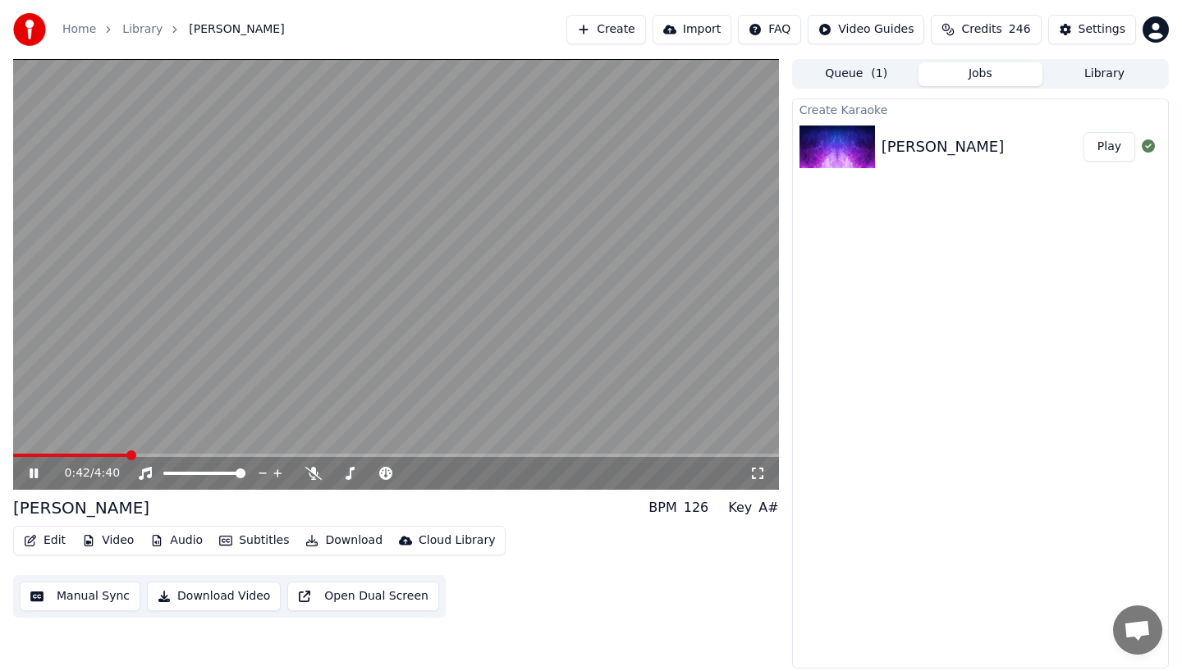
click at [34, 473] on icon at bounding box center [45, 473] width 39 height 13
click at [117, 454] on span at bounding box center [70, 455] width 115 height 3
click at [32, 472] on icon at bounding box center [34, 473] width 10 height 11
click at [90, 454] on span at bounding box center [66, 455] width 107 height 3
click at [32, 474] on icon at bounding box center [34, 474] width 8 height 10
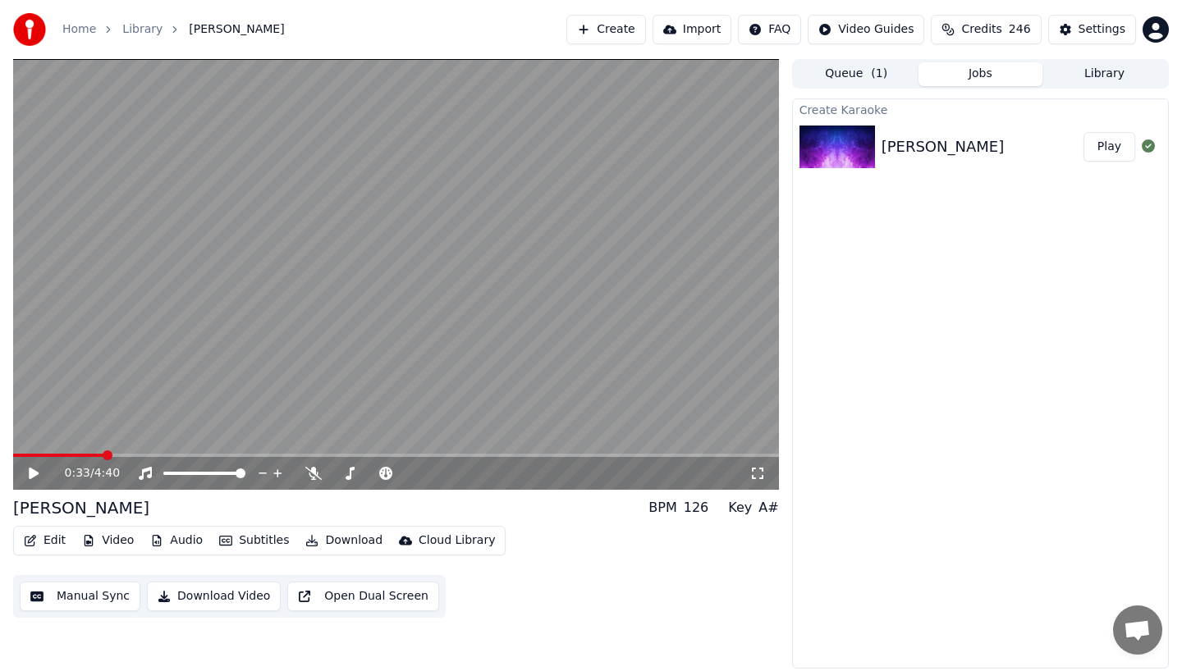
click at [51, 543] on button "Edit" at bounding box center [44, 540] width 55 height 23
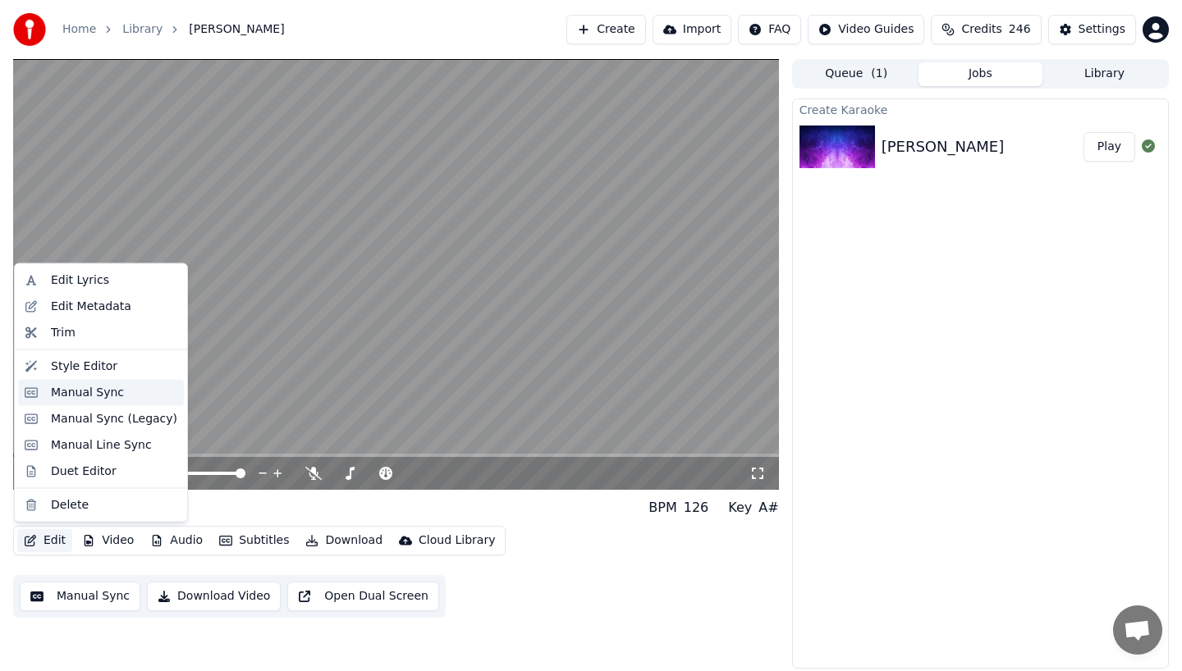
click at [65, 400] on div "Manual Sync" at bounding box center [87, 392] width 73 height 16
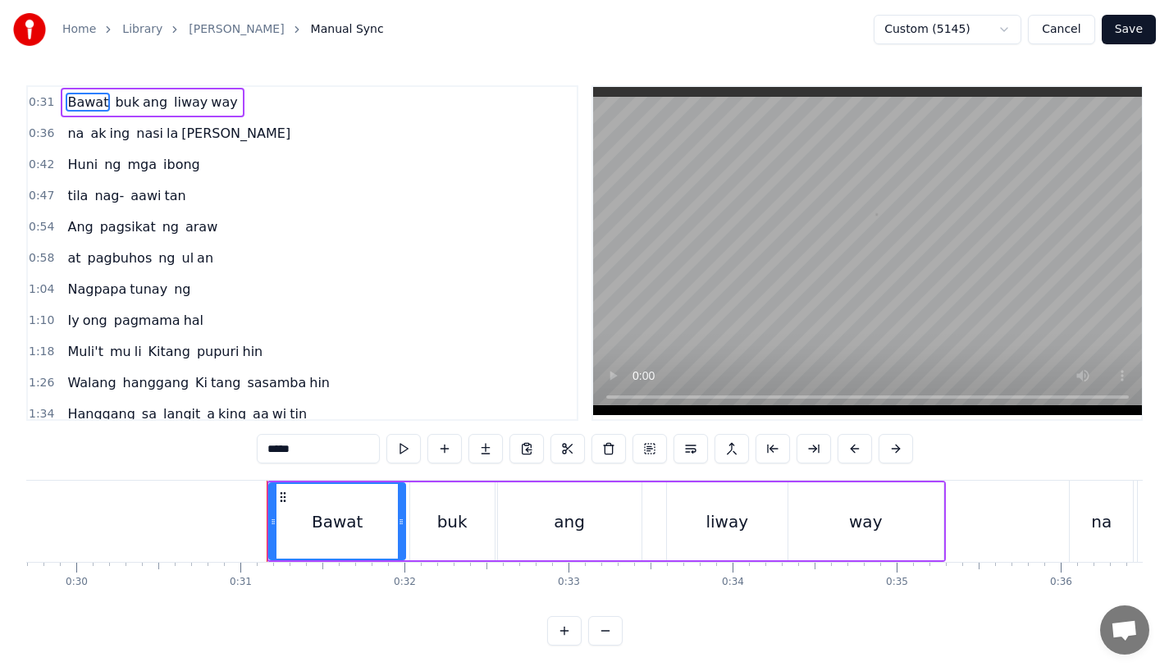
scroll to position [0, 5033]
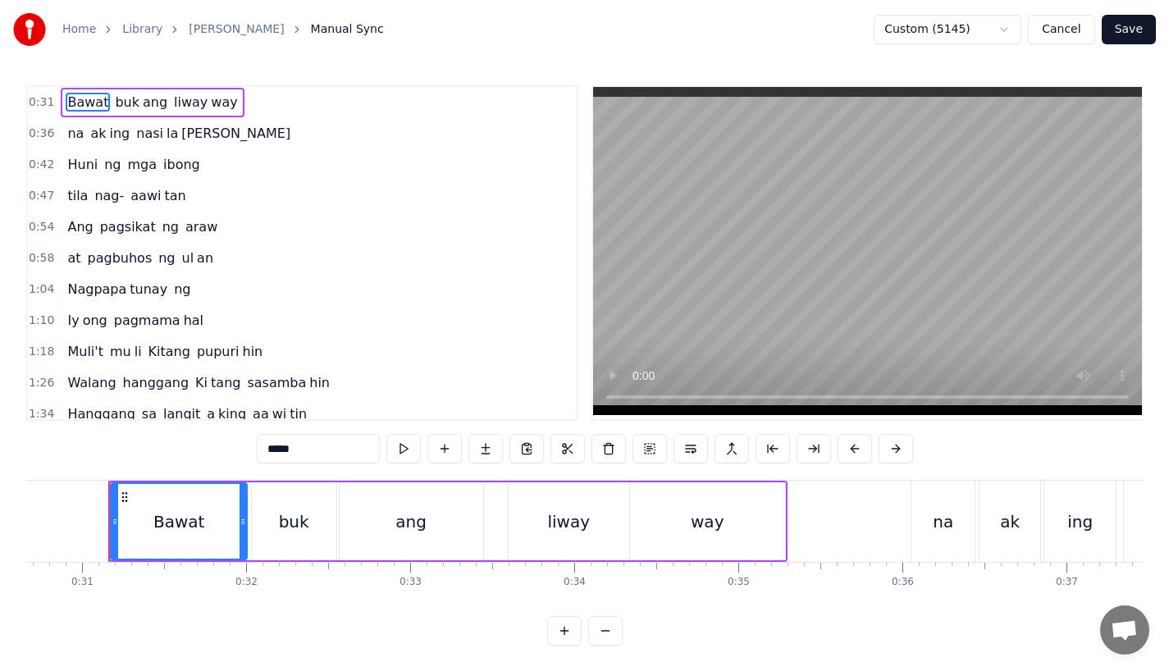
click at [295, 511] on div "buk" at bounding box center [294, 522] width 30 height 25
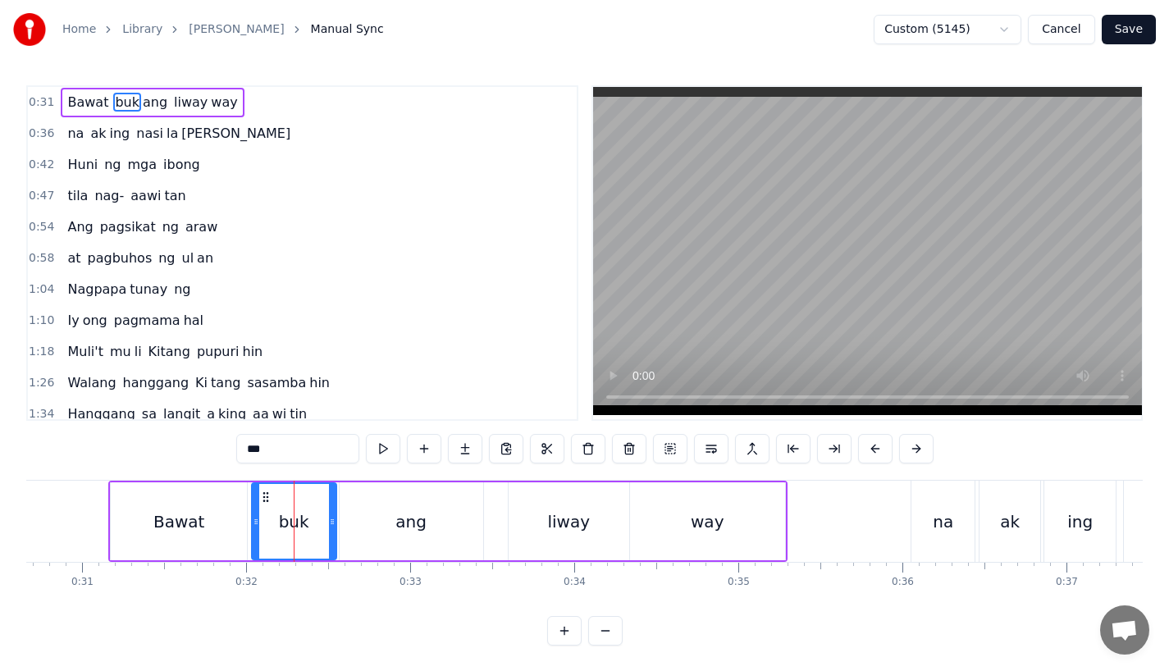
click at [363, 524] on div "ang" at bounding box center [412, 522] width 144 height 78
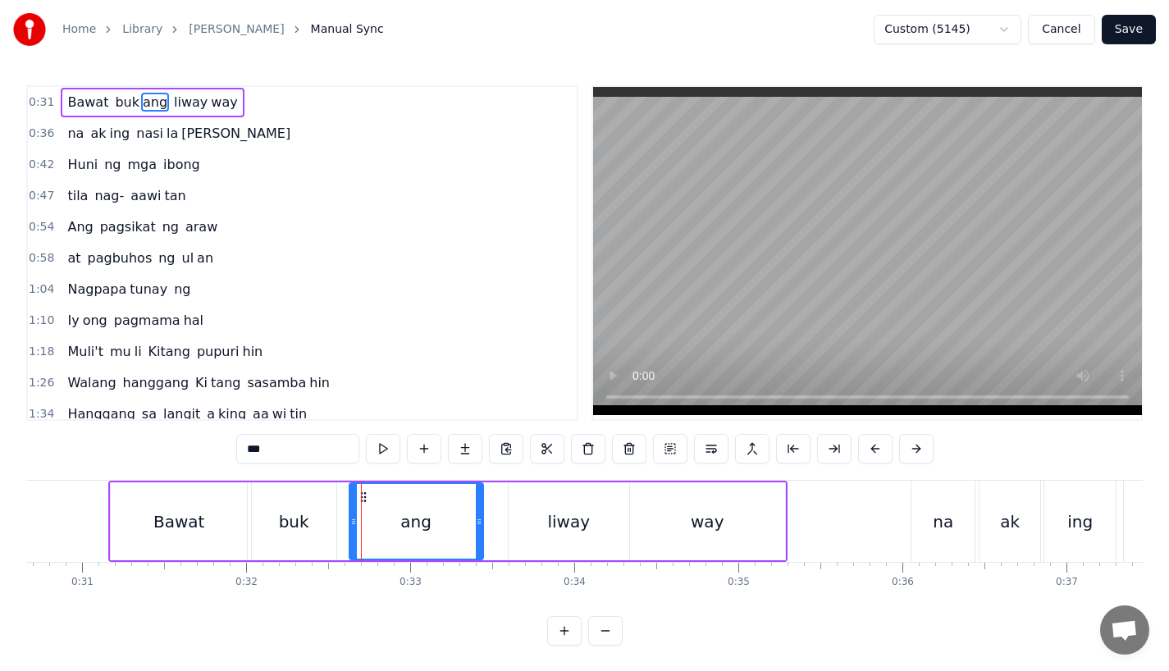
drag, startPoint x: 343, startPoint y: 522, endPoint x: 356, endPoint y: 522, distance: 13.1
click at [356, 522] on icon at bounding box center [353, 521] width 7 height 13
click at [317, 522] on div "buk" at bounding box center [294, 522] width 85 height 78
type input "***"
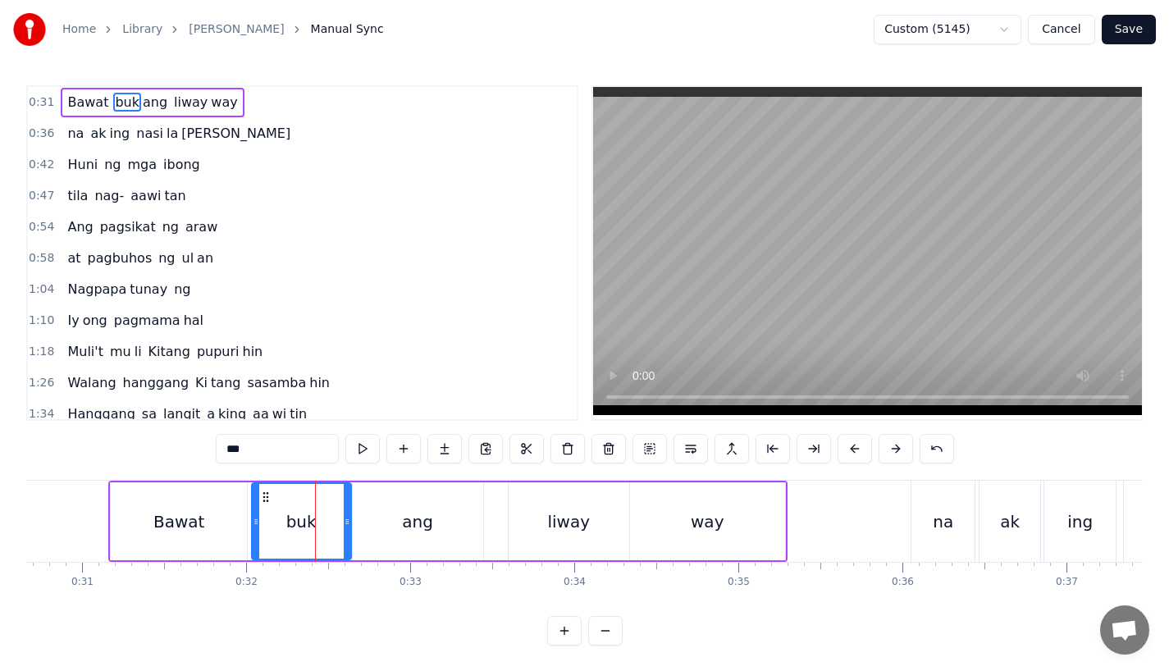
drag, startPoint x: 332, startPoint y: 522, endPoint x: 346, endPoint y: 523, distance: 14.8
click at [346, 523] on icon at bounding box center [347, 521] width 7 height 13
click at [1127, 36] on button "Save" at bounding box center [1129, 30] width 54 height 30
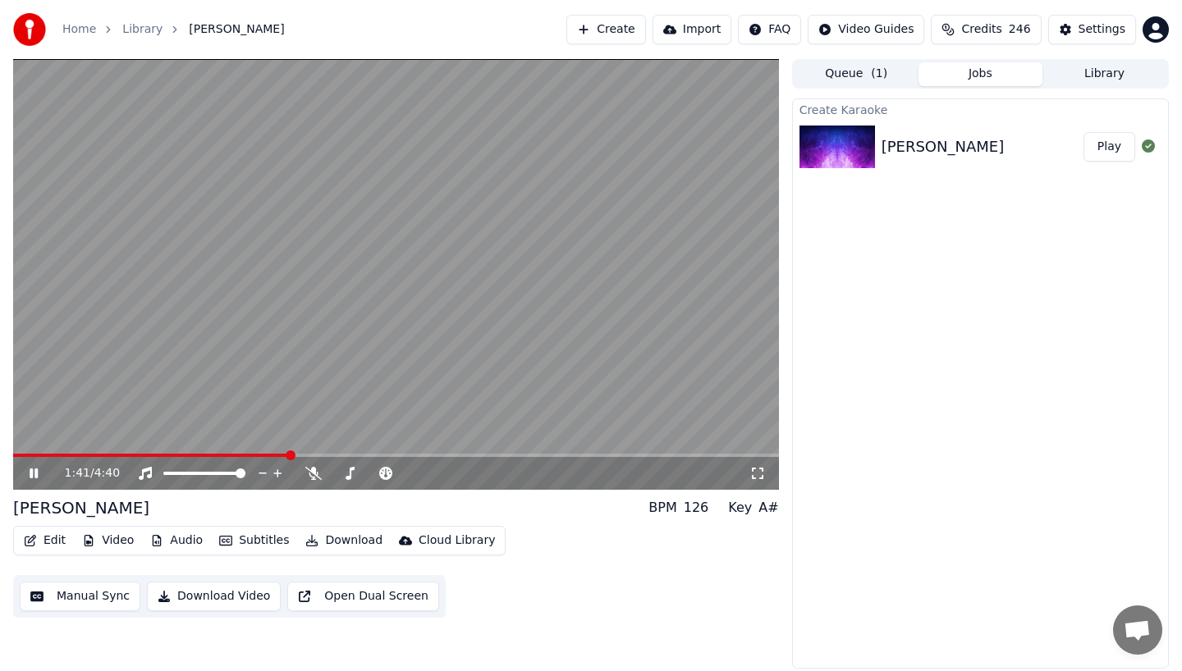
click at [27, 471] on icon at bounding box center [45, 473] width 39 height 13
click at [47, 535] on button "Edit" at bounding box center [44, 540] width 55 height 23
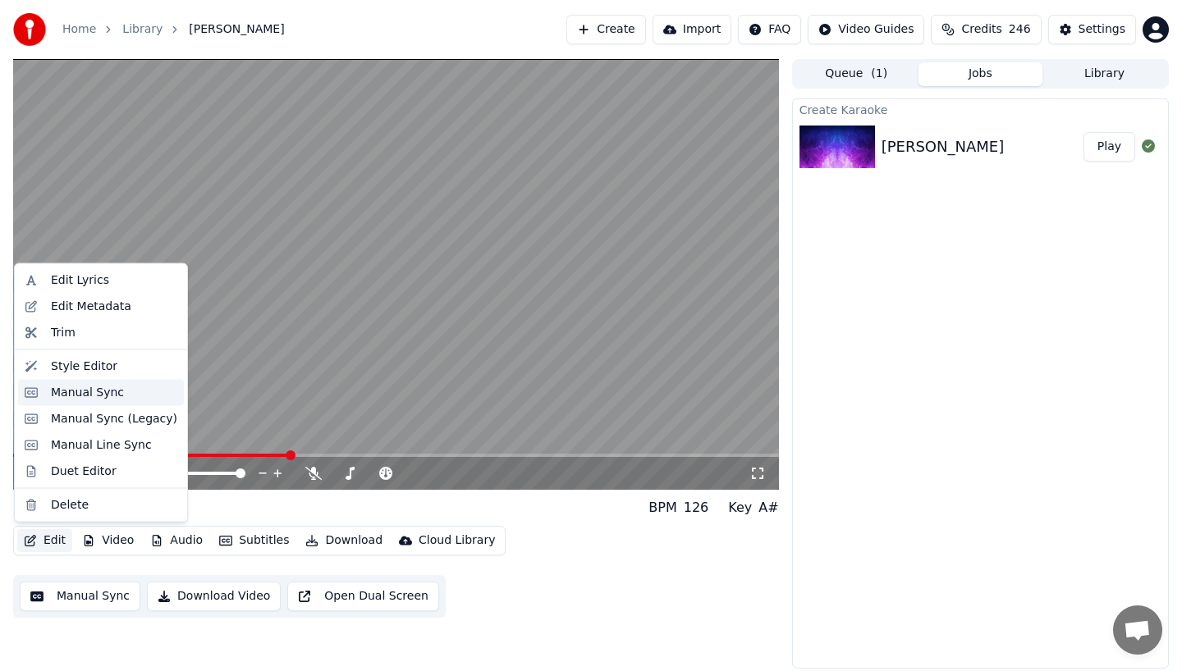
click at [83, 394] on div "Manual Sync" at bounding box center [87, 392] width 73 height 16
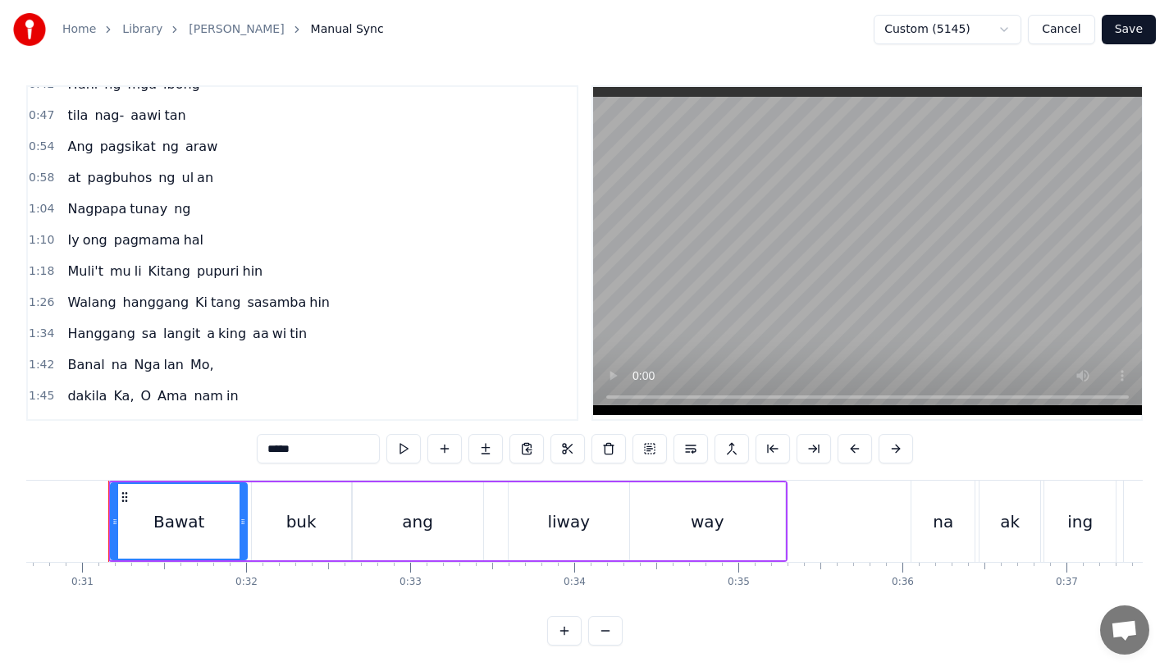
scroll to position [81, 0]
click at [217, 332] on span "king" at bounding box center [232, 332] width 31 height 19
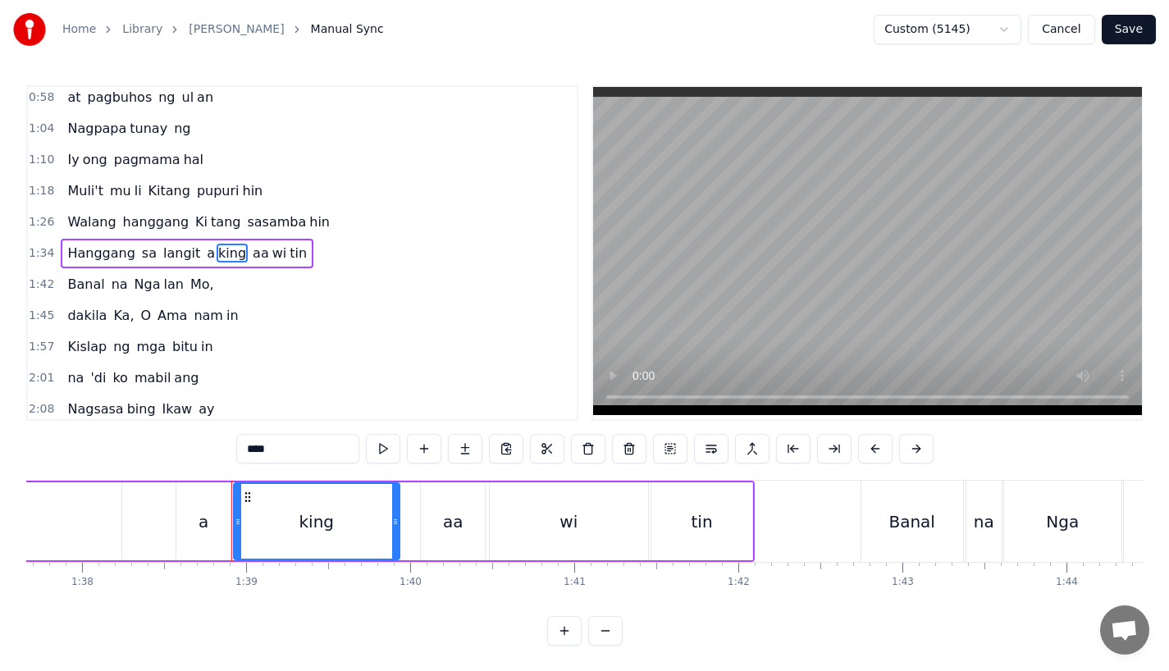
scroll to position [0, 15972]
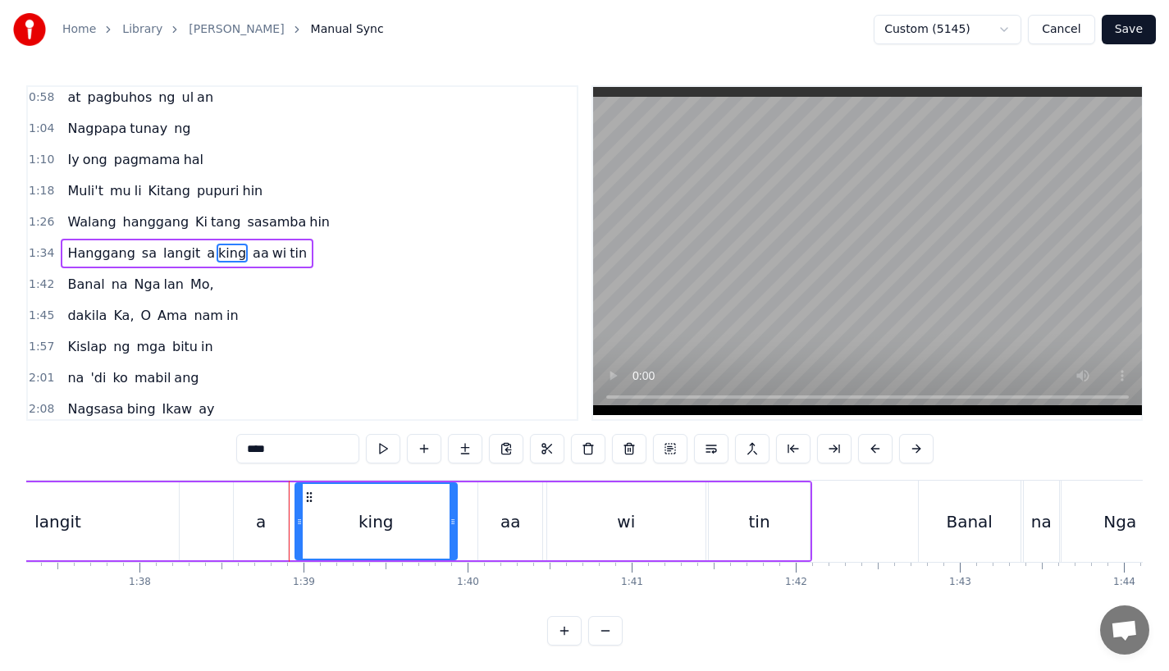
drag, startPoint x: 295, startPoint y: 530, endPoint x: 306, endPoint y: 530, distance: 11.5
click at [303, 530] on div at bounding box center [299, 521] width 7 height 75
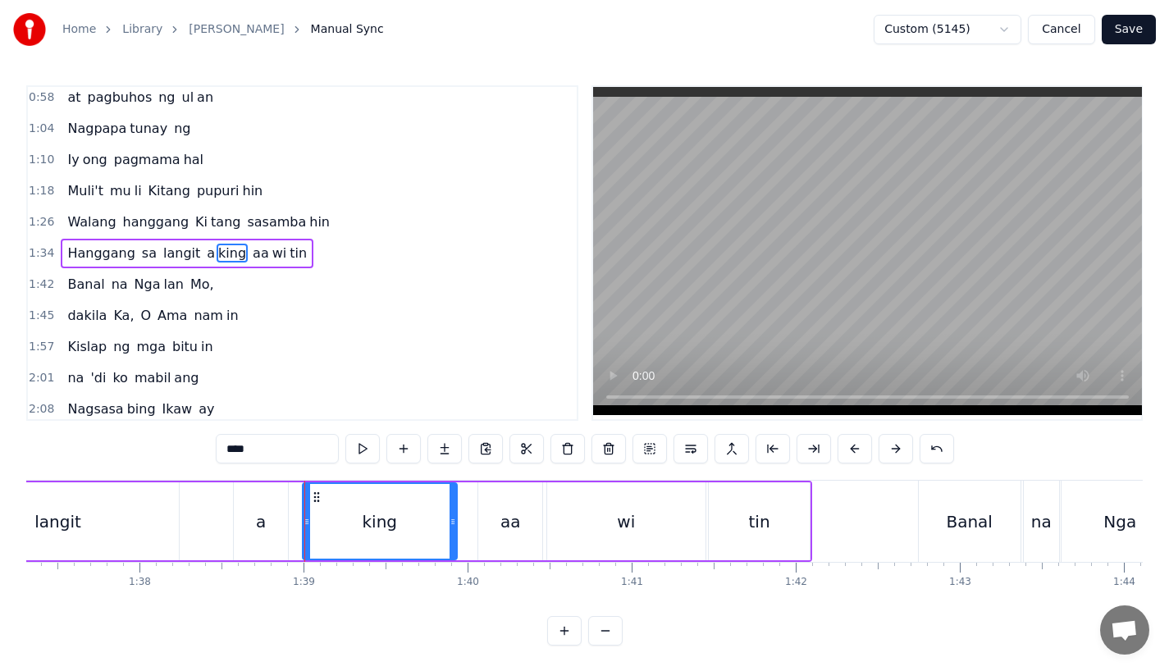
click at [259, 530] on div "a" at bounding box center [261, 522] width 10 height 25
type input "*"
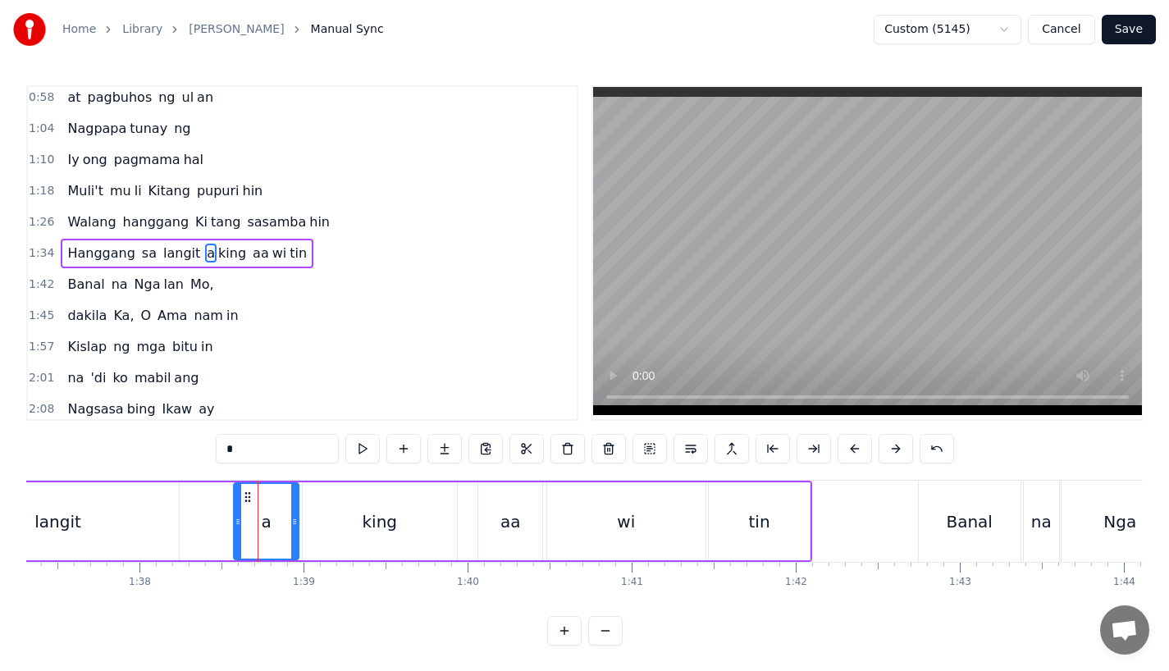
drag, startPoint x: 284, startPoint y: 529, endPoint x: 295, endPoint y: 529, distance: 11.5
click at [295, 529] on div at bounding box center [294, 521] width 7 height 75
click at [1133, 27] on button "Save" at bounding box center [1129, 30] width 54 height 30
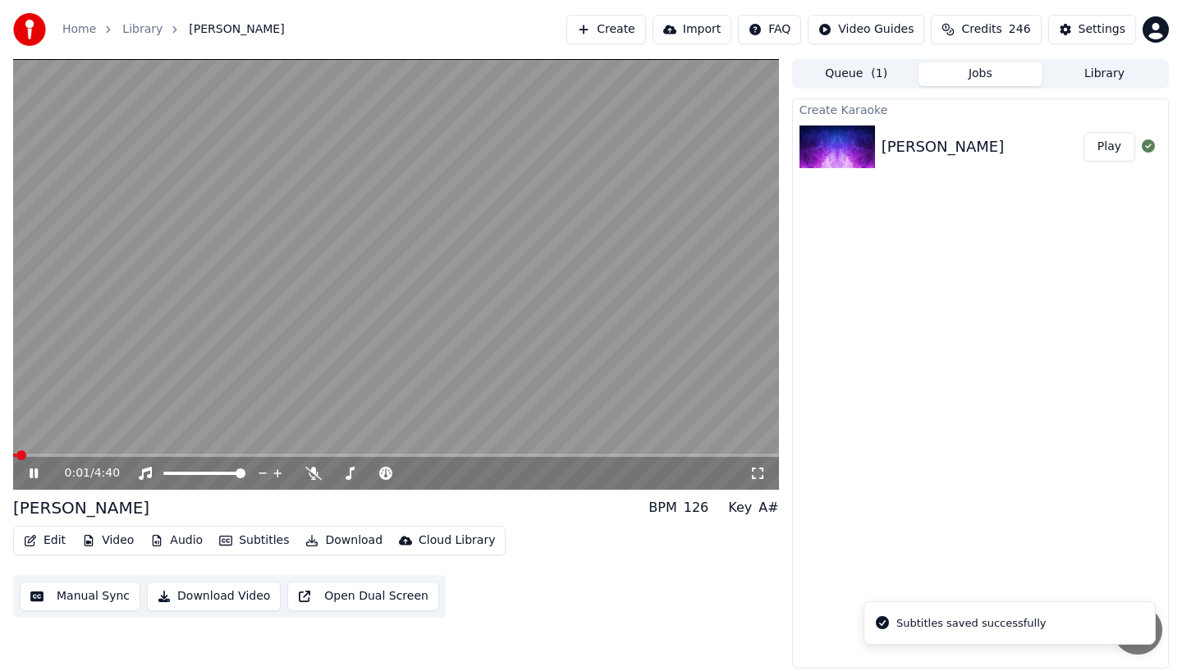
click at [205, 456] on span at bounding box center [396, 455] width 766 height 3
click at [254, 454] on span at bounding box center [396, 455] width 766 height 3
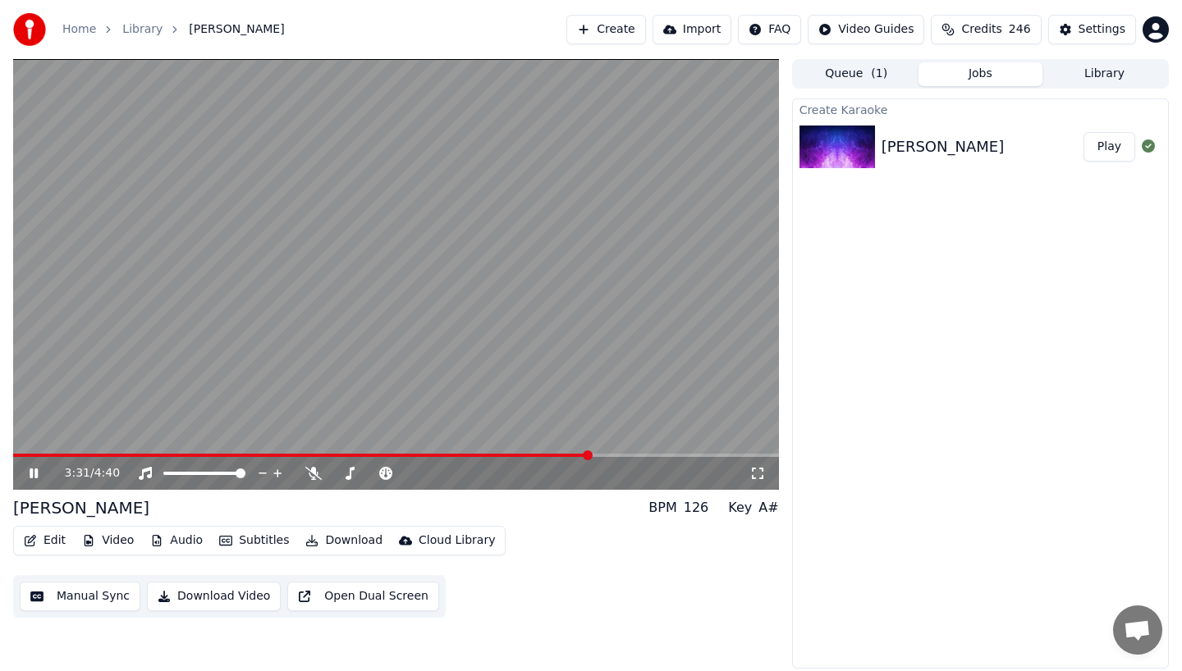
click at [562, 451] on video at bounding box center [396, 274] width 766 height 431
click at [571, 454] on span at bounding box center [302, 455] width 578 height 3
click at [30, 478] on icon at bounding box center [34, 473] width 10 height 11
click at [30, 478] on icon at bounding box center [45, 473] width 39 height 13
click at [33, 483] on div "3:28 / 4:40" at bounding box center [396, 473] width 766 height 33
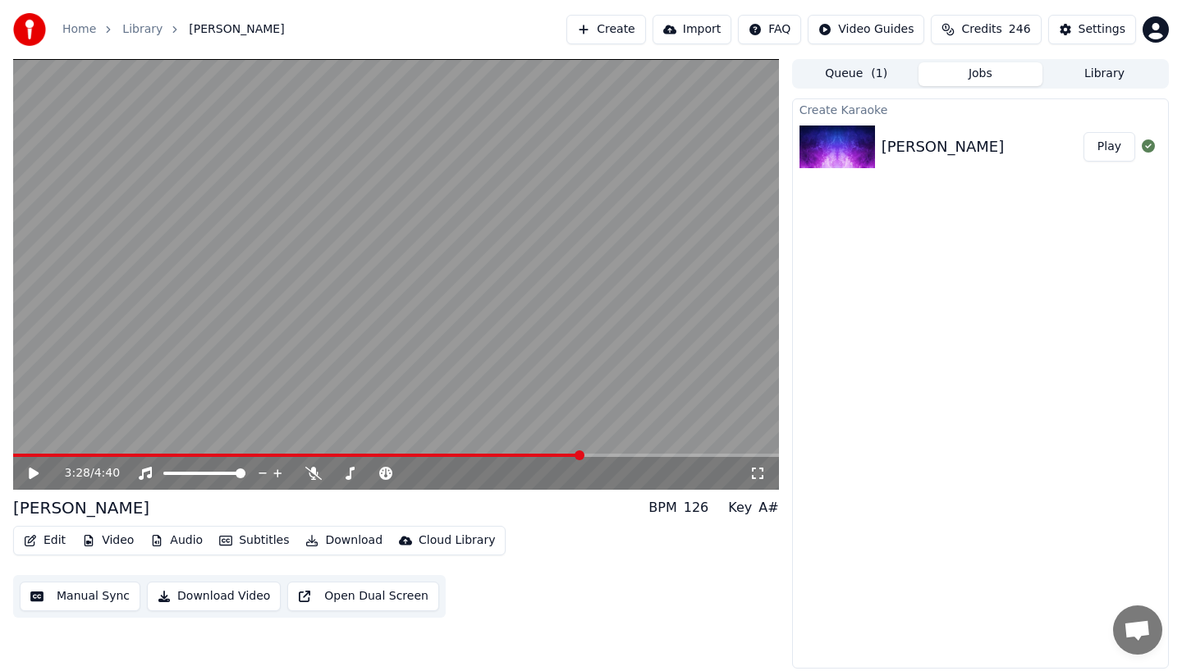
click at [33, 478] on icon at bounding box center [45, 473] width 39 height 13
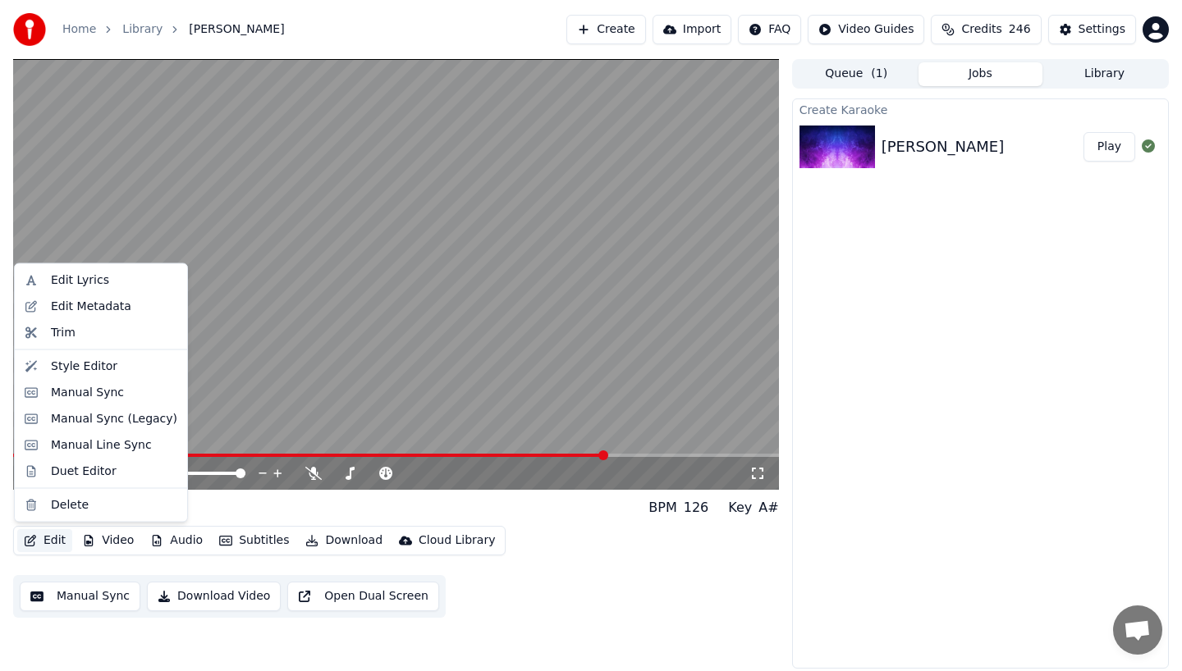
click at [43, 545] on button "Edit" at bounding box center [44, 540] width 55 height 23
click at [296, 390] on video at bounding box center [396, 274] width 766 height 431
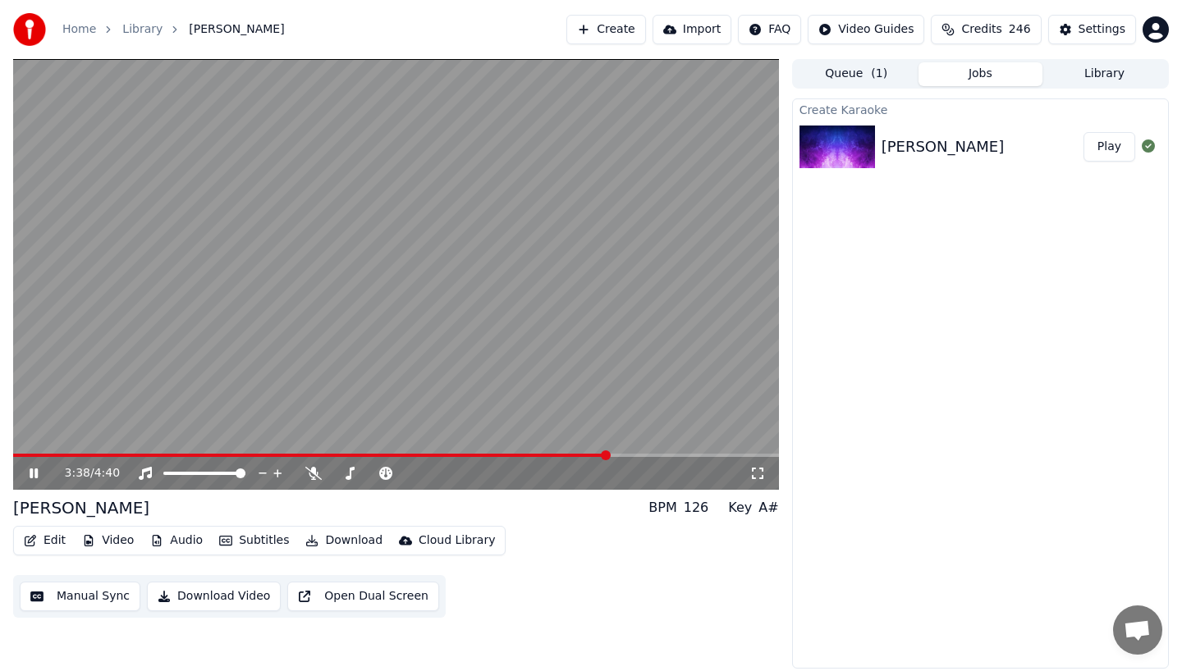
click at [33, 477] on icon at bounding box center [45, 473] width 39 height 13
click at [38, 545] on button "Edit" at bounding box center [44, 540] width 55 height 23
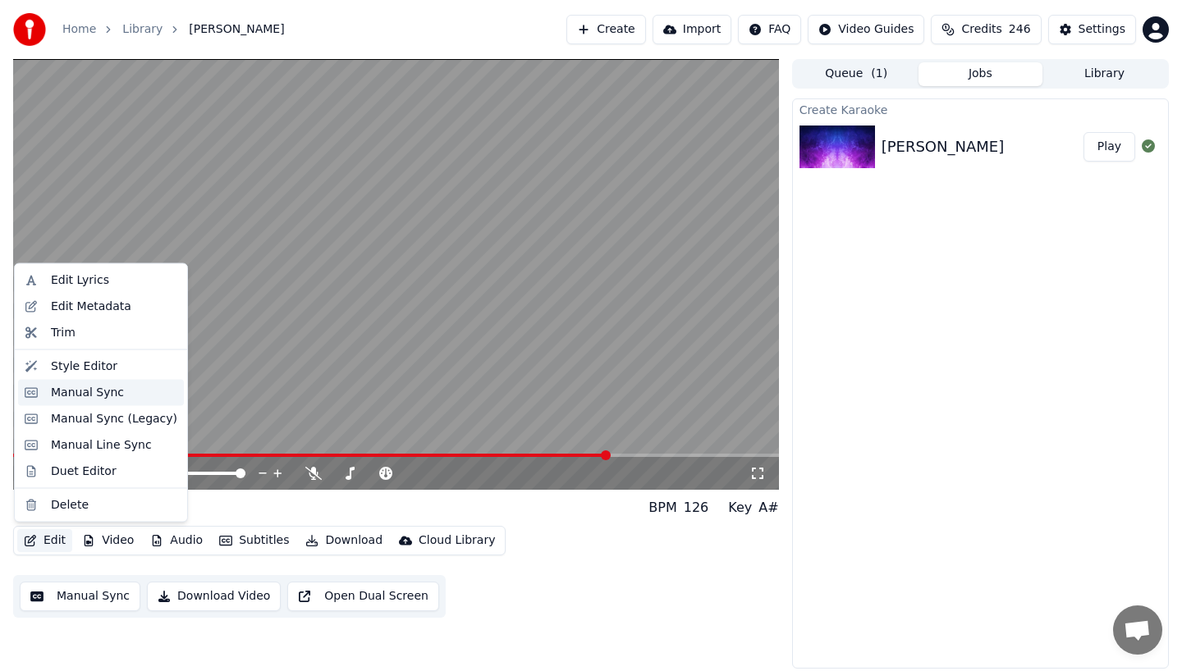
click at [51, 391] on div "Manual Sync" at bounding box center [87, 392] width 73 height 16
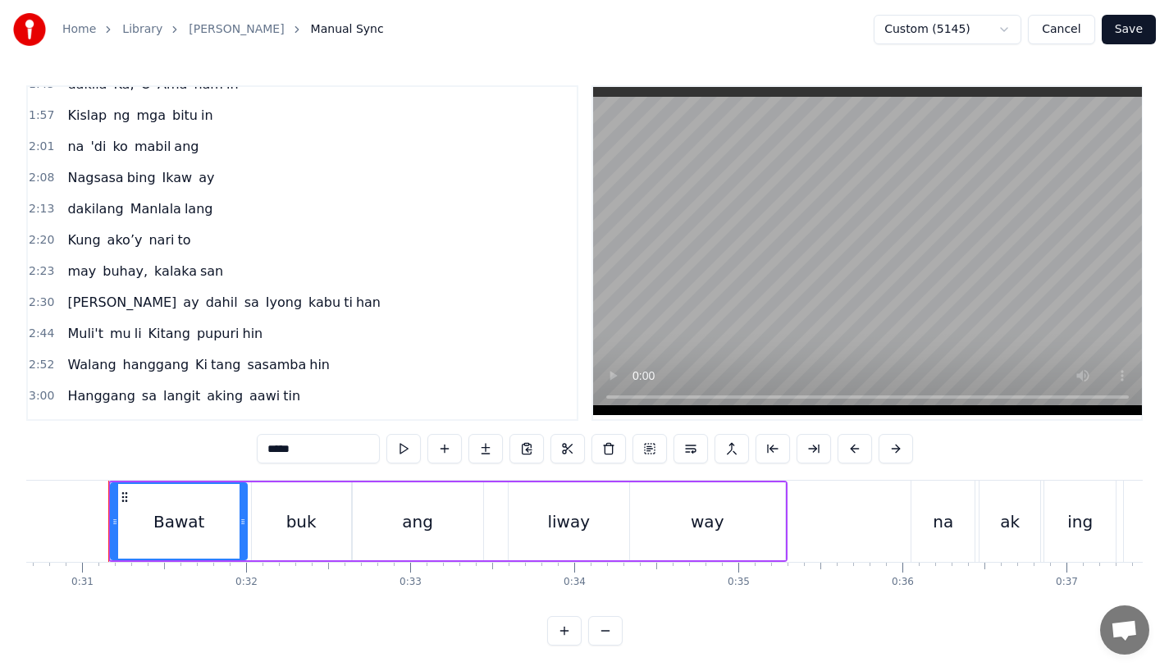
scroll to position [666, 0]
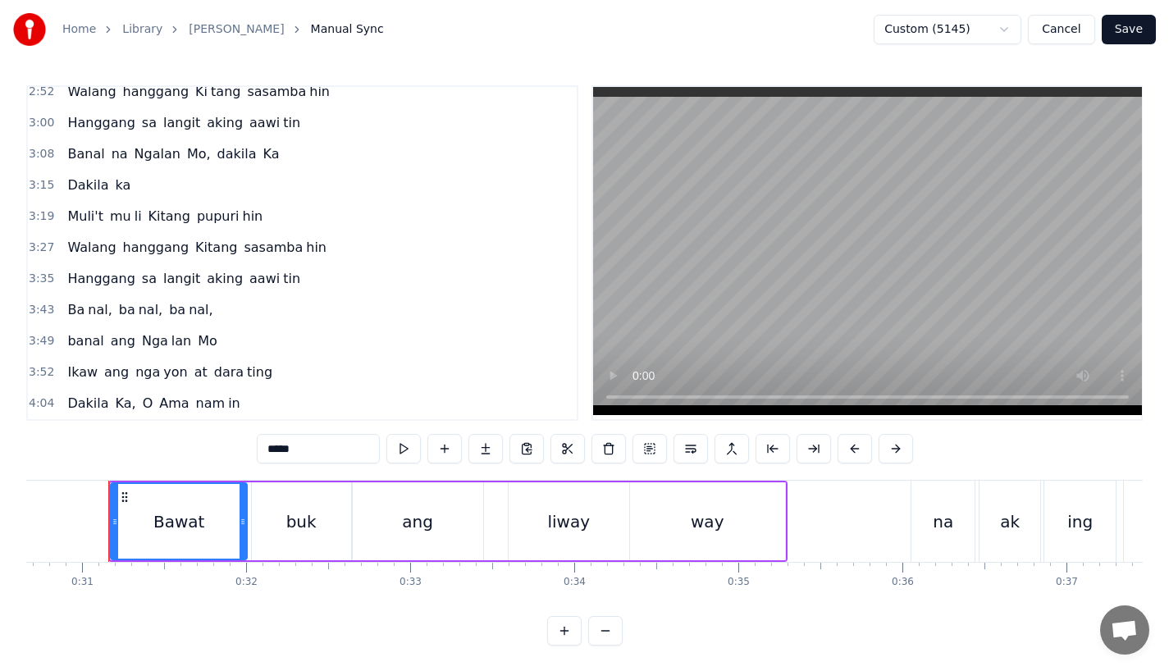
click at [107, 248] on span "Walang" at bounding box center [92, 247] width 52 height 19
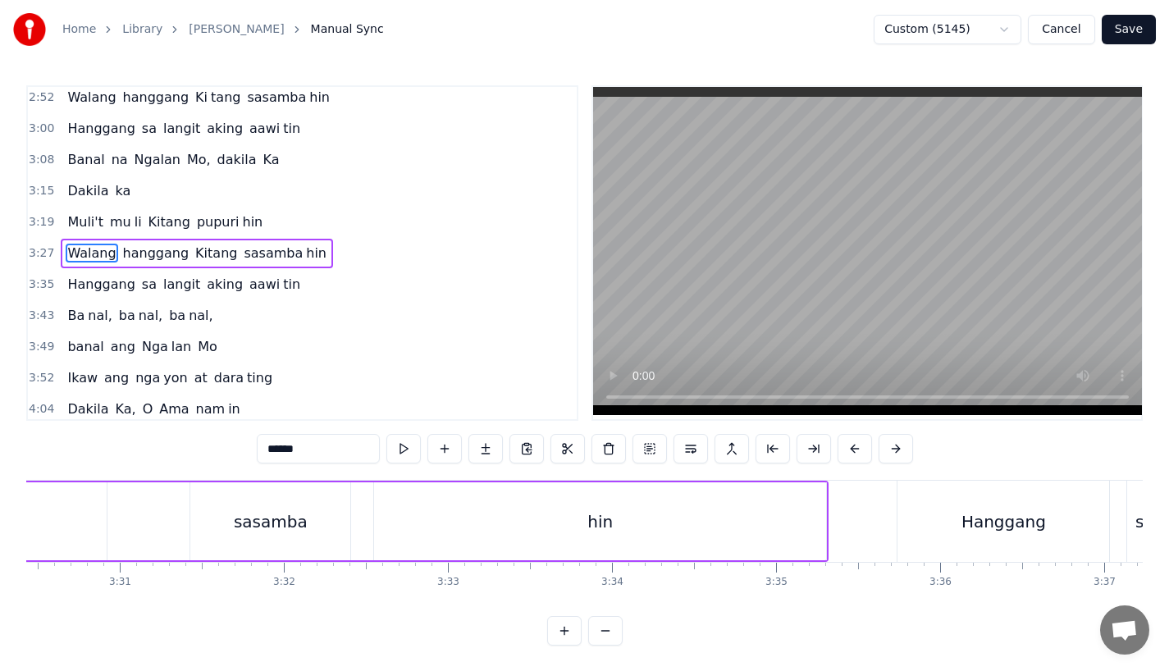
scroll to position [0, 34540]
click at [820, 455] on button at bounding box center [814, 449] width 34 height 30
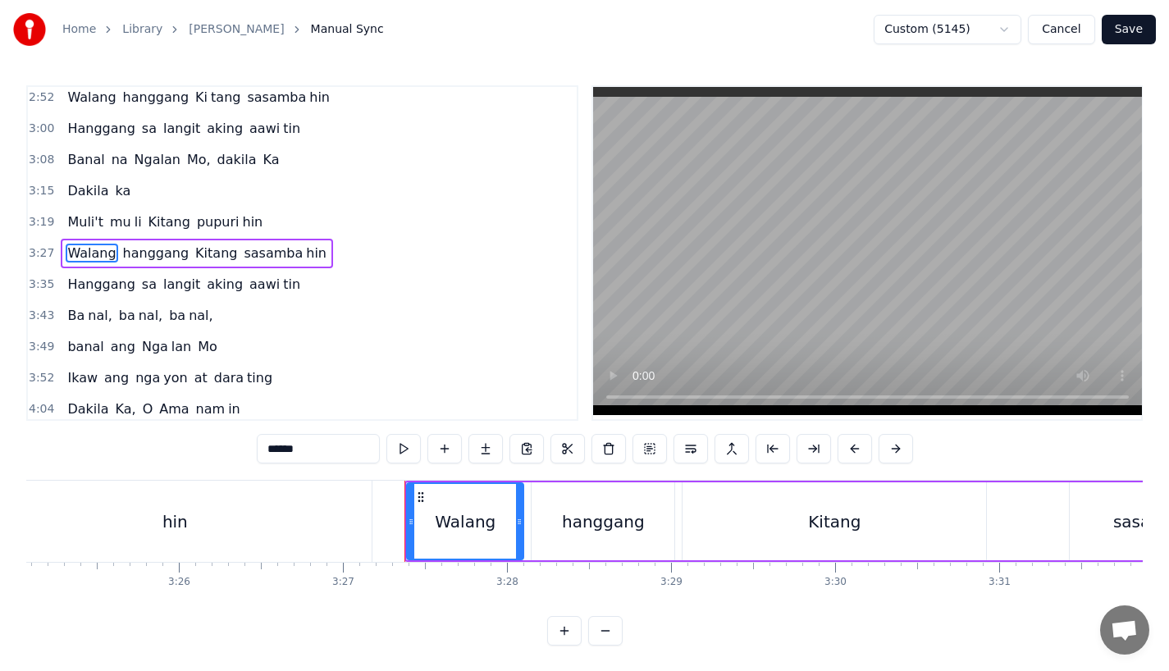
scroll to position [0, 33442]
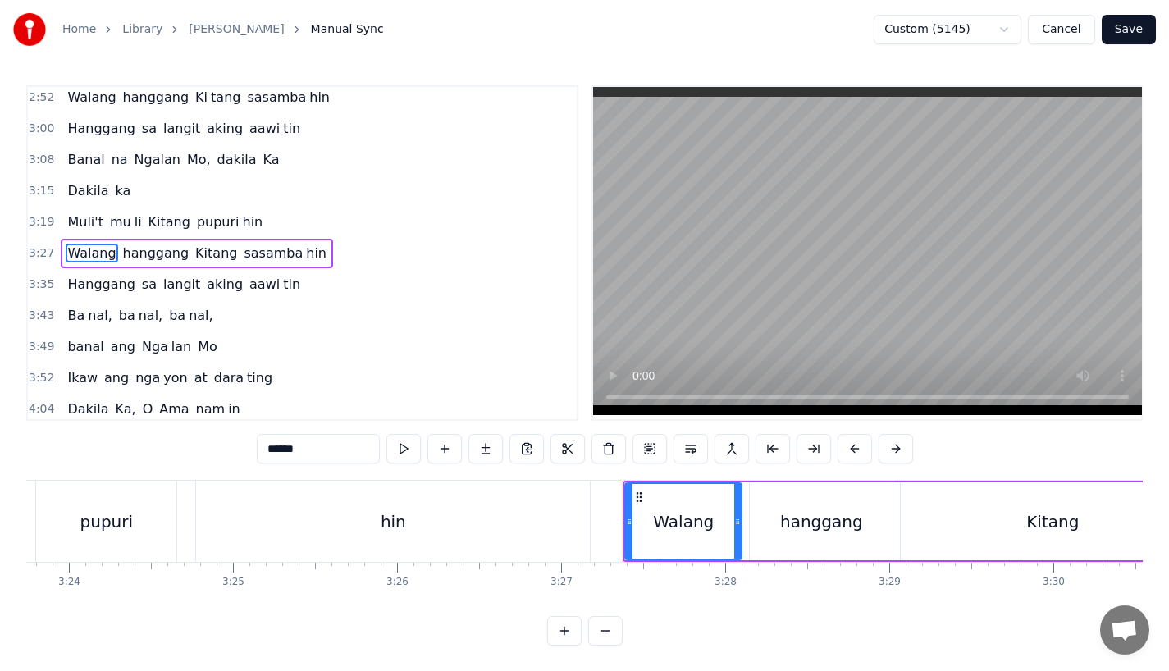
click at [590, 522] on div "hin" at bounding box center [393, 521] width 396 height 81
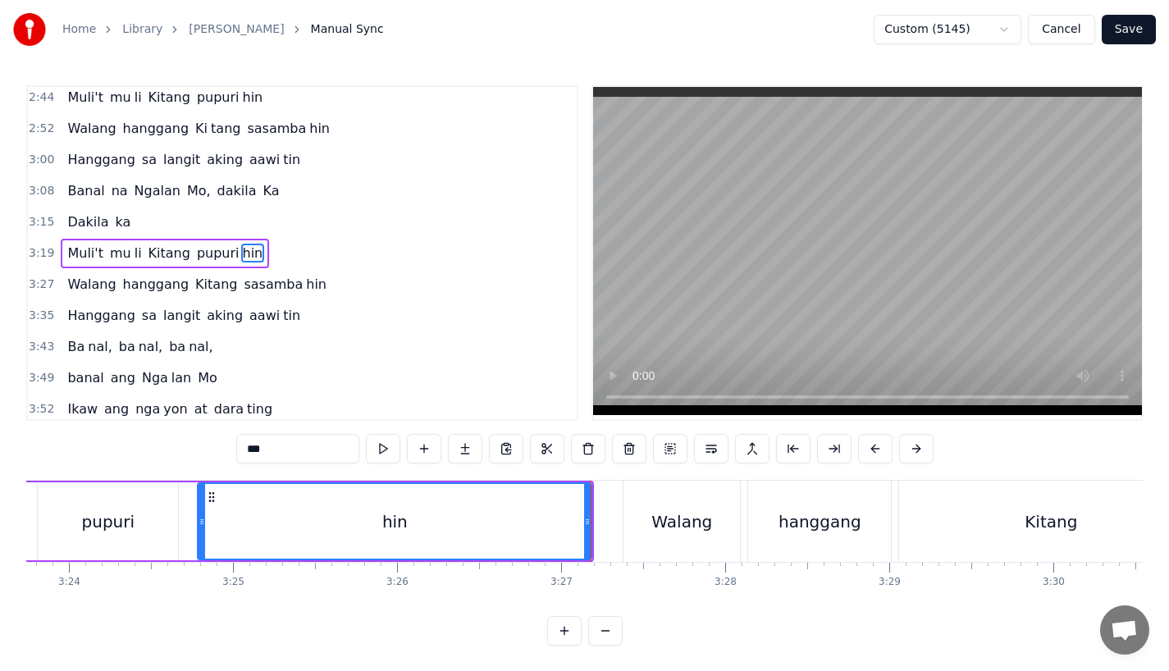
click at [652, 522] on div "Walang" at bounding box center [682, 521] width 117 height 81
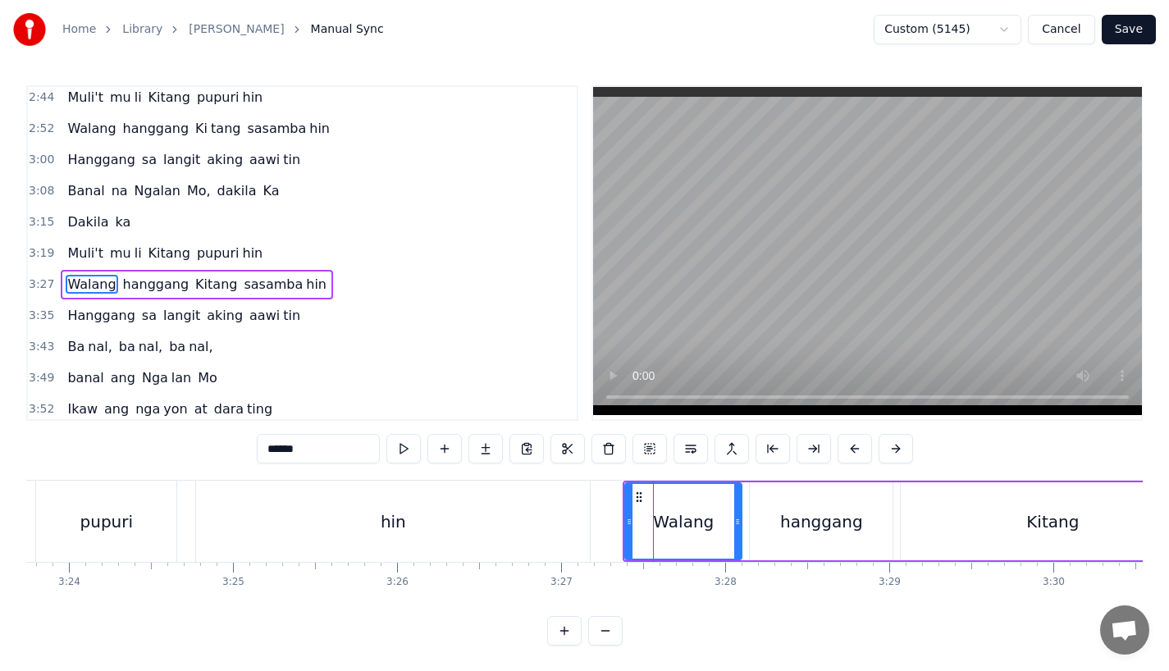
scroll to position [660, 0]
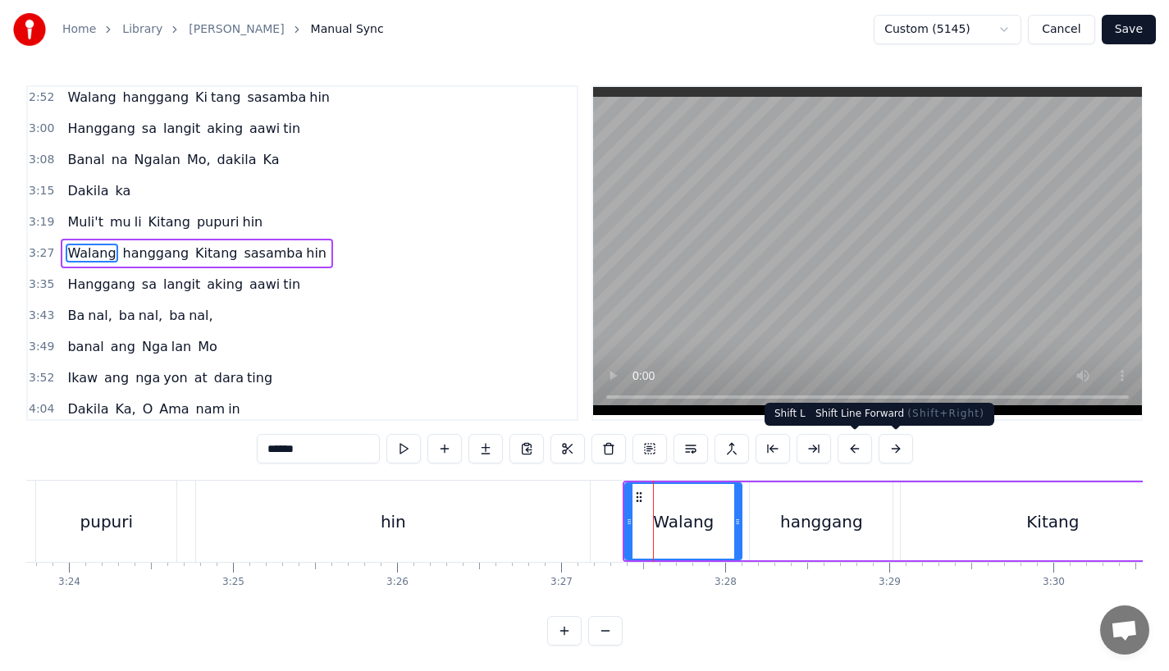
click at [887, 451] on button at bounding box center [896, 449] width 34 height 30
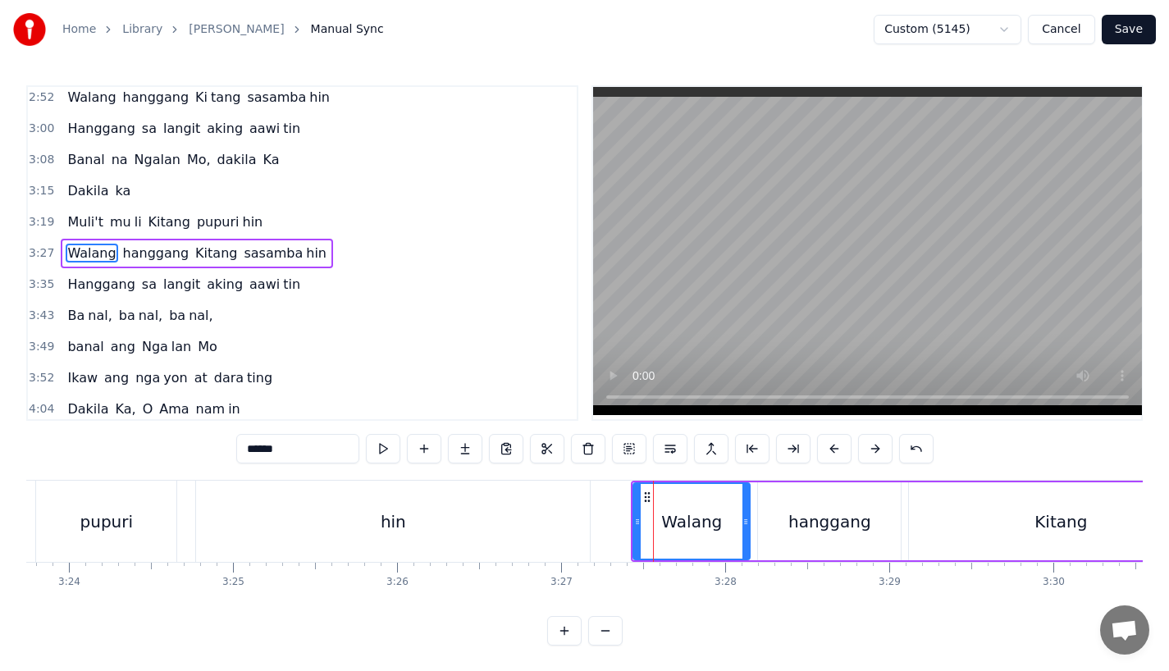
click at [510, 521] on div "hin" at bounding box center [393, 521] width 394 height 81
type input "***"
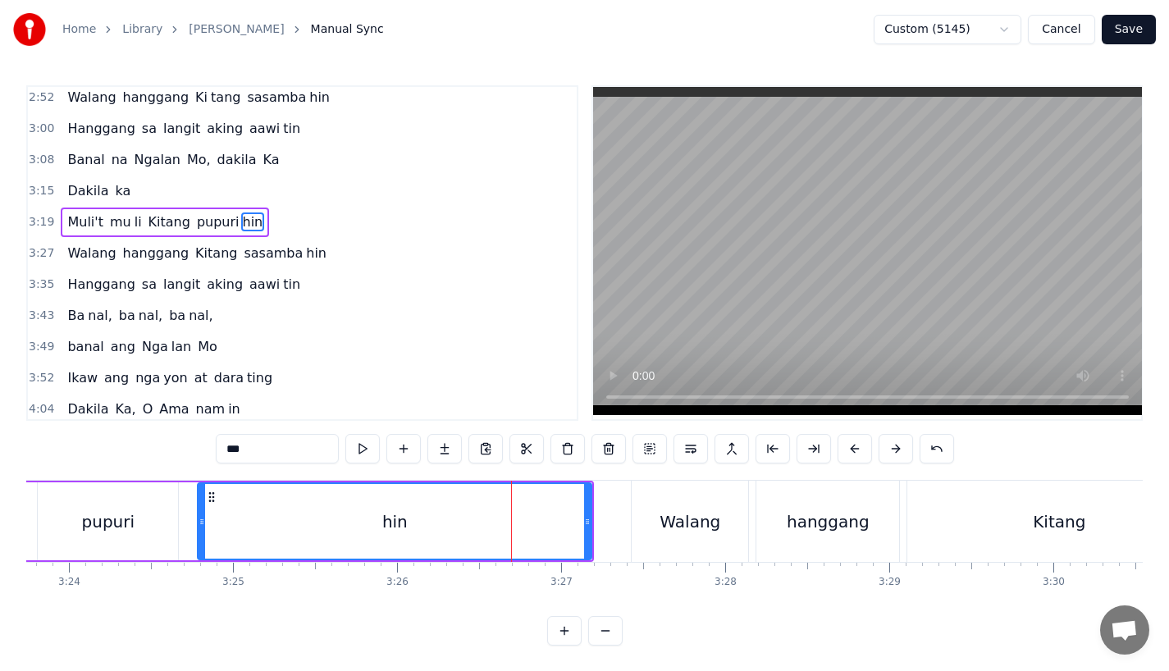
scroll to position [629, 0]
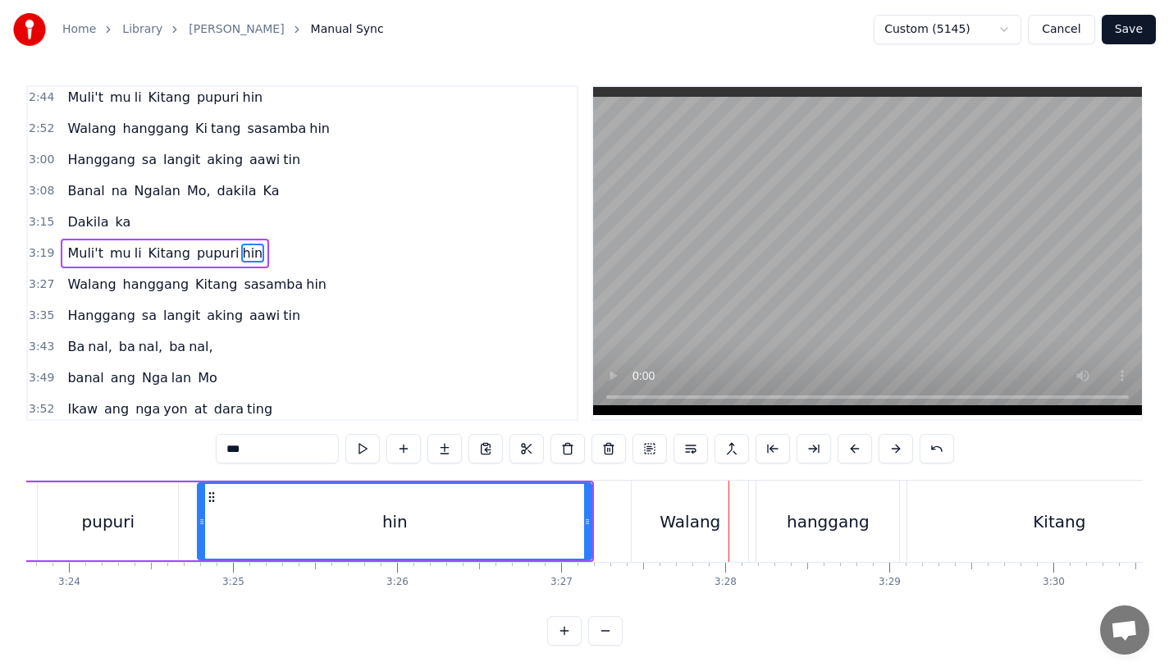
click at [1140, 41] on button "Save" at bounding box center [1129, 30] width 54 height 30
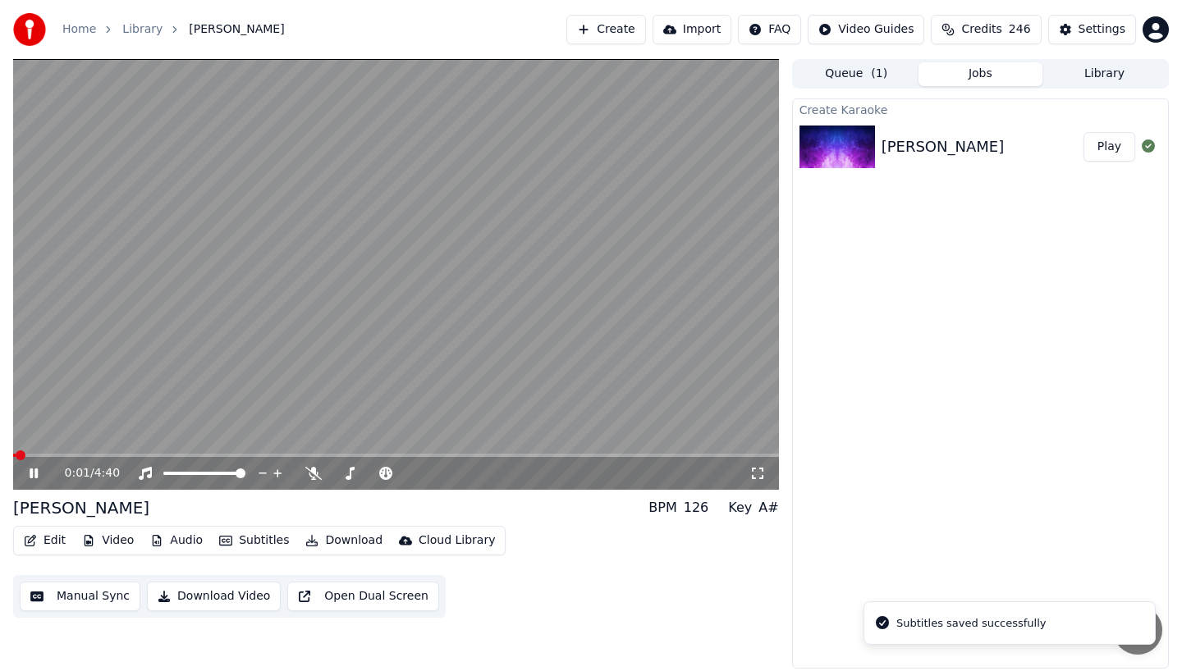
click at [510, 454] on span at bounding box center [396, 455] width 766 height 3
click at [547, 454] on span at bounding box center [396, 455] width 766 height 3
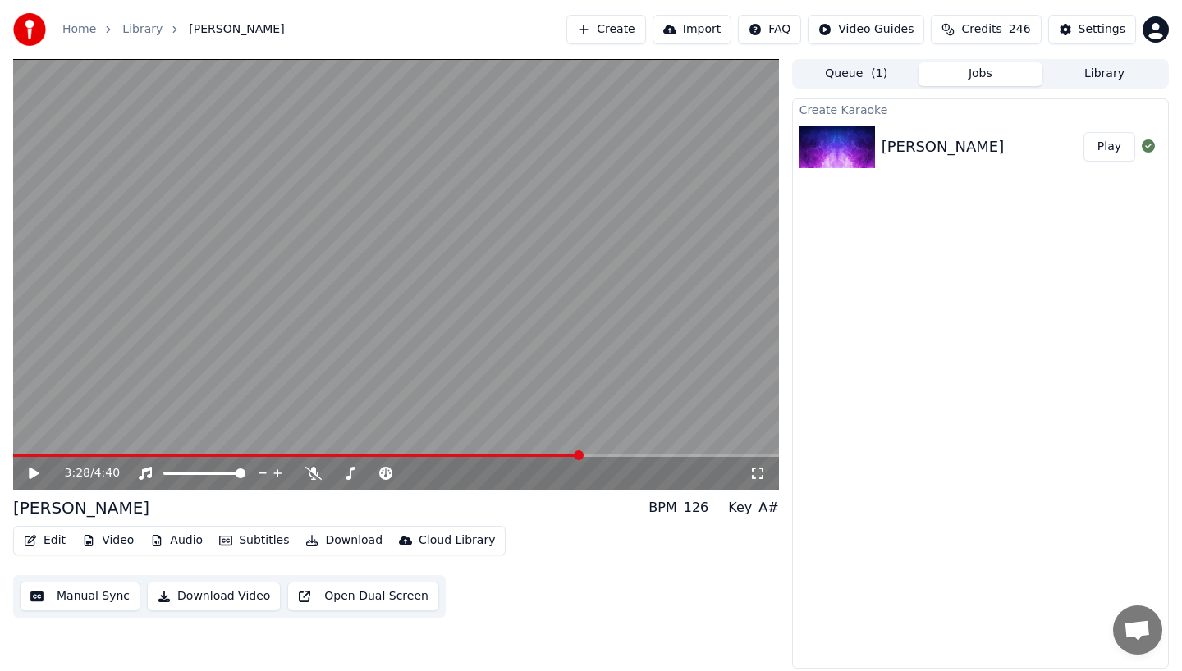
click at [47, 542] on button "Edit" at bounding box center [44, 540] width 55 height 23
click at [83, 83] on video at bounding box center [396, 274] width 766 height 431
click at [304, 452] on video at bounding box center [396, 274] width 766 height 431
click at [249, 451] on video at bounding box center [396, 274] width 766 height 431
click at [250, 454] on span at bounding box center [131, 455] width 237 height 3
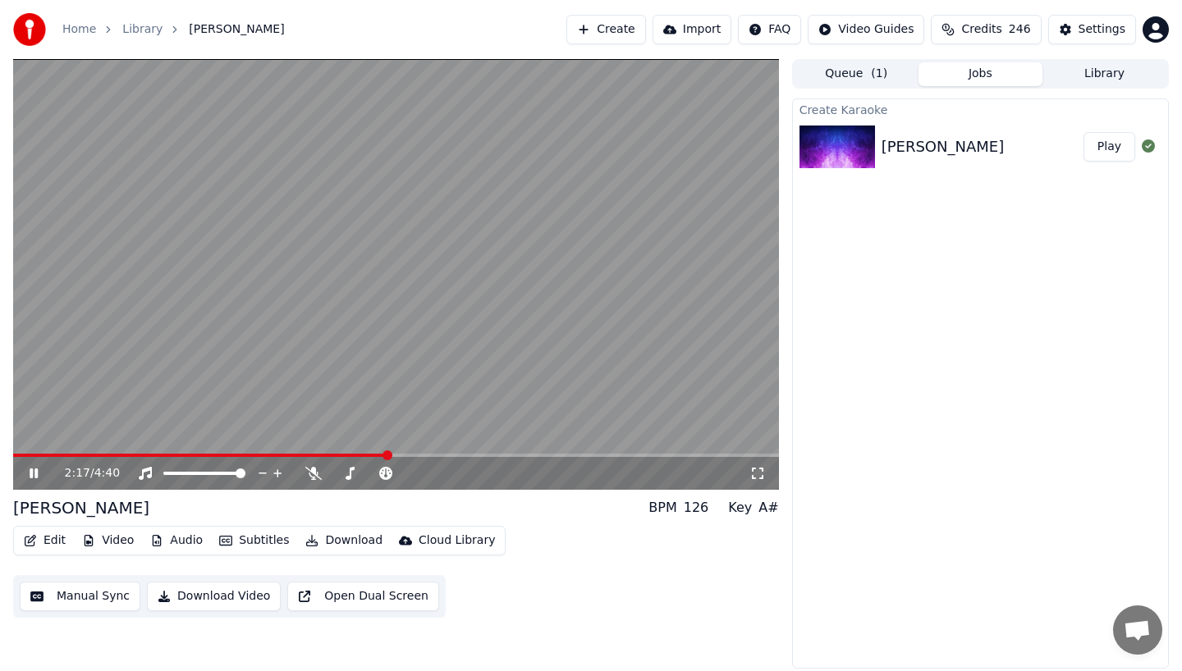
click at [31, 474] on icon at bounding box center [34, 474] width 8 height 10
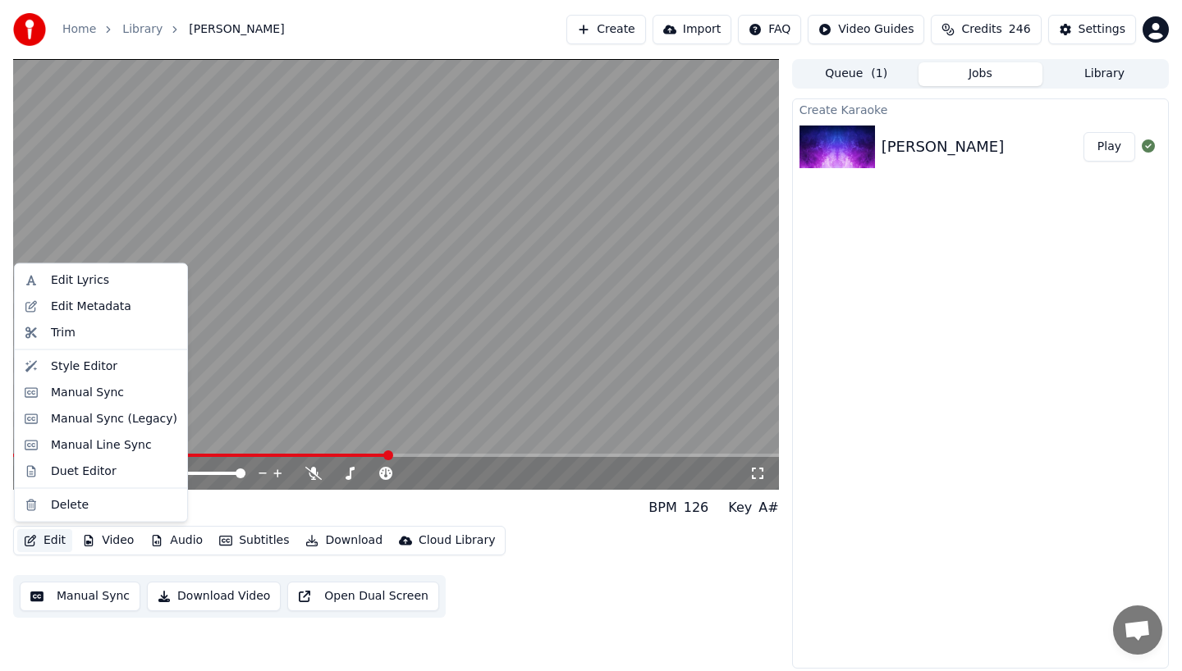
click at [51, 541] on button "Edit" at bounding box center [44, 540] width 55 height 23
click at [71, 392] on div "Manual Sync" at bounding box center [87, 392] width 73 height 16
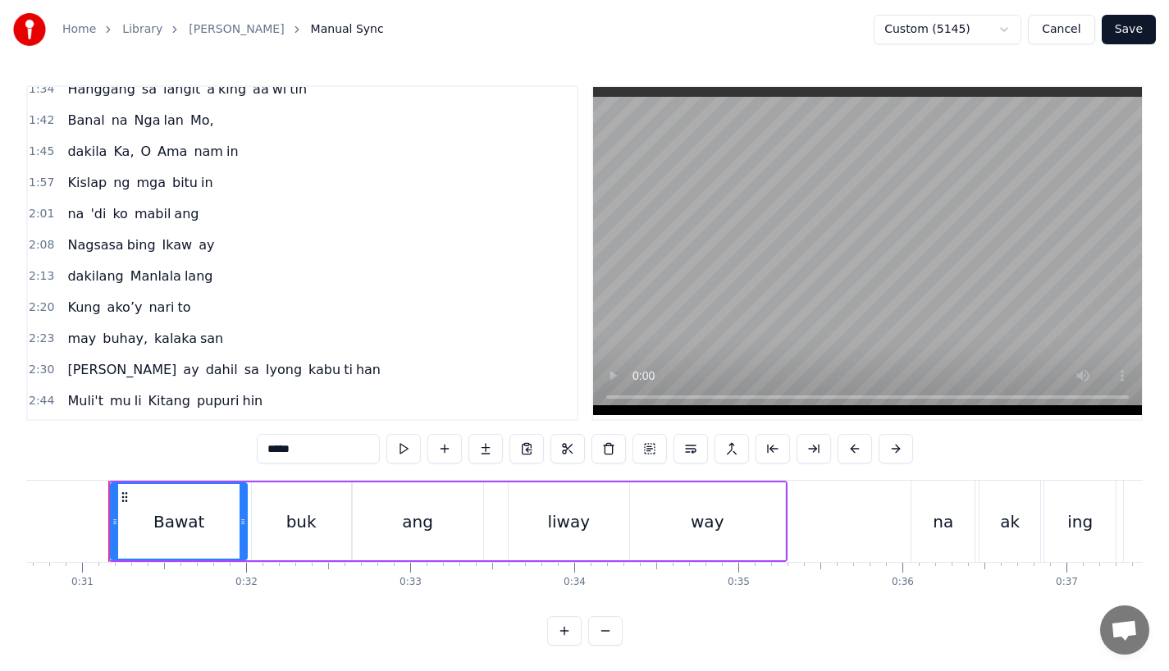
scroll to position [372, 0]
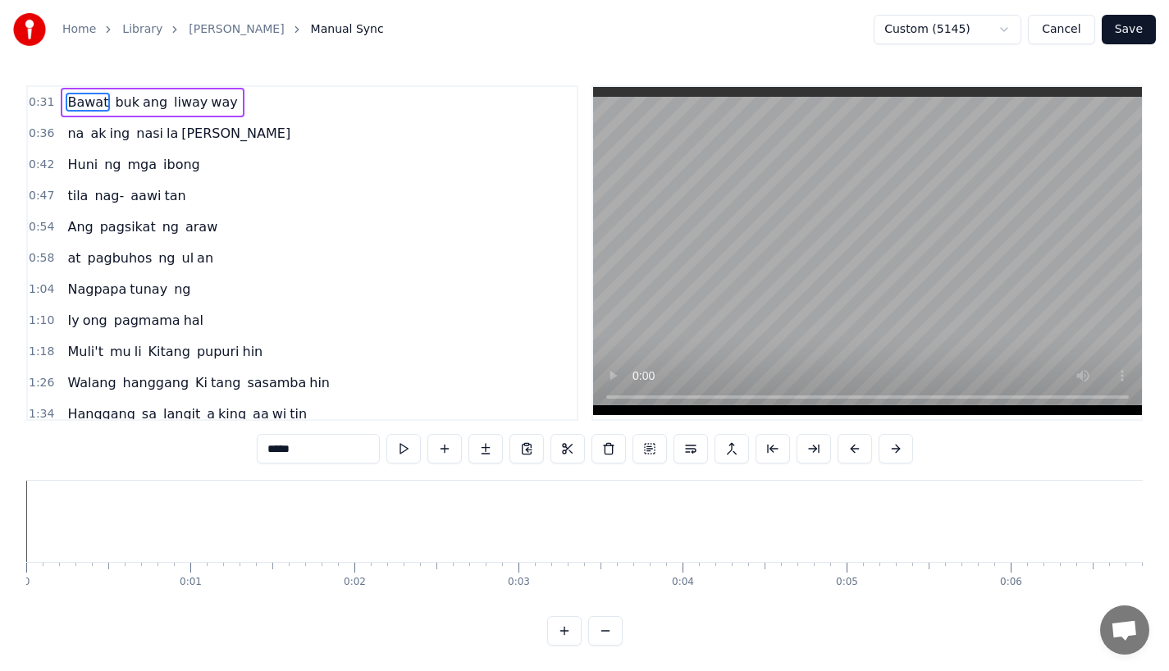
scroll to position [0, 5033]
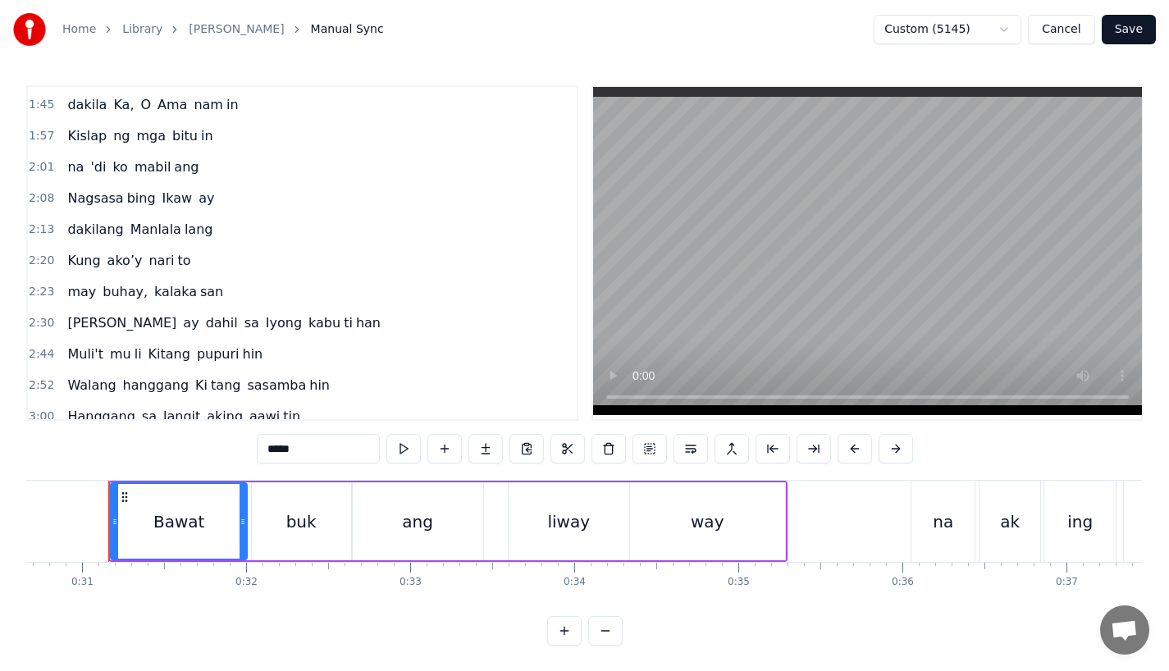
click at [94, 196] on span "Nagsasa" at bounding box center [95, 198] width 59 height 19
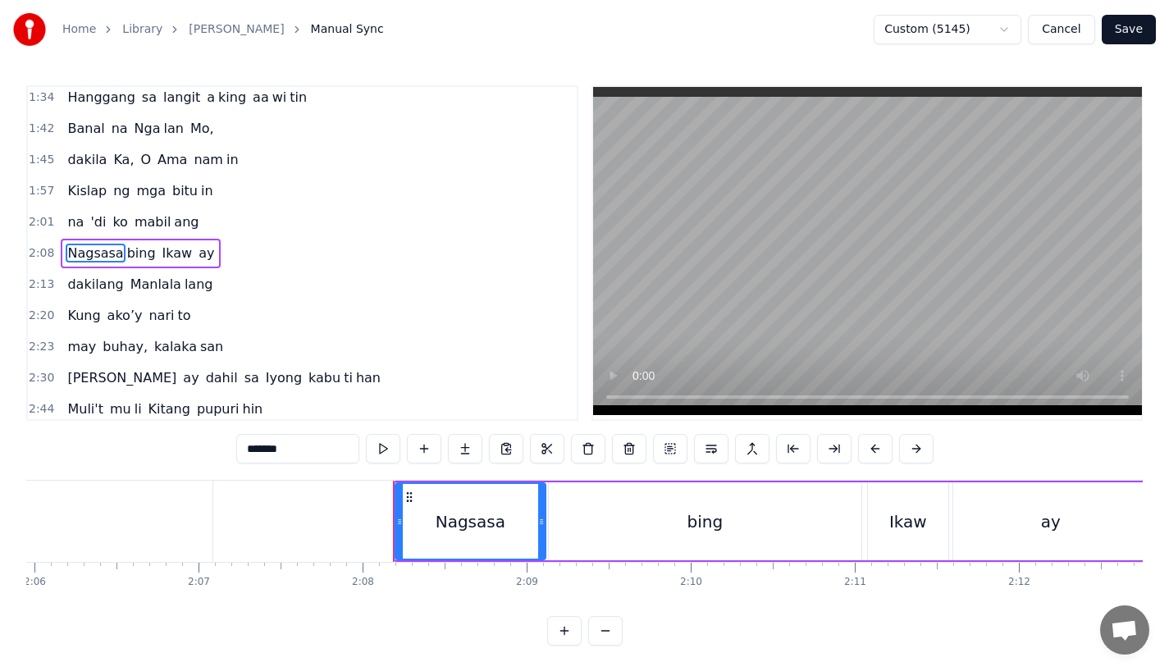
scroll to position [0, 20958]
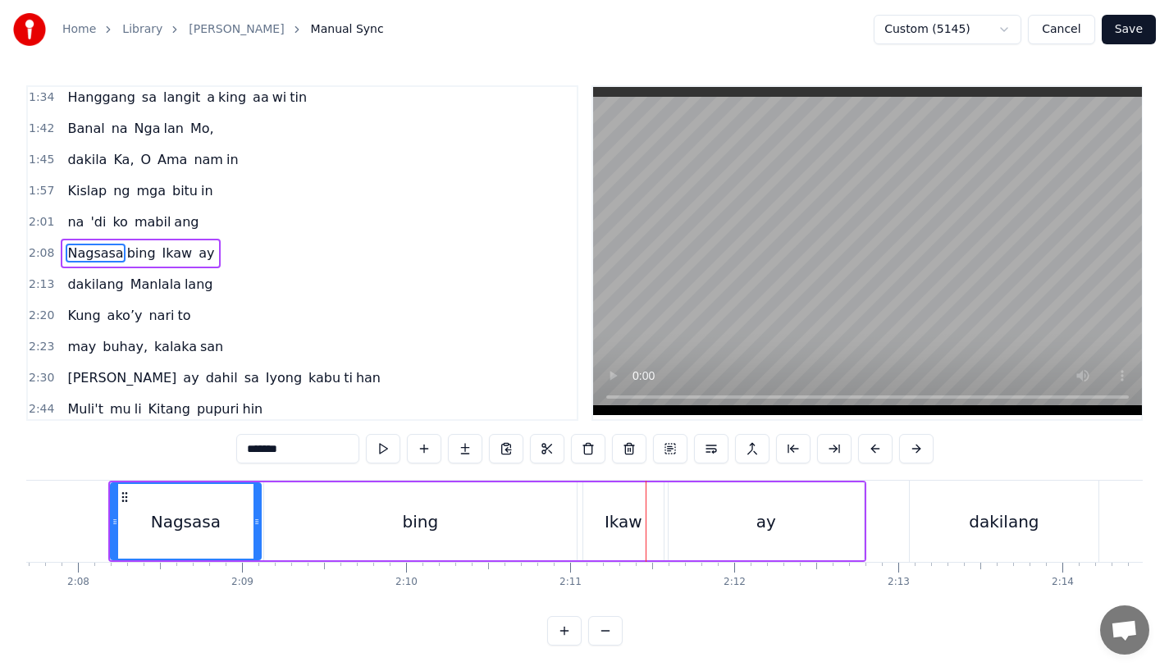
click at [529, 524] on div "bing" at bounding box center [420, 522] width 313 height 78
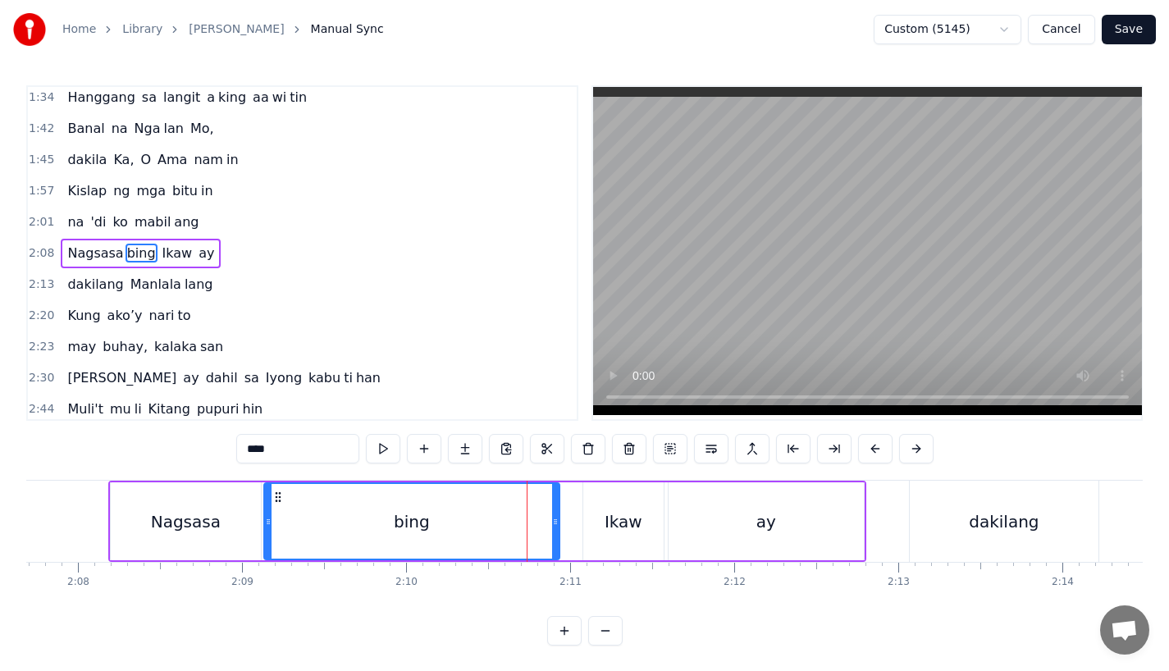
drag, startPoint x: 571, startPoint y: 524, endPoint x: 548, endPoint y: 527, distance: 23.2
click at [552, 527] on icon at bounding box center [555, 521] width 7 height 13
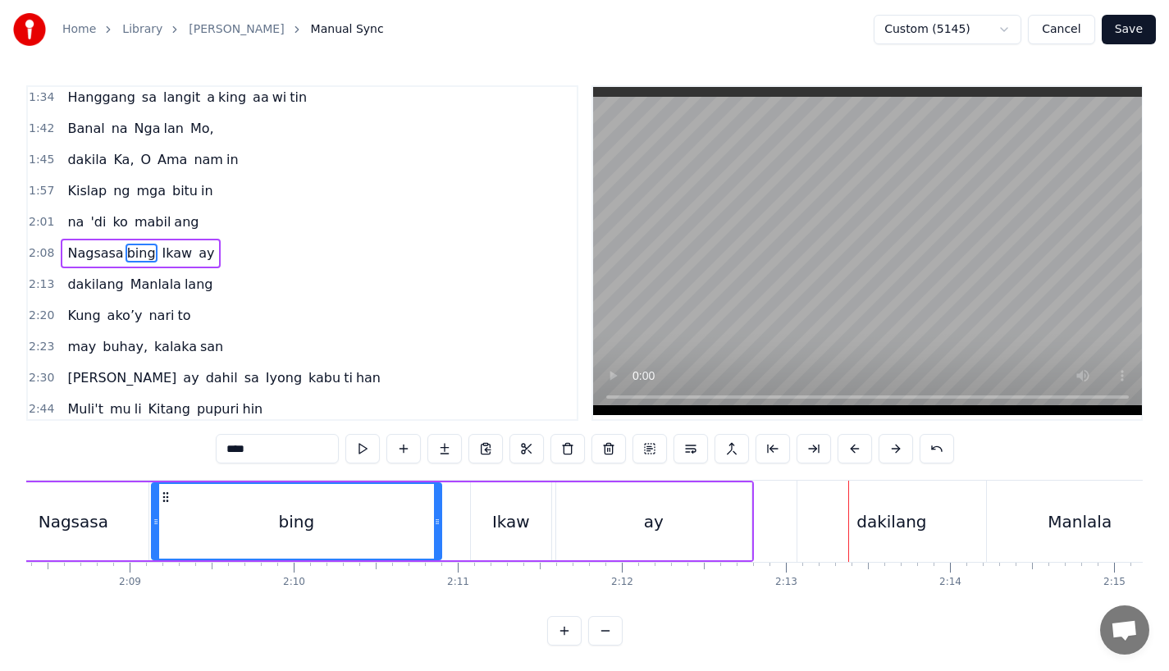
scroll to position [0, 21083]
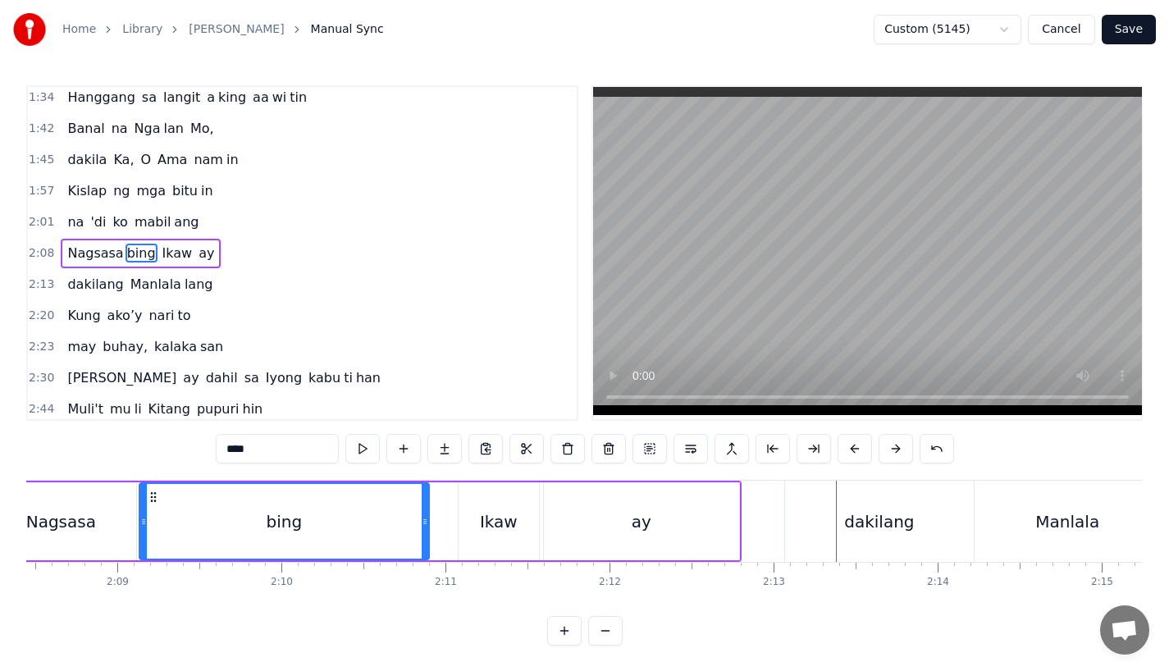
click at [865, 522] on div "dakilang" at bounding box center [879, 522] width 70 height 25
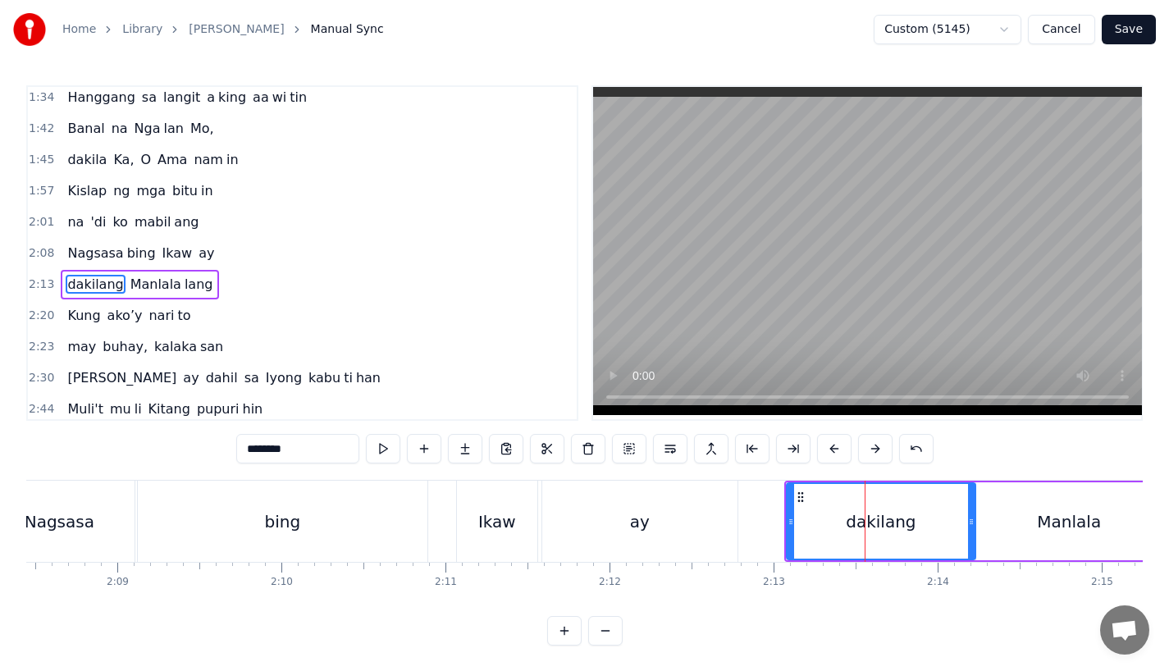
scroll to position [348, 0]
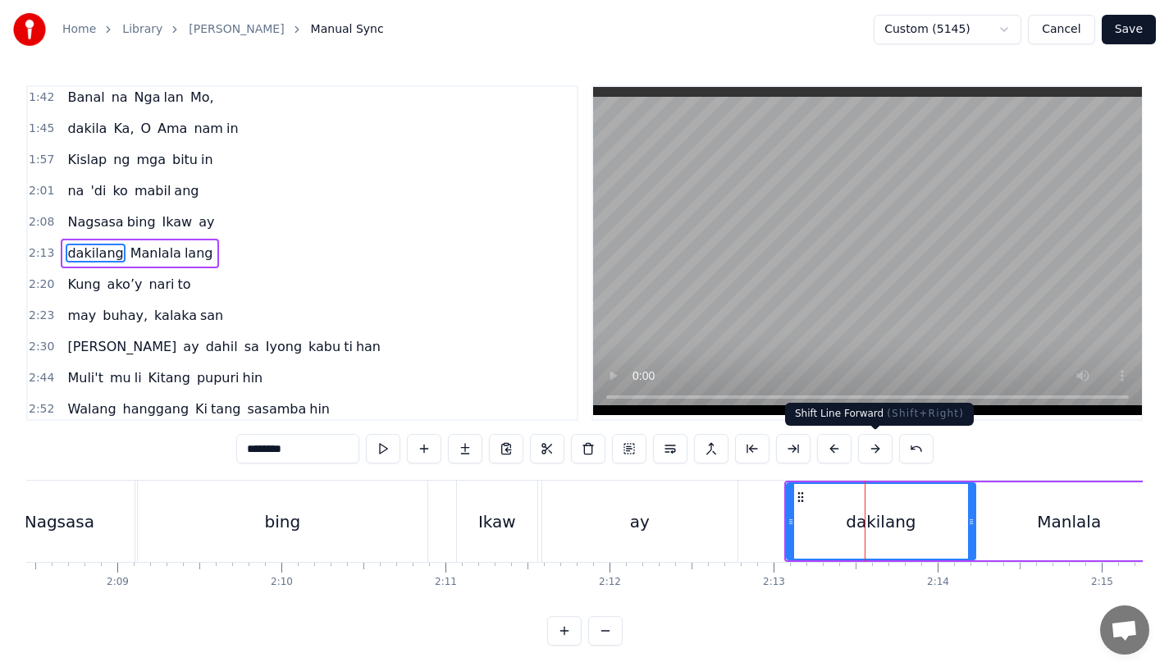
click at [878, 451] on button at bounding box center [875, 449] width 34 height 30
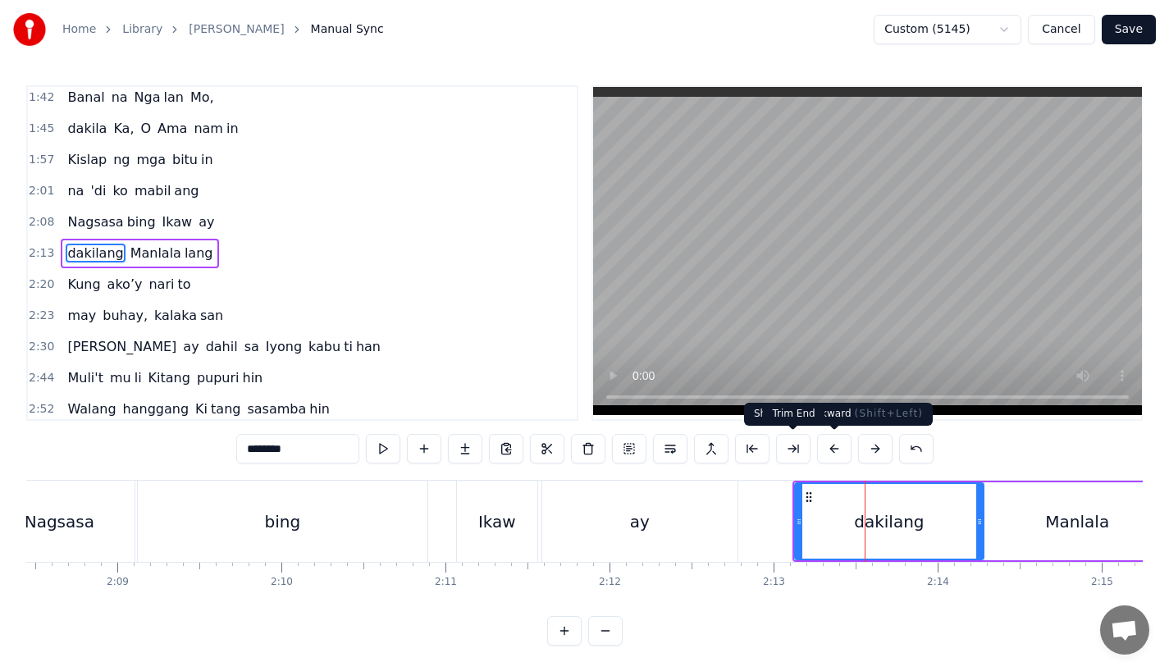
click at [687, 472] on div "0:31 Bawat buk ang liway way 0:36 na ak ing nasi la yan 0:42 Huni ng mga ibong …" at bounding box center [584, 365] width 1117 height 561
click at [687, 531] on div "ay" at bounding box center [639, 521] width 195 height 81
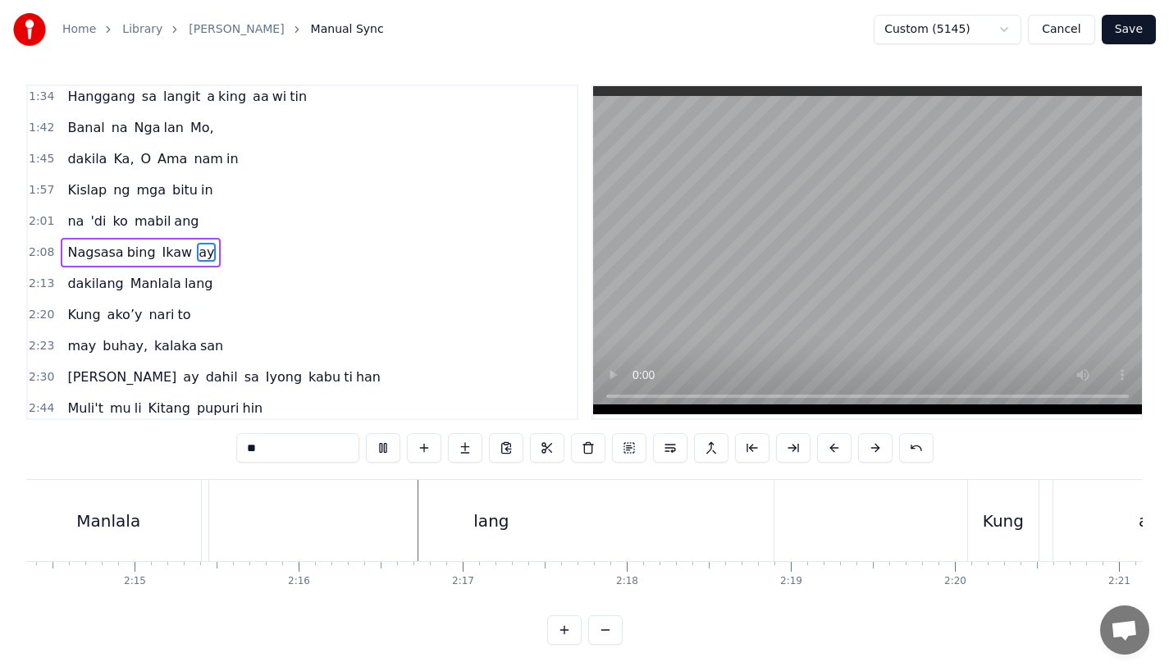
scroll to position [13, 0]
click at [736, 530] on div "lang" at bounding box center [491, 520] width 565 height 81
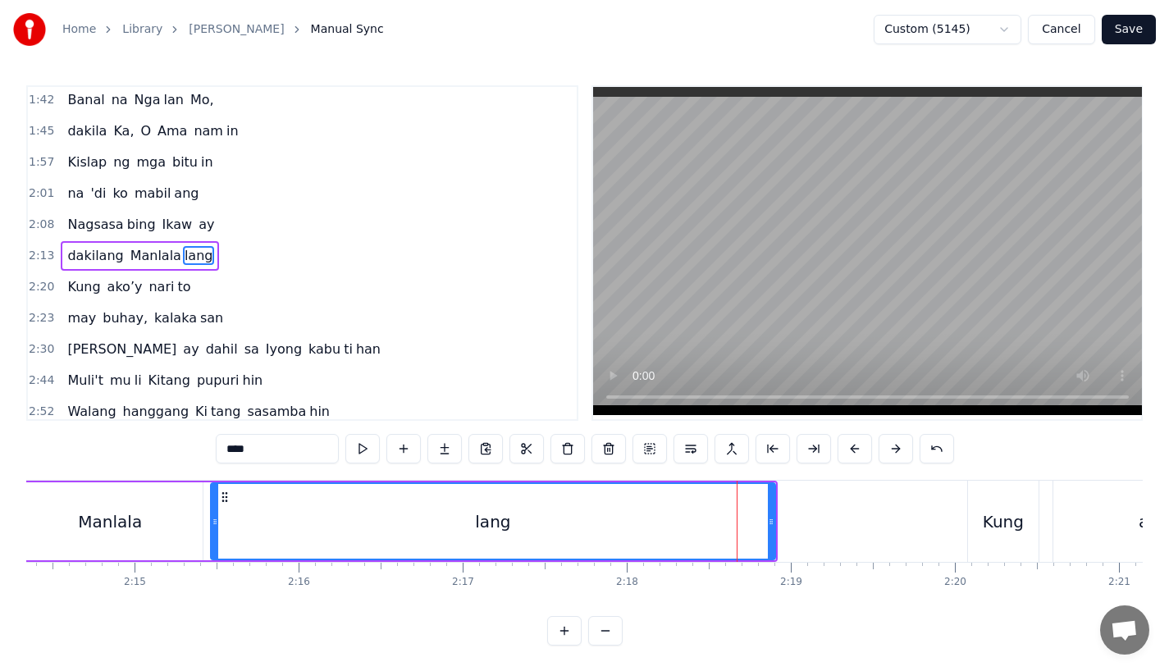
scroll to position [348, 0]
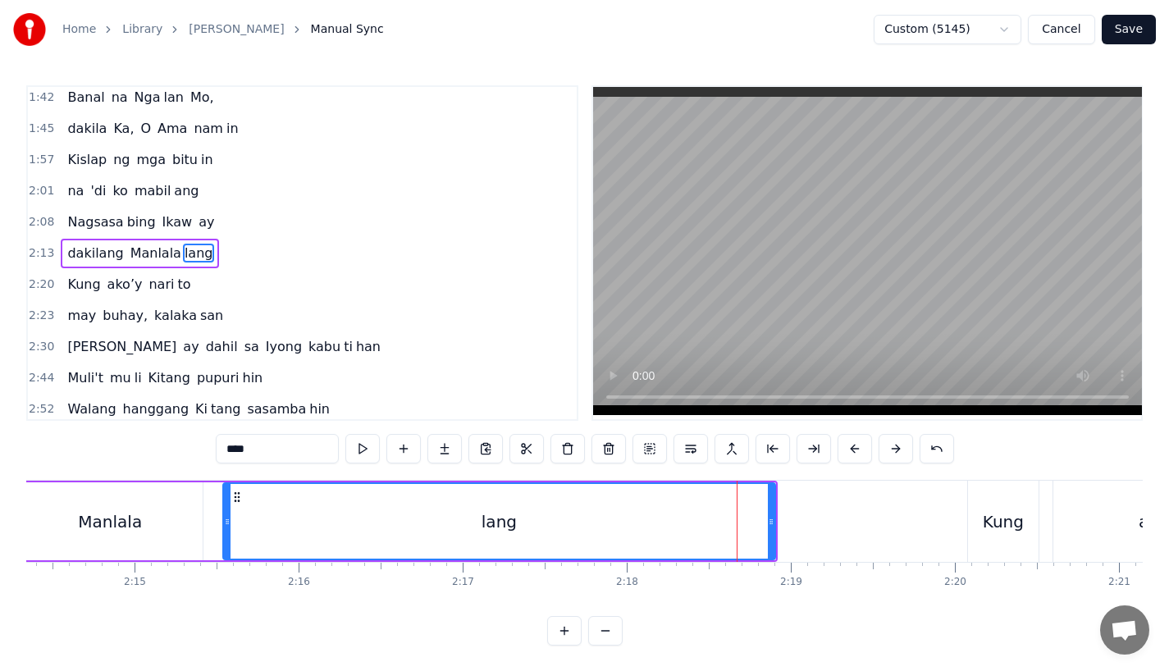
drag, startPoint x: 215, startPoint y: 536, endPoint x: 237, endPoint y: 536, distance: 22.2
click at [231, 536] on div at bounding box center [227, 521] width 7 height 75
click at [187, 536] on div "Manlala" at bounding box center [109, 522] width 185 height 78
type input "*******"
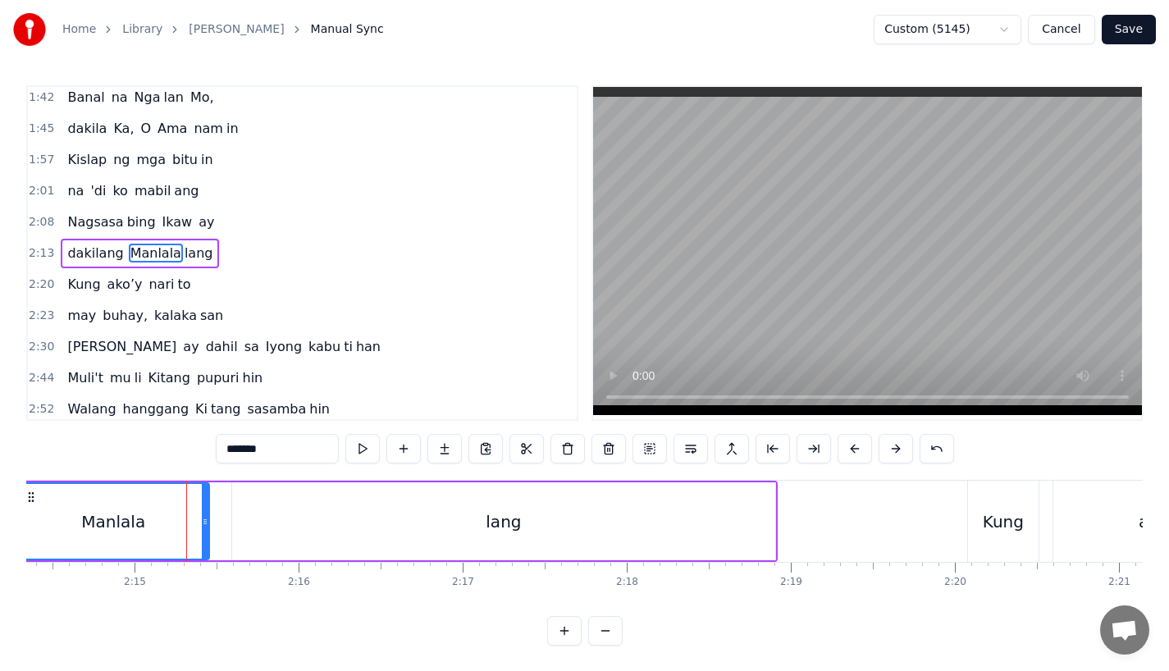
drag, startPoint x: 197, startPoint y: 536, endPoint x: 208, endPoint y: 536, distance: 11.5
click at [208, 536] on div at bounding box center [205, 521] width 7 height 75
click at [130, 523] on div "Manlala" at bounding box center [116, 522] width 64 height 25
drag, startPoint x: 209, startPoint y: 515, endPoint x: 224, endPoint y: 517, distance: 14.9
click at [224, 517] on icon at bounding box center [225, 521] width 7 height 13
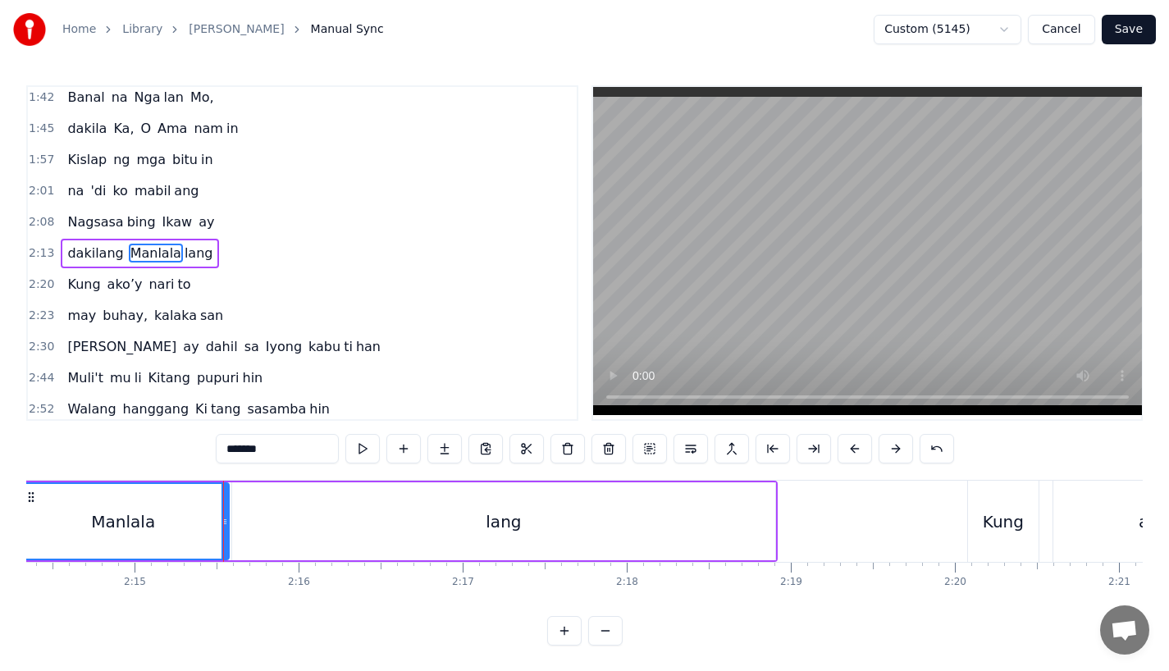
click at [105, 522] on div "Manlala" at bounding box center [123, 522] width 64 height 25
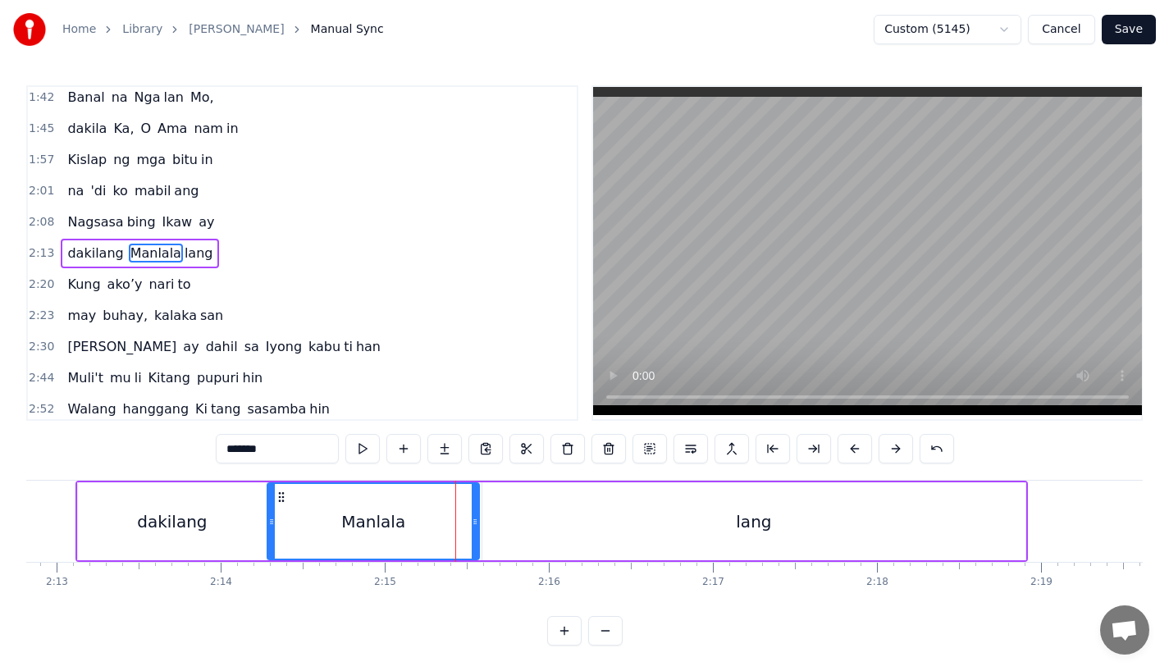
scroll to position [0, 21778]
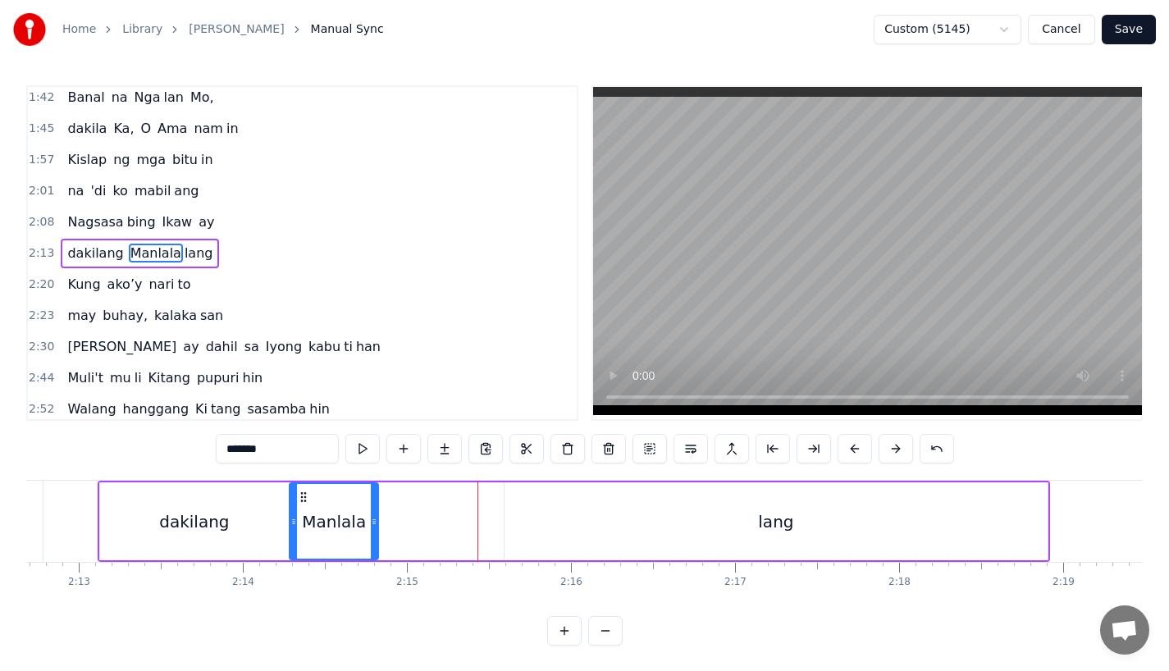
drag, startPoint x: 494, startPoint y: 527, endPoint x: 351, endPoint y: 525, distance: 142.8
click at [371, 525] on icon at bounding box center [374, 521] width 7 height 13
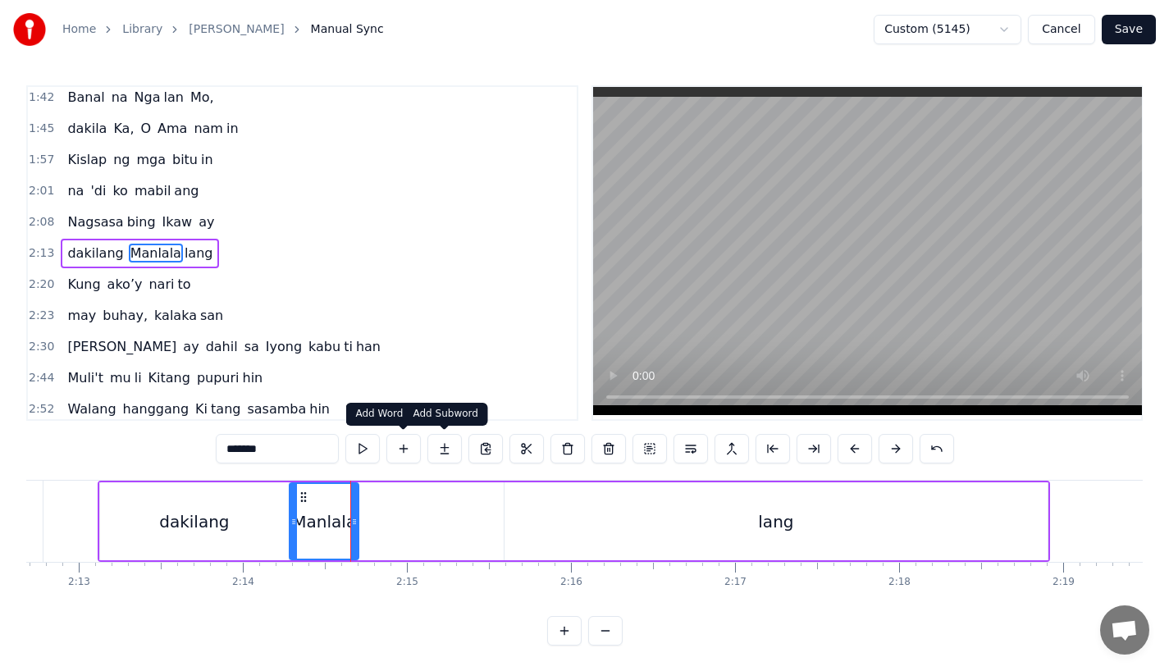
click at [440, 446] on button at bounding box center [445, 449] width 34 height 30
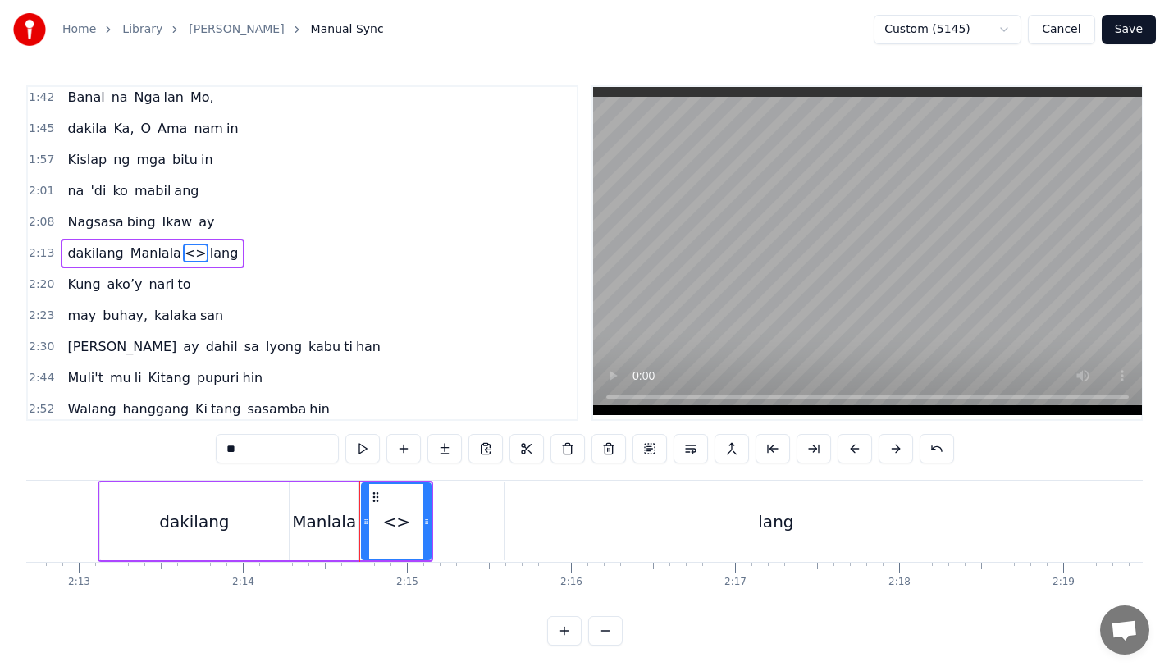
drag, startPoint x: 277, startPoint y: 443, endPoint x: 174, endPoint y: 443, distance: 103.4
click at [174, 443] on div "0:31 Bawat buk ang liway way 0:36 na ak ing nasi la yan 0:42 Huni ng mga ibong …" at bounding box center [584, 365] width 1117 height 561
drag, startPoint x: 427, startPoint y: 533, endPoint x: 497, endPoint y: 532, distance: 70.6
click at [497, 532] on div at bounding box center [497, 521] width 7 height 75
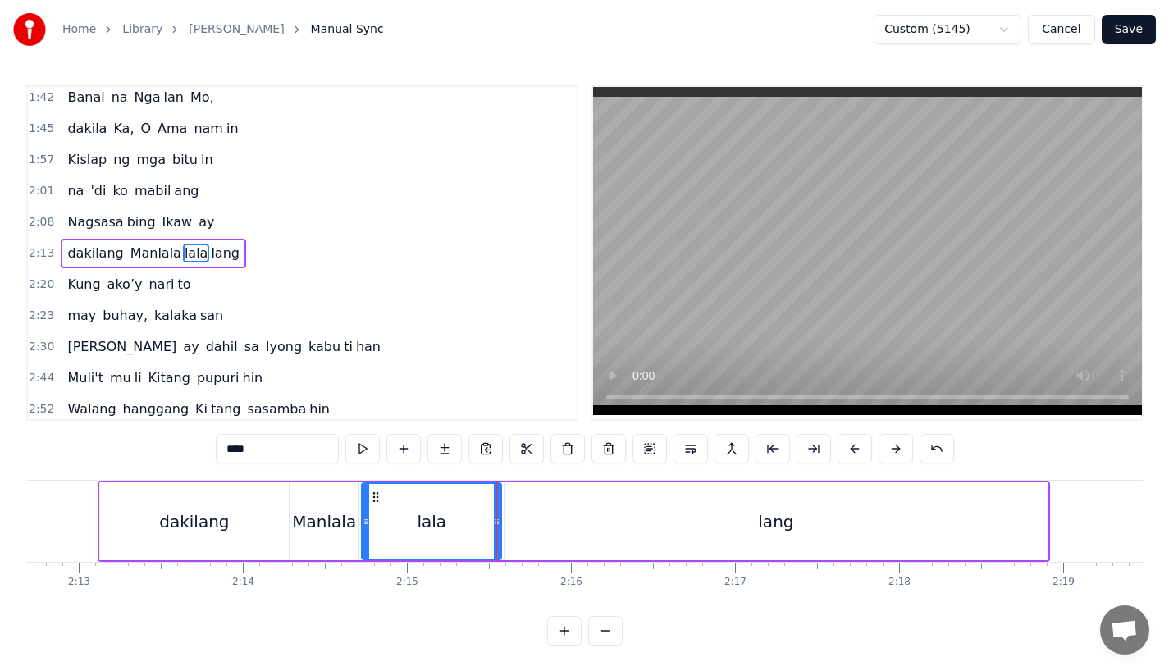
click at [341, 522] on div "Manlala" at bounding box center [324, 522] width 64 height 25
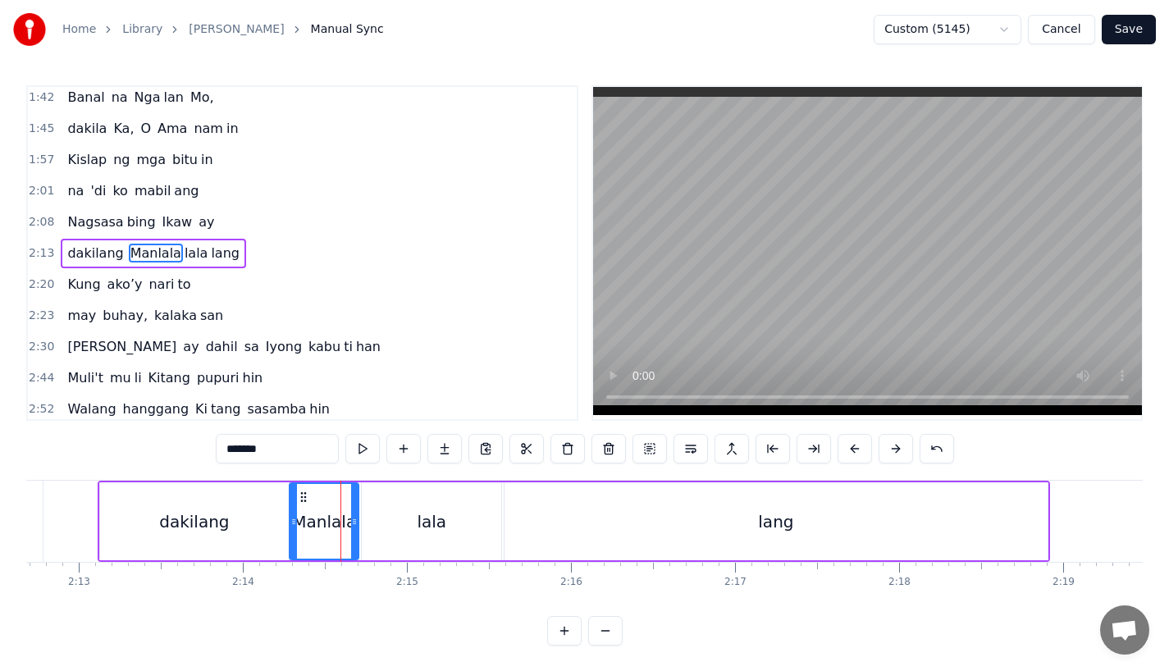
click at [291, 450] on input "*******" at bounding box center [277, 449] width 123 height 30
click at [444, 547] on div "lala" at bounding box center [432, 522] width 140 height 78
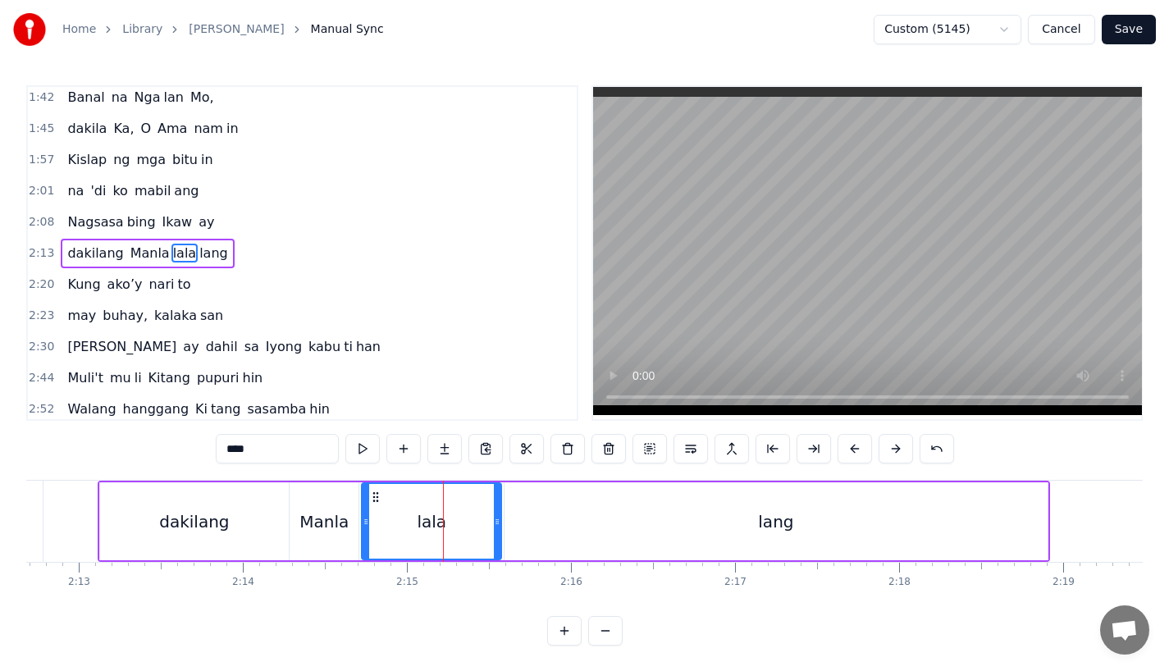
click at [253, 449] on input "****" at bounding box center [277, 449] width 123 height 30
drag, startPoint x: 364, startPoint y: 523, endPoint x: 392, endPoint y: 523, distance: 28.7
click at [392, 523] on icon at bounding box center [394, 521] width 7 height 13
click at [337, 523] on div "Manla" at bounding box center [324, 522] width 49 height 25
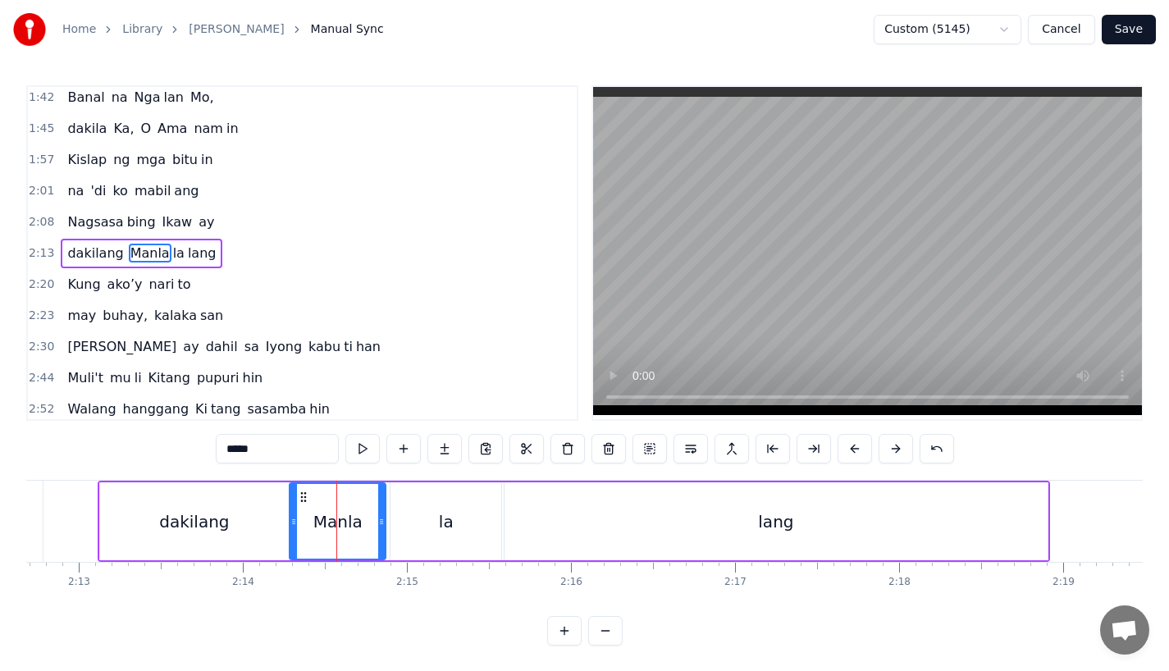
drag, startPoint x: 352, startPoint y: 524, endPoint x: 382, endPoint y: 524, distance: 29.5
click at [382, 524] on icon at bounding box center [381, 521] width 7 height 13
click at [150, 510] on div "dakilang" at bounding box center [194, 522] width 189 height 78
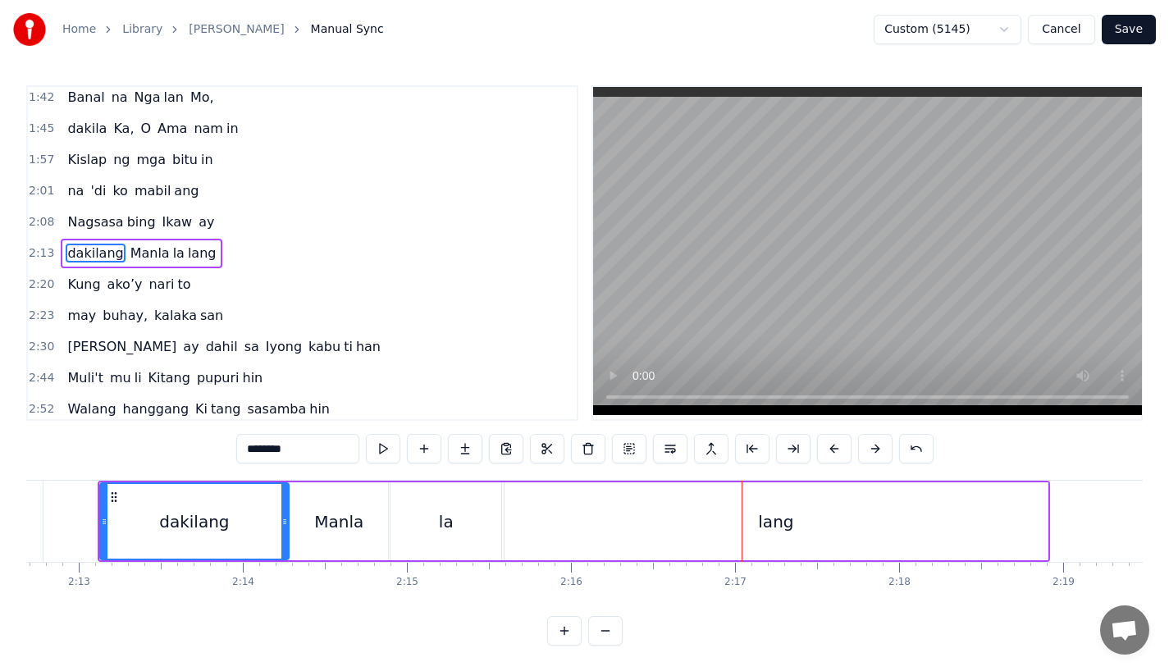
click at [399, 504] on div "la" at bounding box center [446, 522] width 111 height 78
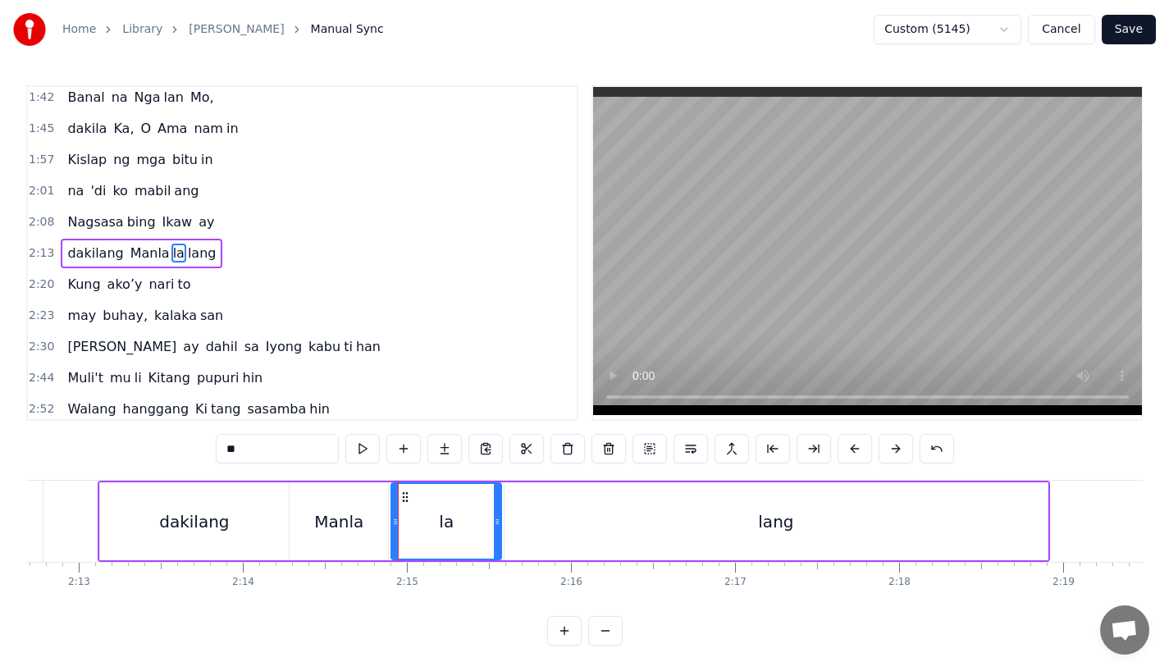
drag, startPoint x: 395, startPoint y: 528, endPoint x: 405, endPoint y: 528, distance: 9.8
click at [399, 528] on icon at bounding box center [395, 521] width 7 height 13
click at [367, 528] on div "Manla" at bounding box center [339, 522] width 98 height 78
type input "*****"
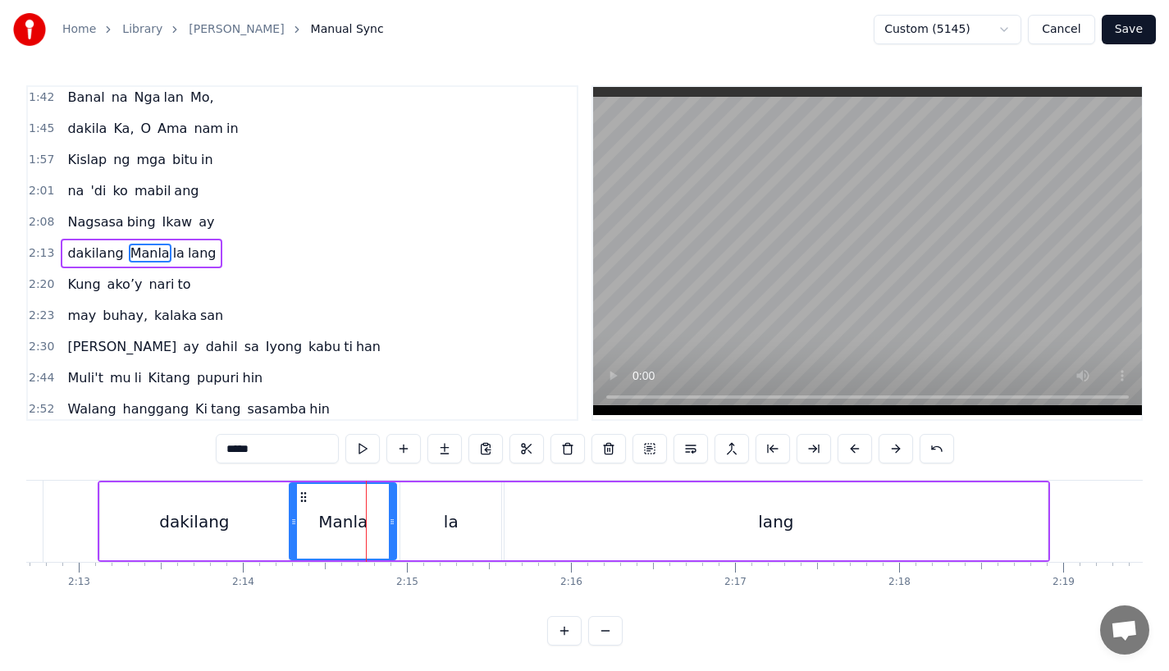
click at [392, 528] on icon at bounding box center [392, 521] width 7 height 13
click at [345, 518] on div "Manla" at bounding box center [342, 522] width 49 height 25
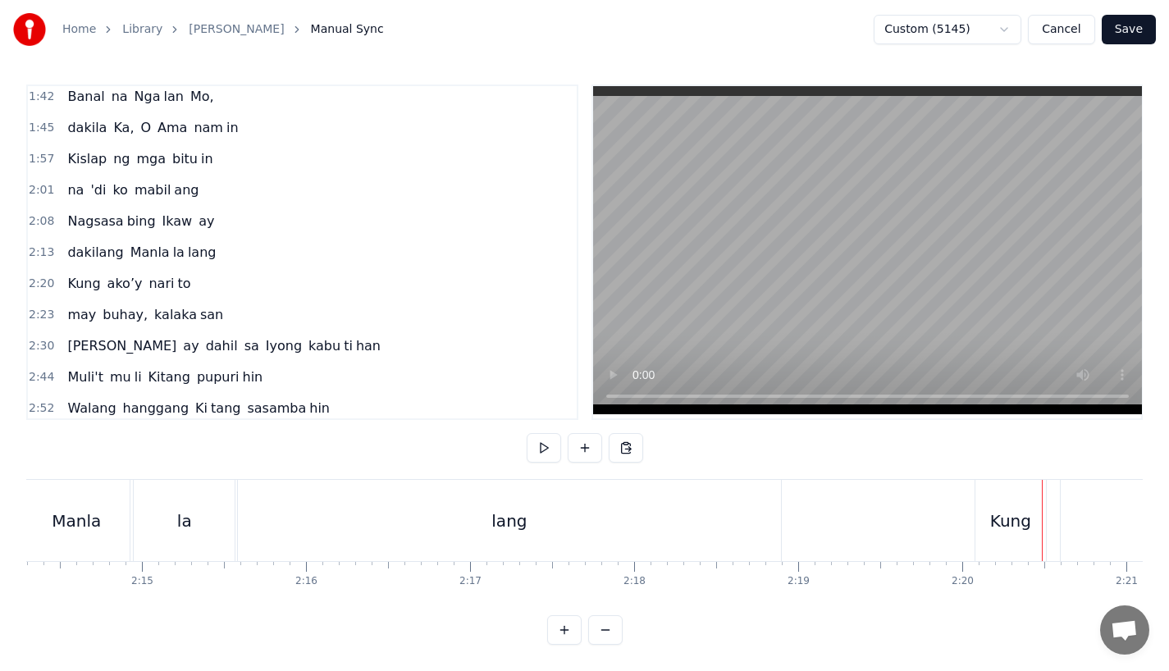
scroll to position [13, 0]
click at [921, 507] on div at bounding box center [1028, 520] width 46090 height 81
click at [1021, 509] on div "Kung" at bounding box center [1011, 521] width 41 height 25
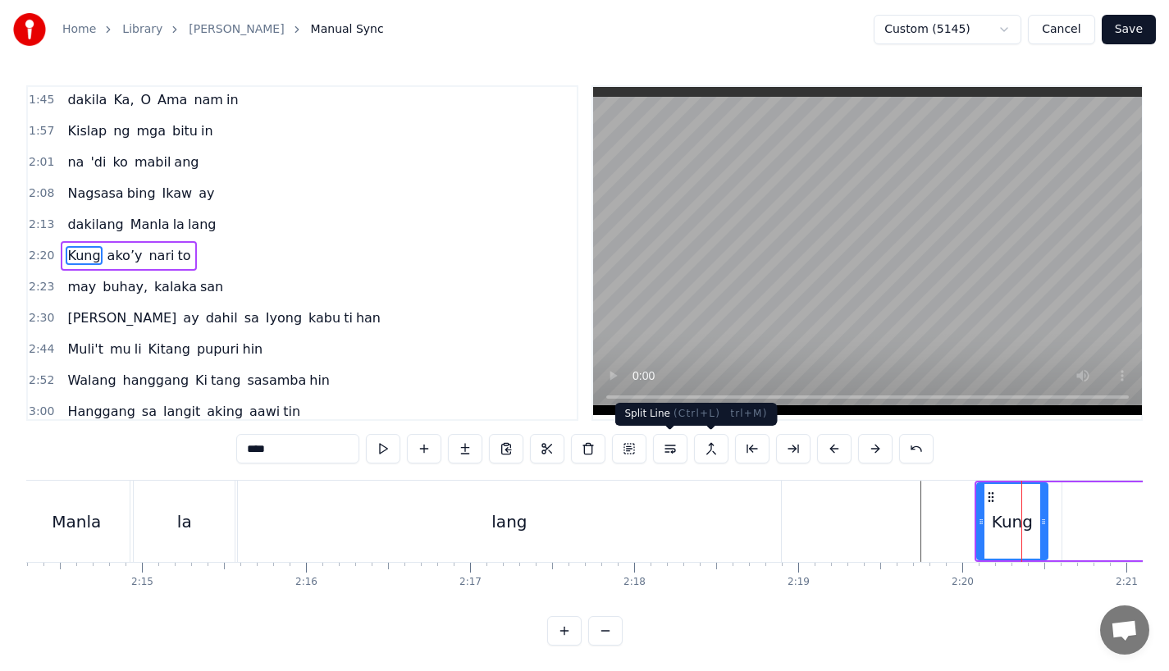
scroll to position [379, 0]
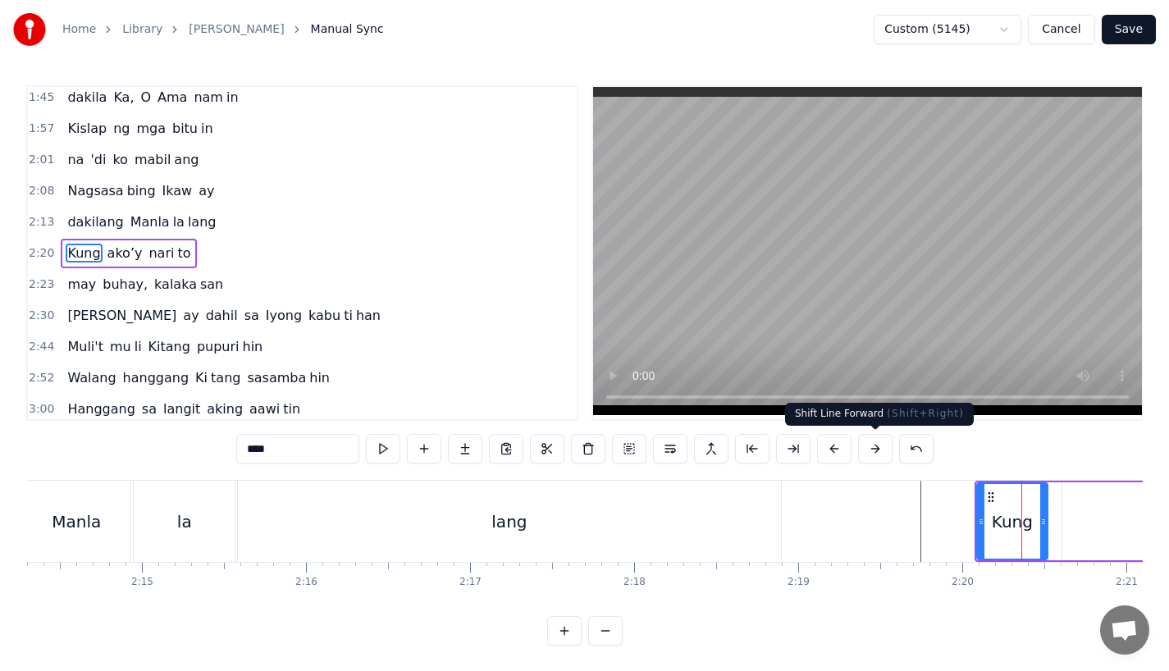
click at [883, 445] on button at bounding box center [875, 449] width 34 height 30
click at [744, 523] on div "lang" at bounding box center [509, 521] width 543 height 81
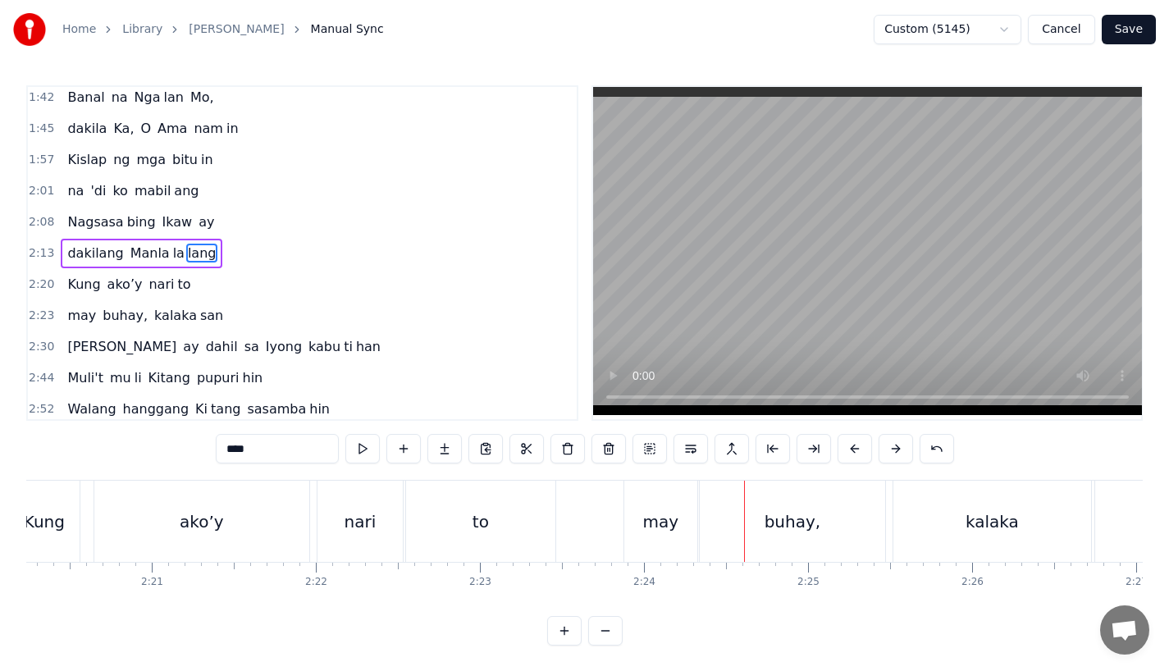
scroll to position [13, 0]
click at [538, 516] on div "to" at bounding box center [480, 520] width 149 height 81
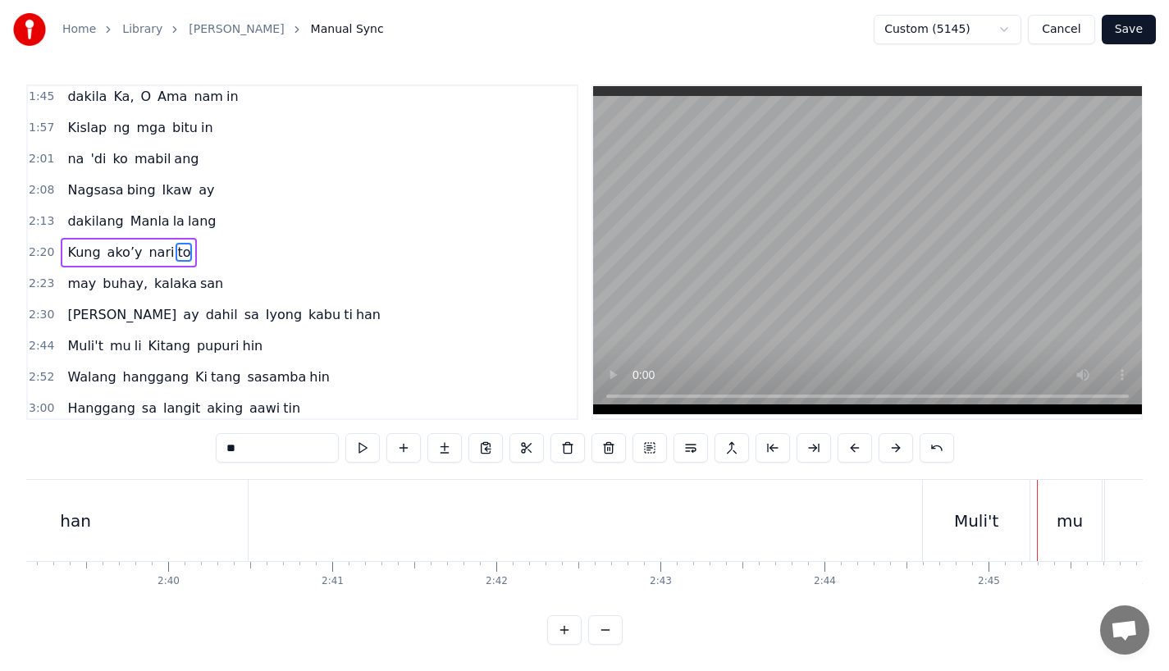
click at [956, 510] on div "Muli't" at bounding box center [976, 521] width 44 height 25
type input "******"
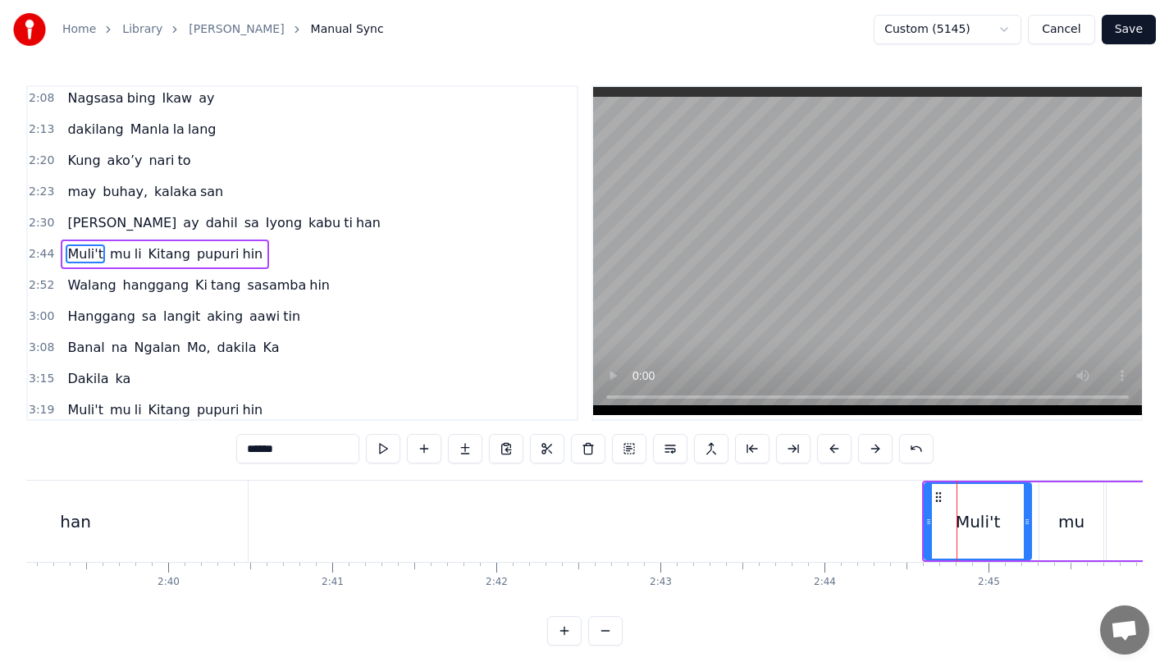
scroll to position [473, 0]
click at [880, 454] on button at bounding box center [875, 449] width 34 height 30
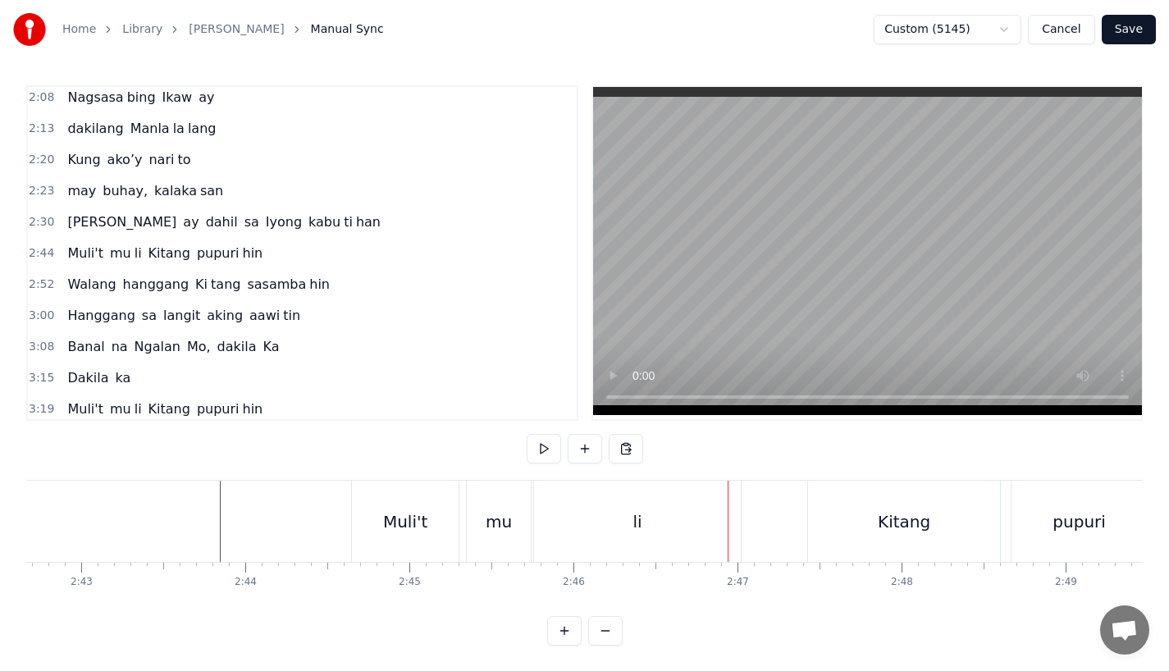
scroll to position [0, 26415]
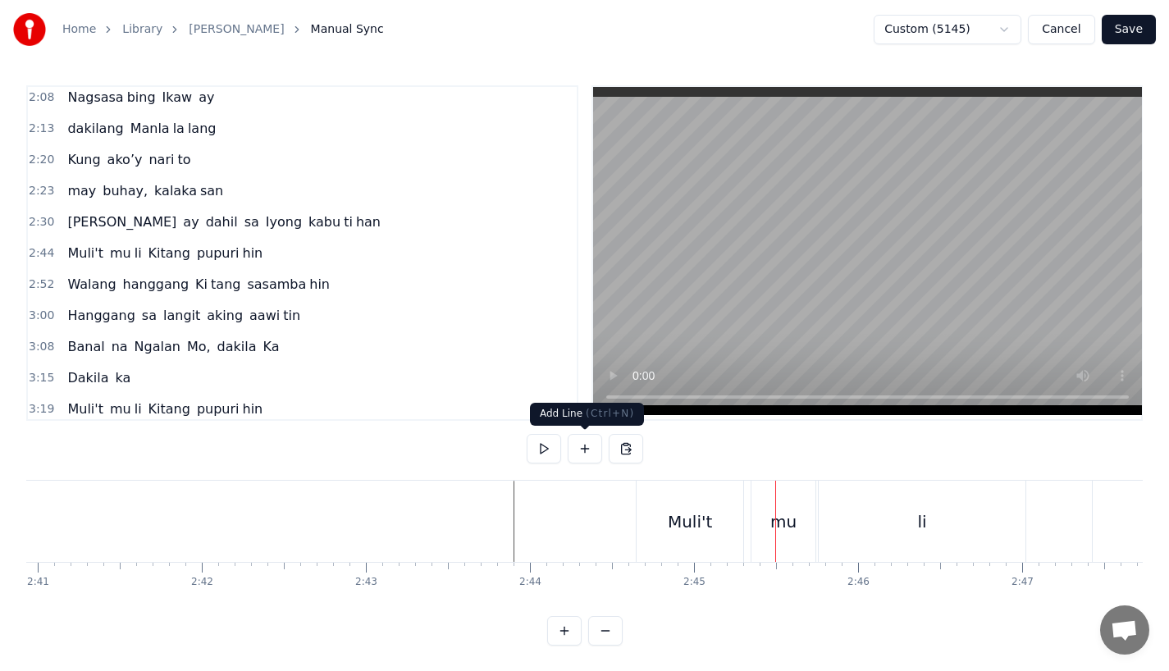
click at [667, 529] on div "Muli't" at bounding box center [690, 521] width 107 height 81
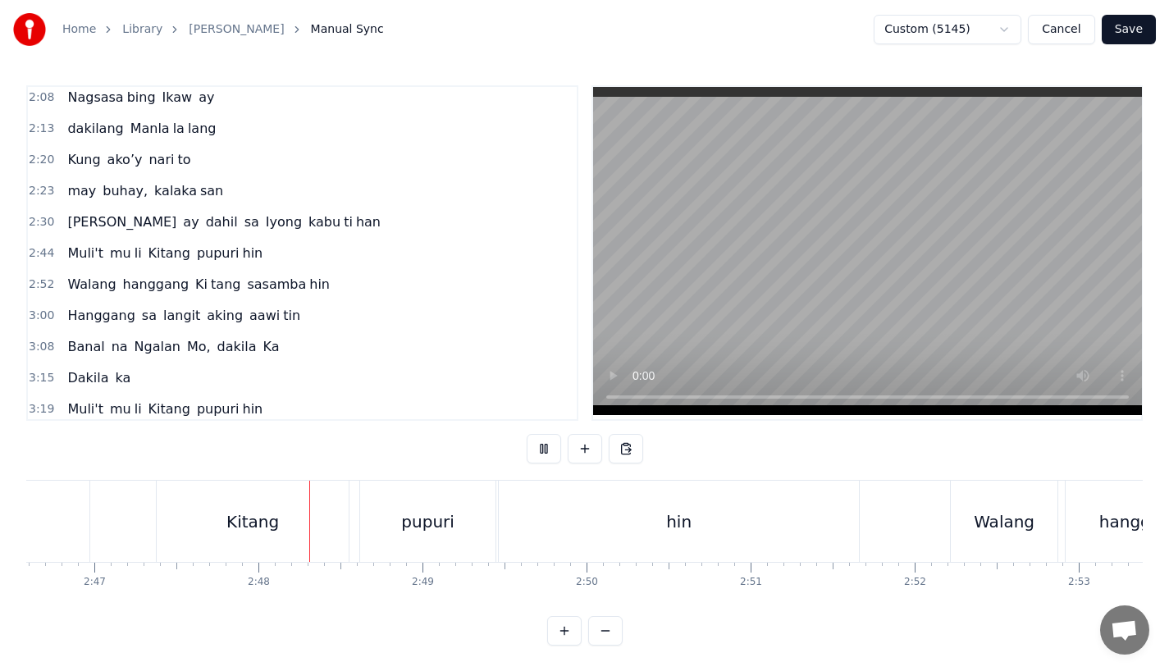
scroll to position [0, 27417]
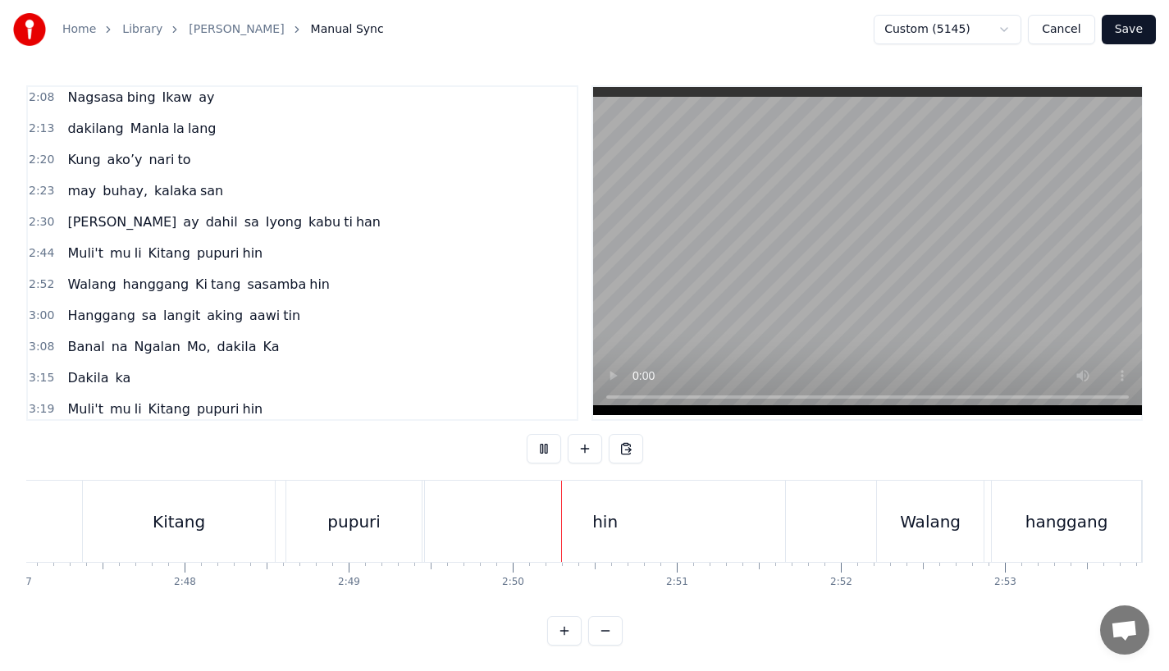
click at [1135, 36] on button "Save" at bounding box center [1129, 30] width 54 height 30
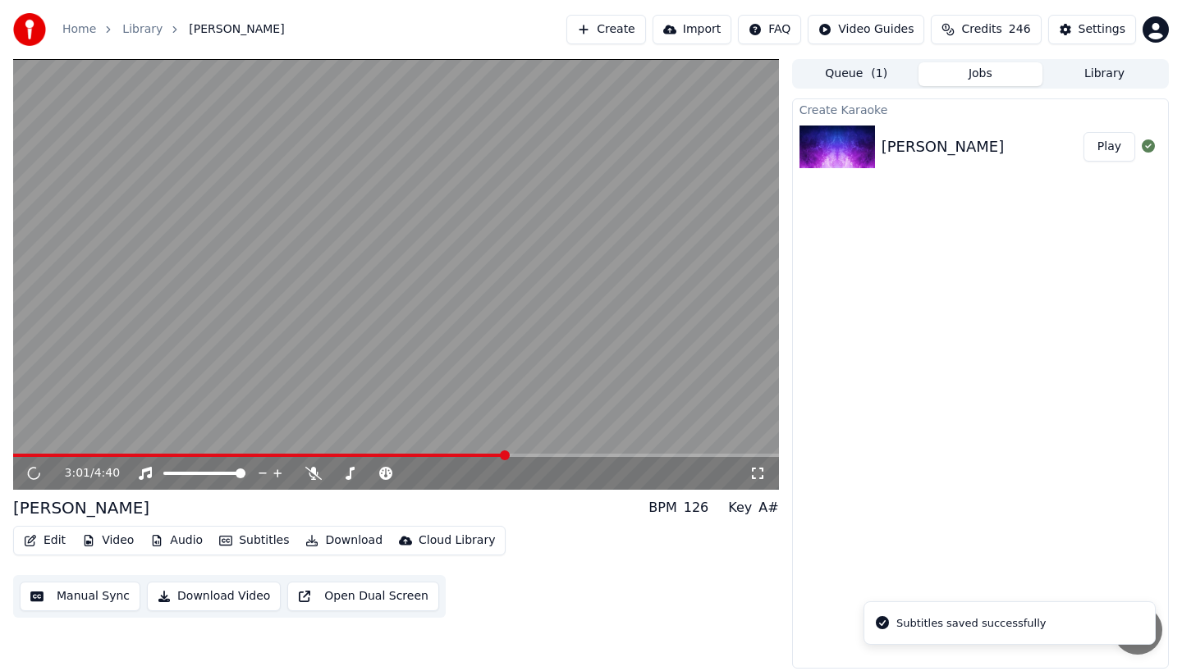
click at [506, 455] on span at bounding box center [396, 455] width 766 height 3
click at [455, 454] on span at bounding box center [260, 455] width 495 height 3
click at [37, 477] on icon at bounding box center [34, 474] width 8 height 10
click at [57, 543] on button "Edit" at bounding box center [44, 540] width 55 height 23
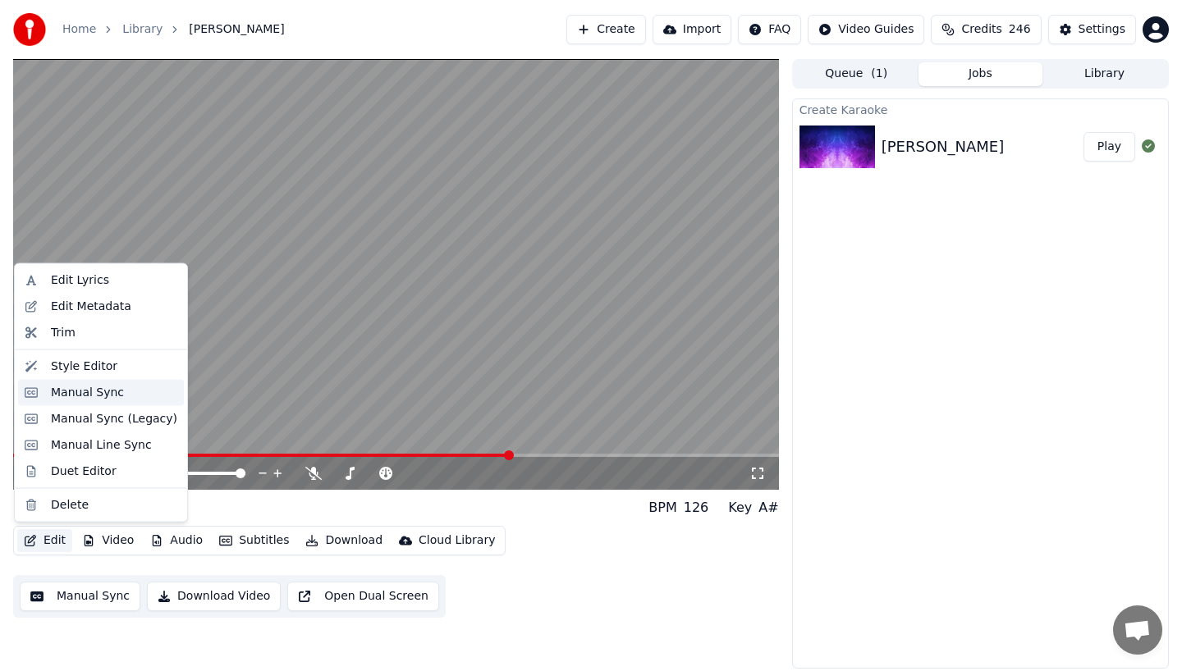
click at [76, 387] on div "Manual Sync" at bounding box center [87, 392] width 73 height 16
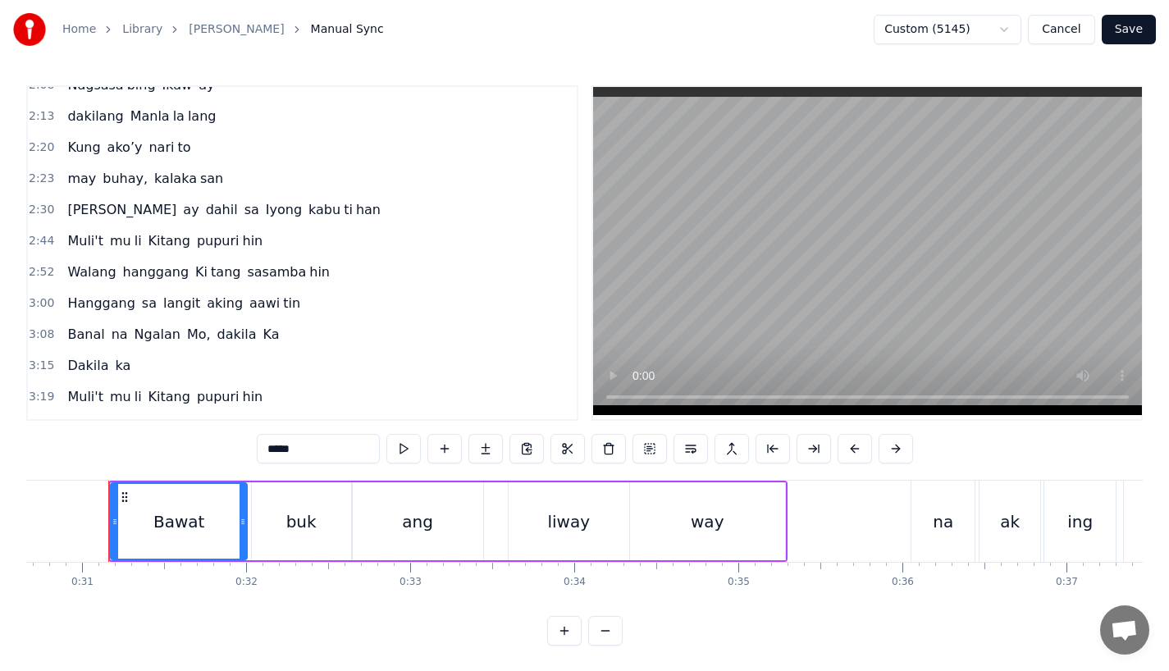
scroll to position [501, 0]
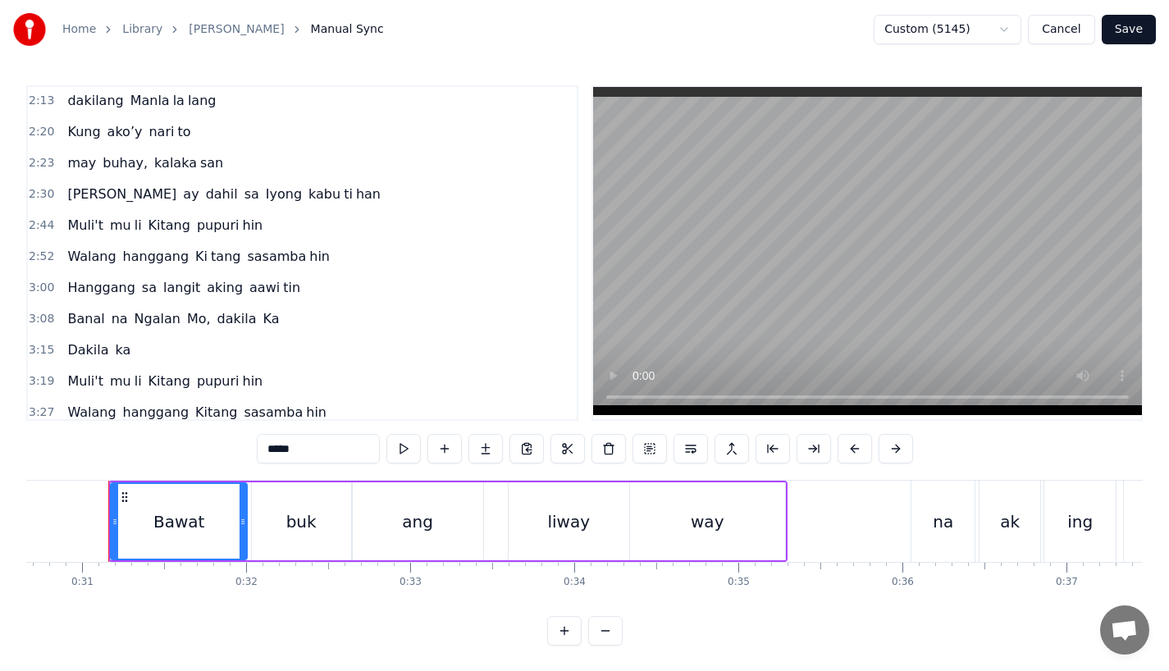
click at [79, 222] on span "Muli't" at bounding box center [85, 225] width 39 height 19
type input "******"
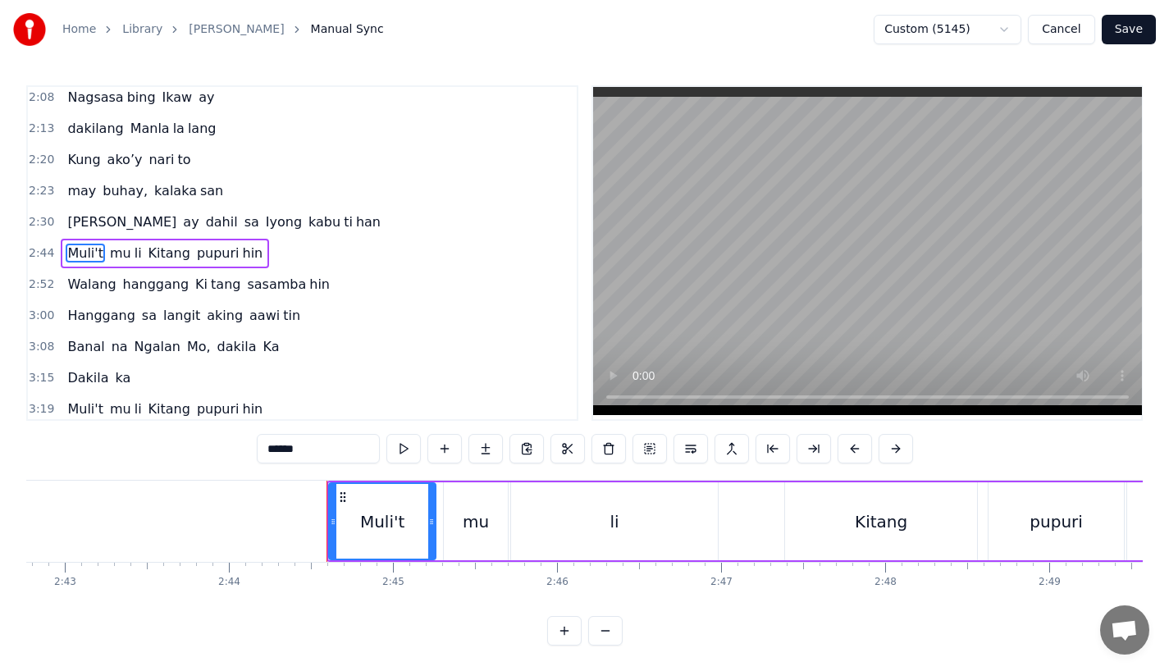
scroll to position [0, 26934]
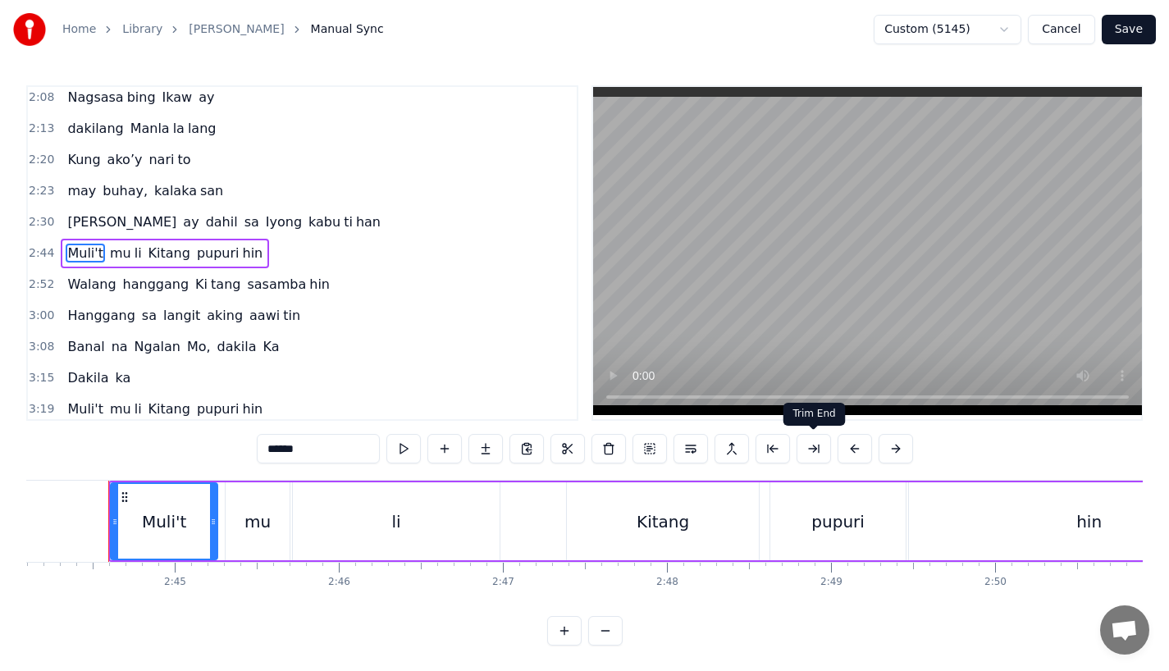
click at [814, 450] on button at bounding box center [814, 449] width 34 height 30
click at [161, 521] on div "Muli't" at bounding box center [164, 522] width 44 height 25
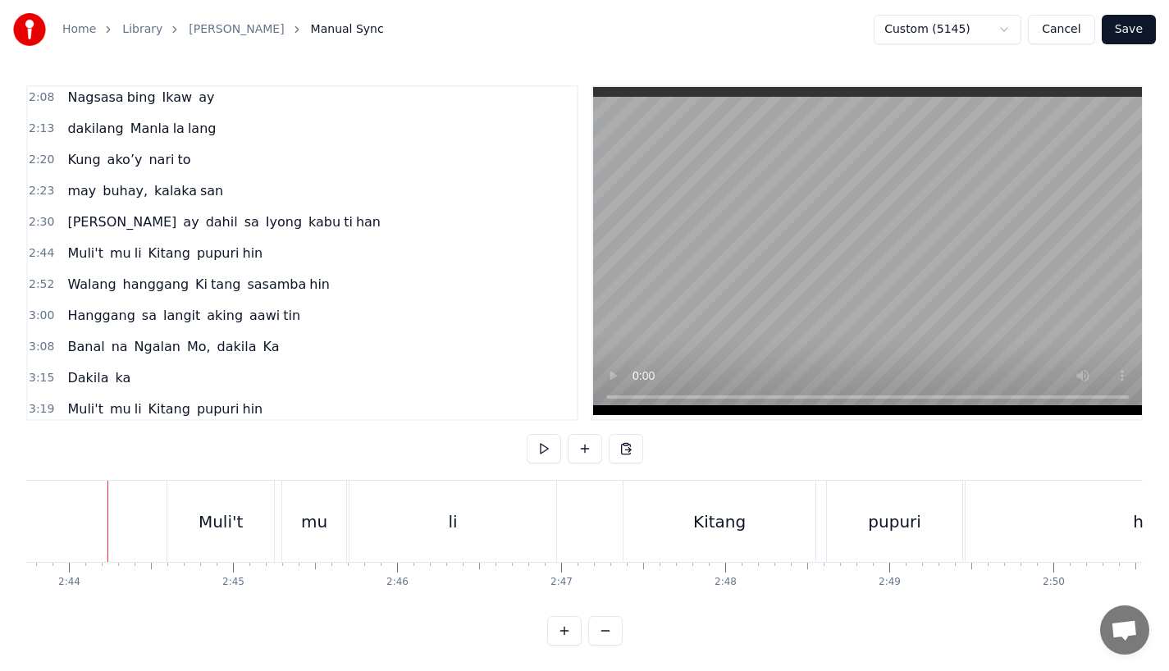
scroll to position [0, 26875]
click at [231, 520] on div "Muli't" at bounding box center [221, 522] width 44 height 25
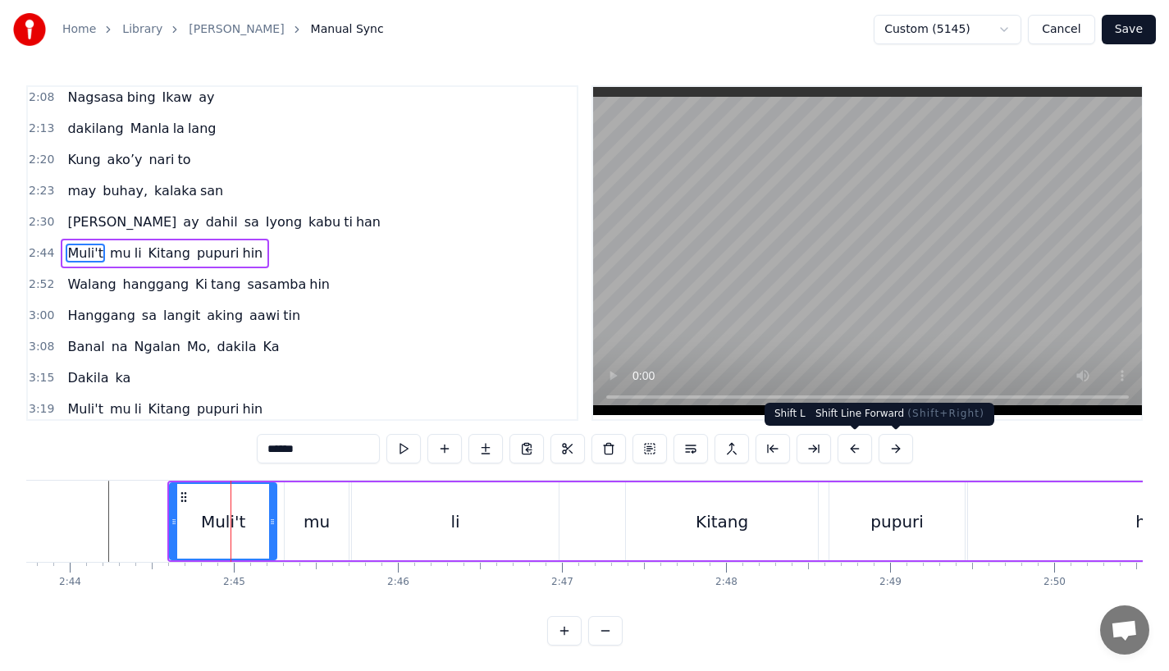
click at [884, 450] on button at bounding box center [896, 449] width 34 height 30
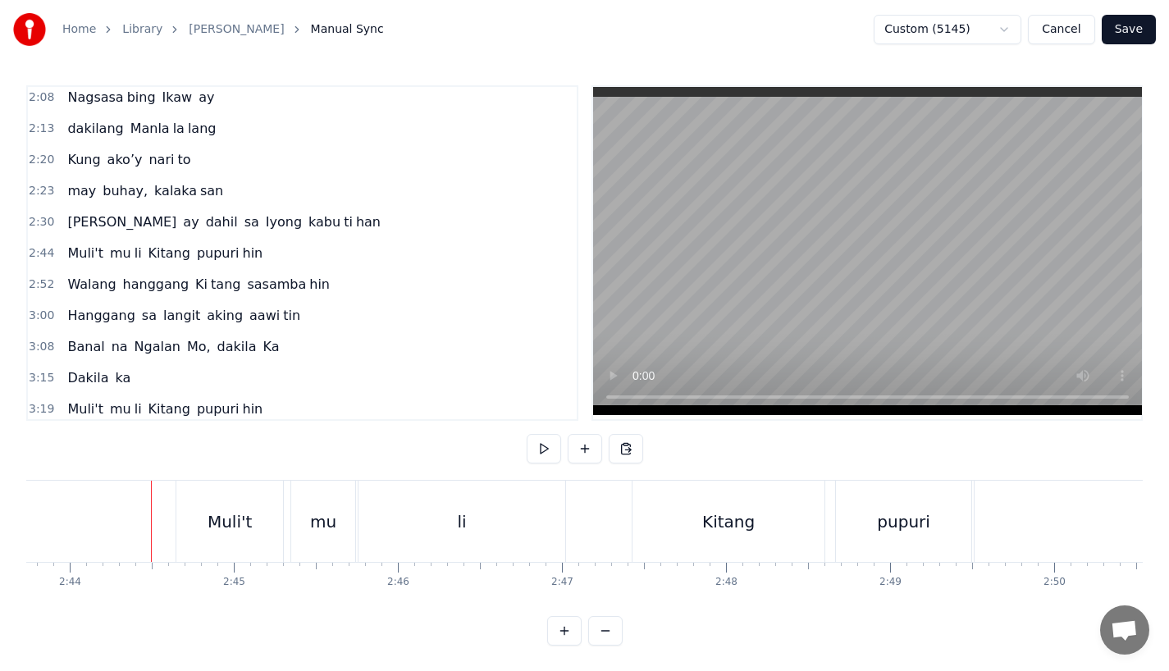
click at [1135, 38] on button "Save" at bounding box center [1129, 30] width 54 height 30
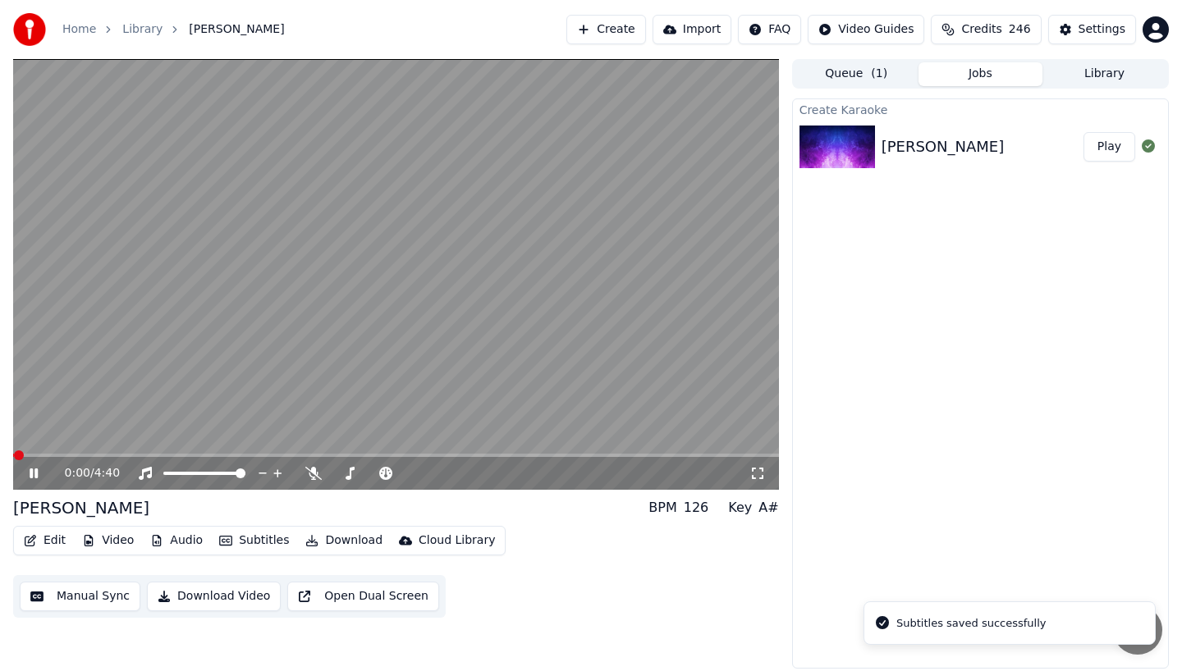
click at [463, 454] on span at bounding box center [396, 455] width 766 height 3
click at [405, 455] on span at bounding box center [238, 455] width 450 height 3
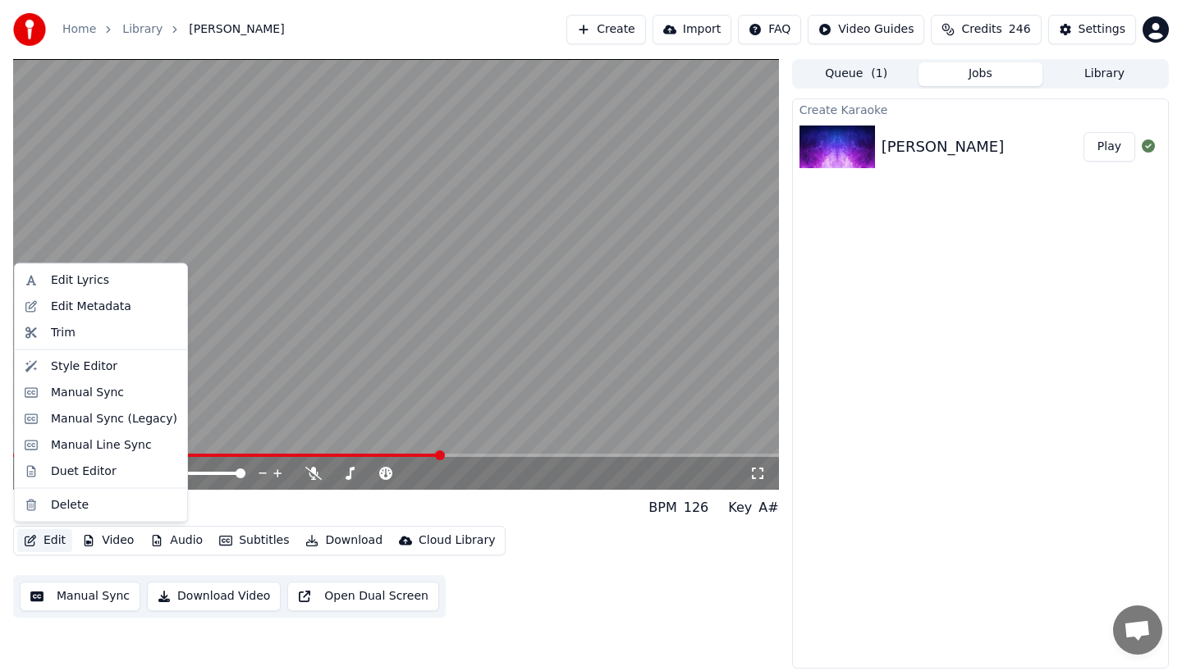
click at [40, 539] on button "Edit" at bounding box center [44, 540] width 55 height 23
click at [53, 393] on div "Manual Sync" at bounding box center [87, 392] width 73 height 16
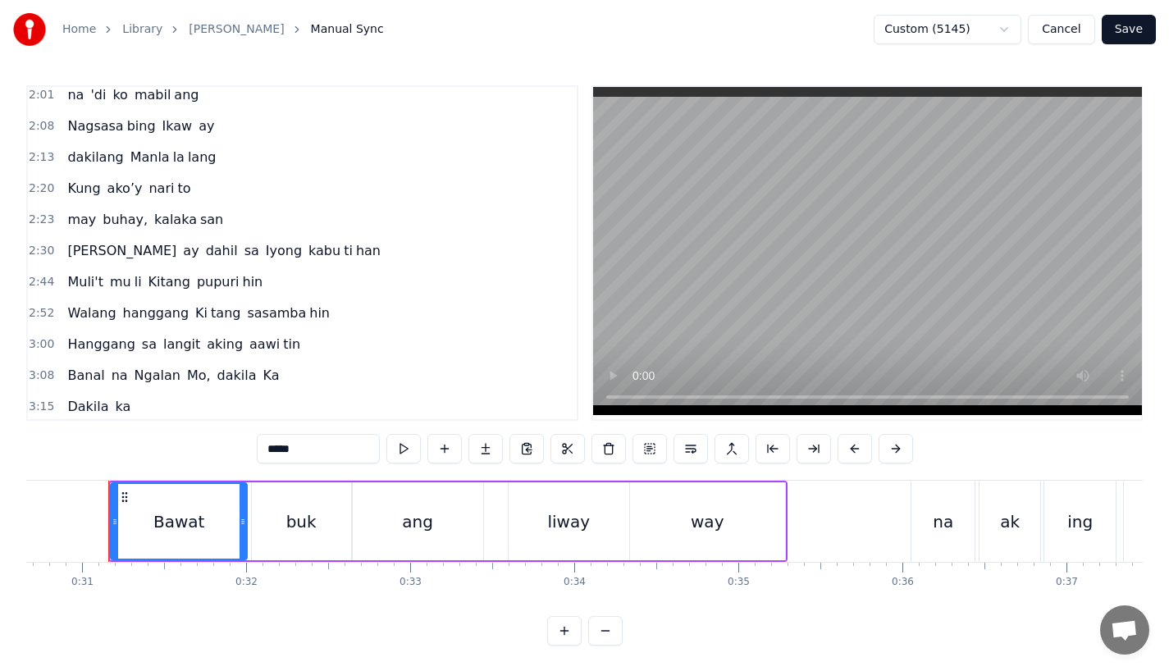
scroll to position [446, 0]
click at [80, 249] on span "[PERSON_NAME]" at bounding box center [122, 249] width 112 height 19
type input "***"
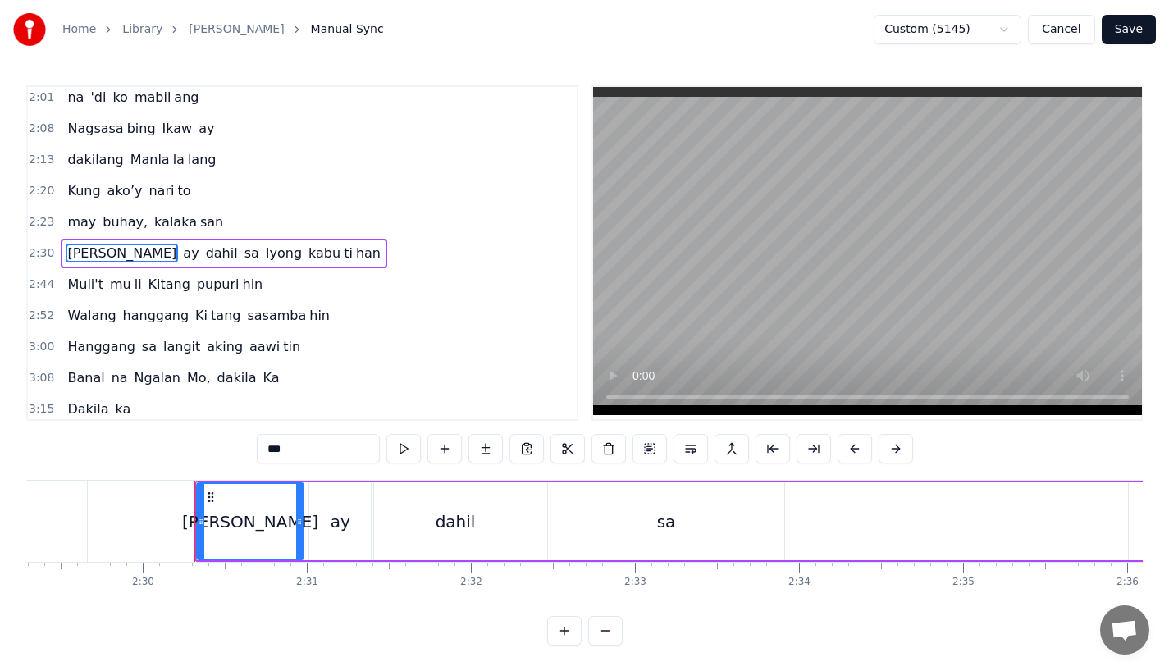
scroll to position [0, 24591]
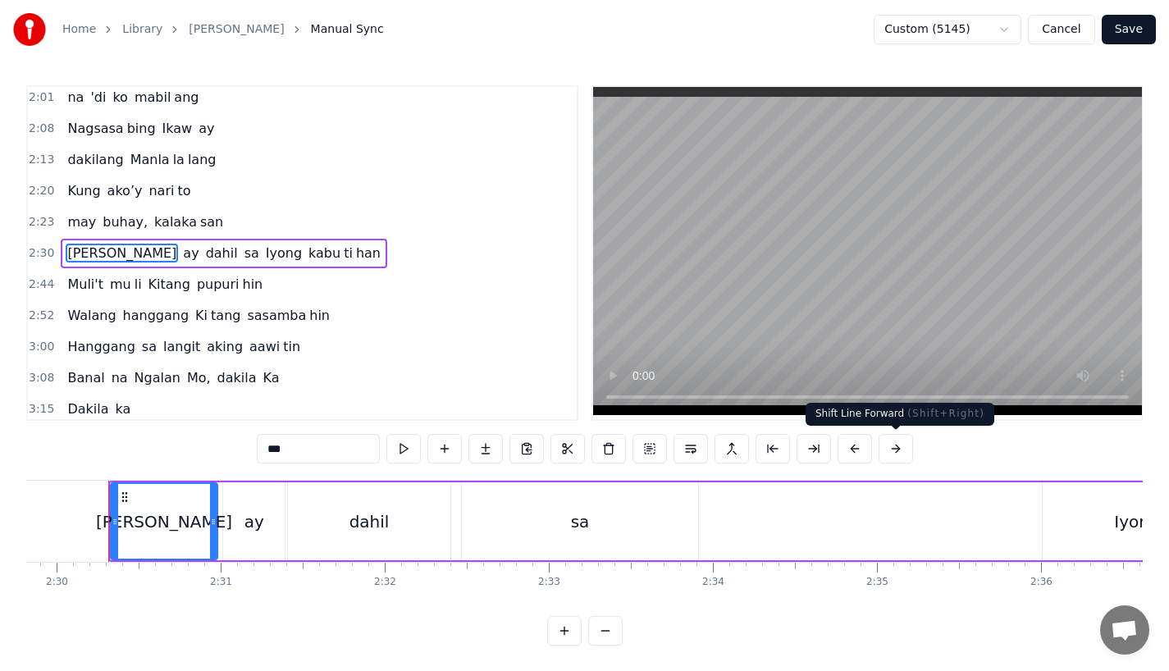
click at [887, 452] on button at bounding box center [896, 449] width 34 height 30
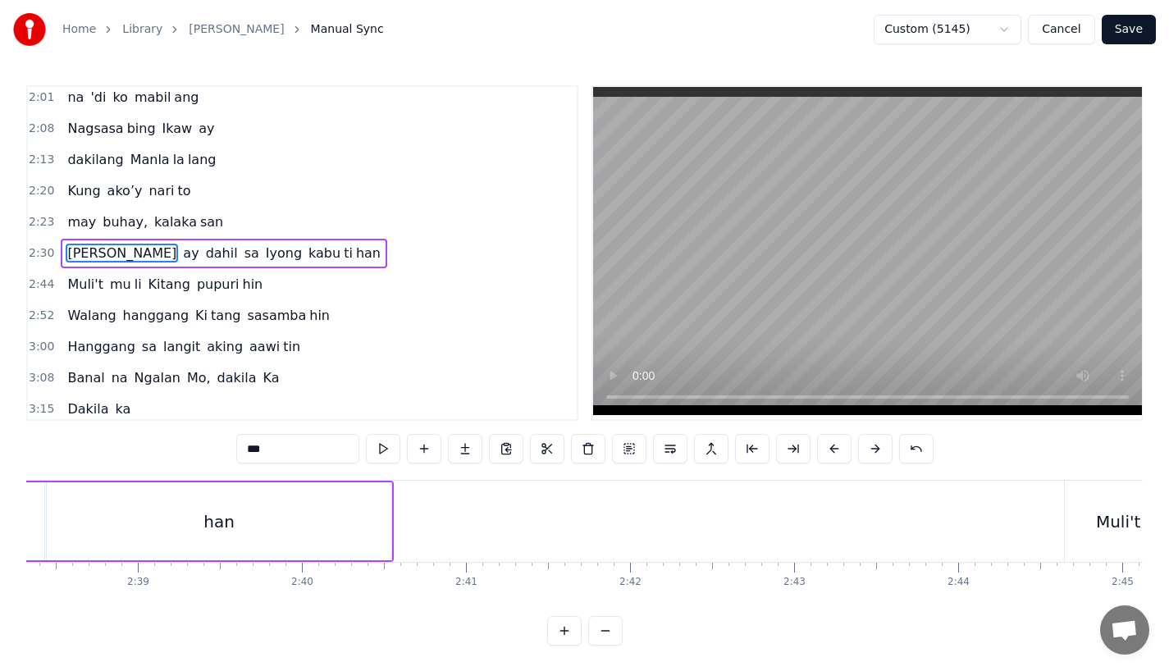
scroll to position [0, 26000]
click at [1137, 34] on button "Save" at bounding box center [1129, 30] width 54 height 30
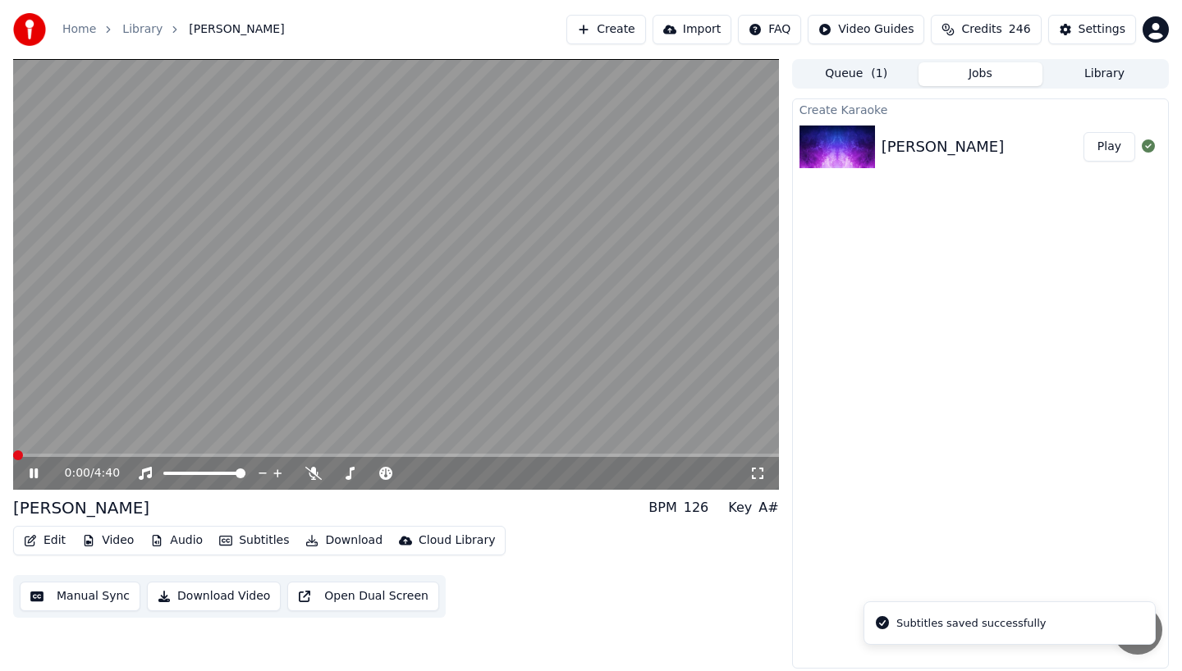
click at [351, 454] on span at bounding box center [396, 455] width 766 height 3
click at [395, 454] on span at bounding box center [396, 455] width 766 height 3
click at [407, 455] on span at bounding box center [396, 455] width 766 height 3
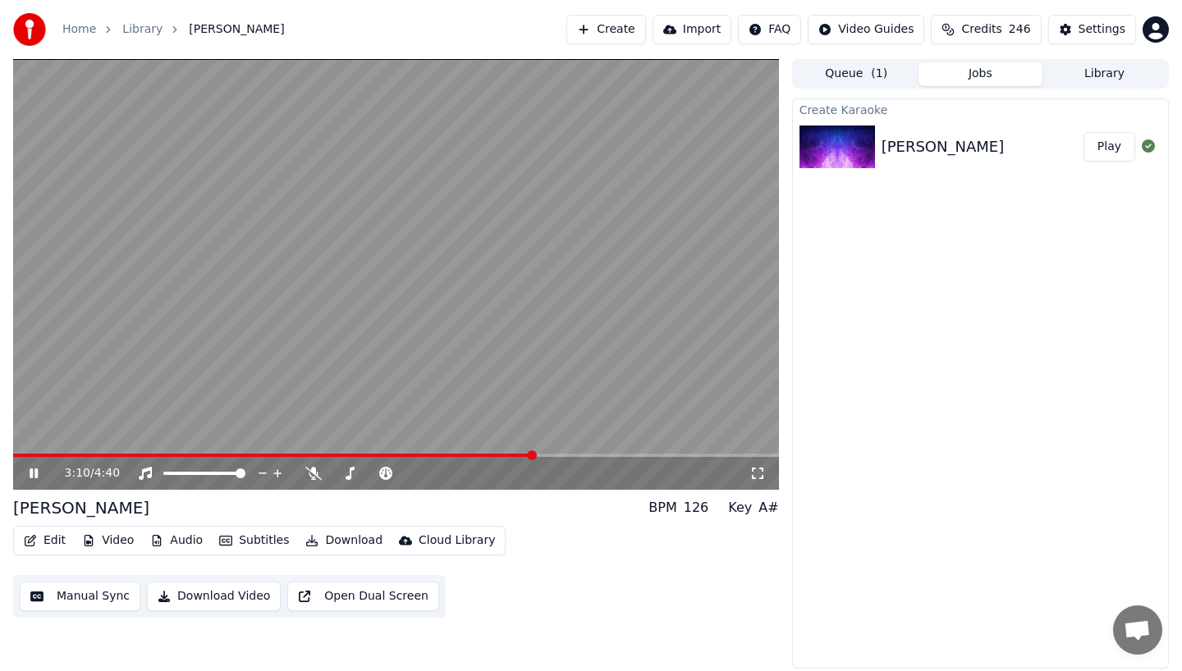
click at [29, 474] on icon at bounding box center [45, 473] width 39 height 13
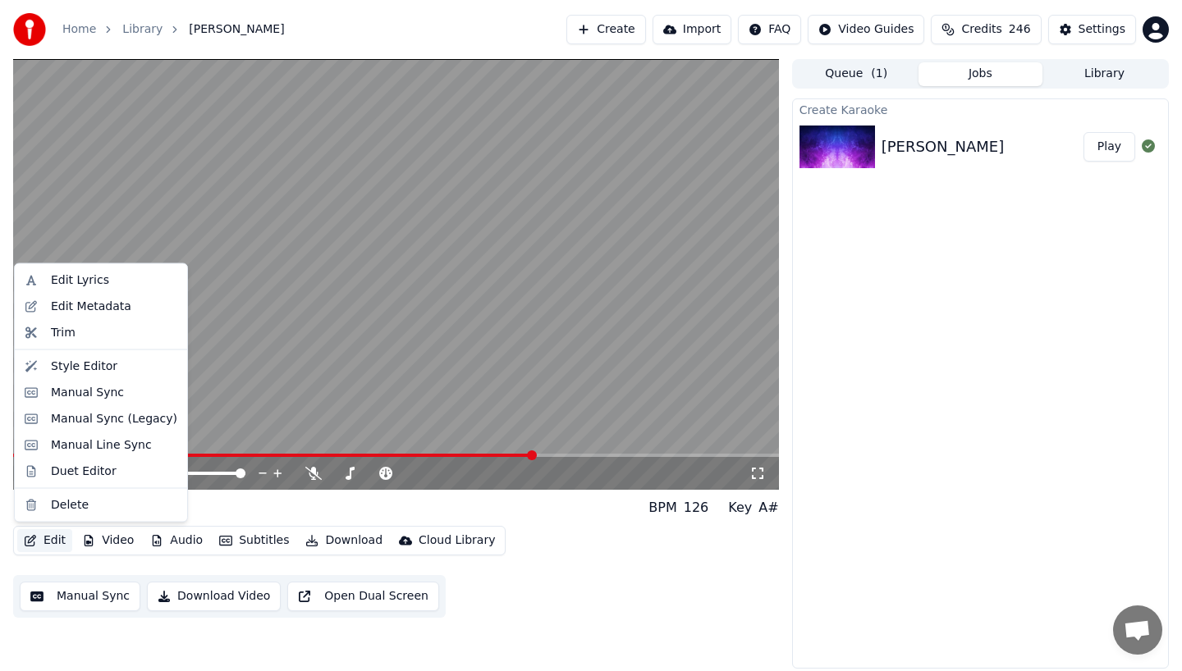
click at [43, 542] on button "Edit" at bounding box center [44, 540] width 55 height 23
click at [64, 392] on div "Manual Sync" at bounding box center [87, 392] width 73 height 16
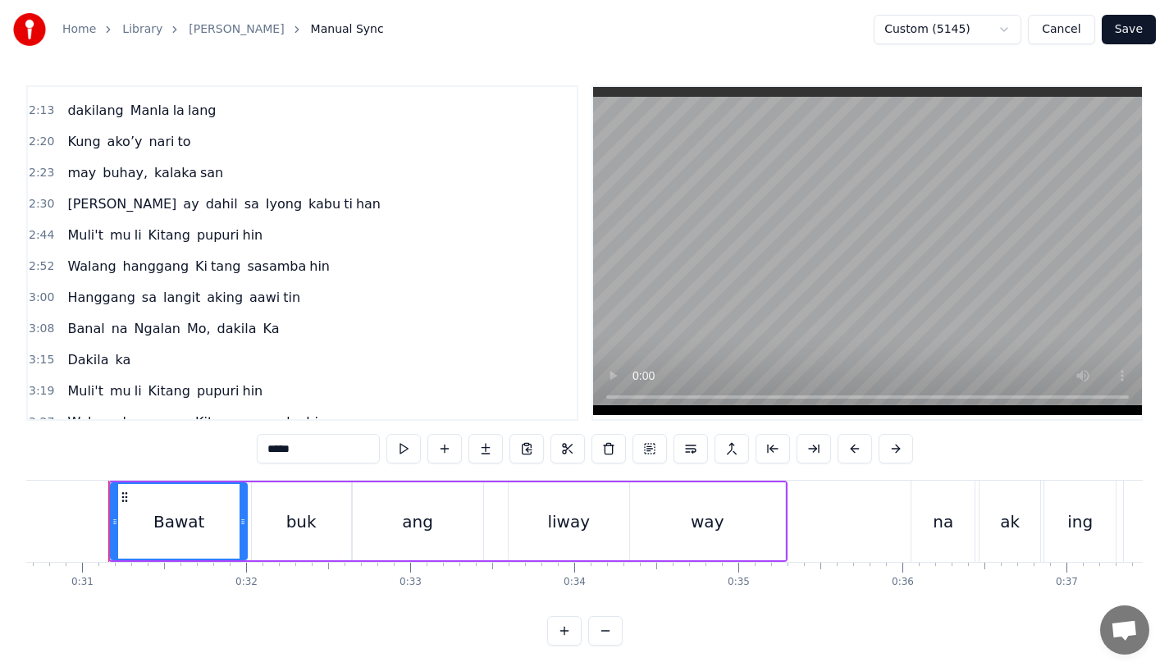
scroll to position [503, 0]
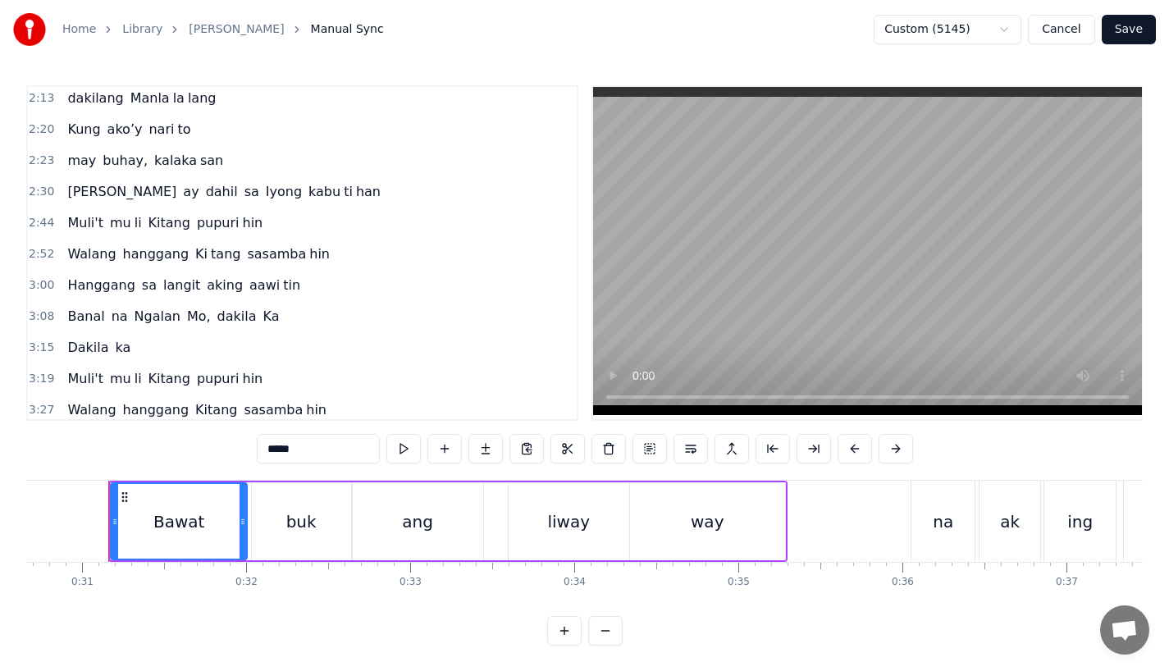
click at [210, 285] on span "aking" at bounding box center [224, 285] width 39 height 19
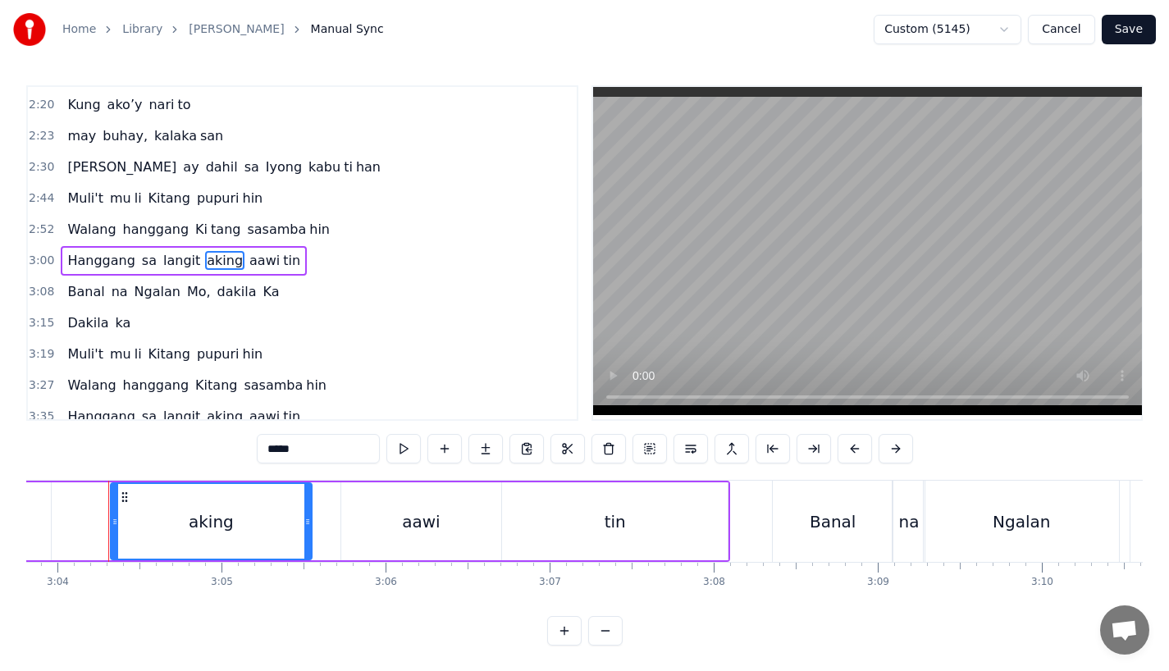
scroll to position [0, 30098]
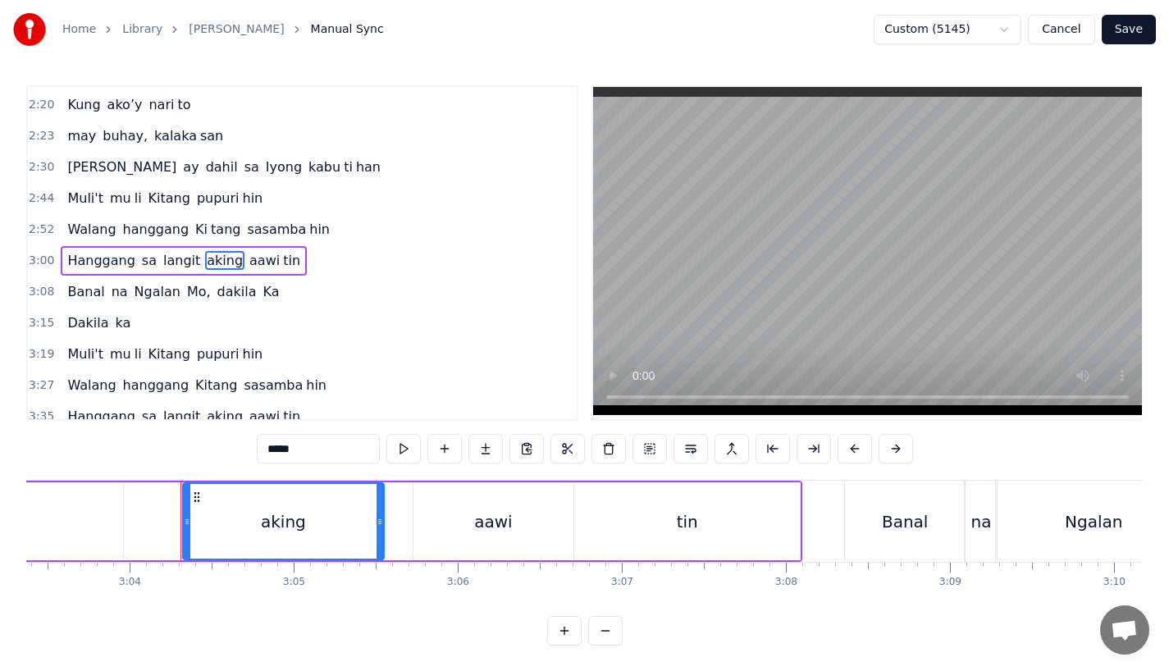
click at [216, 535] on div "aking" at bounding box center [283, 521] width 199 height 75
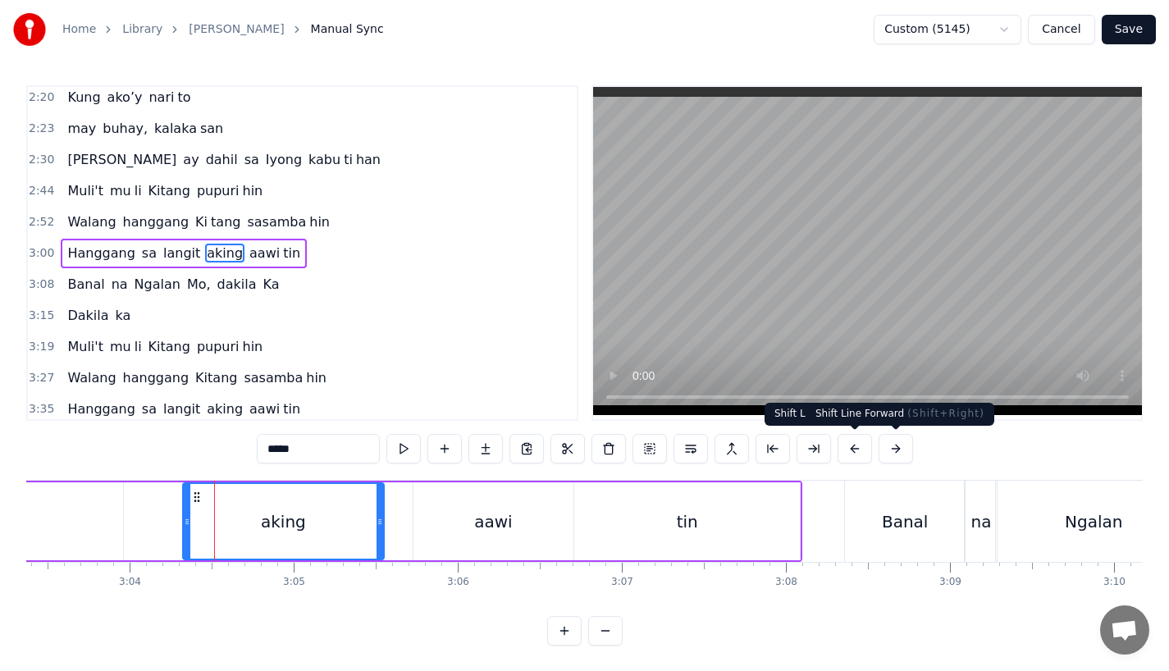
click at [888, 446] on button at bounding box center [896, 449] width 34 height 30
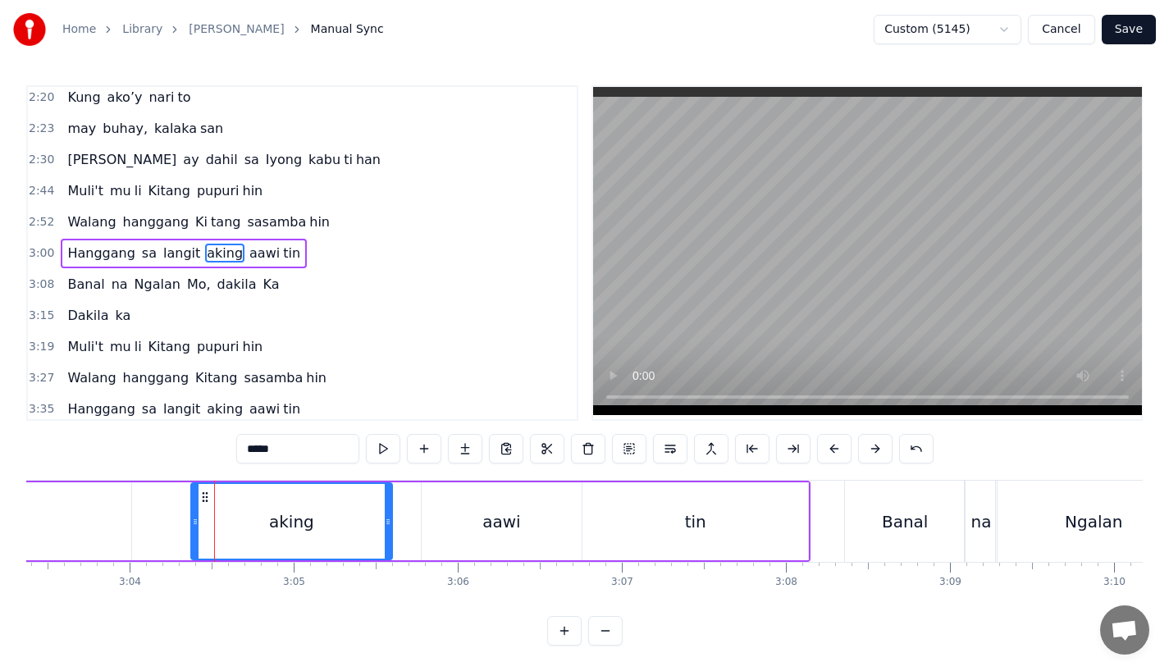
click at [877, 528] on div "Banal" at bounding box center [905, 521] width 120 height 81
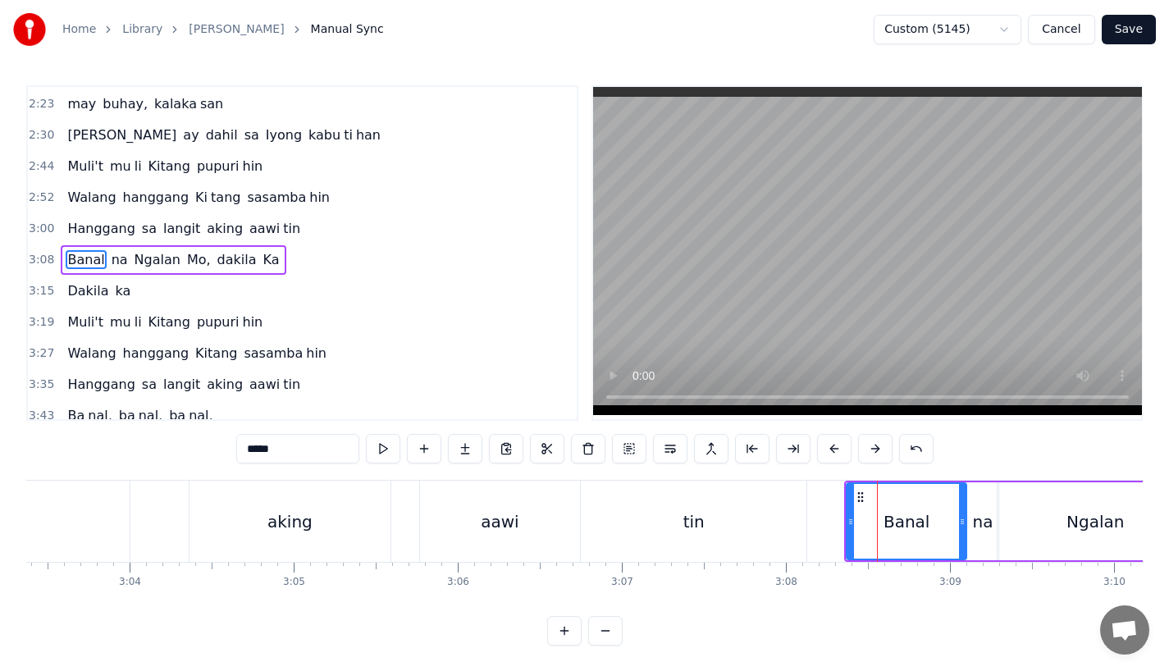
scroll to position [566, 0]
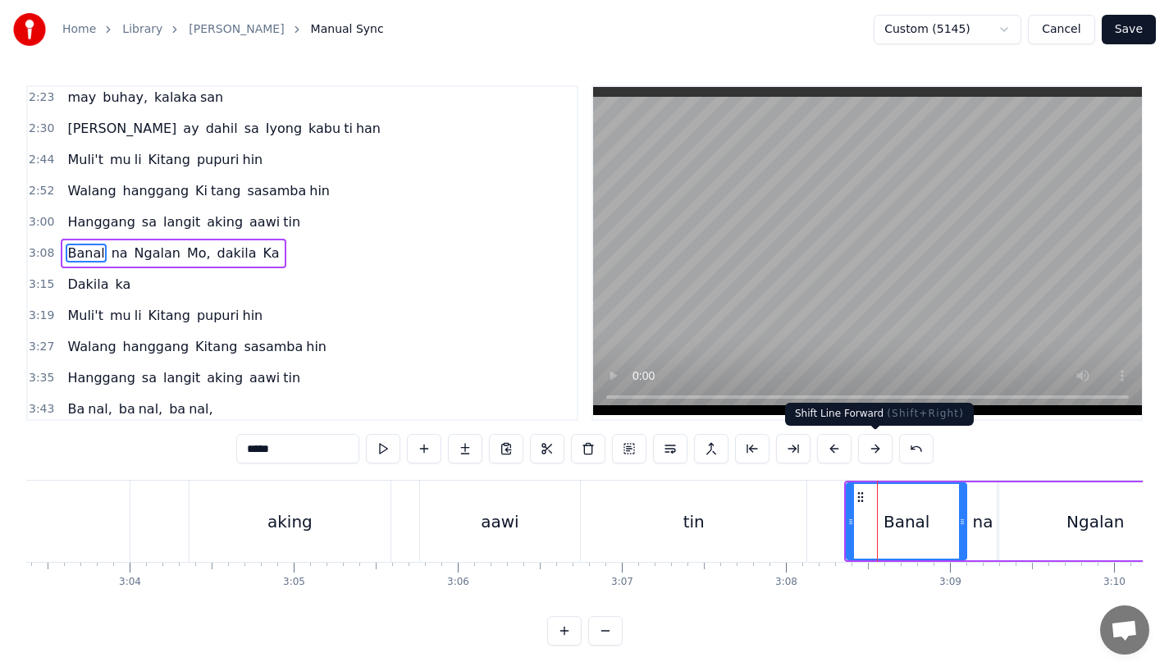
click at [879, 447] on button at bounding box center [875, 449] width 34 height 30
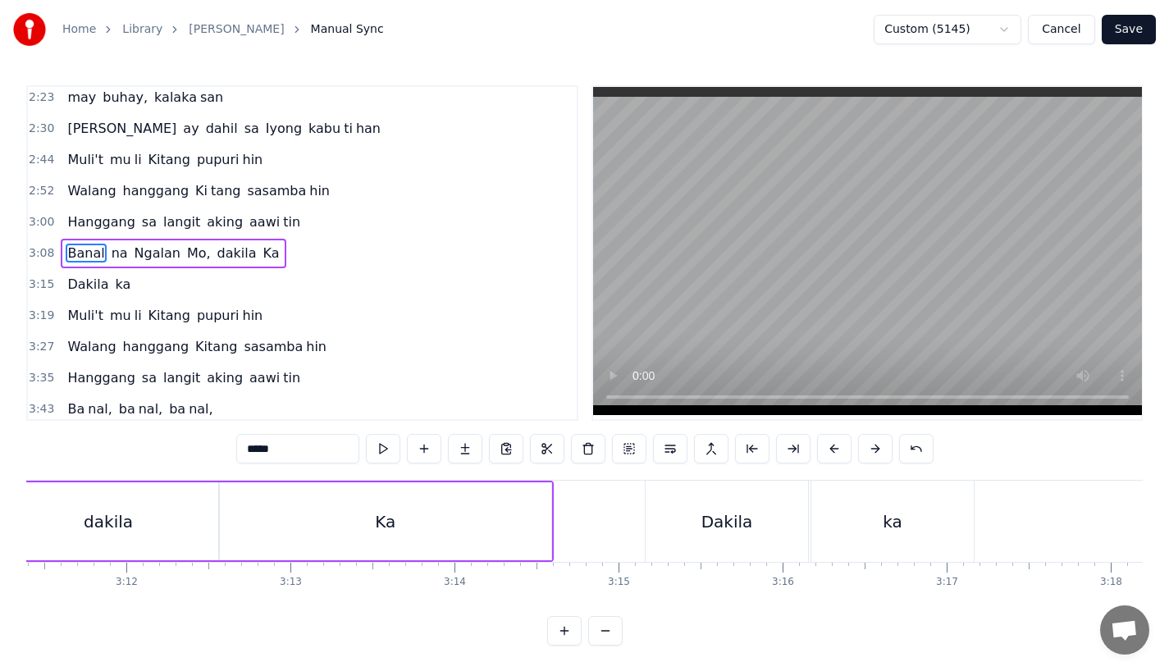
scroll to position [0, 31433]
click at [734, 512] on div "Dakila" at bounding box center [708, 521] width 162 height 81
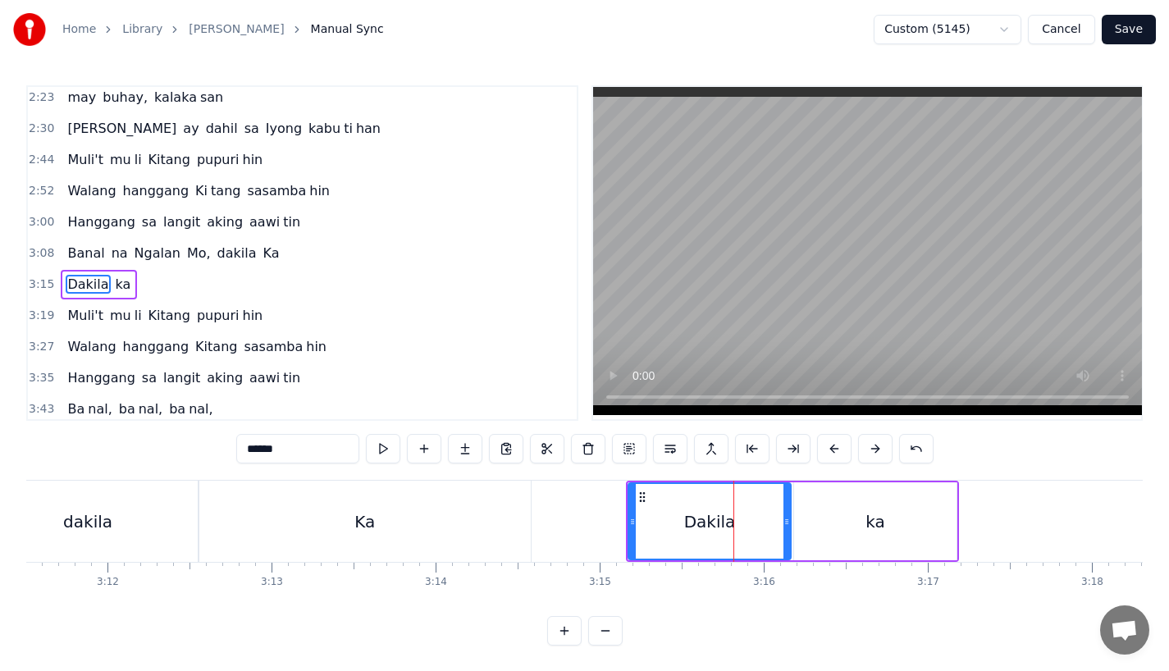
scroll to position [597, 0]
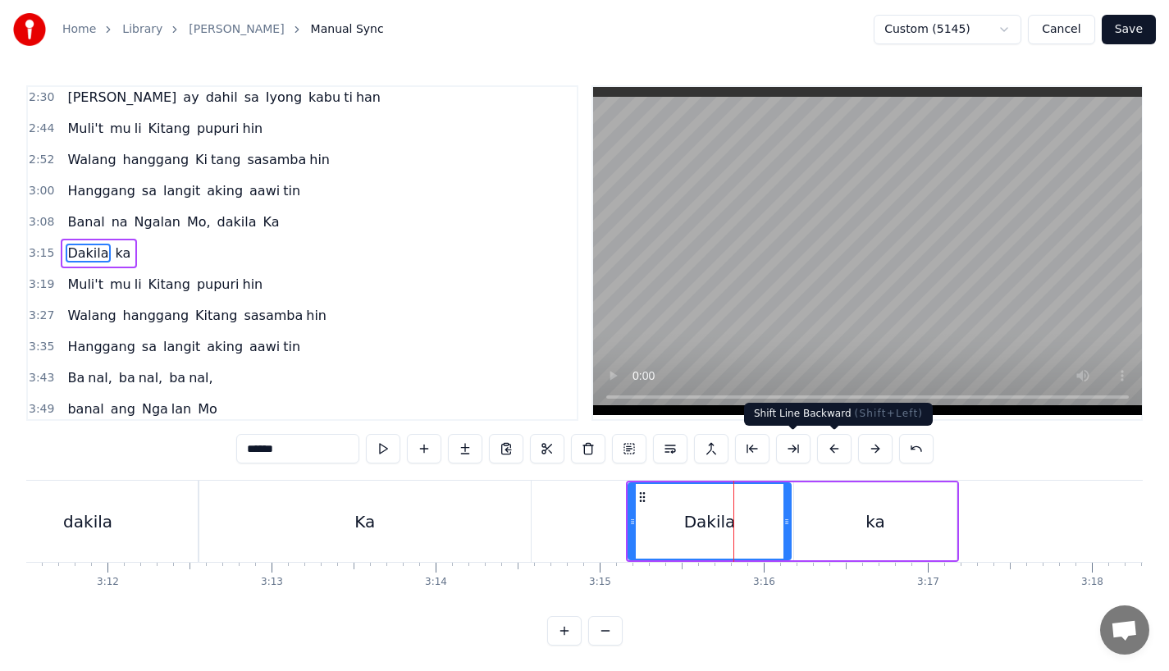
click at [875, 456] on button at bounding box center [875, 449] width 34 height 30
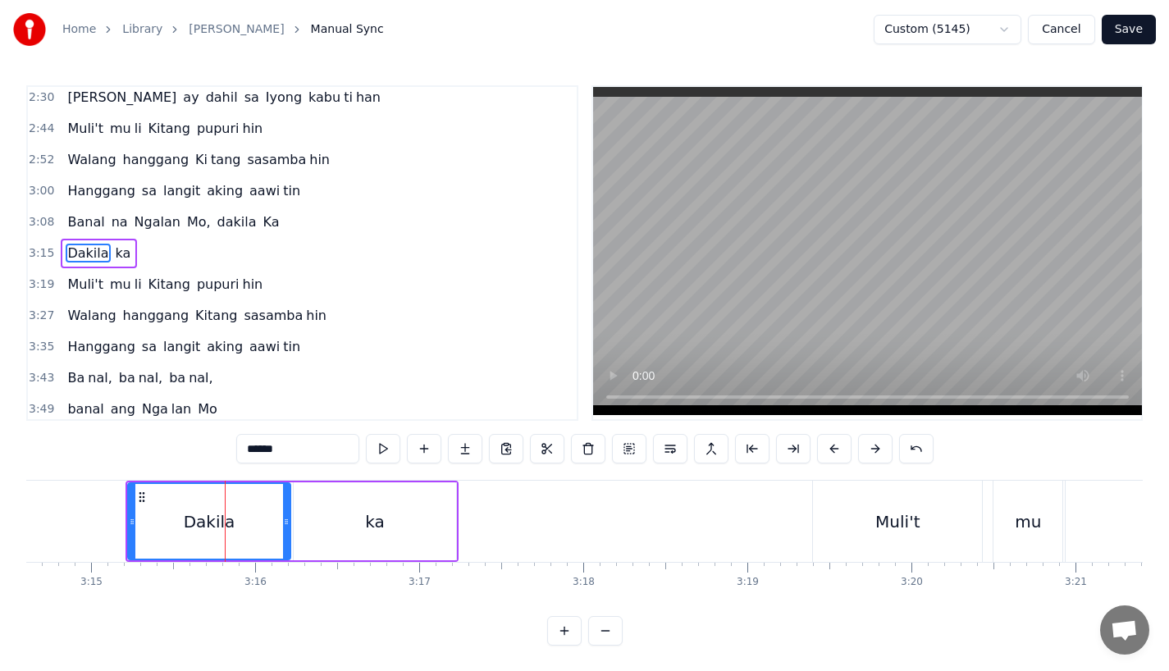
scroll to position [0, 32005]
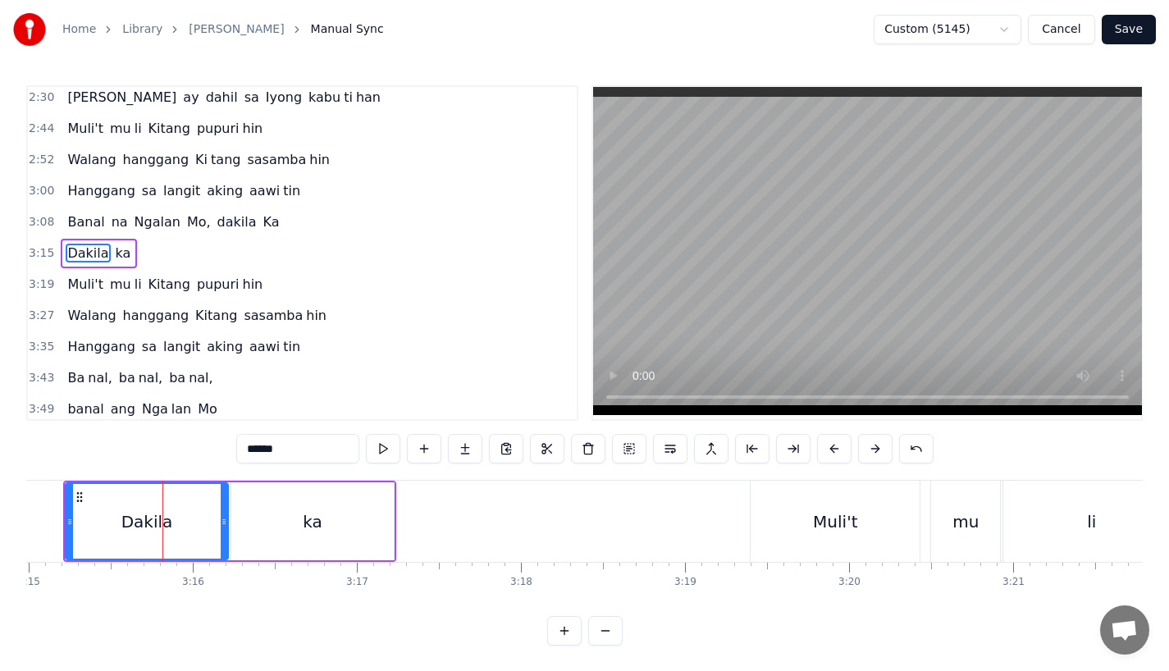
click at [818, 524] on div "Muli't" at bounding box center [835, 522] width 44 height 25
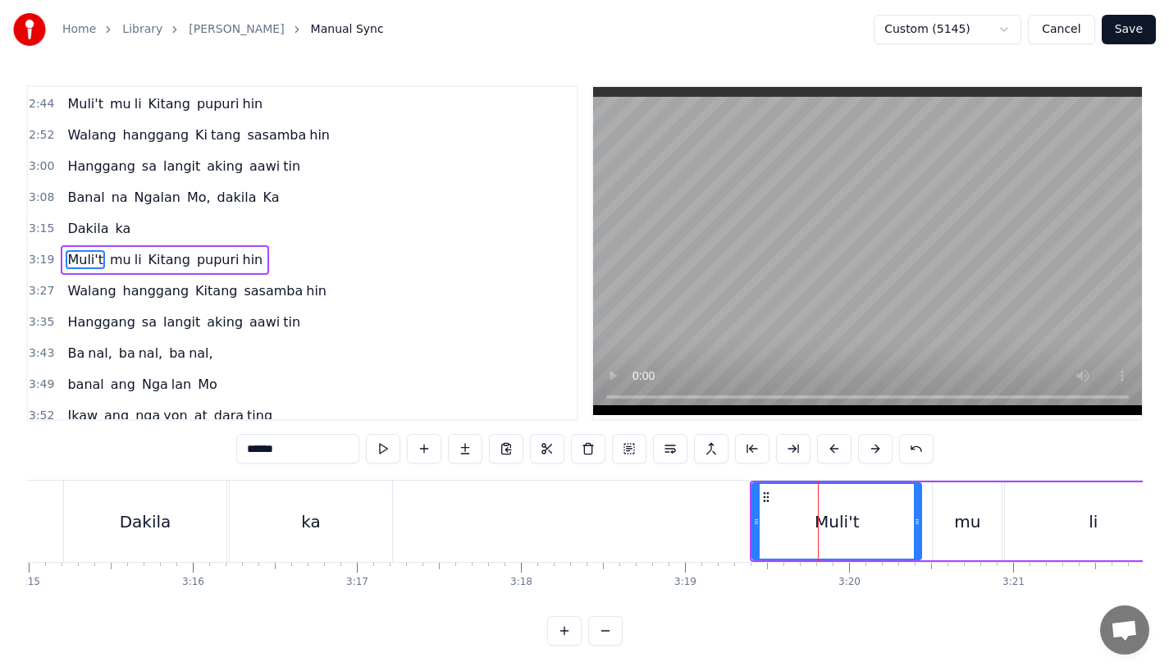
scroll to position [629, 0]
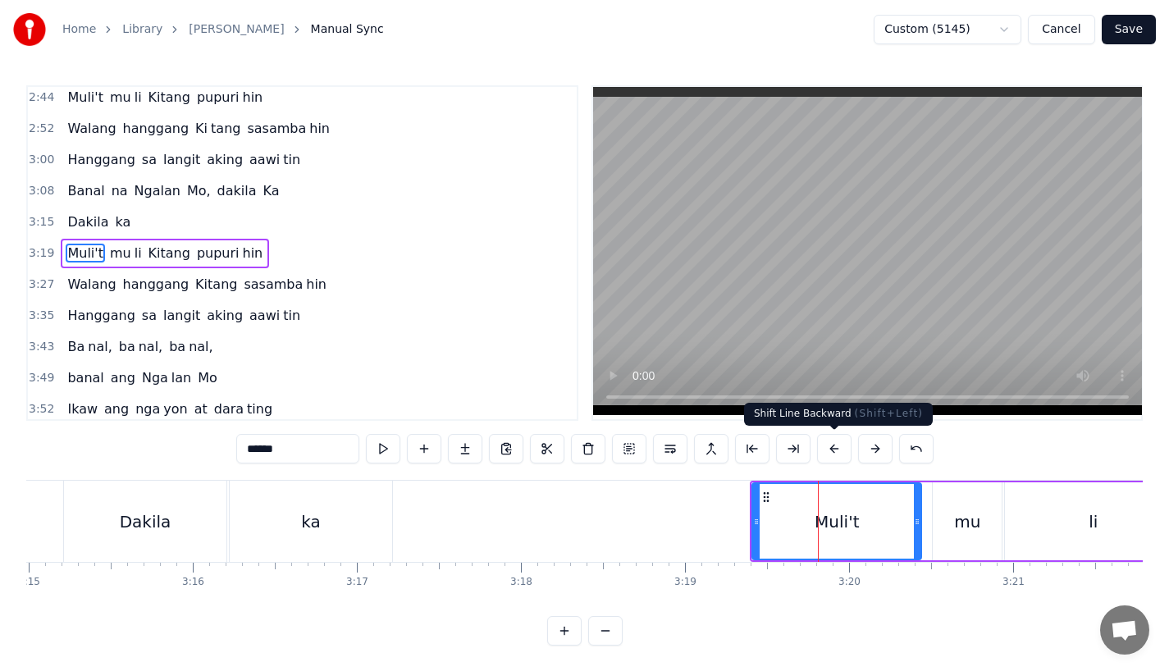
click at [874, 446] on button at bounding box center [875, 449] width 34 height 30
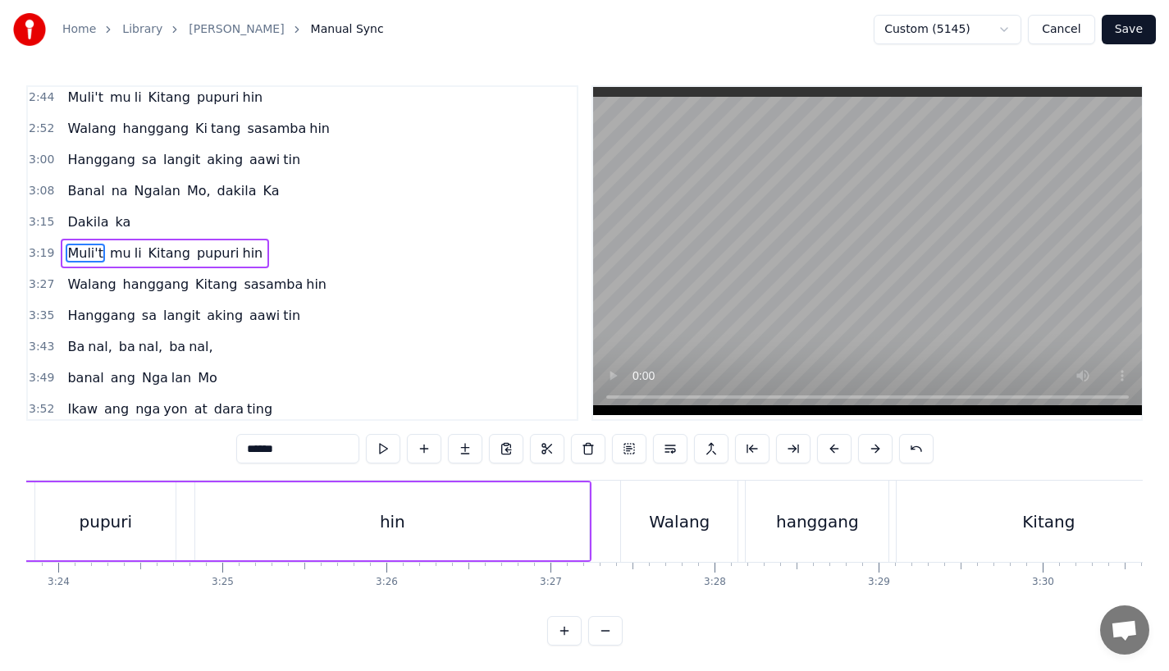
scroll to position [0, 33519]
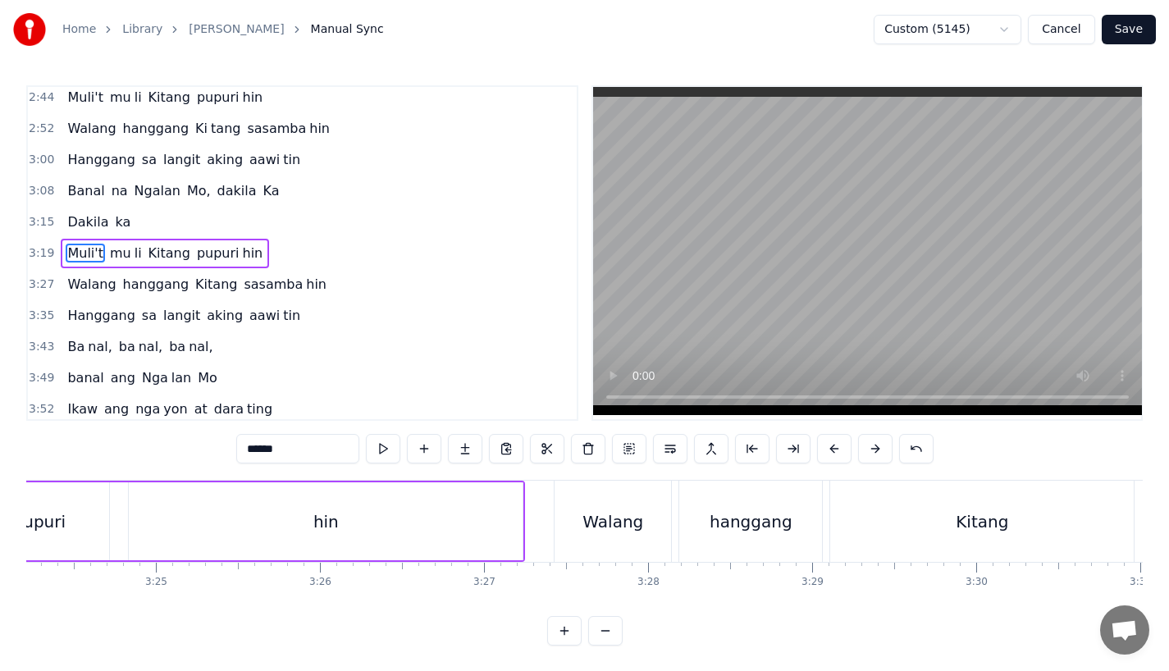
click at [606, 538] on div "Walang" at bounding box center [613, 521] width 117 height 81
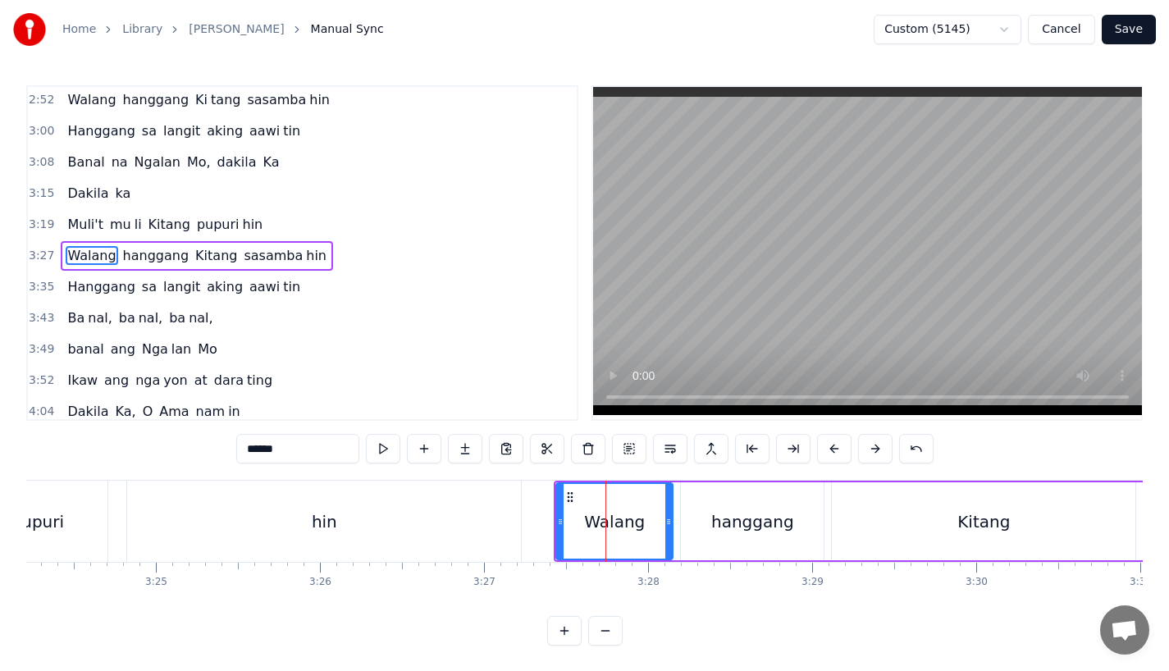
scroll to position [660, 0]
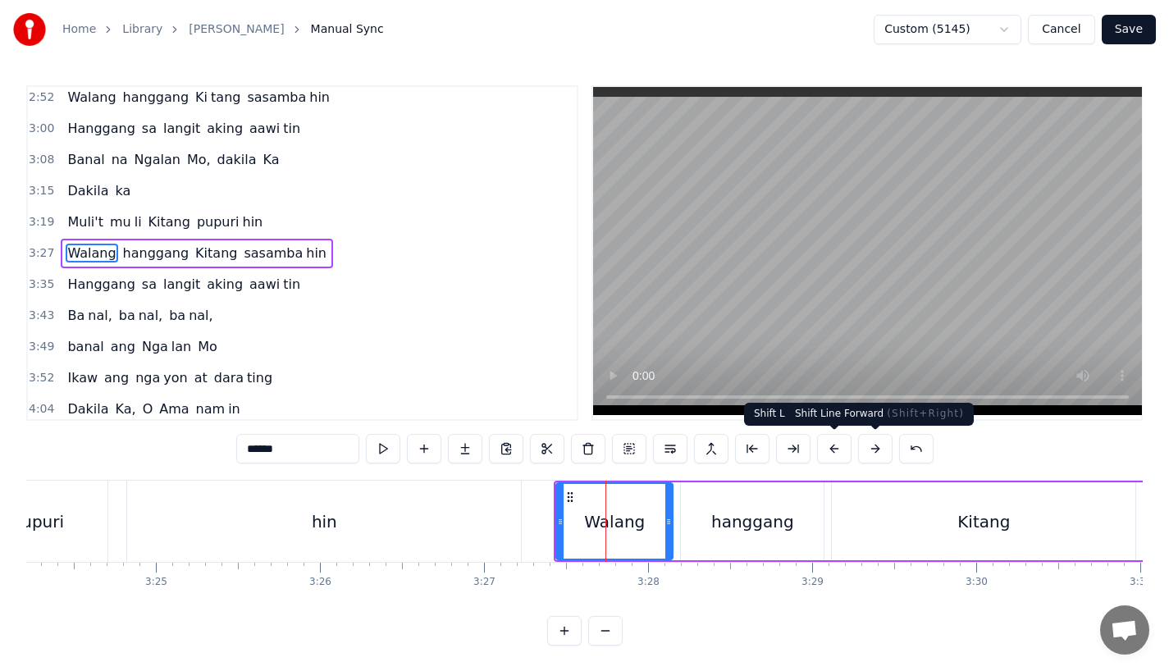
click at [875, 449] on button at bounding box center [875, 449] width 34 height 30
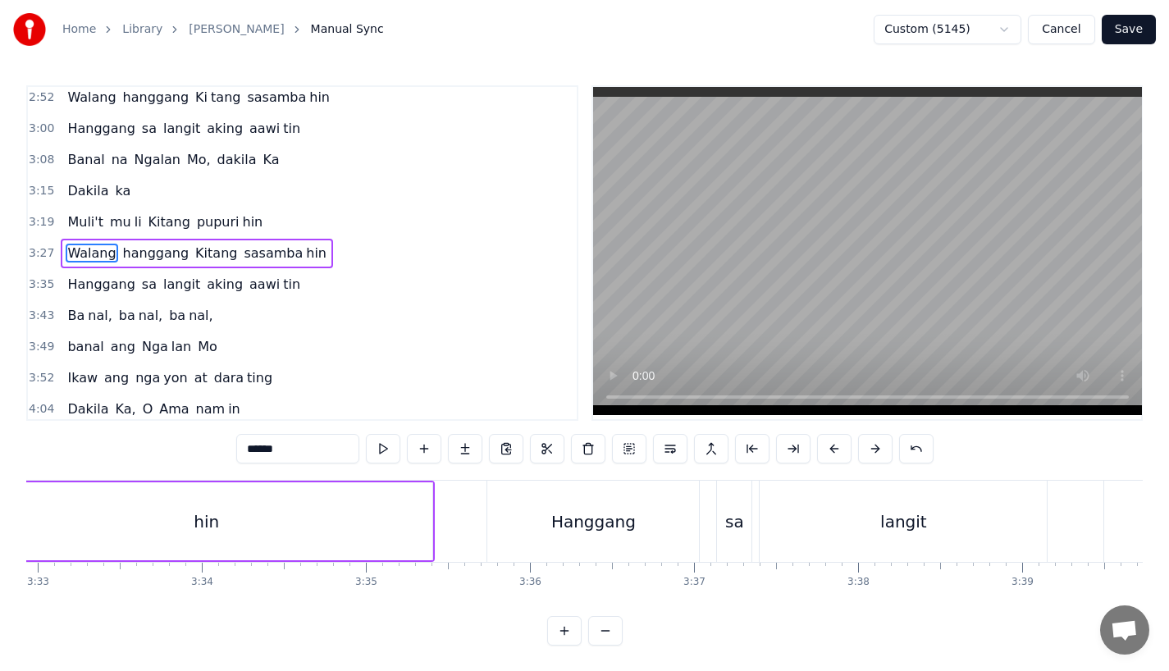
scroll to position [0, 34953]
click at [566, 535] on div "Hanggang" at bounding box center [591, 521] width 212 height 81
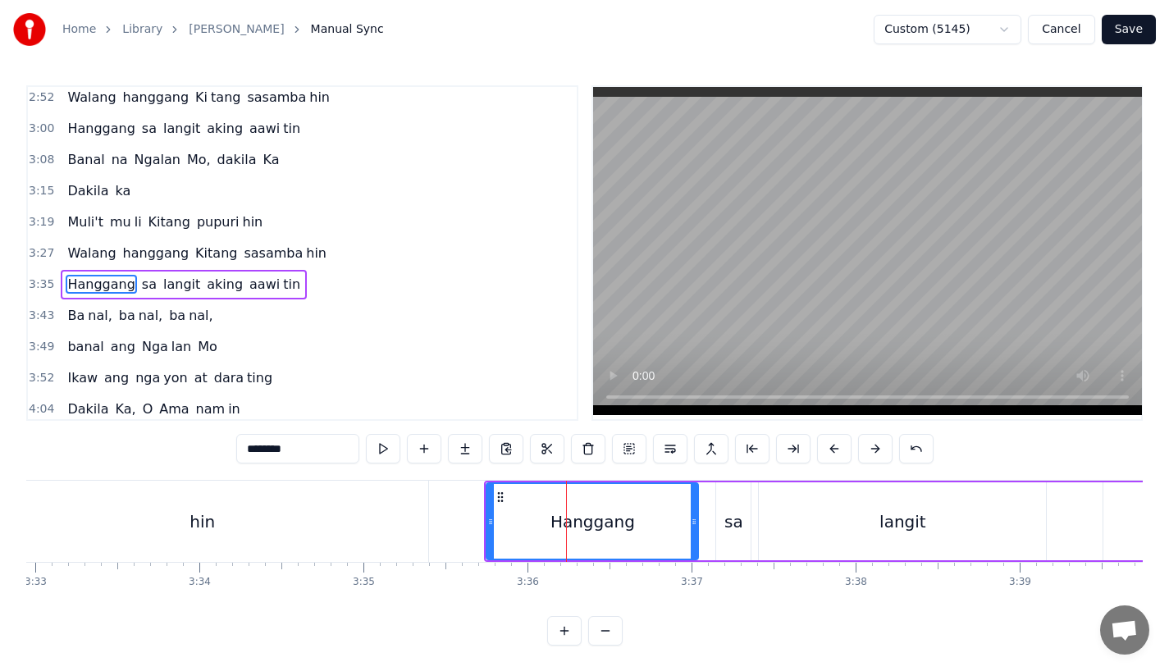
scroll to position [666, 0]
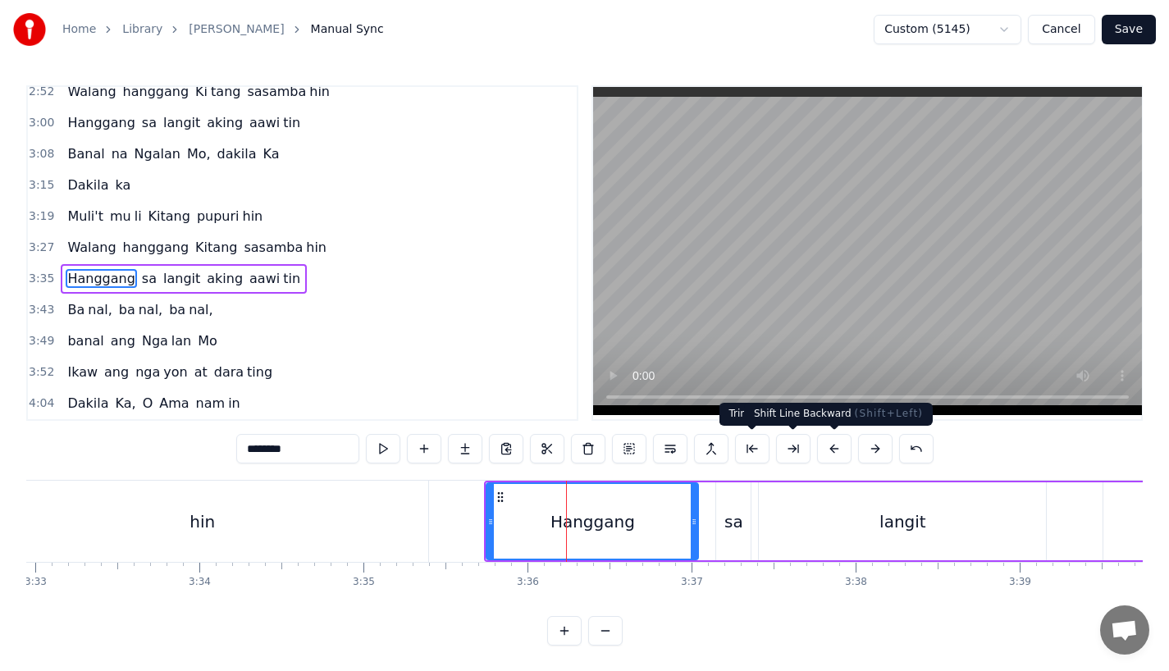
click at [879, 449] on button at bounding box center [875, 449] width 34 height 30
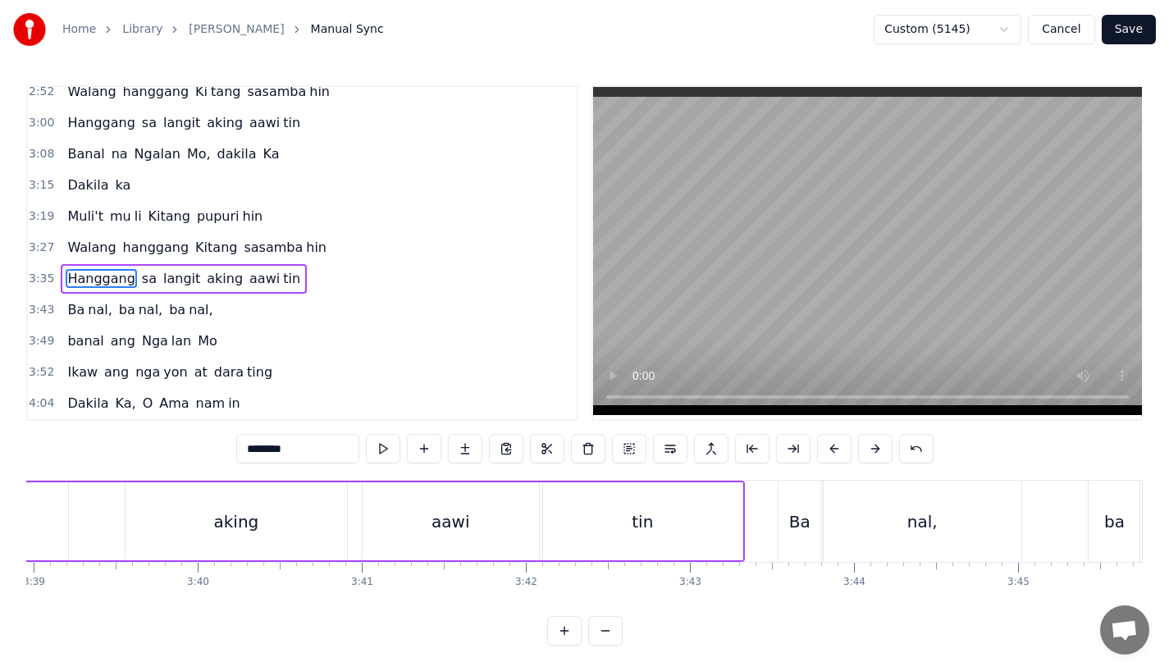
scroll to position [0, 35941]
click at [790, 522] on div "Ba" at bounding box center [798, 522] width 21 height 25
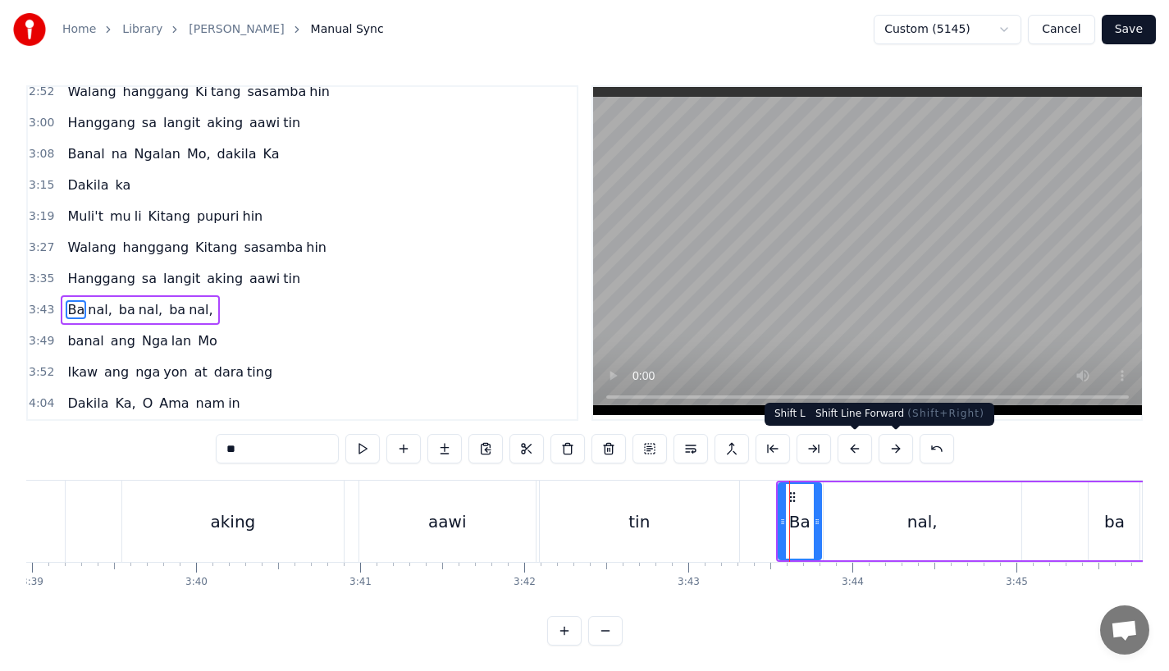
click at [899, 446] on button at bounding box center [896, 449] width 34 height 30
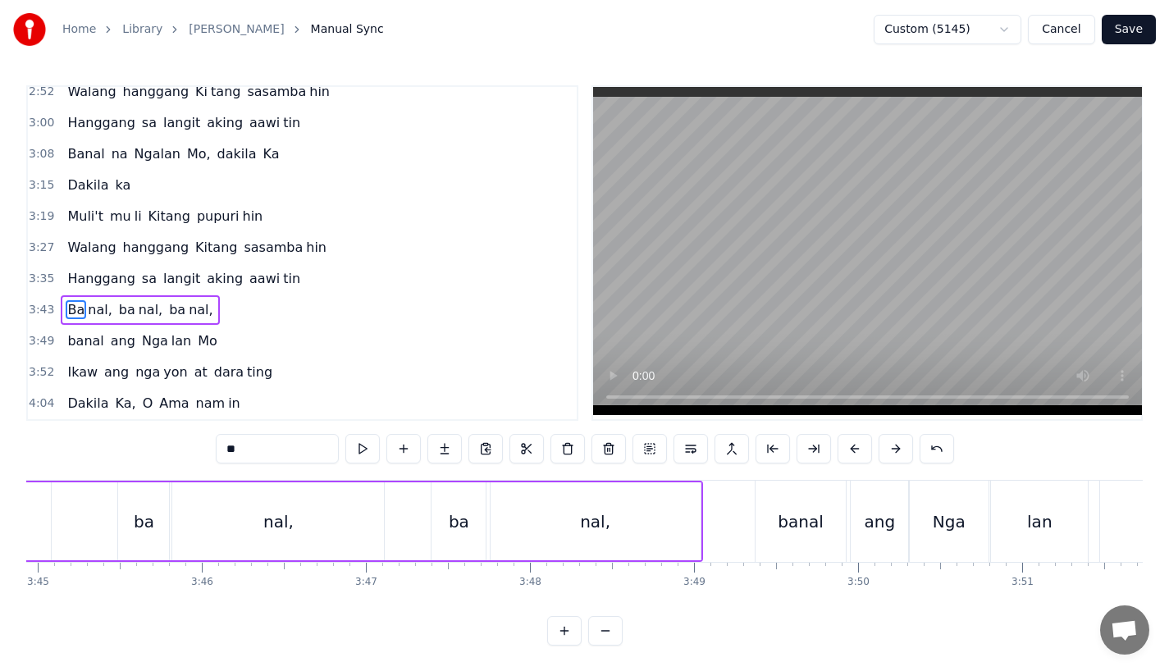
scroll to position [0, 36963]
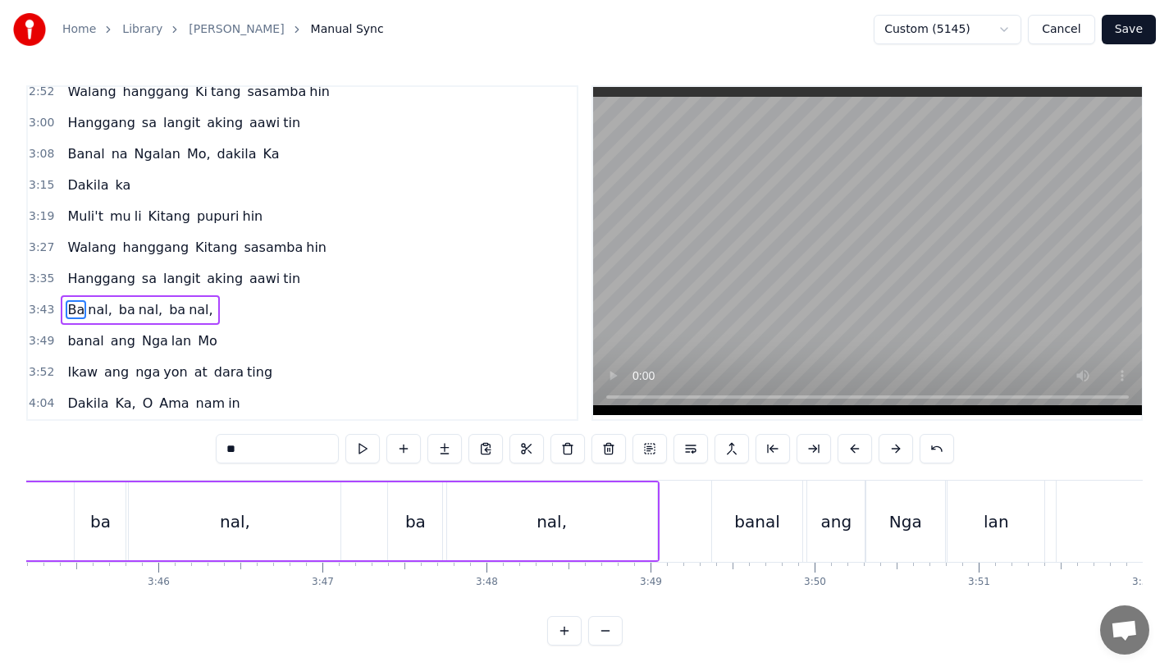
click at [775, 525] on div "banal" at bounding box center [757, 522] width 45 height 25
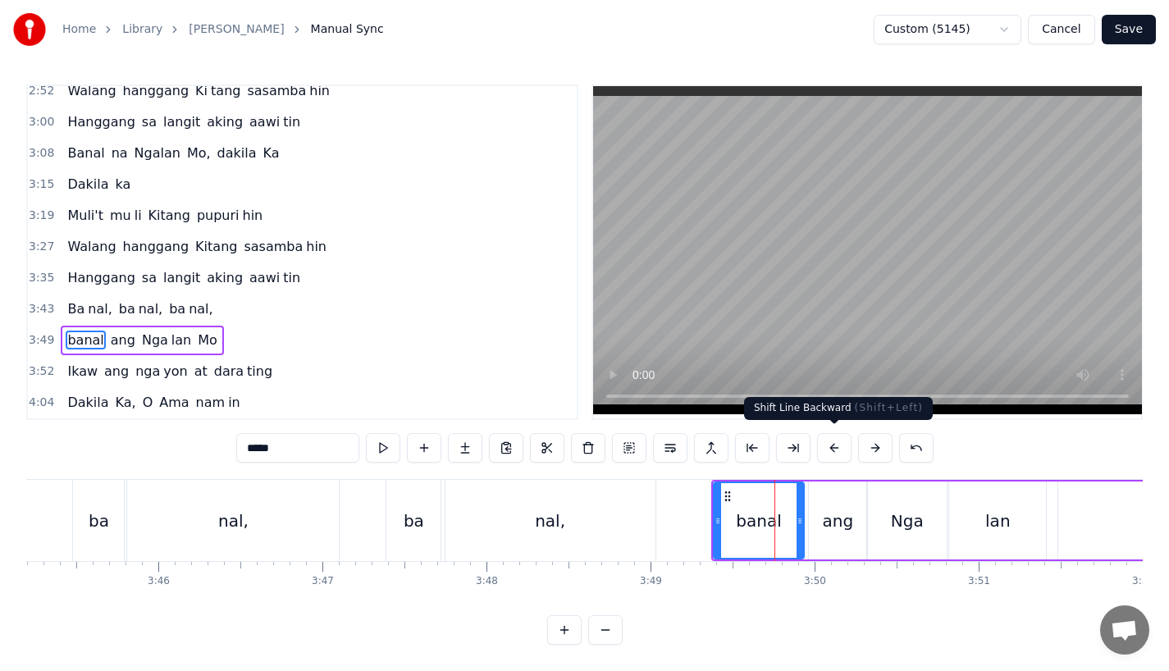
click at [867, 440] on button at bounding box center [875, 448] width 34 height 30
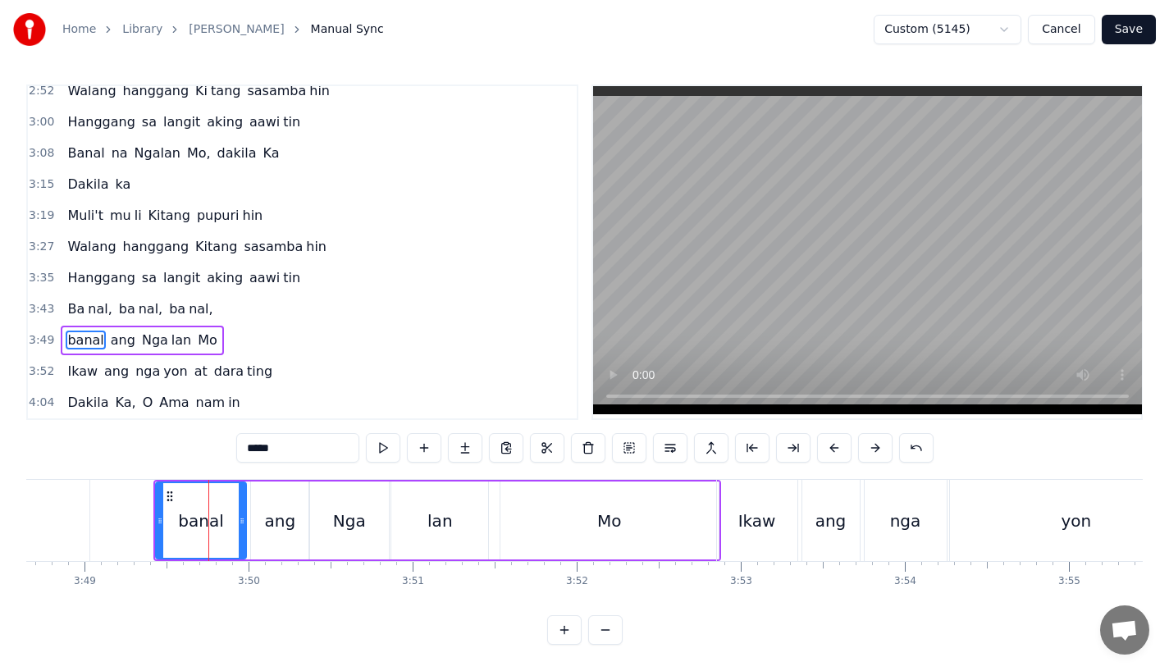
scroll to position [0, 37567]
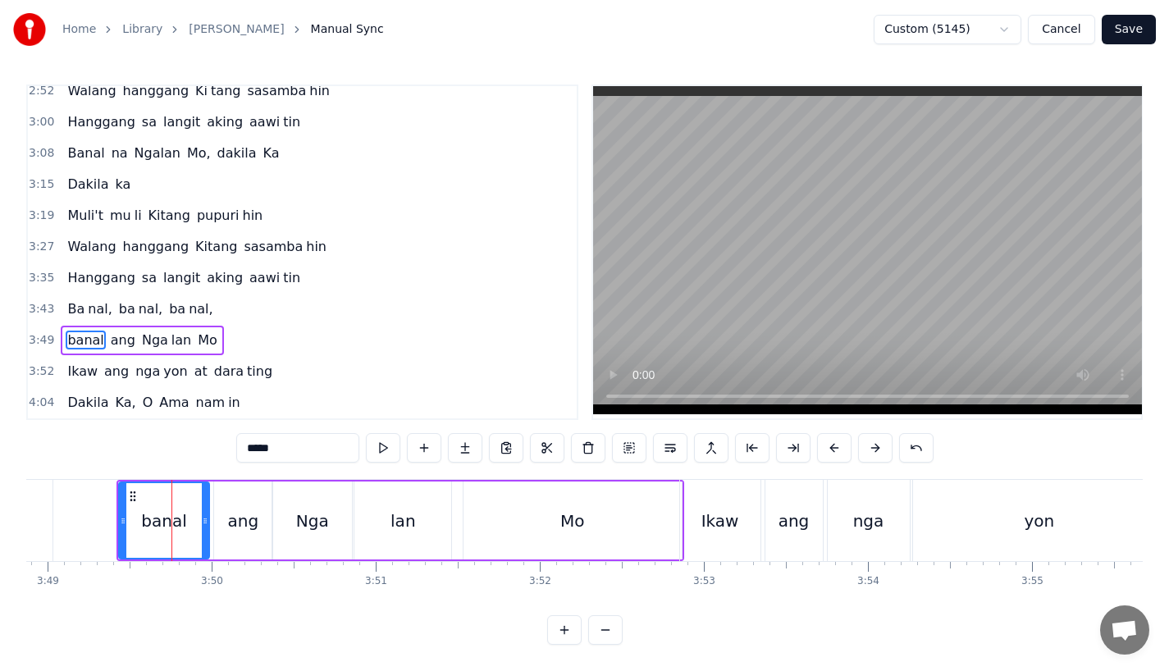
click at [731, 529] on div "Ikaw" at bounding box center [720, 520] width 80 height 81
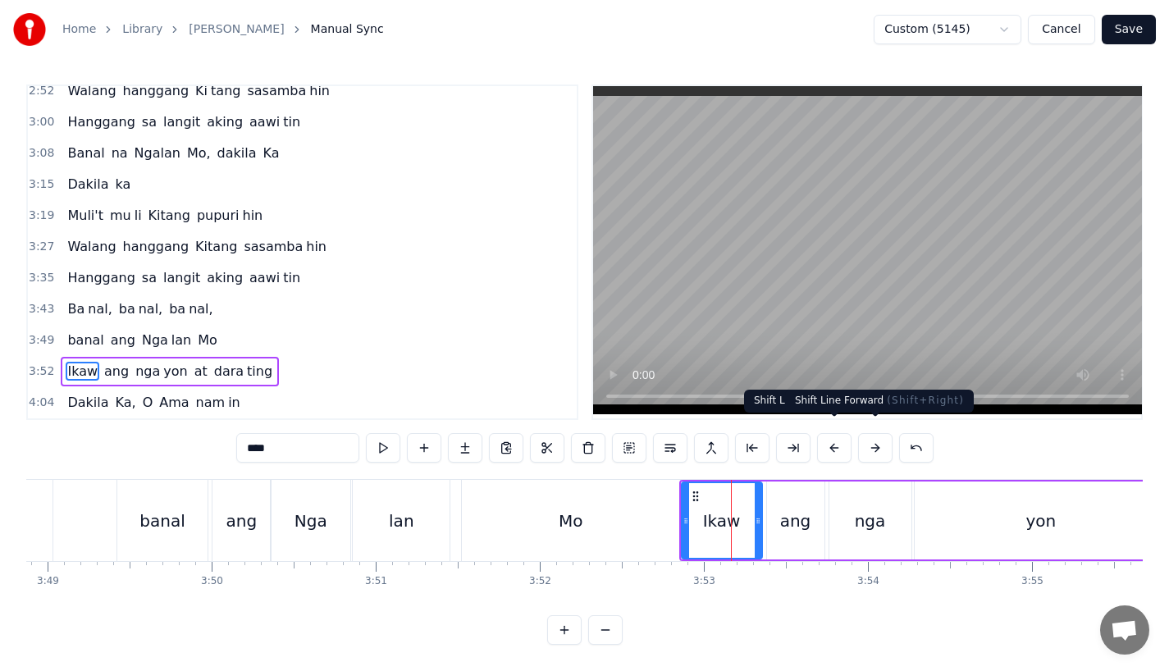
click at [864, 442] on button at bounding box center [875, 448] width 34 height 30
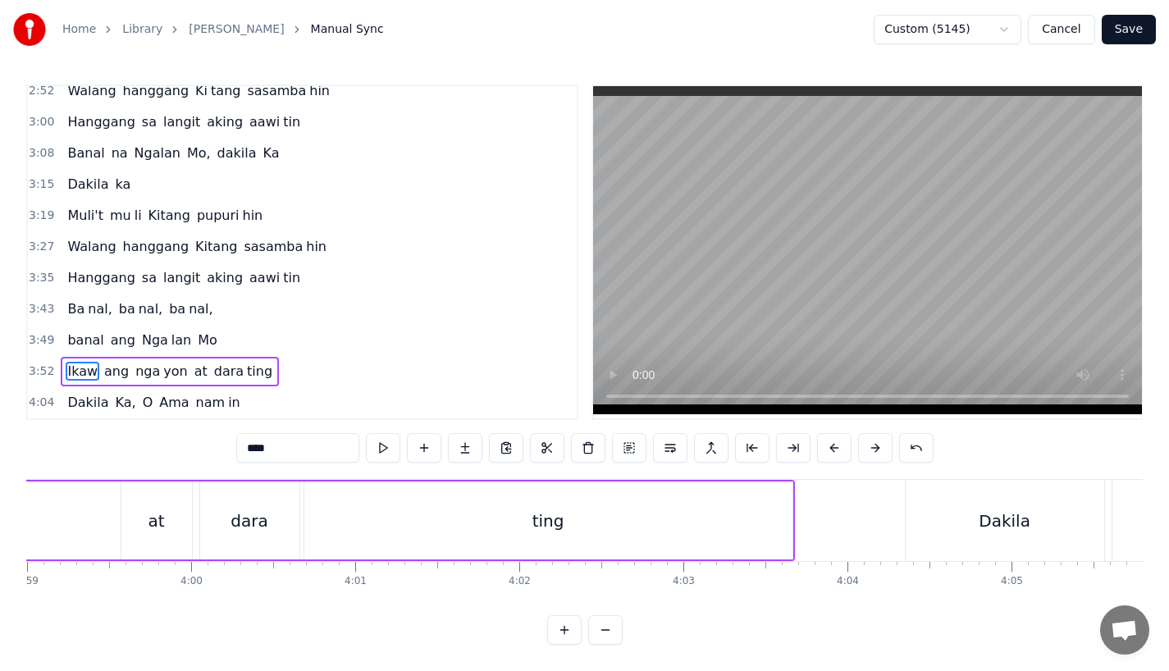
scroll to position [0, 39381]
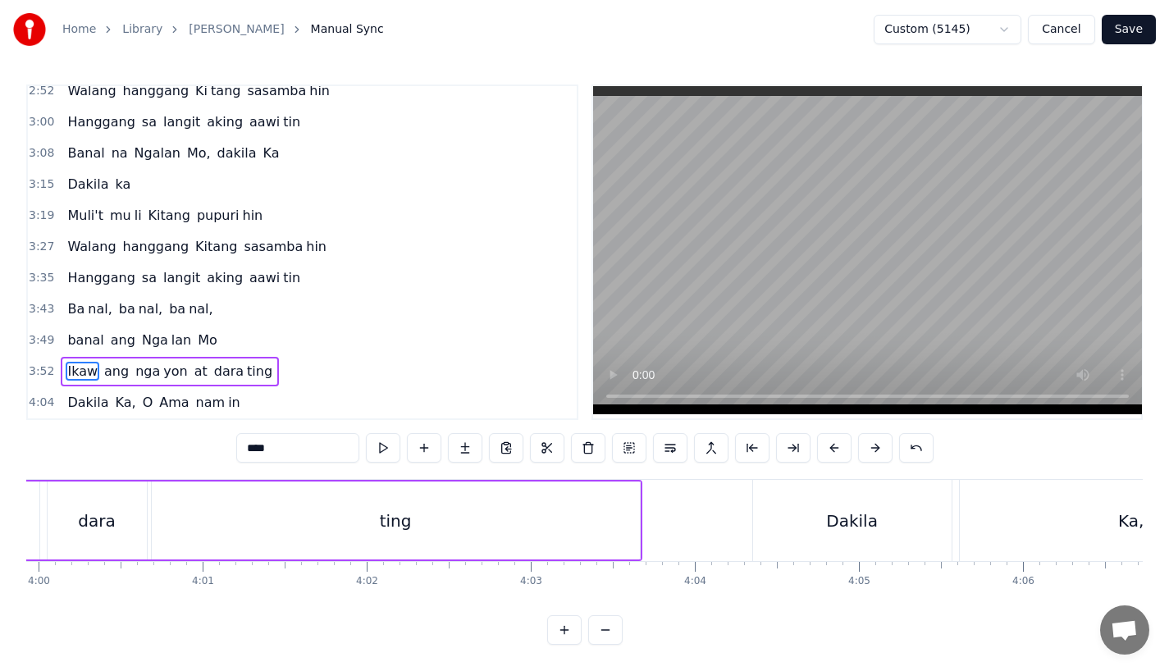
click at [780, 524] on div "Dakila" at bounding box center [852, 520] width 199 height 81
type input "******"
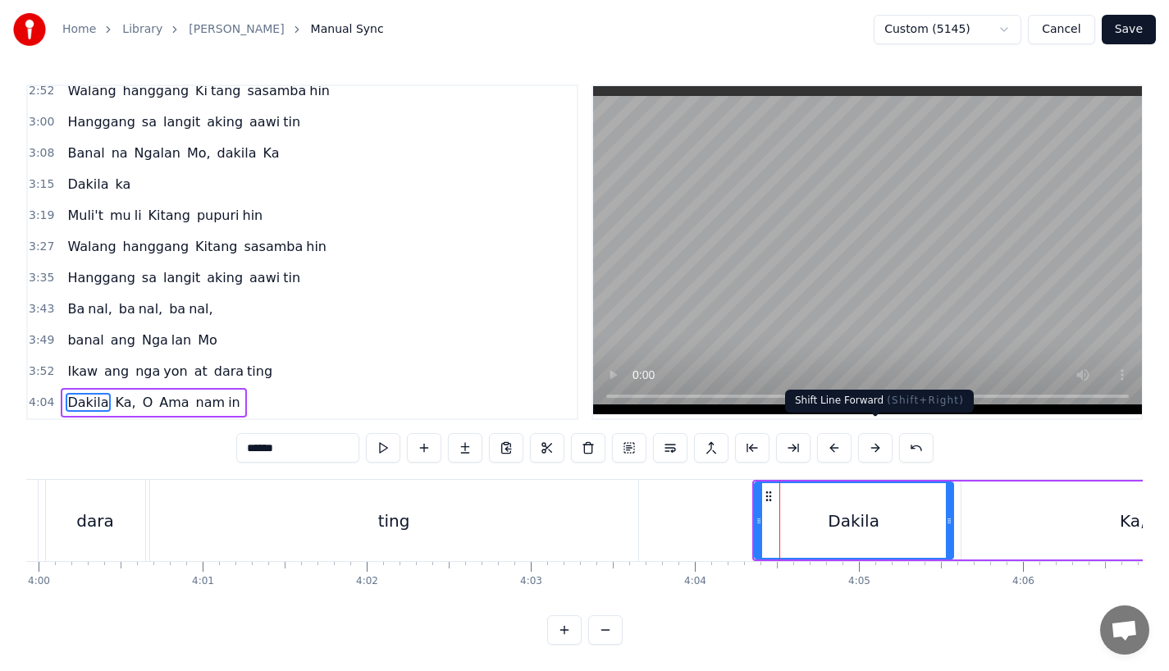
click at [876, 442] on button at bounding box center [875, 448] width 34 height 30
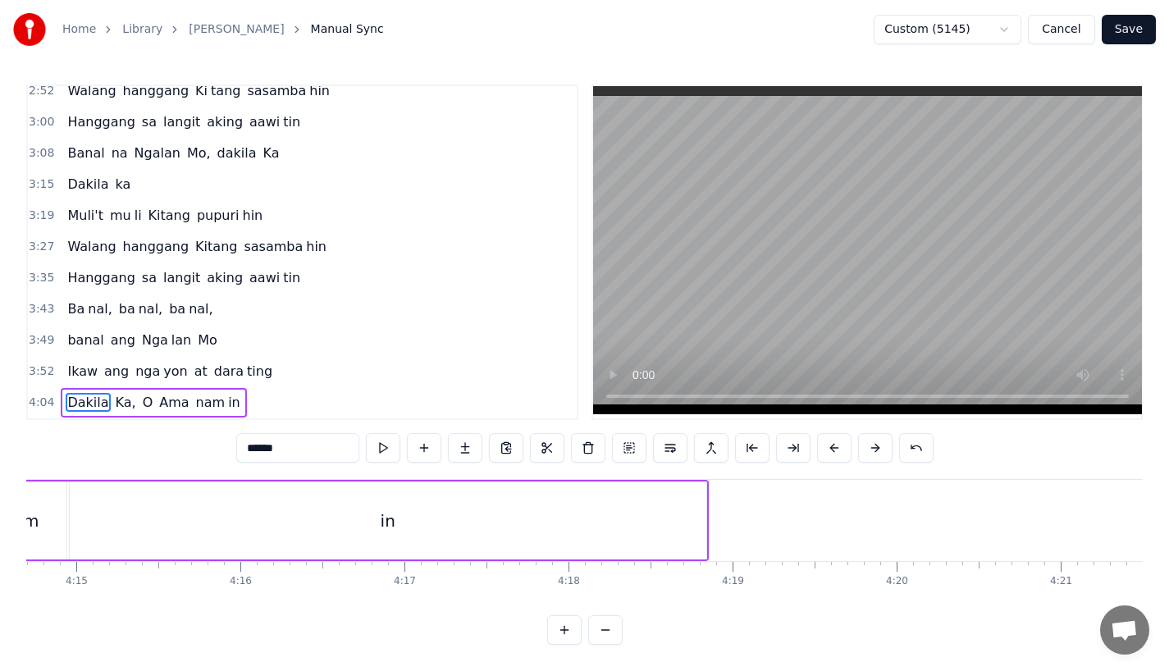
scroll to position [0, 41871]
click at [1137, 19] on button "Save" at bounding box center [1129, 30] width 54 height 30
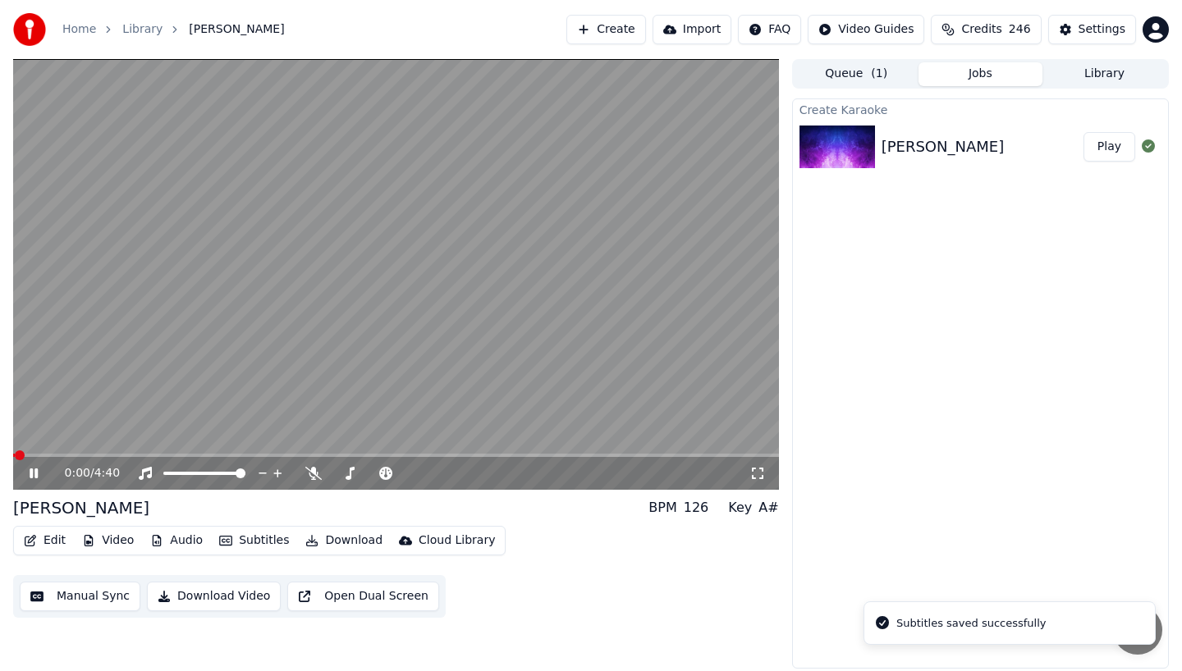
click at [521, 457] on div "0:00 / 4:40" at bounding box center [396, 473] width 766 height 33
click at [528, 454] on span at bounding box center [396, 455] width 766 height 3
click at [489, 452] on video at bounding box center [396, 274] width 766 height 431
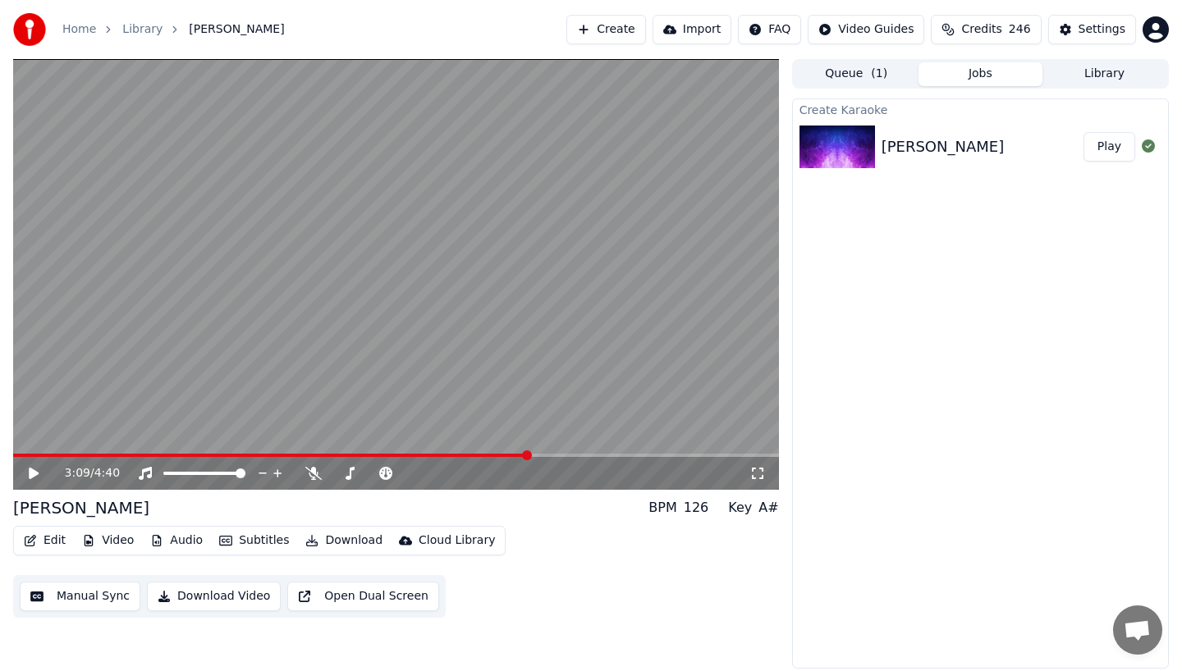
click at [483, 454] on span at bounding box center [270, 455] width 515 height 3
click at [39, 473] on icon at bounding box center [45, 473] width 39 height 13
click at [37, 474] on icon at bounding box center [34, 474] width 8 height 10
click at [48, 544] on button "Edit" at bounding box center [44, 540] width 55 height 23
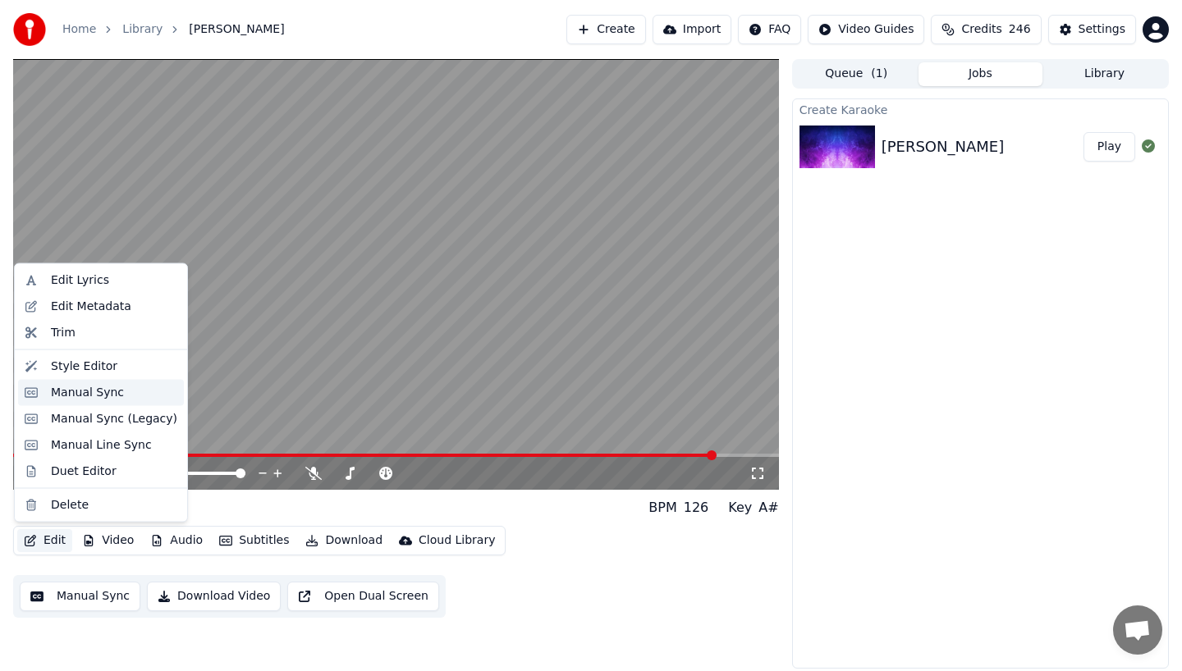
click at [51, 392] on div "Manual Sync" at bounding box center [87, 392] width 73 height 16
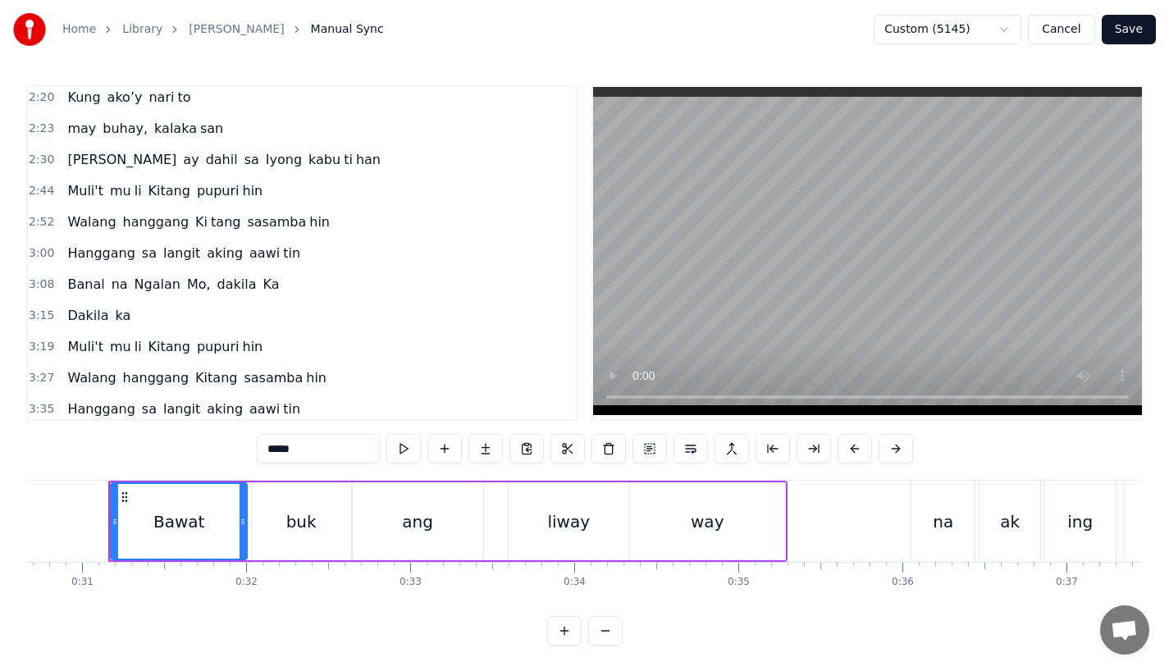
scroll to position [666, 0]
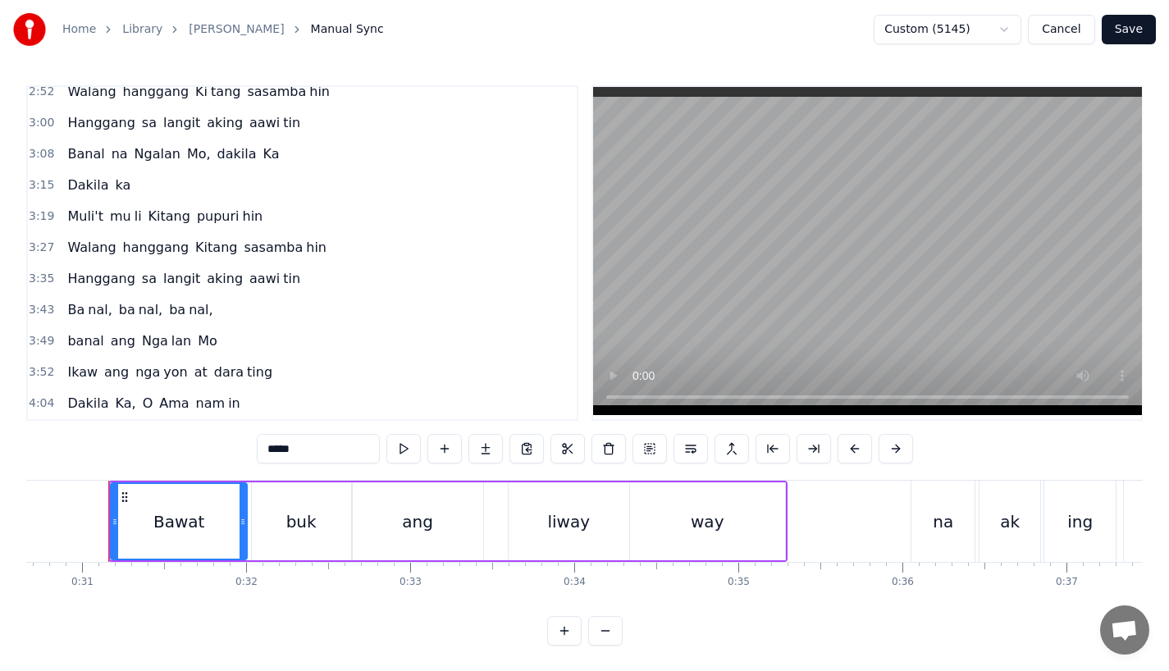
click at [91, 310] on span "nal," at bounding box center [99, 309] width 27 height 19
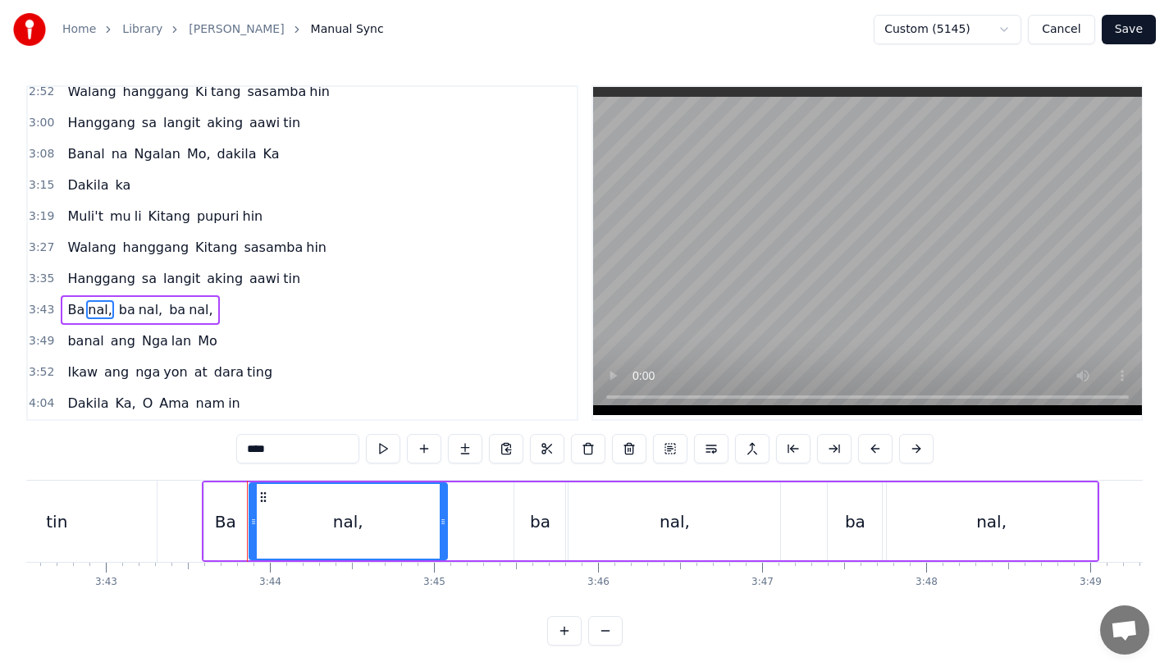
scroll to position [0, 36661]
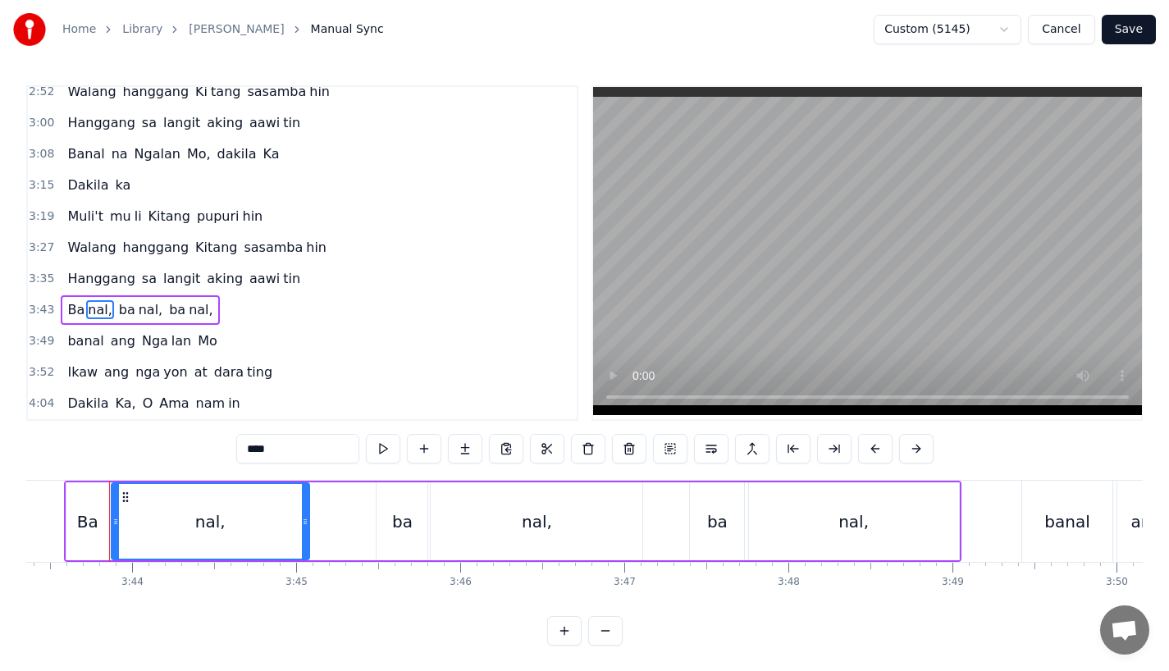
click at [67, 527] on div "Ba" at bounding box center [87, 522] width 43 height 78
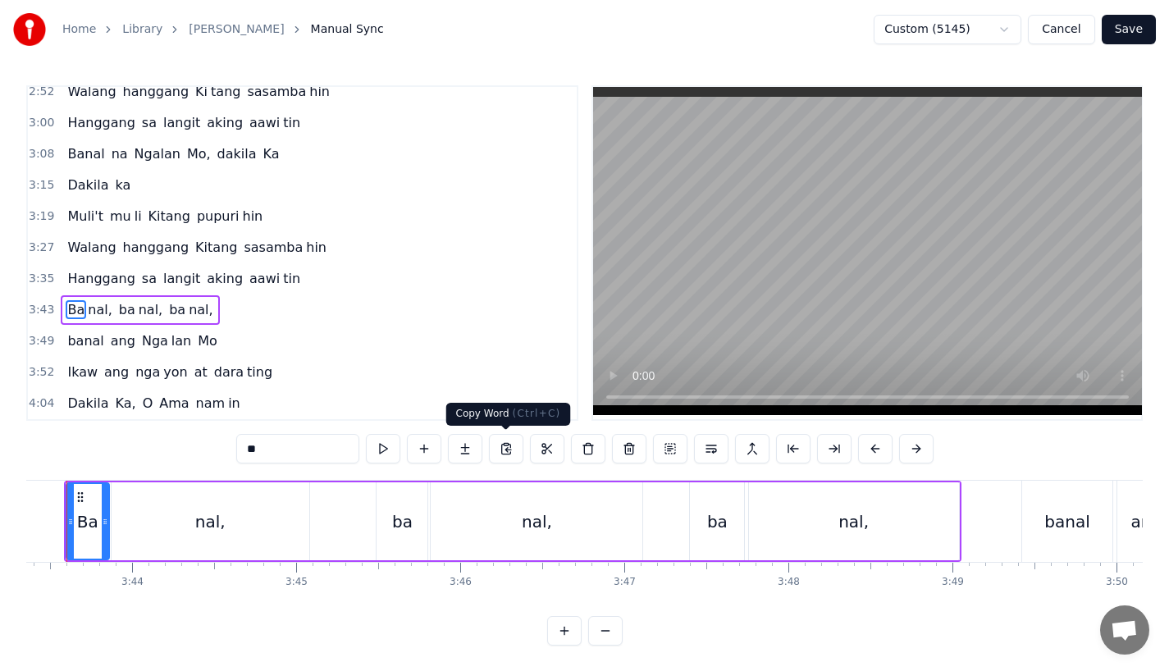
scroll to position [0, 36619]
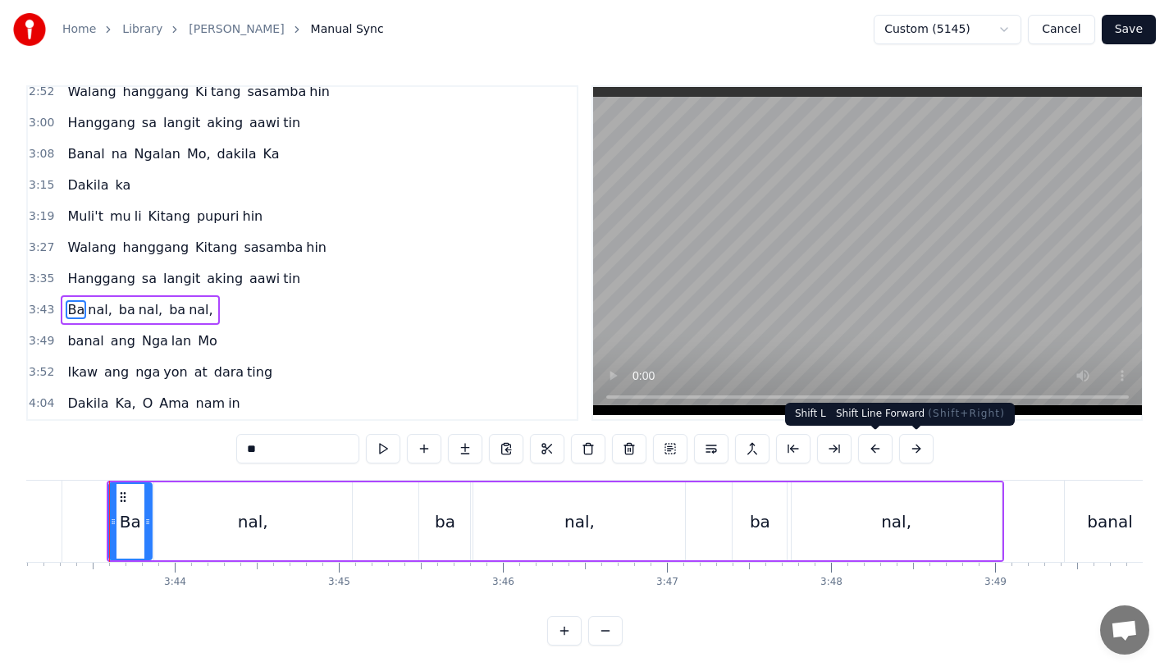
click at [909, 449] on button at bounding box center [916, 449] width 34 height 30
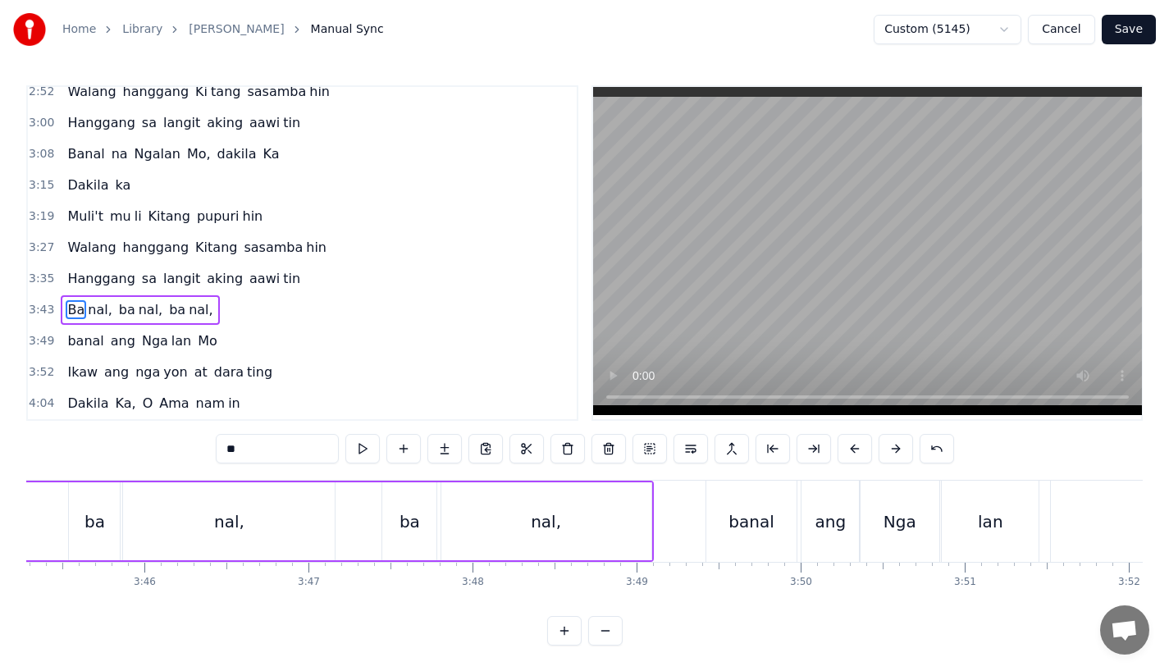
scroll to position [0, 37019]
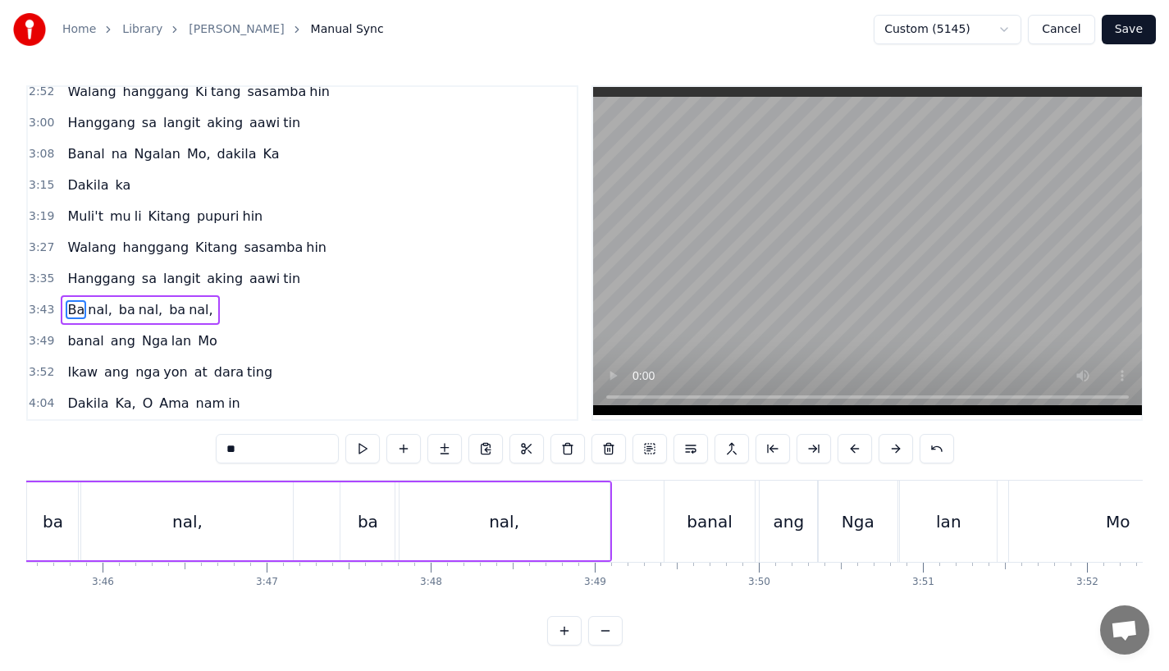
click at [692, 522] on div "banal" at bounding box center [709, 522] width 45 height 25
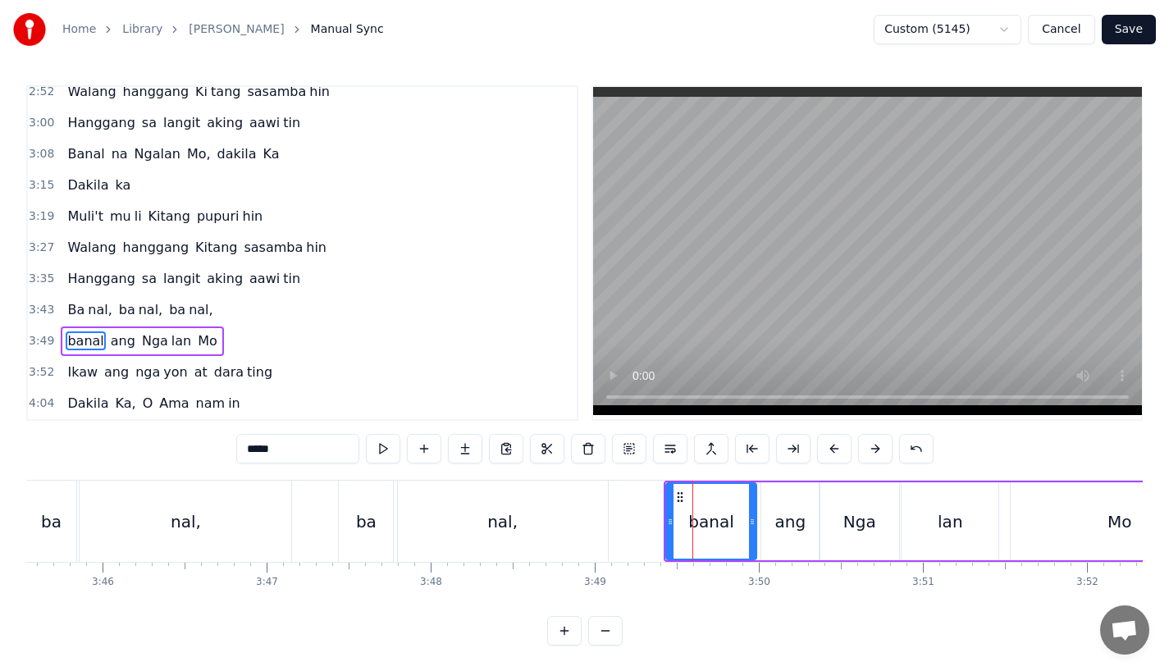
scroll to position [6, 0]
click at [875, 442] on button at bounding box center [875, 448] width 34 height 30
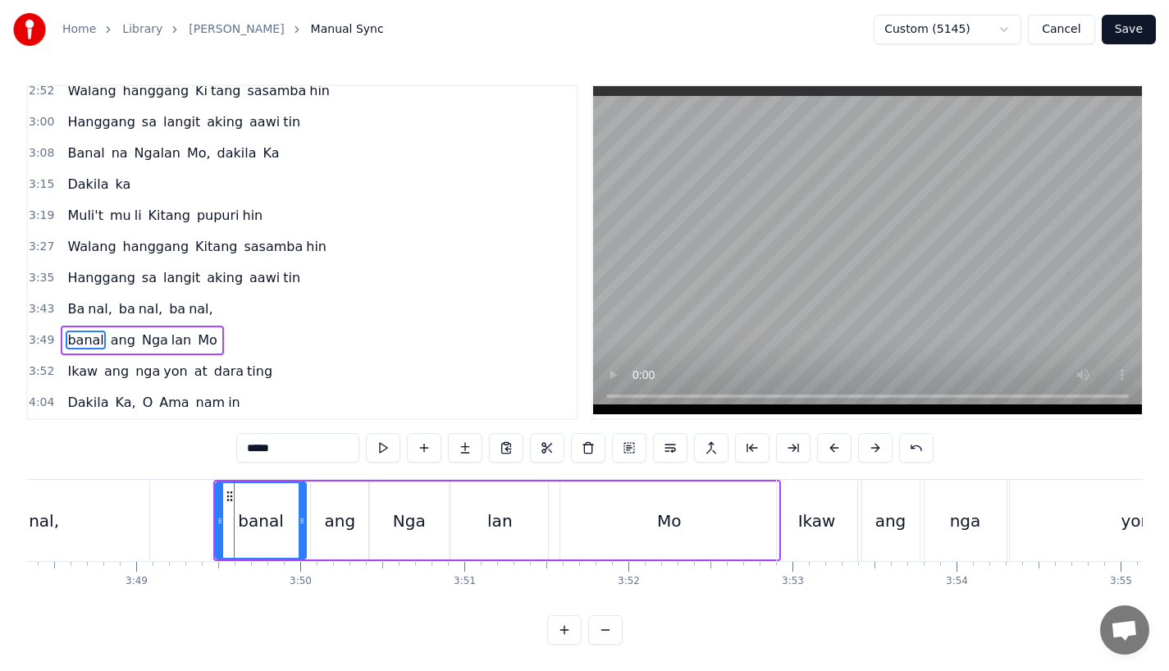
scroll to position [0, 37544]
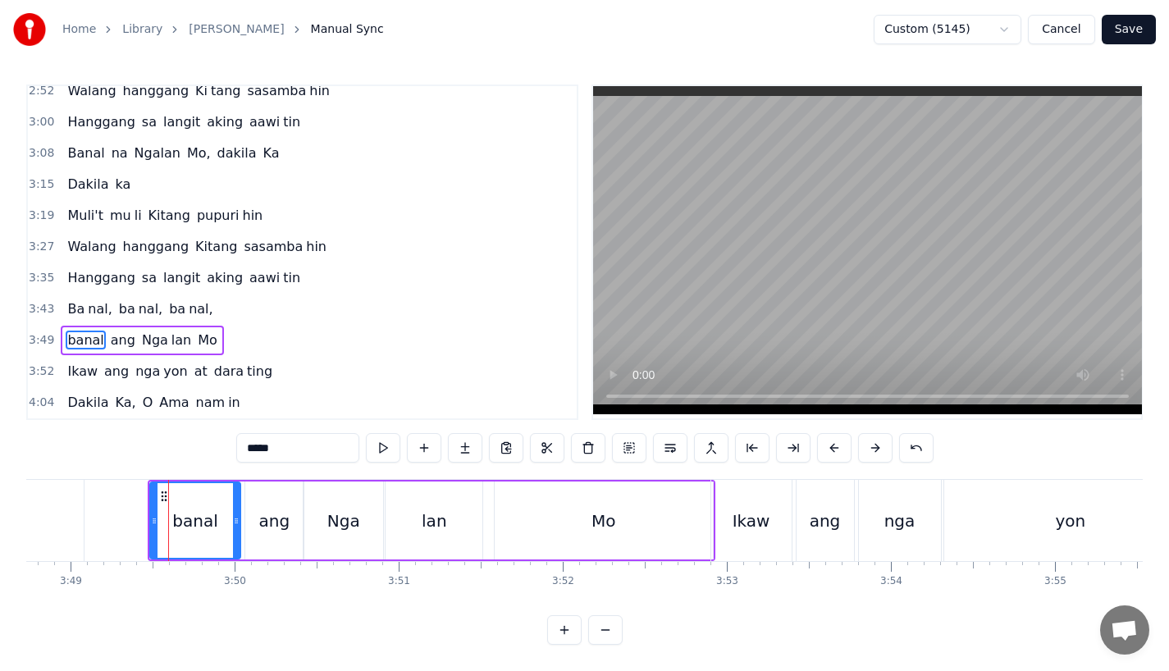
click at [747, 509] on div "Ikaw" at bounding box center [752, 521] width 38 height 25
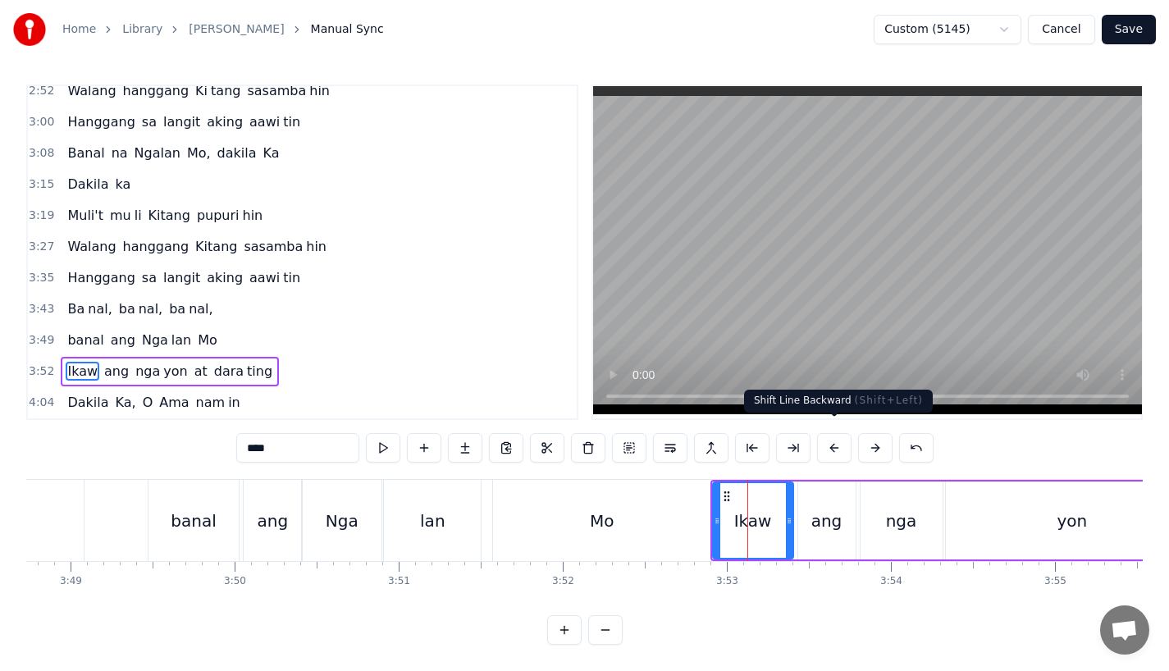
click at [877, 434] on button at bounding box center [875, 448] width 34 height 30
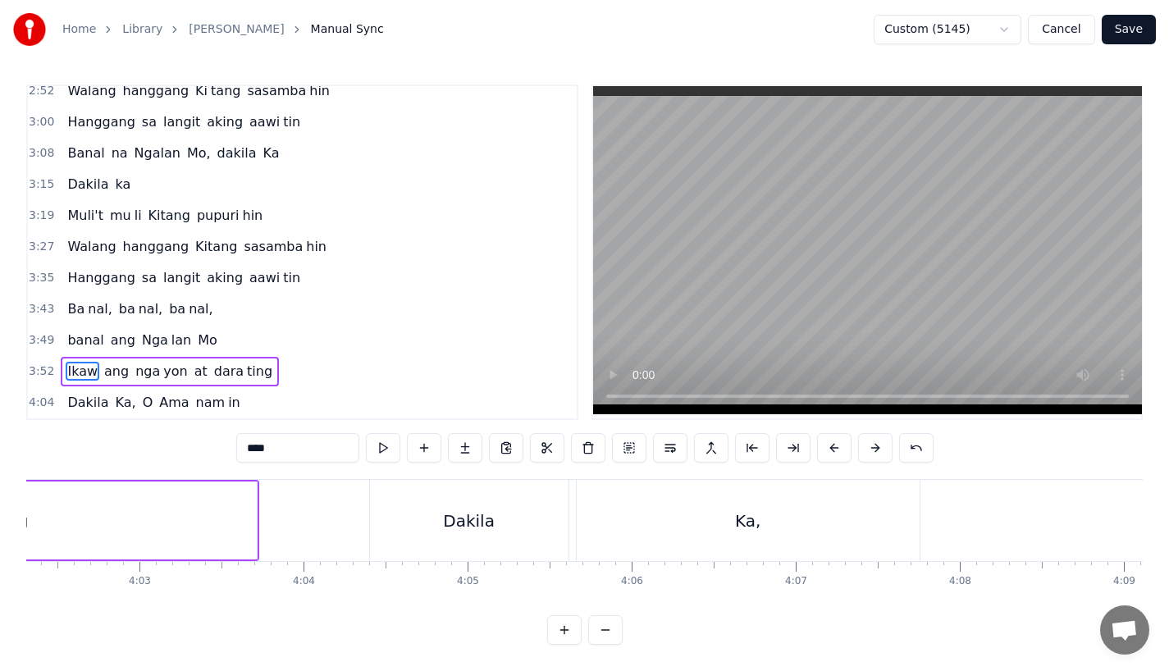
scroll to position [0, 39840]
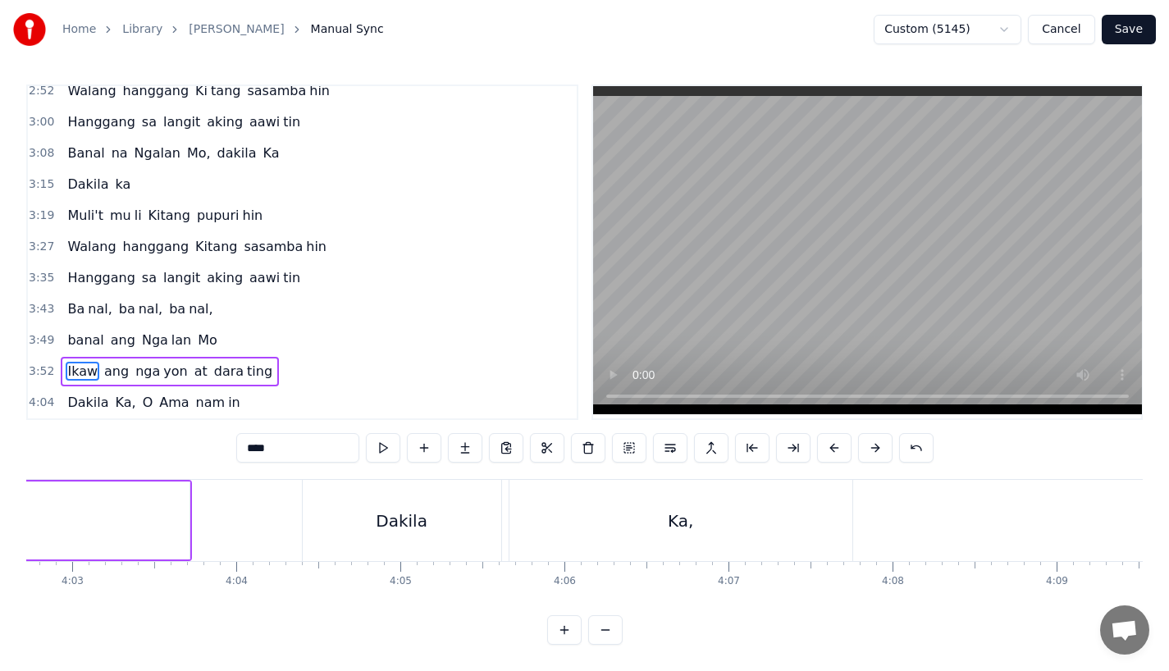
click at [399, 518] on div "Dakila" at bounding box center [402, 521] width 52 height 25
type input "******"
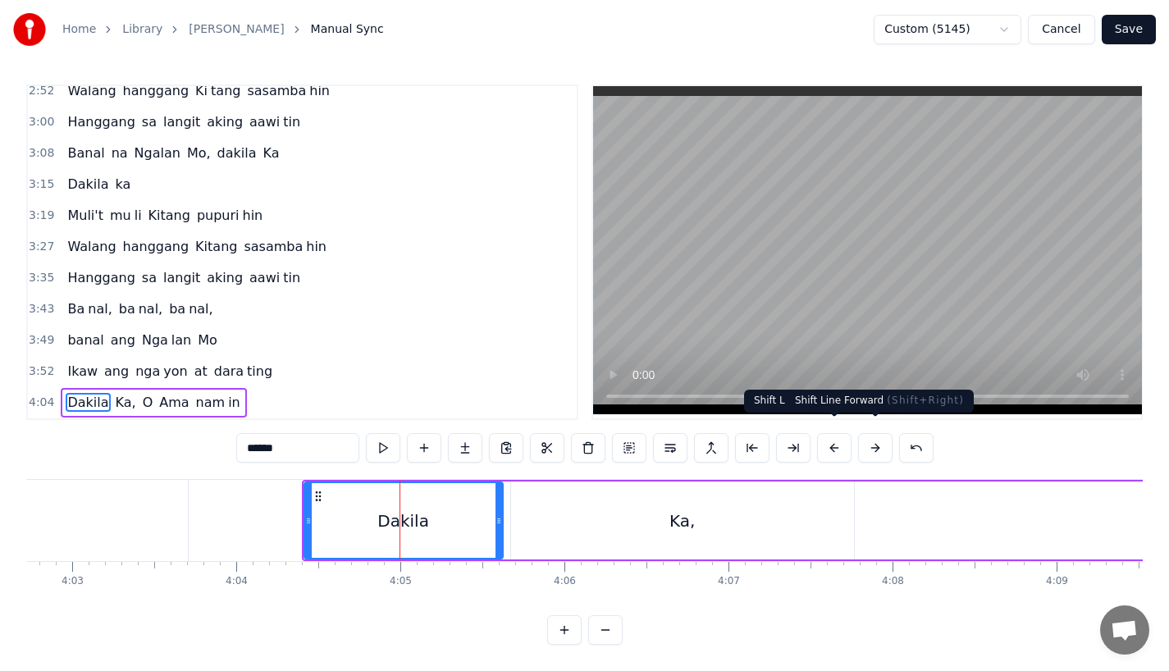
click at [881, 435] on button at bounding box center [875, 448] width 34 height 30
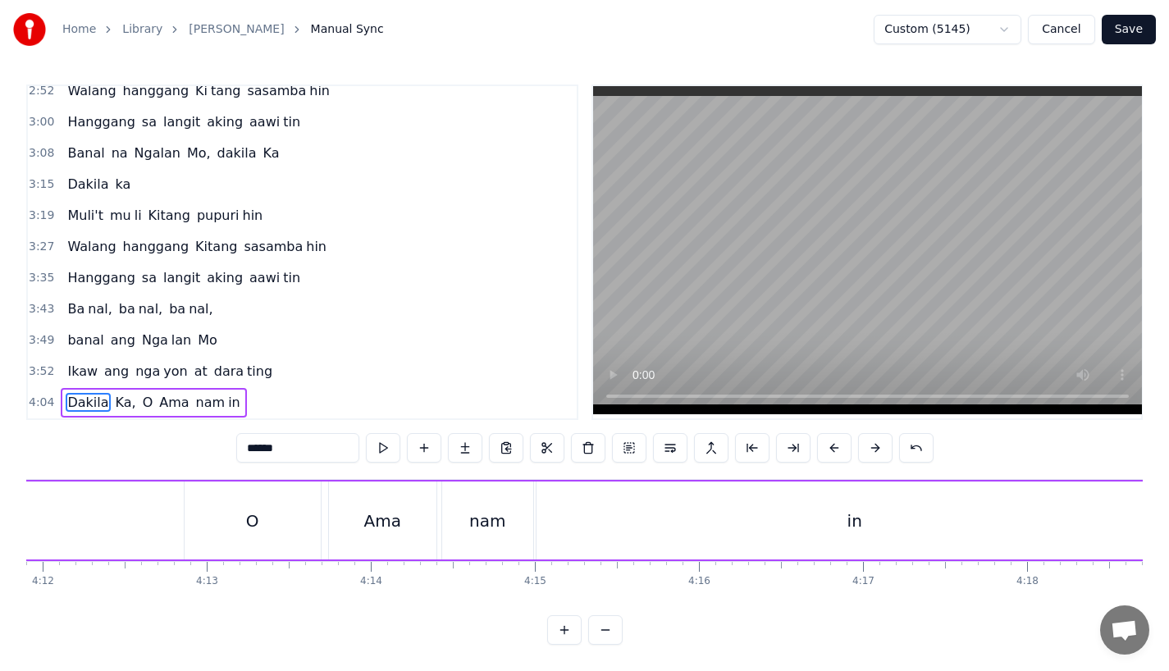
scroll to position [0, 41395]
click at [1134, 26] on button "Save" at bounding box center [1129, 30] width 54 height 30
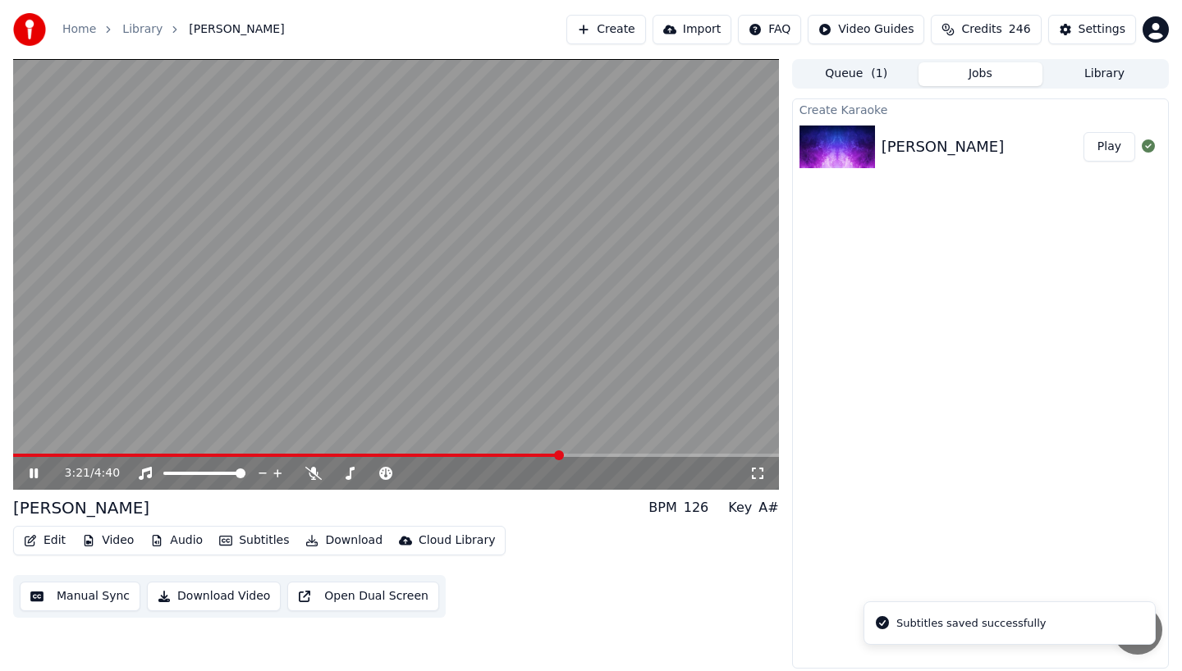
click at [561, 454] on span at bounding box center [396, 455] width 766 height 3
click at [612, 455] on span at bounding box center [396, 455] width 766 height 3
click at [30, 473] on icon at bounding box center [34, 474] width 8 height 10
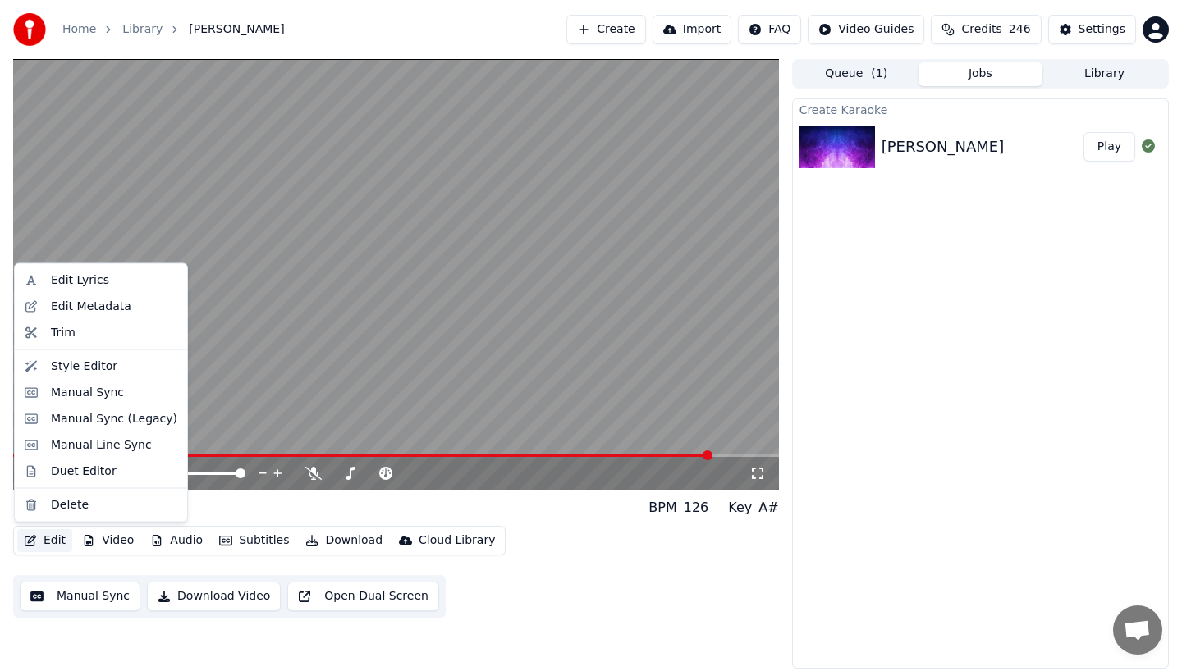
click at [42, 536] on button "Edit" at bounding box center [44, 540] width 55 height 23
click at [65, 393] on div "Manual Sync" at bounding box center [87, 392] width 73 height 16
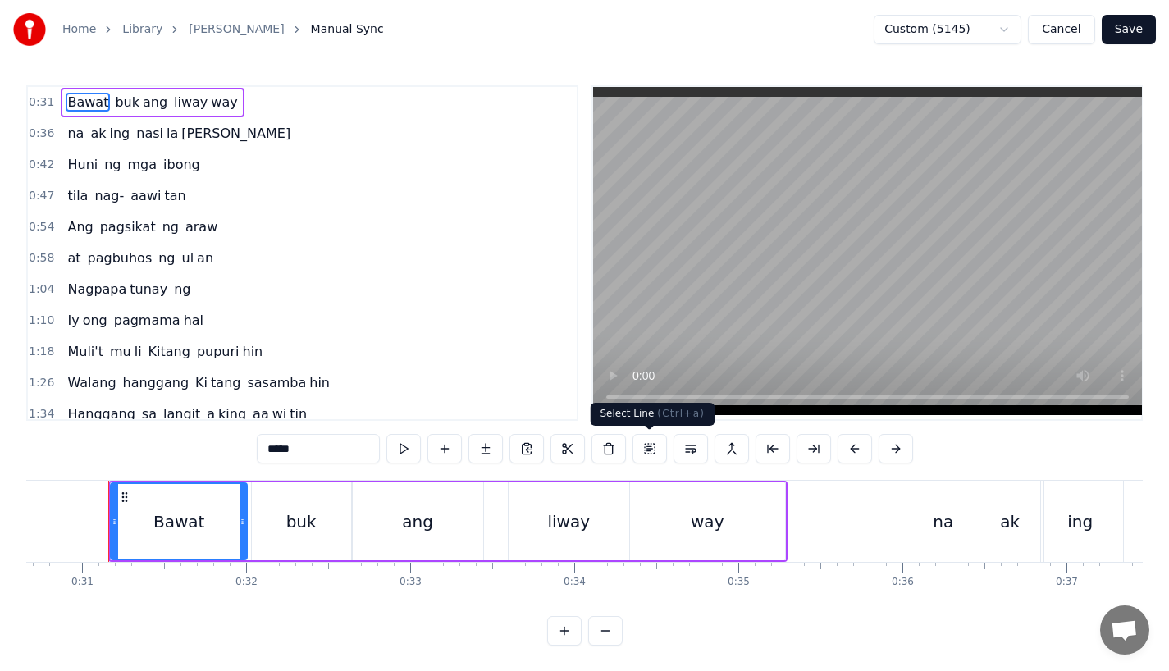
scroll to position [666, 0]
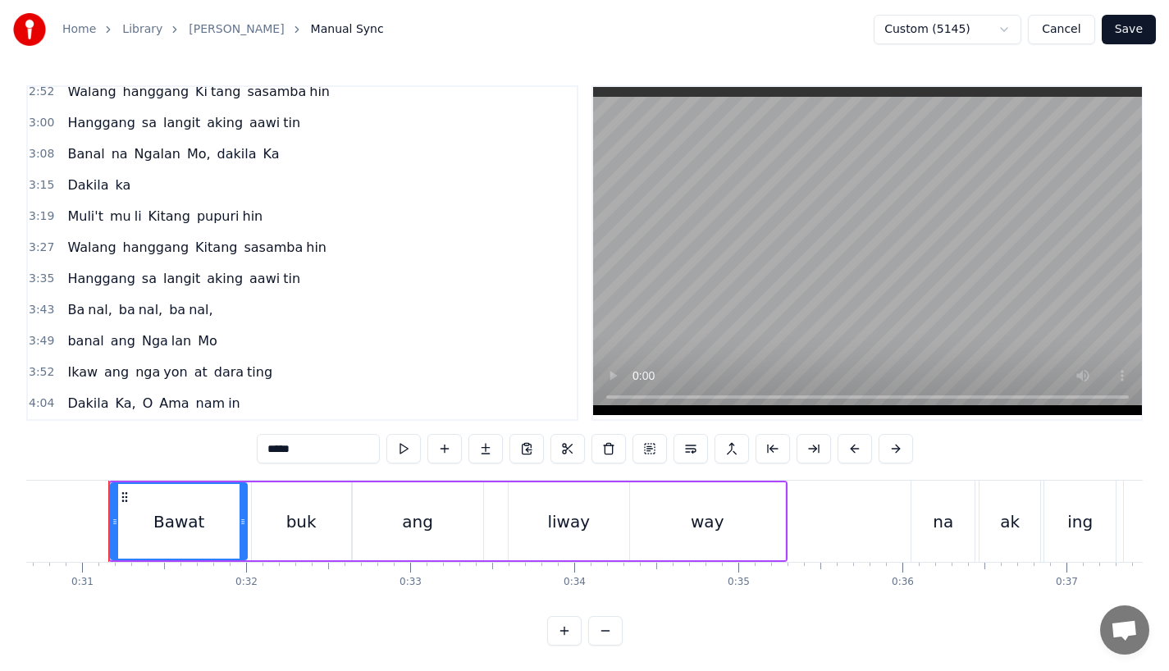
click at [114, 400] on span "Ka," at bounding box center [126, 403] width 24 height 19
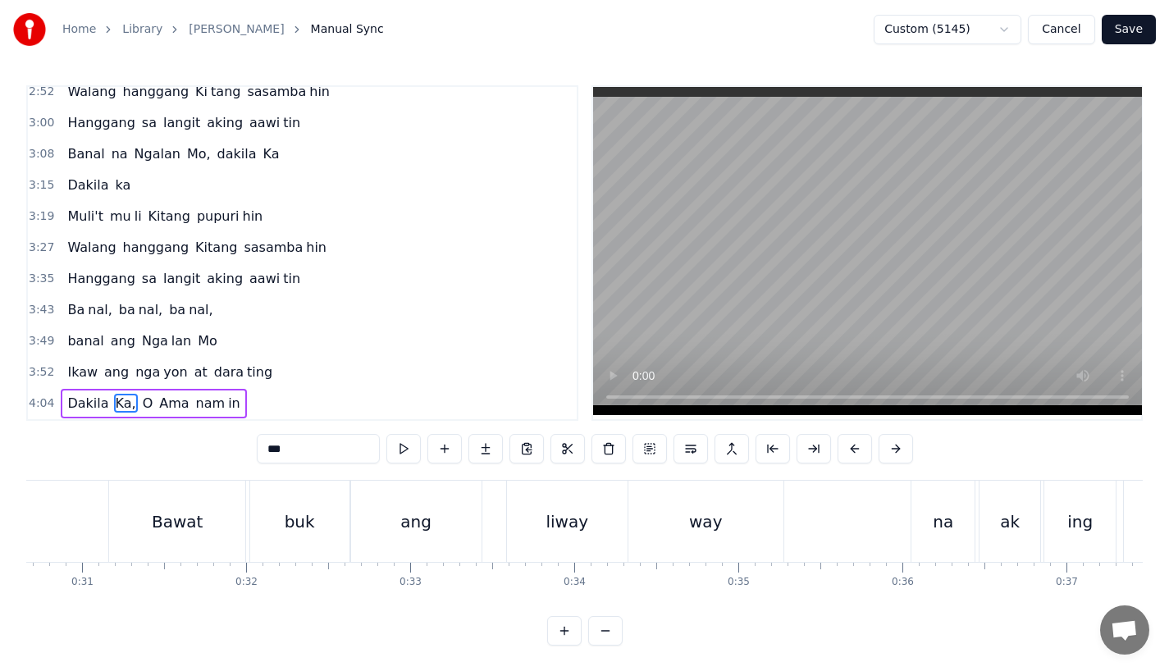
scroll to position [13, 0]
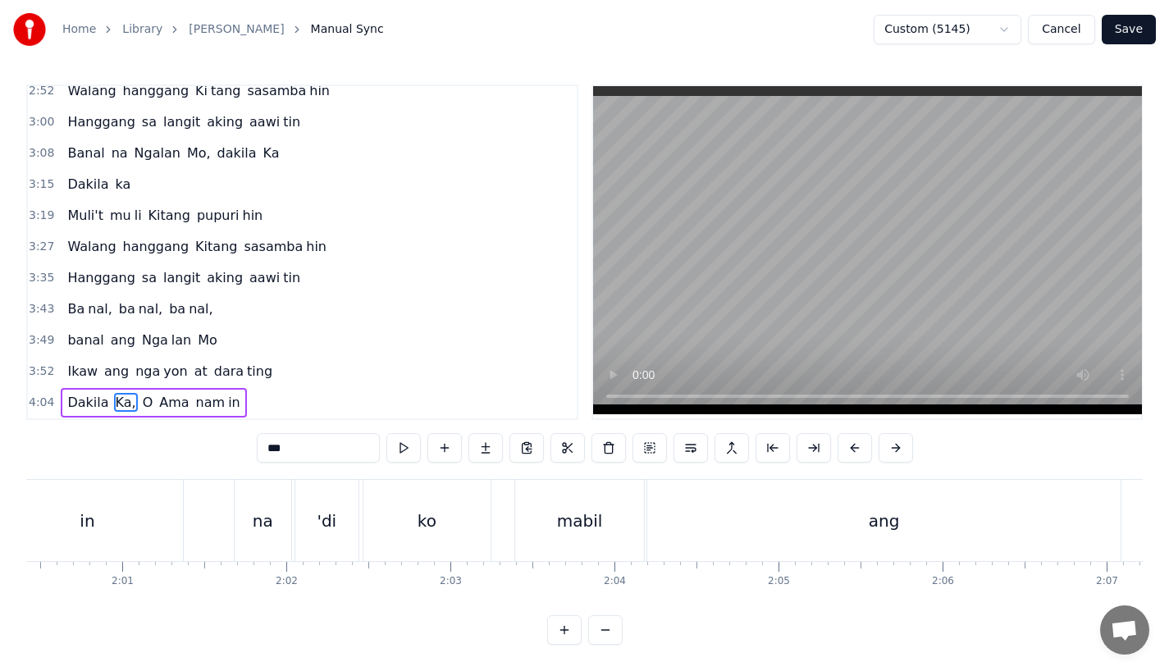
click at [80, 393] on span "Dakila" at bounding box center [88, 402] width 44 height 19
type input "******"
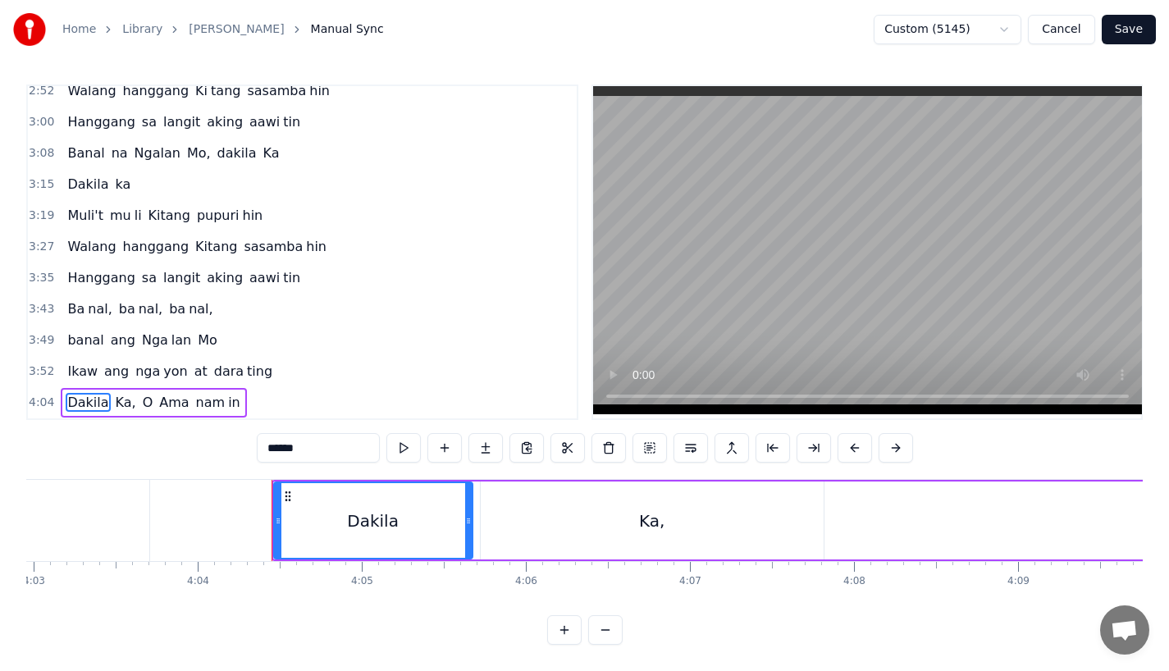
scroll to position [0, 39722]
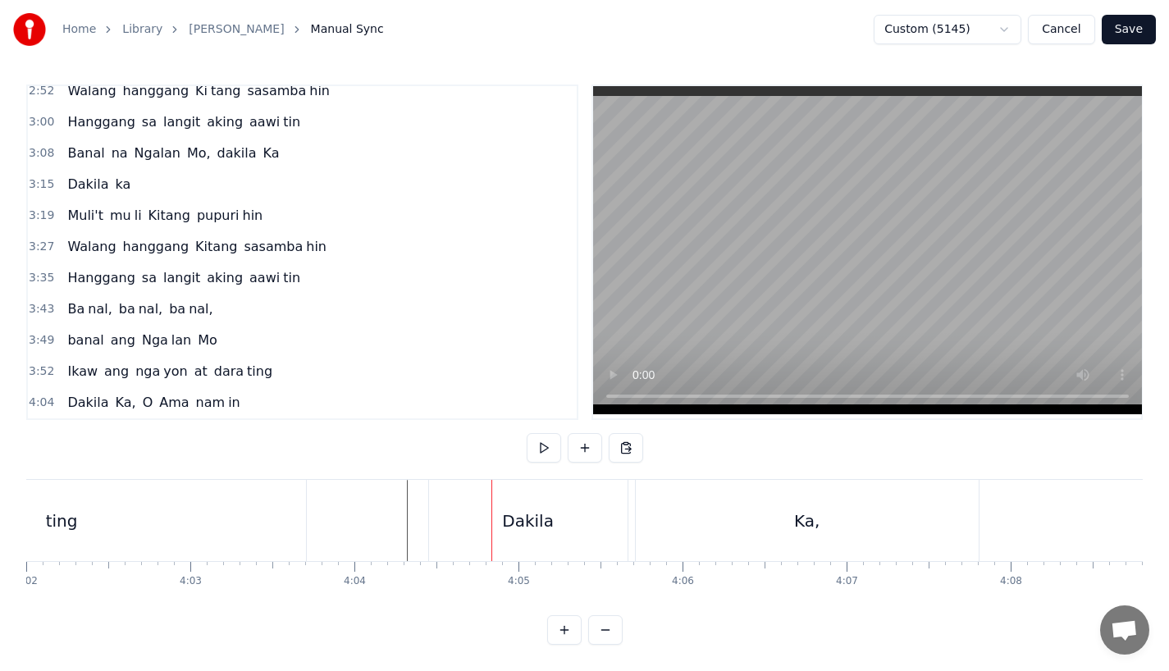
click at [487, 505] on div "Dakila" at bounding box center [528, 520] width 199 height 81
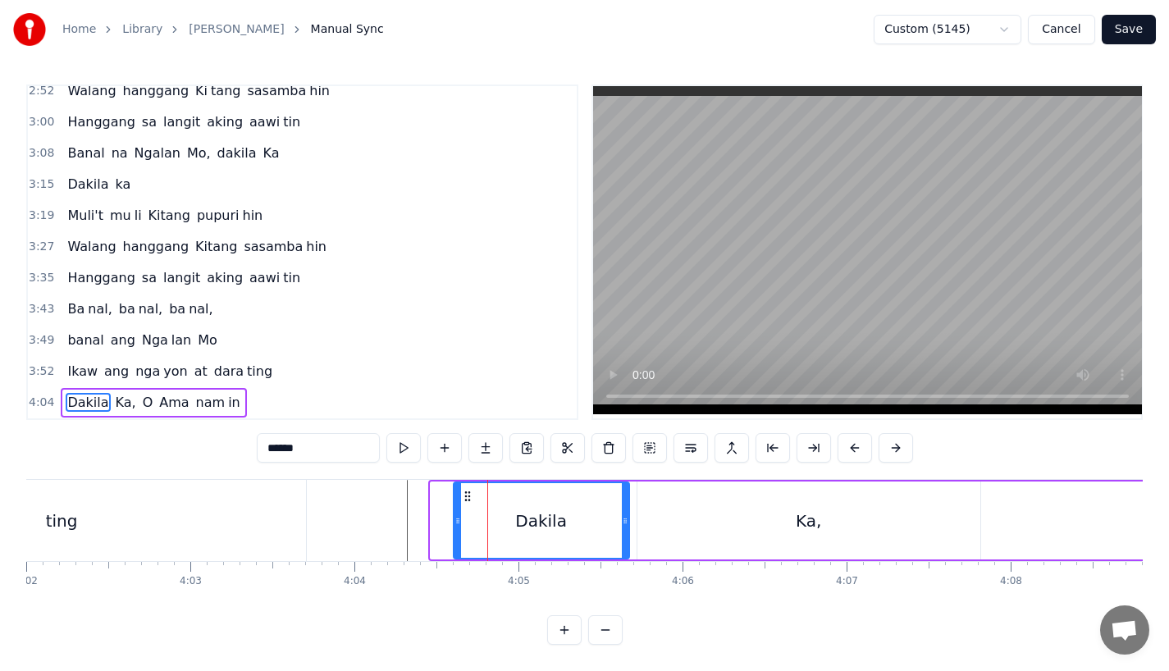
drag, startPoint x: 437, startPoint y: 506, endPoint x: 465, endPoint y: 506, distance: 28.7
click at [461, 515] on icon at bounding box center [458, 521] width 7 height 13
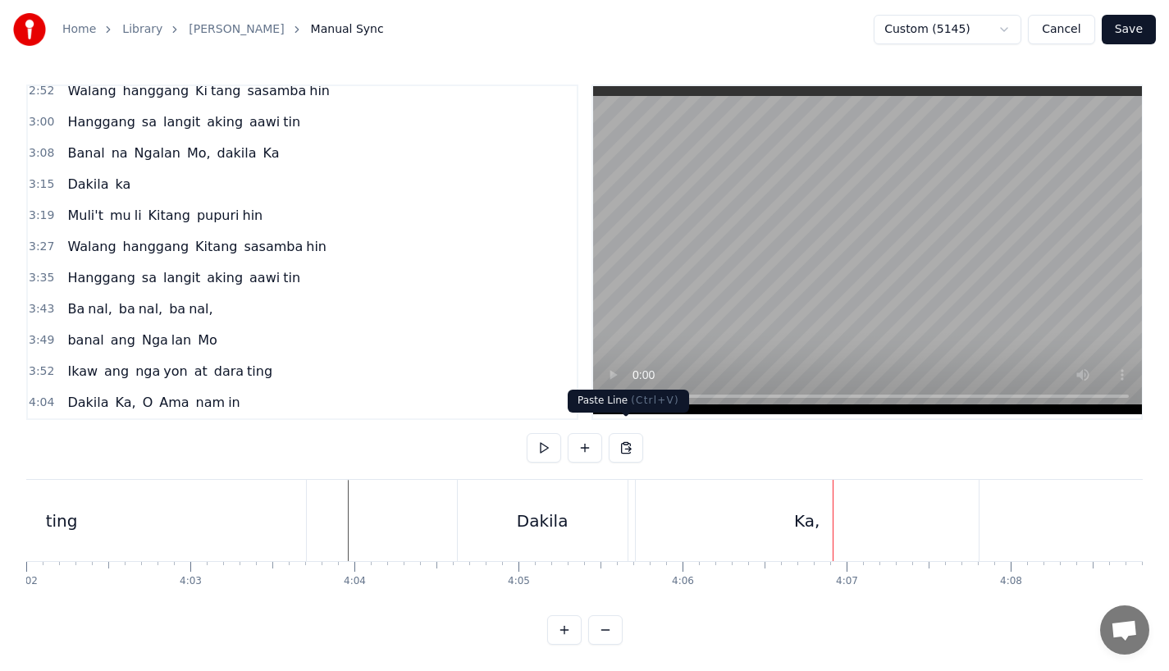
click at [643, 483] on div "Ka," at bounding box center [807, 520] width 343 height 81
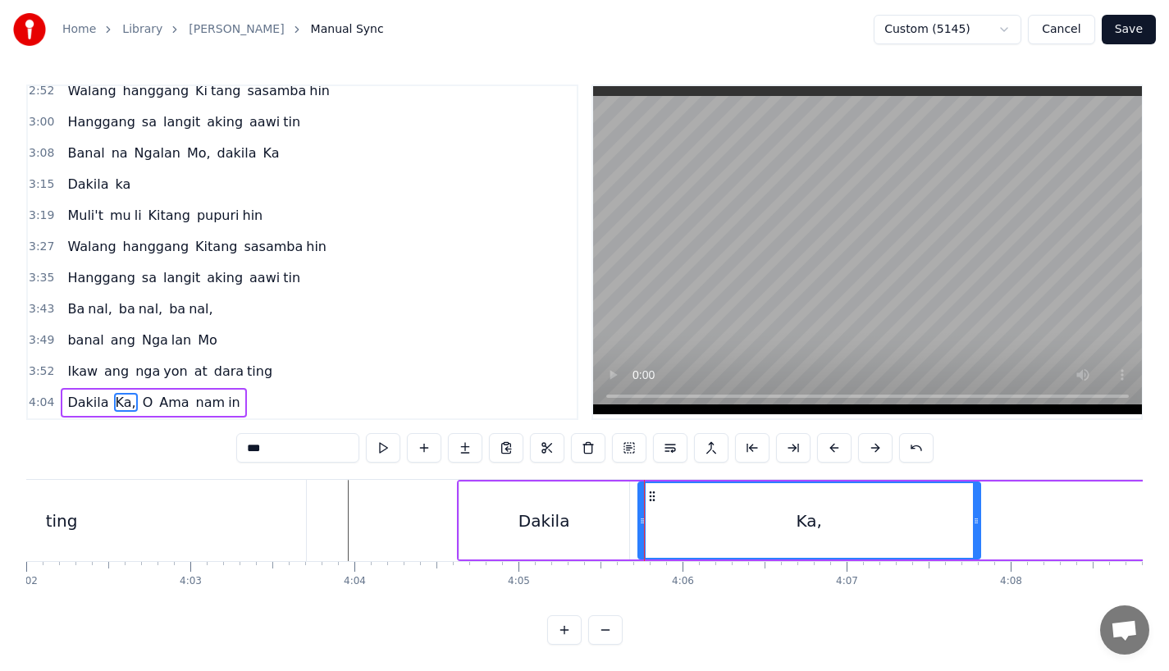
drag, startPoint x: 639, startPoint y: 503, endPoint x: 657, endPoint y: 503, distance: 17.2
click at [646, 515] on icon at bounding box center [642, 521] width 7 height 13
click at [598, 505] on div "Dakila" at bounding box center [545, 521] width 170 height 78
type input "******"
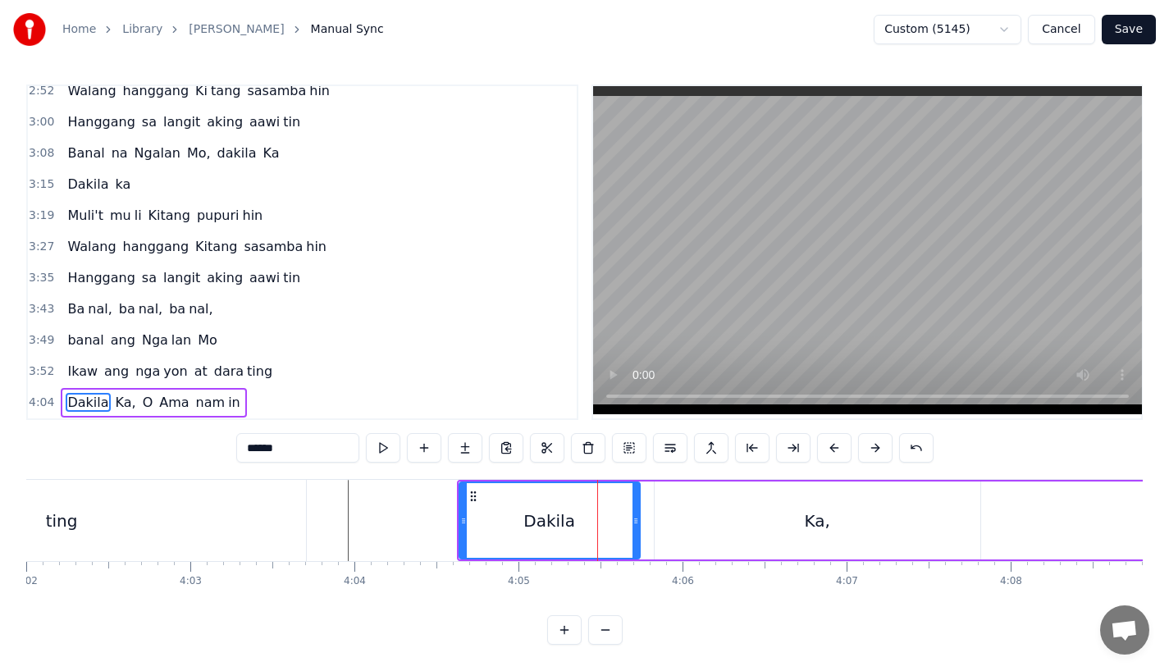
drag, startPoint x: 625, startPoint y: 506, endPoint x: 637, endPoint y: 506, distance: 11.5
click at [637, 515] on icon at bounding box center [636, 521] width 7 height 13
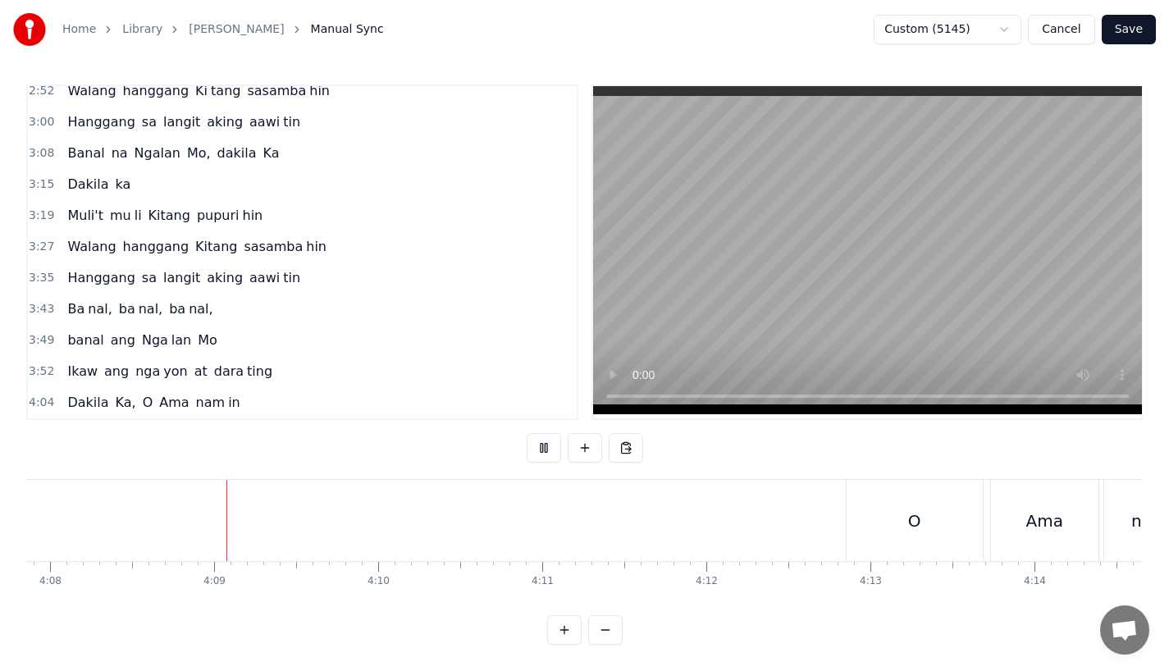
scroll to position [0, 40700]
click at [868, 515] on div "O" at bounding box center [898, 520] width 136 height 81
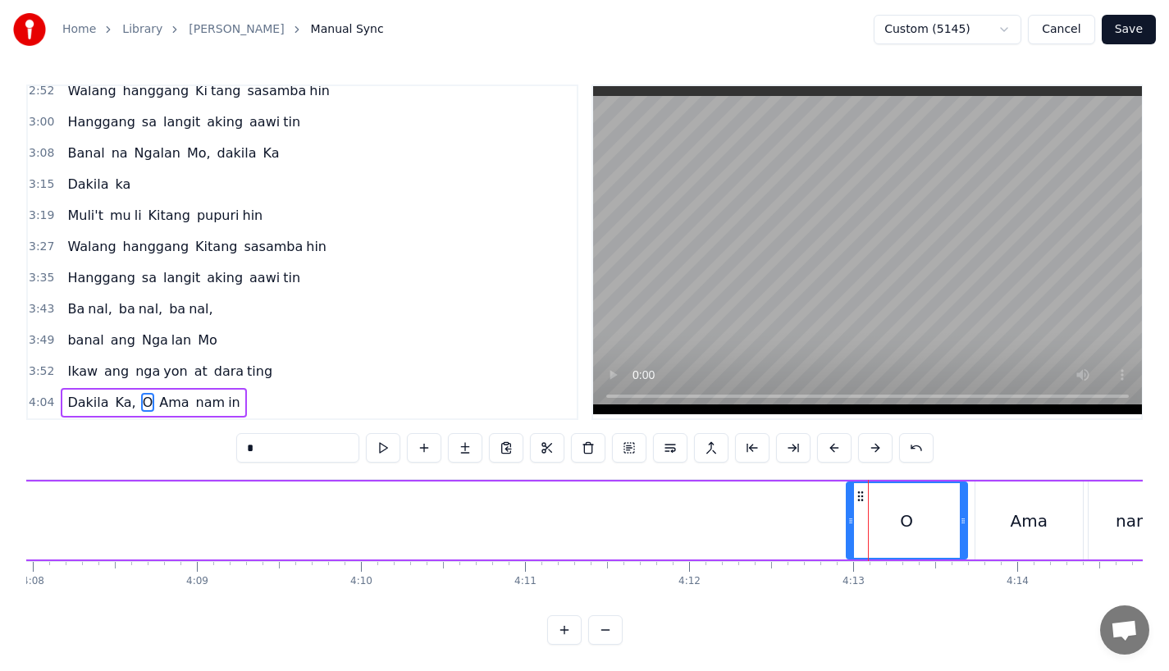
drag, startPoint x: 835, startPoint y: 511, endPoint x: 853, endPoint y: 510, distance: 17.3
click at [853, 515] on icon at bounding box center [851, 521] width 7 height 13
click at [751, 518] on div "Dakila Ka, O Ama nam in" at bounding box center [651, 520] width 2344 height 81
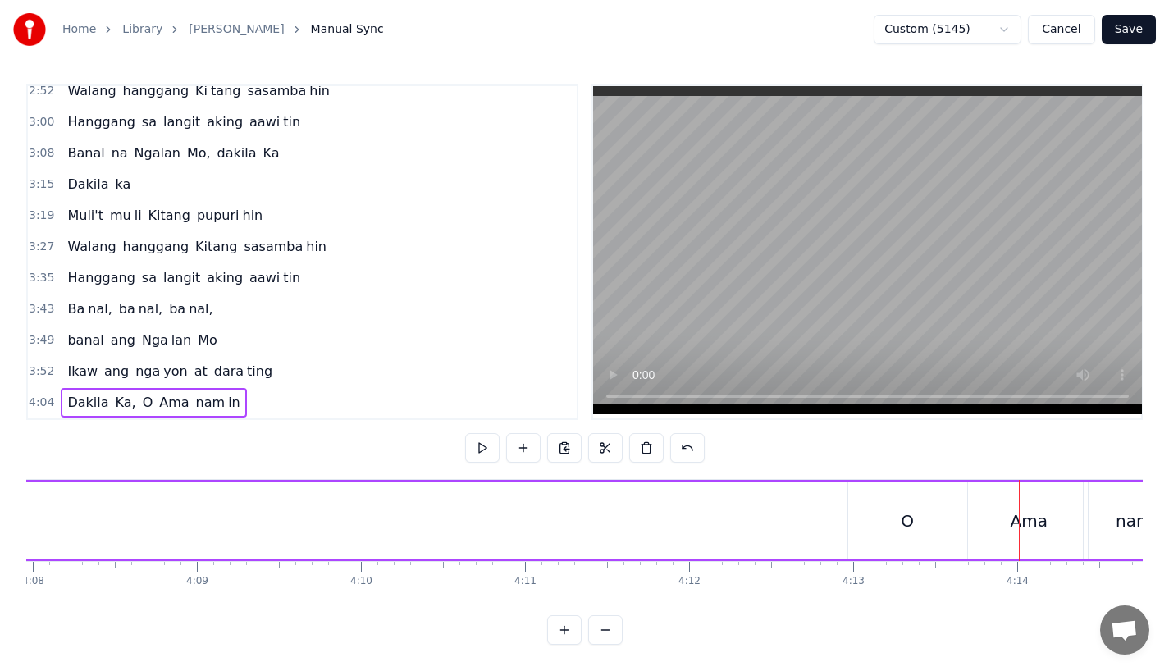
click at [1116, 38] on button "Save" at bounding box center [1129, 30] width 54 height 30
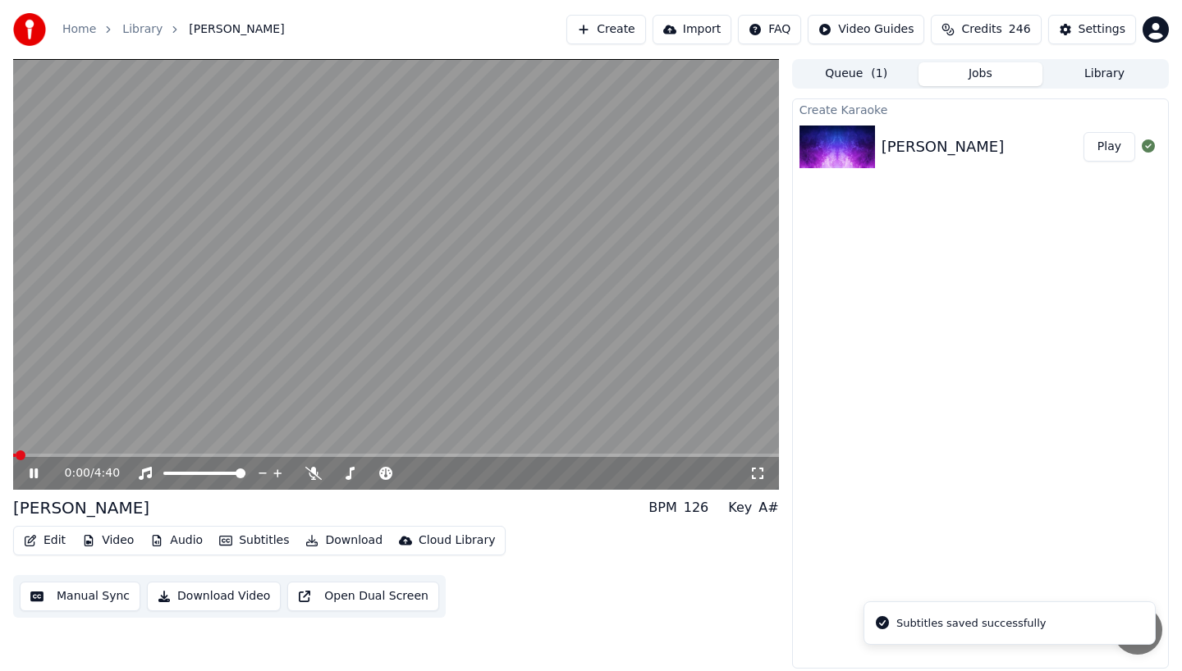
click at [652, 454] on span at bounding box center [396, 455] width 766 height 3
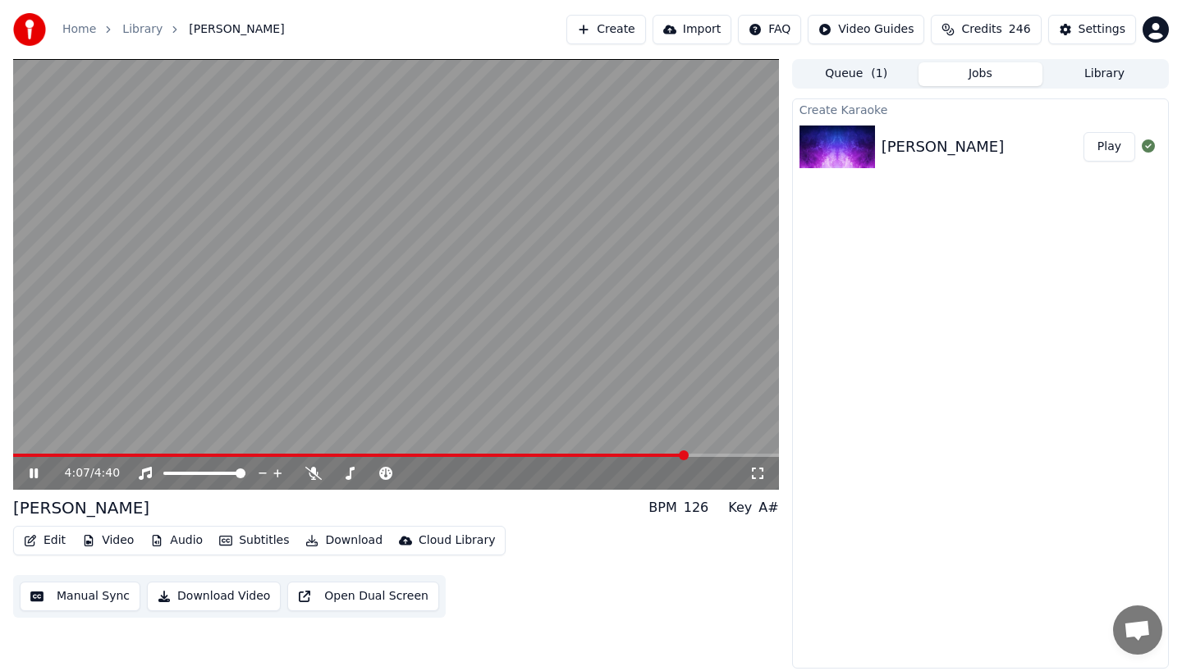
click at [650, 451] on video at bounding box center [396, 274] width 766 height 431
click at [632, 455] on span at bounding box center [350, 455] width 674 height 3
click at [34, 467] on icon at bounding box center [45, 473] width 39 height 13
click at [44, 542] on button "Edit" at bounding box center [44, 540] width 55 height 23
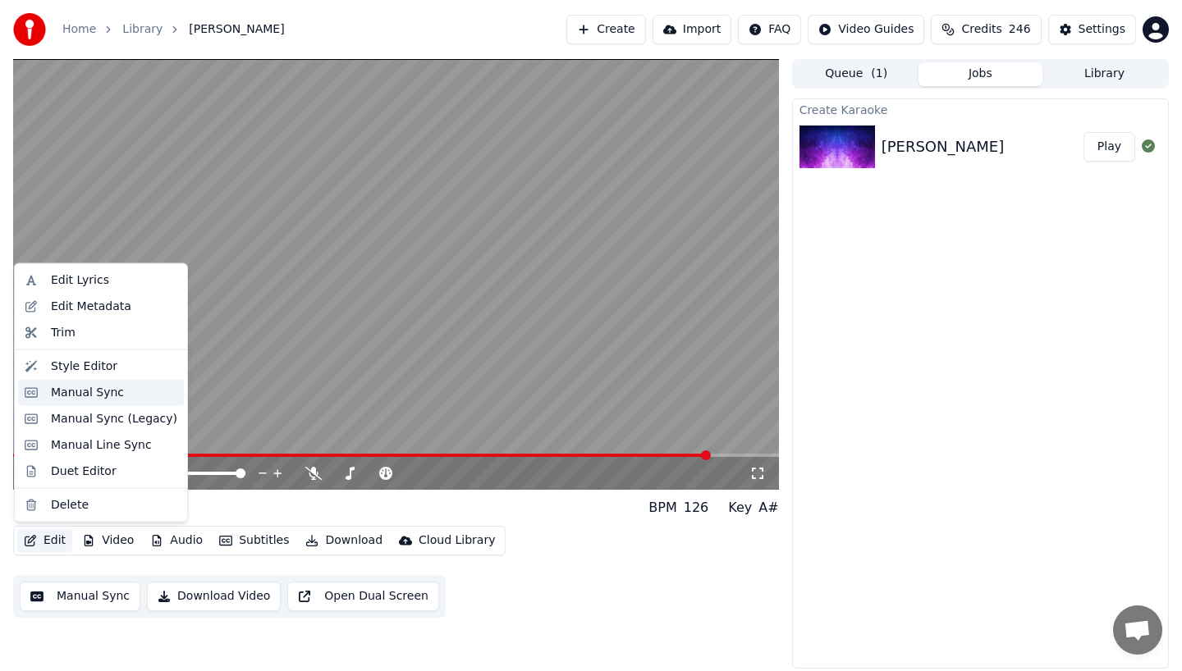
click at [82, 396] on div "Manual Sync" at bounding box center [87, 392] width 73 height 16
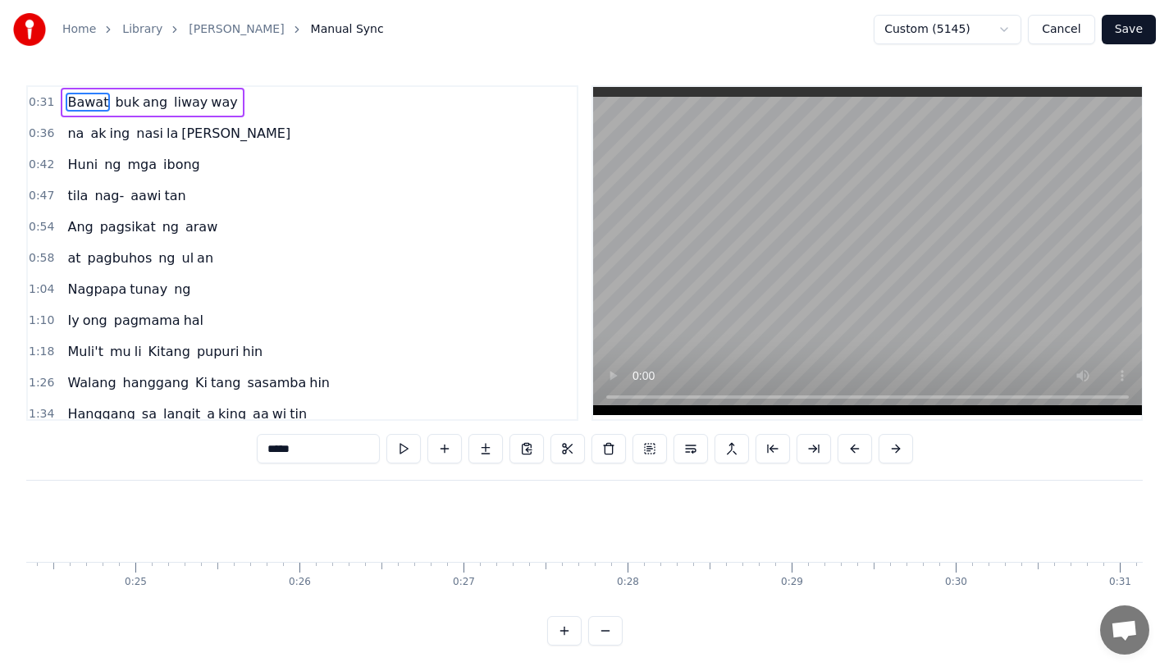
scroll to position [666, 0]
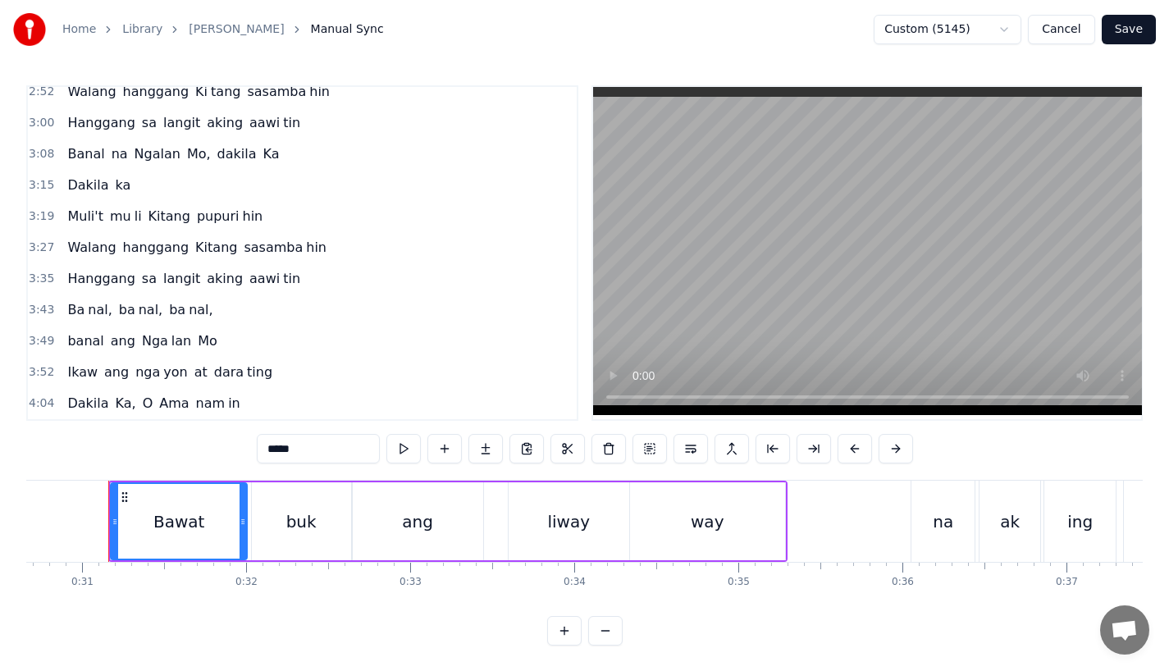
click at [87, 391] on div "Dakila Ka, O Ama nam in" at bounding box center [153, 404] width 185 height 30
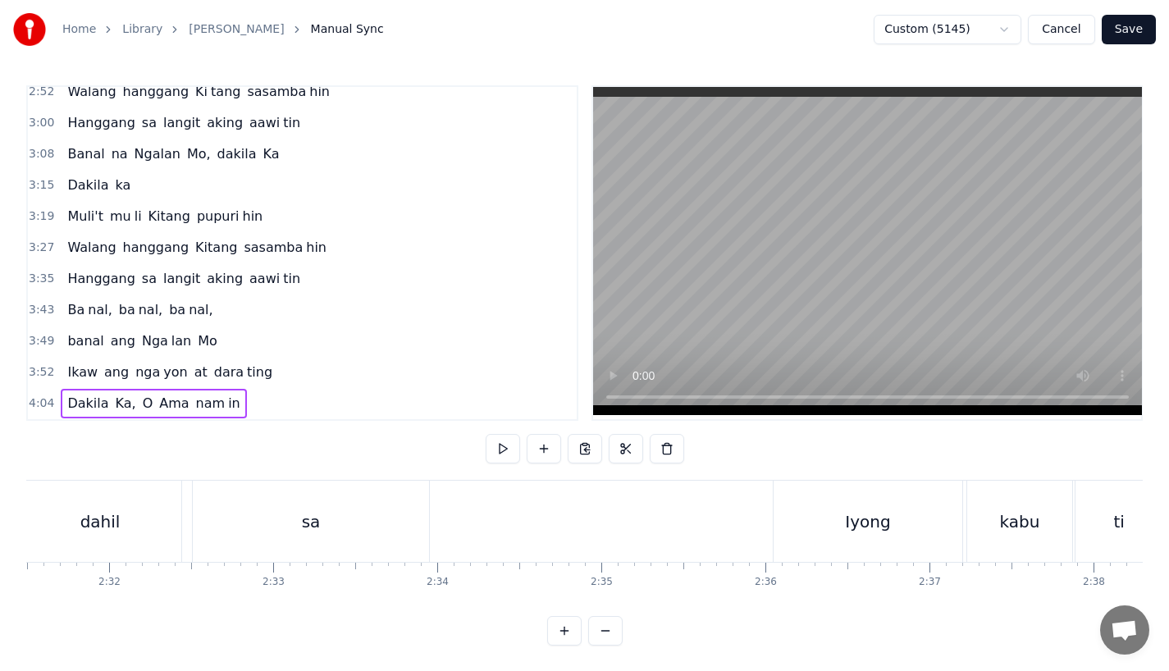
click at [87, 404] on span "Dakila" at bounding box center [88, 403] width 44 height 19
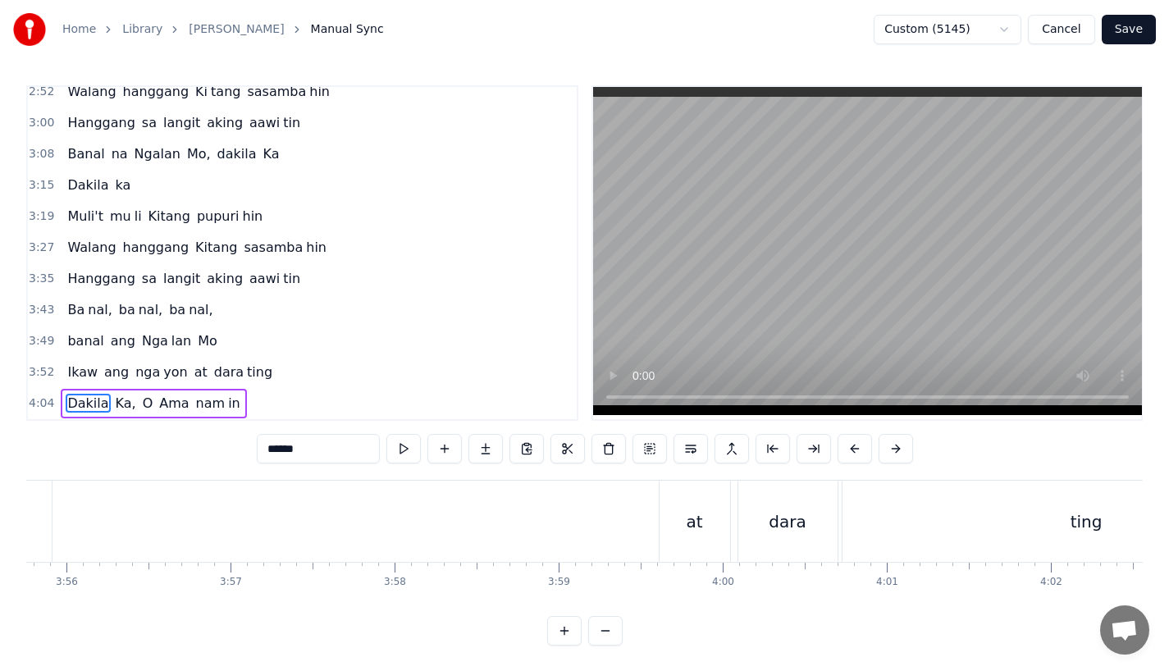
scroll to position [0, 40070]
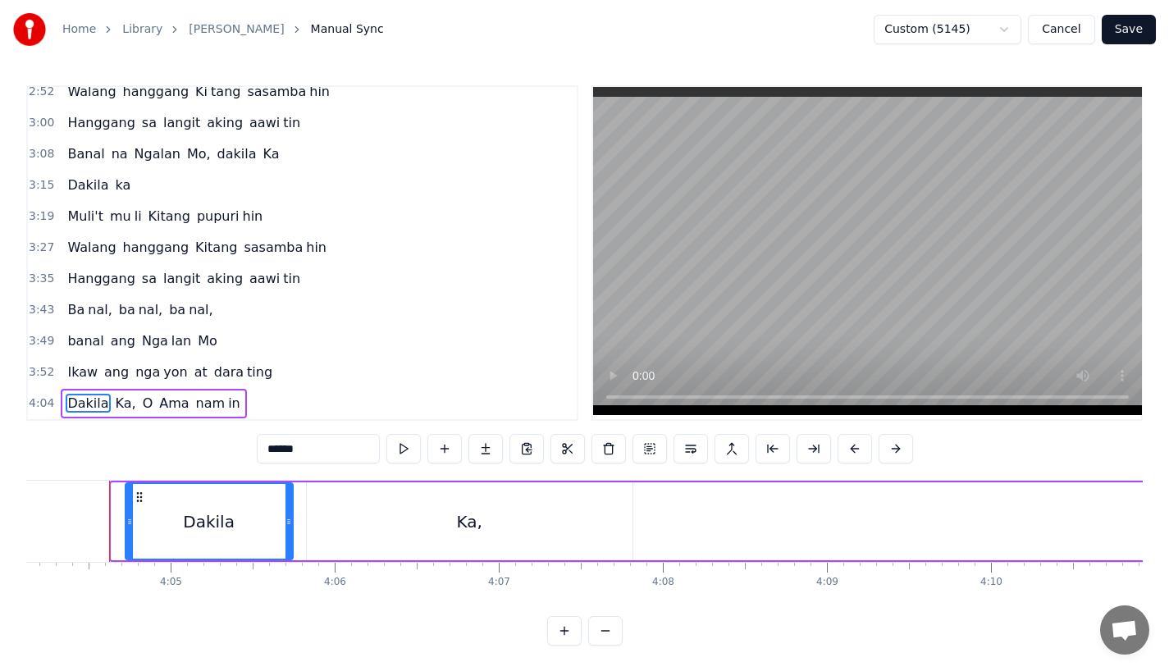
drag, startPoint x: 116, startPoint y: 521, endPoint x: 130, endPoint y: 523, distance: 14.0
click at [130, 523] on icon at bounding box center [129, 521] width 7 height 13
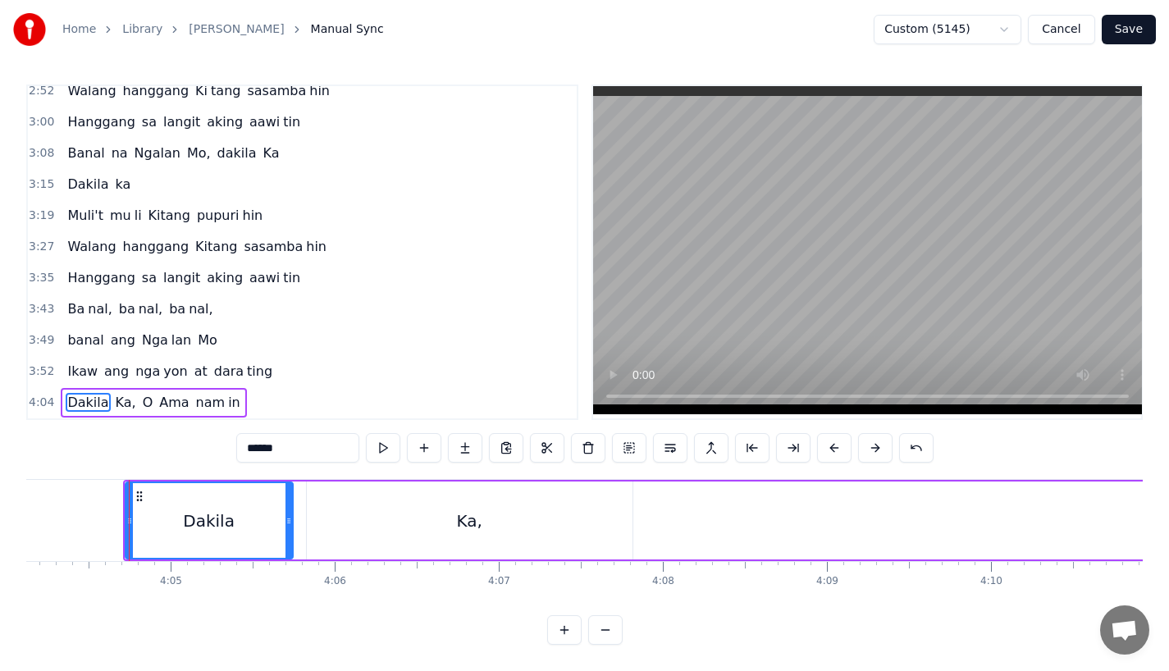
click at [201, 493] on div "Dakila" at bounding box center [209, 520] width 166 height 75
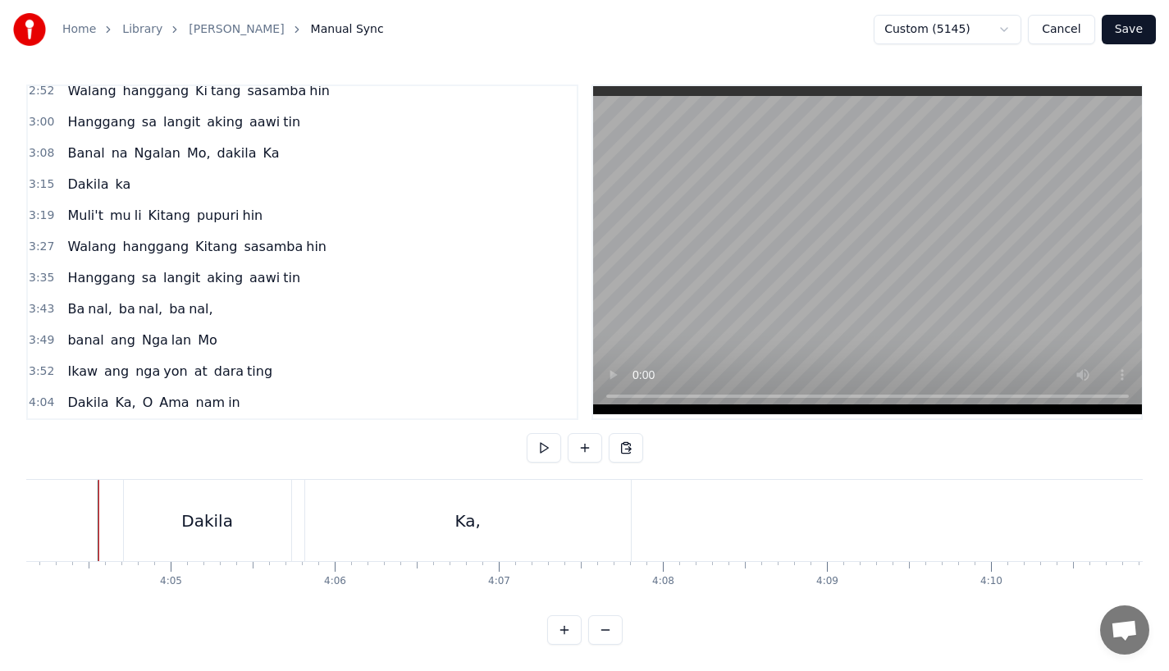
scroll to position [0, 40059]
click at [217, 507] on div "Dakila" at bounding box center [255, 520] width 167 height 81
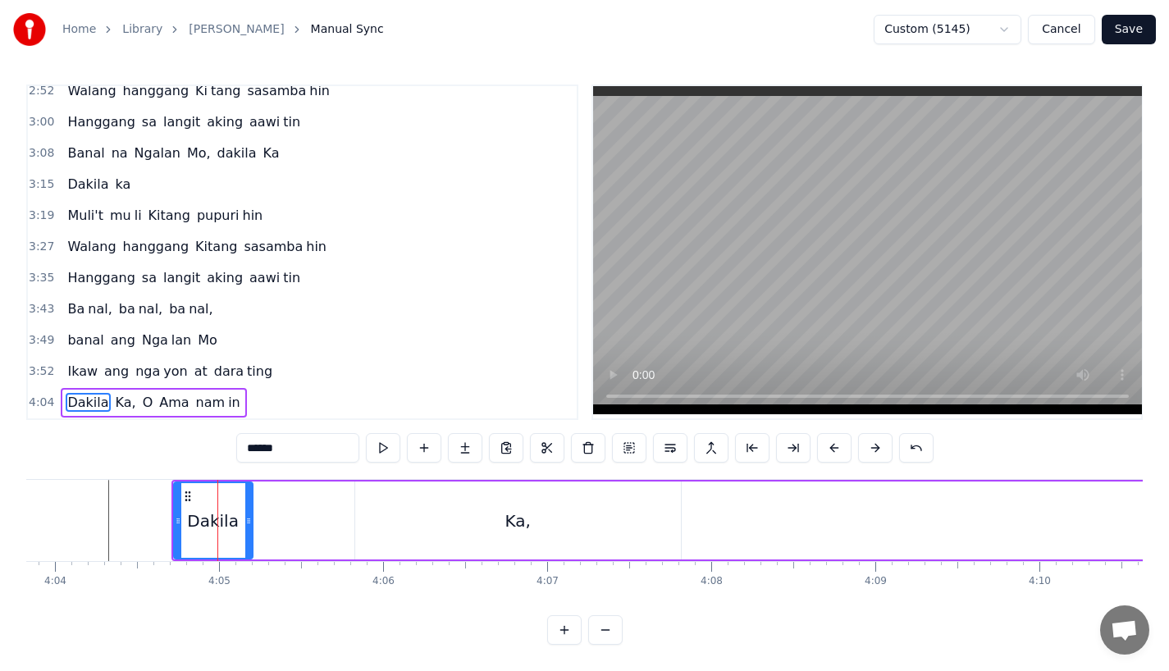
drag, startPoint x: 336, startPoint y: 509, endPoint x: 247, endPoint y: 510, distance: 88.7
click at [247, 515] on icon at bounding box center [248, 521] width 7 height 13
click at [459, 437] on button at bounding box center [465, 448] width 34 height 30
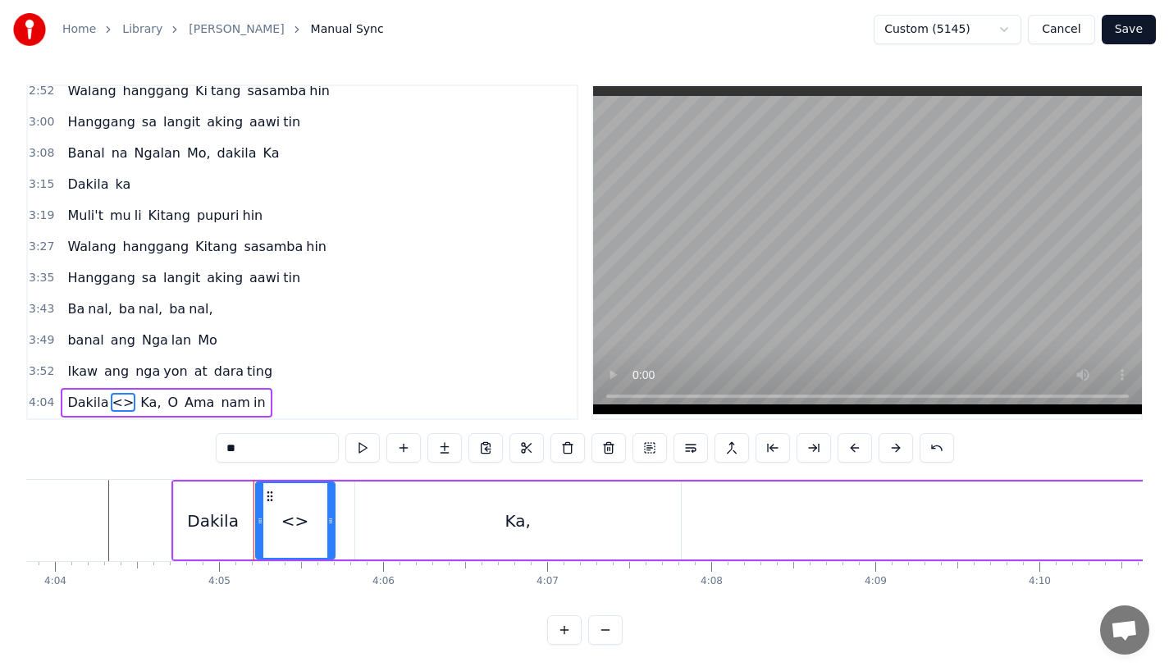
drag, startPoint x: 268, startPoint y: 442, endPoint x: 103, endPoint y: 441, distance: 164.1
click at [103, 441] on div "0:31 Bawat buk ang liway way 0:36 na ak ing nasi la yan 0:42 Huni ng mga ibong …" at bounding box center [584, 365] width 1117 height 561
click at [248, 514] on div "Dakila" at bounding box center [213, 521] width 79 height 78
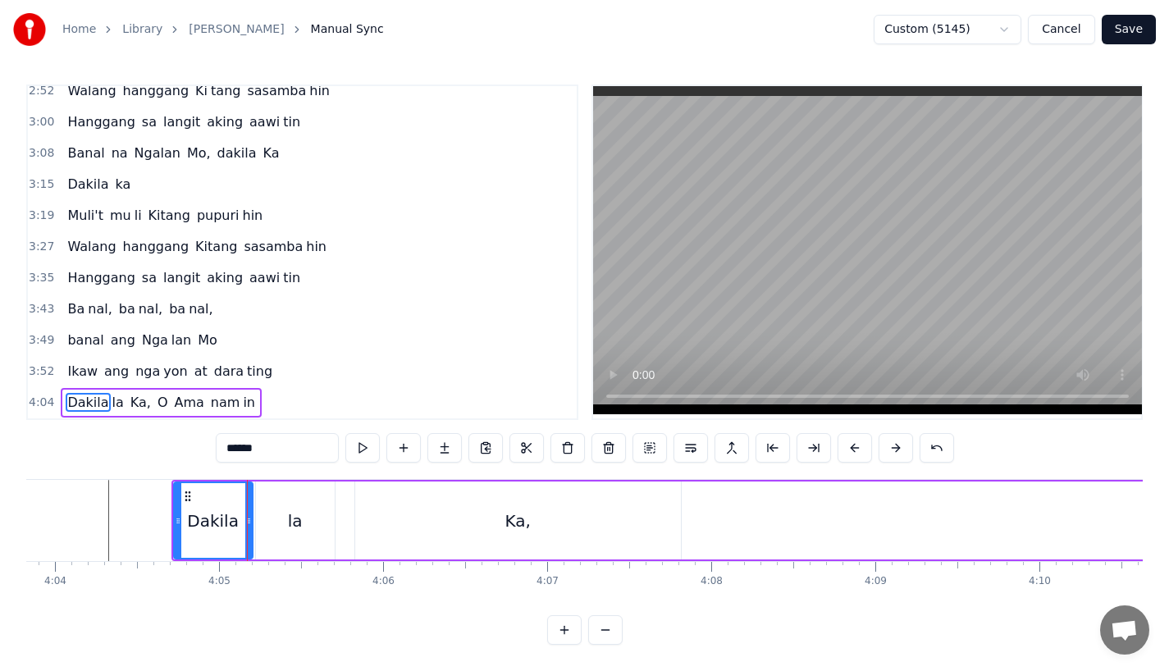
click at [272, 433] on input "******" at bounding box center [277, 448] width 123 height 30
click at [290, 516] on div "la" at bounding box center [295, 521] width 15 height 25
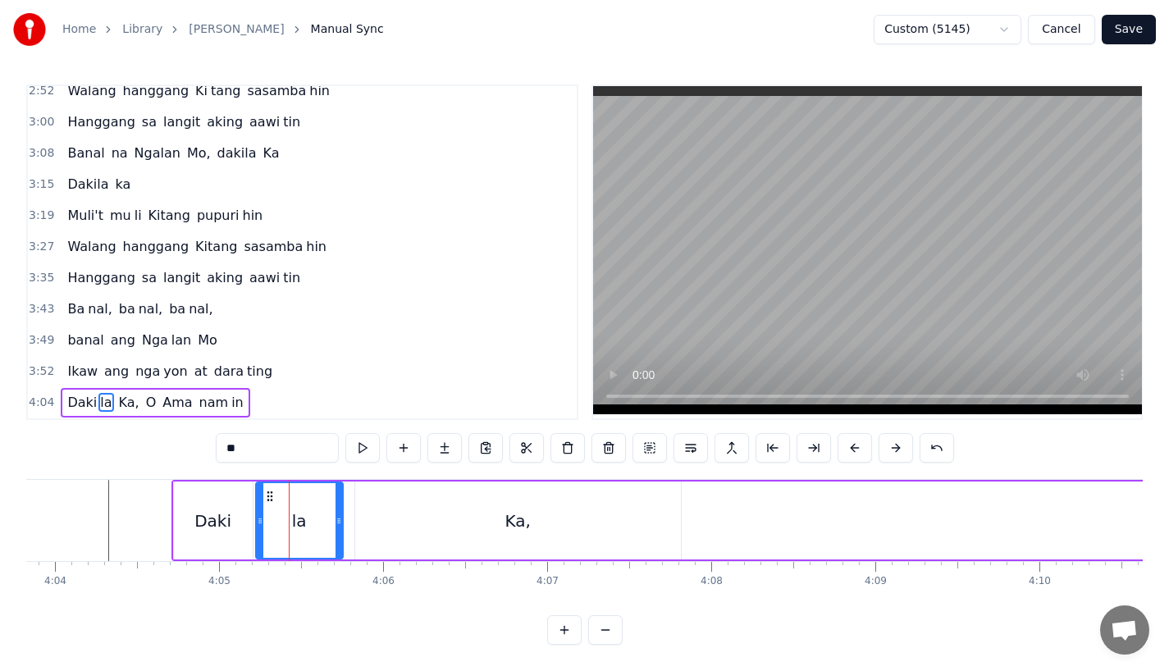
drag, startPoint x: 331, startPoint y: 517, endPoint x: 341, endPoint y: 517, distance: 9.8
click at [341, 517] on div at bounding box center [339, 520] width 7 height 75
click at [199, 514] on div "Daki" at bounding box center [213, 521] width 37 height 25
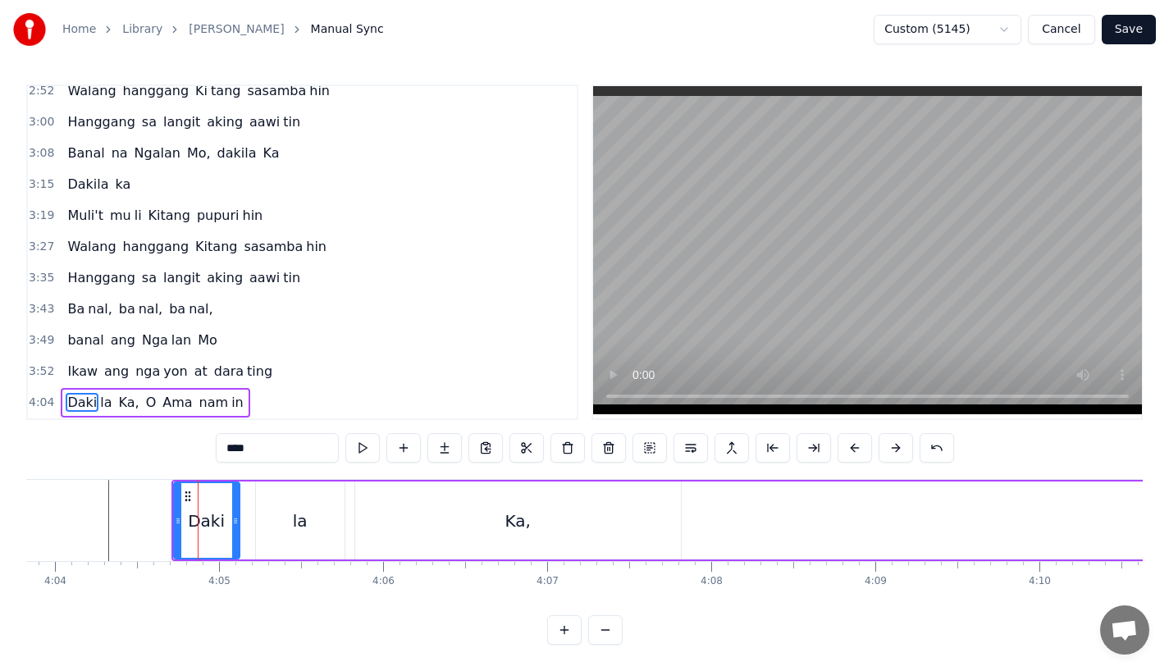
drag, startPoint x: 247, startPoint y: 513, endPoint x: 232, endPoint y: 513, distance: 14.8
click at [232, 515] on icon at bounding box center [235, 521] width 7 height 13
click at [272, 513] on div "la" at bounding box center [300, 521] width 89 height 78
type input "**"
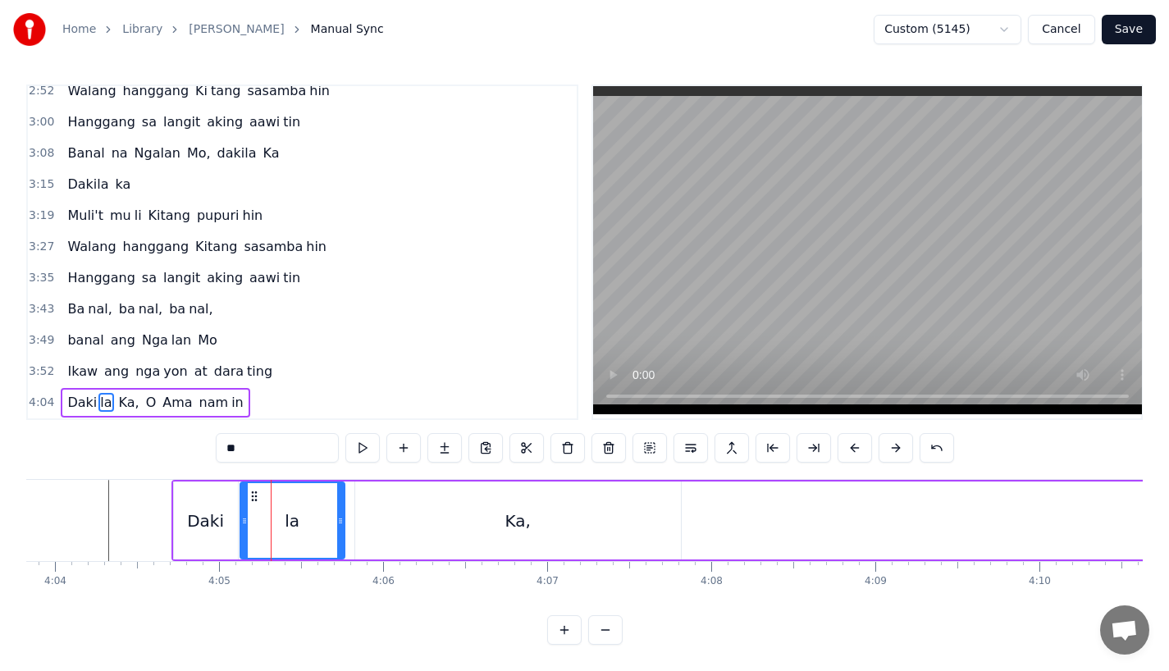
drag, startPoint x: 259, startPoint y: 513, endPoint x: 244, endPoint y: 514, distance: 15.6
click at [244, 515] on icon at bounding box center [244, 521] width 7 height 13
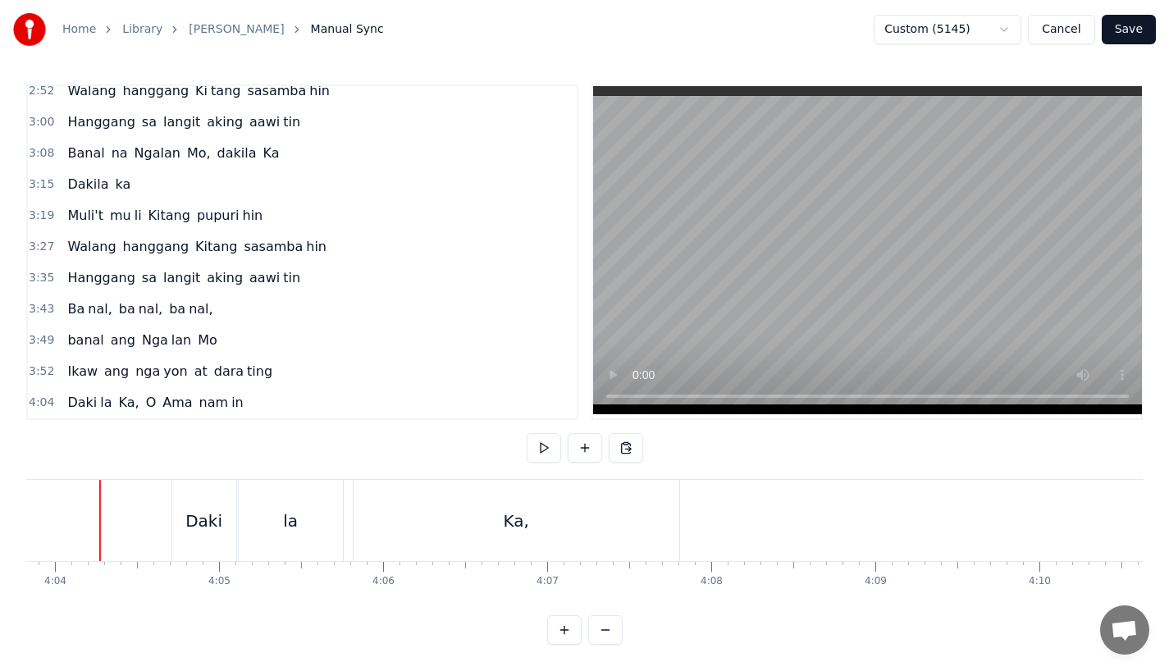
scroll to position [0, 40012]
click at [199, 533] on div "Daki" at bounding box center [221, 520] width 64 height 81
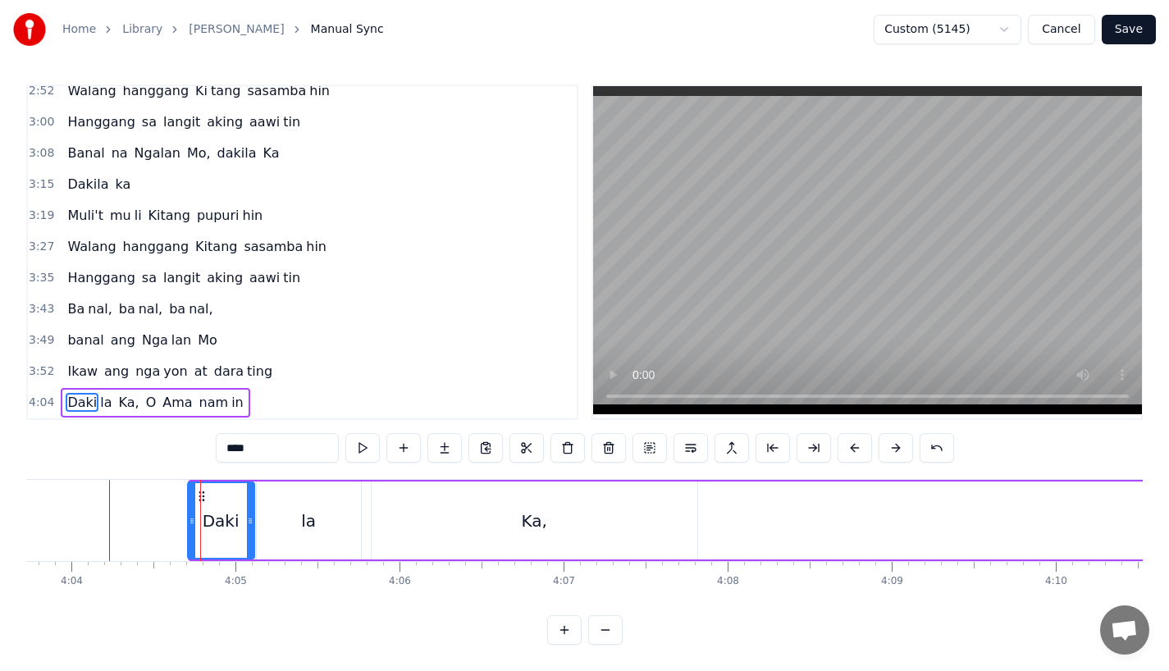
click at [189, 519] on div at bounding box center [192, 520] width 7 height 75
click at [1121, 33] on button "Save" at bounding box center [1129, 30] width 54 height 30
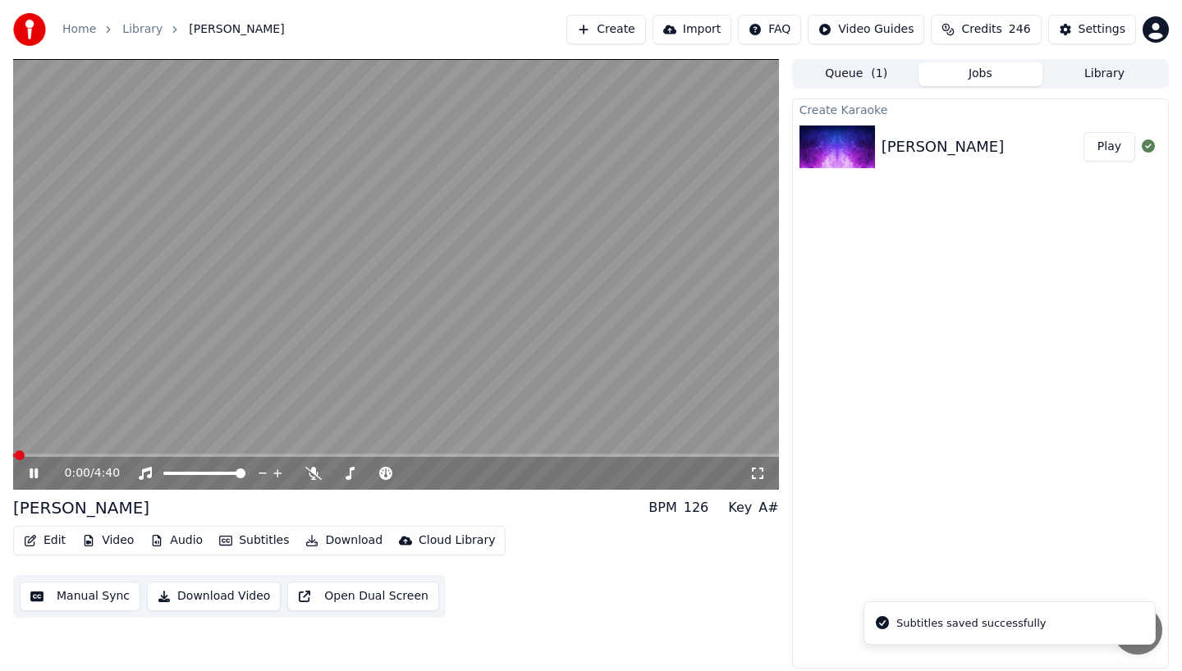
click at [657, 455] on span at bounding box center [396, 455] width 766 height 3
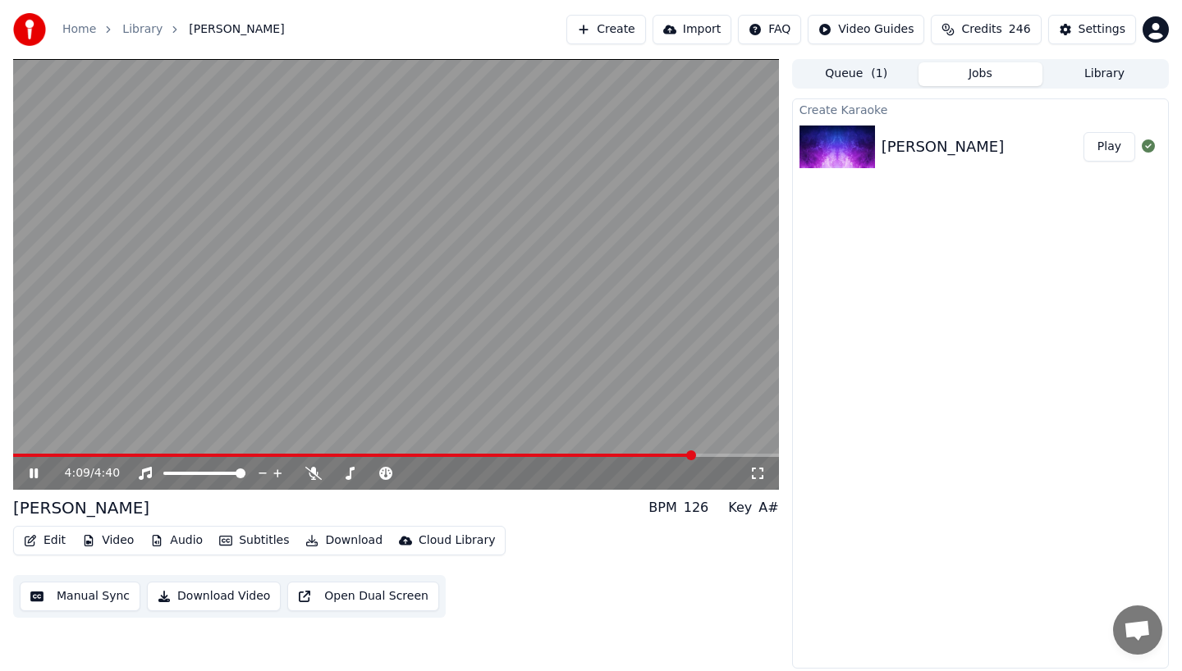
click at [637, 453] on video at bounding box center [396, 274] width 766 height 431
click at [649, 454] on span at bounding box center [354, 455] width 682 height 3
click at [29, 468] on icon at bounding box center [34, 473] width 10 height 11
click at [662, 457] on div "4:09 / 4:40" at bounding box center [396, 473] width 766 height 33
click at [653, 452] on video at bounding box center [396, 274] width 766 height 431
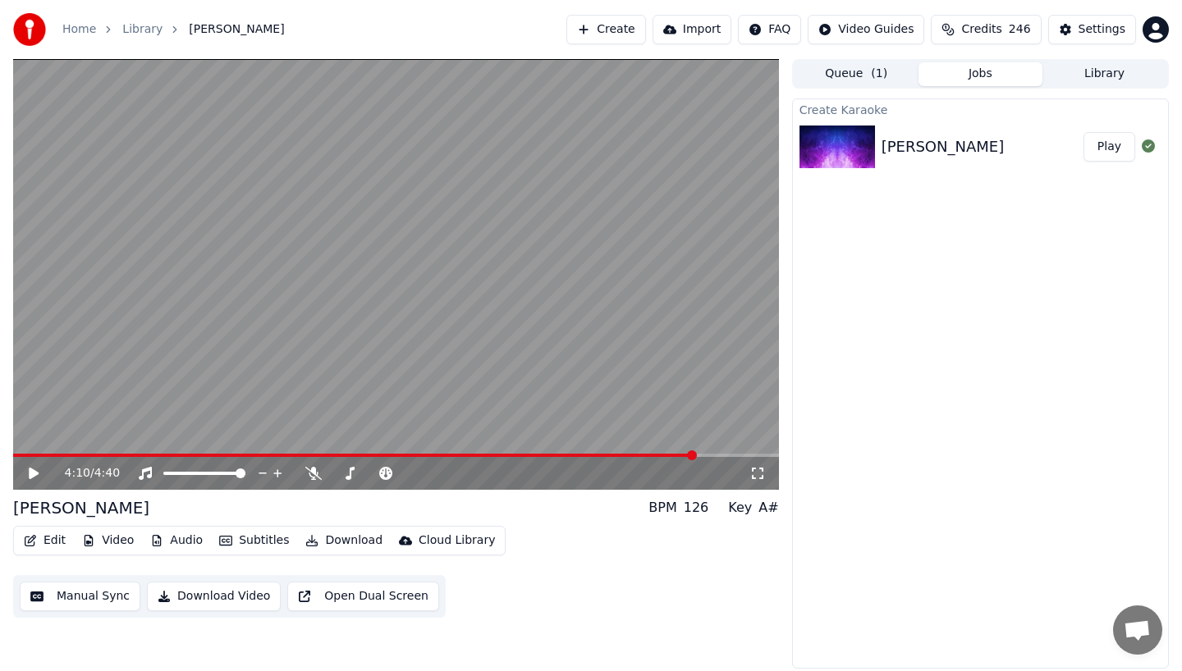
click at [661, 454] on span at bounding box center [354, 455] width 683 height 3
click at [39, 468] on icon at bounding box center [45, 473] width 39 height 13
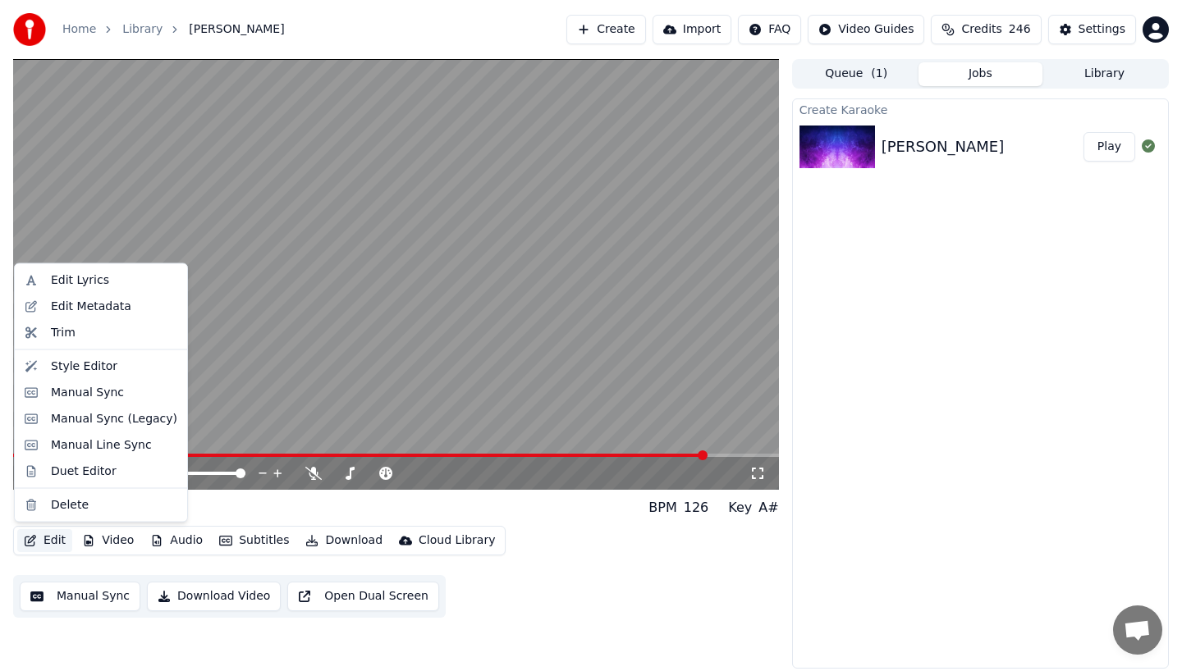
click at [43, 540] on button "Edit" at bounding box center [44, 540] width 55 height 23
click at [76, 386] on div "Manual Sync" at bounding box center [87, 392] width 73 height 16
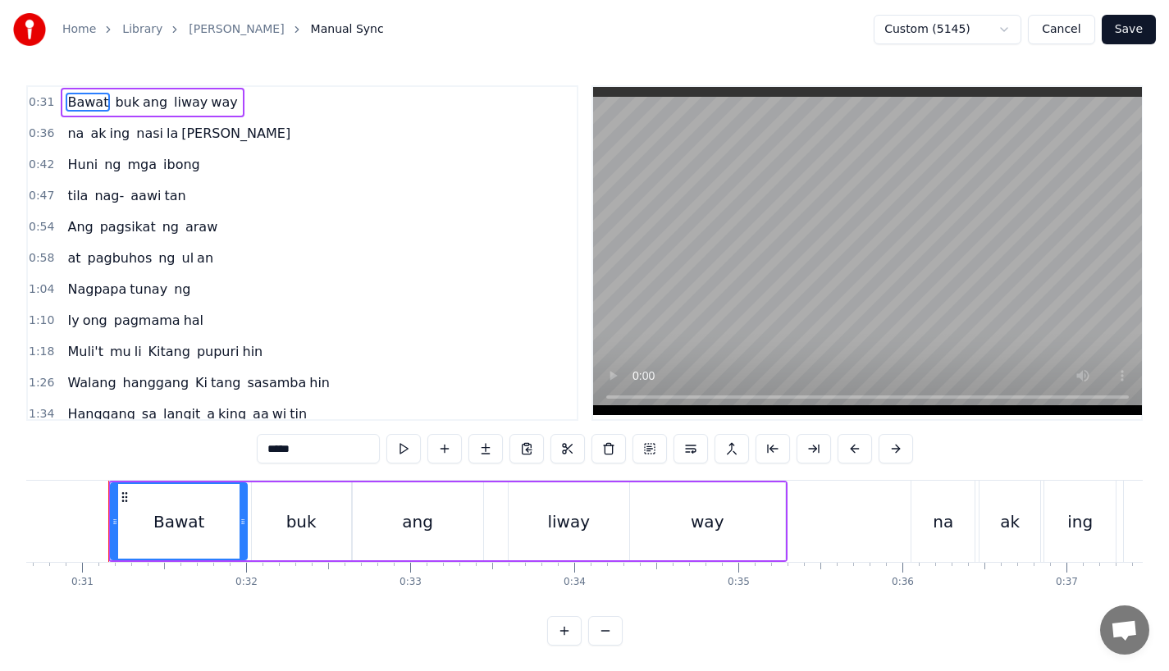
scroll to position [666, 0]
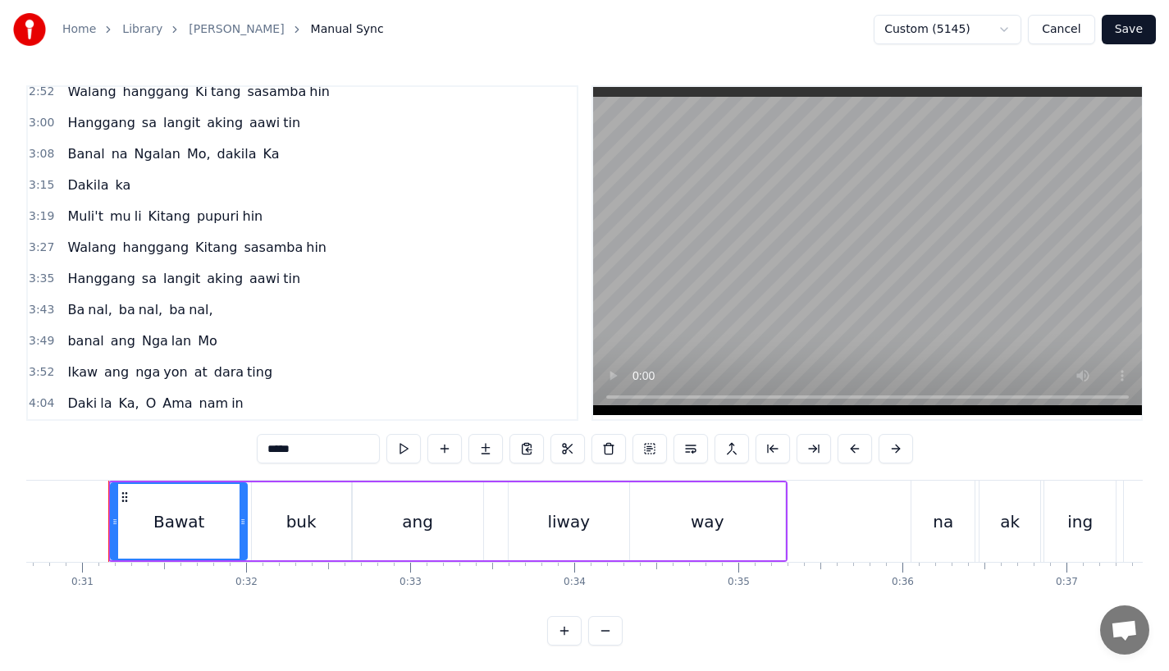
click at [93, 407] on span "Daki" at bounding box center [82, 403] width 33 height 19
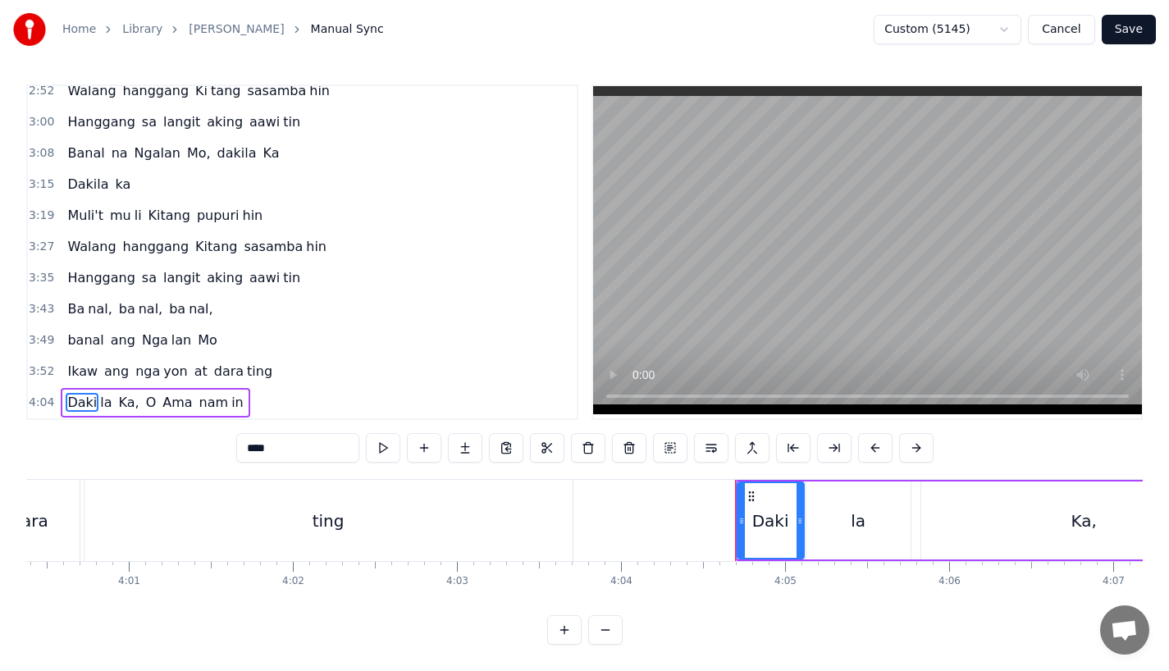
scroll to position [0, 40081]
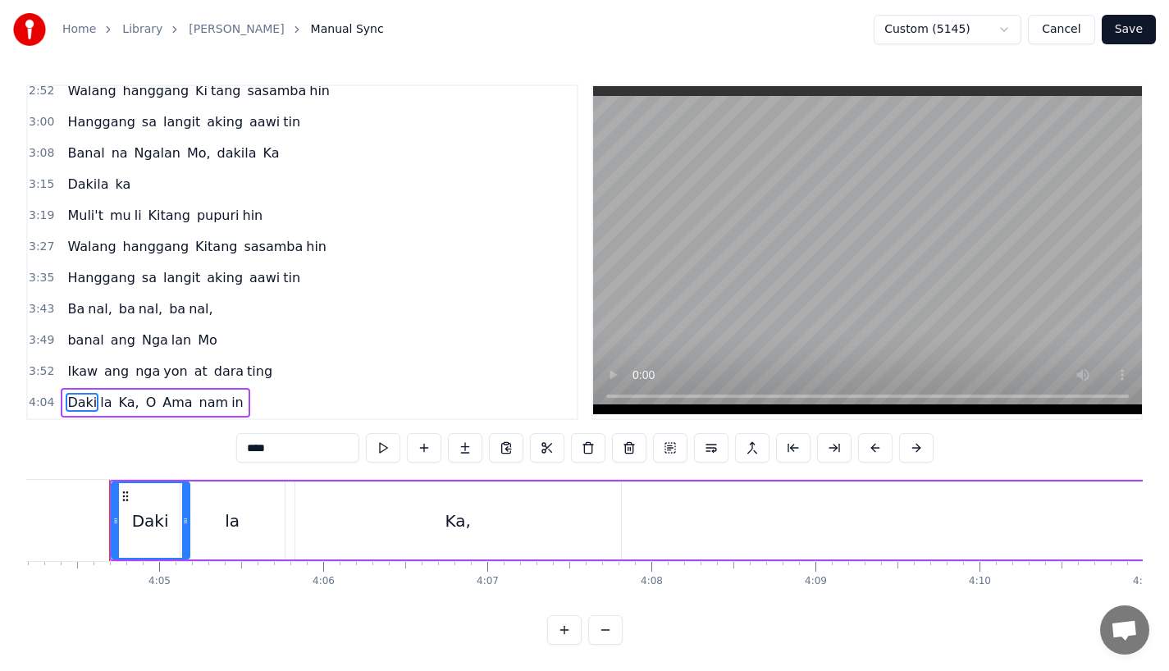
drag, startPoint x: 175, startPoint y: 515, endPoint x: 186, endPoint y: 515, distance: 11.5
click at [186, 515] on div at bounding box center [185, 520] width 7 height 75
click at [205, 515] on div "la" at bounding box center [233, 521] width 104 height 78
type input "**"
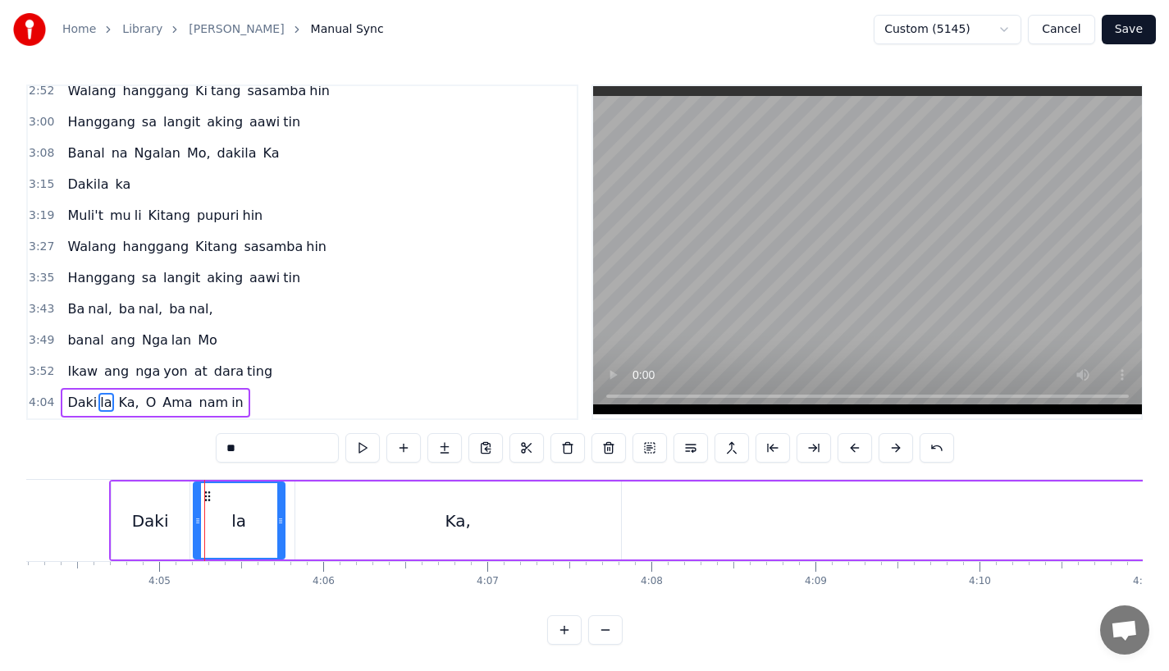
drag, startPoint x: 182, startPoint y: 515, endPoint x: 195, endPoint y: 515, distance: 12.3
click at [195, 515] on div at bounding box center [198, 520] width 7 height 75
click at [286, 515] on div at bounding box center [287, 520] width 7 height 75
click at [1133, 32] on button "Save" at bounding box center [1129, 30] width 54 height 30
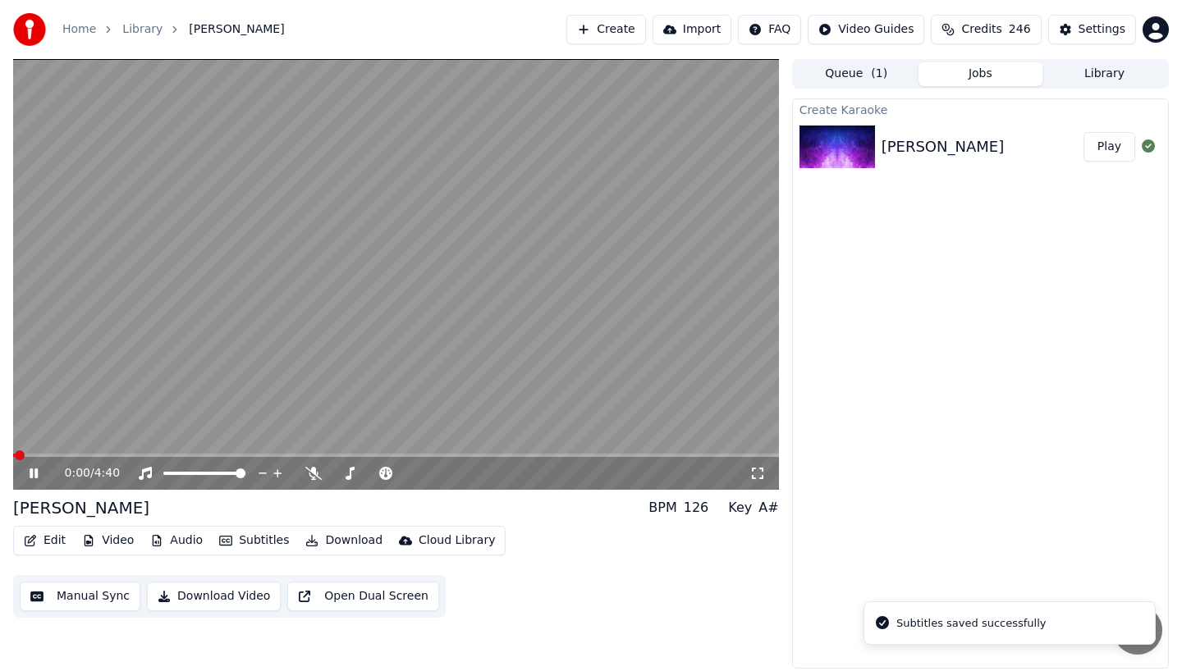
click at [642, 456] on span at bounding box center [396, 455] width 766 height 3
click at [671, 454] on span at bounding box center [396, 455] width 766 height 3
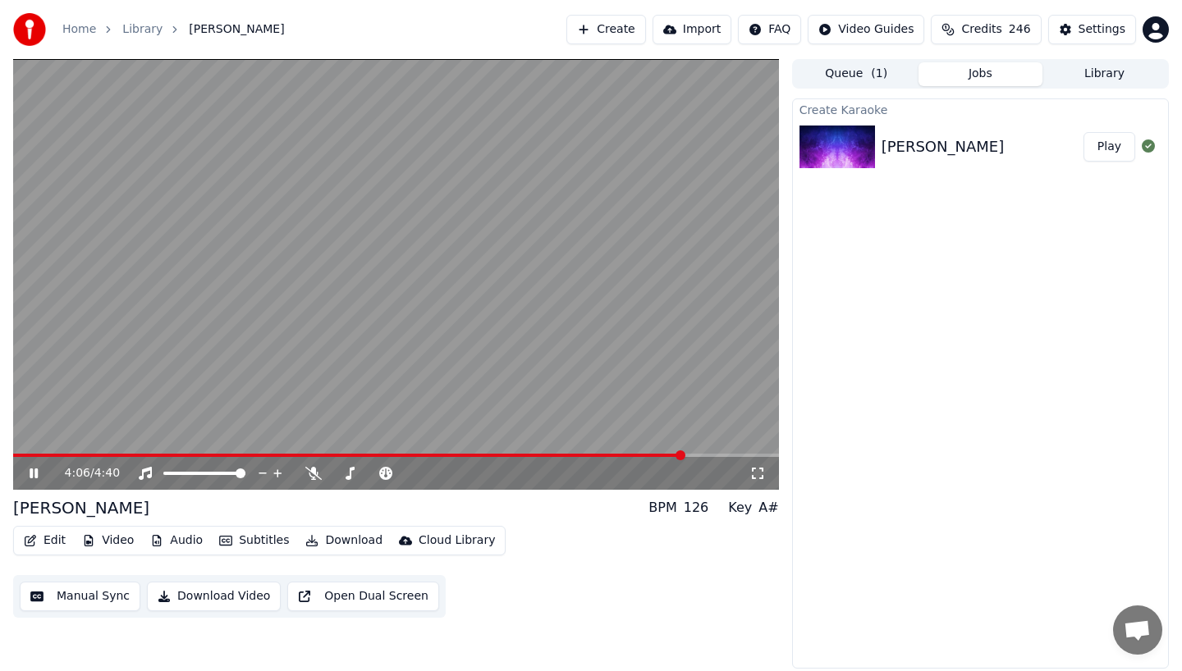
click at [671, 454] on span at bounding box center [348, 455] width 671 height 3
click at [643, 454] on span at bounding box center [348, 455] width 671 height 3
click at [30, 474] on icon at bounding box center [34, 474] width 8 height 10
click at [315, 469] on icon at bounding box center [313, 473] width 16 height 13
click at [204, 598] on button "Download Video" at bounding box center [214, 597] width 134 height 30
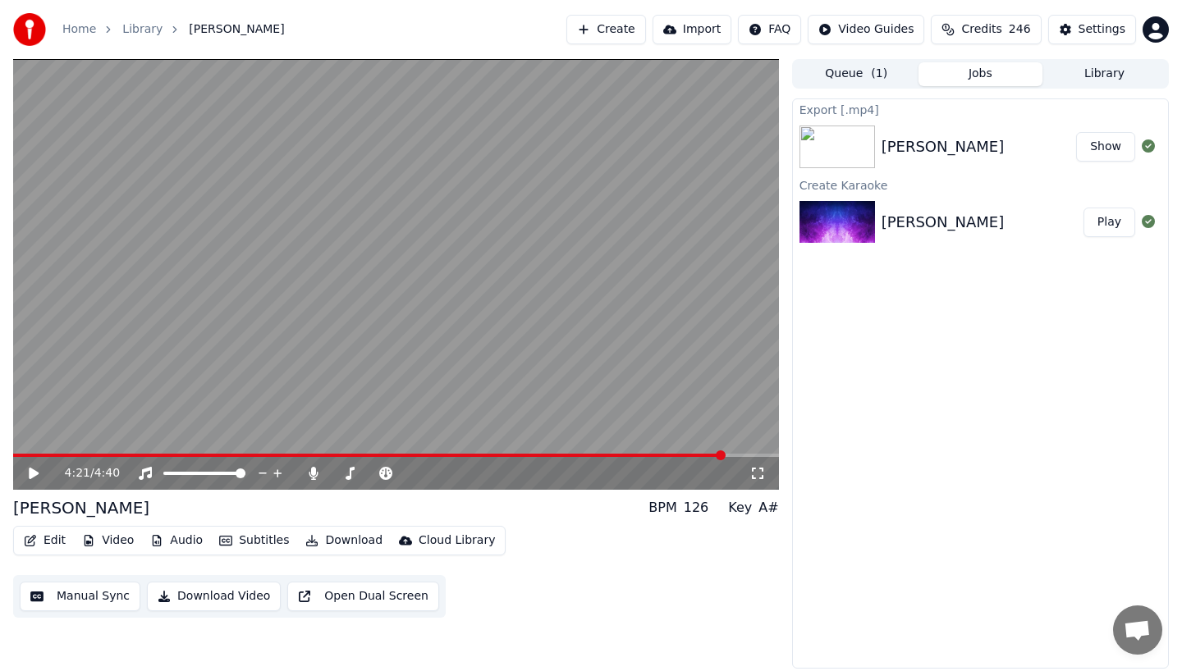
click at [612, 25] on button "Create" at bounding box center [606, 30] width 80 height 30
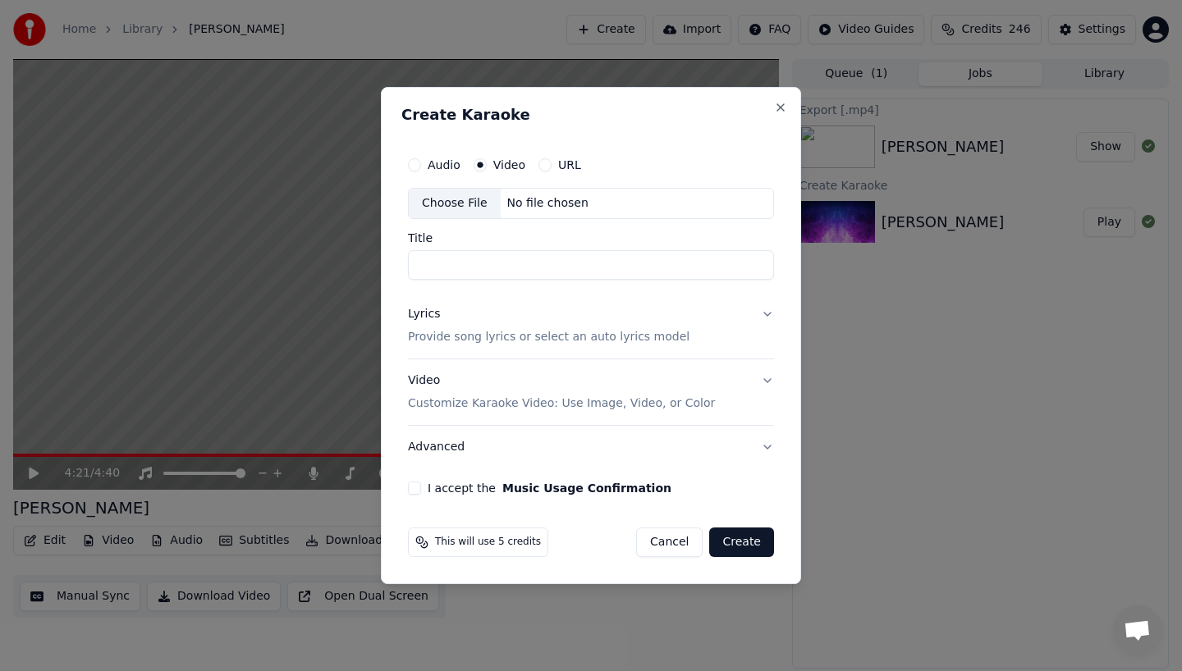
click at [455, 201] on div "Choose File" at bounding box center [455, 204] width 92 height 30
click at [414, 163] on button "Audio" at bounding box center [414, 164] width 13 height 13
click at [476, 201] on div "Choose File" at bounding box center [455, 204] width 92 height 30
type input "**********"
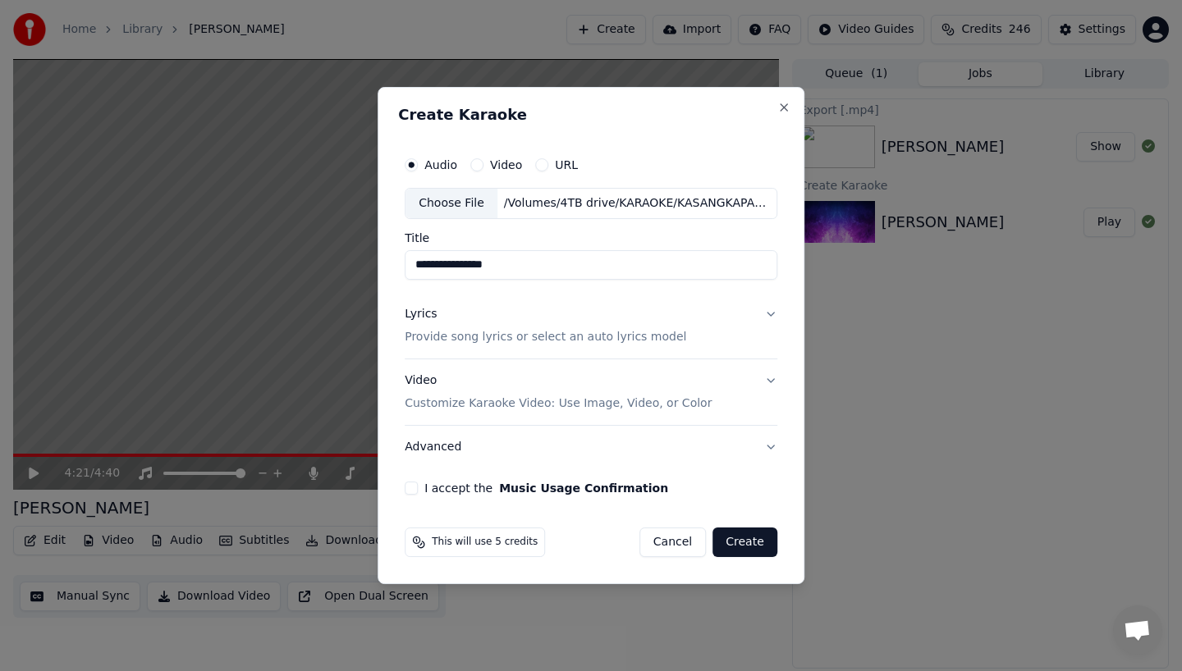
click at [541, 268] on input "**********" at bounding box center [591, 265] width 373 height 30
click at [447, 334] on p "Provide song lyrics or select an auto lyrics model" at bounding box center [545, 337] width 281 height 16
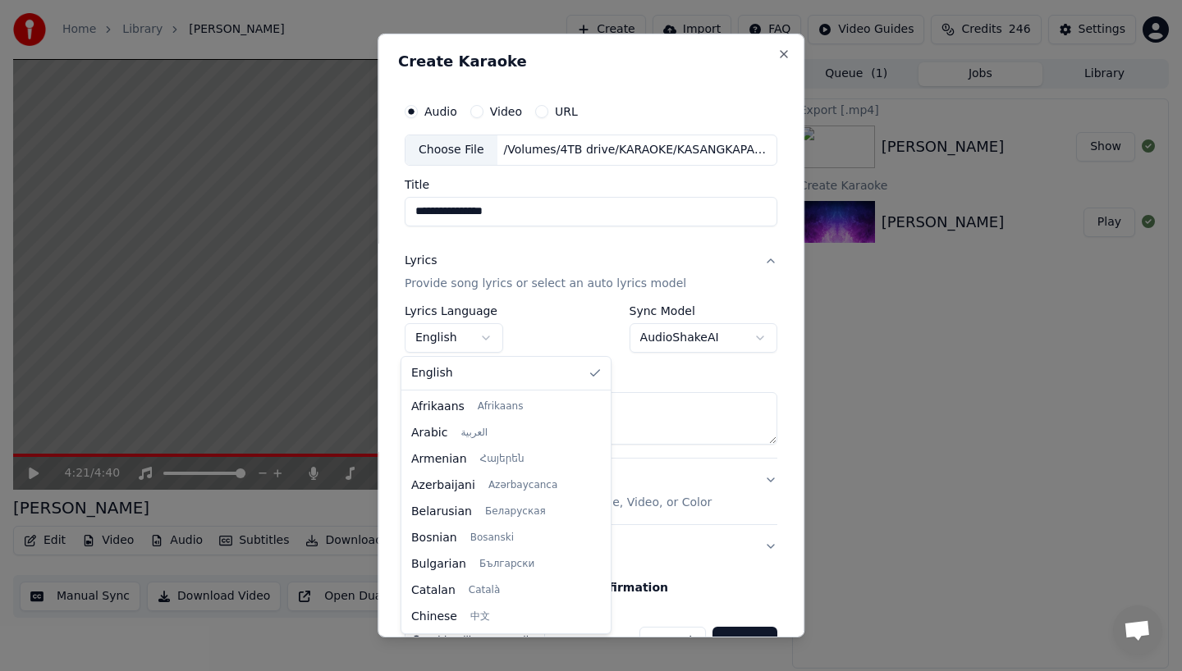
click at [448, 339] on body "**********" at bounding box center [591, 335] width 1182 height 671
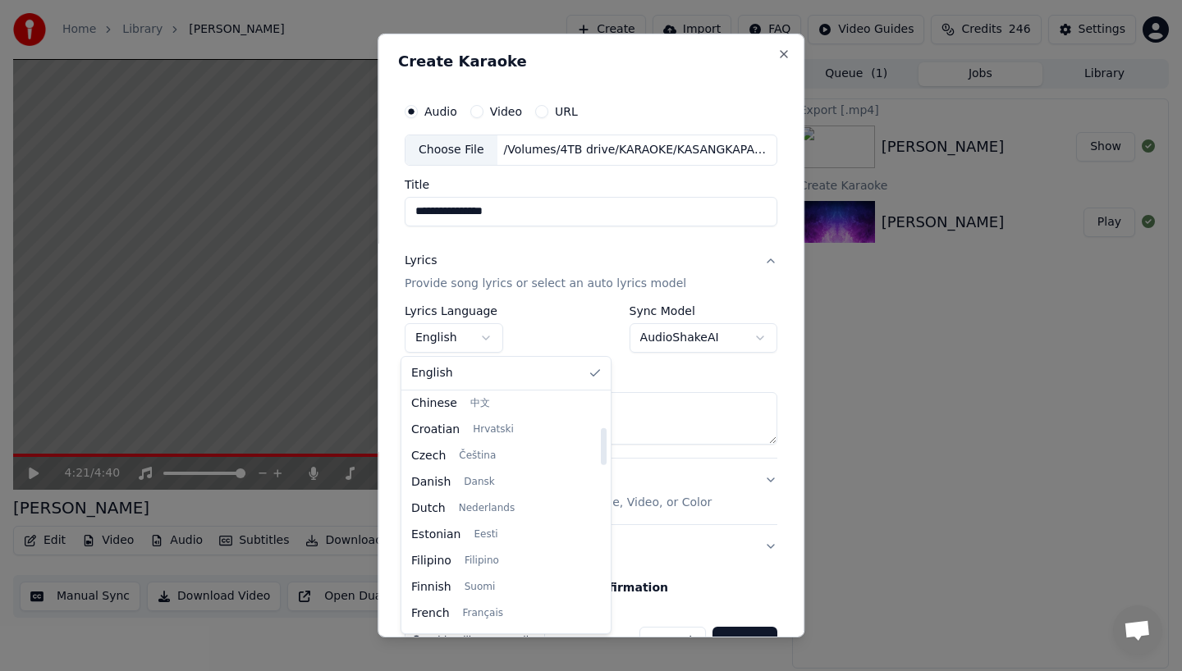
select select "**"
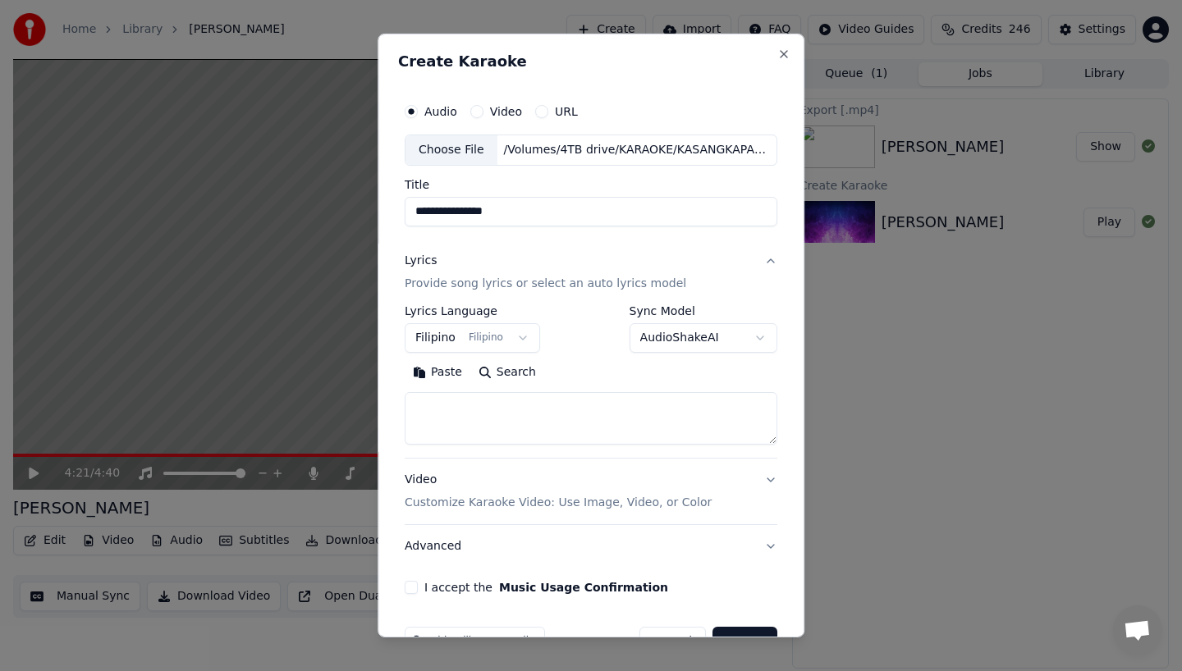
click at [462, 419] on textarea at bounding box center [591, 418] width 373 height 53
paste textarea "**********"
click at [428, 412] on textarea "**********" at bounding box center [589, 418] width 368 height 53
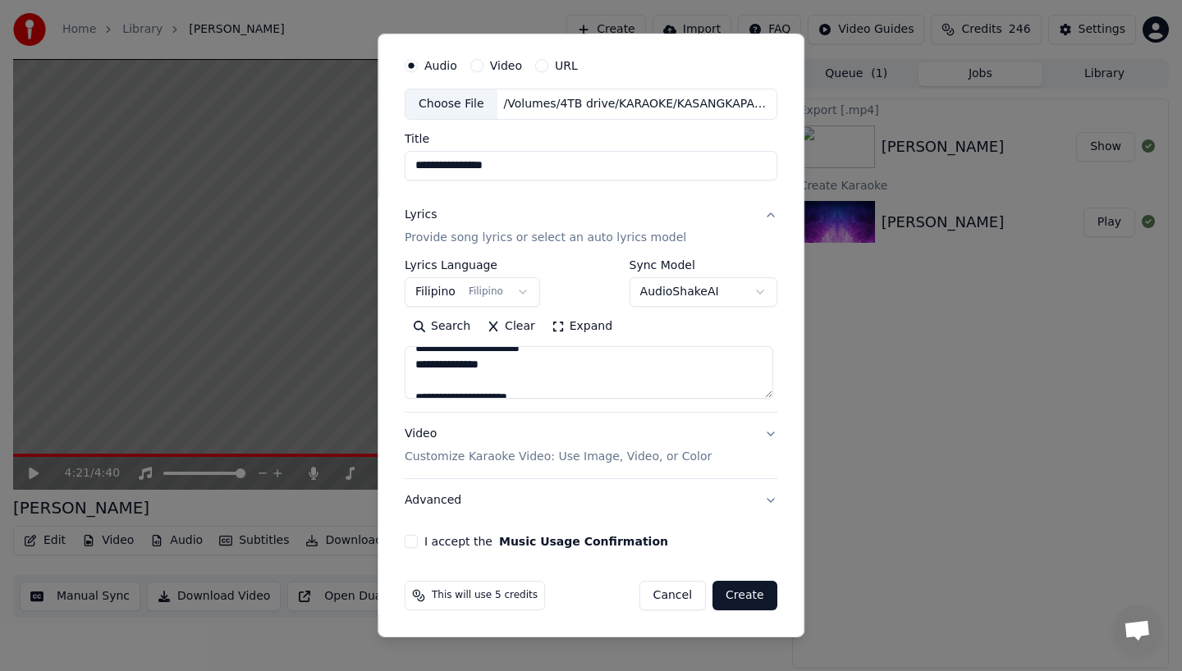
click at [434, 379] on textarea "**********" at bounding box center [589, 372] width 368 height 53
type textarea "**********"
click at [757, 426] on button "Video Customize Karaoke Video: Use Image, Video, or Color" at bounding box center [591, 446] width 373 height 66
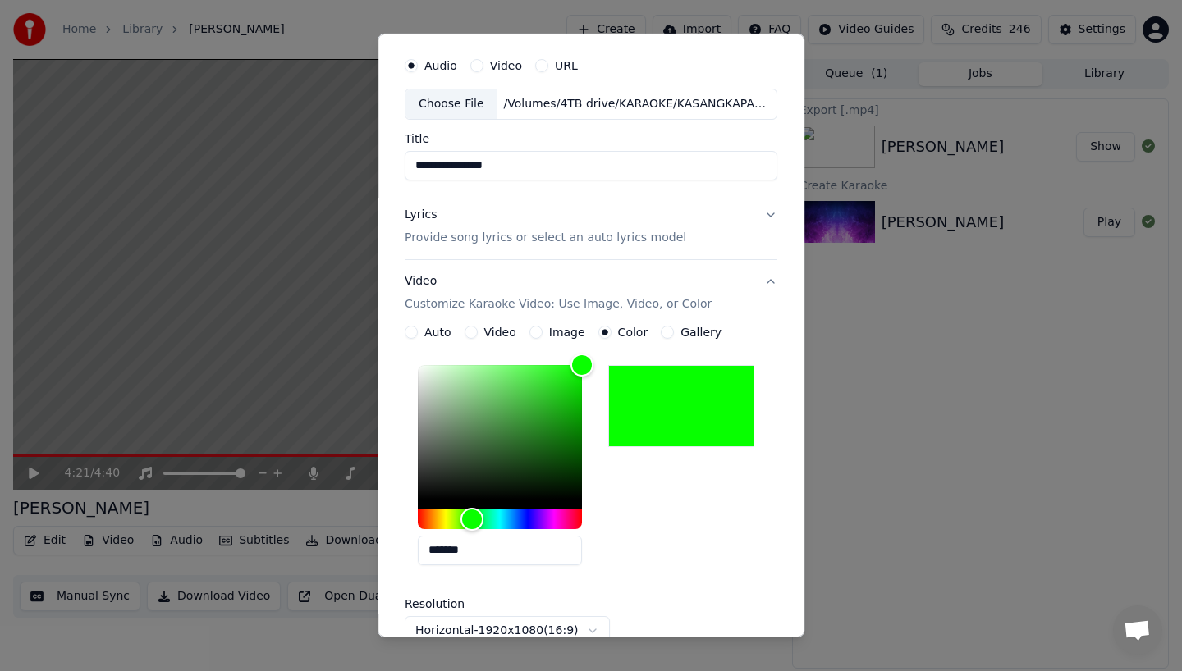
scroll to position [289, 0]
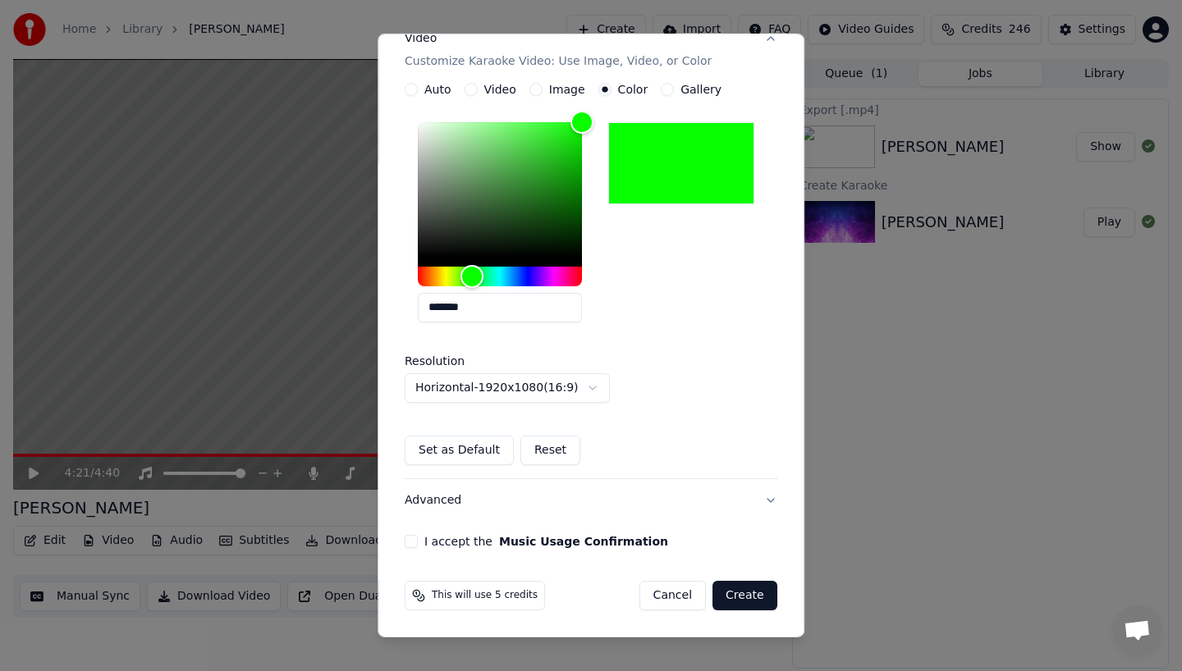
click at [405, 535] on button "I accept the Music Usage Confirmation" at bounding box center [411, 541] width 13 height 13
click at [735, 599] on button "Create" at bounding box center [744, 596] width 65 height 30
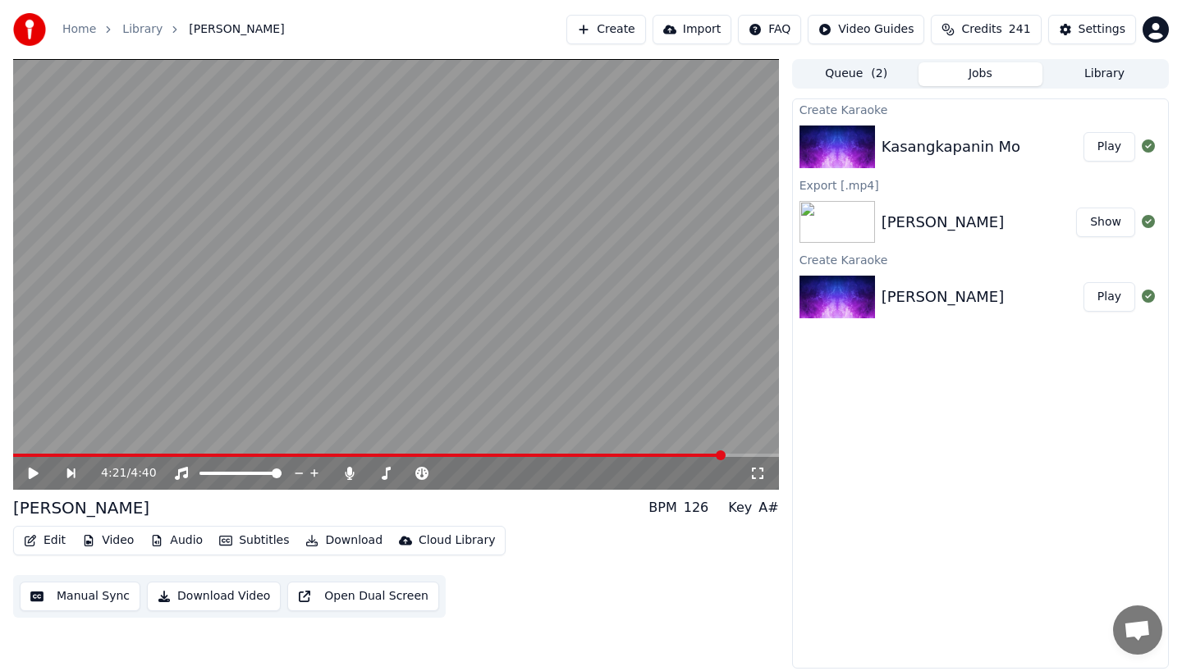
click at [44, 538] on button "Edit" at bounding box center [44, 540] width 55 height 23
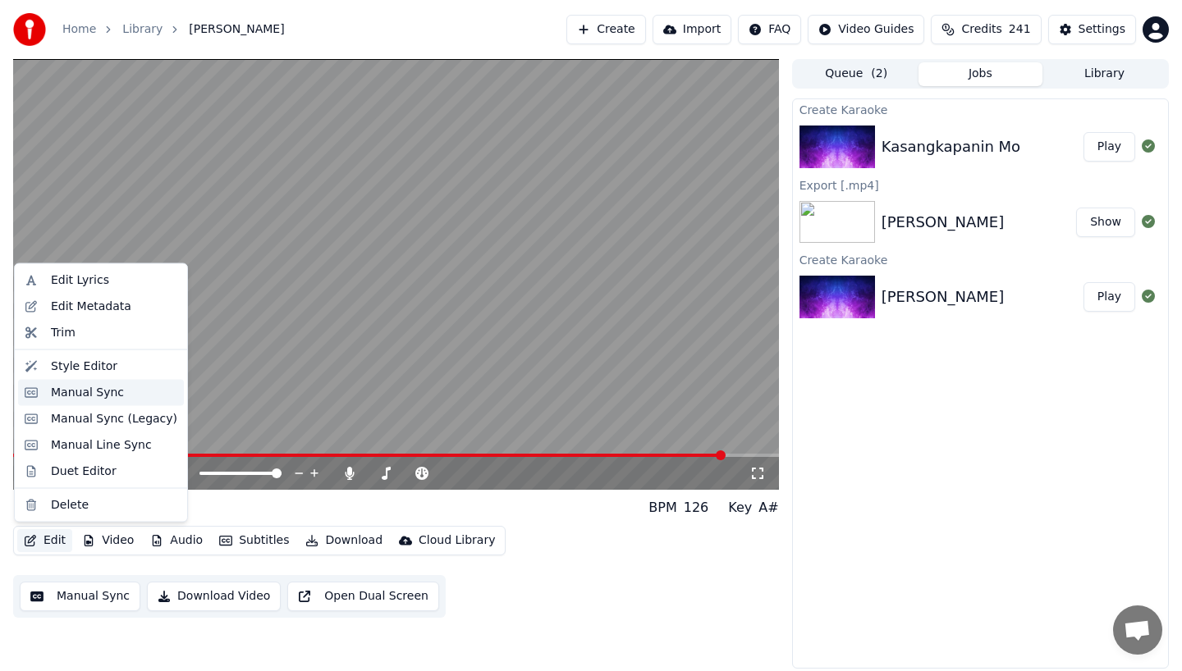
click at [59, 400] on div "Manual Sync" at bounding box center [87, 392] width 73 height 16
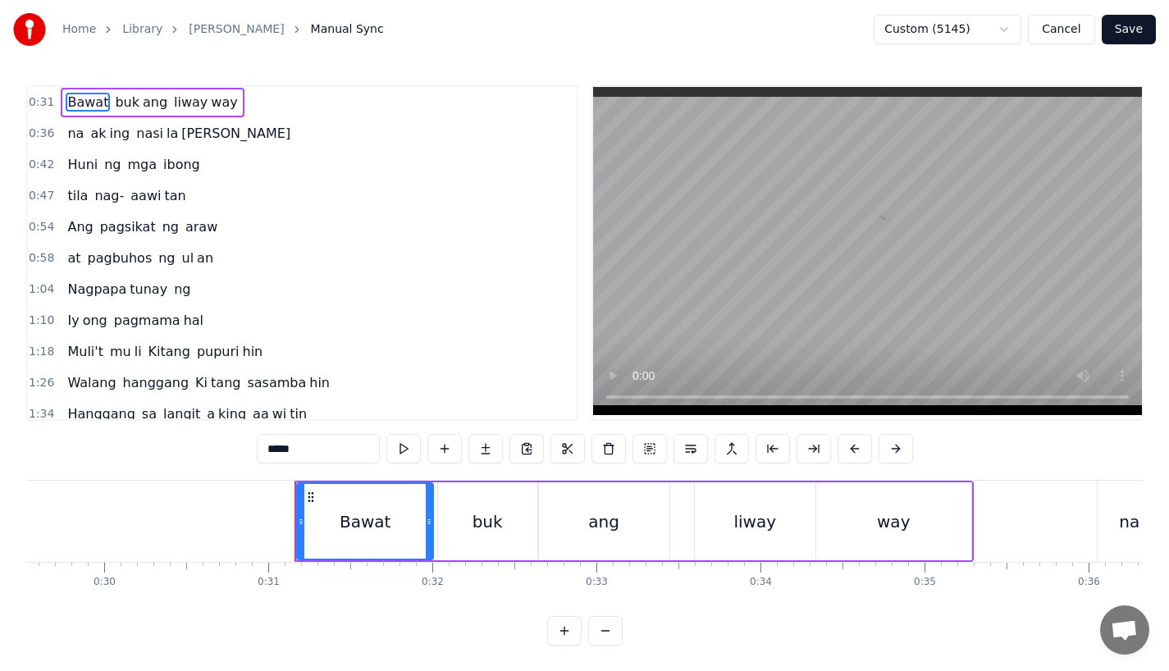
scroll to position [0, 4795]
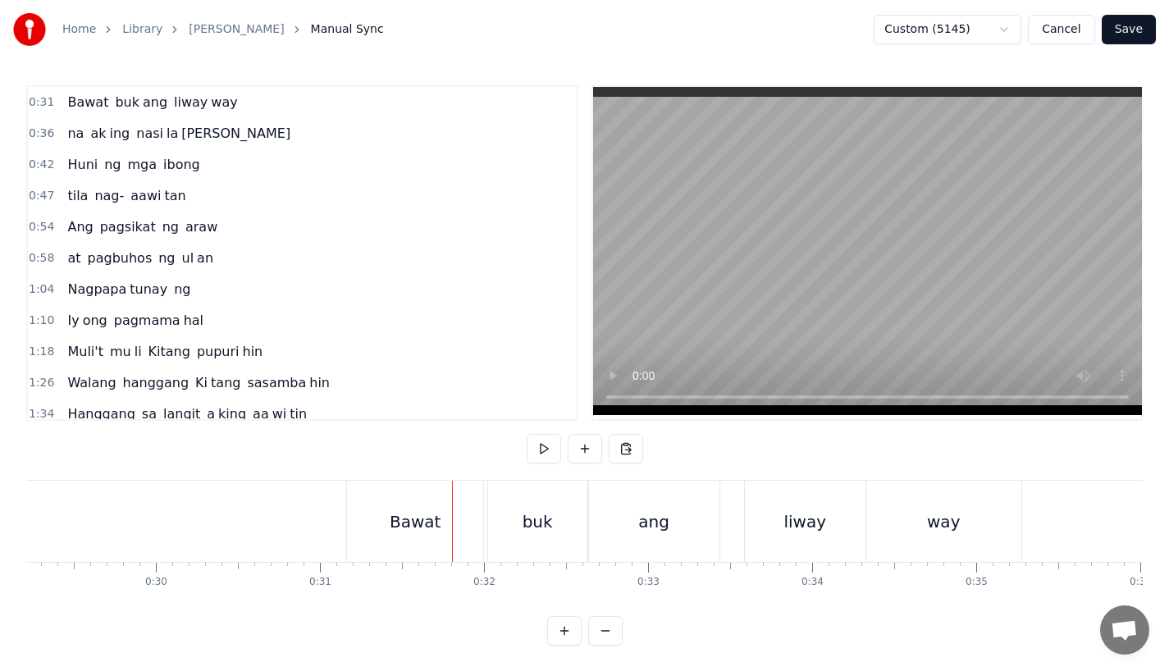
click at [1059, 34] on button "Cancel" at bounding box center [1061, 30] width 66 height 30
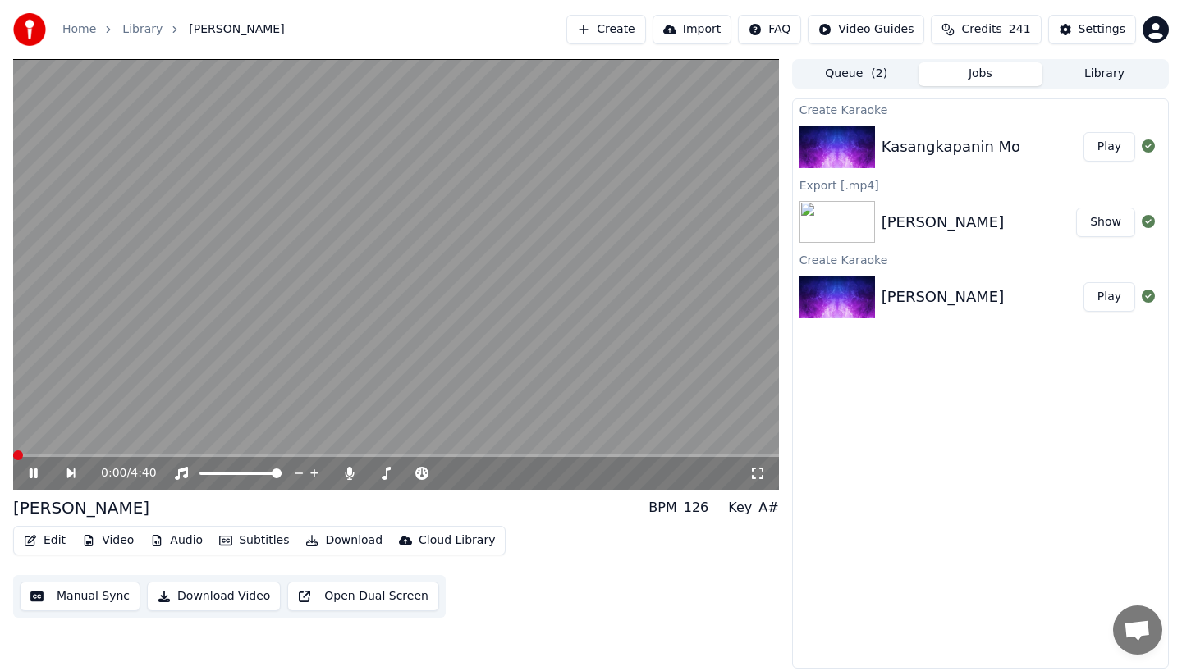
click at [911, 142] on div "Kasangkapanin Mo" at bounding box center [950, 146] width 139 height 23
click at [1121, 145] on button "Play" at bounding box center [1109, 147] width 52 height 30
click at [40, 546] on button "Edit" at bounding box center [44, 540] width 55 height 23
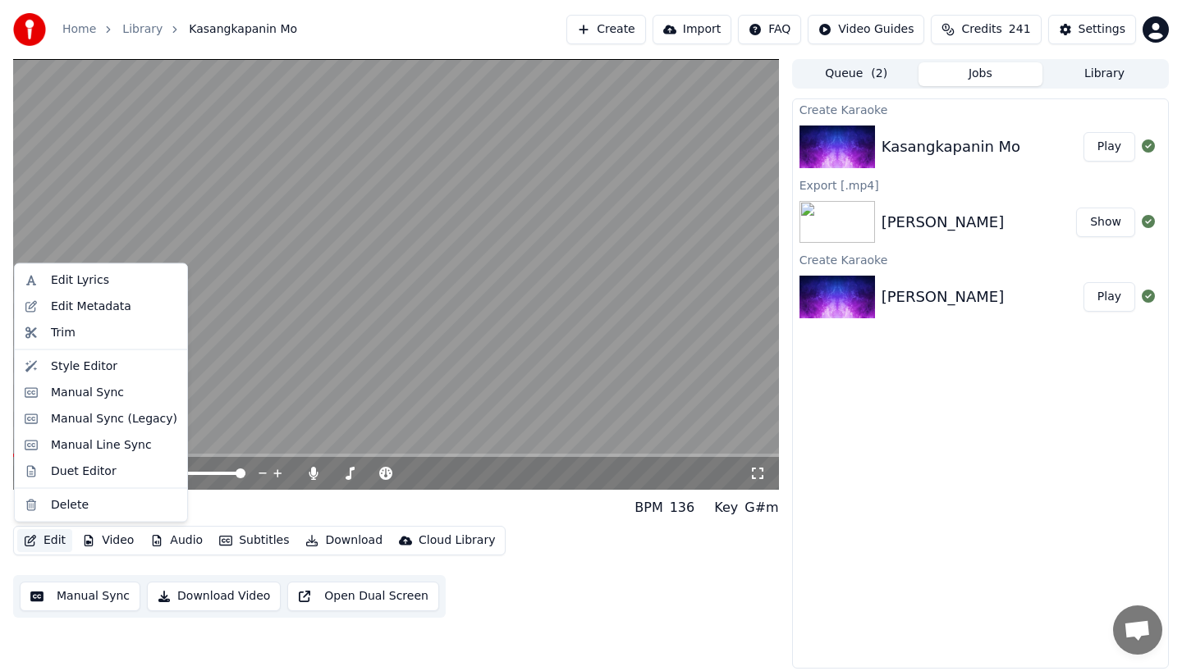
click at [254, 359] on video at bounding box center [396, 274] width 766 height 431
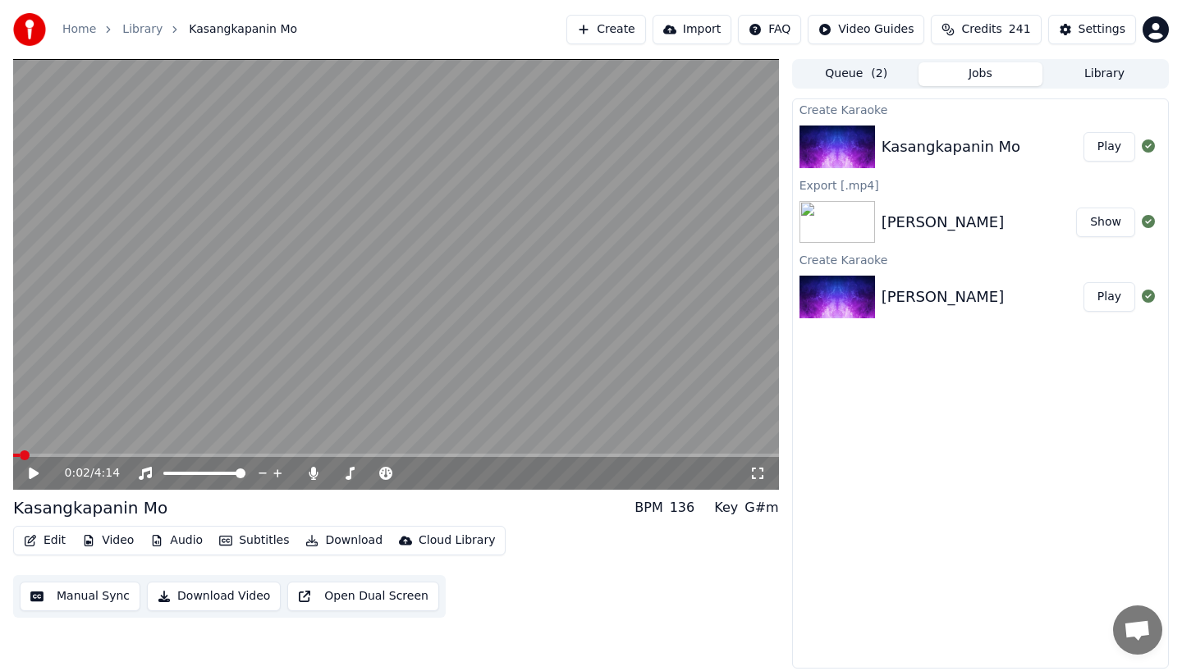
click at [245, 544] on button "Subtitles" at bounding box center [254, 540] width 83 height 23
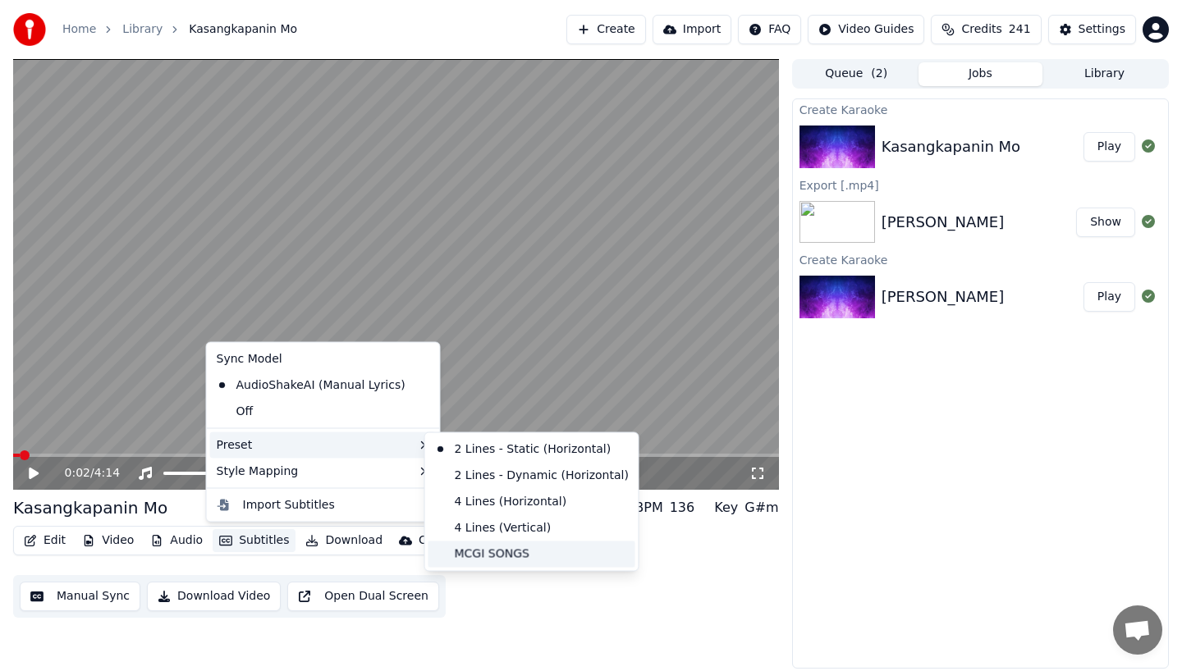
click at [477, 556] on div "MCGI SONGS" at bounding box center [531, 554] width 207 height 26
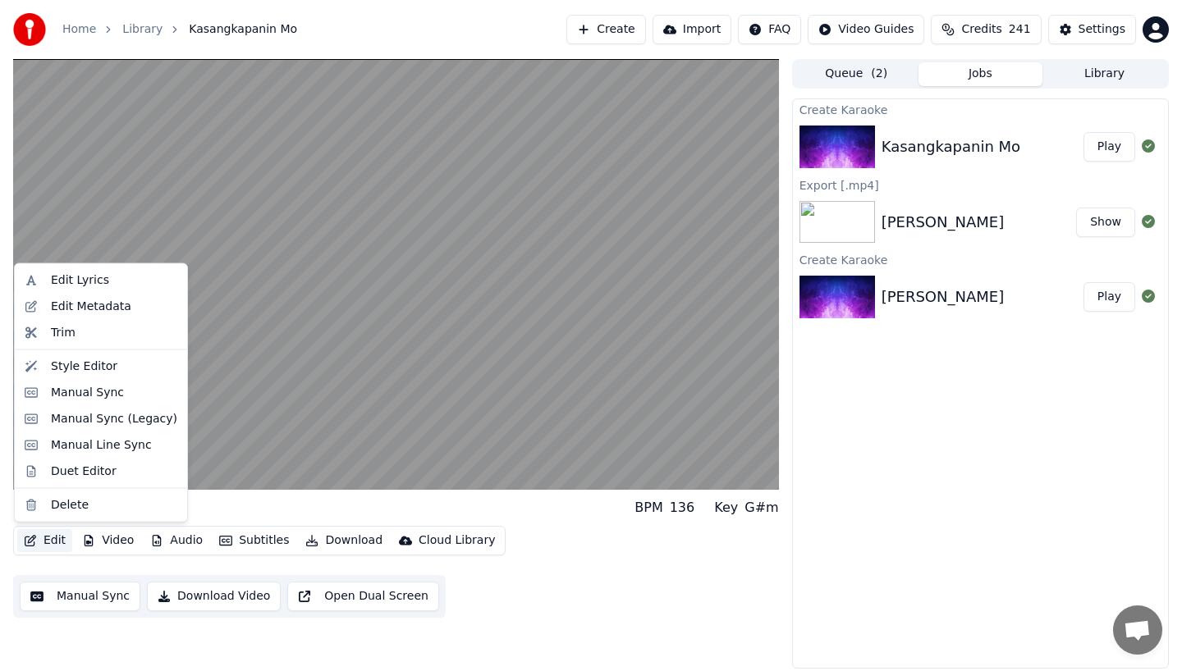
click at [46, 540] on button "Edit" at bounding box center [44, 540] width 55 height 23
click at [73, 401] on div "Manual Sync" at bounding box center [101, 392] width 166 height 26
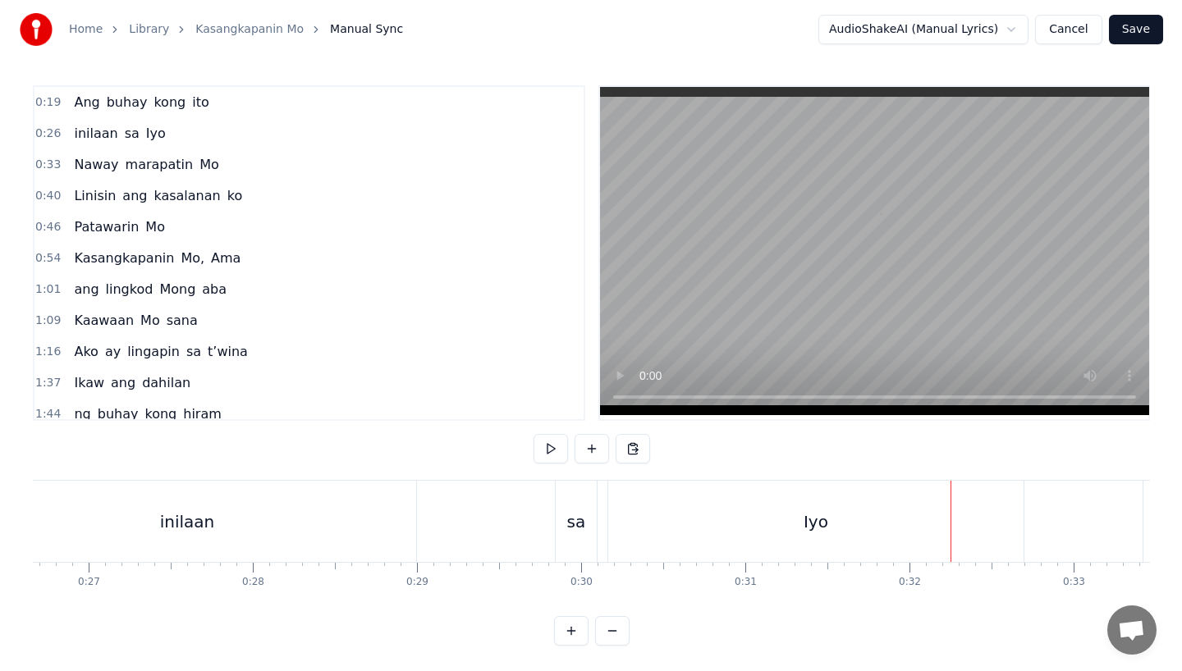
scroll to position [0, 4982]
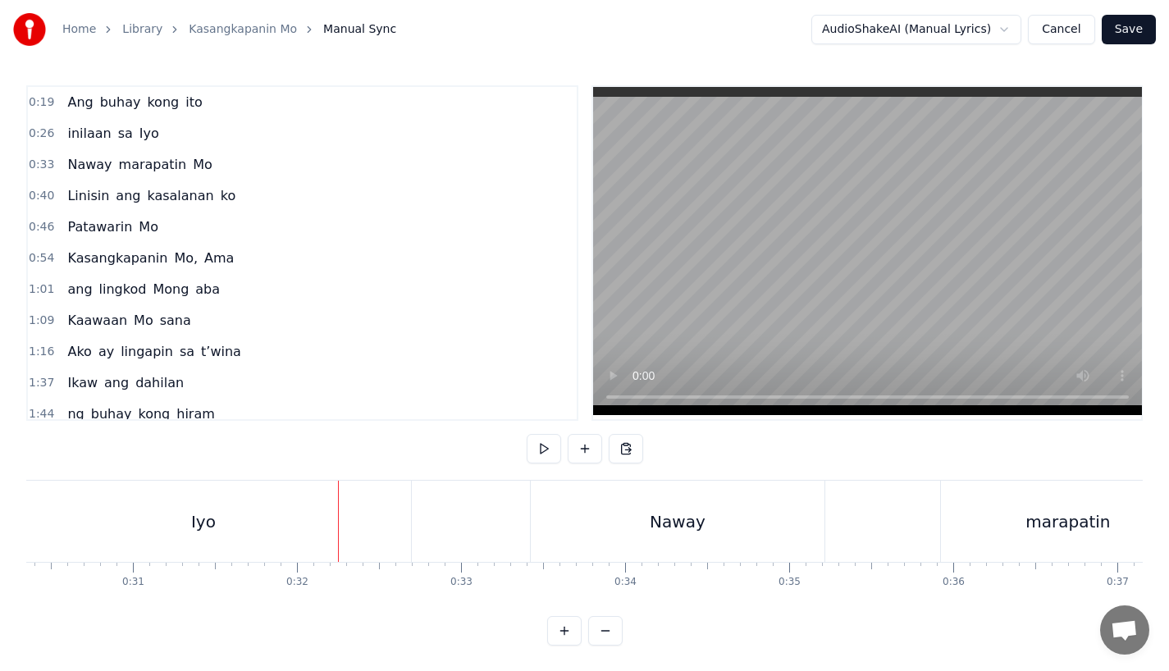
click at [1128, 28] on button "Save" at bounding box center [1129, 30] width 54 height 30
